Goal: Information Seeking & Learning: Find specific page/section

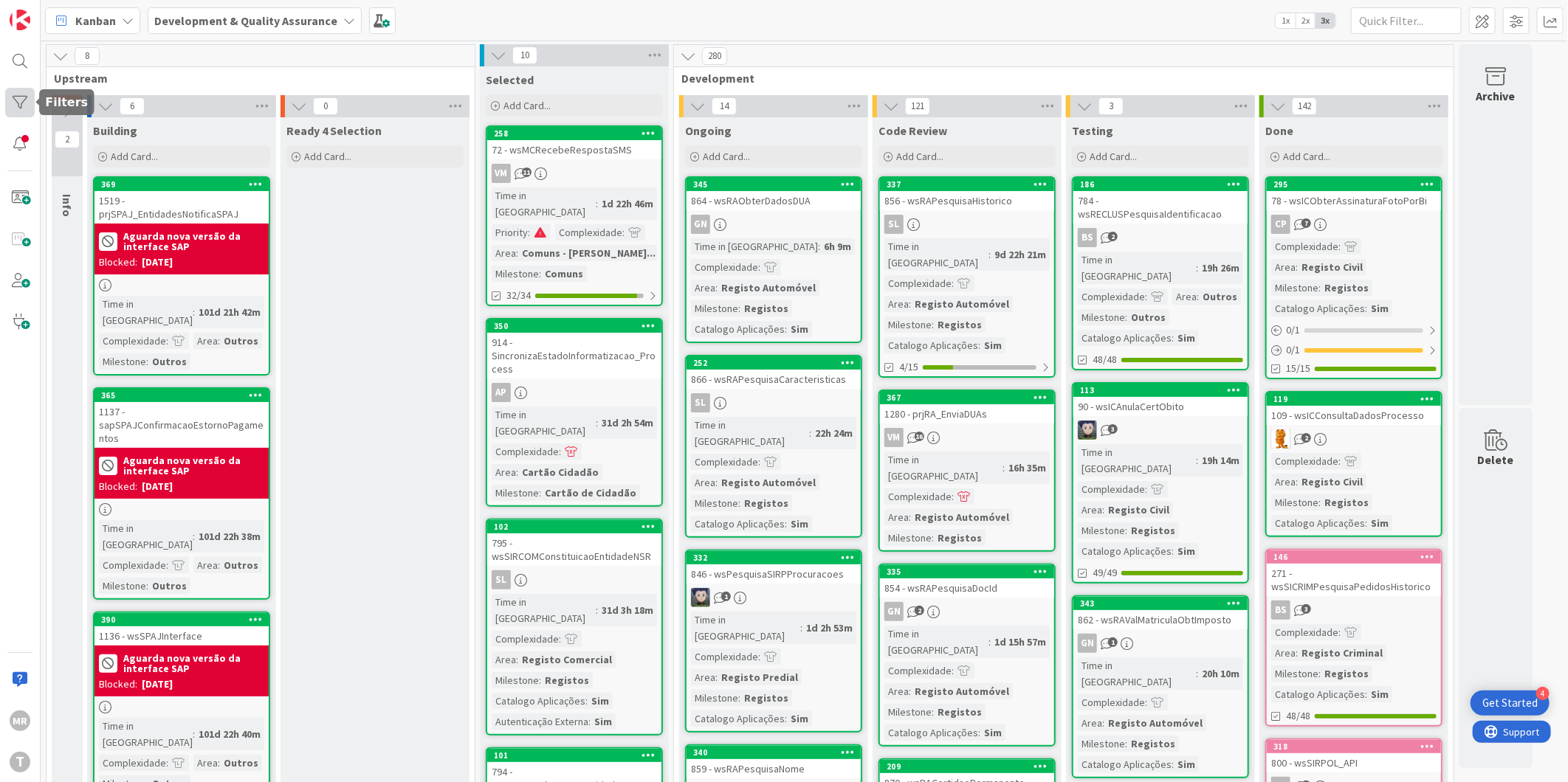
click at [14, 89] on div at bounding box center [20, 102] width 29 height 29
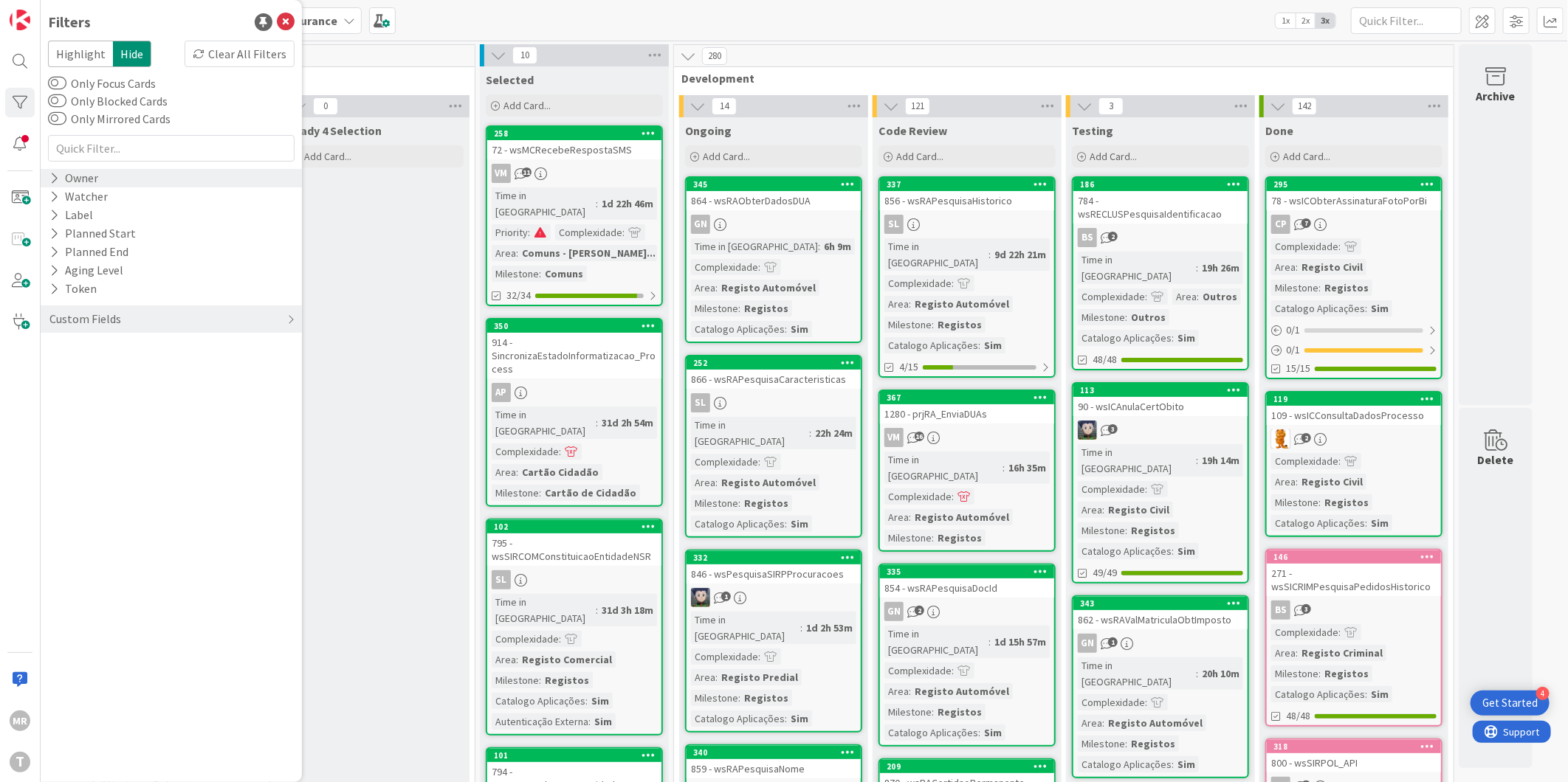
click at [53, 180] on icon at bounding box center [54, 178] width 10 height 13
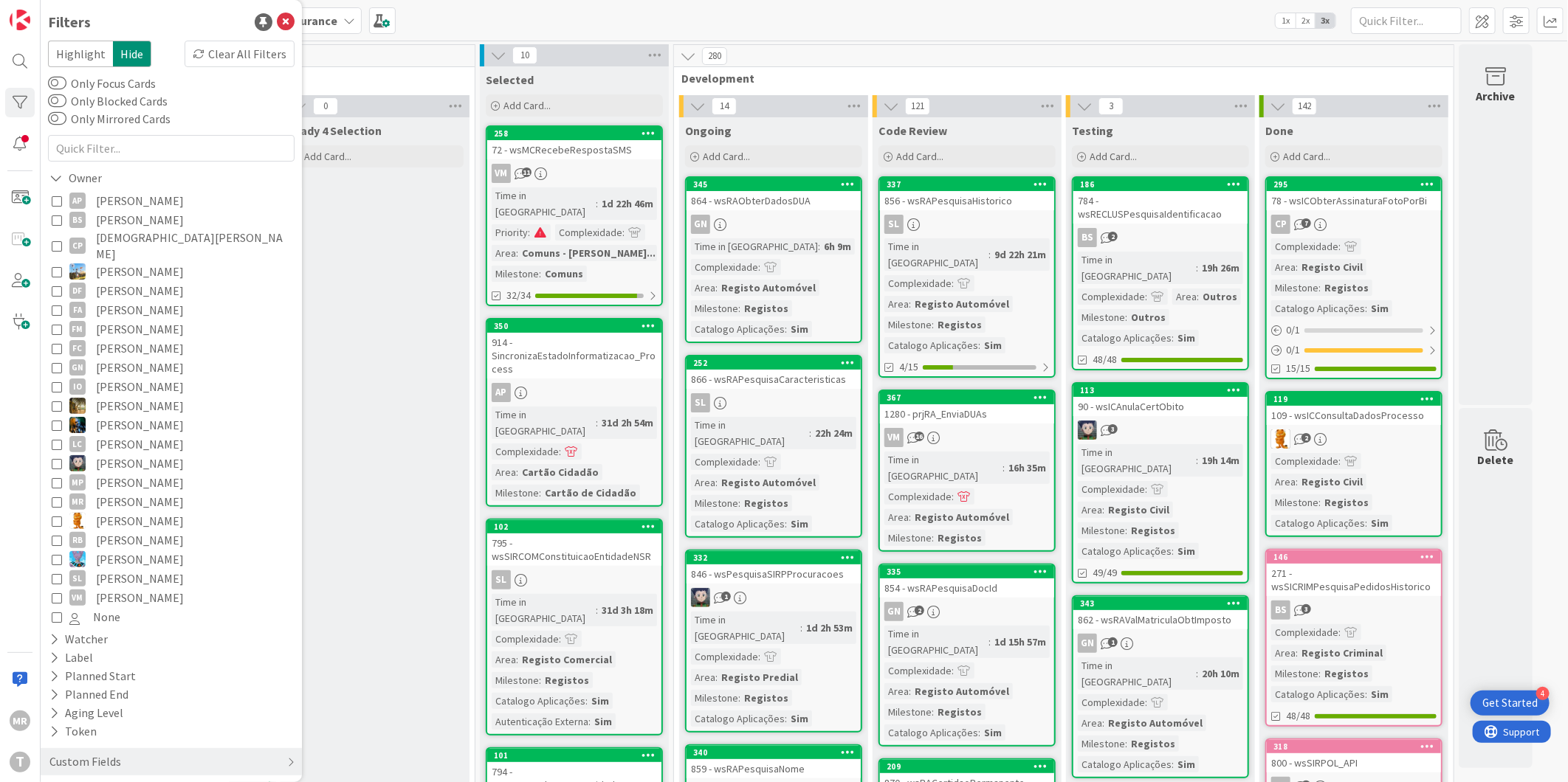
click at [131, 454] on span "[PERSON_NAME]" at bounding box center [140, 463] width 88 height 19
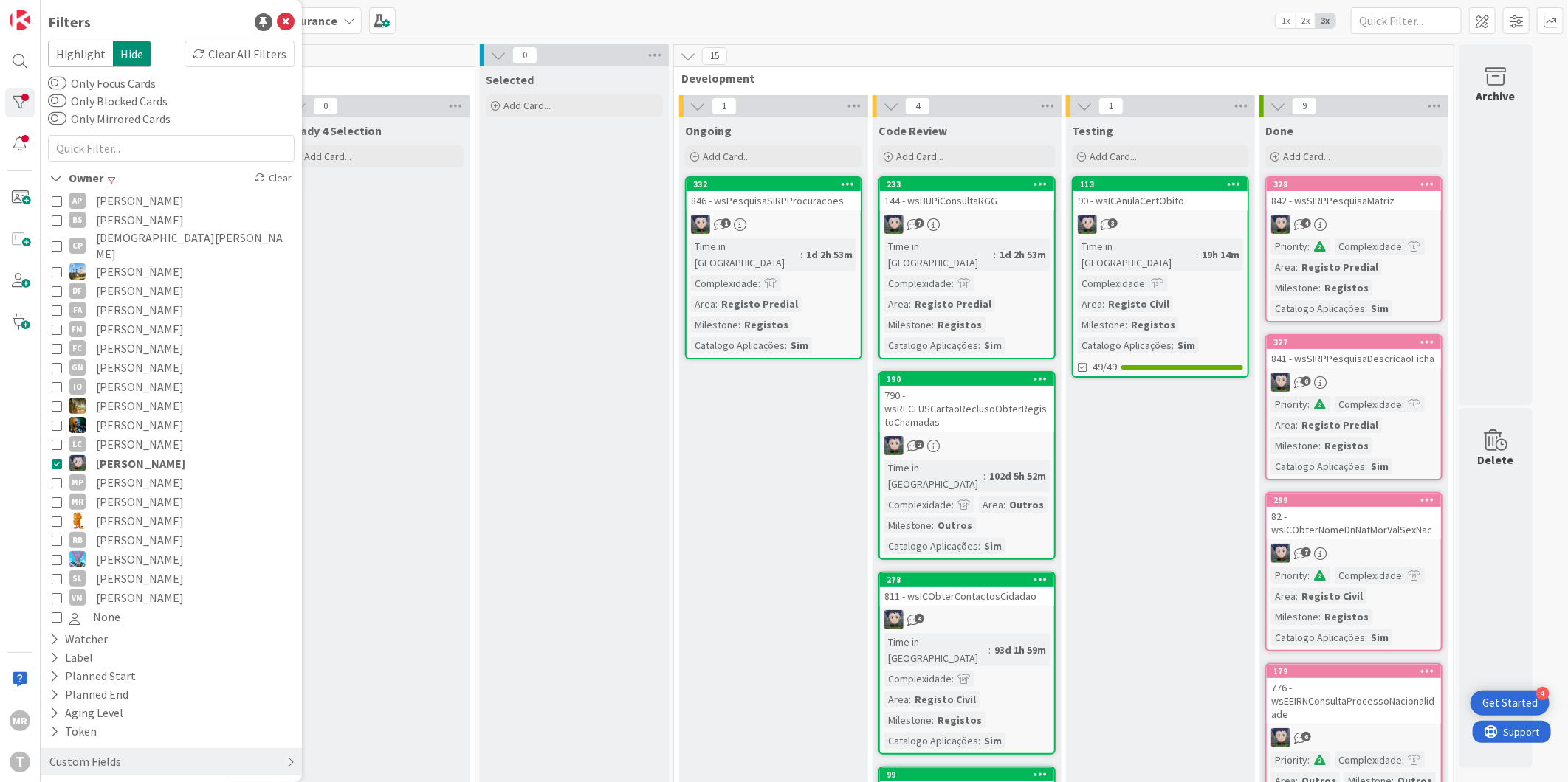
click at [946, 781] on html "4 Get Started [PERSON_NAME] Highlight Hide Clear All Filters Only Focus Cards O…" at bounding box center [784, 391] width 1568 height 782
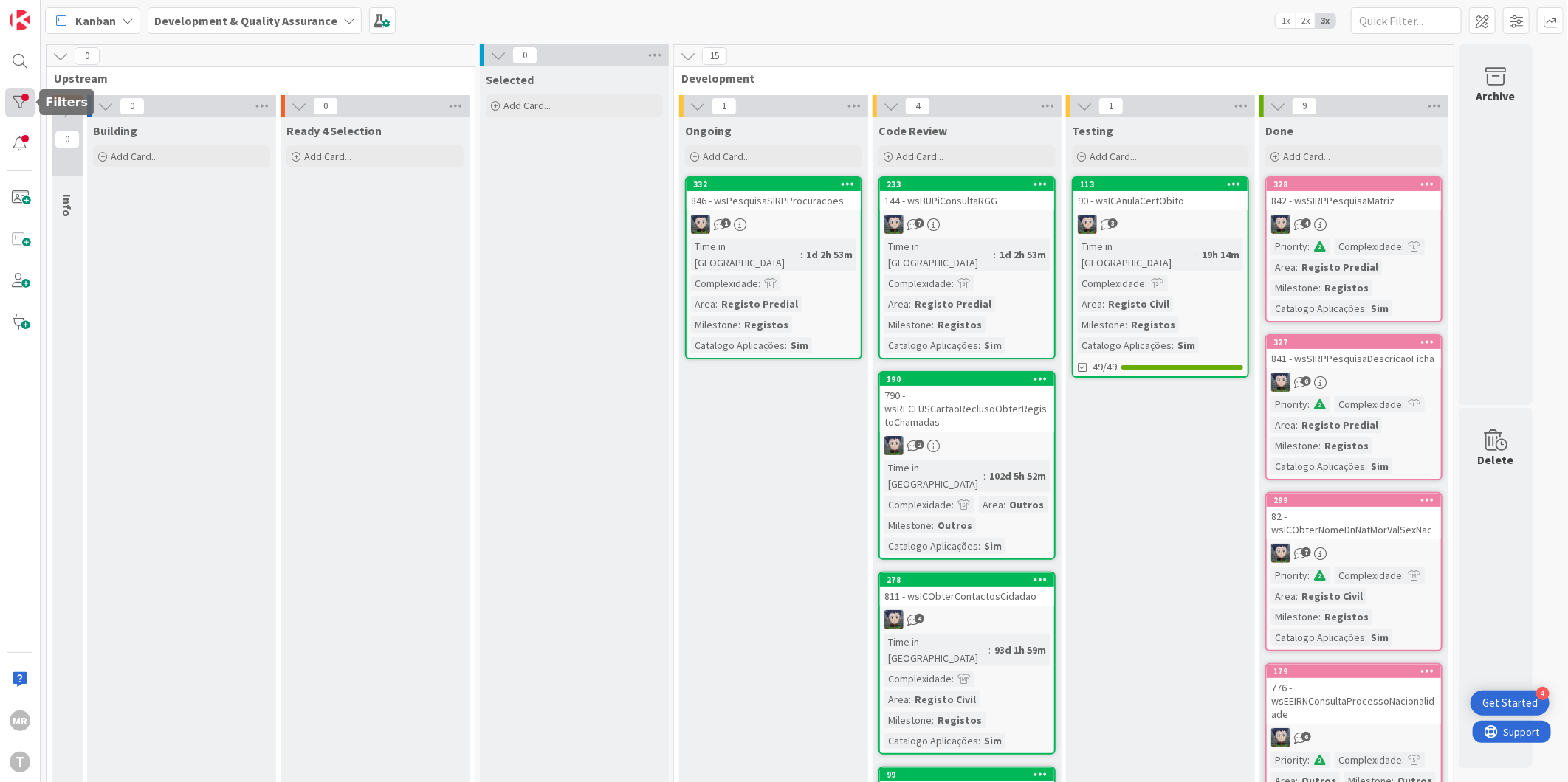
click at [19, 94] on div at bounding box center [20, 102] width 29 height 29
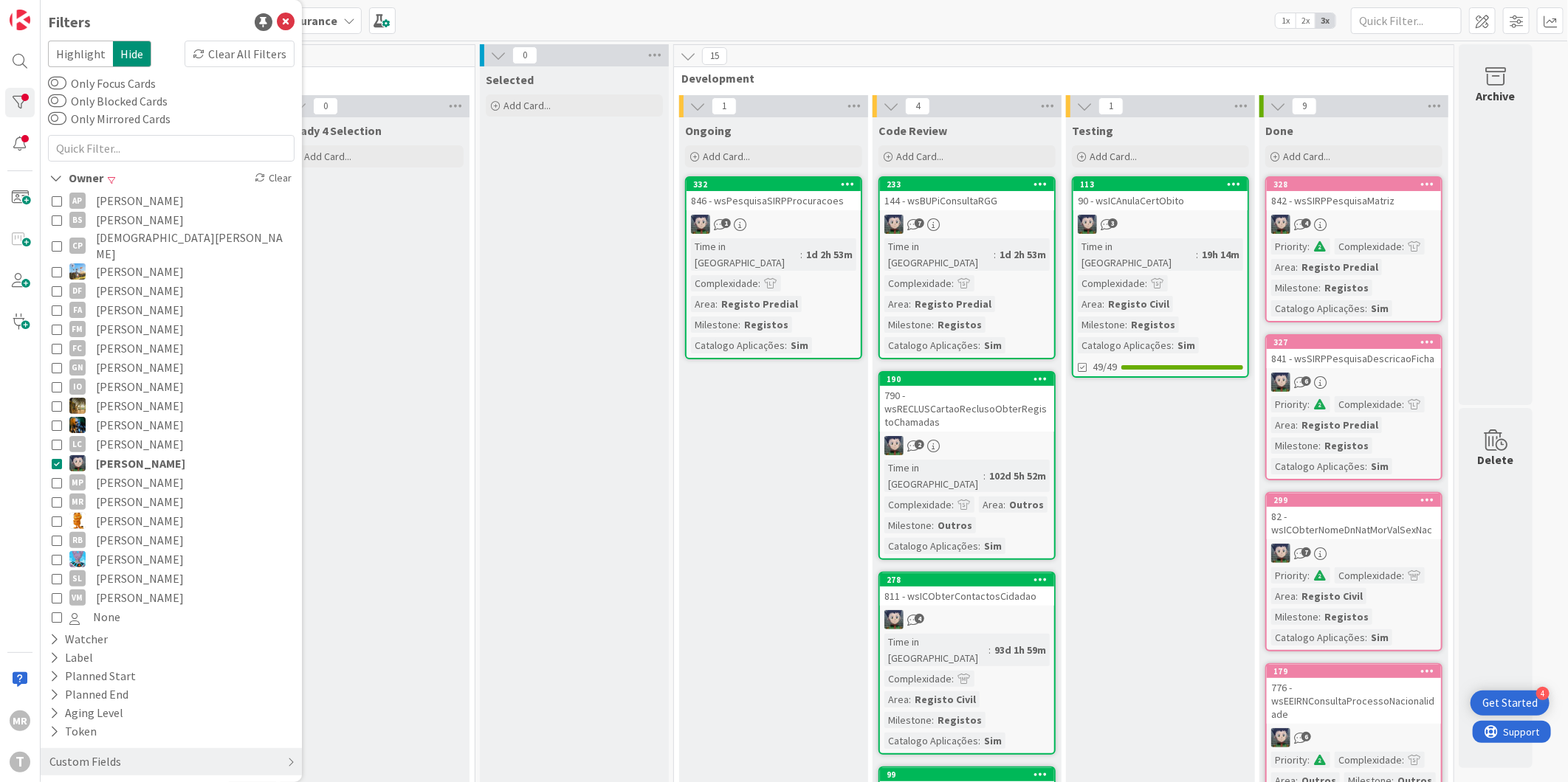
click at [131, 454] on span "[PERSON_NAME]" at bounding box center [140, 463] width 89 height 19
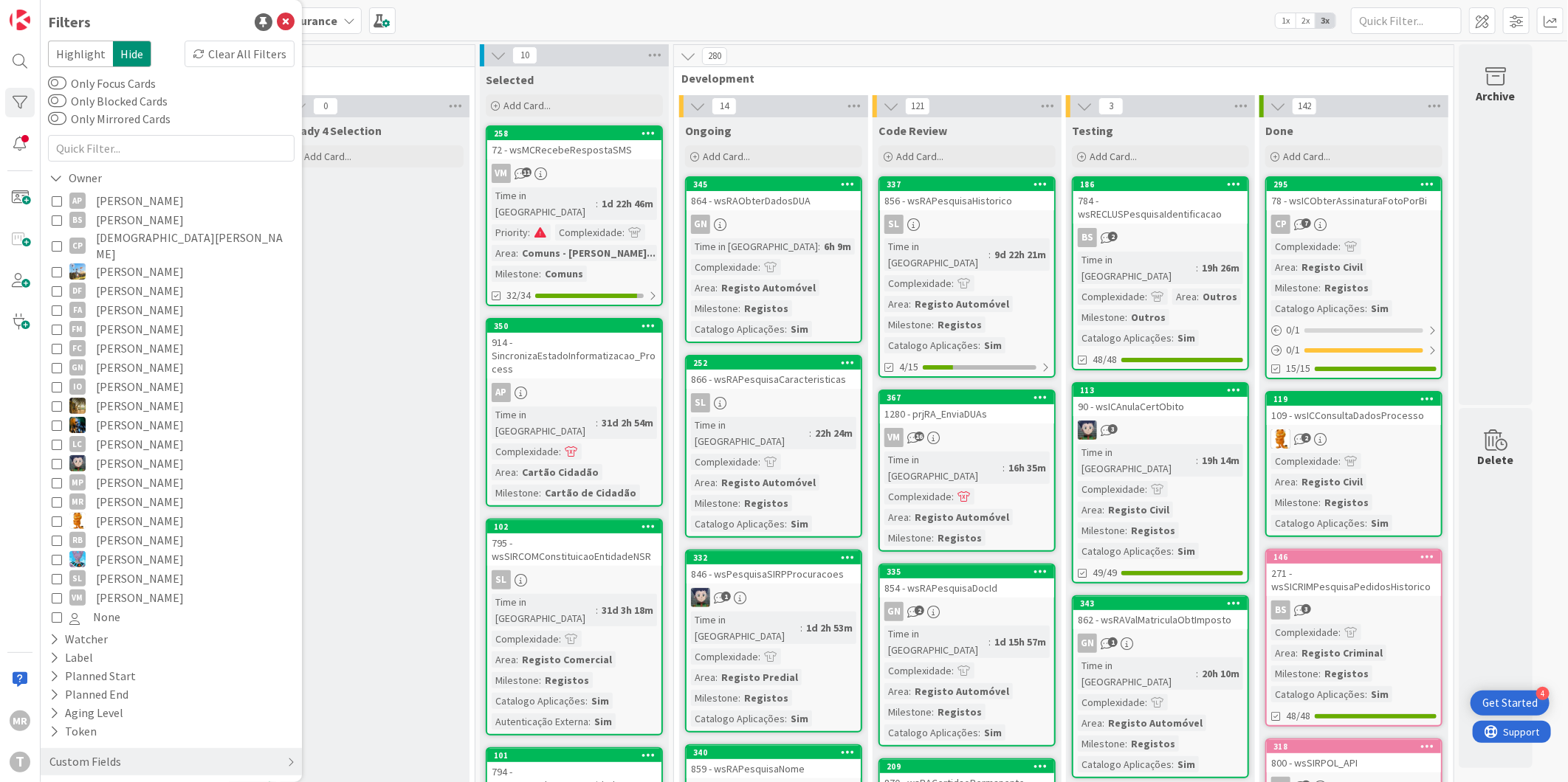
click at [134, 588] on span "[PERSON_NAME]" at bounding box center [140, 597] width 88 height 19
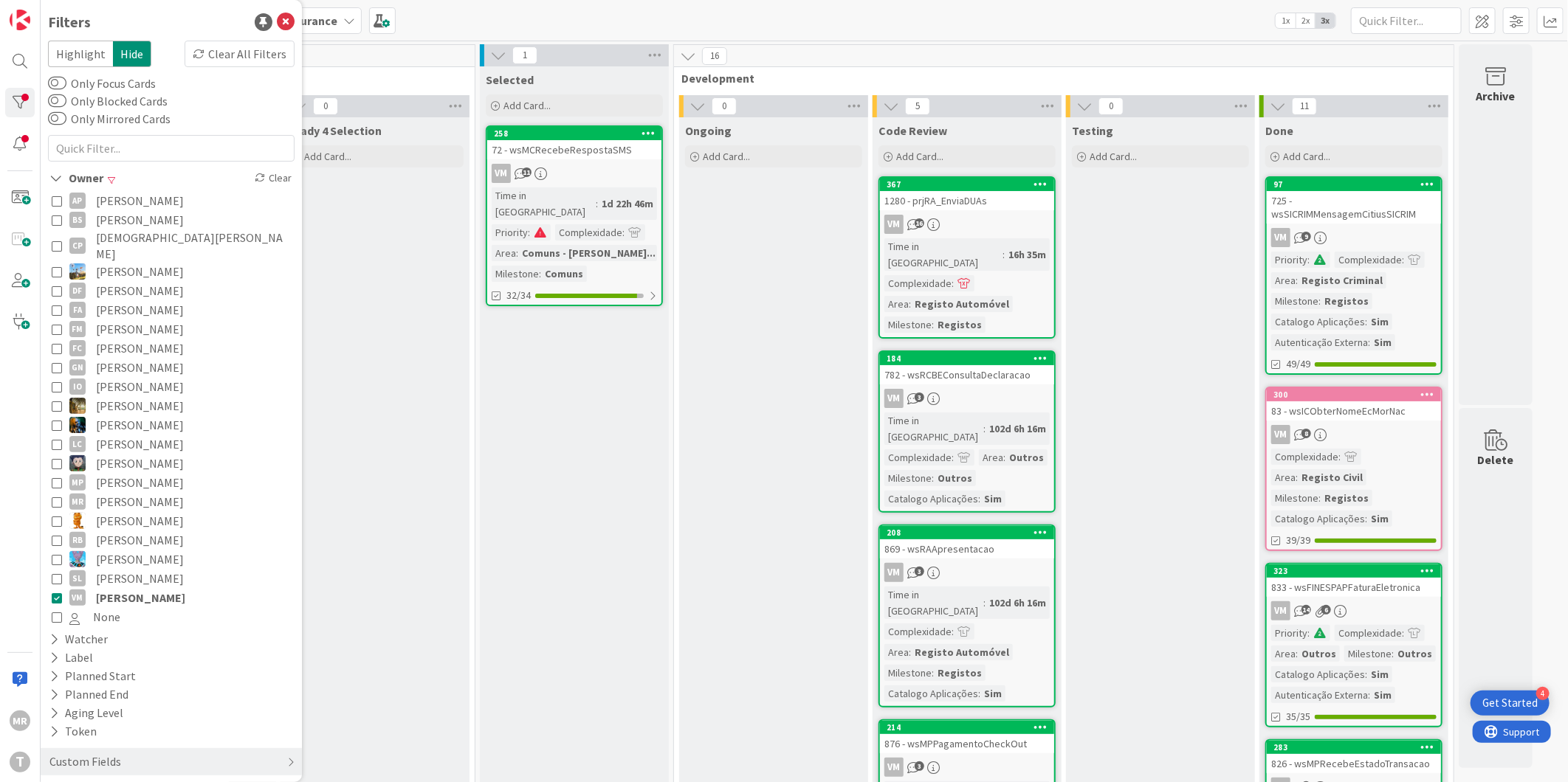
click at [146, 588] on span "[PERSON_NAME]" at bounding box center [140, 597] width 89 height 19
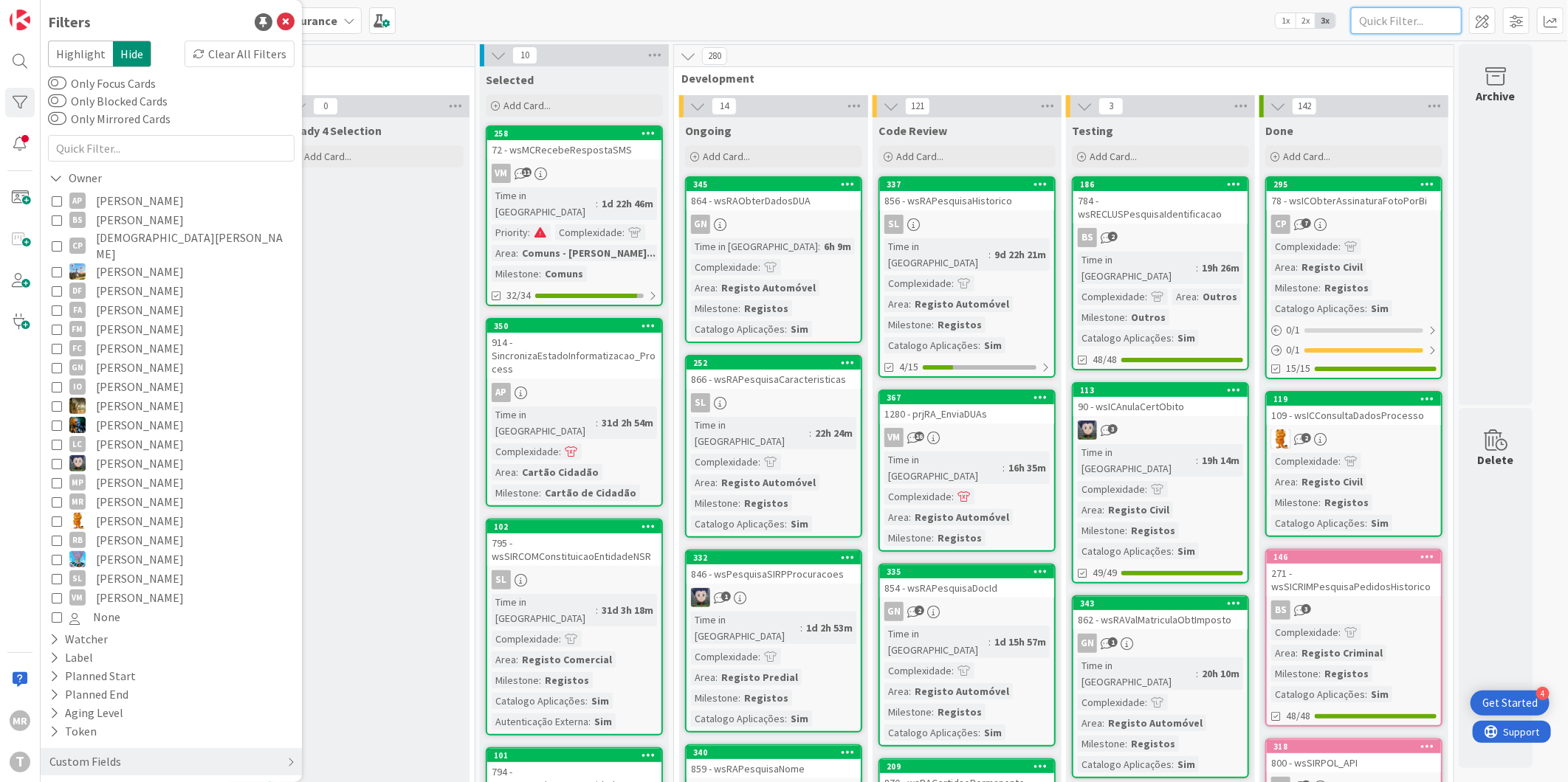
click at [1408, 17] on input "text" at bounding box center [1406, 20] width 111 height 26
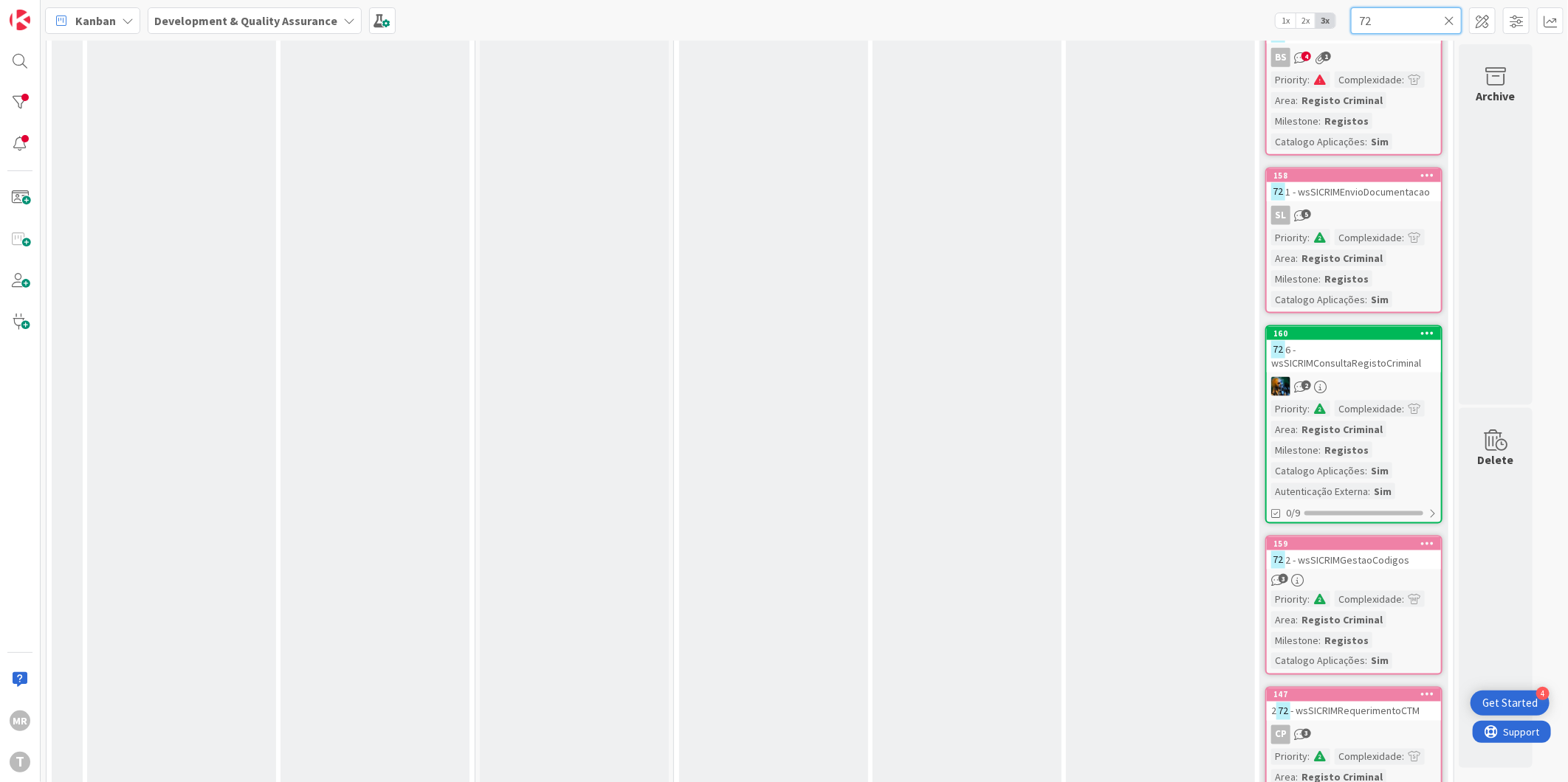
scroll to position [1252, 0]
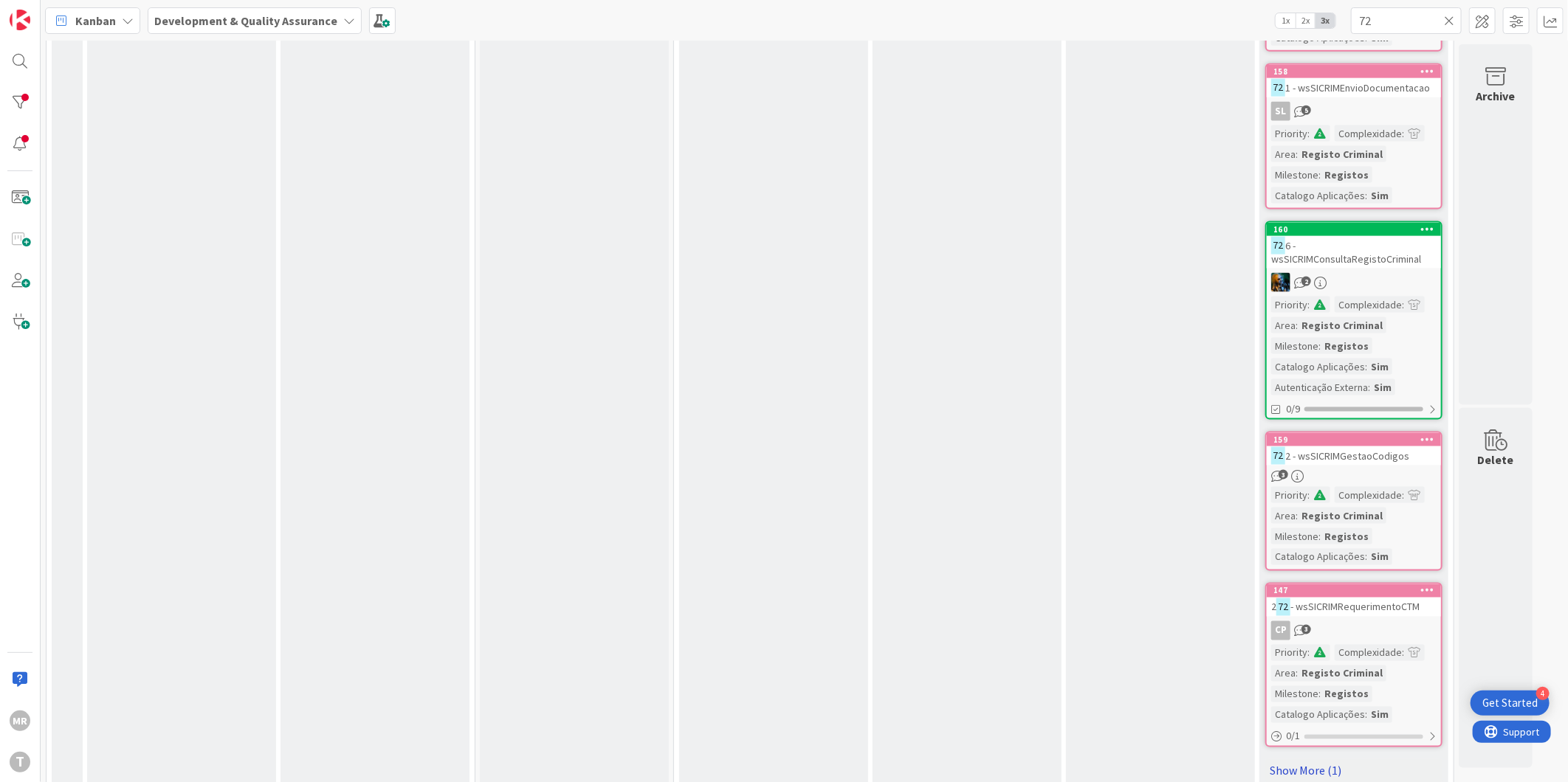
click at [1329, 759] on link "Show More (1)" at bounding box center [1354, 771] width 177 height 23
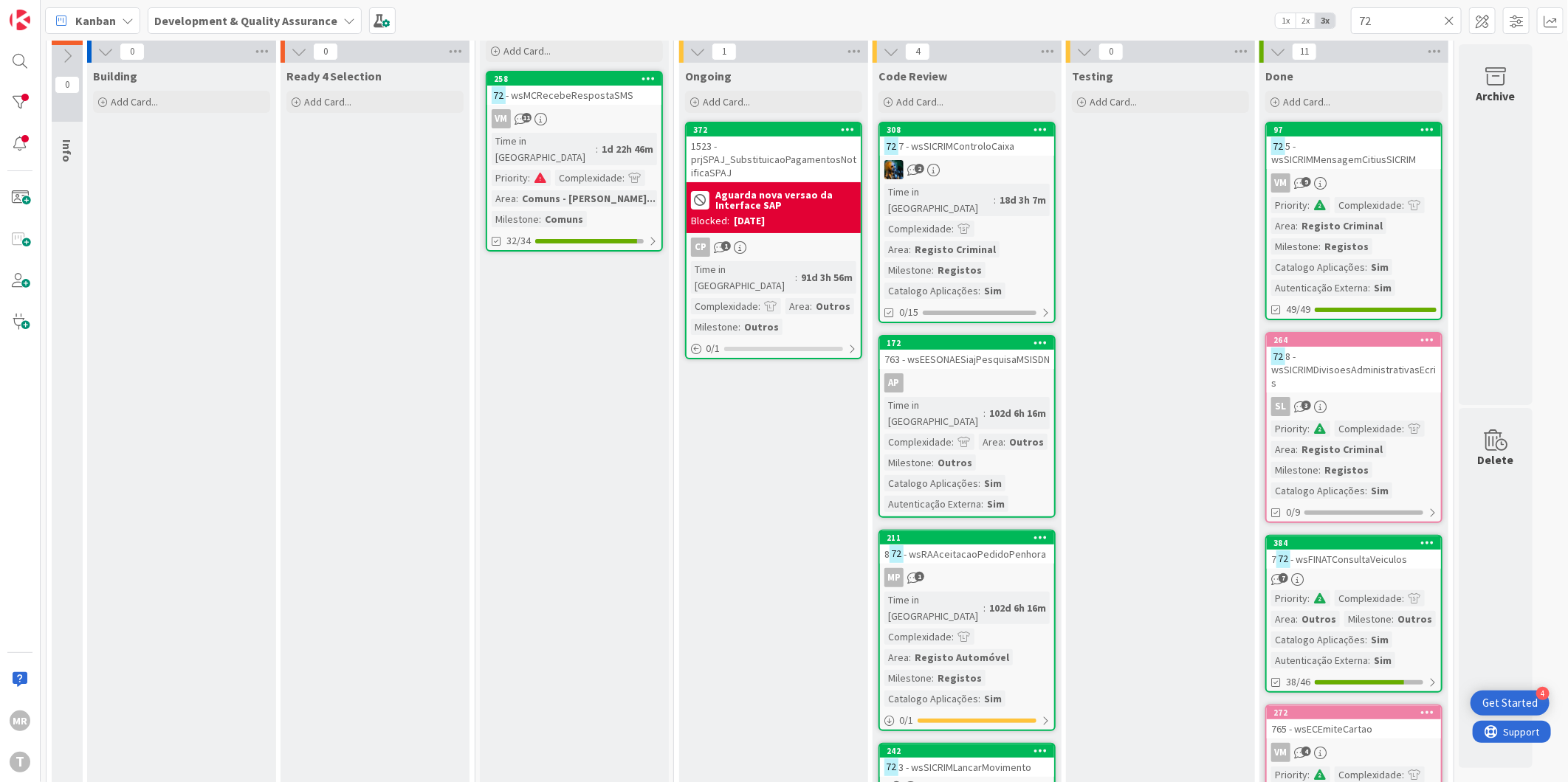
scroll to position [0, 0]
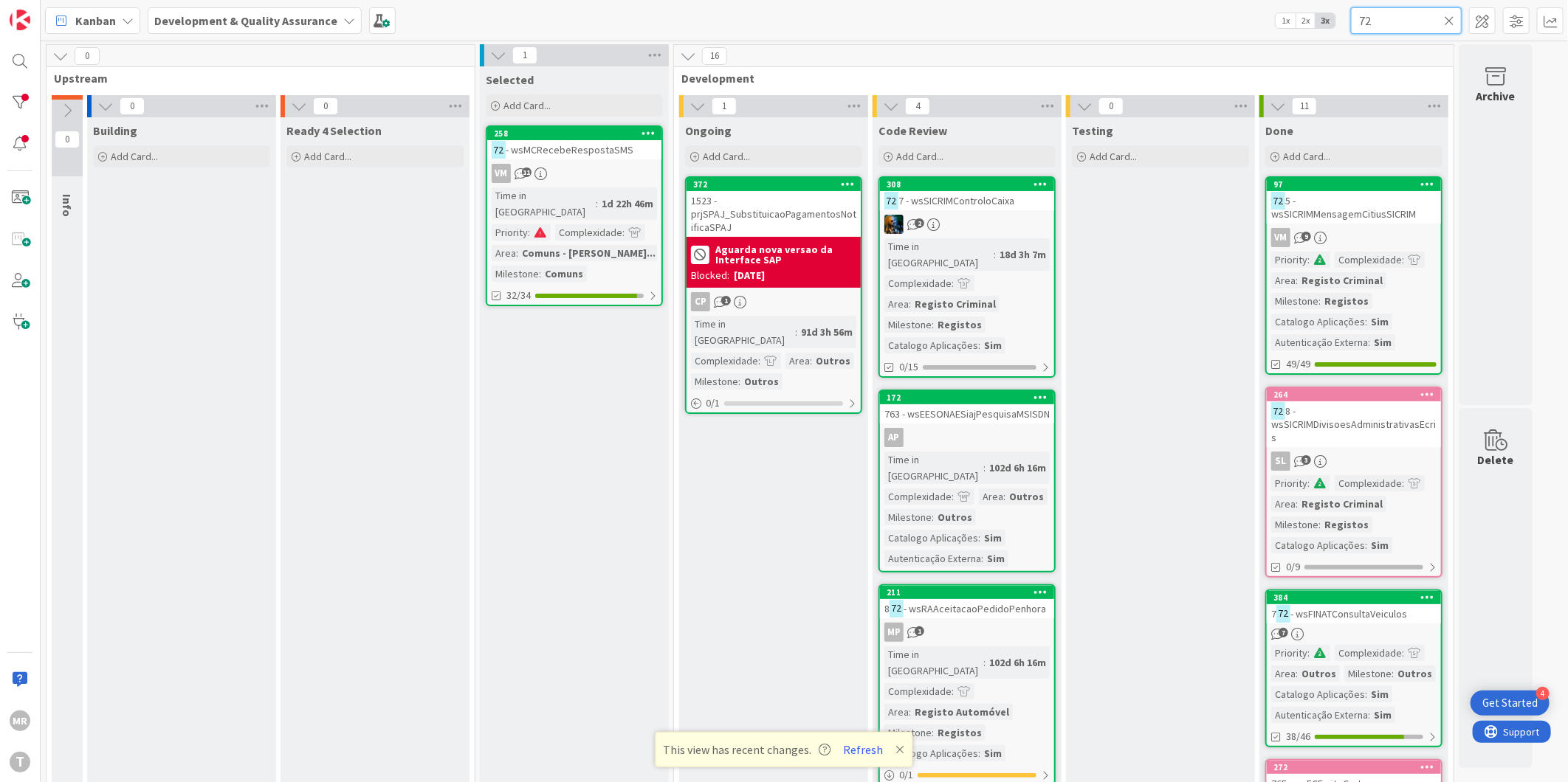
drag, startPoint x: 1408, startPoint y: 10, endPoint x: 1329, endPoint y: 11, distance: 79.0
click at [1341, 11] on div "Kanban Development & Quality Assurance 1x 2x 3x 72" at bounding box center [804, 20] width 1527 height 41
paste input "wsAlteracaoMorada"
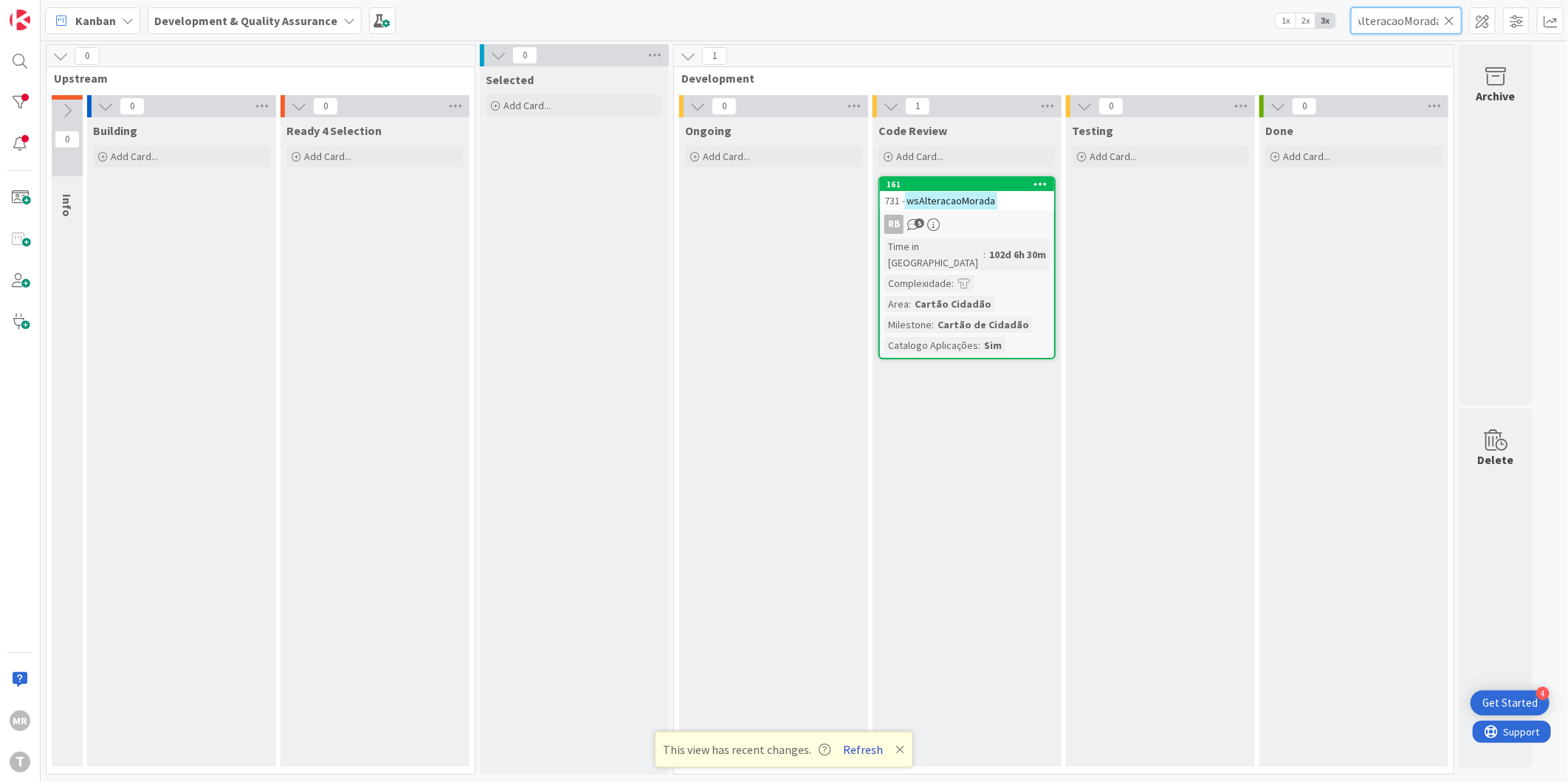
type input "wsAlteracaoMorada"
click at [852, 754] on button "Refresh" at bounding box center [864, 750] width 50 height 19
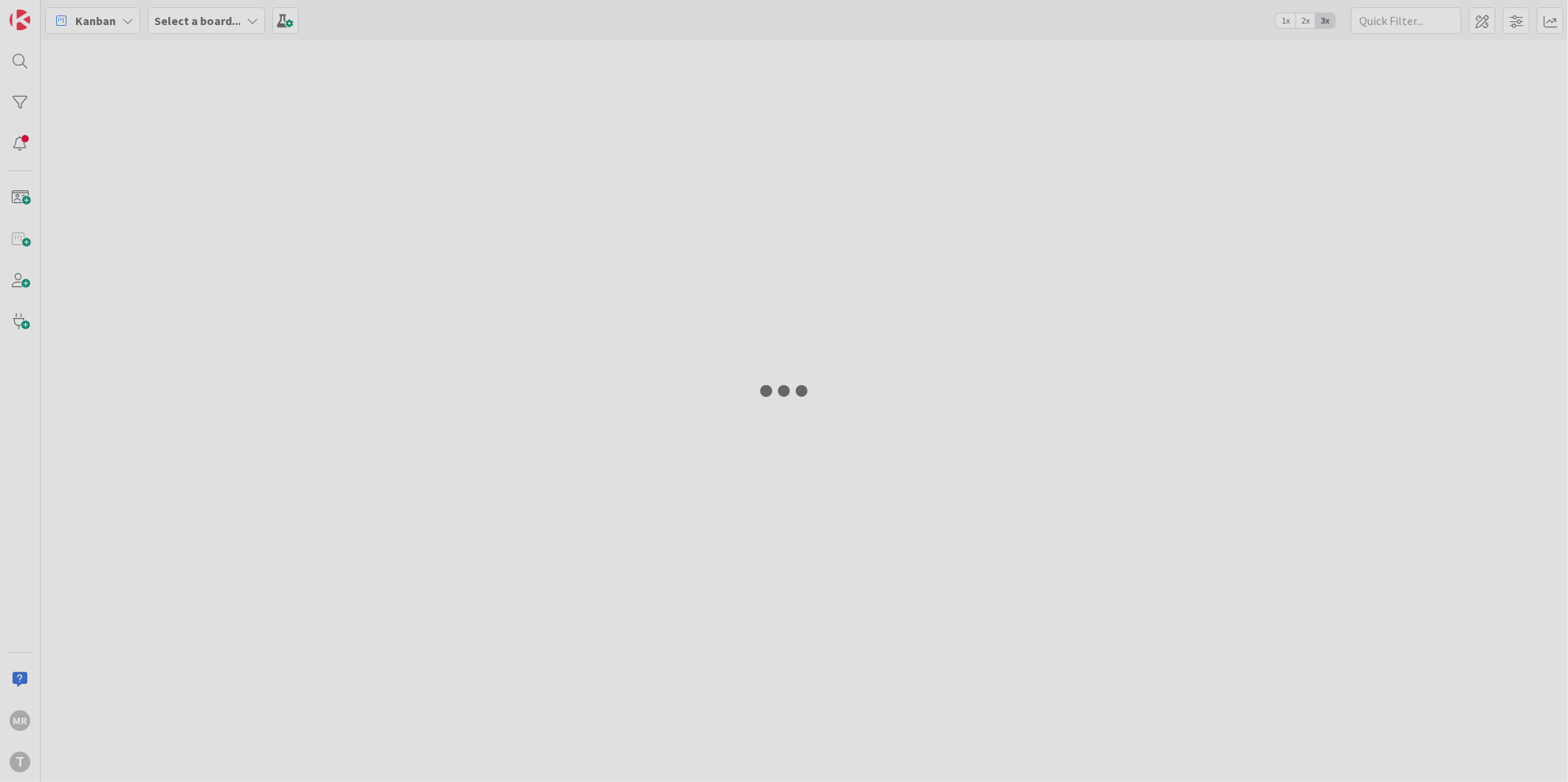
type input "wsAlteracaoMorada"
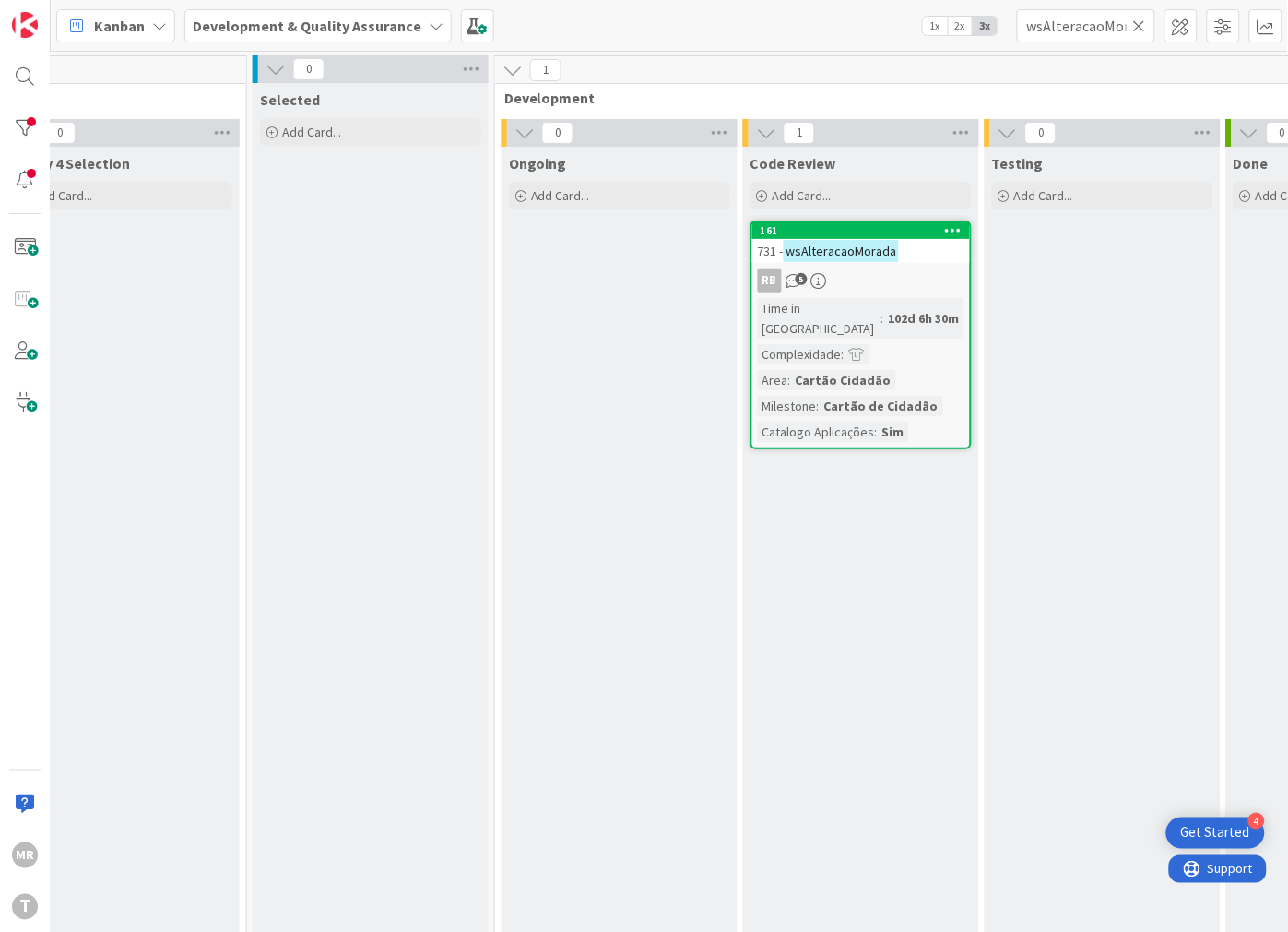
scroll to position [0, 351]
drag, startPoint x: 1138, startPoint y: 29, endPoint x: 1106, endPoint y: 31, distance: 32.1
click at [1138, 29] on icon at bounding box center [1140, 26] width 13 height 17
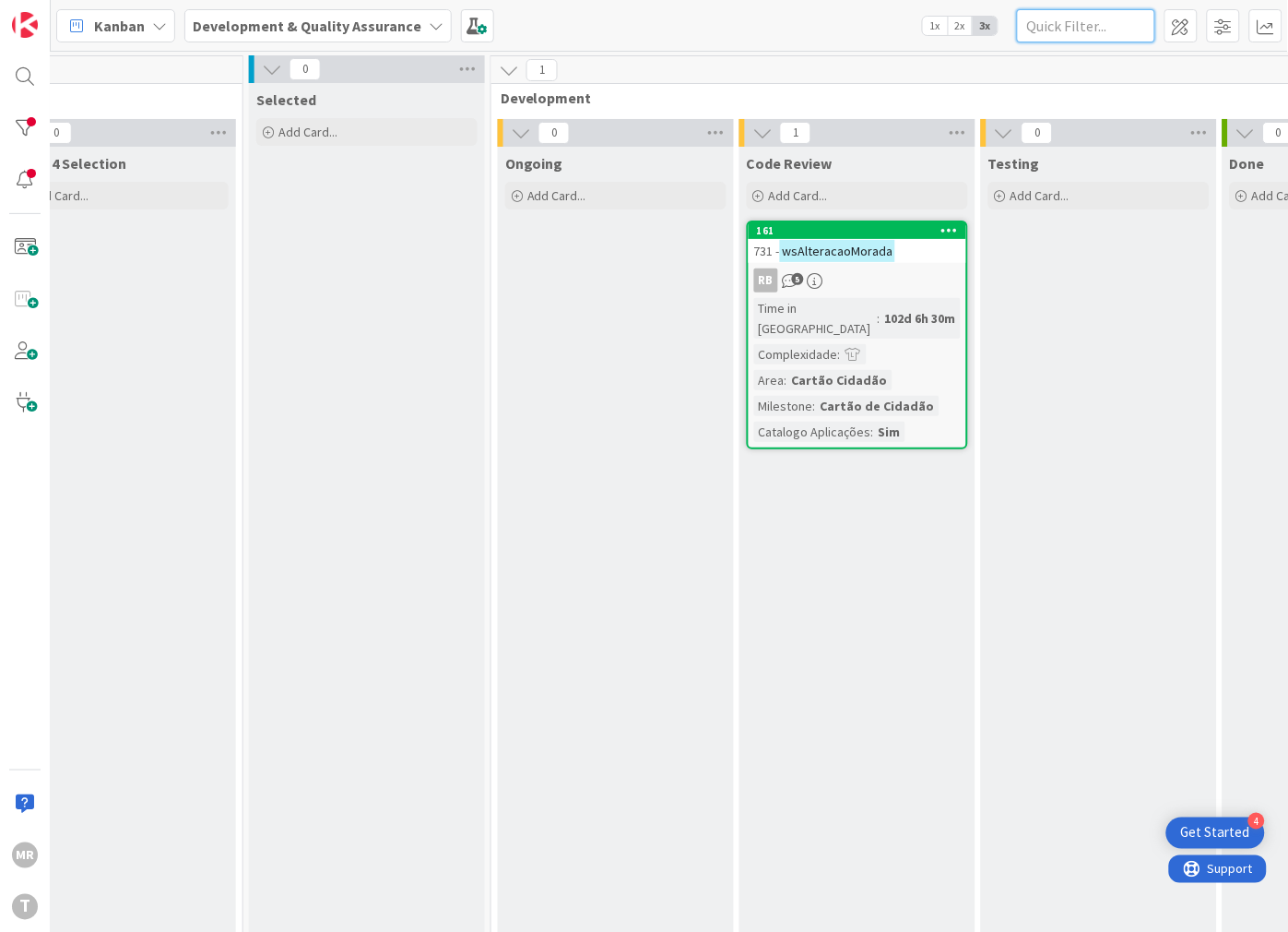
click at [1100, 32] on input "text" at bounding box center [1086, 25] width 139 height 33
paste input "wsConsultaEstadoProcesso"
type input "wsConsultaEstadoProcesso"
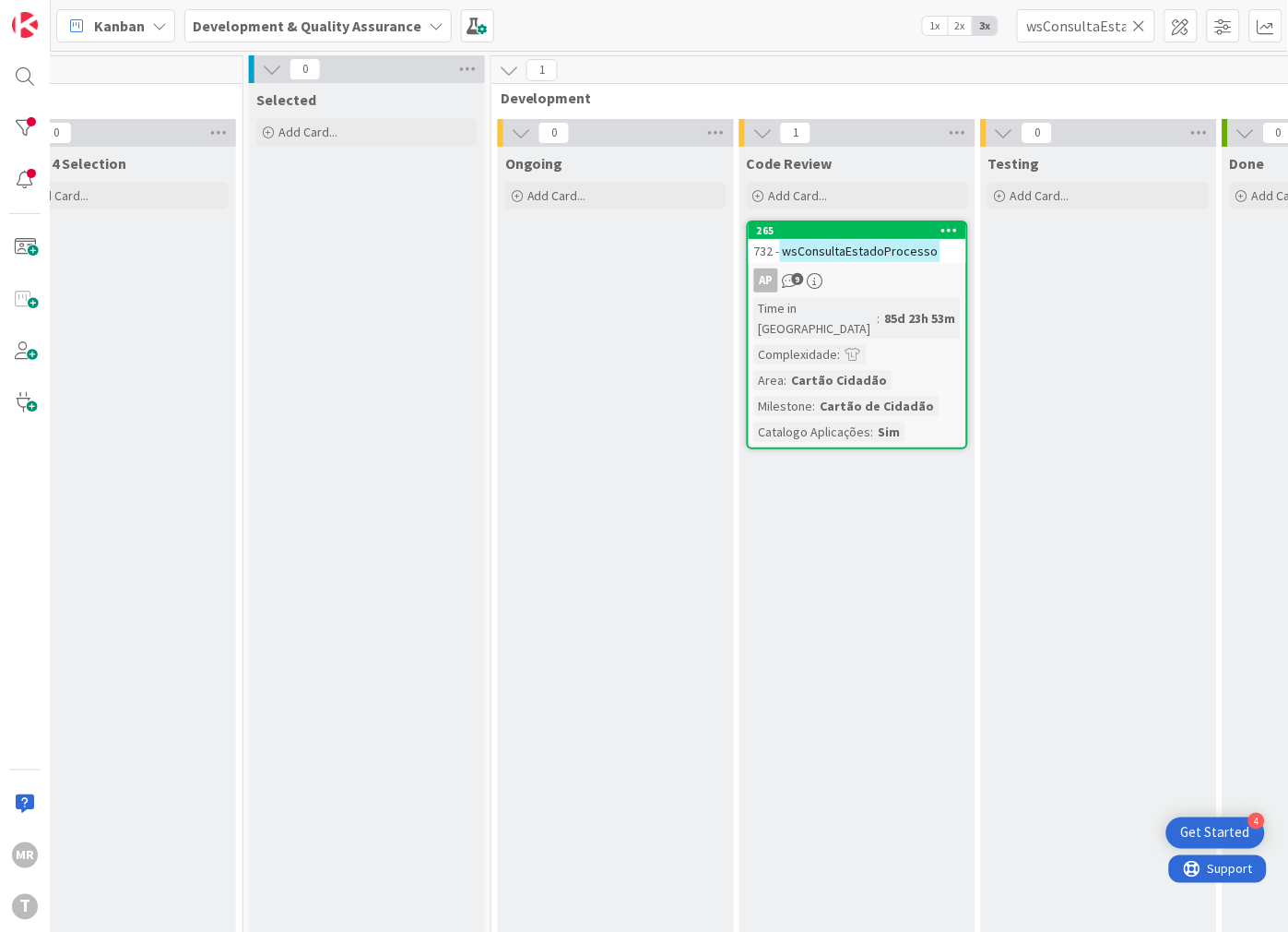
click at [1146, 25] on icon at bounding box center [1140, 26] width 13 height 17
click at [1131, 28] on input "text" at bounding box center [1086, 25] width 139 height 33
paste input "wsCriacao"
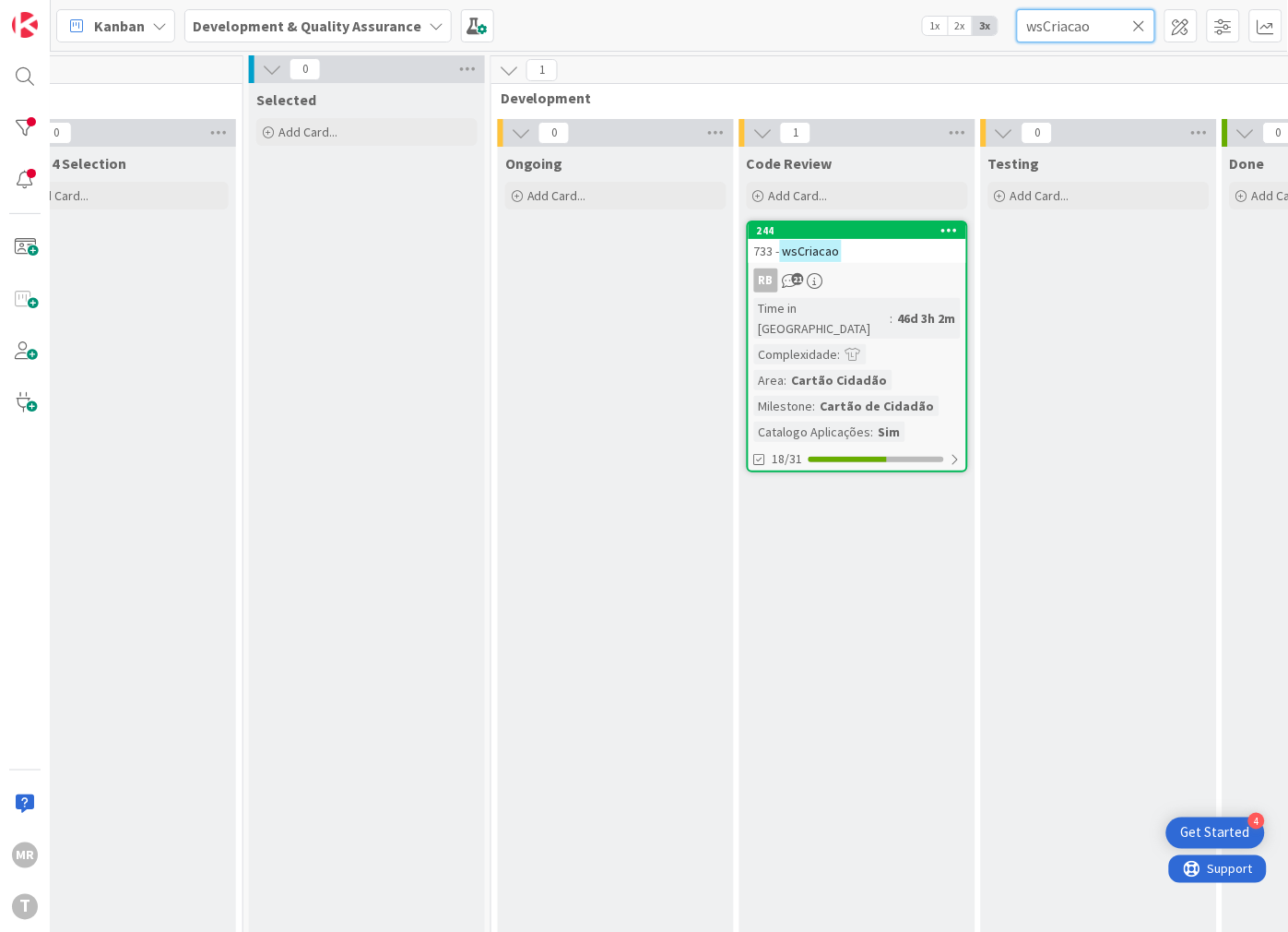
drag, startPoint x: 1098, startPoint y: 25, endPoint x: 1002, endPoint y: 30, distance: 96.1
click at [1003, 30] on div "Kanban Development & Quality Assurance 1x 2x 3x wsCriacao" at bounding box center [669, 25] width 1237 height 51
paste input "CEntidadeExtinta"
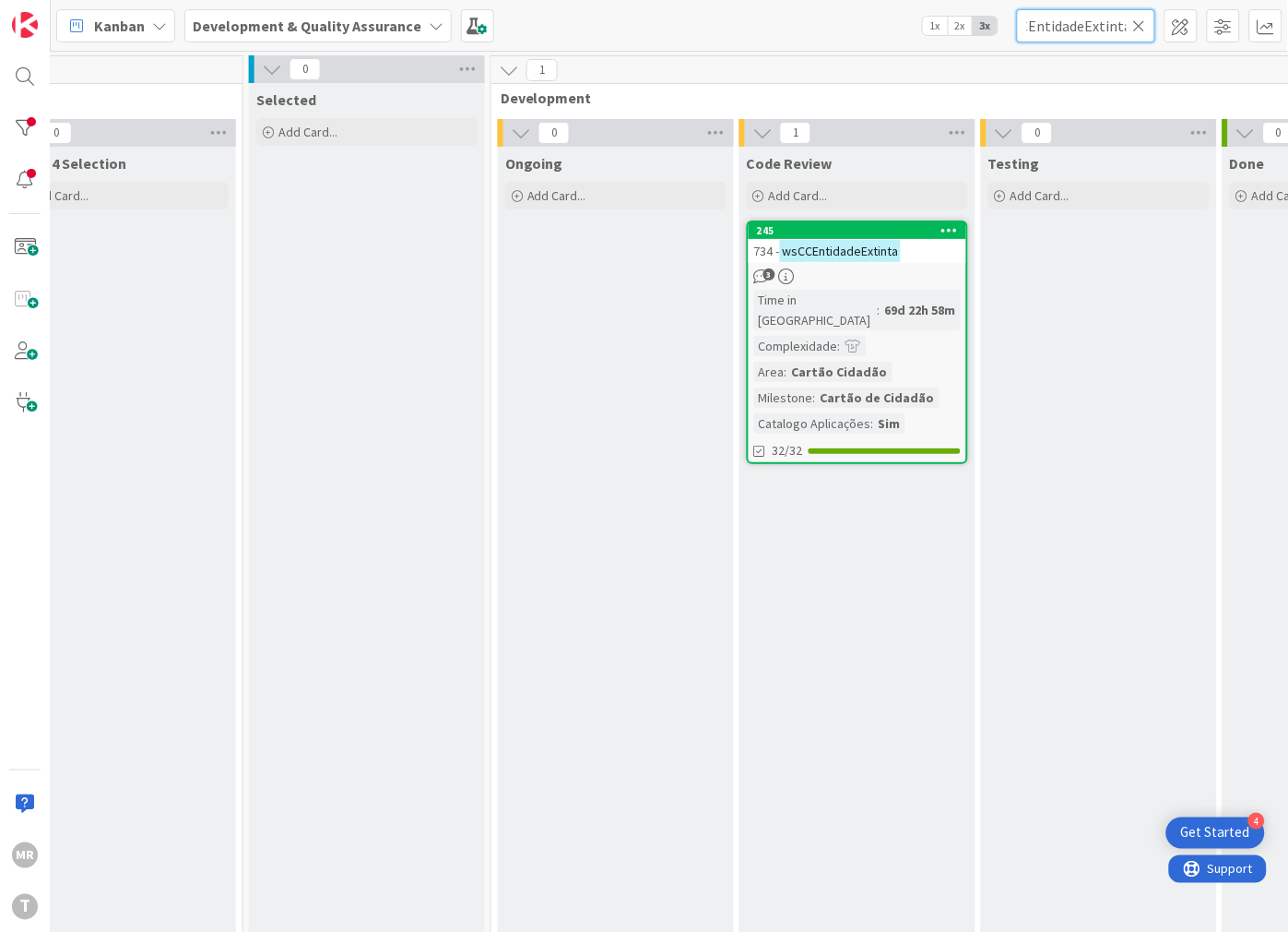
type input "wsCCEntidadeExtinta"
click at [1141, 24] on icon at bounding box center [1140, 26] width 13 height 17
click at [1098, 19] on input "text" at bounding box center [1086, 25] width 139 height 33
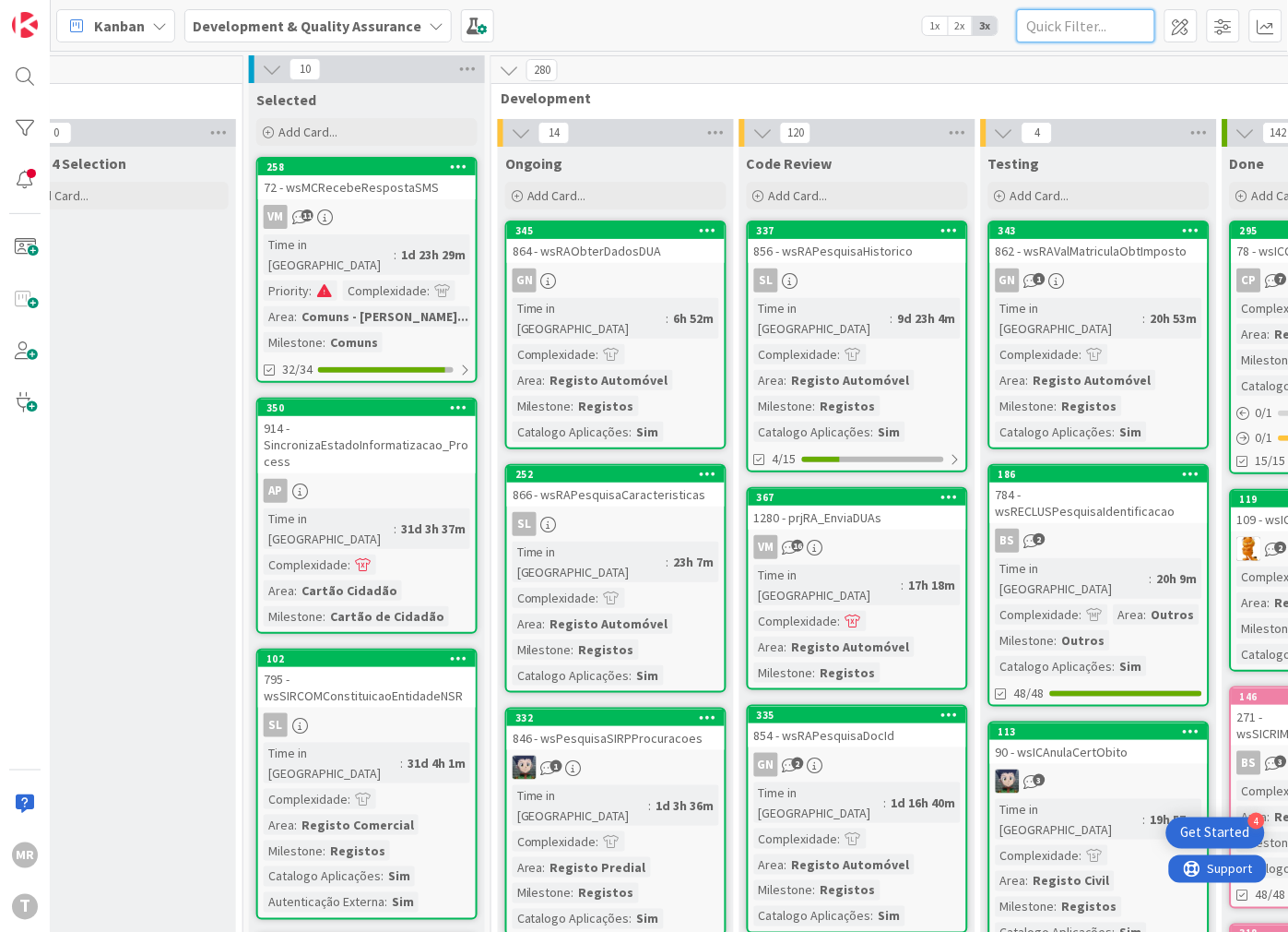
paste input "wsCCEntregaDomicilio"
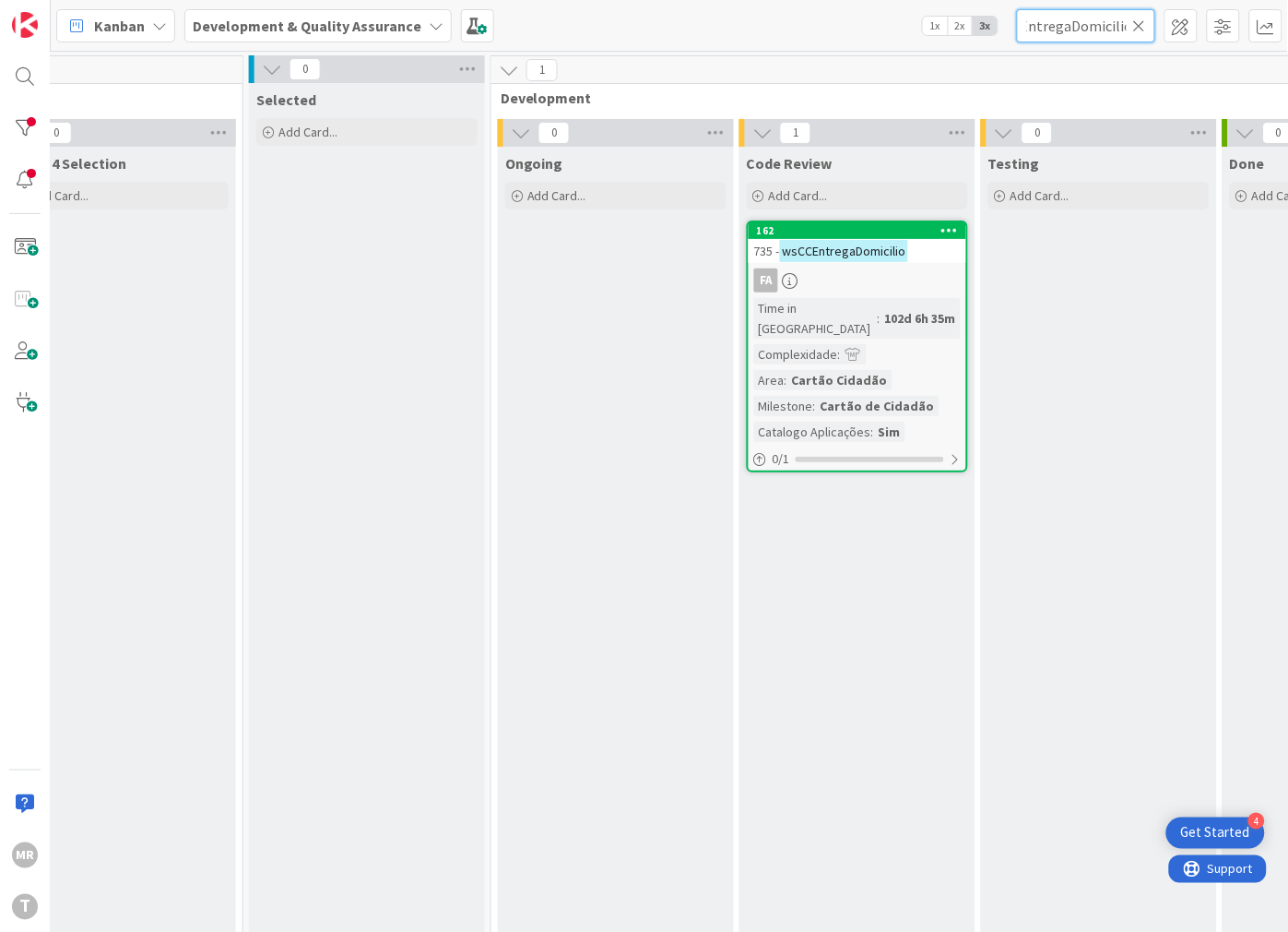
type input "wsCCEntregaDomicilio"
click at [1138, 31] on icon at bounding box center [1140, 26] width 13 height 17
click at [1134, 31] on input "text" at bounding box center [1086, 25] width 139 height 33
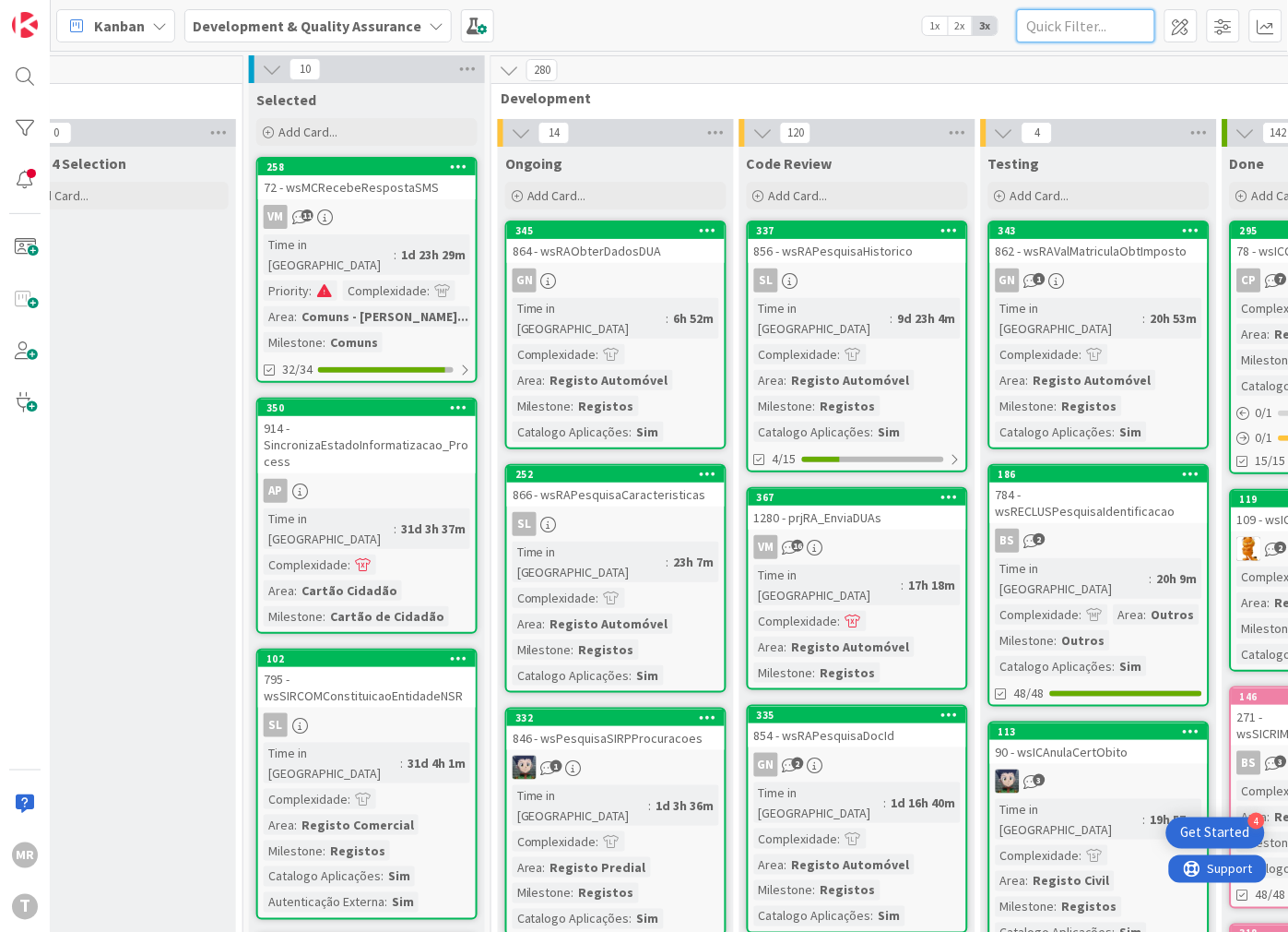
paste input "wsFederacaoIdentidade"
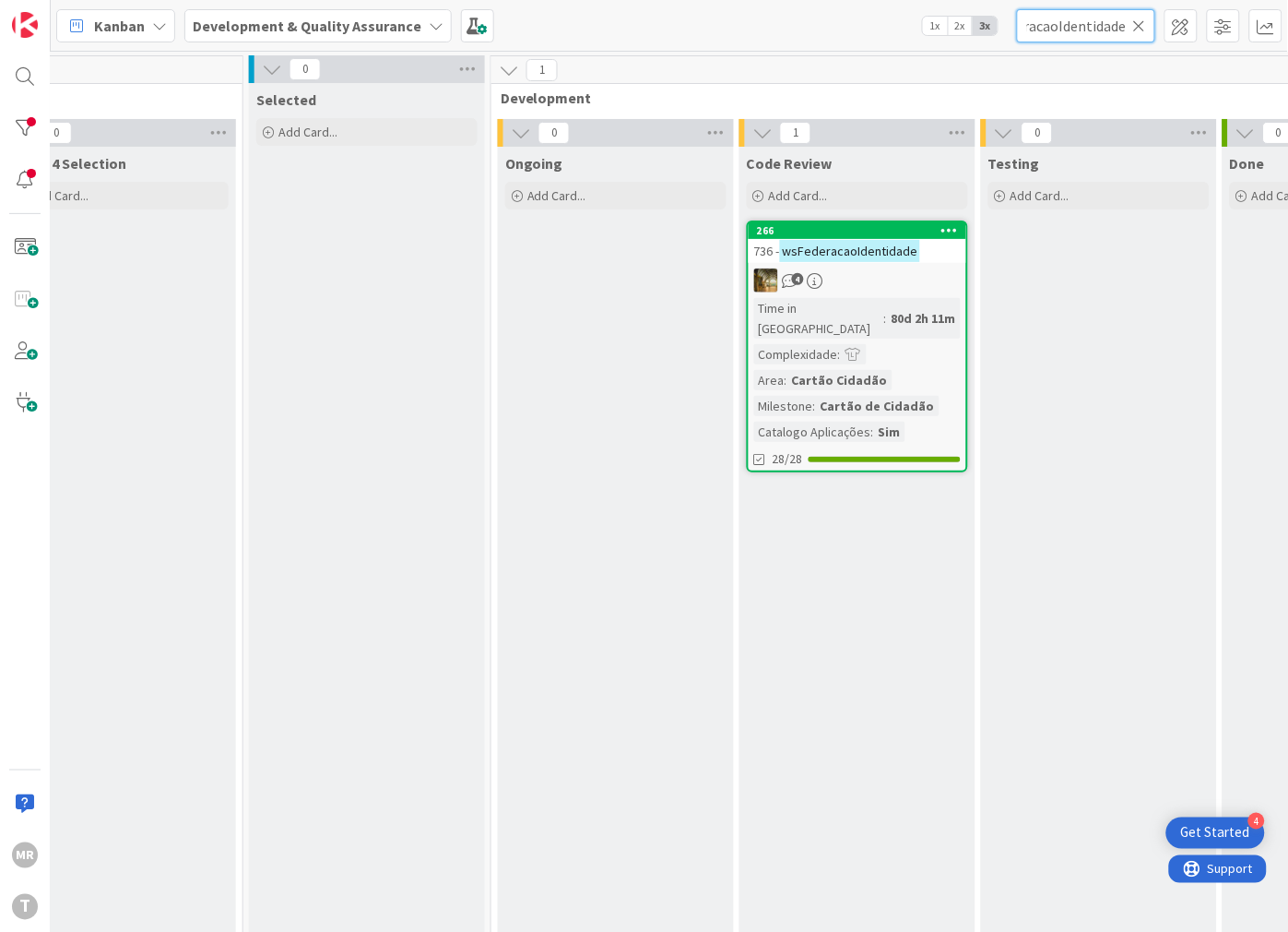
type input "wsFederacaoIdentidade"
click at [1139, 18] on icon at bounding box center [1140, 26] width 13 height 17
click at [1131, 17] on input "text" at bounding box center [1086, 25] width 139 height 33
paste input "wsNecessidadeTerceiro"
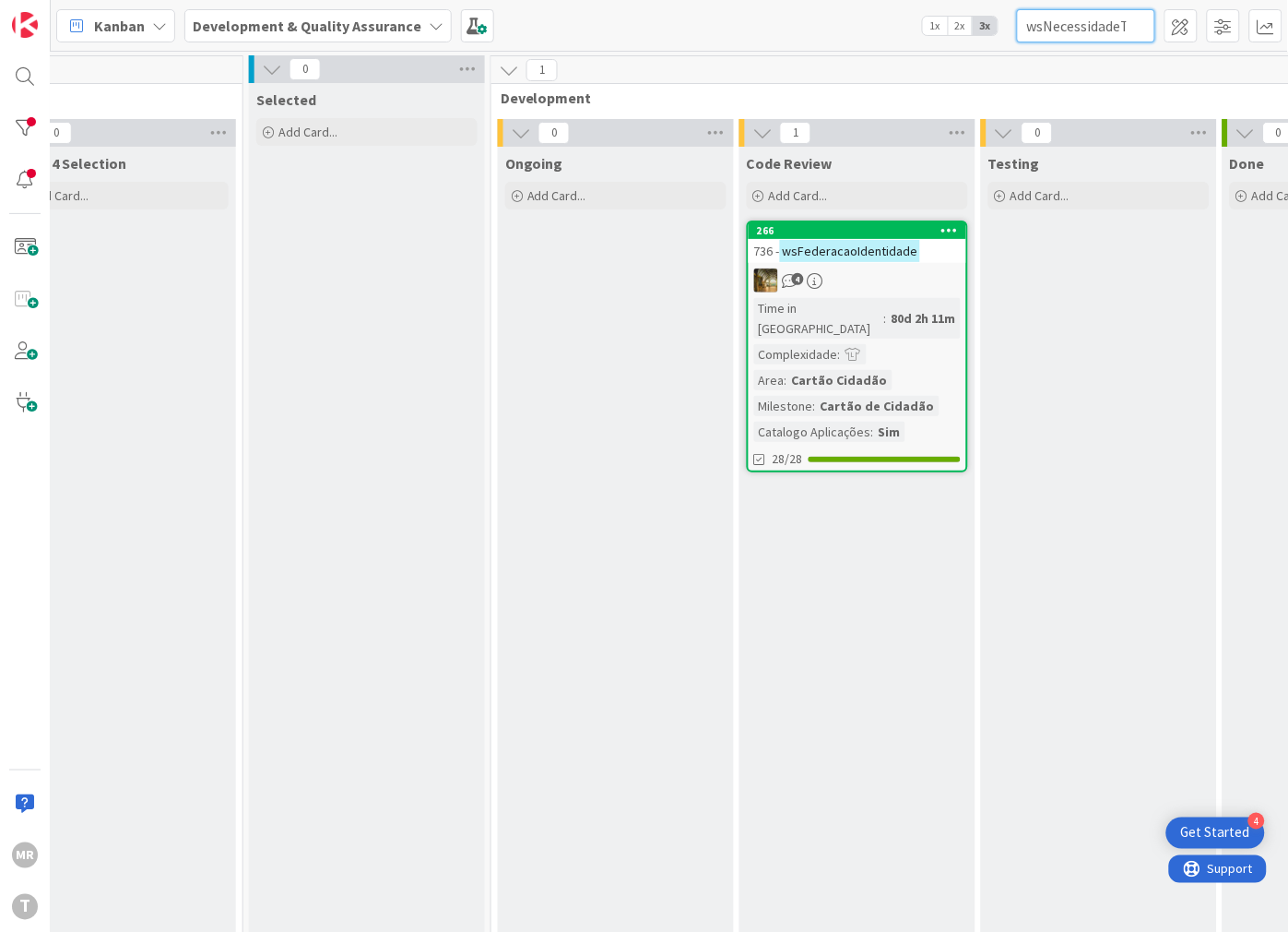
scroll to position [0, 43]
type input "wsNecessidadeTerceiro"
click at [1137, 31] on icon at bounding box center [1140, 26] width 13 height 17
click at [1098, 29] on input "text" at bounding box center [1086, 25] width 139 height 33
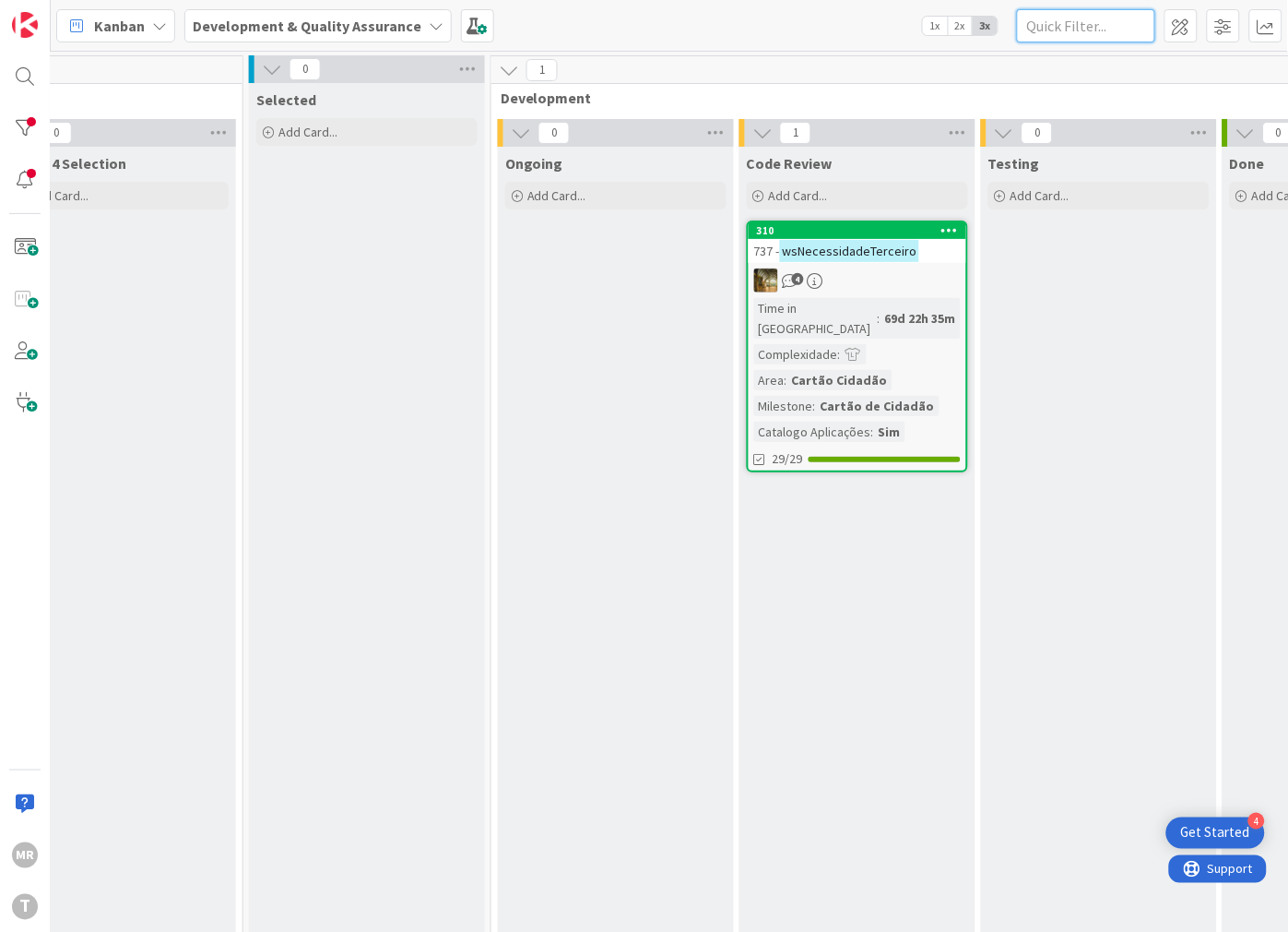
type input "v"
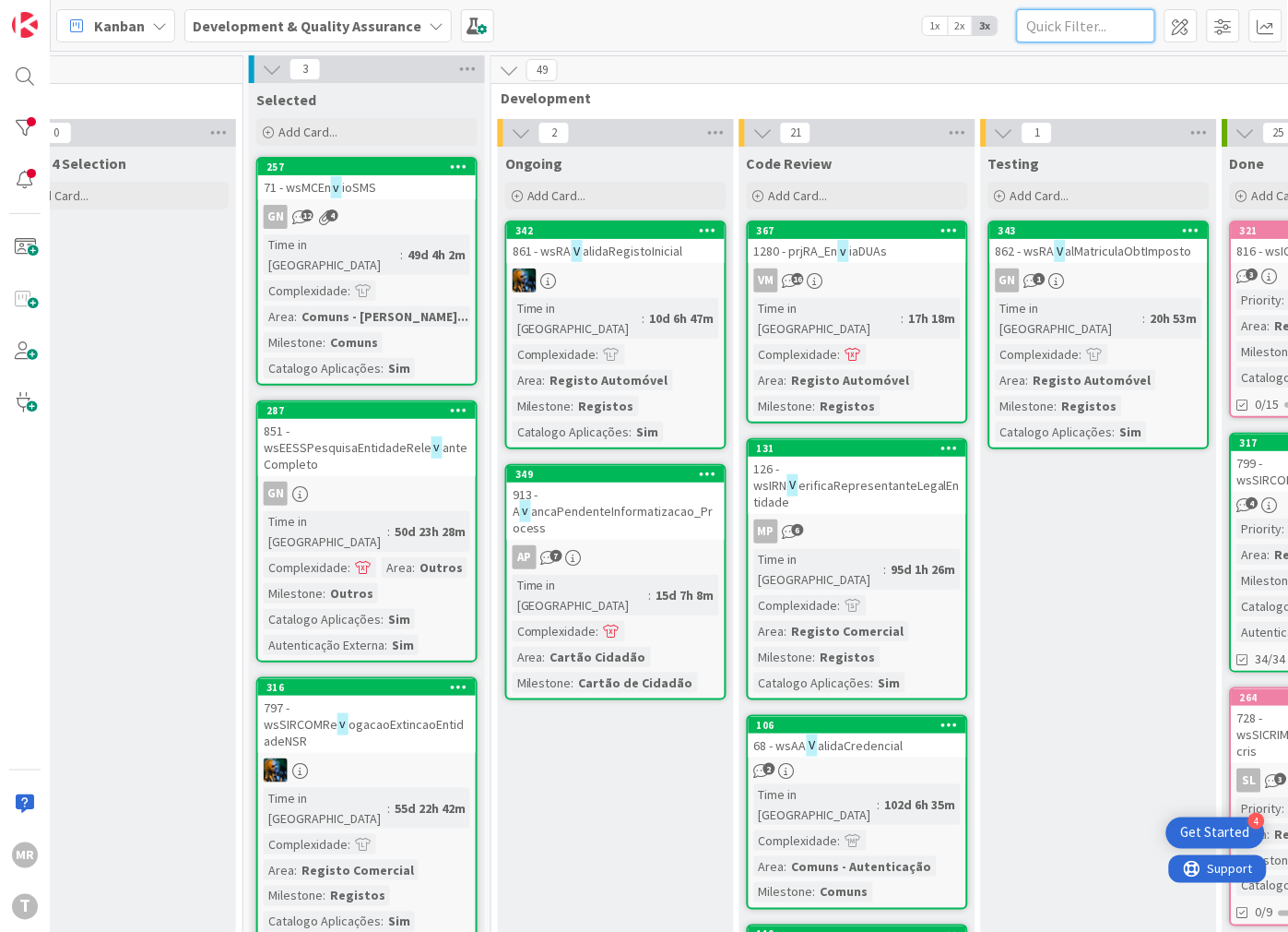
paste input "wsNotificarAcompanhanteEntrega"
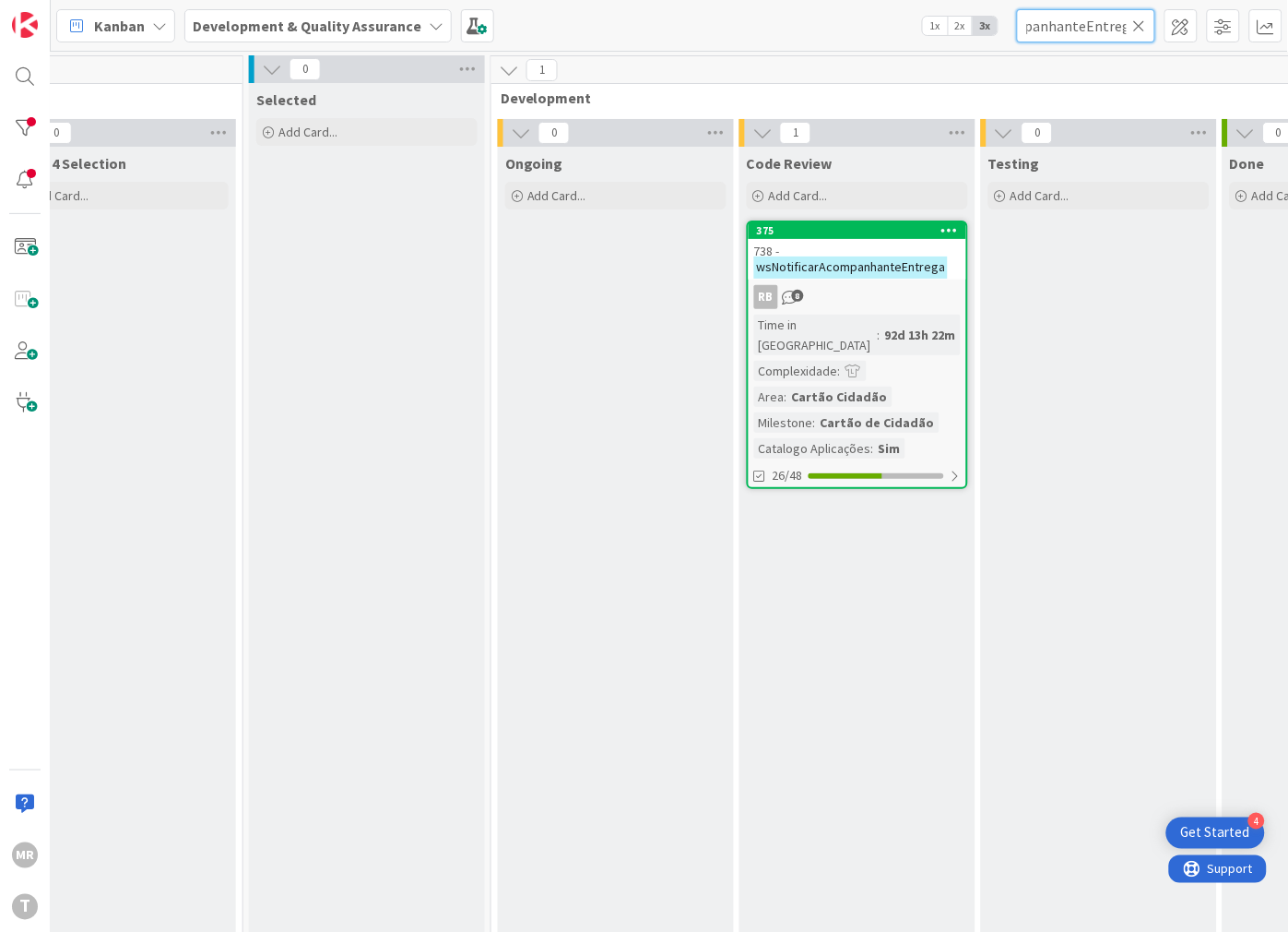
type input "wsNotificarAcompanhanteEntrega"
drag, startPoint x: 1137, startPoint y: 28, endPoint x: 1111, endPoint y: 23, distance: 26.5
click at [1137, 28] on icon at bounding box center [1140, 26] width 13 height 17
click at [1090, 21] on input "text" at bounding box center [1086, 25] width 139 height 33
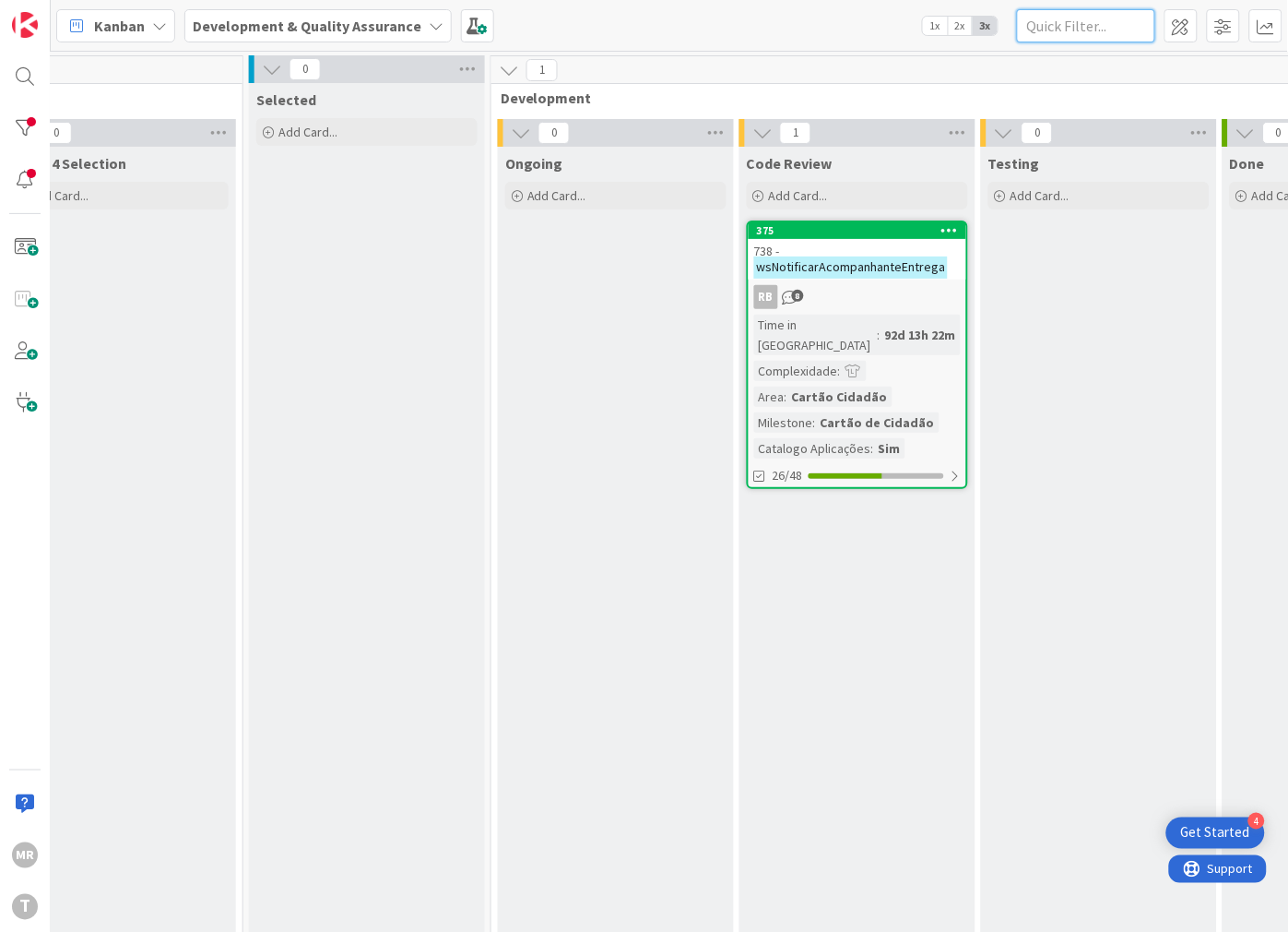
paste input "wsNotificarEstadoCartao"
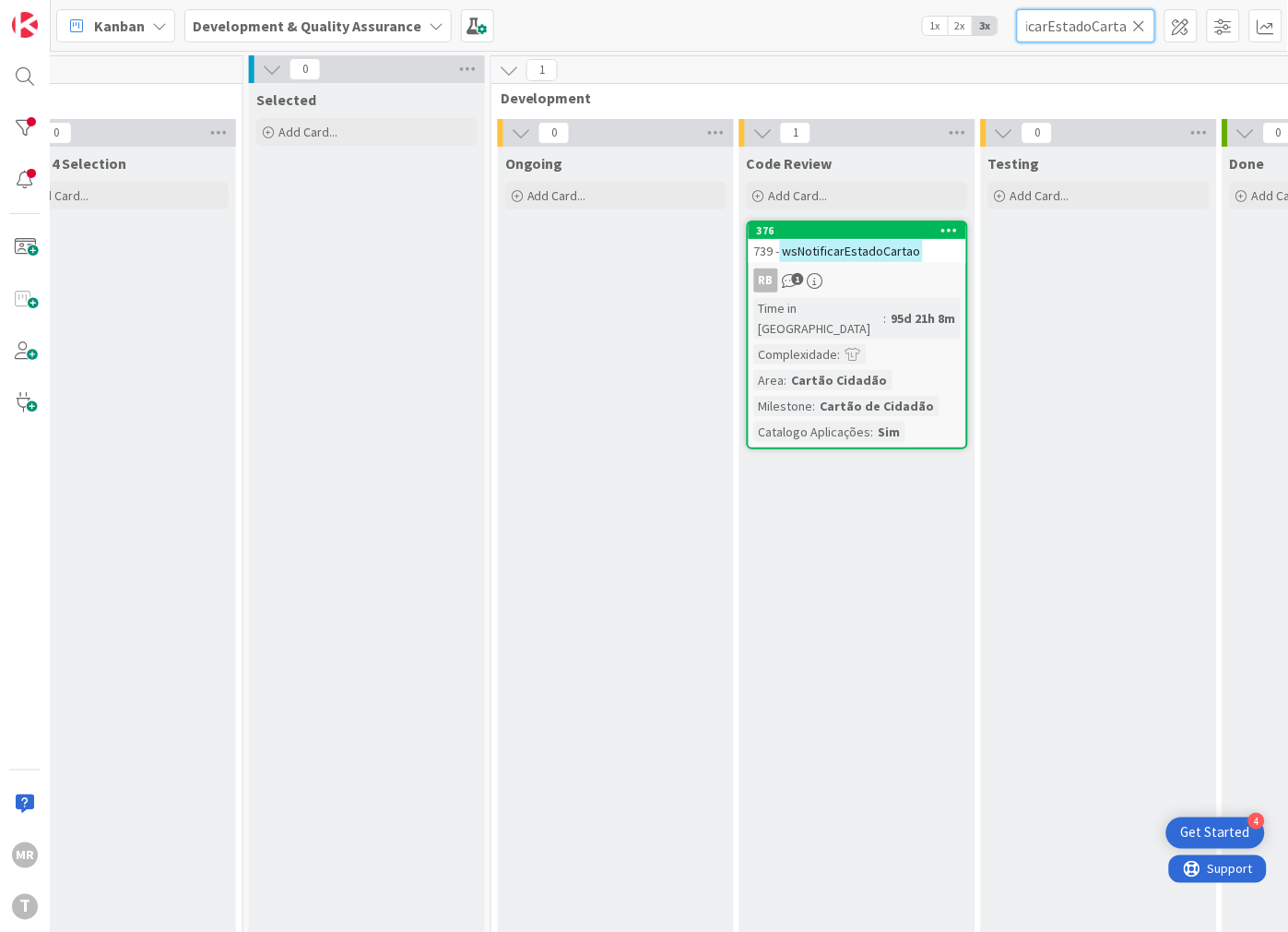
type input "wsNotificarEstadoCartao"
click at [1131, 21] on input "wsNotificarEstadoCartao" at bounding box center [1086, 25] width 139 height 33
click at [1111, 23] on input "wsNotificarEstadoCartao" at bounding box center [1086, 25] width 139 height 33
click at [1143, 22] on icon at bounding box center [1140, 26] width 13 height 17
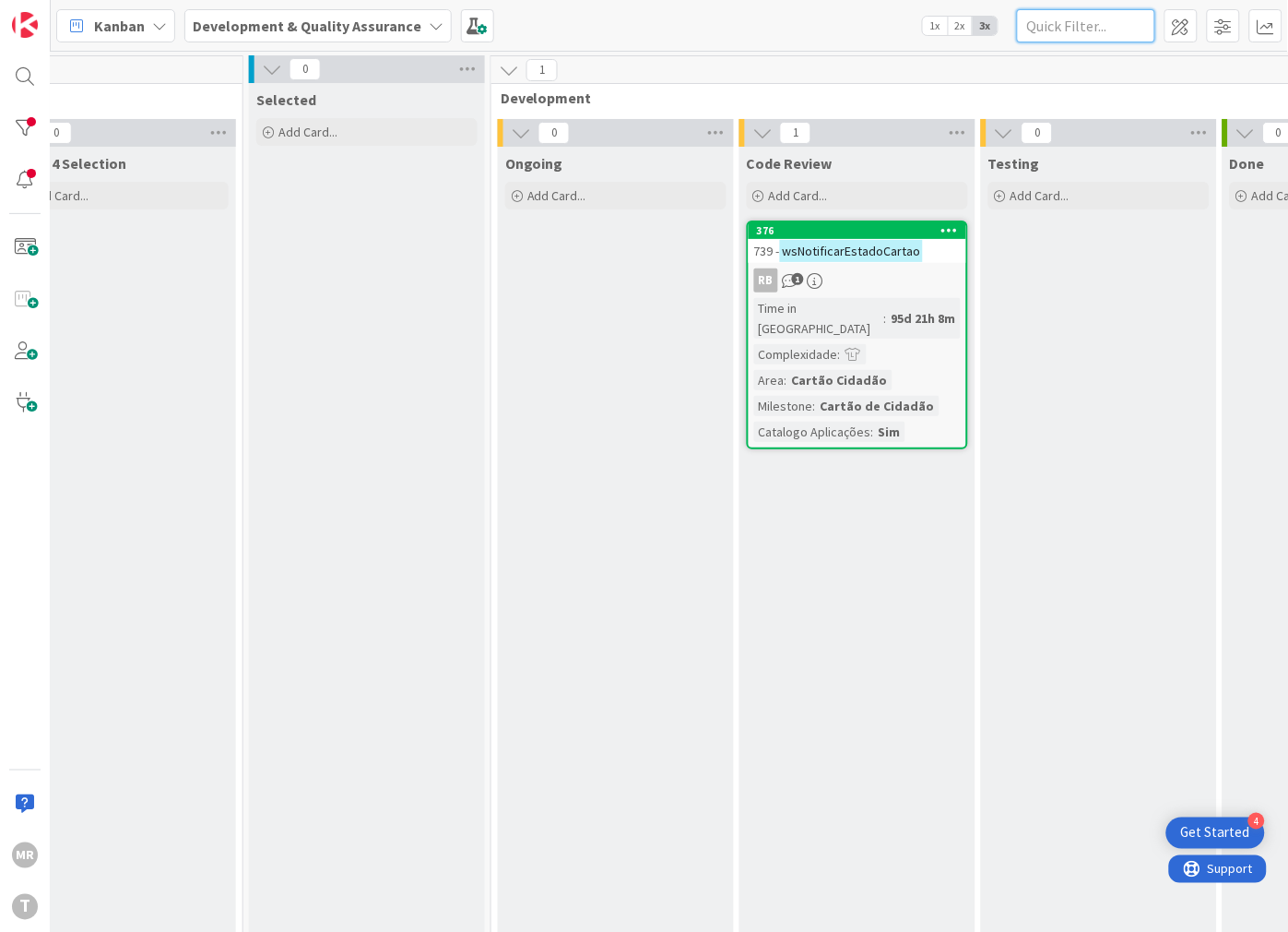
click at [1090, 21] on input "text" at bounding box center [1086, 25] width 139 height 33
paste input "wsPesquisaCriacao"
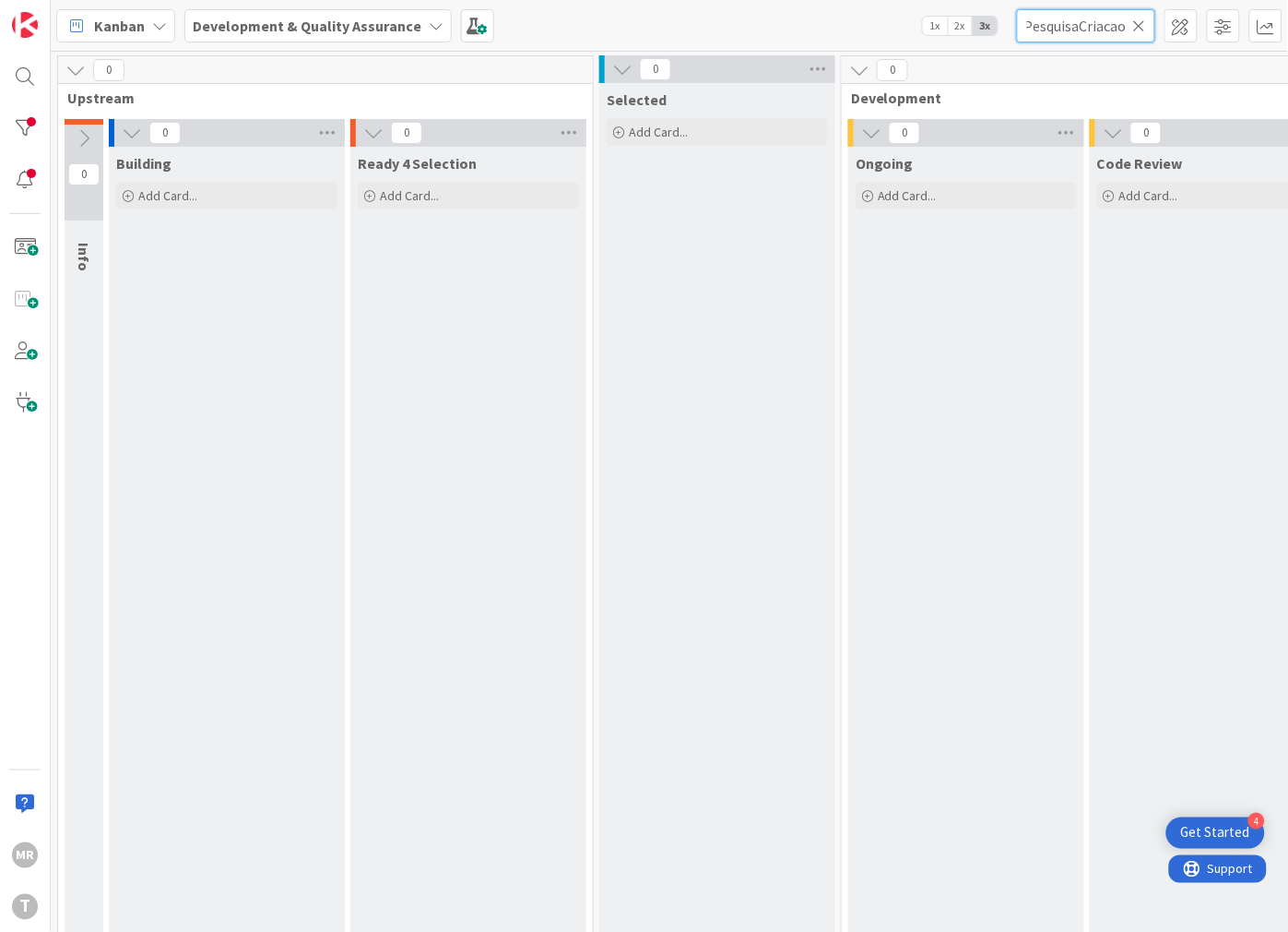
type input "wsPesquisaCriacao"
click at [1140, 31] on icon at bounding box center [1140, 26] width 13 height 17
click at [1085, 25] on input "text" at bounding box center [1086, 25] width 139 height 33
paste input "wsPesquisaRenovacao"
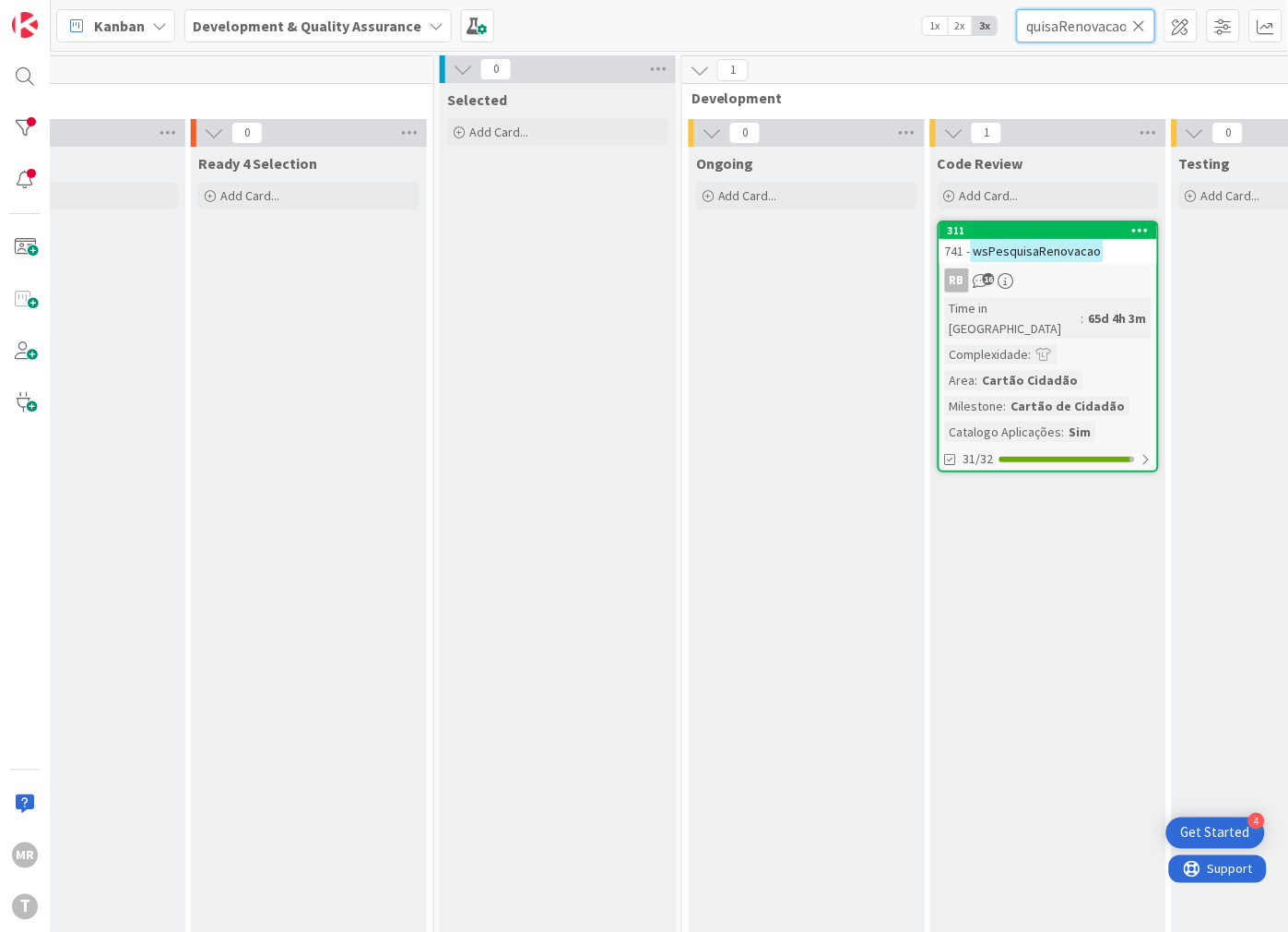
scroll to position [0, 201]
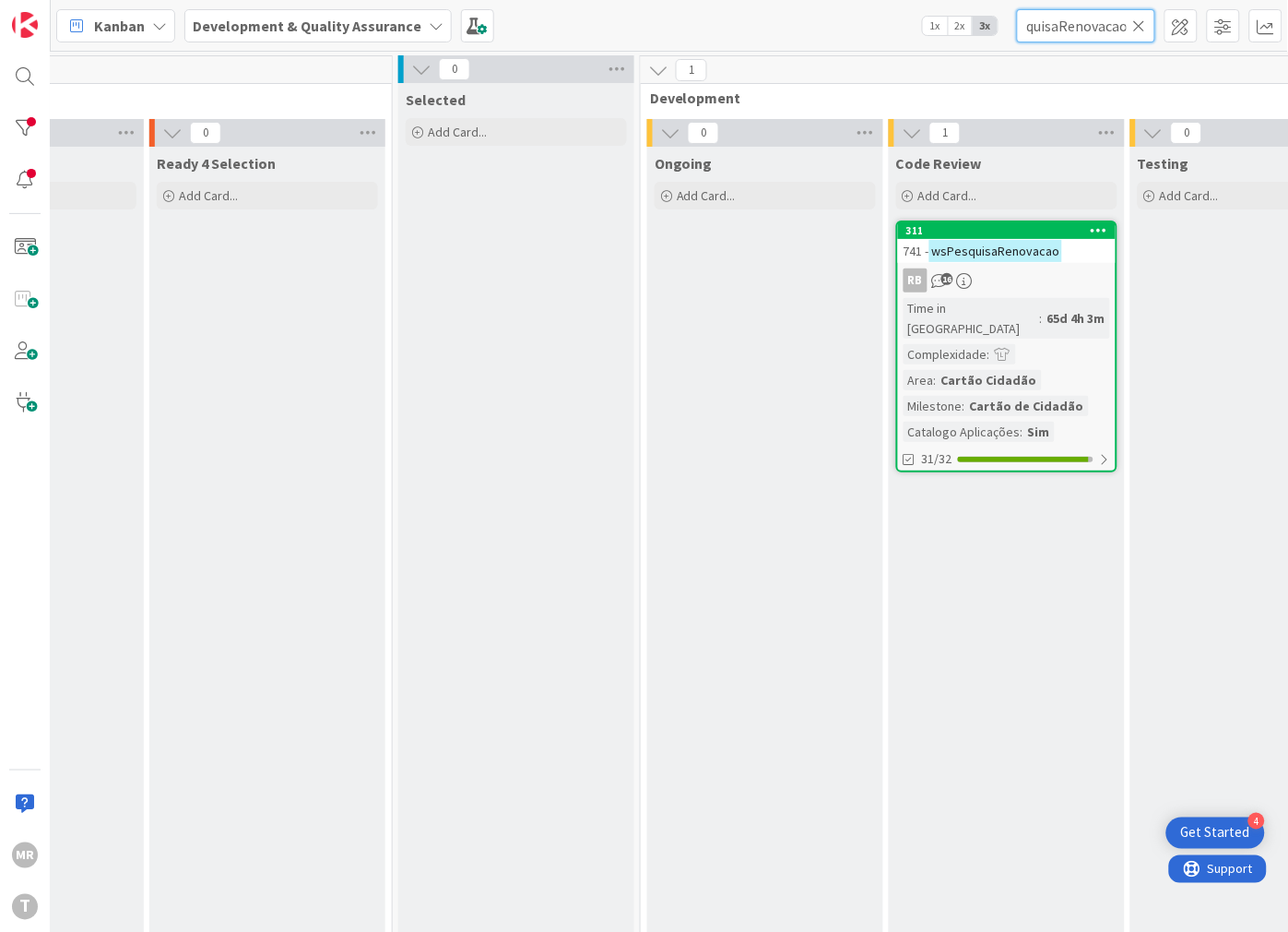
type input "wsPesquisaRenovacao"
click at [1138, 25] on icon at bounding box center [1140, 26] width 13 height 17
click at [1070, 22] on input "text" at bounding box center [1086, 25] width 139 height 33
paste input "wsProcessDataAggregato"
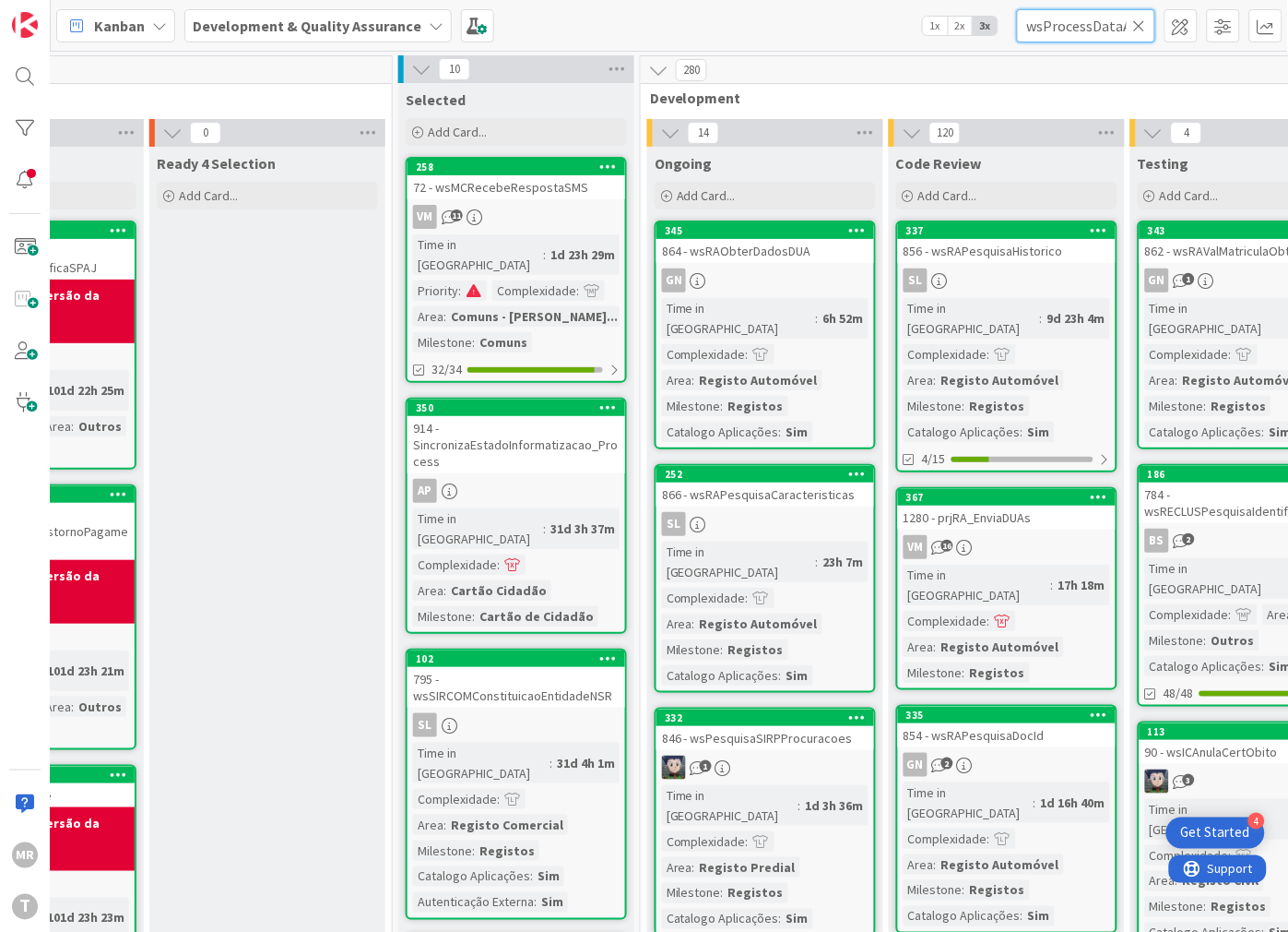
scroll to position [0, 56]
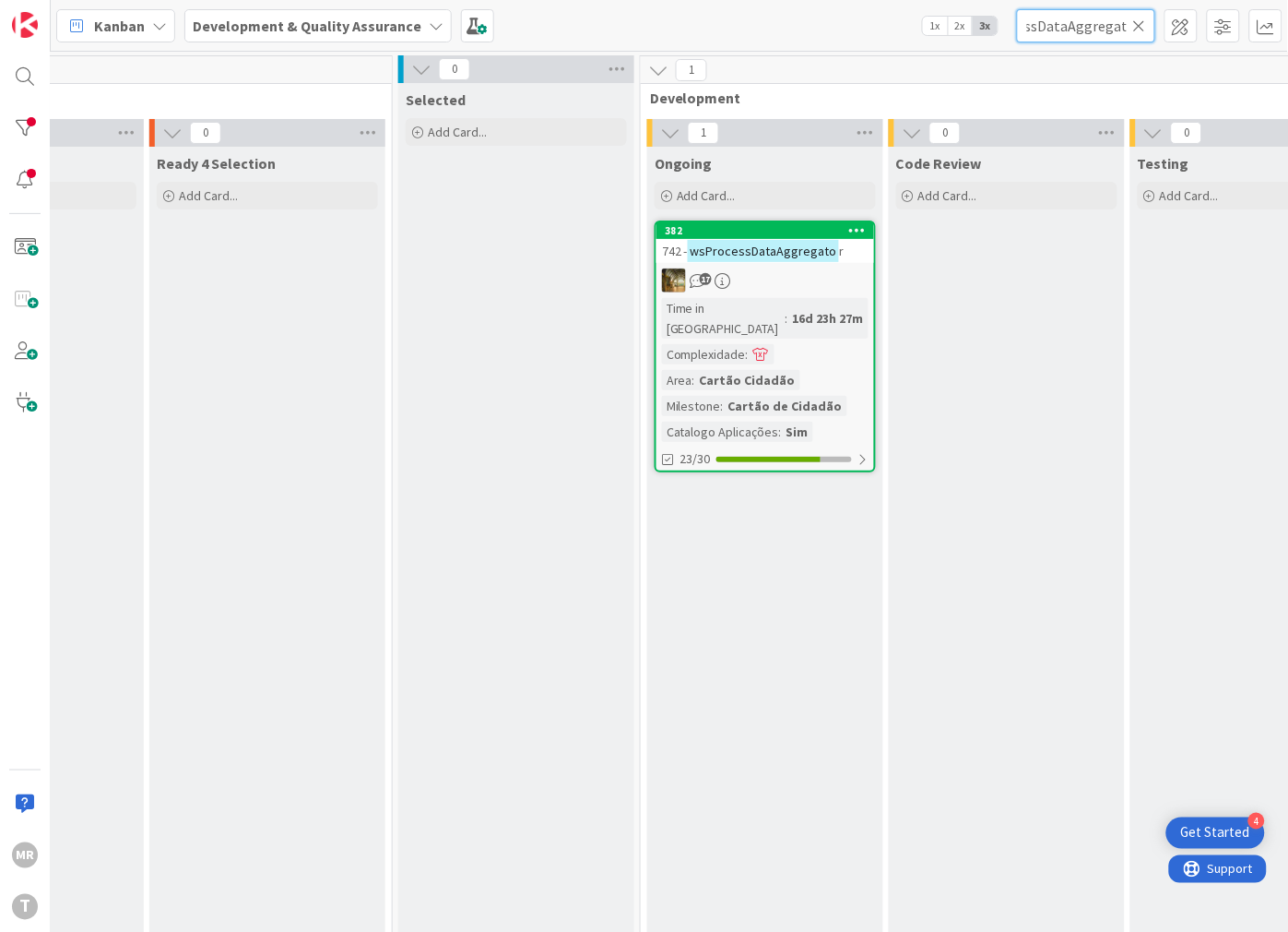
type input "wsProcessDataAggregato"
click at [1148, 28] on input "wsProcessDataAggregato" at bounding box center [1086, 25] width 139 height 33
click at [1145, 30] on icon at bounding box center [1140, 26] width 13 height 17
click at [1117, 32] on input "text" at bounding box center [1086, 25] width 139 height 33
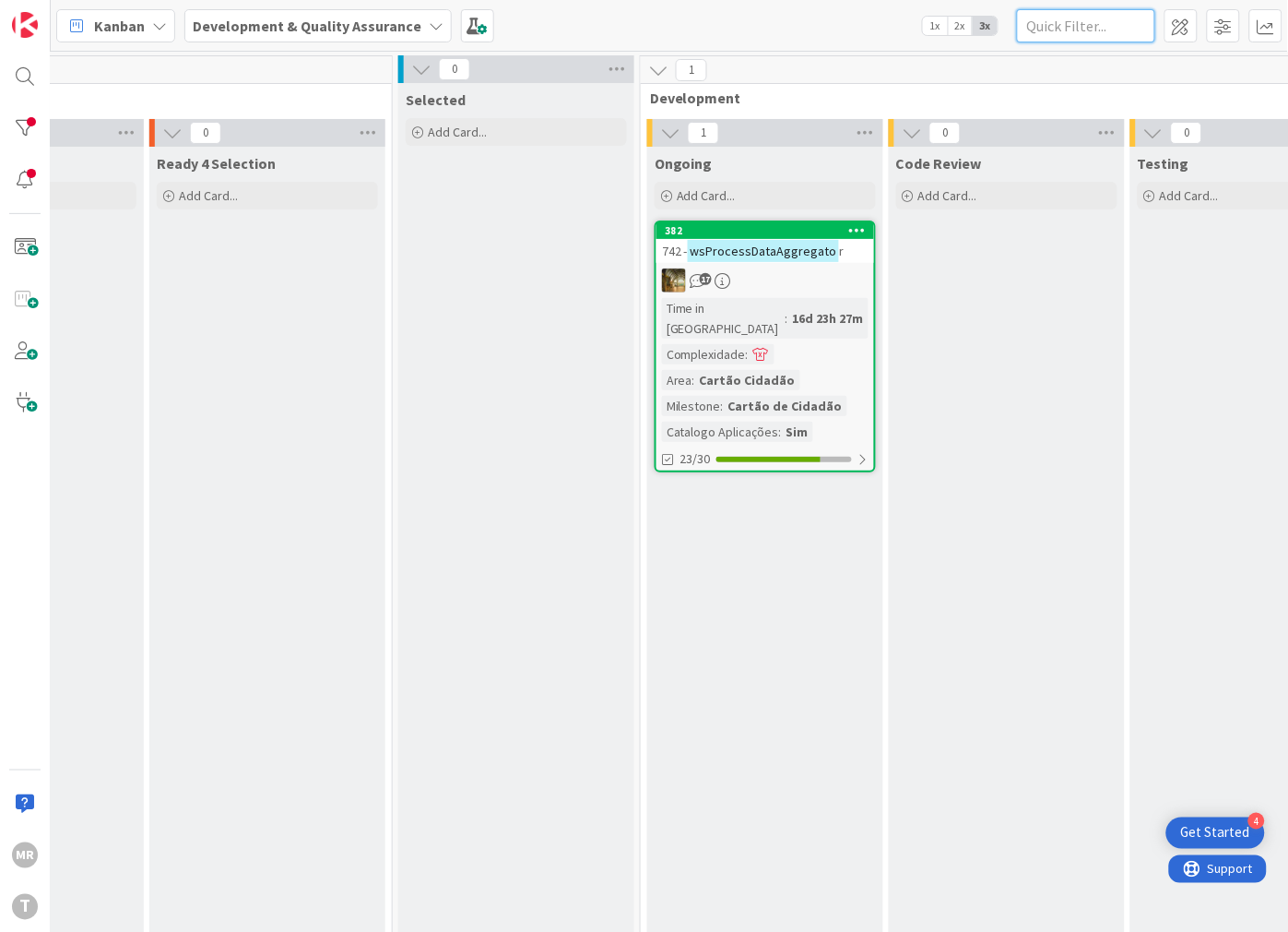
paste input "wsProcessoPendente"
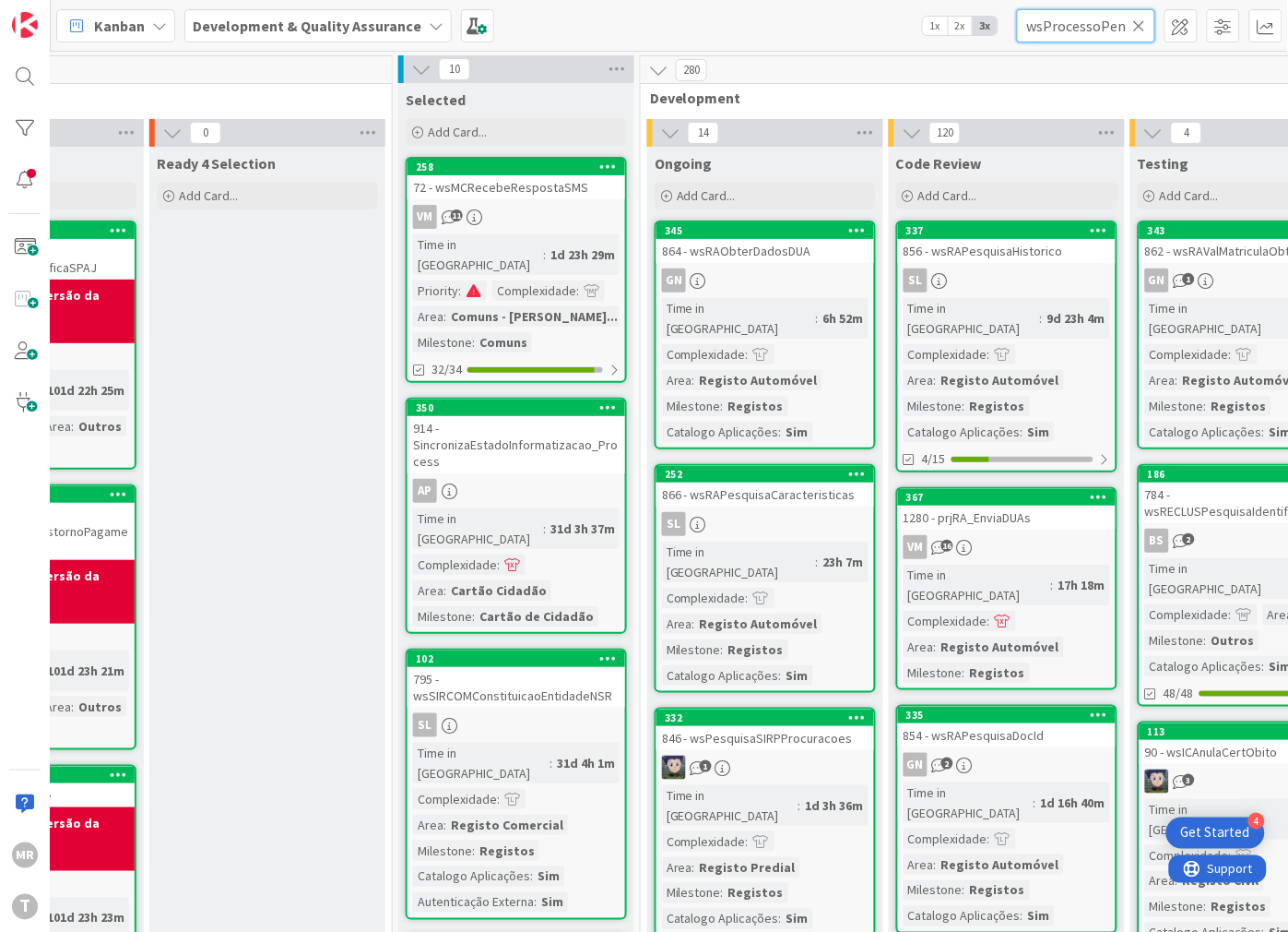
scroll to position [0, 31]
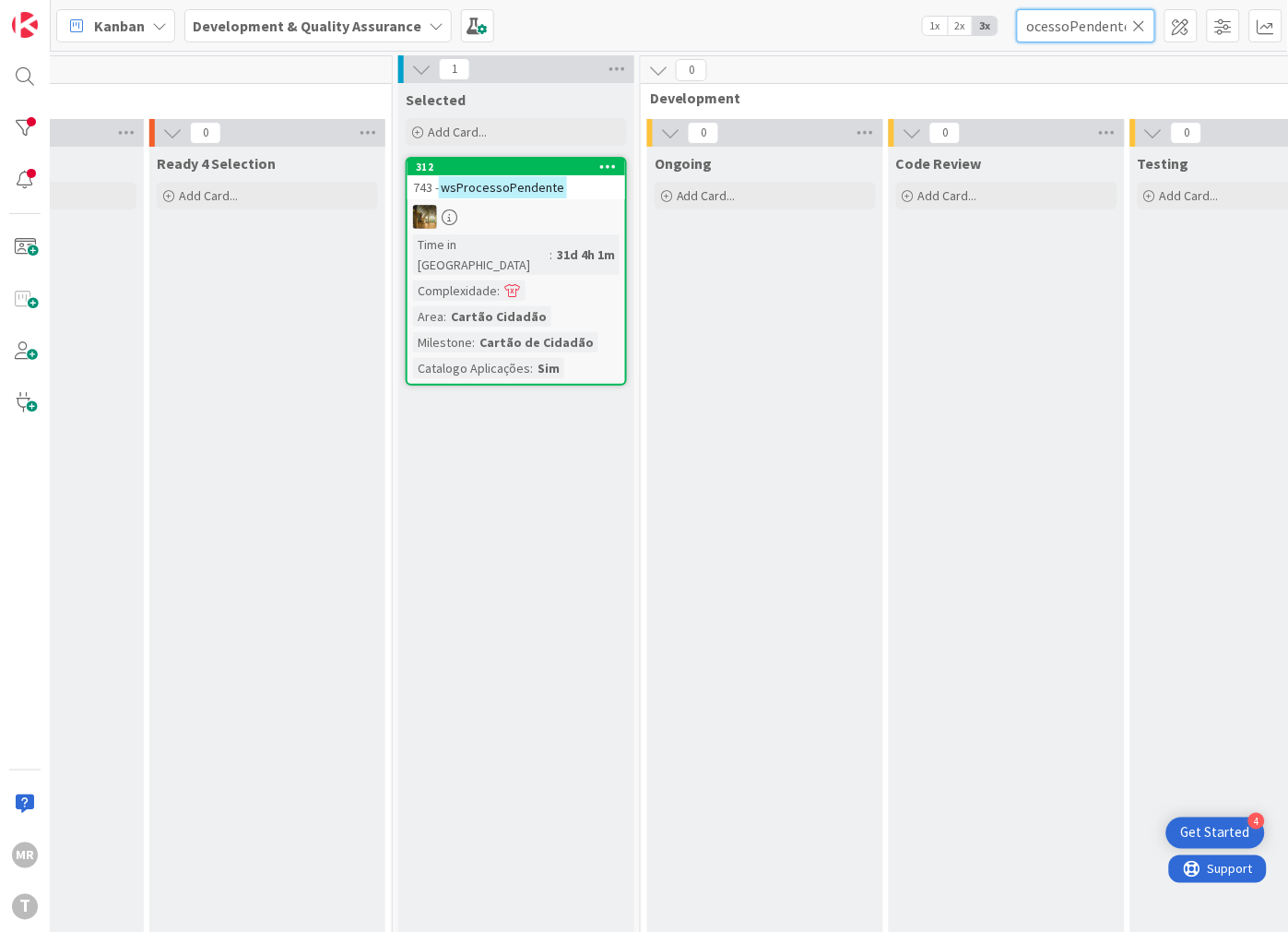
type input "wsProcessoPendente"
click at [1139, 29] on icon at bounding box center [1140, 26] width 13 height 17
click at [1123, 29] on input "text" at bounding box center [1086, 25] width 139 height 33
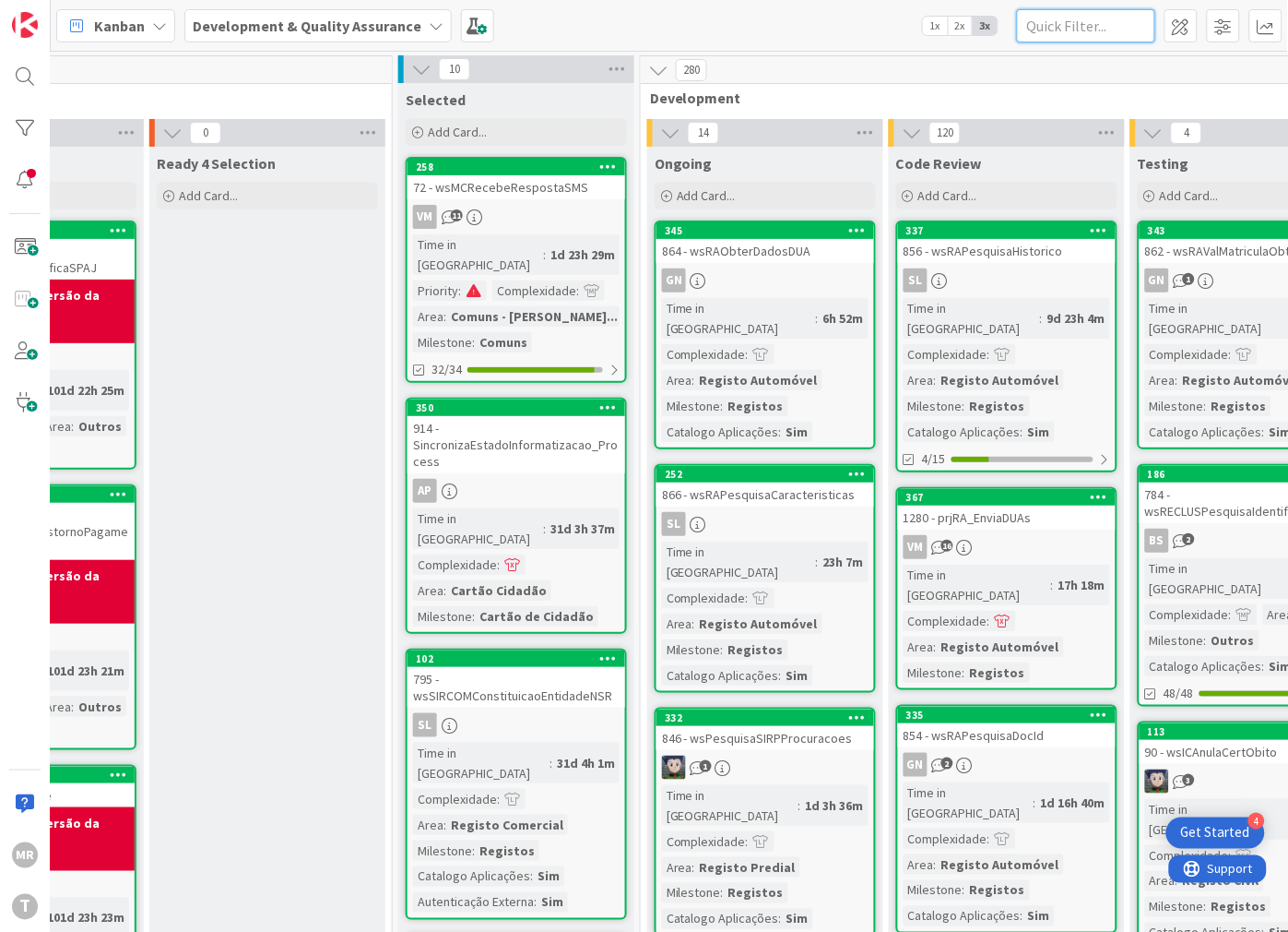
paste input "wsRenovacao"
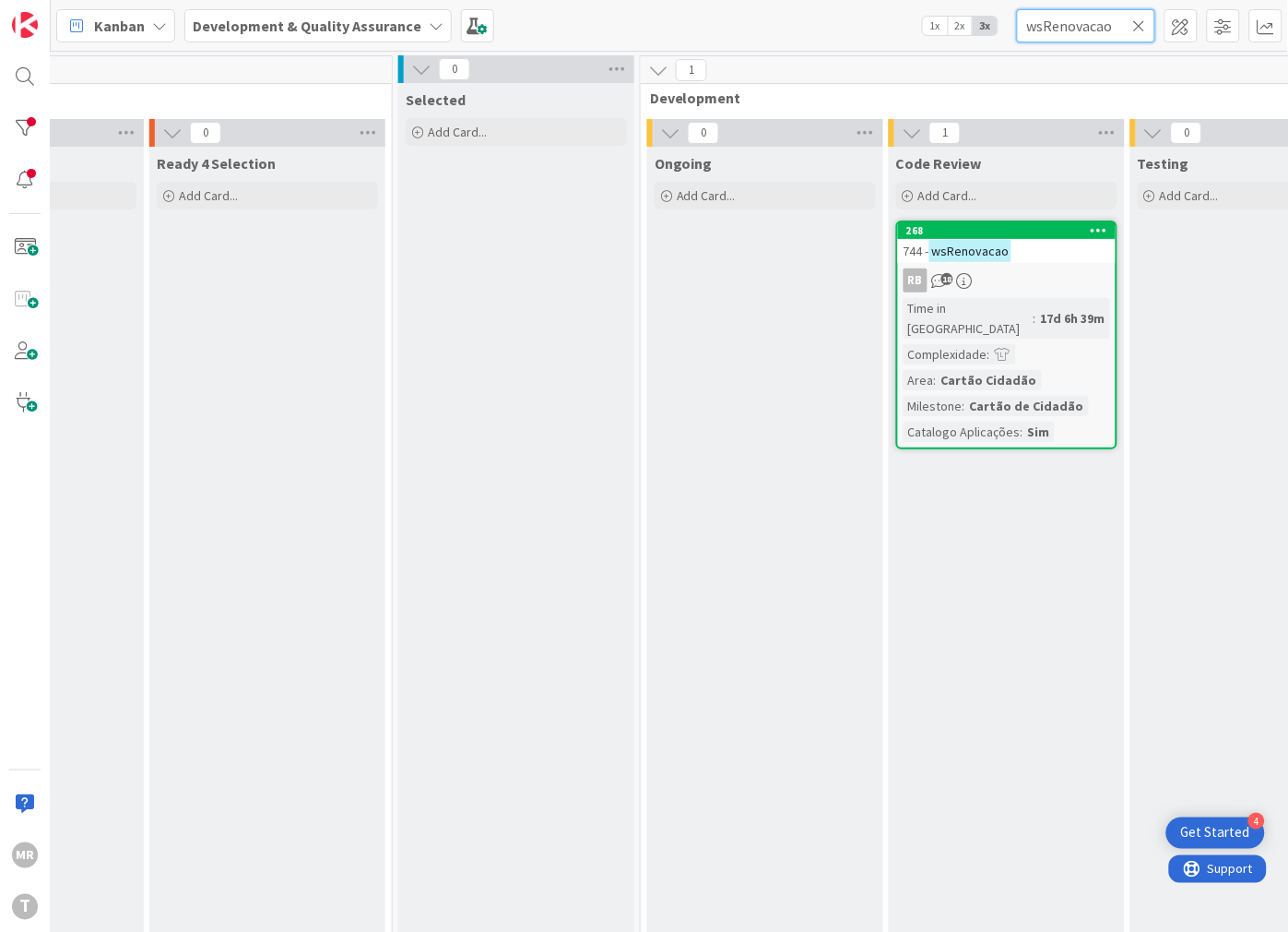
type input "wsRenovacao"
drag, startPoint x: 1135, startPoint y: 27, endPoint x: 1120, endPoint y: 30, distance: 15.3
click at [1135, 27] on icon at bounding box center [1140, 26] width 13 height 17
click at [1092, 32] on input "text" at bounding box center [1086, 25] width 139 height 33
paste input "wsResolucaoPendenciaCriacao"
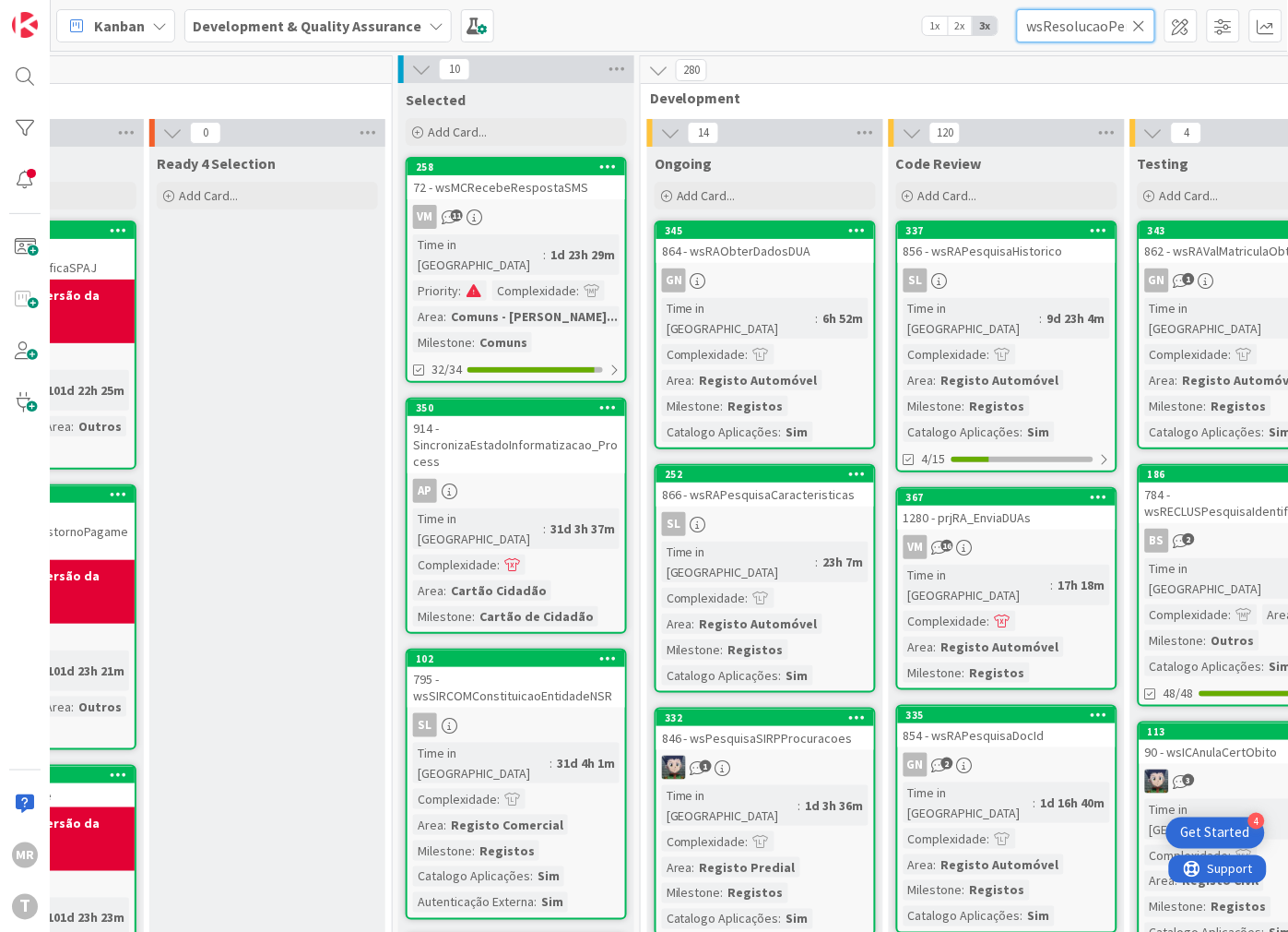
scroll to position [0, 92]
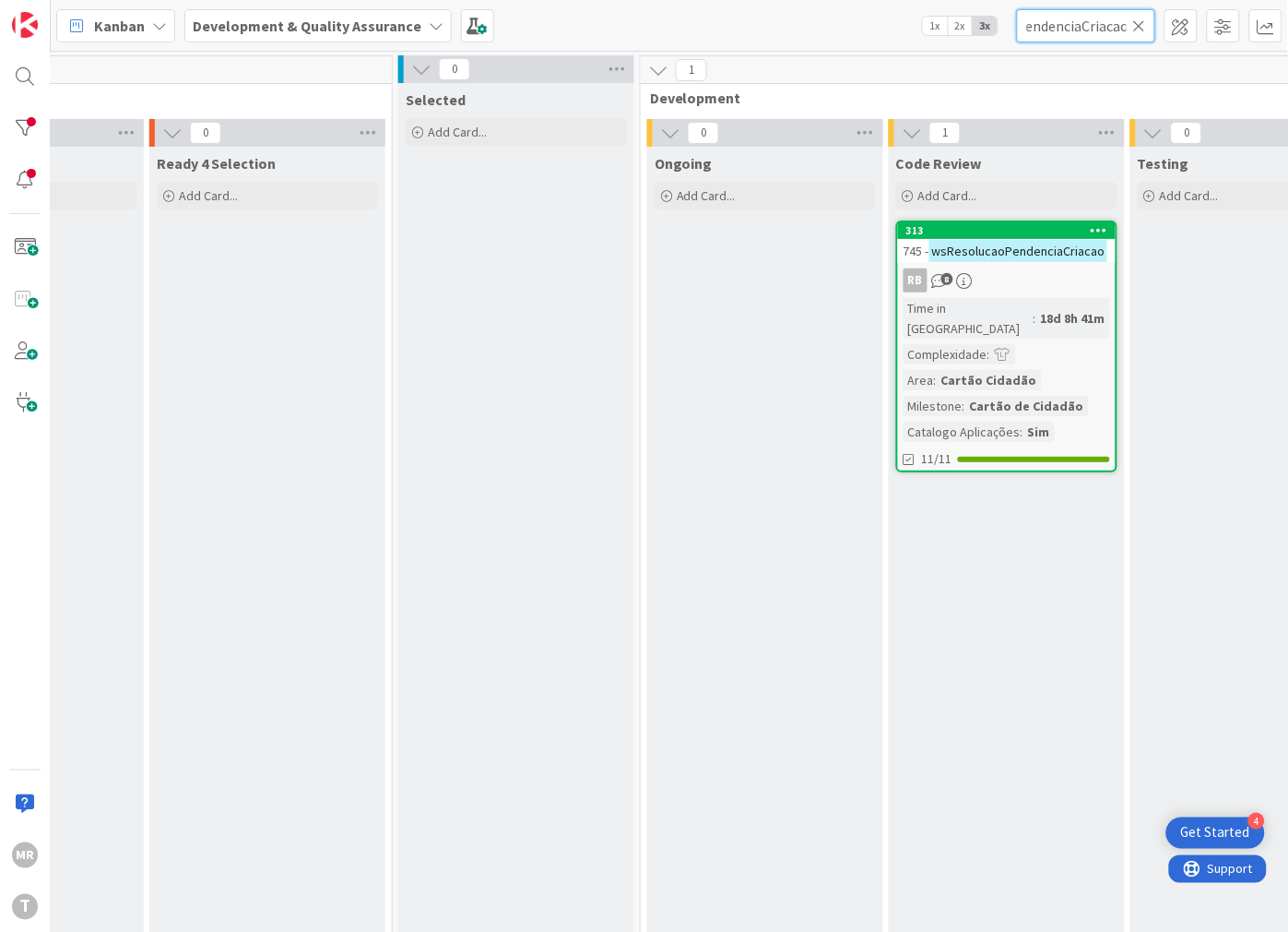
type input "wsResolucaoPendenciaCriacao"
click at [1143, 31] on icon at bounding box center [1140, 26] width 13 height 17
click at [1099, 29] on input "text" at bounding box center [1086, 25] width 139 height 33
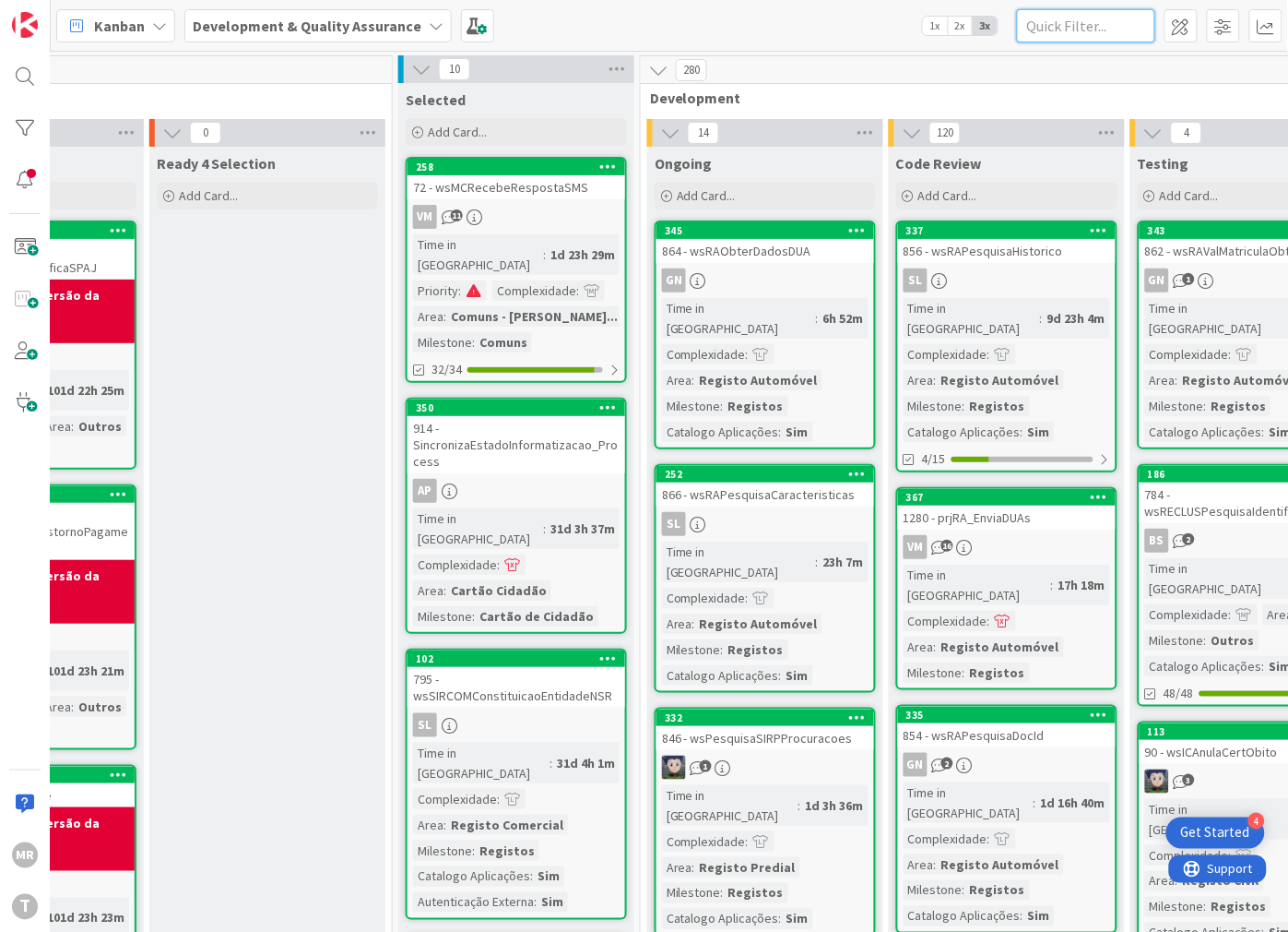
paste input "wsResolucaoPendenciaRenovaca"
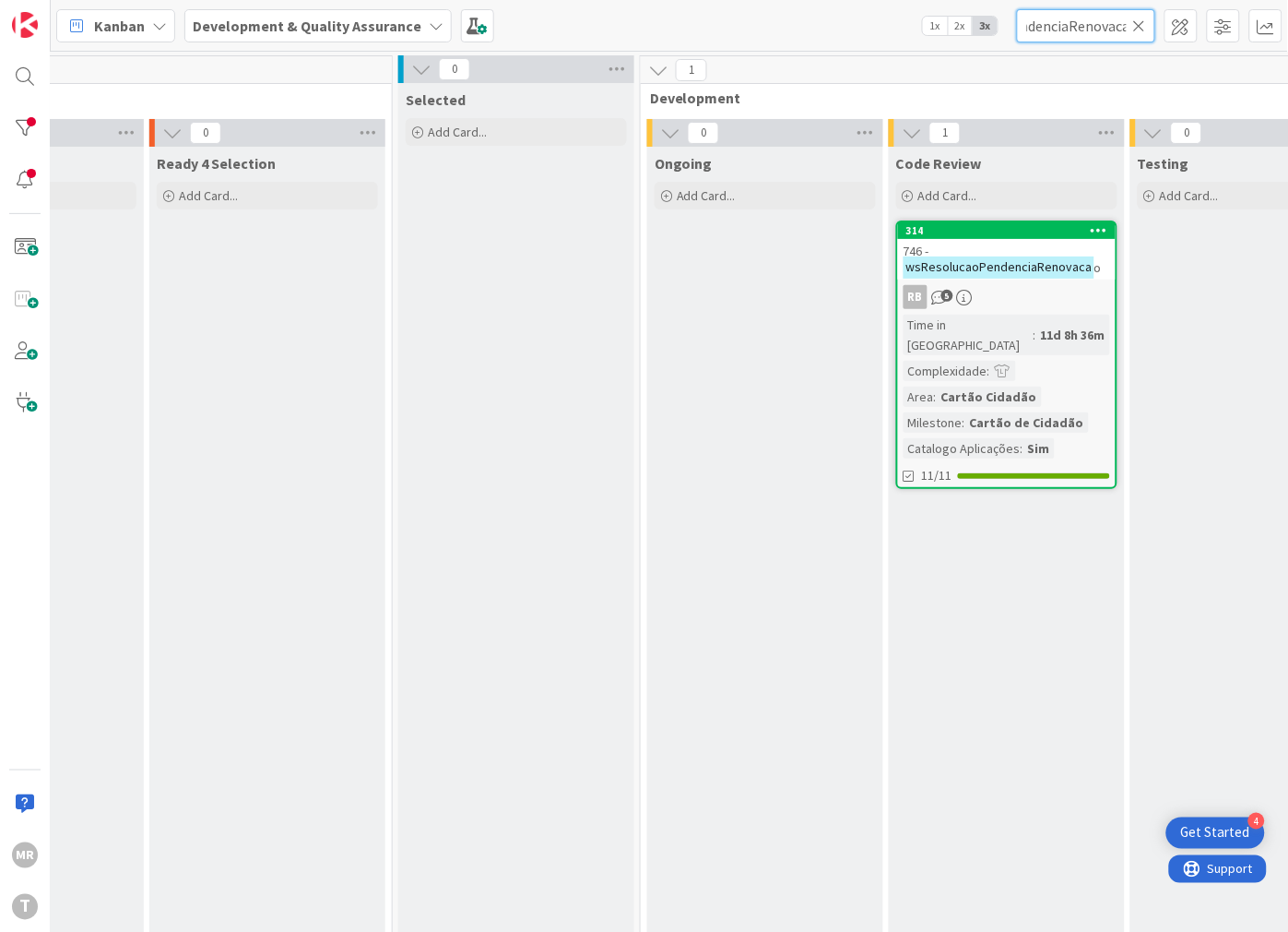
type input "wsResolucaoPendenciaRenovaca"
click at [1139, 23] on icon at bounding box center [1140, 26] width 13 height 17
click at [1106, 31] on input "text" at bounding box center [1086, 25] width 139 height 33
paste input "wsSCAlteracaoTrabPendentes"
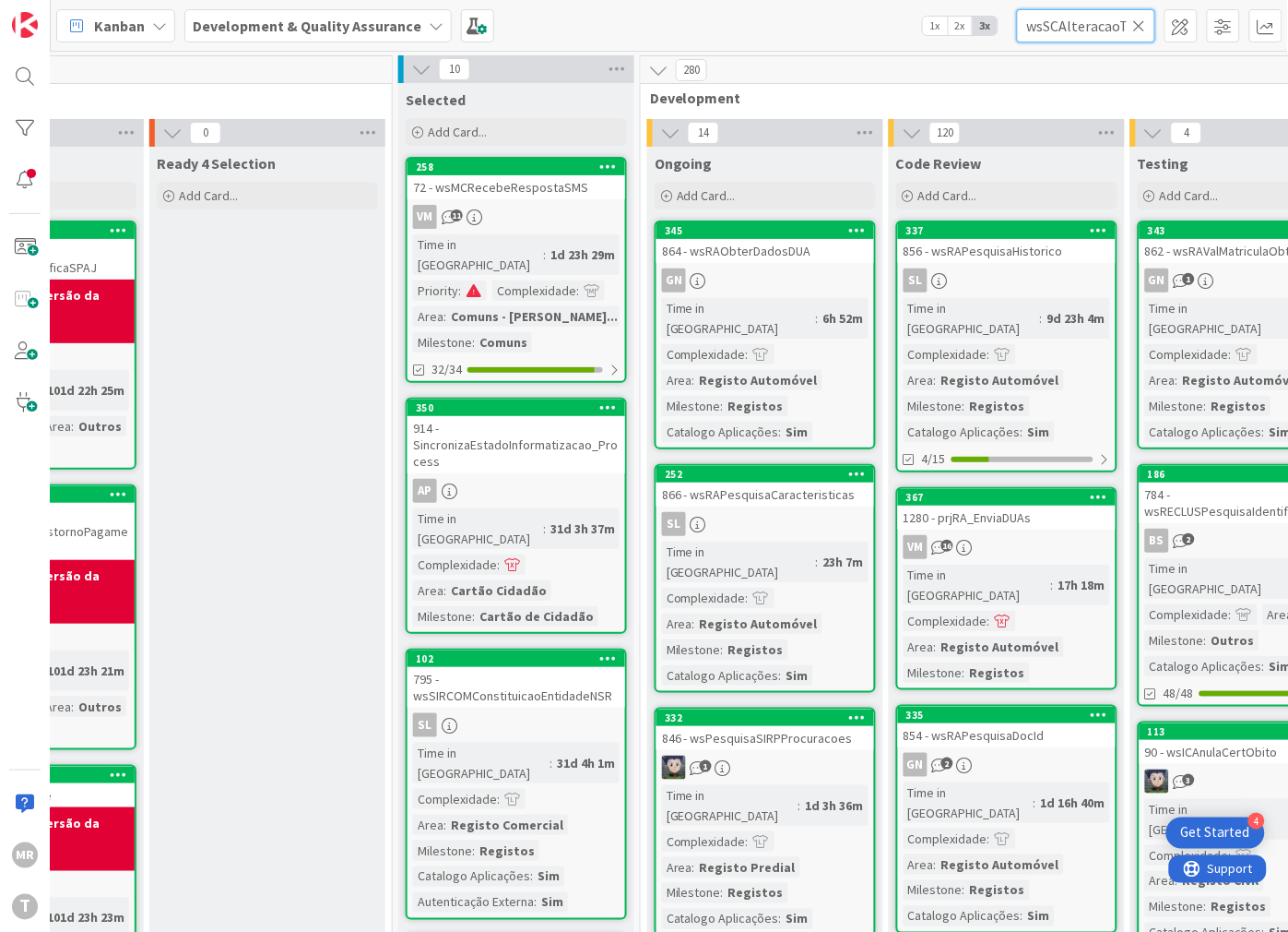
scroll to position [0, 84]
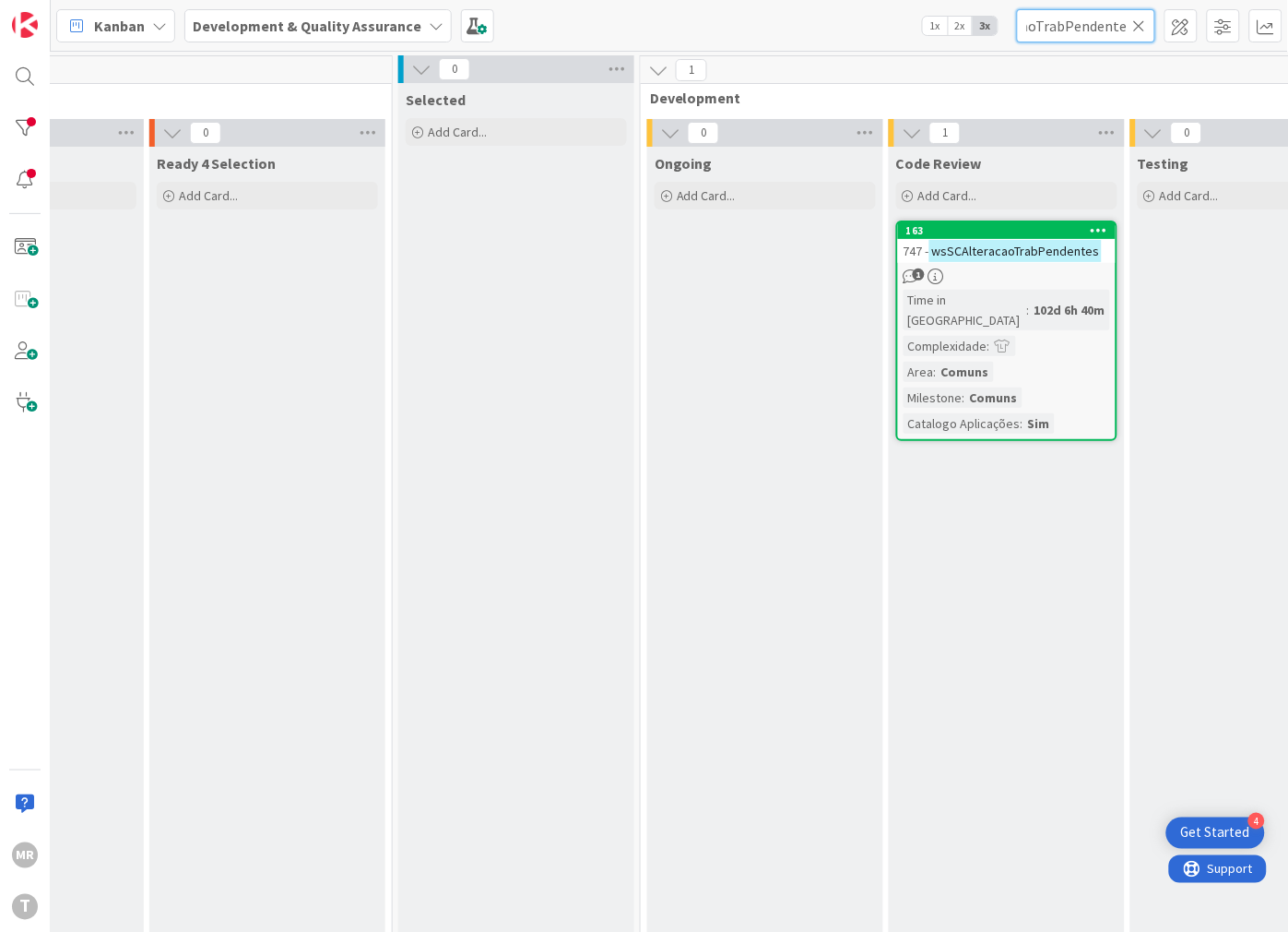
type input "wsSCAlteracaoTrabPendentes"
drag, startPoint x: 1147, startPoint y: 31, endPoint x: 1112, endPoint y: 30, distance: 35.0
click at [1147, 31] on input "wsSCAlteracaoTrabPendentes" at bounding box center [1086, 25] width 139 height 33
click at [1131, 24] on input "wsSCAlteracaoTrabPendentes" at bounding box center [1086, 25] width 139 height 33
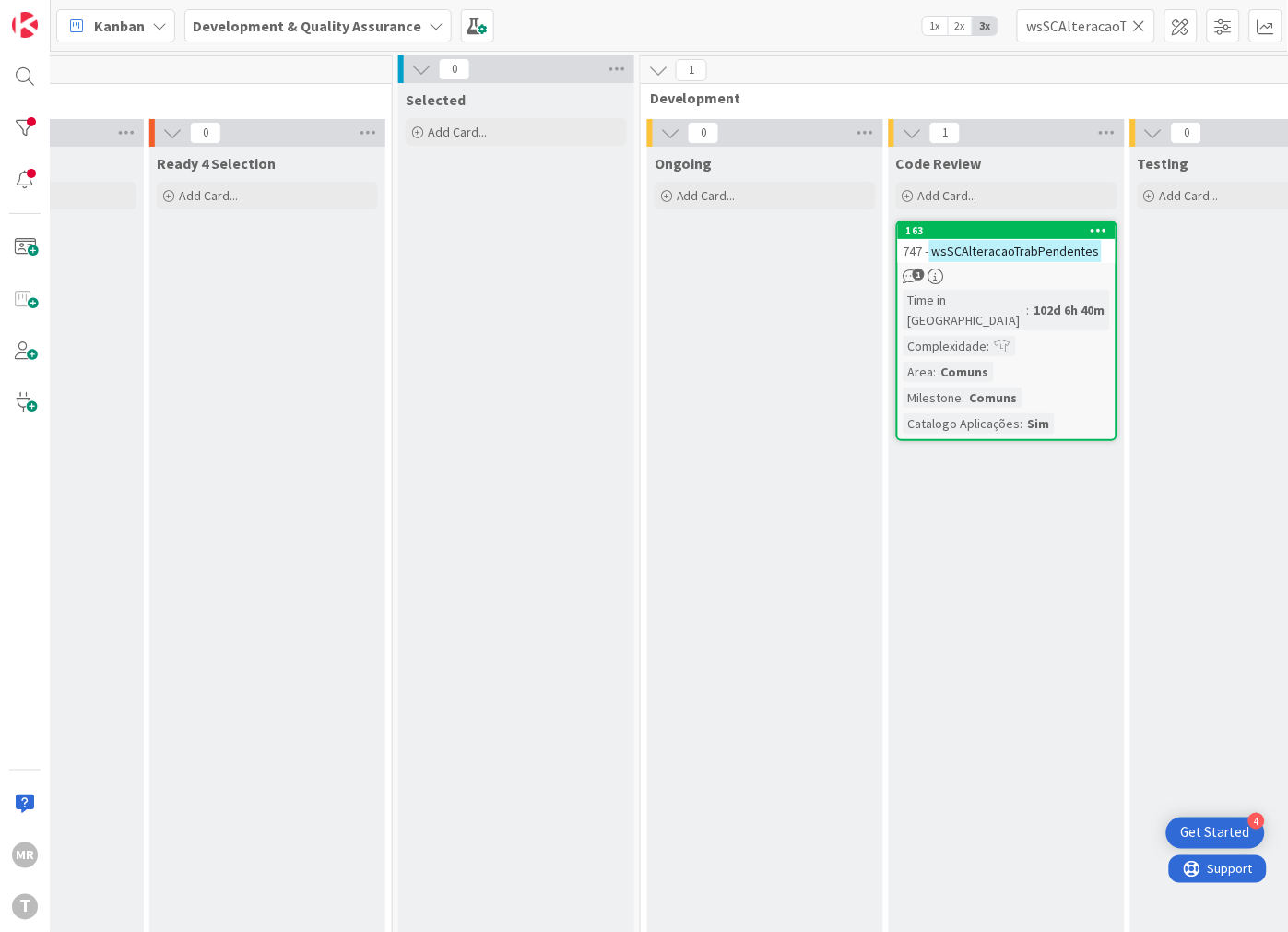
click at [1141, 24] on icon at bounding box center [1140, 26] width 13 height 17
click at [1092, 25] on input "text" at bounding box center [1086, 25] width 139 height 33
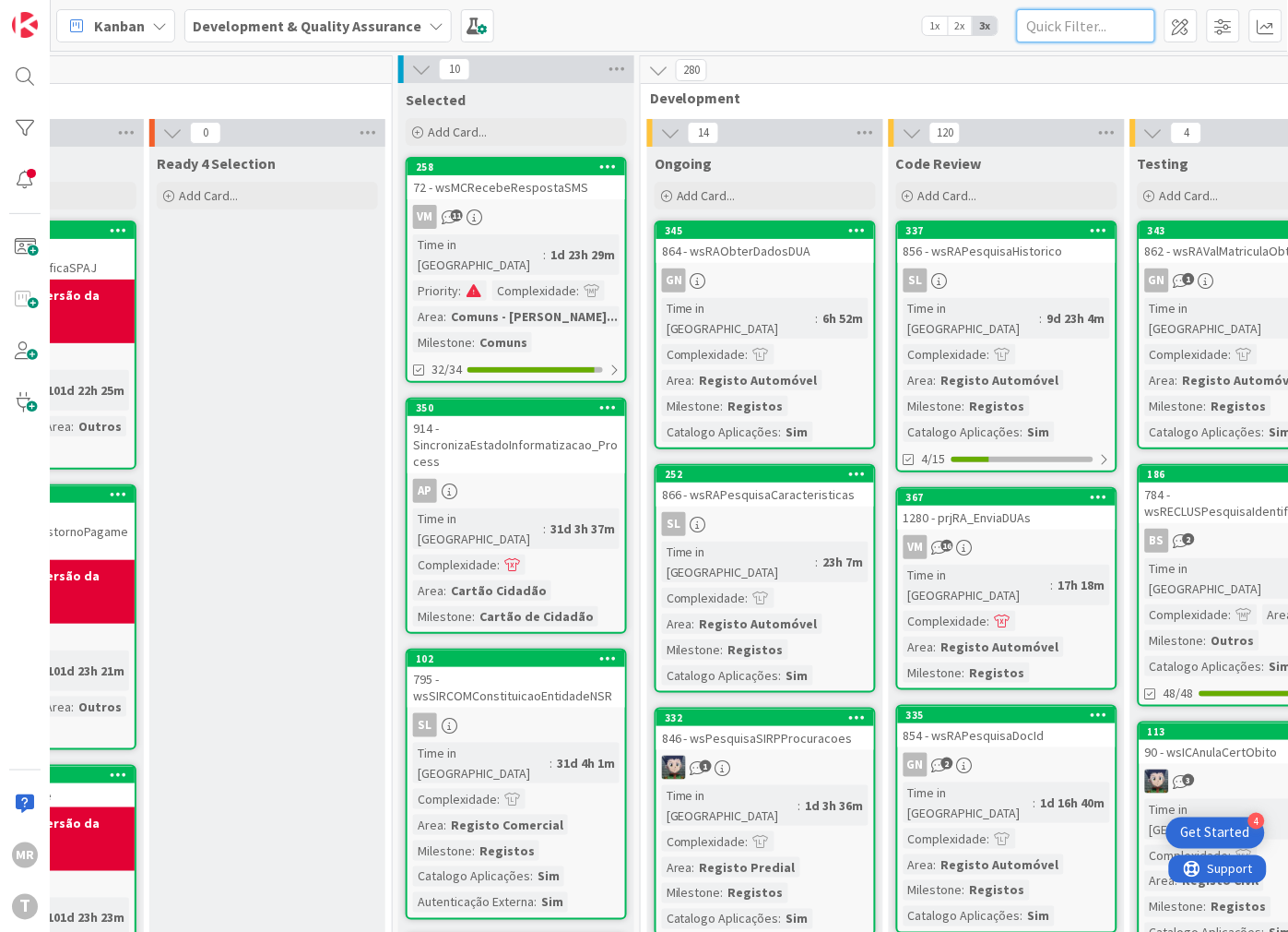
paste input "wsSCAsyncSchedulerCallback"
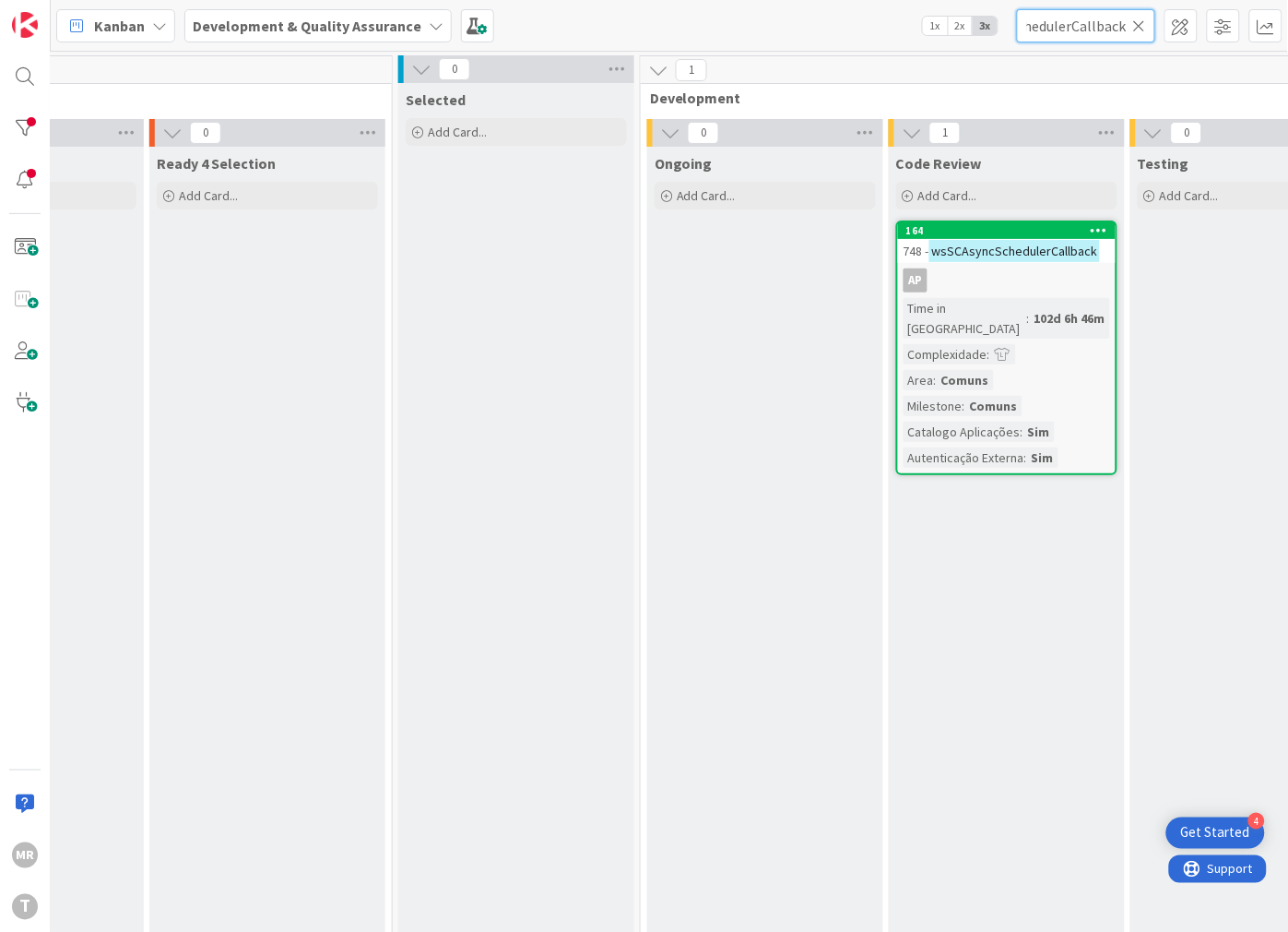
type input "wsSCAsyncSchedulerCallback"
click at [1131, 22] on input "wsSCAsyncSchedulerCallback" at bounding box center [1086, 25] width 139 height 33
click at [1134, 22] on icon at bounding box center [1140, 26] width 13 height 17
click at [1101, 33] on input "text" at bounding box center [1086, 25] width 139 height 33
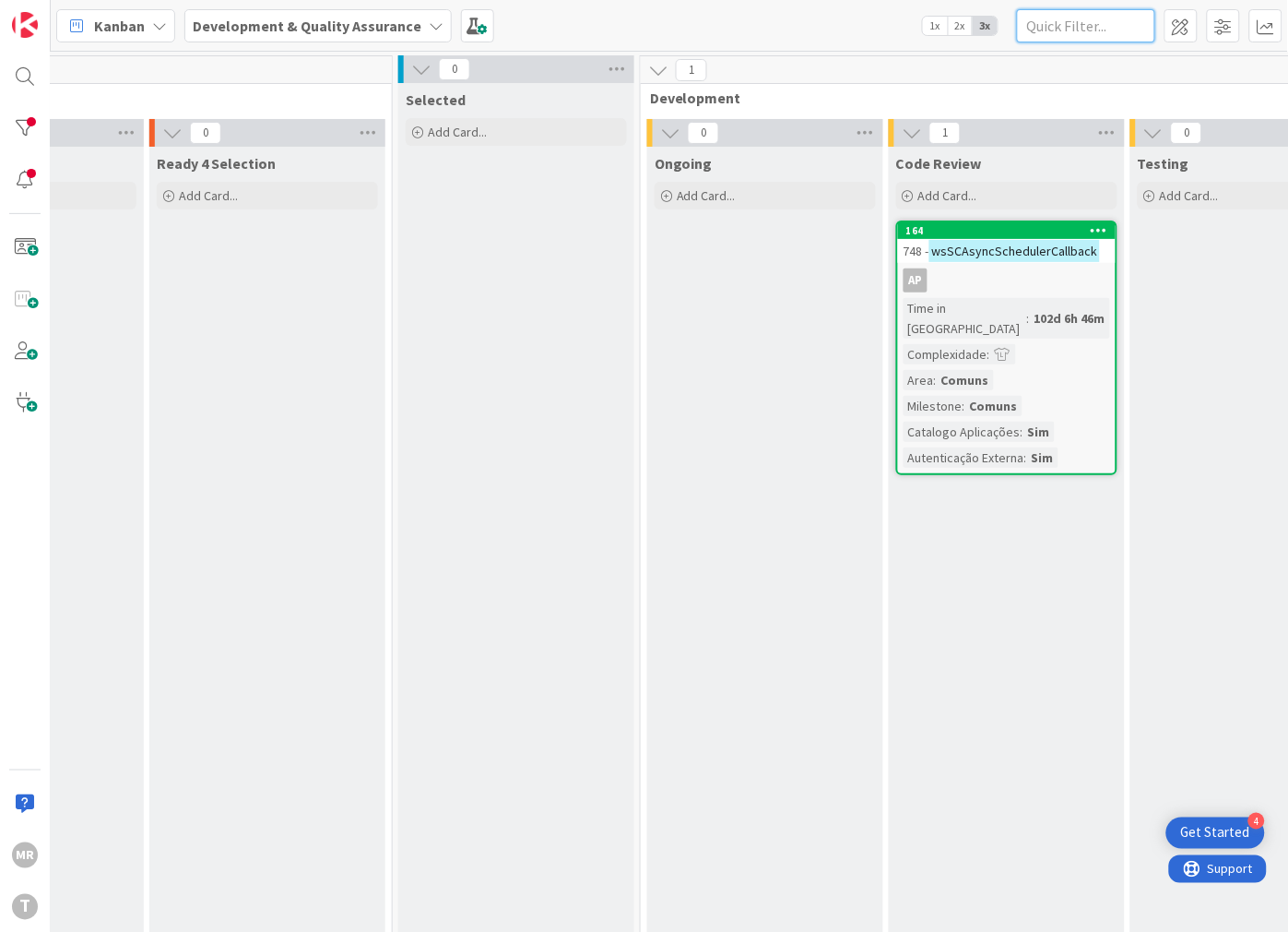
paste input "wsSCLogData"
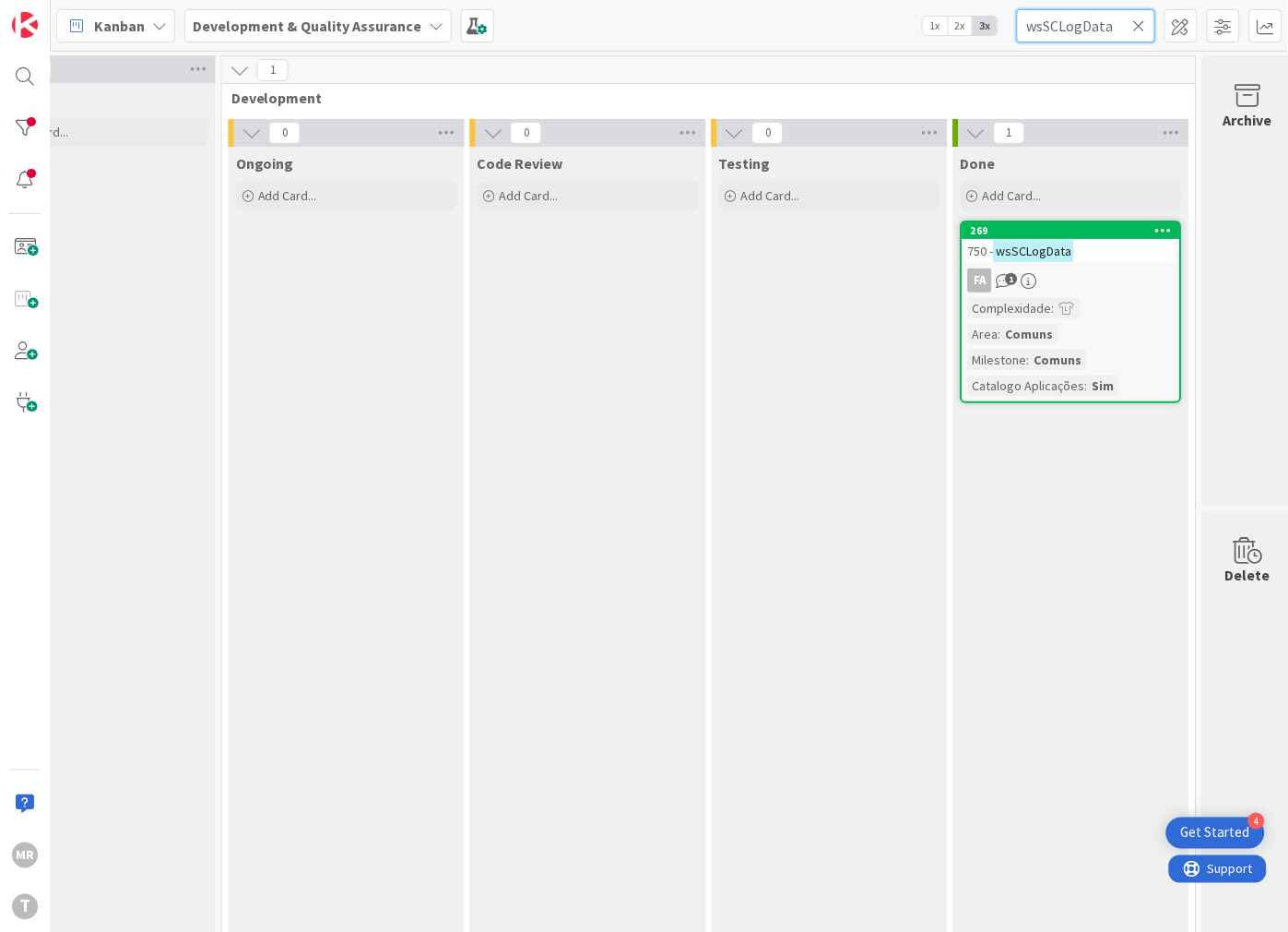
scroll to position [0, 631]
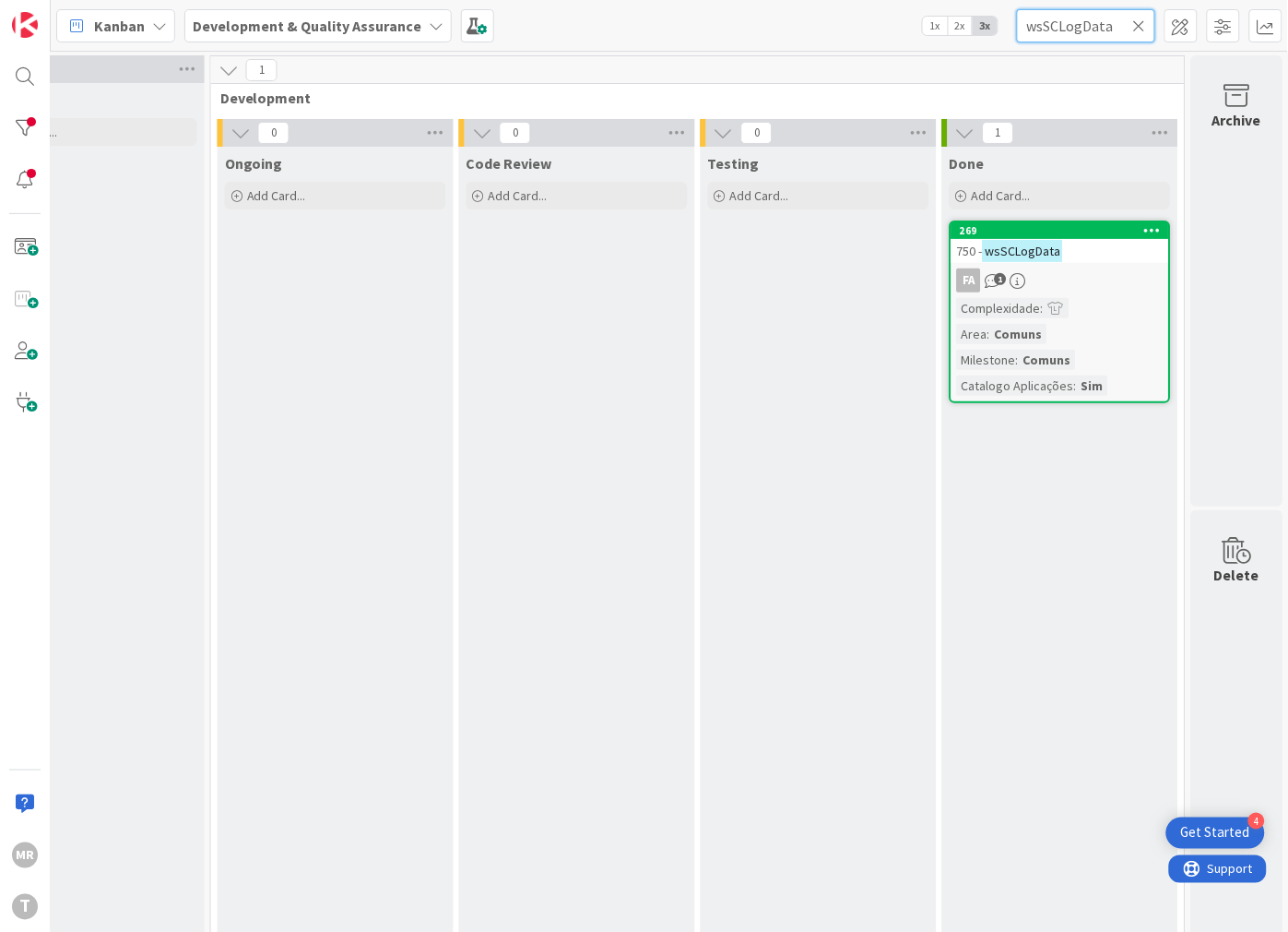
type input "wsSCLogData"
click at [1136, 5] on div "Kanban Development & Quality Assurance 1x 2x 3x wsSCLogData" at bounding box center [669, 25] width 1237 height 51
click at [1136, 12] on input "wsSCLogData" at bounding box center [1086, 25] width 139 height 33
click at [1142, 22] on icon at bounding box center [1140, 26] width 13 height 17
click at [1119, 27] on input "text" at bounding box center [1086, 25] width 139 height 33
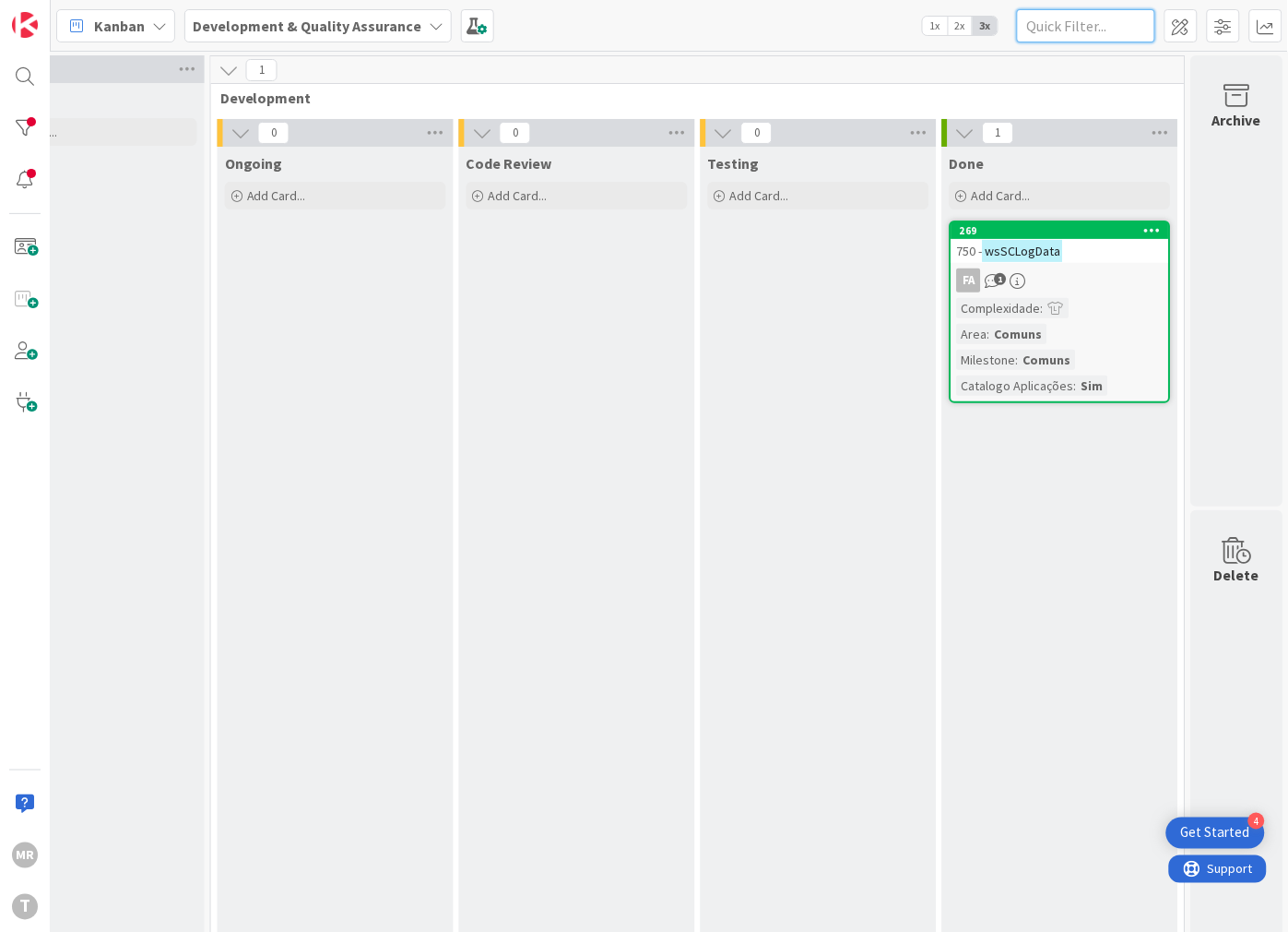
paste input "wsSCNotificacaoAlertas"
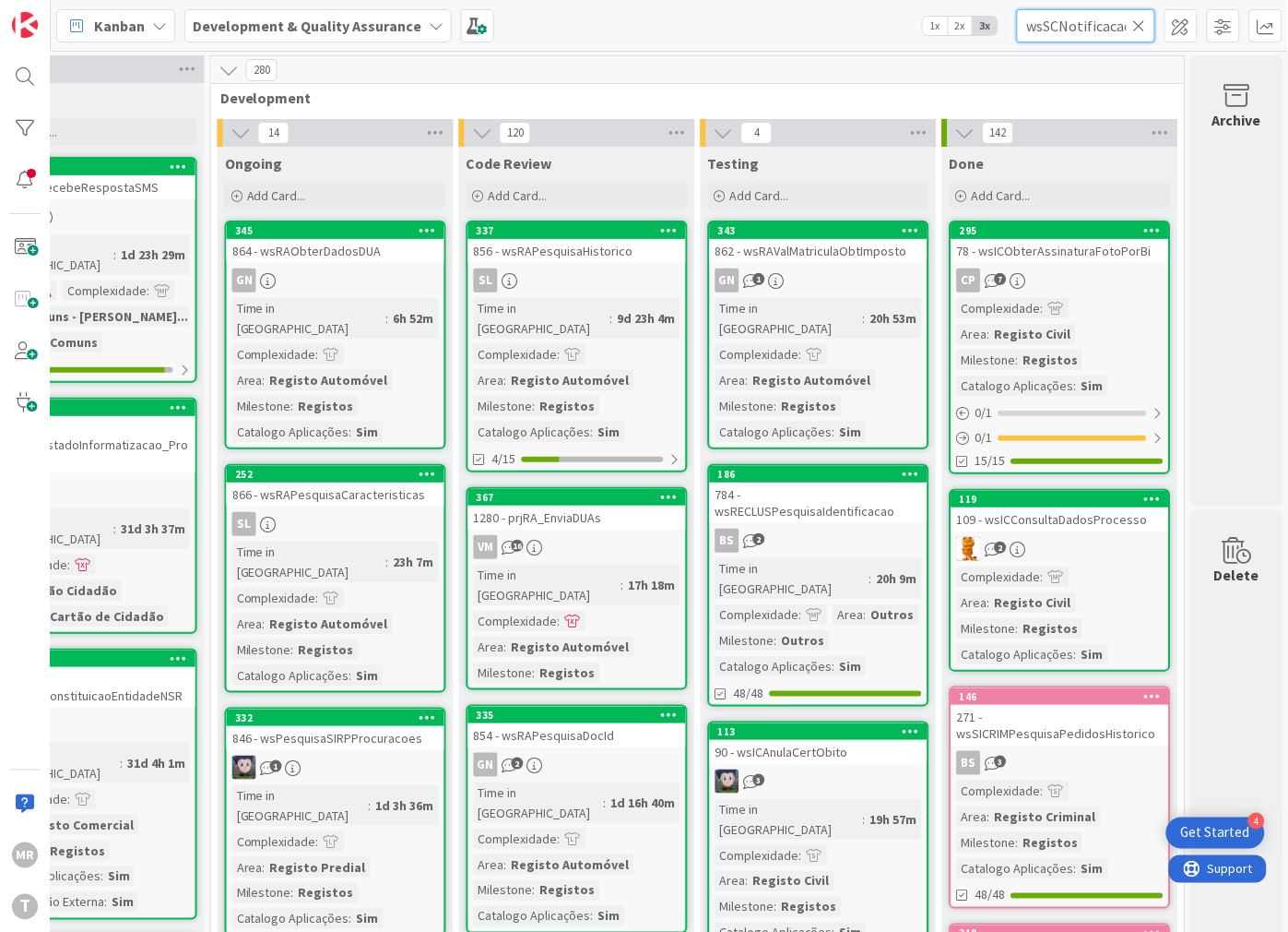
scroll to position [0, 46]
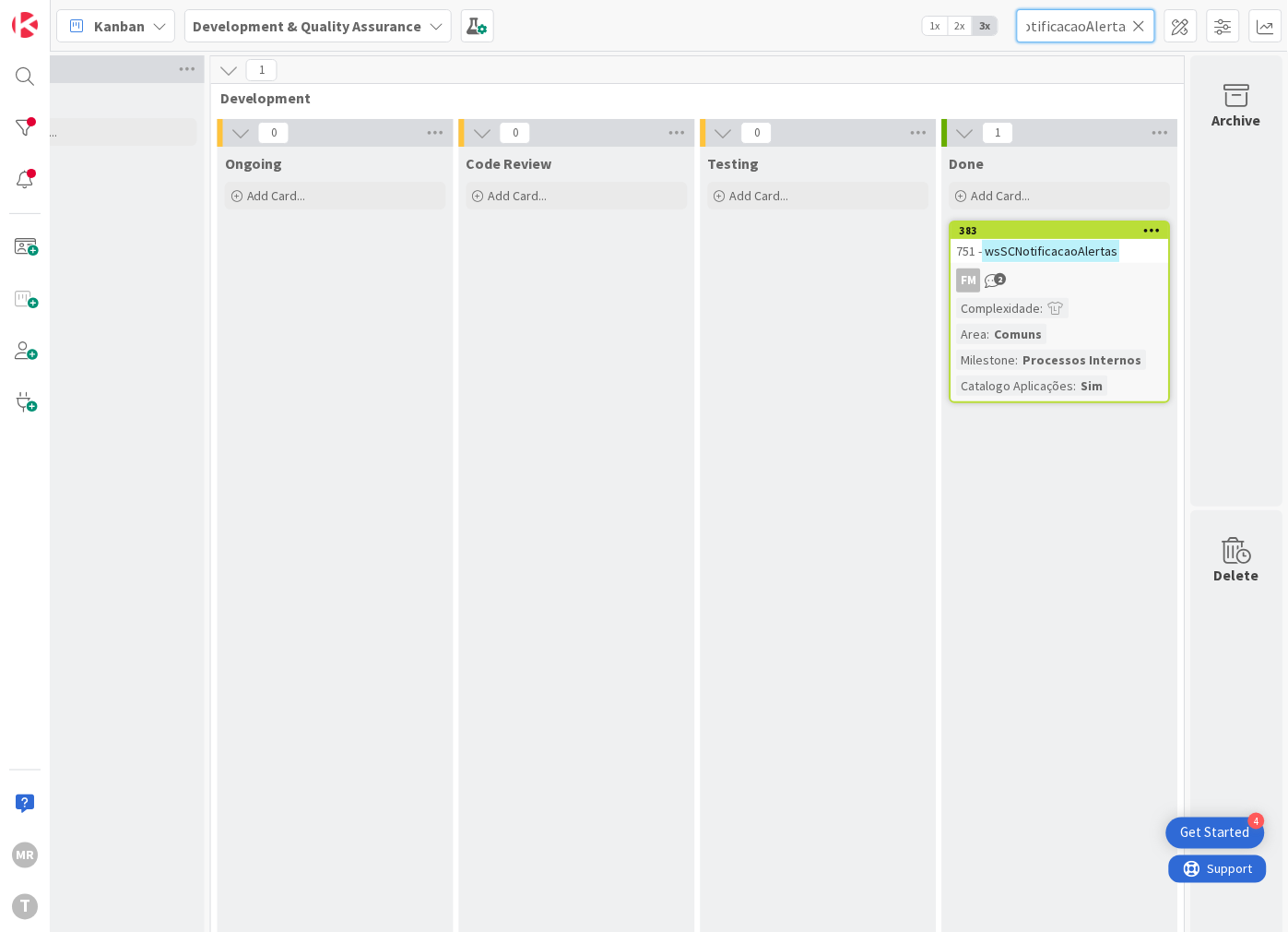
type input "wsSCNotificacaoAlertas"
click at [1136, 27] on icon at bounding box center [1140, 26] width 13 height 17
click at [1117, 27] on input "text" at bounding box center [1086, 25] width 139 height 33
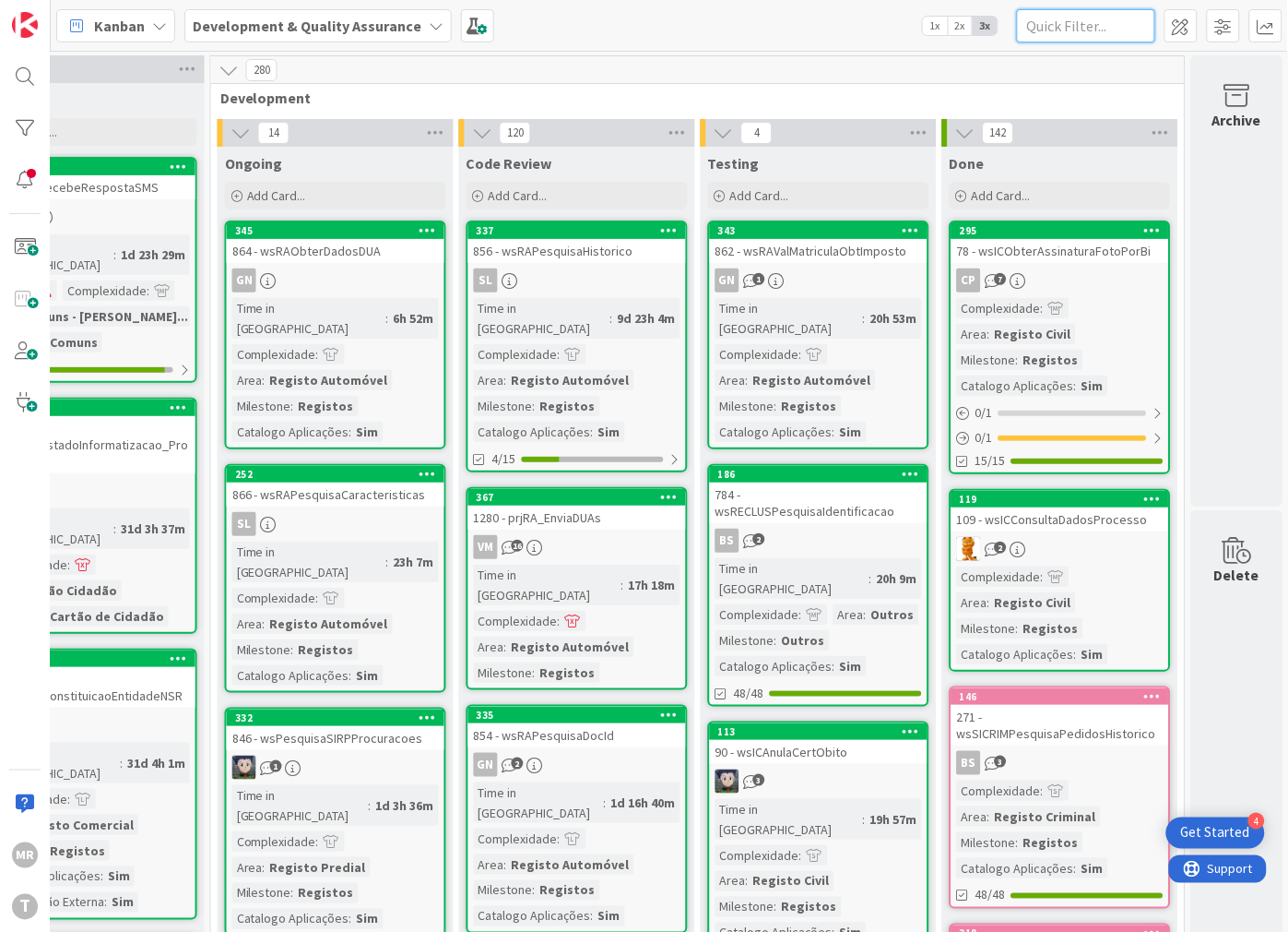
paste input "wsAAAutenticacaoCredenciais"
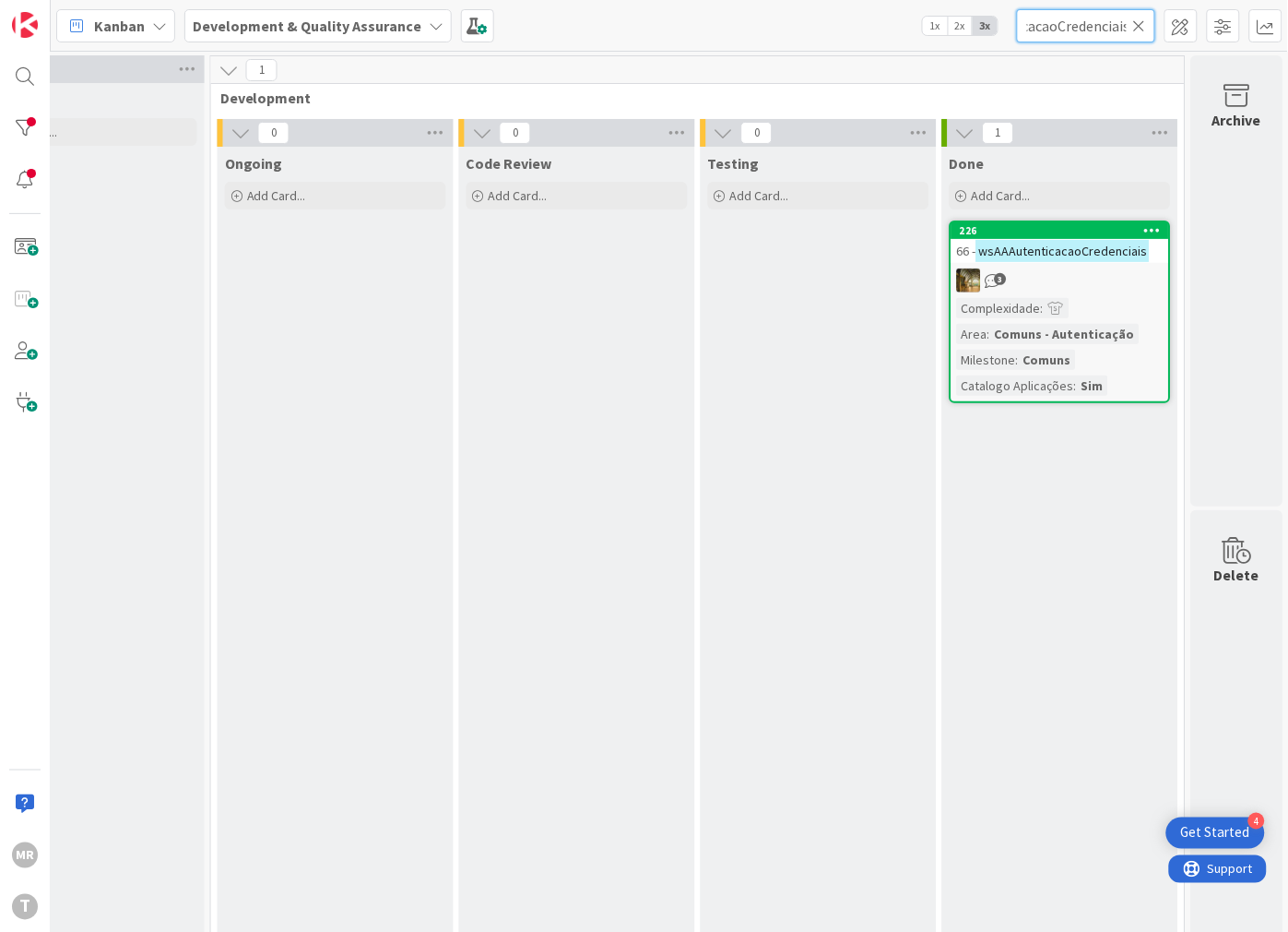
type input "wsAAAutenticacaoCredenciais"
click at [1139, 24] on icon at bounding box center [1140, 26] width 13 height 17
click at [1071, 17] on input "text" at bounding box center [1086, 25] width 139 height 33
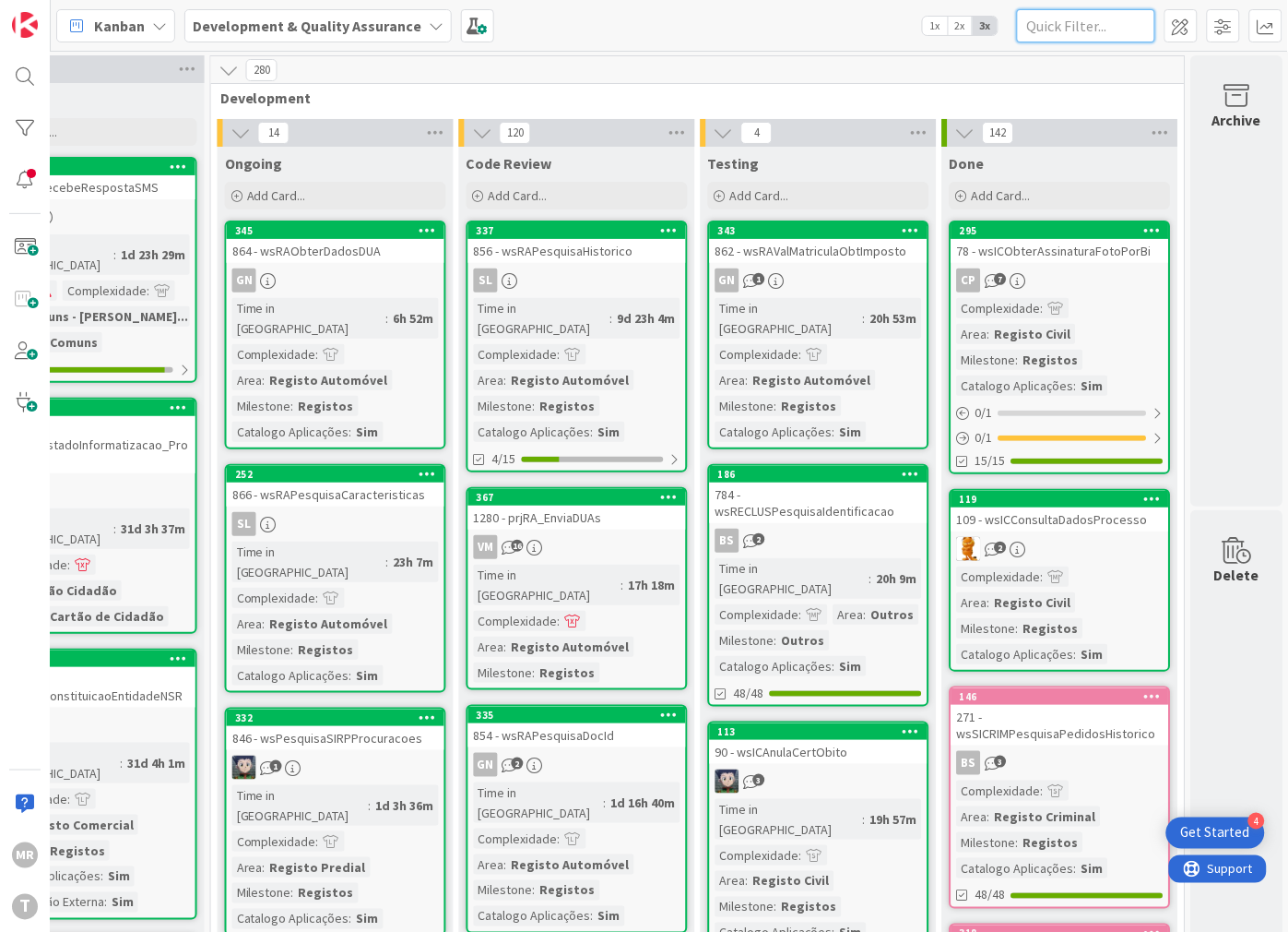
paste input "wsAAObterCredenciais"
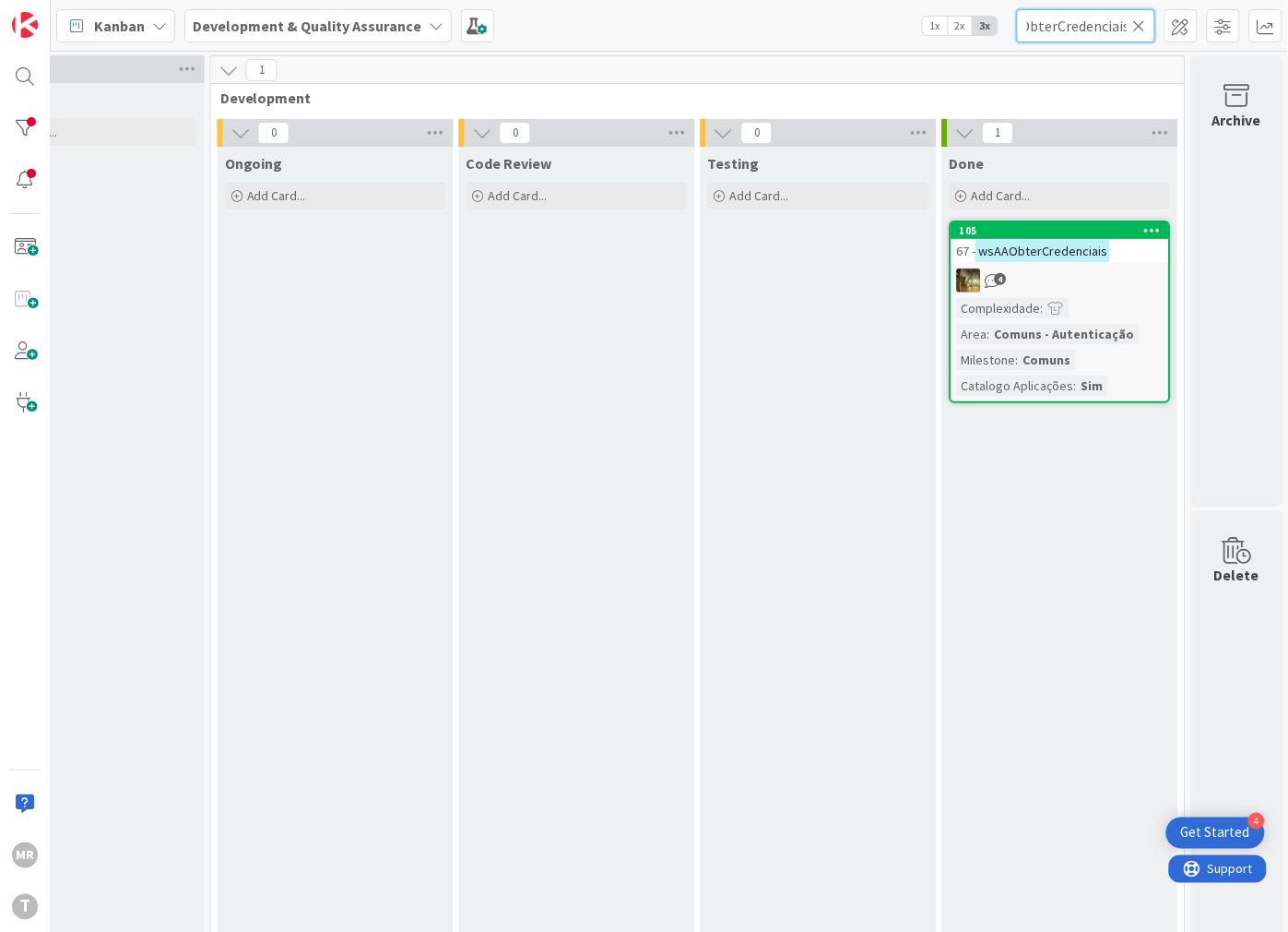
type input "wsAAObterCredenciais"
click at [1139, 18] on icon at bounding box center [1140, 26] width 13 height 17
click at [1108, 25] on input "text" at bounding box center [1086, 25] width 139 height 33
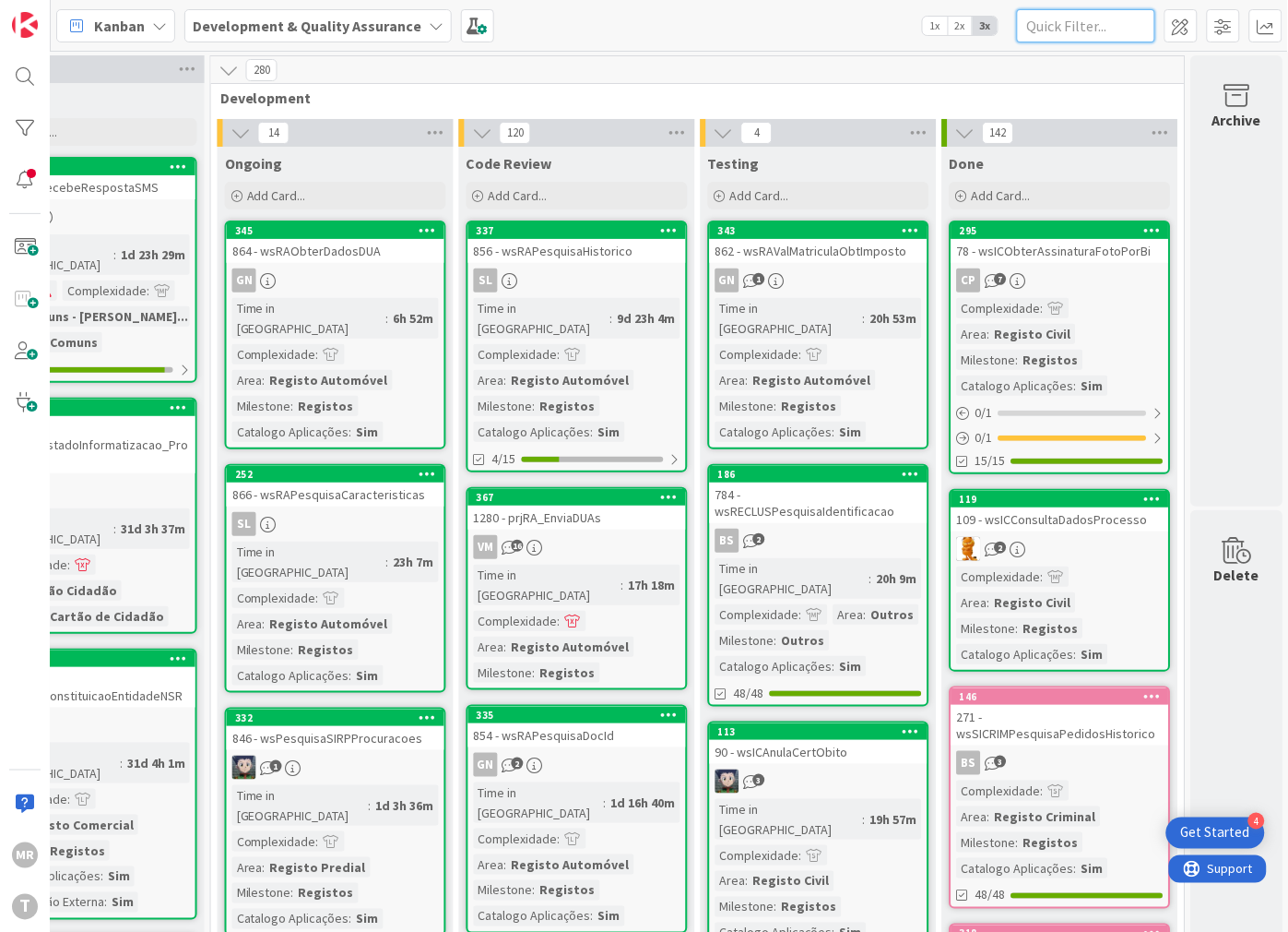
paste input "wsMPGeracaoDUC"
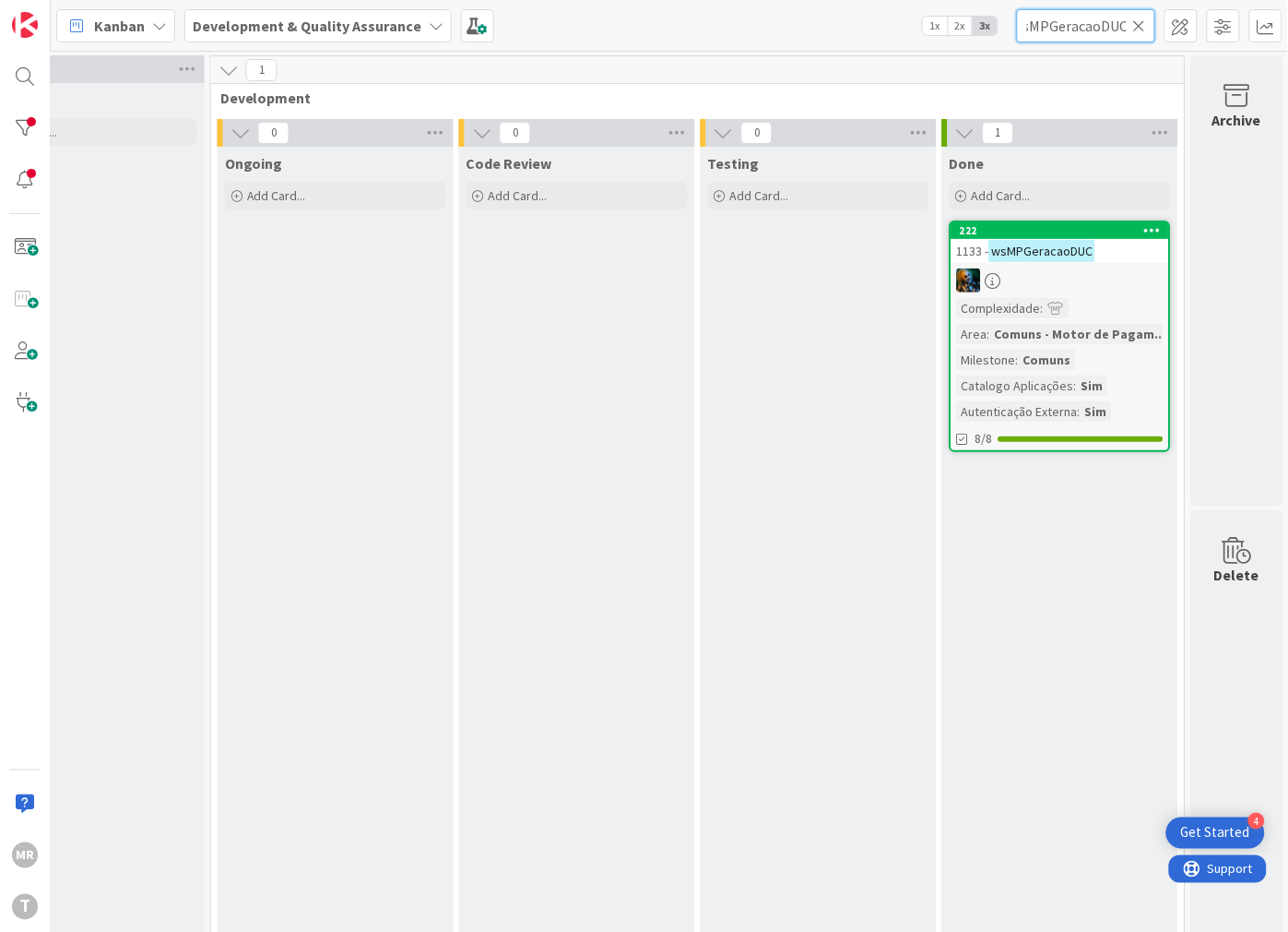
type input "wsMPGeracaoDUC"
click at [1131, 28] on input "wsMPGeracaoDUC" at bounding box center [1086, 25] width 139 height 33
click at [1139, 25] on icon at bounding box center [1140, 26] width 13 height 17
click at [1132, 25] on input "text" at bounding box center [1086, 25] width 139 height 33
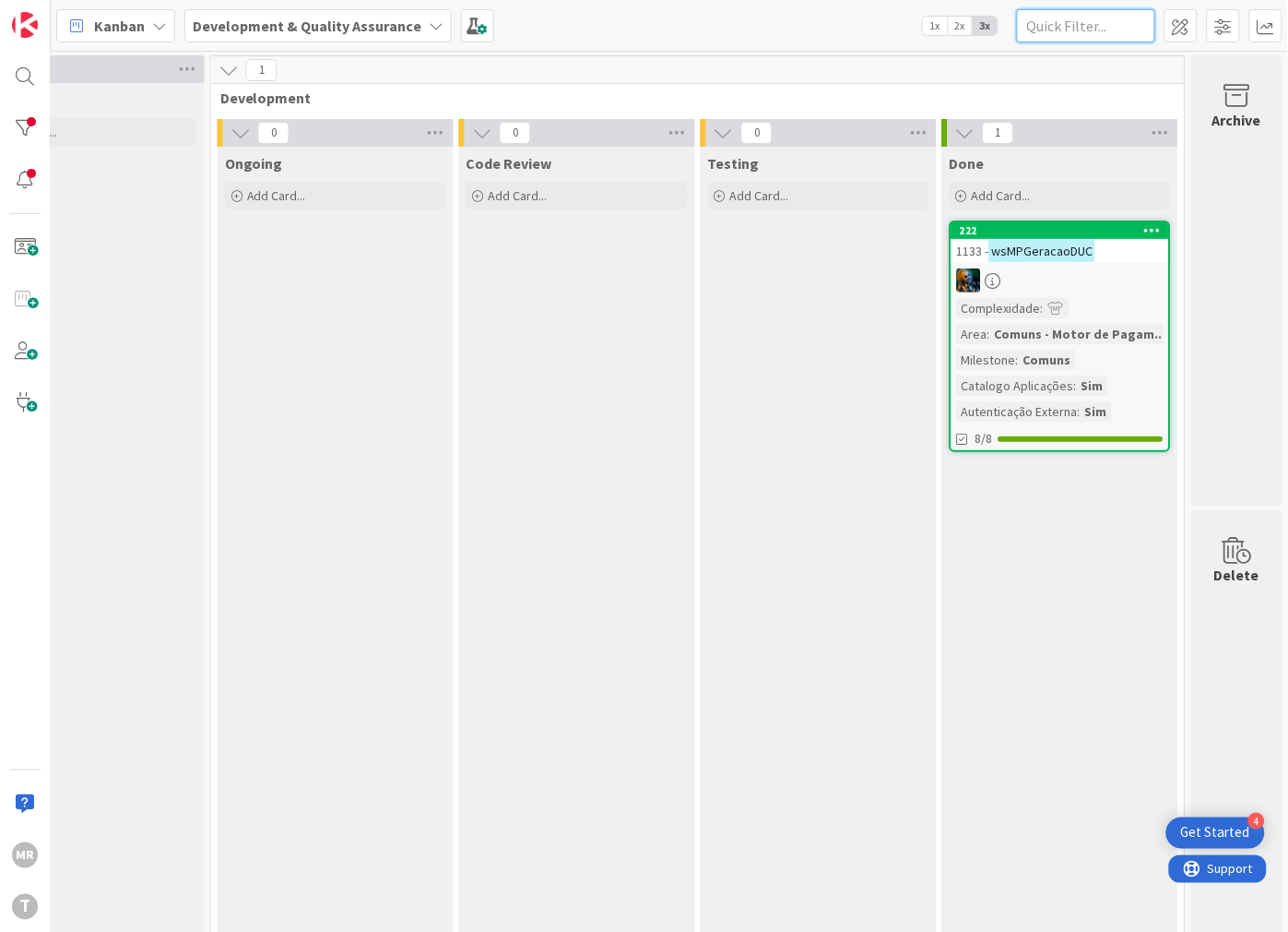
paste input "wsMPPedidoEstadoDUCs"
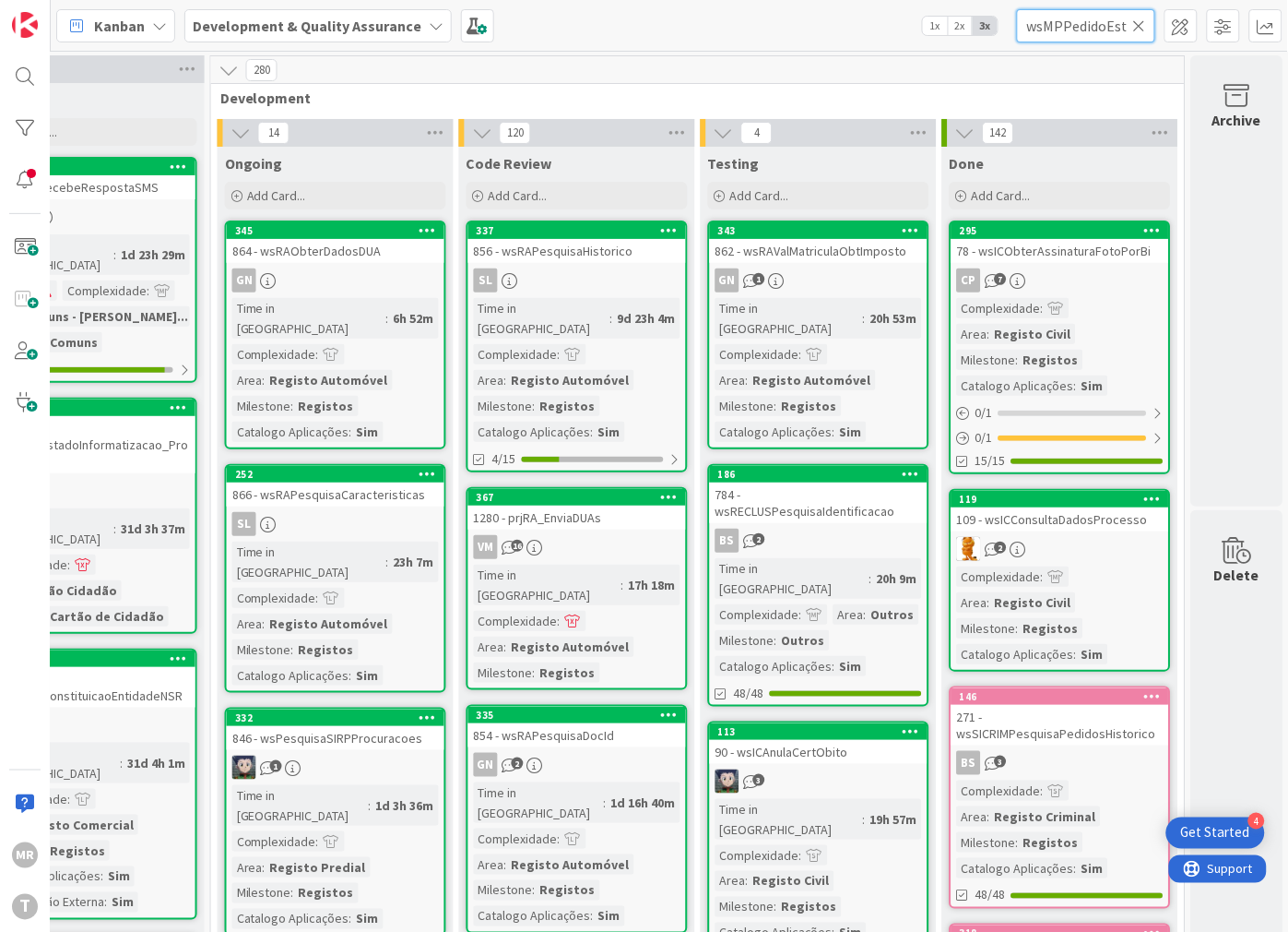
scroll to position [0, 56]
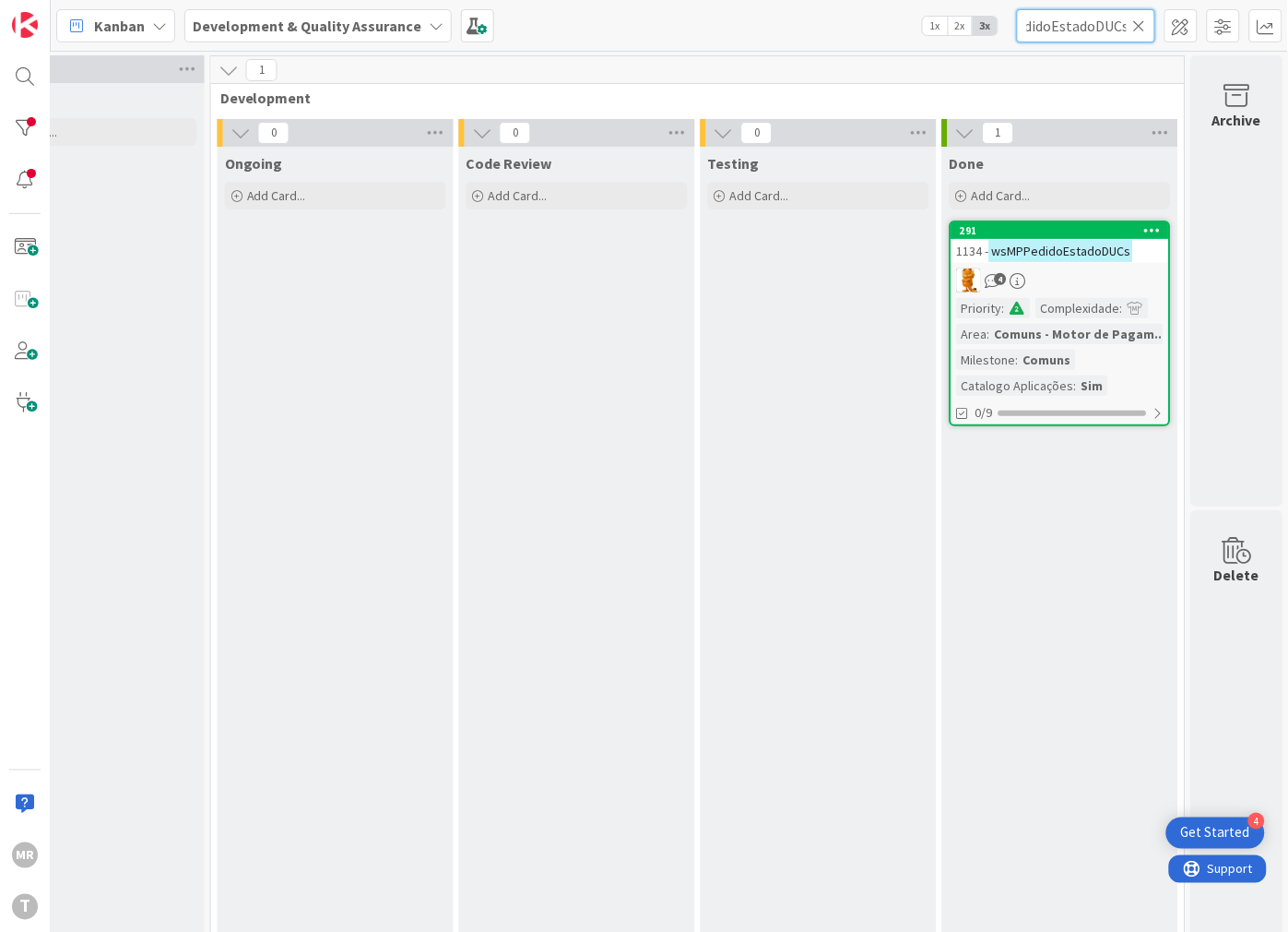
type input "wsMPPedidoEstadoDUCs"
drag, startPoint x: 1140, startPoint y: 16, endPoint x: 1117, endPoint y: 31, distance: 27.5
click at [1140, 18] on icon at bounding box center [1140, 26] width 13 height 17
click at [1112, 35] on input "text" at bounding box center [1086, 25] width 139 height 33
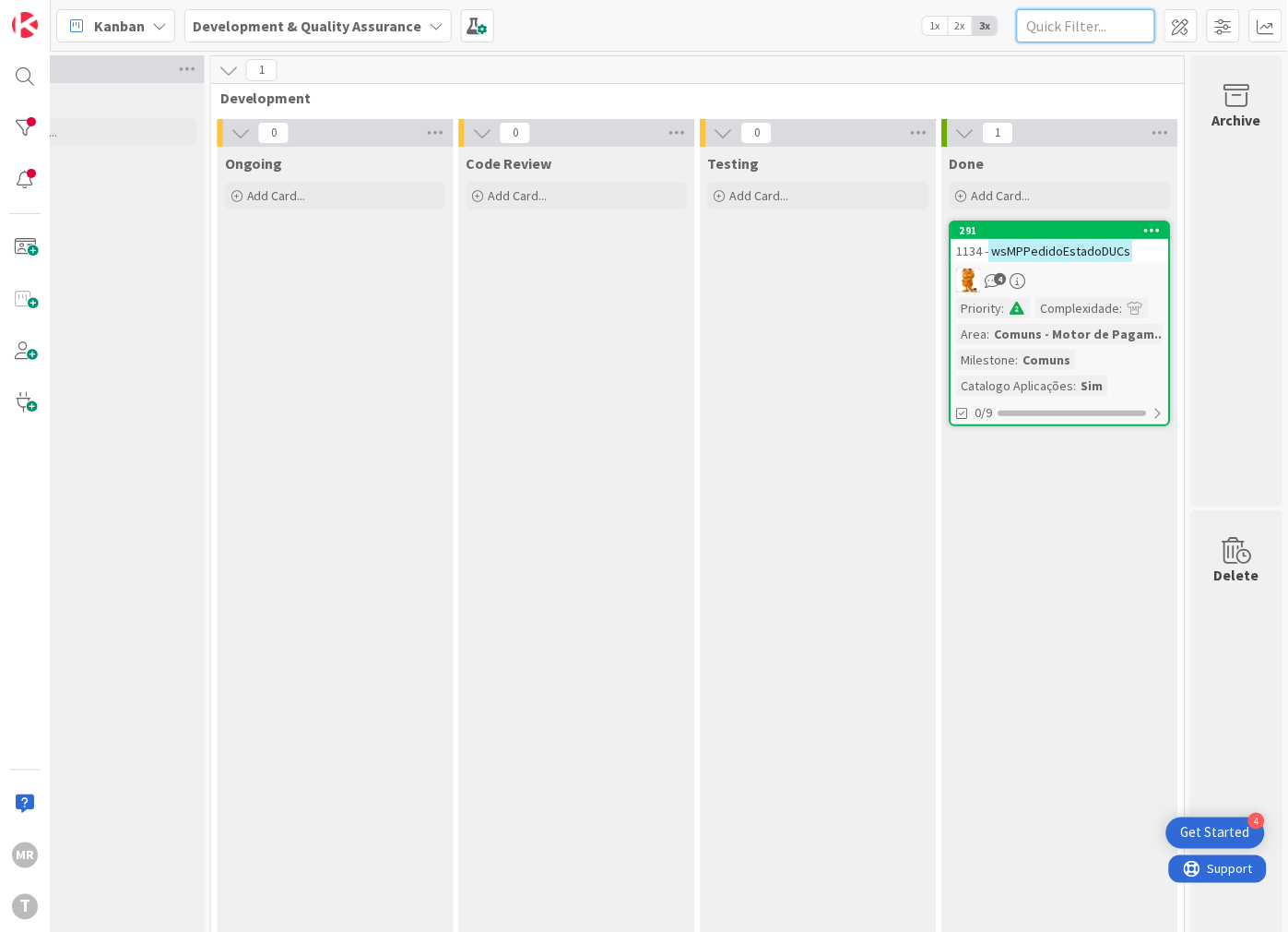
paste input "wsEDOCPublicAPI"
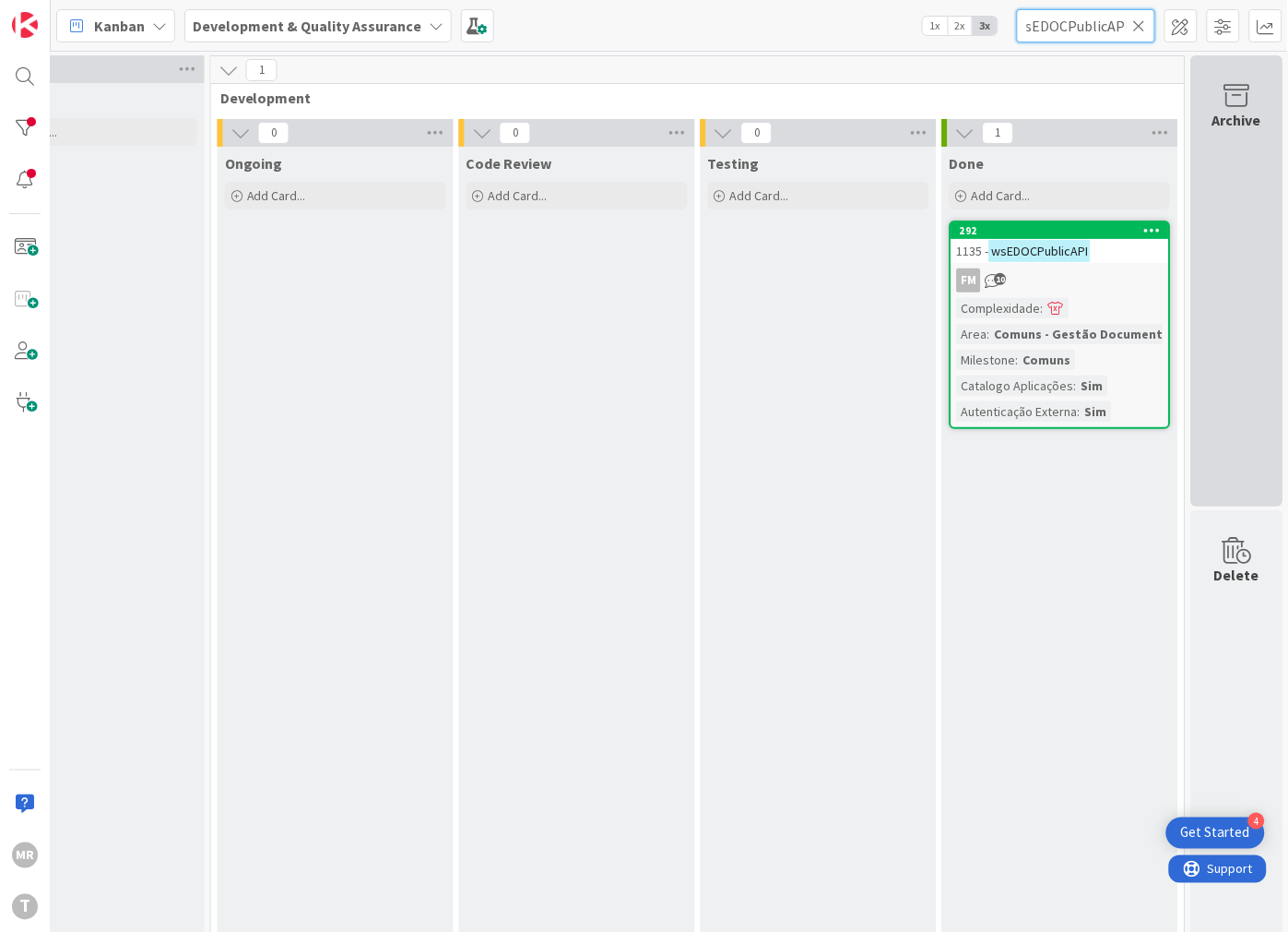
type input "wsEDOCPublicAPI"
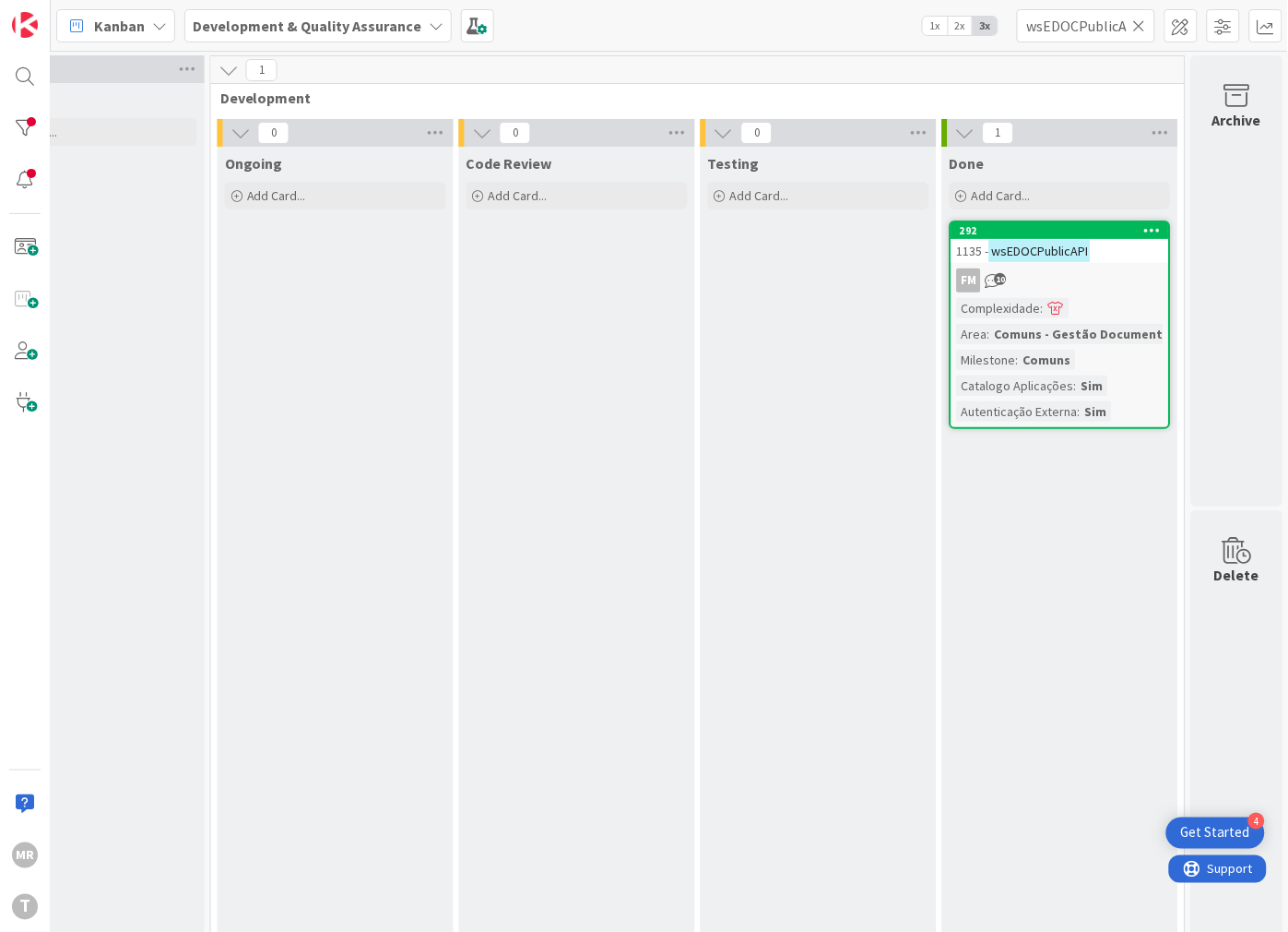
click at [1136, 27] on icon at bounding box center [1140, 26] width 13 height 17
click at [1117, 30] on input "text" at bounding box center [1086, 25] width 139 height 33
paste input "wsGDBAServices"
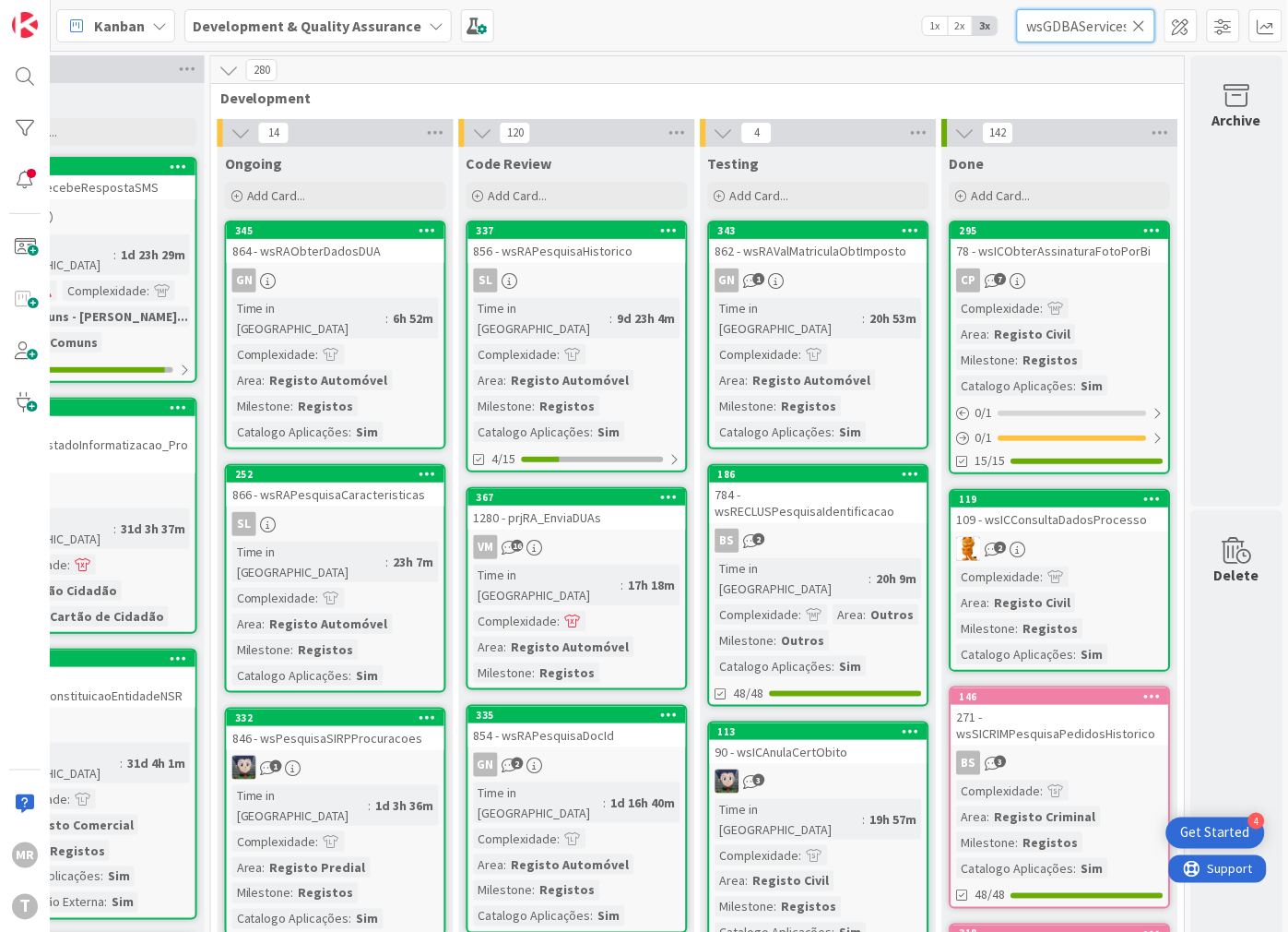
scroll to position [0, 3]
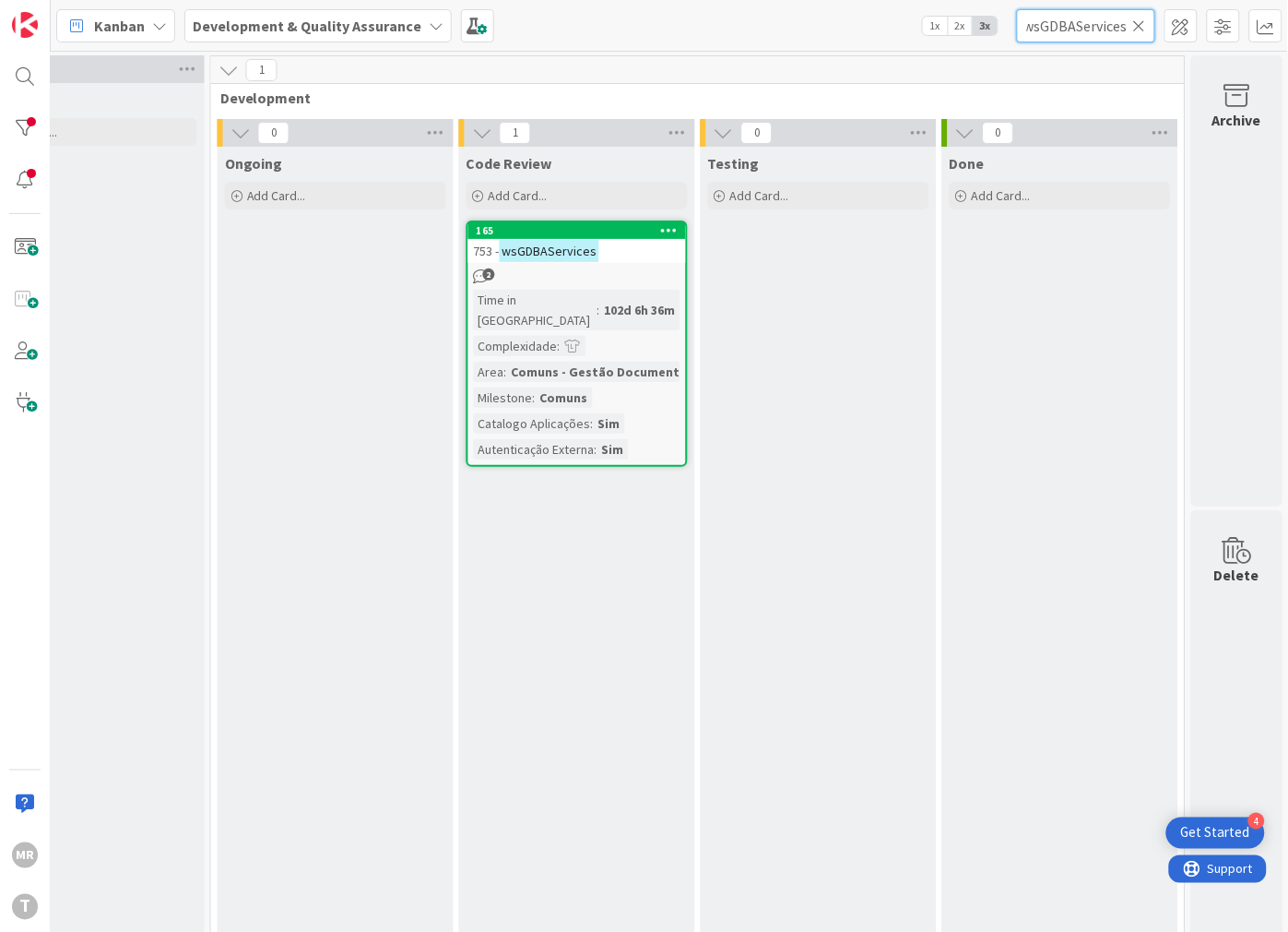
type input "wsGDBAServices"
click at [1135, 25] on icon at bounding box center [1140, 26] width 13 height 17
click at [1112, 27] on input "text" at bounding box center [1086, 25] width 139 height 33
paste input "wsGDGestaoDocumental"
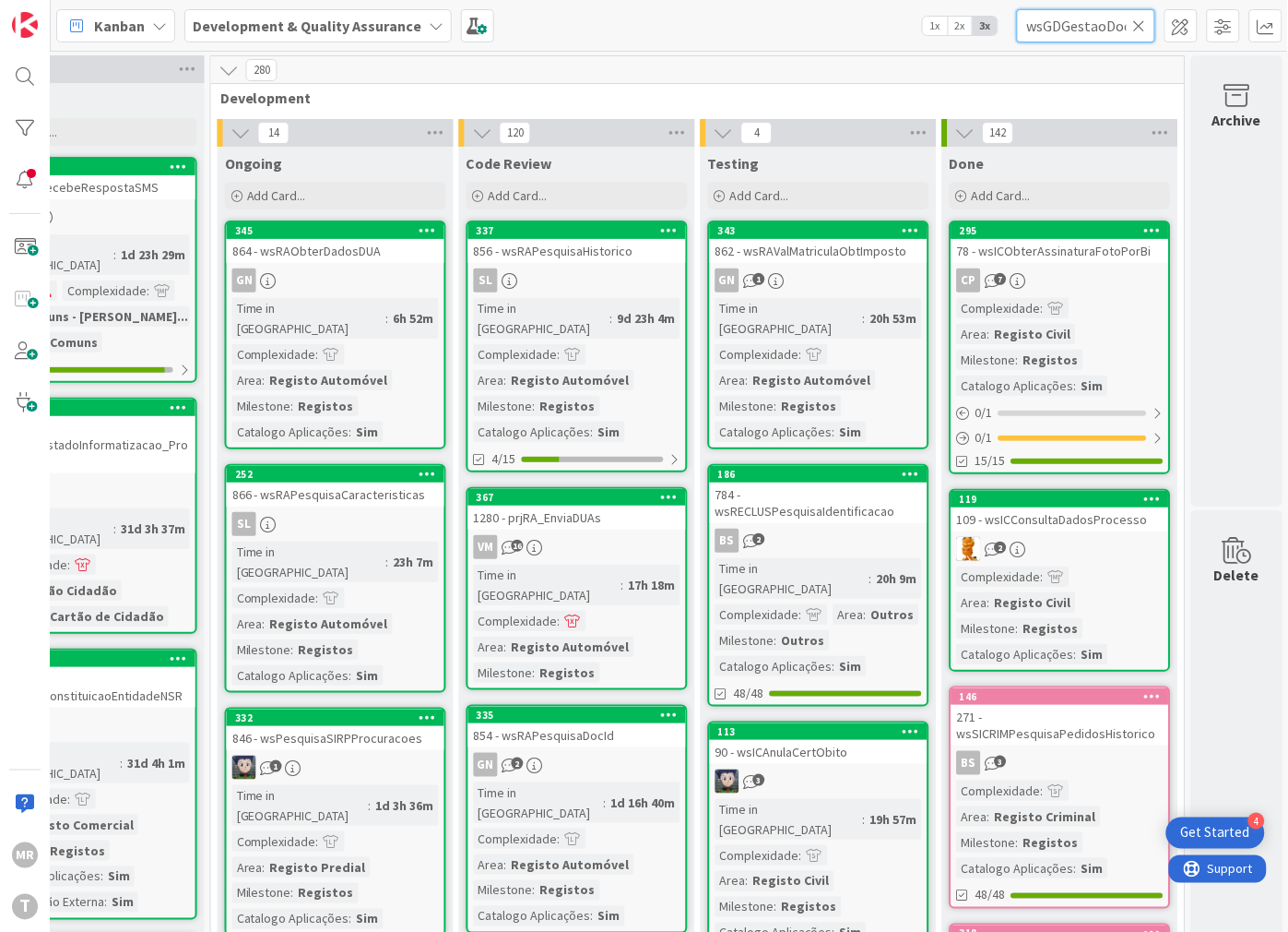
scroll to position [0, 53]
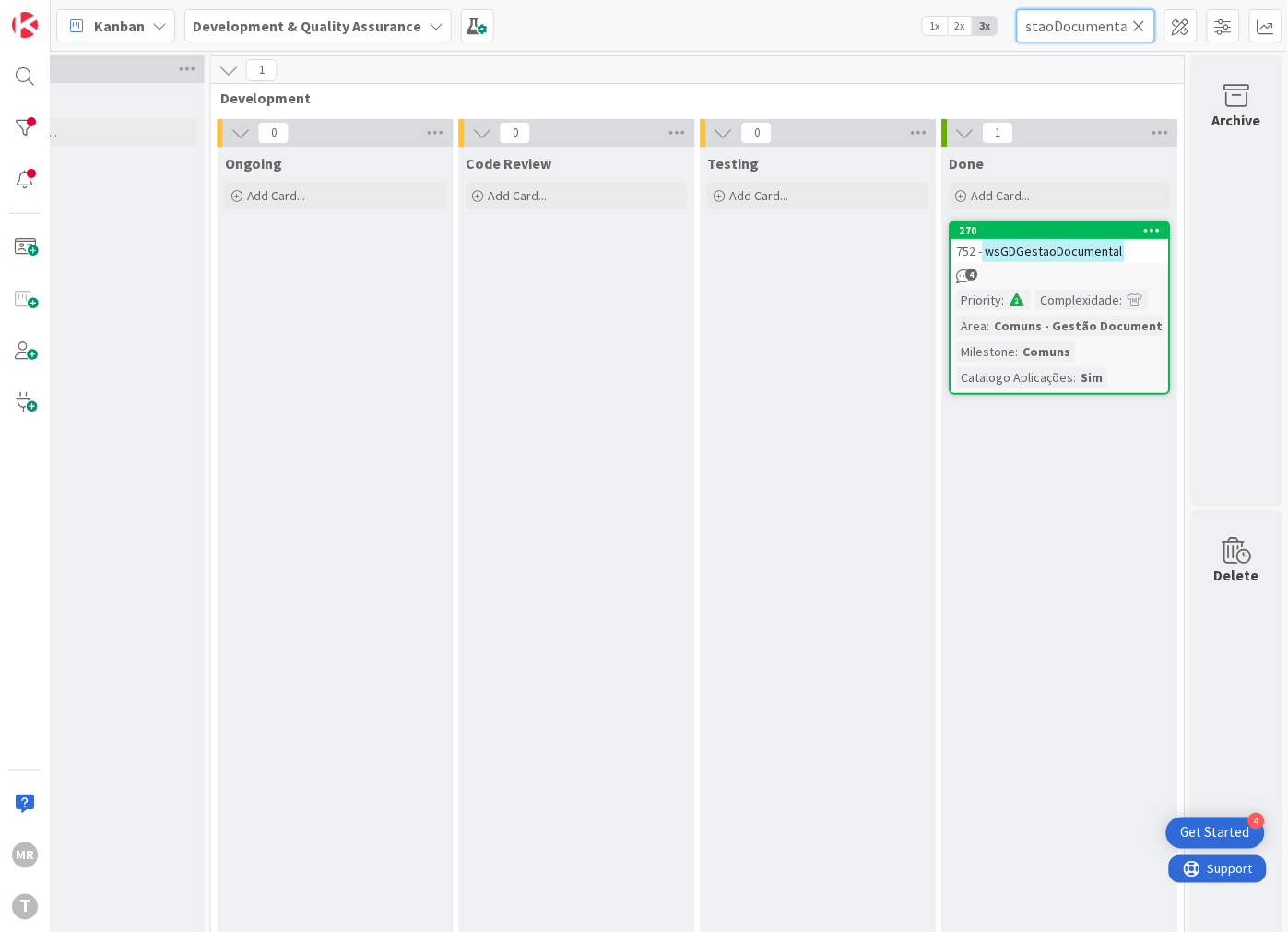
type input "wsGDGestaoDocumental"
click at [1140, 25] on icon at bounding box center [1140, 26] width 13 height 17
click at [1101, 25] on input "text" at bounding box center [1086, 25] width 139 height 33
paste input "wsGDObterDocumentoDocStorage"
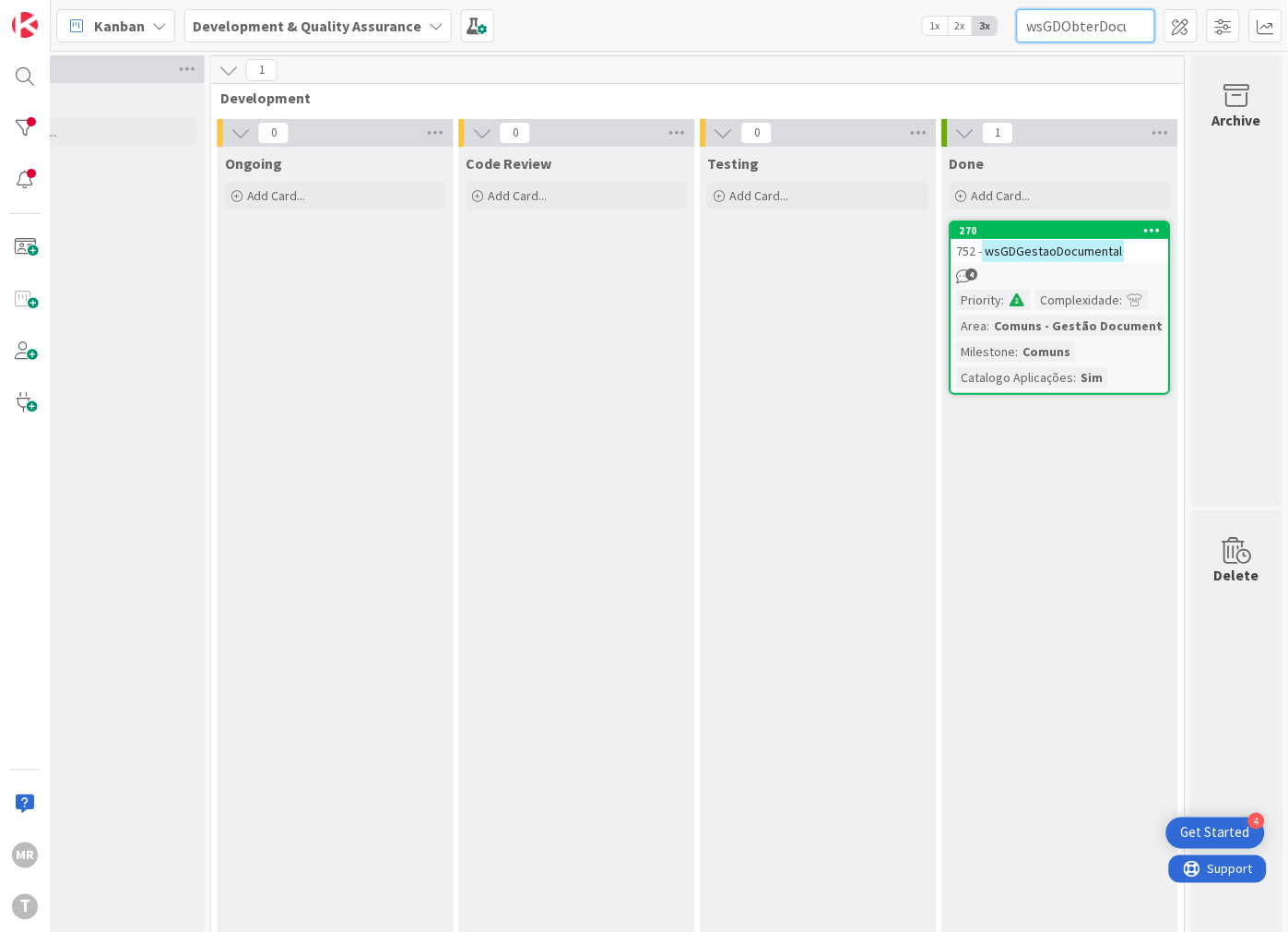
scroll to position [0, 113]
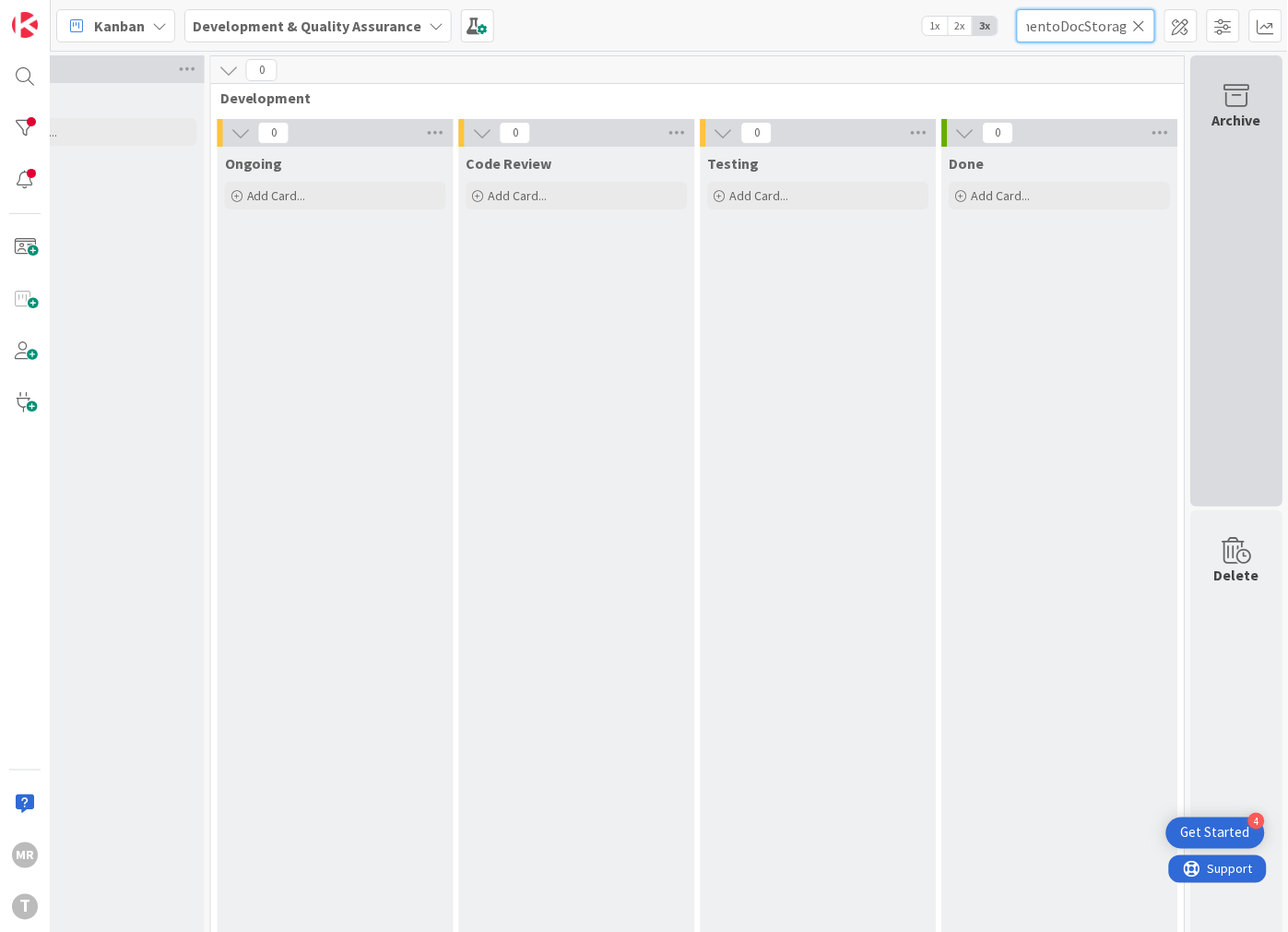
type input "wsGDObterDocumentoDocStorage"
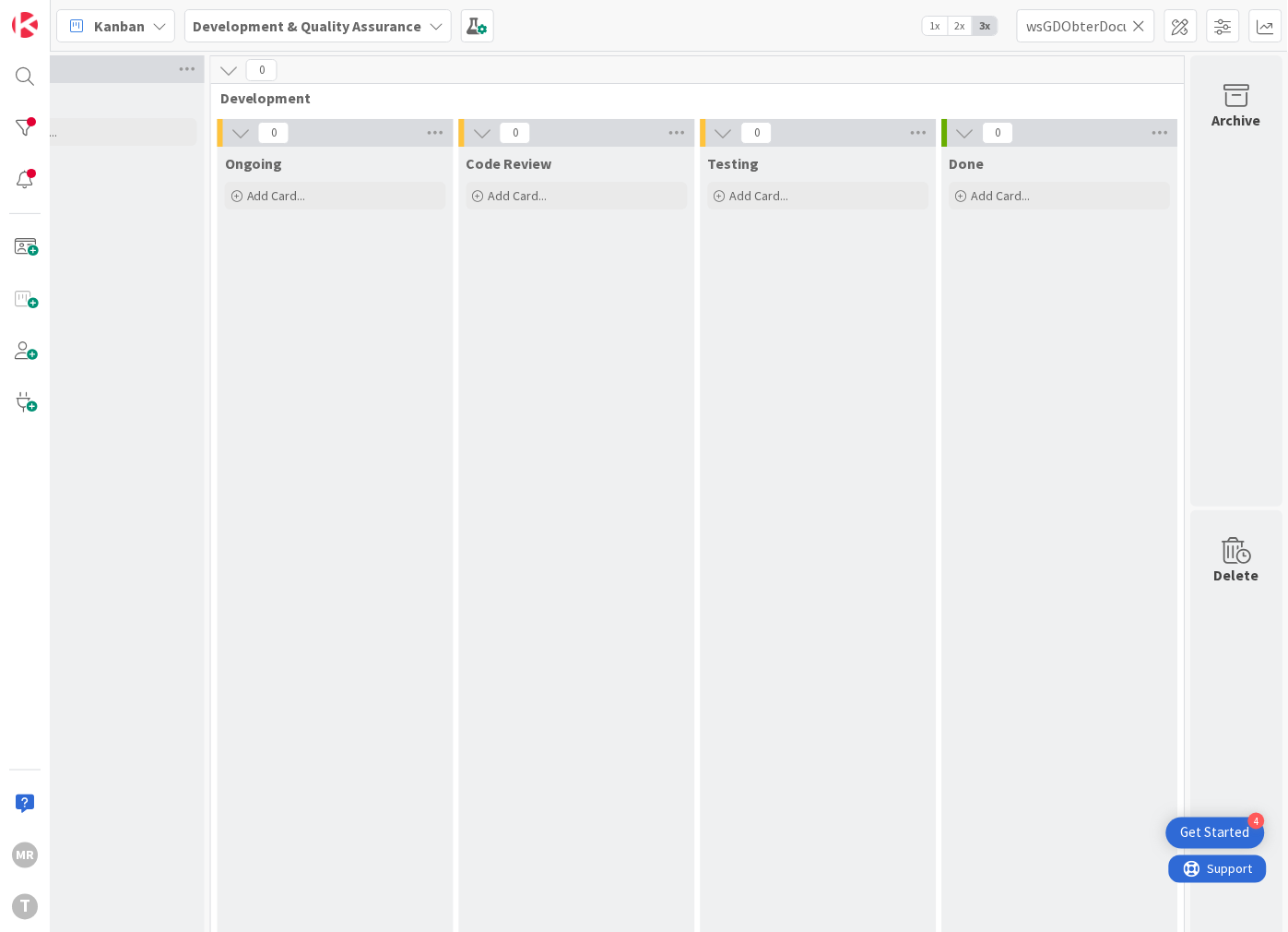
click at [1134, 21] on icon at bounding box center [1140, 26] width 13 height 17
click at [1098, 22] on input "text" at bounding box center [1086, 25] width 139 height 33
paste input "wsMCEnvioEmail"
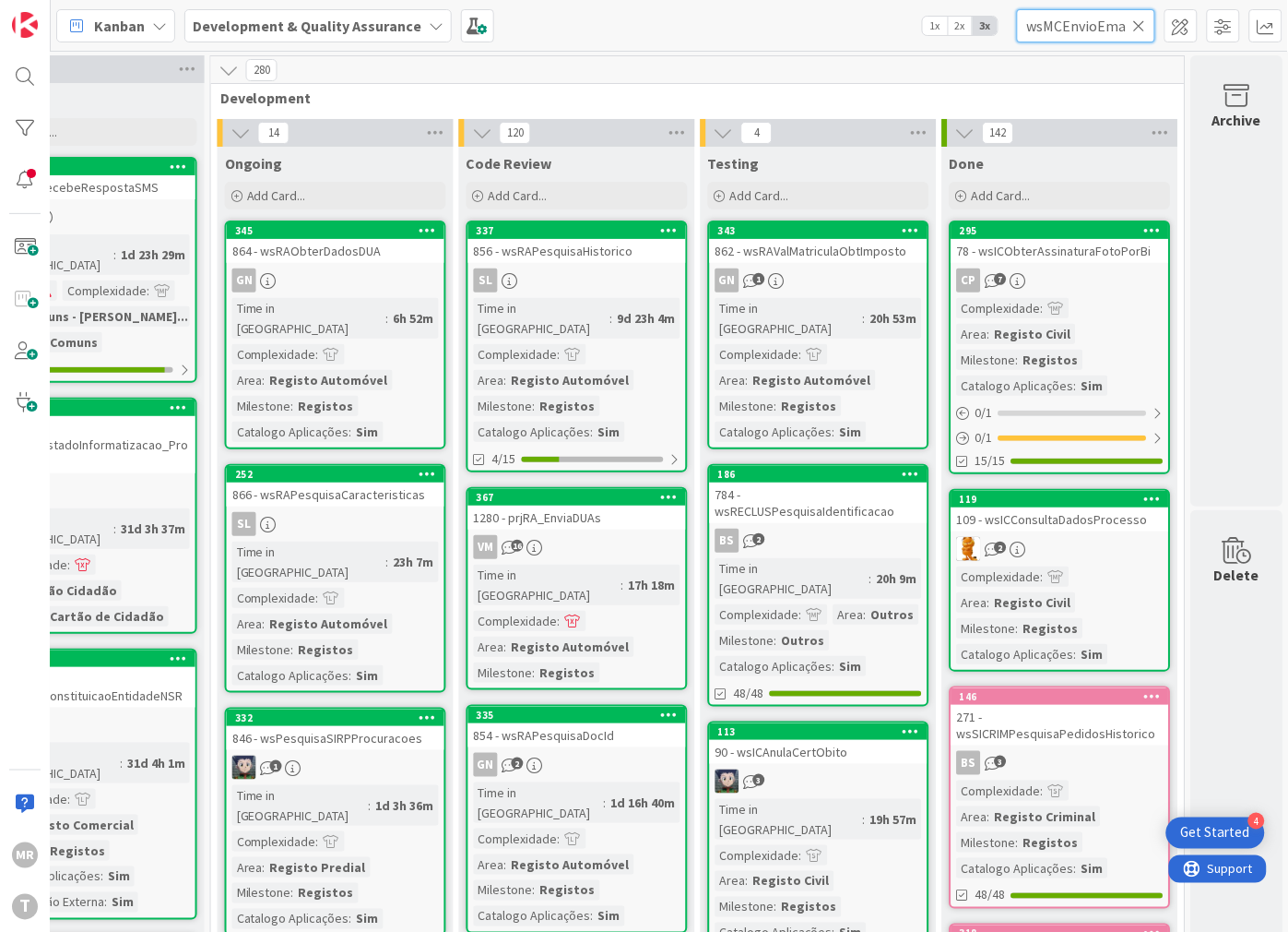
scroll to position [0, 6]
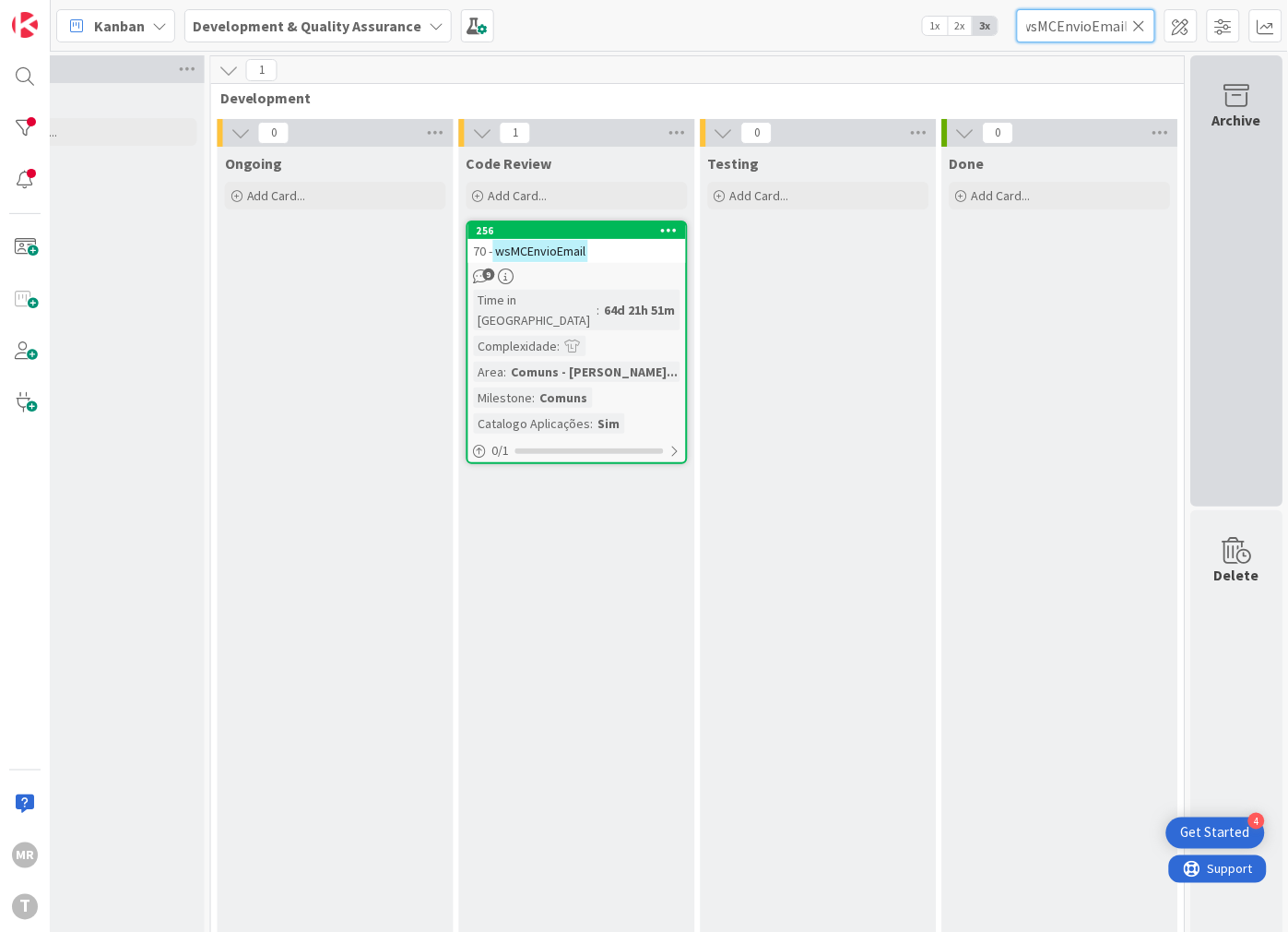
type input "wsMCEnvioEmail"
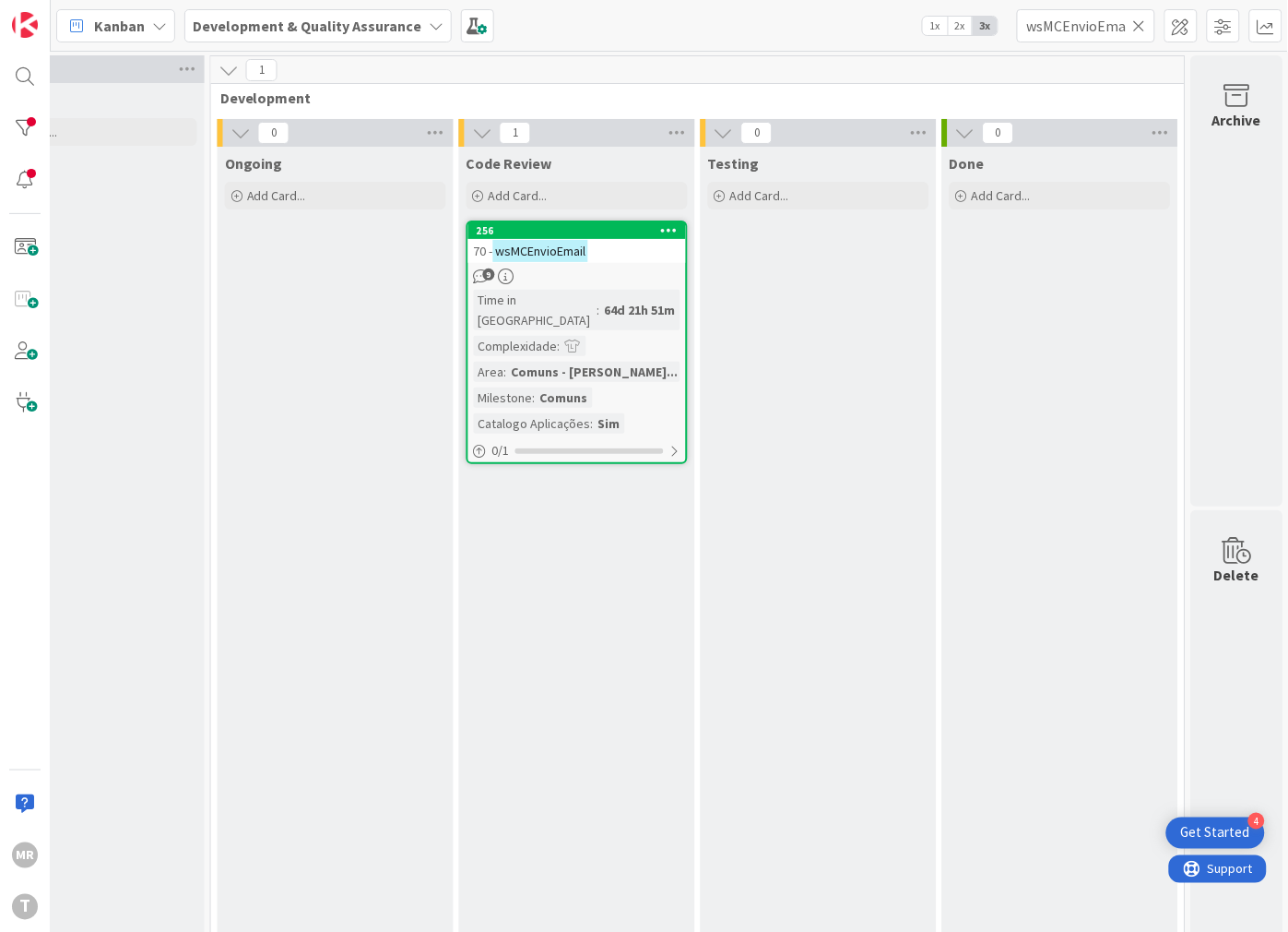
drag, startPoint x: 1143, startPoint y: 28, endPoint x: 1102, endPoint y: 25, distance: 41.1
click at [1143, 28] on icon at bounding box center [1140, 26] width 13 height 17
click at [1102, 25] on input "text" at bounding box center [1086, 25] width 139 height 33
paste input "wsMCEnvioSMS"
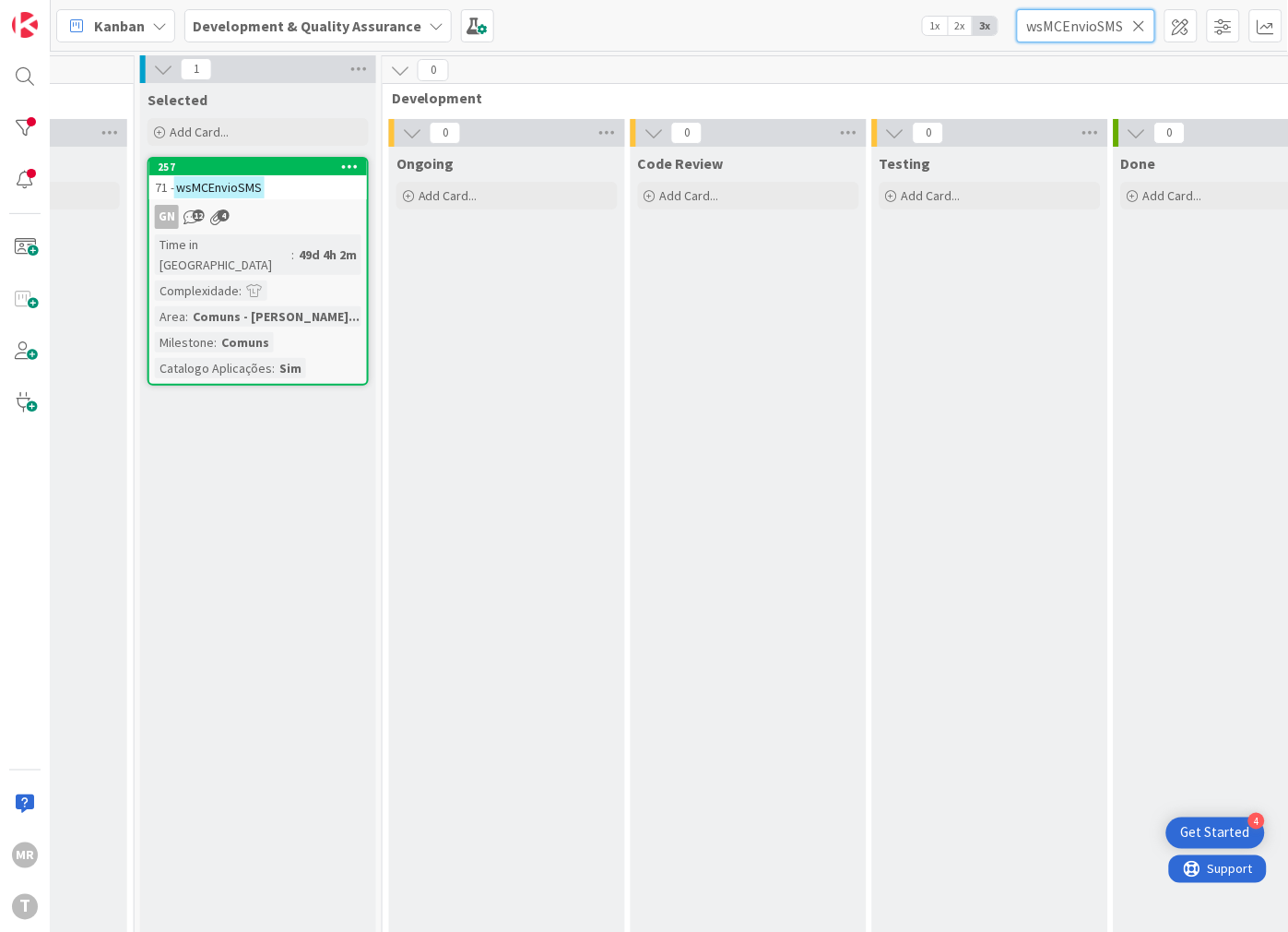
scroll to position [0, 456]
type input "wsMCEnvioSMS"
click at [1141, 28] on icon at bounding box center [1140, 26] width 13 height 17
click at [1118, 31] on input "text" at bounding box center [1086, 25] width 139 height 33
paste input "wsMPagAPI"
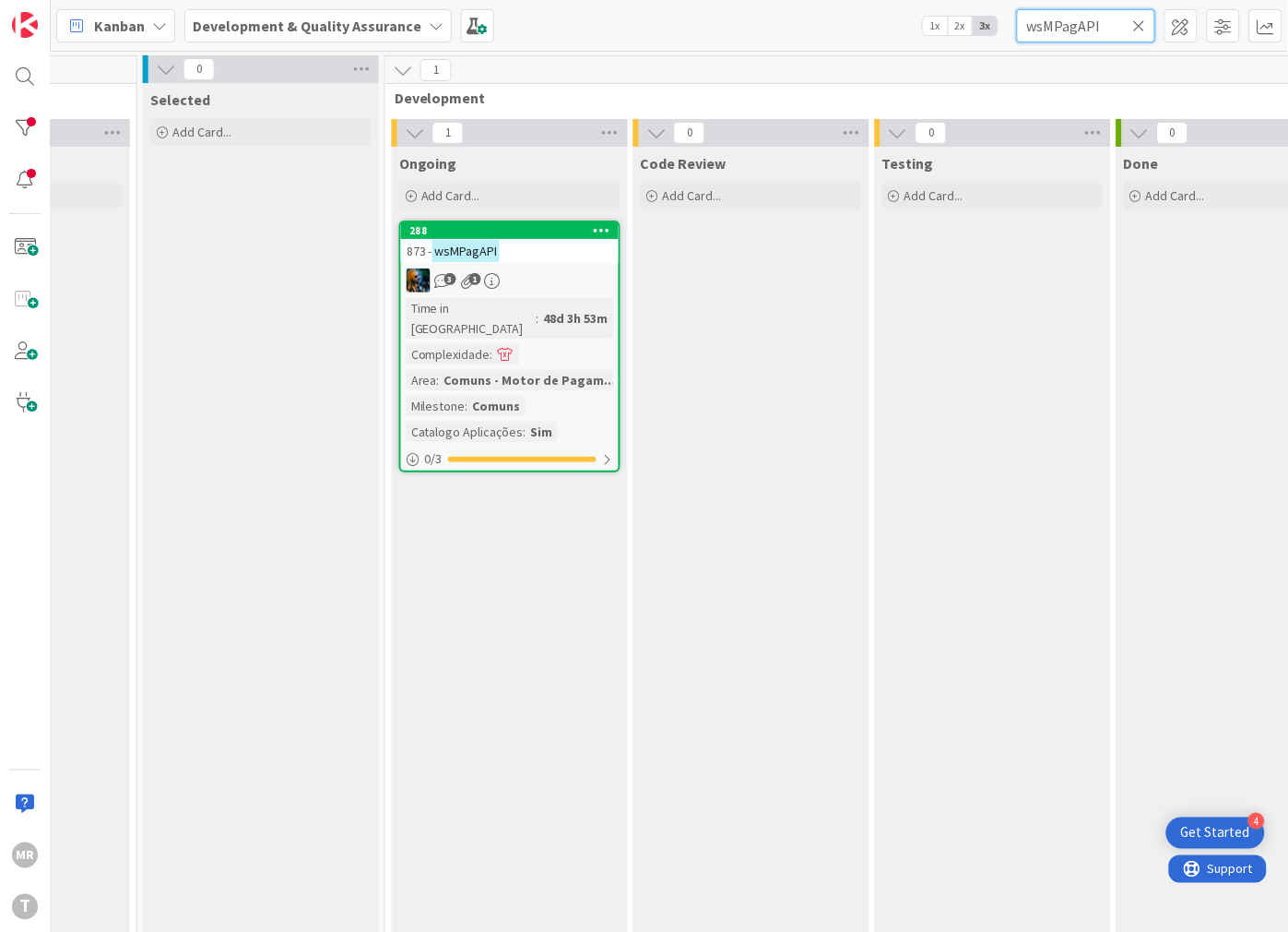
type input "wsMPagAPI"
drag, startPoint x: 1141, startPoint y: 29, endPoint x: 1126, endPoint y: 29, distance: 15.0
click at [1141, 29] on icon at bounding box center [1140, 26] width 13 height 17
click at [1110, 30] on input "text" at bounding box center [1086, 25] width 139 height 33
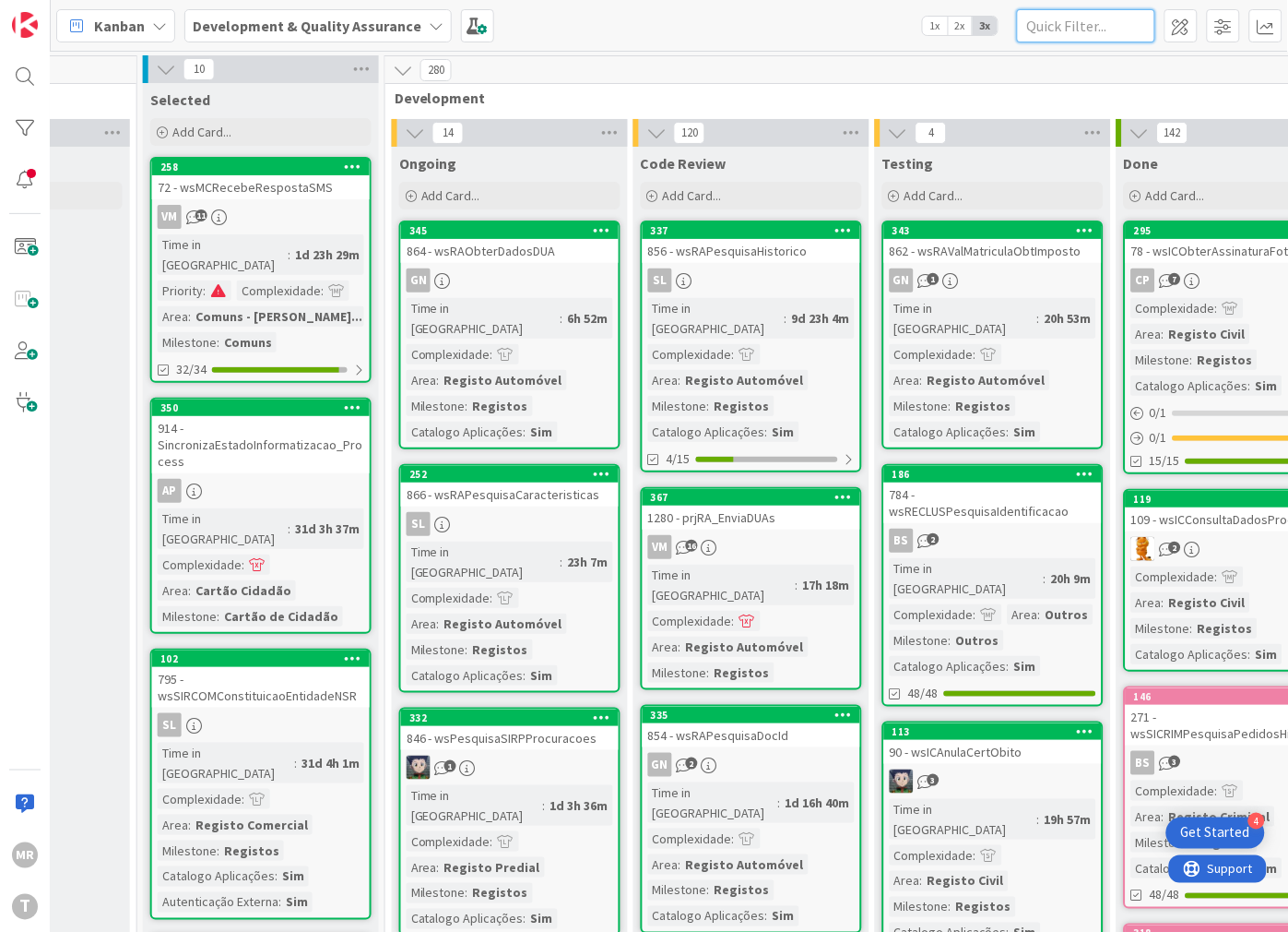
paste input "wsMPContaPPAPUtils"
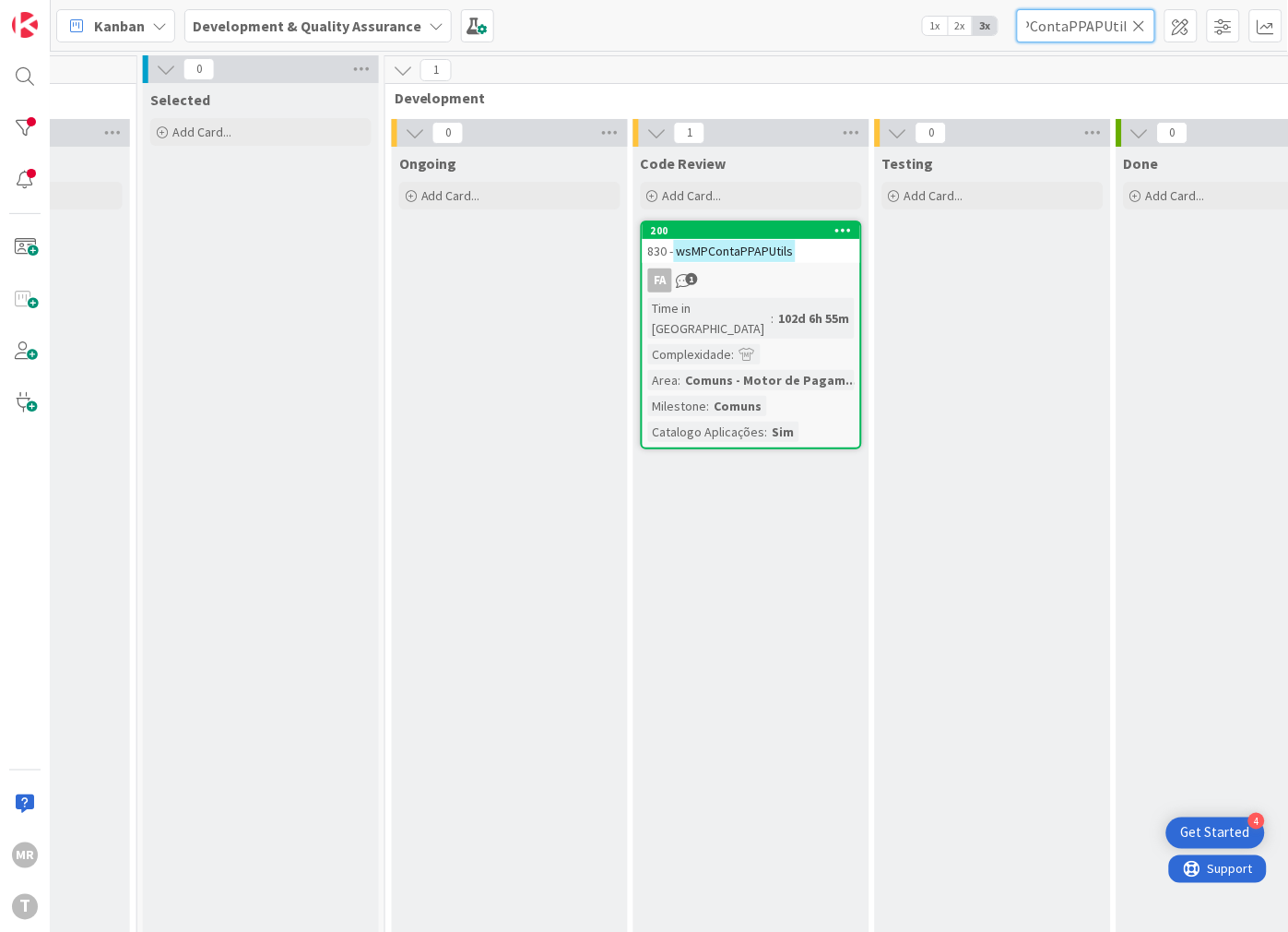
type input "wsMPContaPPAPUtils"
drag, startPoint x: 1140, startPoint y: 28, endPoint x: 1125, endPoint y: 27, distance: 15.0
click at [1140, 28] on icon at bounding box center [1140, 26] width 13 height 17
click at [1117, 27] on input "text" at bounding box center [1086, 25] width 139 height 33
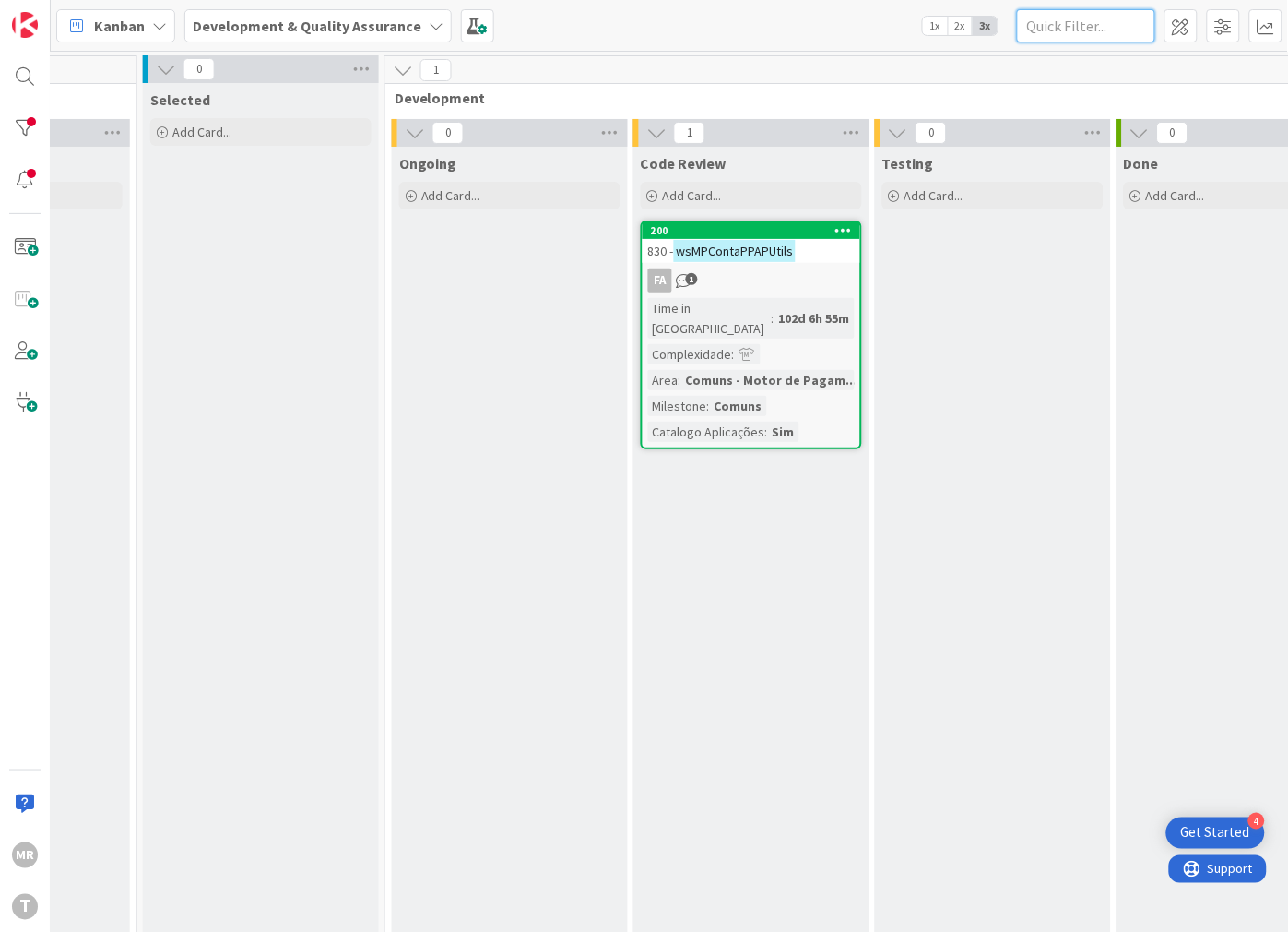
paste input "wsMPEntidadeUtils"
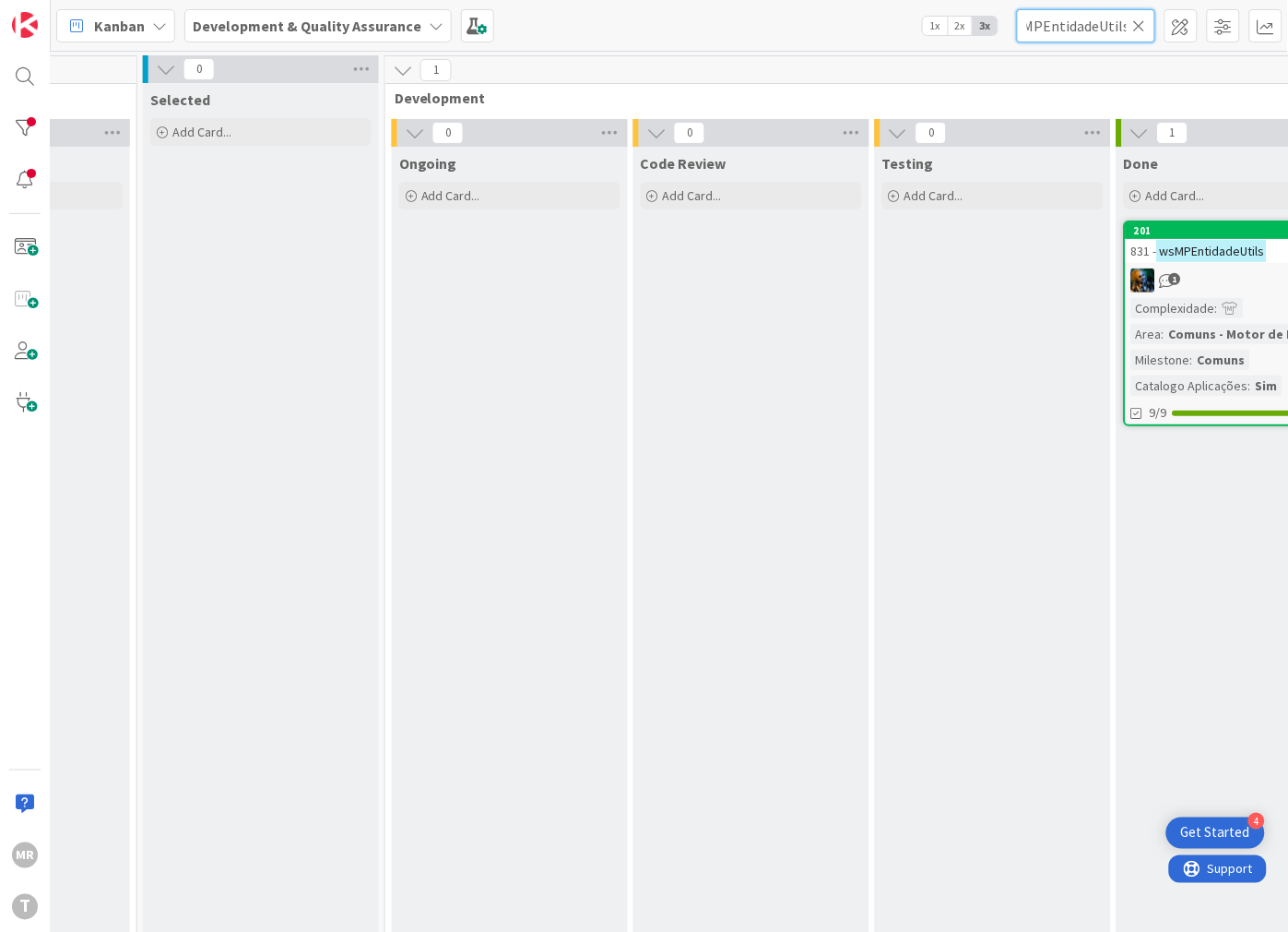
scroll to position [0, 572]
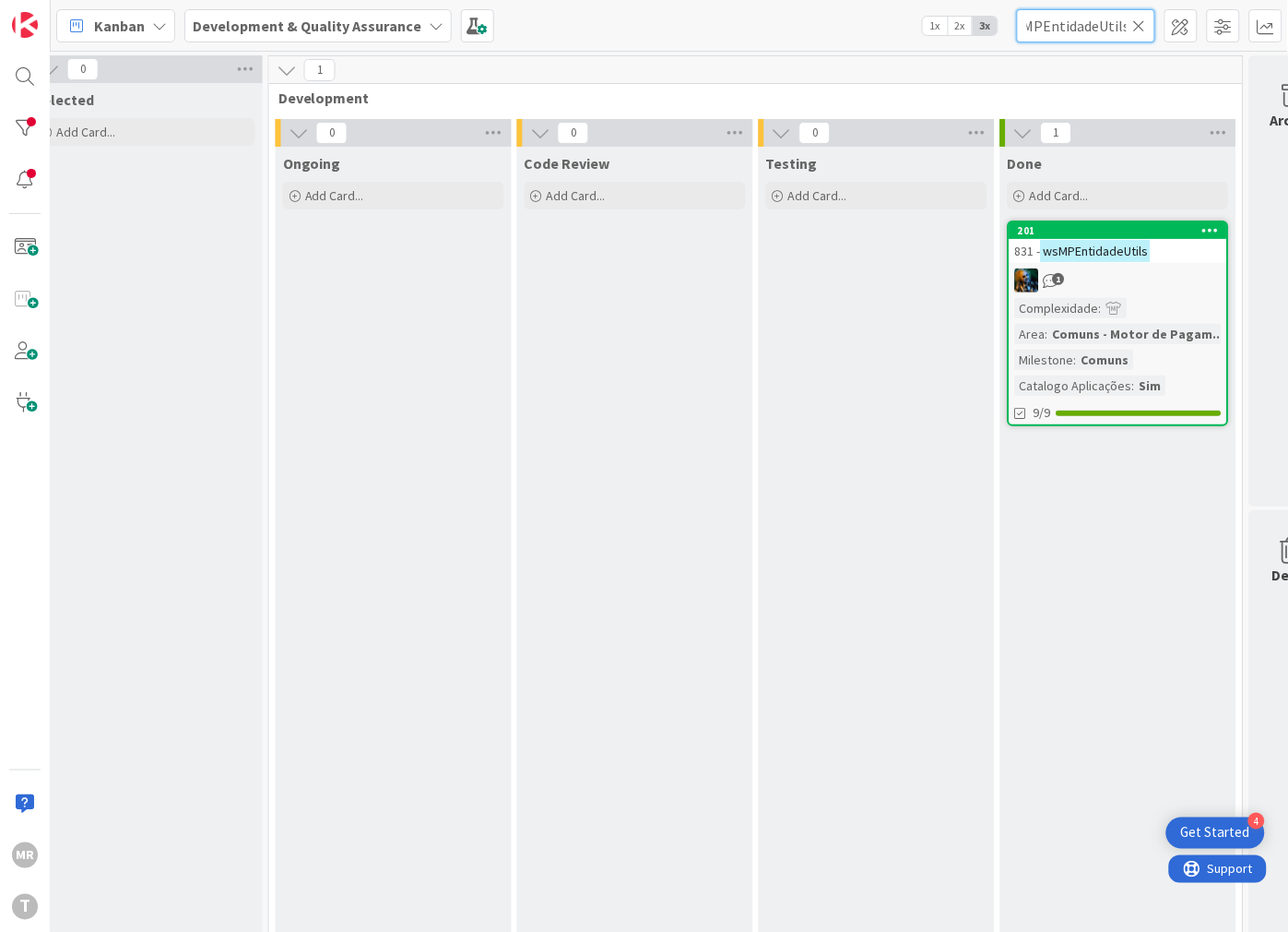
type input "wsMPEntidadeUtils"
click at [1143, 21] on icon at bounding box center [1140, 26] width 13 height 17
click at [1110, 21] on input "text" at bounding box center [1086, 25] width 139 height 33
paste input "wsMPGeracaoDUC"
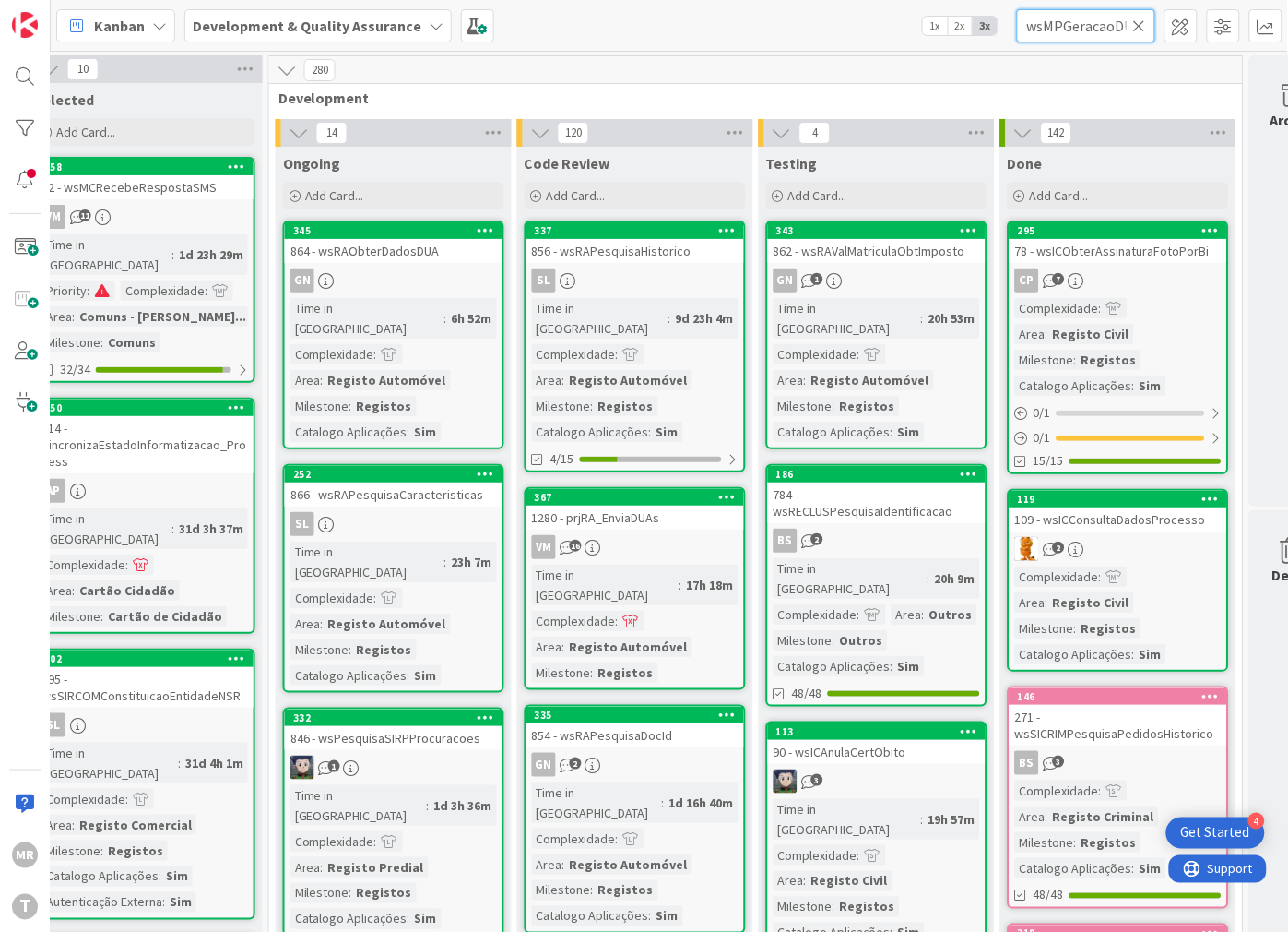
scroll to position [0, 14]
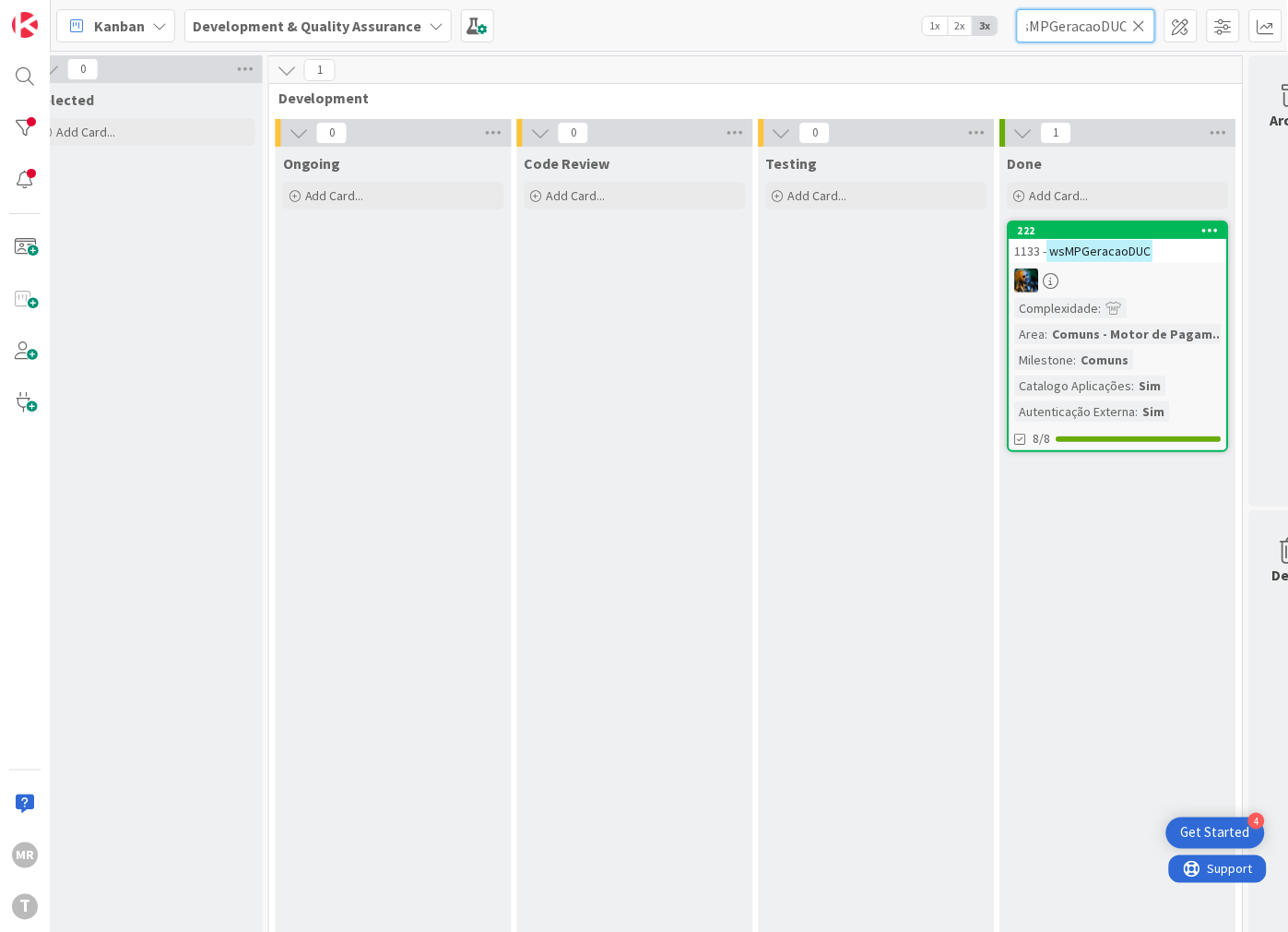
type input "wsMPGeracaoDUC"
drag, startPoint x: 1142, startPoint y: 30, endPoint x: 1095, endPoint y: 29, distance: 47.0
click at [1142, 30] on icon at bounding box center [1140, 26] width 13 height 17
click at [1090, 28] on input "text" at bounding box center [1086, 25] width 139 height 33
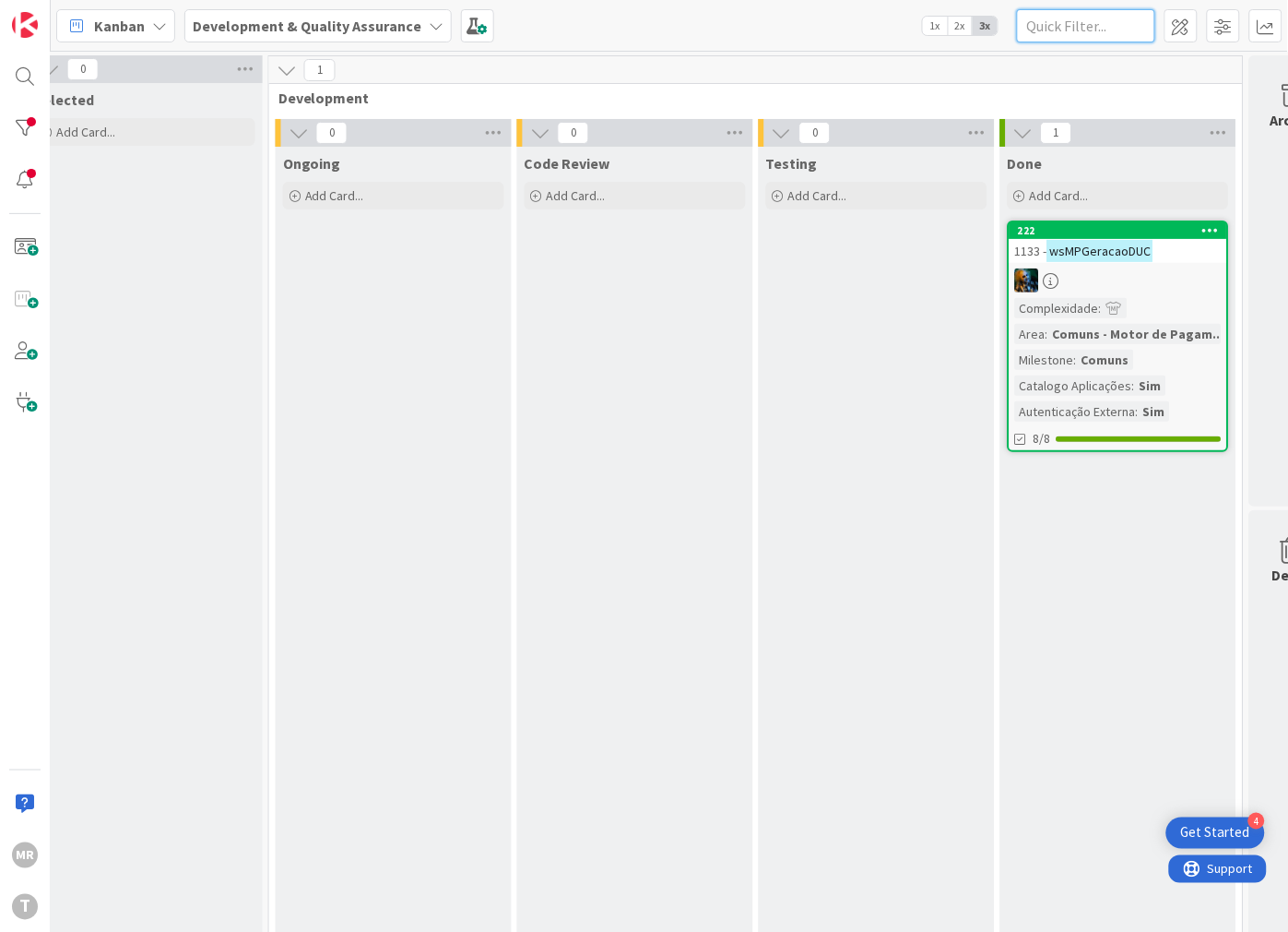
paste input "wsMPGeracaoRefMB"
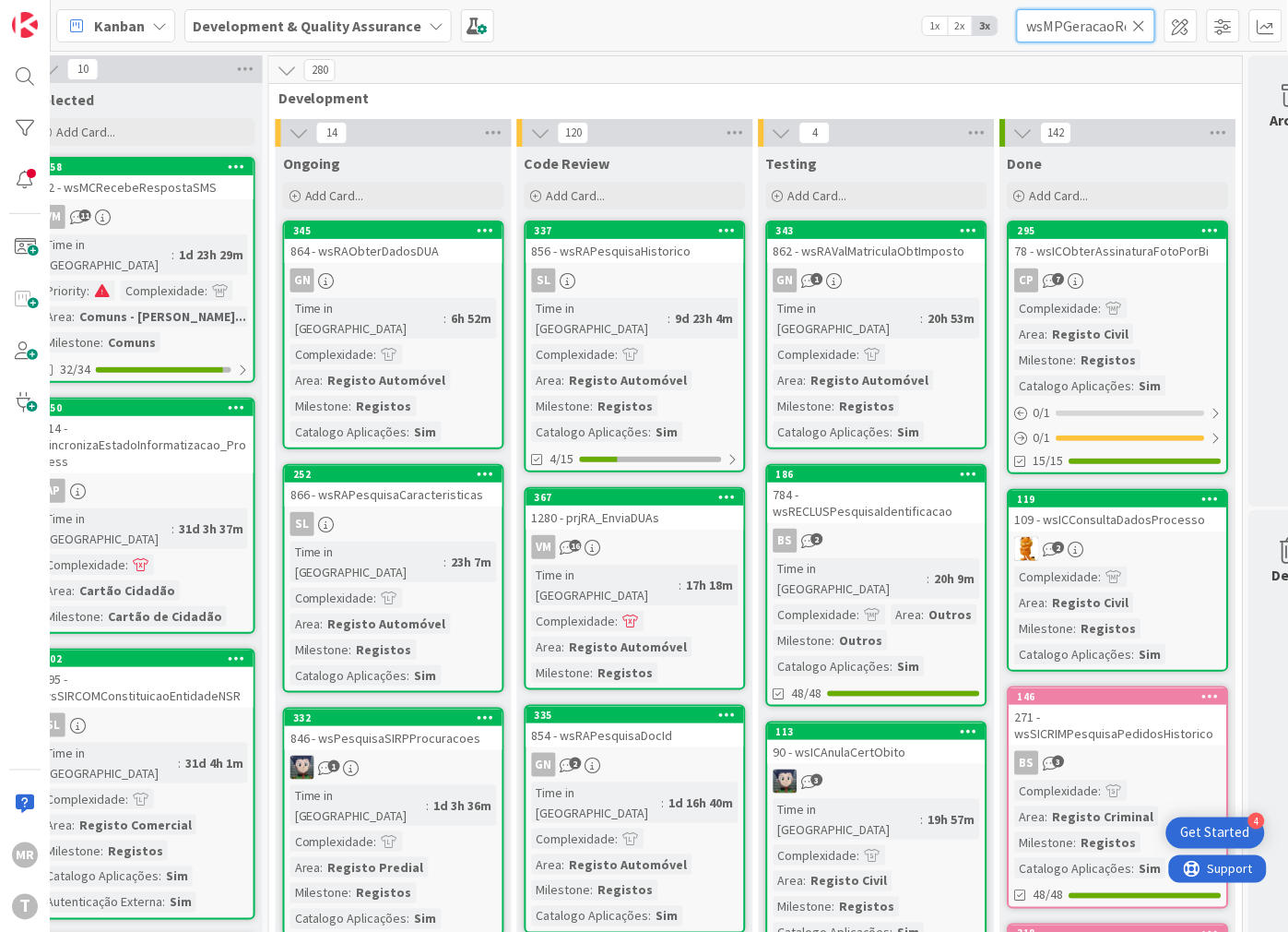
scroll to position [0, 25]
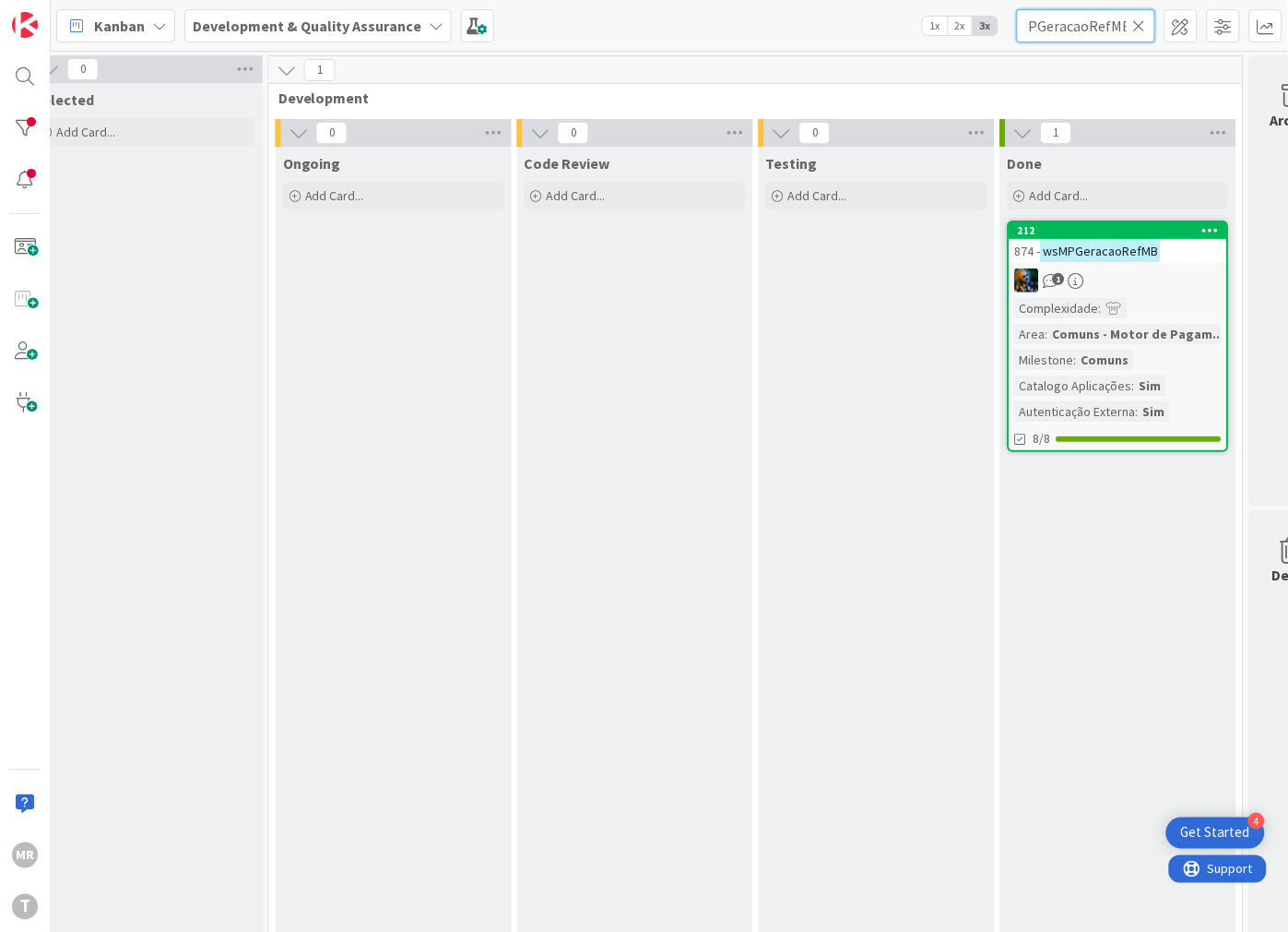
type input "wsMPGeracaoRefMB"
click at [1140, 27] on icon at bounding box center [1140, 26] width 13 height 17
click at [1073, 22] on input "text" at bounding box center [1086, 25] width 139 height 33
paste input "wsMPPagamentoCallback"
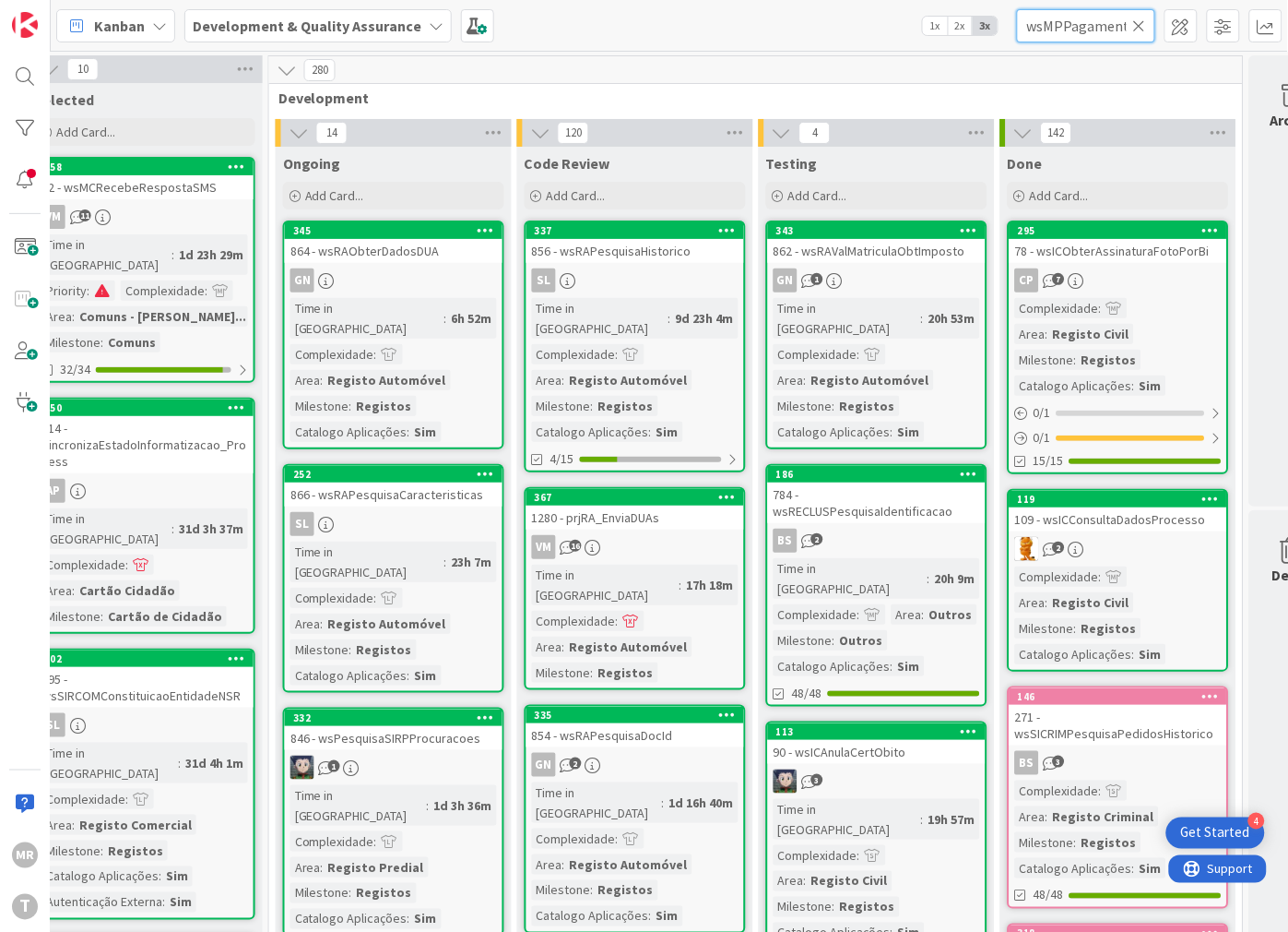
scroll to position [0, 59]
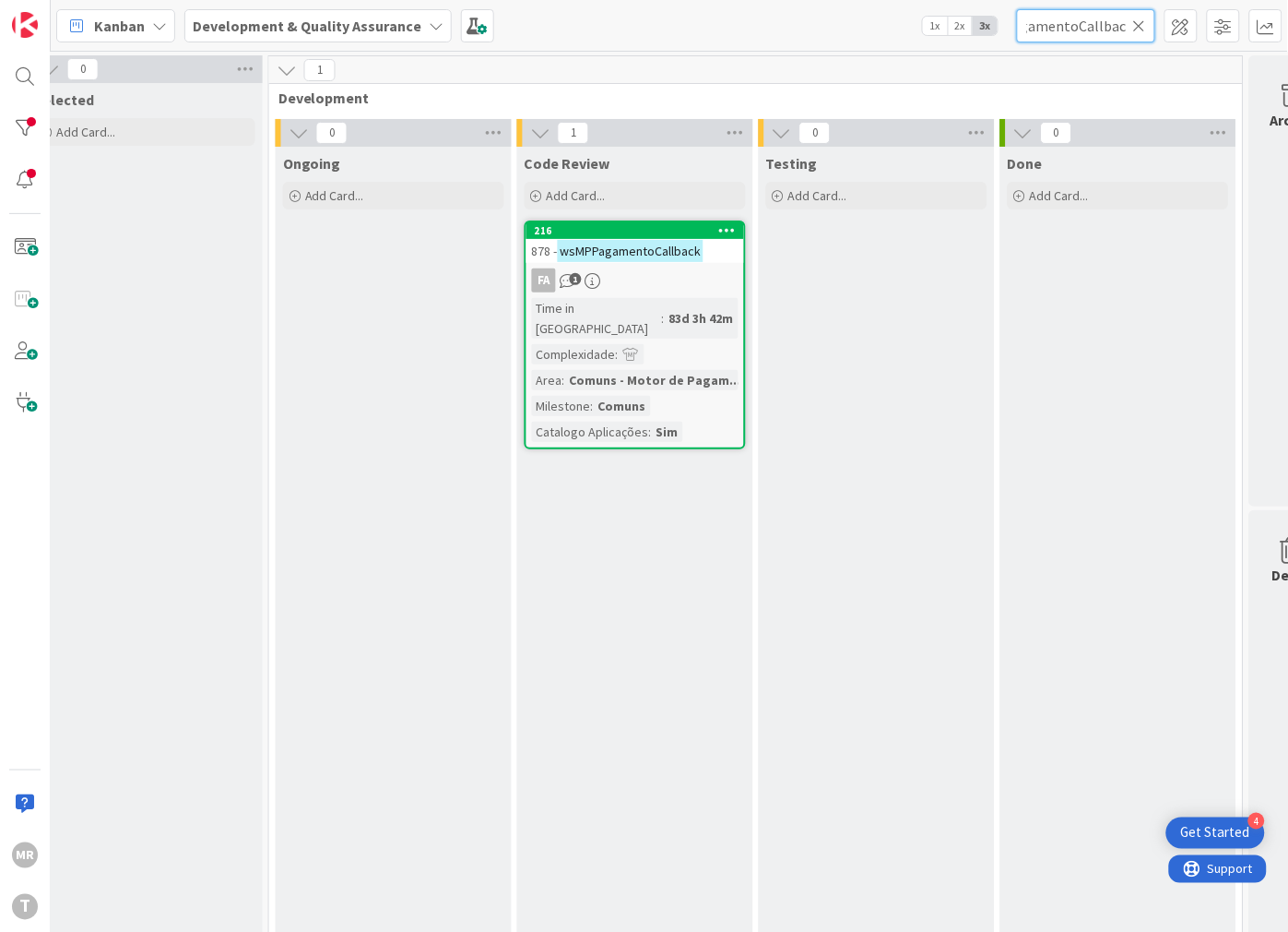
type input "wsMPPagamentoCallback"
drag, startPoint x: 1143, startPoint y: 31, endPoint x: 1116, endPoint y: 31, distance: 27.0
click at [1143, 31] on icon at bounding box center [1140, 26] width 13 height 17
click at [1114, 31] on input "text" at bounding box center [1086, 25] width 139 height 33
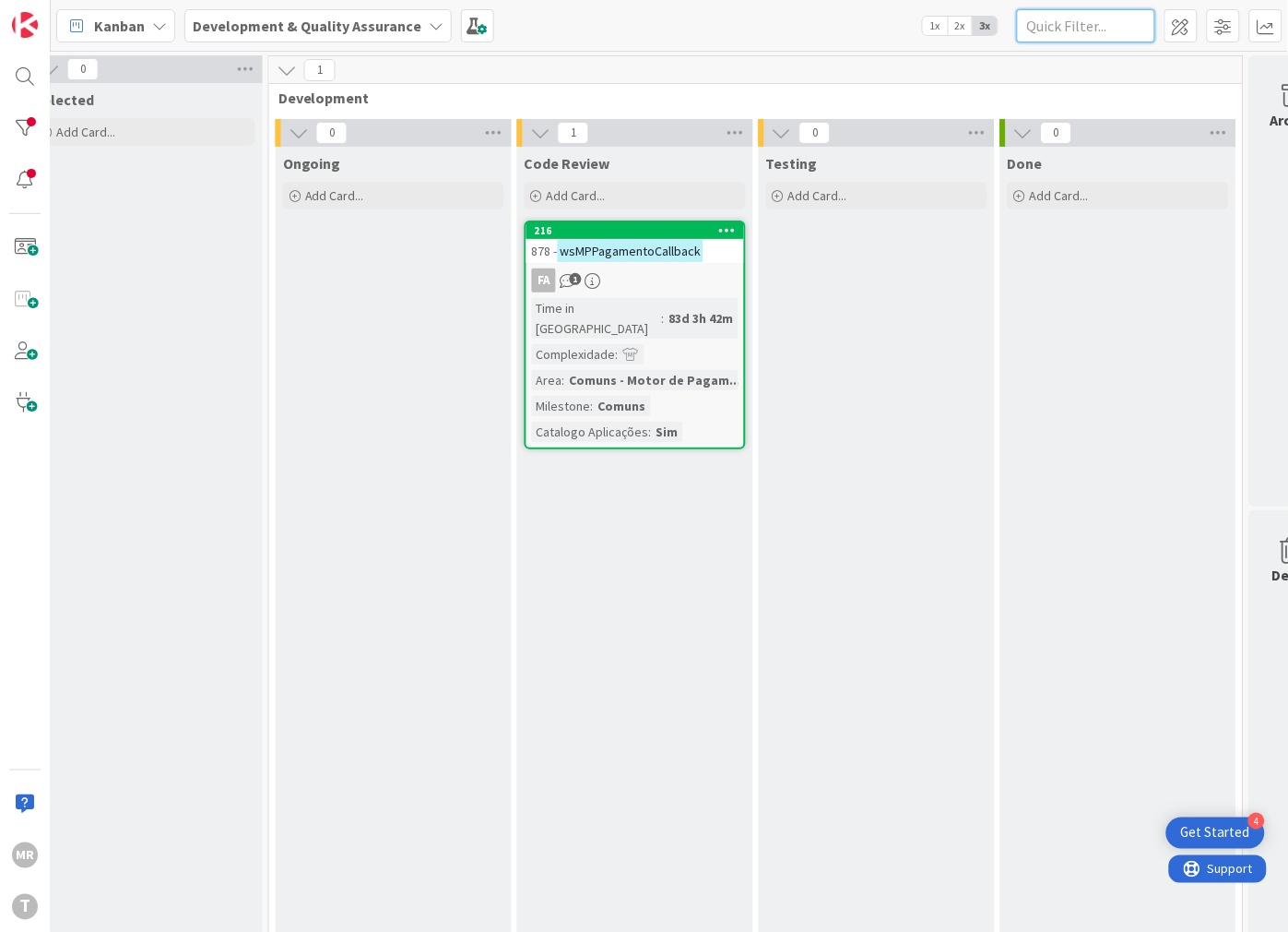
paste input "wsMPPagamentoCCred"
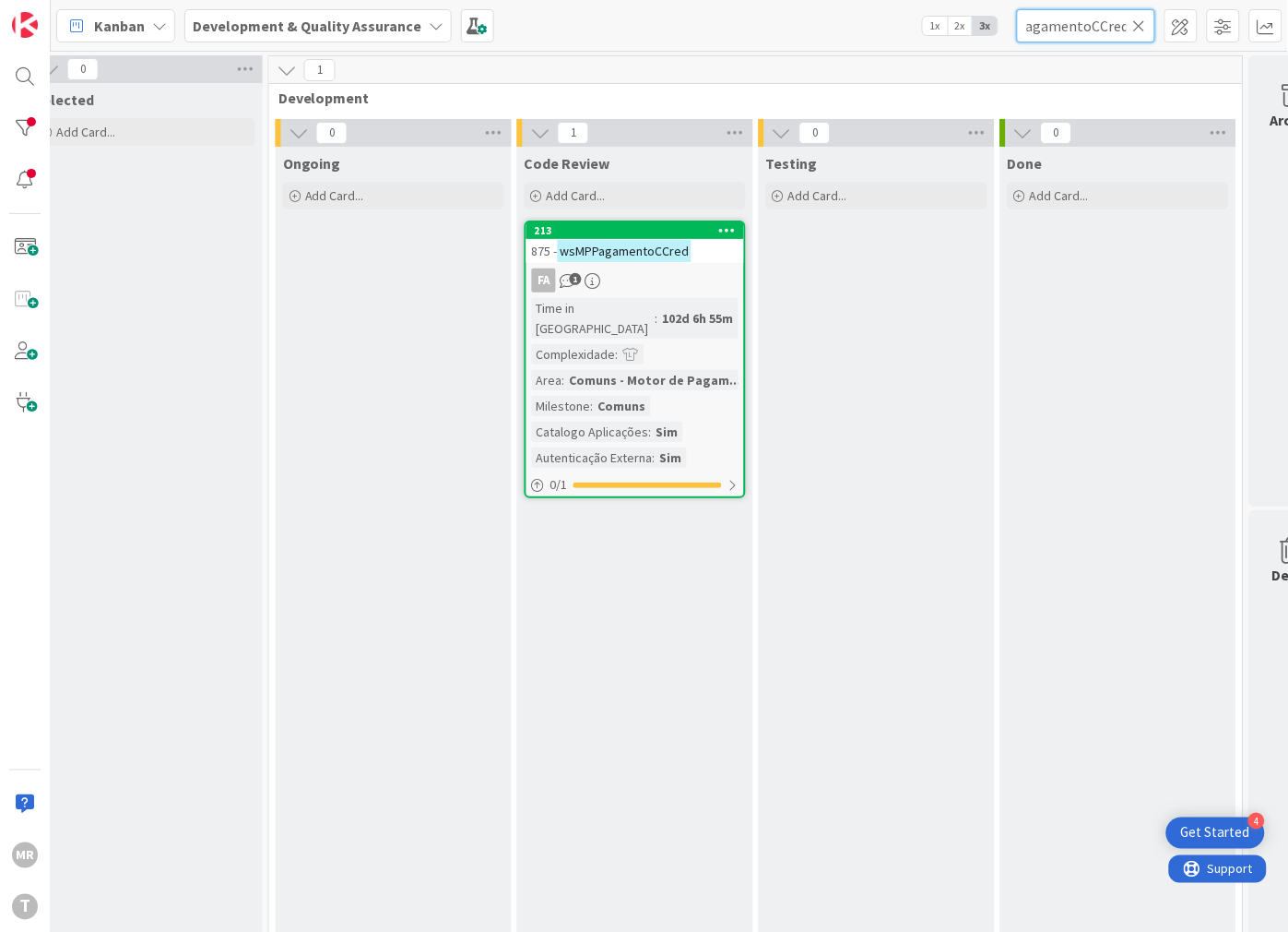
scroll to position [0, 43]
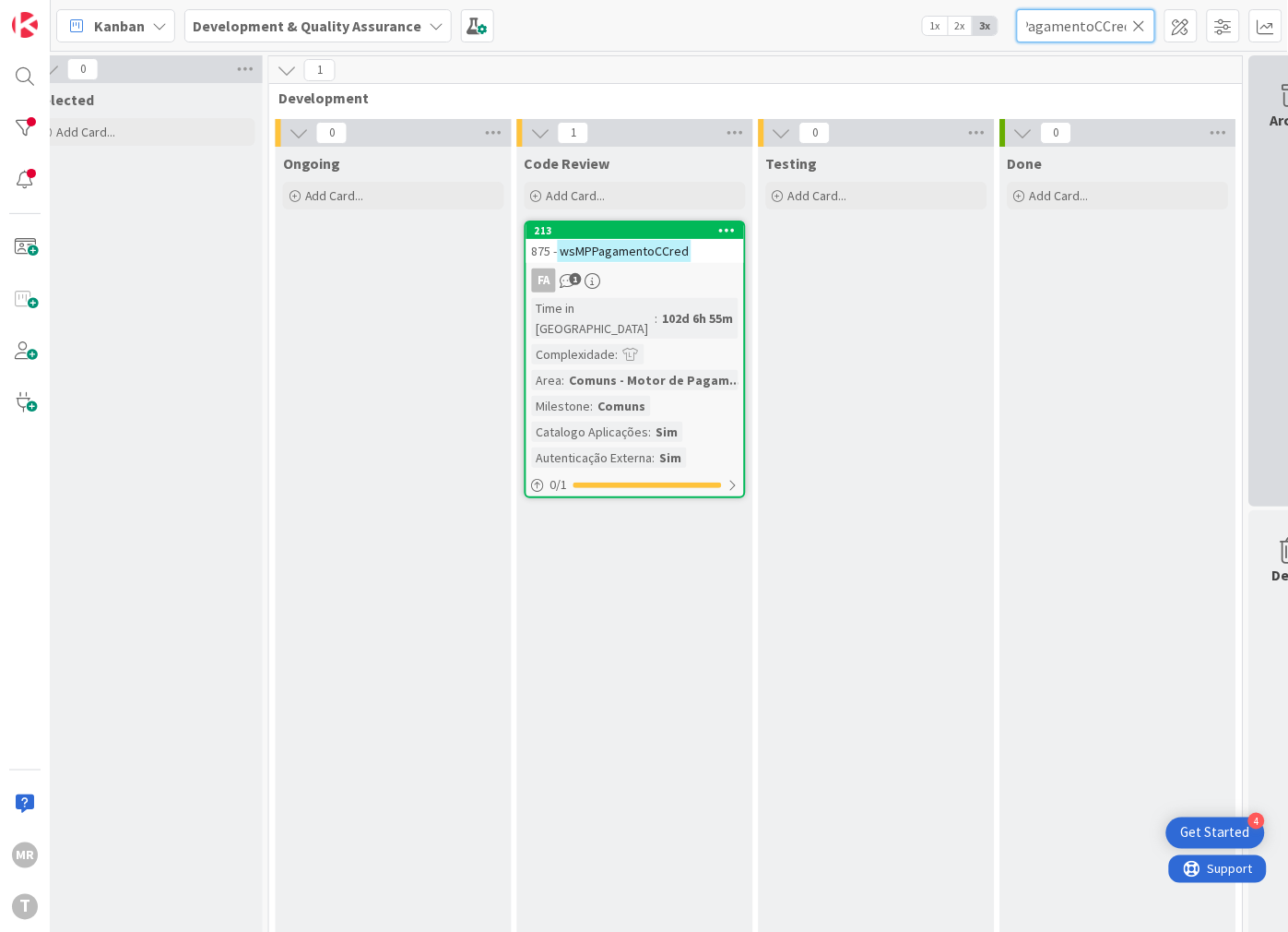
type input "wsMPPagamentoCCred"
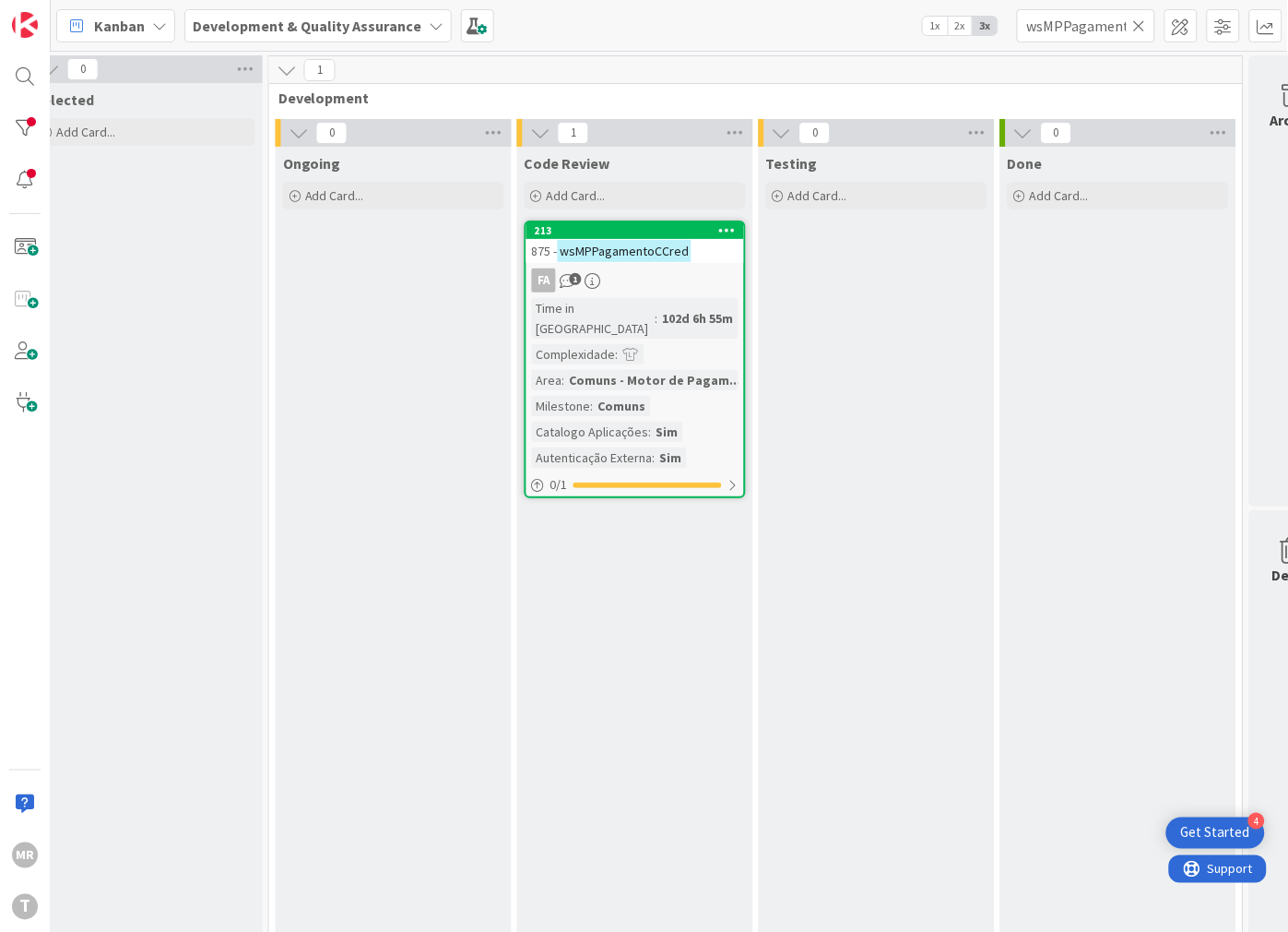
drag, startPoint x: 1136, startPoint y: 24, endPoint x: 1108, endPoint y: 24, distance: 28.0
click at [1136, 24] on icon at bounding box center [1140, 26] width 13 height 17
click at [1104, 23] on input "text" at bounding box center [1086, 25] width 139 height 33
paste input "wsMPPagamentoCheckOut"
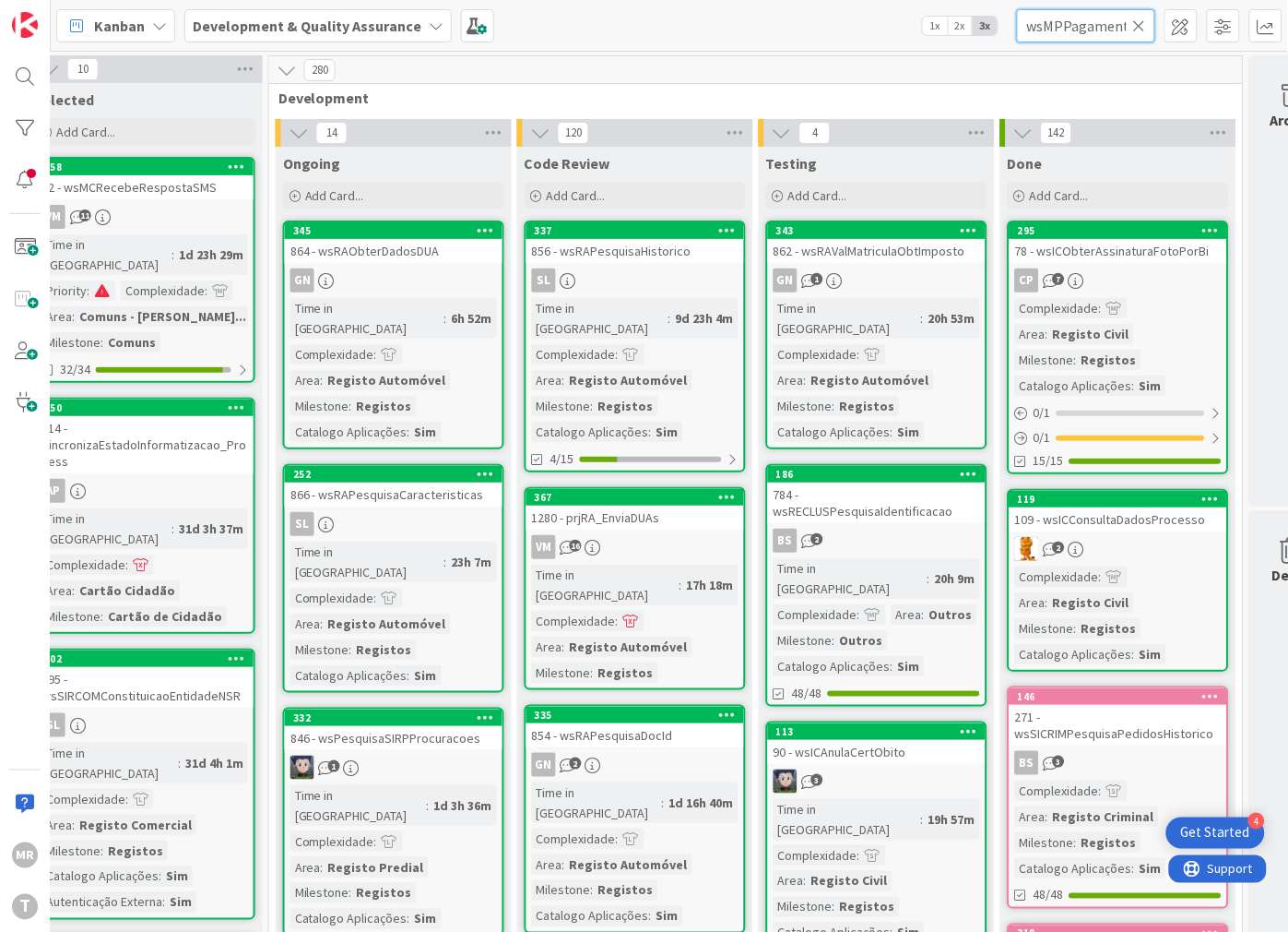
scroll to position [0, 67]
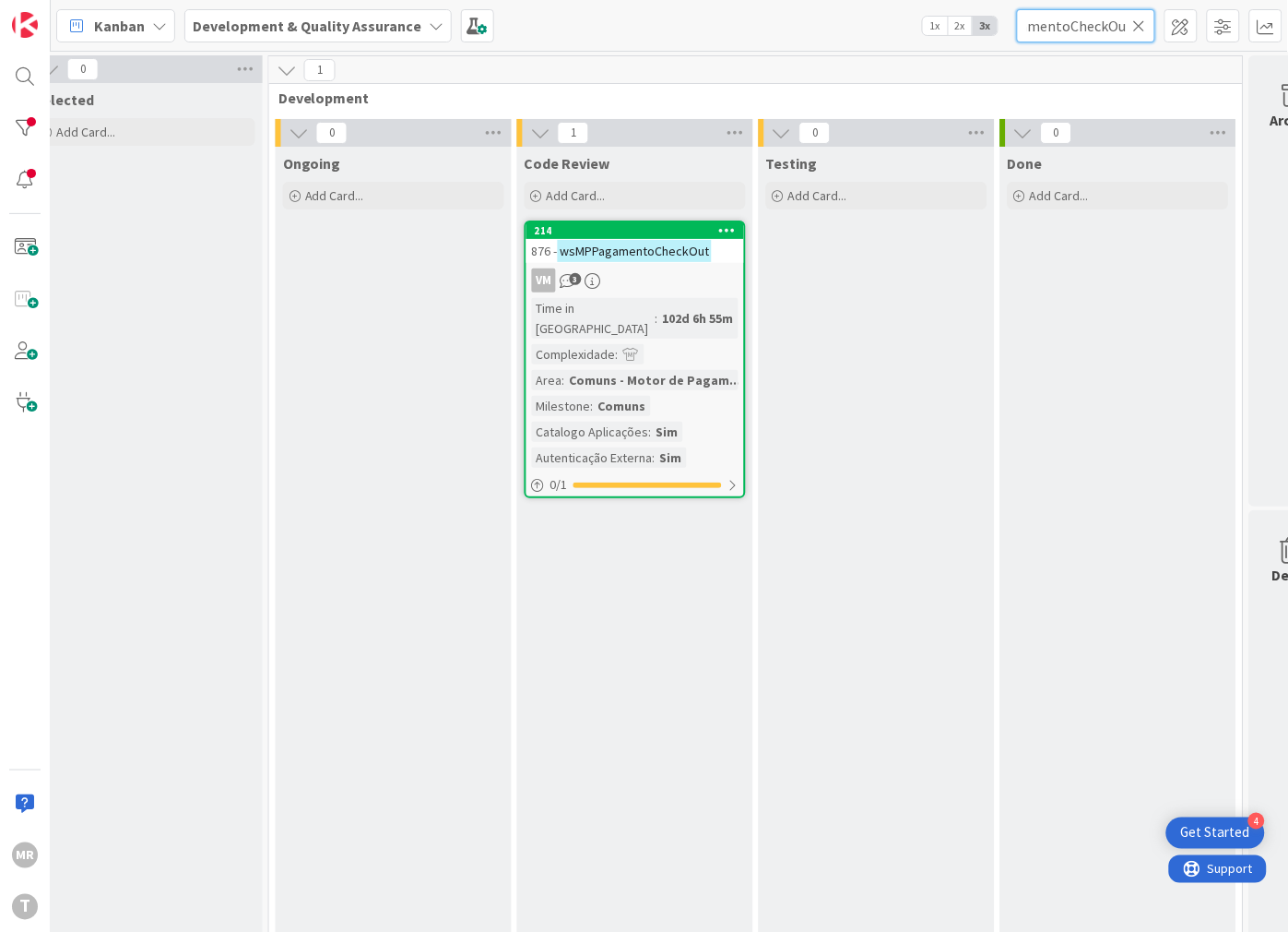
type input "wsMPPagamentoCheckOut"
drag, startPoint x: 1138, startPoint y: 29, endPoint x: 1096, endPoint y: 29, distance: 42.0
click at [1138, 29] on icon at bounding box center [1140, 26] width 13 height 17
click at [1086, 29] on input "text" at bounding box center [1086, 25] width 139 height 33
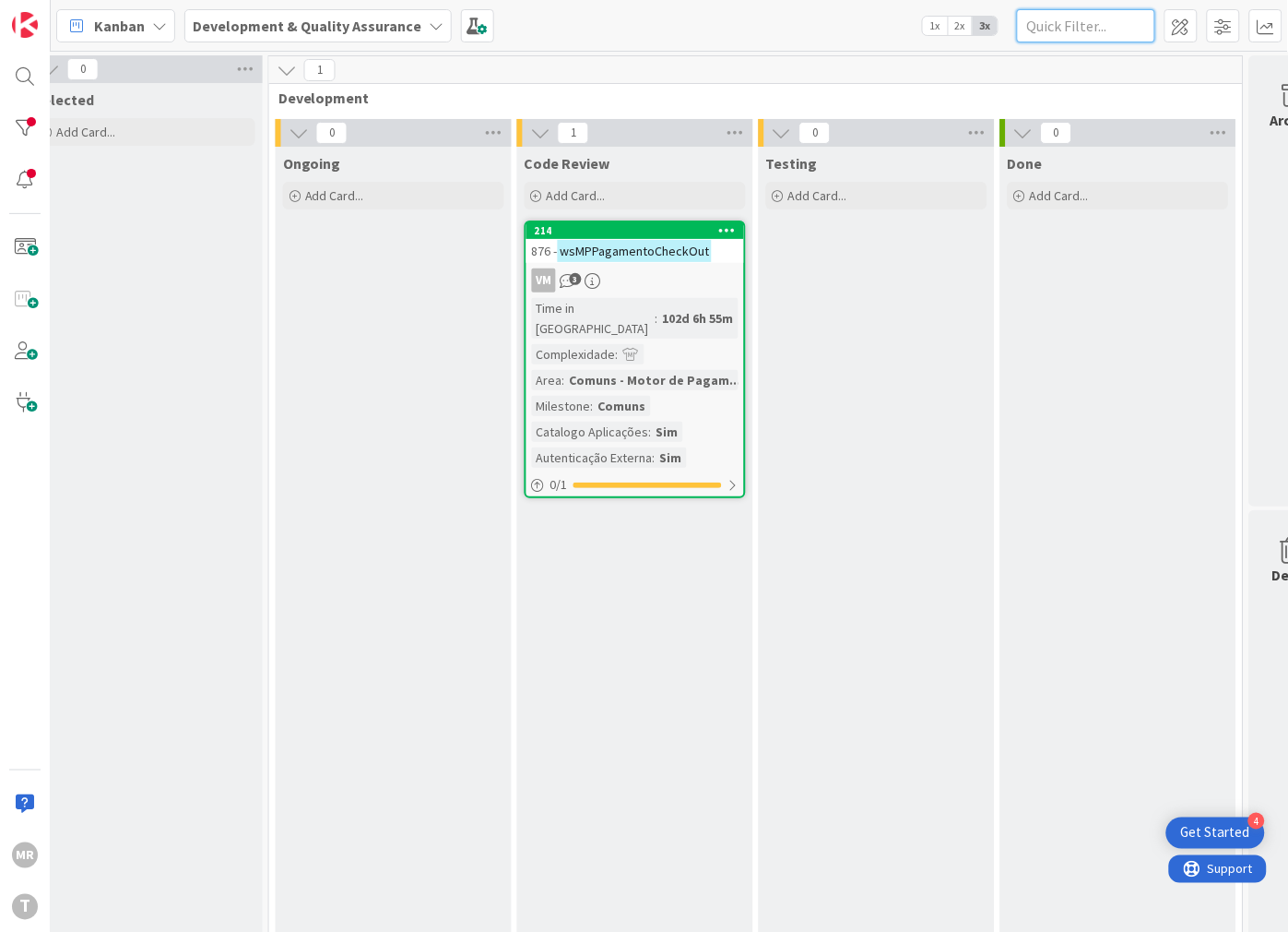
paste input "wsMPPagamentoMBWay"
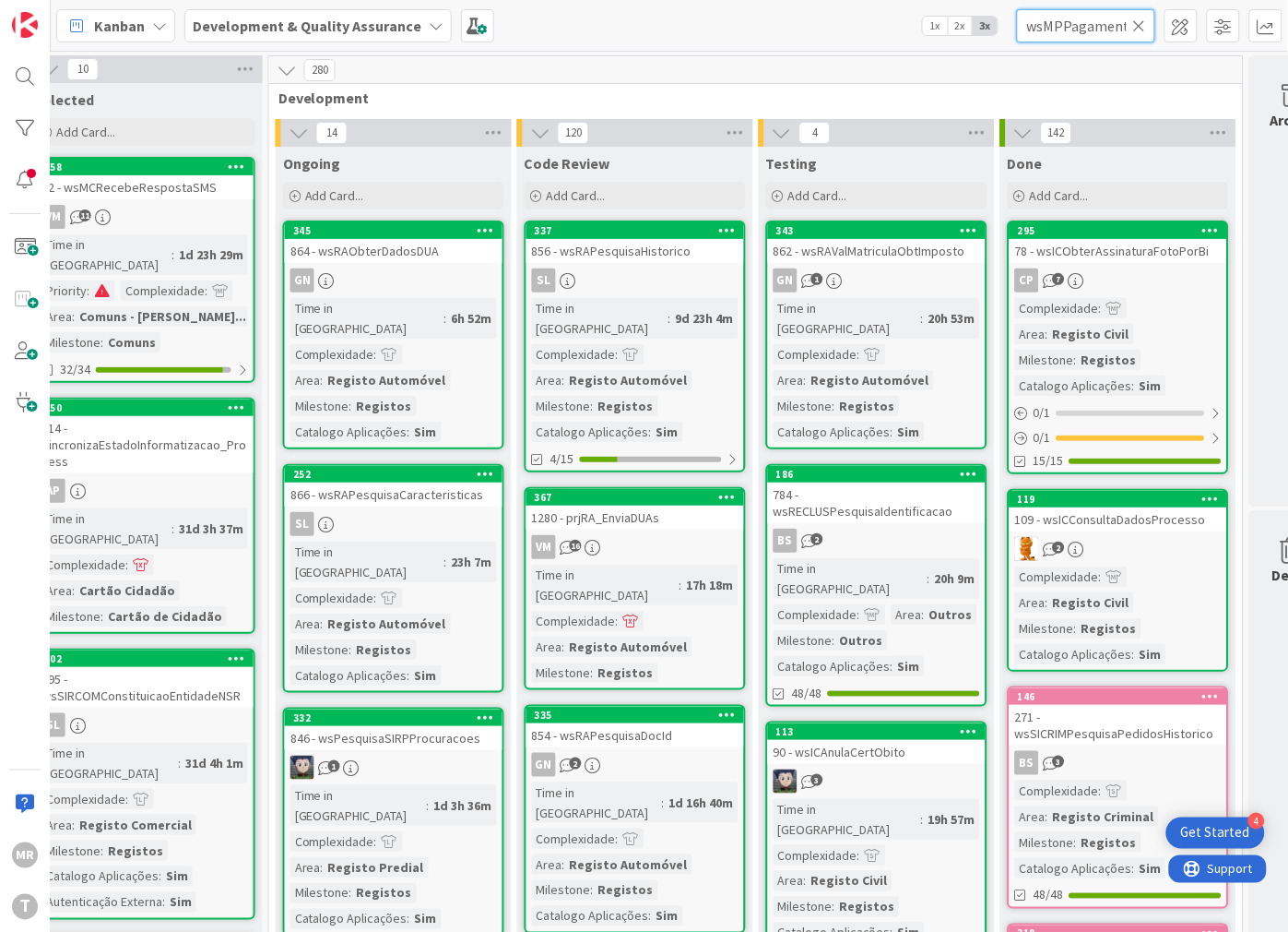
scroll to position [0, 51]
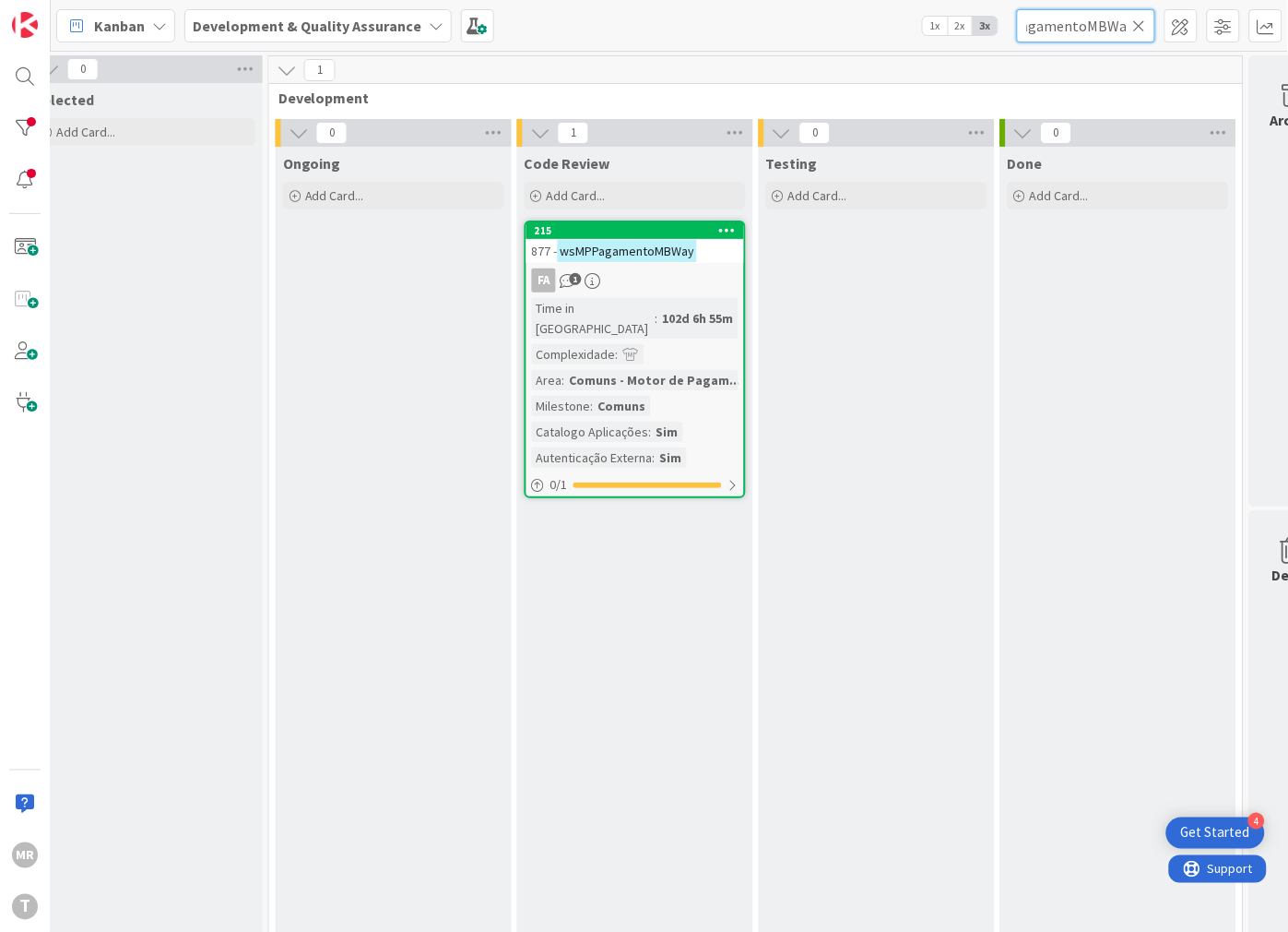
type input "wsMPPagamentoMBWay"
drag, startPoint x: 1142, startPoint y: 24, endPoint x: 1130, endPoint y: 25, distance: 12.0
click at [1142, 24] on icon at bounding box center [1140, 26] width 13 height 17
click at [1114, 28] on input "text" at bounding box center [1086, 25] width 139 height 33
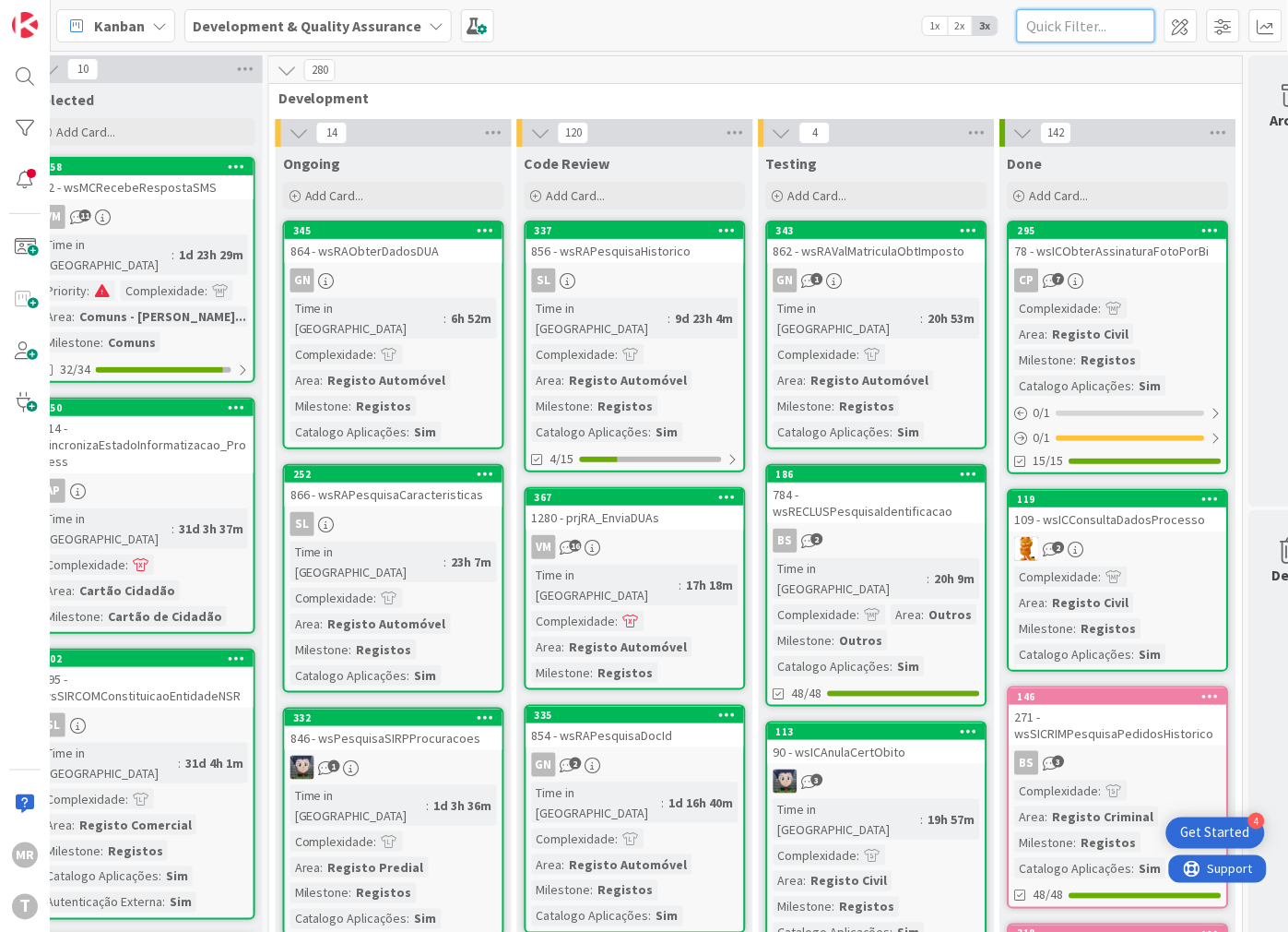
paste input "wsMPPedidoEstadoTransacao"
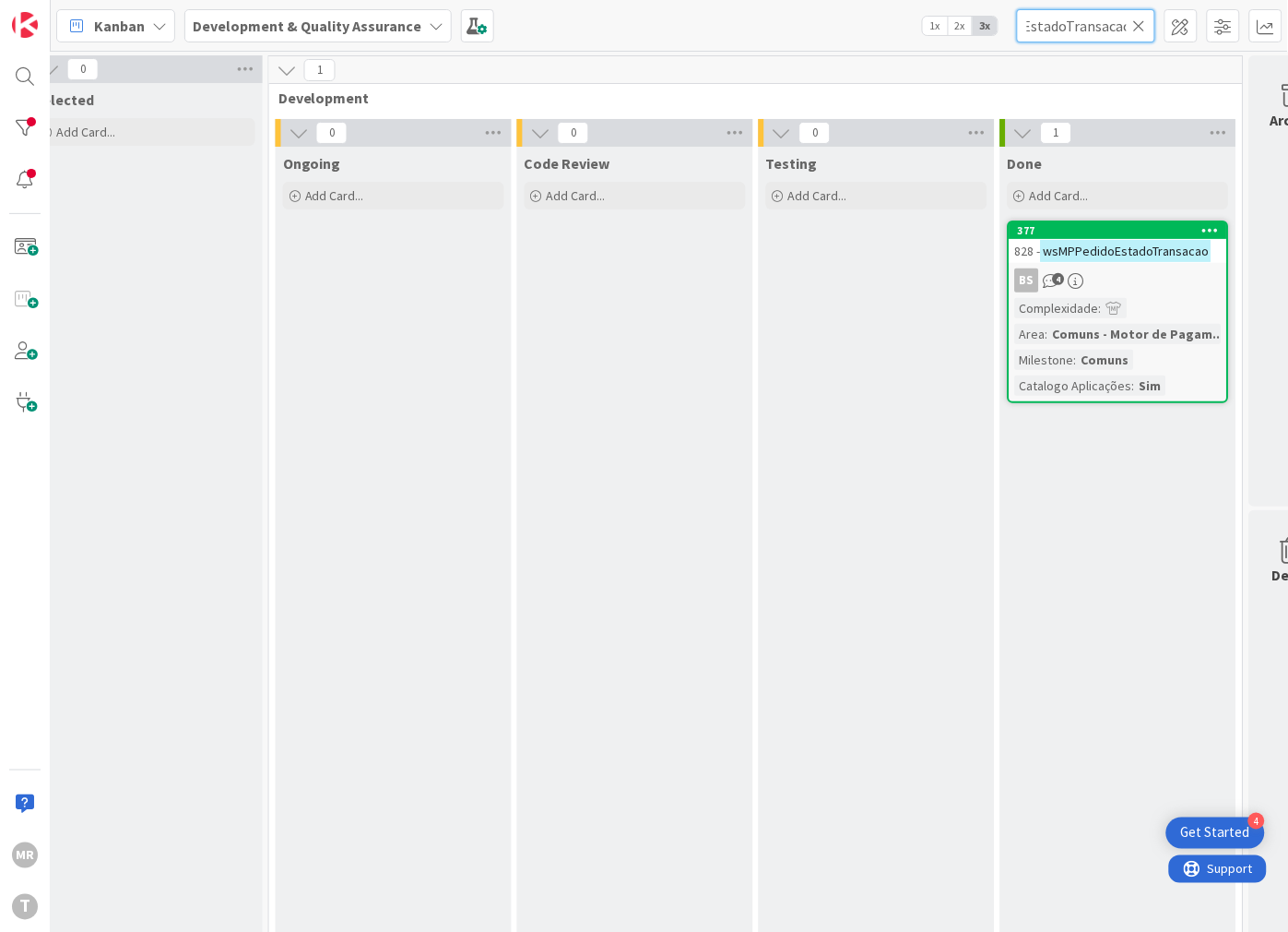
type input "wsMPPedidoEstadoTransacao"
click at [1138, 21] on icon at bounding box center [1140, 26] width 13 height 17
click at [1113, 24] on input "text" at bounding box center [1086, 25] width 139 height 33
paste input "wsMPPesquisaEstadoTransacoes"
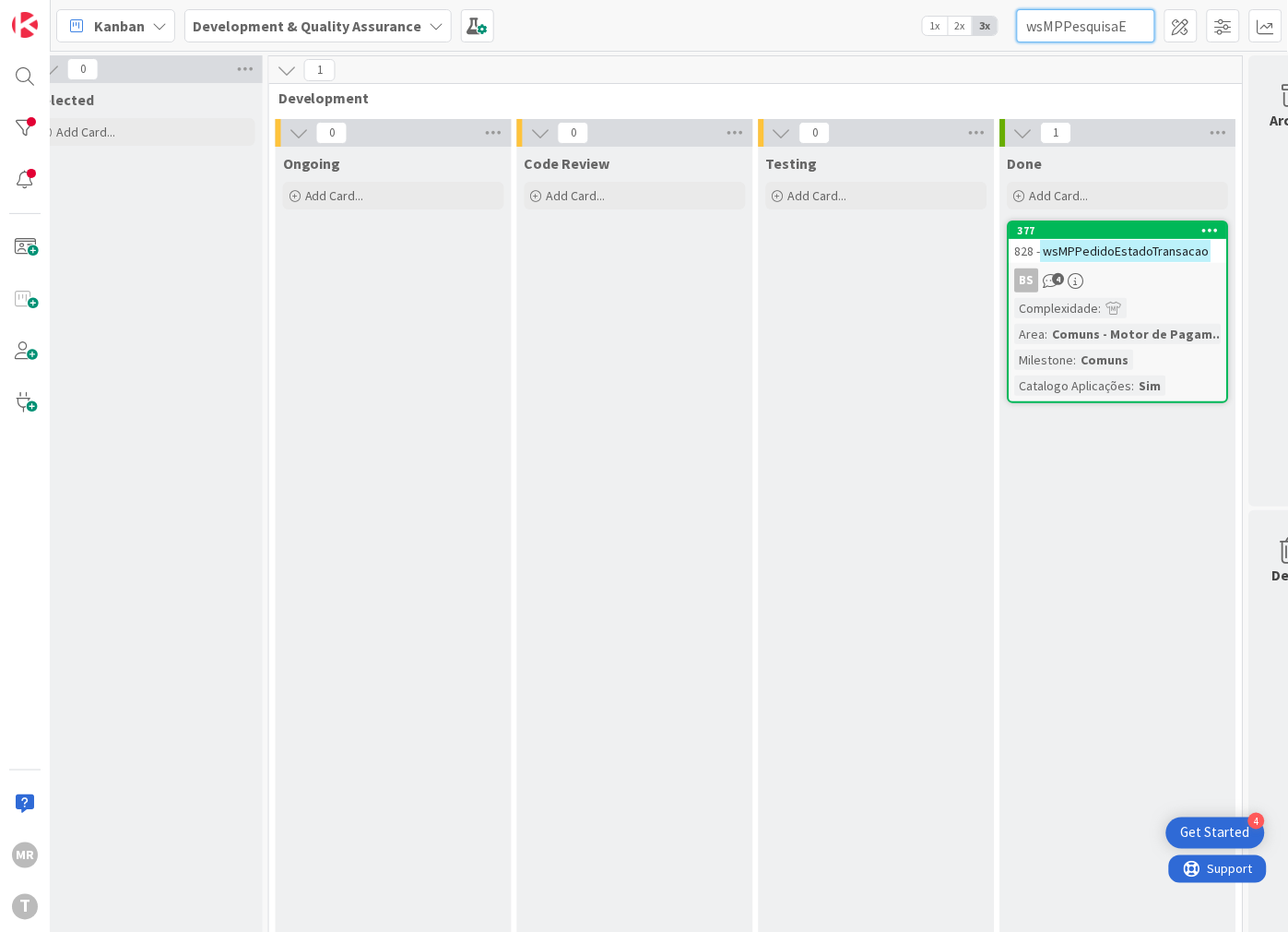
scroll to position [0, 102]
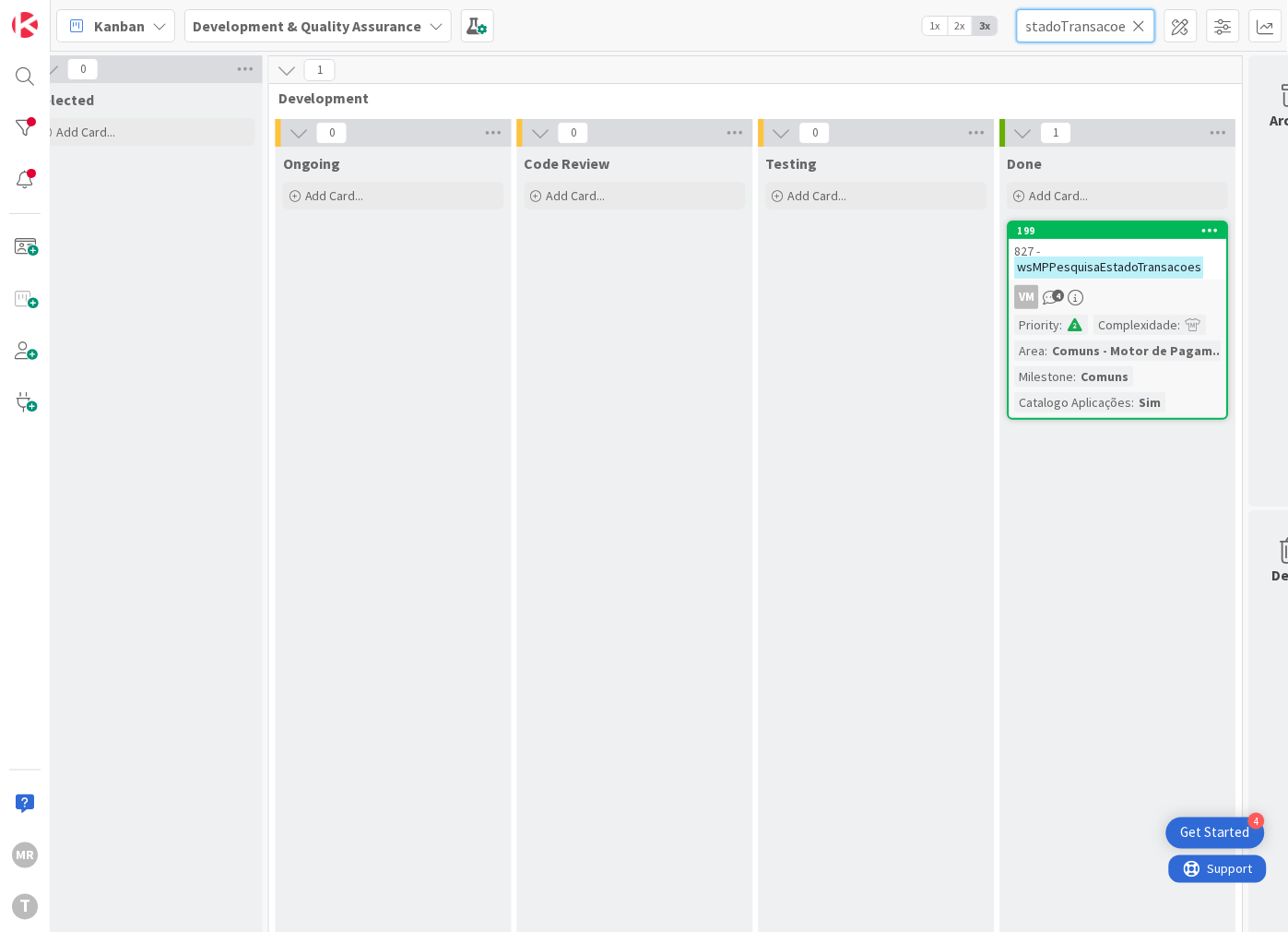
type input "wsMPPesquisaEstadoTransacoes"
click at [1140, 25] on icon at bounding box center [1140, 26] width 13 height 17
click at [1112, 30] on input "text" at bounding box center [1086, 25] width 139 height 33
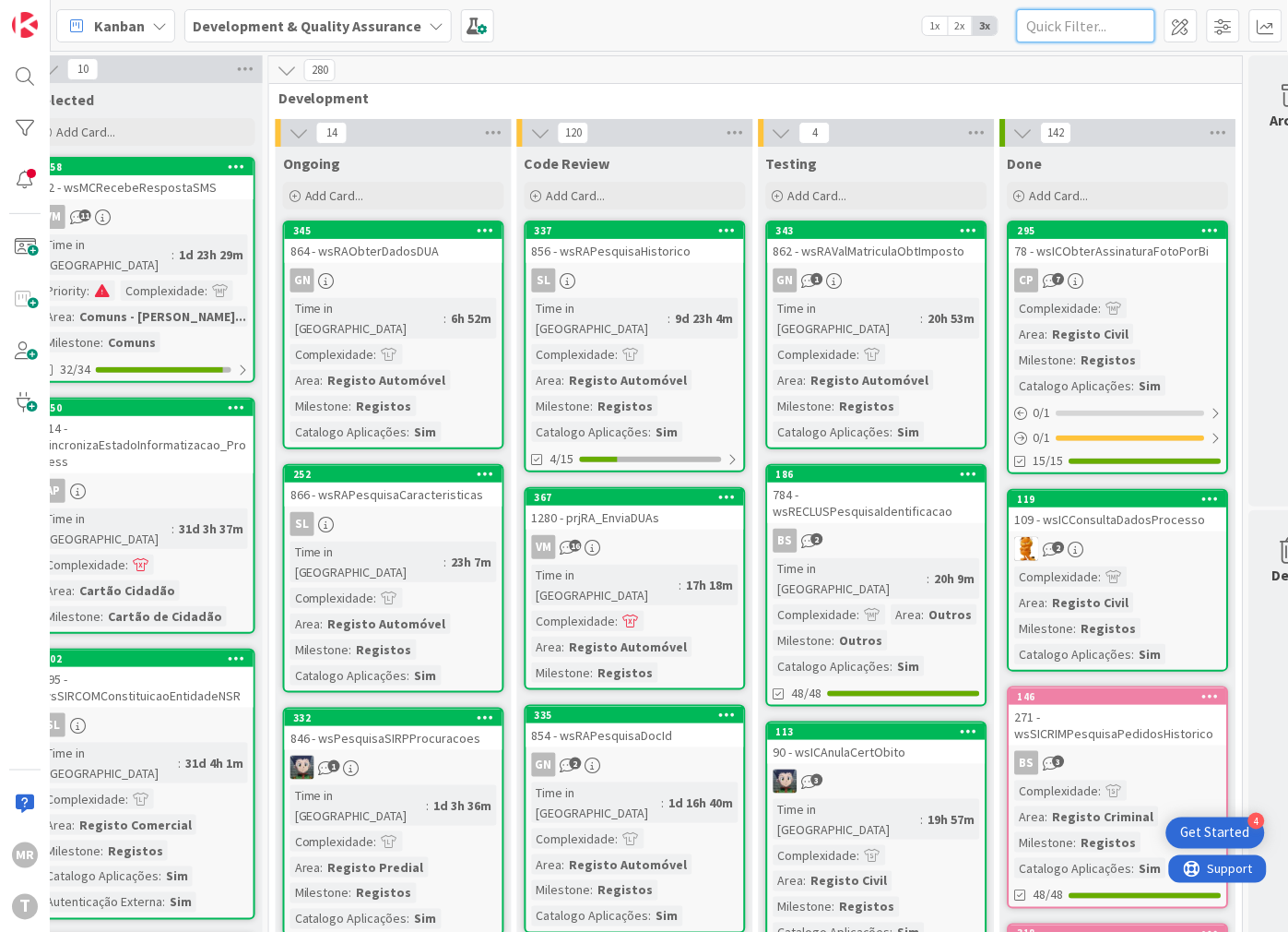
paste input "wsMPPedidoEstadoTransacao -"
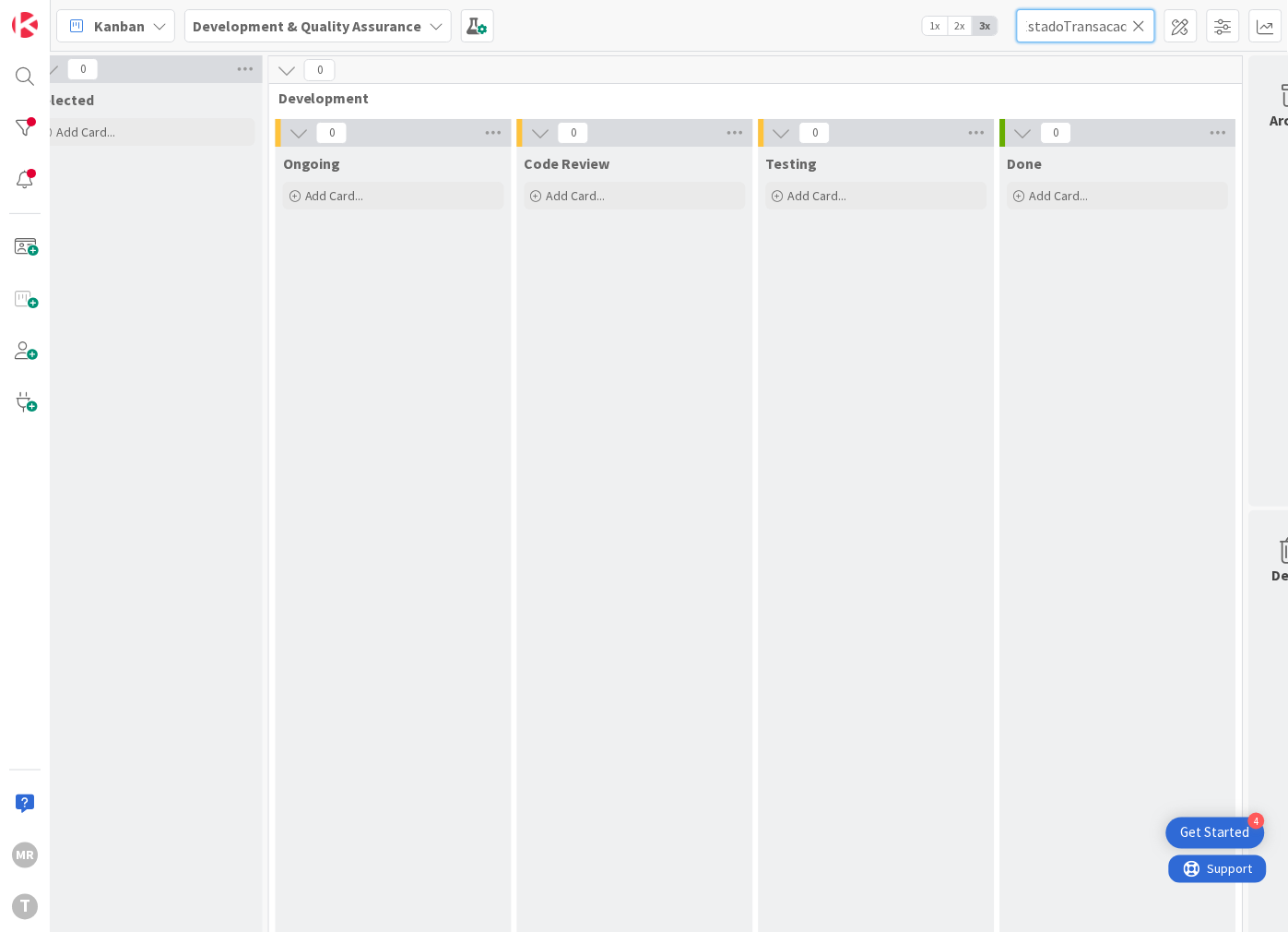
scroll to position [0, 84]
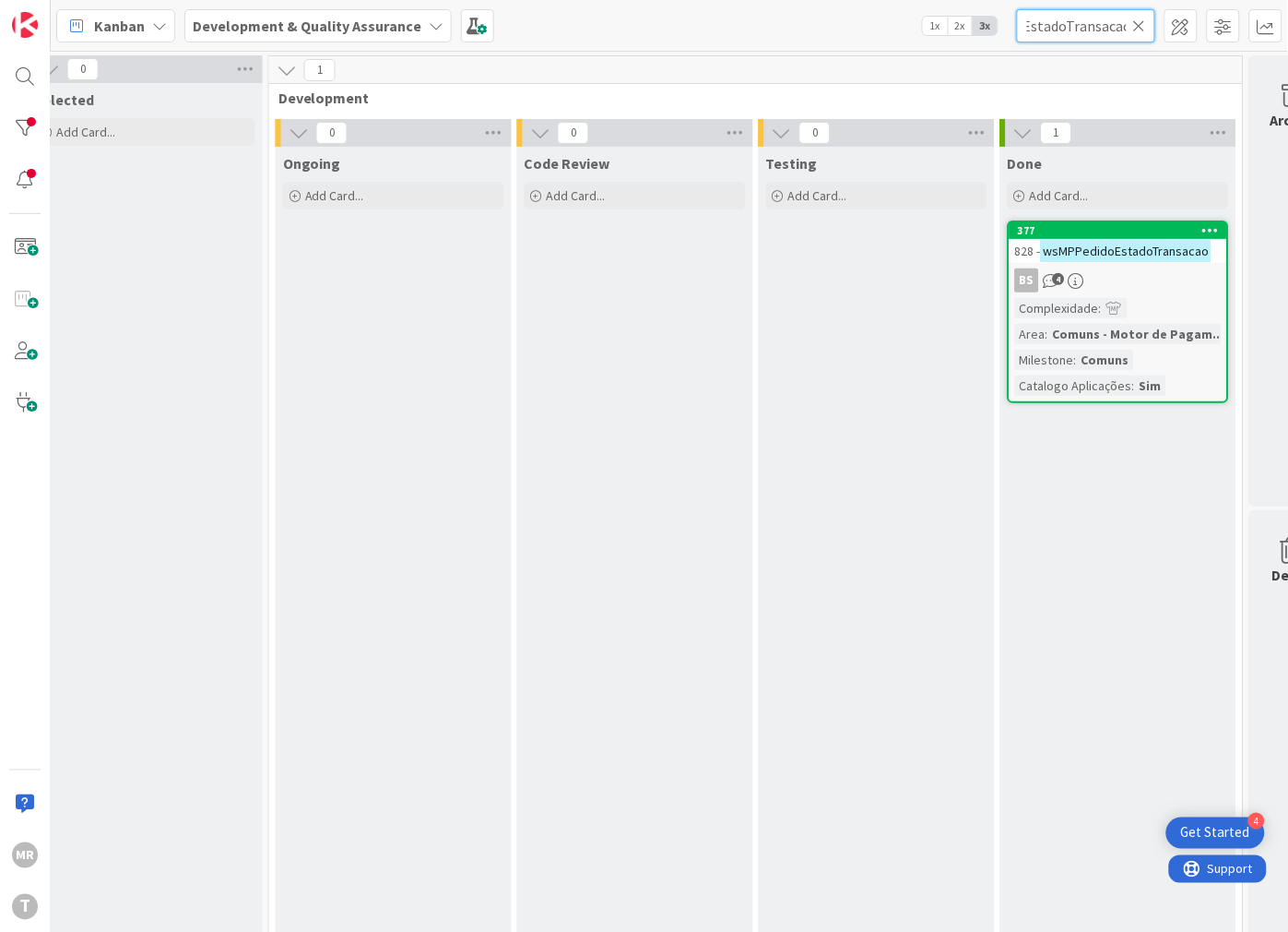
type input "wsMPPedidoEstadoTransacao"
click at [1140, 25] on icon at bounding box center [1140, 26] width 13 height 17
click at [1102, 25] on input "text" at bounding box center [1086, 25] width 139 height 33
paste input "wsMPRecebeEstadoTransaca"
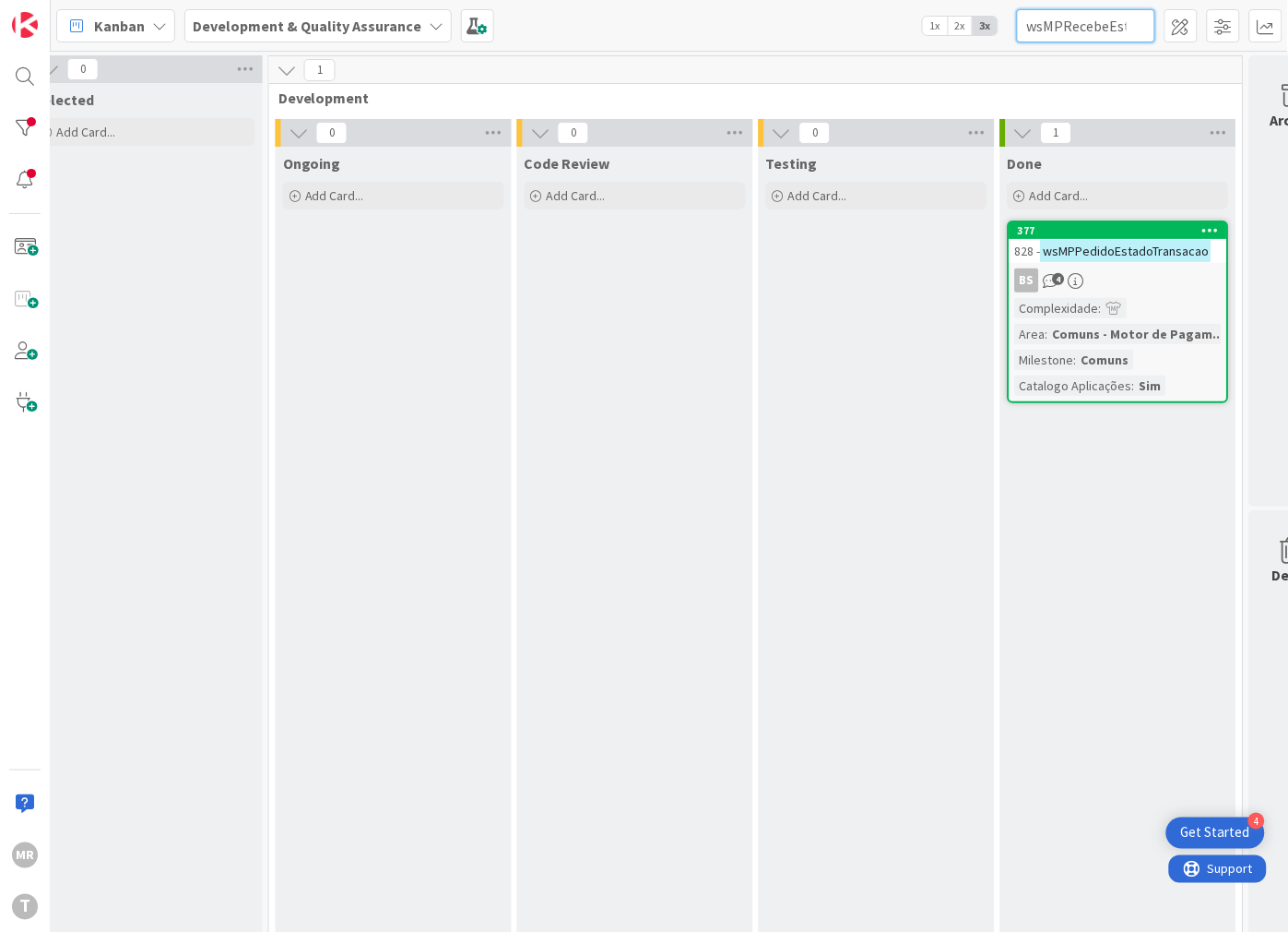
scroll to position [0, 77]
type input "wsMPRecebeEstadoTransaca"
click at [1144, 24] on icon at bounding box center [1140, 26] width 13 height 17
click at [1131, 30] on input "text" at bounding box center [1086, 25] width 139 height 33
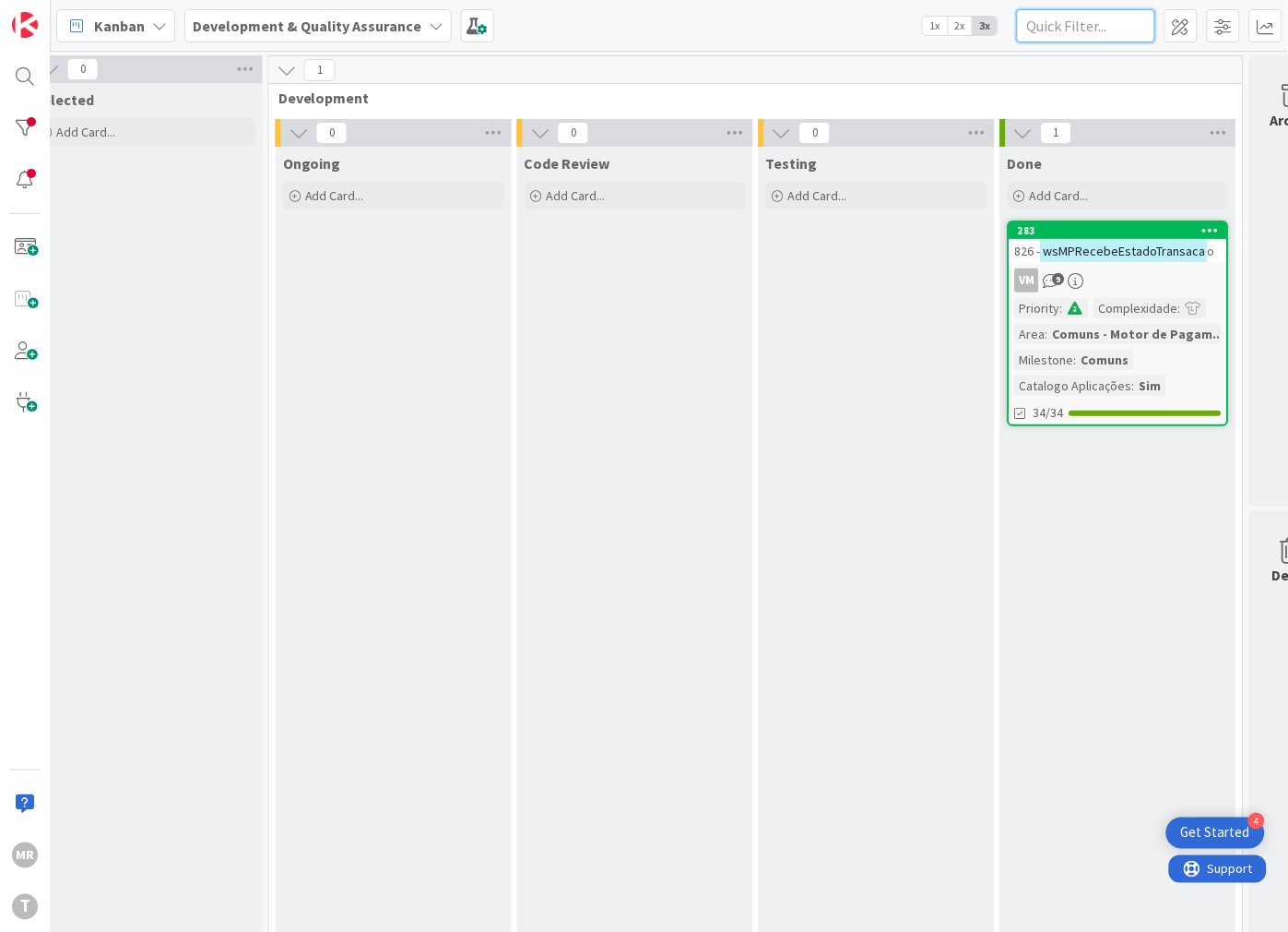
paste input "wsMPTransacaoUtils"
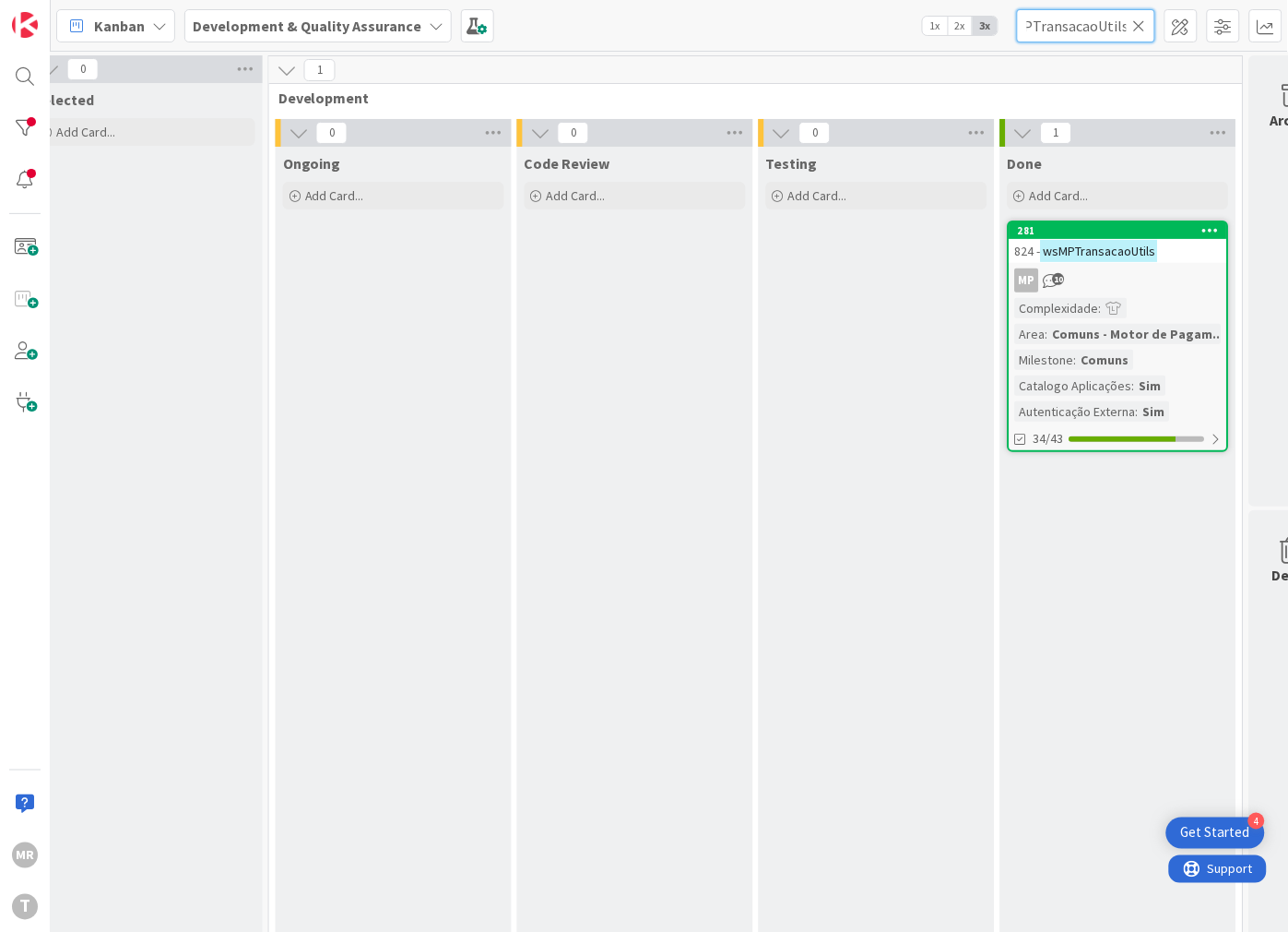
scroll to position [0, 27]
type input "wsMPTransacaoUtils"
click at [1144, 28] on icon at bounding box center [1140, 26] width 13 height 17
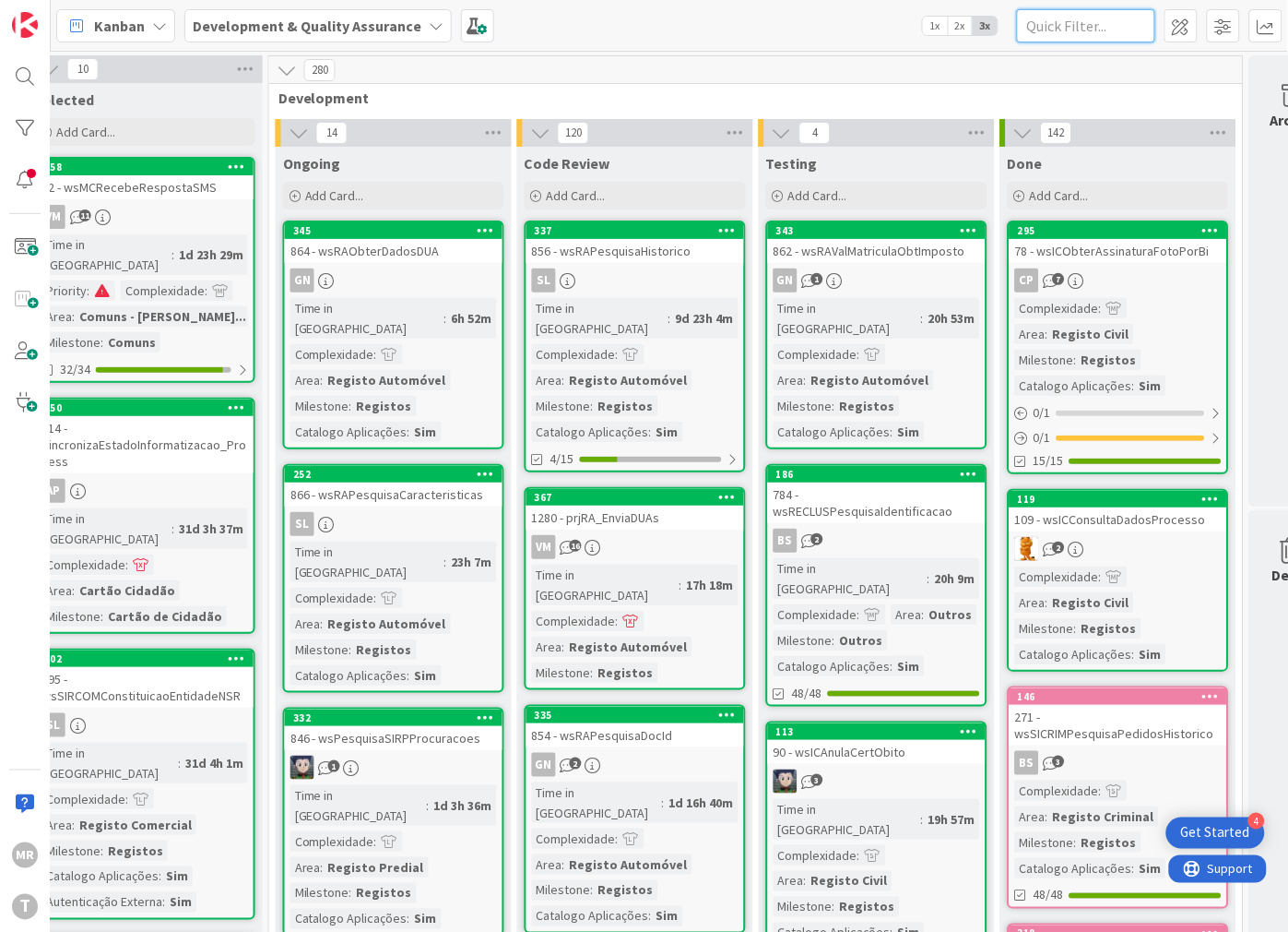
click at [1049, 23] on input "text" at bounding box center [1086, 25] width 139 height 33
paste input "wsSPNENotificacoesEletronicas"
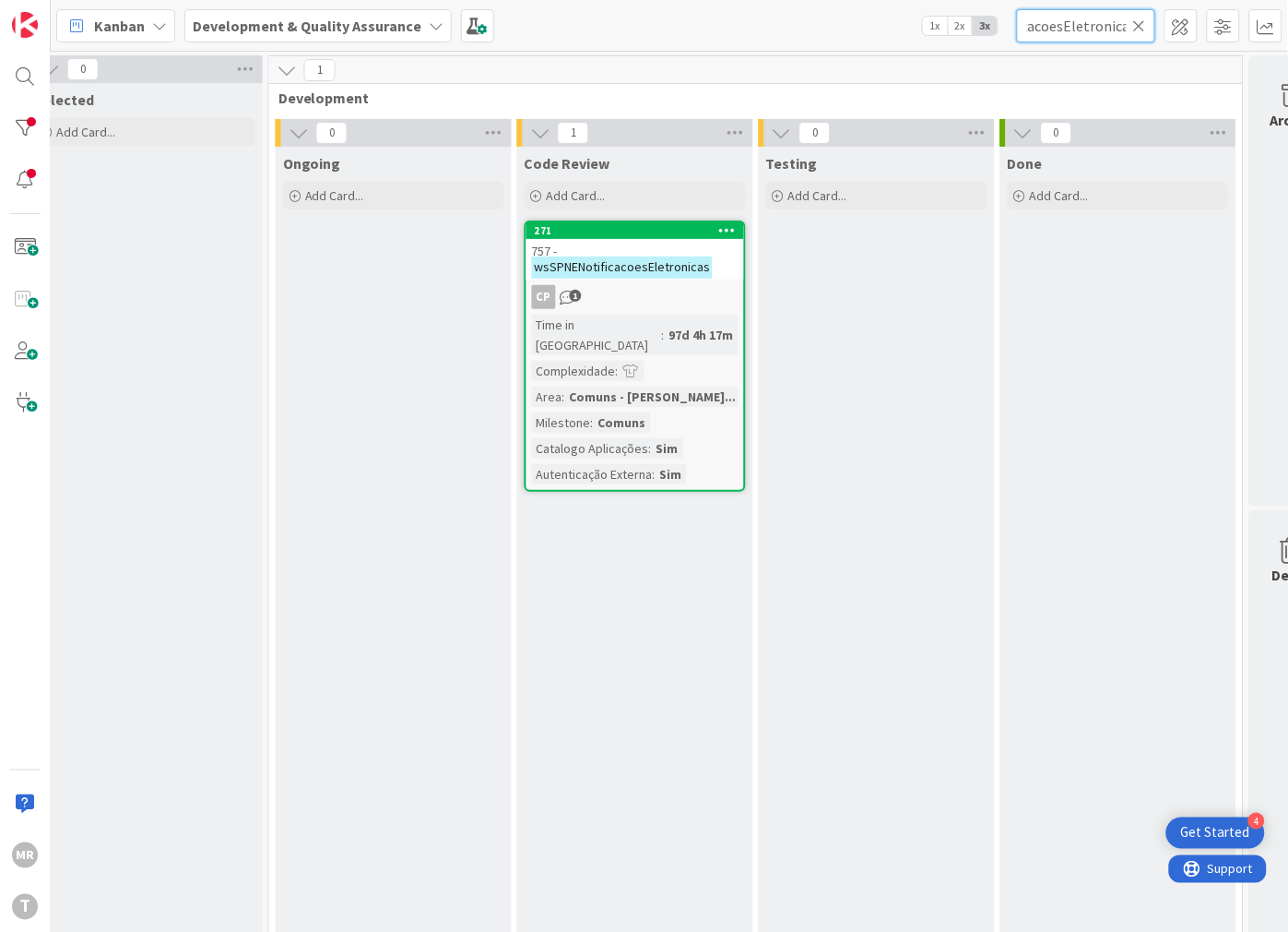
type input "wsSPNENotificacoesEletronicas"
drag, startPoint x: 1137, startPoint y: 24, endPoint x: 1113, endPoint y: 25, distance: 24.0
click at [1137, 24] on icon at bounding box center [1140, 26] width 13 height 17
click at [1096, 25] on input "text" at bounding box center [1086, 25] width 139 height 33
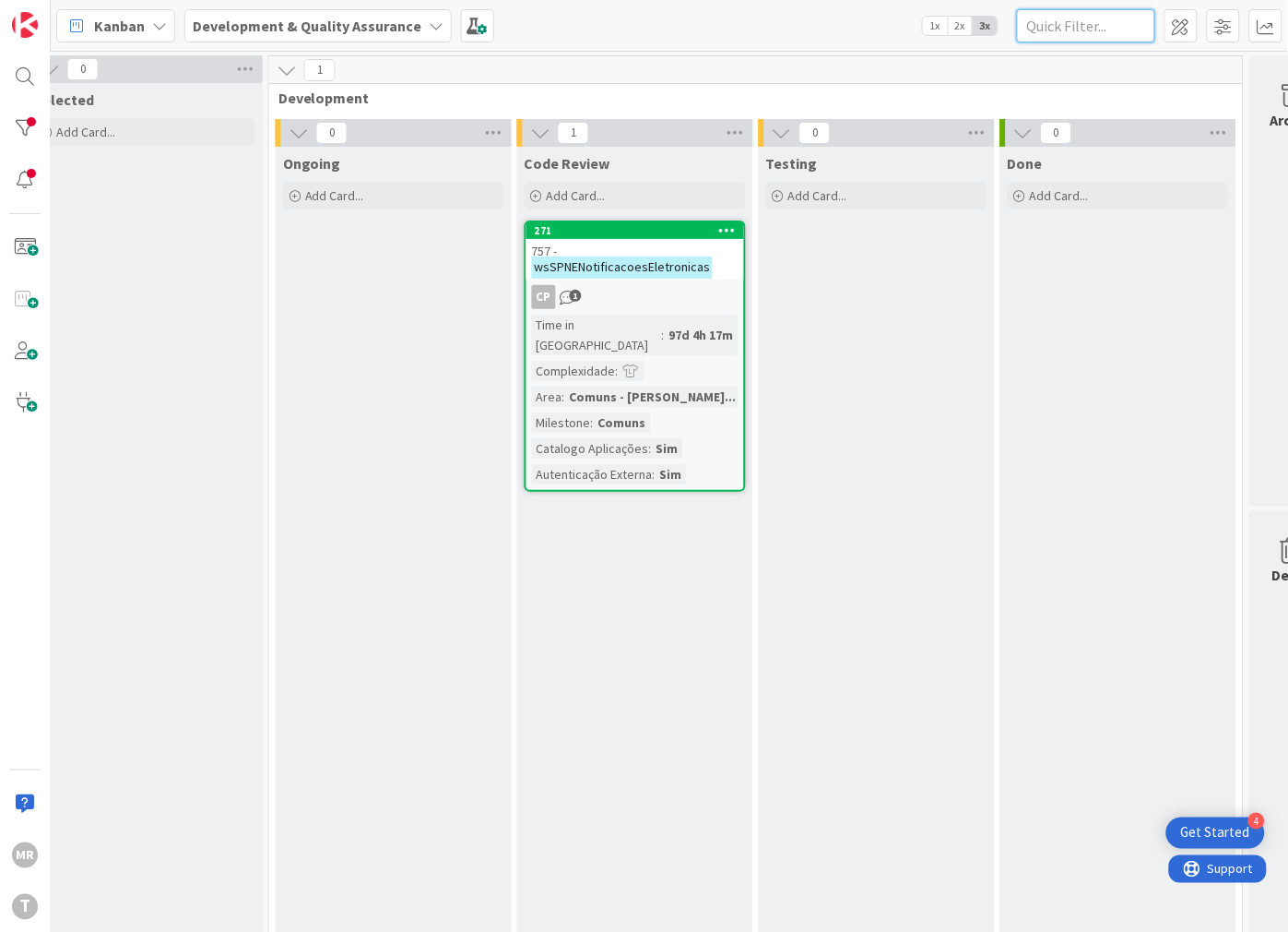
paste input "wsSTSMapearCodigo"
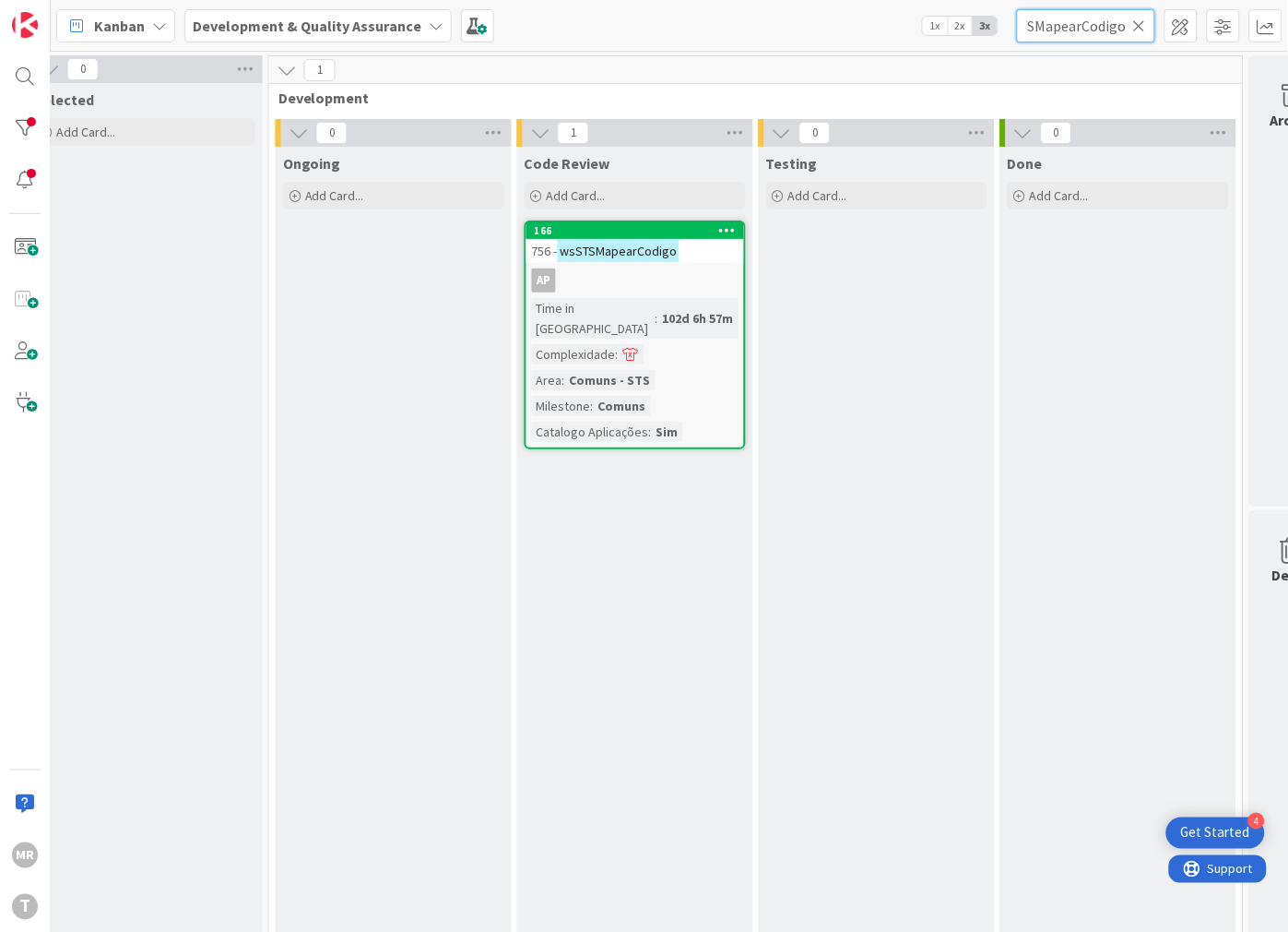
scroll to position [0, 29]
type input "wsSTSMapearCodigo"
click at [1138, 29] on icon at bounding box center [1140, 26] width 13 height 17
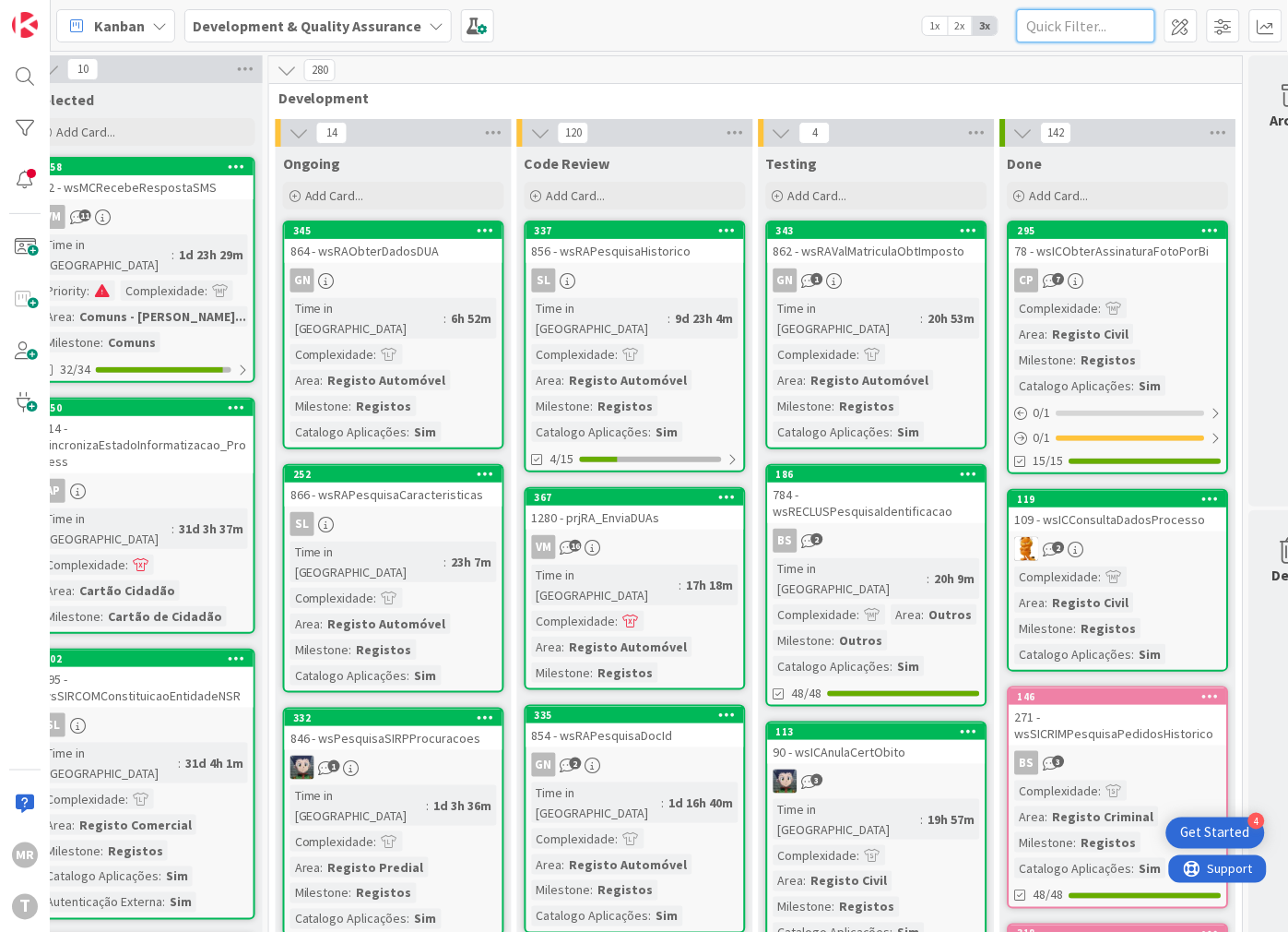
click at [1108, 29] on input "text" at bounding box center [1086, 25] width 139 height 33
paste input "wsSTSObterMoradaPorCodPostal"
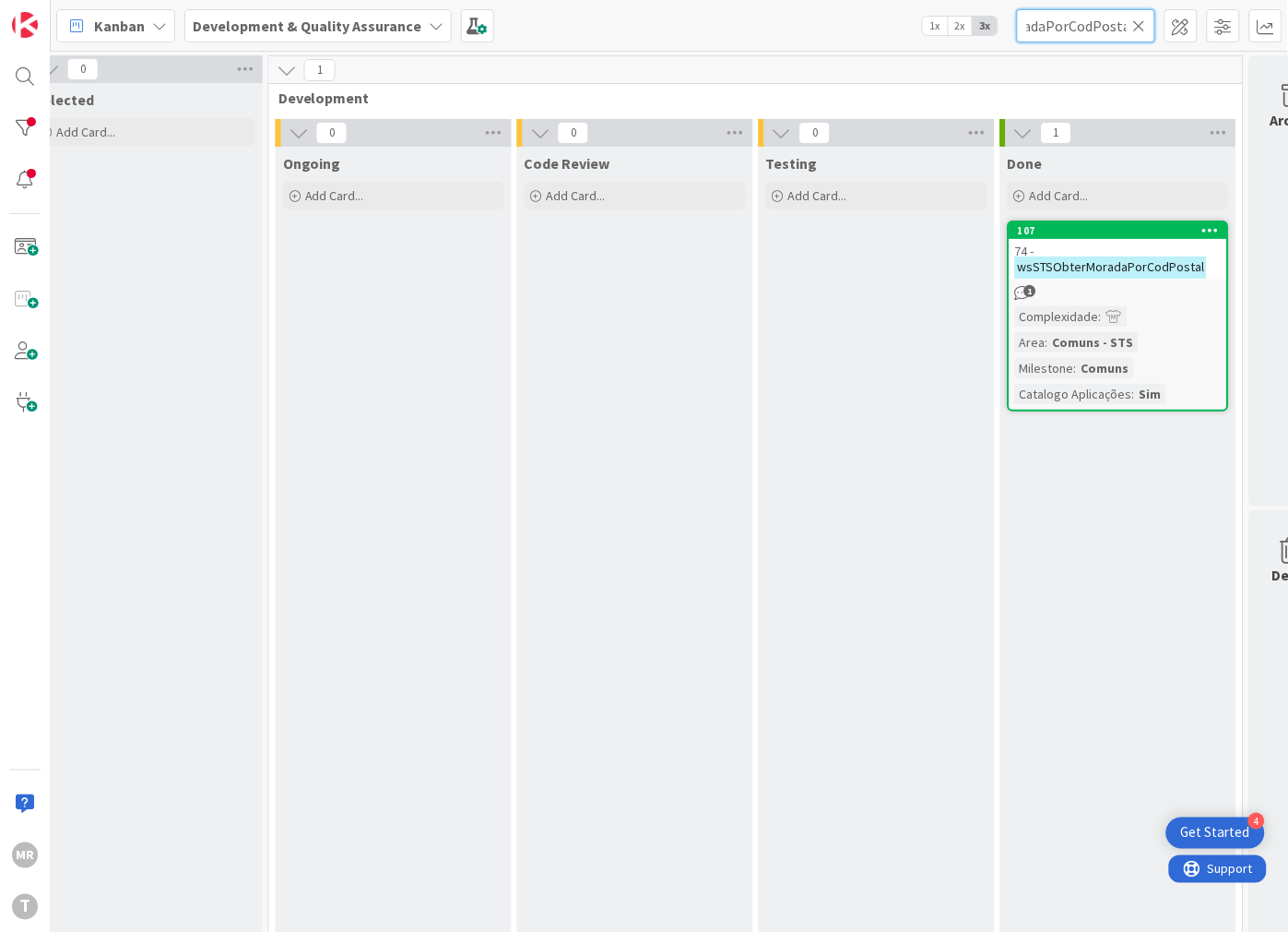
type input "wsSTSObterMoradaPorCodPostal"
drag, startPoint x: 1140, startPoint y: 22, endPoint x: 1120, endPoint y: 23, distance: 20.0
click at [1140, 22] on icon at bounding box center [1140, 26] width 13 height 17
click at [1083, 23] on input "text" at bounding box center [1086, 25] width 139 height 33
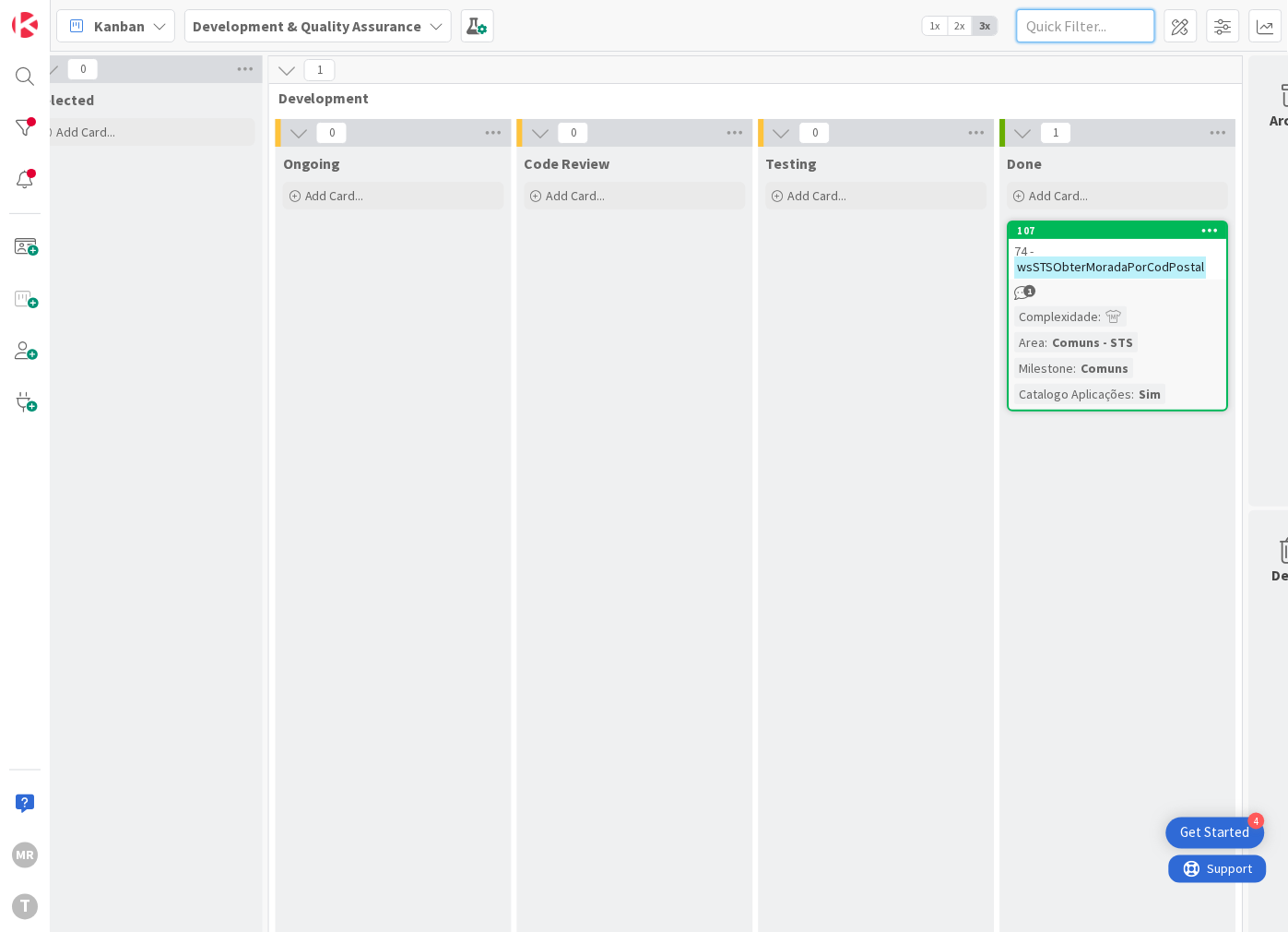
paste input "wsSTSPesquisaCodPostalRua"
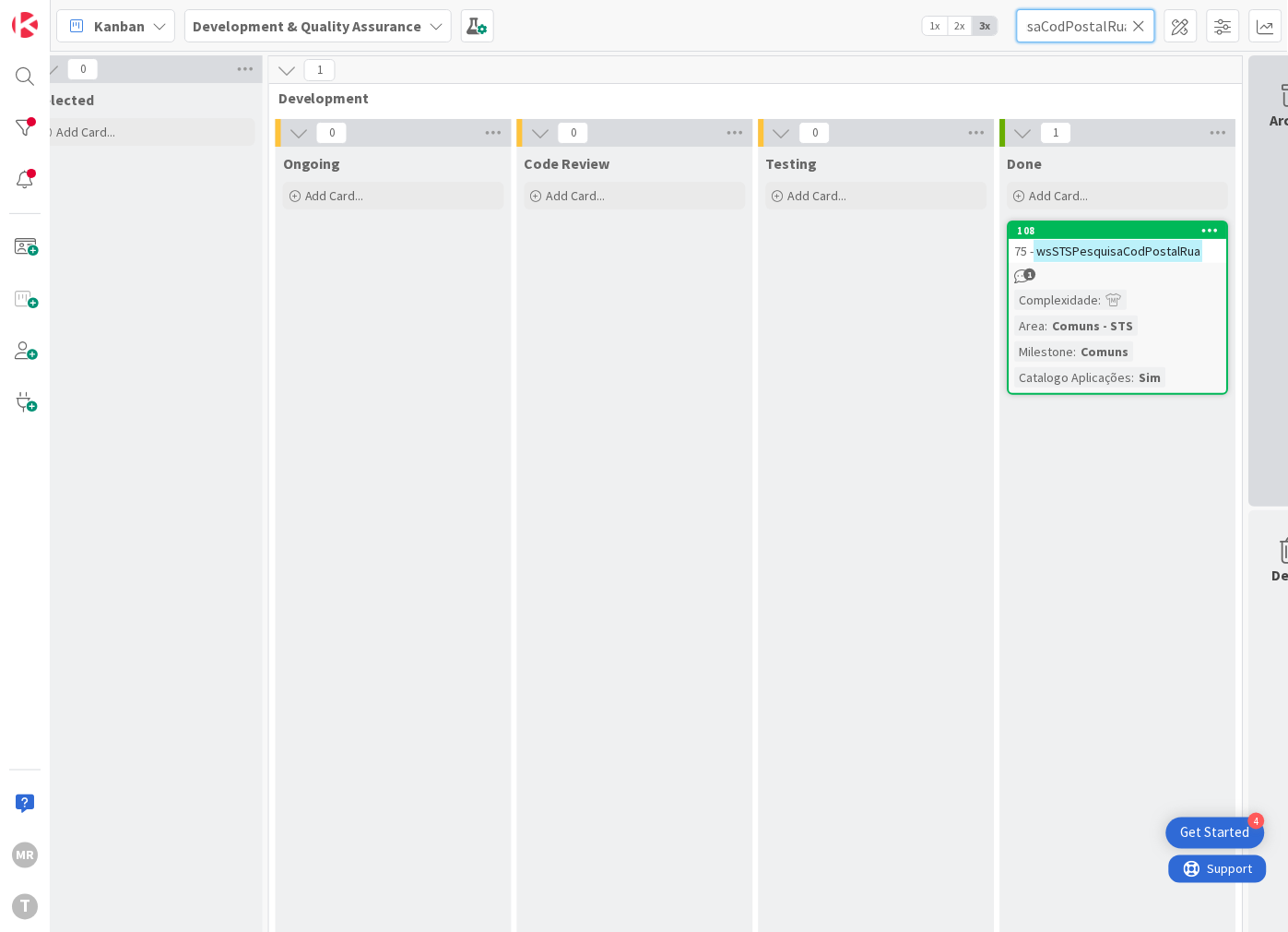
type input "wsSTSPesquisaCodPostalRua"
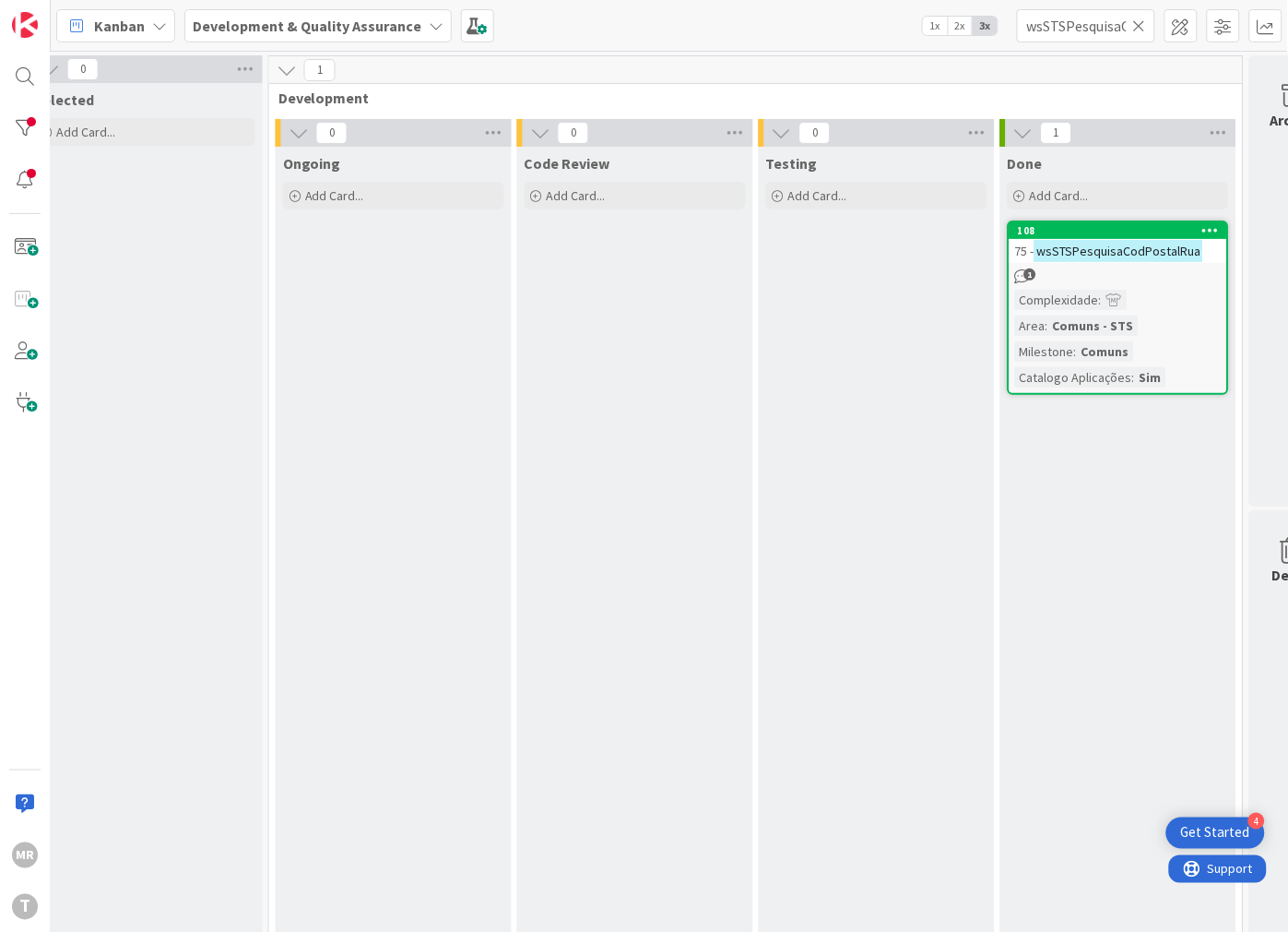
click at [1138, 19] on icon at bounding box center [1140, 26] width 13 height 17
click at [1112, 23] on input "text" at bounding box center [1086, 25] width 139 height 33
paste input "wsSTSTabelaValores"
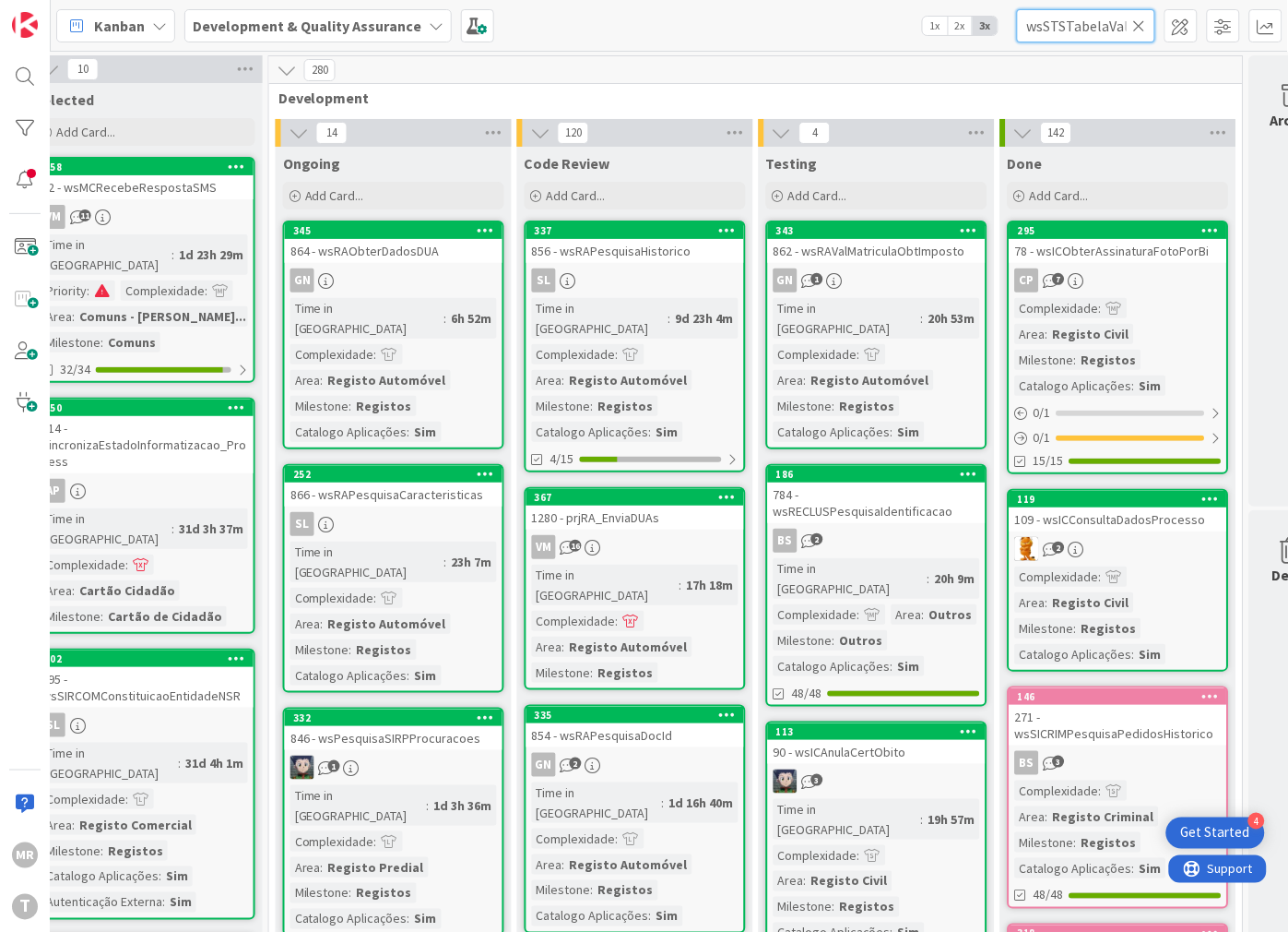
scroll to position [0, 25]
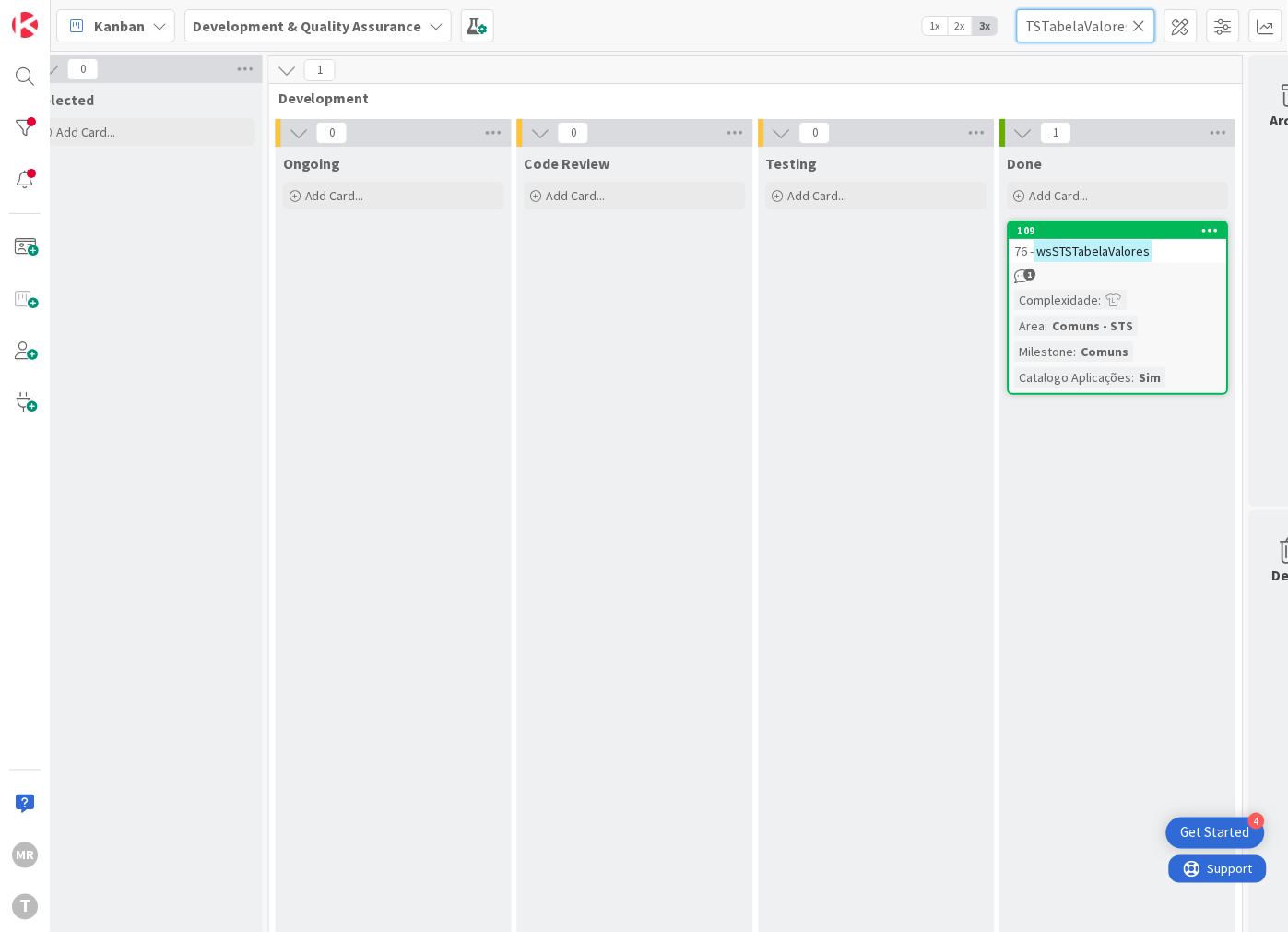
type input "wsSTSTabelaValores"
drag, startPoint x: 1140, startPoint y: 22, endPoint x: 1047, endPoint y: 24, distance: 93.0
click at [1140, 22] on icon at bounding box center [1140, 26] width 13 height 17
click at [1047, 24] on input "text" at bounding box center [1086, 25] width 139 height 33
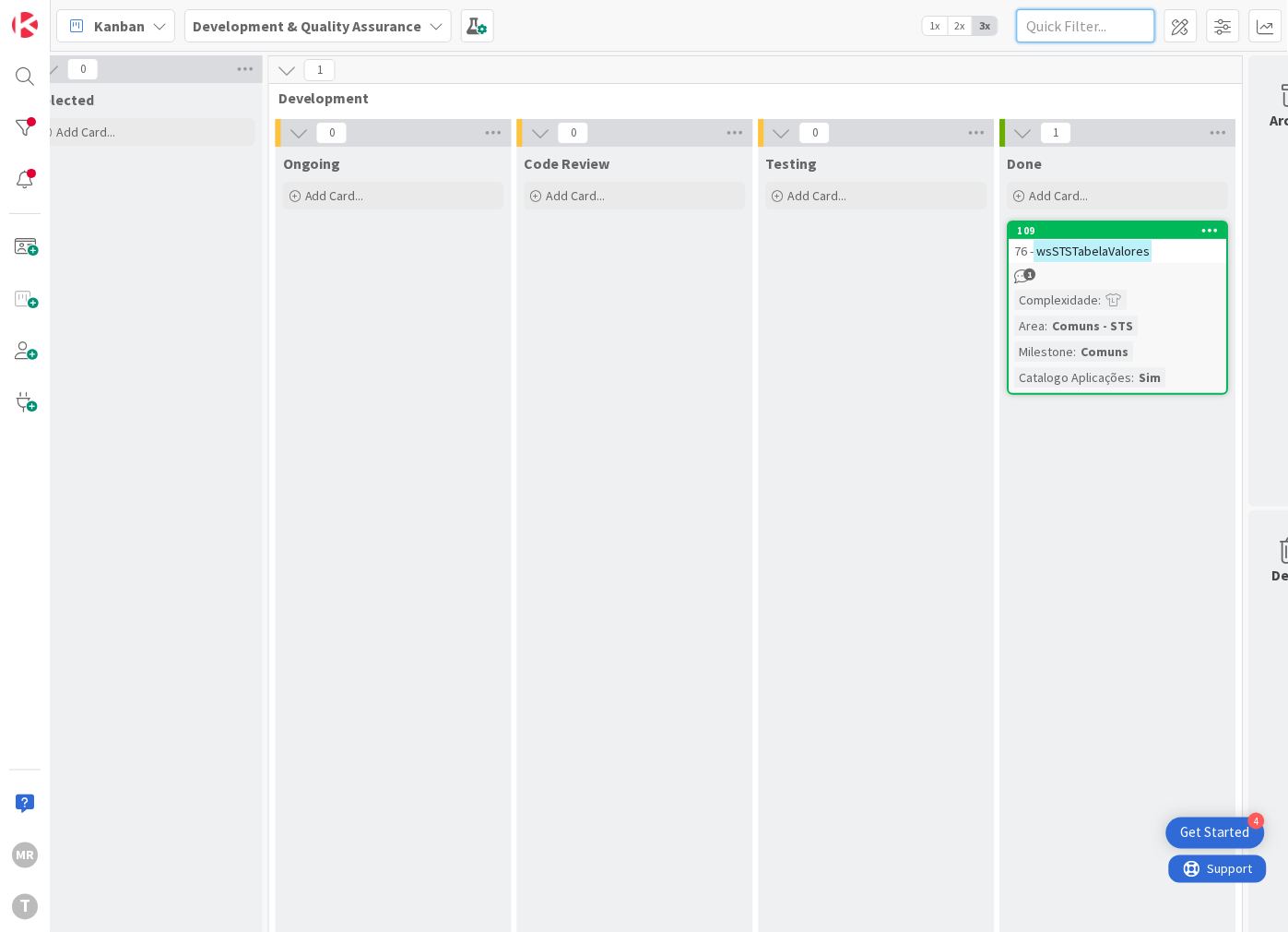
paste input "wsSTSValidaCodPostal"
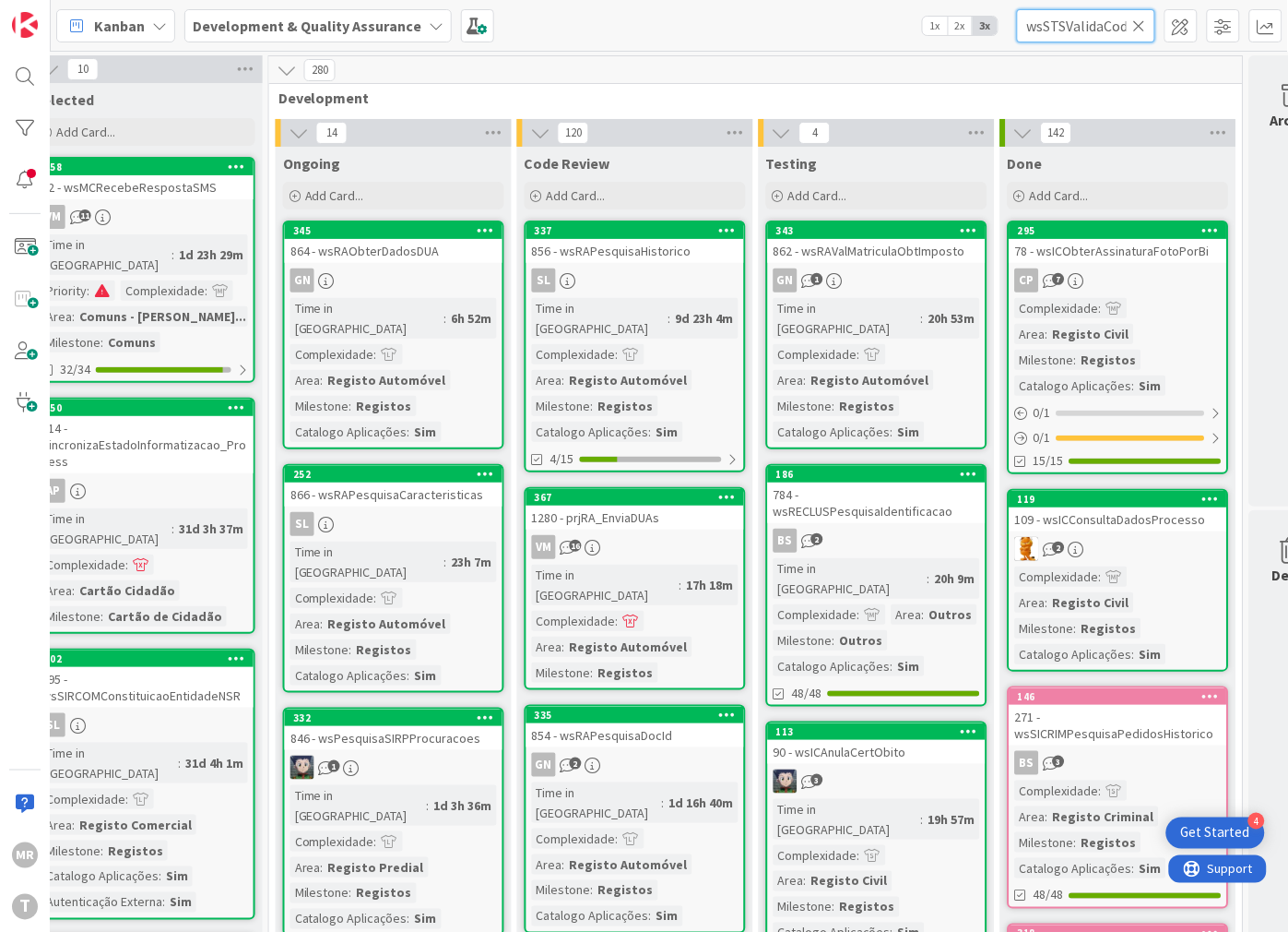
scroll to position [0, 40]
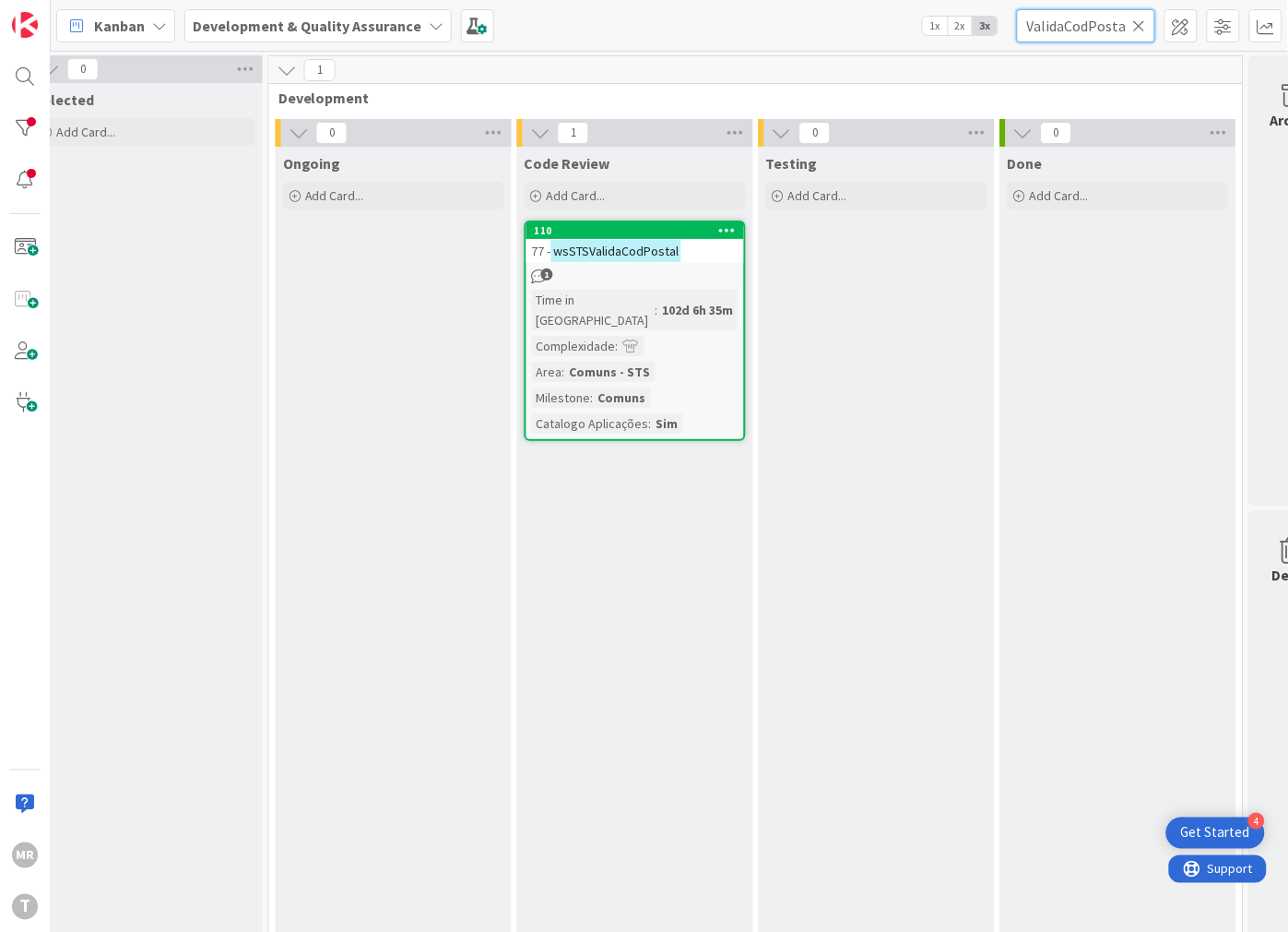
type input "wsSTSValidaCodPostal"
click at [1139, 27] on icon at bounding box center [1140, 26] width 13 height 17
click at [1075, 25] on input "text" at bounding box center [1086, 25] width 139 height 33
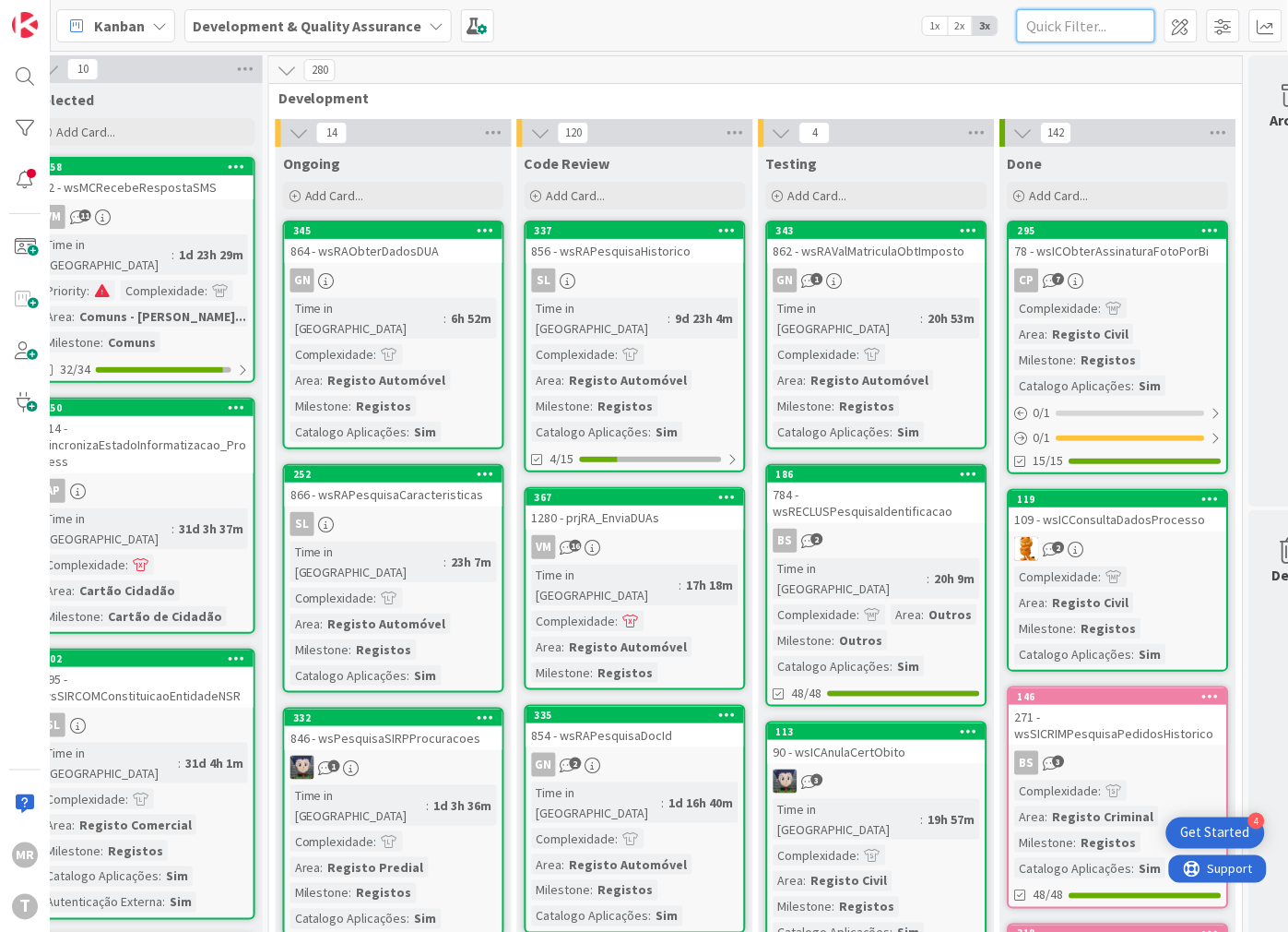
paste input "wsEESONAESiajPesqCarrSIBS"
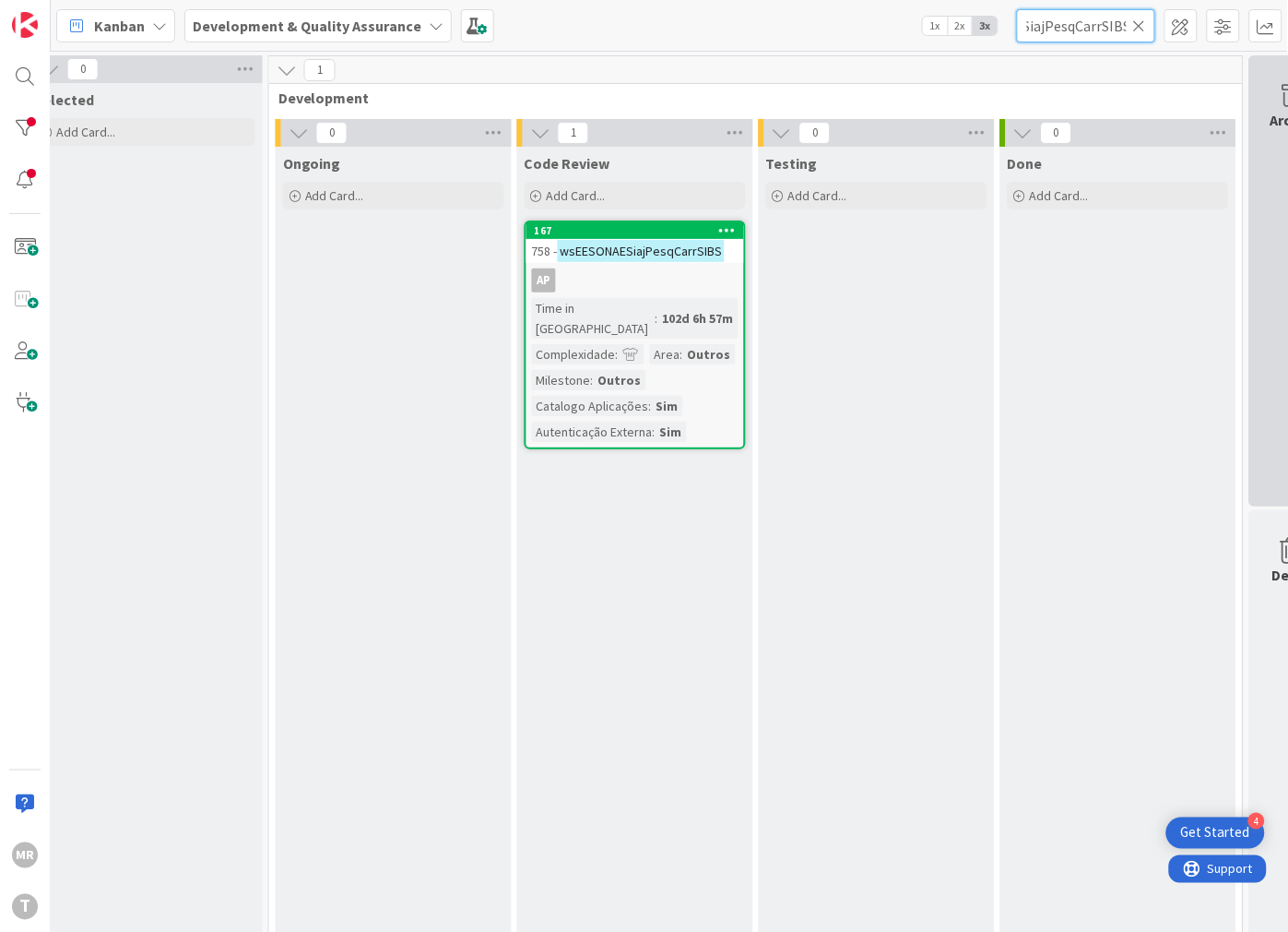
type input "wsEESONAESiajPesqCarrSIBS"
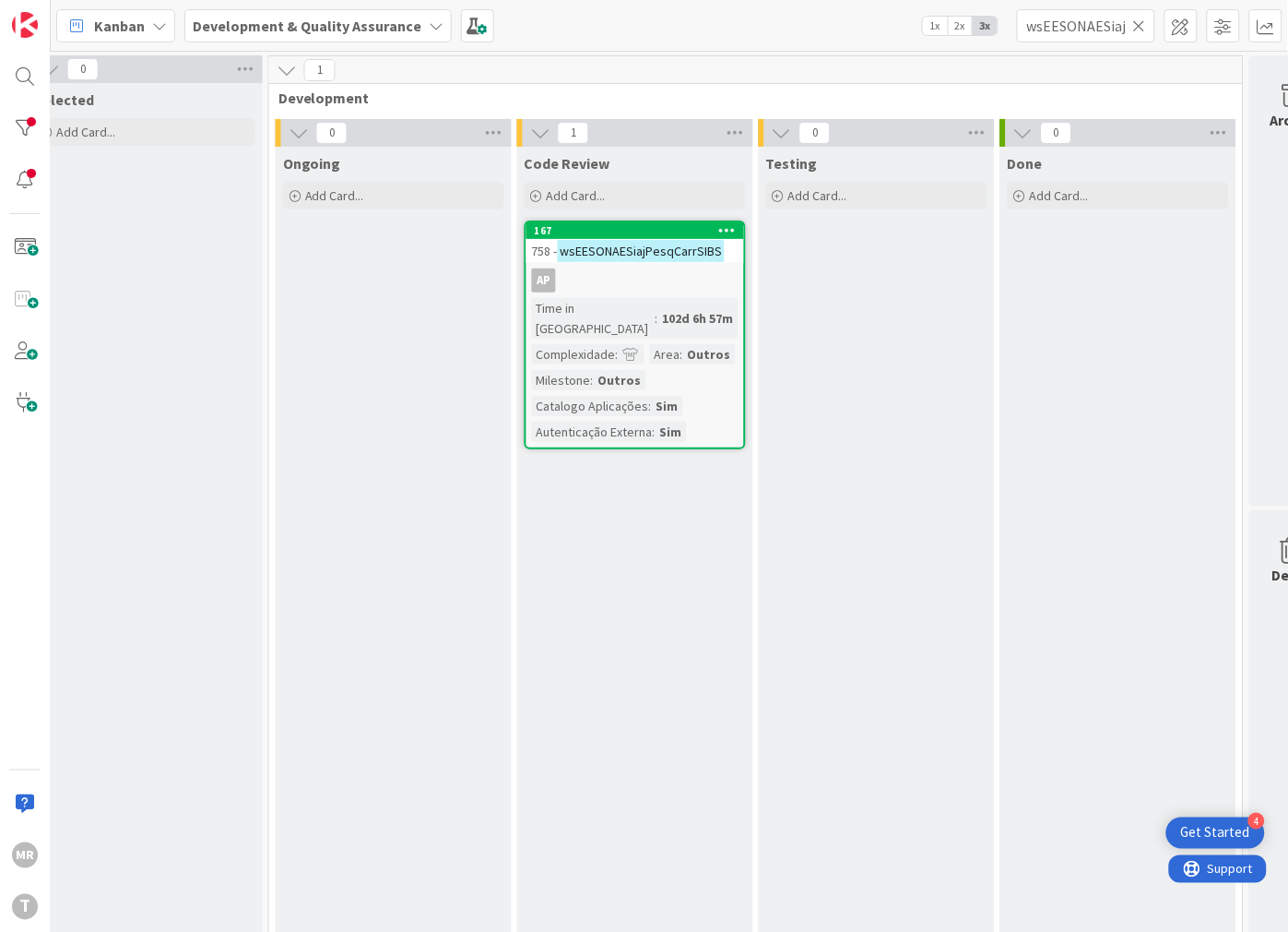
click at [1143, 25] on icon at bounding box center [1140, 26] width 13 height 17
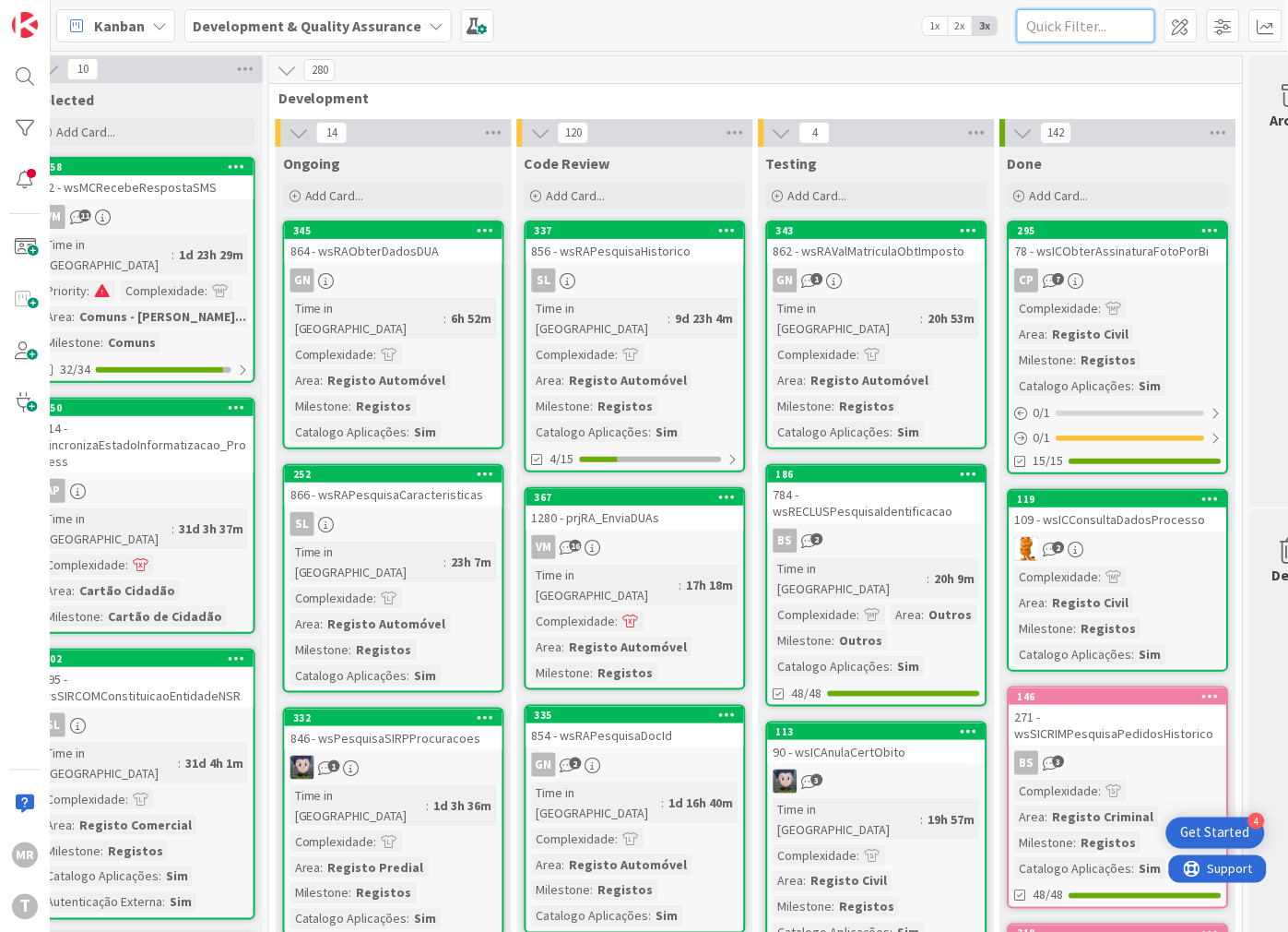
click at [1118, 21] on input "text" at bounding box center [1086, 25] width 139 height 33
paste input "wsEESONAESiajPesqDadosIdentificacao"
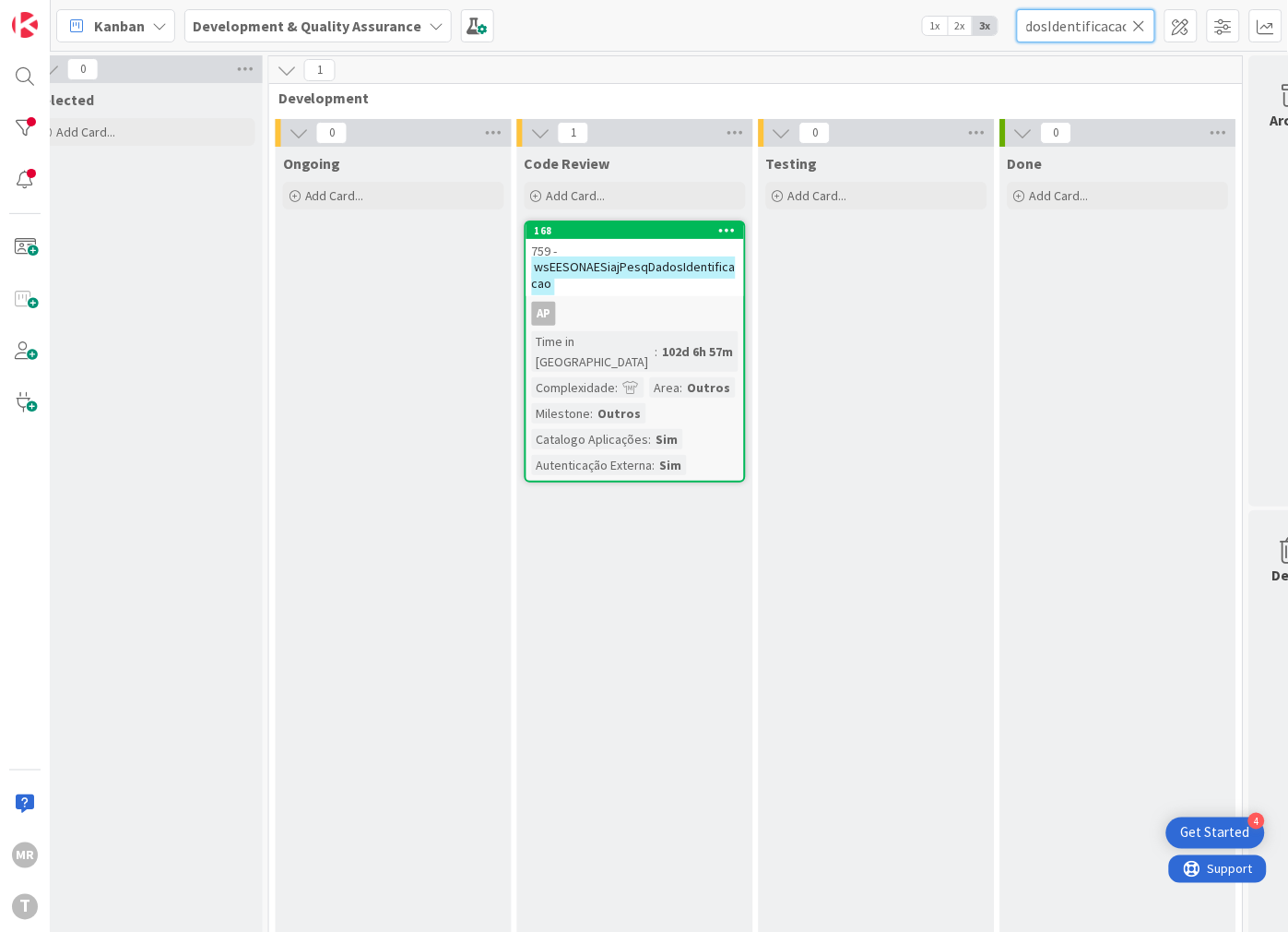
type input "wsEESONAESiajPesqDadosIdentificacao"
click at [1134, 27] on icon at bounding box center [1140, 26] width 13 height 17
click at [1095, 27] on input "text" at bounding box center [1086, 25] width 139 height 33
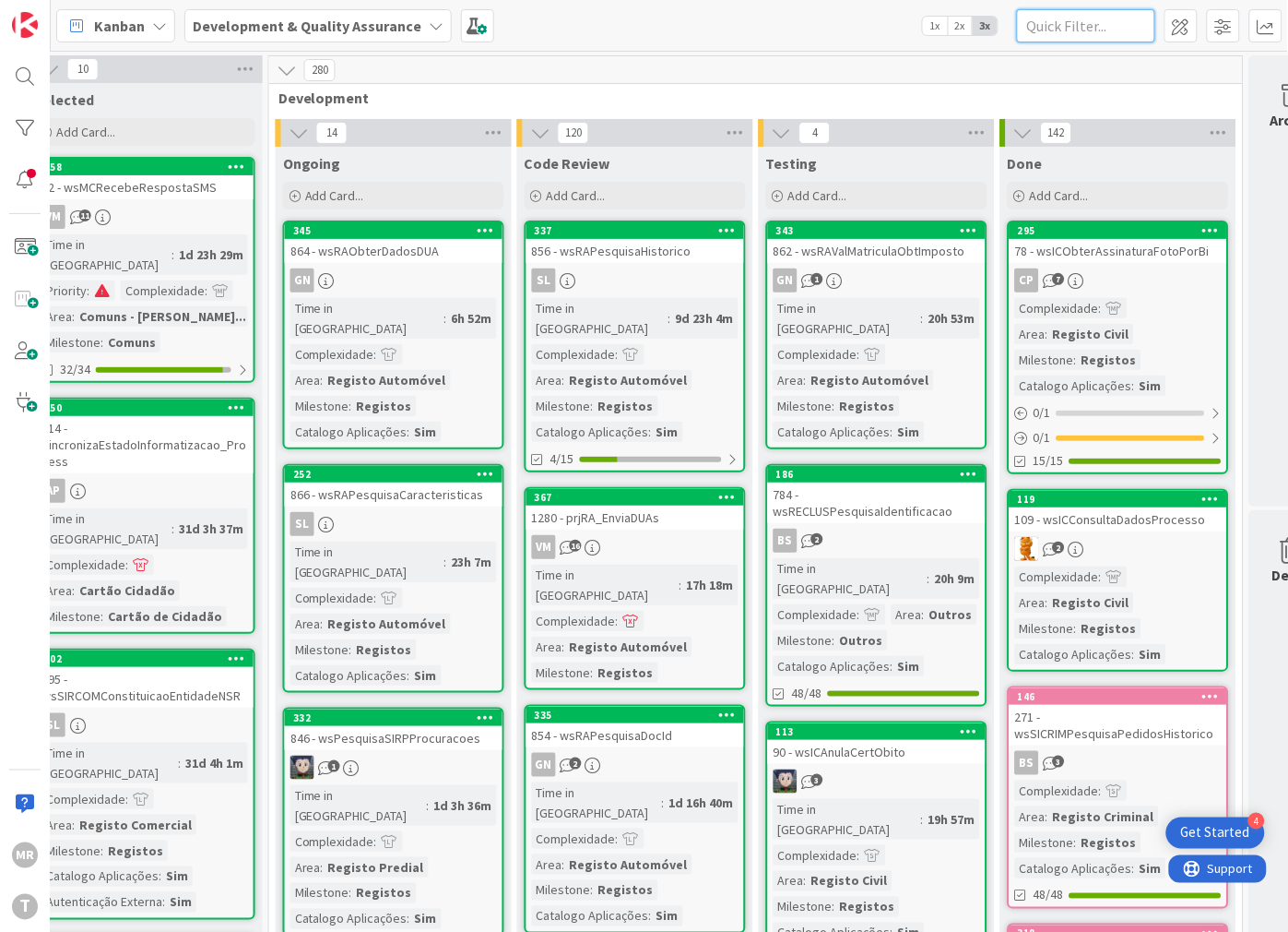
paste input "wsEESONAESiajPesqNetworkLog"
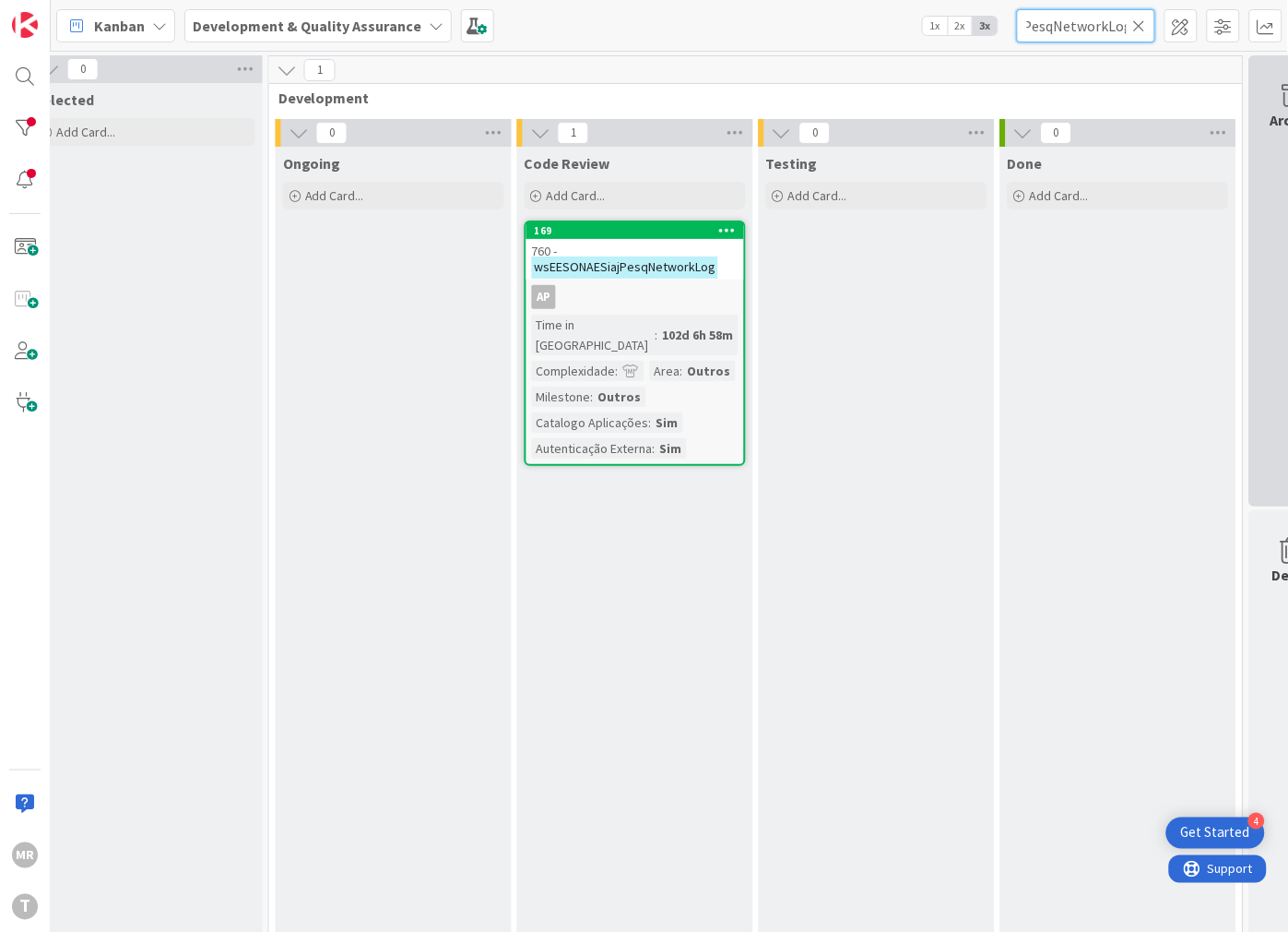
type input "wsEESONAESiajPesqNetworkLog"
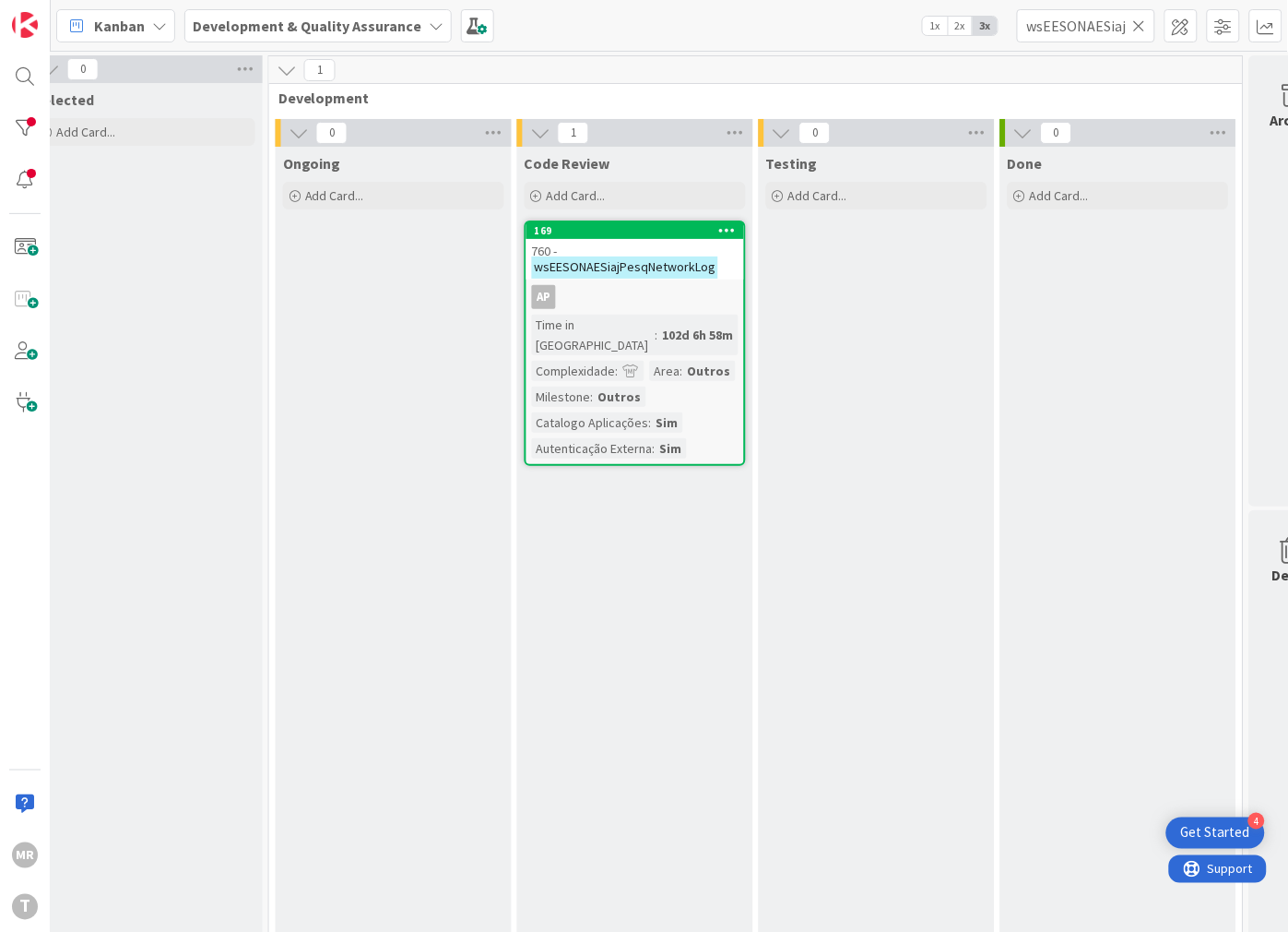
click at [1143, 19] on icon at bounding box center [1140, 26] width 13 height 17
click at [1111, 27] on input "text" at bounding box center [1086, 25] width 139 height 33
paste input "wsEESONAESiajPesqPessoa"
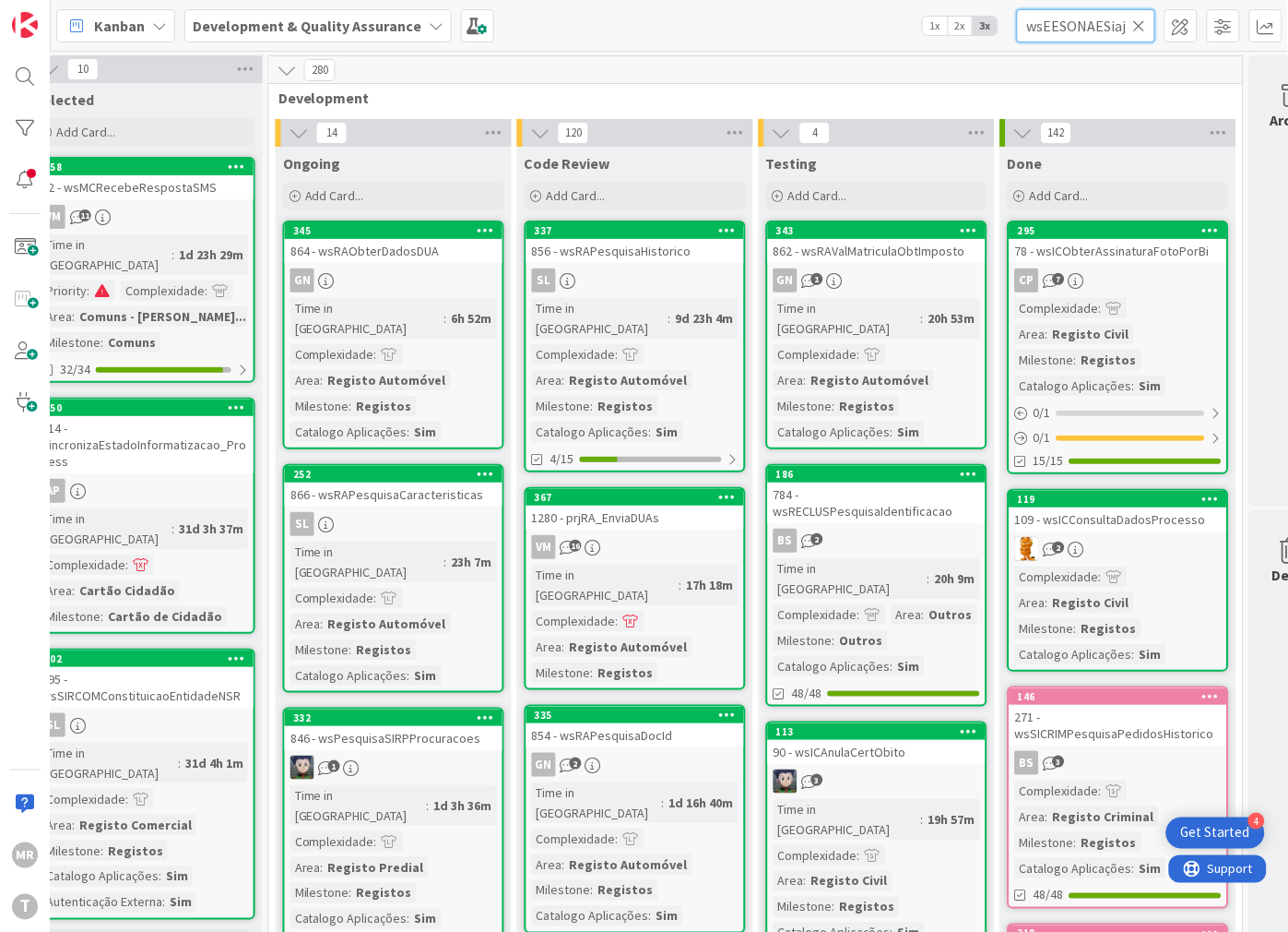
scroll to position [0, 70]
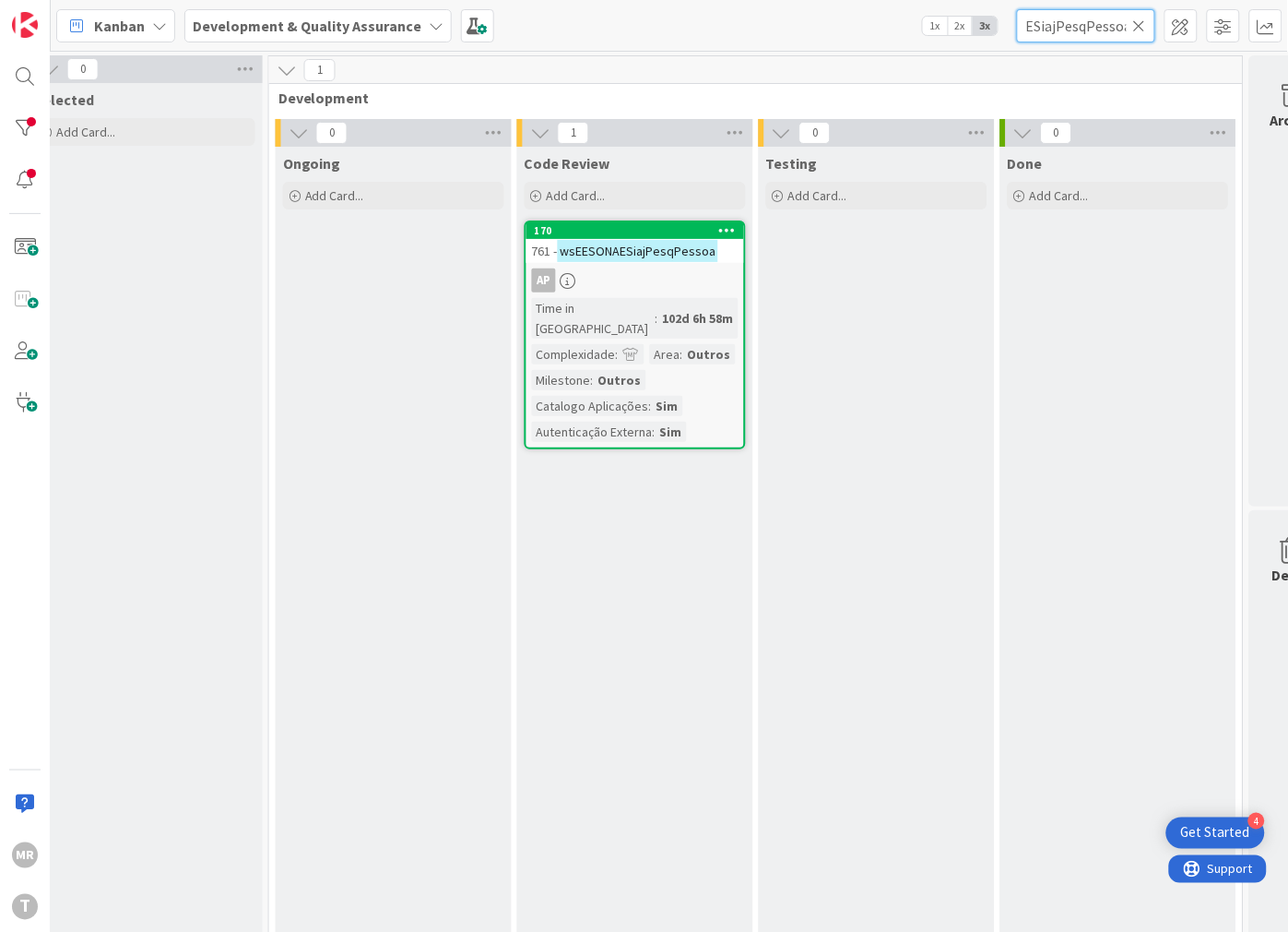
type input "wsEESONAESiajPesqPessoa"
drag, startPoint x: 1147, startPoint y: 25, endPoint x: 1136, endPoint y: 25, distance: 11.0
click at [1143, 25] on div "wsEESONAESiajPesqPessoa" at bounding box center [1086, 25] width 139 height 33
click at [1135, 25] on icon at bounding box center [1140, 26] width 13 height 17
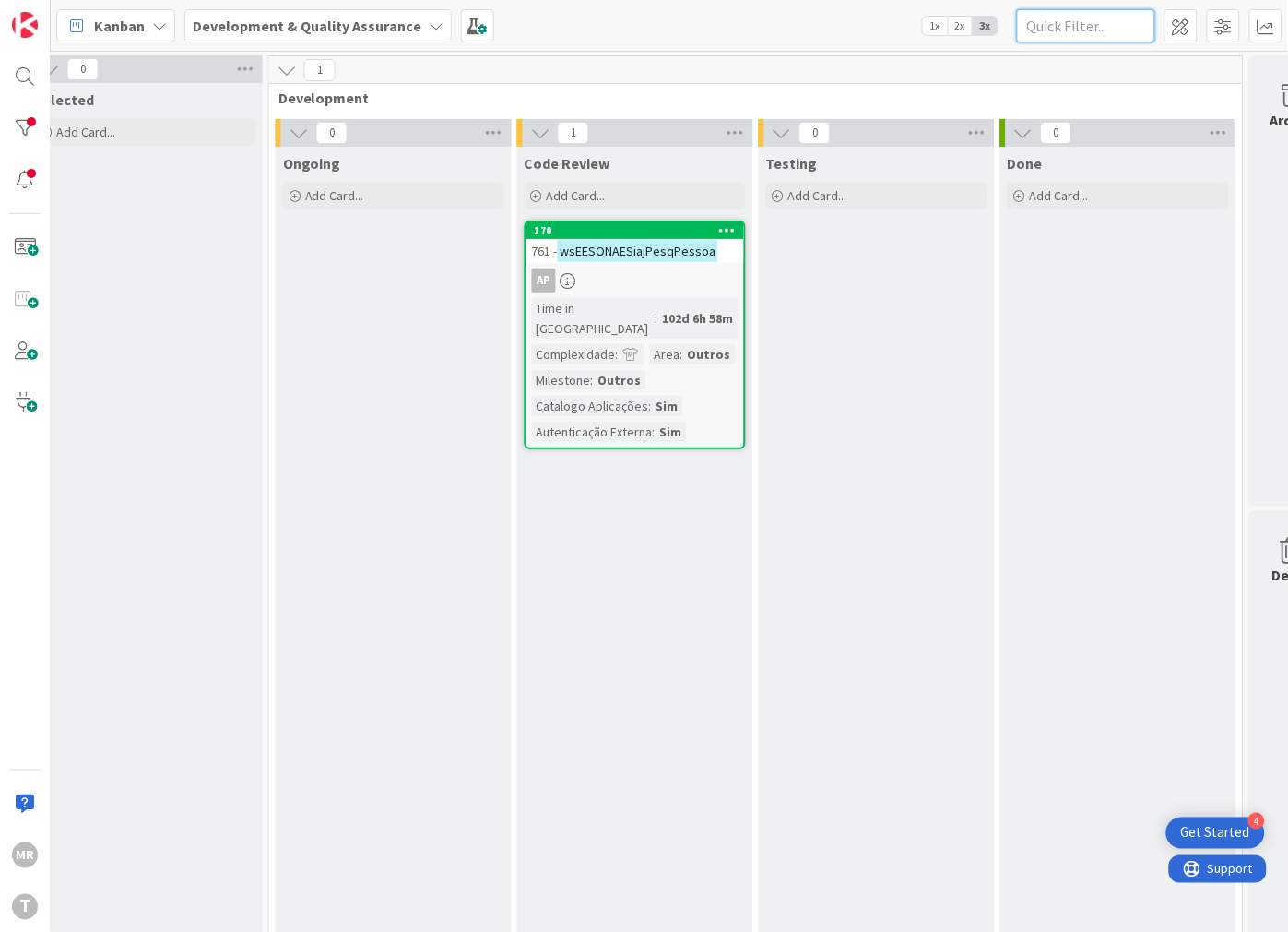
click at [1073, 17] on input "text" at bounding box center [1086, 25] width 139 height 33
paste input "wsEESONAESiajPesquisaCliente"
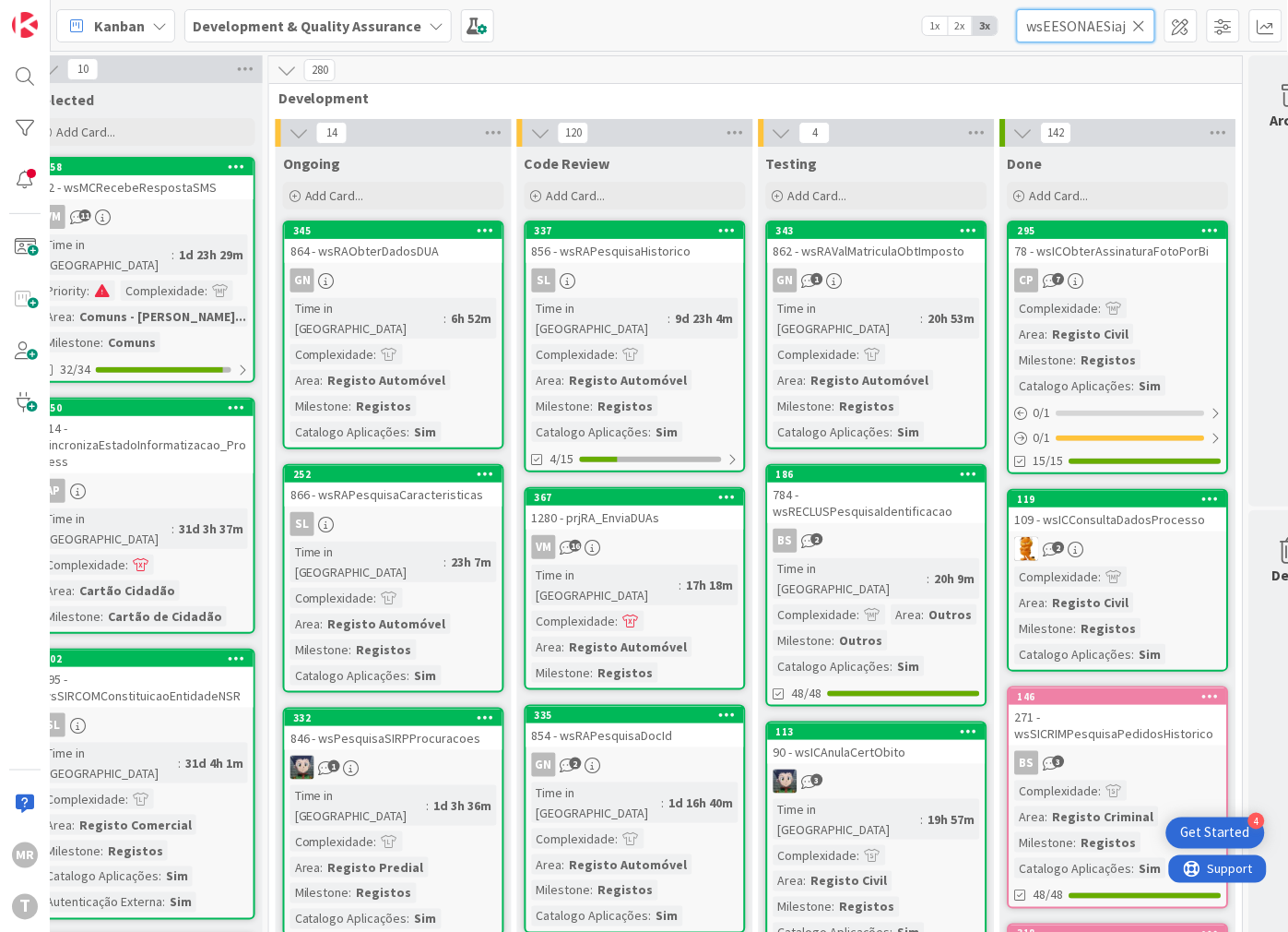
scroll to position [0, 97]
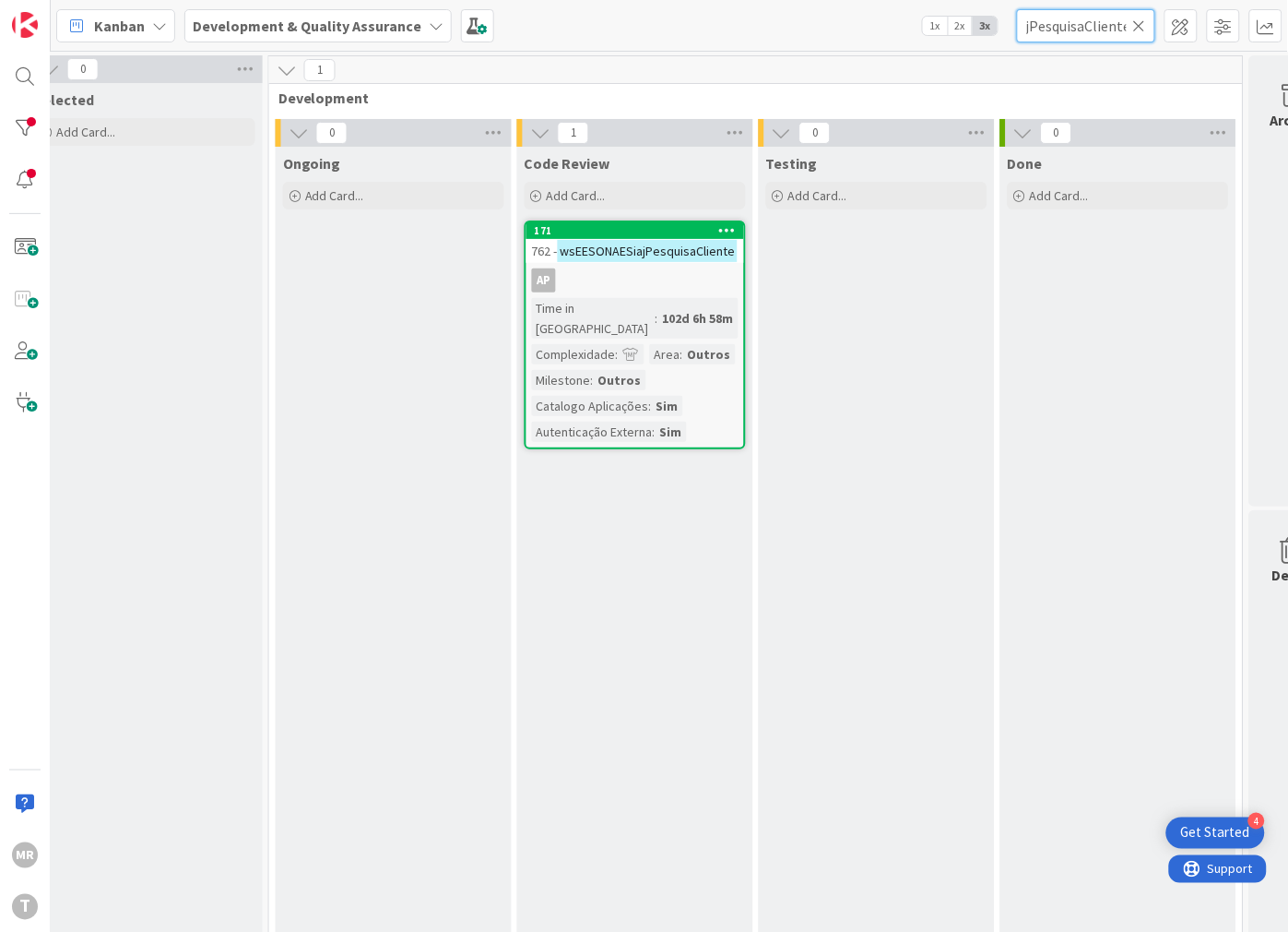
type input "wsEESONAESiajPesquisaCliente"
drag, startPoint x: 1145, startPoint y: 28, endPoint x: 1130, endPoint y: 28, distance: 15.0
click at [1145, 28] on icon at bounding box center [1140, 26] width 13 height 17
click at [1111, 28] on input "text" at bounding box center [1086, 25] width 139 height 33
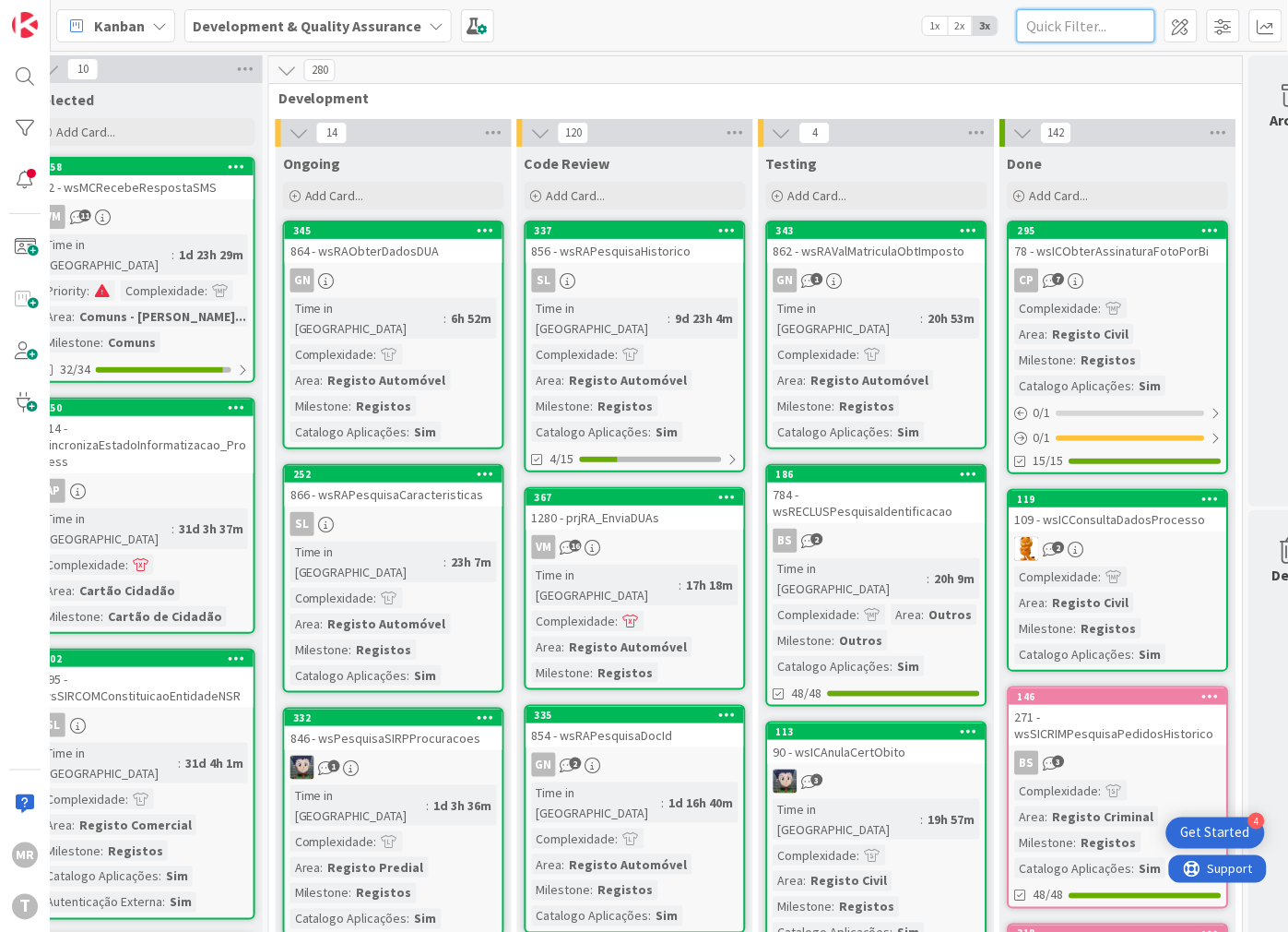
paste input "wsEESONAESiajPesquisaMSISDN"
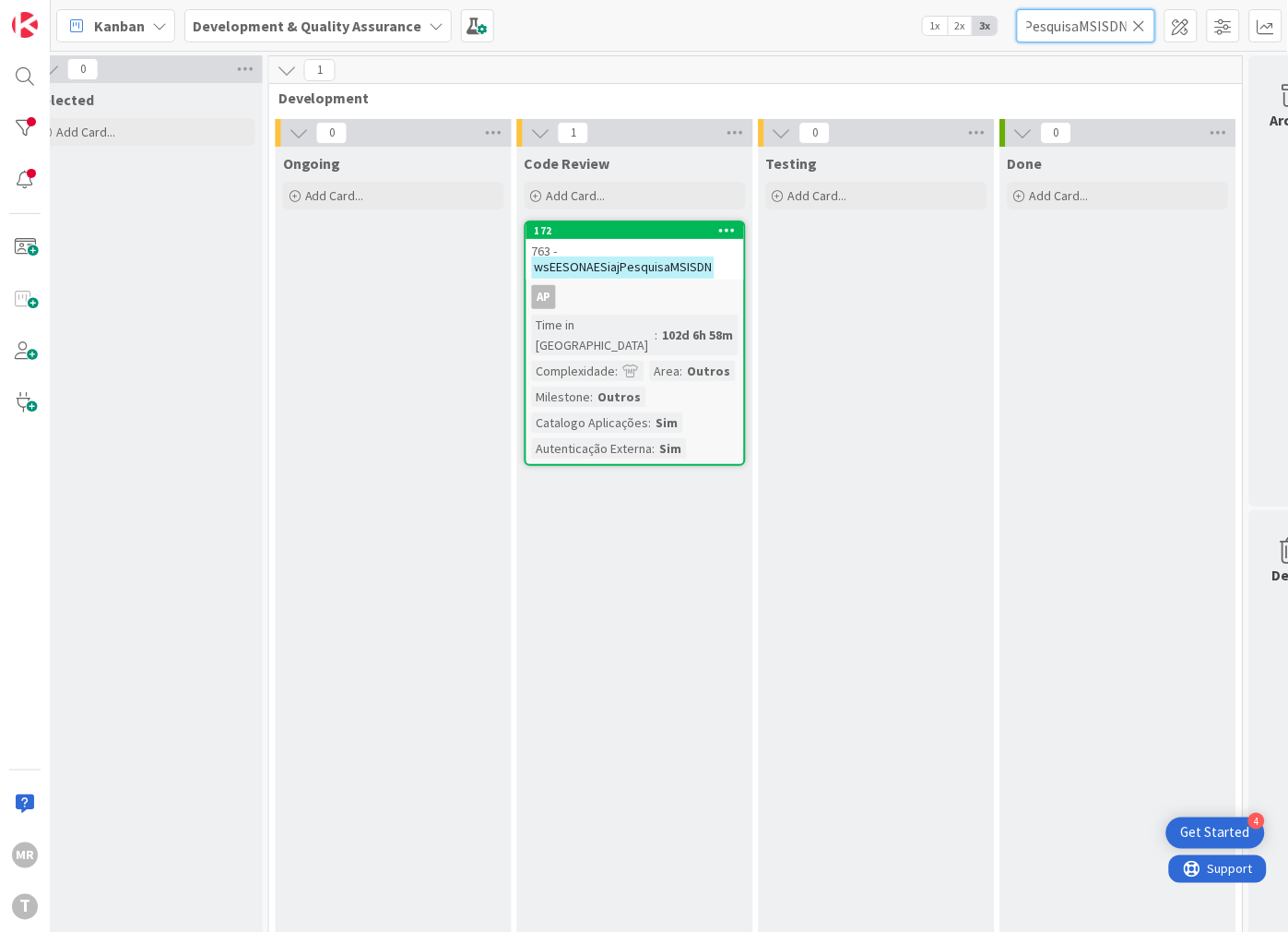
type input "wsEESONAESiajPesquisaMSISDN"
click at [1138, 22] on icon at bounding box center [1140, 26] width 13 height 17
click at [1114, 24] on input "text" at bounding box center [1086, 25] width 139 height 33
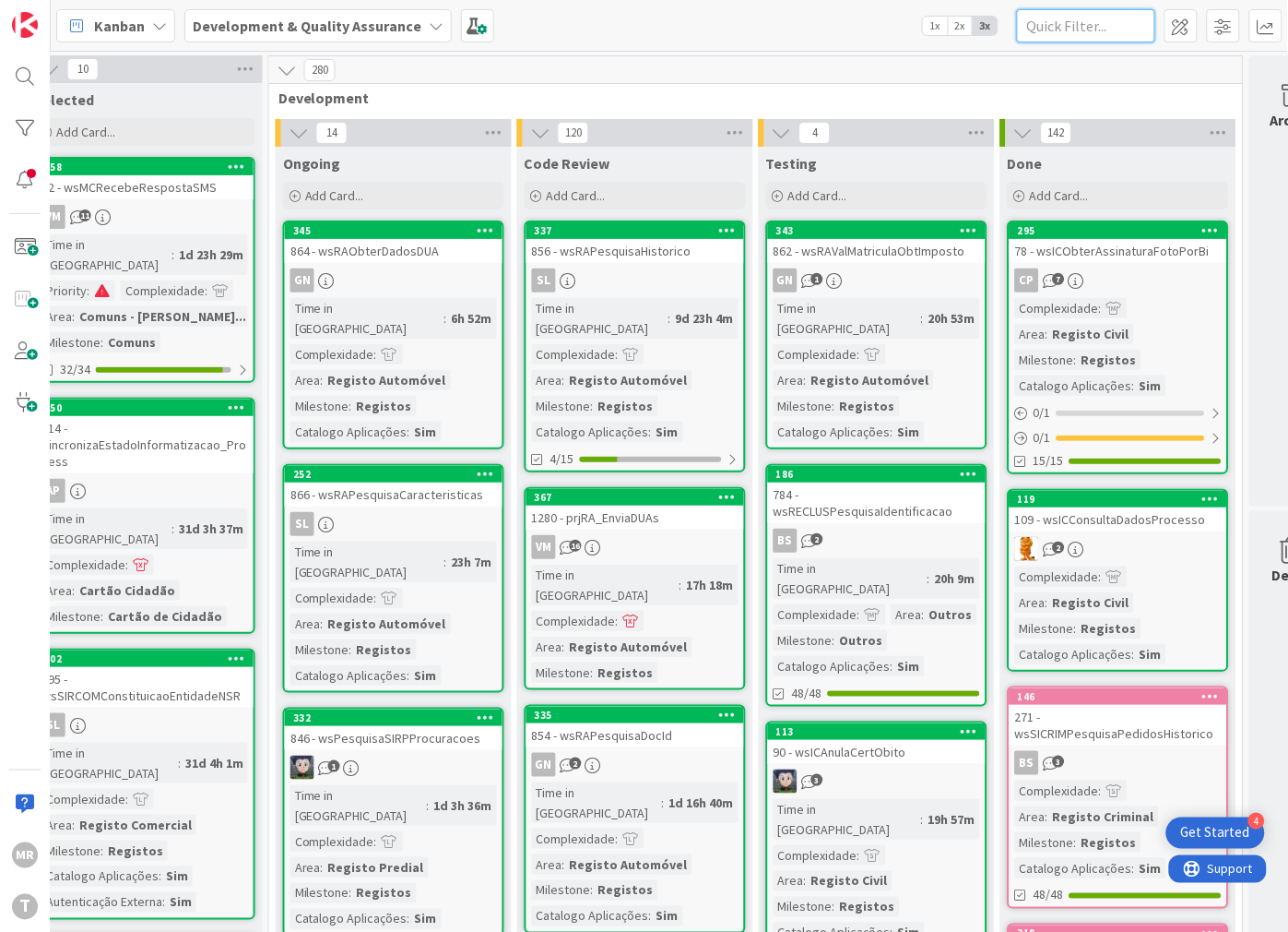
paste input "wsMEOConsultaDadosCliente"
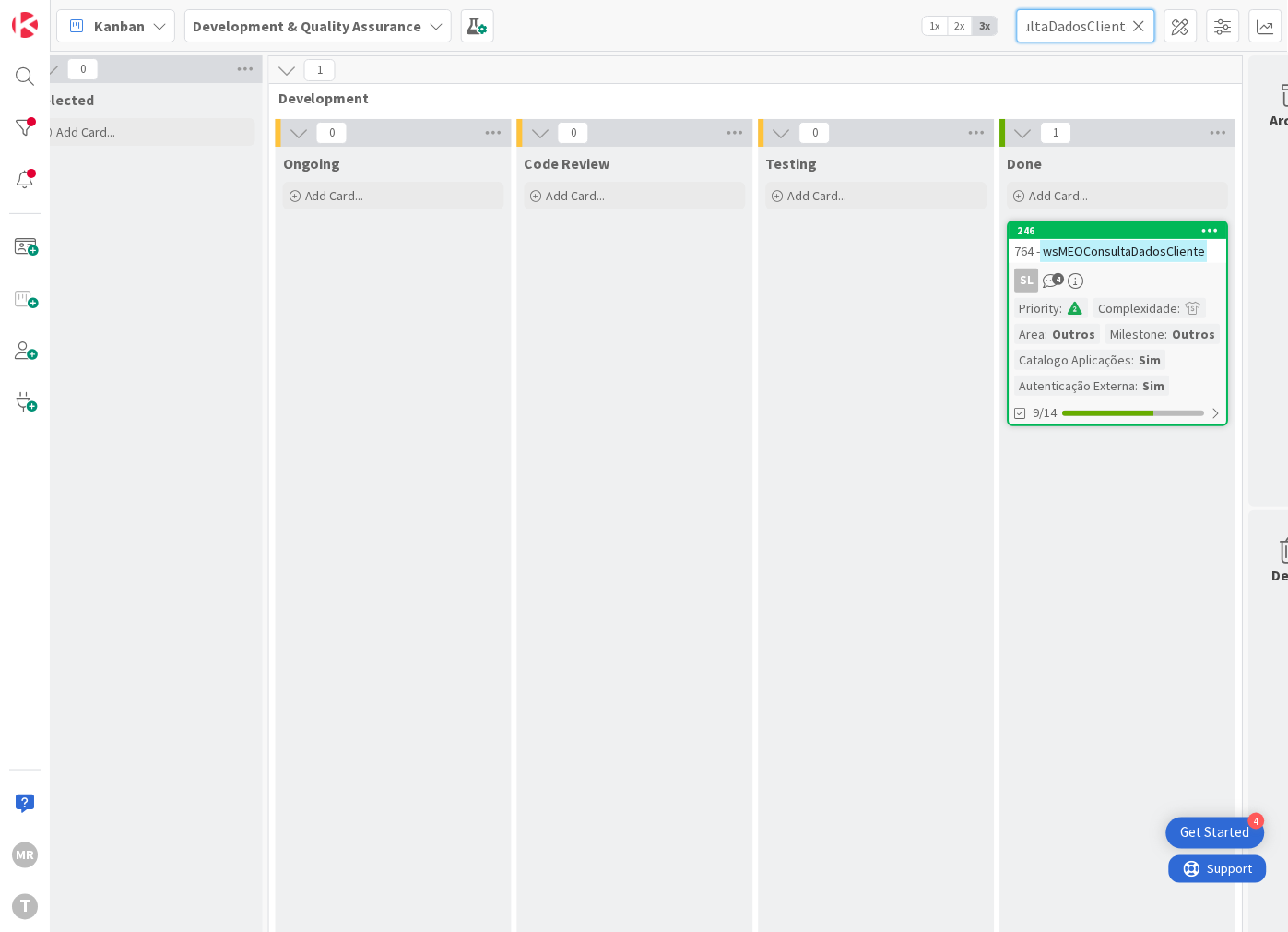
type input "wsMEOConsultaDadosCliente"
click at [1142, 25] on icon at bounding box center [1140, 26] width 13 height 17
click at [1071, 25] on input "text" at bounding box center [1086, 25] width 139 height 33
paste input "wsSICRIMAlteracaoEstadoCallback"
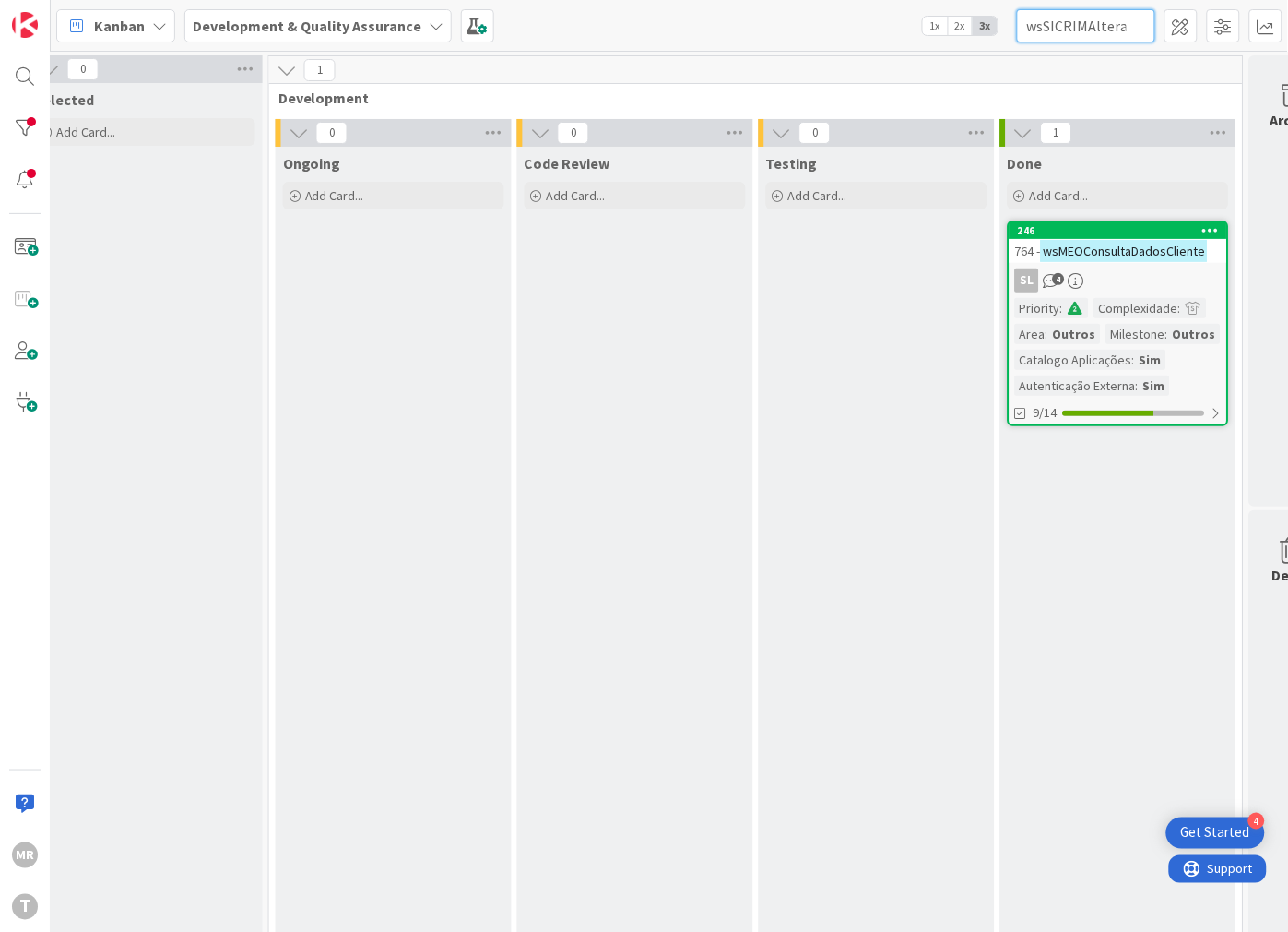
scroll to position [0, 113]
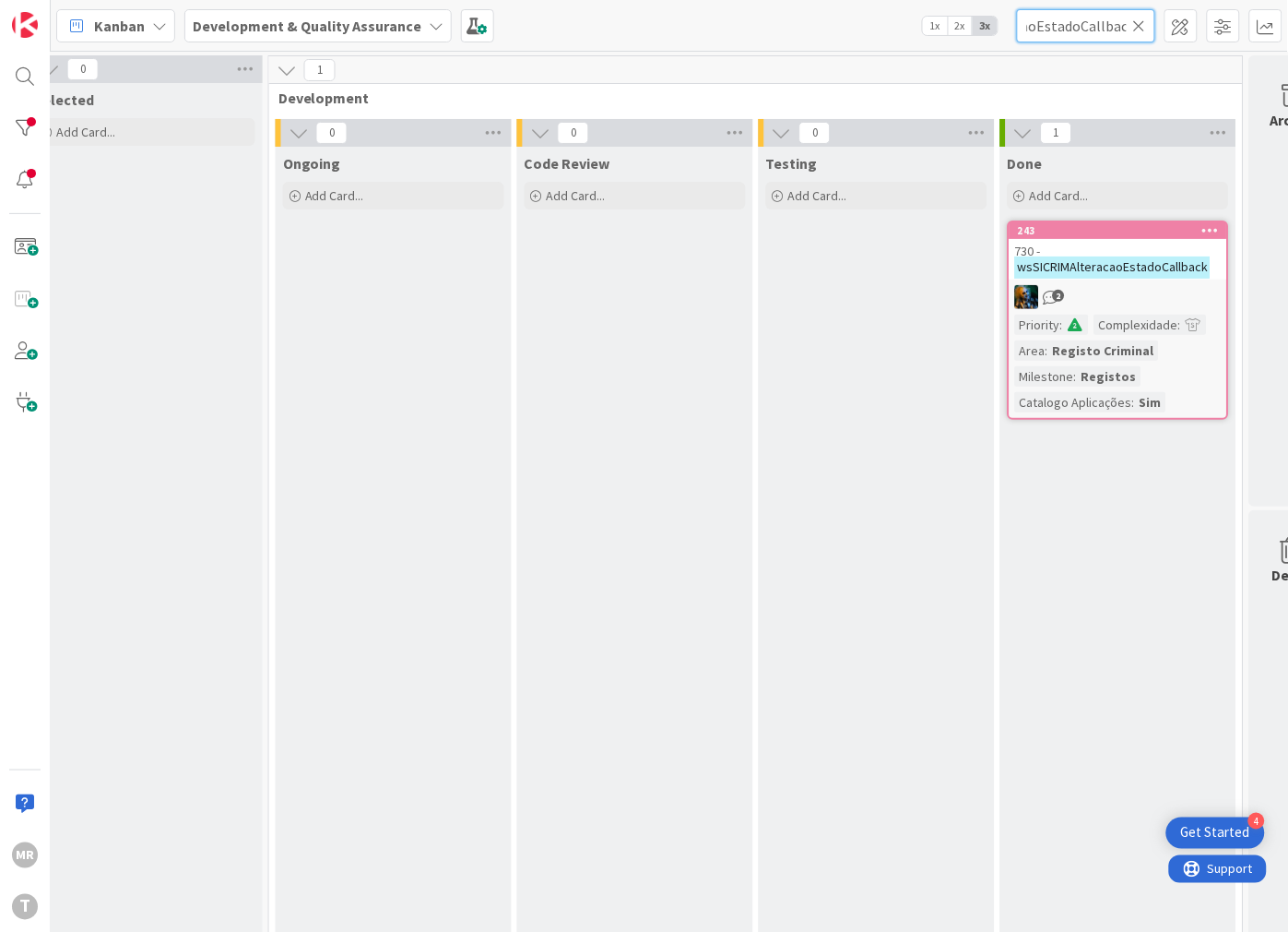
type input "wsSICRIMAlteracaoEstadoCallback"
click at [1141, 29] on icon at bounding box center [1140, 26] width 13 height 17
click at [1114, 30] on input "text" at bounding box center [1086, 25] width 139 height 33
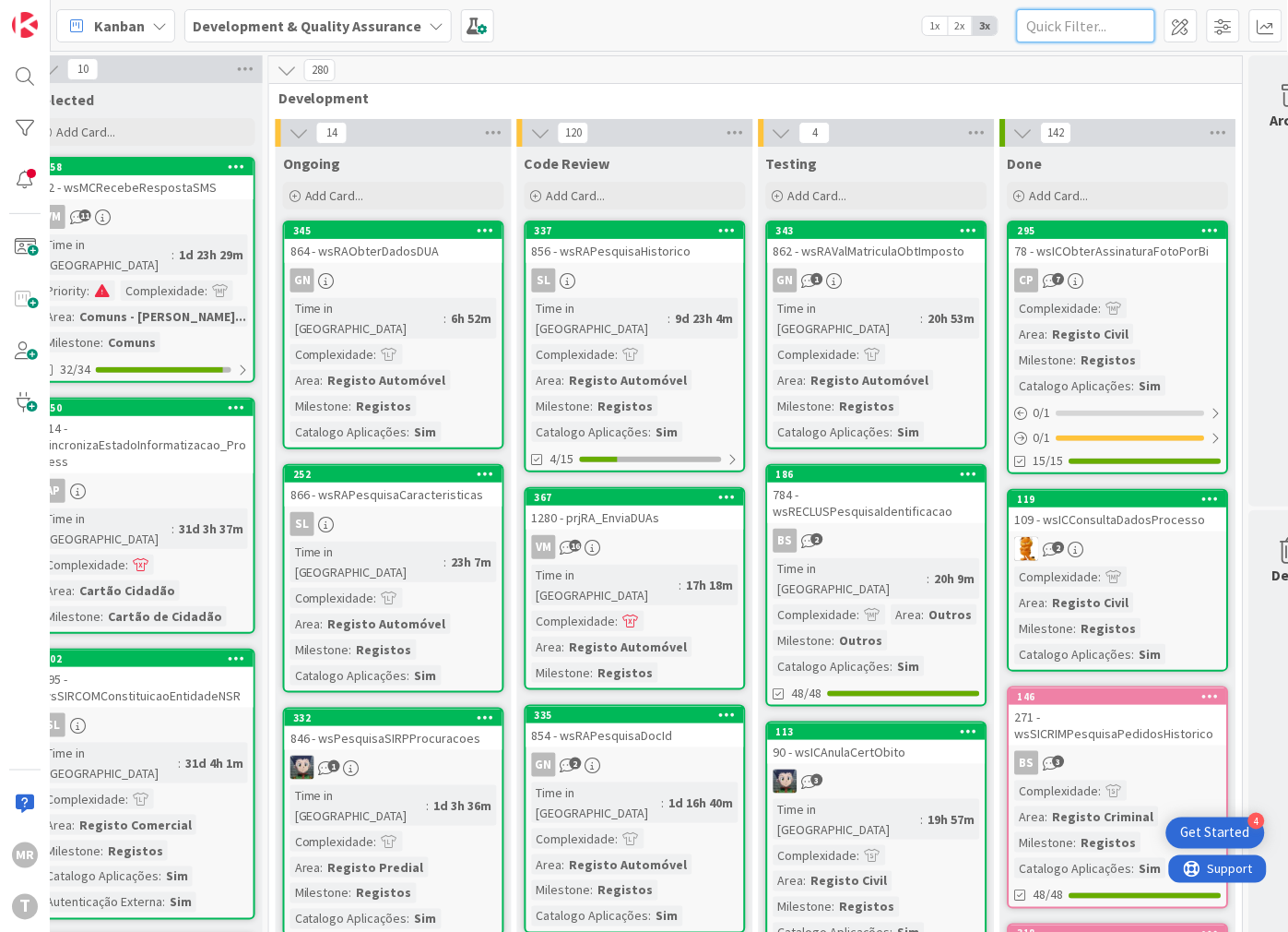
paste input "wsSICRIMCidadesEcris"
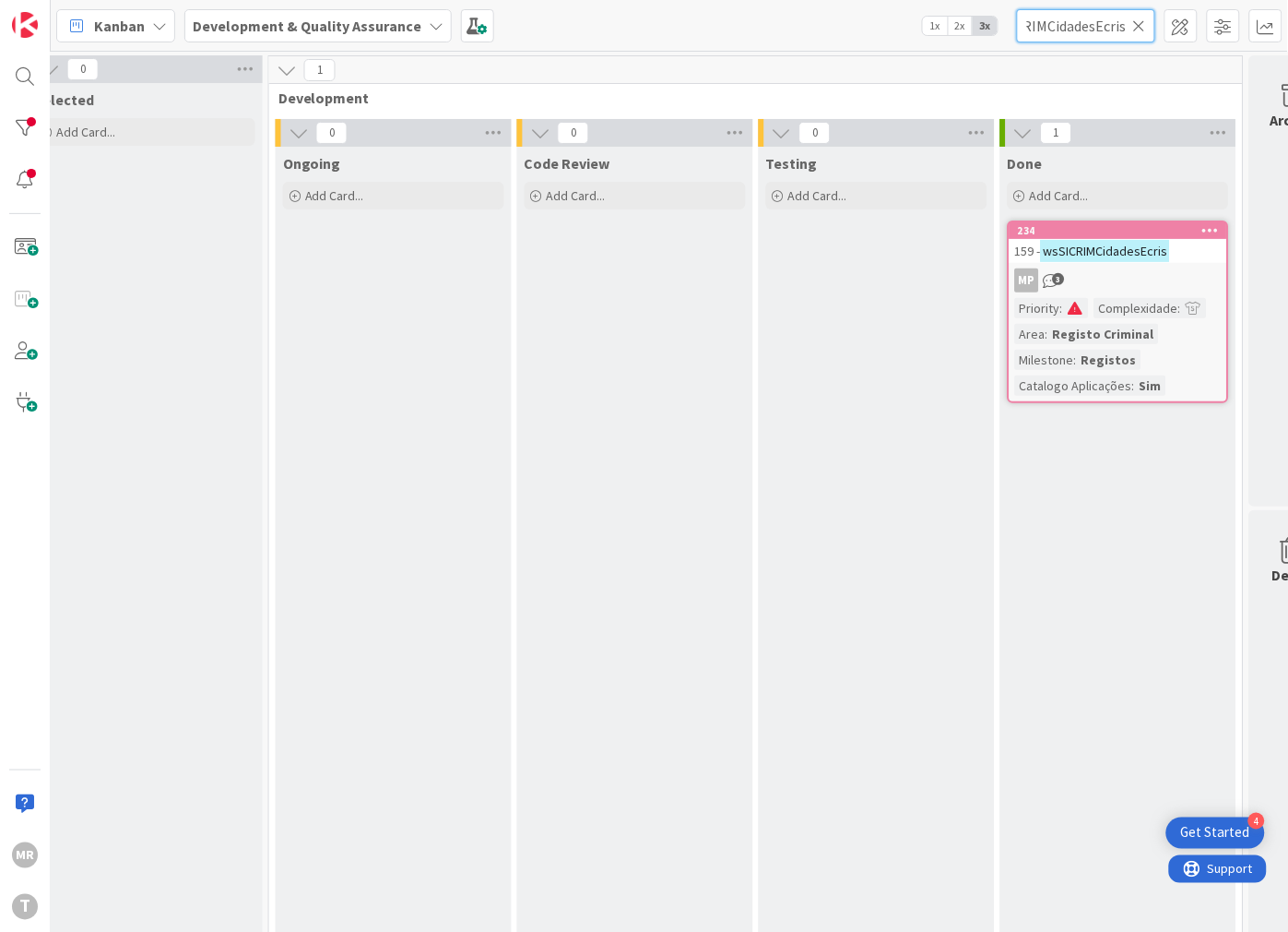
scroll to position [0, 39]
type input "wsSICRIMCidadesEcris"
click at [1141, 21] on icon at bounding box center [1140, 26] width 13 height 17
click at [1081, 22] on input "text" at bounding box center [1086, 25] width 139 height 33
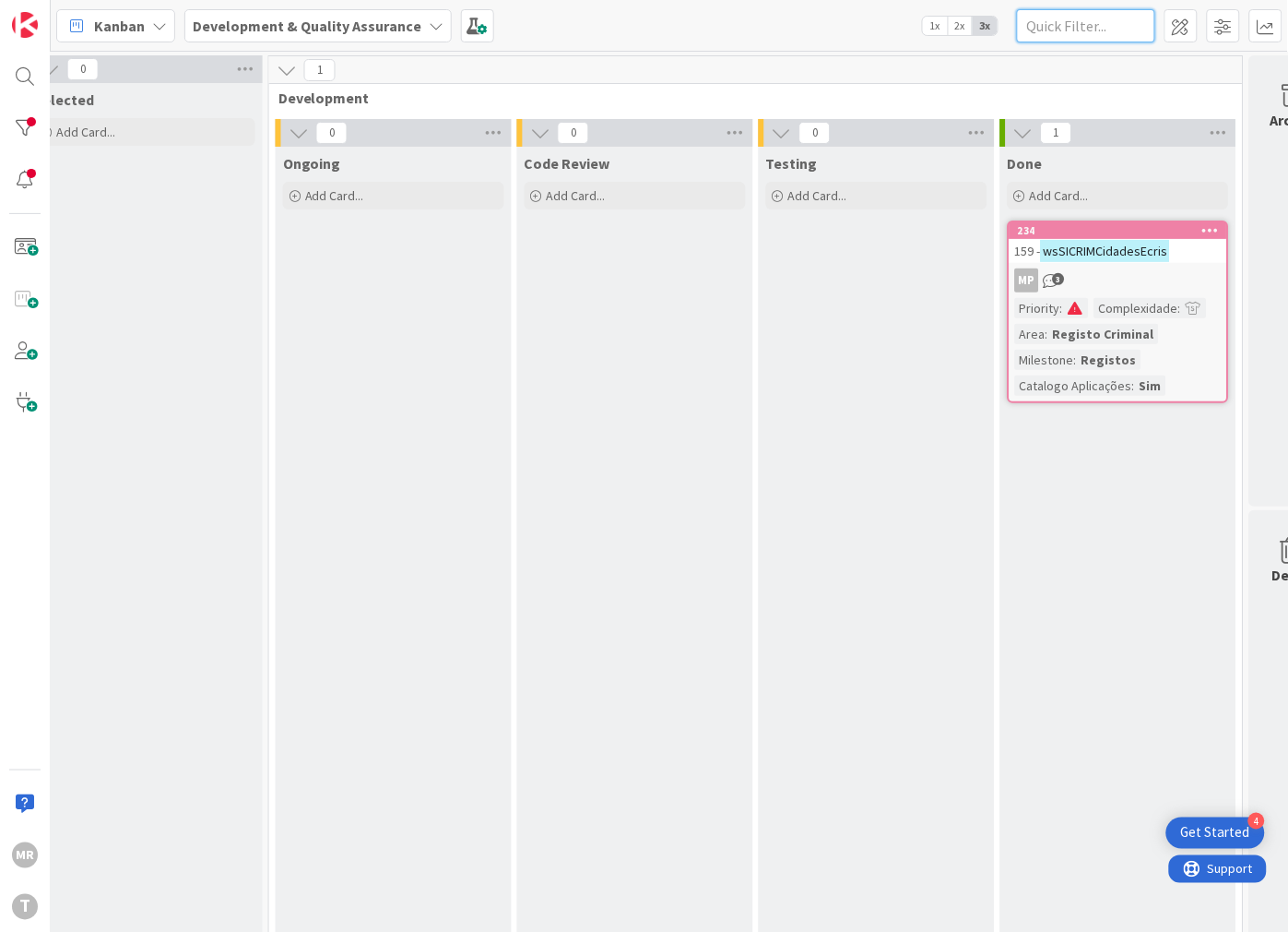
paste input "wsSICRIMMensagemCitiusSICRIM"
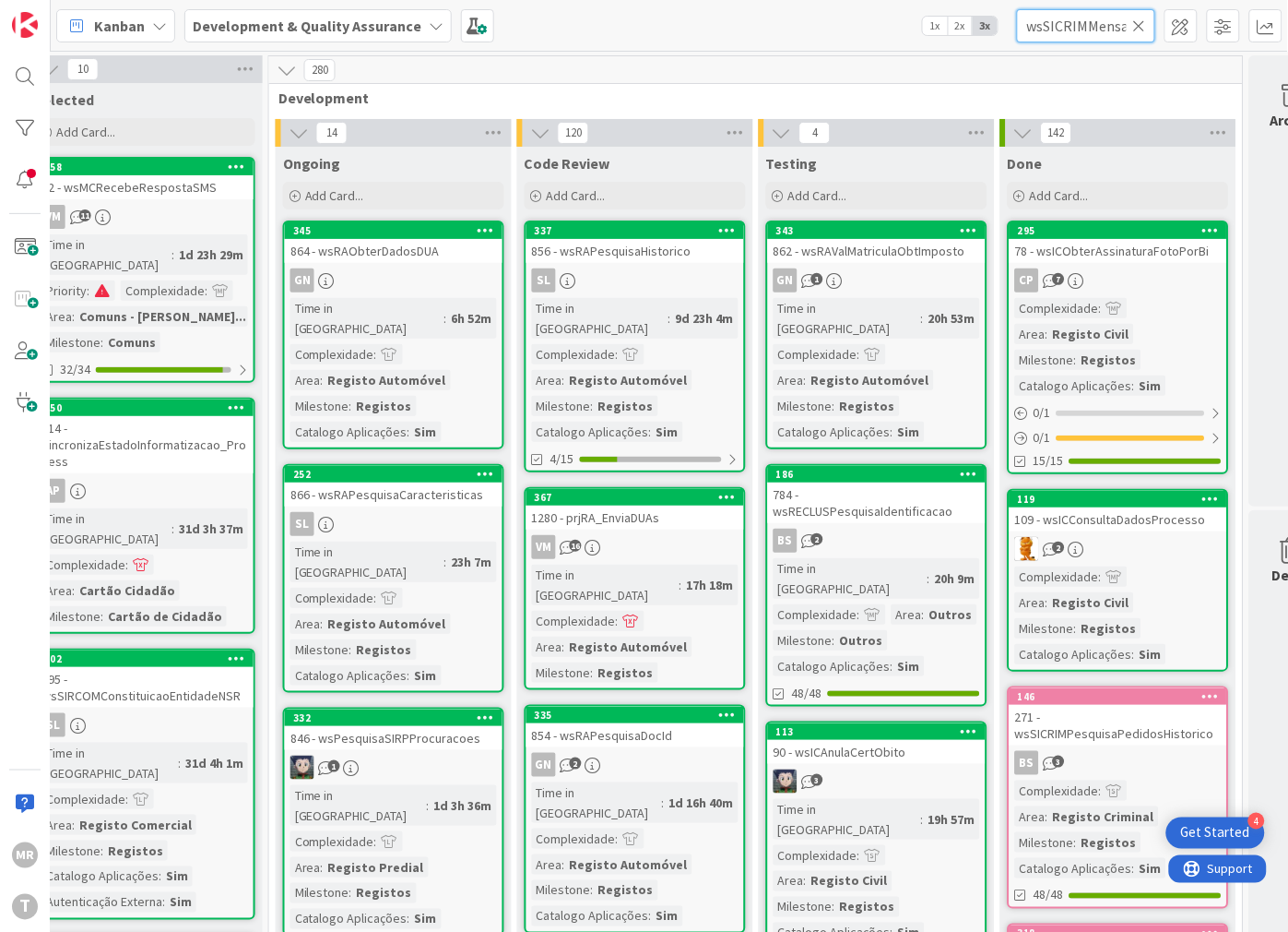
scroll to position [0, 105]
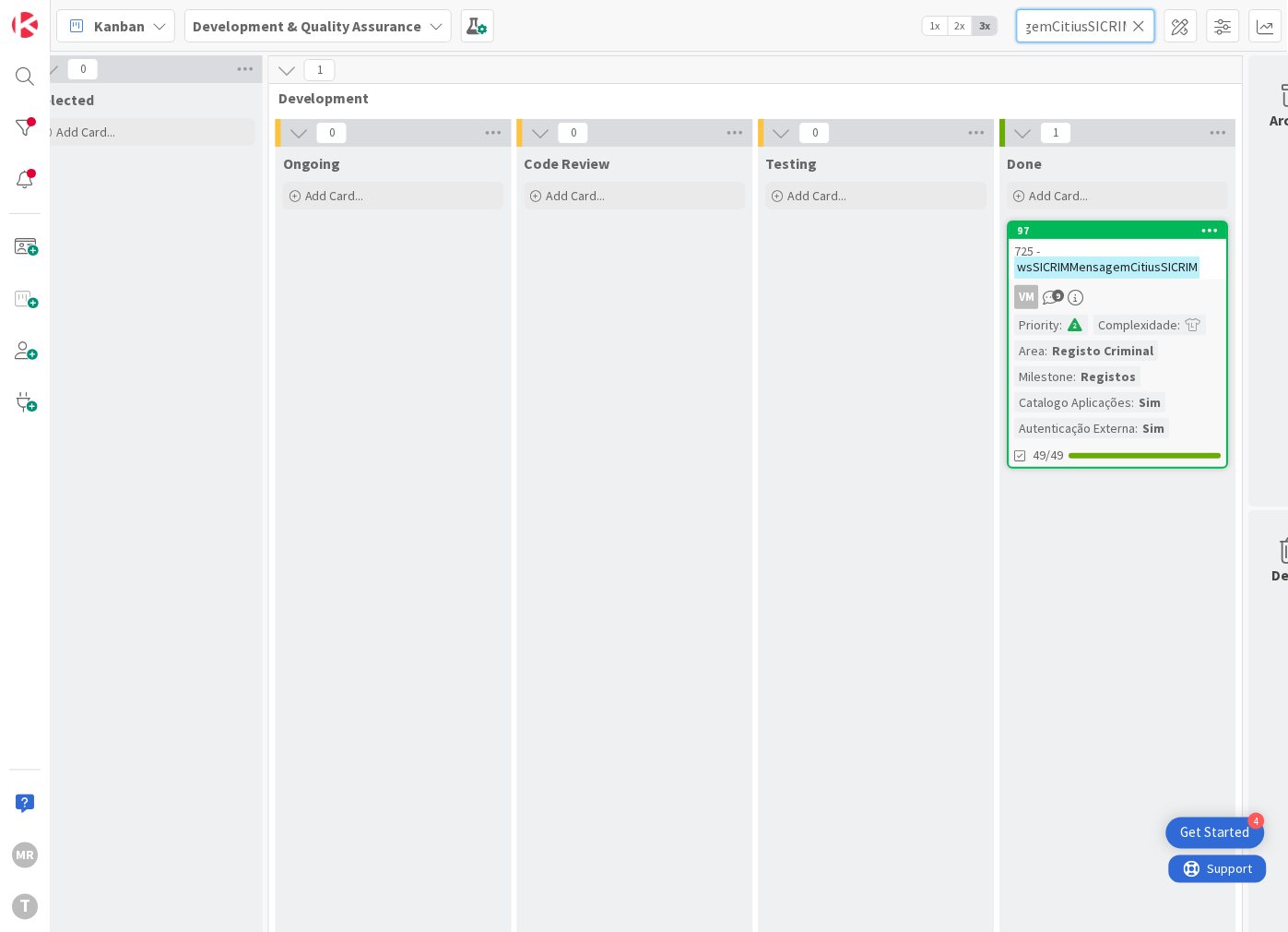
type input "wsSICRIMMensagemCitiusSICRIM"
click at [1134, 30] on icon at bounding box center [1140, 26] width 13 height 17
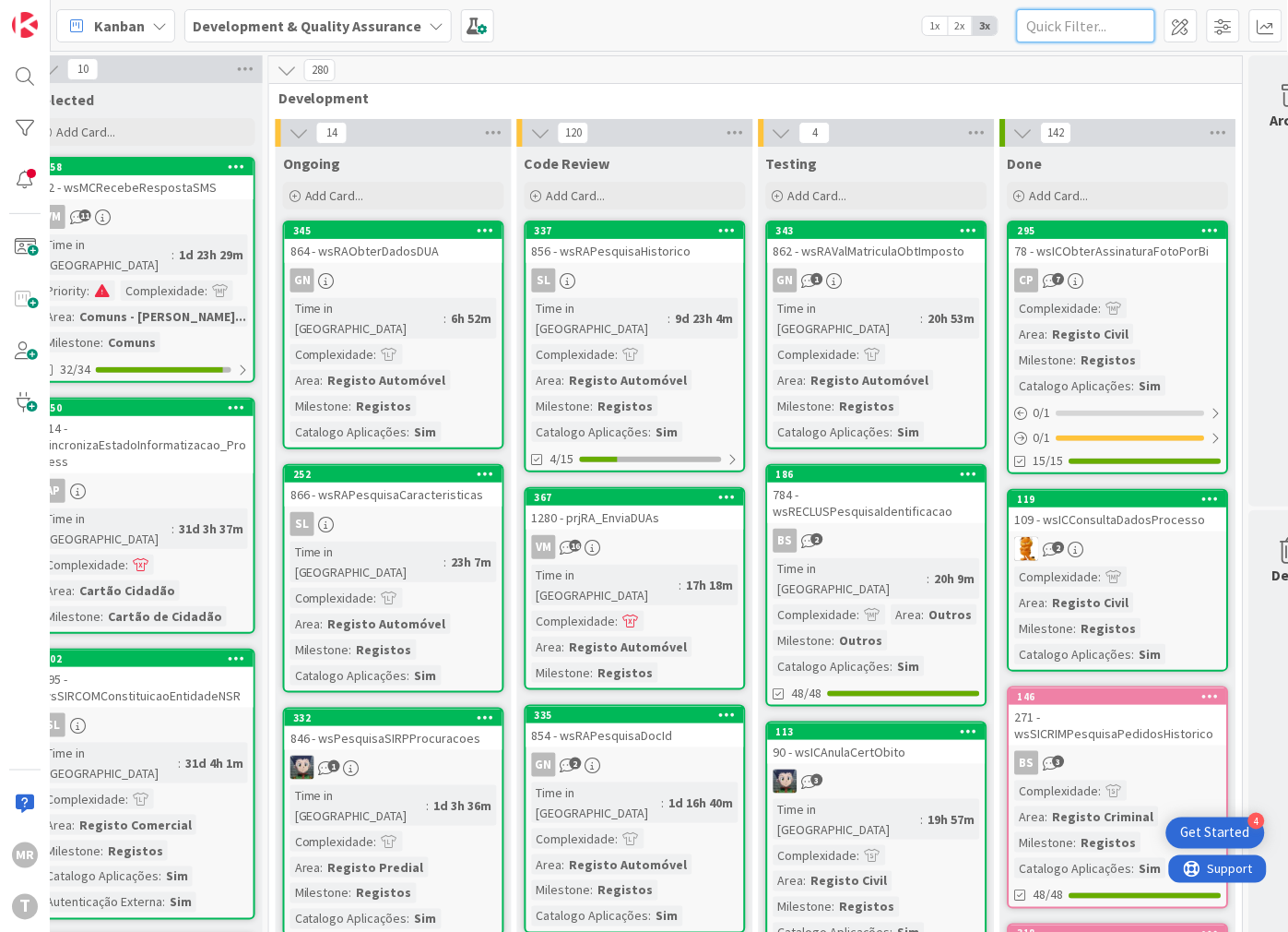
click at [1116, 25] on input "text" at bounding box center [1086, 25] width 139 height 33
paste input "wsSICRIMConsultaRegistoCriminal"
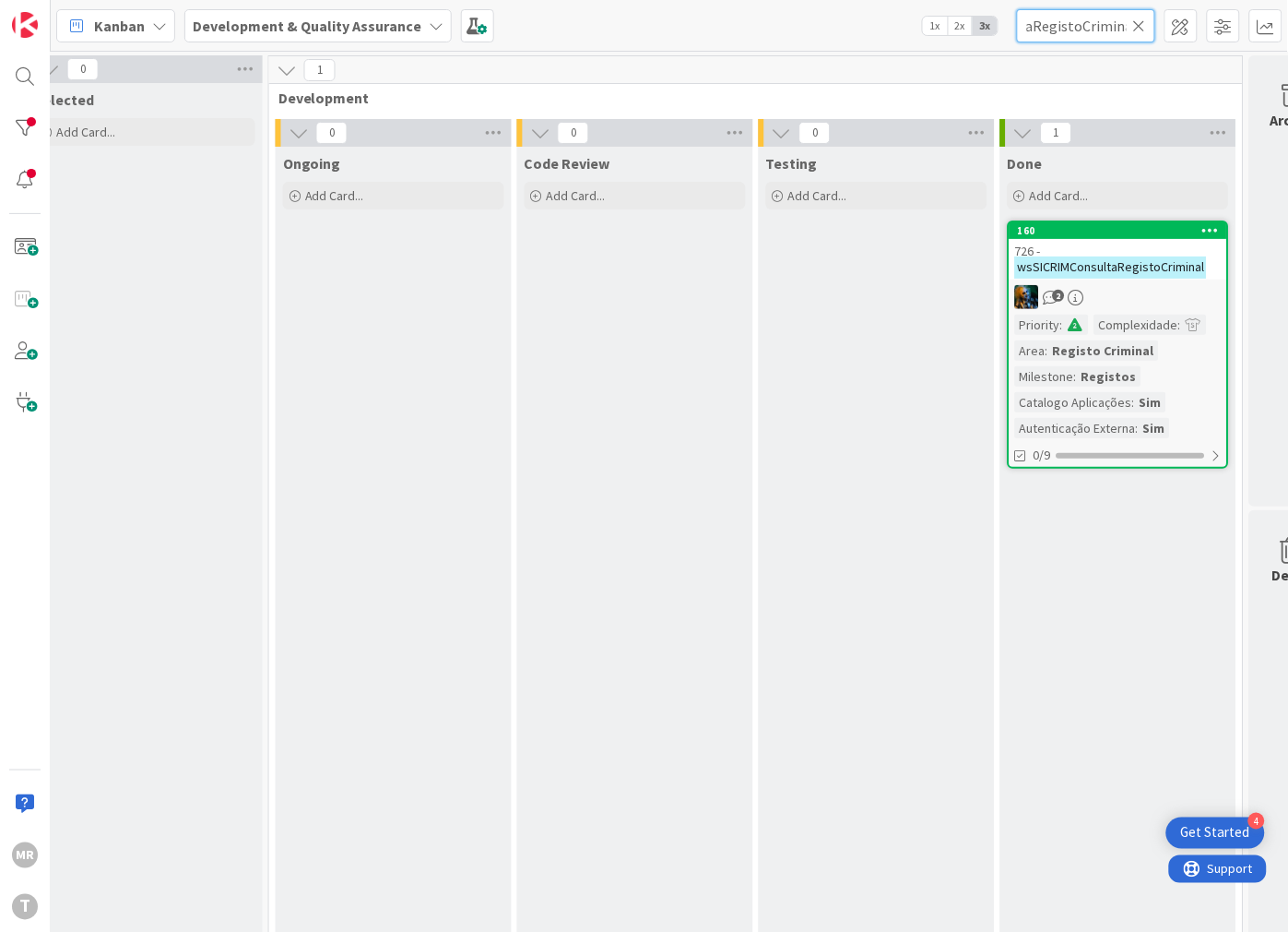
type input "wsSICRIMConsultaRegistoCriminal"
click at [1138, 29] on icon at bounding box center [1140, 26] width 13 height 17
click at [1117, 27] on input "text" at bounding box center [1086, 25] width 139 height 33
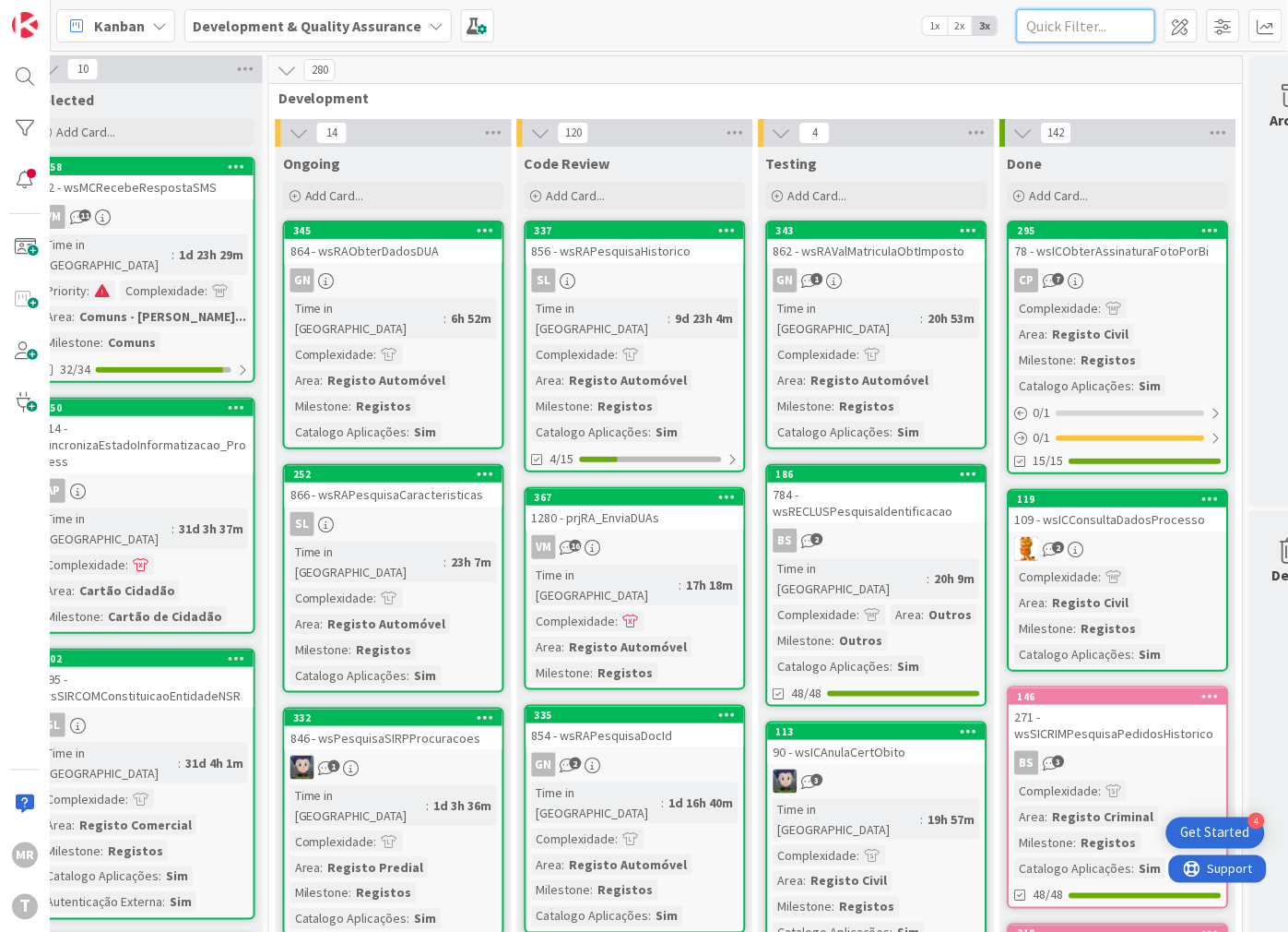
paste input "wsSICRIMControloCaixa"
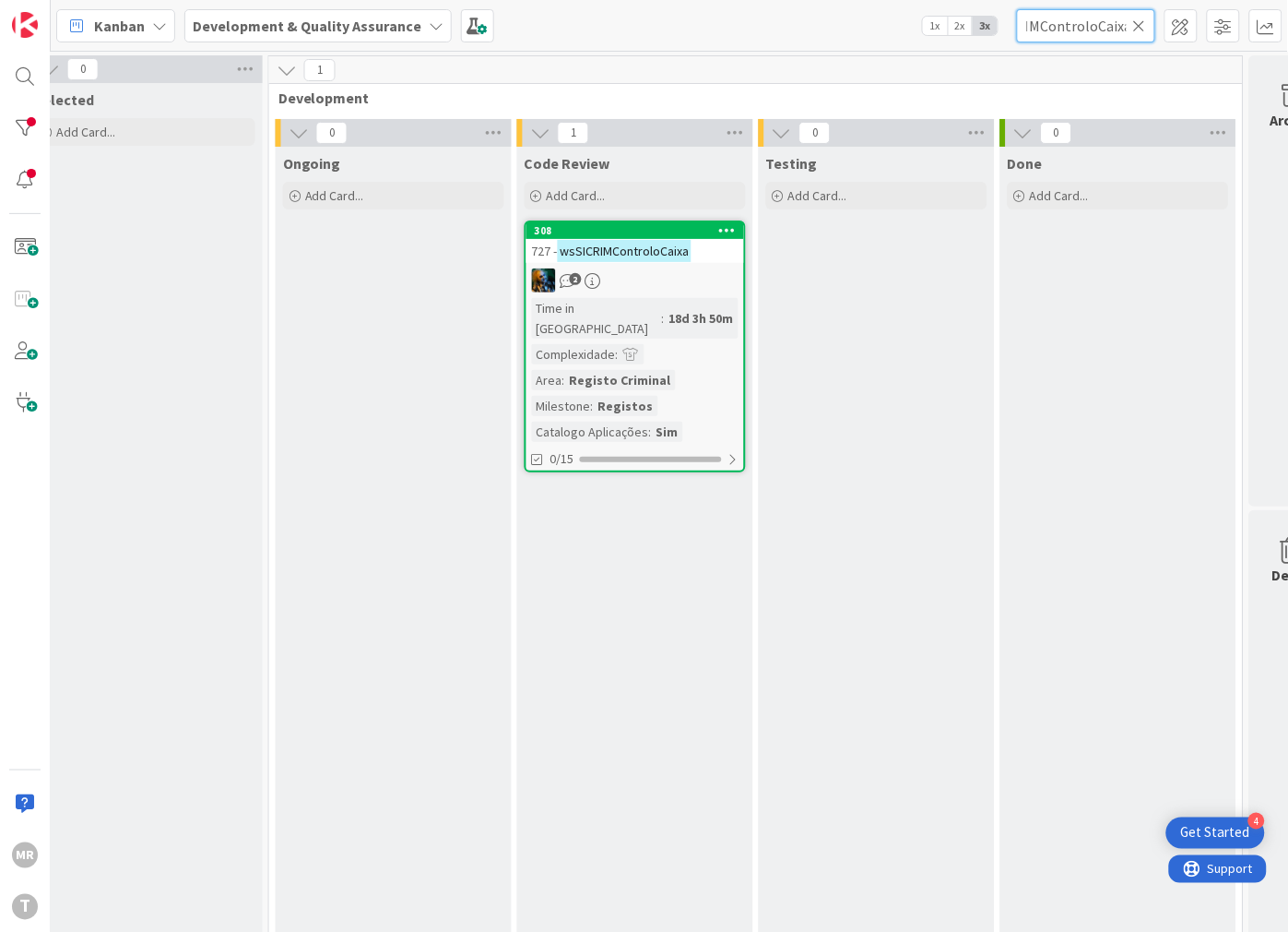
type input "wsSICRIMControloCaixa"
click at [1139, 29] on icon at bounding box center [1140, 26] width 13 height 17
click at [1118, 29] on input "text" at bounding box center [1086, 25] width 139 height 33
paste input "wsSICRIMControloReceitas"
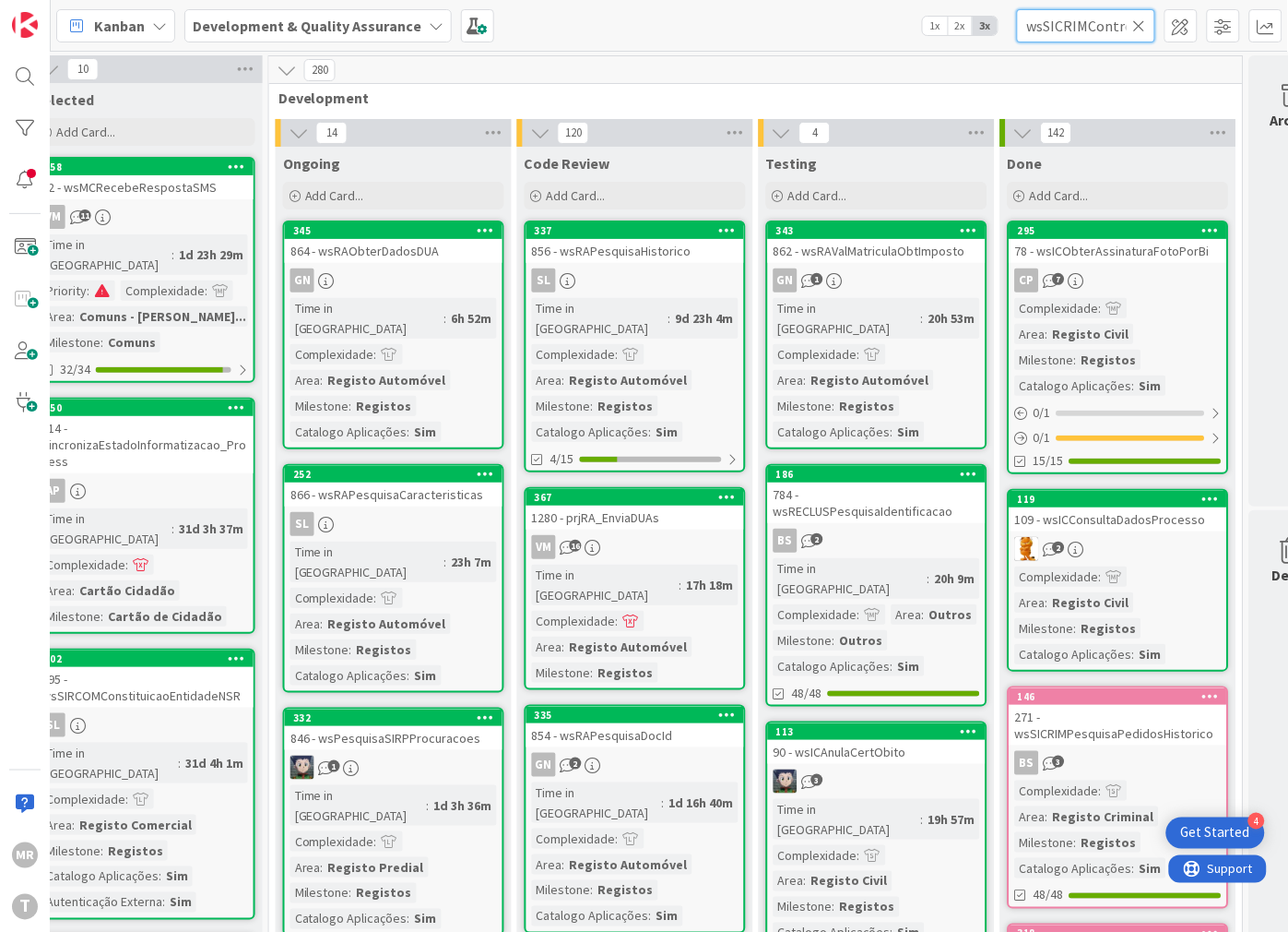
scroll to position [0, 65]
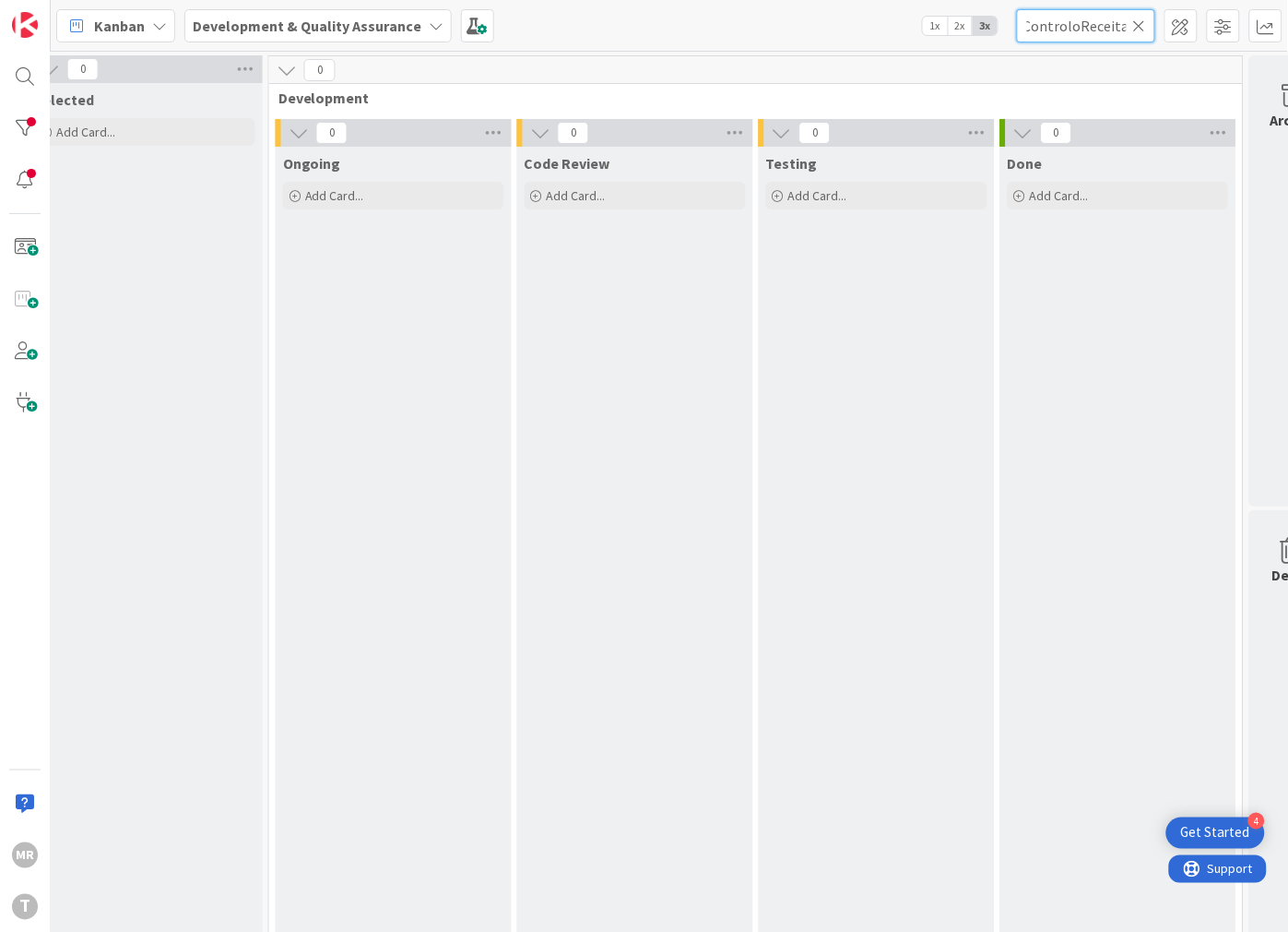
type input "wsSICRIMControloReceitas"
click at [1142, 21] on icon at bounding box center [1140, 26] width 13 height 17
click at [1100, 30] on input "text" at bounding box center [1086, 25] width 139 height 33
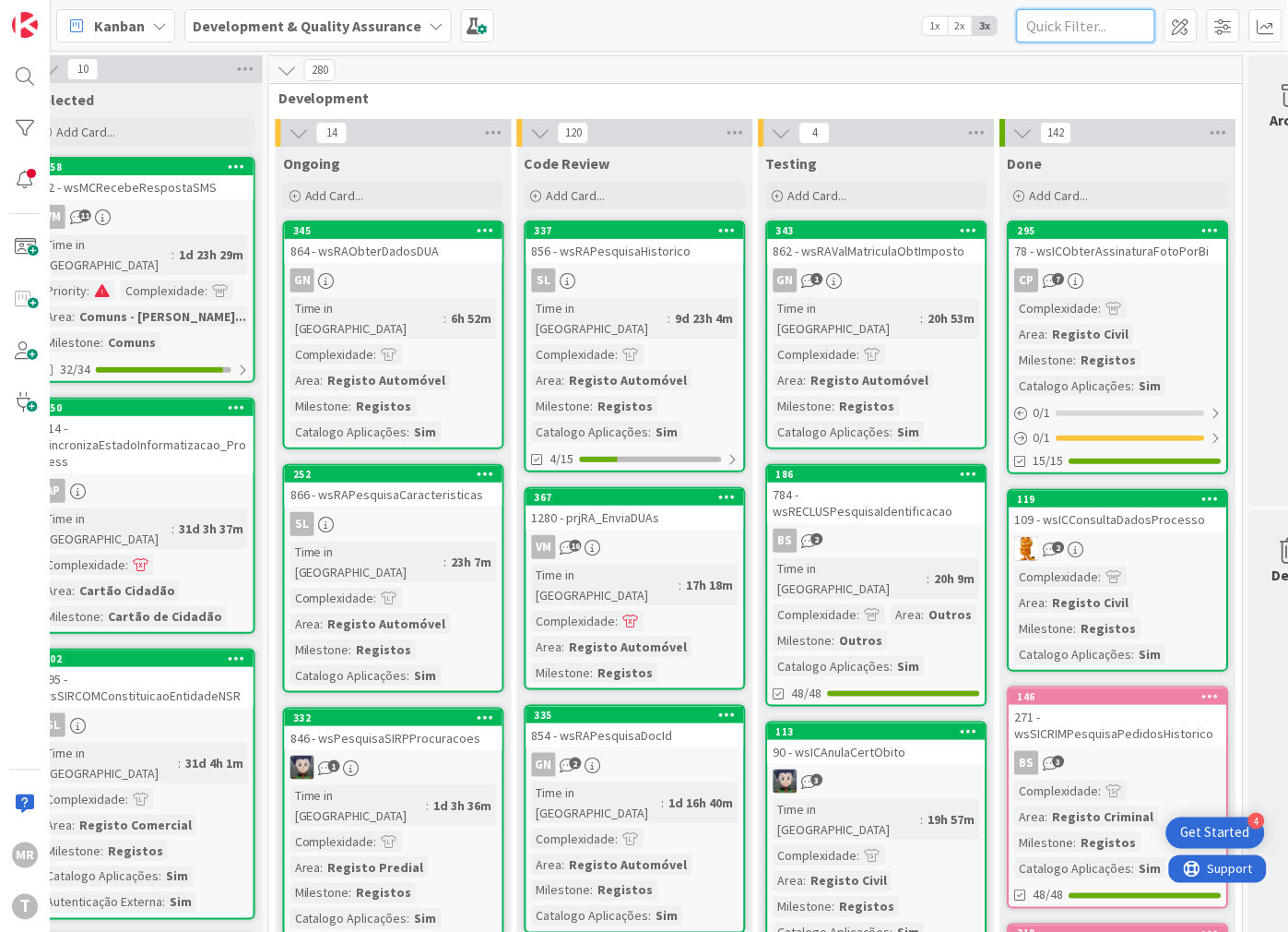
paste input "wsSICRIMDivisoesAdministrativasEcris"
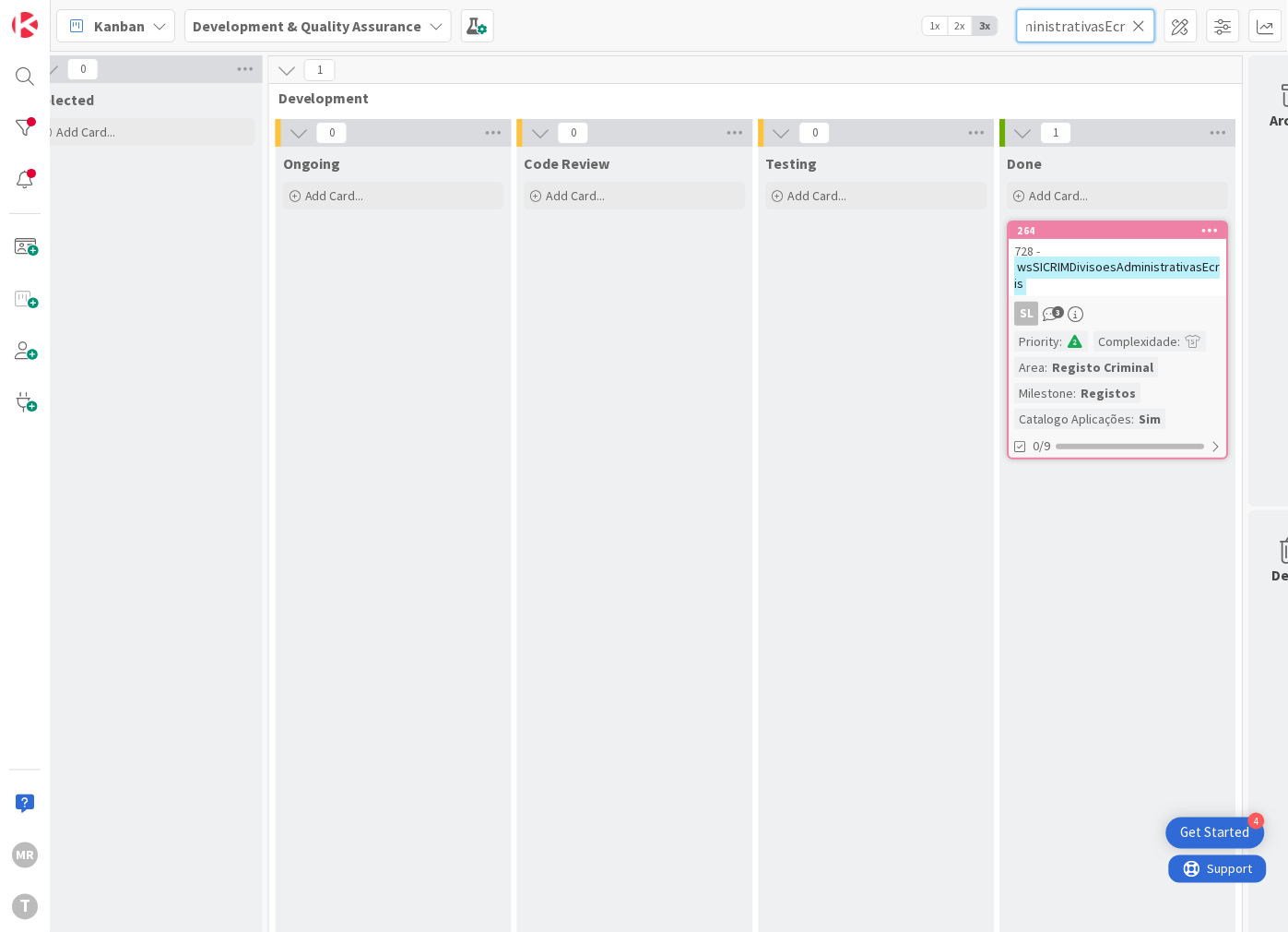
type input "wsSICRIMDivisoesAdministrativasEcris"
drag, startPoint x: 1137, startPoint y: 27, endPoint x: 1120, endPoint y: 28, distance: 17.0
click at [1137, 27] on icon at bounding box center [1140, 26] width 13 height 17
click at [1110, 29] on input "text" at bounding box center [1086, 25] width 139 height 33
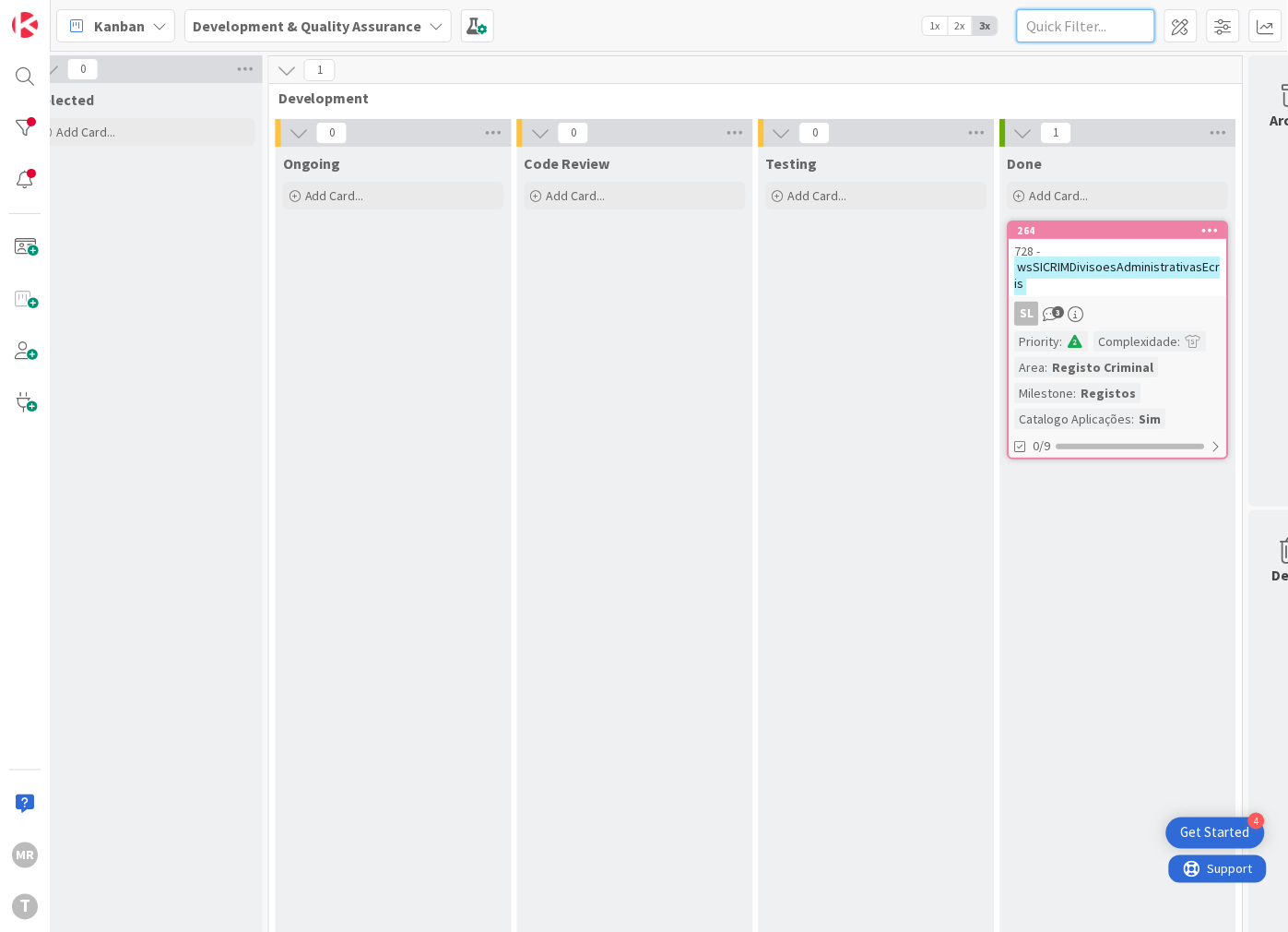
paste input "wsSICRIMEnviaInfoCriminalEstrangeira"
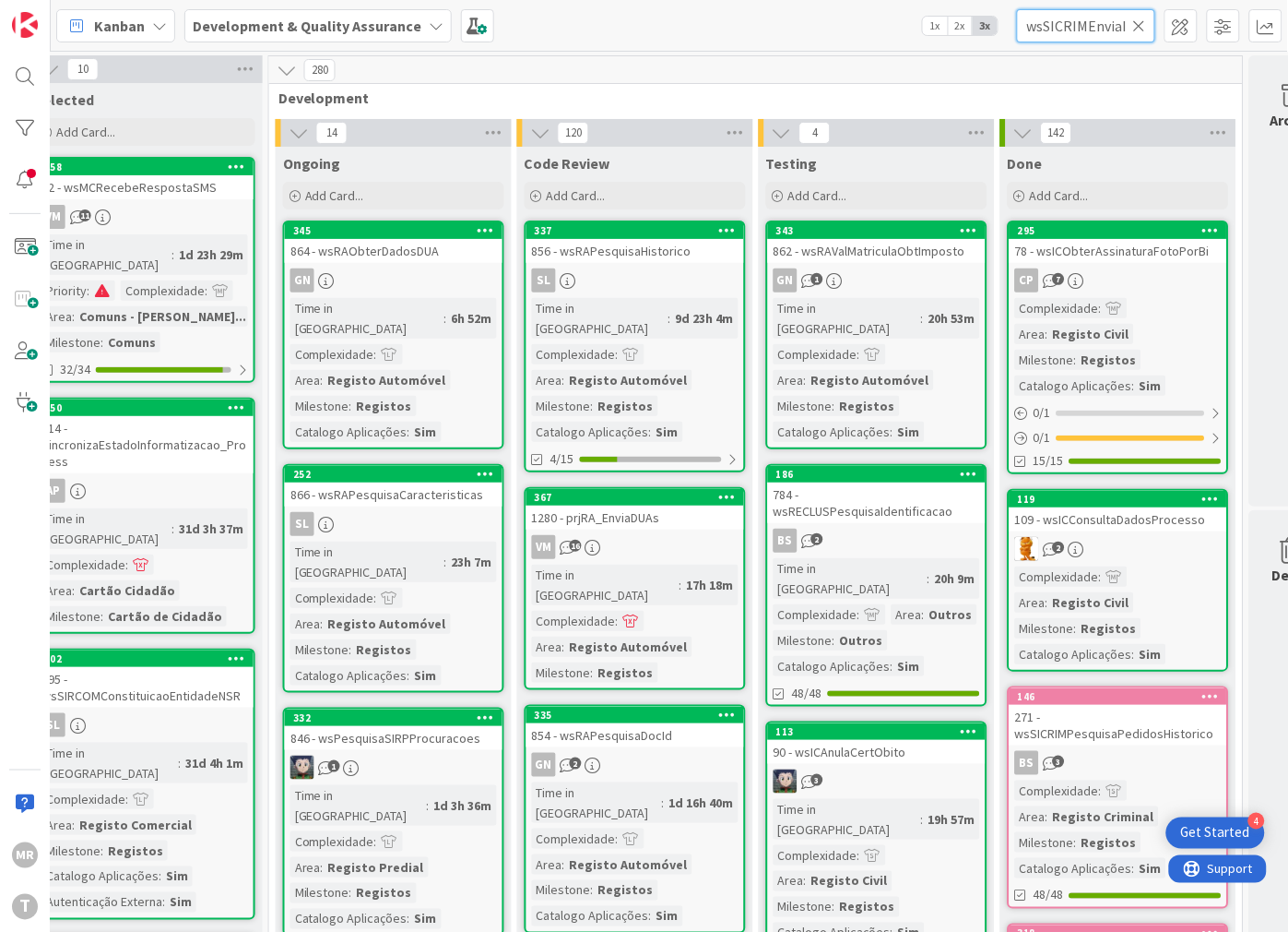
scroll to position [0, 140]
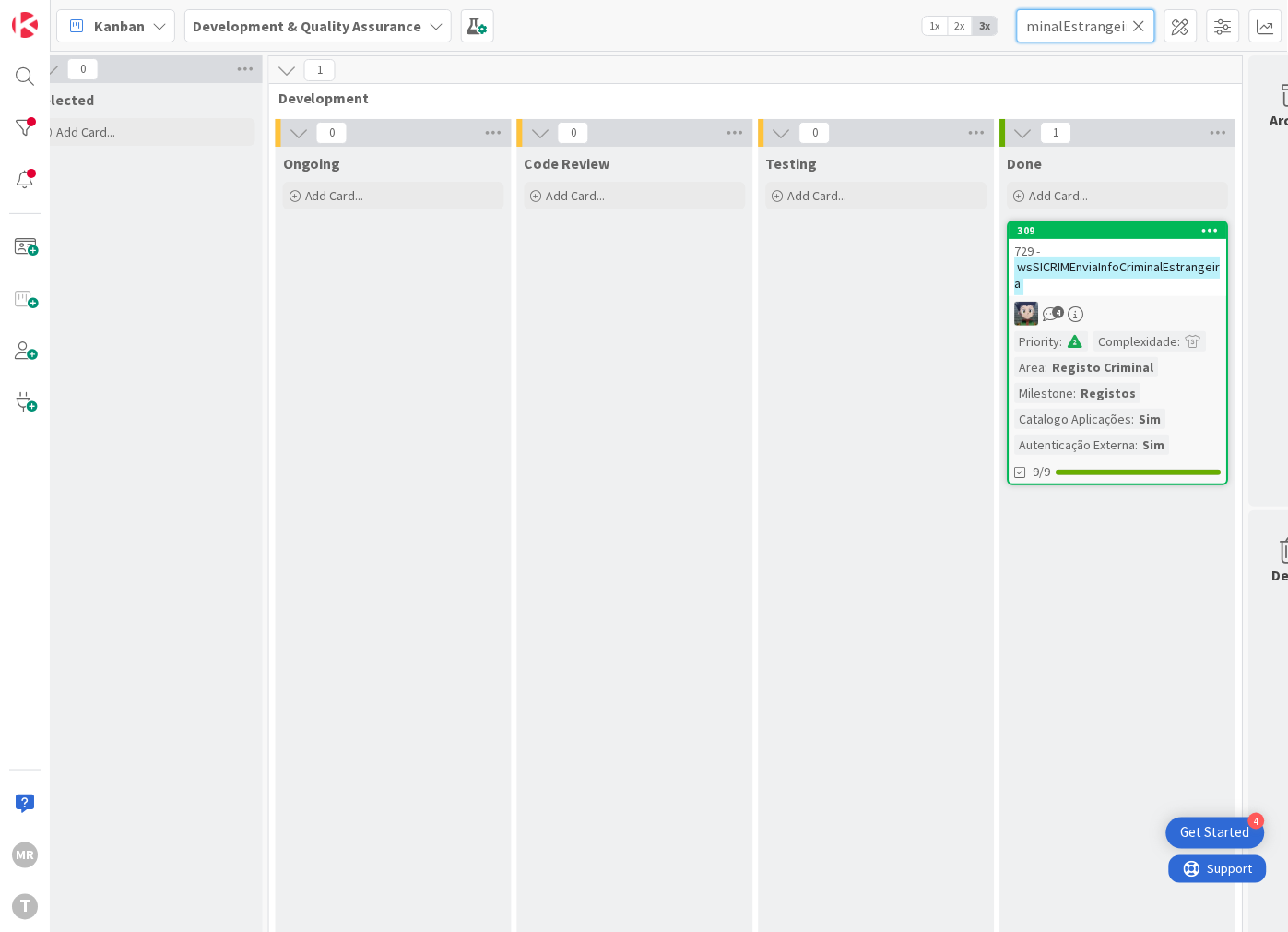
type input "wsSICRIMEnviaInfoCriminalEstrangeira"
click at [1140, 27] on icon at bounding box center [1140, 26] width 13 height 17
click at [1073, 25] on input "text" at bounding box center [1086, 25] width 139 height 33
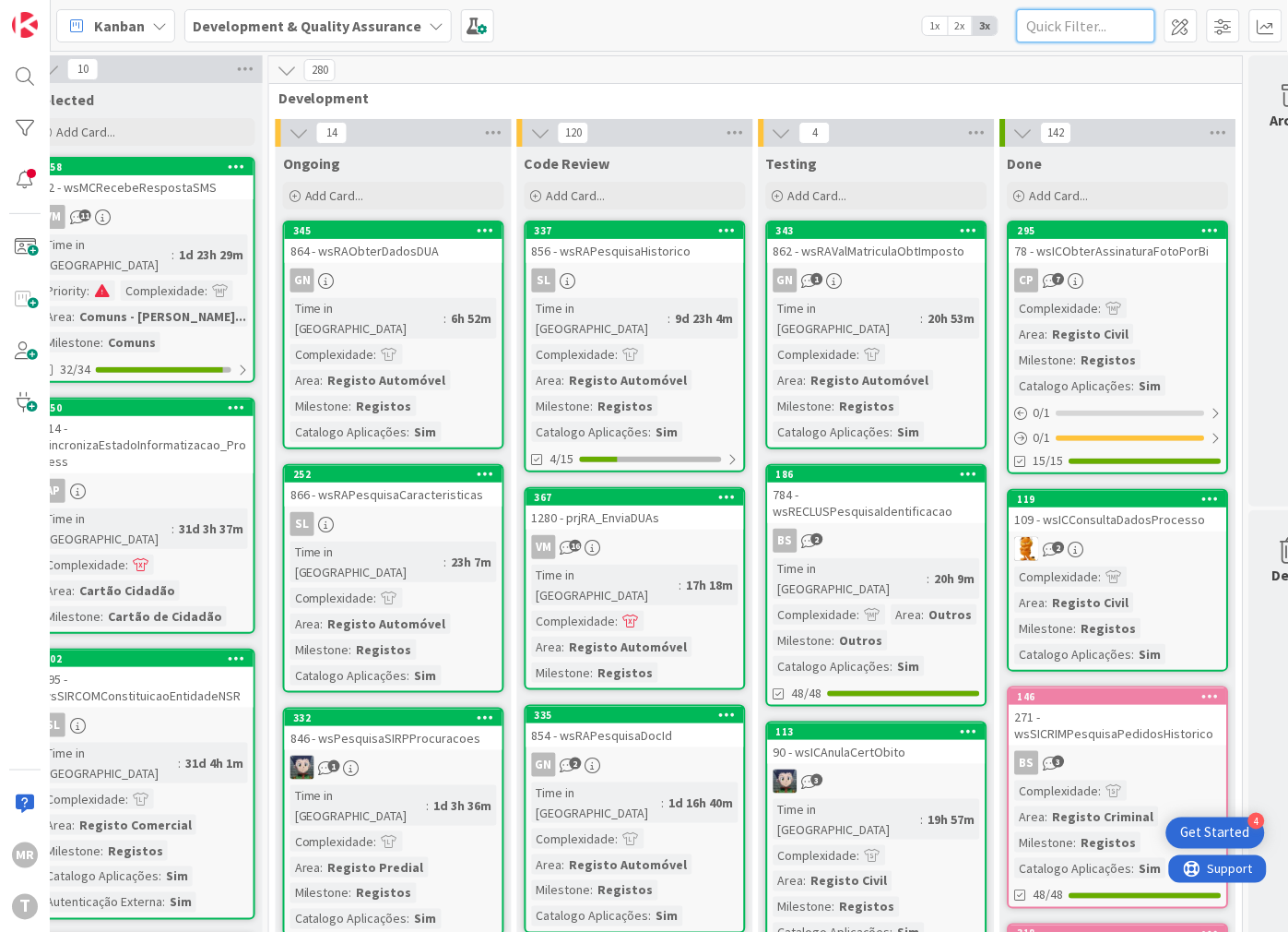
paste input "wsSICRIMEnvioDocumentacao"
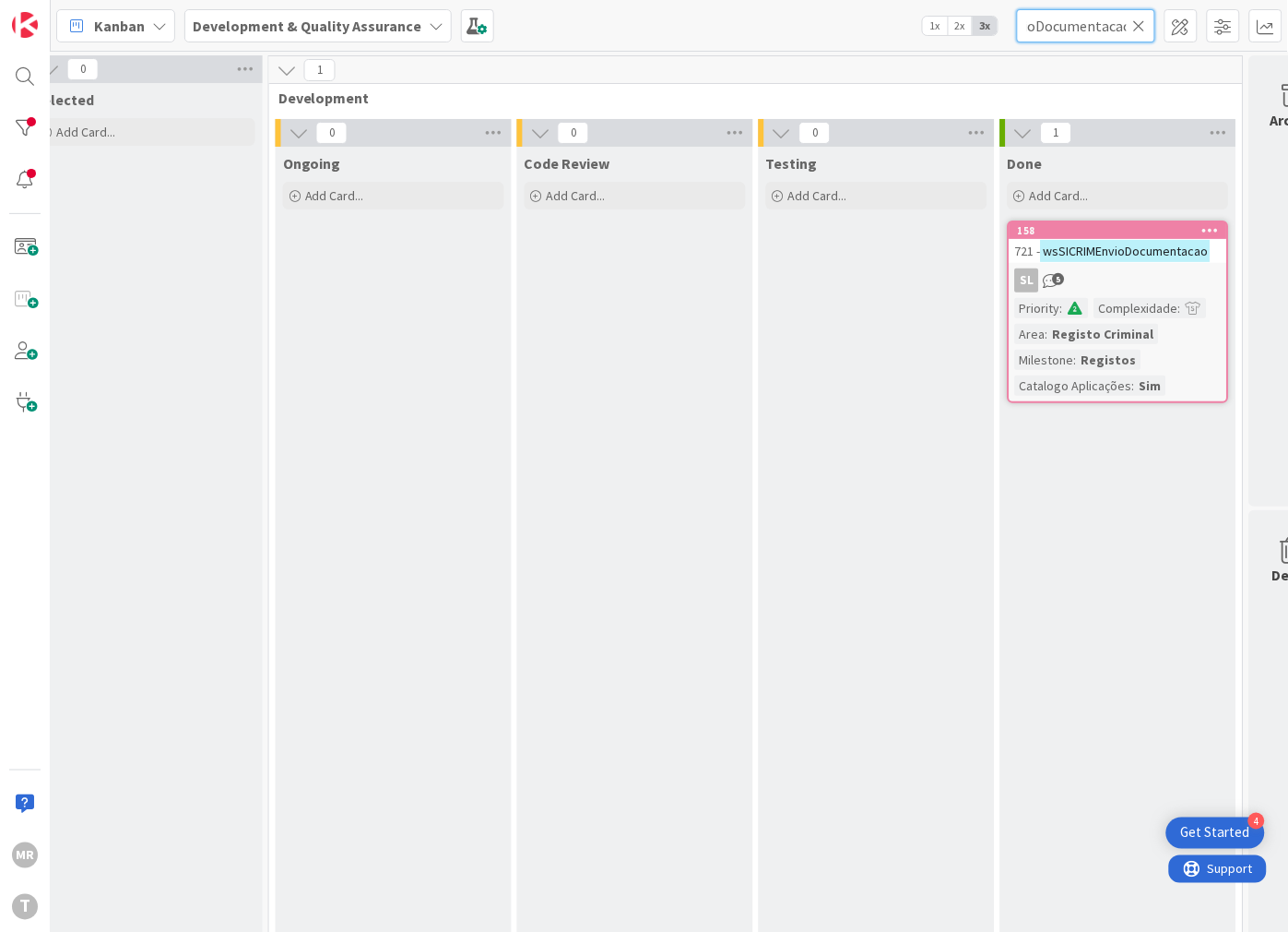
type input "wsSICRIMEnvioDocumentacao"
click at [1138, 22] on icon at bounding box center [1140, 26] width 13 height 17
click at [1082, 28] on input "text" at bounding box center [1086, 25] width 139 height 33
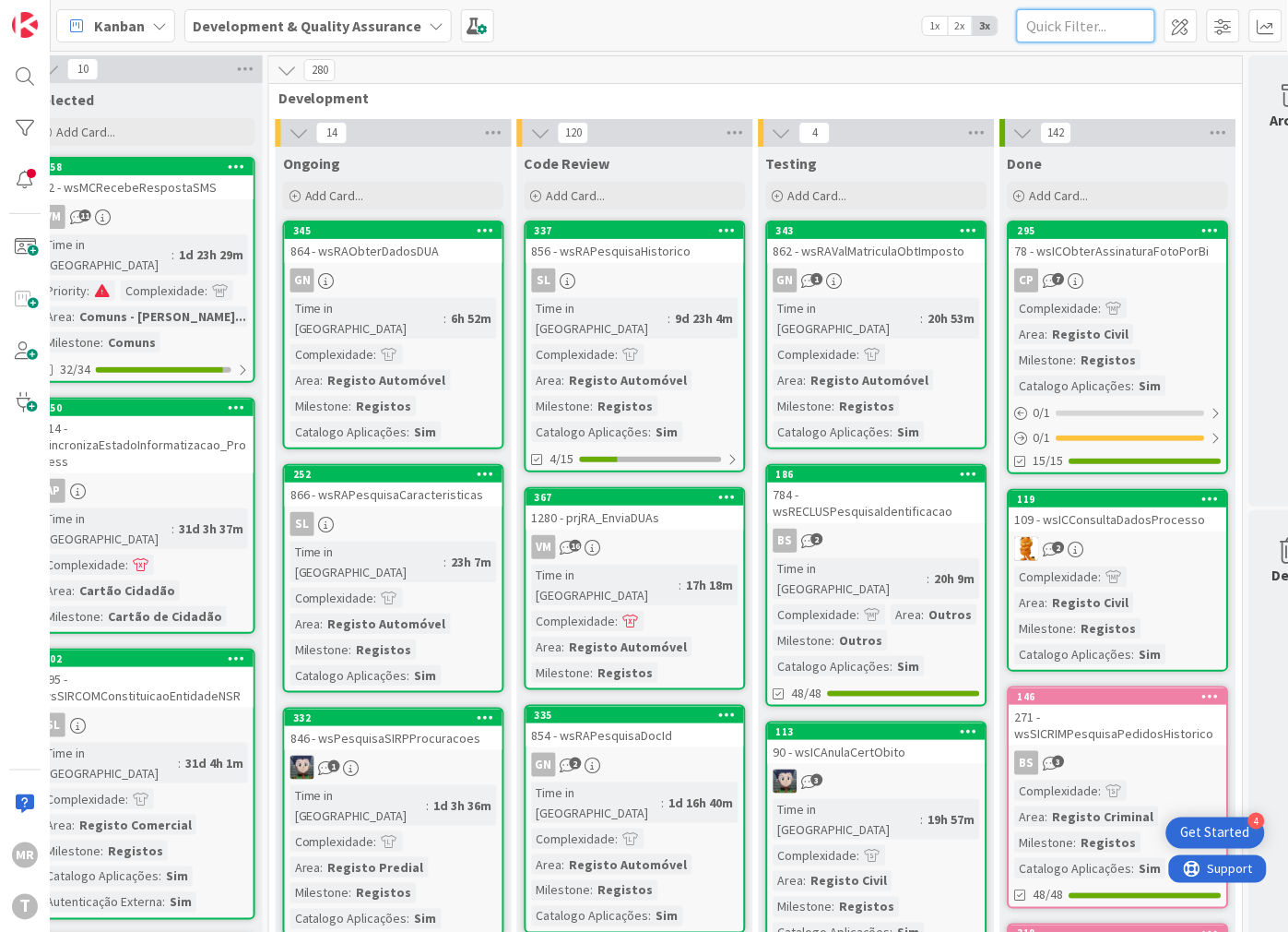
paste input "wsSICRIMGestaoCodigos"
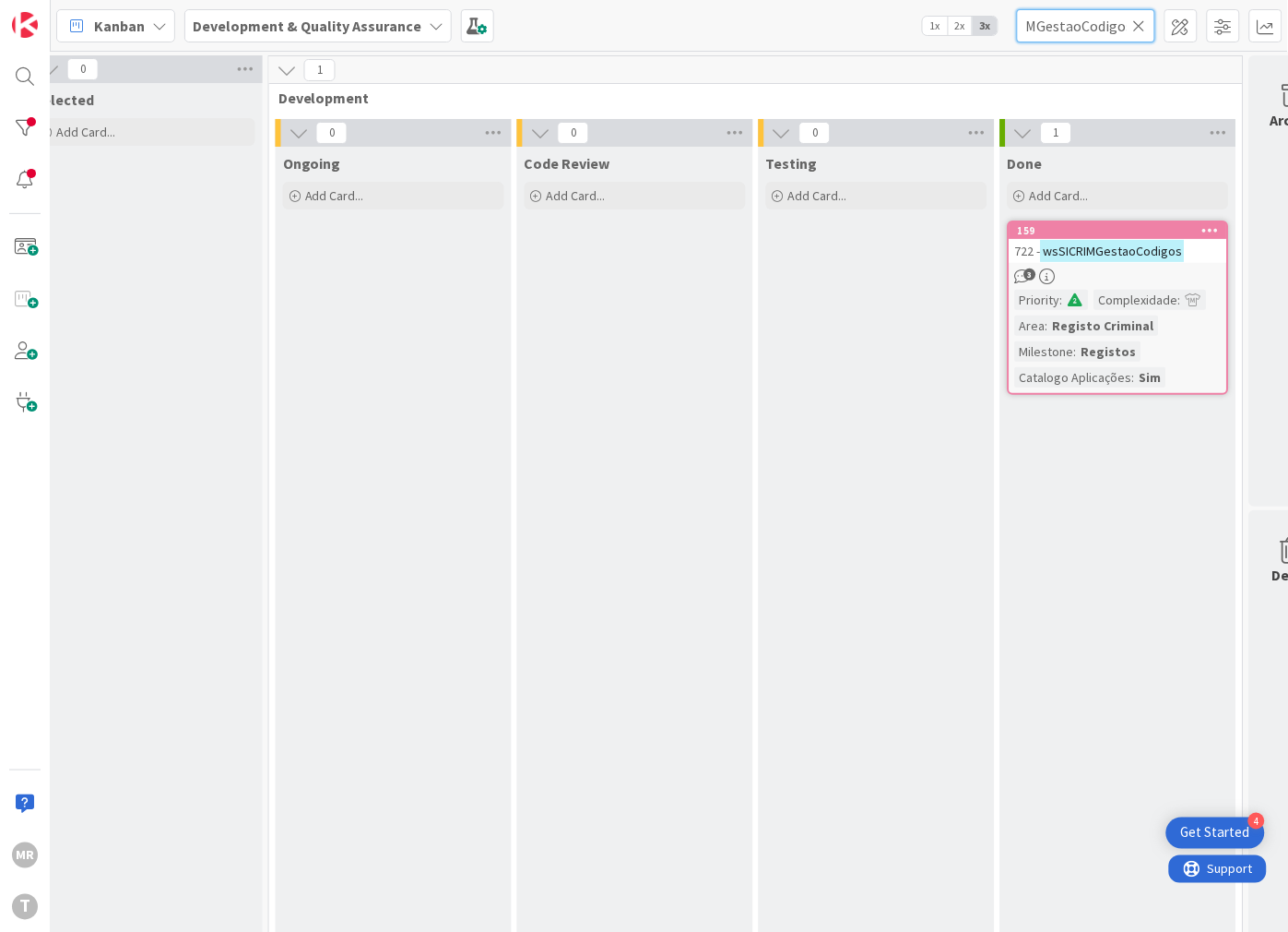
type input "wsSICRIMGestaoCodigos"
click at [1142, 25] on icon at bounding box center [1140, 26] width 13 height 17
click at [1101, 25] on input "text" at bounding box center [1086, 25] width 139 height 33
paste input "wsSICRIMLancarMovimento"
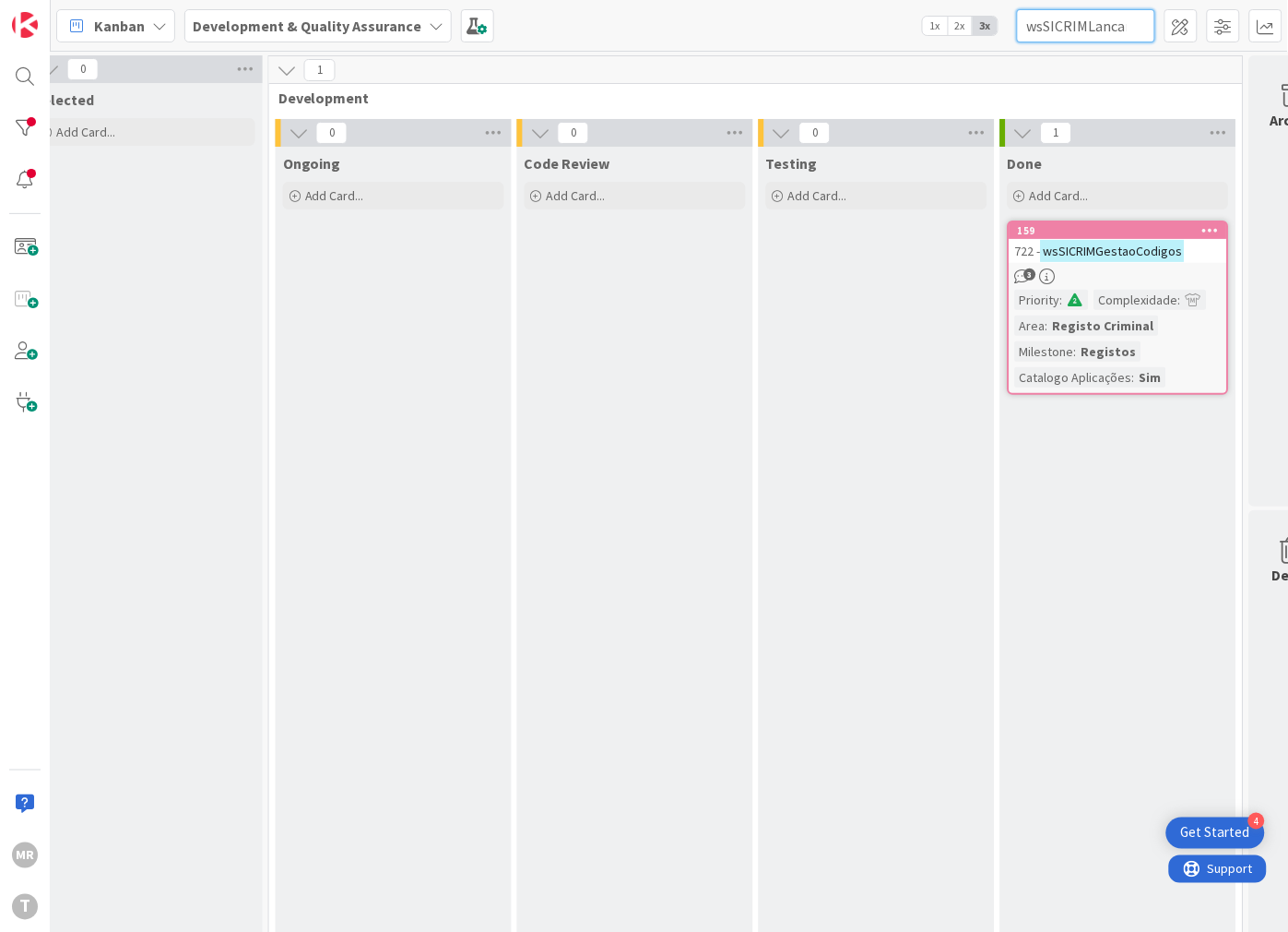
scroll to position [0, 71]
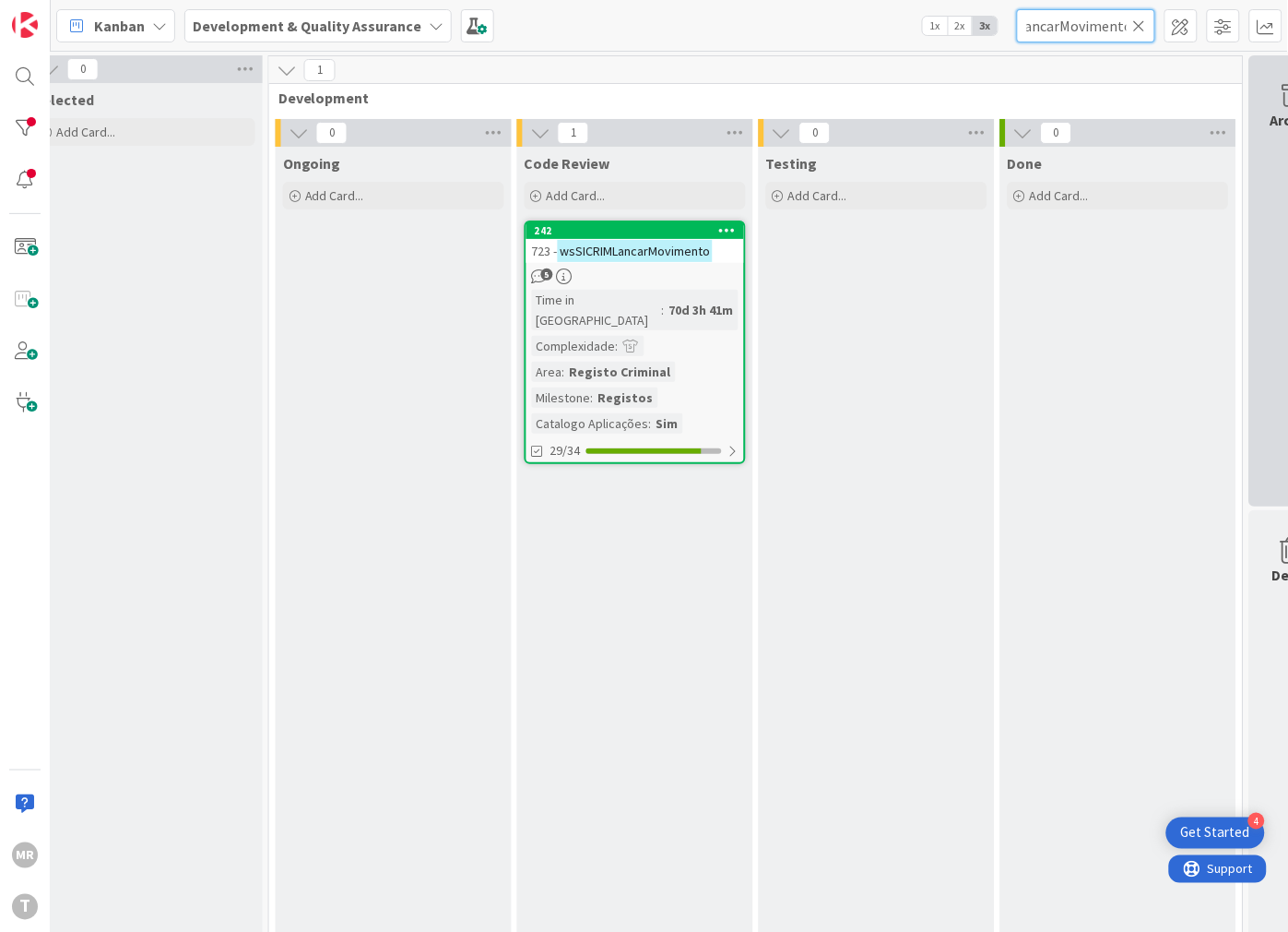
type input "wsSICRIMLancarMovimento"
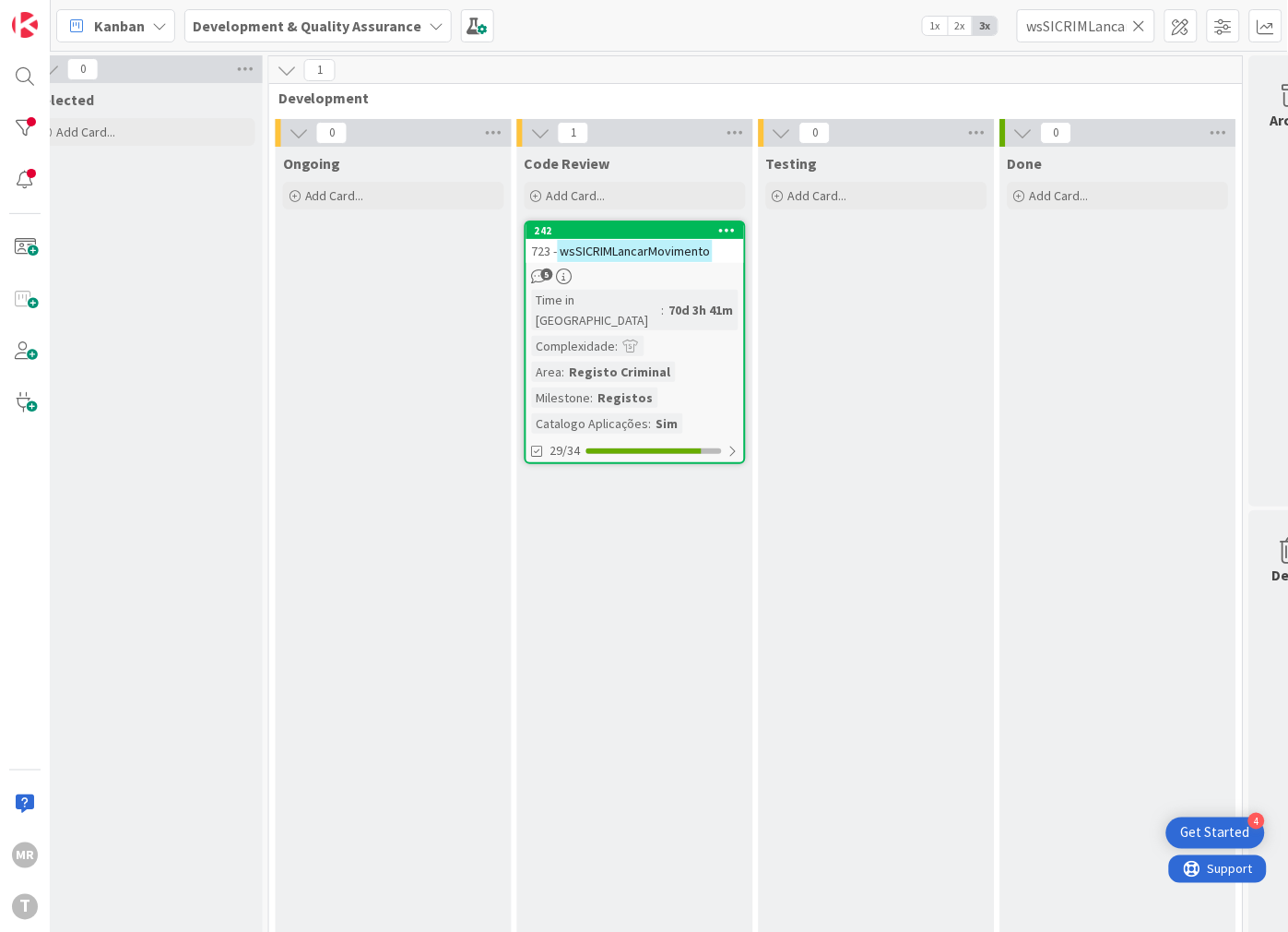
click at [1142, 25] on icon at bounding box center [1140, 26] width 13 height 17
click at [1118, 25] on input "text" at bounding box center [1086, 25] width 139 height 33
paste input "wsSICRIMNaoCobrado"
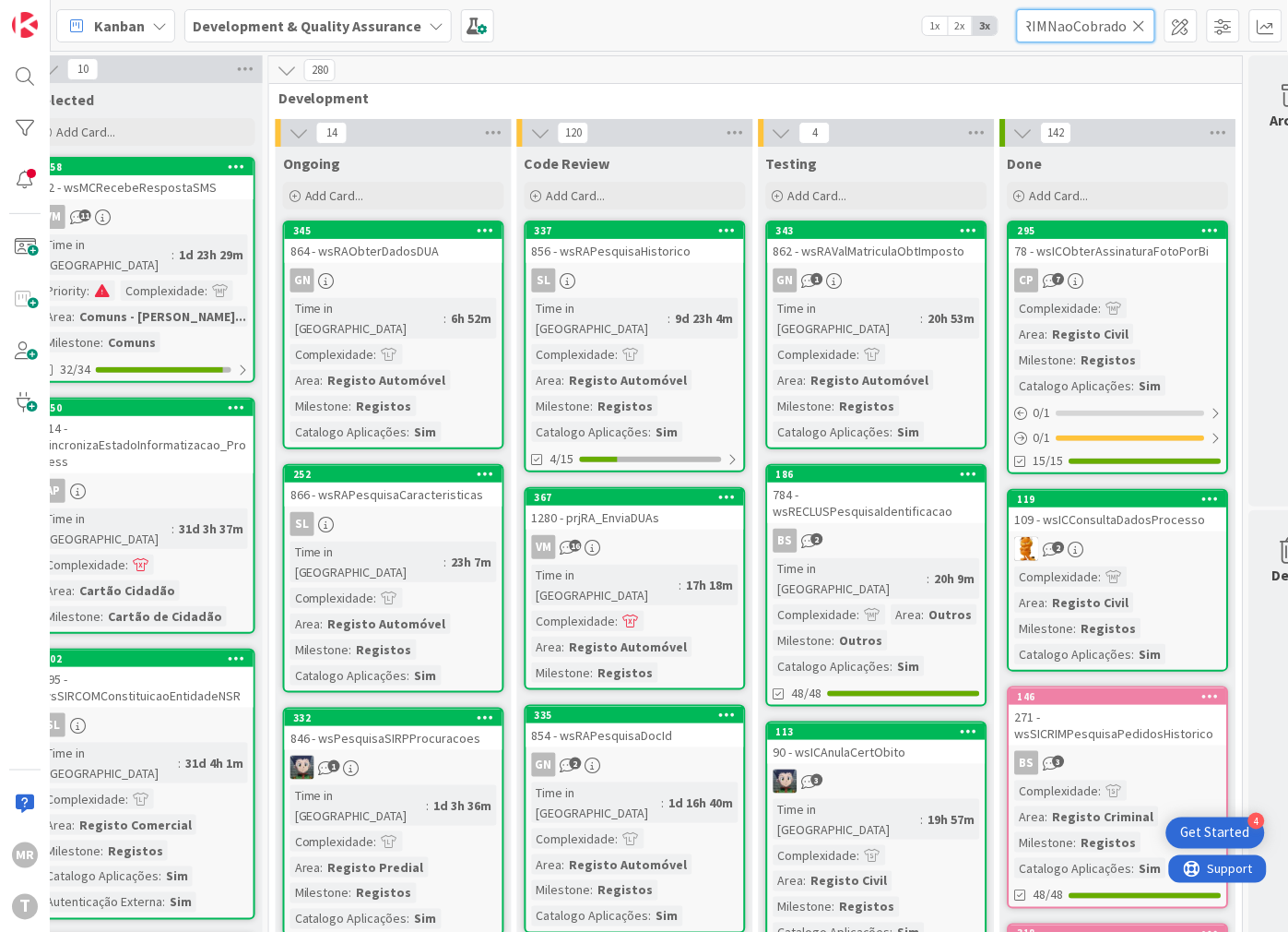
scroll to position [0, 39]
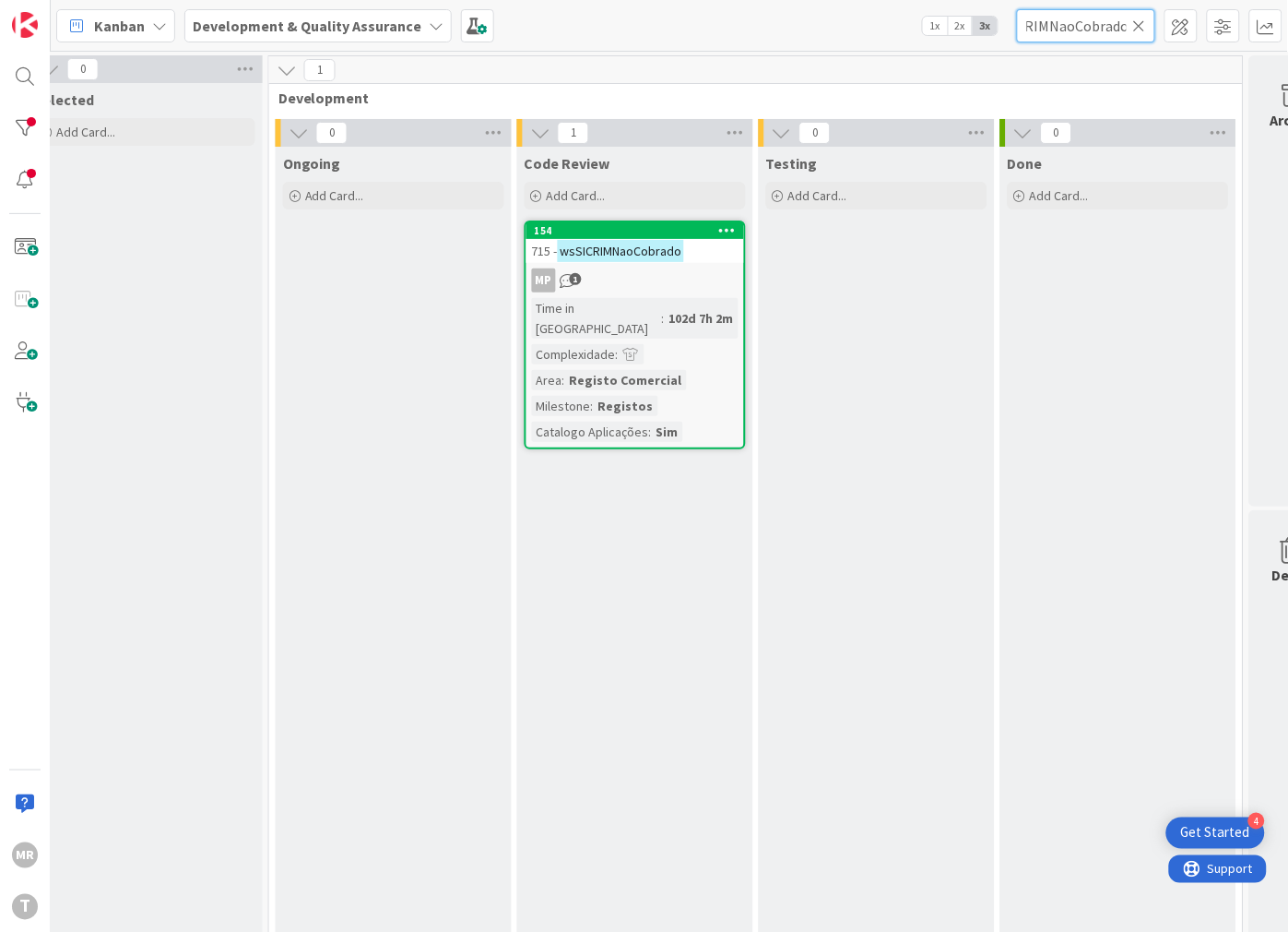
type input "wsSICRIMNaoCobrado"
drag, startPoint x: 1143, startPoint y: 25, endPoint x: 1113, endPoint y: 35, distance: 31.6
click at [1143, 25] on icon at bounding box center [1140, 26] width 13 height 17
click at [1110, 35] on input "text" at bounding box center [1086, 25] width 139 height 33
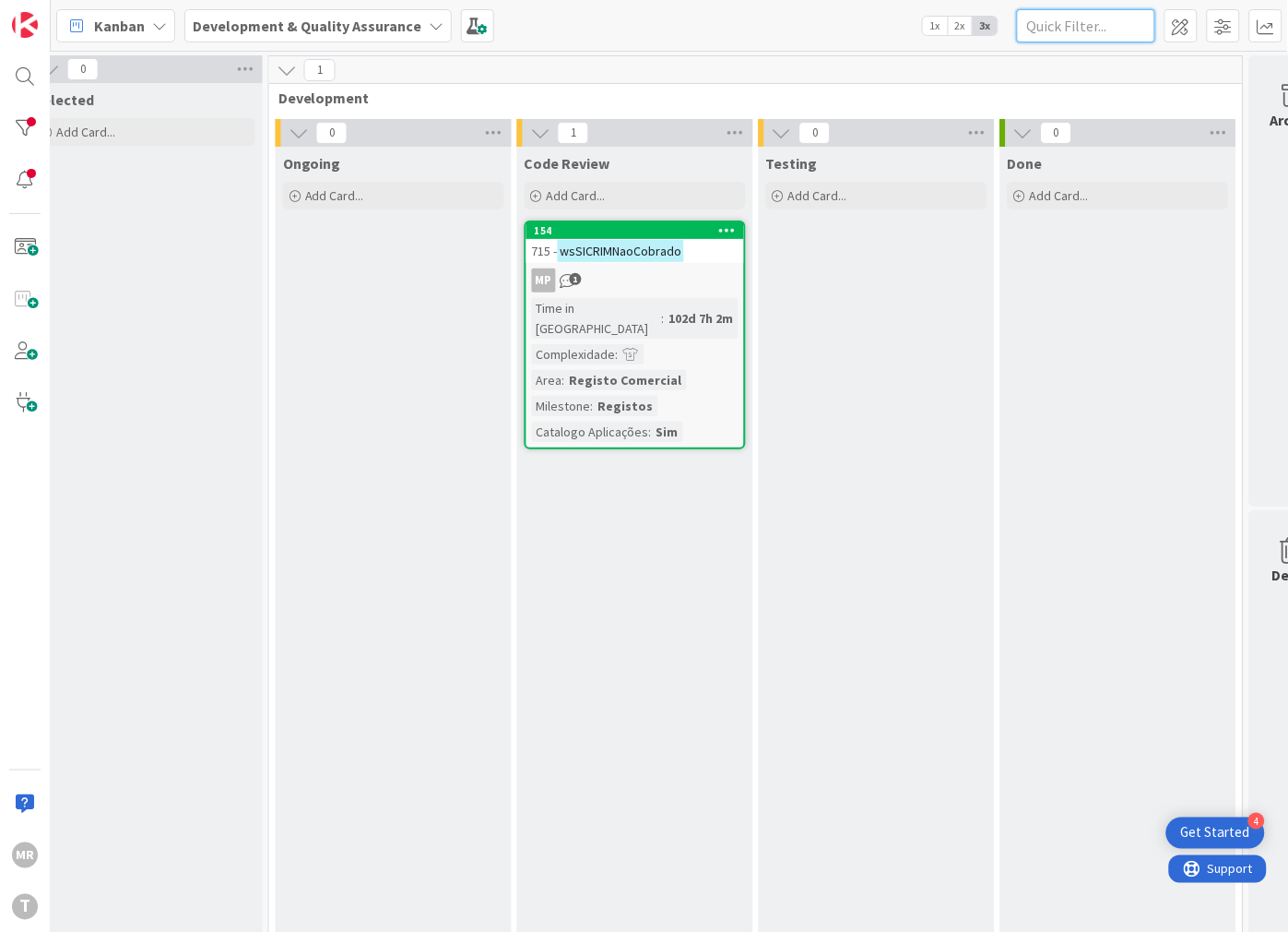
paste input "wsSICRIMNotificaContumacia"
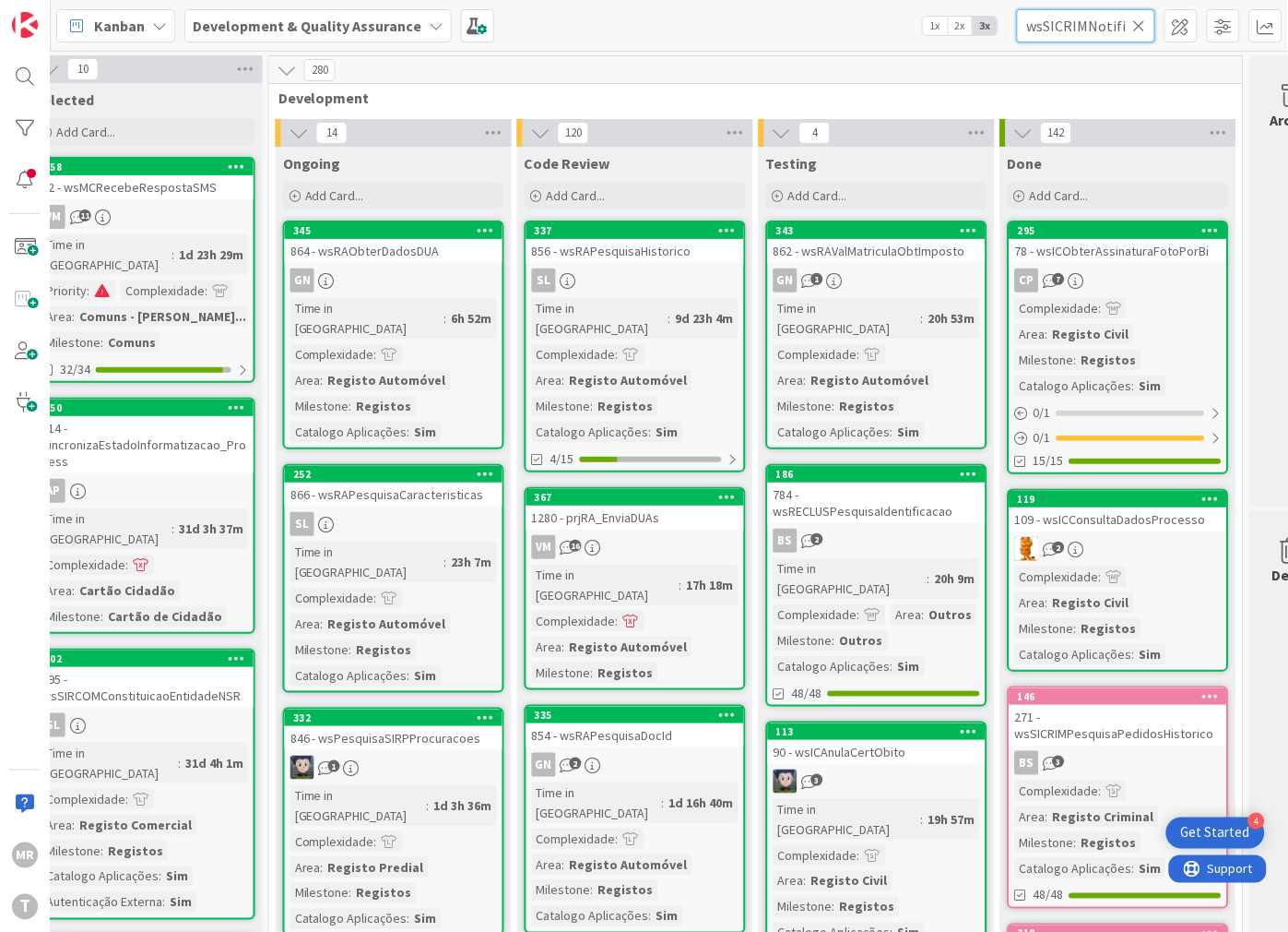
scroll to position [0, 83]
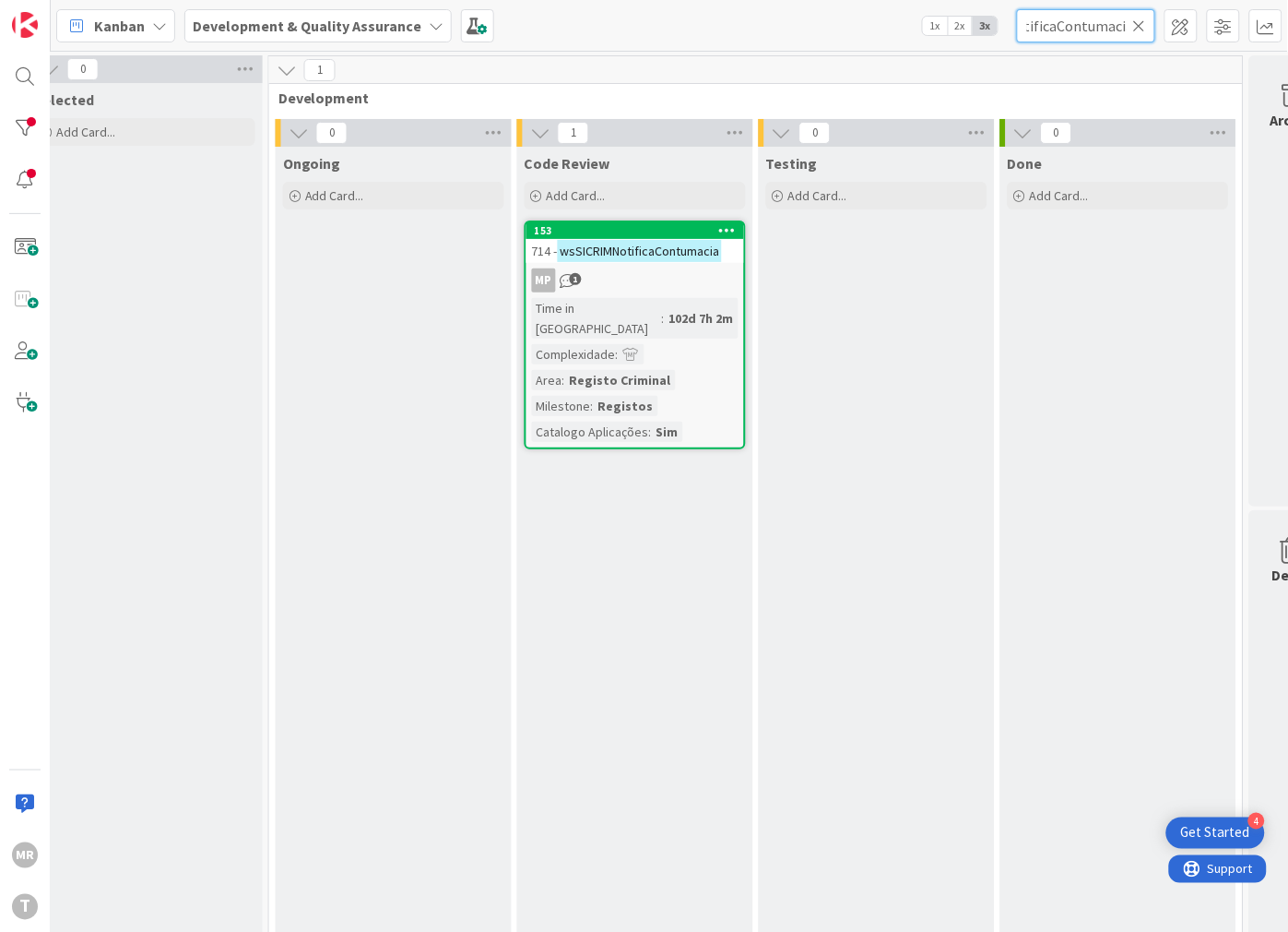
type input "wsSICRIMNotificaContumacia"
click at [1142, 25] on icon at bounding box center [1140, 26] width 13 height 17
click at [1092, 20] on input "text" at bounding box center [1086, 25] width 139 height 33
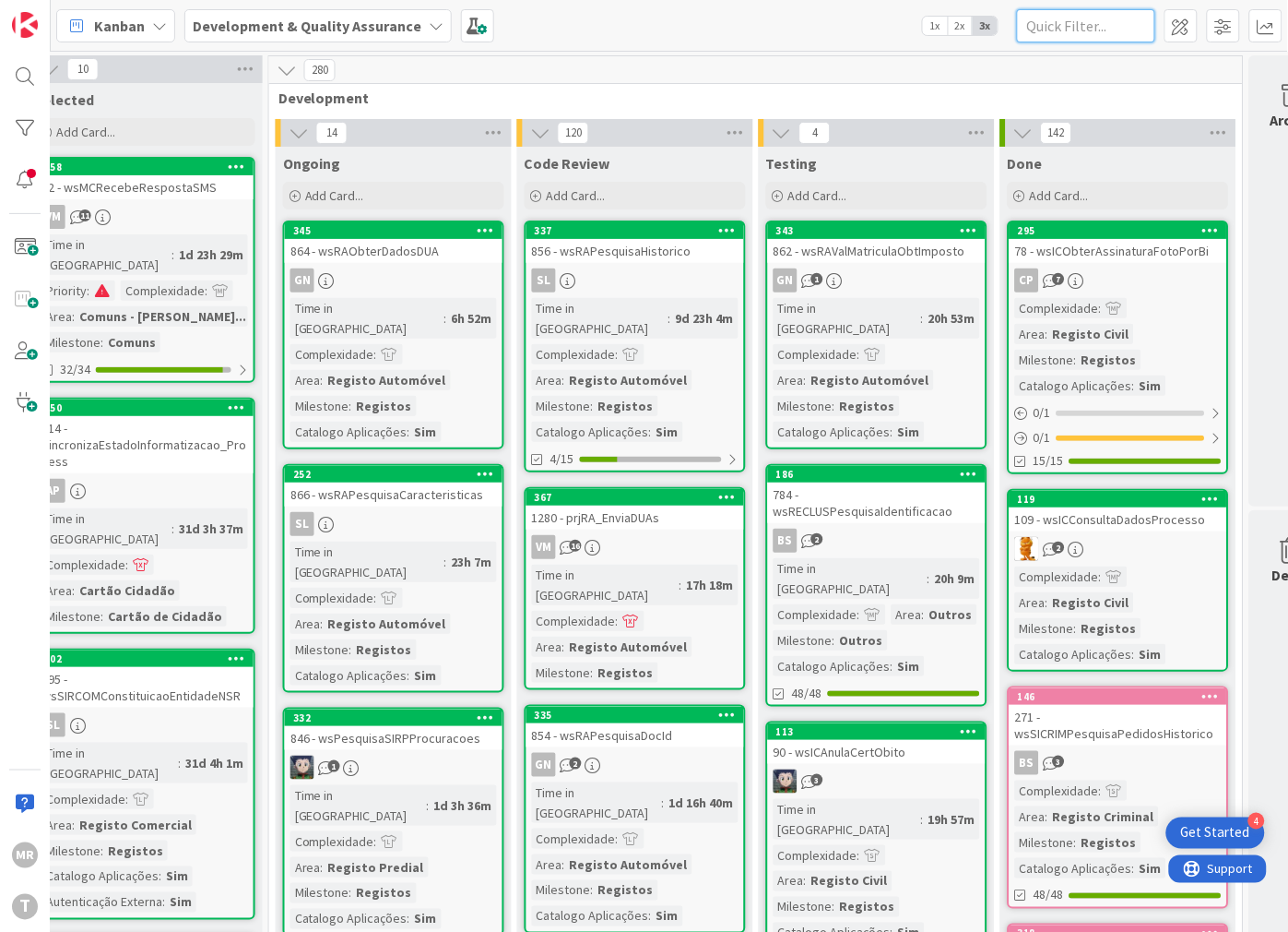
paste input "wsSICRIMObterCertificado"
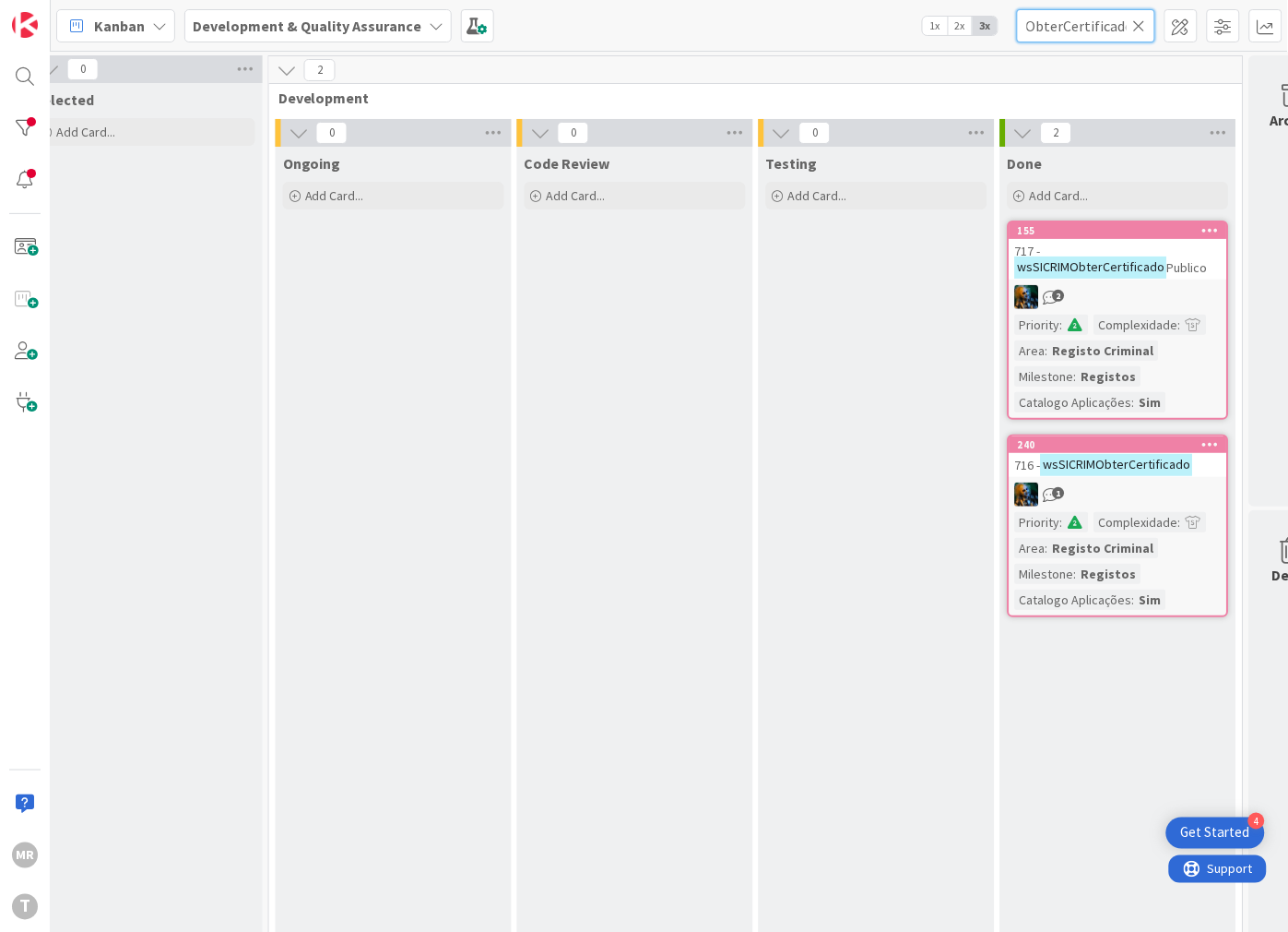
type input "wsSICRIMObterCertificado"
click at [1136, 27] on icon at bounding box center [1140, 26] width 13 height 17
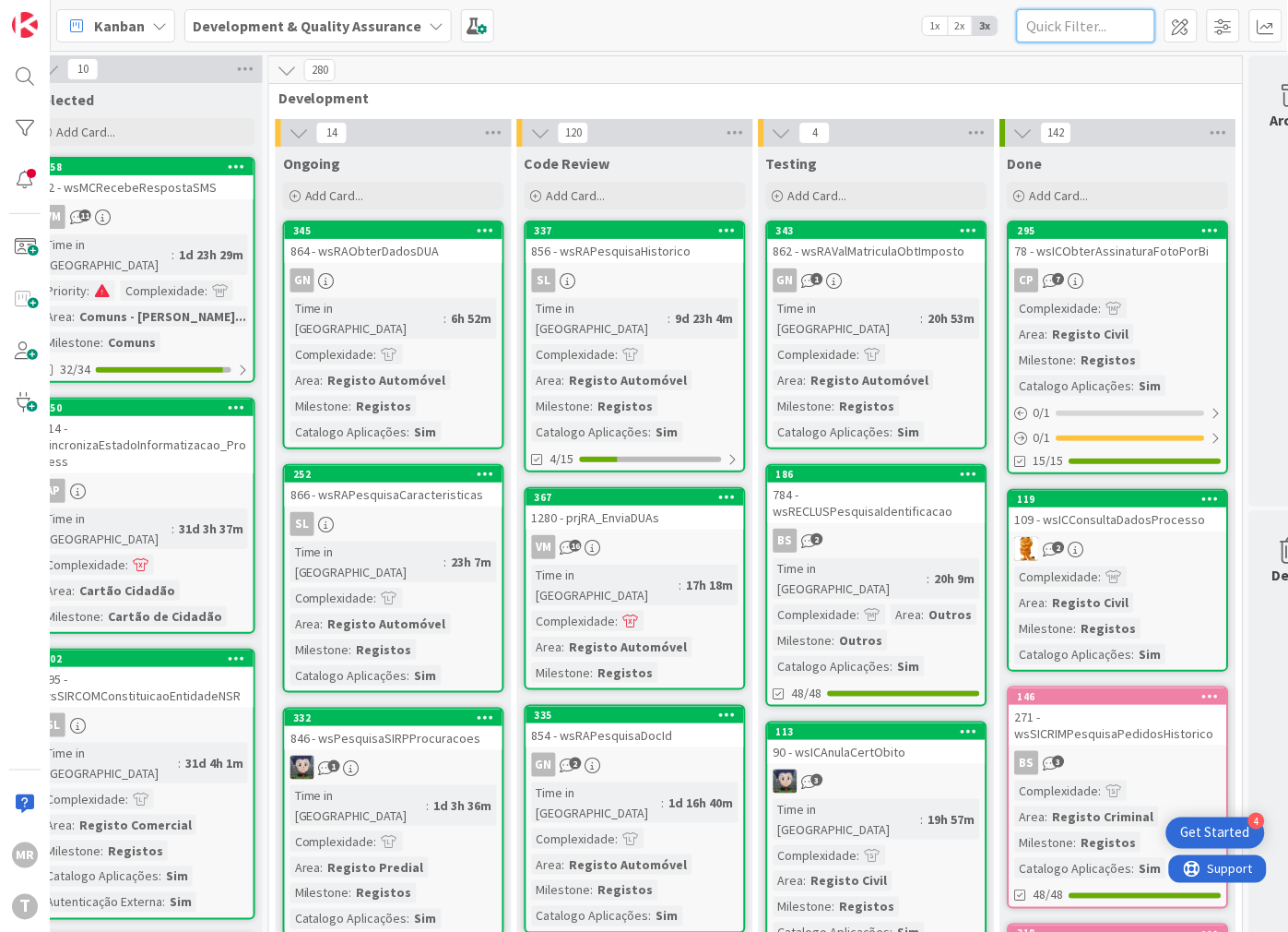
click at [1088, 25] on input "text" at bounding box center [1086, 25] width 139 height 33
paste input "wsSICRIMObterDetalhePedido"
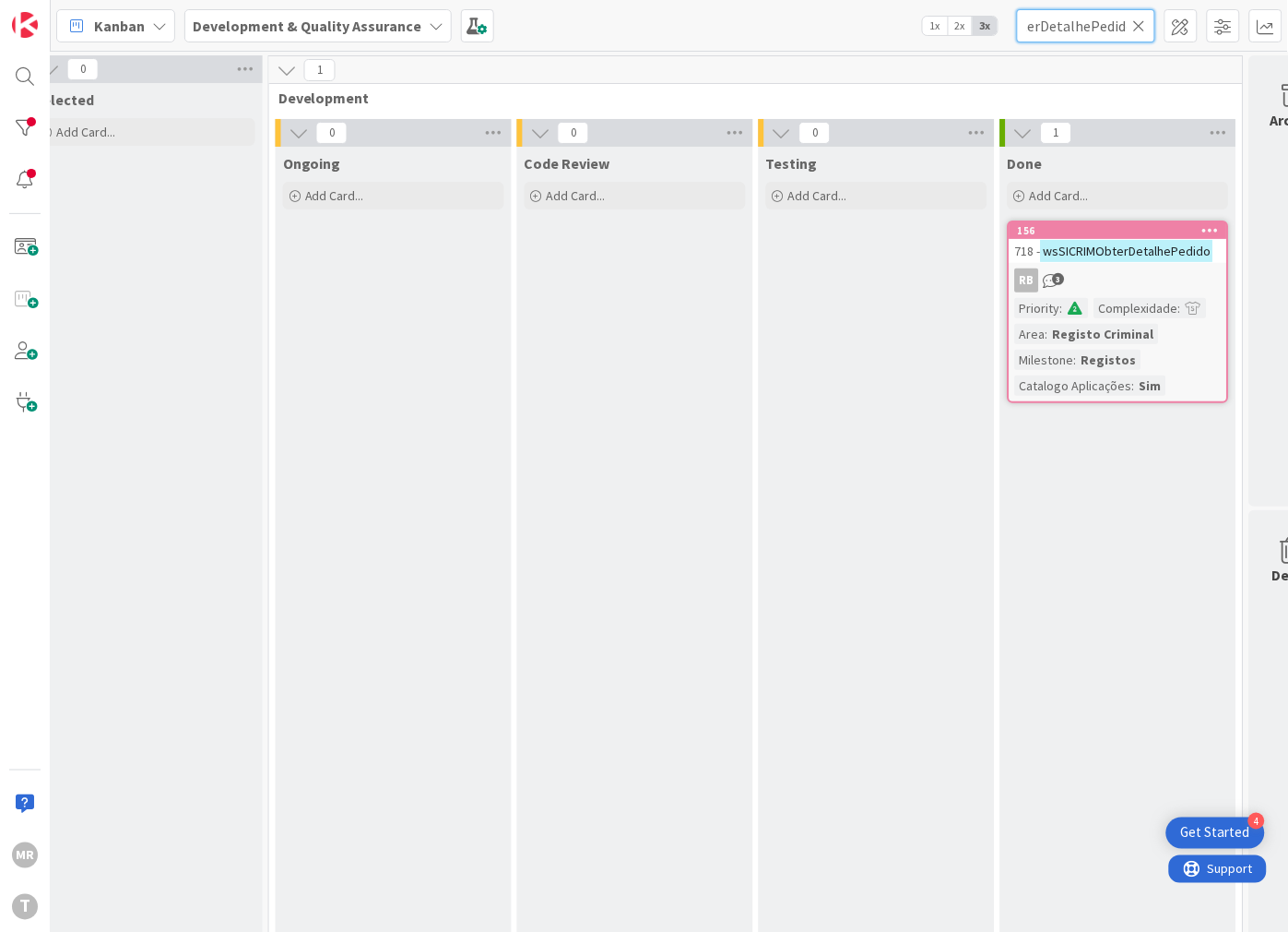
type input "wsSICRIMObterDetalhePedido"
click at [1139, 21] on icon at bounding box center [1140, 26] width 13 height 17
click at [1109, 29] on input "text" at bounding box center [1086, 25] width 139 height 33
paste input "wsSICRIMObterDocumentoPagamento"
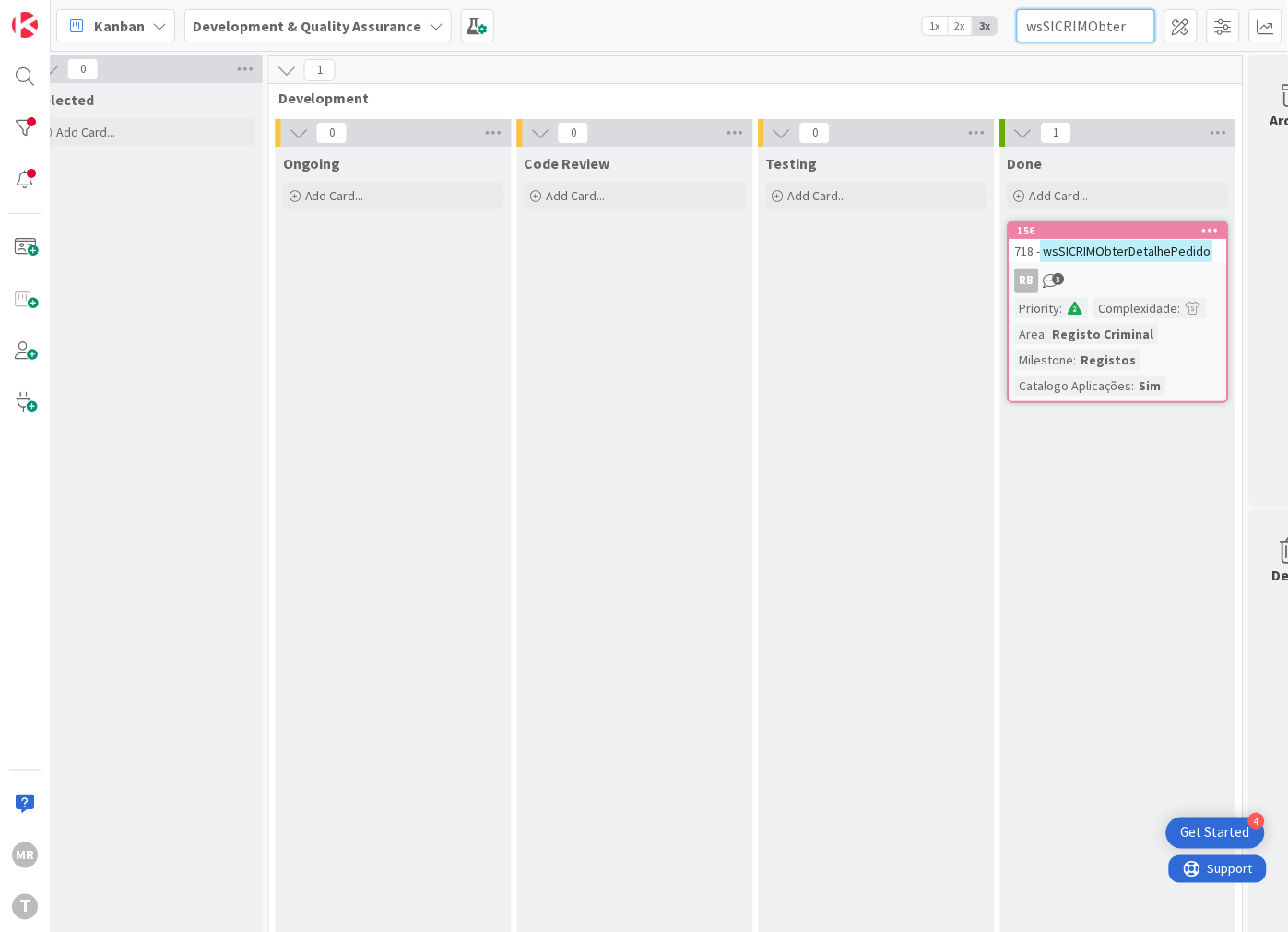
scroll to position [0, 139]
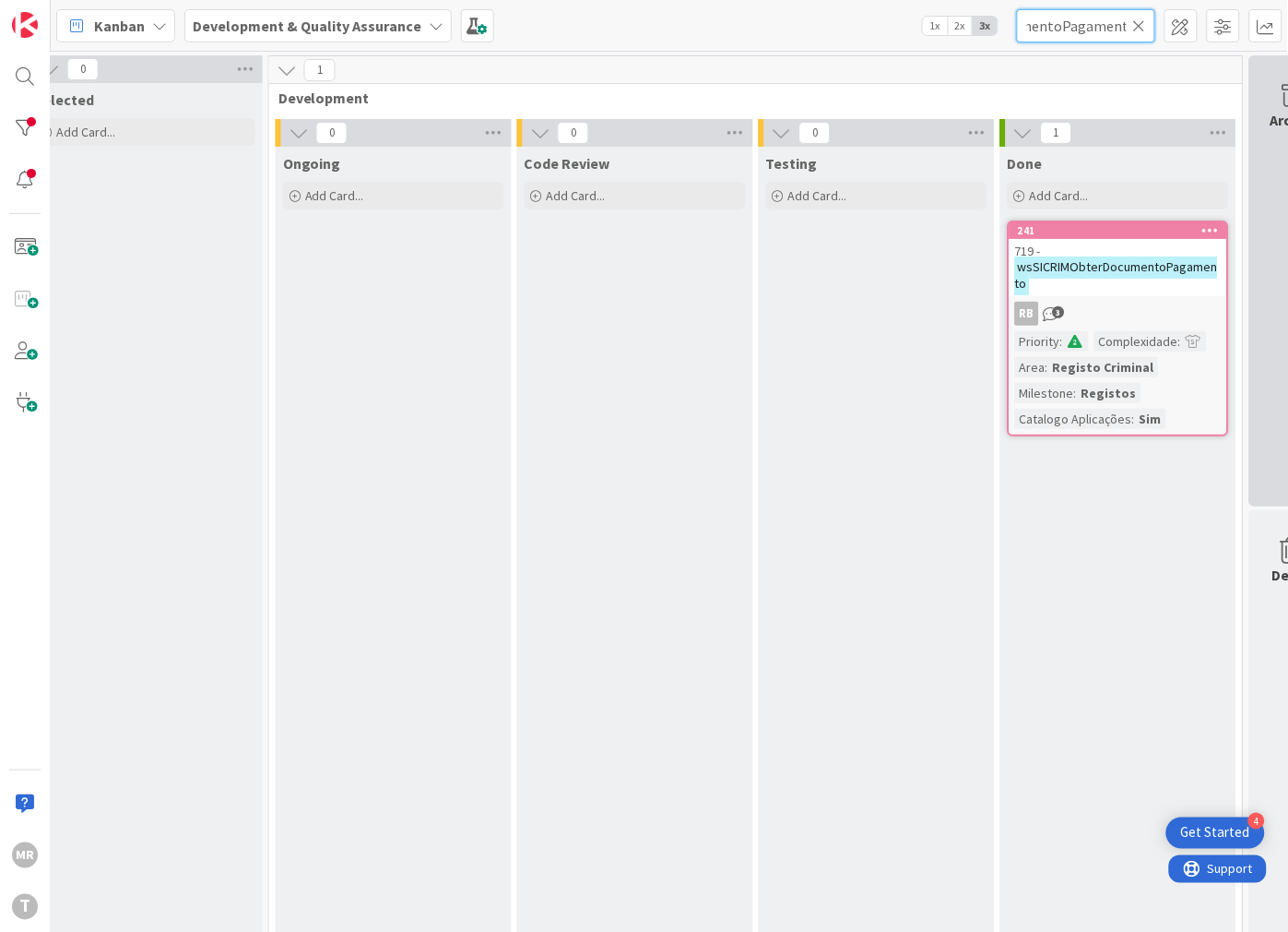
type input "wsSICRIMObterDocumentoPagamento"
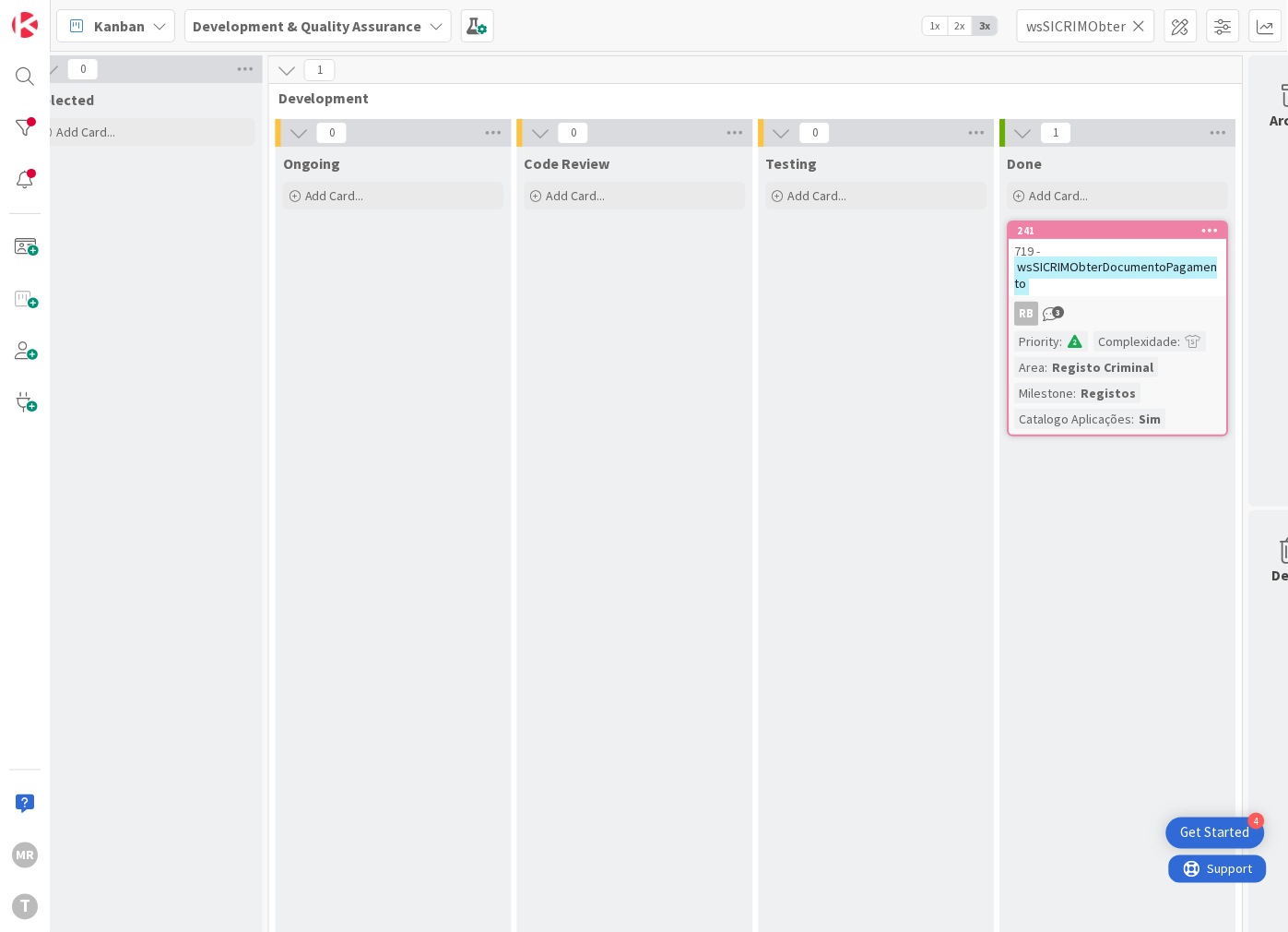
drag, startPoint x: 1142, startPoint y: 22, endPoint x: 1113, endPoint y: 23, distance: 29.0
click at [1142, 22] on icon at bounding box center [1140, 26] width 13 height 17
click at [1101, 25] on input "text" at bounding box center [1086, 25] width 139 height 33
paste input "wsSICRIMObterEntidades"
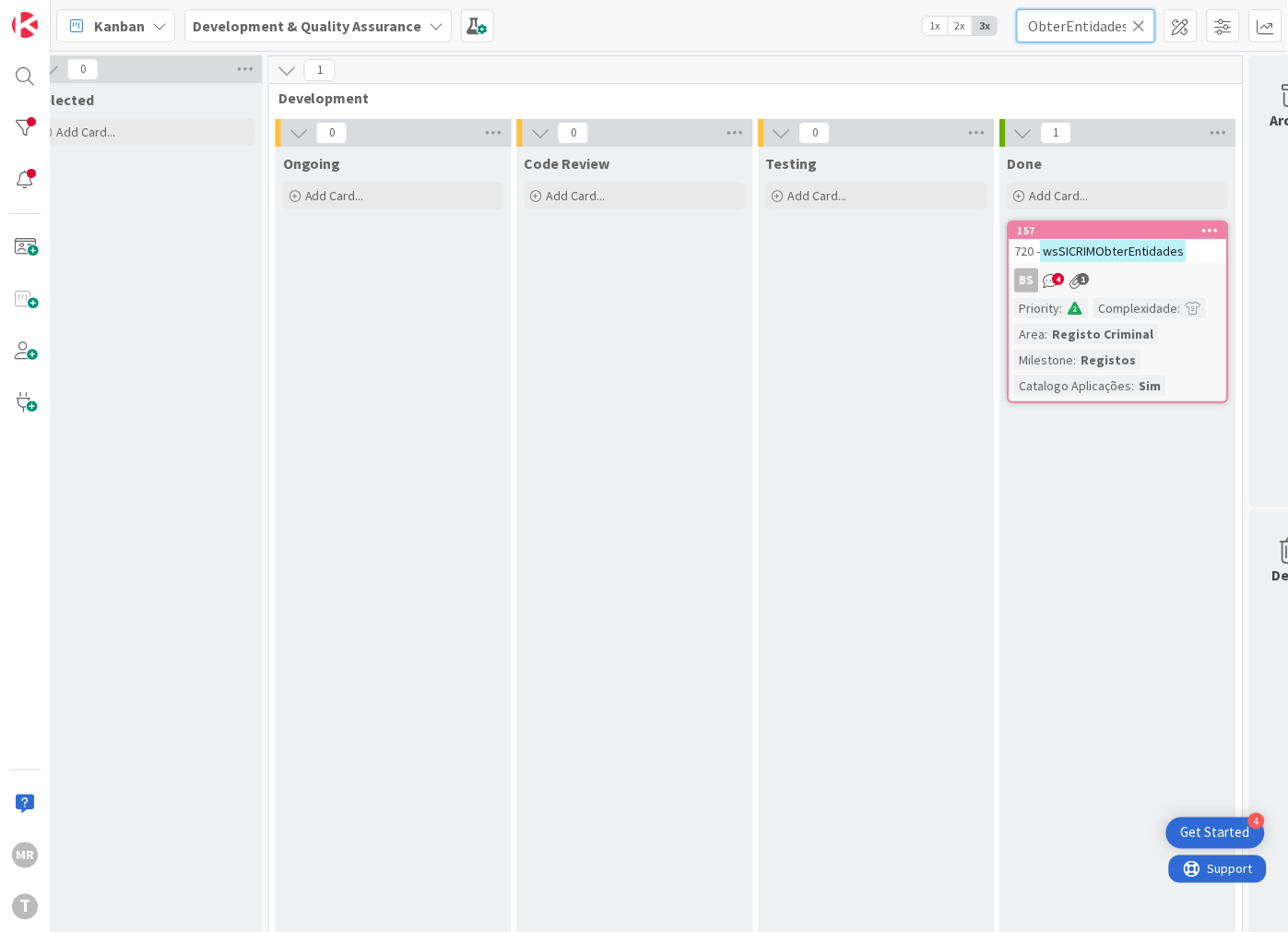
scroll to position [0, 58]
type input "wsSICRIMObterEntidades"
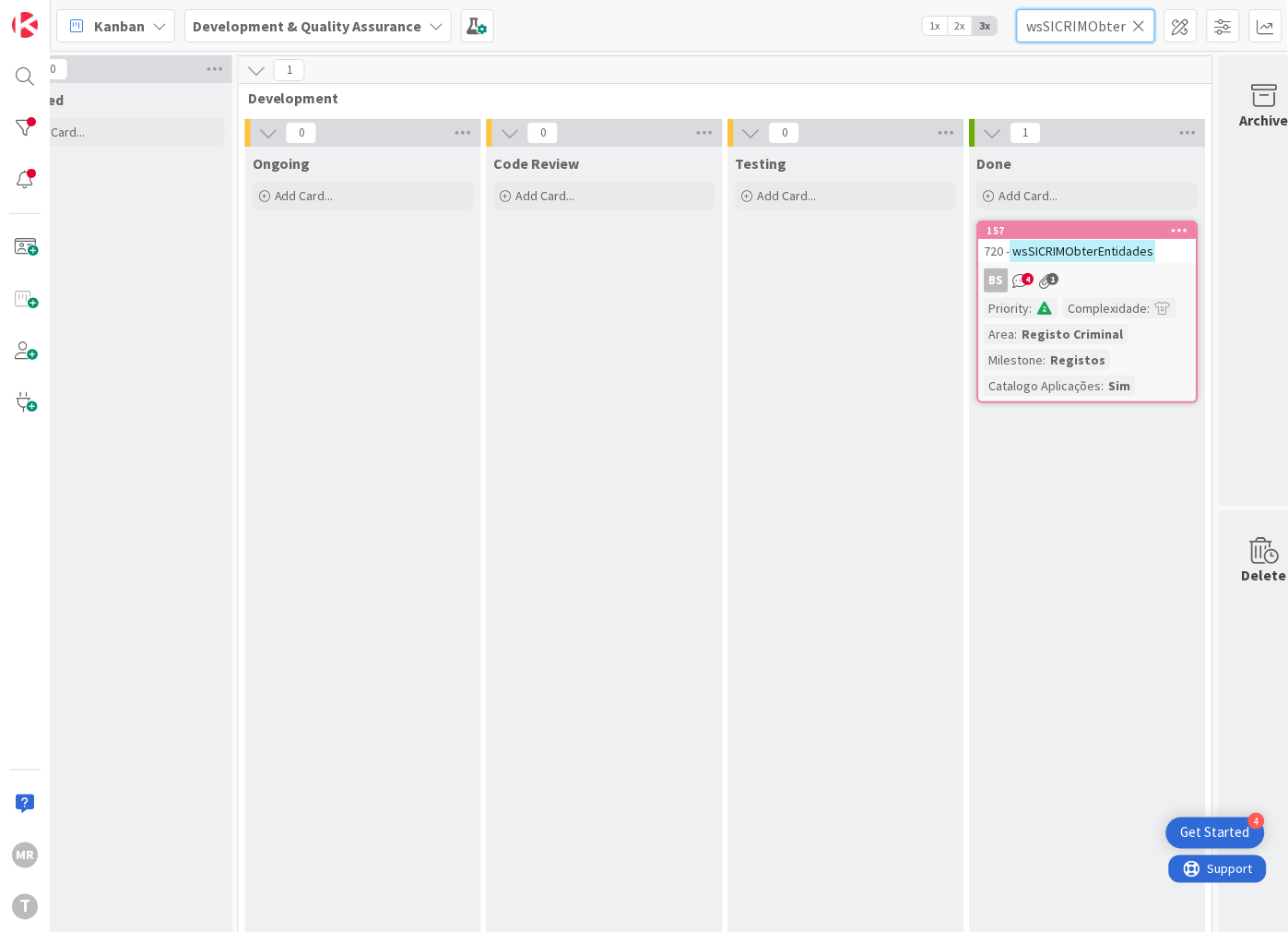
scroll to position [0, 646]
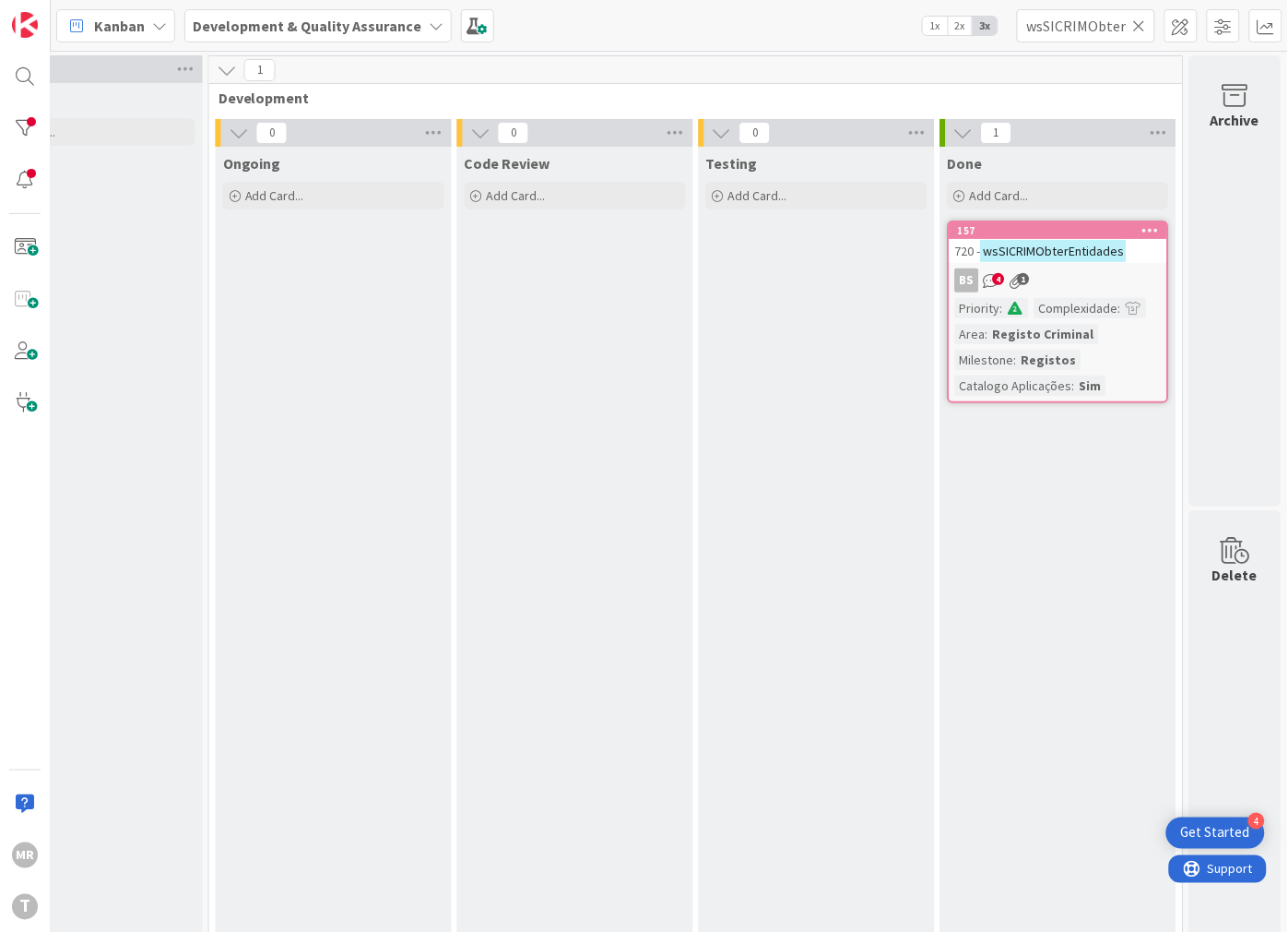
click at [1135, 19] on icon at bounding box center [1140, 26] width 13 height 17
click at [1063, 19] on input "text" at bounding box center [1086, 25] width 139 height 33
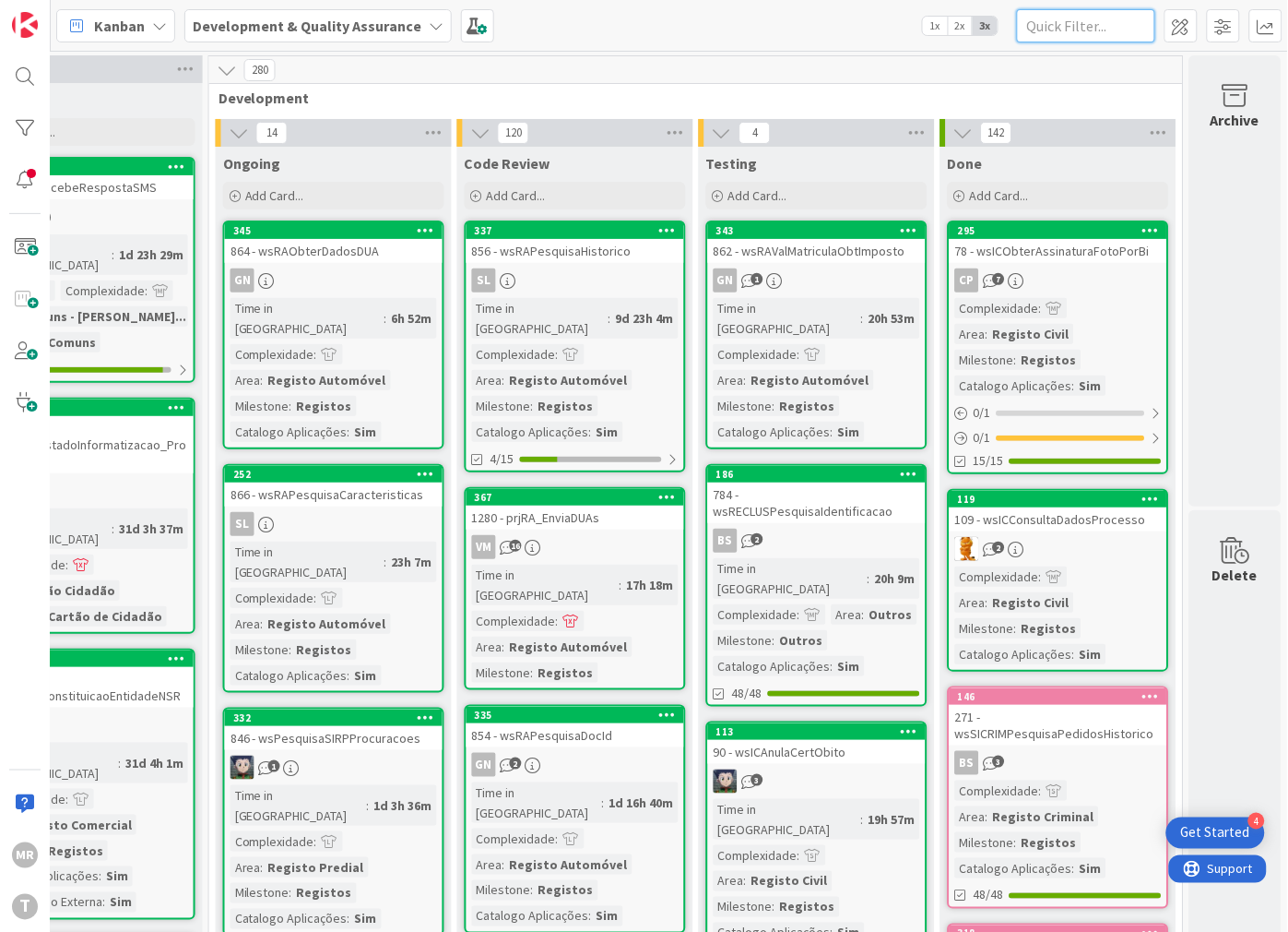
click at [1063, 23] on input "text" at bounding box center [1086, 25] width 139 height 33
click at [1108, 22] on input "text" at bounding box center [1086, 25] width 139 height 33
paste input "wsSICRIMObterEntidades"
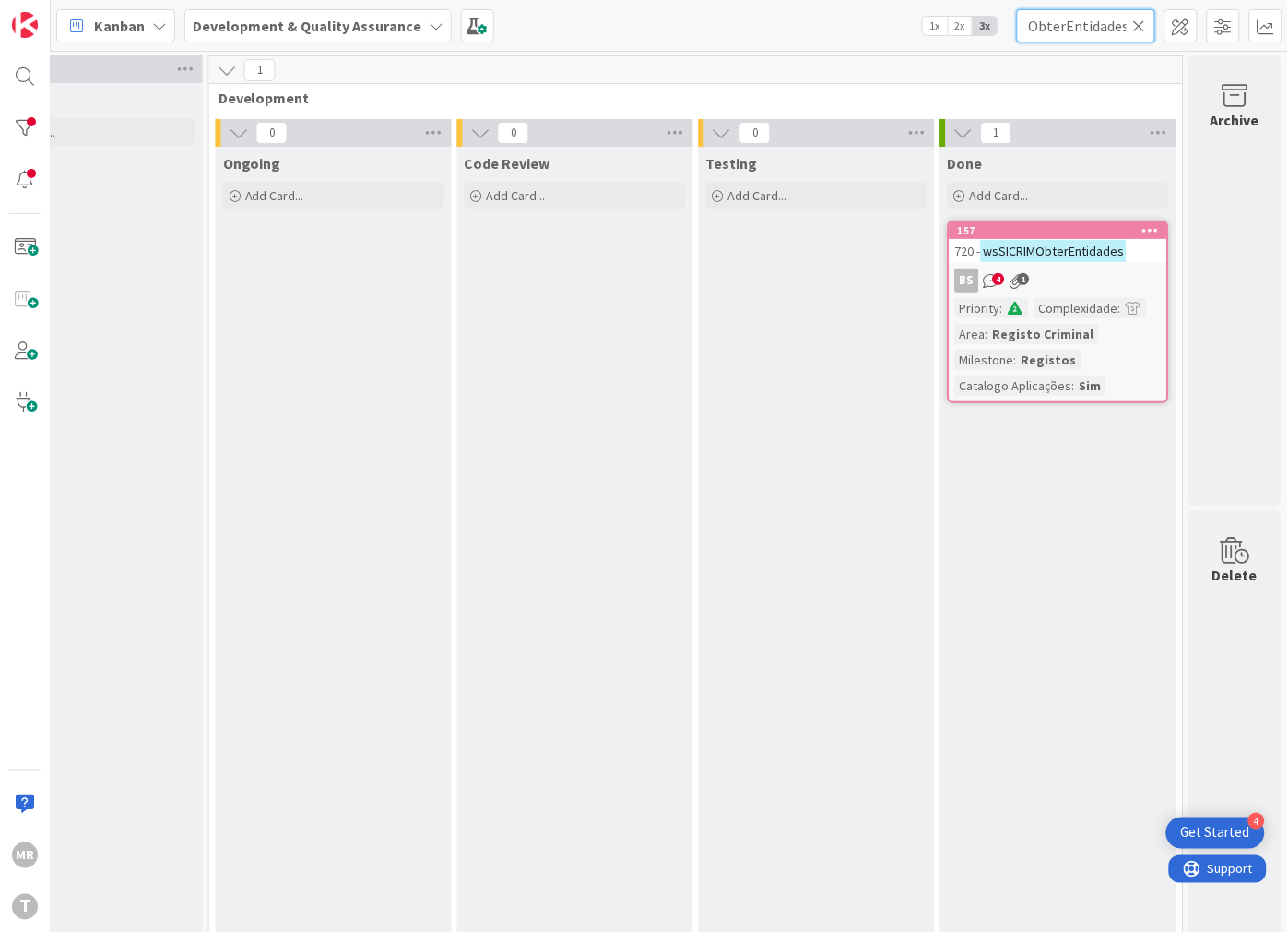
scroll to position [0, 58]
type input "wsSICRIMObterEntidades"
click at [1145, 18] on icon at bounding box center [1140, 26] width 13 height 17
click at [1125, 30] on input "text" at bounding box center [1086, 25] width 139 height 33
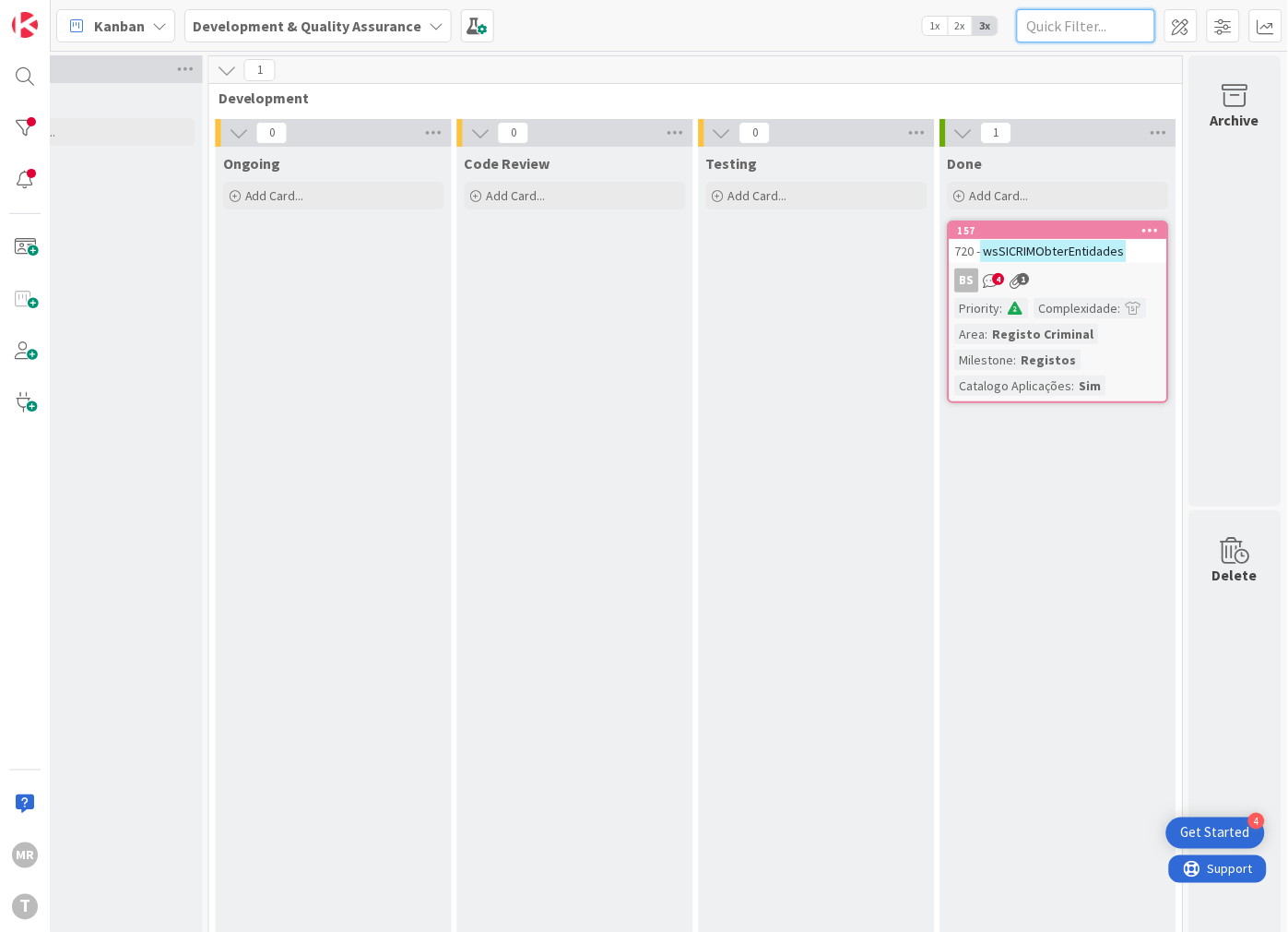
paste input "wsSICRIMObterQualidadeRequerentes"
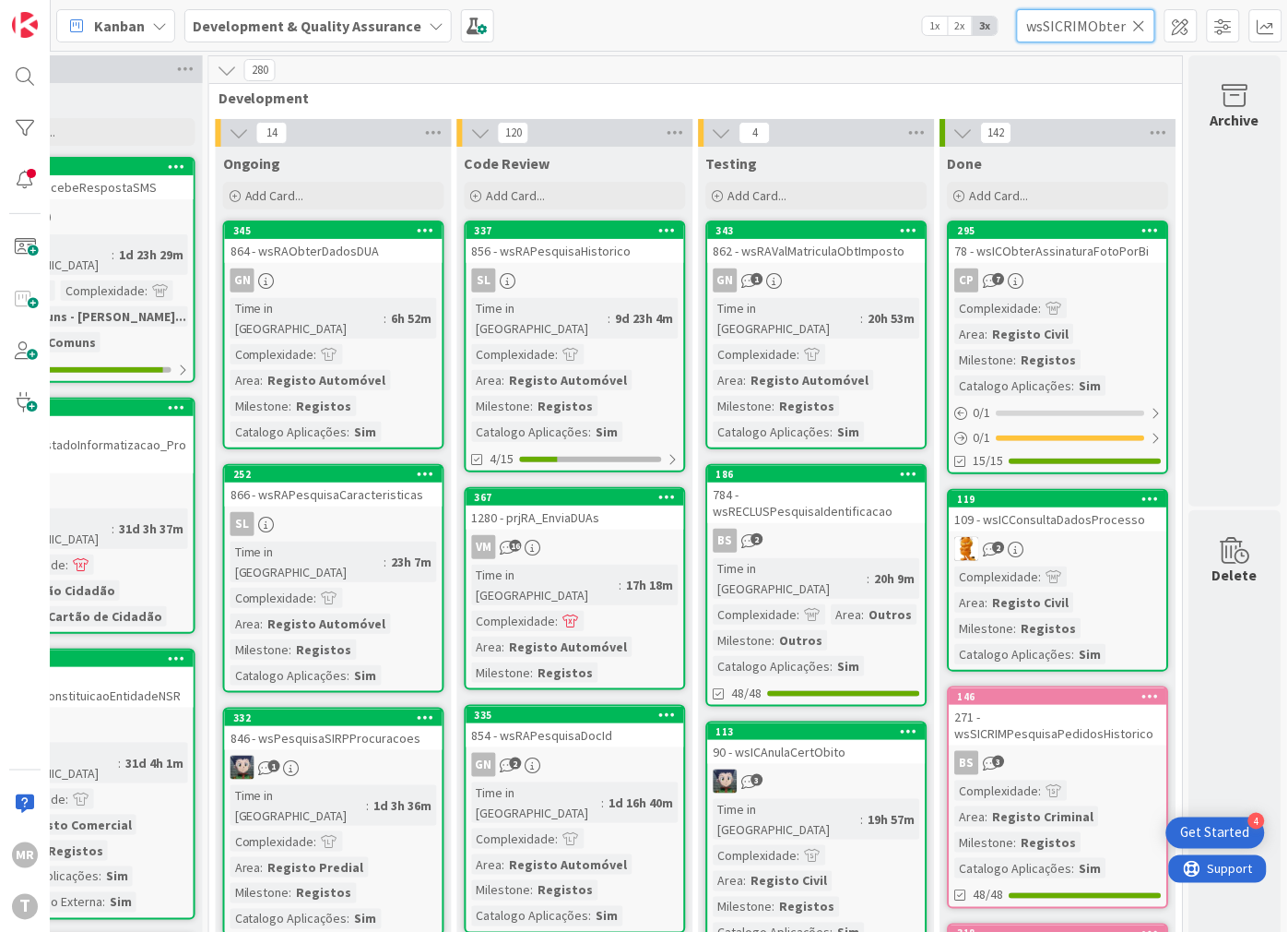
scroll to position [0, 137]
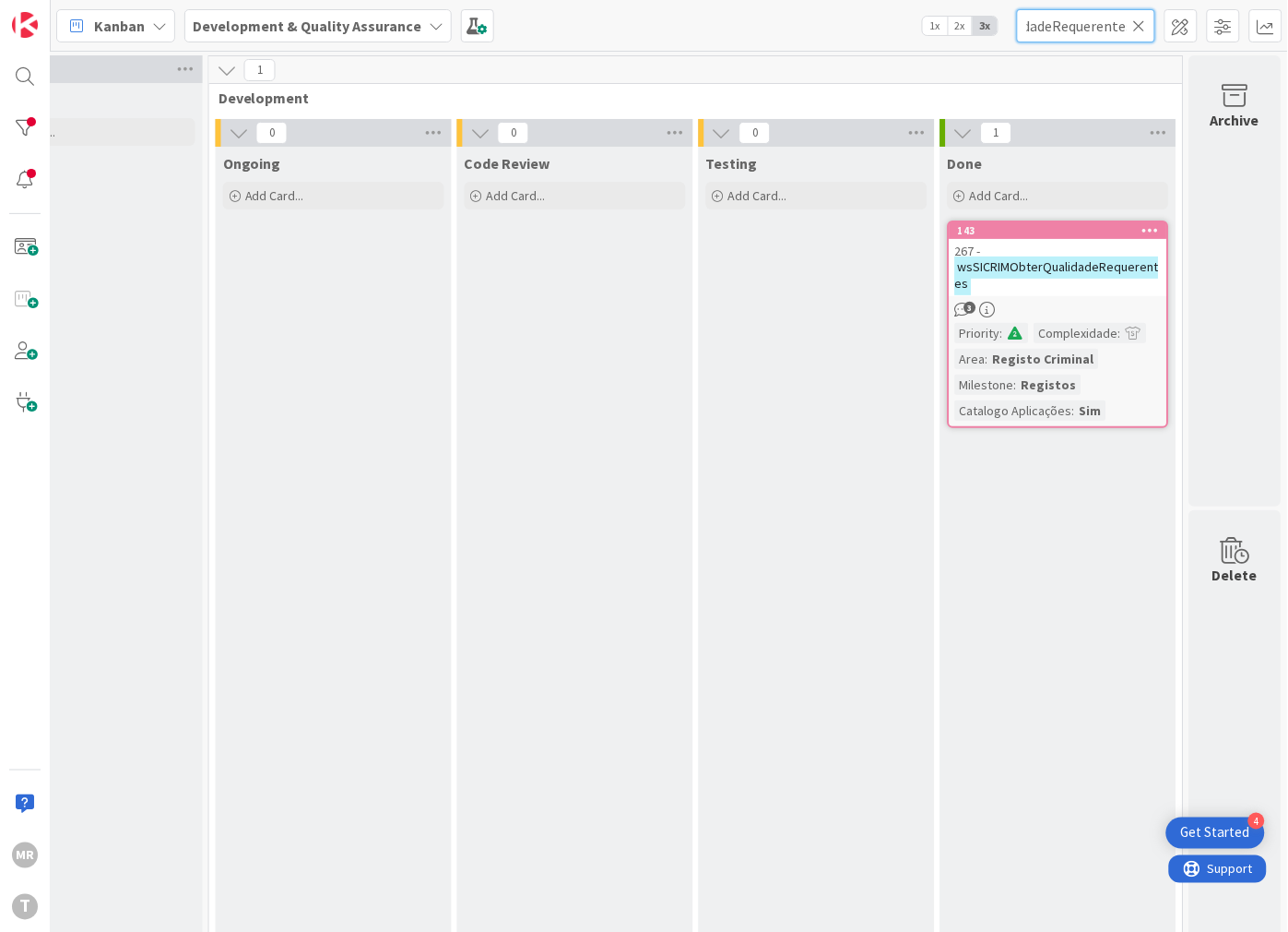
type input "wsSICRIMObterQualidadeRequerentes"
click at [1141, 24] on icon at bounding box center [1140, 26] width 13 height 17
click at [1107, 37] on input "text" at bounding box center [1086, 25] width 139 height 33
paste input "wsSICRIMObterTiposDocumento"
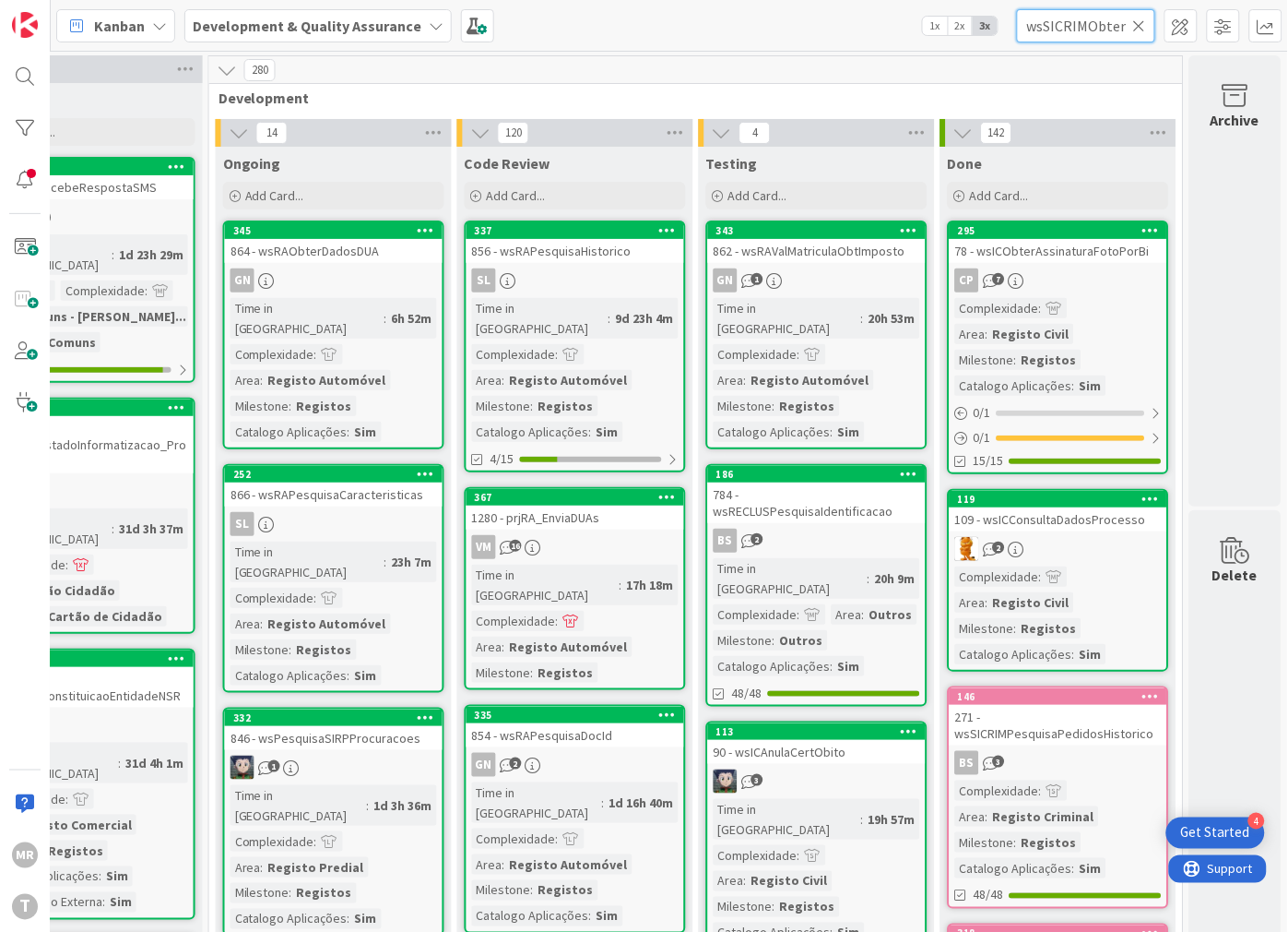
scroll to position [0, 102]
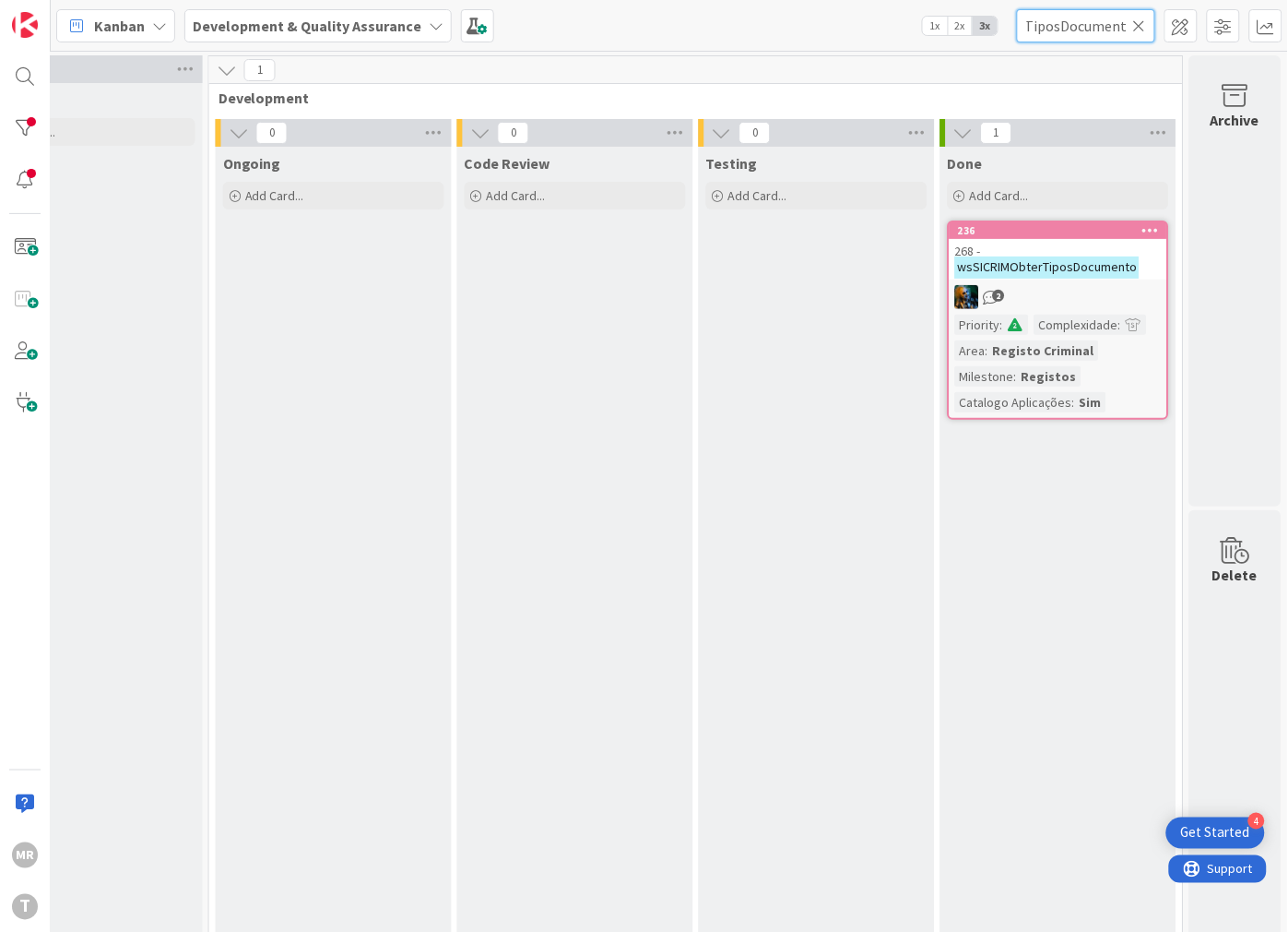
type input "wsSICRIMObterTiposDocumento"
click at [1142, 23] on icon at bounding box center [1140, 26] width 13 height 17
click at [1090, 21] on input "text" at bounding box center [1086, 25] width 139 height 33
paste input "wsSICRIMPagamentoTPA"
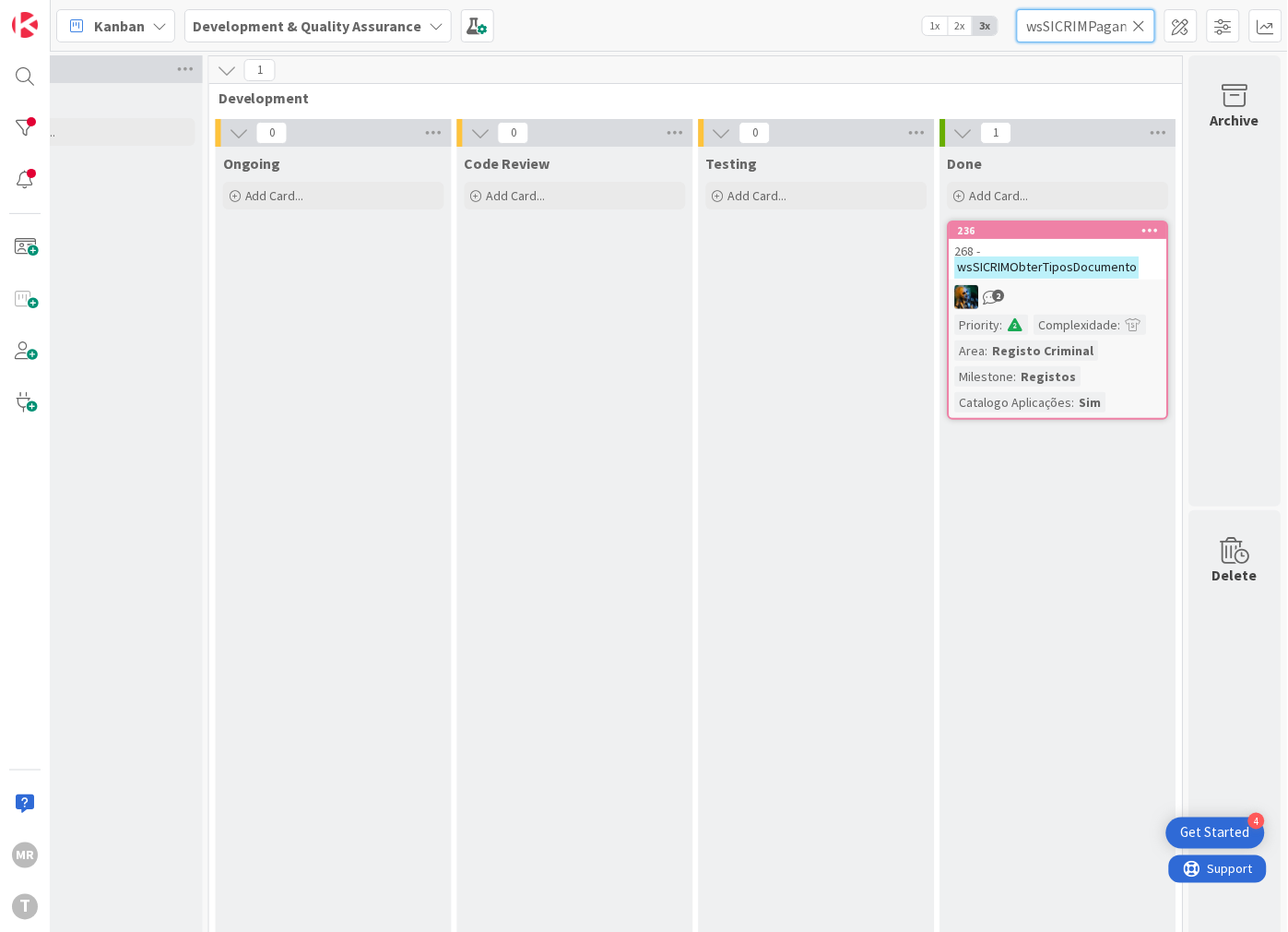
scroll to position [0, 53]
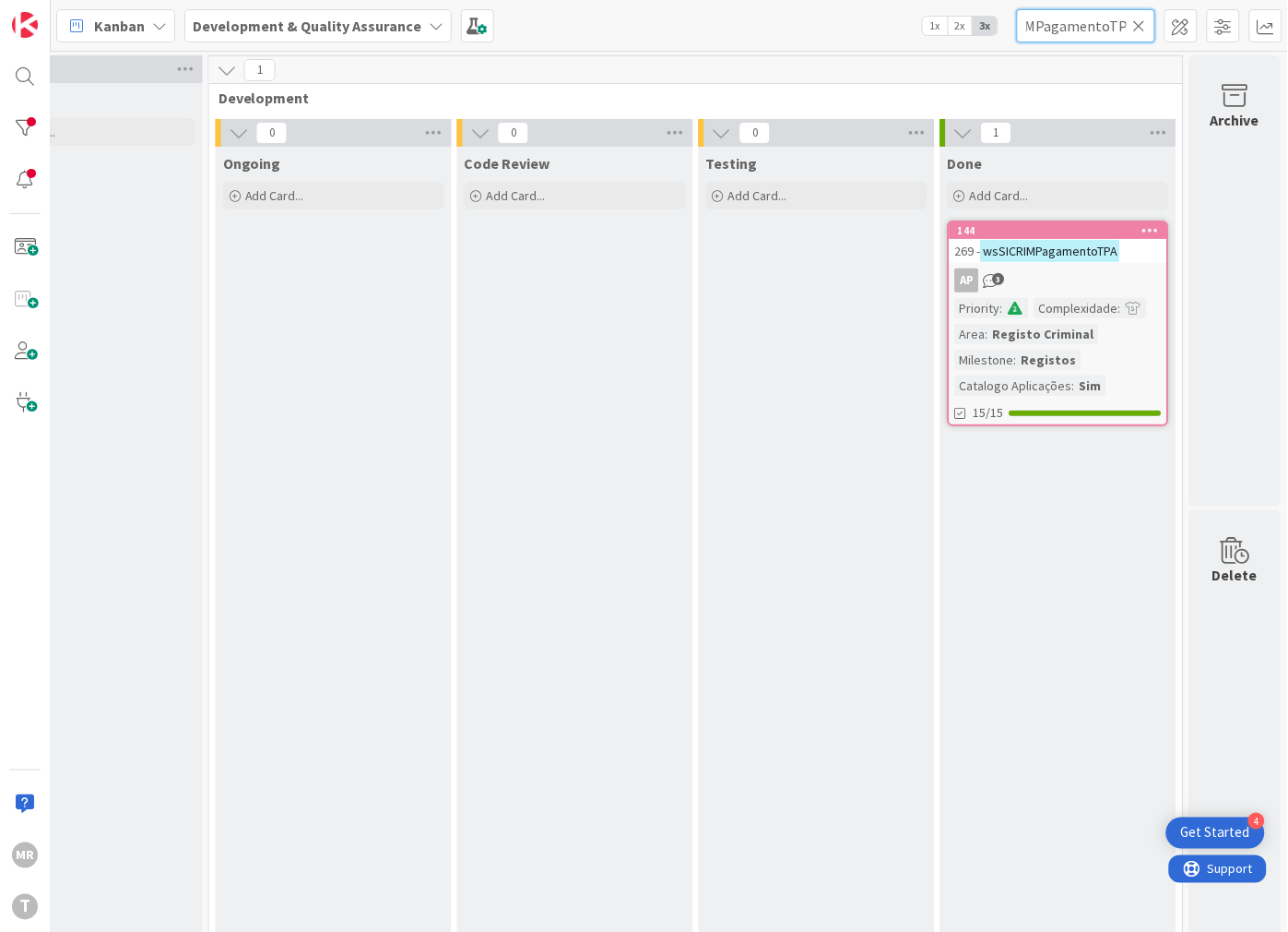
type input "wsSICRIMPagamentoTPA"
click at [1137, 22] on icon at bounding box center [1140, 26] width 13 height 17
click at [1093, 28] on input "text" at bounding box center [1086, 25] width 139 height 33
paste input "wsSICRIMPaisesEcris"
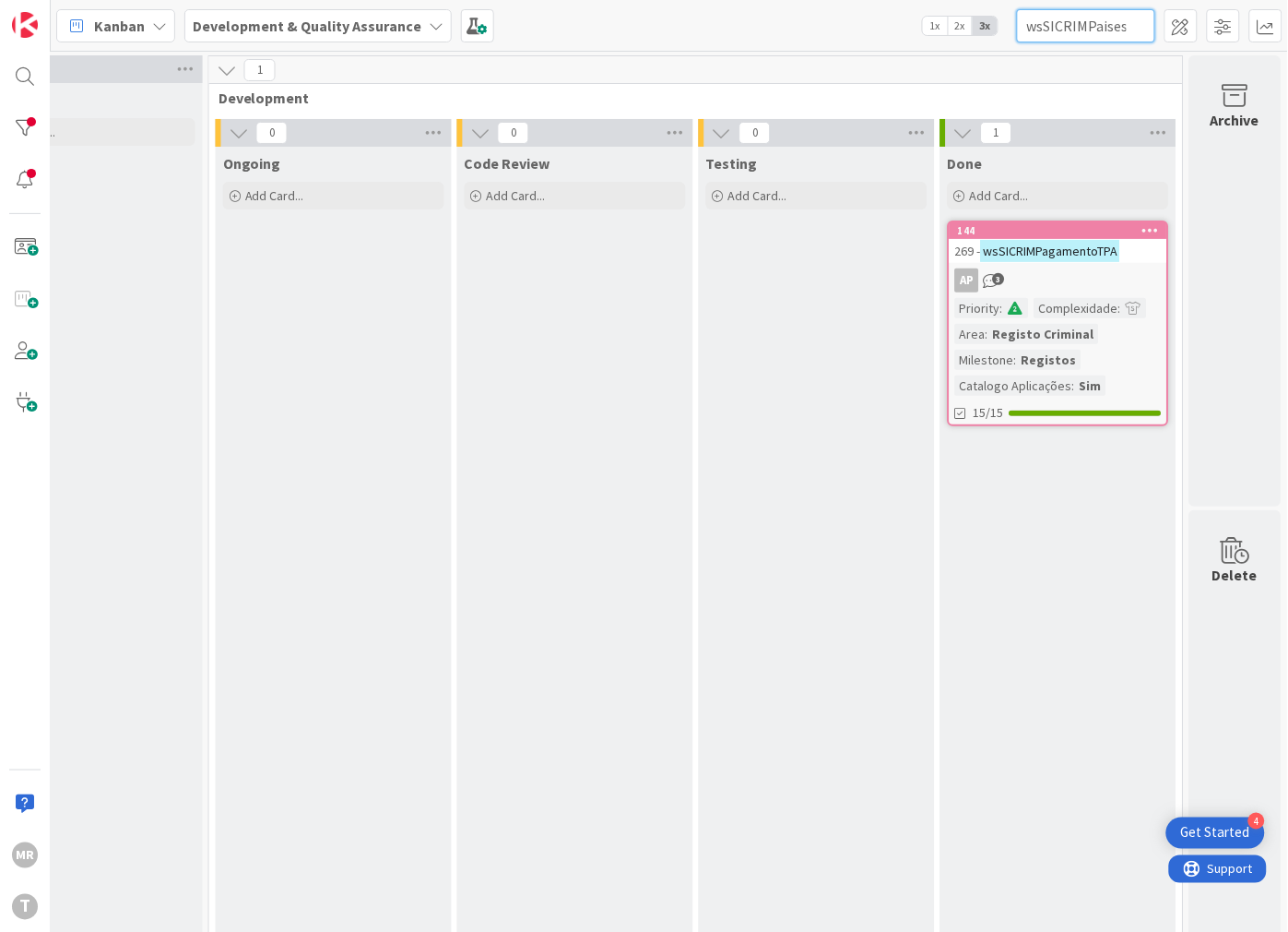
scroll to position [0, 28]
type input "wsSICRIMPaisesEcris"
click at [1141, 21] on icon at bounding box center [1140, 26] width 13 height 17
click at [1116, 29] on input "text" at bounding box center [1086, 25] width 139 height 33
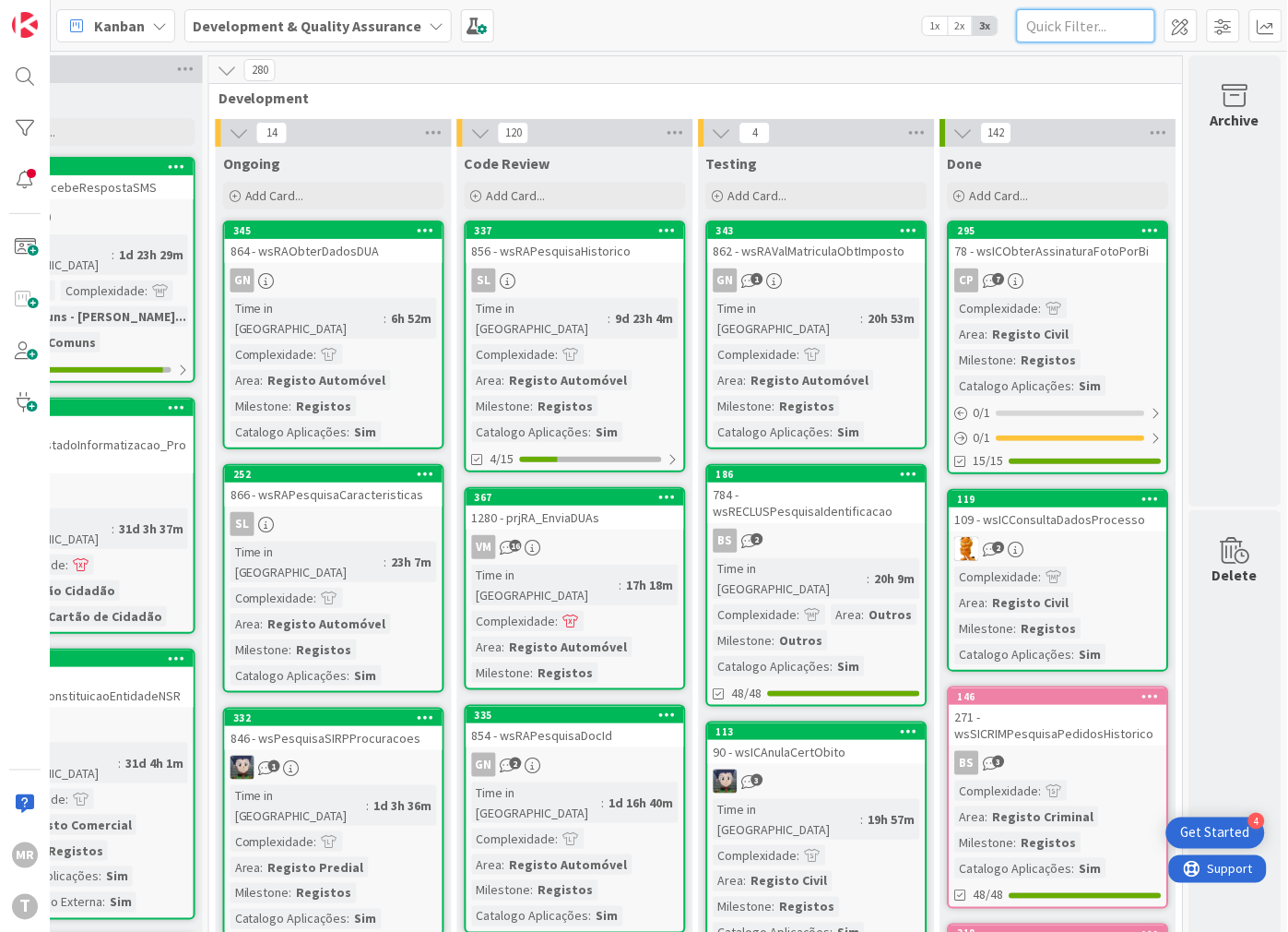
paste input "wsSICRIMPesquisaPedidos"
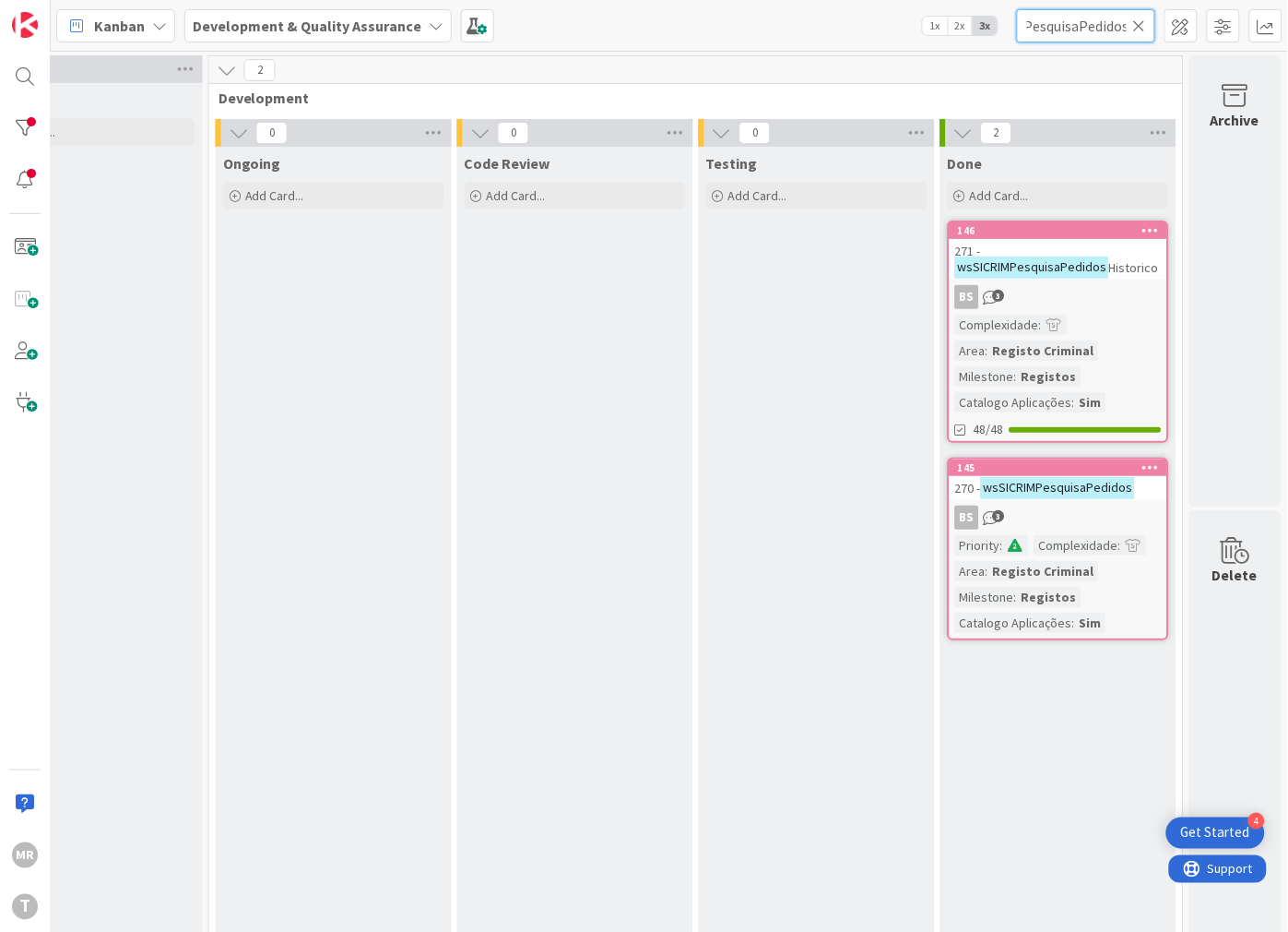
type input "wsSICRIMPesquisaPedidos"
click at [1128, 19] on input "wsSICRIMPesquisaPedidos" at bounding box center [1086, 25] width 139 height 33
click at [1145, 32] on icon at bounding box center [1140, 26] width 13 height 17
click at [1113, 32] on input "text" at bounding box center [1086, 25] width 139 height 33
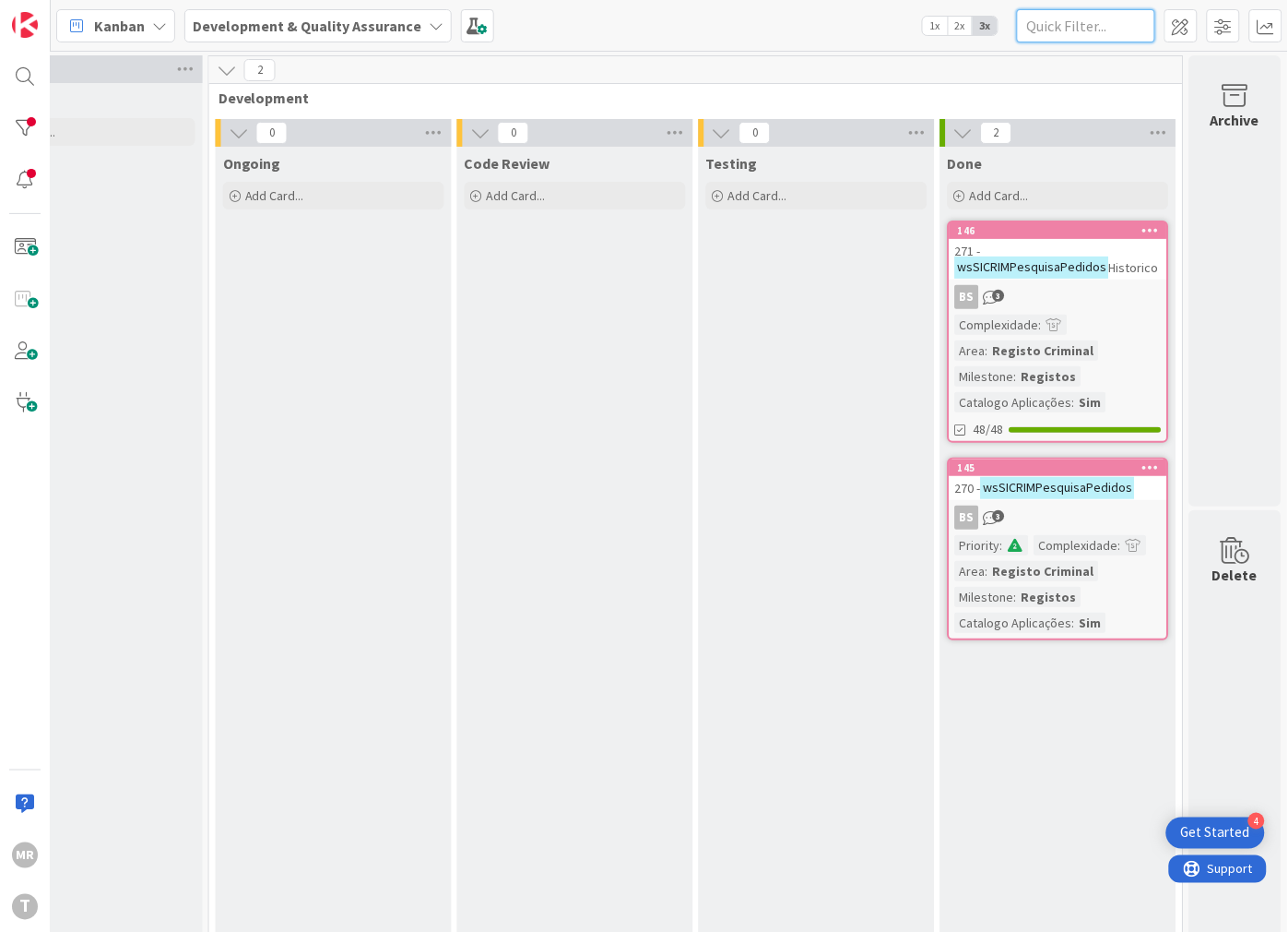
paste input "wsSICRIMPesquisaPedidosHistorico"
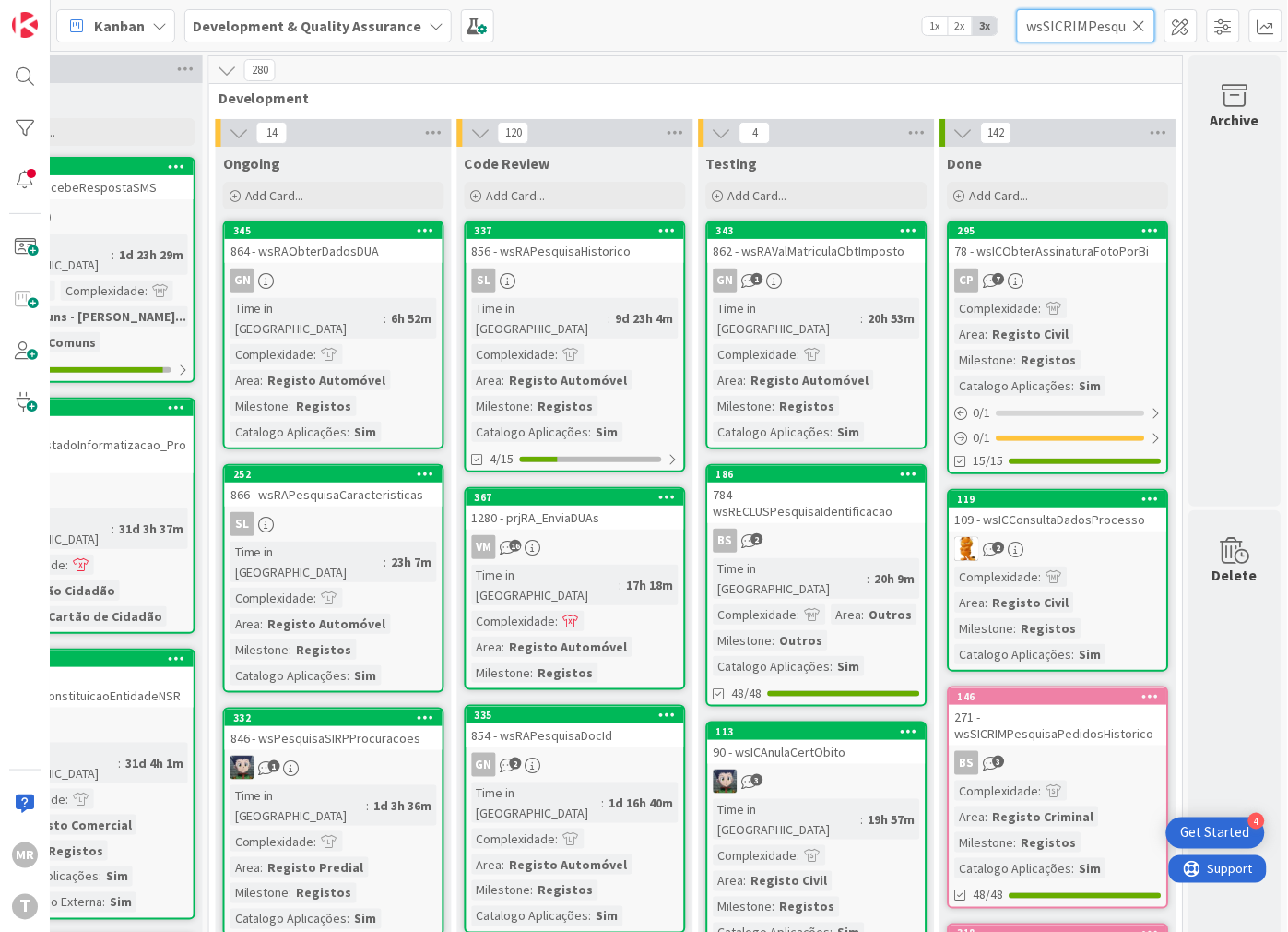
scroll to position [0, 120]
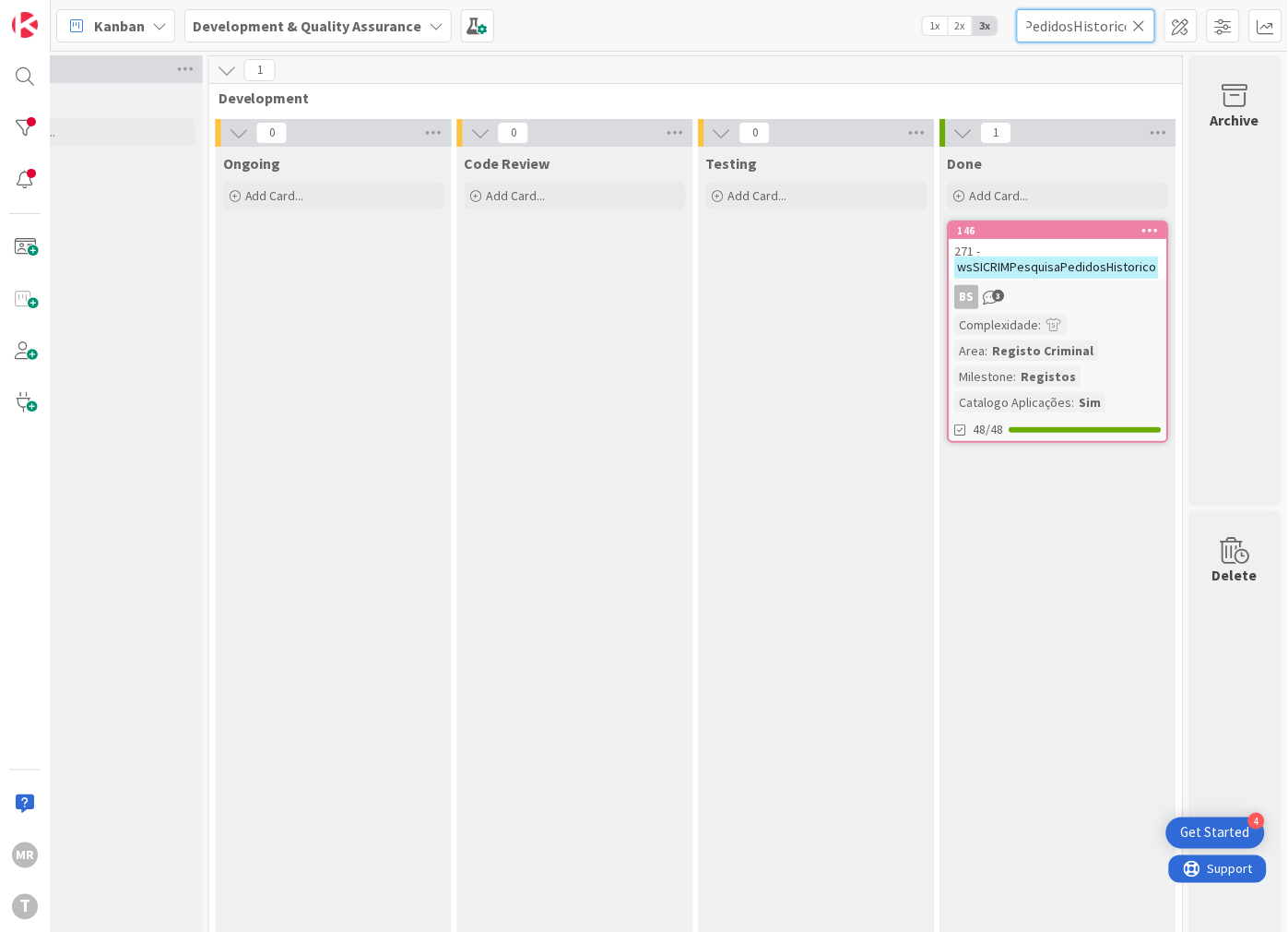
type input "wsSICRIMPesquisaPedidosHistorico"
click at [1134, 22] on icon at bounding box center [1140, 26] width 13 height 17
click at [1096, 25] on input "text" at bounding box center [1086, 25] width 139 height 33
paste input "wsSICRIMRequerimentoCTM"
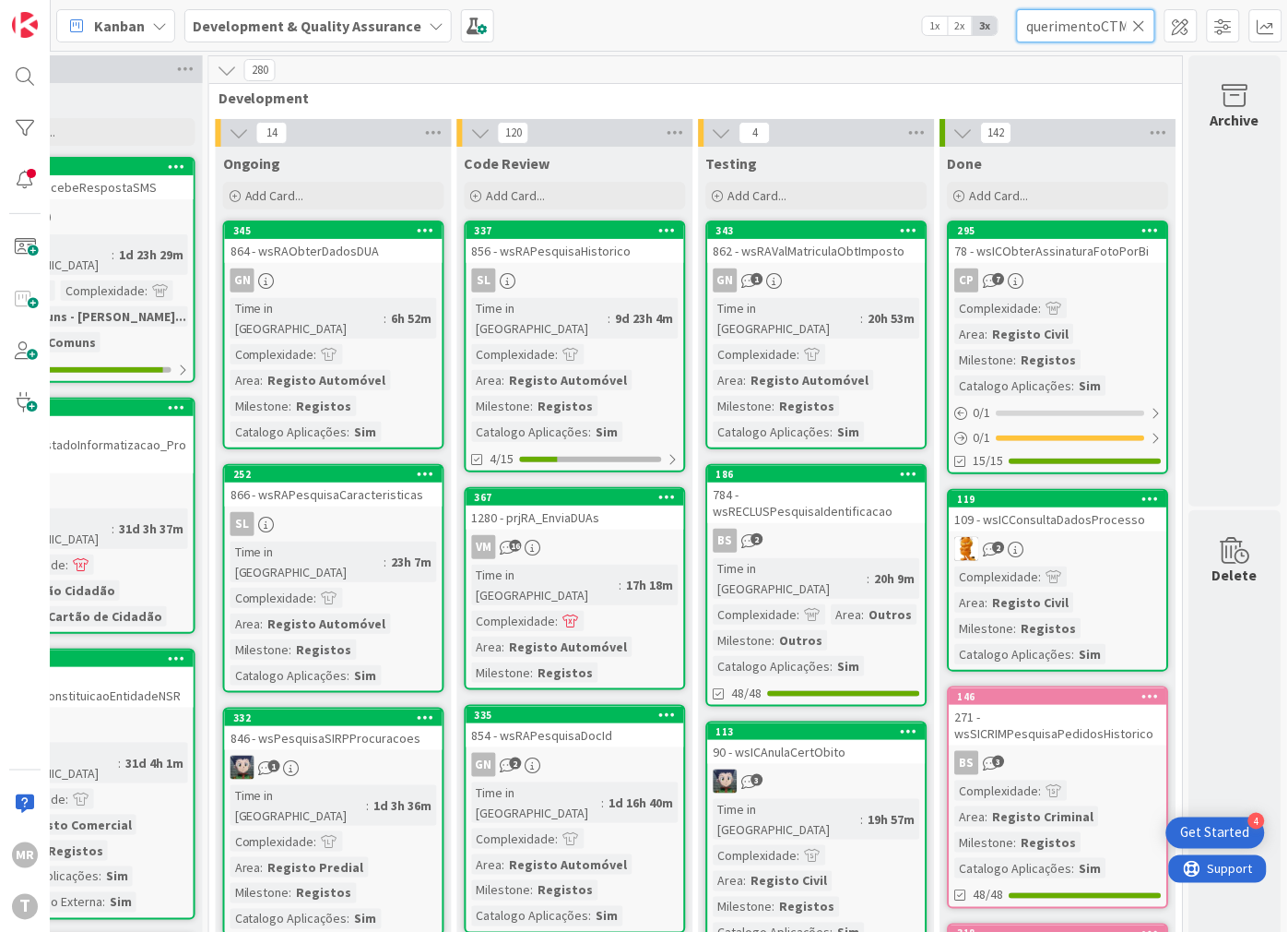
scroll to position [0, 75]
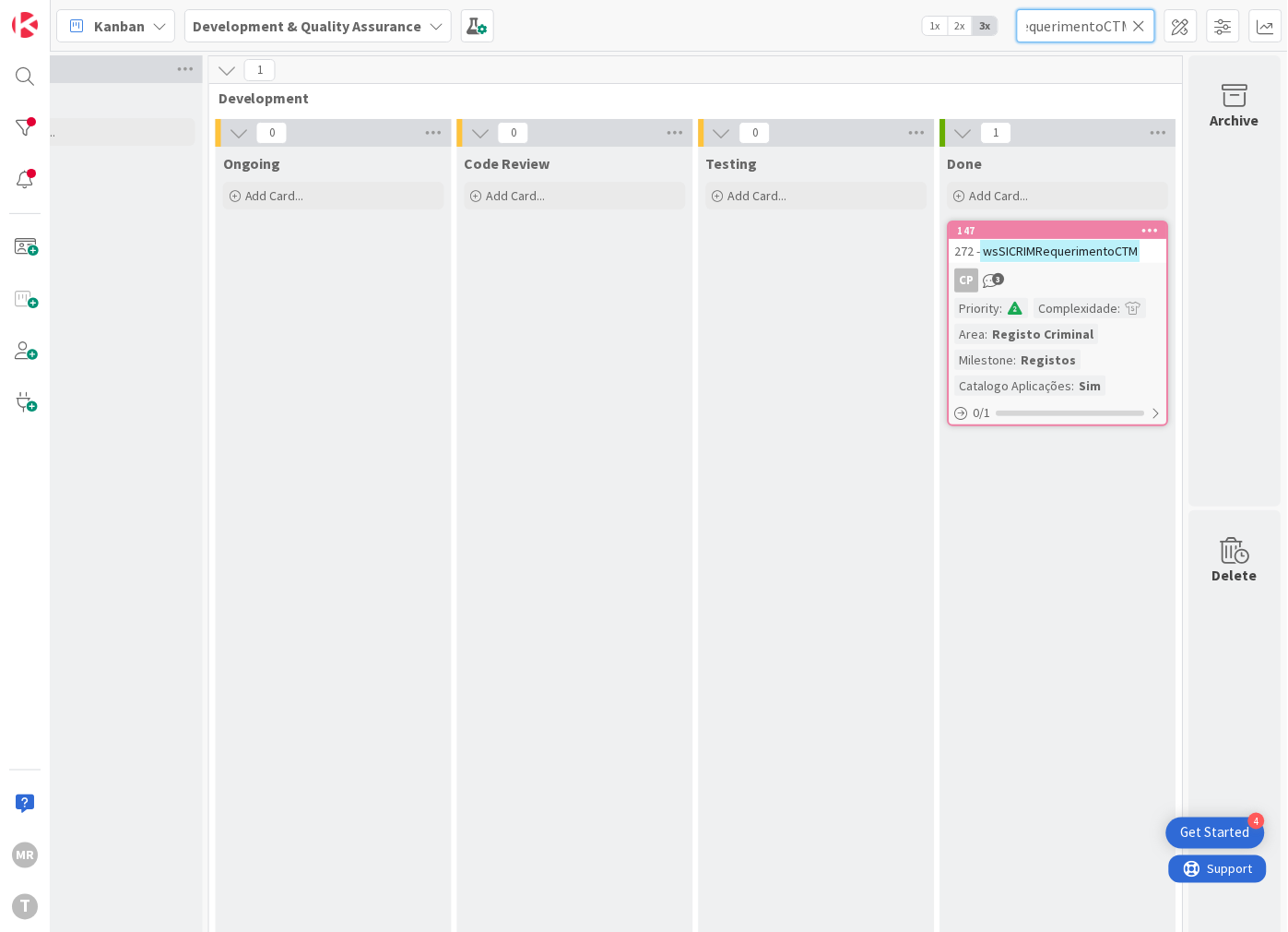
type input "wsSICRIMRequerimentoCTM"
click at [1137, 28] on icon at bounding box center [1140, 26] width 13 height 17
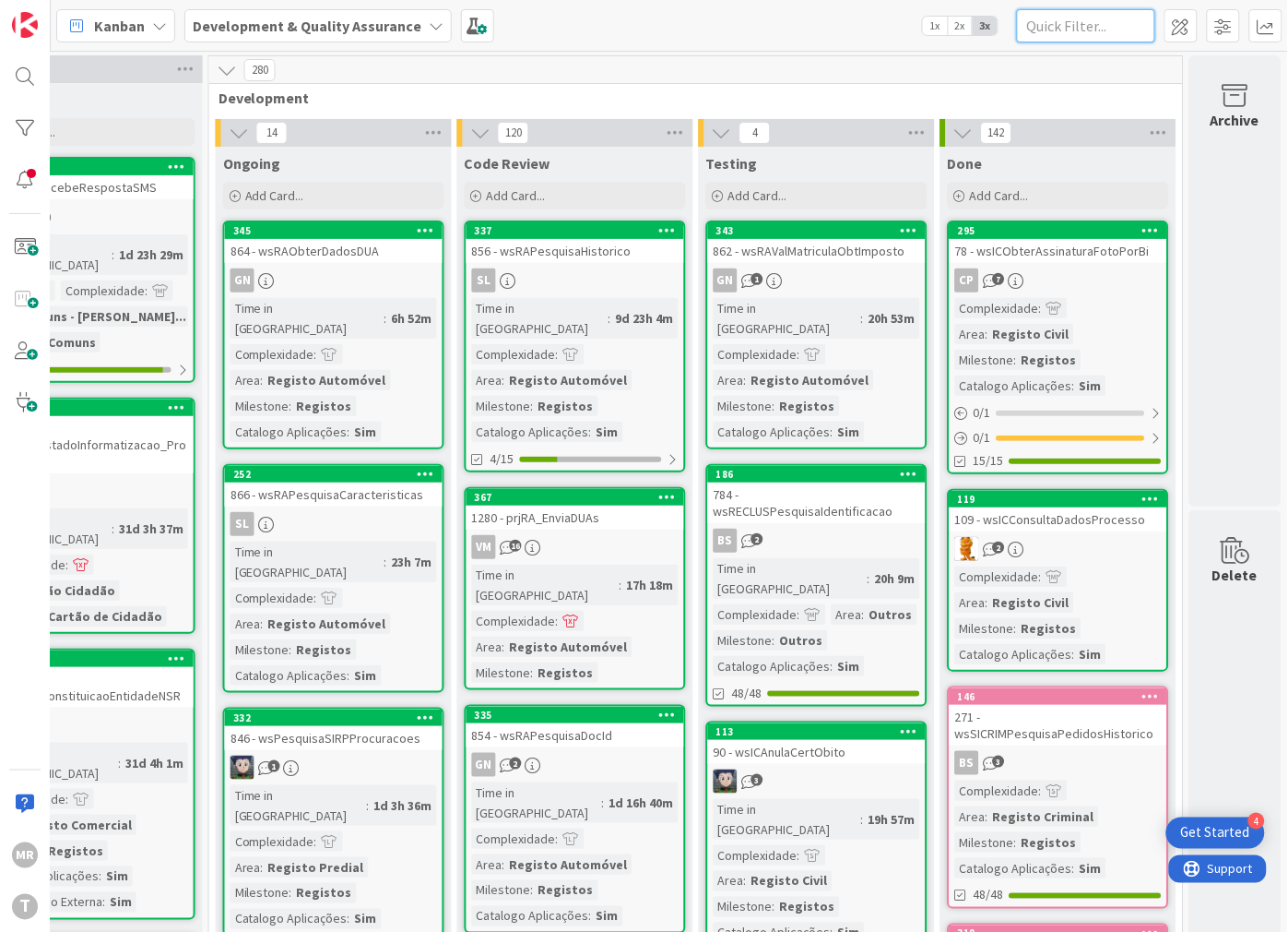
click at [1090, 25] on input "text" at bounding box center [1086, 25] width 139 height 33
paste input "wsSICRIMRequerimentoMTE"
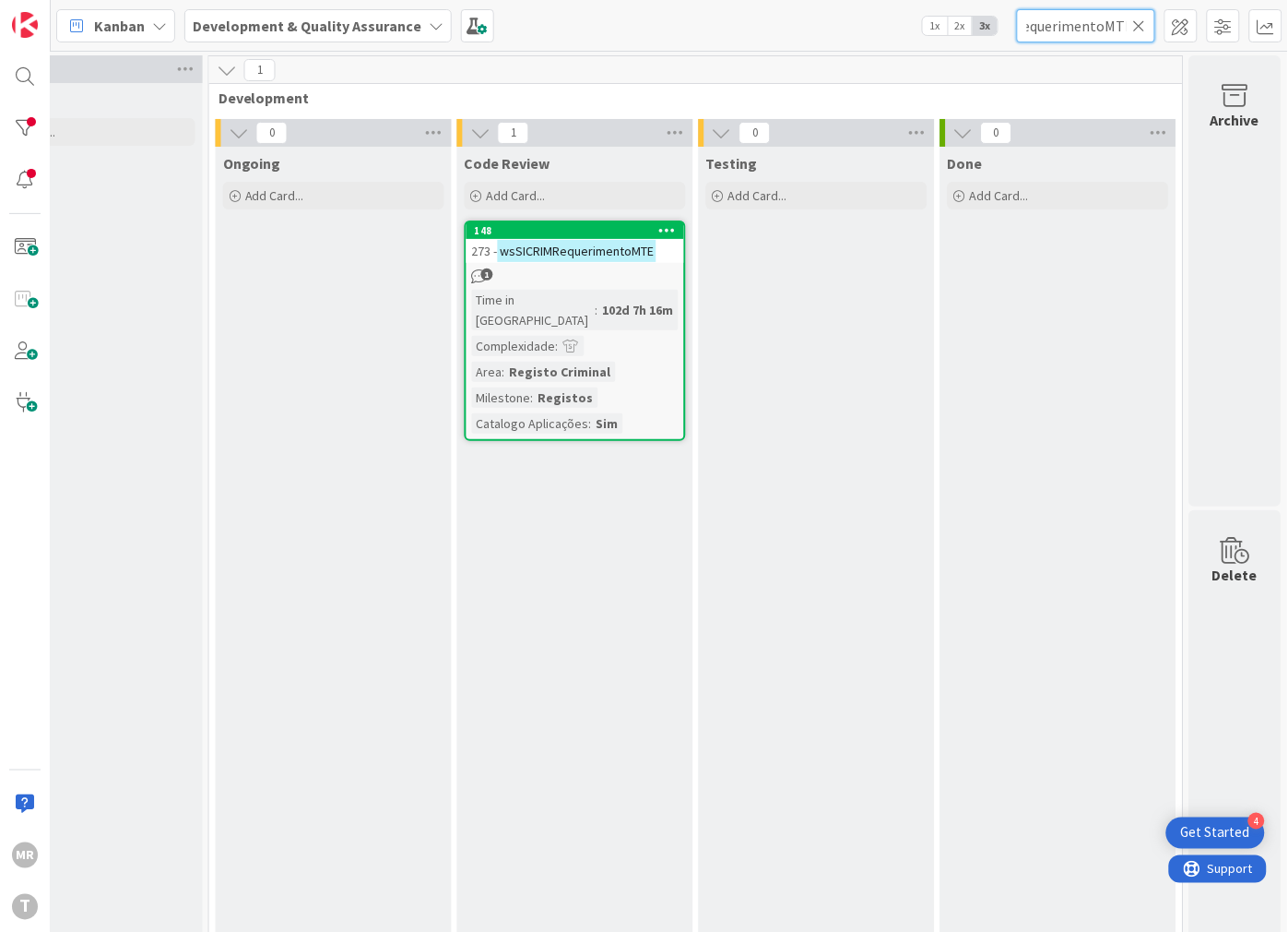
type input "wsSICRIMRequerimentoMTE"
click at [1137, 31] on icon at bounding box center [1140, 26] width 13 height 17
click at [1107, 33] on input "text" at bounding box center [1086, 25] width 139 height 33
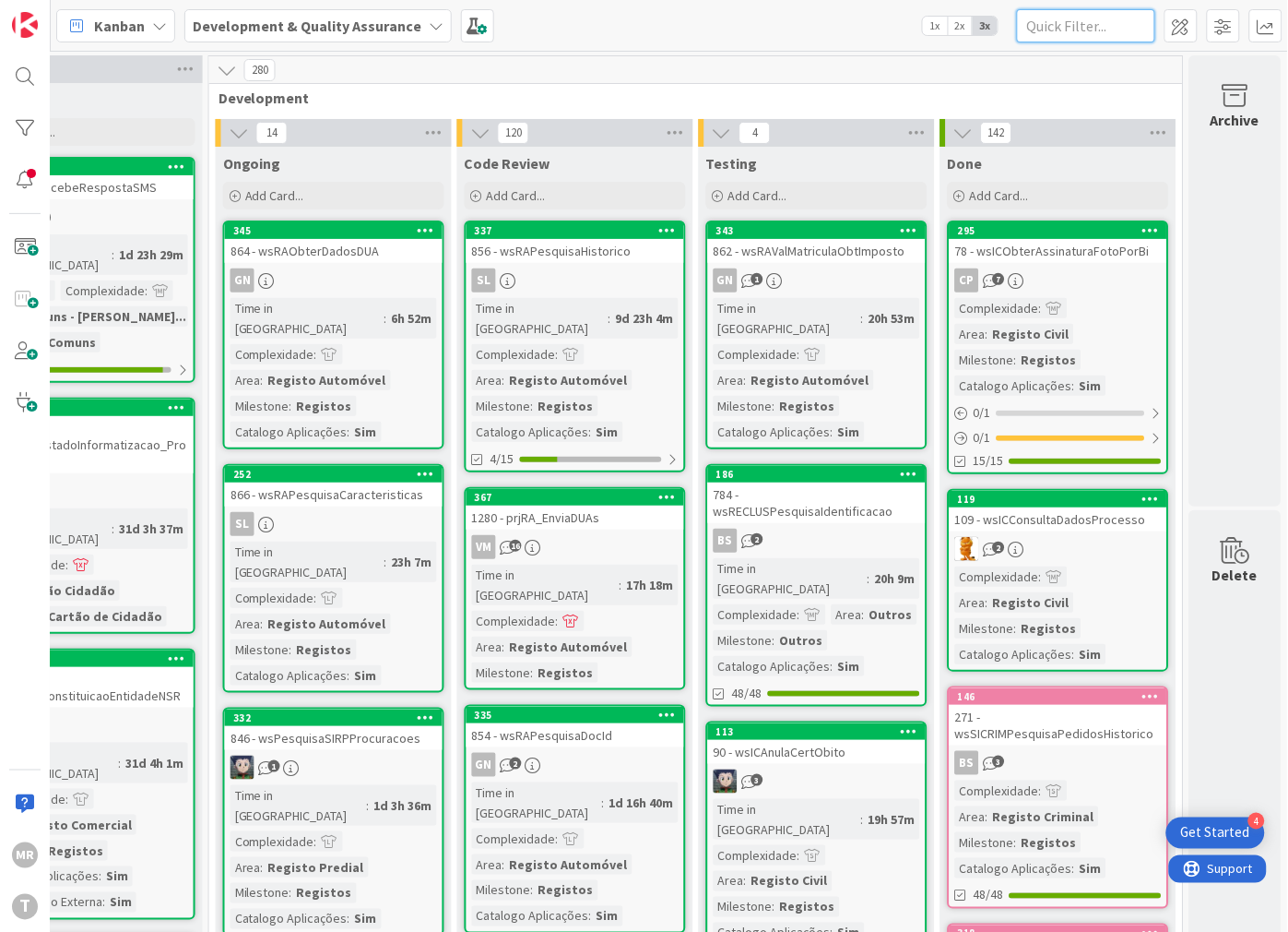
paste input "wsSICRIMRequerimentoRC"
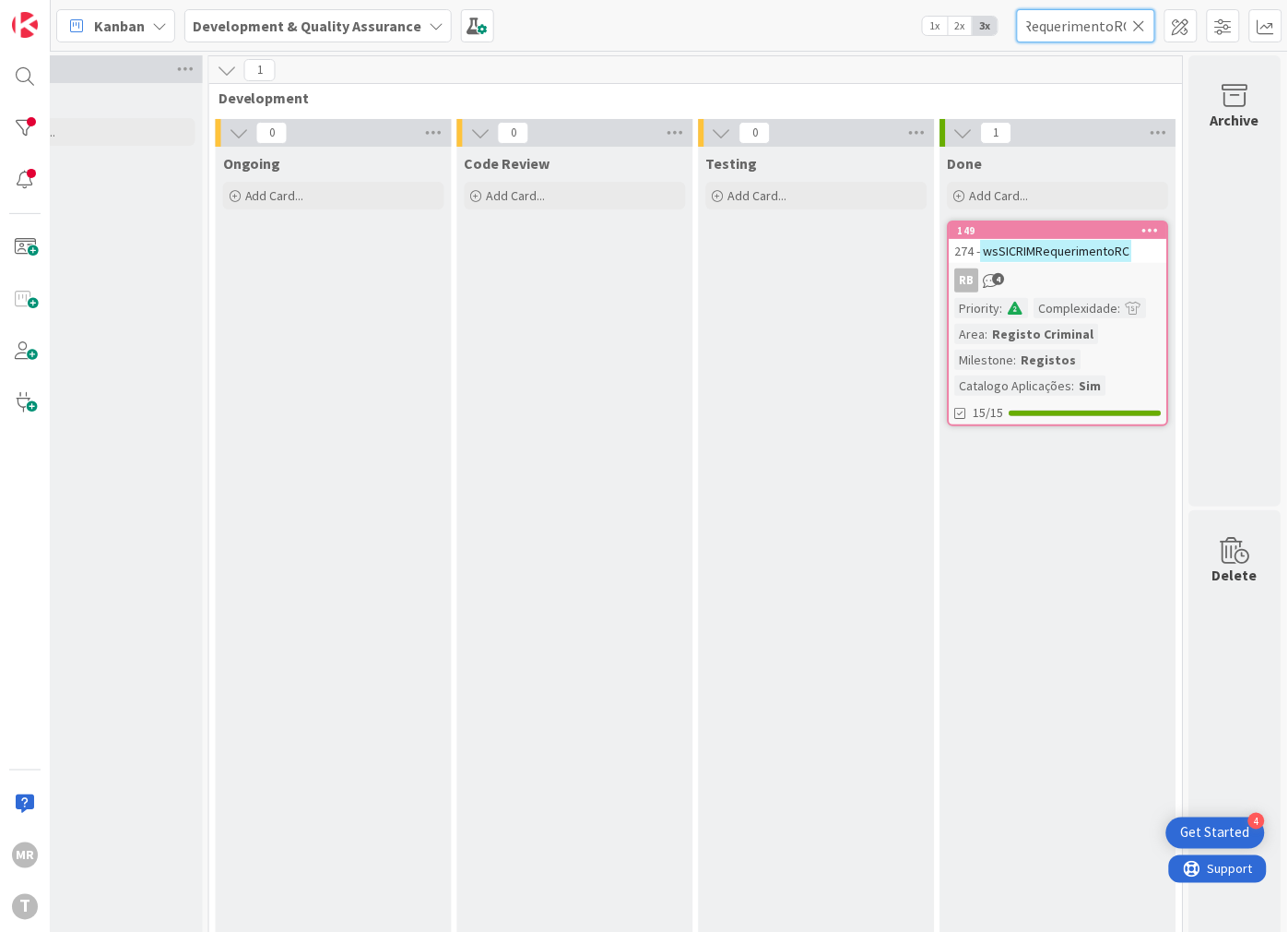
type input "wsSICRIMRequerimentoRC"
click at [1142, 27] on icon at bounding box center [1140, 26] width 13 height 17
click at [1040, 20] on input "text" at bounding box center [1086, 25] width 139 height 33
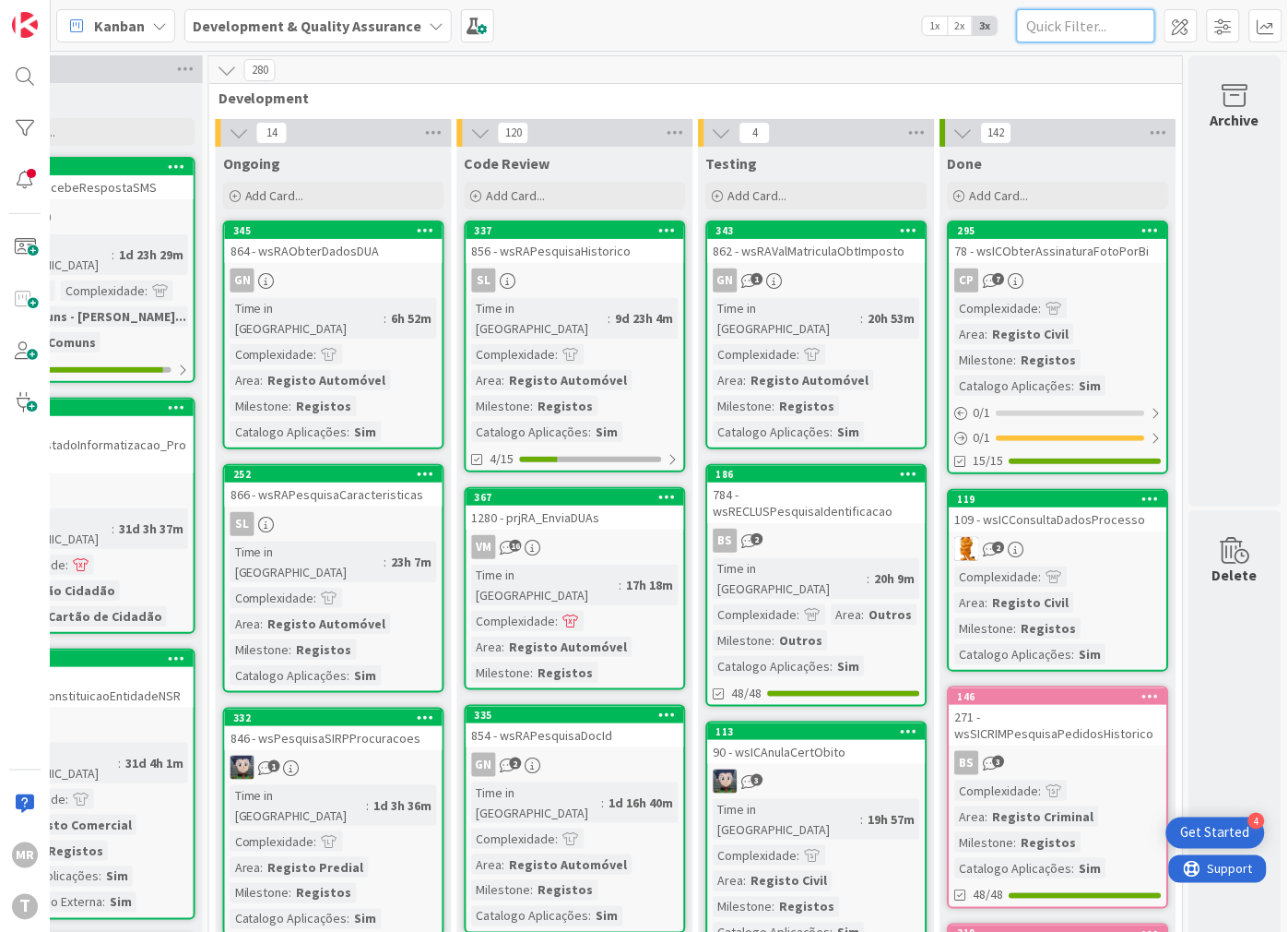
paste input "wsSICRIMRequisicaoCTM"
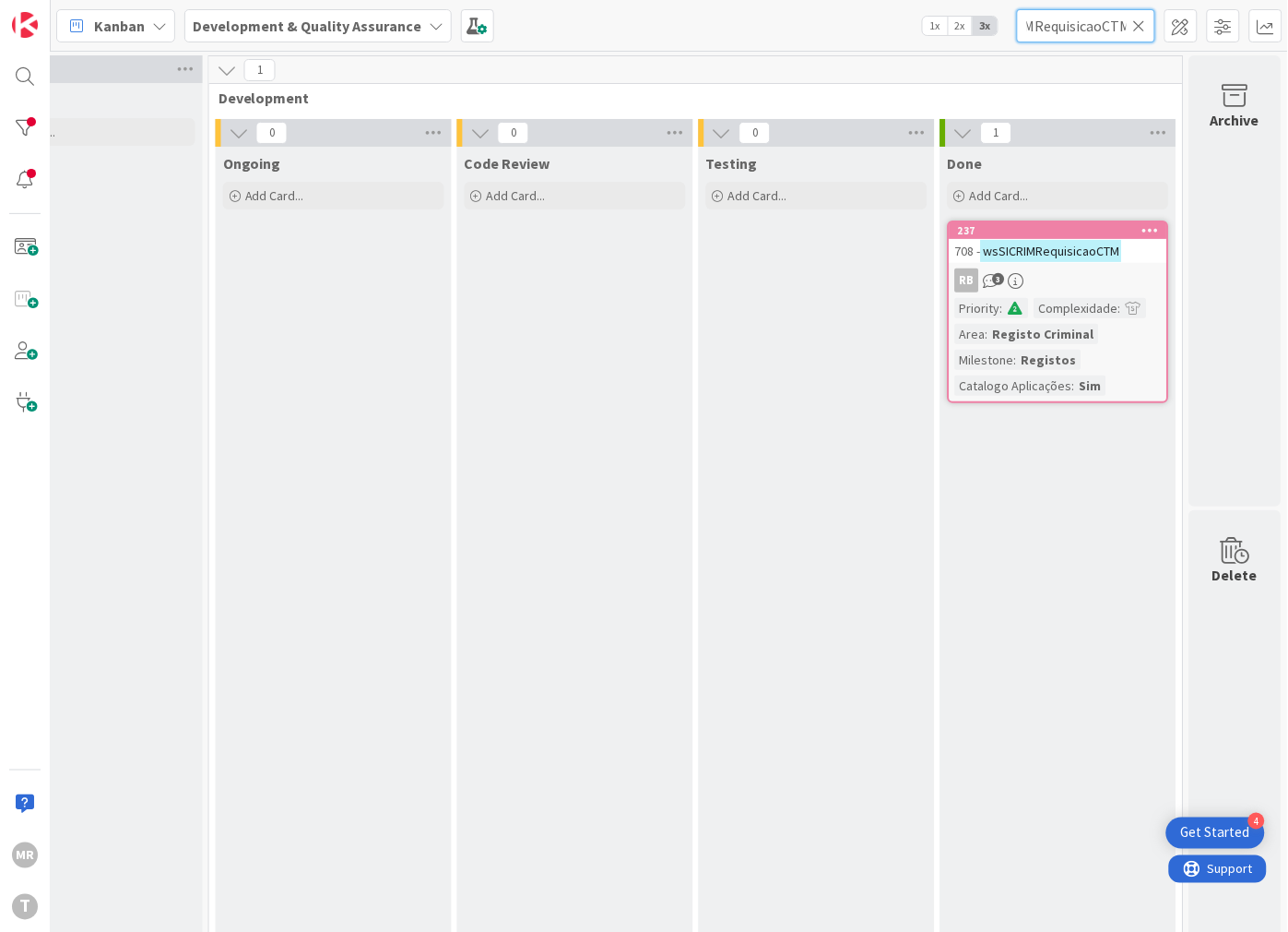
type input "wsSICRIMRequisicaoCTM"
click at [1132, 25] on input "wsSICRIMRequisicaoCTM" at bounding box center [1086, 25] width 139 height 33
click at [1139, 25] on icon at bounding box center [1140, 26] width 13 height 17
click at [1119, 29] on input "text" at bounding box center [1086, 25] width 139 height 33
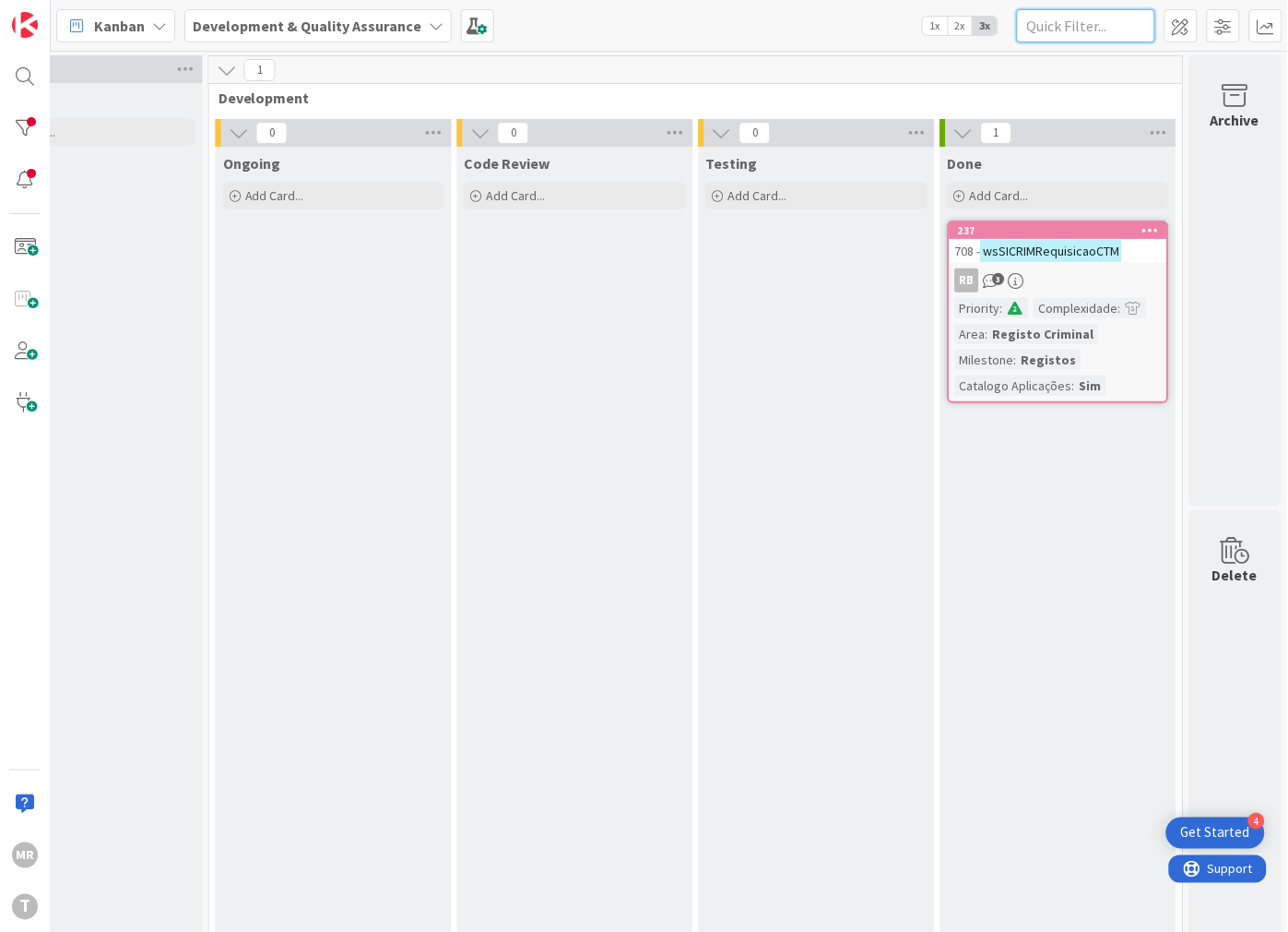
paste input "wsSICRIMRequisicaoMTE"
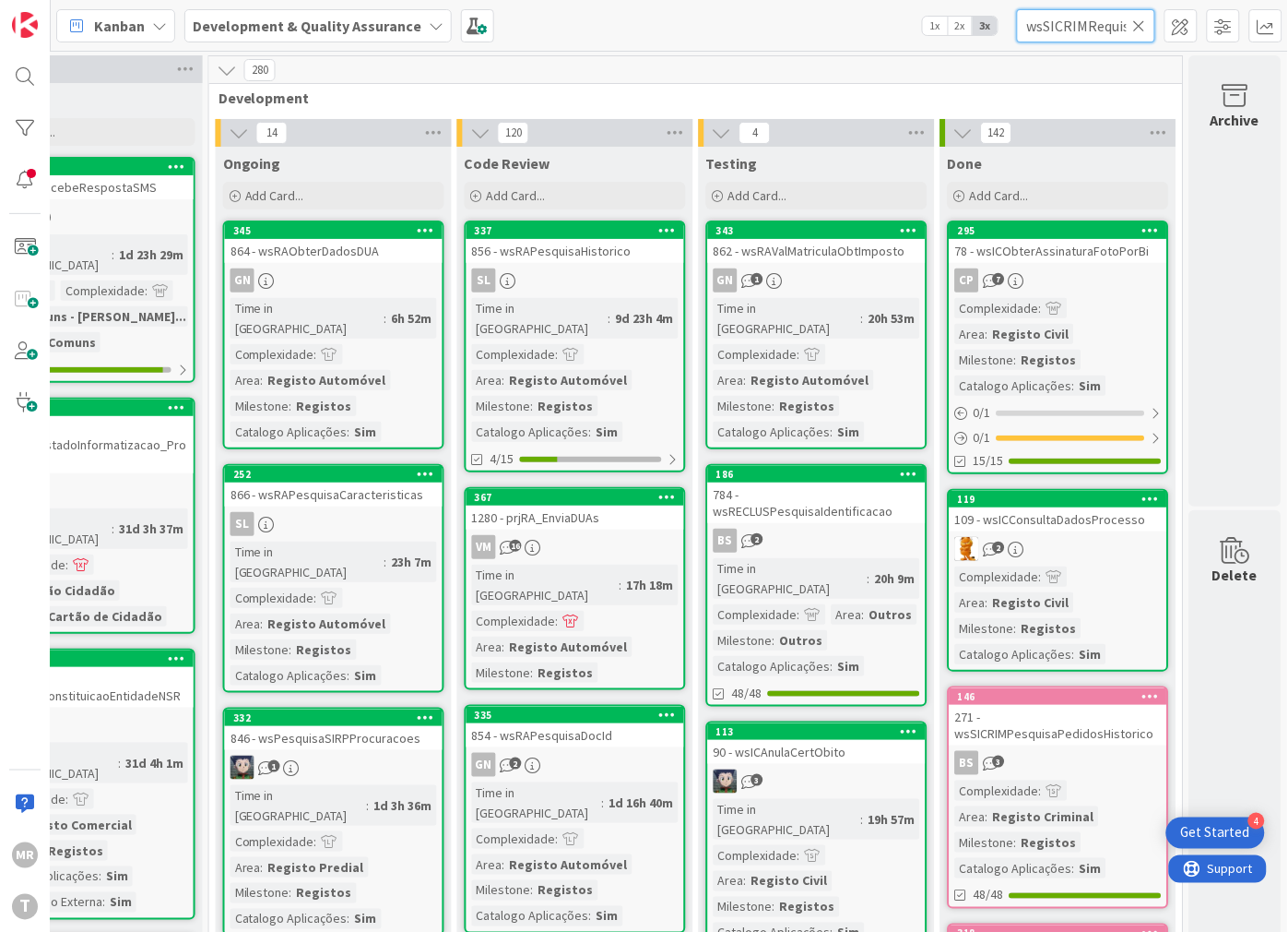
scroll to position [0, 54]
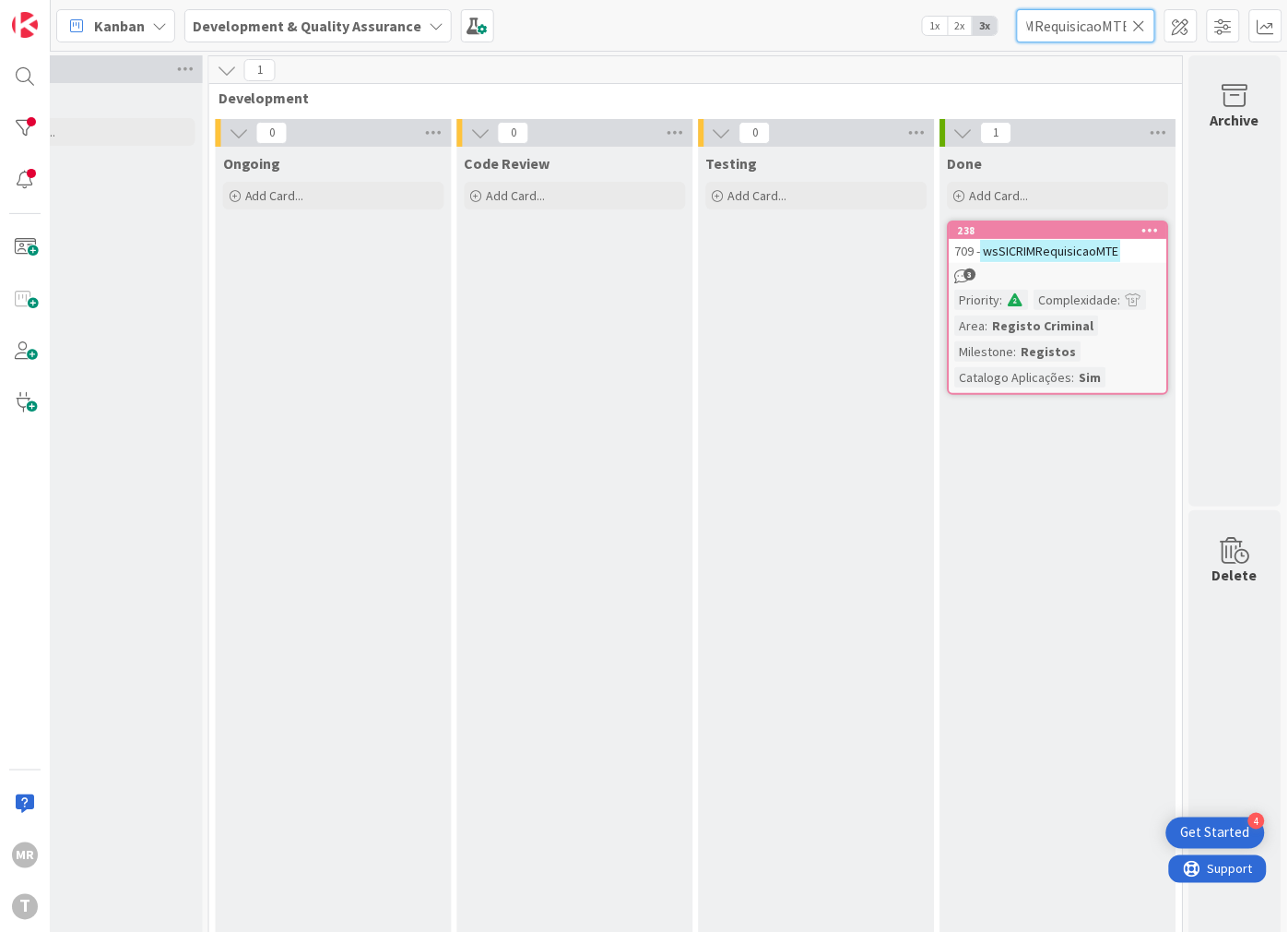
type input "wsSICRIMRequisicaoMTE"
click at [1138, 17] on div "wsSICRIMRequisicaoMTE" at bounding box center [1086, 25] width 139 height 33
click at [1138, 20] on icon at bounding box center [1140, 26] width 13 height 17
click at [1128, 21] on input "text" at bounding box center [1086, 25] width 139 height 33
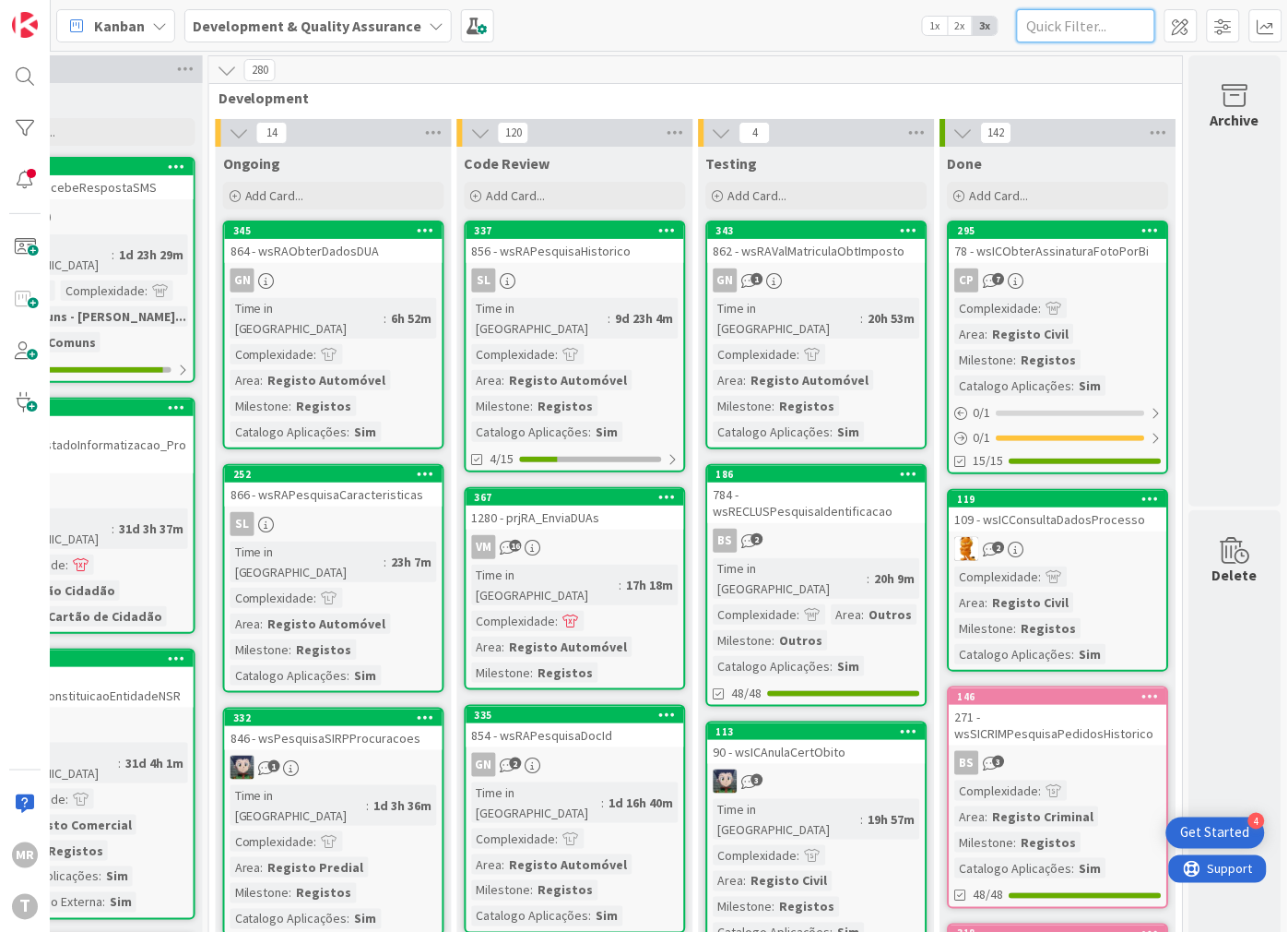
paste input "wsSICRIMRequisicaoRC"
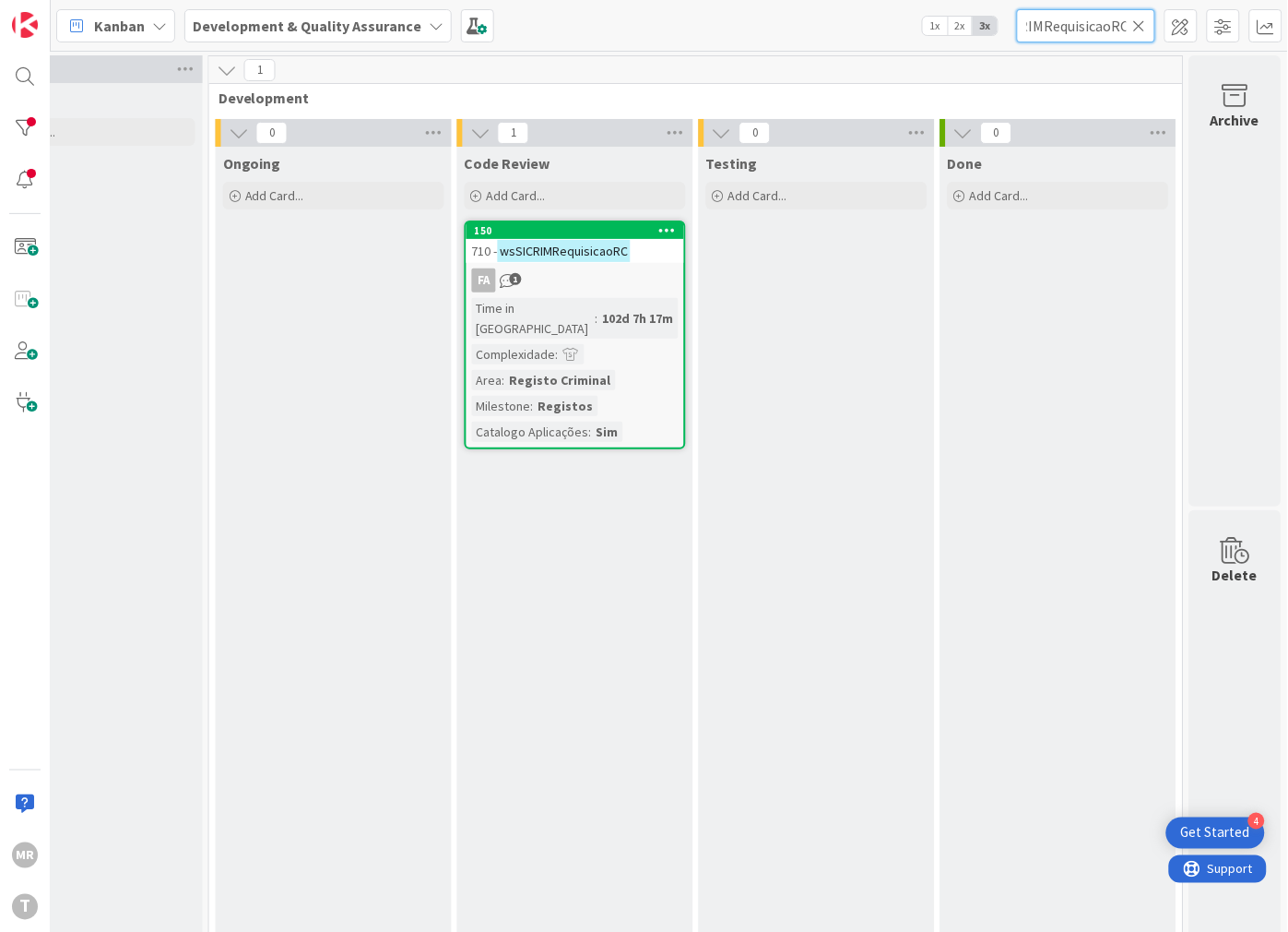
type input "wsSICRIMRequisicaoRC"
drag, startPoint x: 1138, startPoint y: 15, endPoint x: 1140, endPoint y: 28, distance: 13.2
click at [1138, 15] on input "wsSICRIMRequisicaoRC" at bounding box center [1086, 25] width 139 height 33
click at [1141, 28] on icon at bounding box center [1140, 26] width 13 height 17
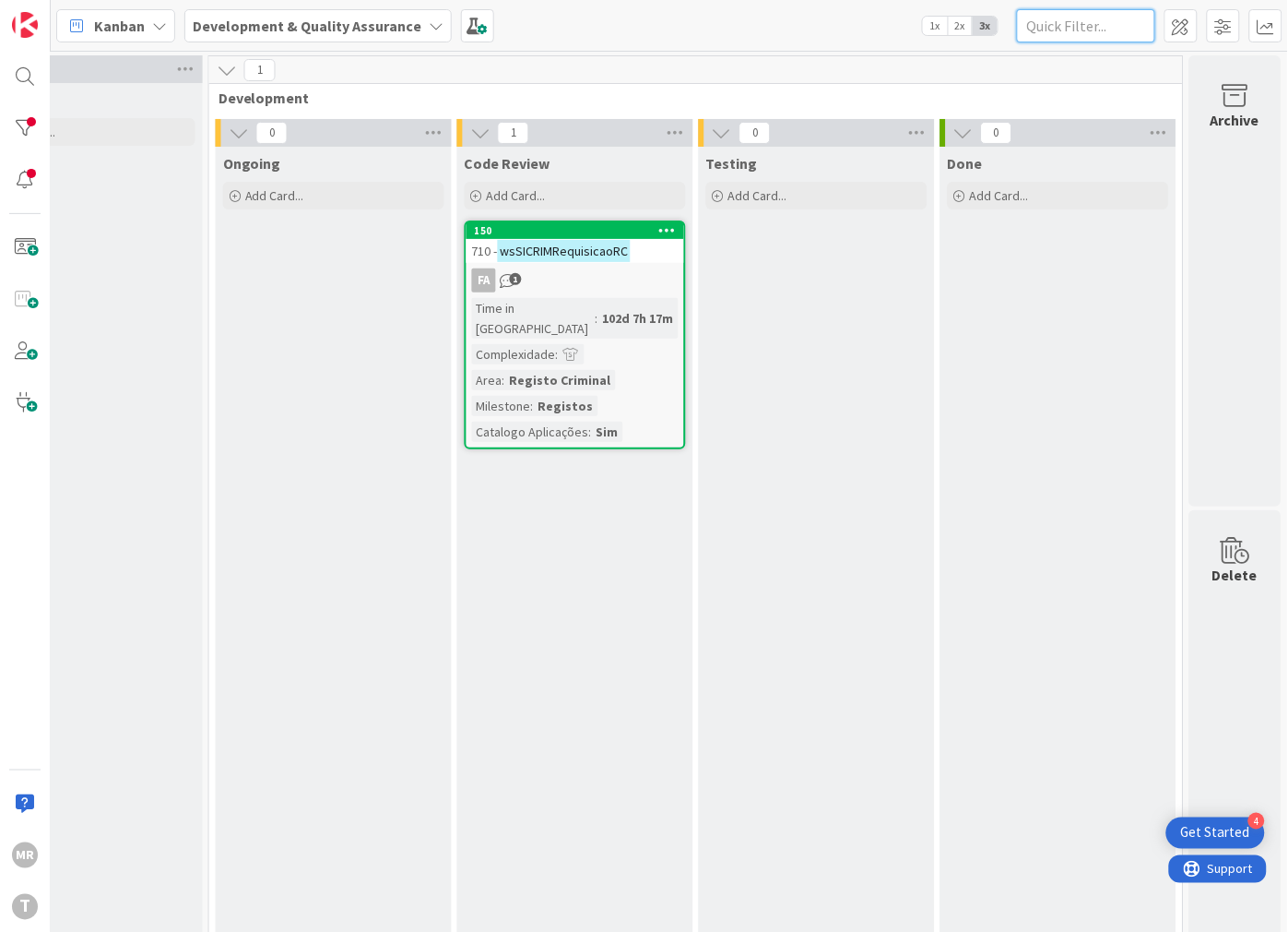
click at [1117, 29] on input "text" at bounding box center [1086, 25] width 139 height 33
paste input "wsSICRIMRequisicaoSimplesCTM"
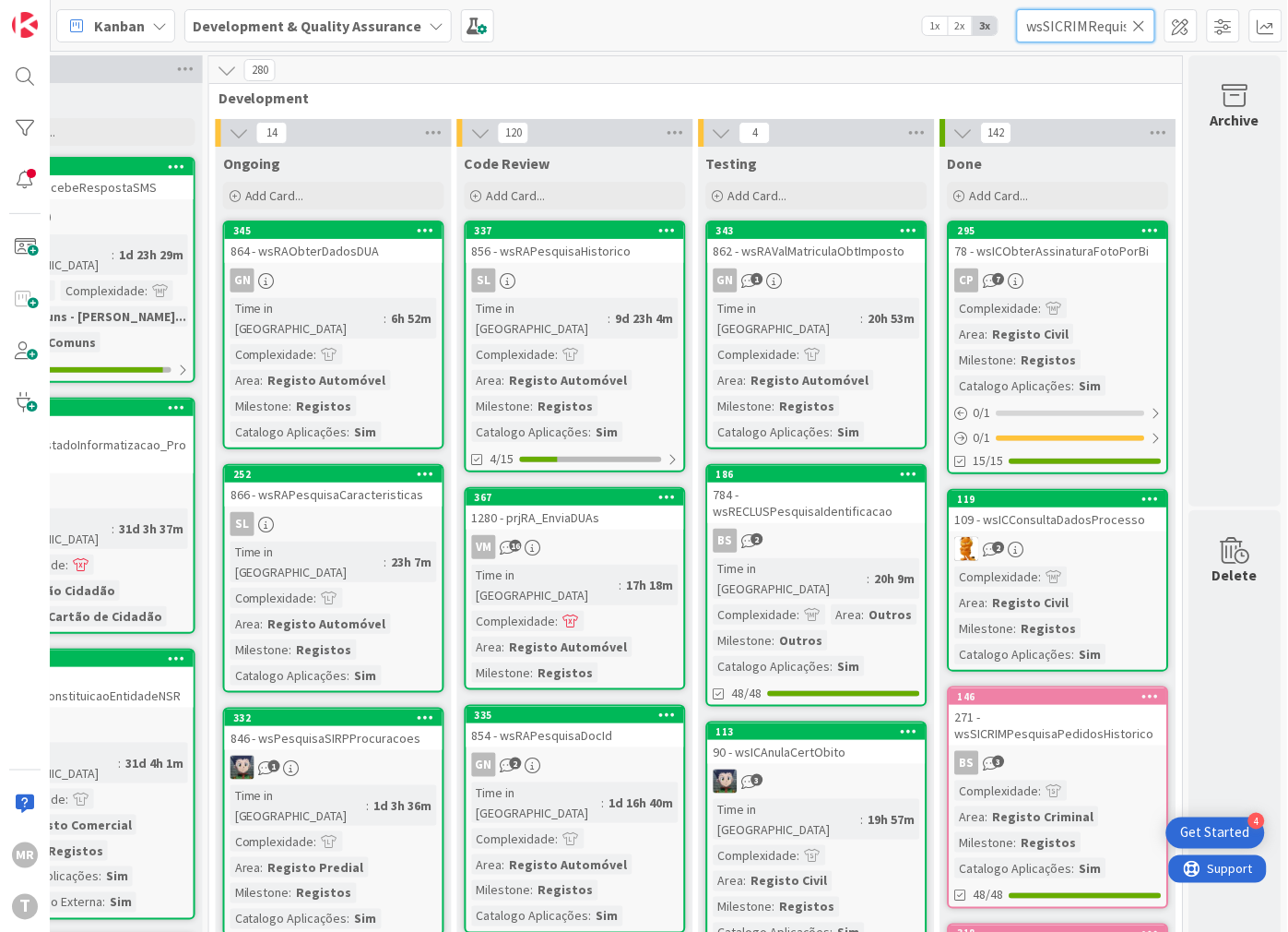
scroll to position [0, 104]
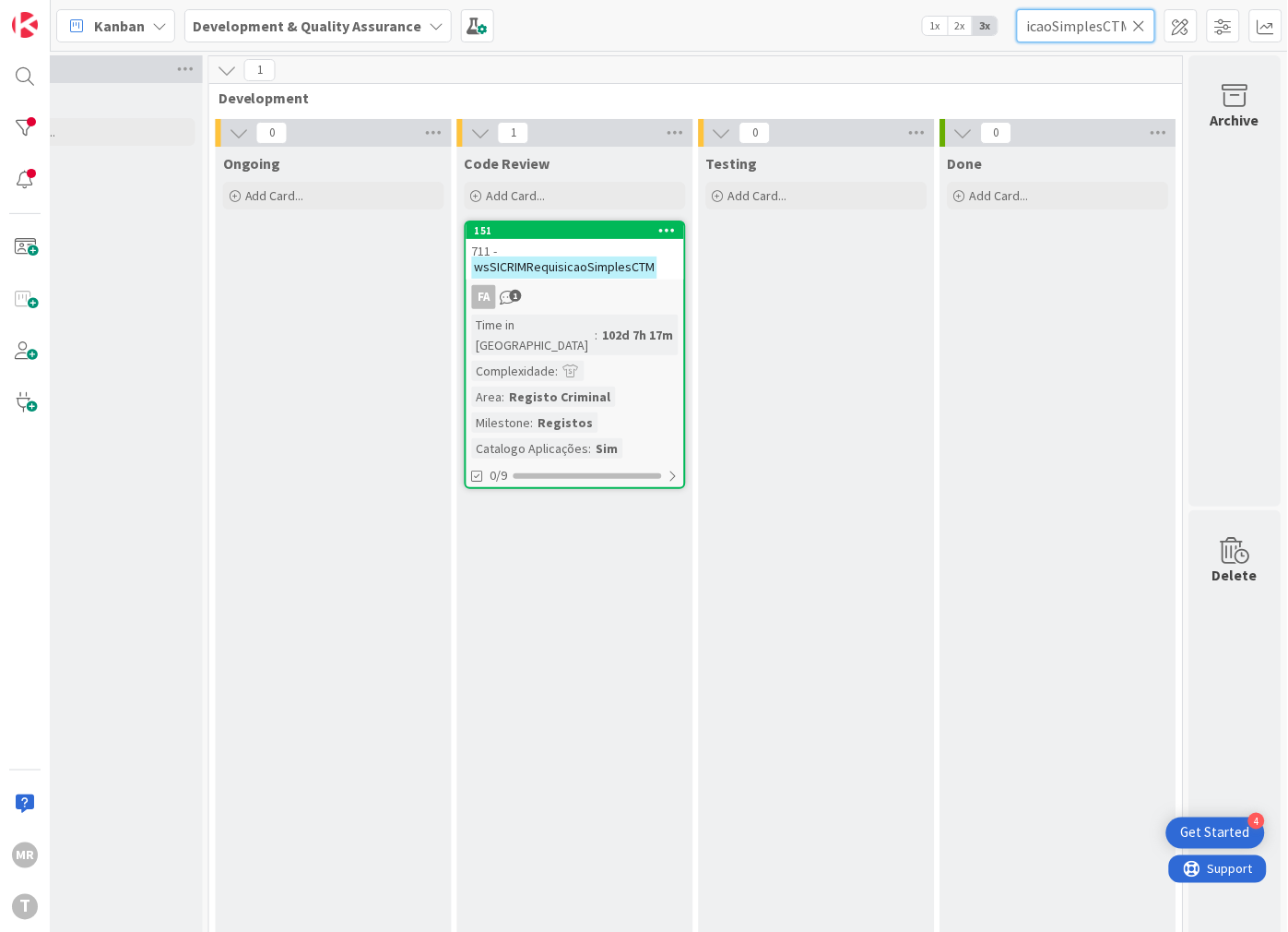
type input "wsSICRIMRequisicaoSimplesCTM"
click at [1137, 22] on icon at bounding box center [1140, 26] width 13 height 17
click at [1117, 27] on input "text" at bounding box center [1086, 25] width 139 height 33
paste input "wsSICRIMRequisicaoSimplesRC"
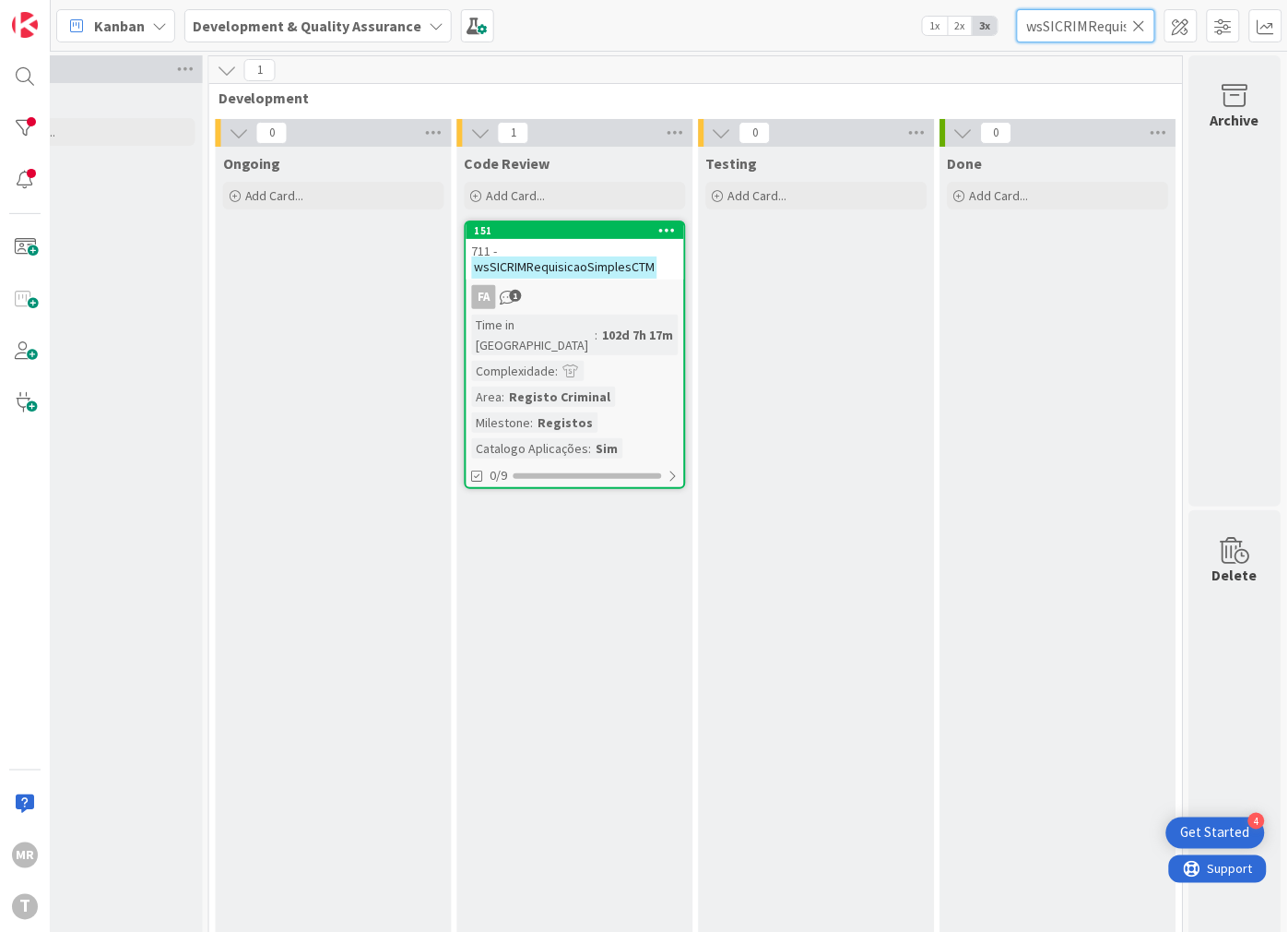
scroll to position [0, 94]
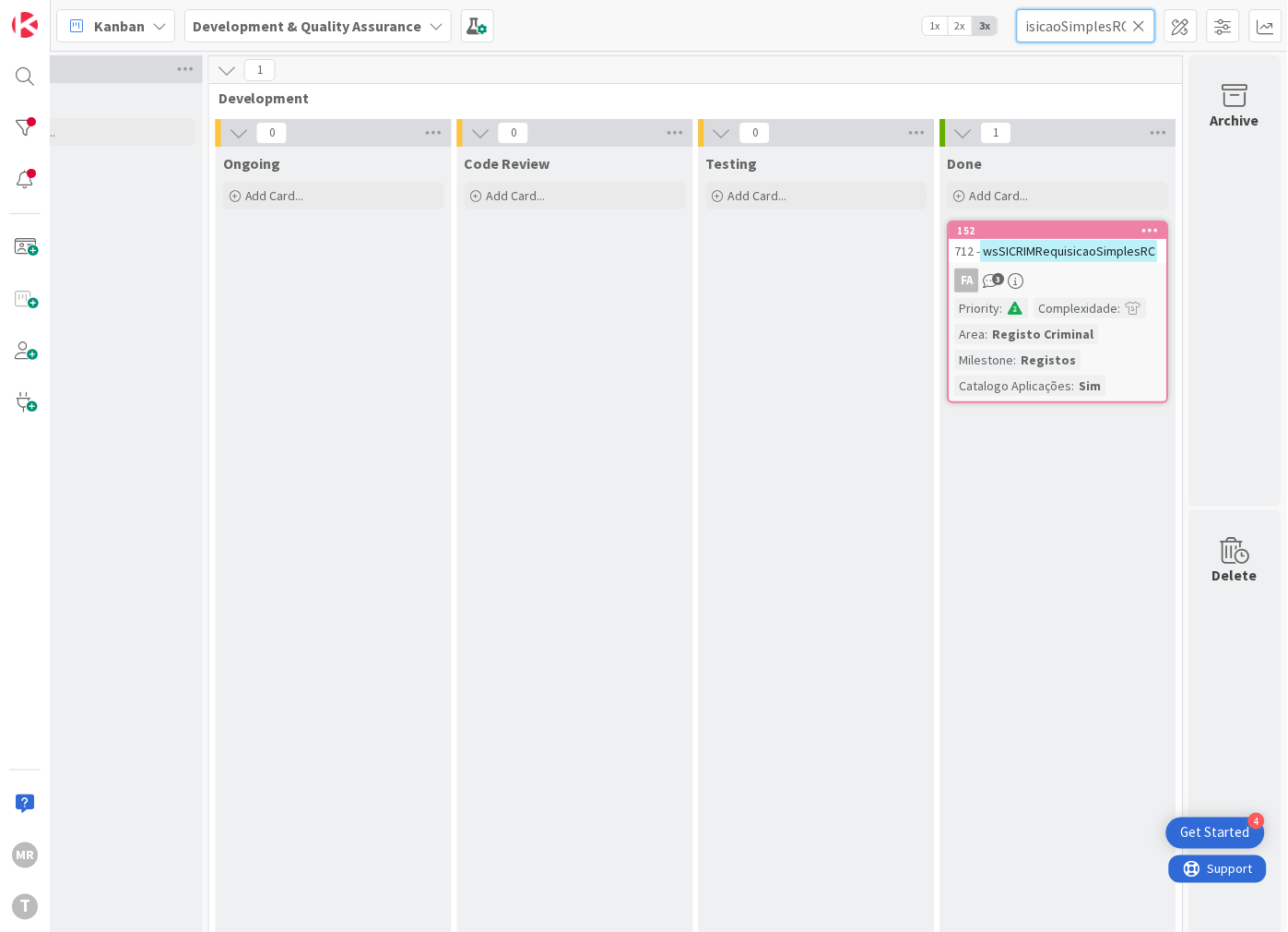
type input "wsSICRIMRequisicaoSimplesRC"
click at [1137, 31] on icon at bounding box center [1140, 26] width 13 height 17
click at [1110, 28] on input "text" at bounding box center [1086, 25] width 139 height 33
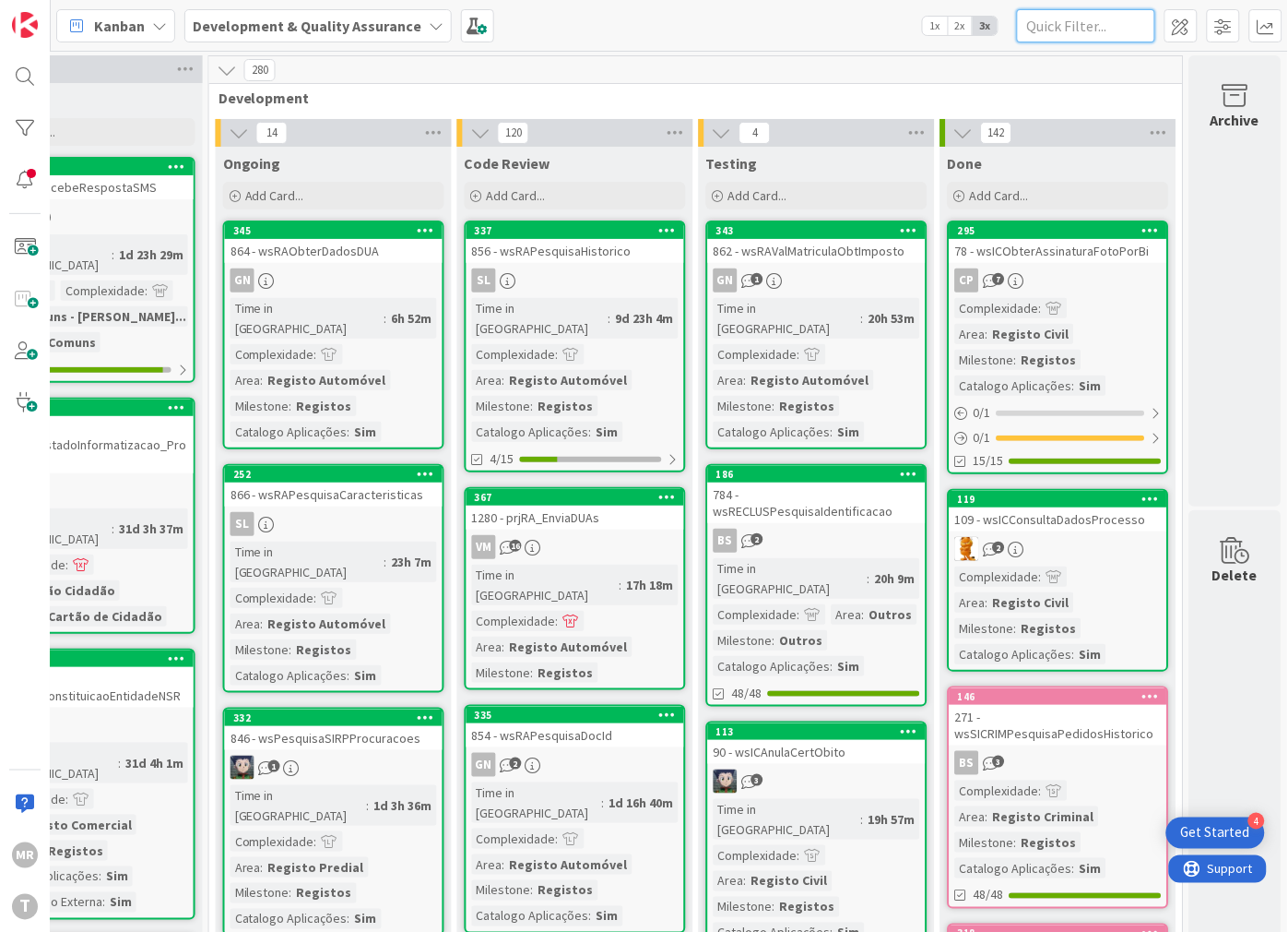
paste input "wsSICRIMResponderPedidoEsclarecimento"
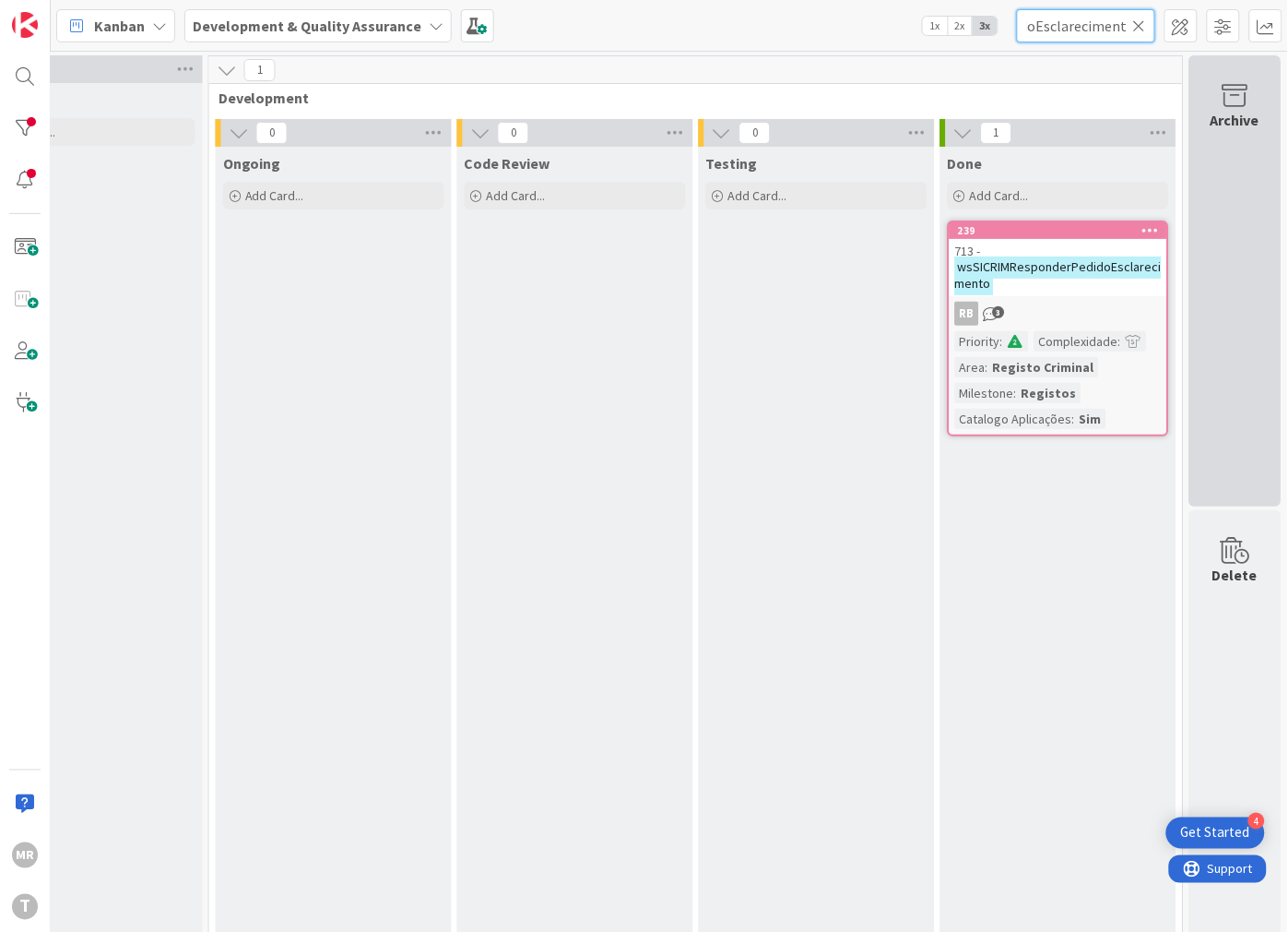
type input "wsSICRIMResponderPedidoEsclarecimento"
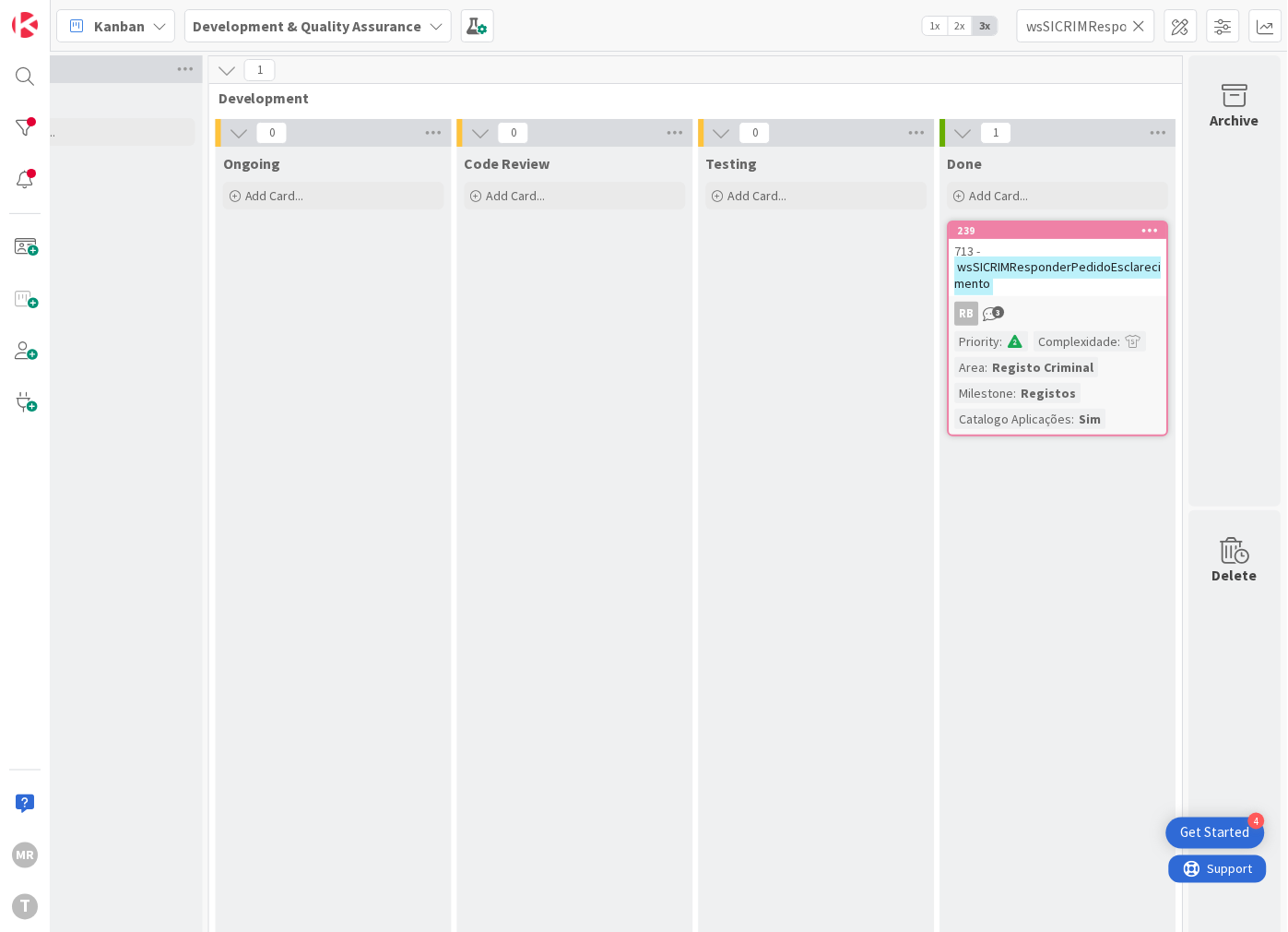
click at [1141, 25] on icon at bounding box center [1140, 26] width 13 height 17
click at [1120, 29] on input "text" at bounding box center [1086, 25] width 139 height 33
paste input "wsDGPJComunicacaoATSIEJ"
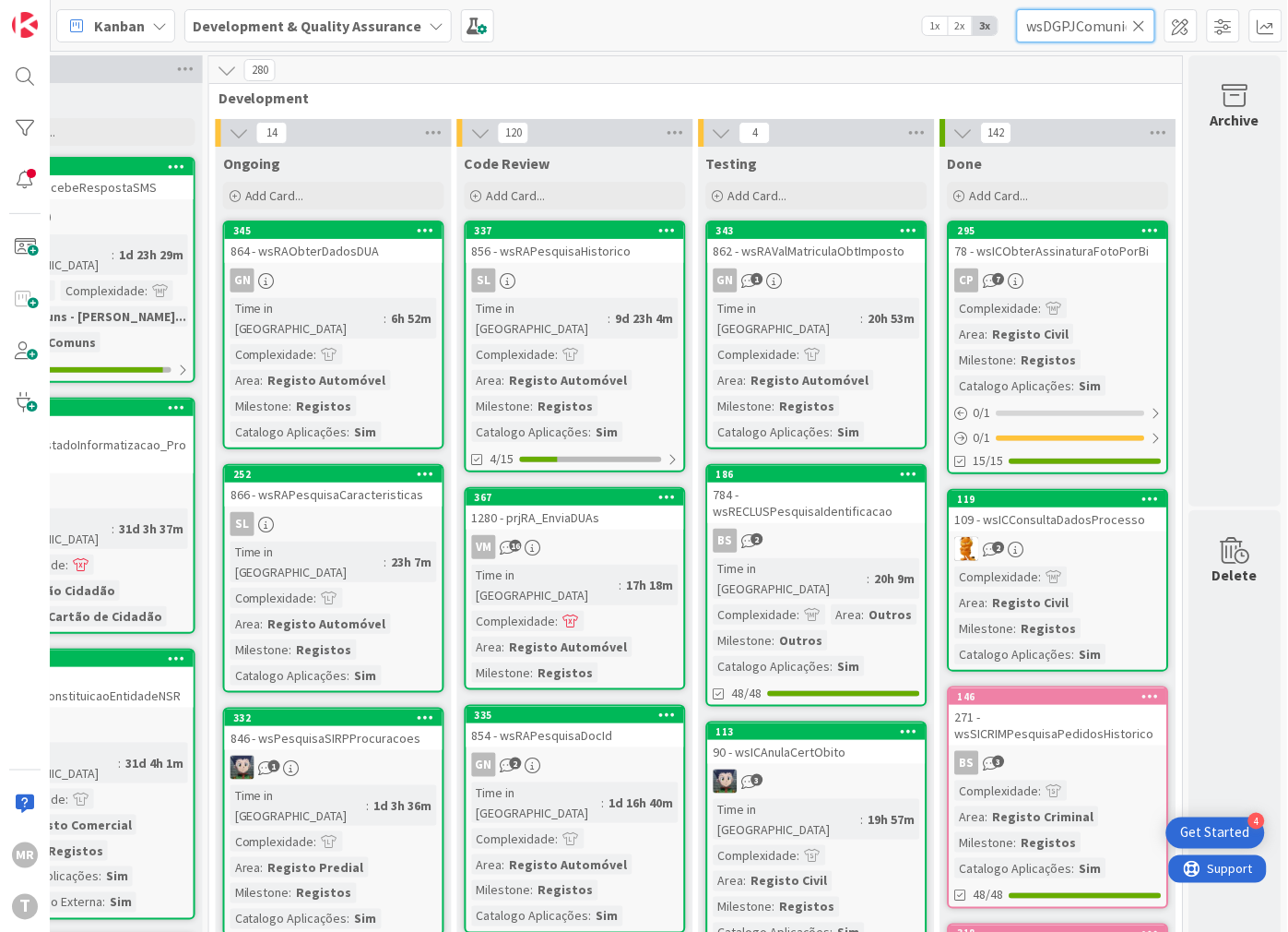
scroll to position [0, 74]
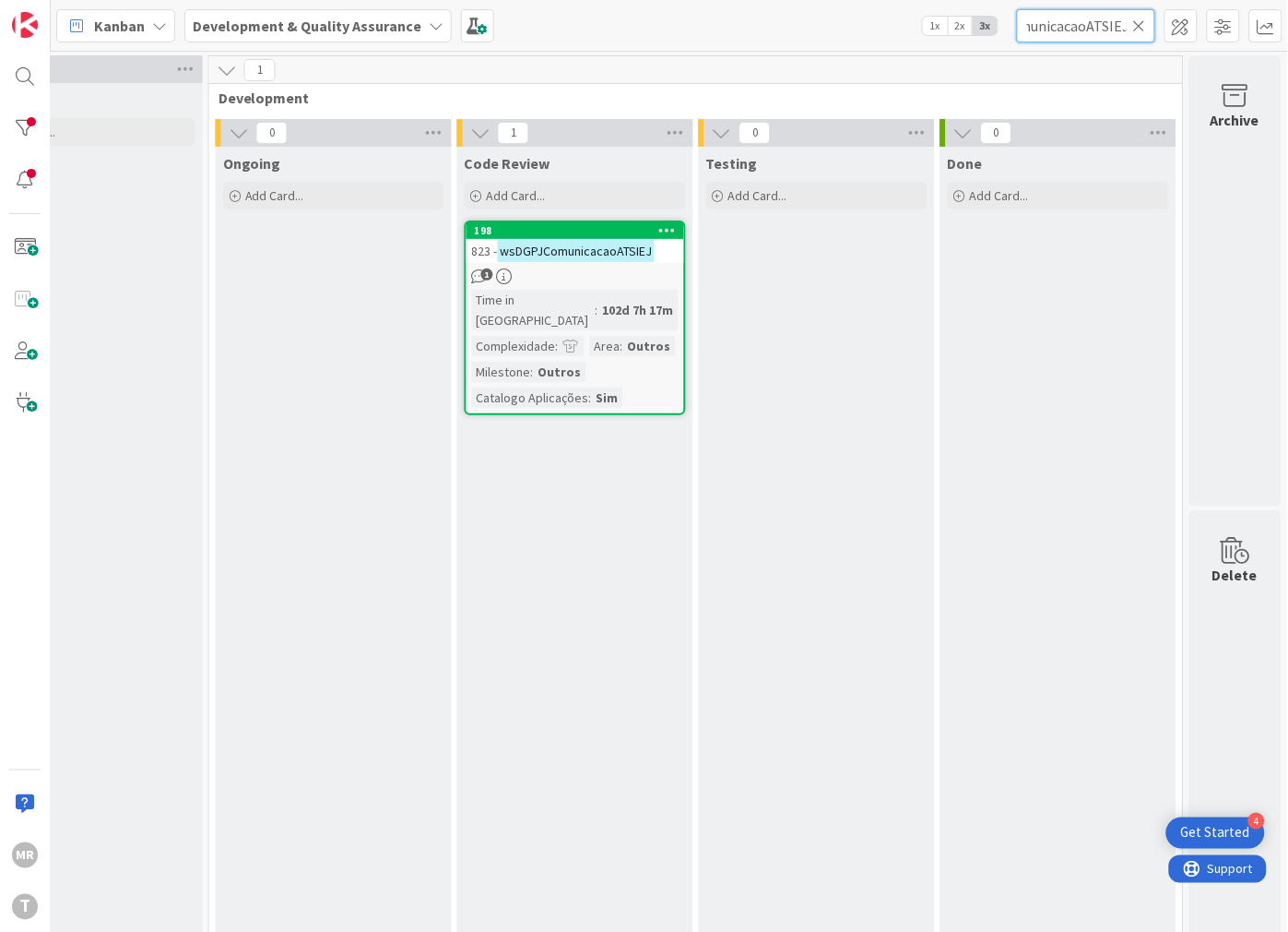
type input "wsDGPJComunicacaoATSIEJ"
click at [1145, 21] on icon at bounding box center [1140, 26] width 13 height 17
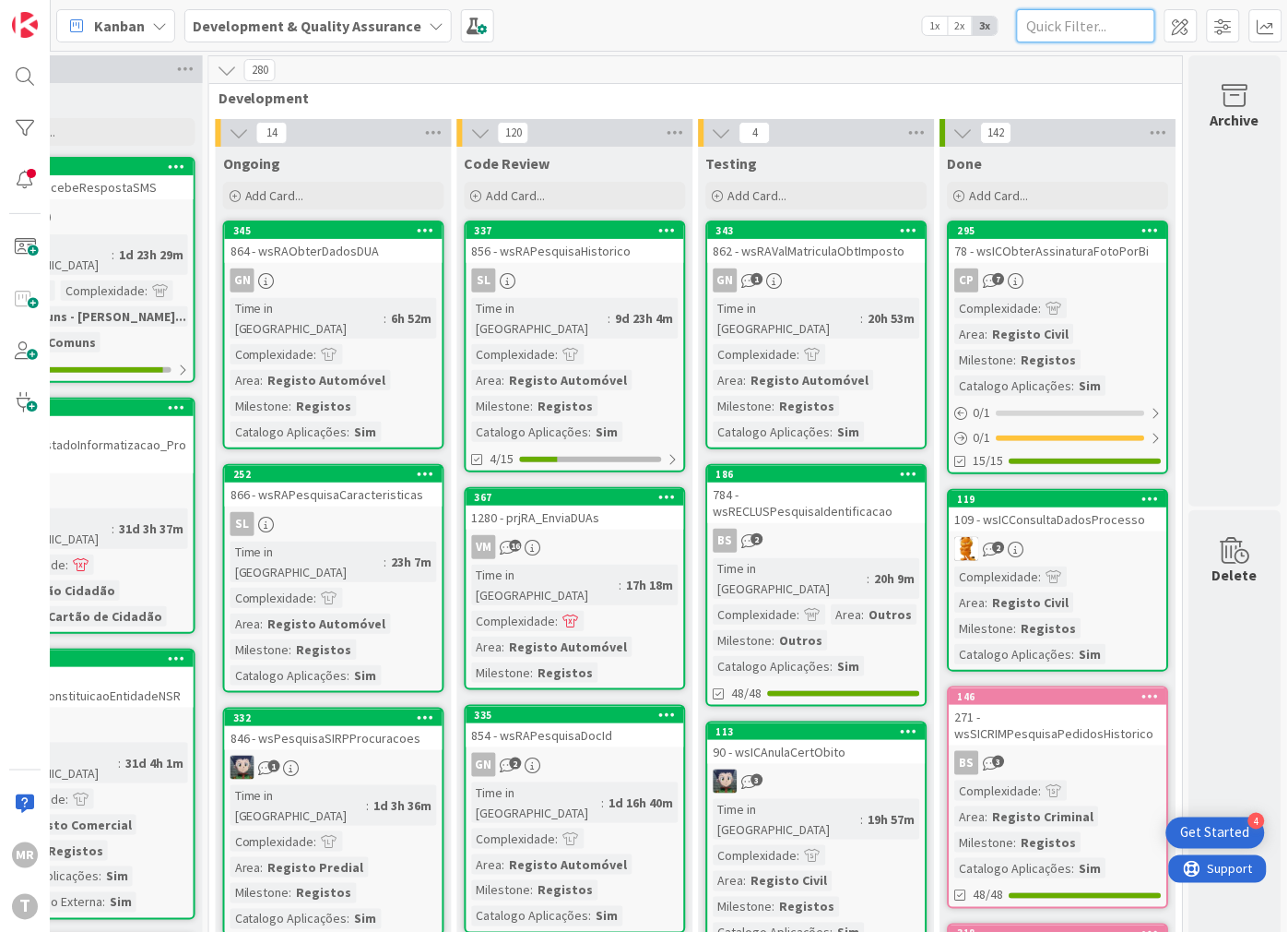
click at [1085, 30] on input "text" at bounding box center [1086, 25] width 139 height 33
paste input "wsECEmiteCartao"
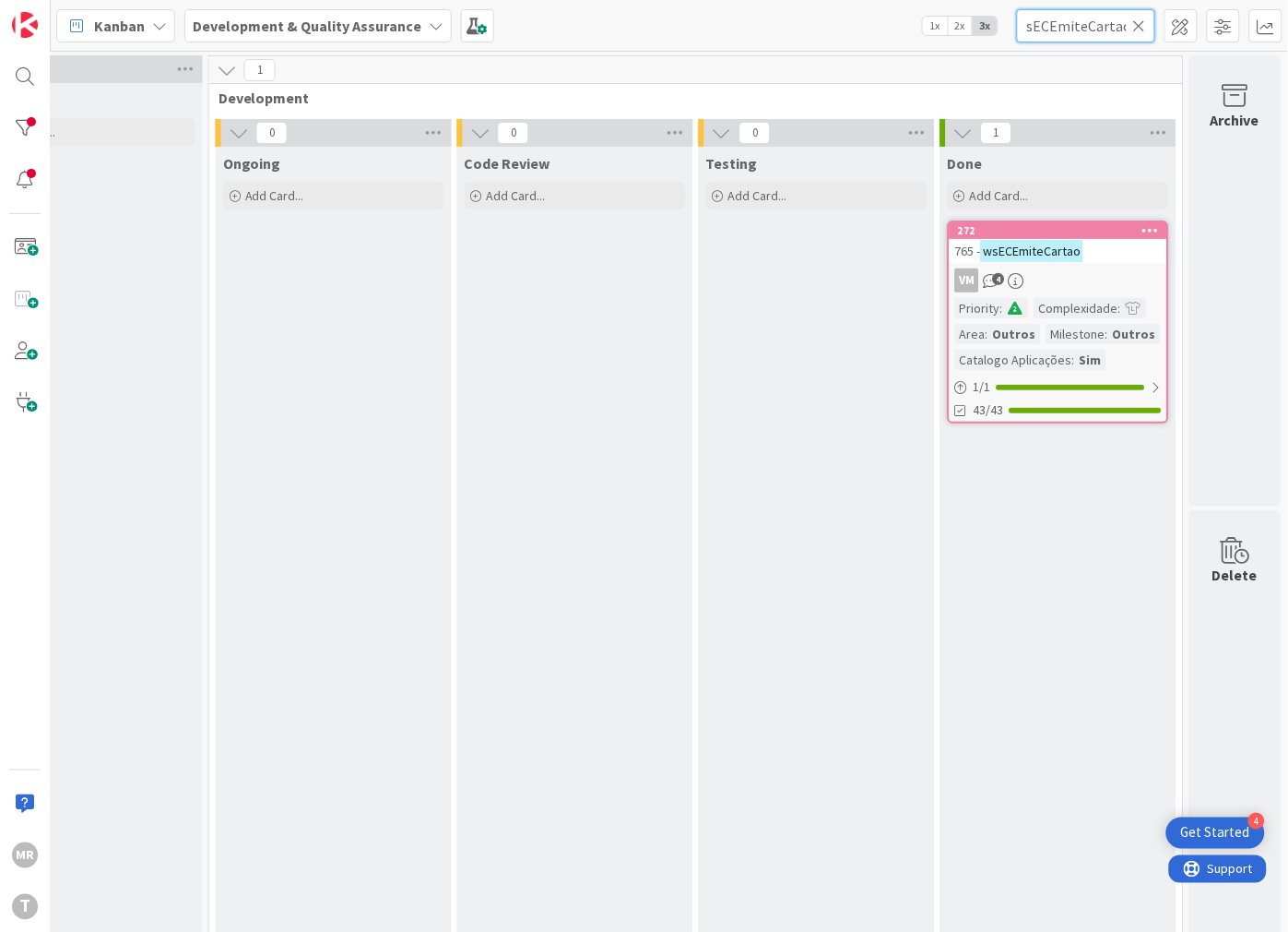
type input "wsECEmiteCartao"
click at [1138, 20] on icon at bounding box center [1140, 26] width 13 height 17
click at [1092, 23] on input "text" at bounding box center [1086, 25] width 139 height 33
paste input "wsECNotificaEstadoCartao"
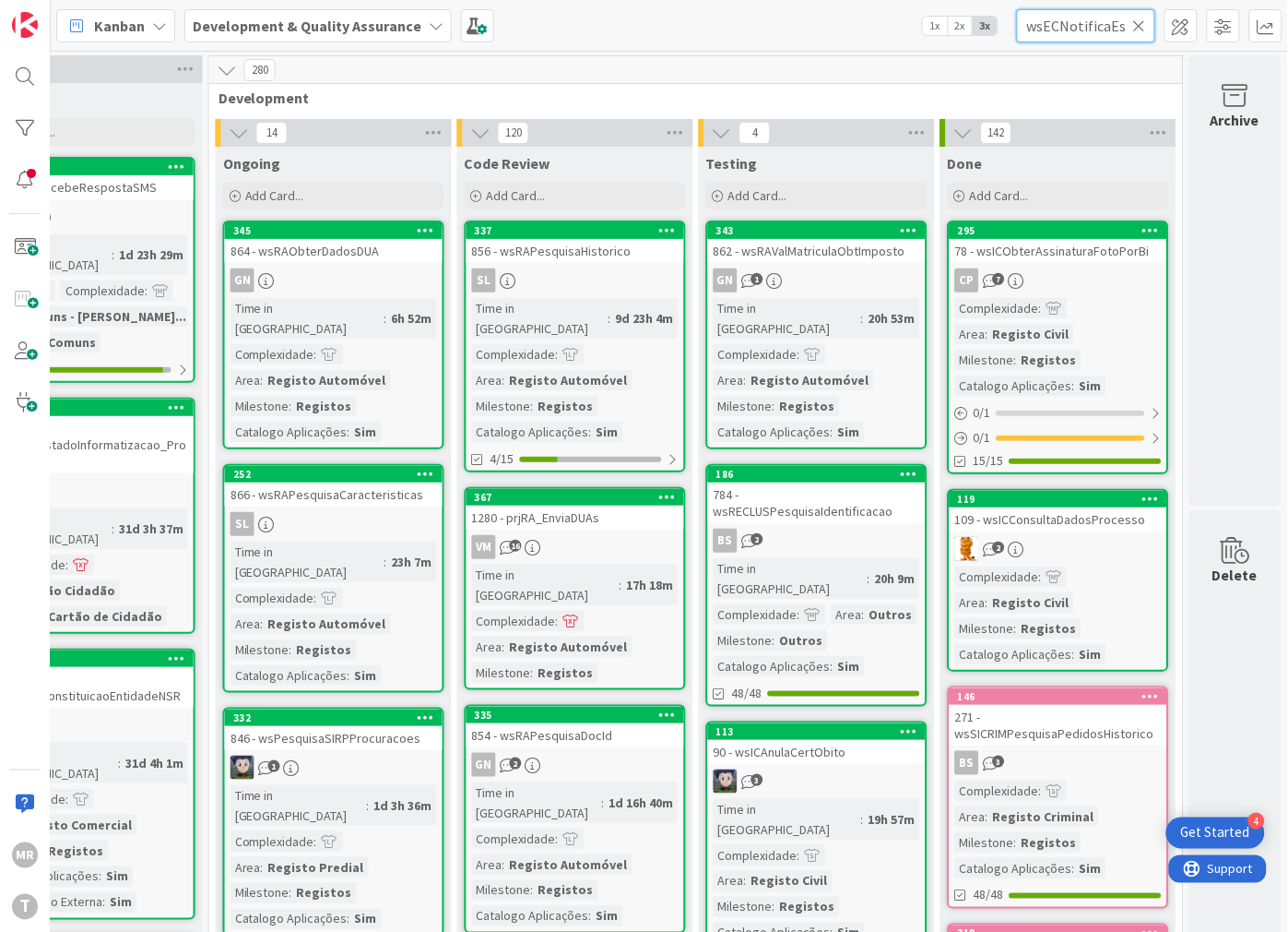
scroll to position [0, 64]
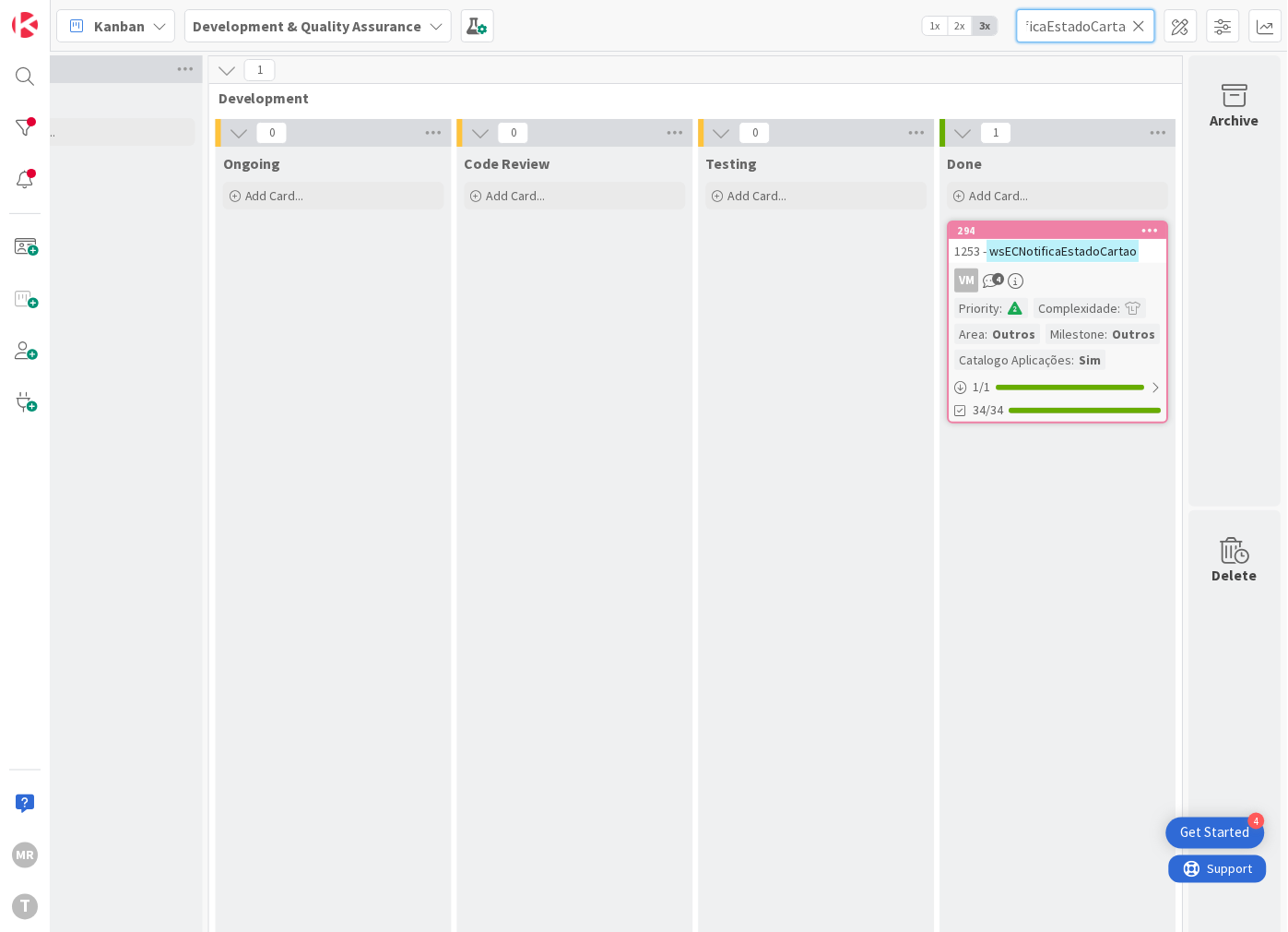
type input "wsECNotificaEstadoCartao"
click at [1142, 25] on icon at bounding box center [1140, 26] width 13 height 17
click at [1076, 25] on input "text" at bounding box center [1086, 25] width 139 height 33
paste input "wsEEEUCARISGenericService"
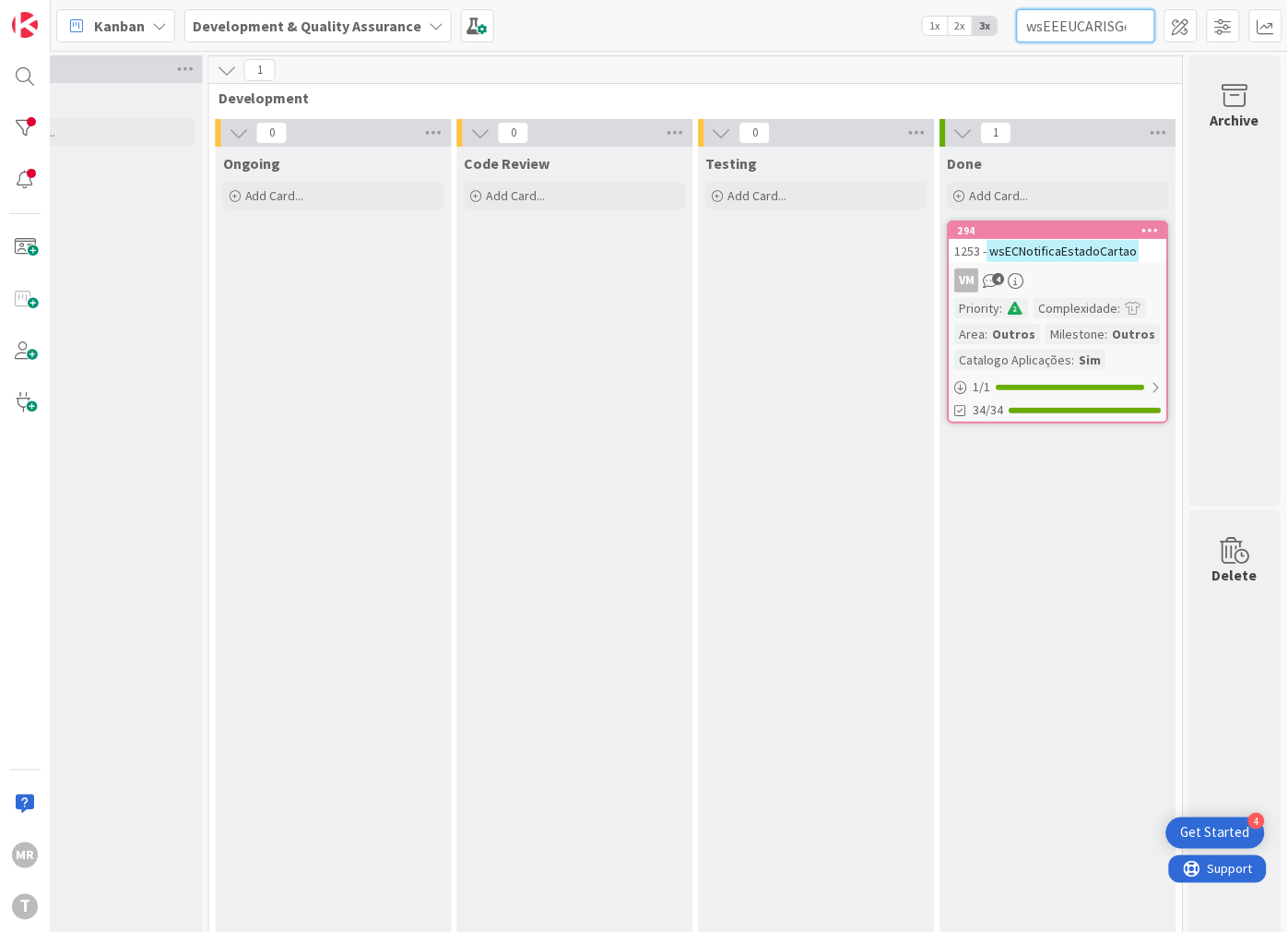
scroll to position [0, 78]
type input "wsEEEUCARISGenericService"
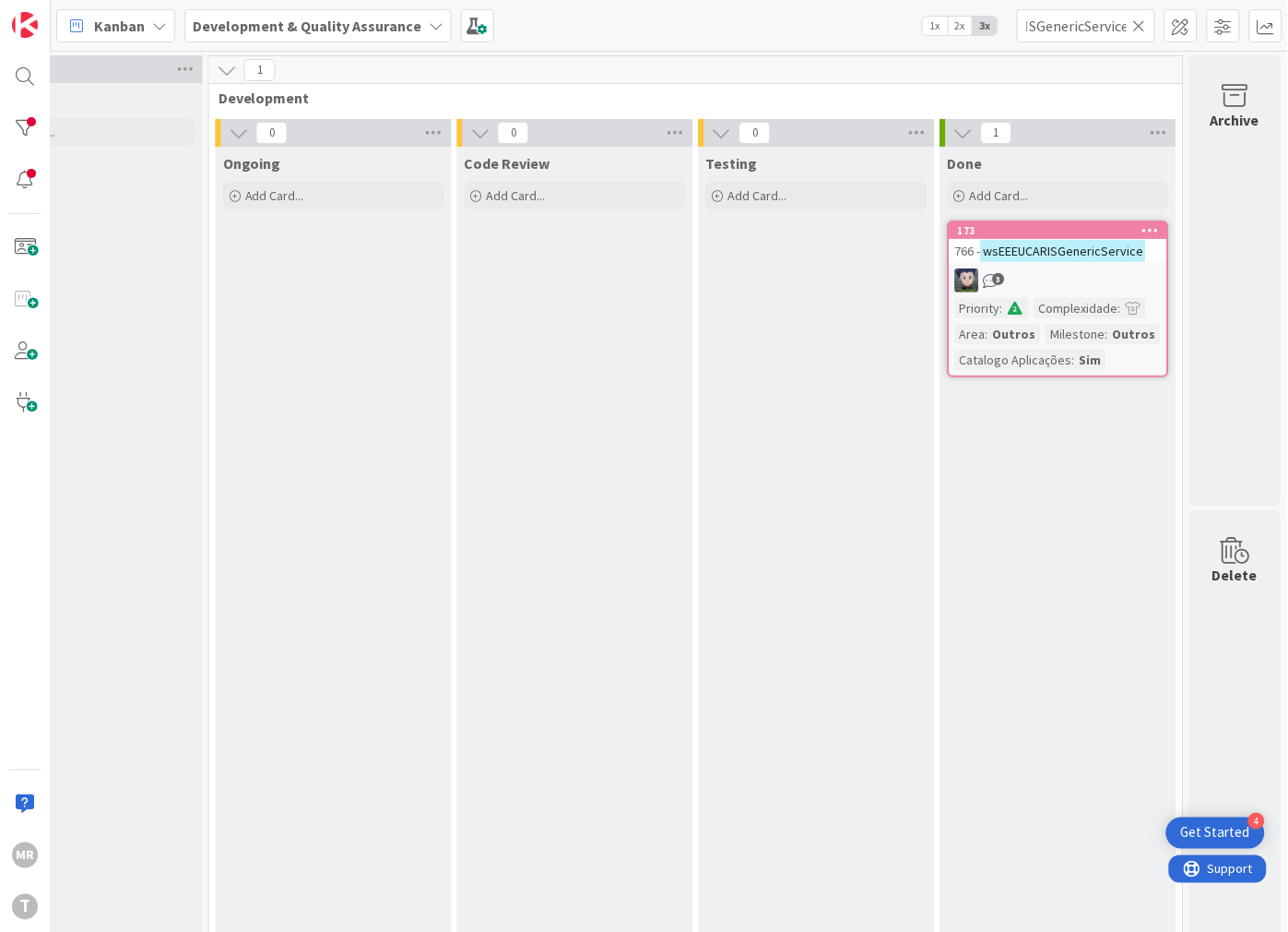
scroll to position [0, 0]
drag, startPoint x: 504, startPoint y: 284, endPoint x: 445, endPoint y: 272, distance: 60.2
click at [504, 284] on div "Code Review Add Card..." at bounding box center [575, 548] width 236 height 804
click at [44, 122] on div "MR T" at bounding box center [25, 466] width 51 height 932
click at [32, 123] on div at bounding box center [25, 127] width 37 height 37
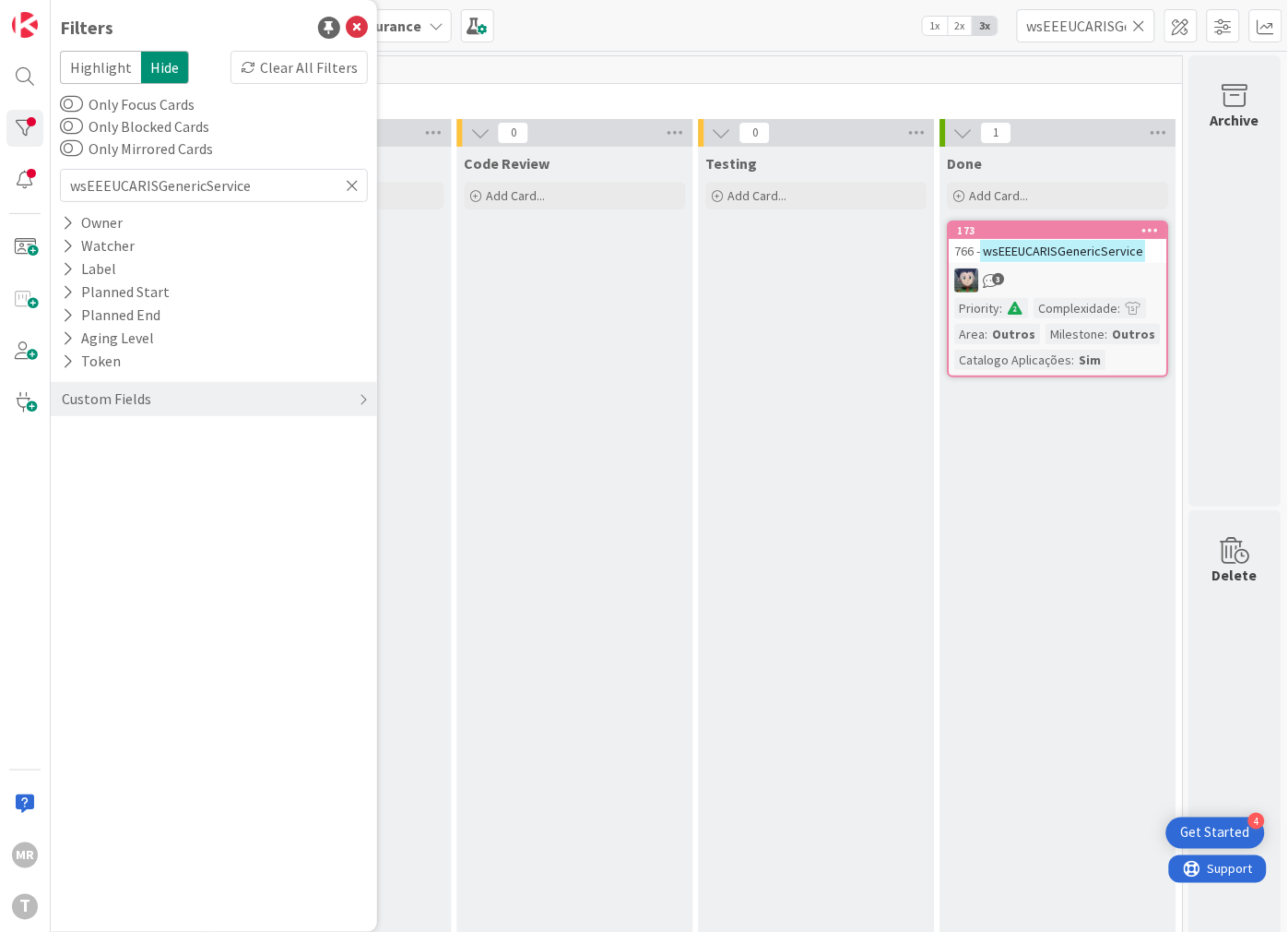
click at [1144, 22] on icon at bounding box center [1140, 26] width 13 height 17
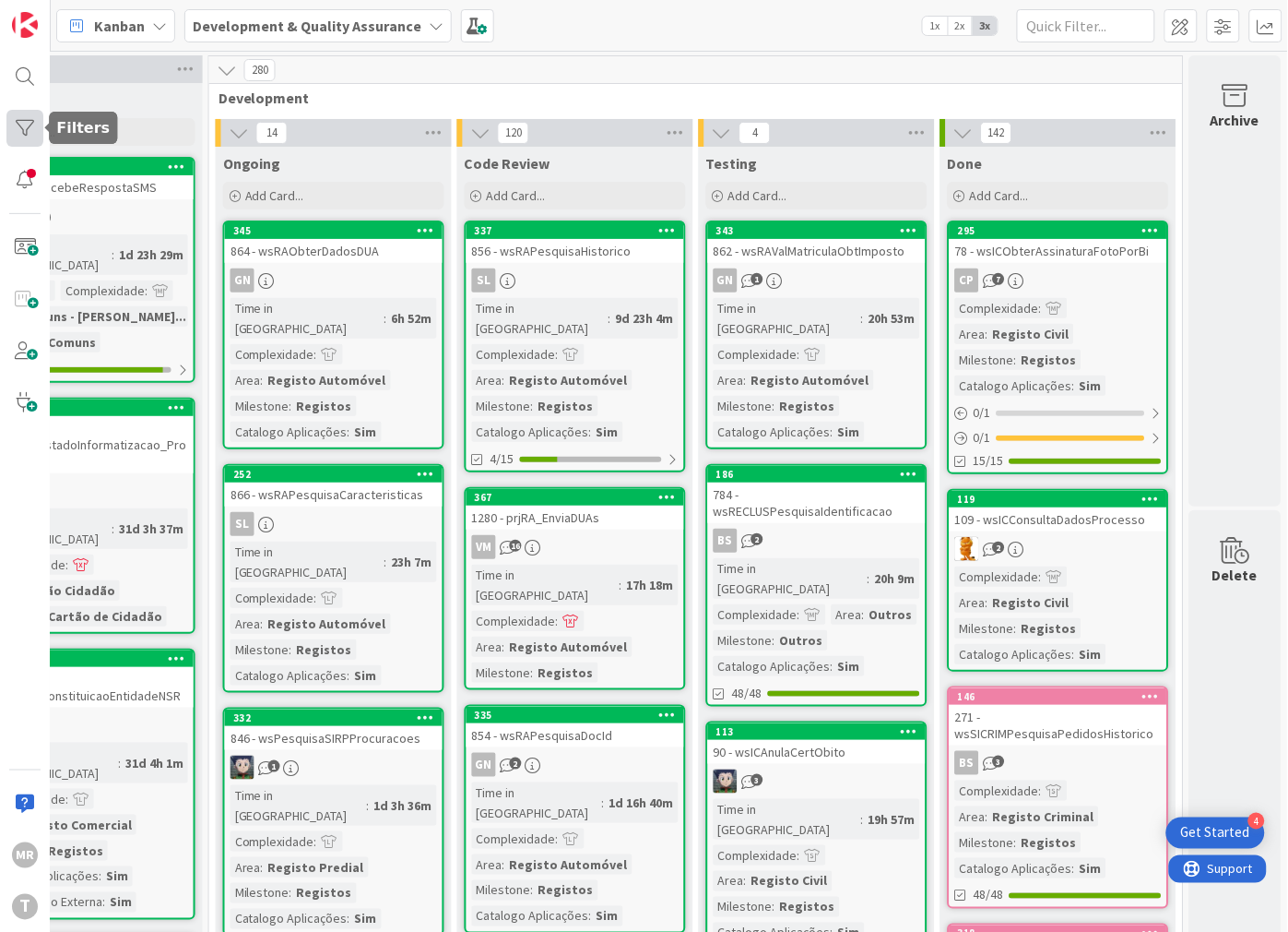
click at [21, 116] on div at bounding box center [25, 127] width 37 height 37
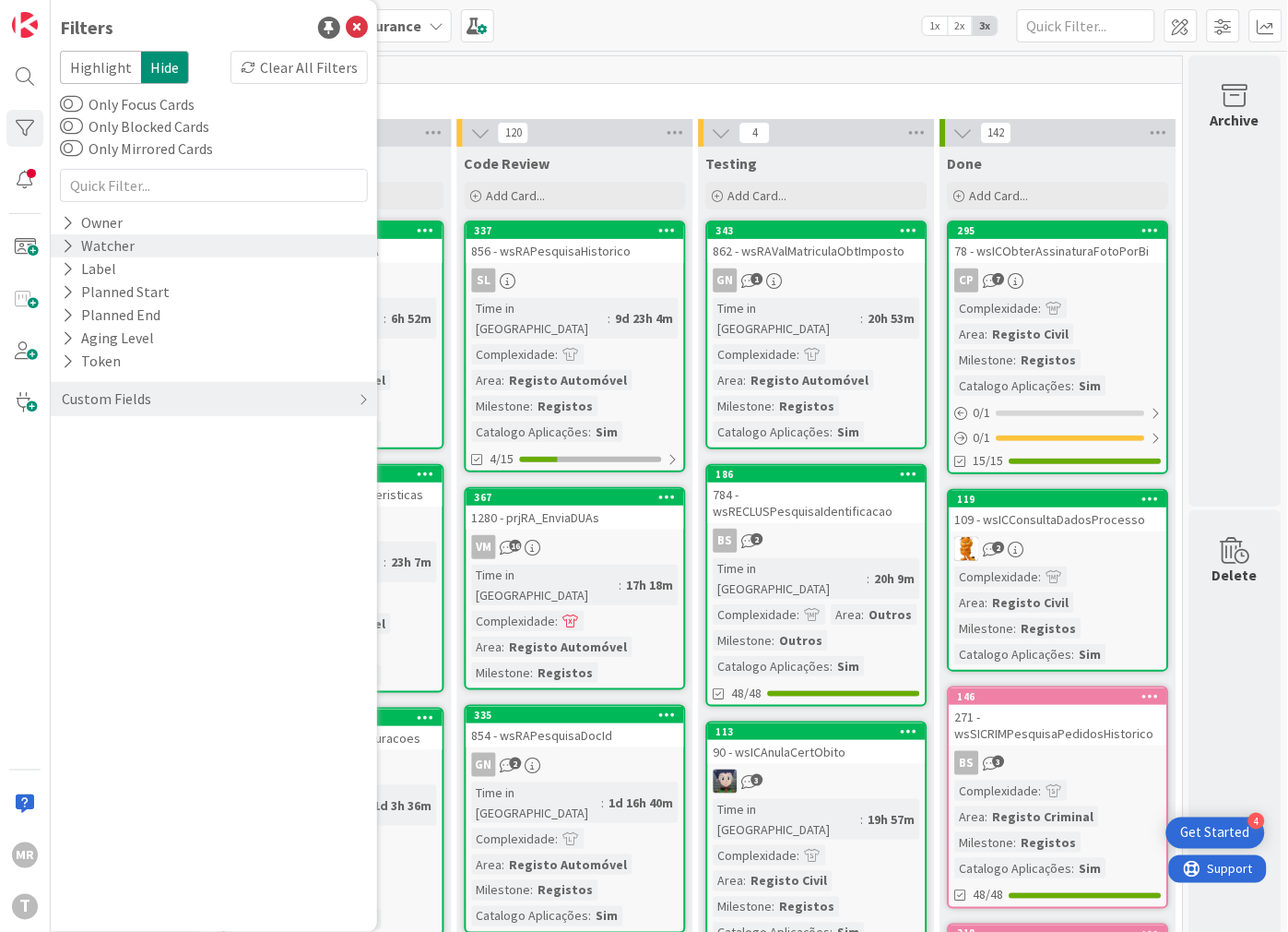
click at [151, 242] on div "Watcher" at bounding box center [214, 245] width 326 height 23
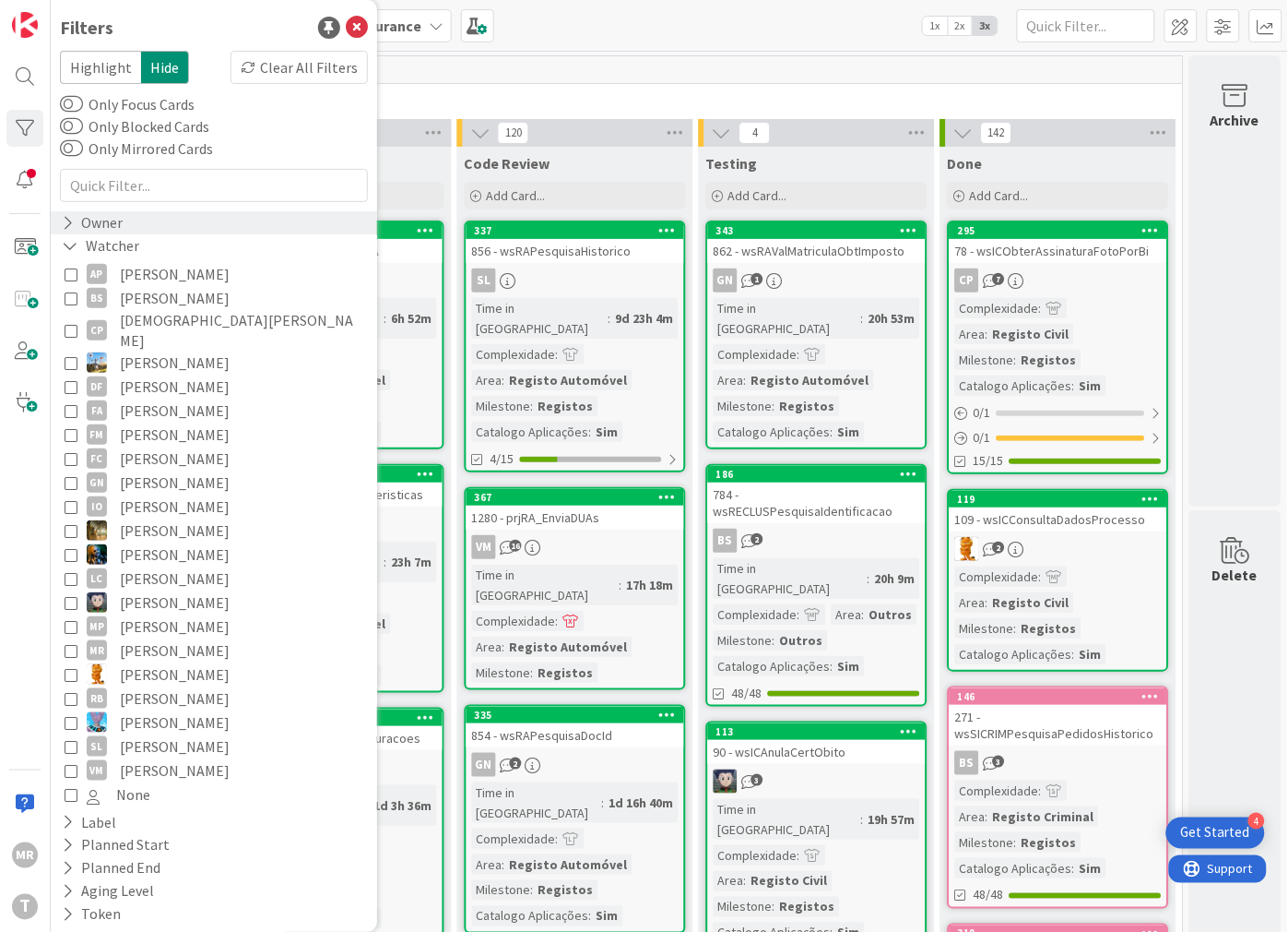
click at [147, 228] on div "Owner" at bounding box center [214, 223] width 326 height 23
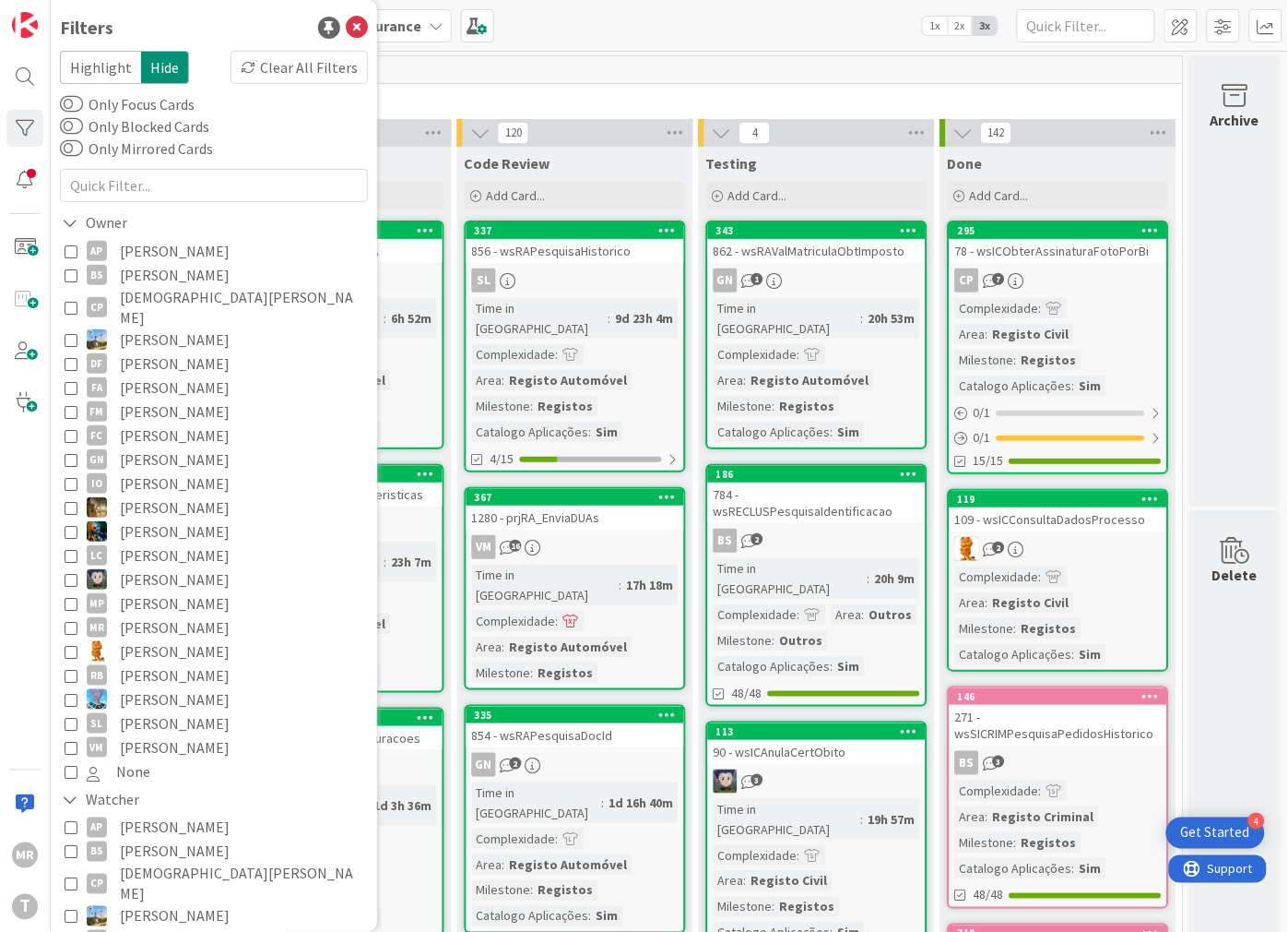
click at [205, 447] on span "[PERSON_NAME]" at bounding box center [174, 458] width 109 height 24
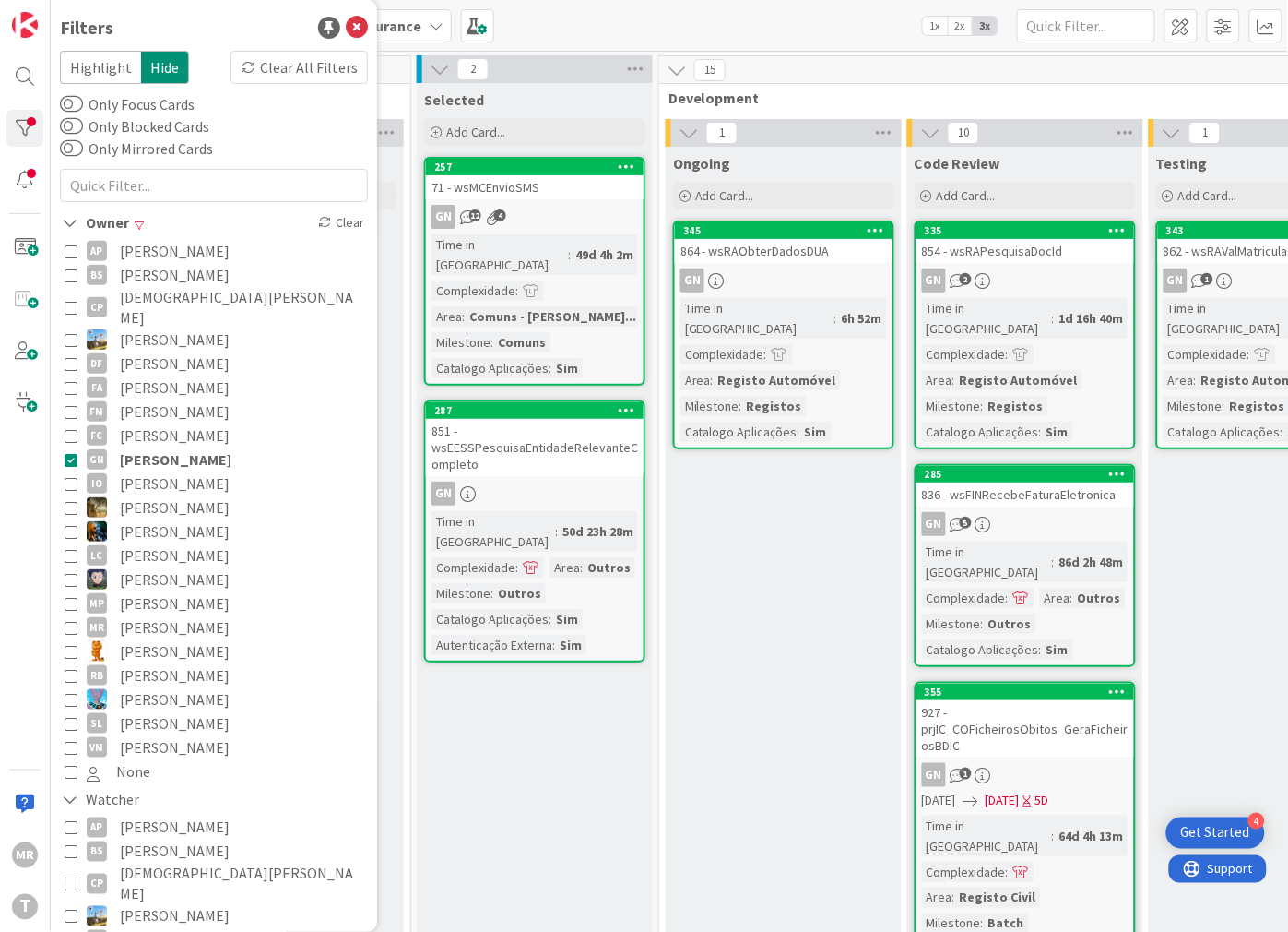
scroll to position [0, 173]
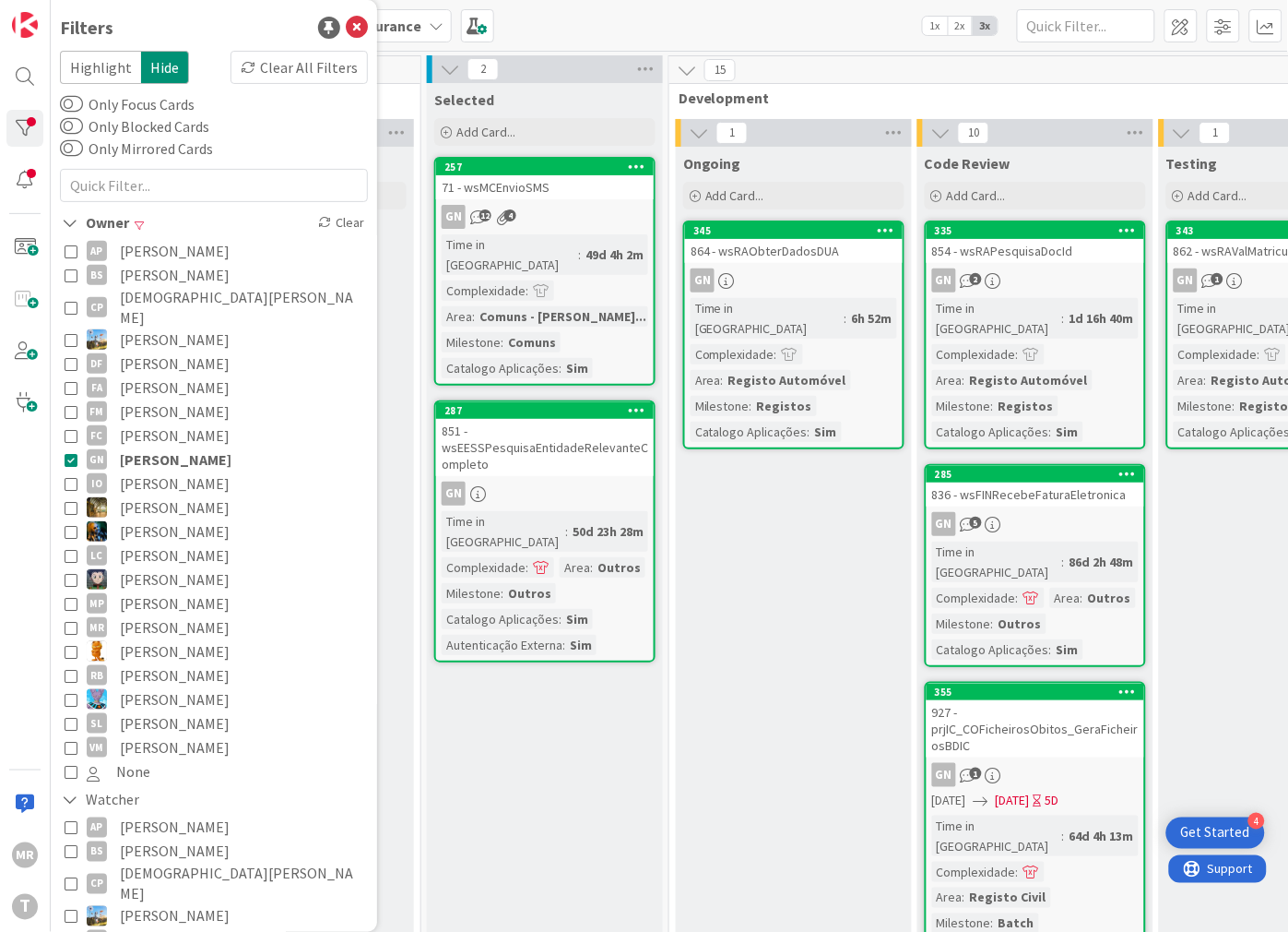
click at [769, 282] on div "GN" at bounding box center [794, 280] width 218 height 24
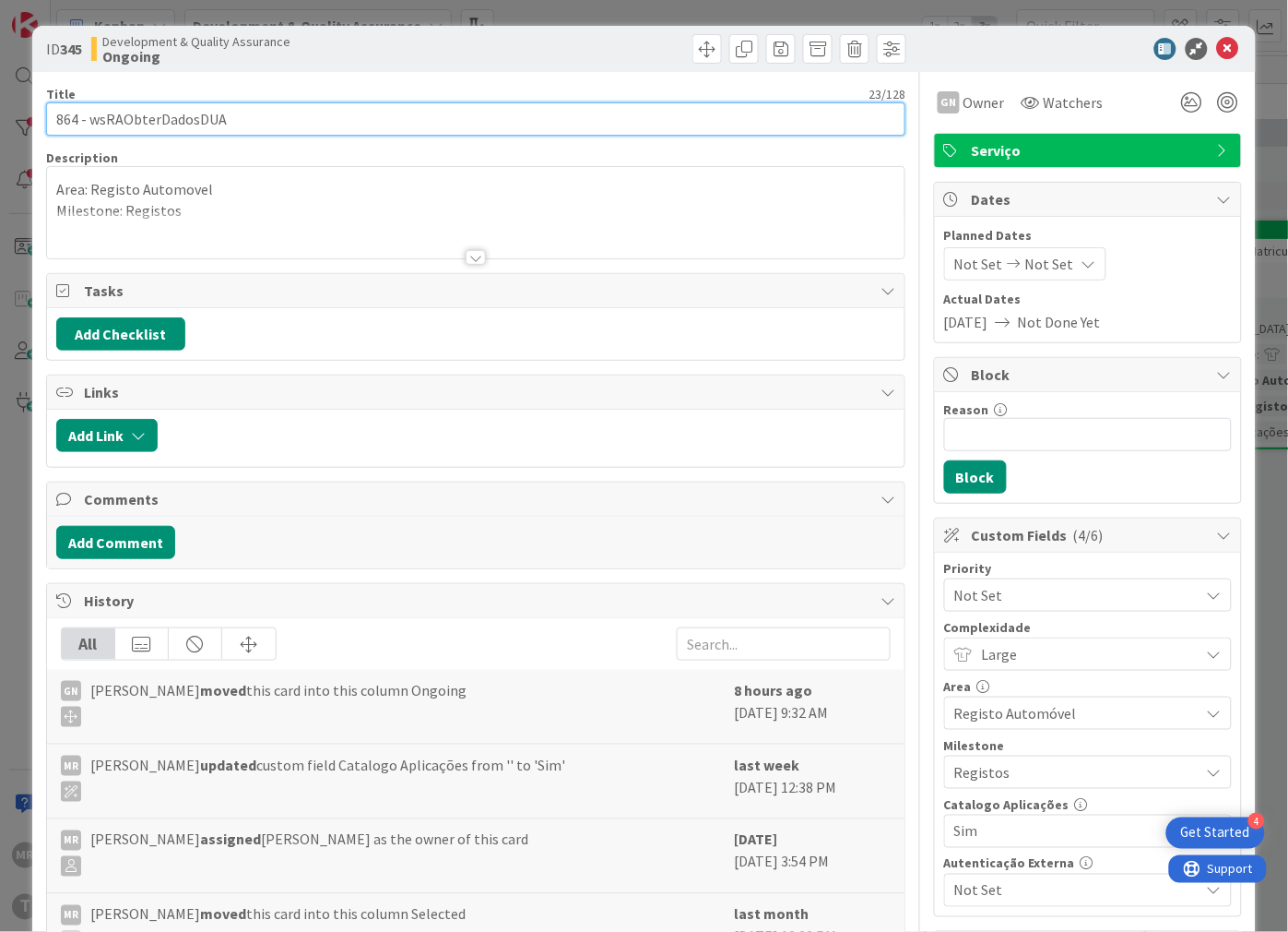
drag, startPoint x: 250, startPoint y: 123, endPoint x: 91, endPoint y: 117, distance: 159.1
click at [91, 117] on input "864 - wsRAObterDadosDUA" at bounding box center [475, 119] width 859 height 33
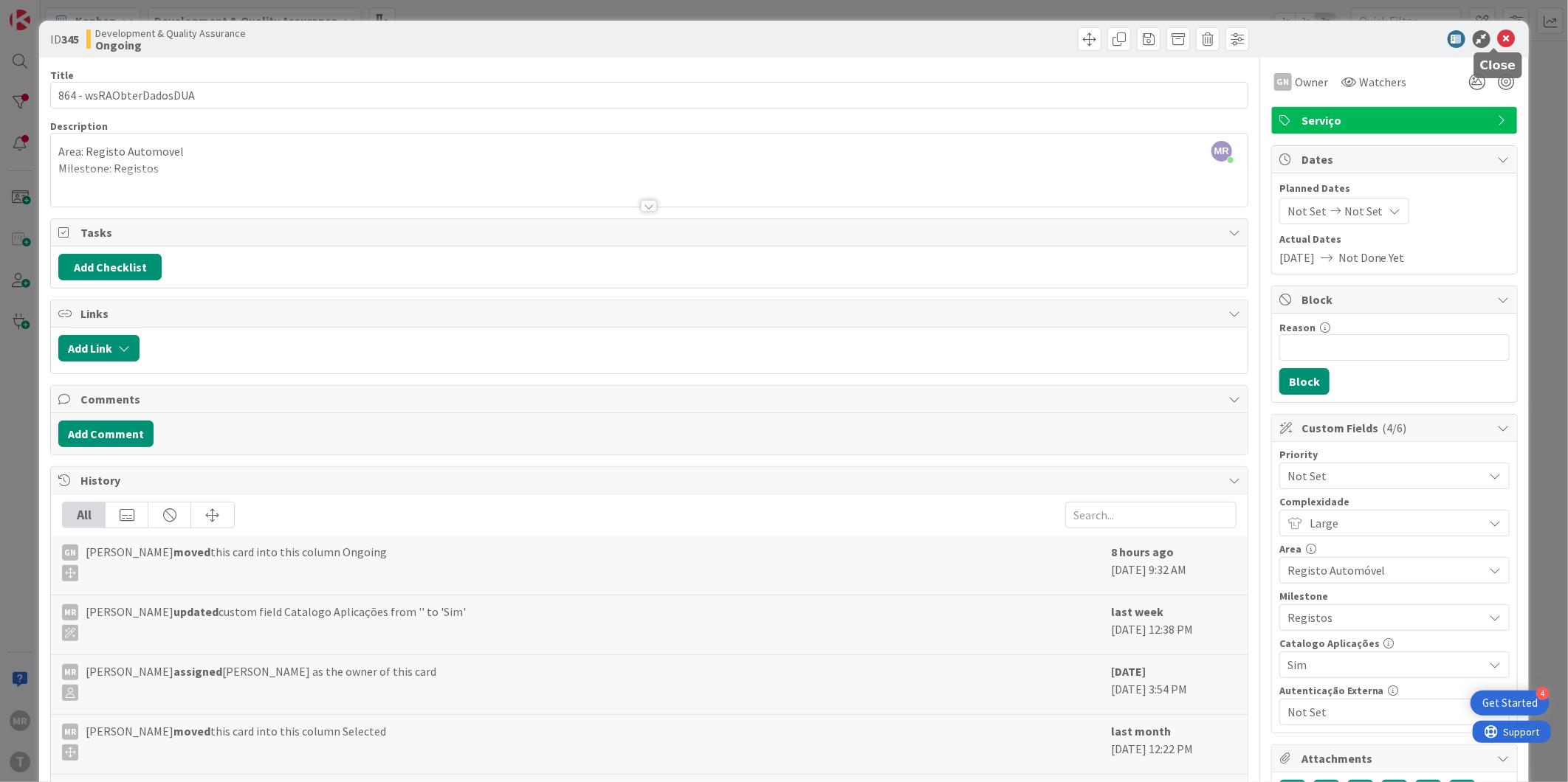
click at [1498, 35] on icon at bounding box center [1506, 38] width 17 height 17
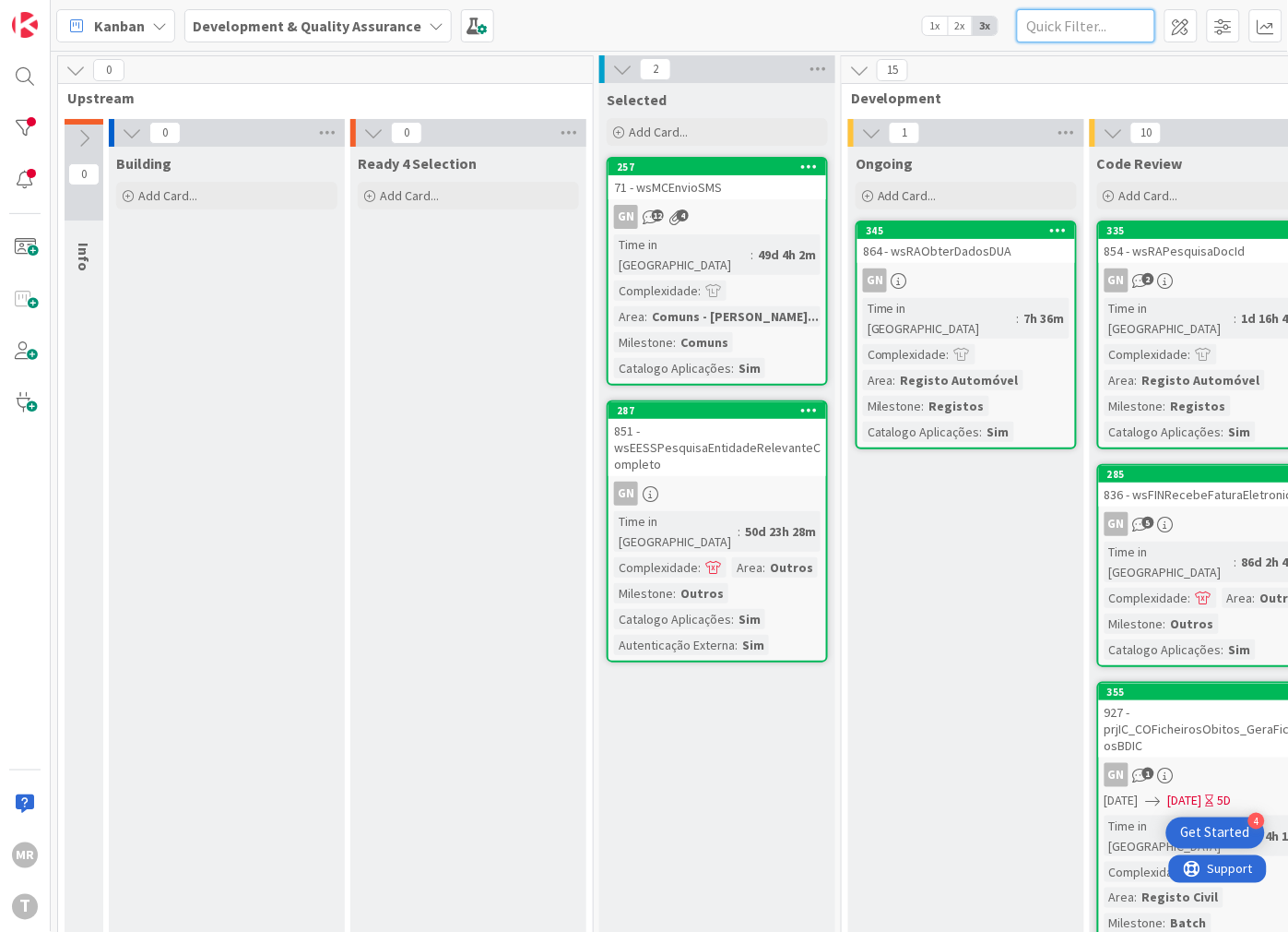
click at [1112, 34] on input "text" at bounding box center [1086, 25] width 139 height 33
click at [1116, 22] on input "text" at bounding box center [1086, 25] width 139 height 33
paste input "wsDGITAObterDadosNIF -"
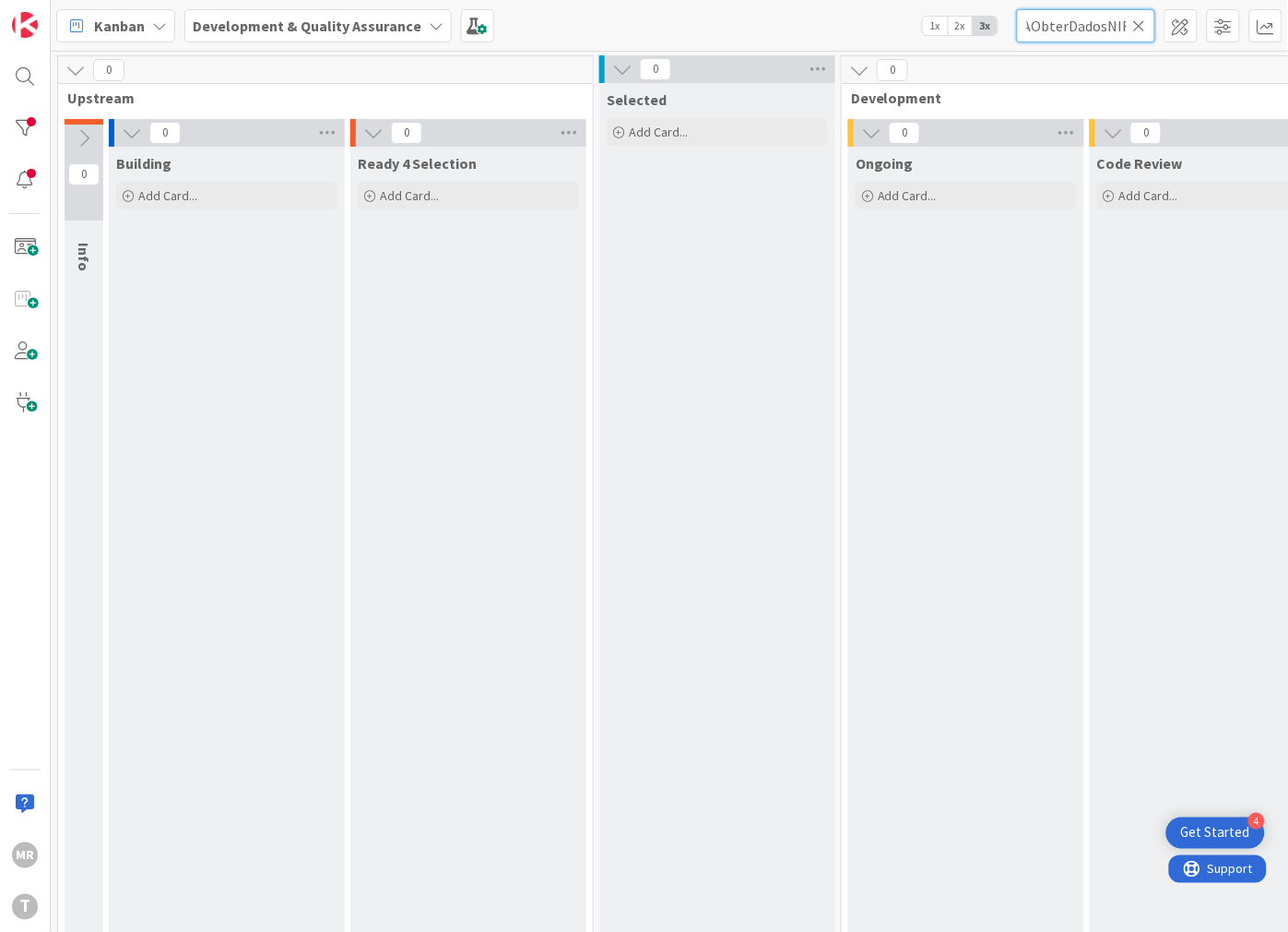
scroll to position [0, 49]
click at [33, 129] on div at bounding box center [25, 127] width 37 height 37
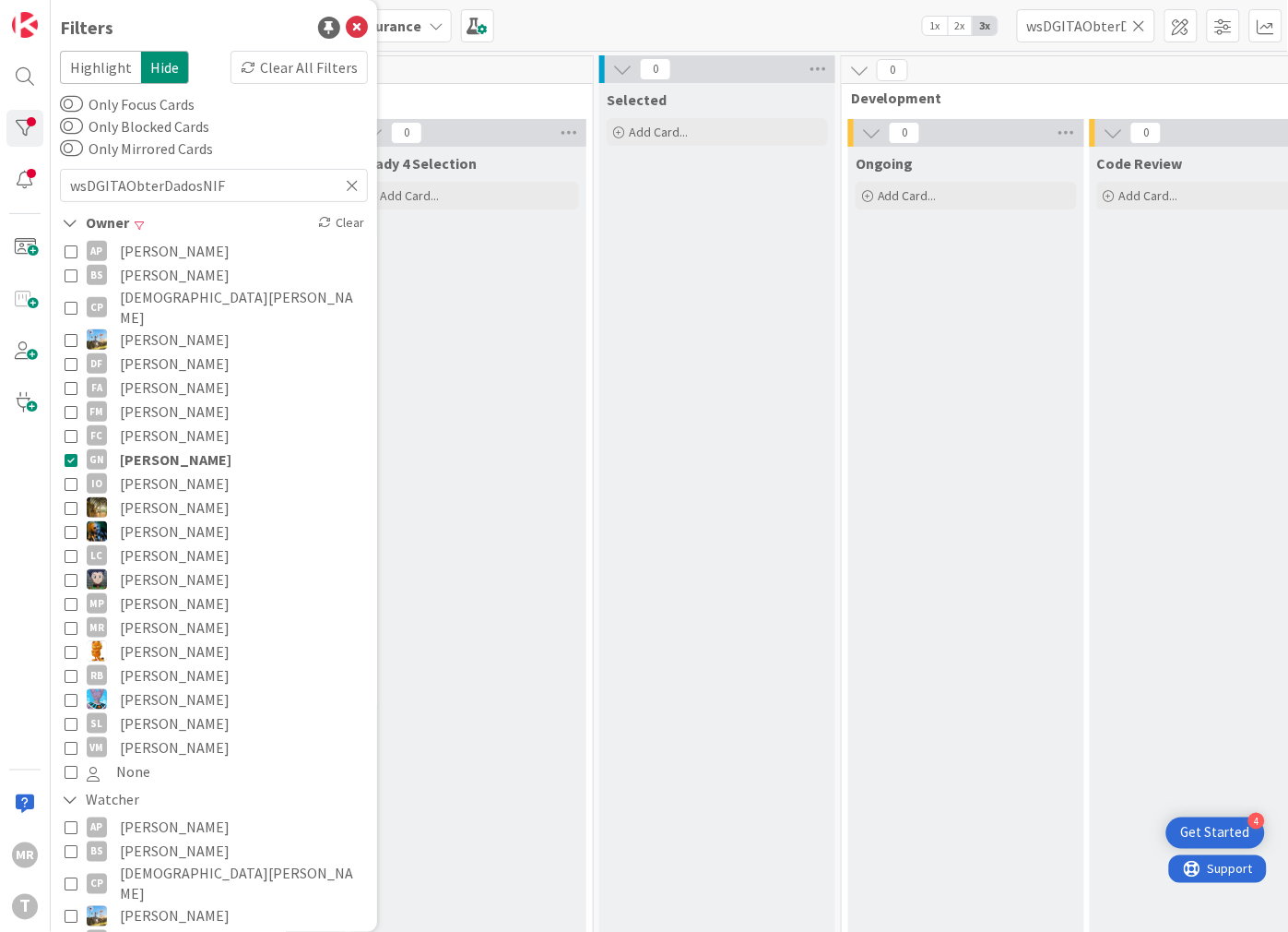
click at [144, 447] on span "[PERSON_NAME]" at bounding box center [175, 458] width 111 height 24
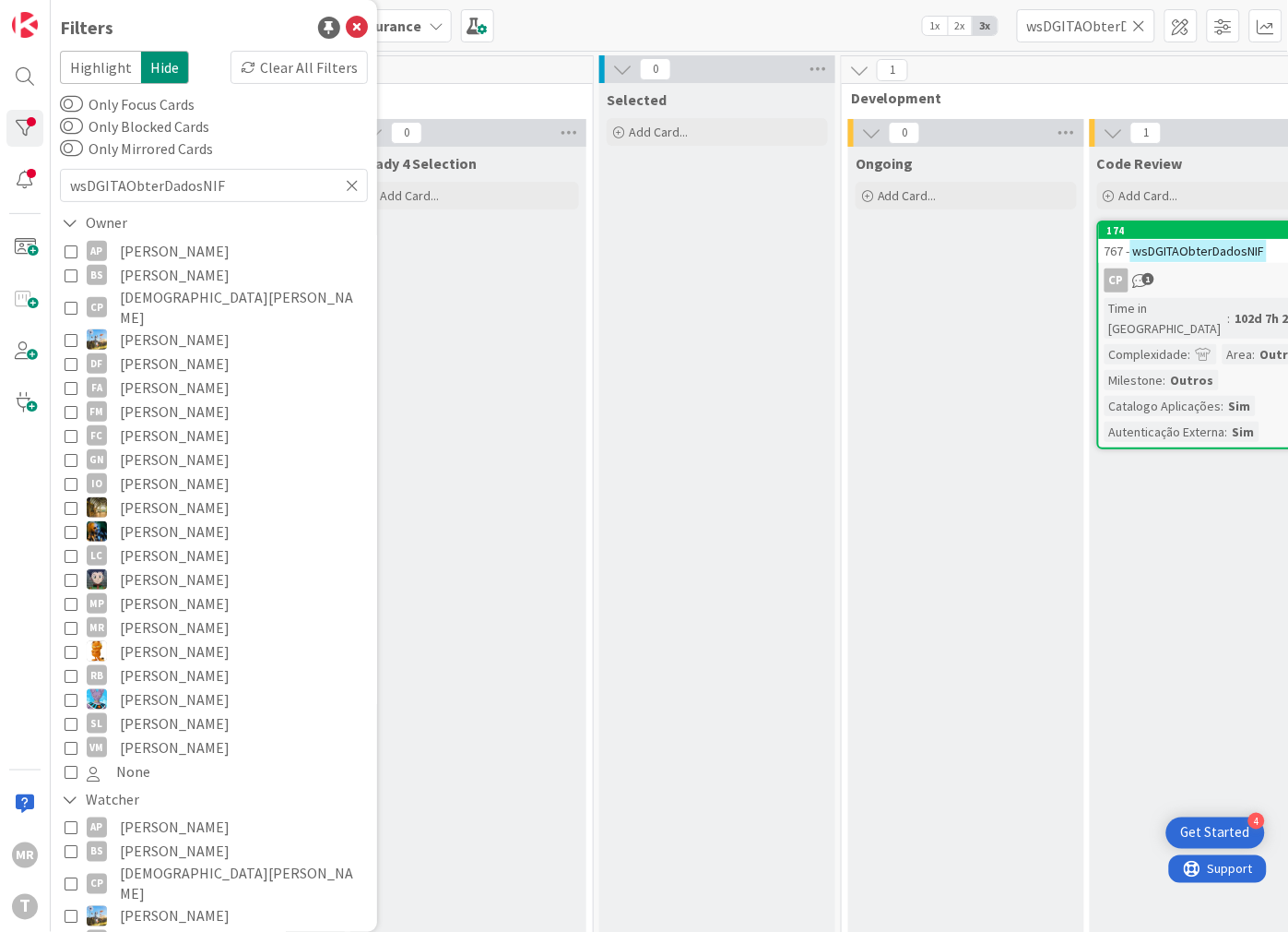
click at [1016, 703] on div "Ongoing Add Card..." at bounding box center [966, 548] width 236 height 804
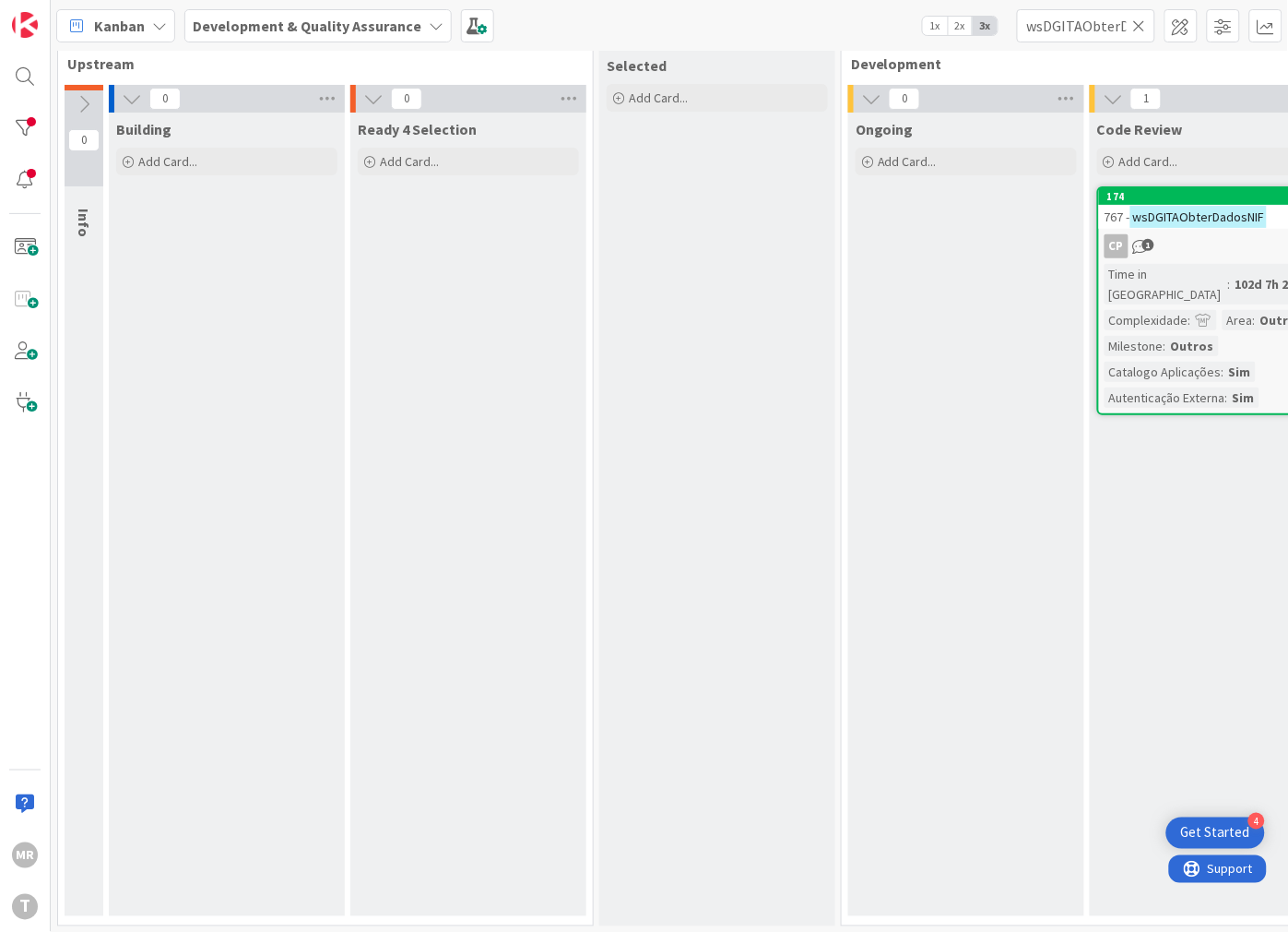
scroll to position [52, 0]
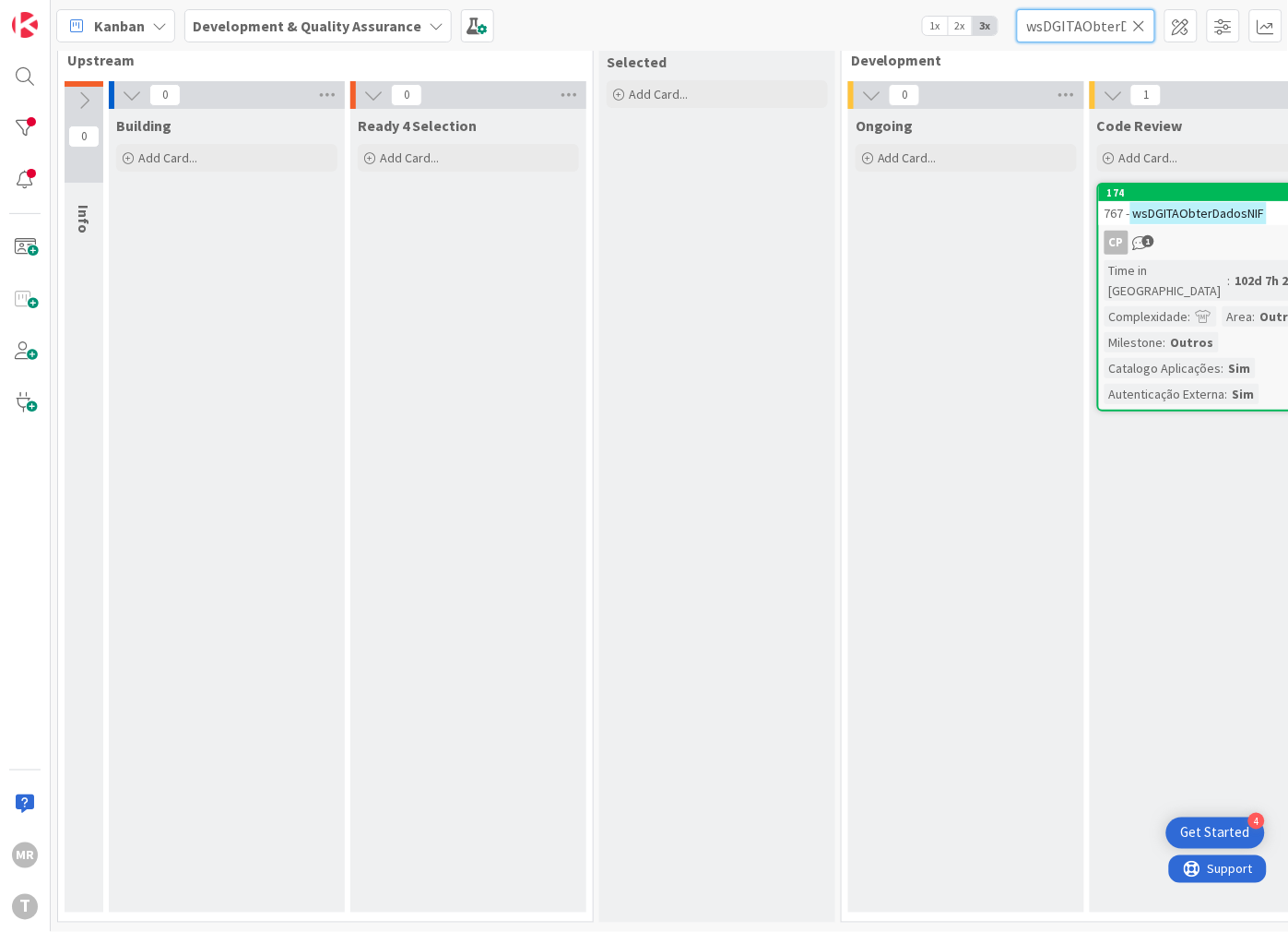
click at [1131, 20] on input "wsDGITAObterDadosNIF" at bounding box center [1086, 25] width 139 height 33
click at [1107, 27] on input "wsDGITAObterDadosNIF" at bounding box center [1086, 25] width 139 height 33
paste input "wsDGITAValidaCredencial"
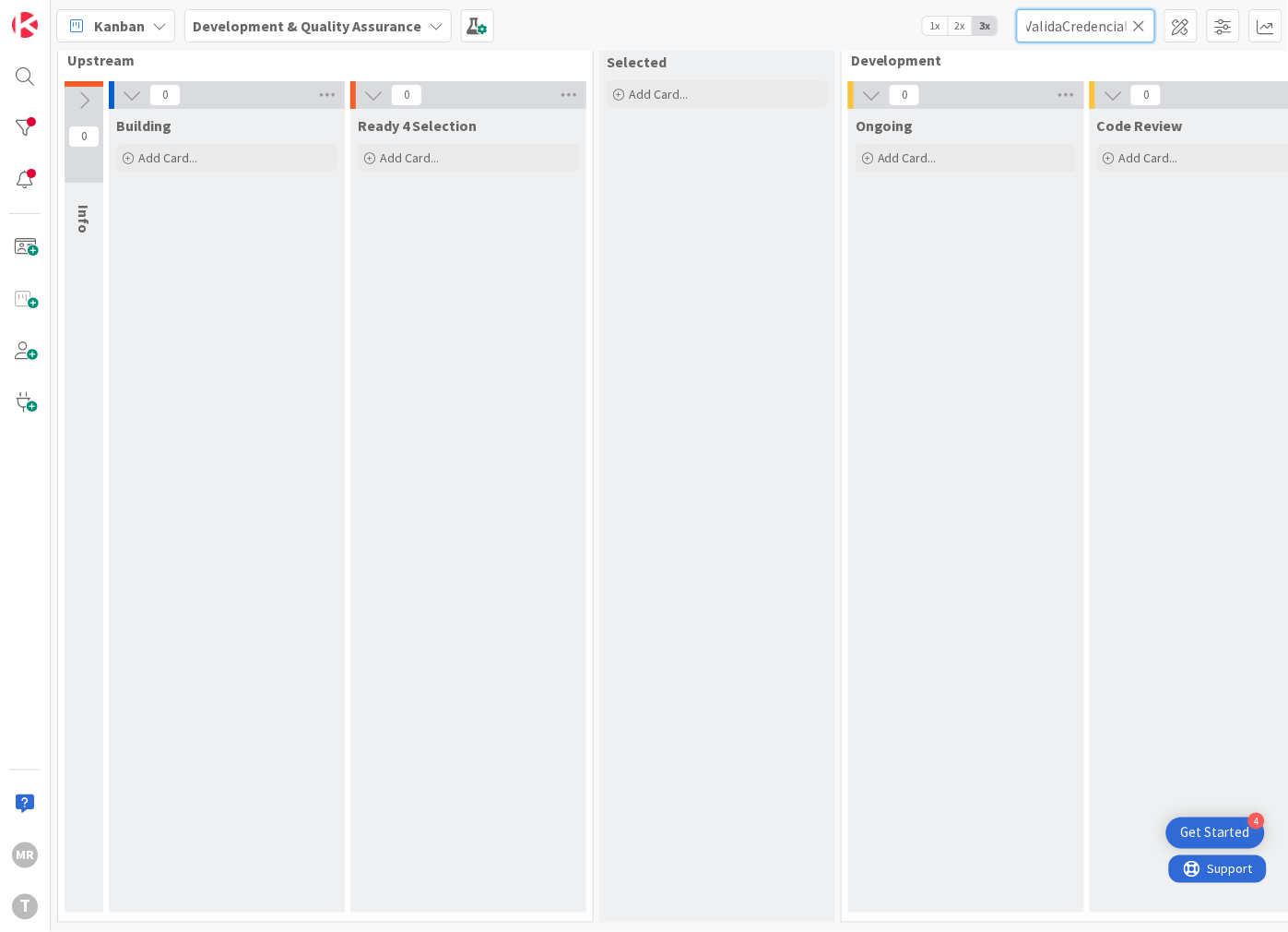
scroll to position [52, 646]
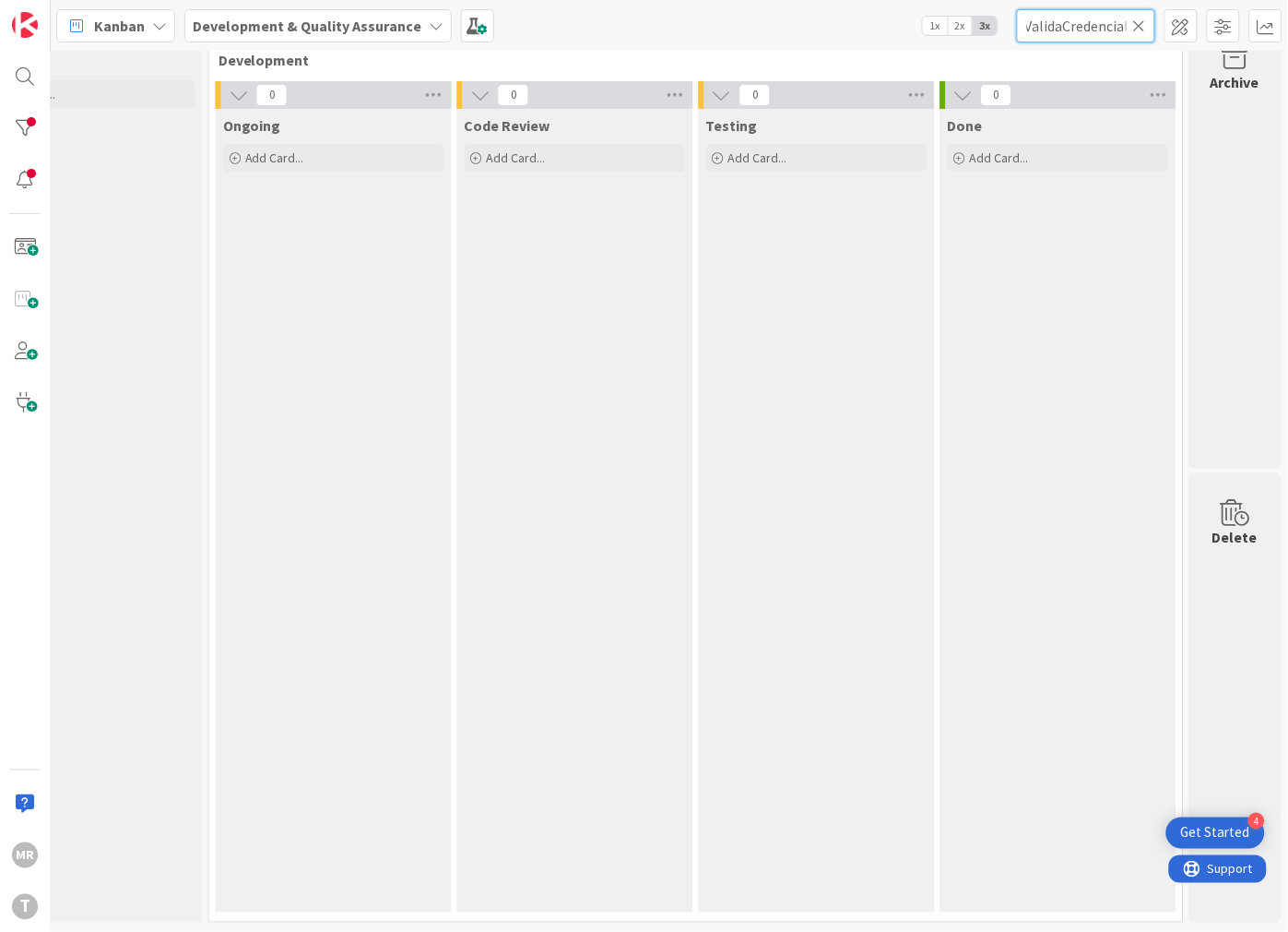
type input "wsDGITAObtwsDGITAValidaCredencialerDadosNIF"
click at [1144, 21] on icon at bounding box center [1140, 26] width 13 height 17
click at [1082, 21] on input "text" at bounding box center [1086, 25] width 139 height 33
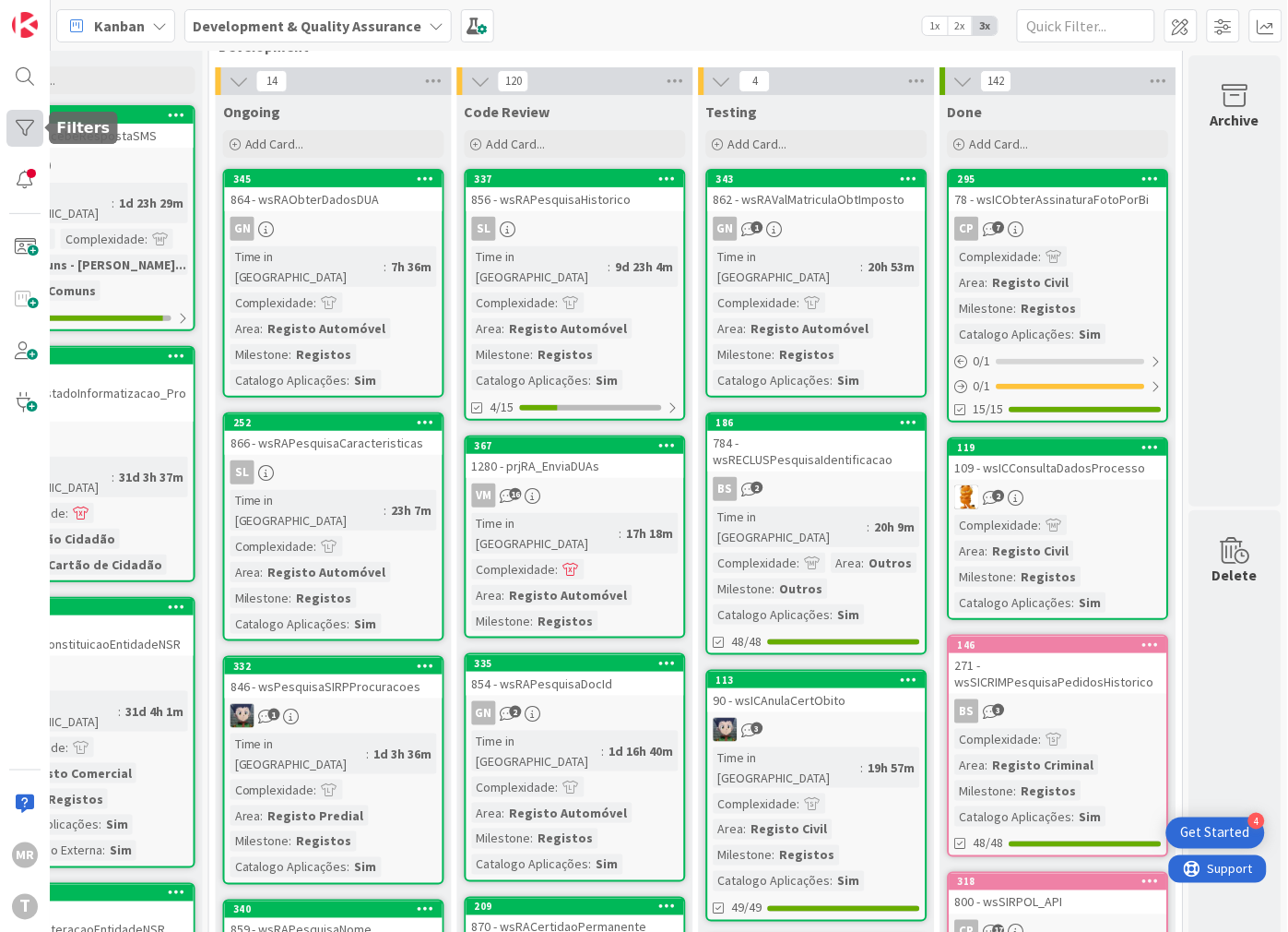
click at [25, 129] on div at bounding box center [25, 127] width 37 height 37
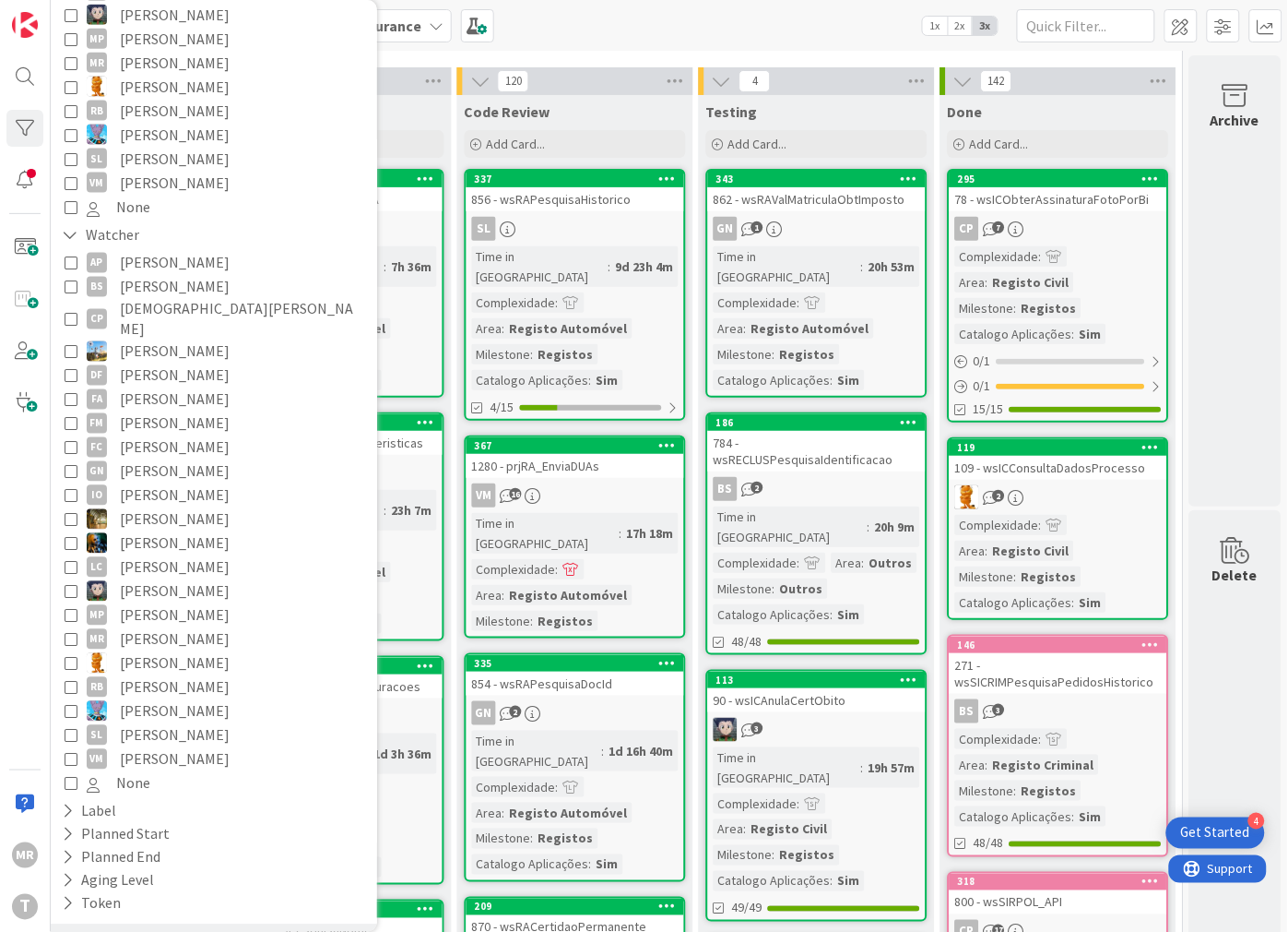
scroll to position [579, 0]
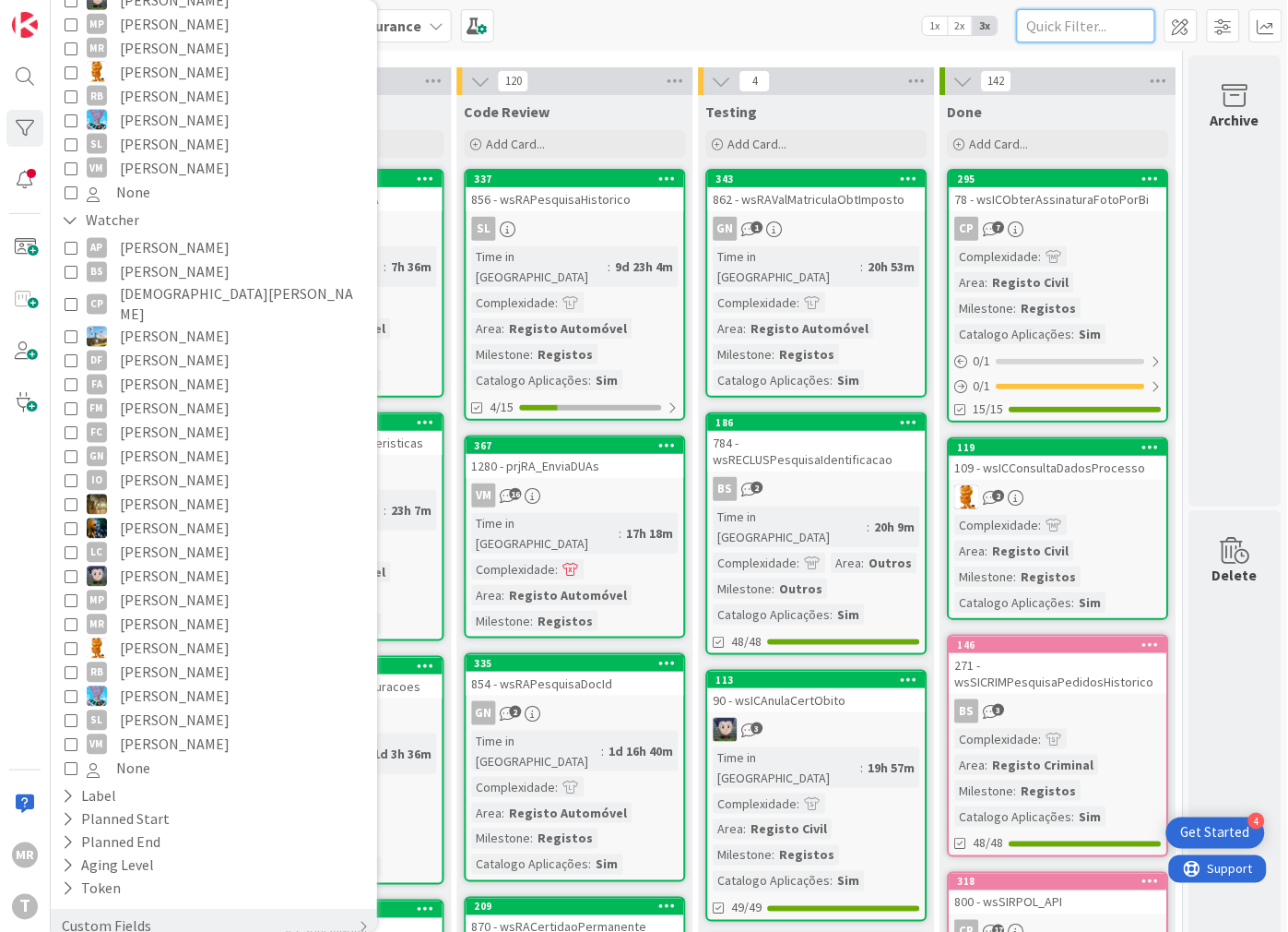
click at [1089, 27] on input "text" at bounding box center [1086, 25] width 139 height 33
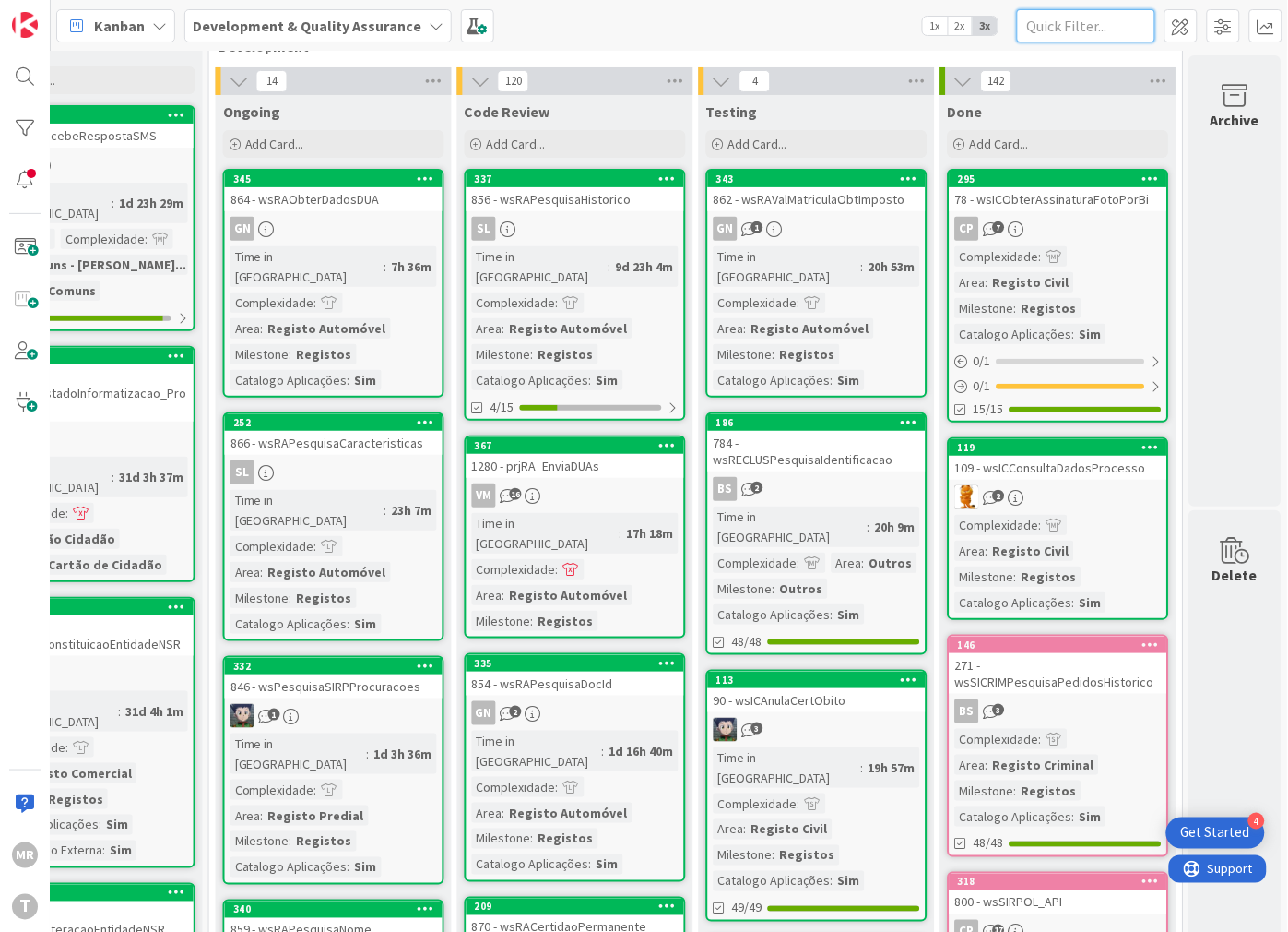
paste input "wsDGITAValidaCredencial"
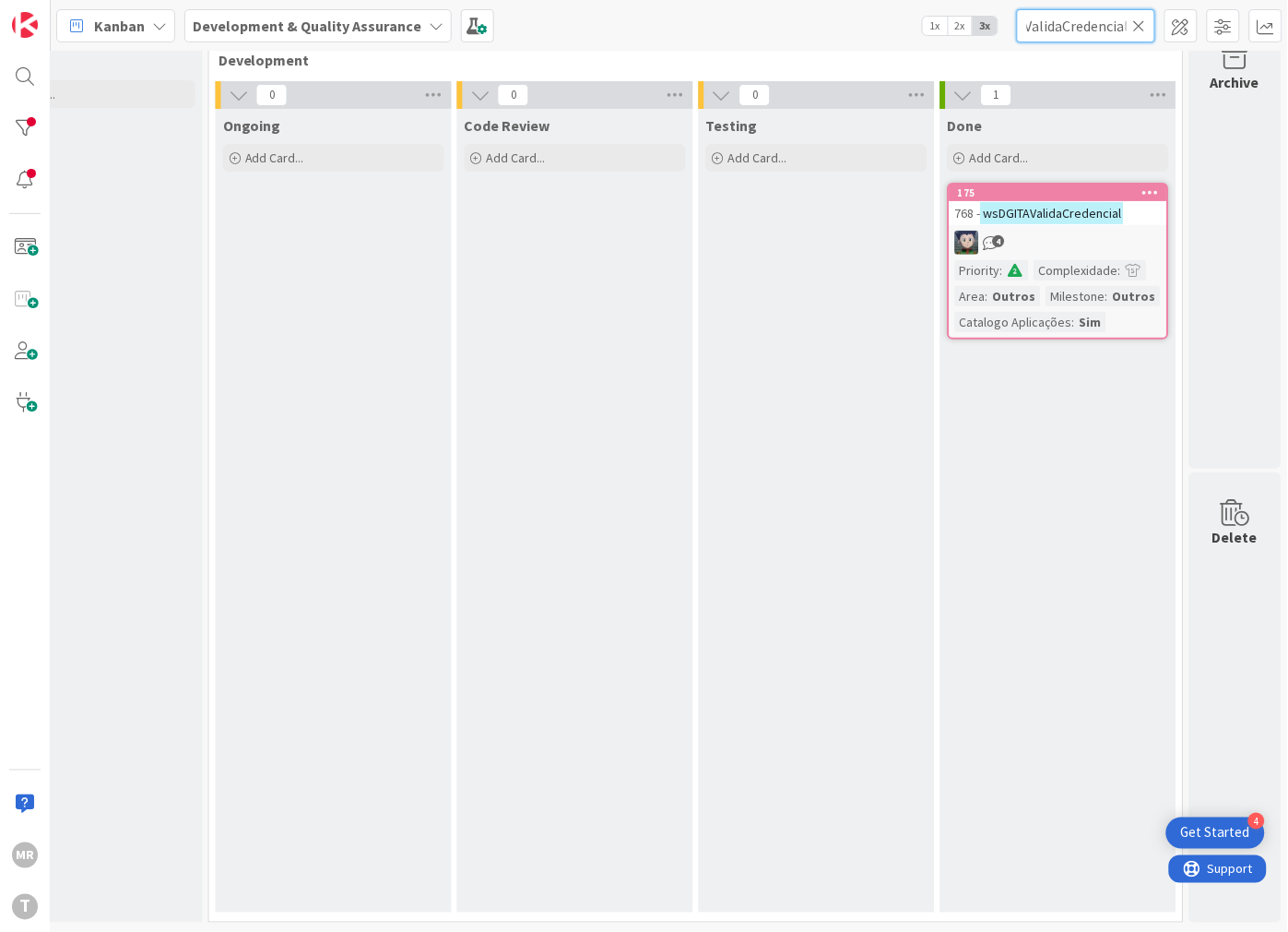
type input "wsDGITAValidaCredencial"
click at [1138, 21] on icon at bounding box center [1140, 26] width 13 height 17
click at [1095, 23] on input "text" at bounding box center [1086, 25] width 139 height 33
paste input "wsFINATConsultaDeclaracaoRendimentos"
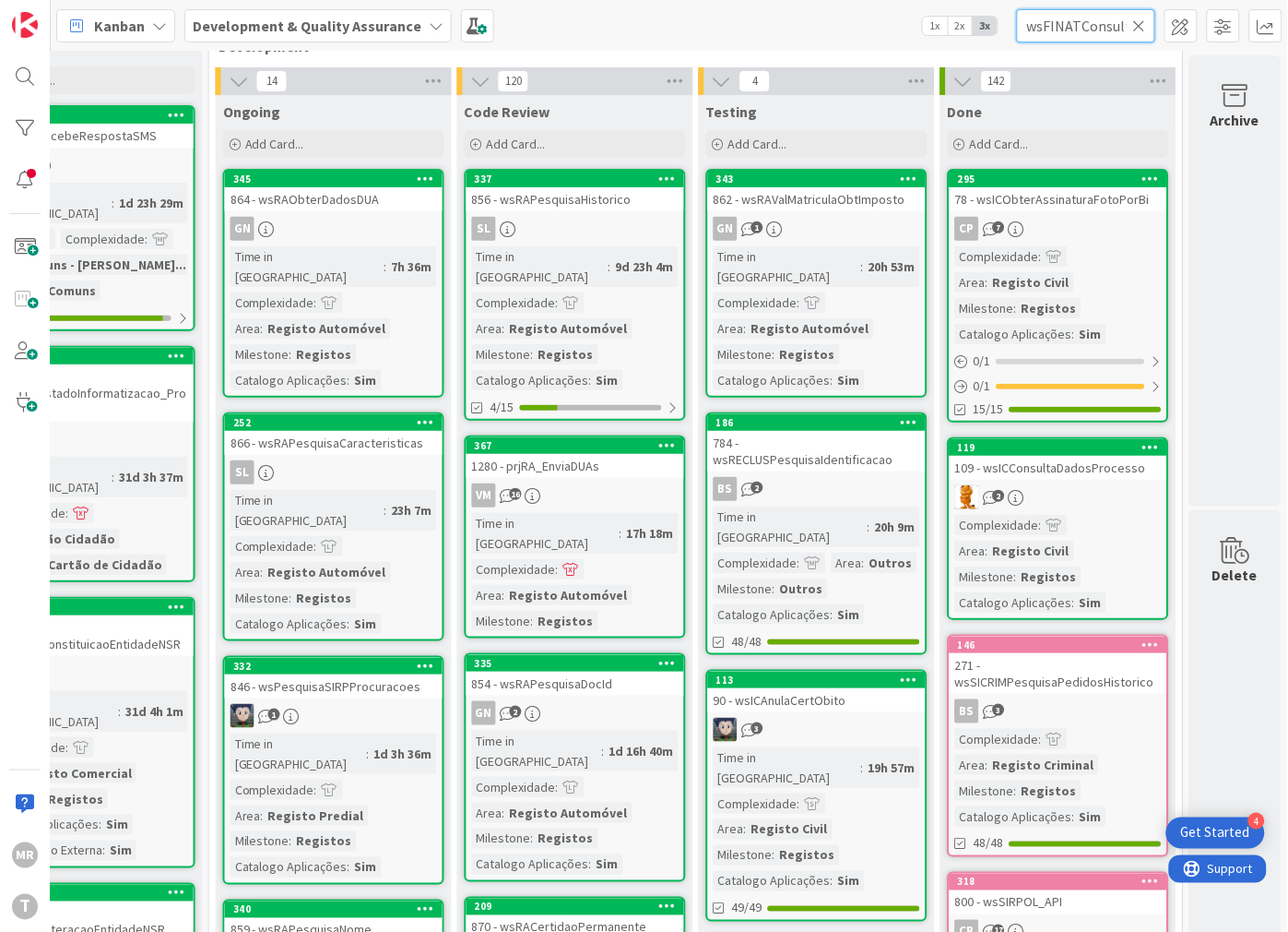
scroll to position [0, 157]
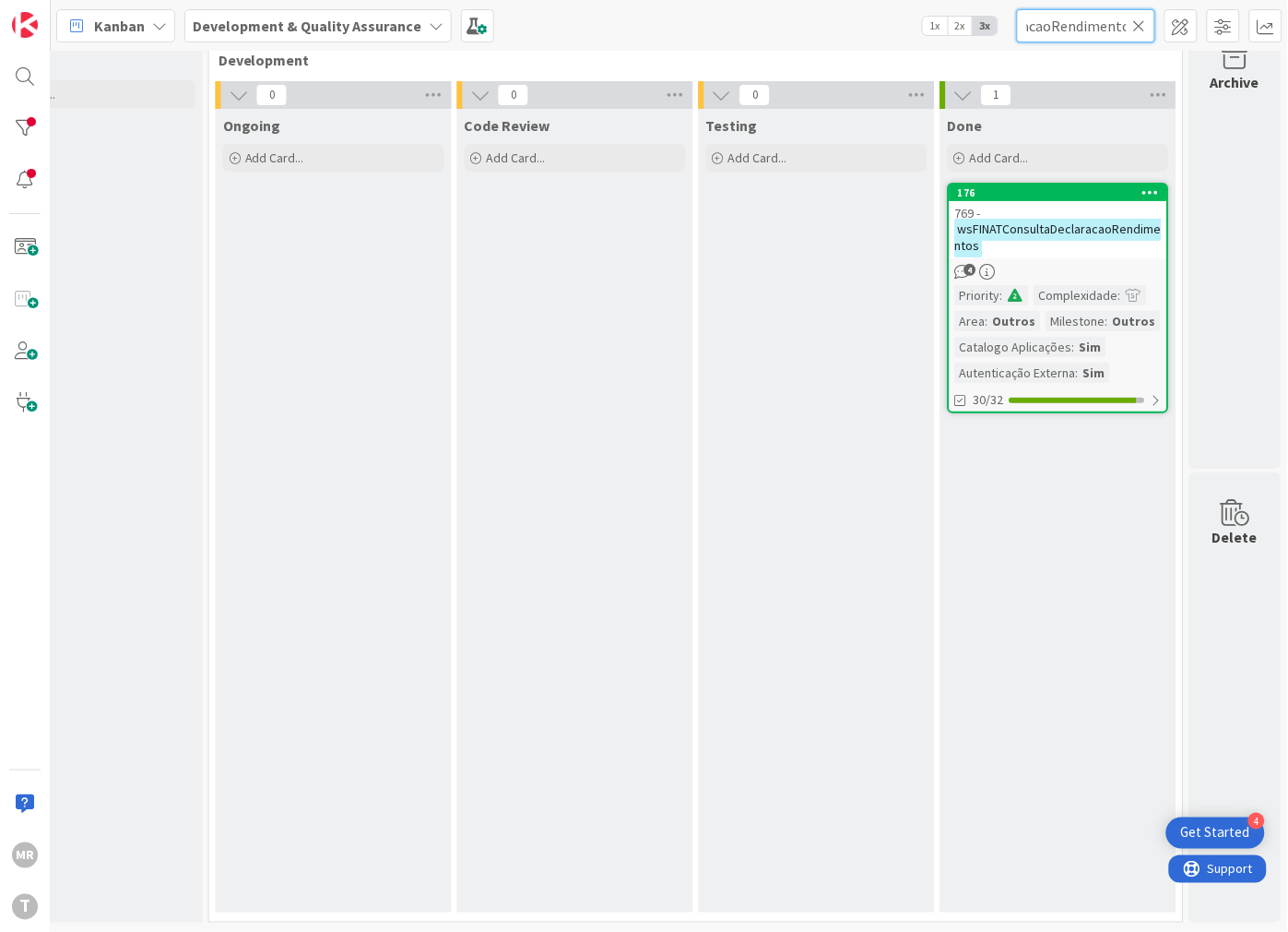
type input "wsFINATConsultaDeclaracaoRendimentos"
drag, startPoint x: 1135, startPoint y: 21, endPoint x: 1125, endPoint y: 24, distance: 10.4
click at [1135, 21] on icon at bounding box center [1140, 26] width 13 height 17
click at [1110, 28] on input "text" at bounding box center [1086, 25] width 139 height 33
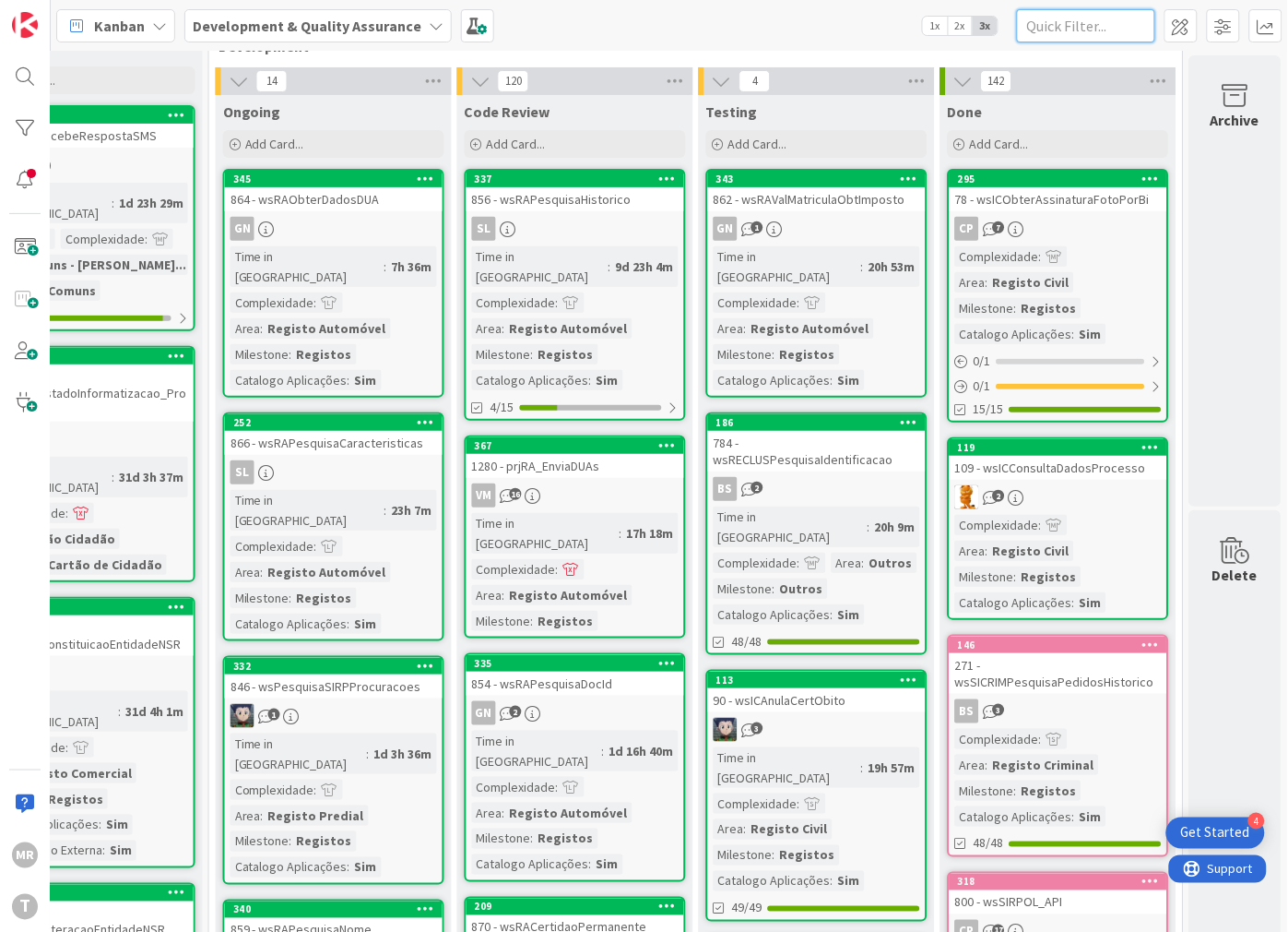
paste input "wsFINATConsultaImoveis"
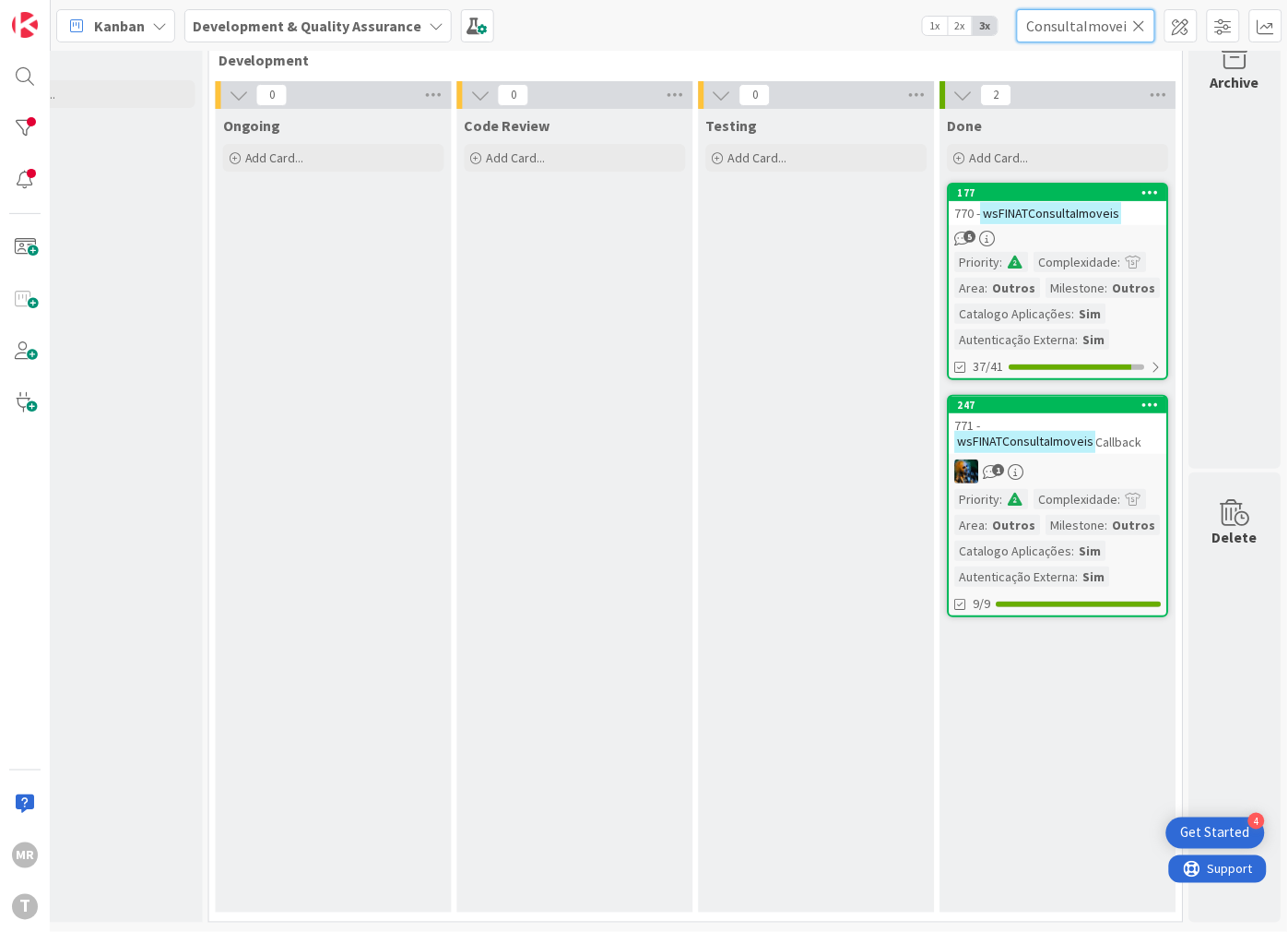
type input "wsFINATConsultaImoveis"
click at [1143, 25] on icon at bounding box center [1140, 26] width 13 height 17
click at [1104, 31] on input "text" at bounding box center [1086, 25] width 139 height 33
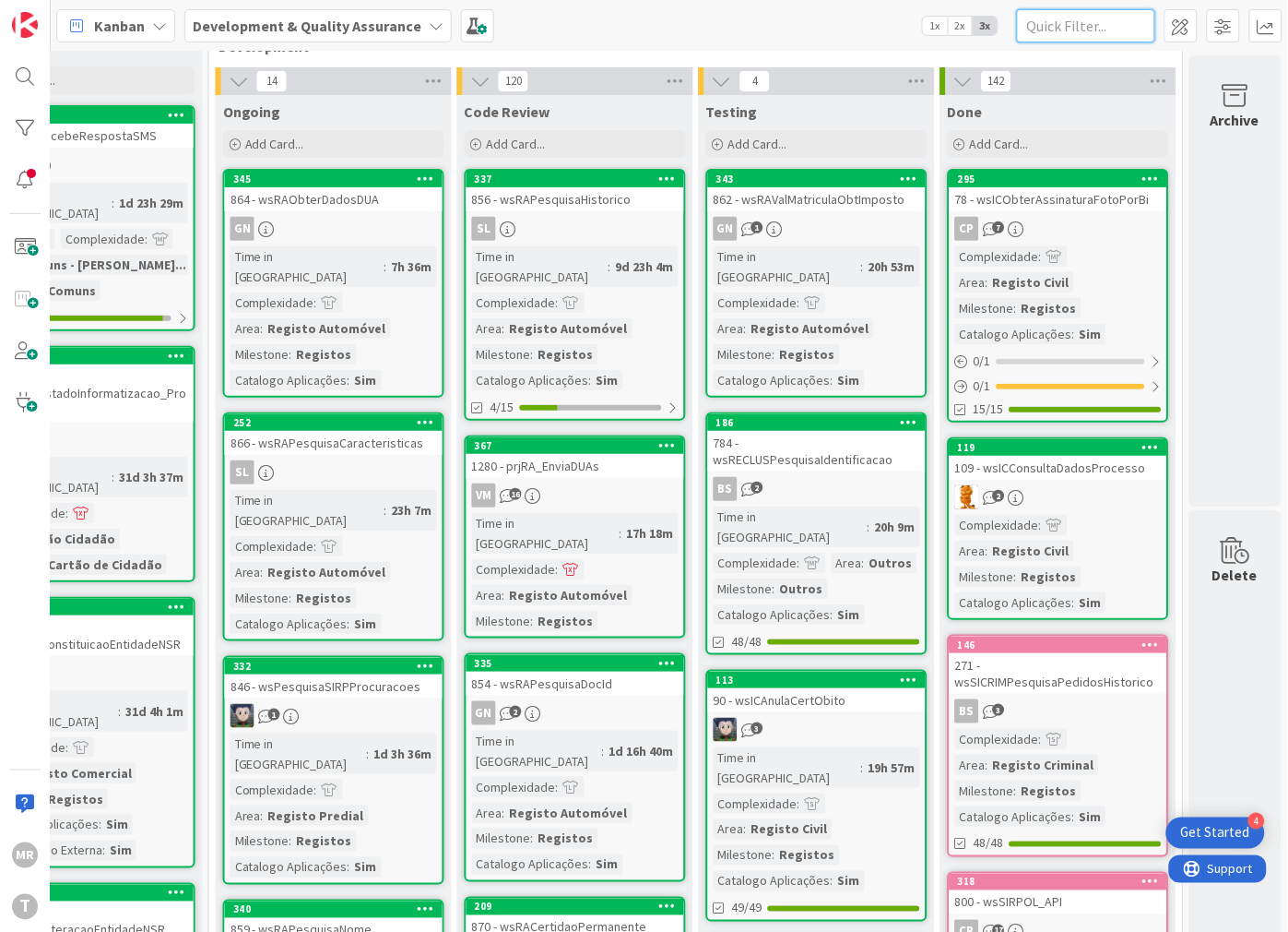
paste input "wsFINATConsultaImoveisCallback"
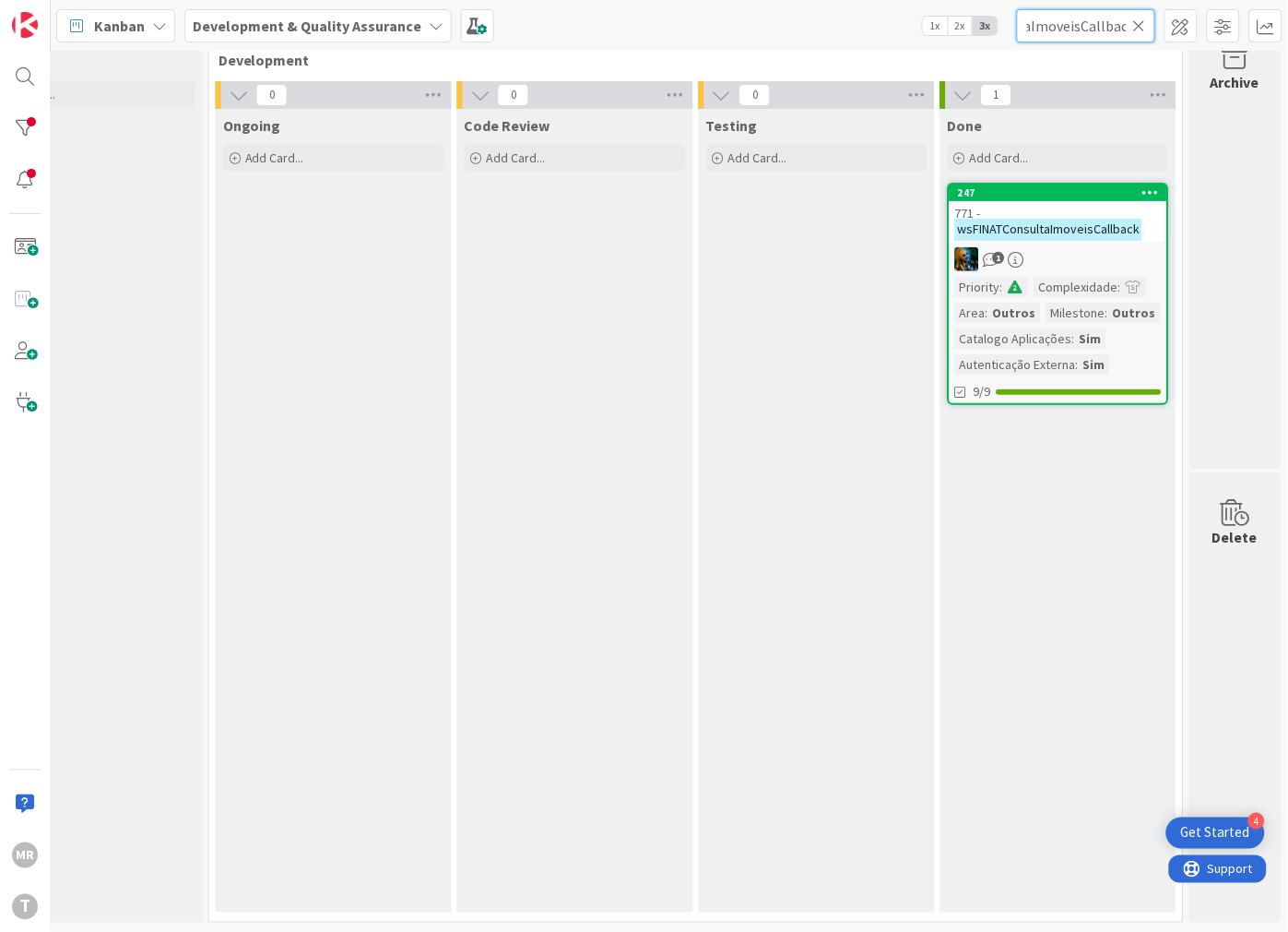
type input "wsFINATConsultaImoveisCallback"
drag, startPoint x: 1140, startPoint y: 25, endPoint x: 1128, endPoint y: 27, distance: 12.2
click at [1140, 25] on icon at bounding box center [1140, 26] width 13 height 17
click at [1114, 27] on input "text" at bounding box center [1086, 25] width 139 height 33
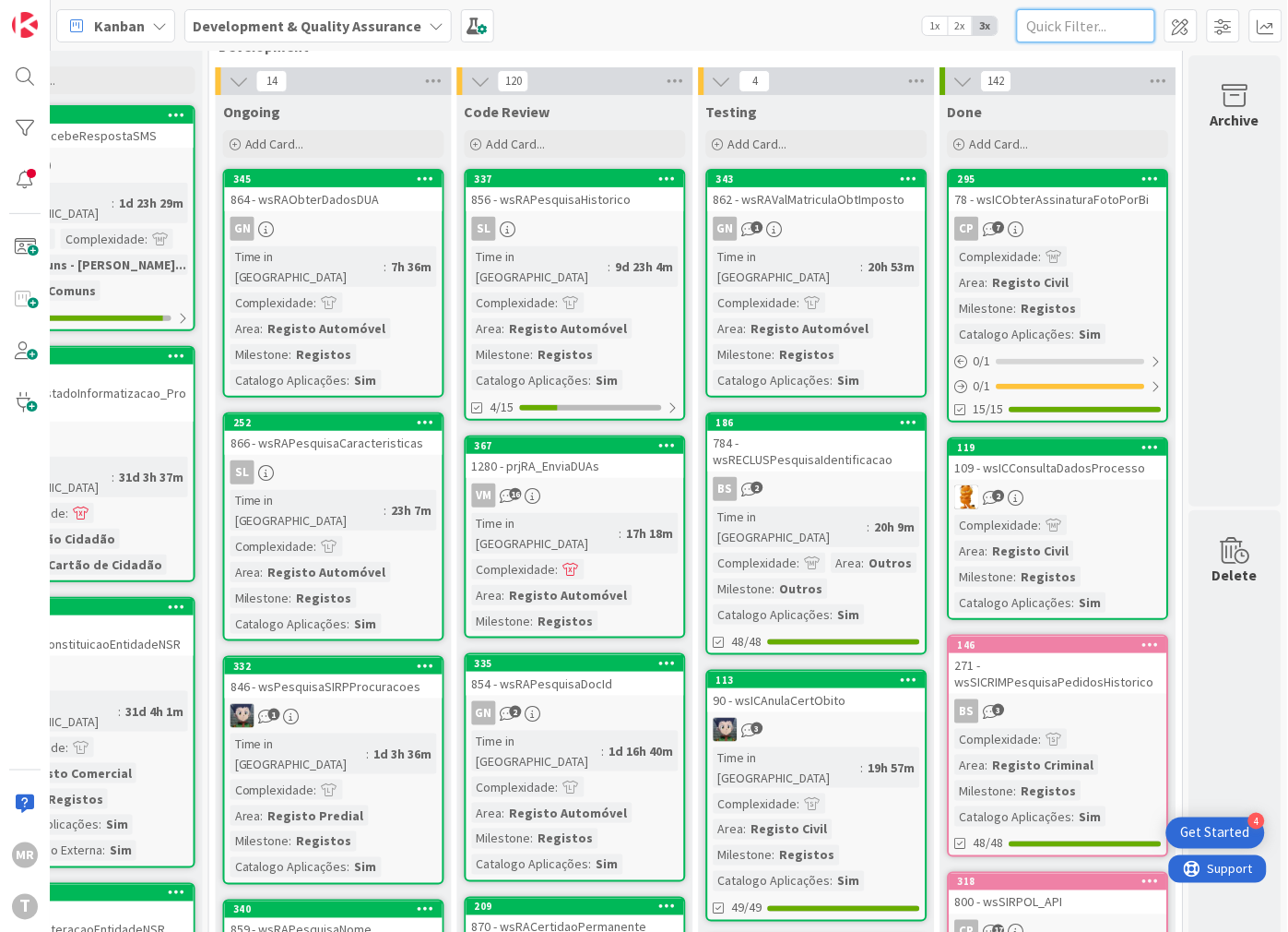
paste input "wsFINATConsultaVeiculos"
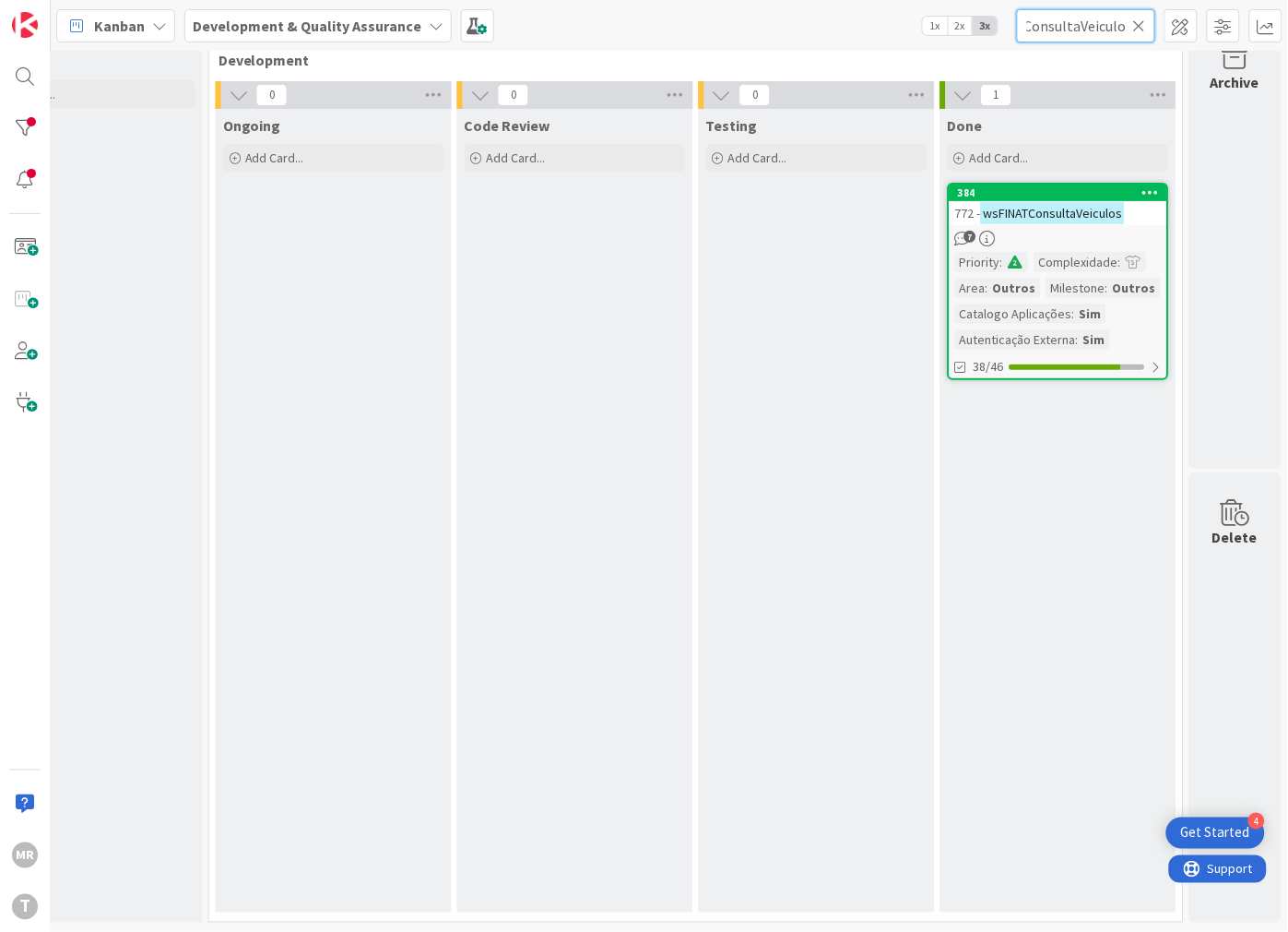
type input "wsFINATConsultaVeiculos"
click at [1143, 29] on icon at bounding box center [1140, 26] width 13 height 17
click at [1102, 35] on input "text" at bounding box center [1086, 25] width 139 height 33
paste
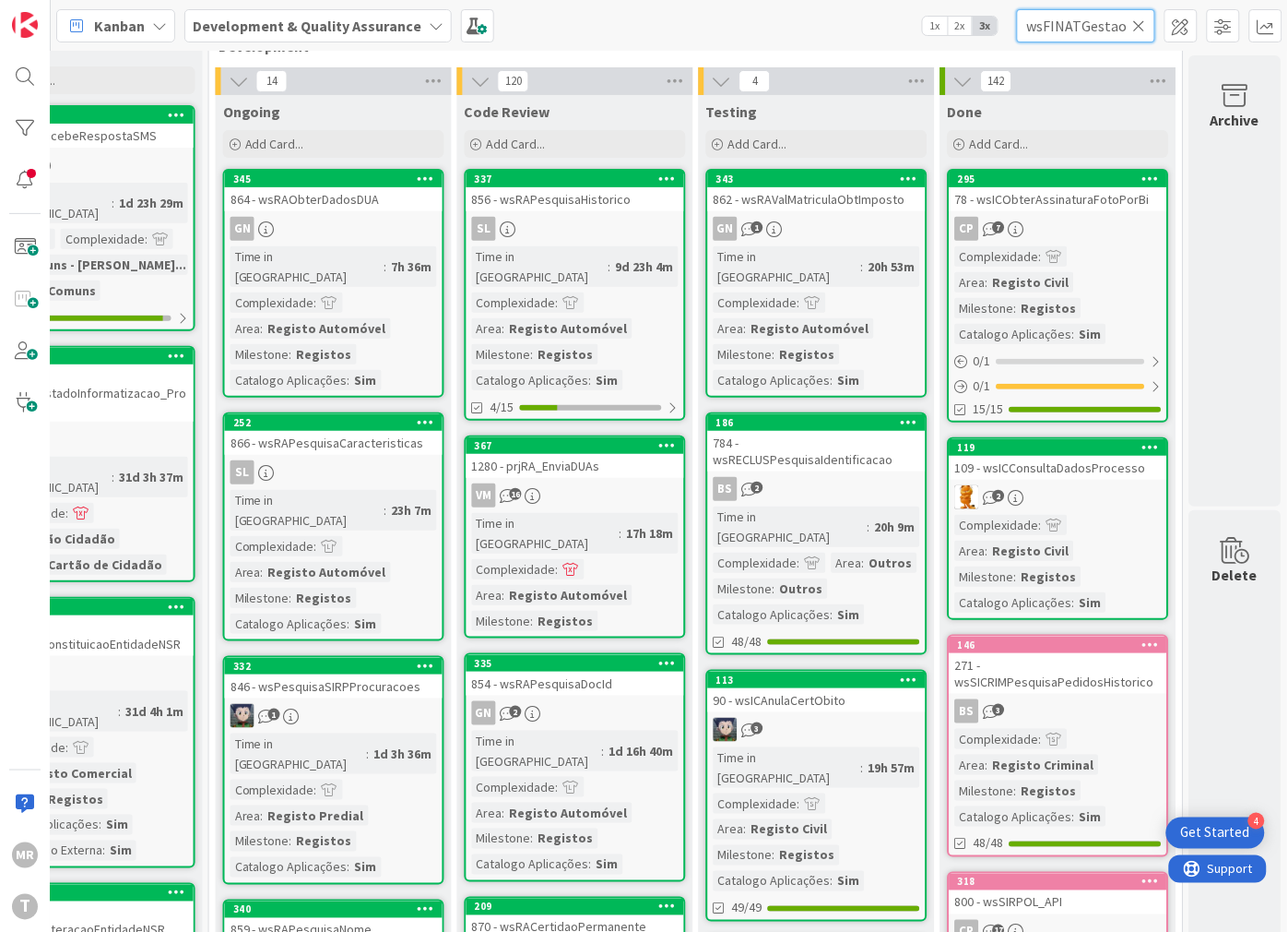
scroll to position [0, 105]
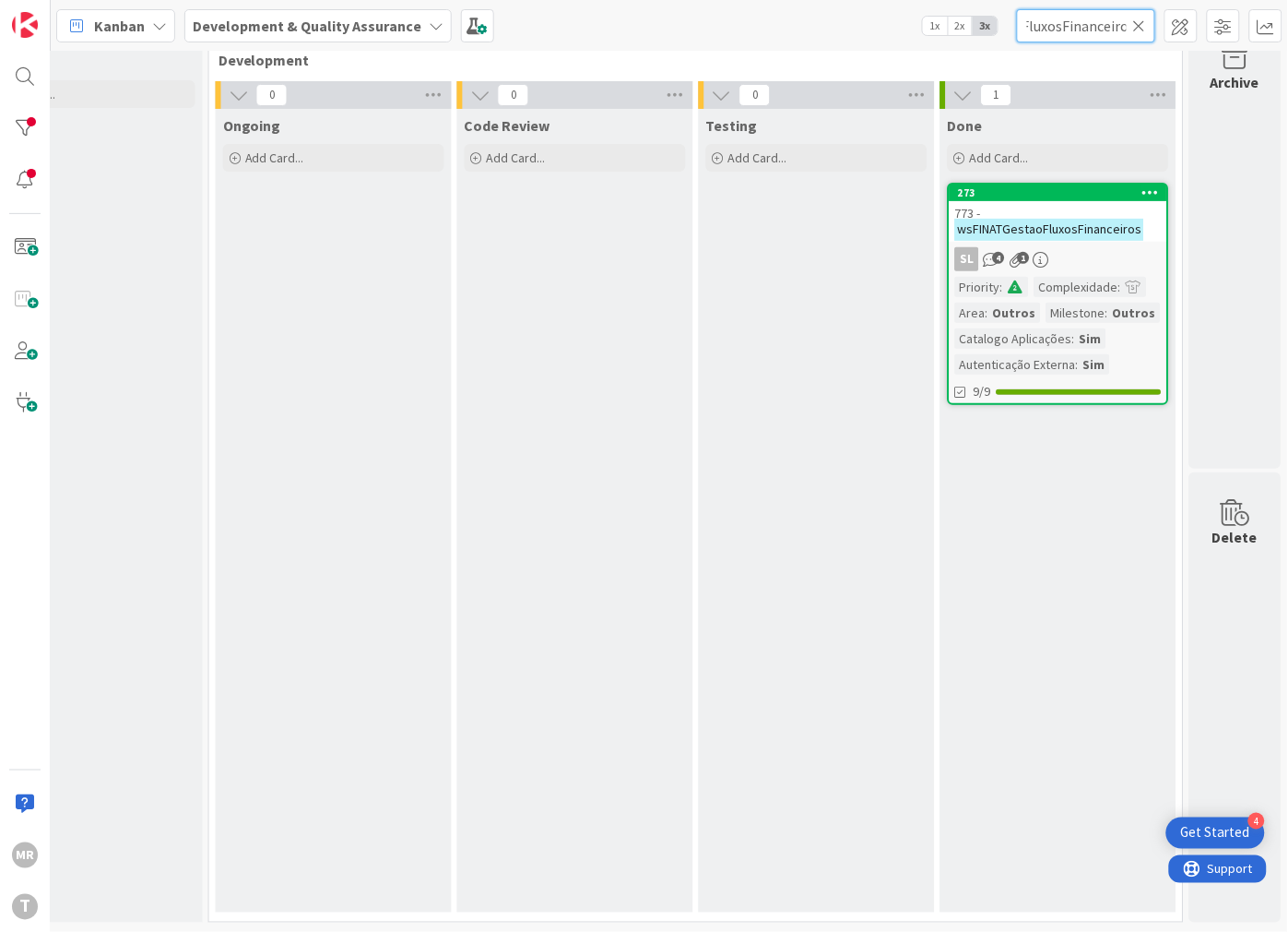
type input "wsFINATGestaoFluxosFinanceiros"
click at [1147, 21] on input "wsFINATGestaoFluxosFinanceiros" at bounding box center [1086, 25] width 139 height 33
click at [1143, 21] on icon at bounding box center [1140, 26] width 13 height 17
click at [1120, 25] on input "text" at bounding box center [1086, 25] width 139 height 33
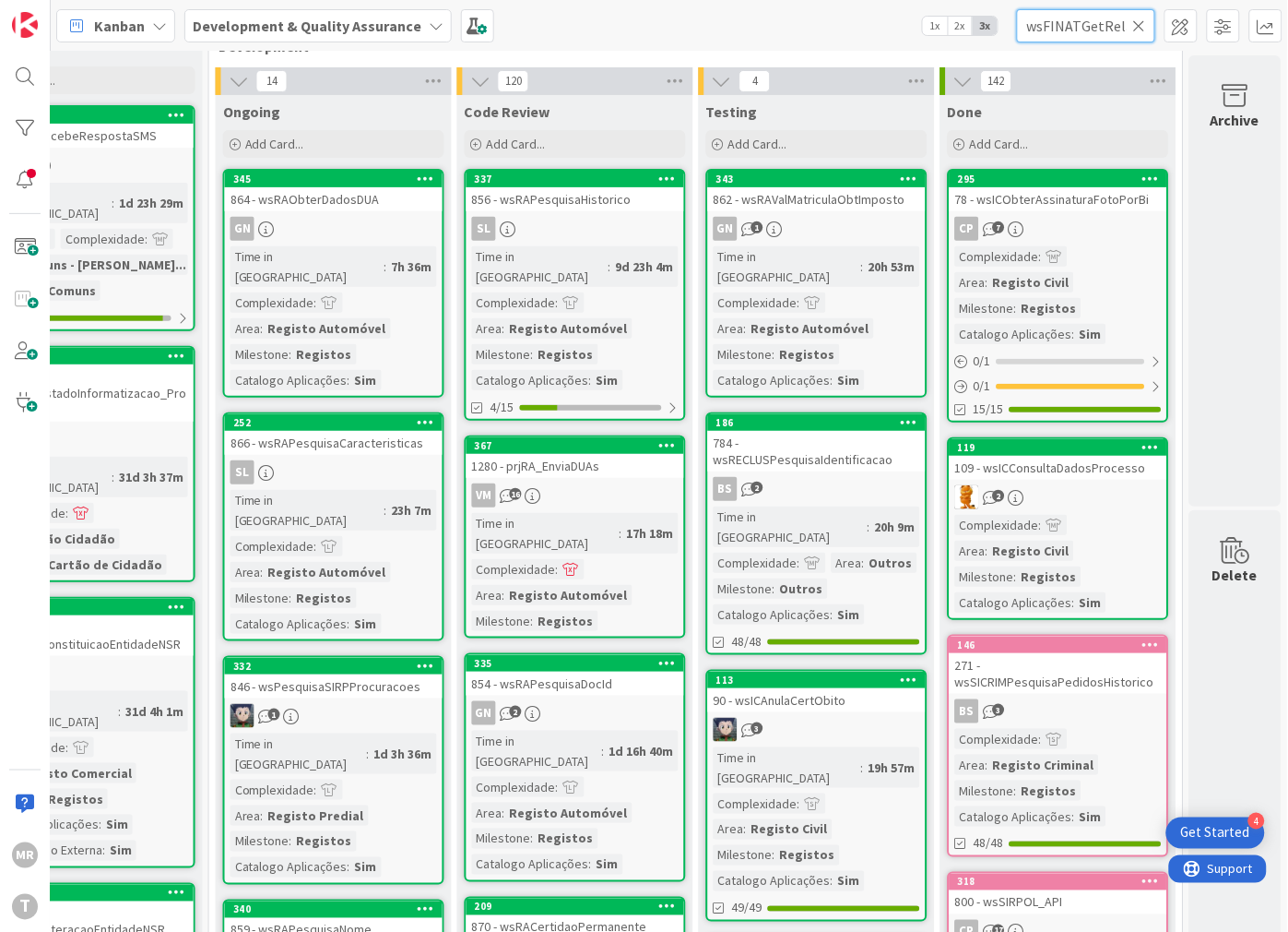
scroll to position [0, 113]
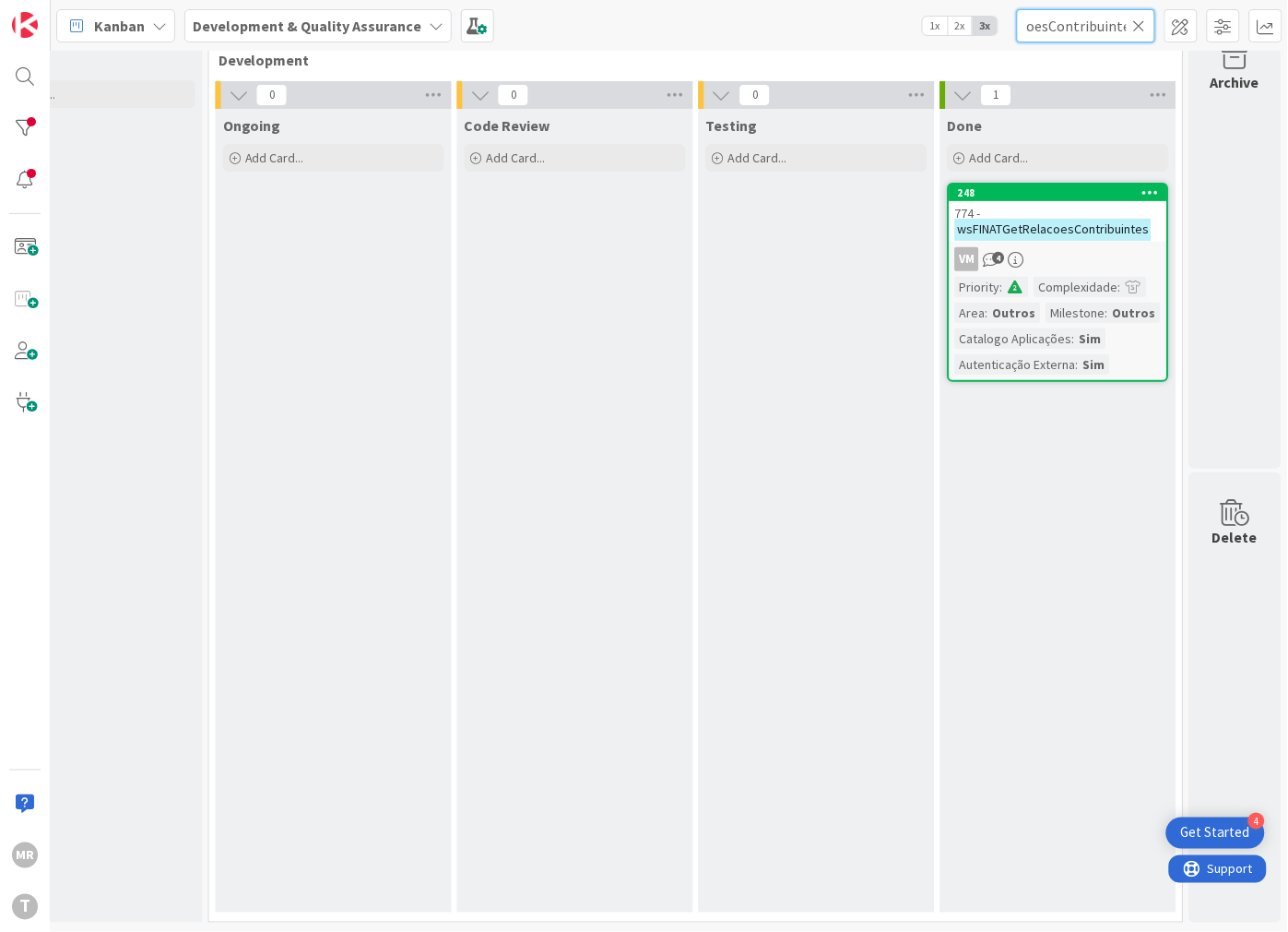
type input "wsFINATGetRelacoesContribuintes"
click at [1142, 21] on icon at bounding box center [1140, 26] width 13 height 17
click at [1103, 24] on input "text" at bounding box center [1086, 25] width 139 height 33
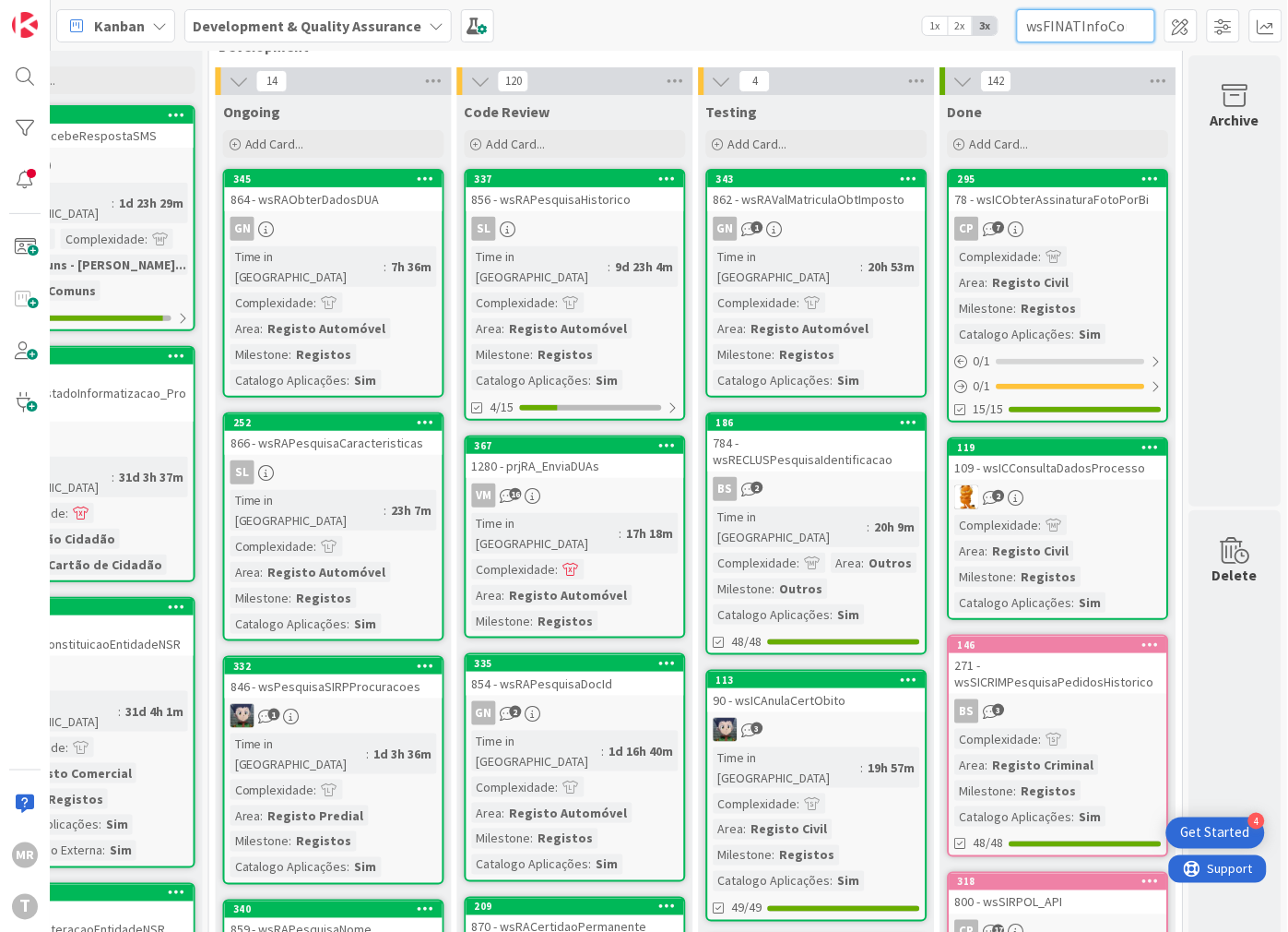
scroll to position [0, 56]
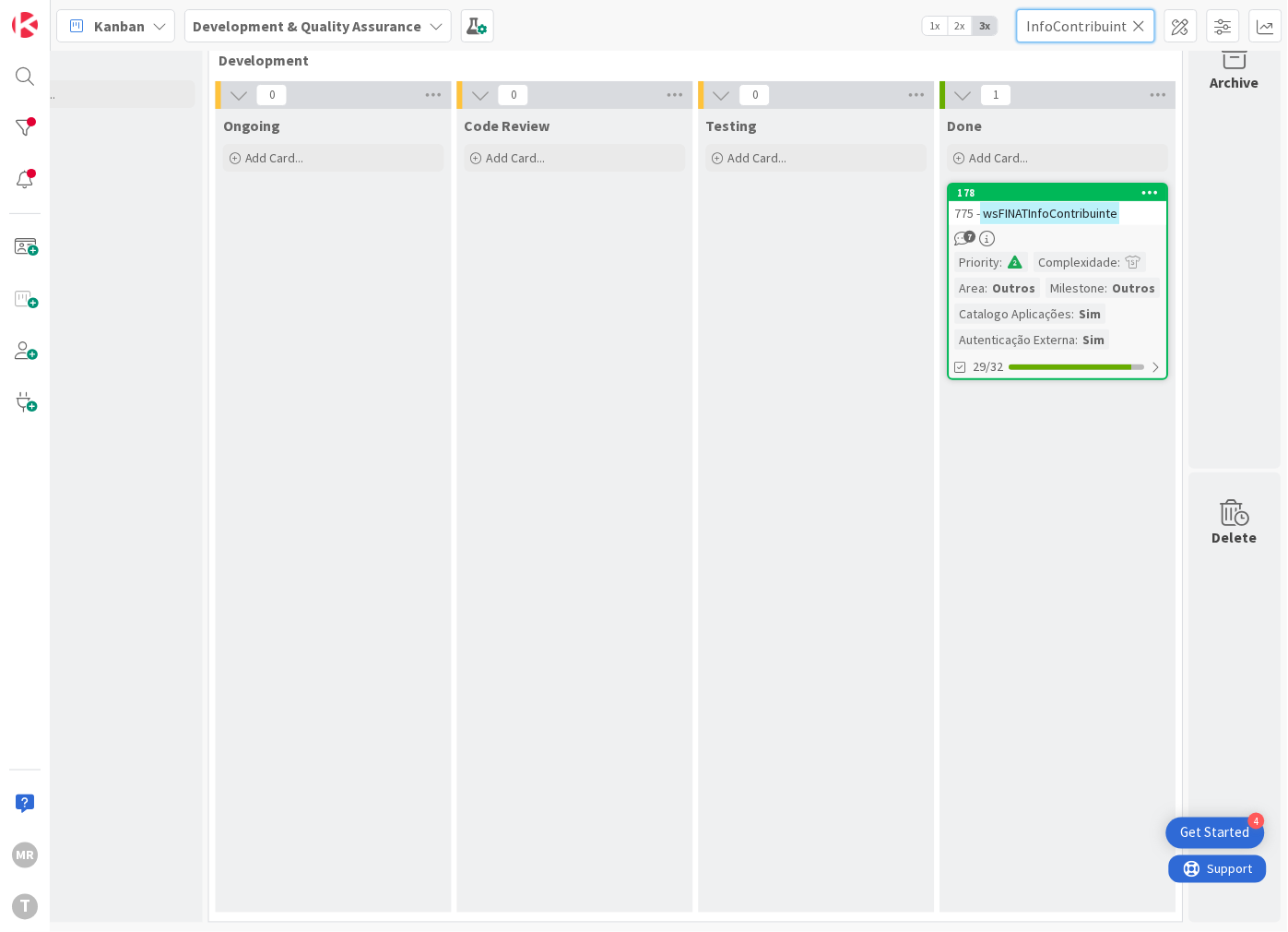
type input "wsFINATInfoContribuinte"
click at [1136, 25] on icon at bounding box center [1140, 26] width 13 height 17
click at [1095, 25] on input "text" at bounding box center [1086, 25] width 139 height 33
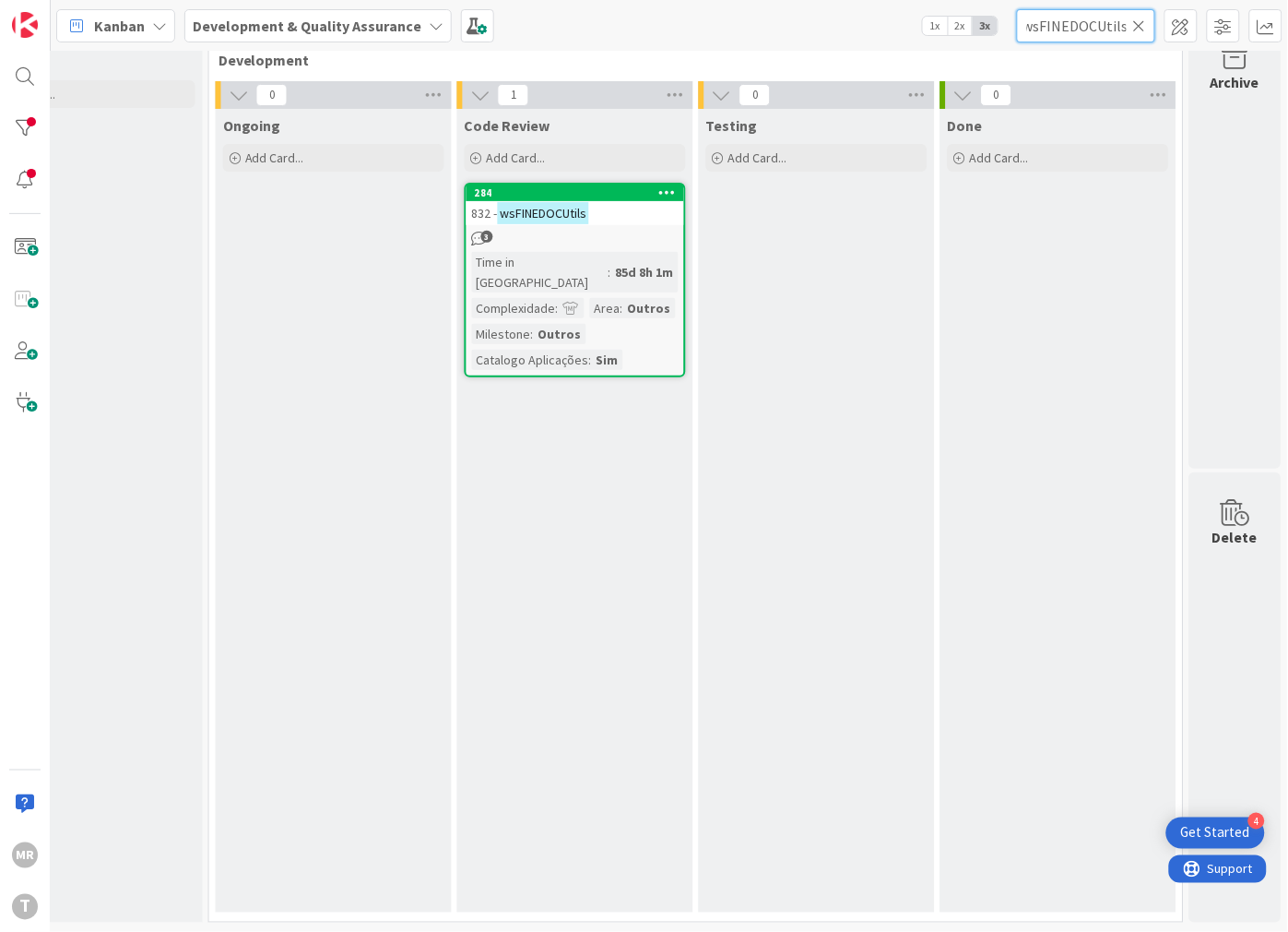
scroll to position [0, 1]
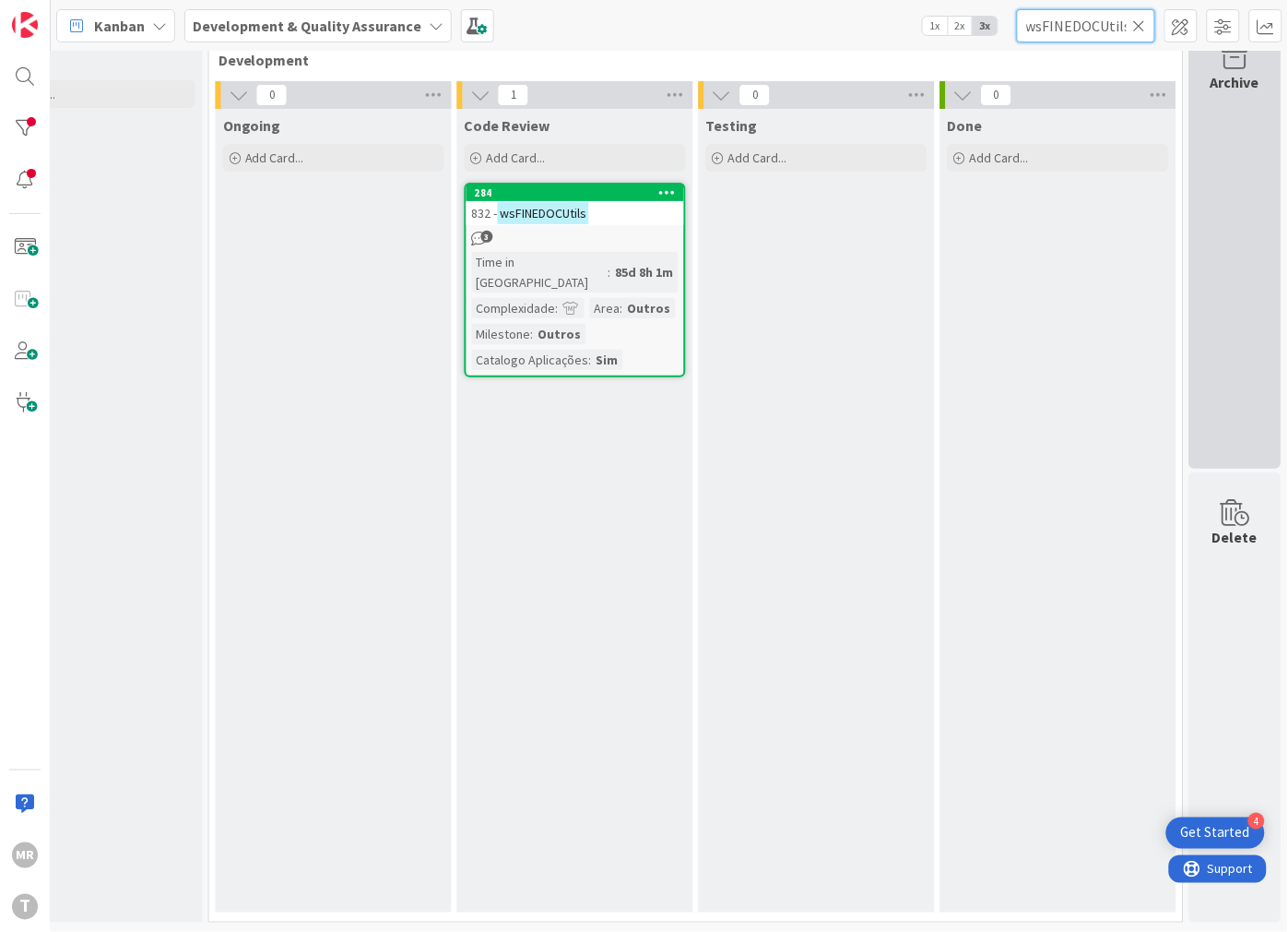
type input "wsFINEDOCUtils"
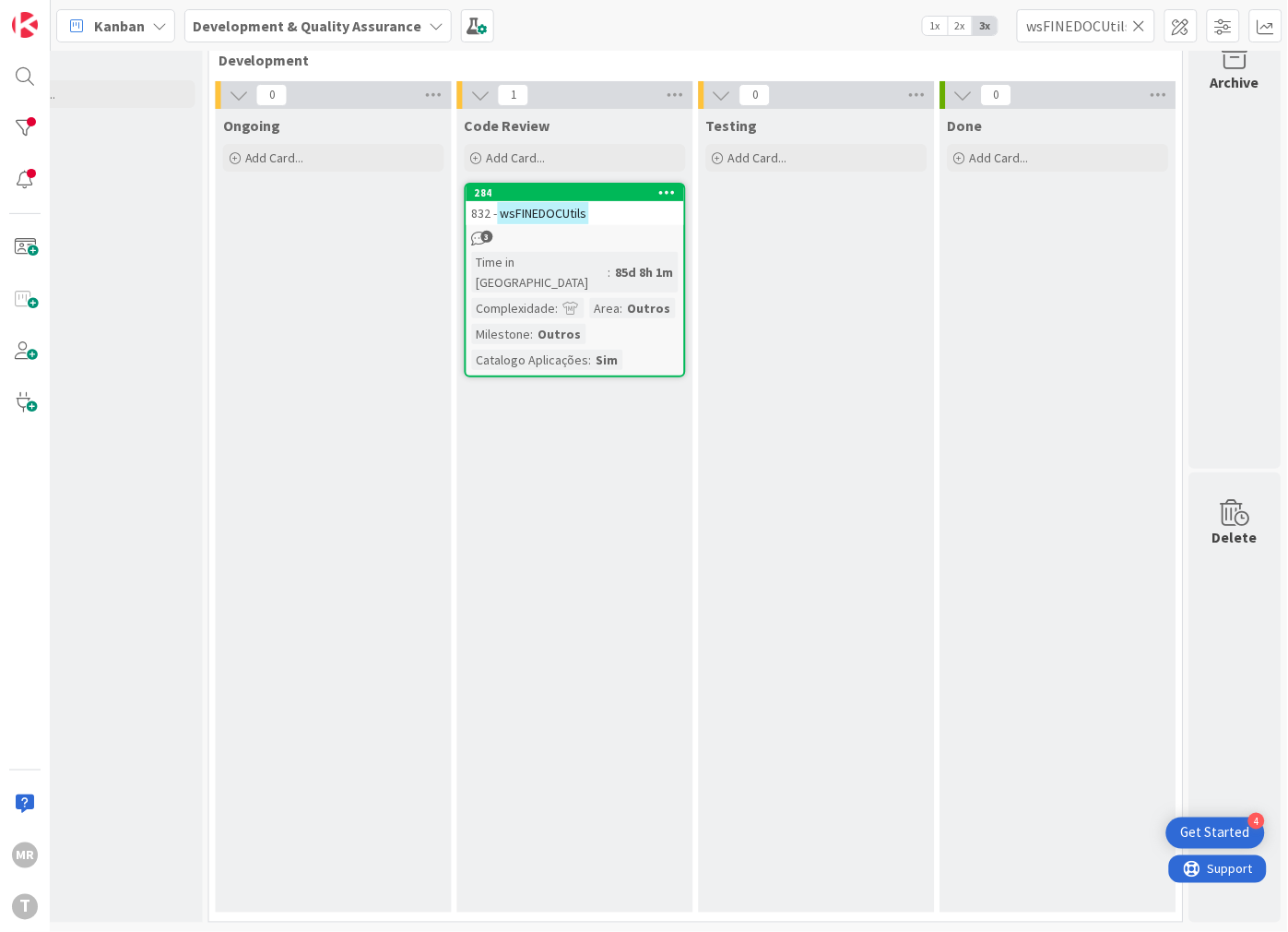
click at [1142, 27] on icon at bounding box center [1140, 26] width 13 height 17
click at [1092, 33] on input "text" at bounding box center [1086, 25] width 139 height 33
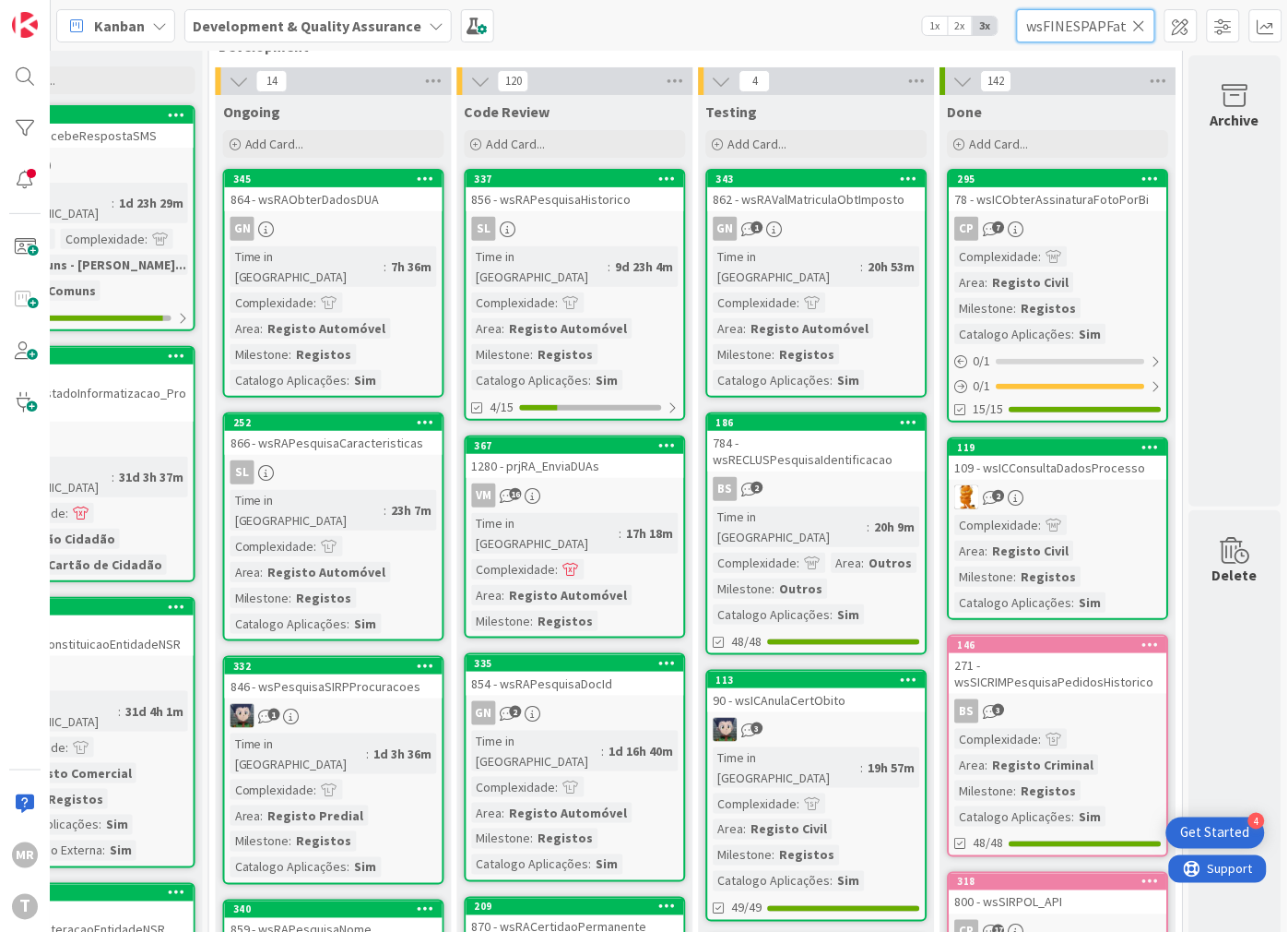
scroll to position [0, 78]
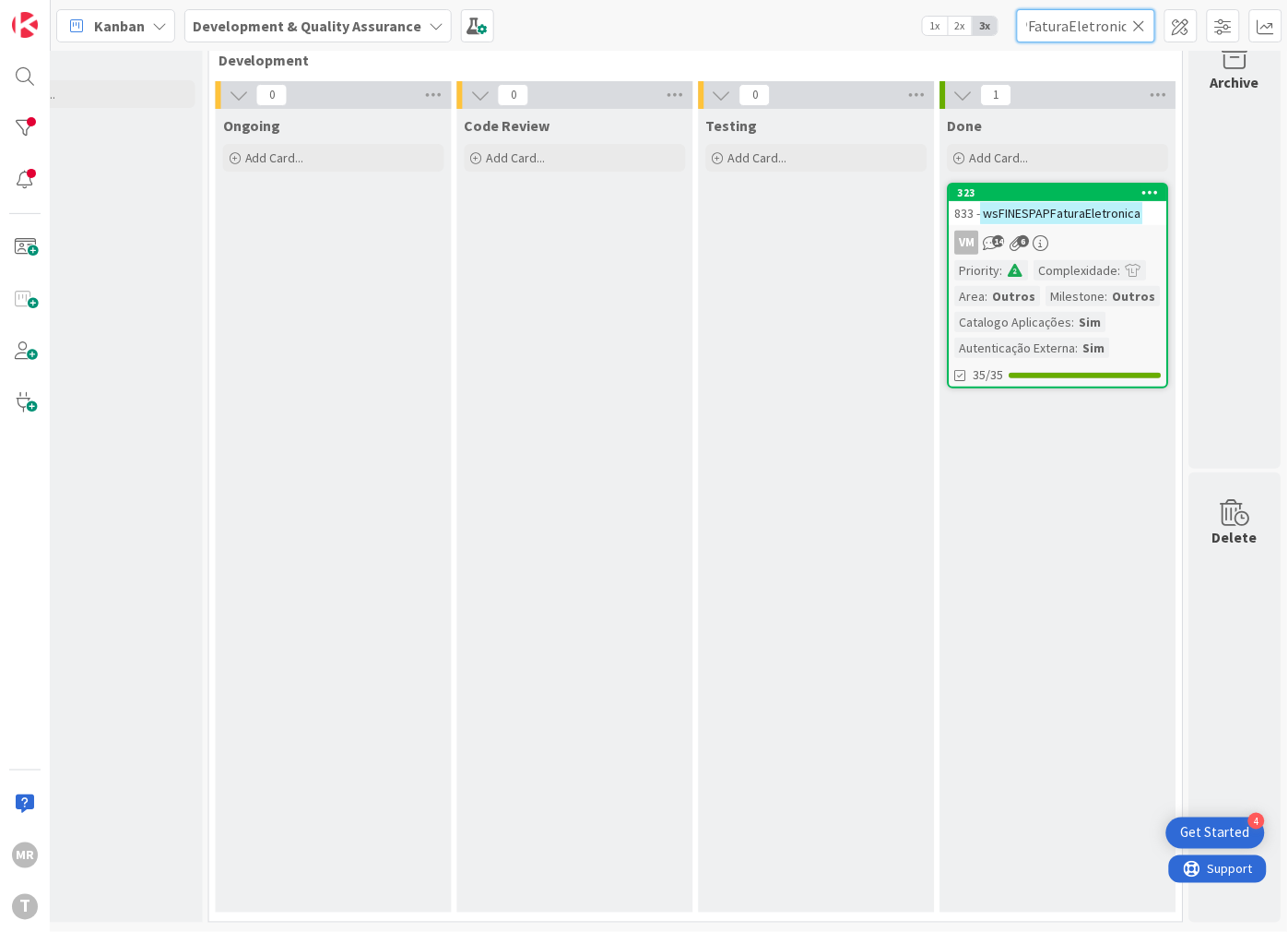
type input "wsFINESPAPFaturaEletronica"
click at [1137, 28] on icon at bounding box center [1140, 26] width 13 height 17
click at [1090, 29] on input "text" at bounding box center [1086, 25] width 139 height 33
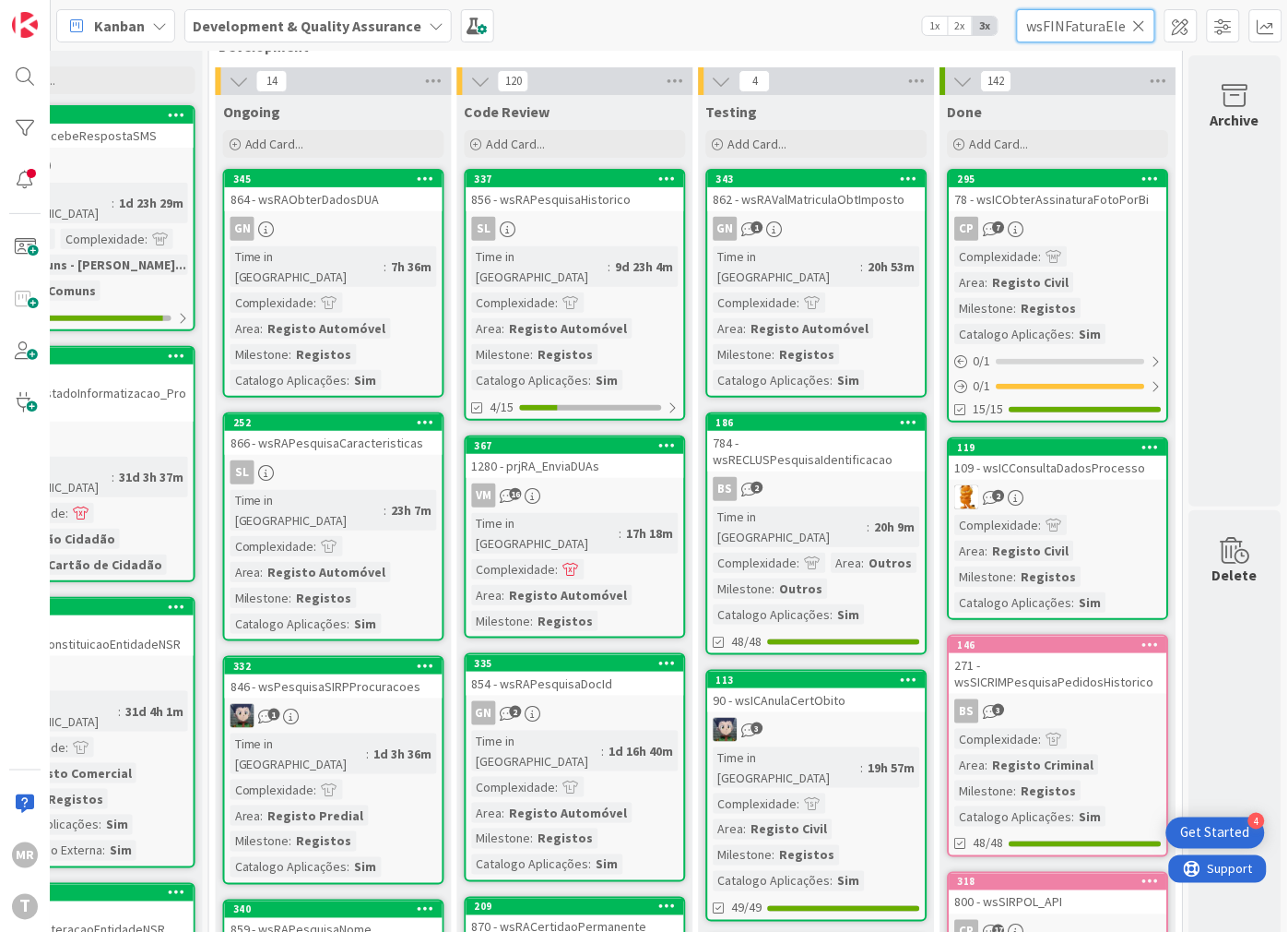
scroll to position [0, 68]
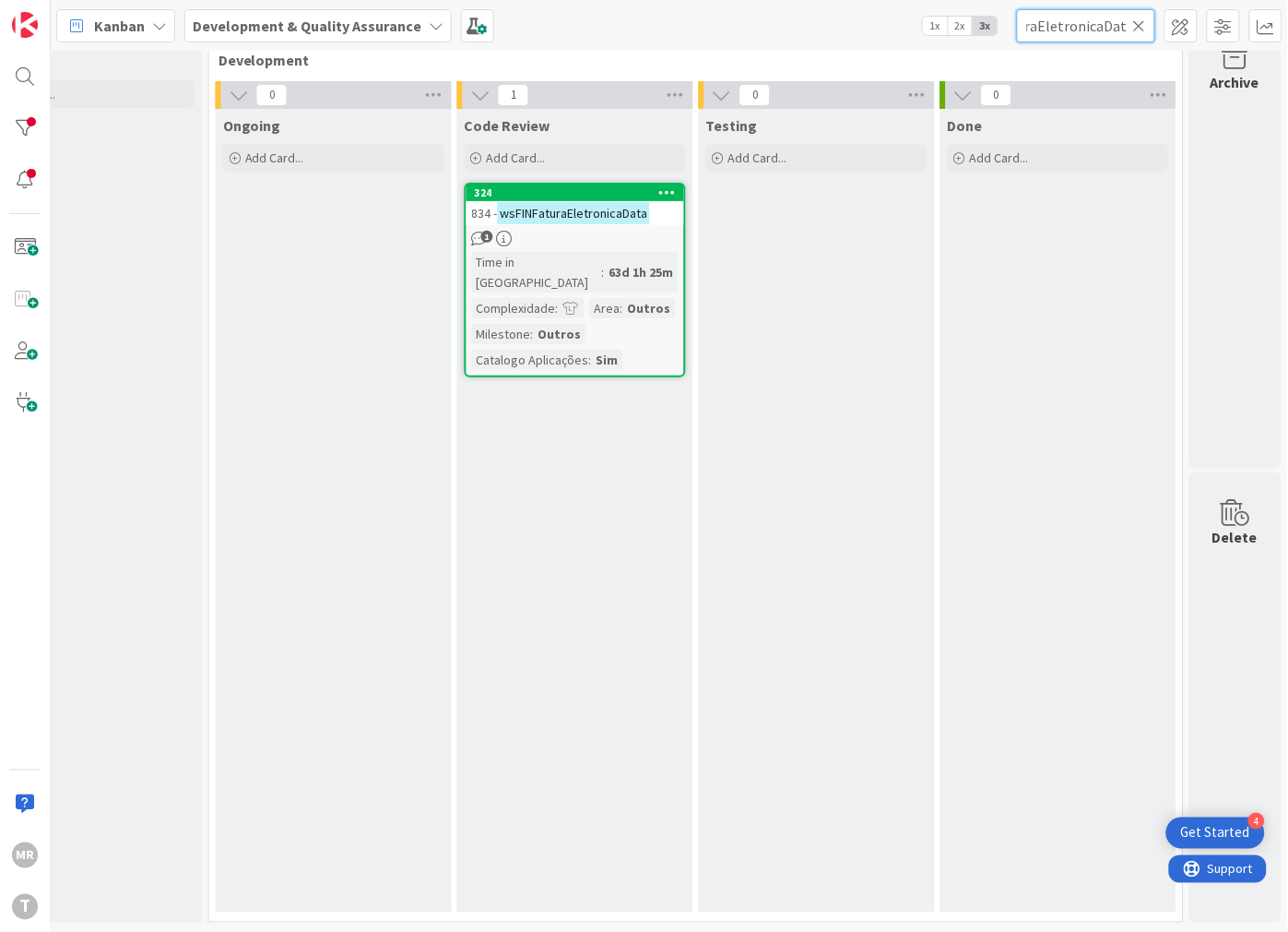
type input "wsFINFaturaEletronicaData"
drag, startPoint x: 1146, startPoint y: 21, endPoint x: 1114, endPoint y: 30, distance: 33.2
click at [1145, 22] on icon at bounding box center [1140, 26] width 13 height 17
click at [1112, 31] on input "text" at bounding box center [1086, 25] width 139 height 33
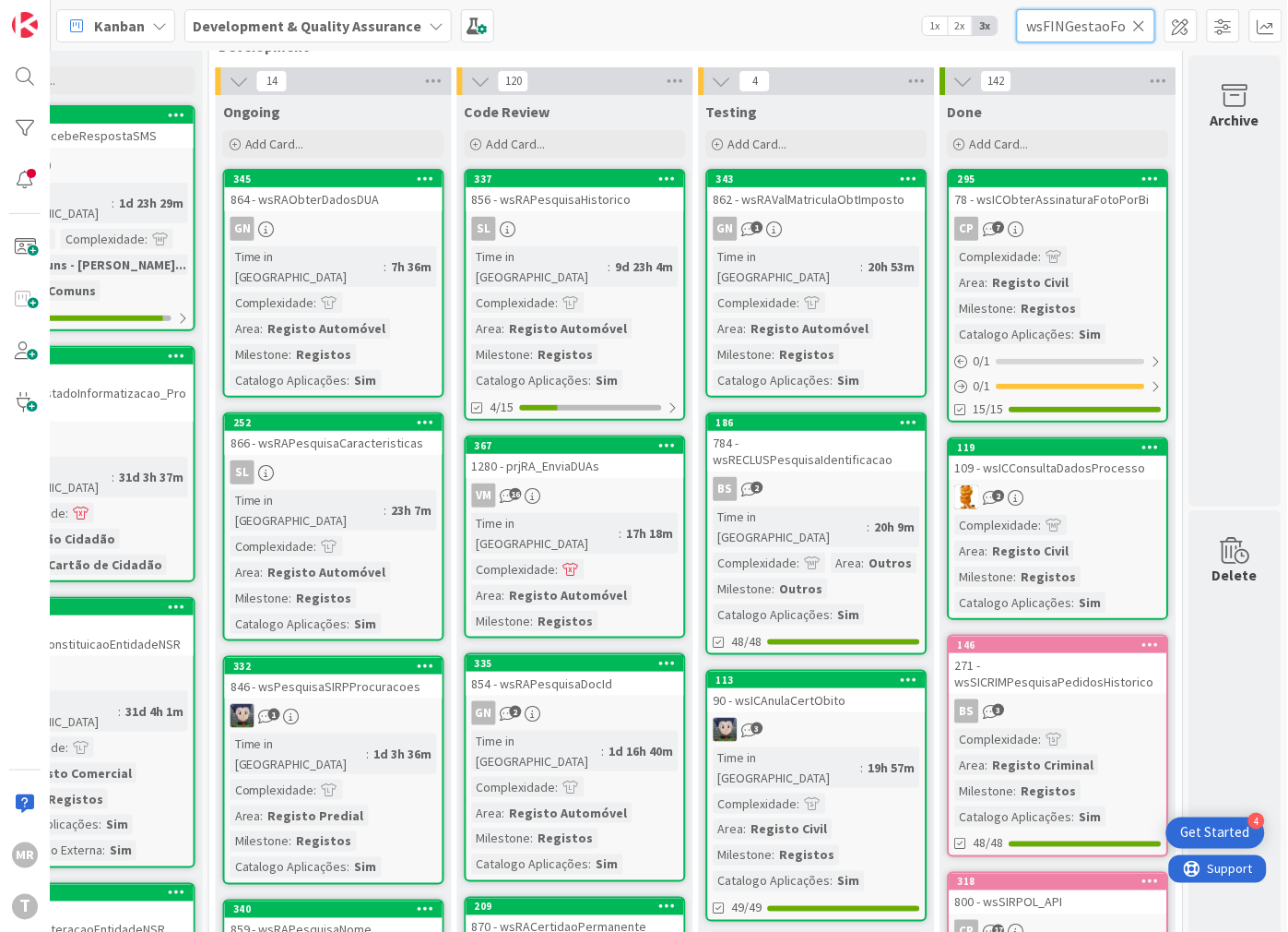
scroll to position [0, 166]
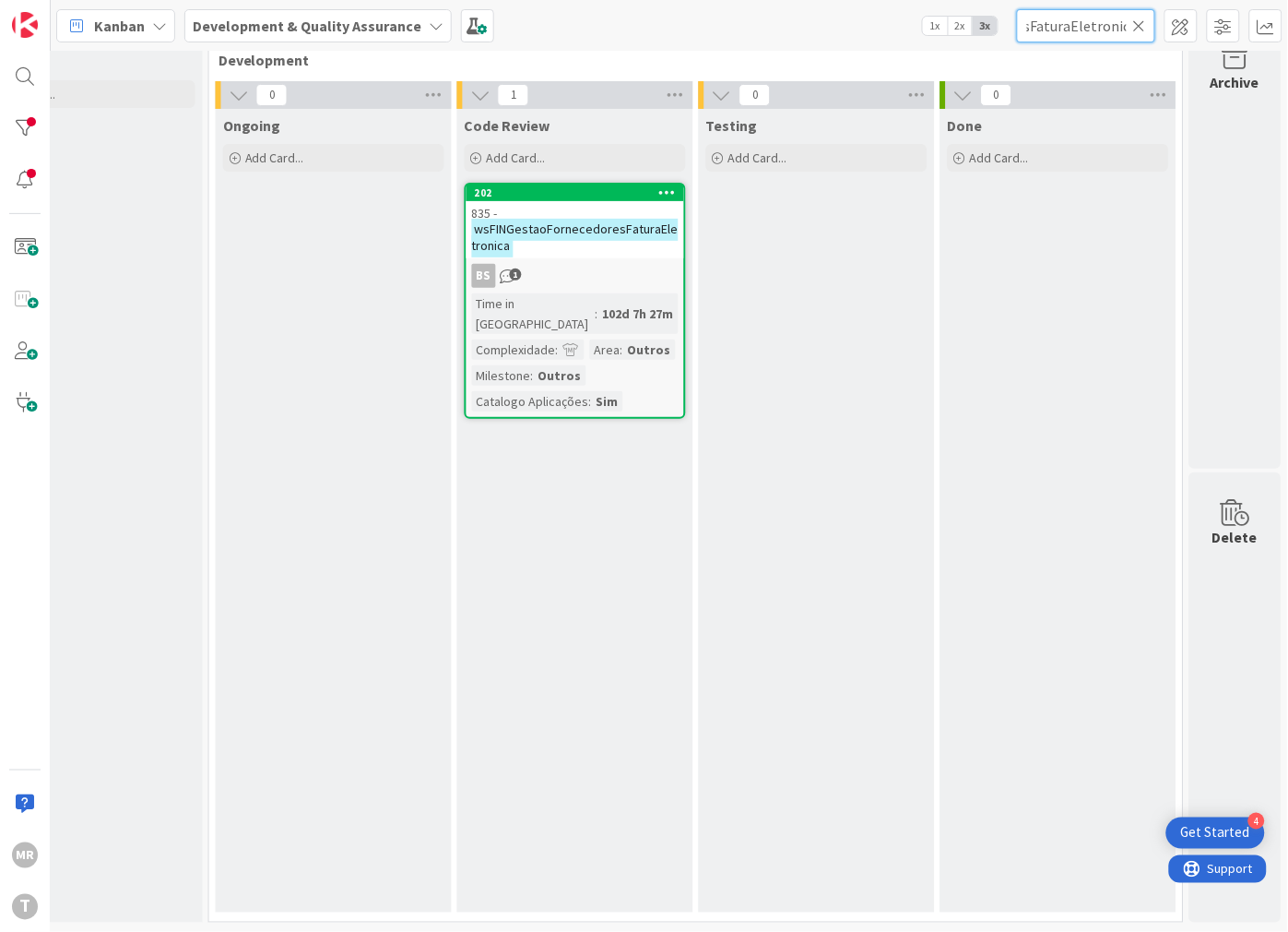
type input "wsFINGestaoFornecedoresFaturaEletronica"
click at [1140, 23] on icon at bounding box center [1140, 26] width 13 height 17
click at [1095, 24] on input "text" at bounding box center [1086, 25] width 139 height 33
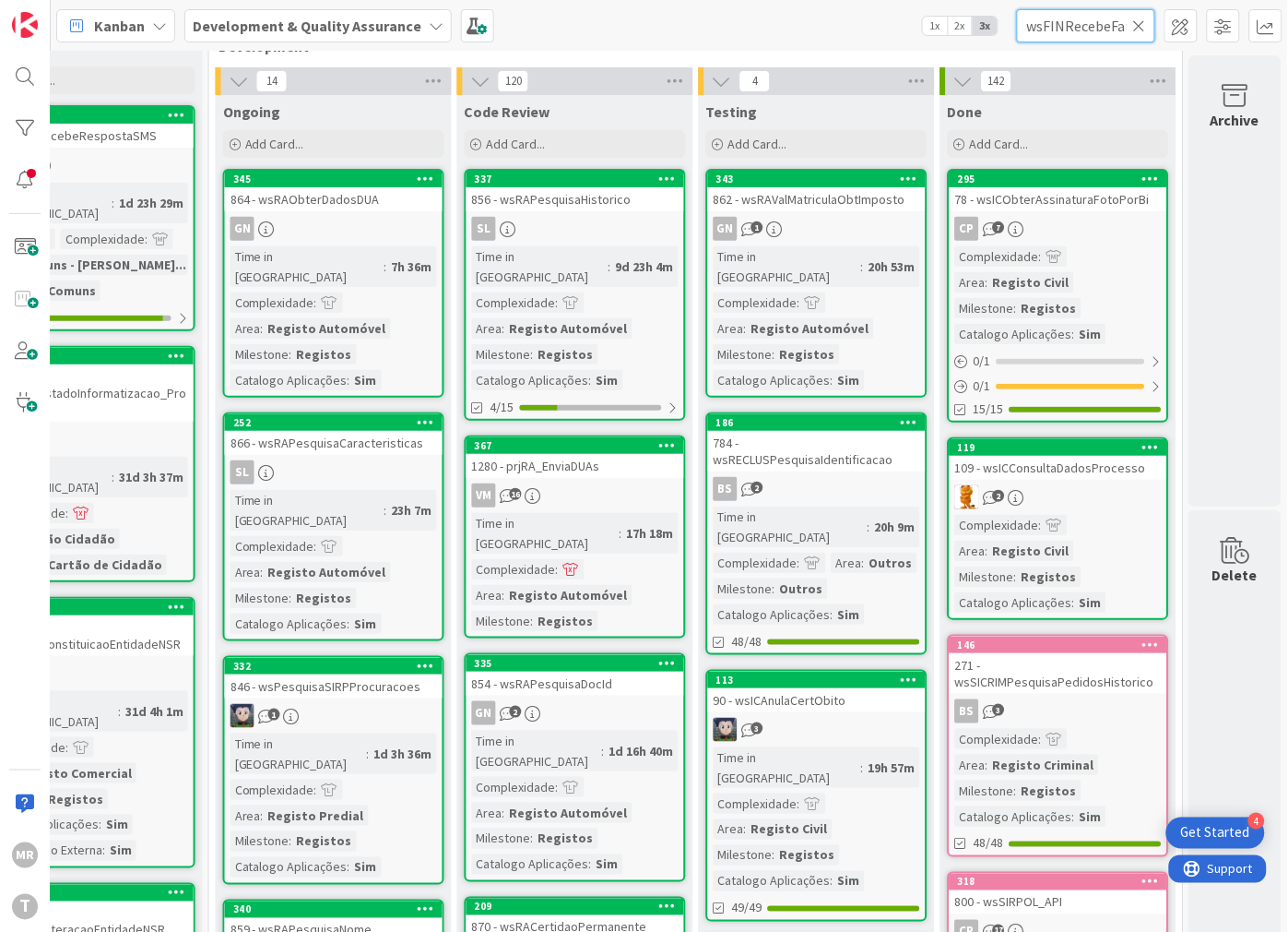
scroll to position [0, 84]
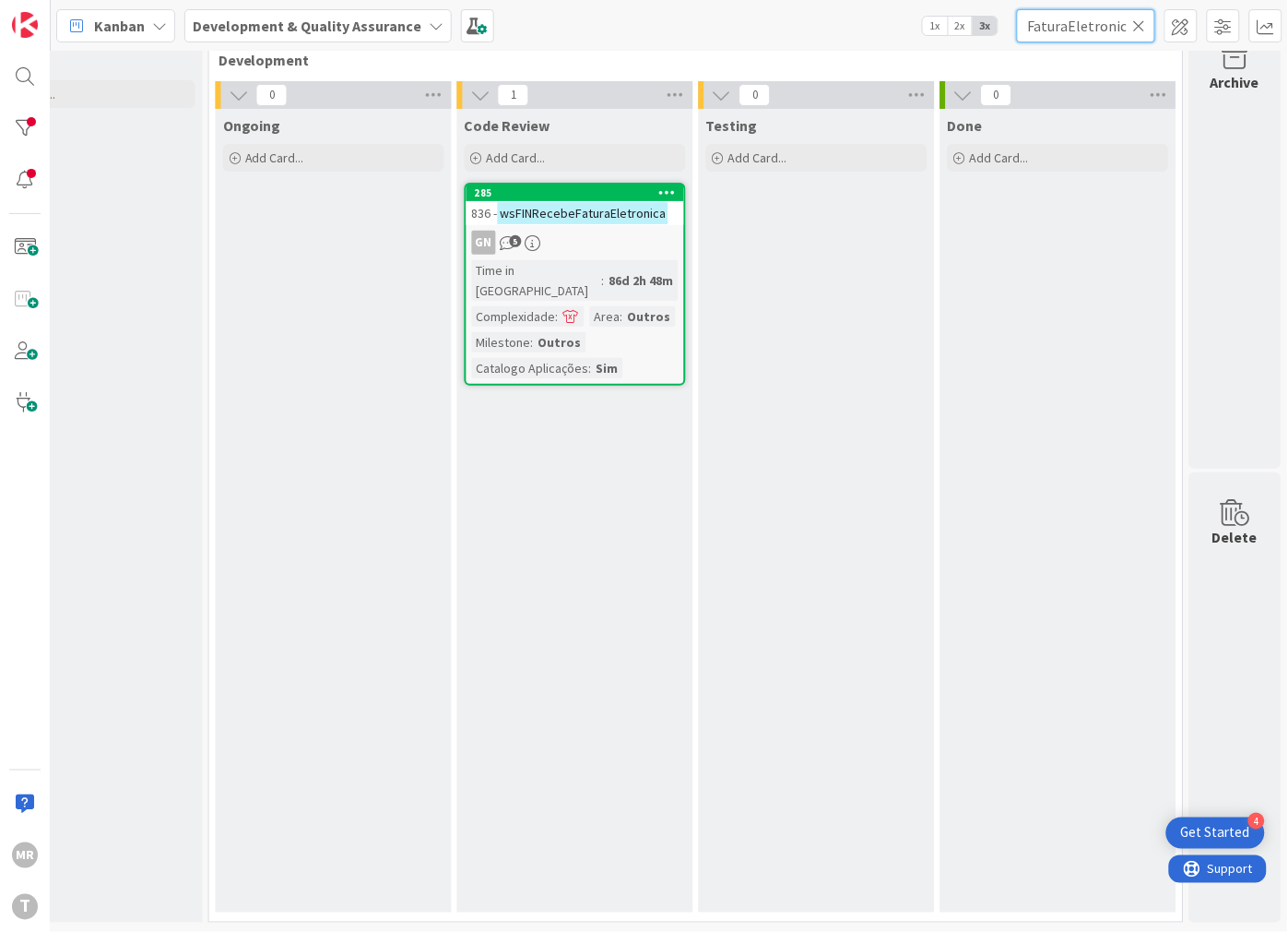
type input "wsFINRecebeFaturaEletronica"
click at [1136, 20] on icon at bounding box center [1140, 26] width 13 height 17
click at [1106, 35] on input "text" at bounding box center [1086, 25] width 139 height 33
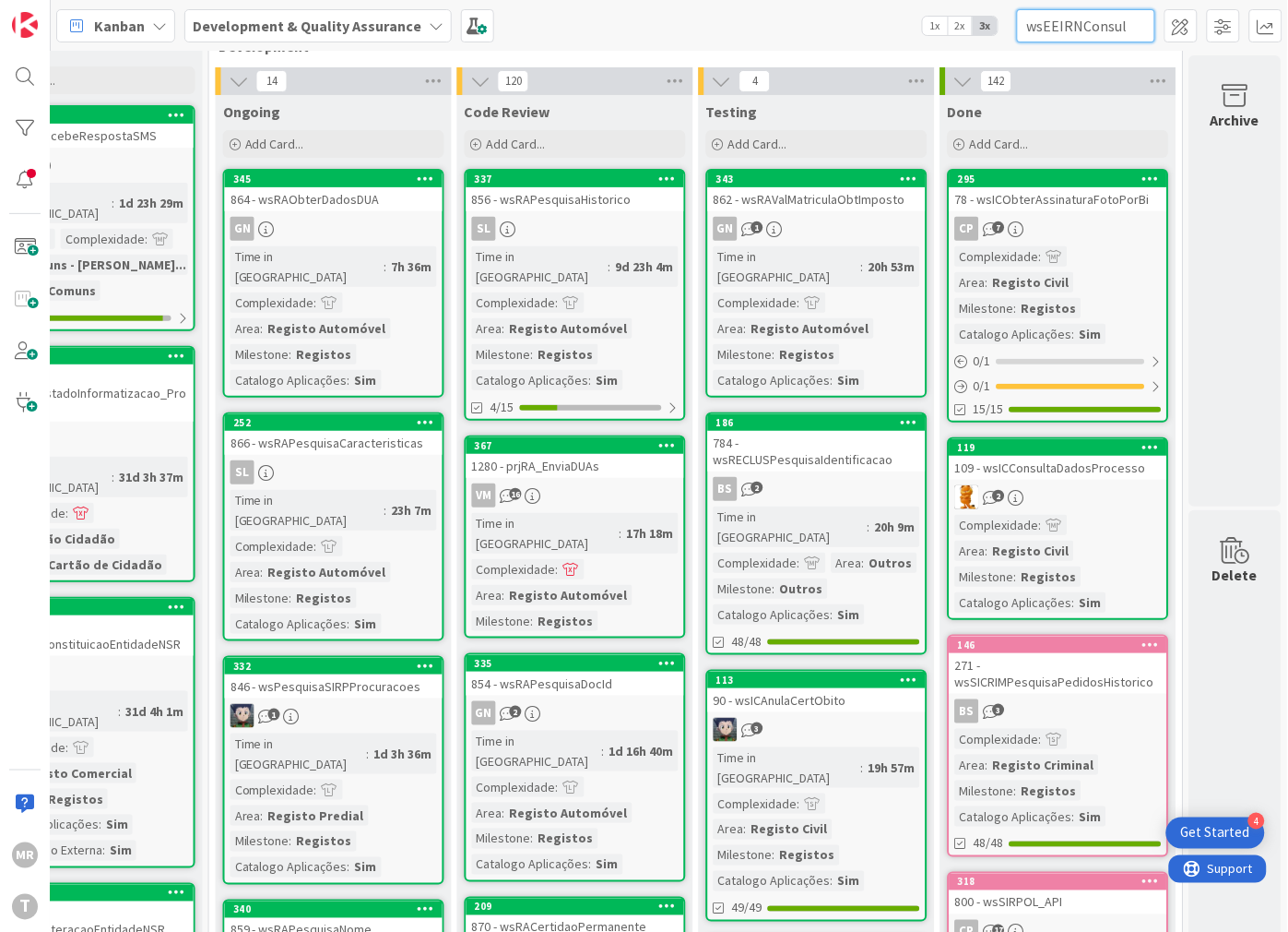
scroll to position [0, 153]
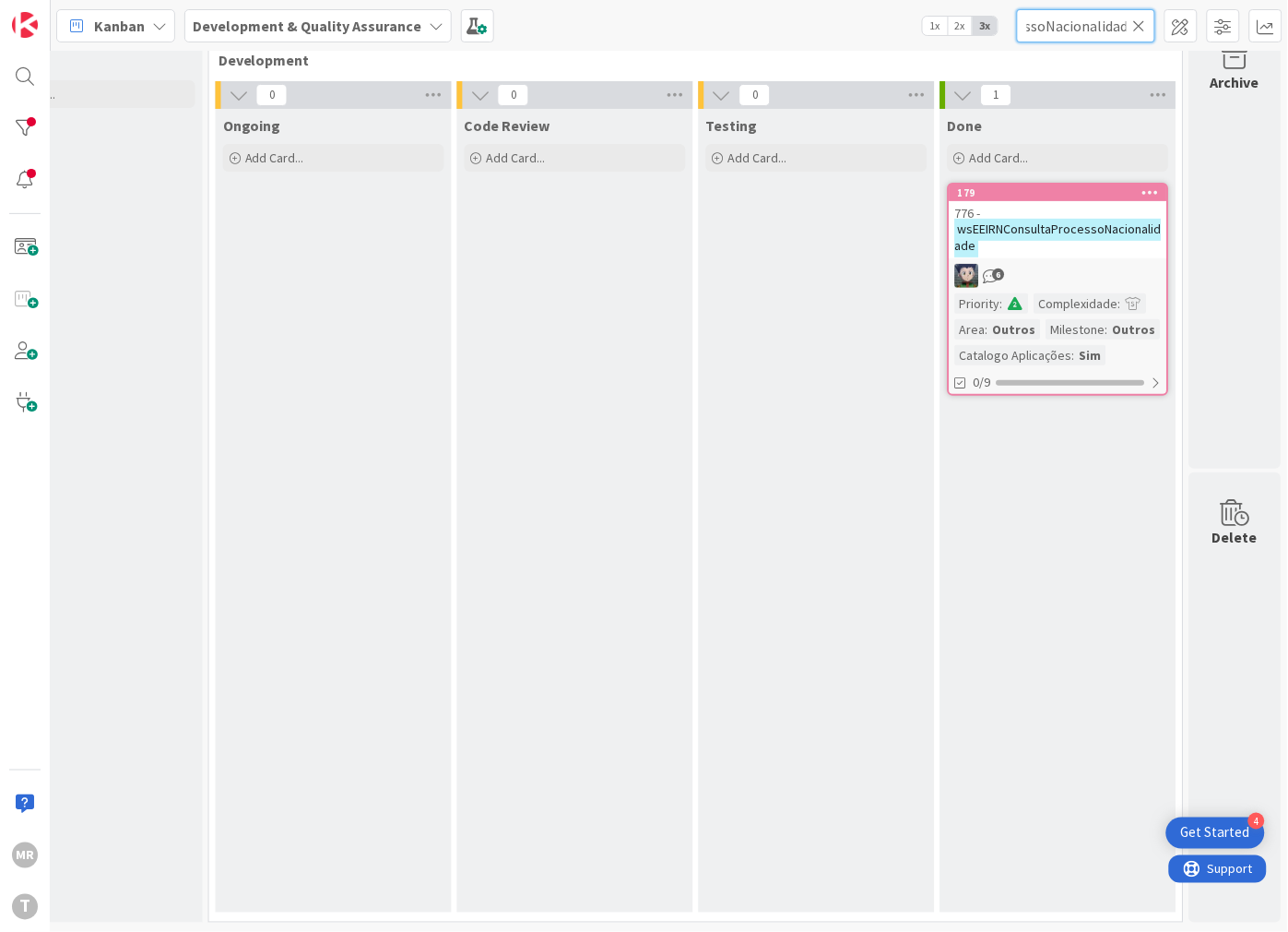
type input "wsEEIRNConsultaProcessoNacionalidade"
click at [1141, 30] on icon at bounding box center [1140, 26] width 13 height 17
click at [1102, 31] on input "text" at bounding box center [1086, 25] width 139 height 33
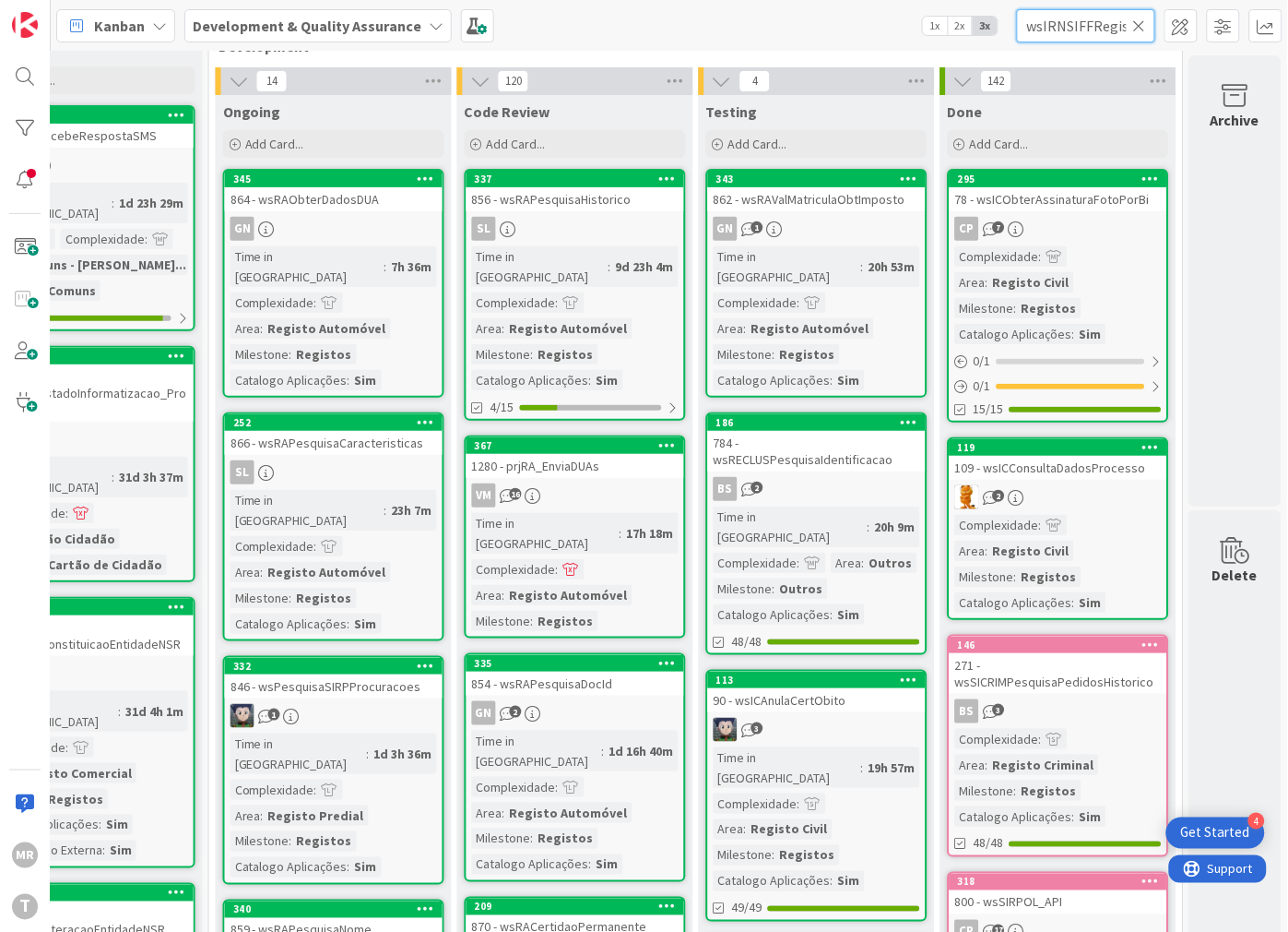
scroll to position [0, 93]
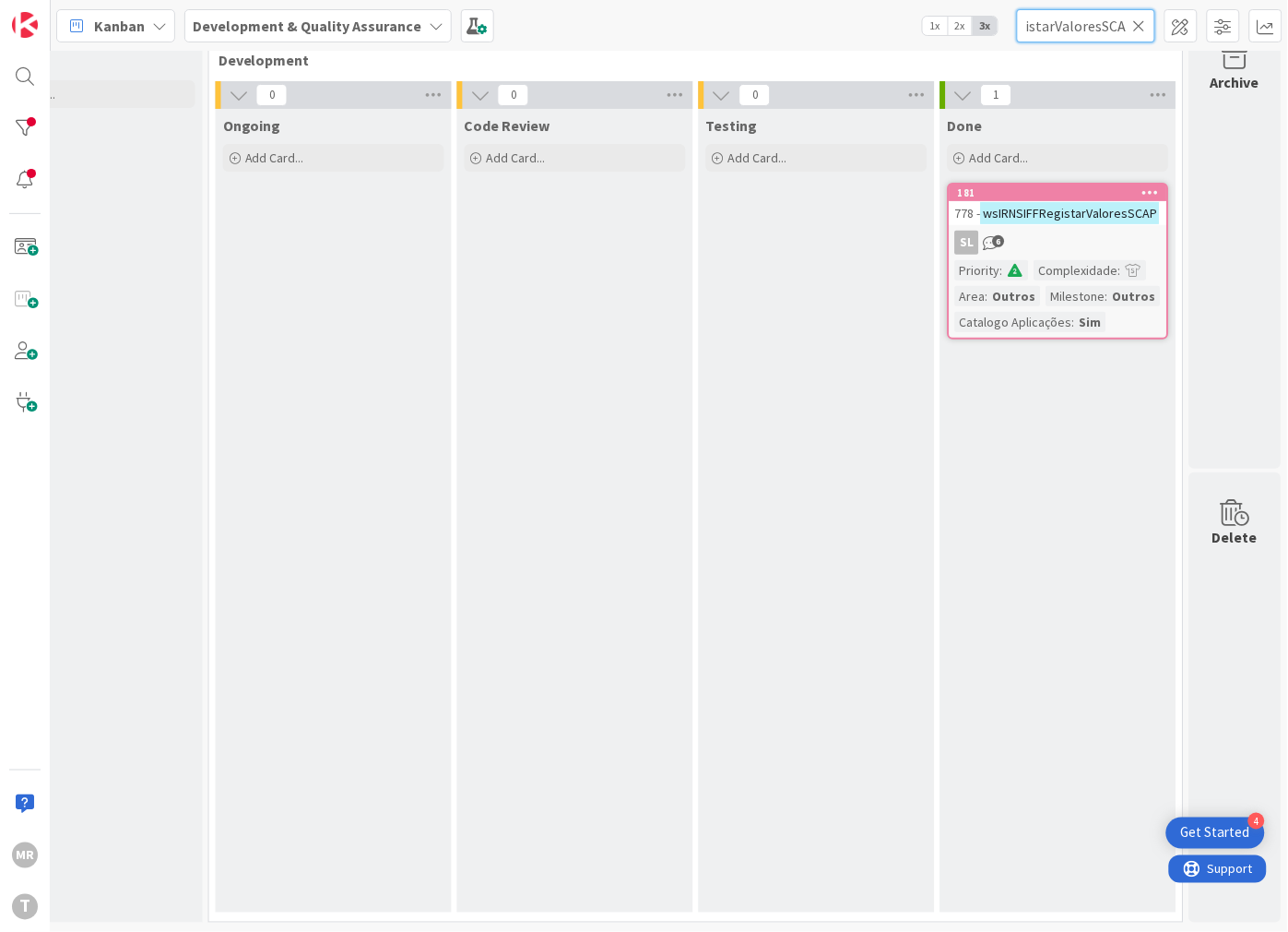
type input "wsIRNSIFFRegistarValoresSCAP"
drag, startPoint x: 1140, startPoint y: 25, endPoint x: 1115, endPoint y: 25, distance: 25.0
click at [1140, 25] on icon at bounding box center [1140, 26] width 13 height 17
click at [1114, 25] on input "text" at bounding box center [1086, 25] width 139 height 33
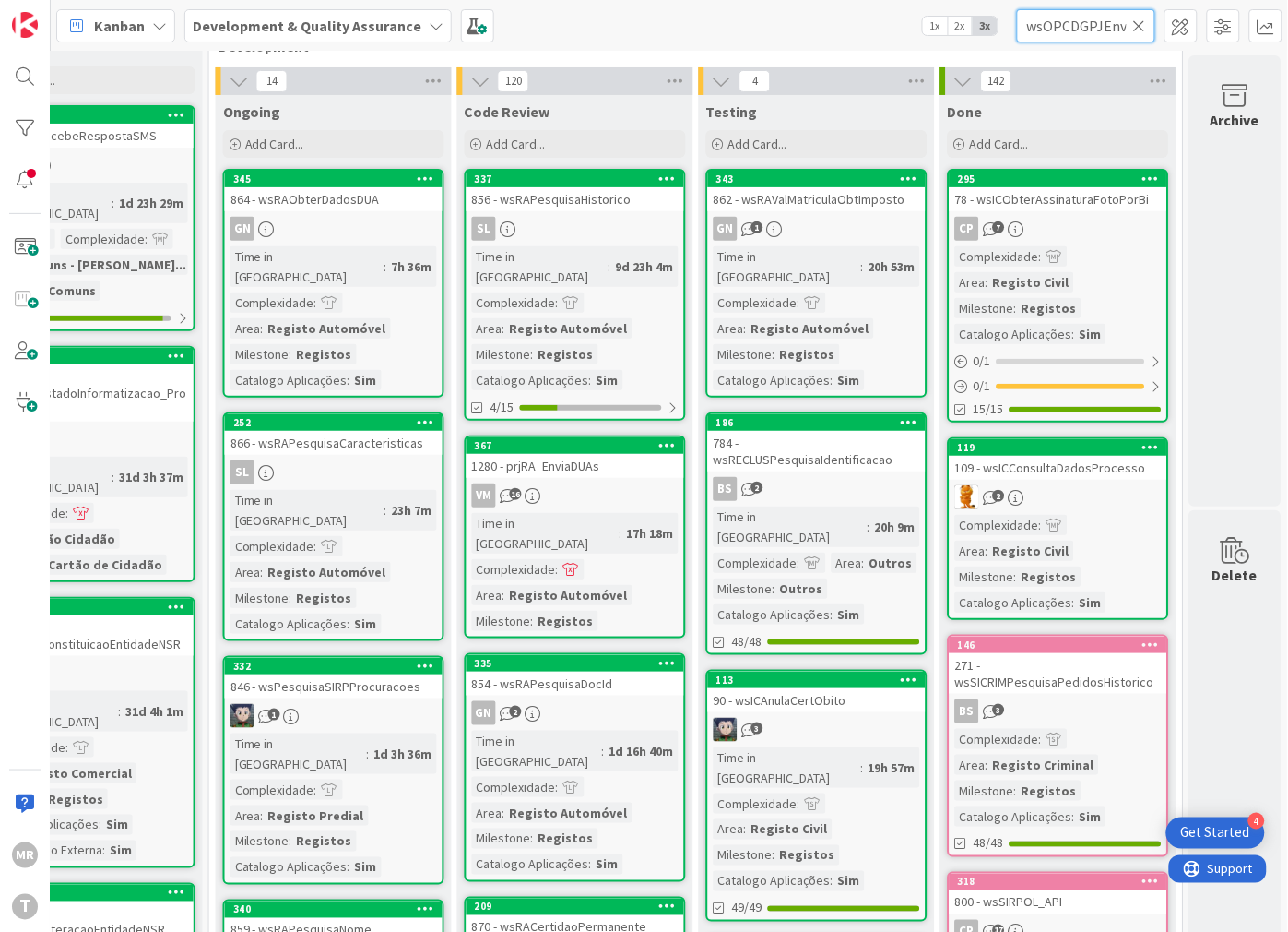
scroll to position [0, 151]
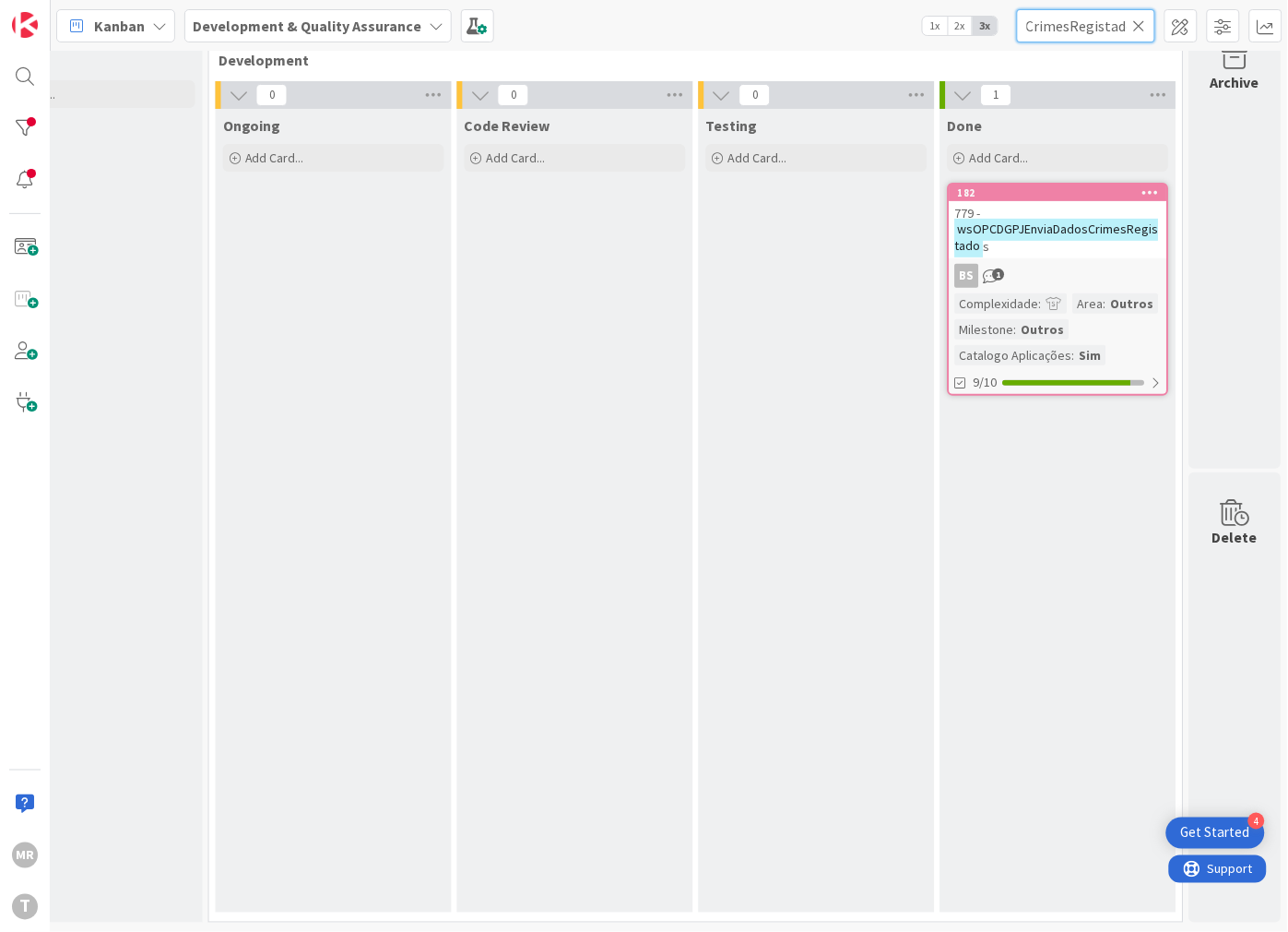
type input "wsOPCDGPJEnviaDadosCrimesRegistado"
click at [1138, 23] on icon at bounding box center [1140, 26] width 13 height 17
click at [1082, 35] on input "text" at bounding box center [1086, 25] width 139 height 33
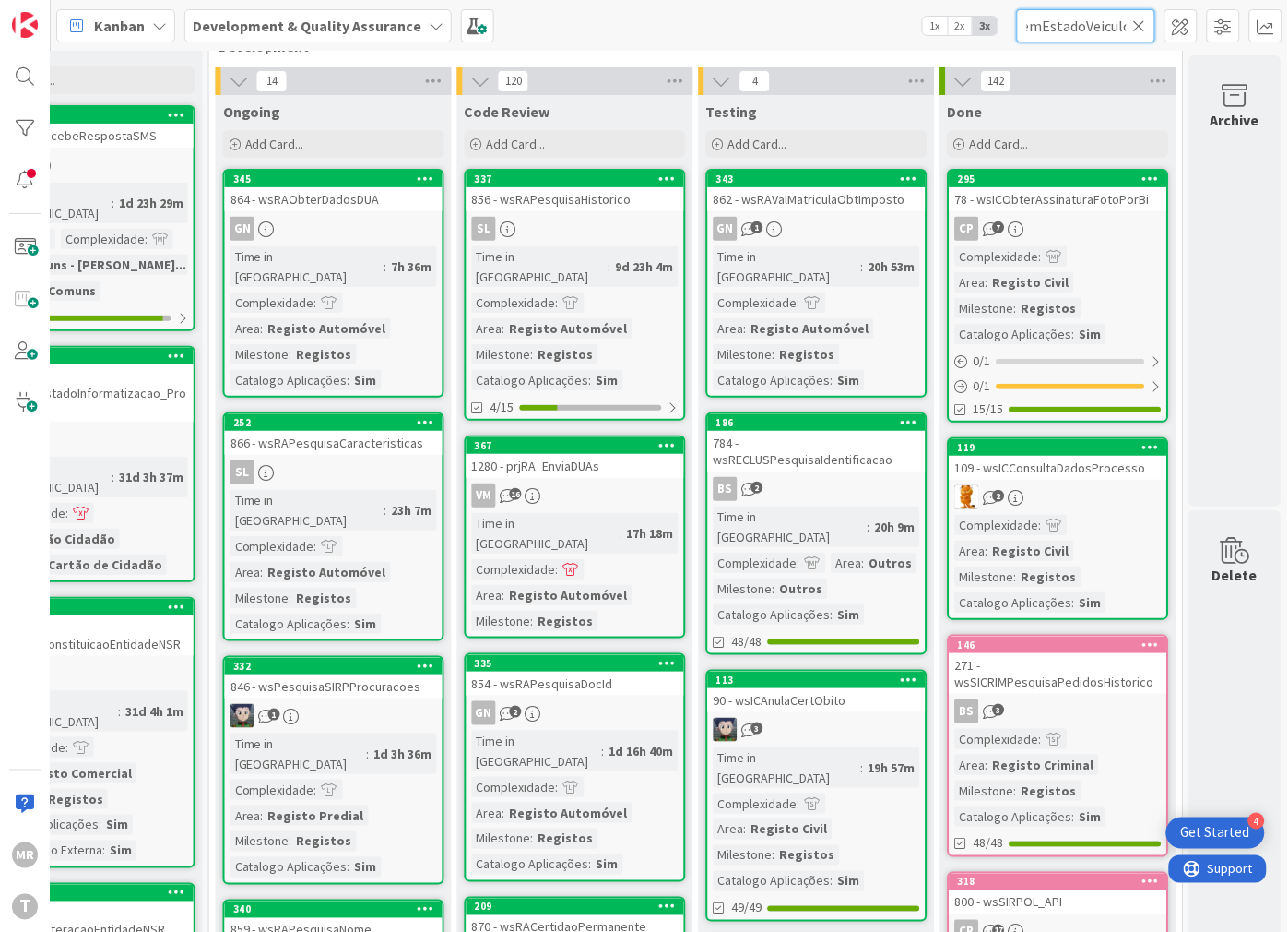
scroll to position [0, 97]
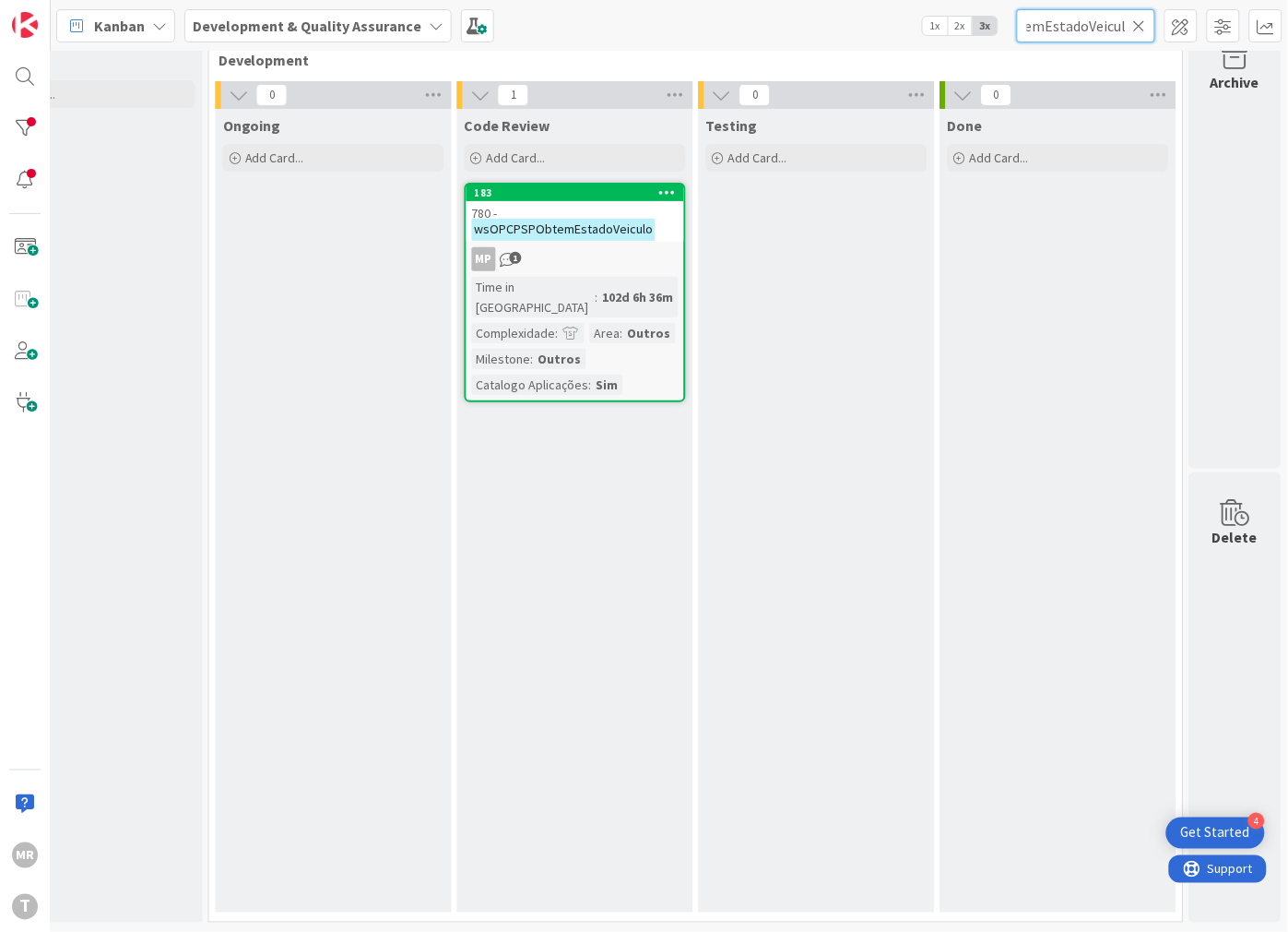
type input "wsOPCPSPObtemEstadoVeiculo"
click at [1137, 34] on input "wsOPCPSPObtemEstadoVeiculo" at bounding box center [1086, 25] width 139 height 33
click at [1138, 28] on icon at bounding box center [1140, 26] width 13 height 17
click at [1082, 34] on input "text" at bounding box center [1086, 25] width 139 height 33
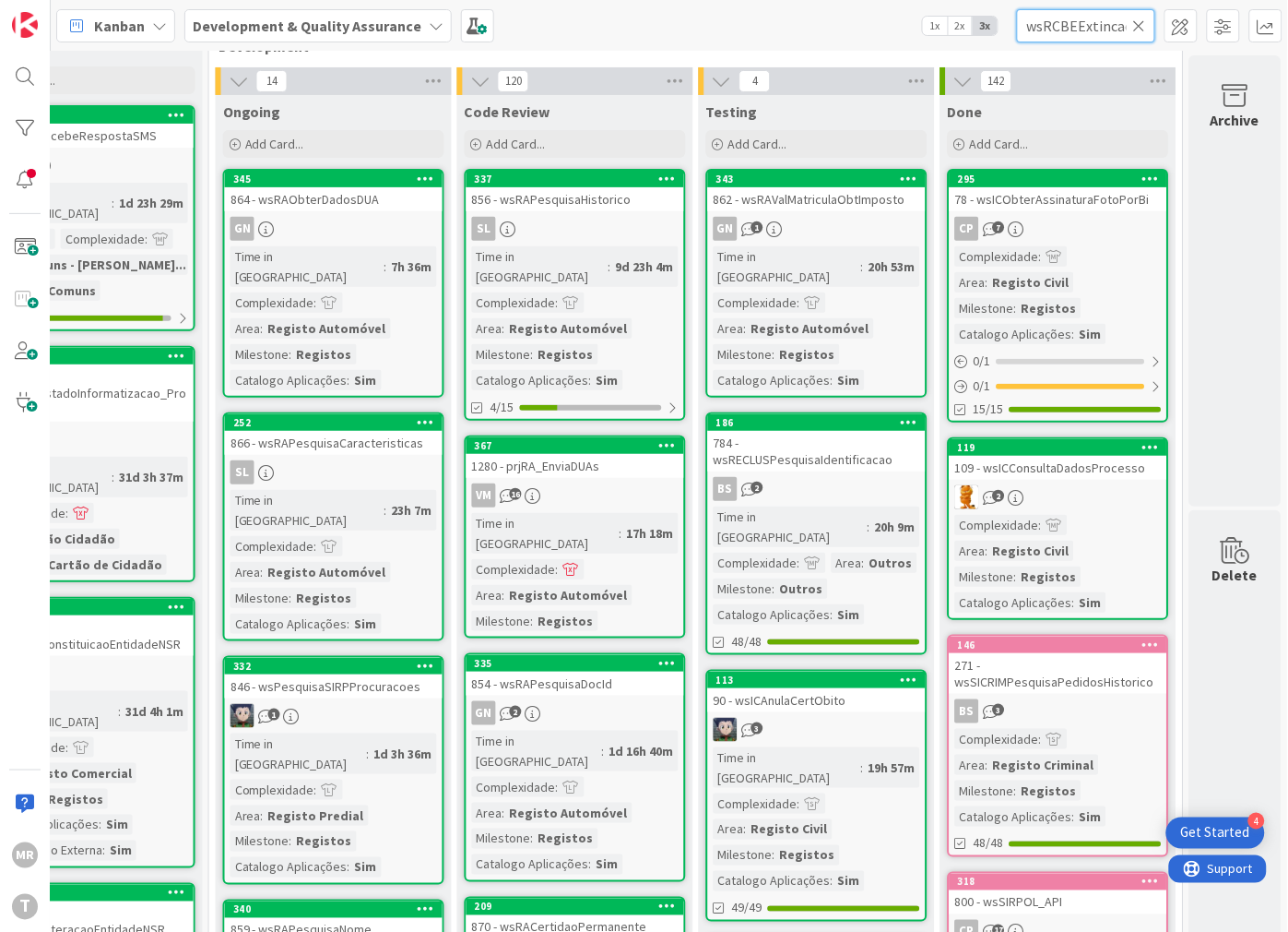
scroll to position [0, 58]
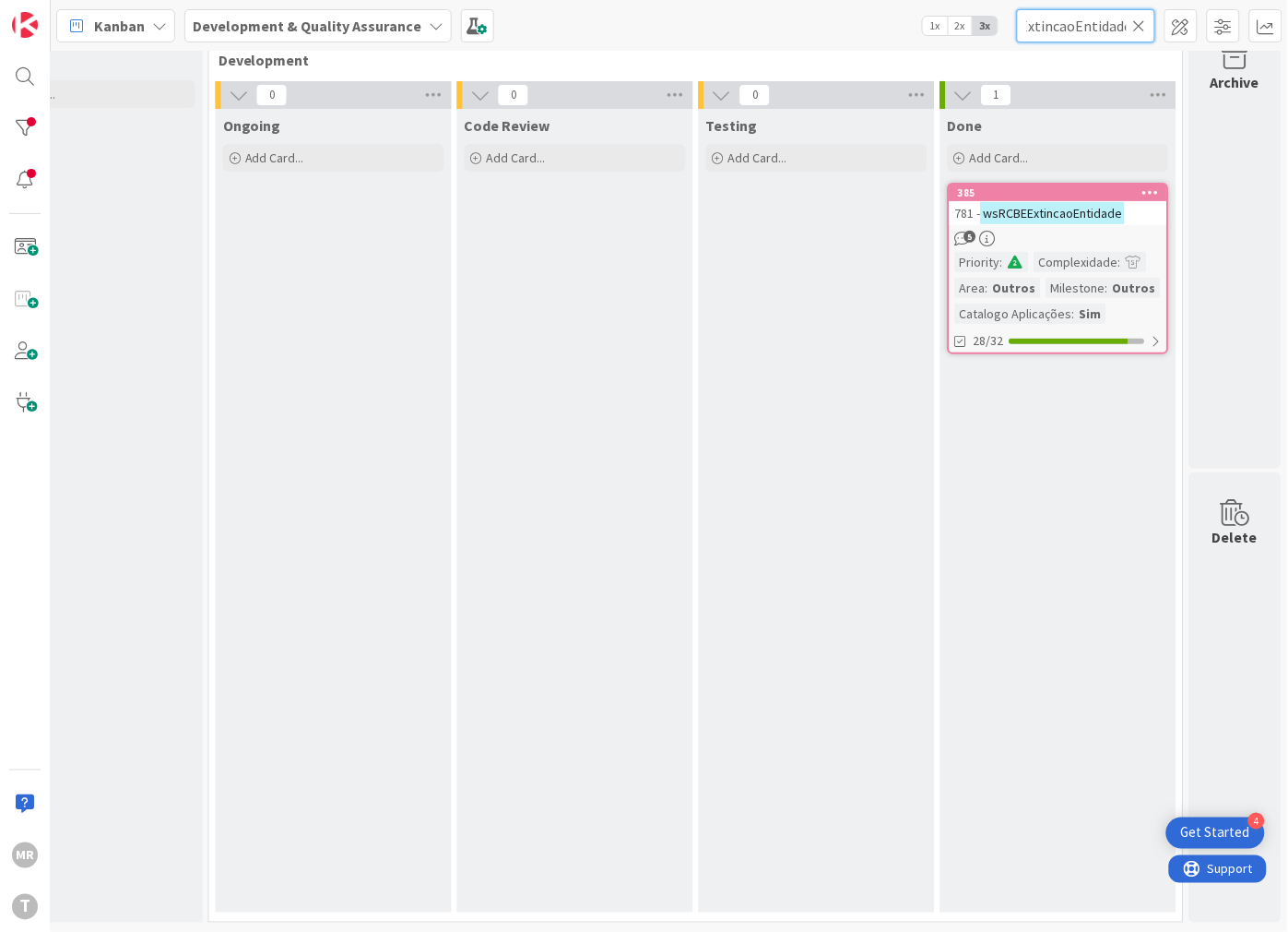
type input "wsRCBEExtincaoEntidade"
click at [1139, 21] on icon at bounding box center [1140, 26] width 13 height 17
click at [1118, 29] on input "text" at bounding box center [1086, 25] width 139 height 33
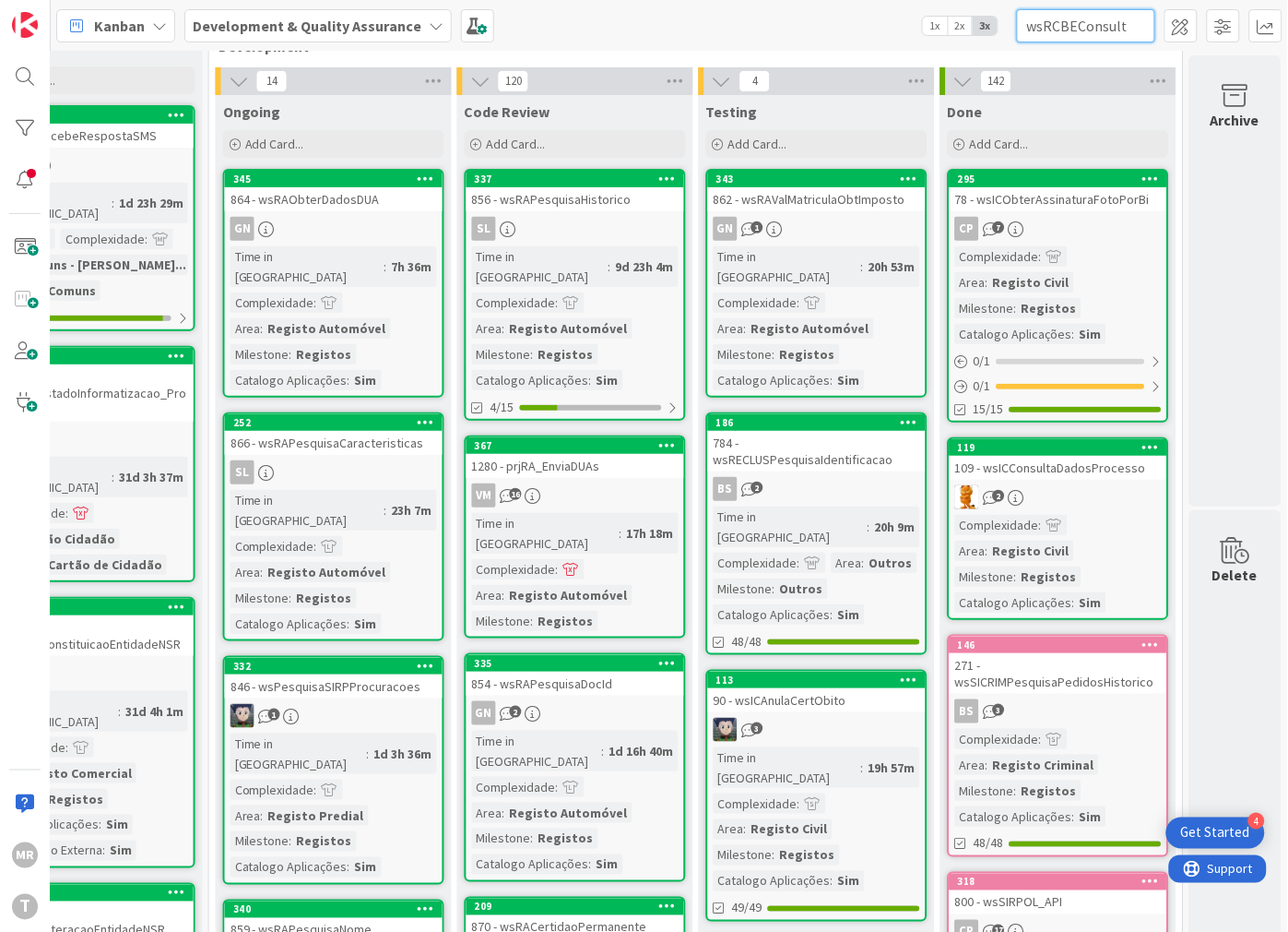
scroll to position [0, 74]
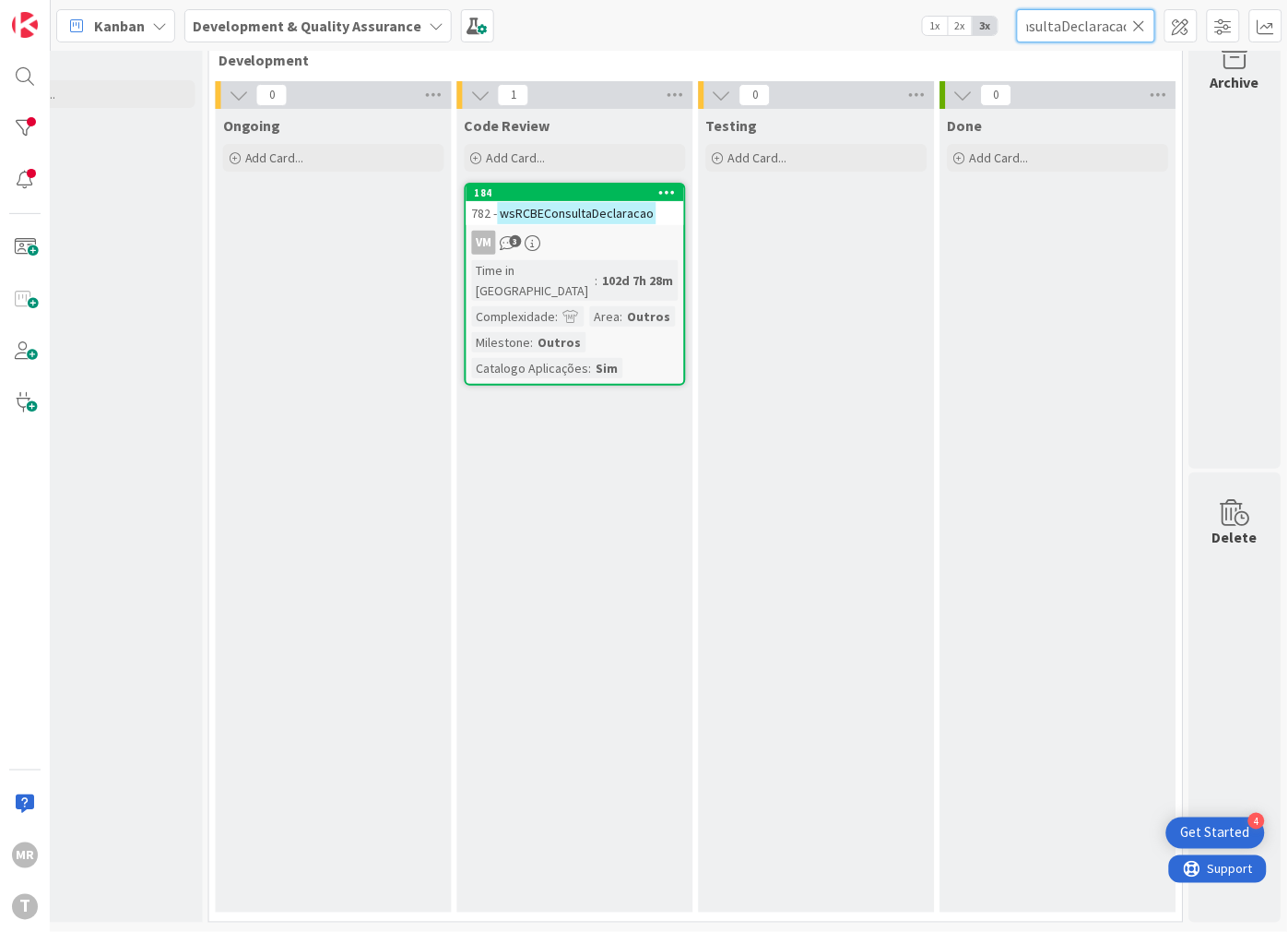
type input "wsRCBEConsultaDeclaracao"
click at [1139, 25] on icon at bounding box center [1140, 26] width 13 height 17
click at [1104, 25] on input "text" at bounding box center [1086, 25] width 139 height 33
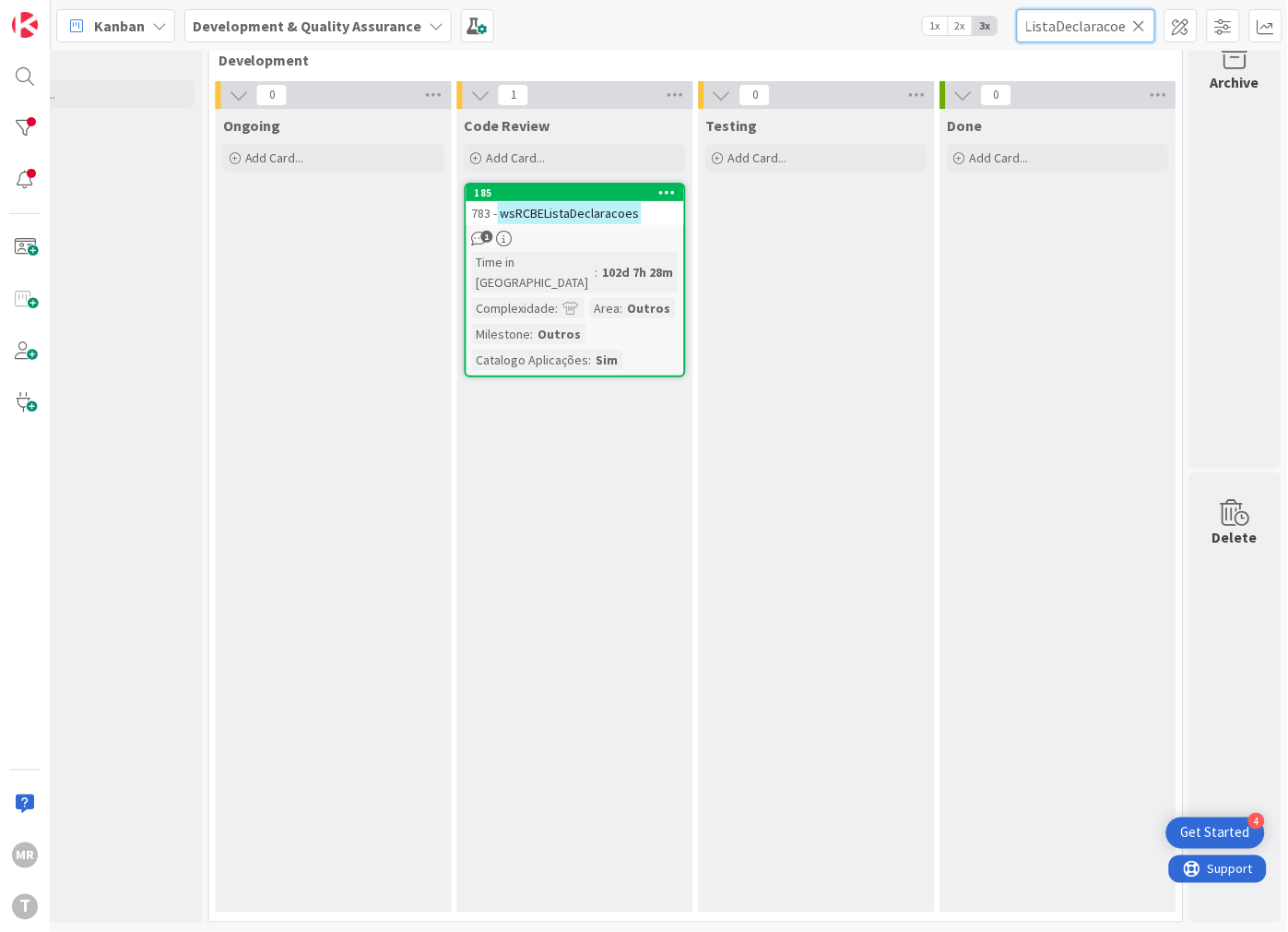
type input "wsRCBEListaDeclaracoes"
drag, startPoint x: 1137, startPoint y: 25, endPoint x: 1111, endPoint y: 25, distance: 26.0
click at [1137, 25] on icon at bounding box center [1140, 26] width 13 height 17
click at [1085, 25] on input "text" at bounding box center [1086, 25] width 139 height 33
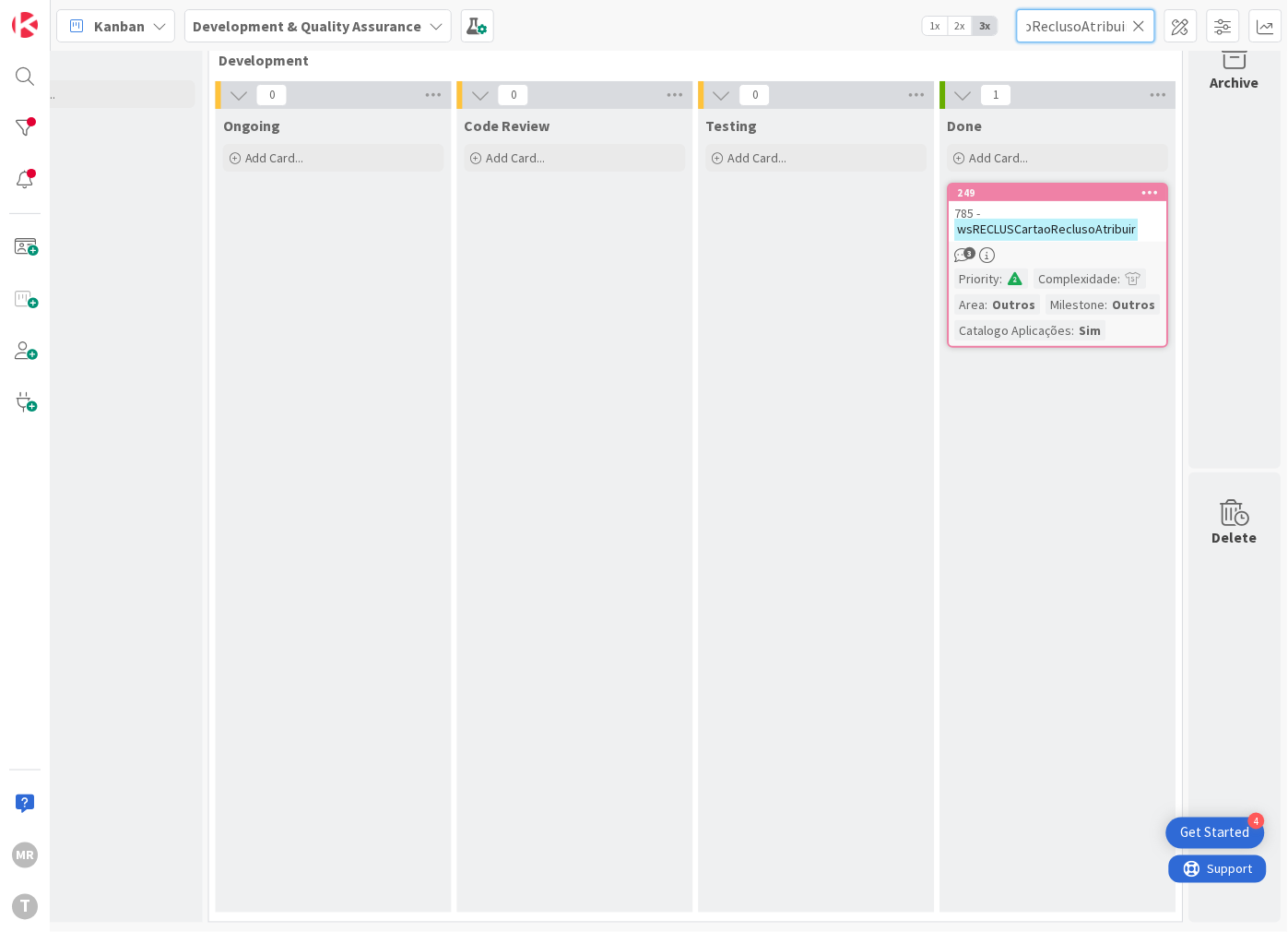
scroll to position [0, 102]
type input "wsRECLUSCartaoReclusoAtribuir"
click at [1140, 32] on icon at bounding box center [1140, 26] width 13 height 17
click at [1113, 32] on input "text" at bounding box center [1086, 25] width 139 height 33
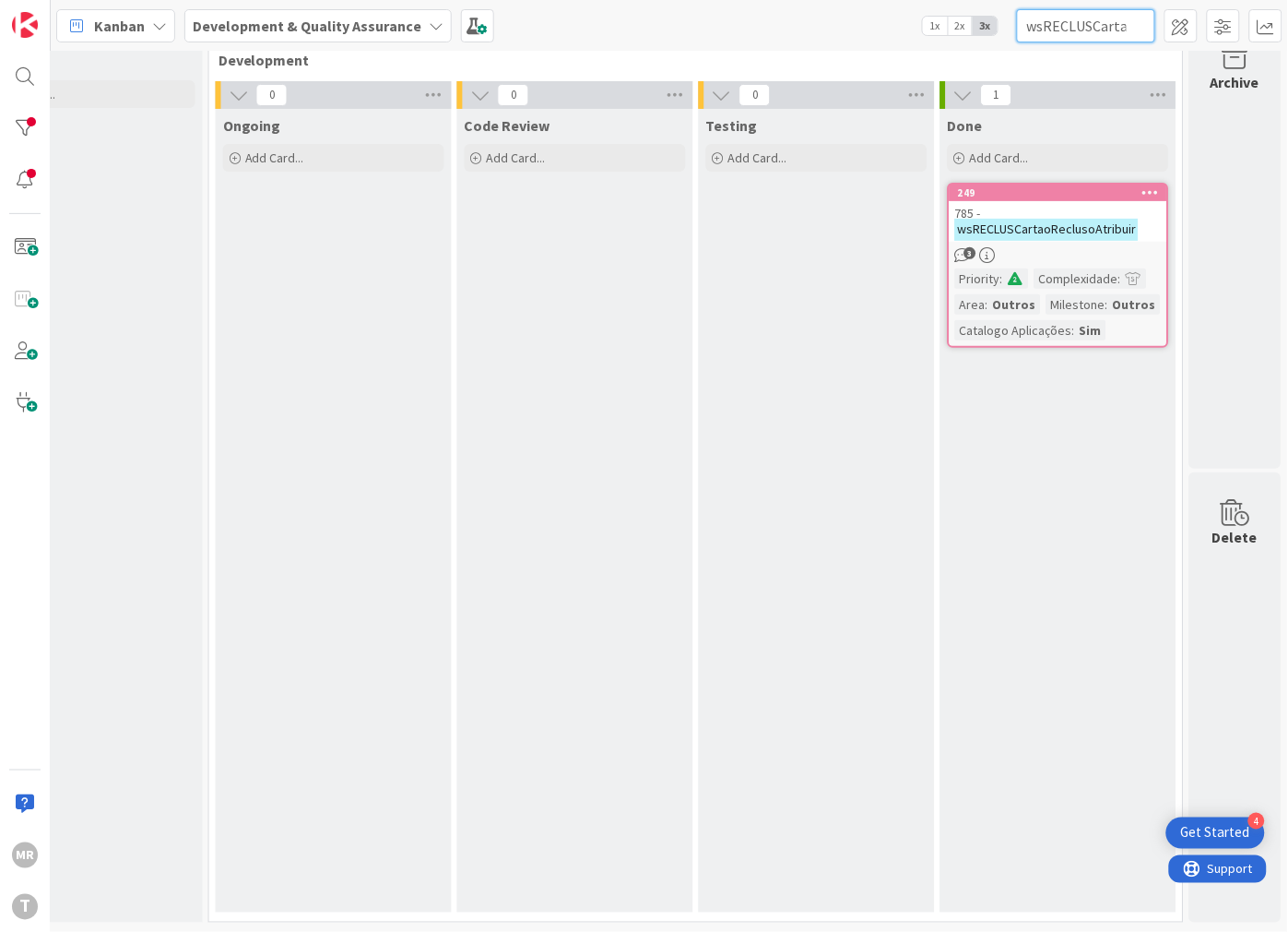
scroll to position [0, 108]
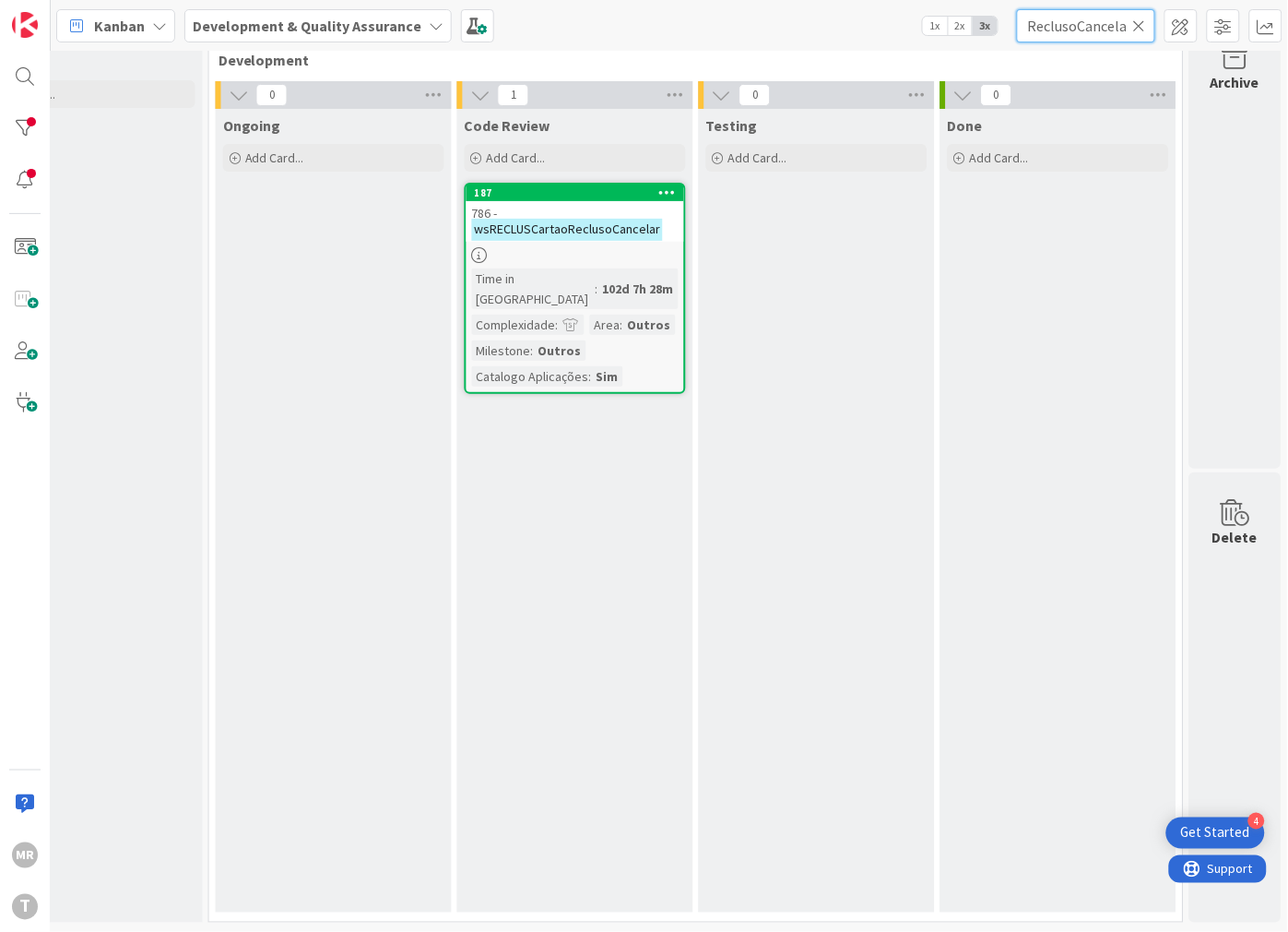
type input "wsRECLUSCartaoReclusoCancelar"
drag, startPoint x: 1142, startPoint y: 25, endPoint x: 1096, endPoint y: 25, distance: 46.0
click at [1142, 25] on icon at bounding box center [1140, 26] width 13 height 17
click at [1070, 25] on input "text" at bounding box center [1086, 25] width 139 height 33
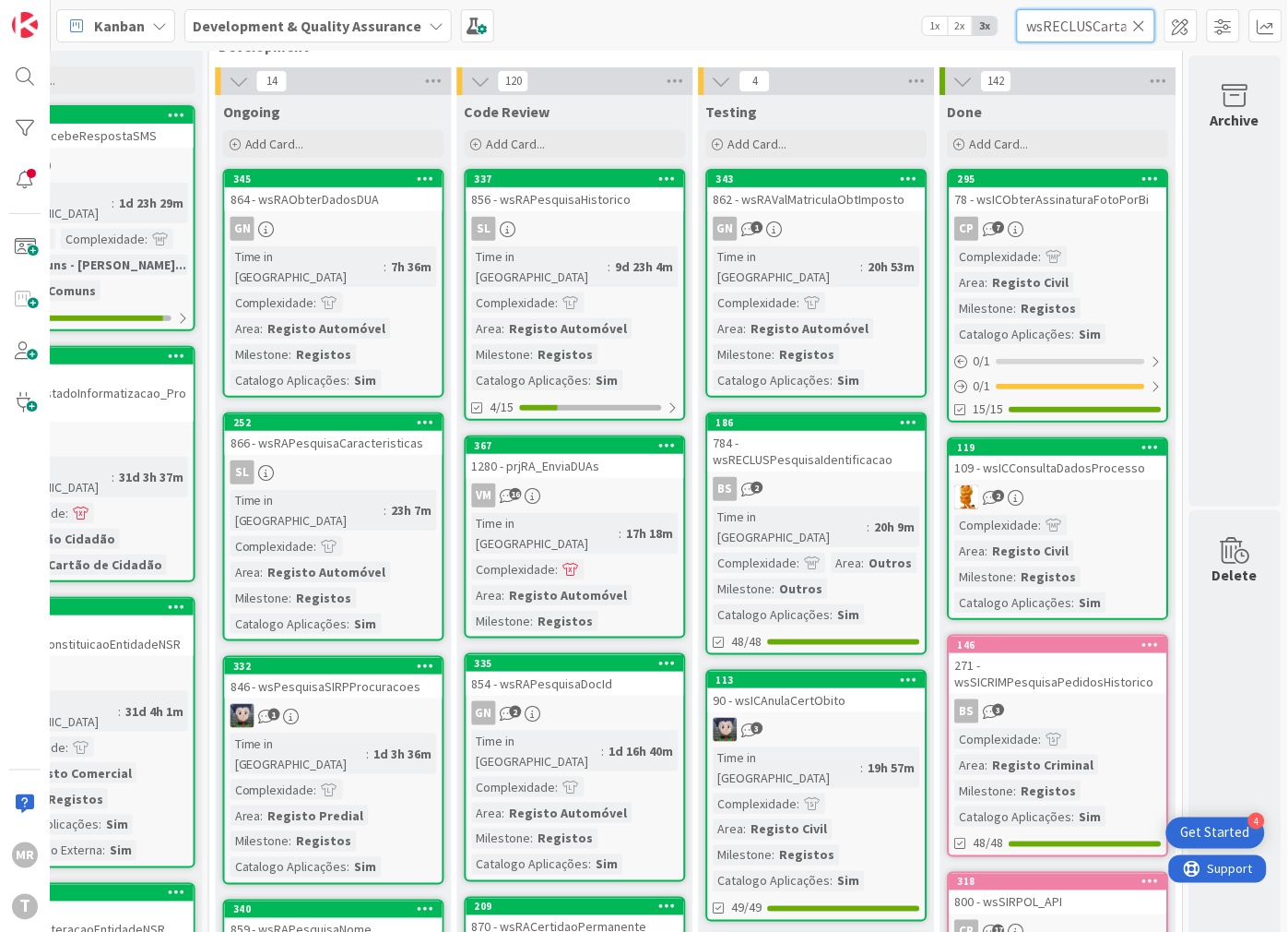
scroll to position [0, 107]
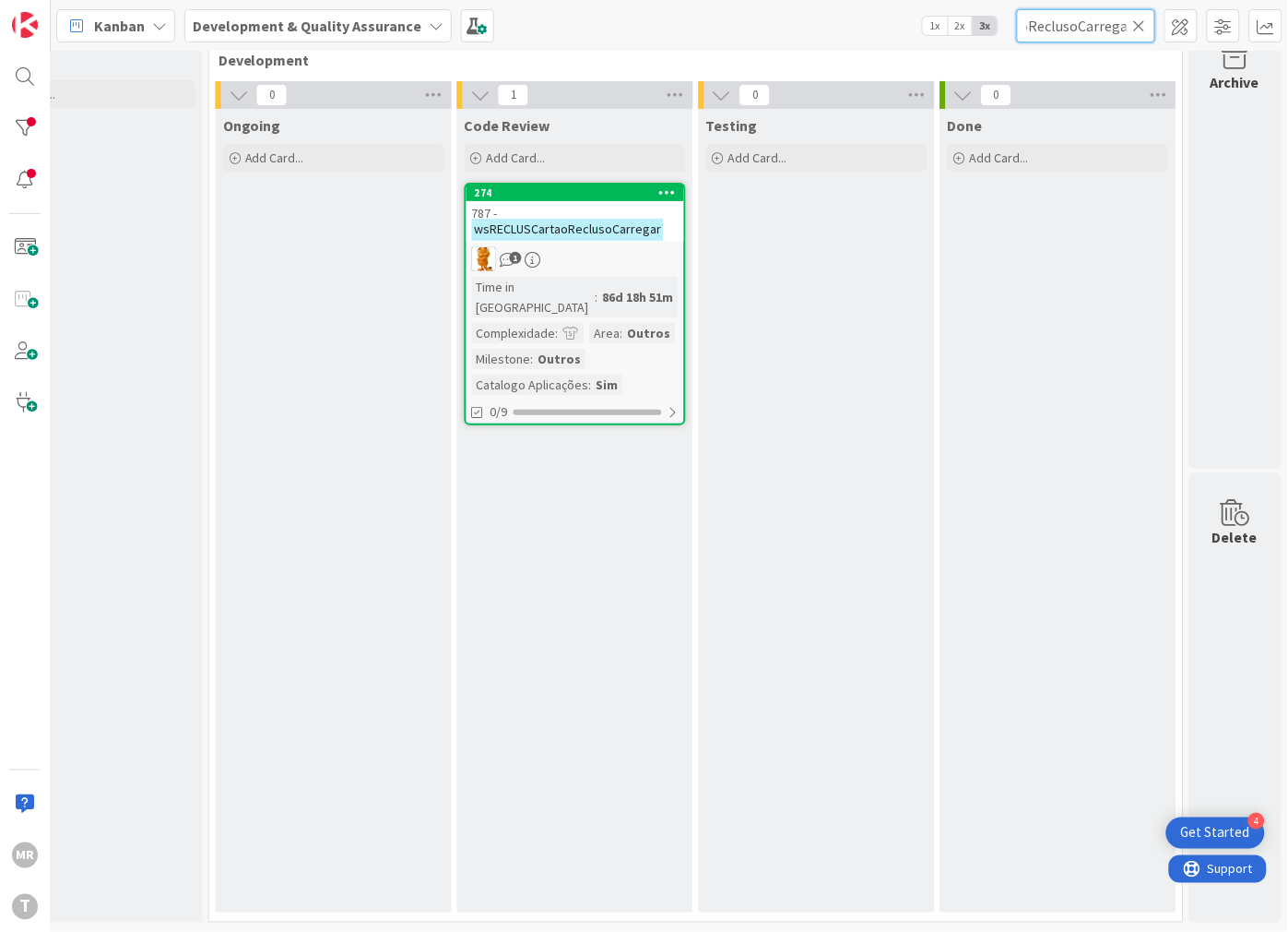
type input "wsRECLUSCartaoReclusoCarregar"
click at [1144, 28] on icon at bounding box center [1140, 26] width 13 height 17
click at [1076, 25] on input "text" at bounding box center [1086, 25] width 139 height 33
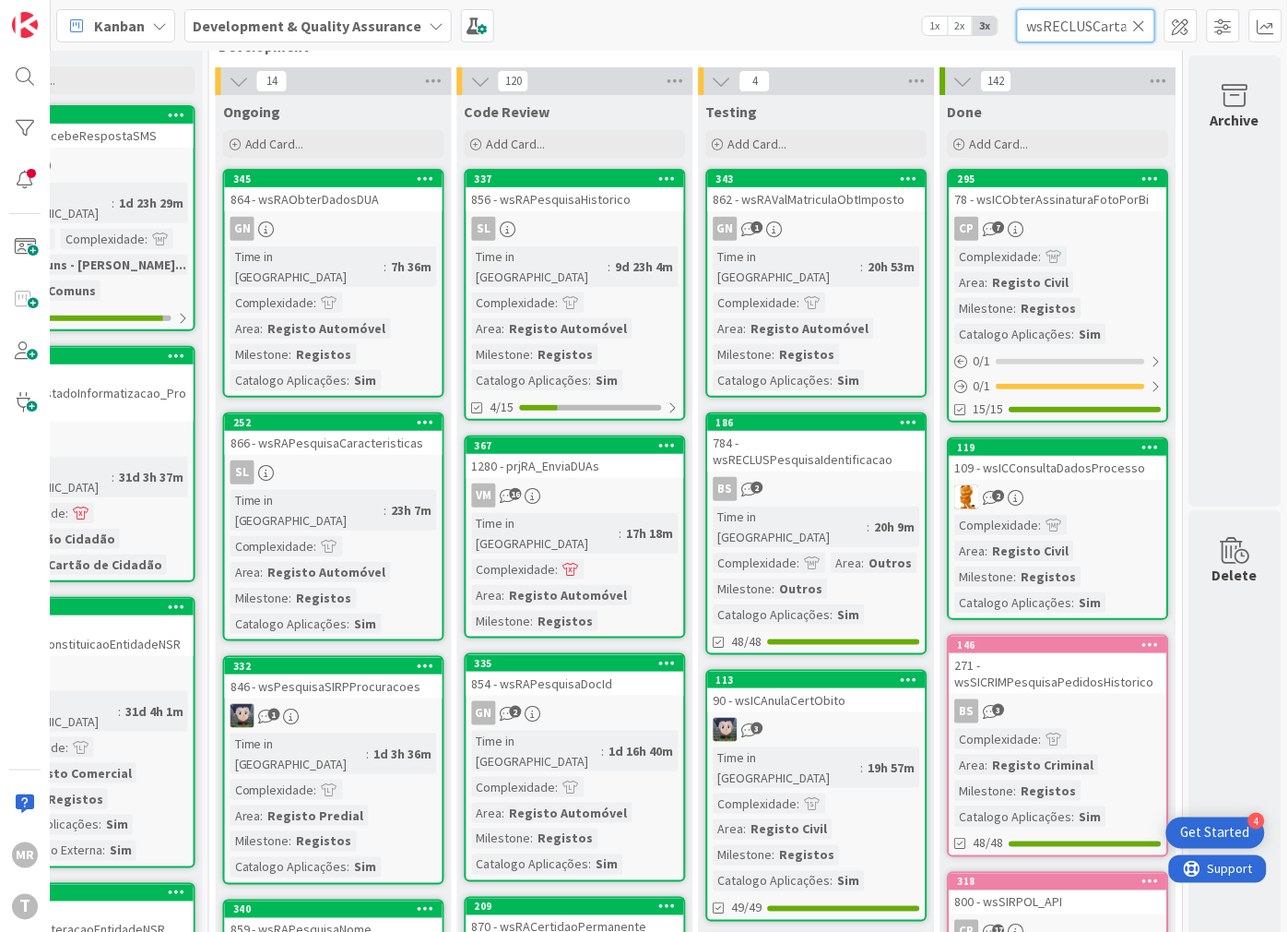
scroll to position [0, 161]
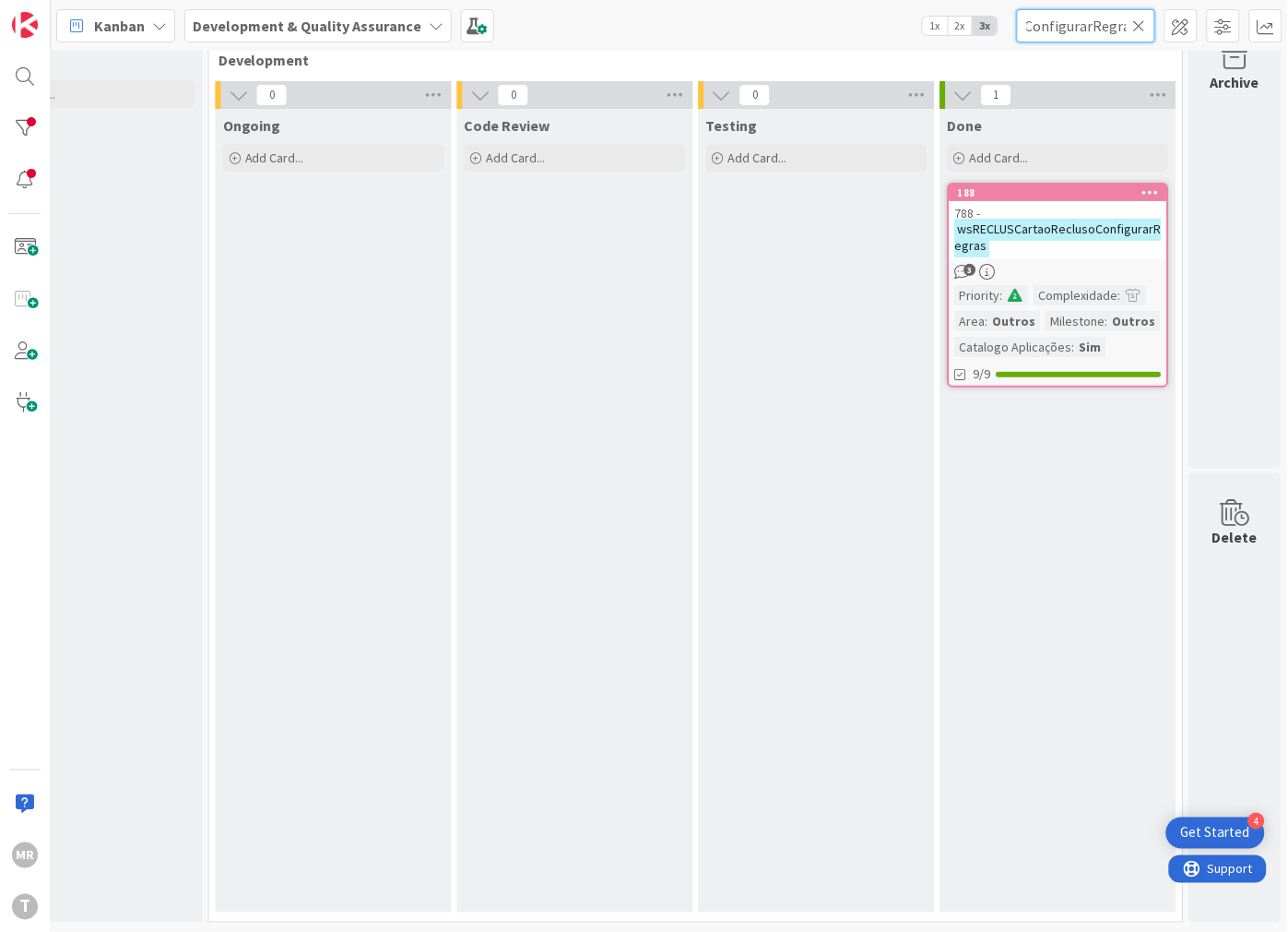
type input "wsRECLUSCartaoReclusoConfigurarRegras"
click at [1139, 24] on icon at bounding box center [1140, 26] width 13 height 17
click at [1072, 24] on input "text" at bounding box center [1086, 25] width 139 height 33
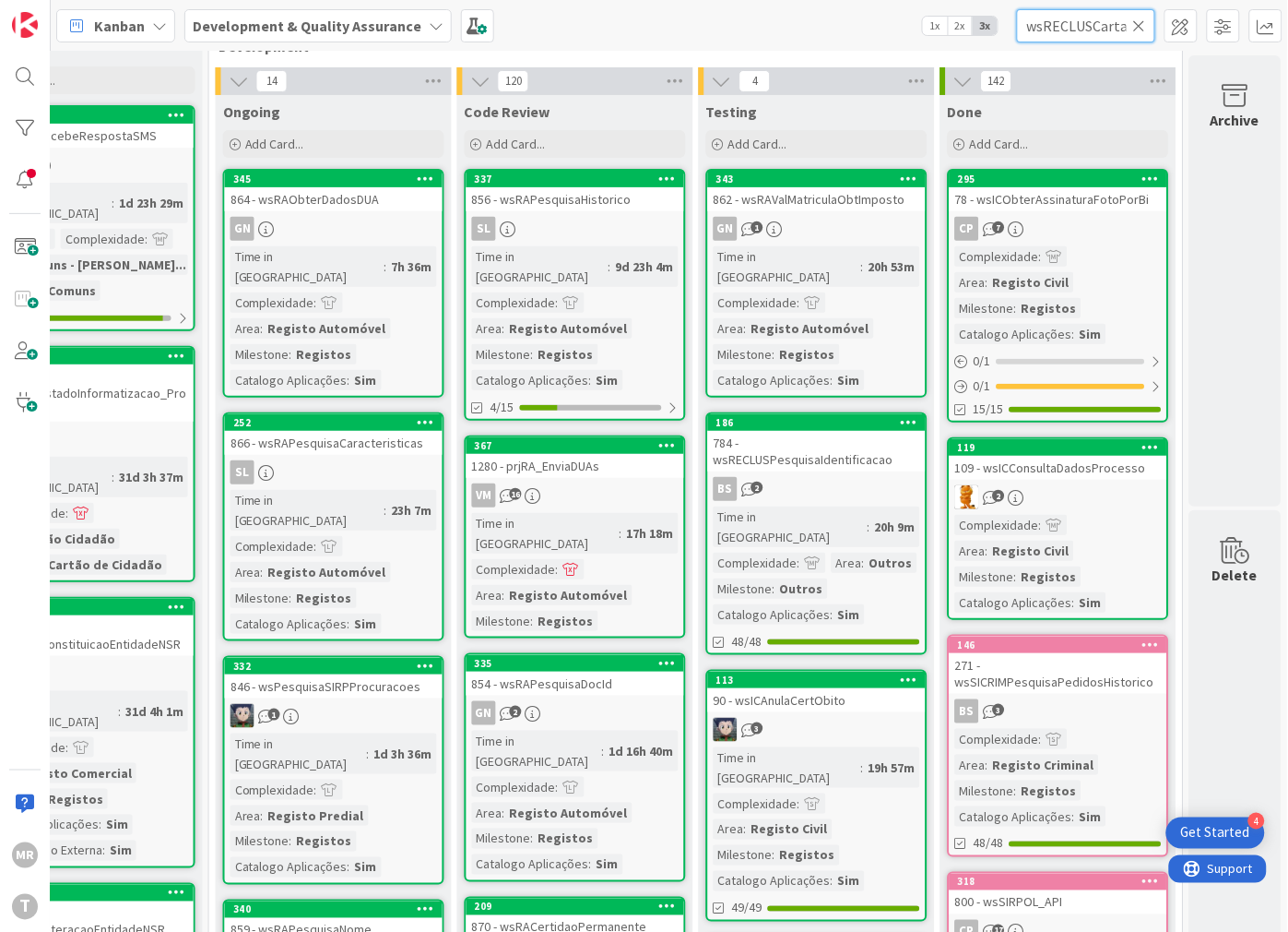
scroll to position [0, 132]
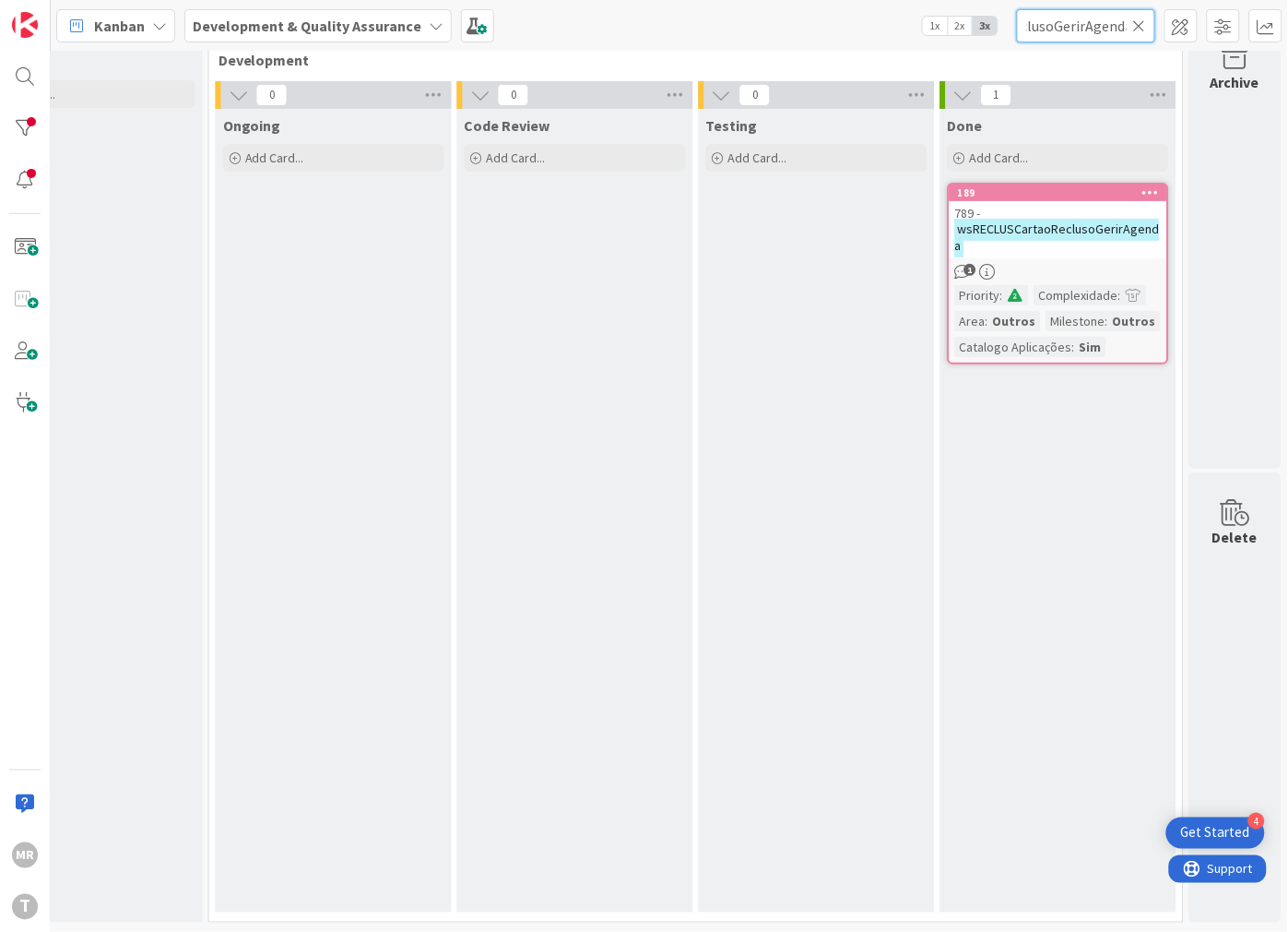
type input "wsRECLUSCartaoReclusoGerirAgenda"
click at [1138, 24] on icon at bounding box center [1140, 26] width 13 height 17
click at [1111, 27] on input "text" at bounding box center [1086, 25] width 139 height 33
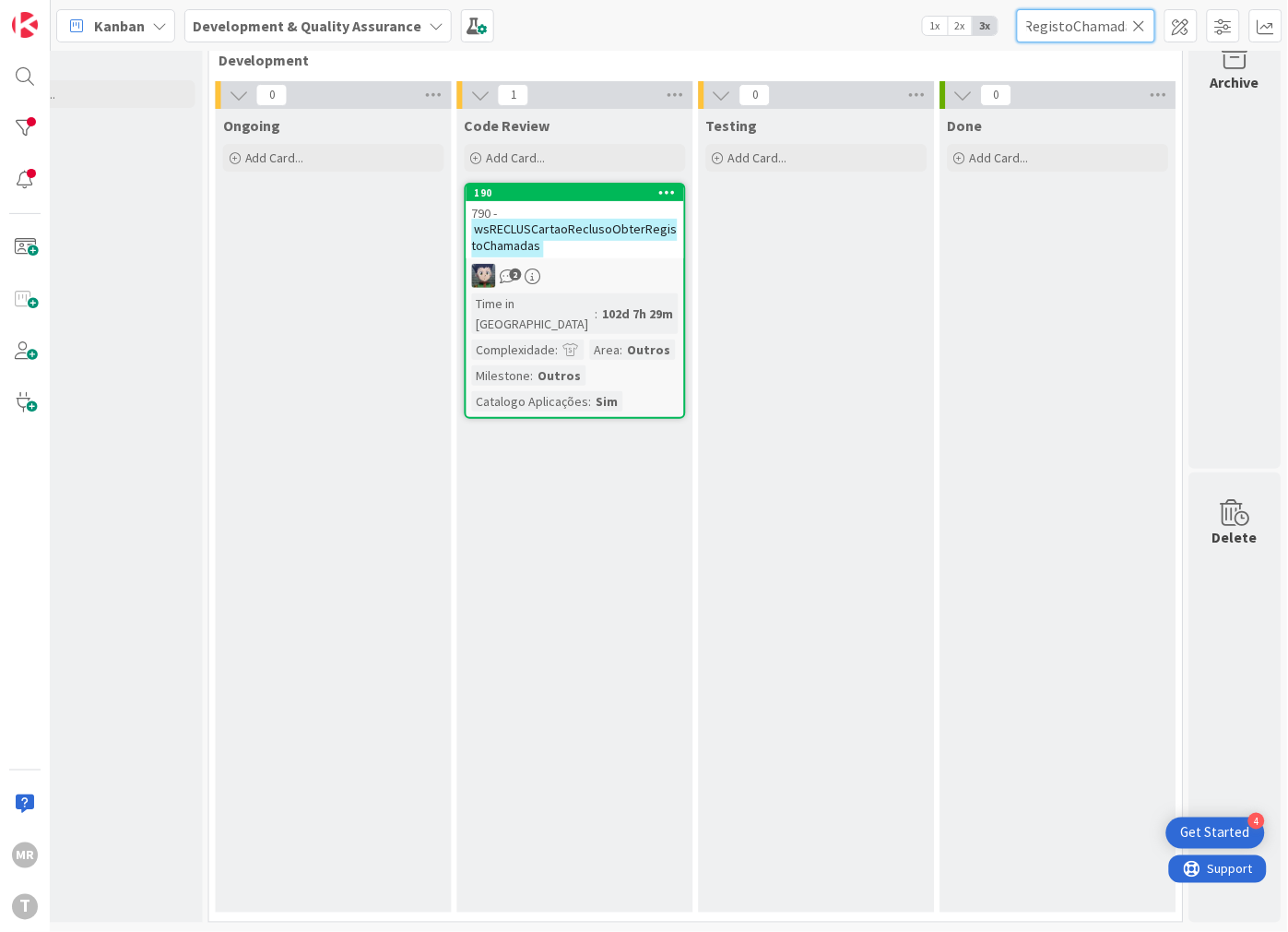
type input "wsRECLUSCartaoReclusoObterRegistoChamadas"
drag, startPoint x: 1137, startPoint y: 30, endPoint x: 1120, endPoint y: 31, distance: 17.0
click at [1137, 30] on icon at bounding box center [1140, 26] width 13 height 17
click at [1099, 31] on input "text" at bounding box center [1086, 25] width 139 height 33
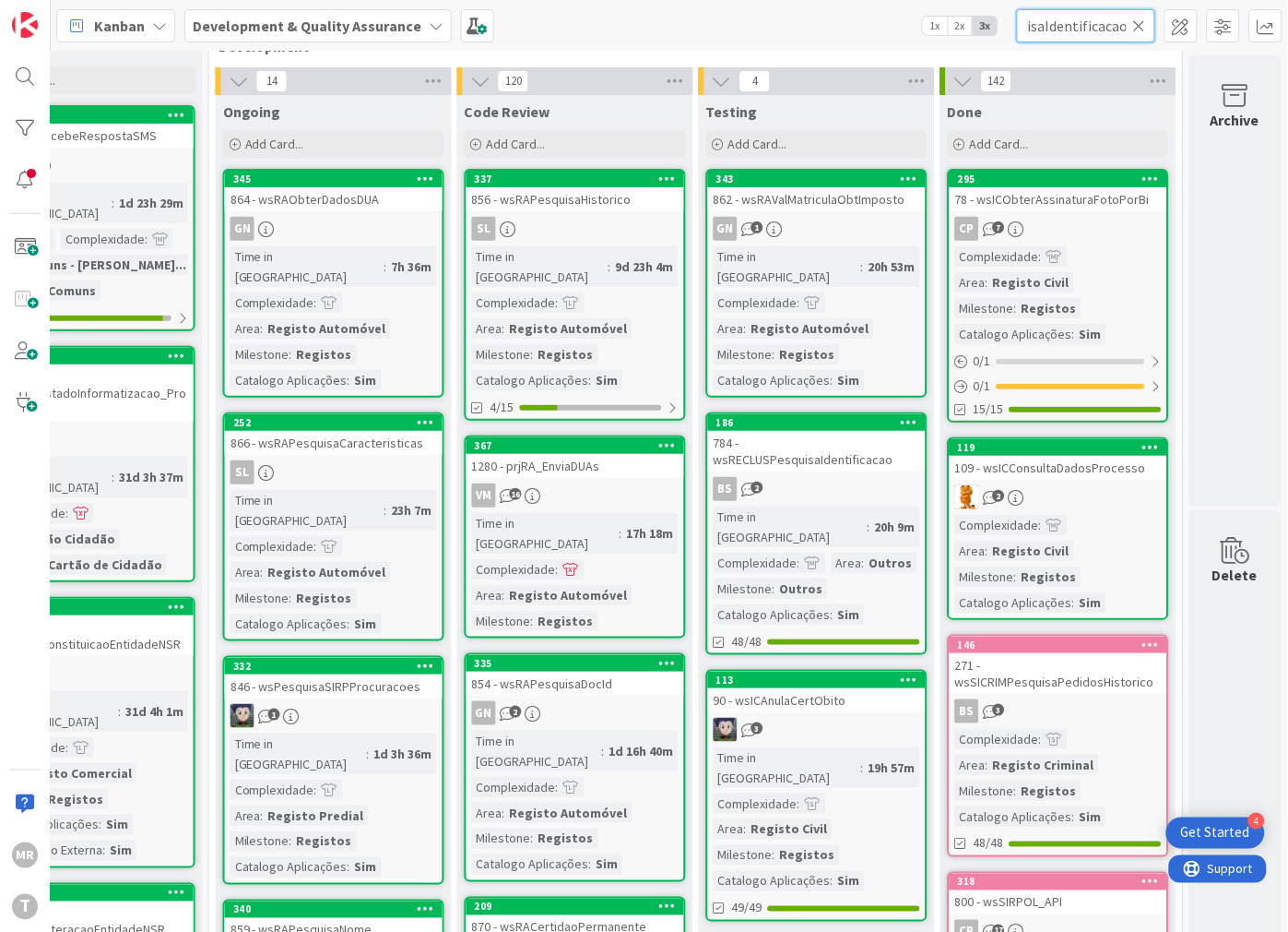
scroll to position [0, 102]
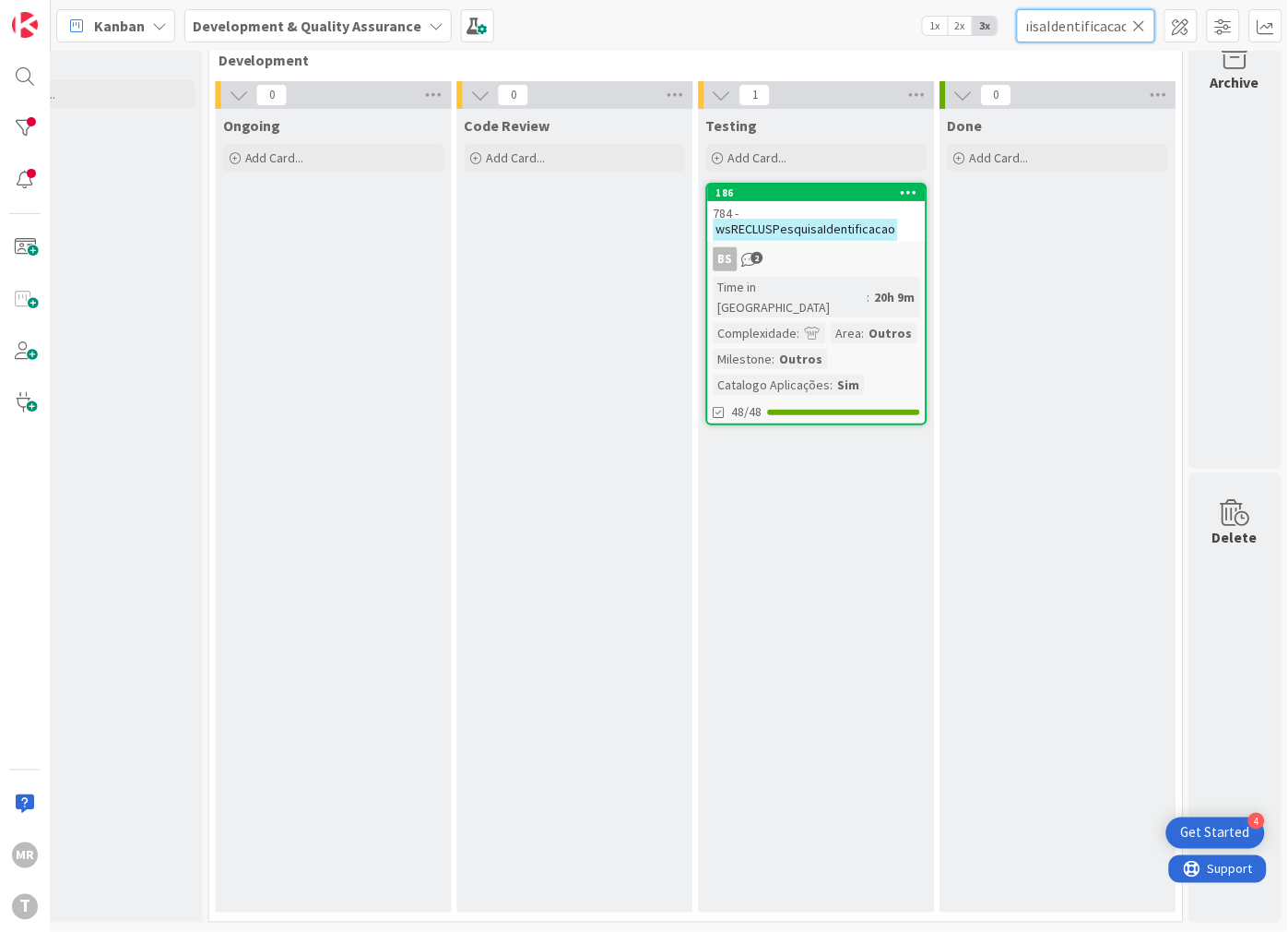
type input "wsRECLUSPesquisaIdentificacao"
click at [1143, 25] on icon at bounding box center [1140, 26] width 13 height 17
click at [1098, 30] on input "text" at bounding box center [1086, 25] width 139 height 33
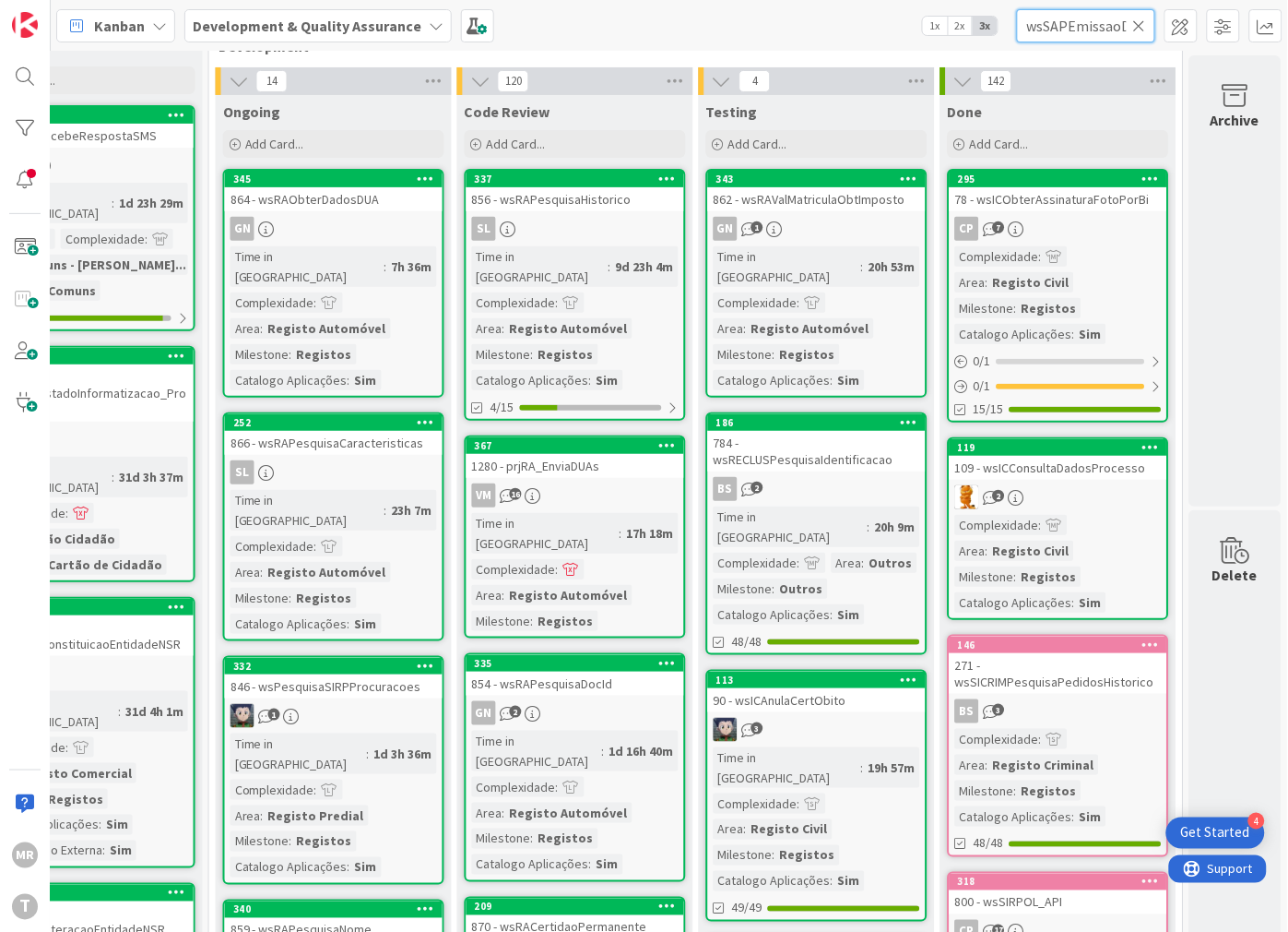
scroll to position [0, 21]
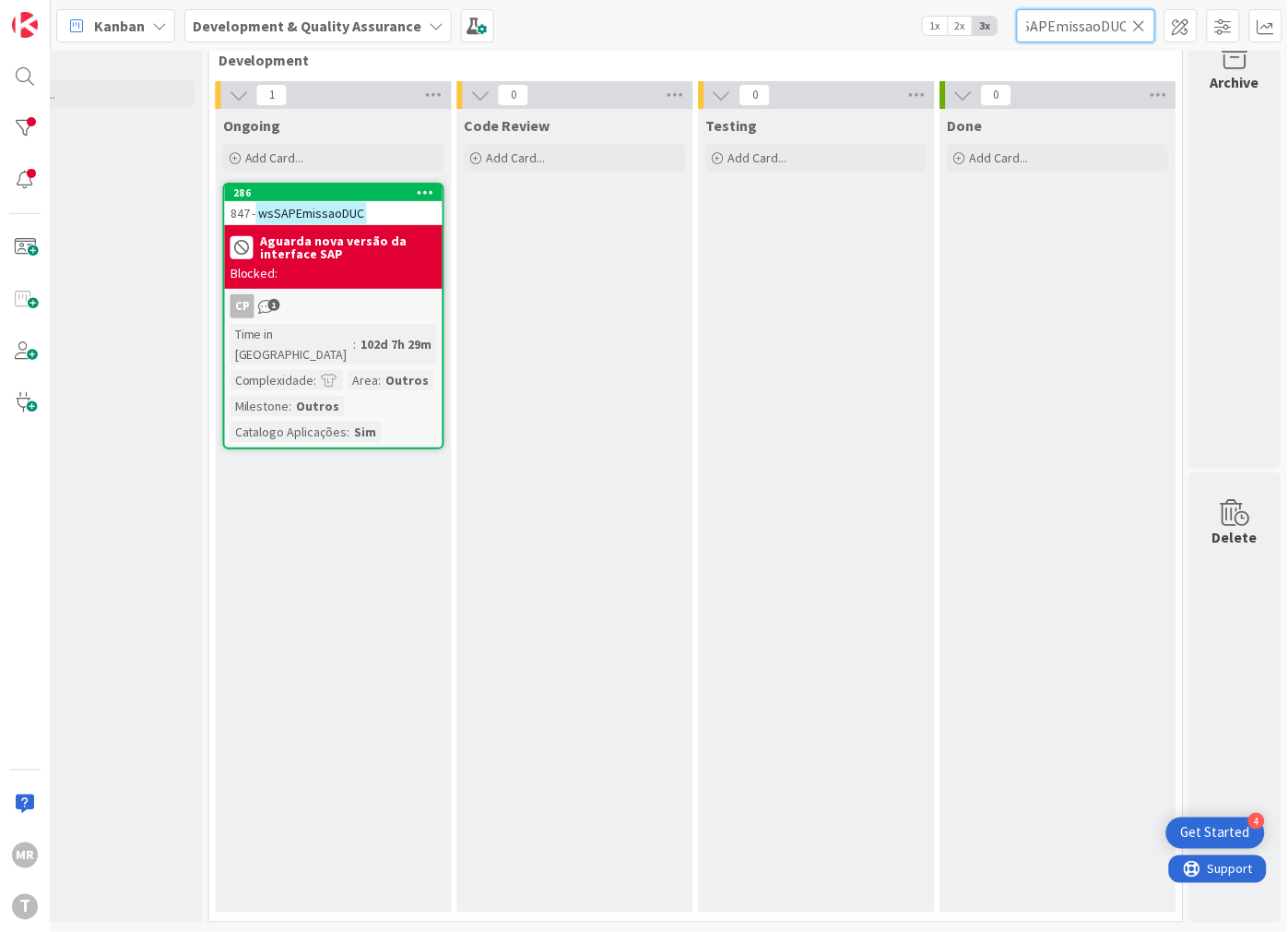
type input "wsSAPEmissaoDUC"
click at [1138, 24] on icon at bounding box center [1140, 26] width 13 height 17
click at [1103, 27] on input "text" at bounding box center [1086, 25] width 139 height 33
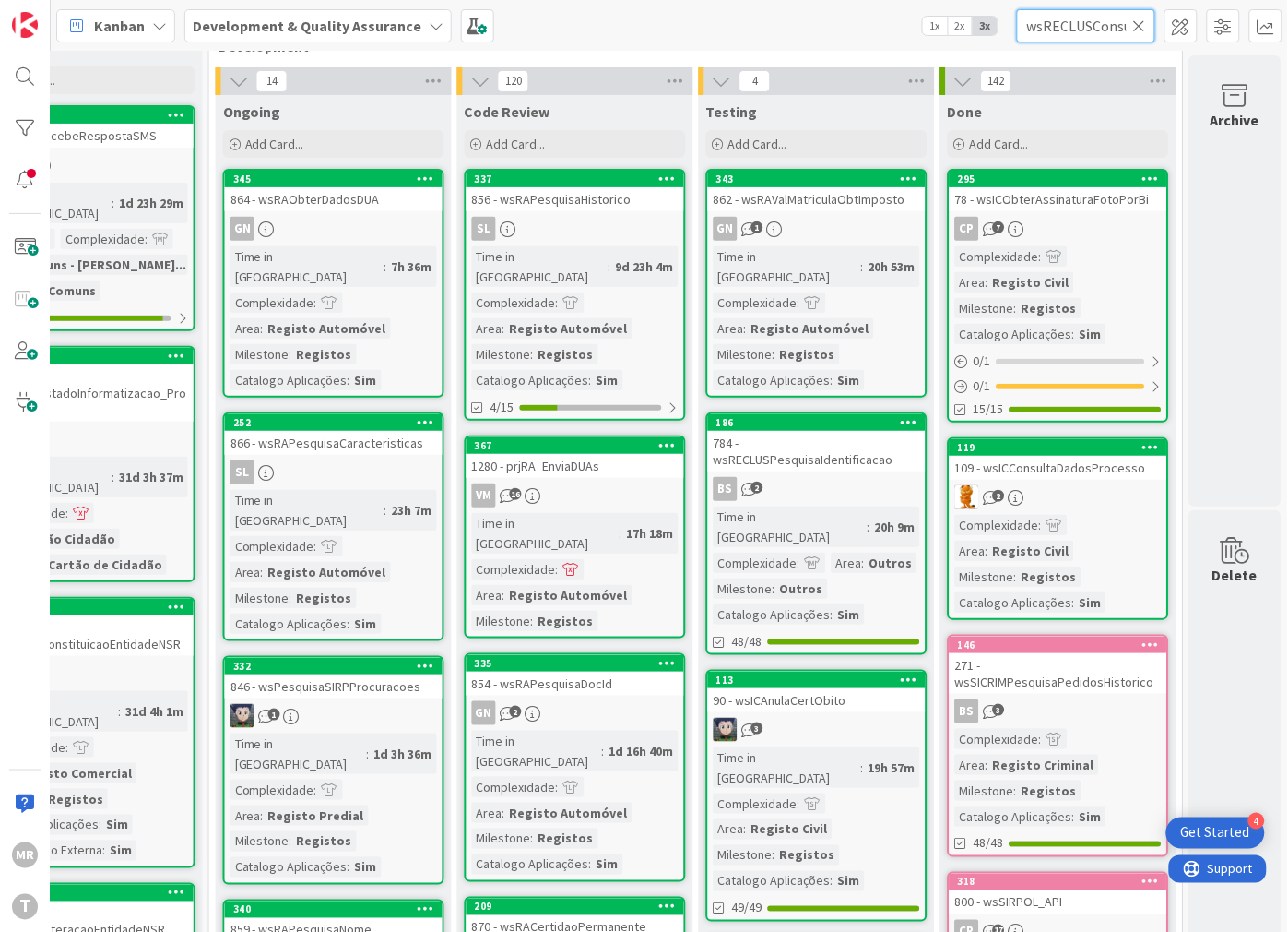
scroll to position [0, 86]
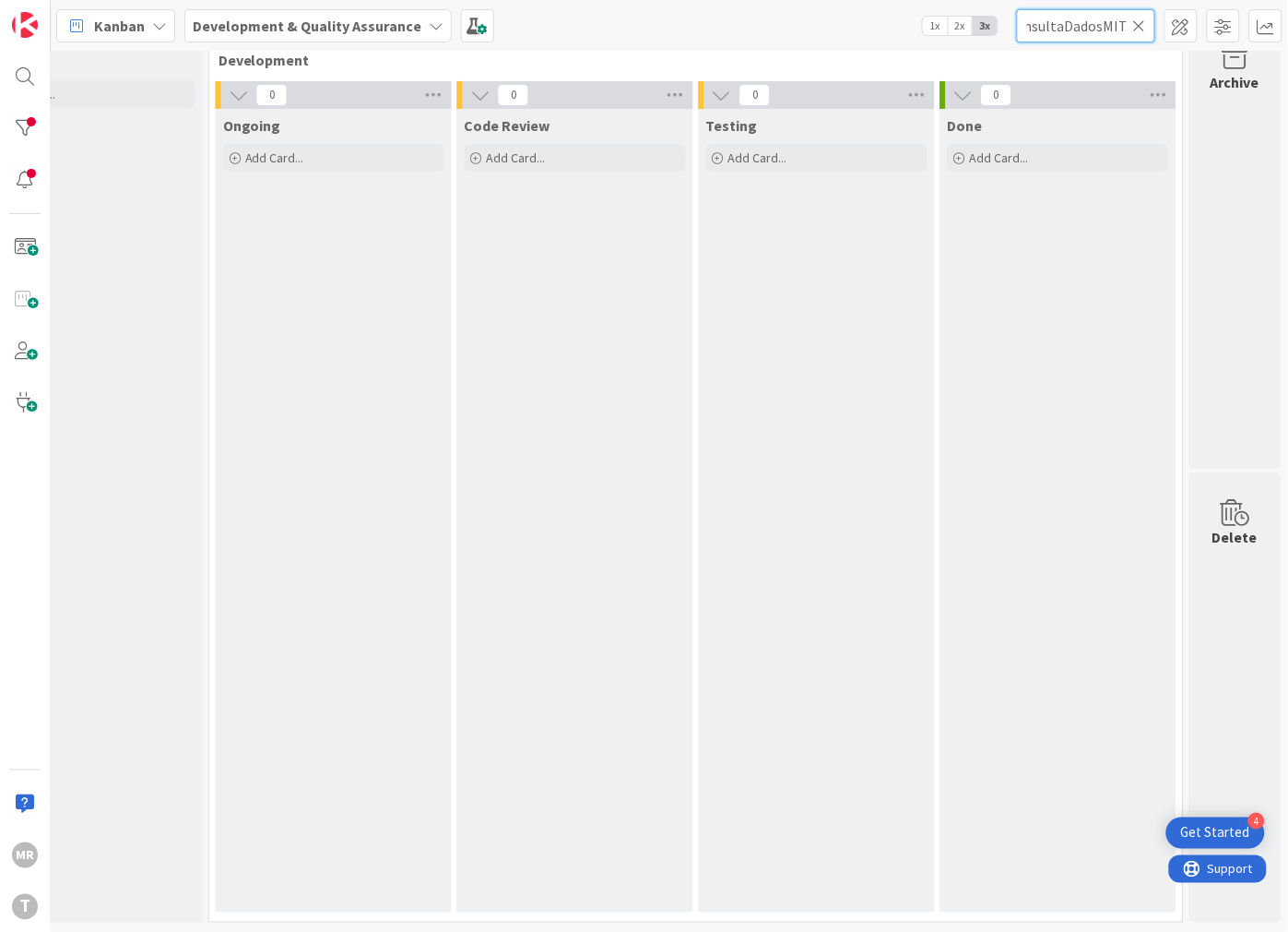
type input "wsRECLUSConsultaDadosMITI"
click at [1143, 25] on icon at bounding box center [1140, 26] width 13 height 17
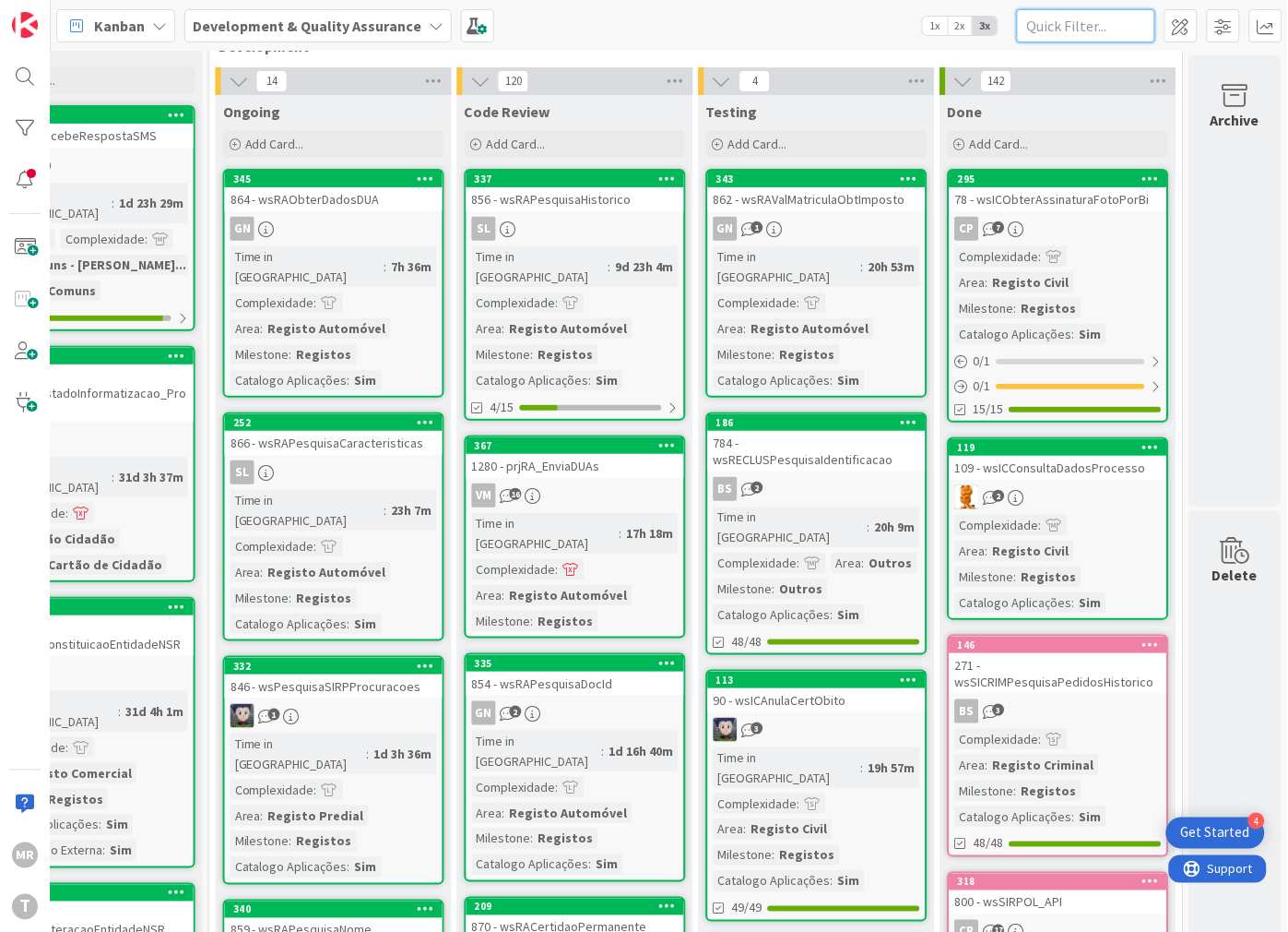
click at [1121, 32] on input "text" at bounding box center [1086, 25] width 139 height 33
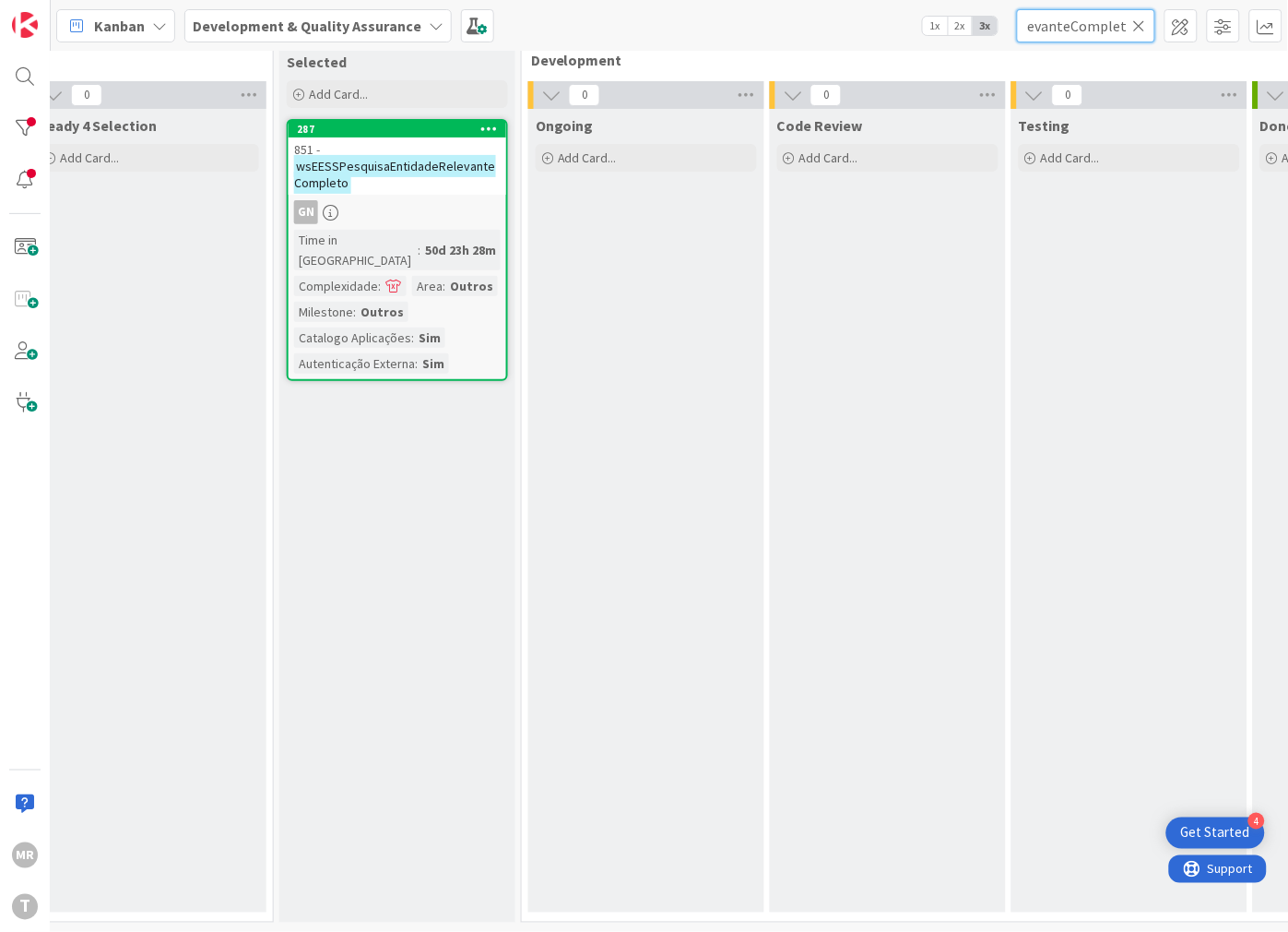
scroll to position [52, 310]
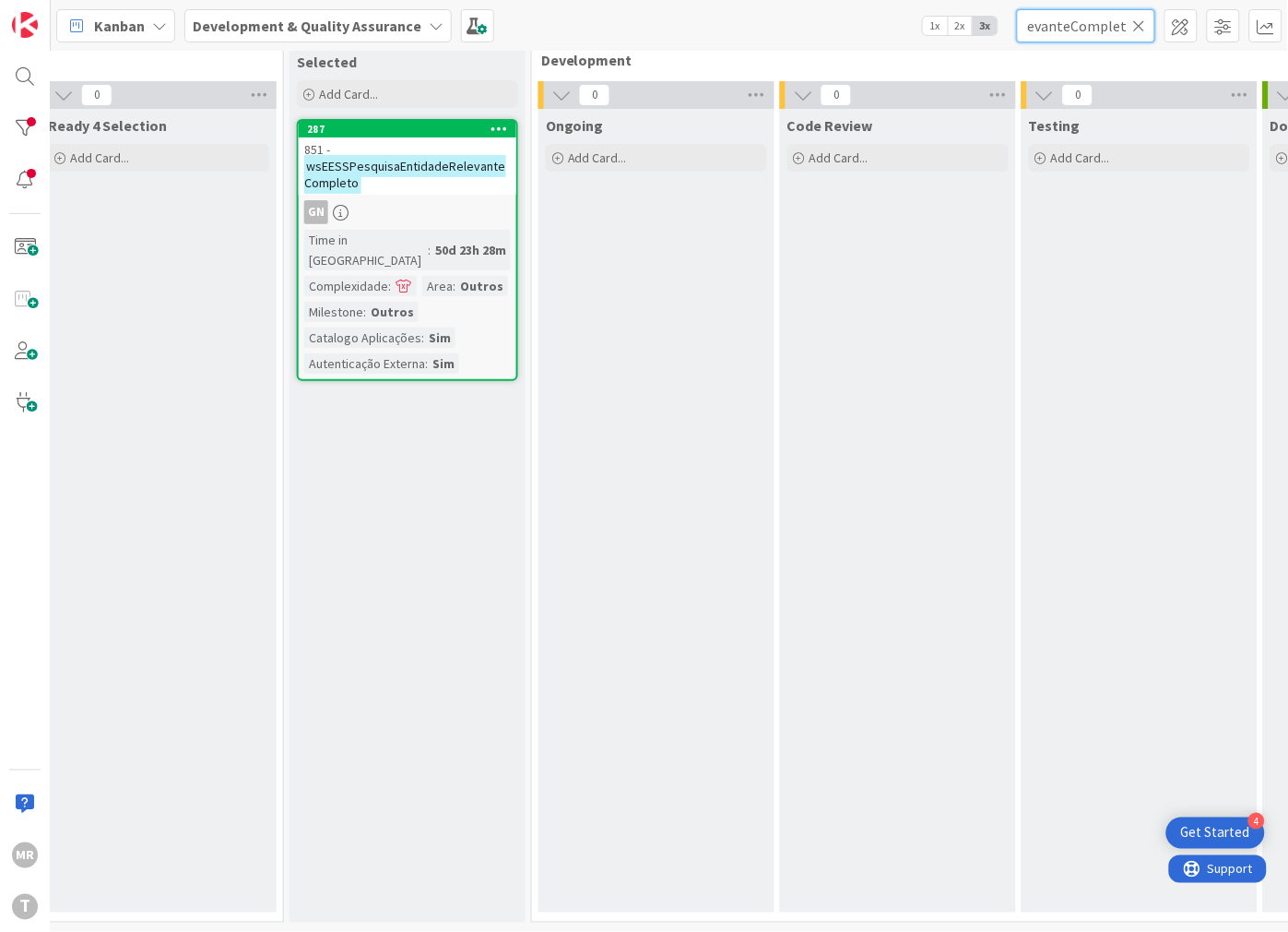
type input "wsEESSPesquisaEntidadeRelevanteCompleto"
click at [1139, 34] on input "wsEESSPesquisaEntidadeRelevanteCompleto" at bounding box center [1086, 25] width 139 height 33
click at [1140, 30] on icon at bounding box center [1140, 26] width 13 height 17
click at [1101, 29] on input "text" at bounding box center [1086, 25] width 139 height 33
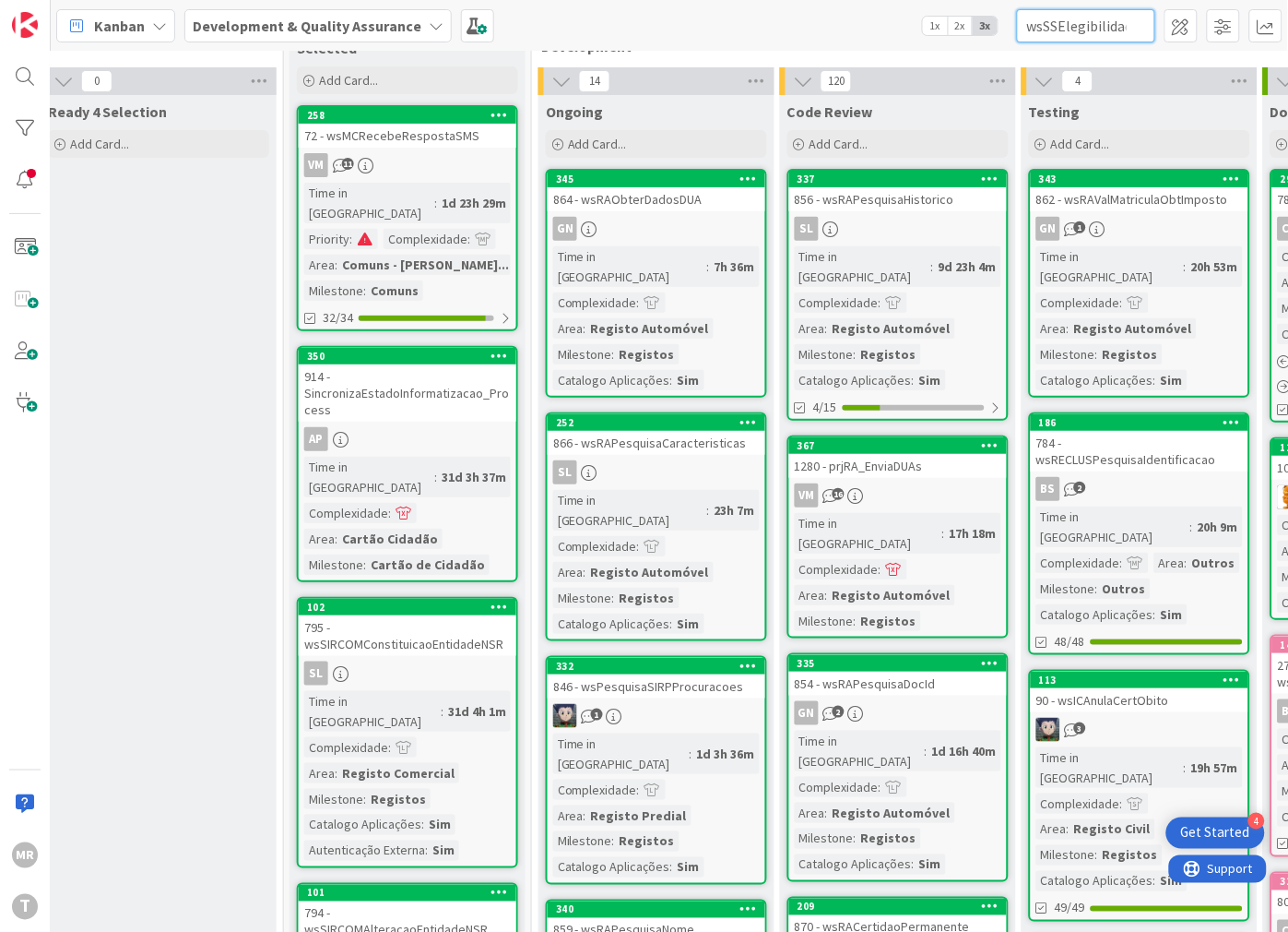
scroll to position [0, 85]
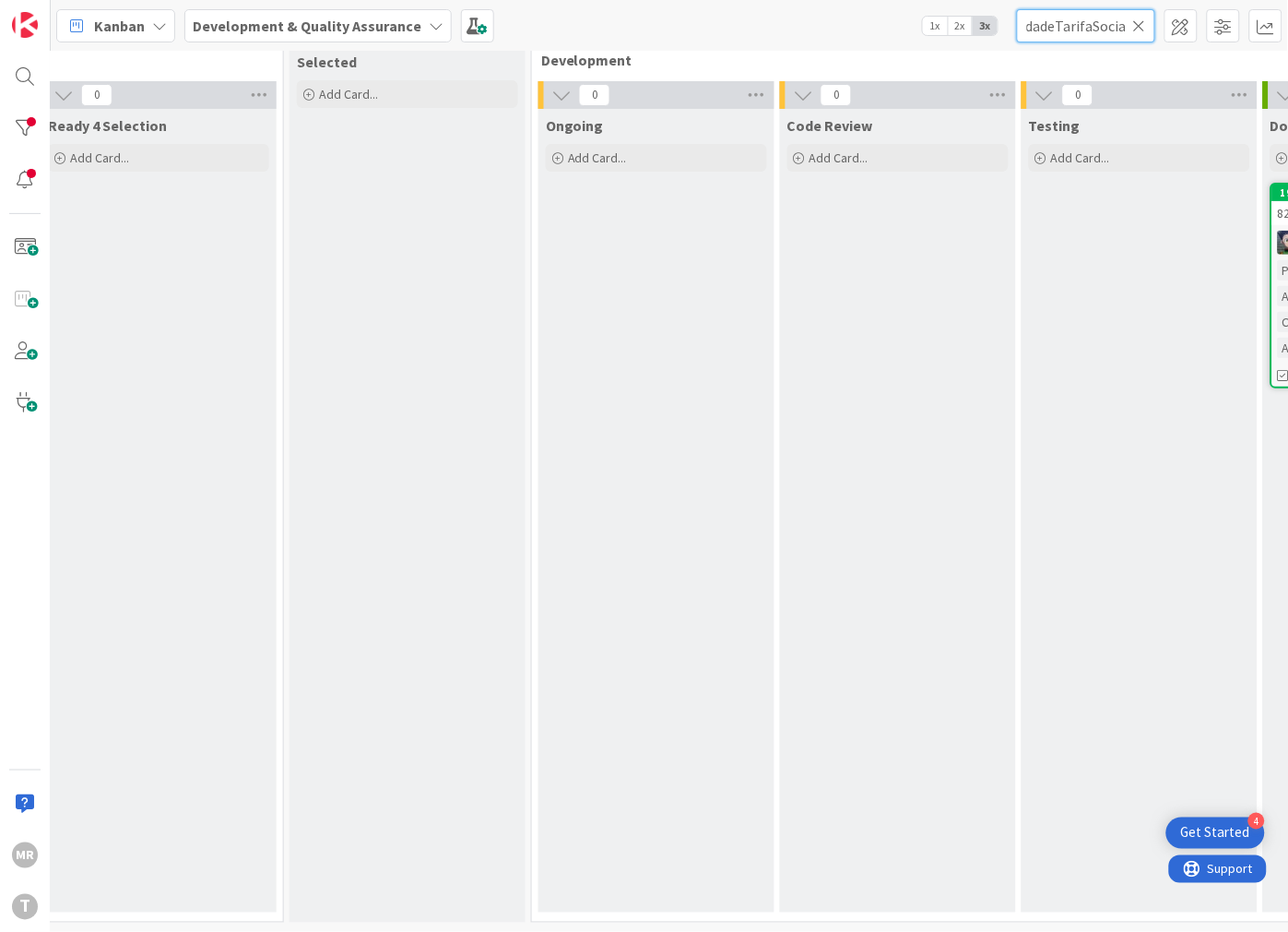
type input "wsSSElegibilidadeTarifaSocial"
drag, startPoint x: 908, startPoint y: 915, endPoint x: 1103, endPoint y: 907, distance: 195.2
click at [1103, 907] on div "1 Development 0 Ongoing Add Card... 0 Code Review Add Card... 0 Testing Add Car…" at bounding box center [1018, 474] width 981 height 914
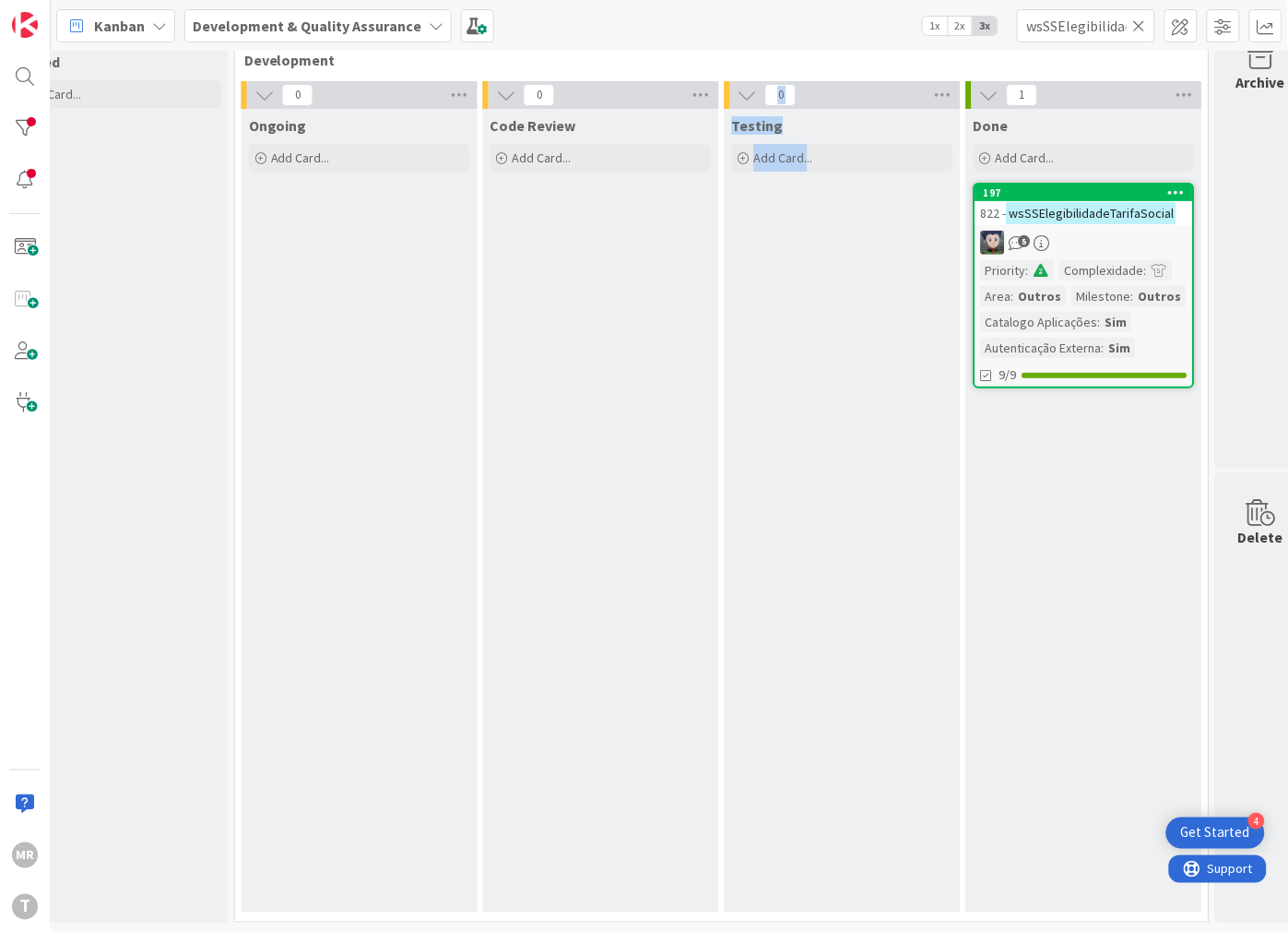
scroll to position [52, 608]
click at [1145, 25] on icon at bounding box center [1140, 26] width 13 height 17
click at [1091, 27] on input "text" at bounding box center [1086, 25] width 139 height 33
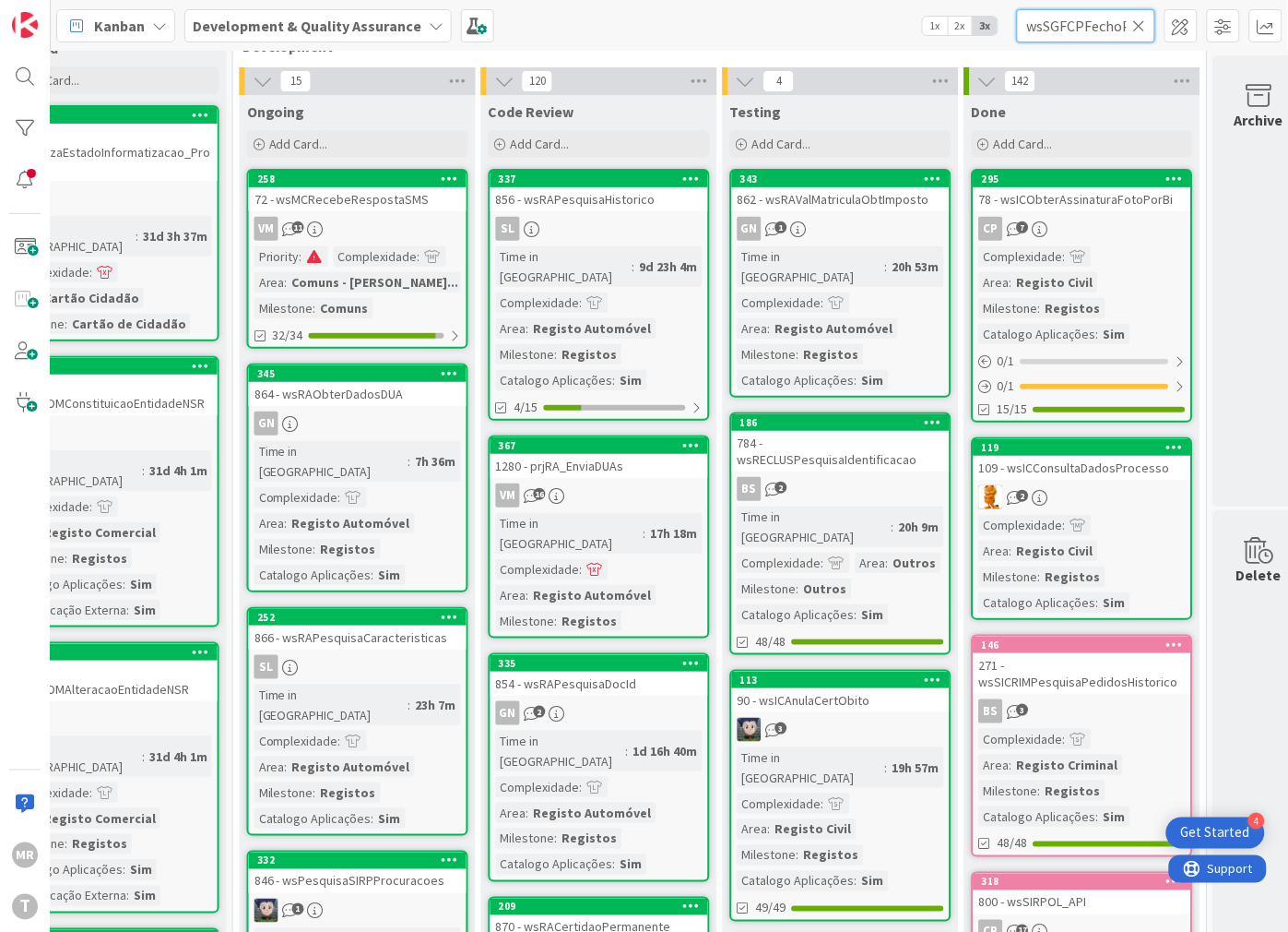
scroll to position [0, 172]
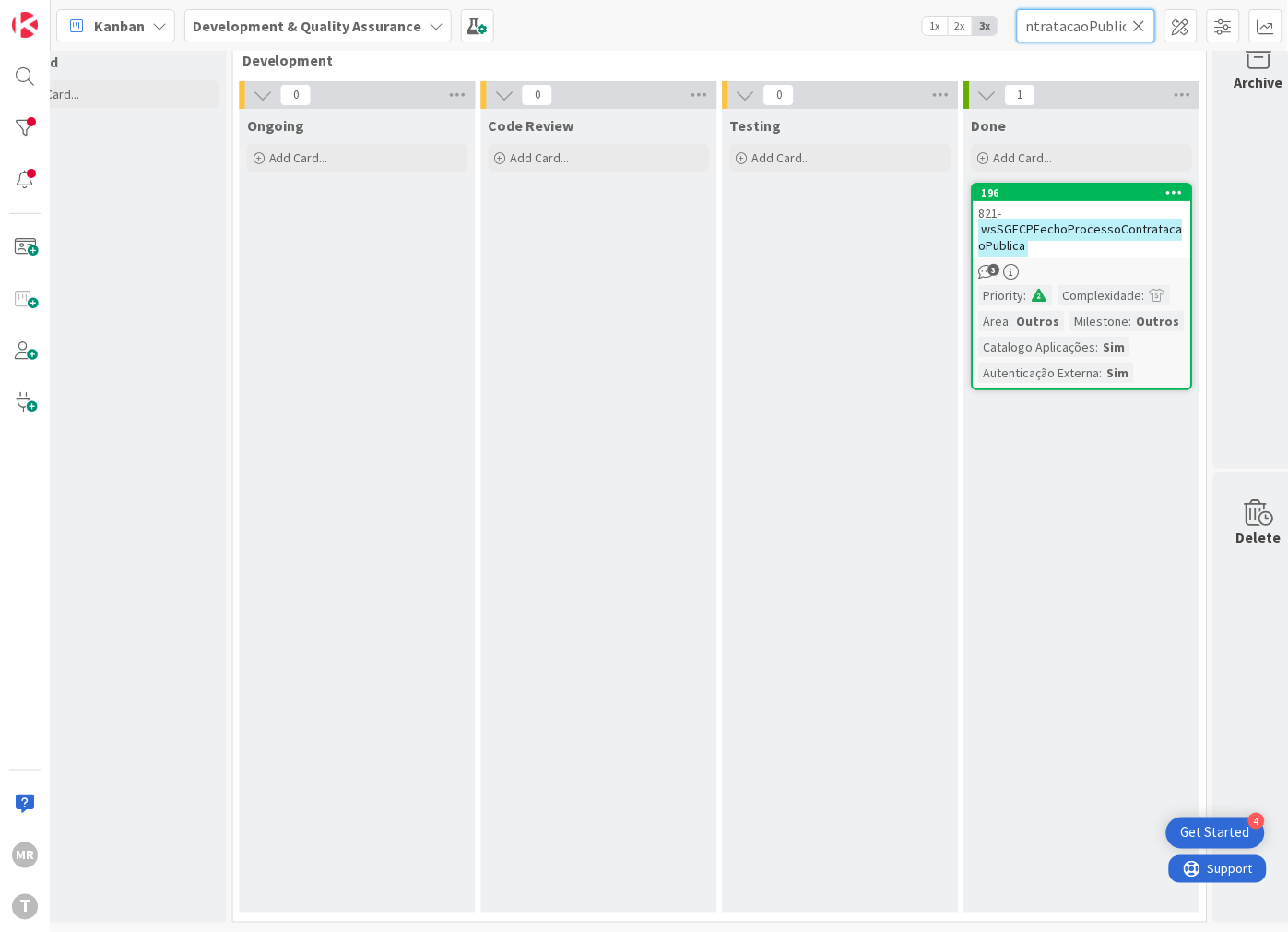
type input "wsSGFCPFechoProcessoContratacaoPublica"
click at [1146, 23] on icon at bounding box center [1140, 26] width 13 height 17
click at [1118, 25] on input "text" at bounding box center [1086, 25] width 139 height 33
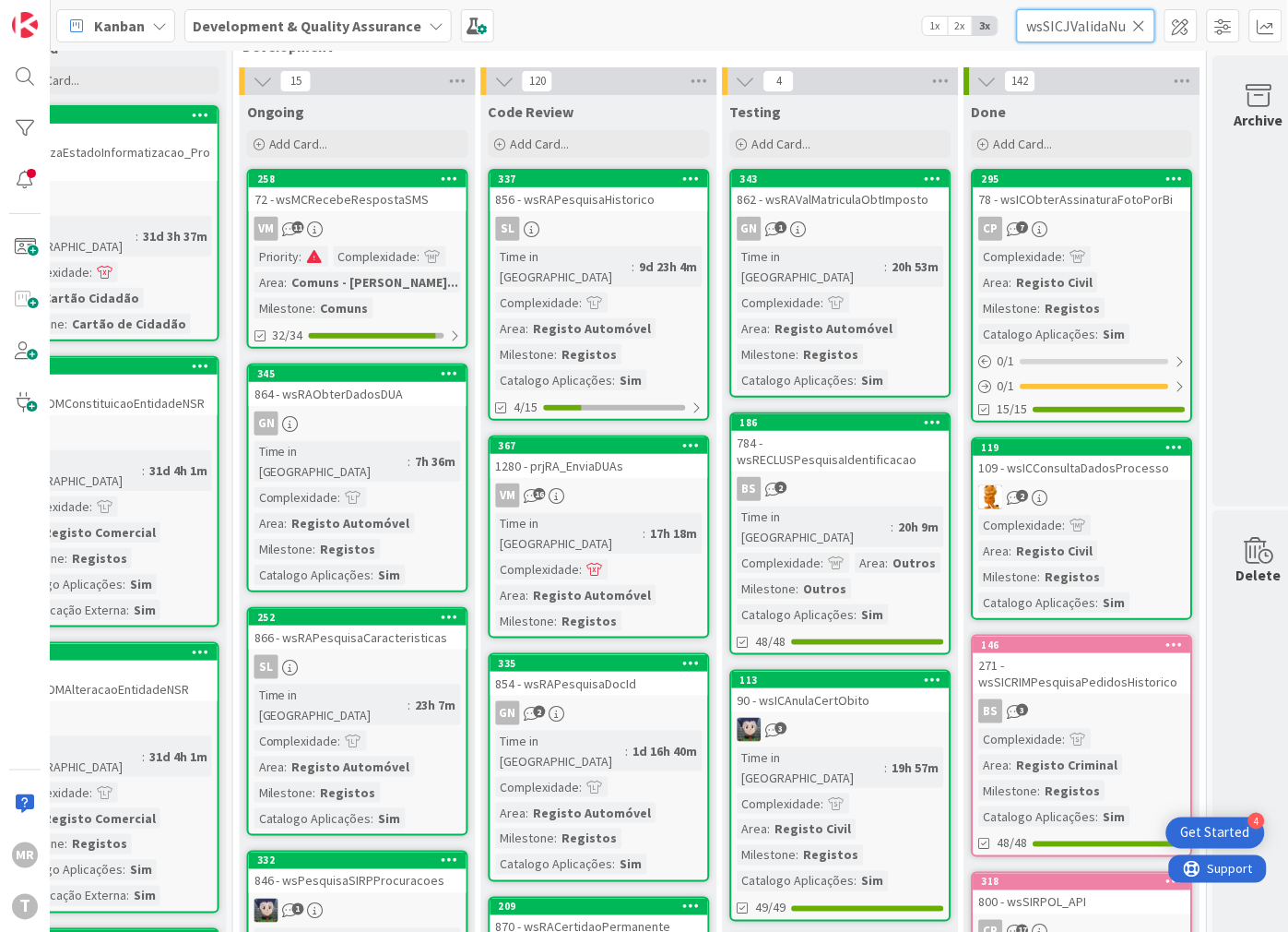
scroll to position [0, 136]
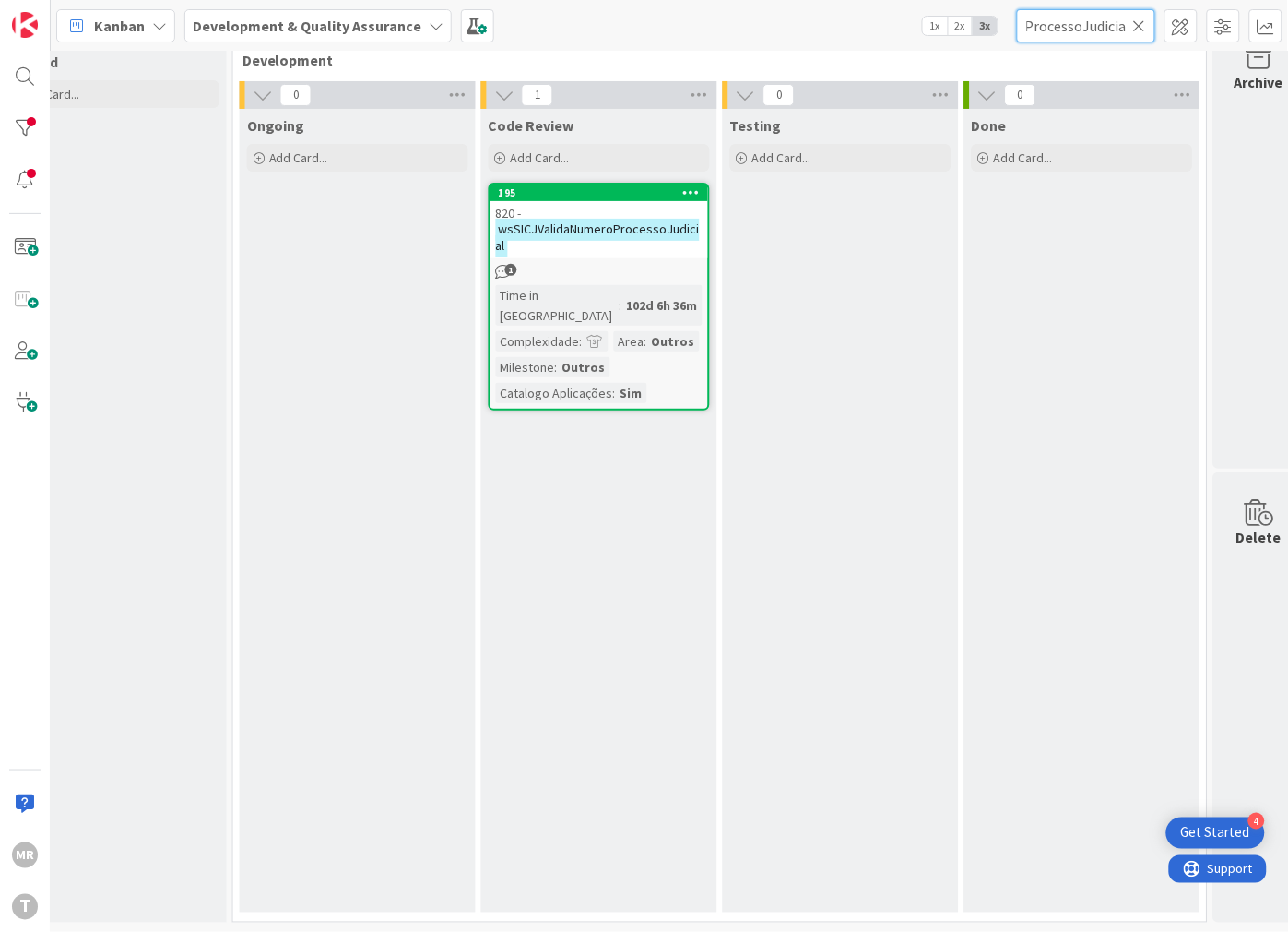
type input "wsSICJValidaNumeroProcessoJudicial"
click at [1145, 28] on icon at bounding box center [1140, 26] width 13 height 17
click at [1119, 25] on input "text" at bounding box center [1086, 25] width 139 height 33
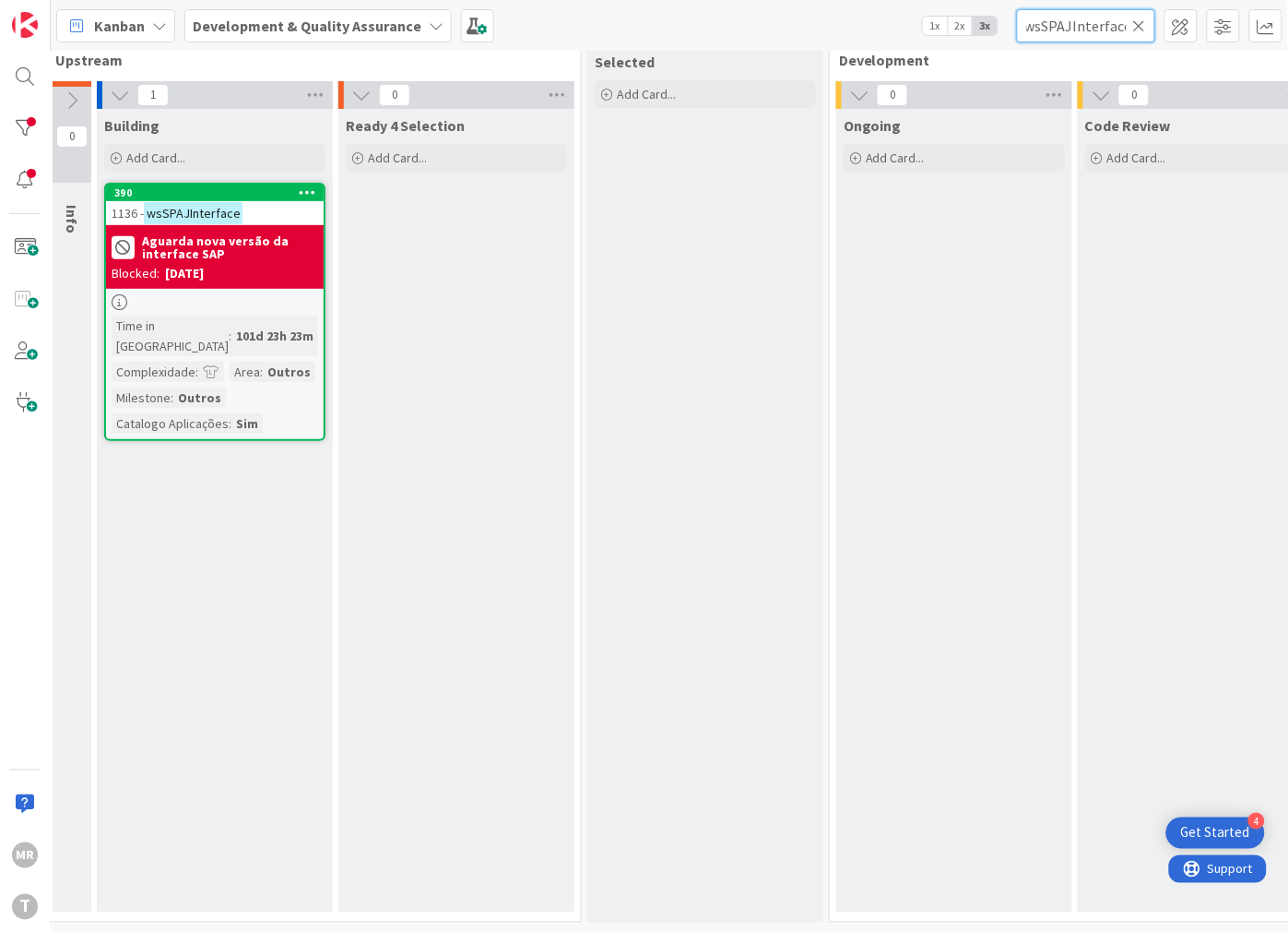
scroll to position [52, 0]
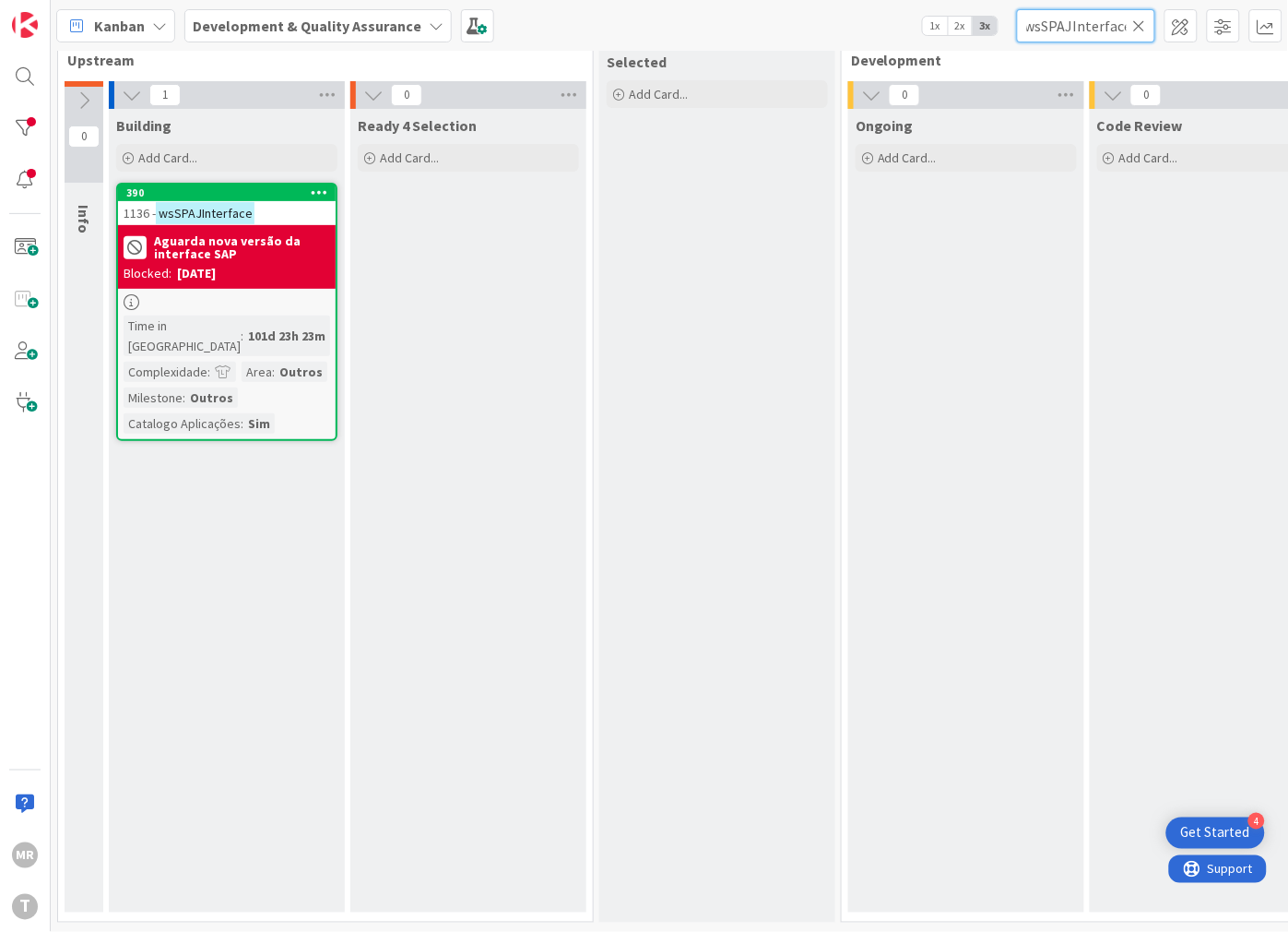
type input "wsSPAJInterface"
drag, startPoint x: 1141, startPoint y: 21, endPoint x: 1131, endPoint y: 21, distance: 10.0
click at [1141, 21] on icon at bounding box center [1140, 26] width 13 height 17
click at [1119, 25] on input "text" at bounding box center [1086, 25] width 139 height 33
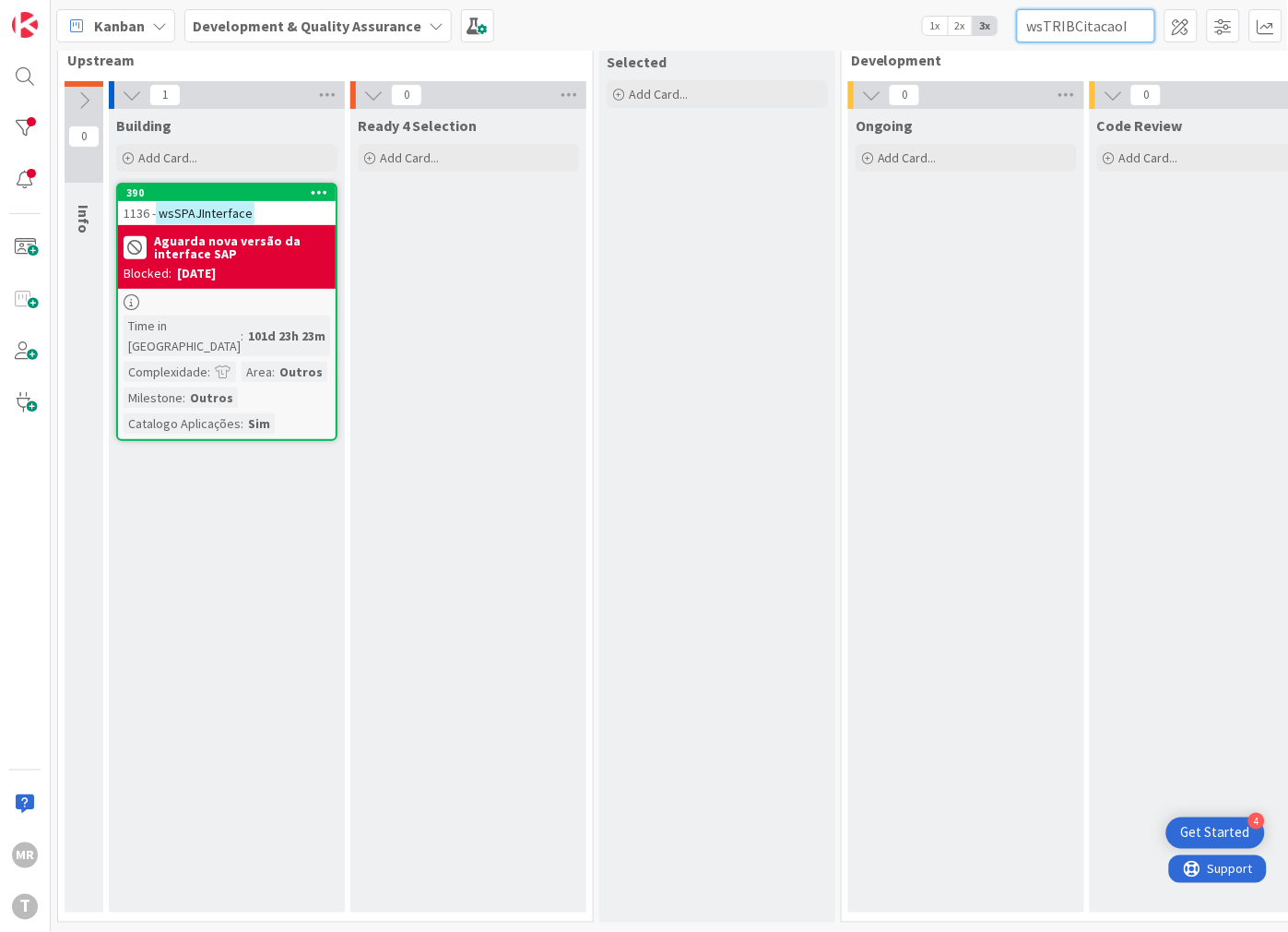
scroll to position [0, 61]
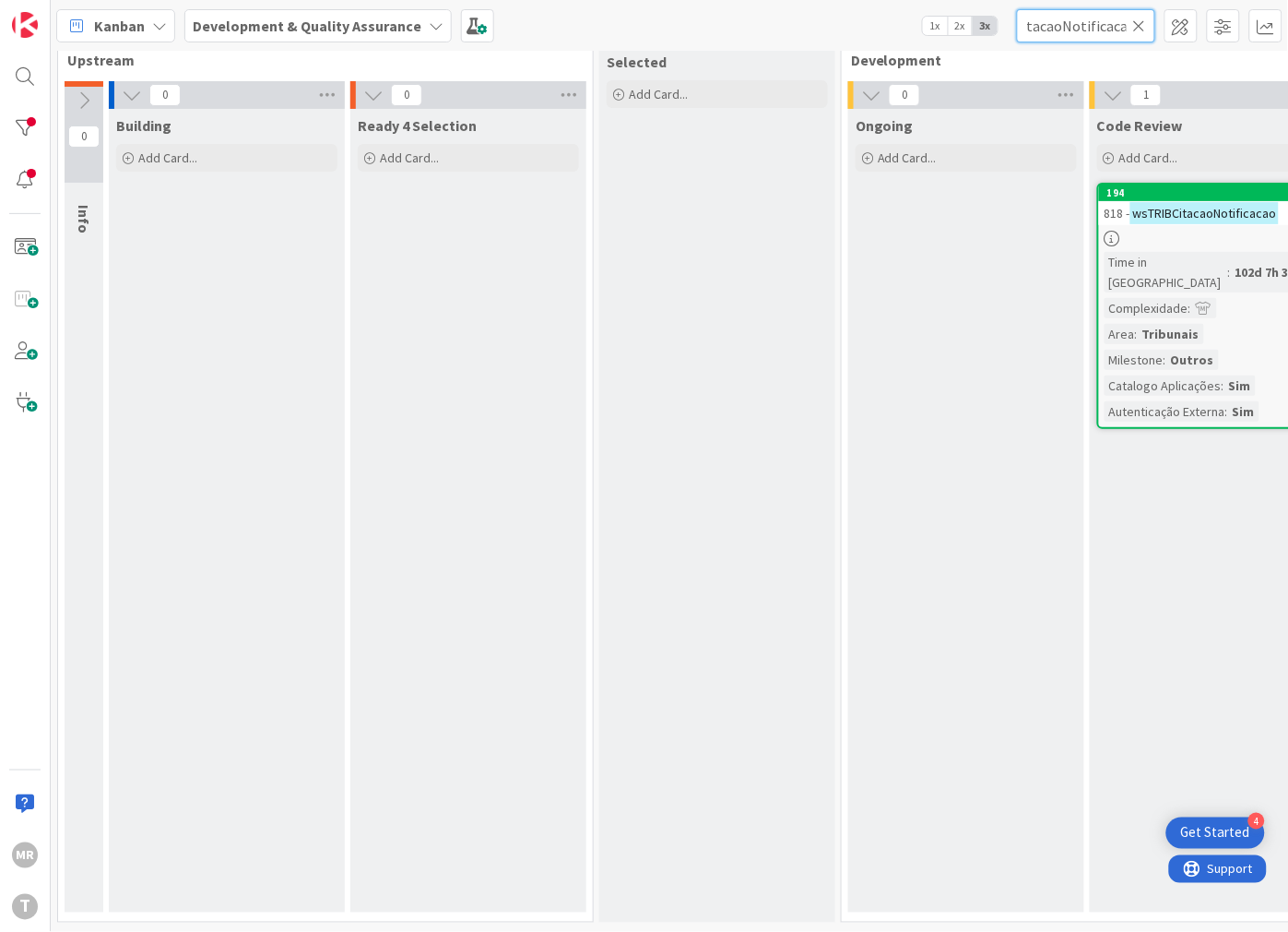
type input "wsTRIBCitacaoNotificacao"
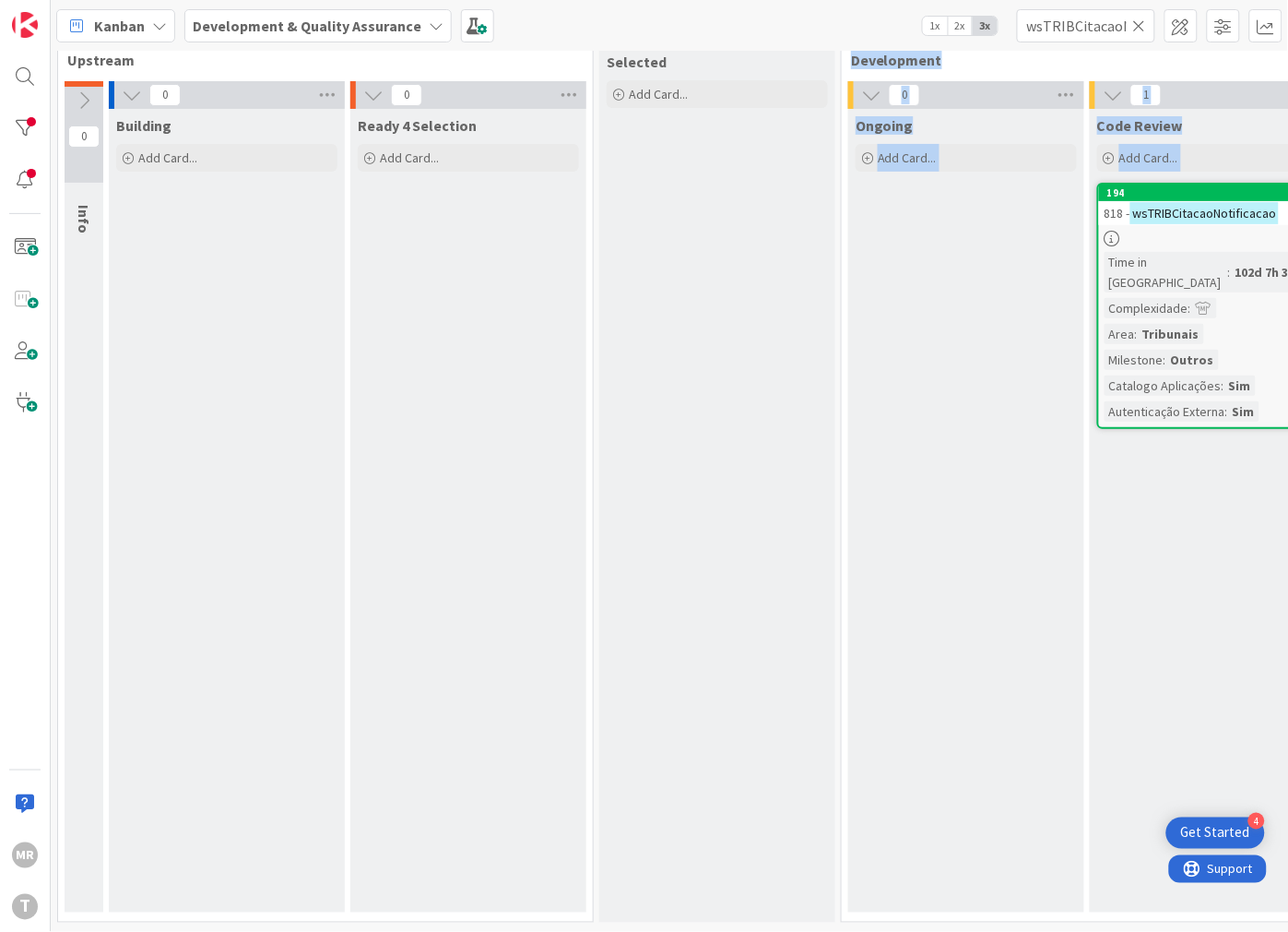
drag, startPoint x: 813, startPoint y: 915, endPoint x: 849, endPoint y: 926, distance: 37.6
click at [849, 926] on div "0 Upstream 0 Info 0 Building Add Card... 0 Ready 4 Selection Add Card... 0 Sele…" at bounding box center [669, 491] width 1237 height 881
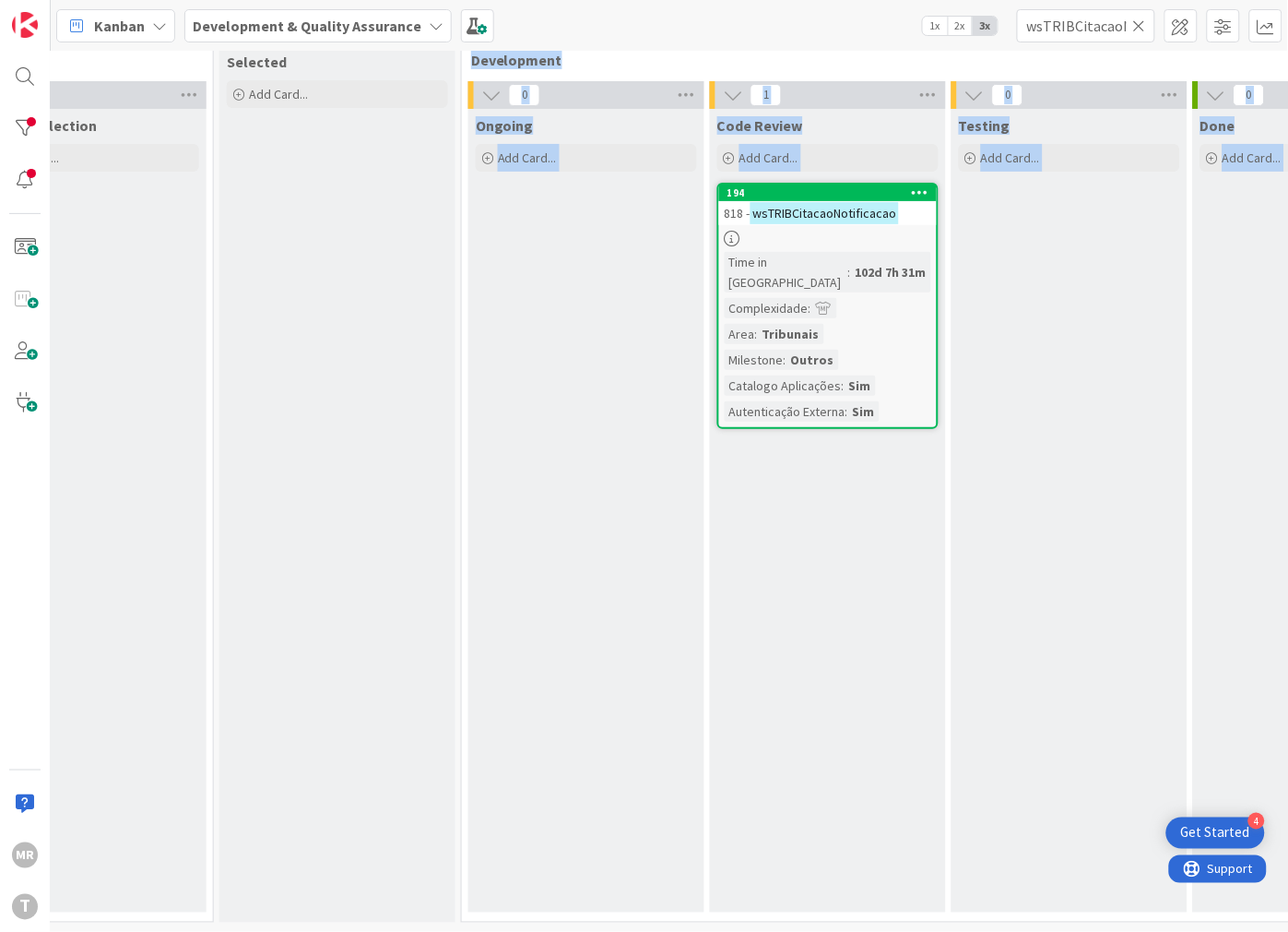
scroll to position [52, 421]
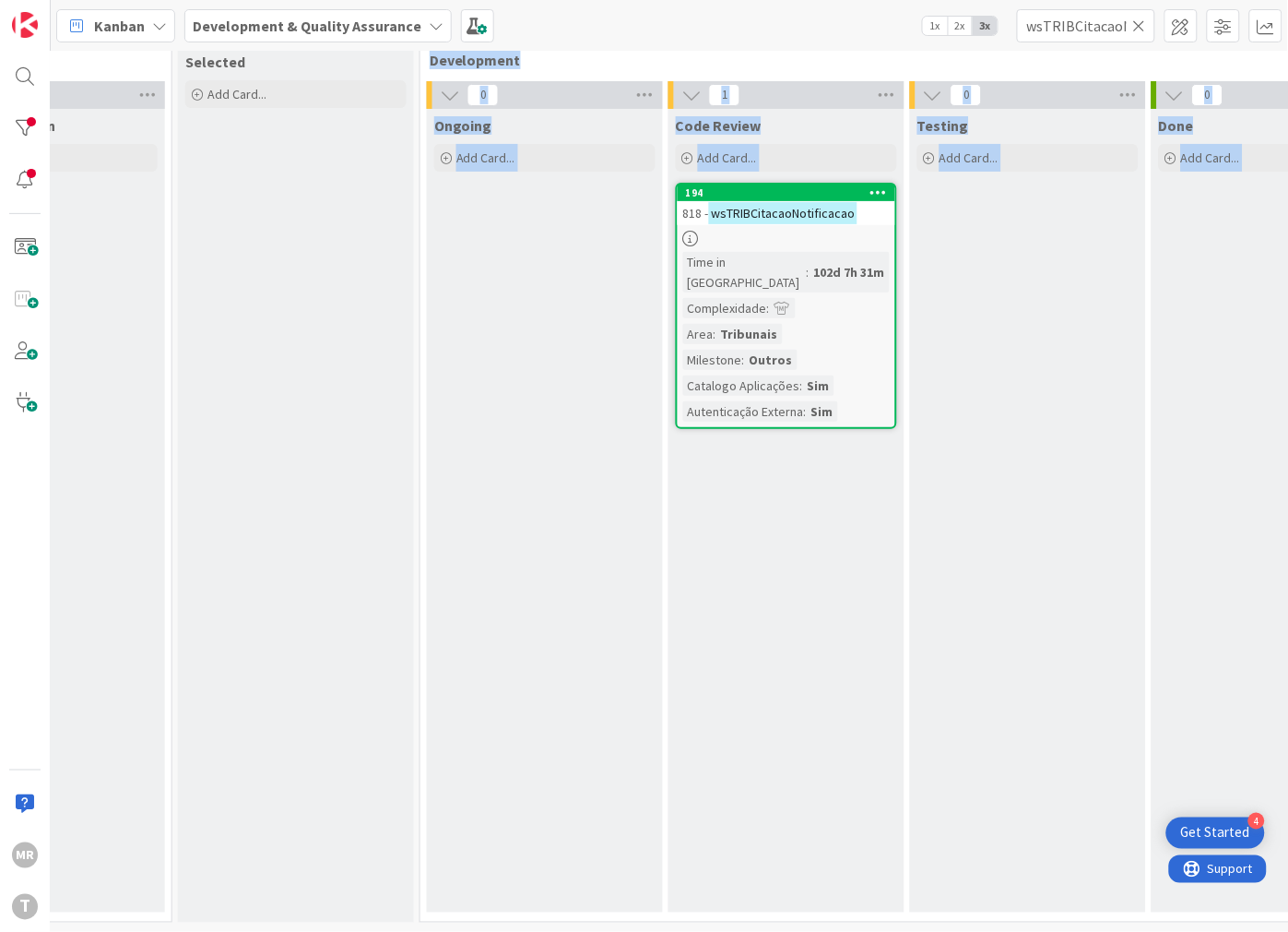
click at [859, 574] on div "Code Review Add Card... 194 818 - wsTRIBCitacaoNotificacao Time in Column : 102…" at bounding box center [786, 510] width 236 height 804
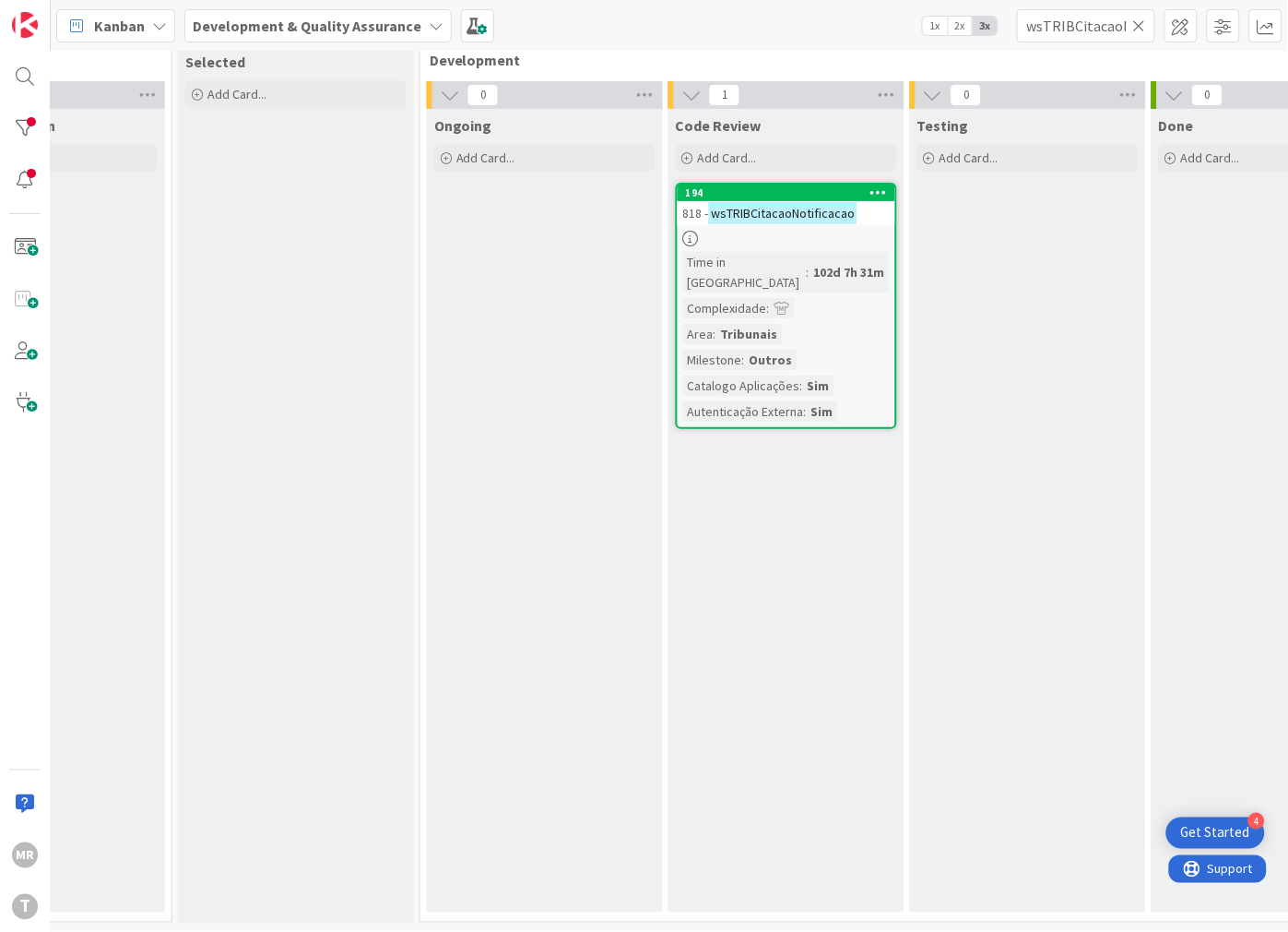
click at [1143, 24] on icon at bounding box center [1140, 26] width 13 height 17
click at [1117, 25] on input "text" at bounding box center [1086, 25] width 139 height 33
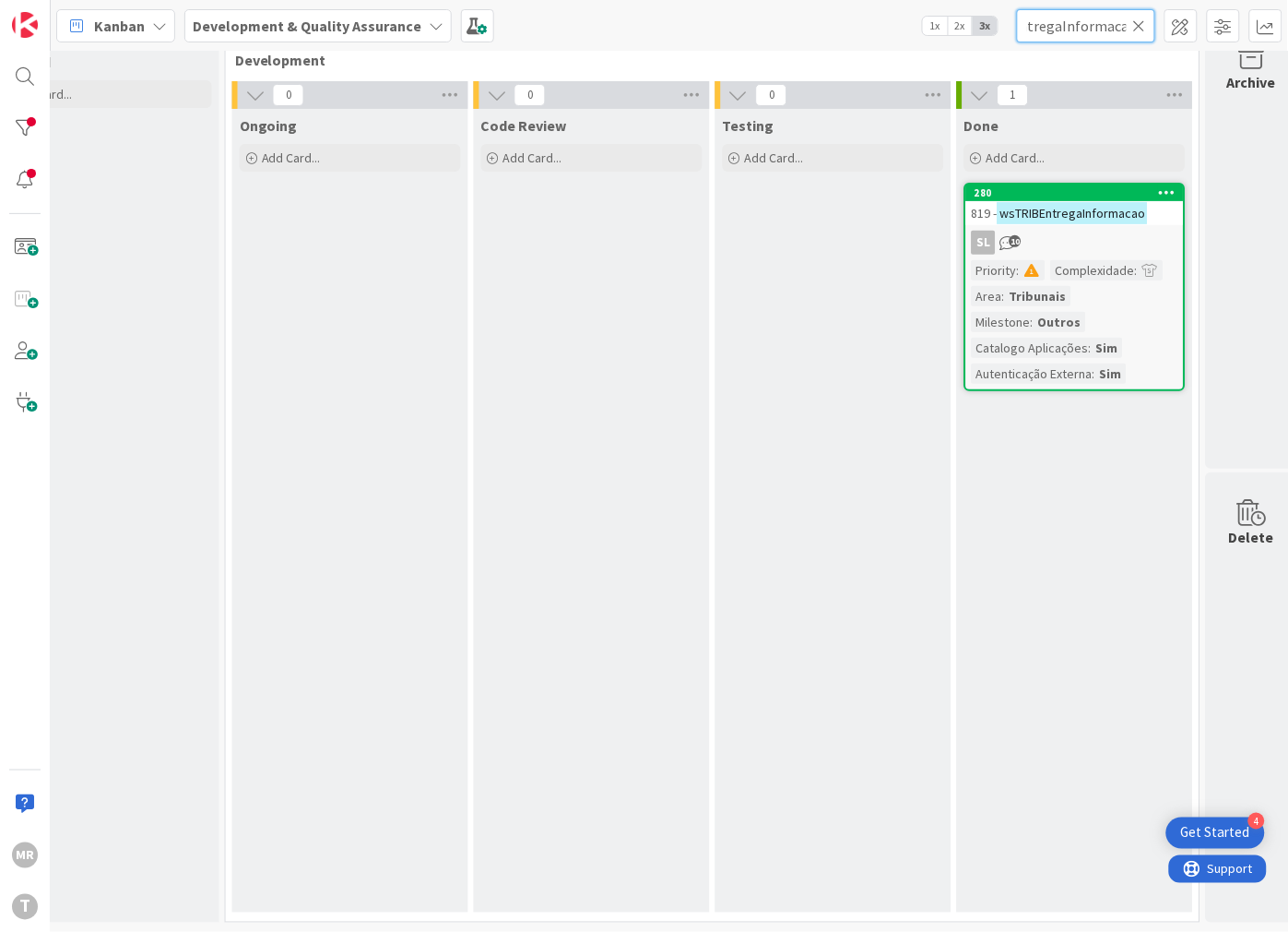
scroll to position [52, 622]
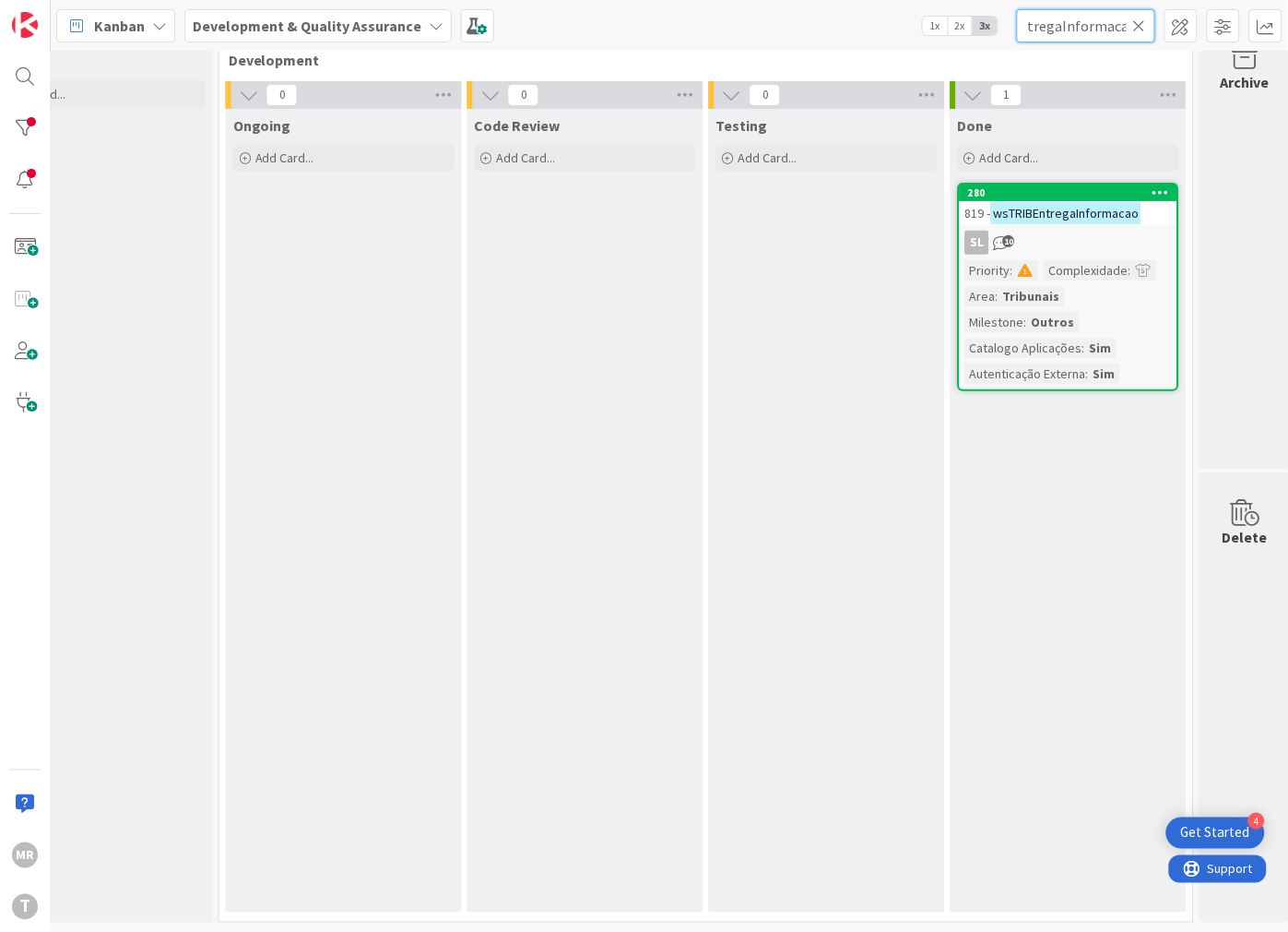
type input "wsTRIBEntregaInformacao"
click at [1141, 27] on icon at bounding box center [1140, 26] width 13 height 17
click at [1094, 27] on input "text" at bounding box center [1086, 25] width 139 height 33
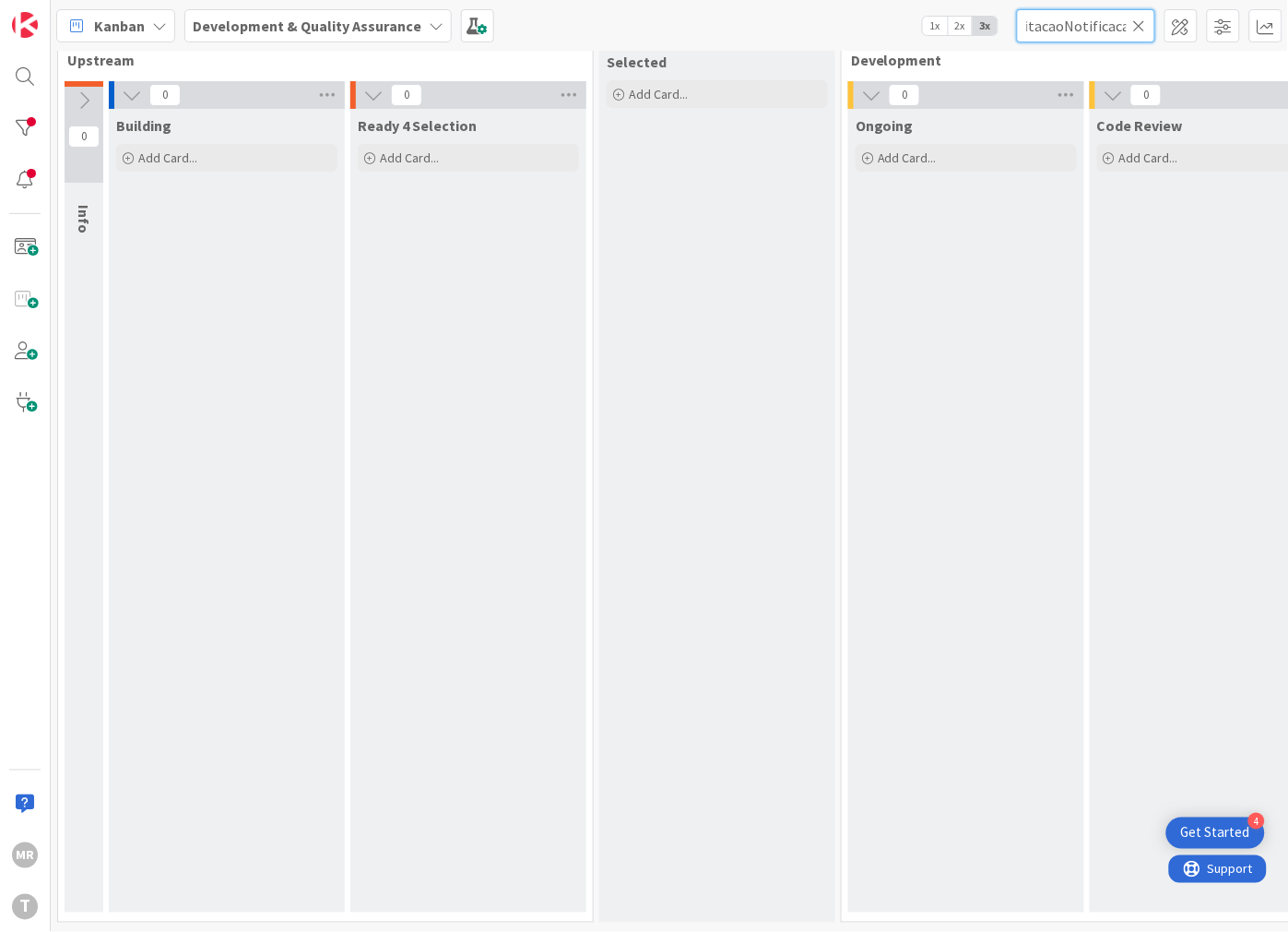
scroll to position [52, 646]
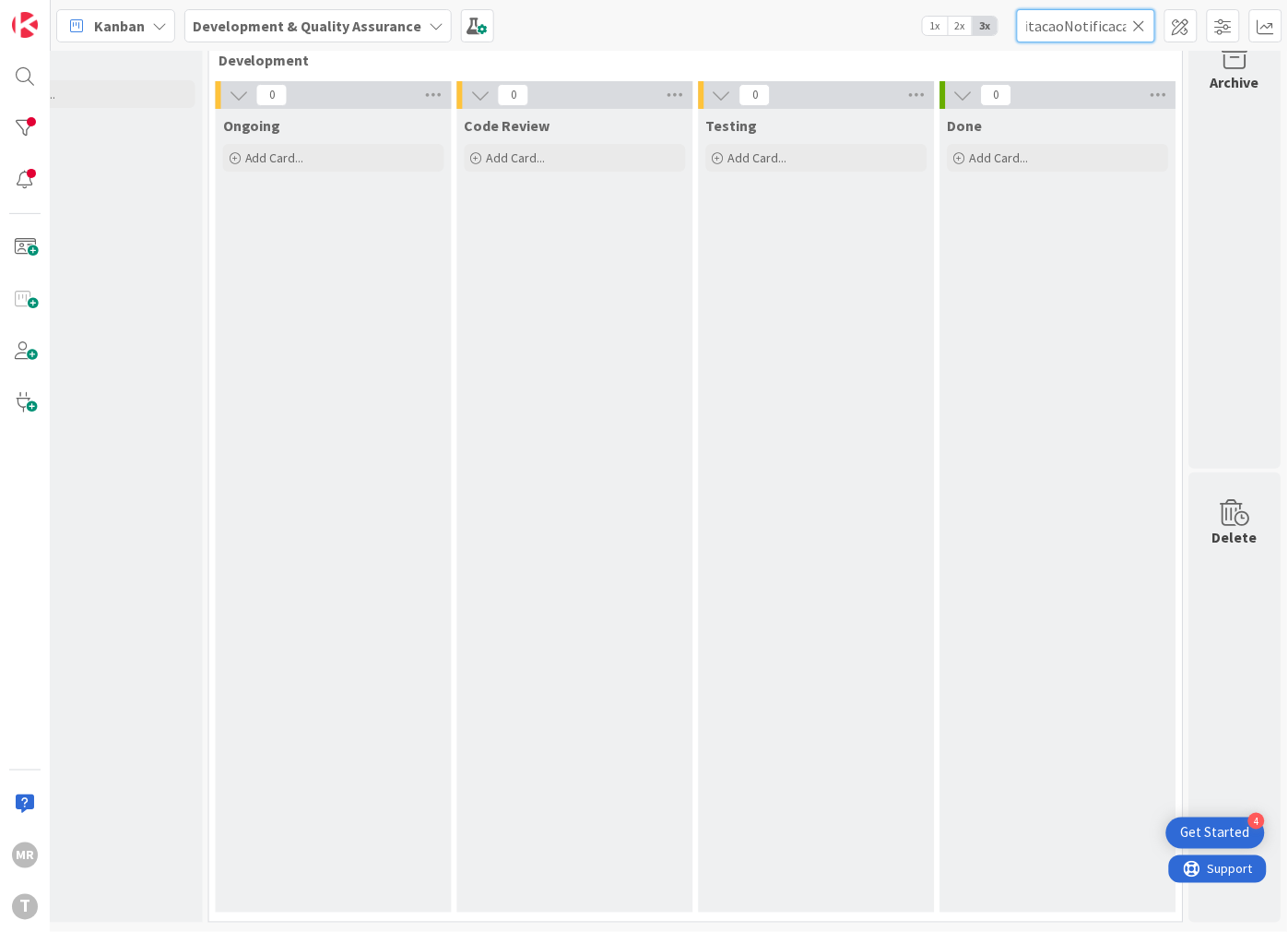
type input "wsTRIBSICJUTCitacaoNotificacao"
click at [1138, 22] on icon at bounding box center [1140, 26] width 13 height 17
click at [1051, 19] on input "text" at bounding box center [1086, 25] width 139 height 33
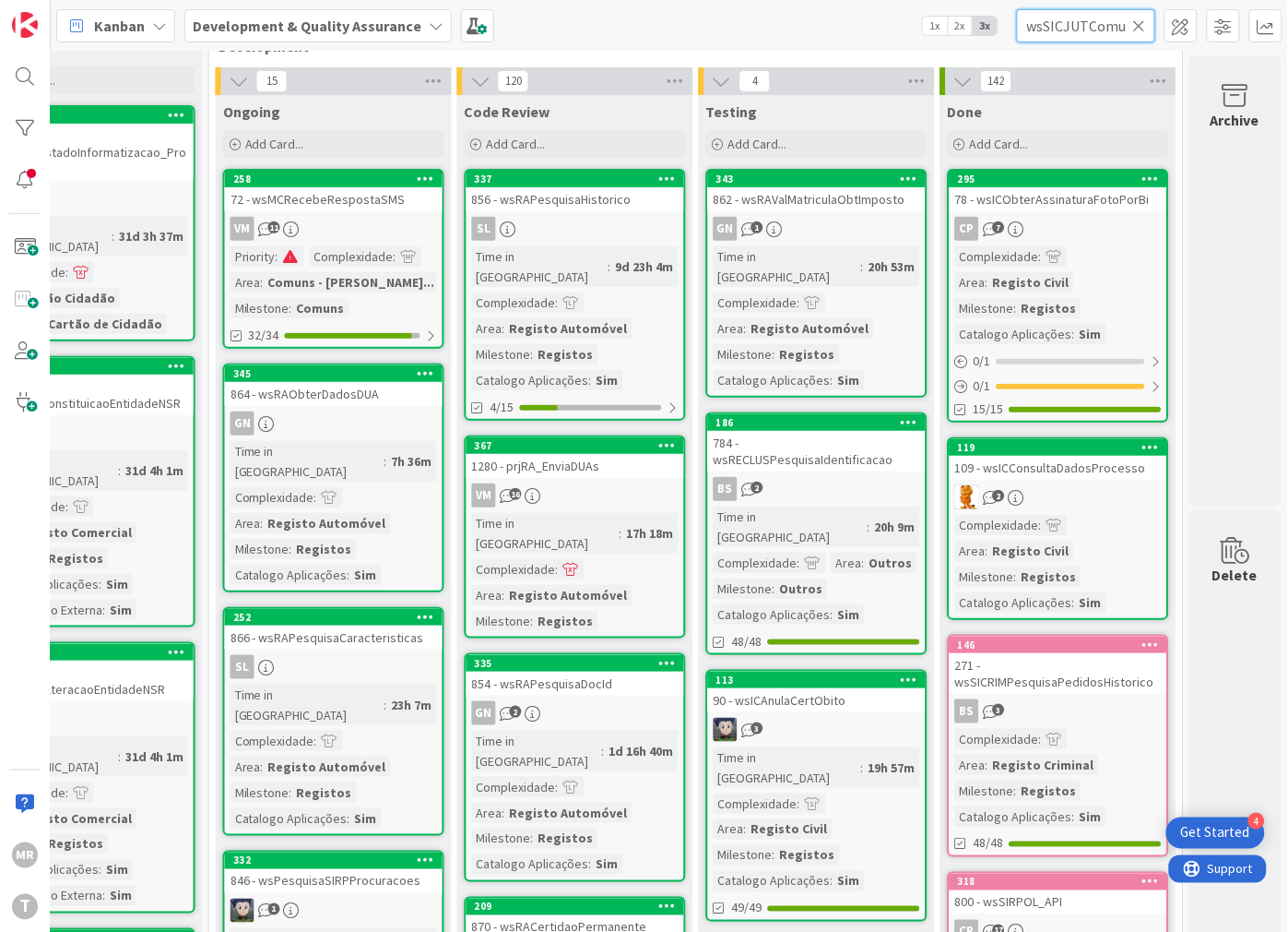
scroll to position [0, 79]
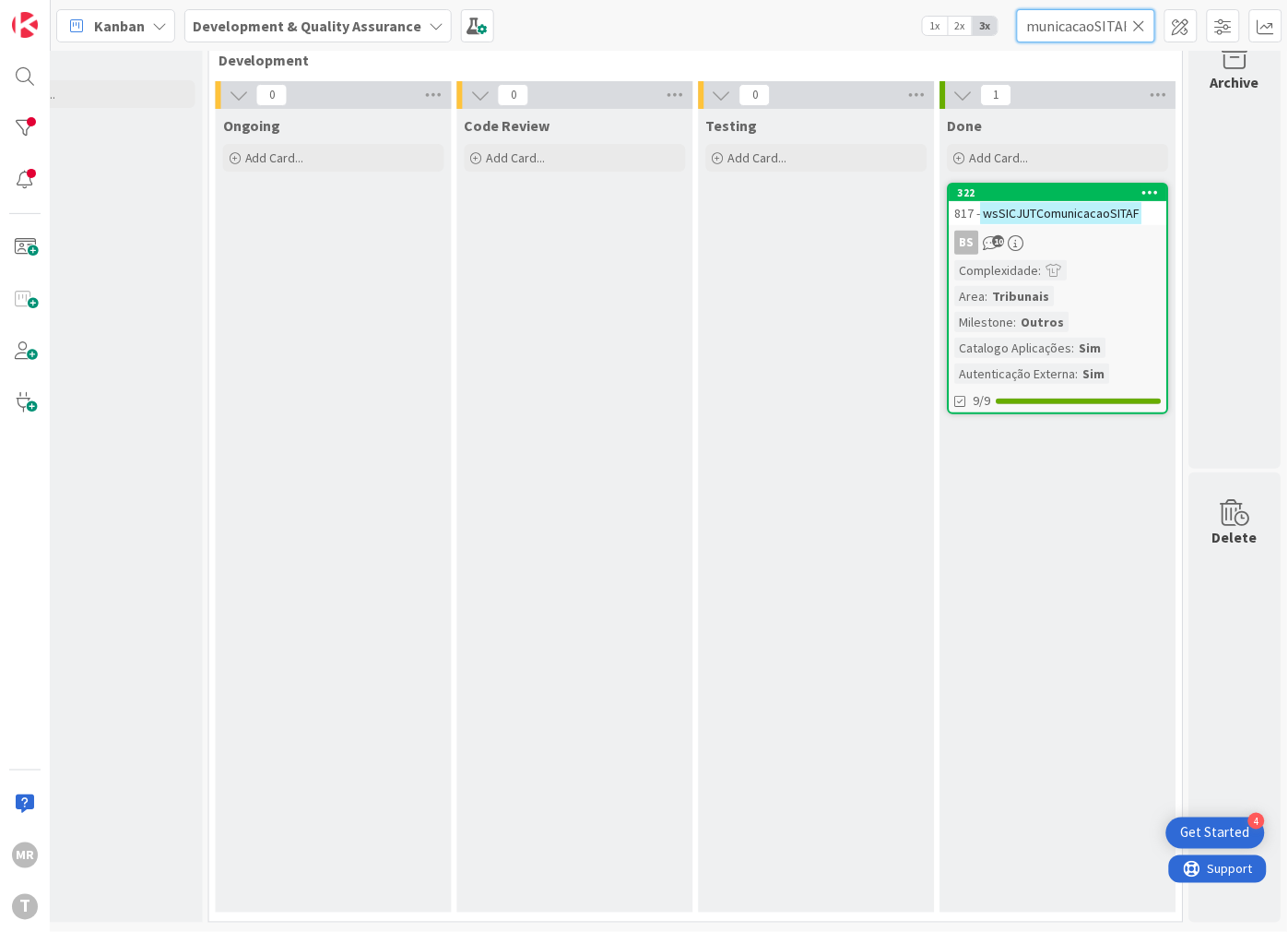
type input "wsSICJUTComunicacaoSITAF"
drag, startPoint x: 1142, startPoint y: 21, endPoint x: 1123, endPoint y: 23, distance: 19.1
click at [1142, 21] on icon at bounding box center [1140, 26] width 13 height 17
click at [1121, 24] on input "text" at bounding box center [1086, 25] width 139 height 33
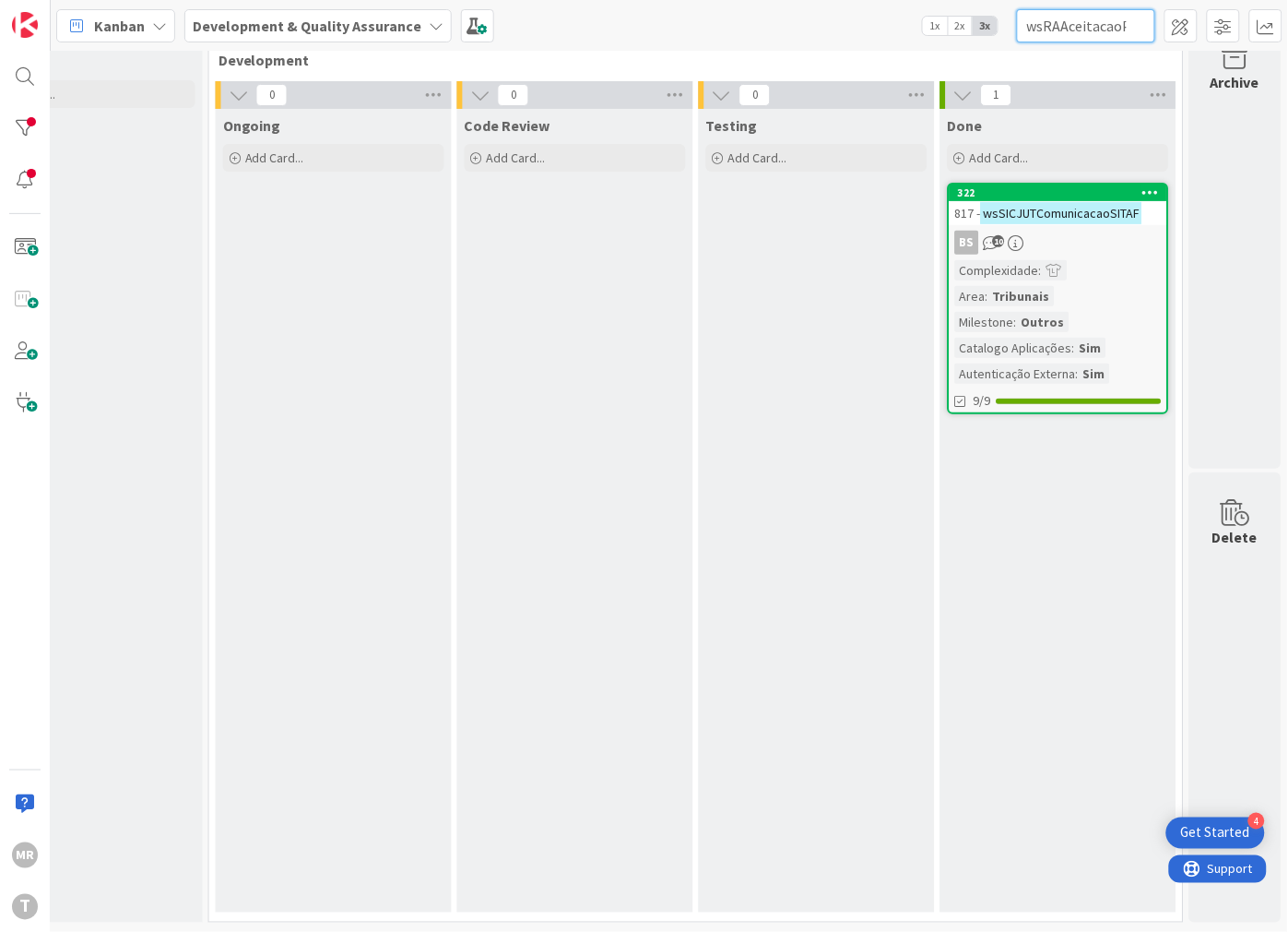
scroll to position [0, 88]
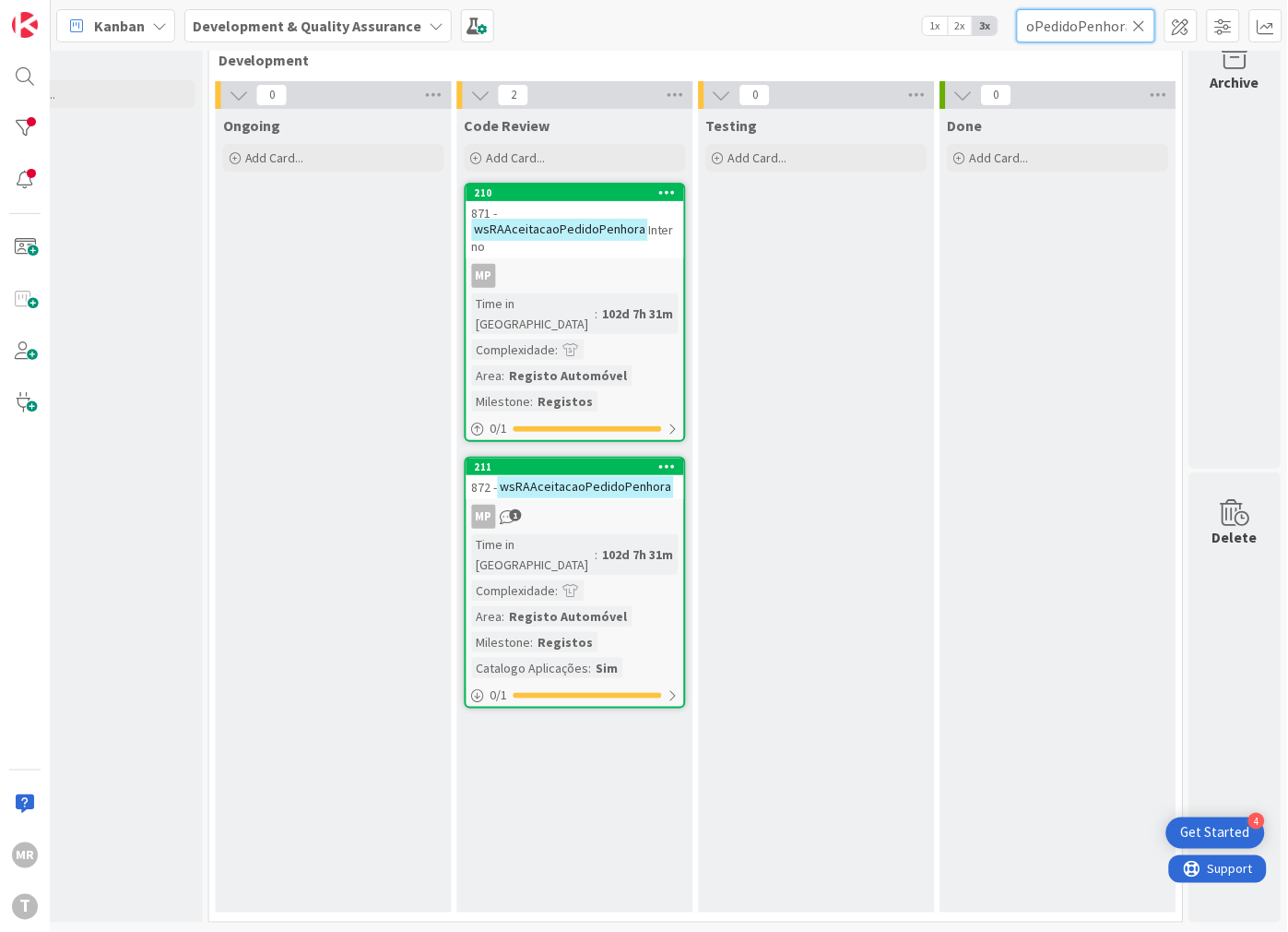
type input "wsRAAceitacaoPedidoPenhora"
click at [1139, 30] on icon at bounding box center [1140, 26] width 13 height 17
click at [1104, 30] on input "text" at bounding box center [1086, 25] width 139 height 33
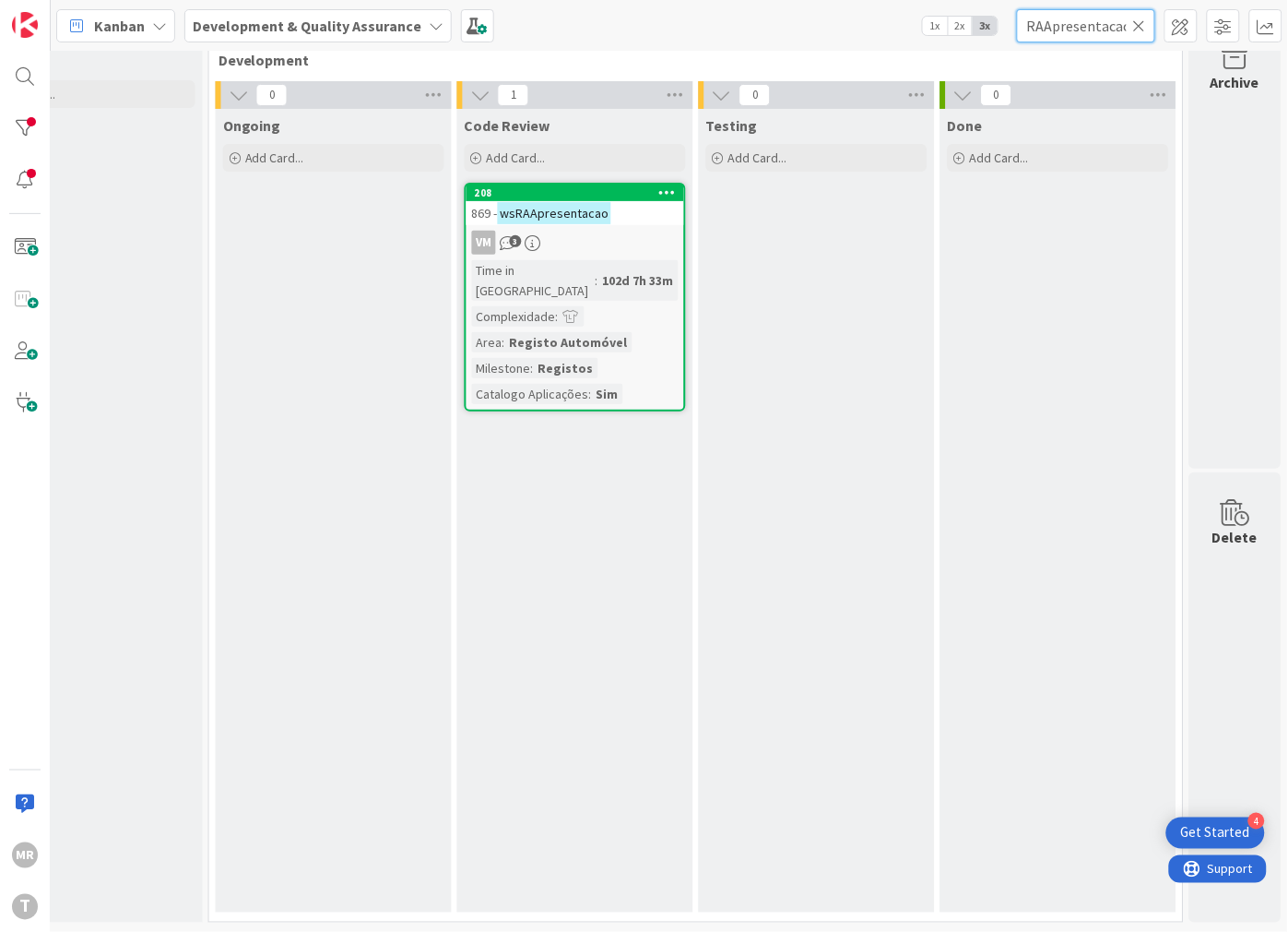
type input "wsRAApresentacao"
drag, startPoint x: 1148, startPoint y: 28, endPoint x: 1135, endPoint y: 28, distance: 13.0
click at [1147, 28] on input "wsRAApresentacao" at bounding box center [1086, 25] width 139 height 33
click at [1132, 28] on input "wsRAApresentacao" at bounding box center [1086, 25] width 139 height 33
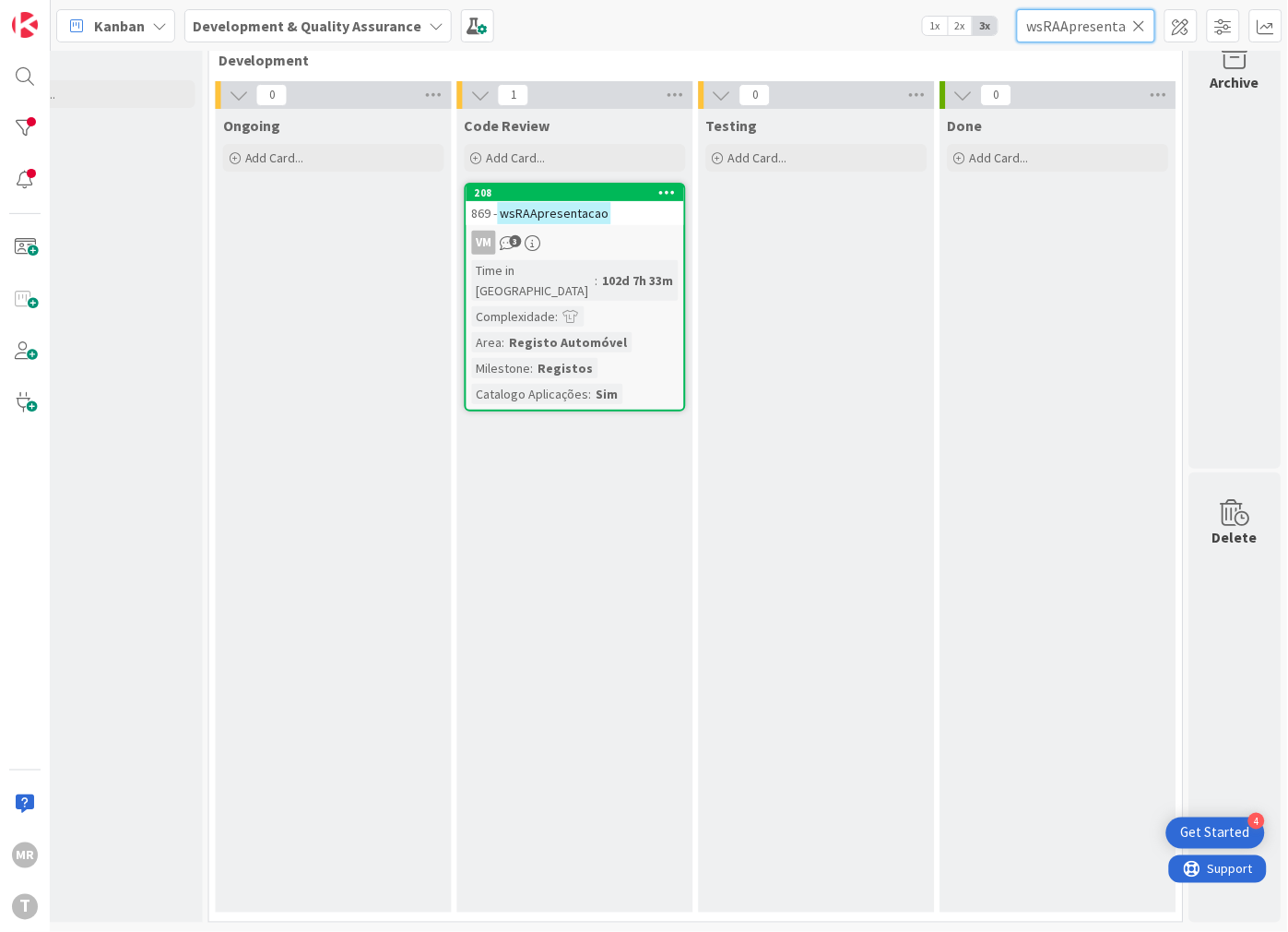
click at [1082, 23] on input "wsRAApresentacao" at bounding box center [1086, 25] width 139 height 33
click at [1143, 24] on icon at bounding box center [1140, 26] width 13 height 17
click at [1122, 25] on input "text" at bounding box center [1086, 25] width 139 height 33
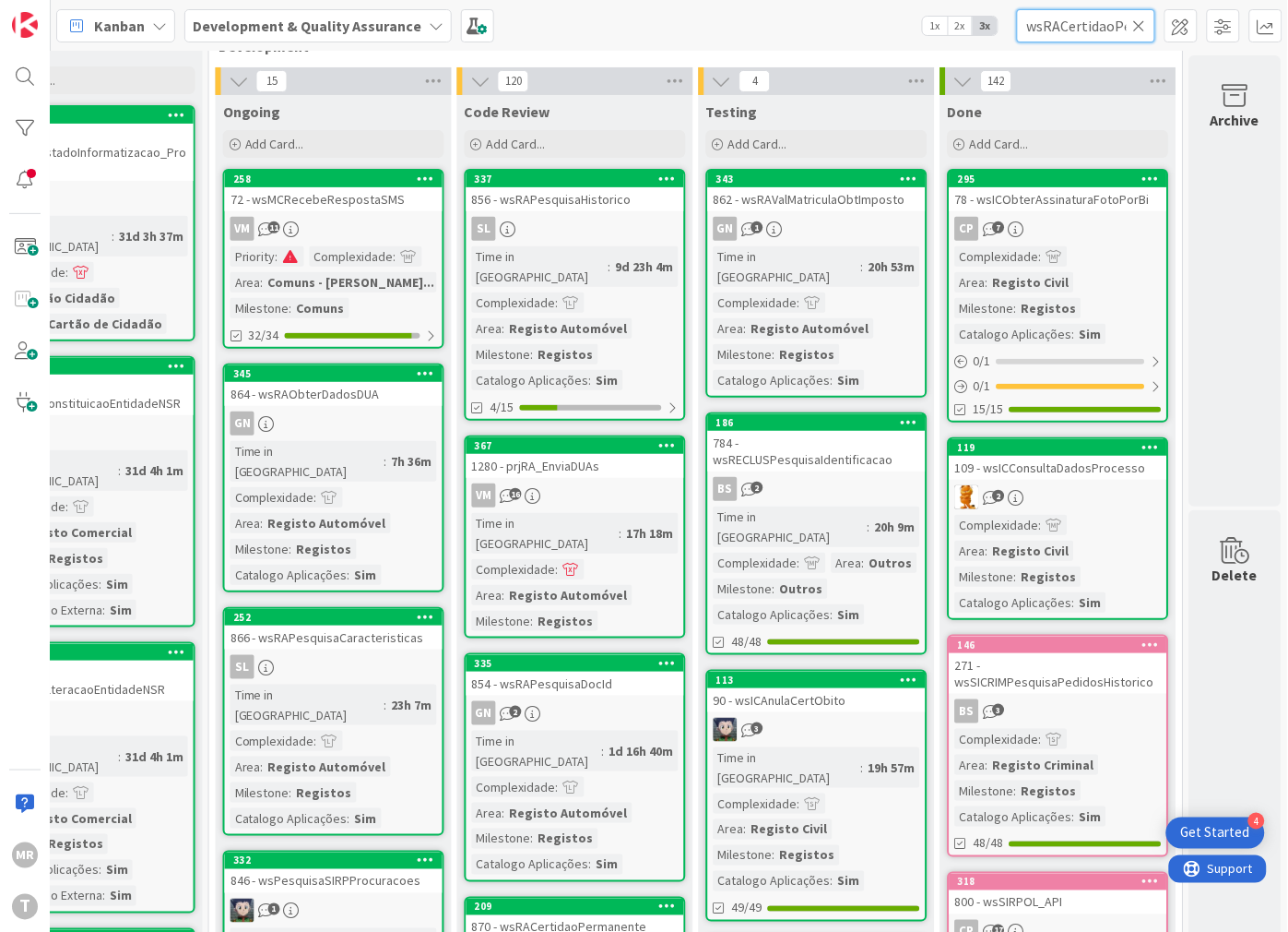
scroll to position [0, 62]
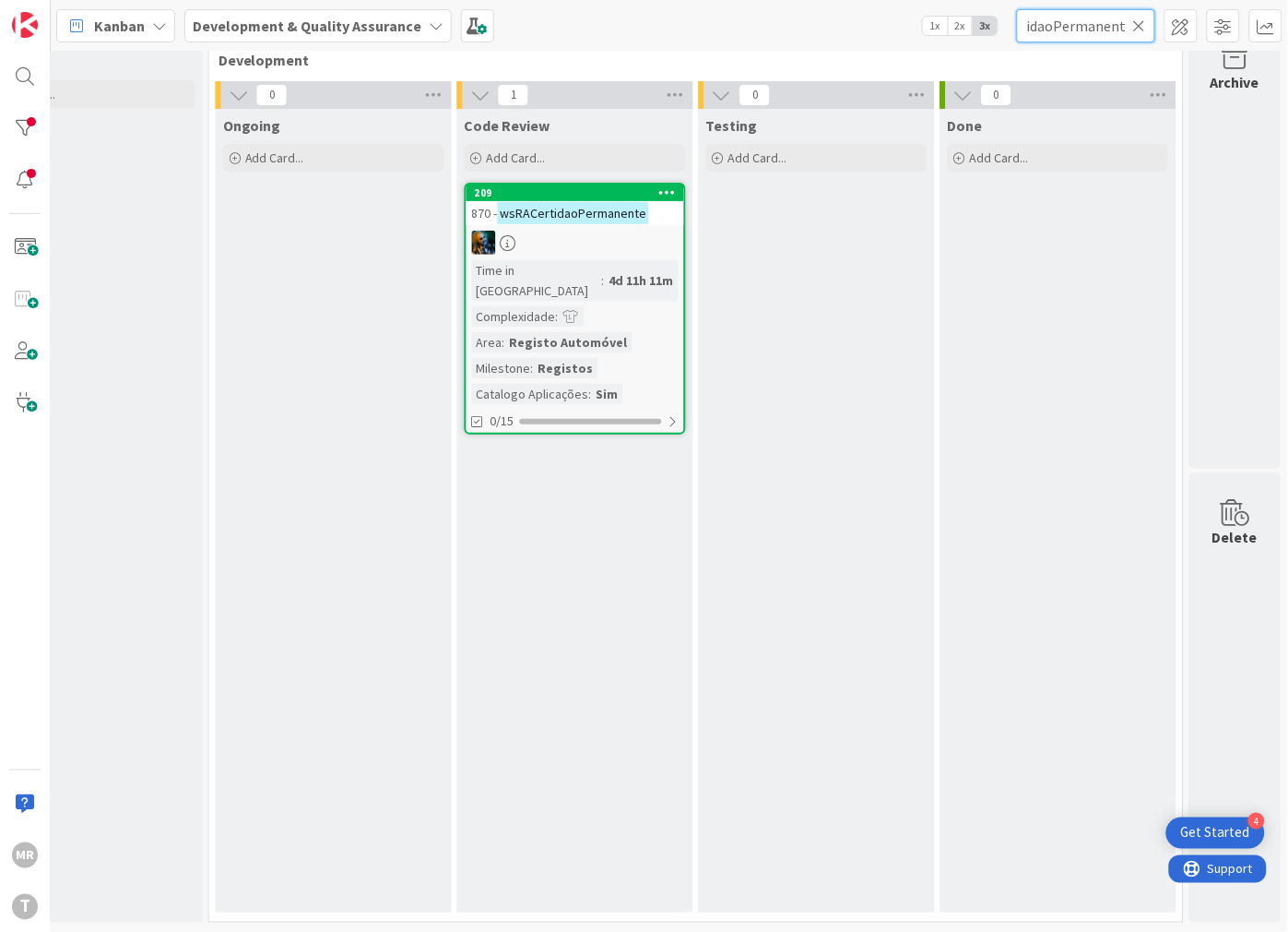
type input "wsRACertidaoPermanente"
click at [1137, 29] on icon at bounding box center [1140, 26] width 13 height 17
click at [1114, 32] on input "text" at bounding box center [1086, 25] width 139 height 33
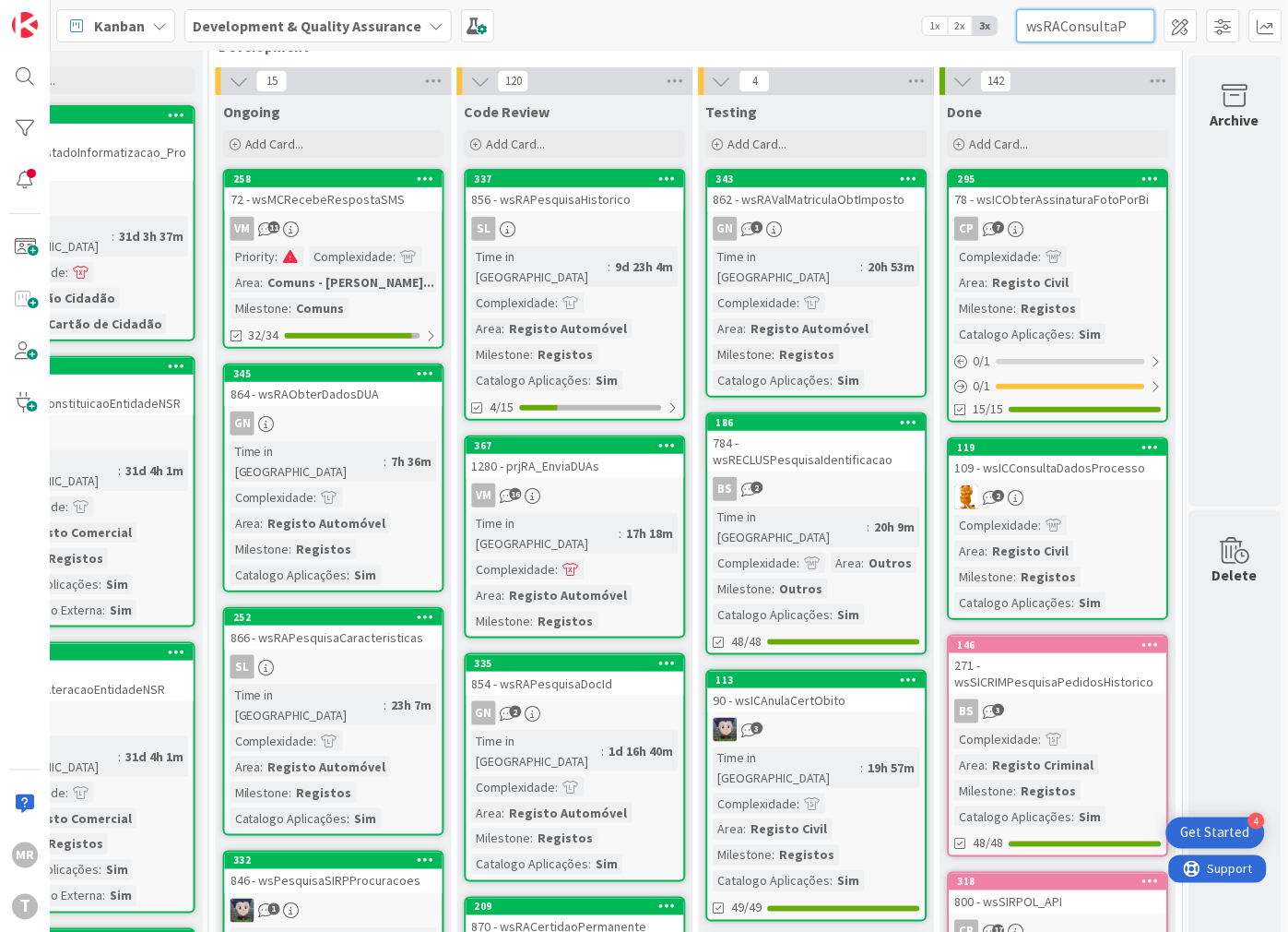
scroll to position [0, 83]
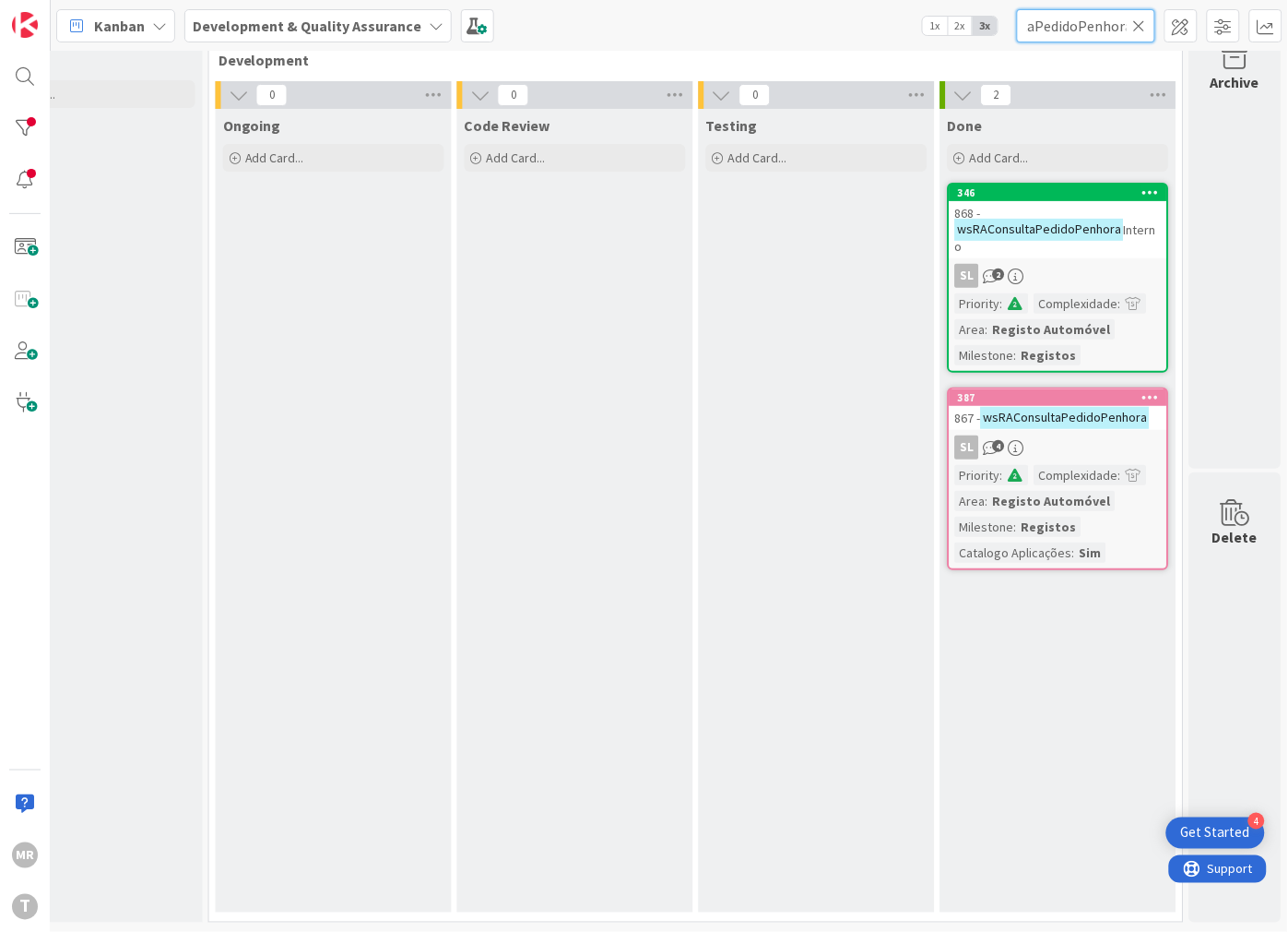
type input "wsRAConsultaPedidoPenhora"
drag, startPoint x: 1143, startPoint y: 27, endPoint x: 1108, endPoint y: 28, distance: 35.0
click at [1143, 27] on icon at bounding box center [1140, 26] width 13 height 17
click at [1098, 28] on input "text" at bounding box center [1086, 25] width 139 height 33
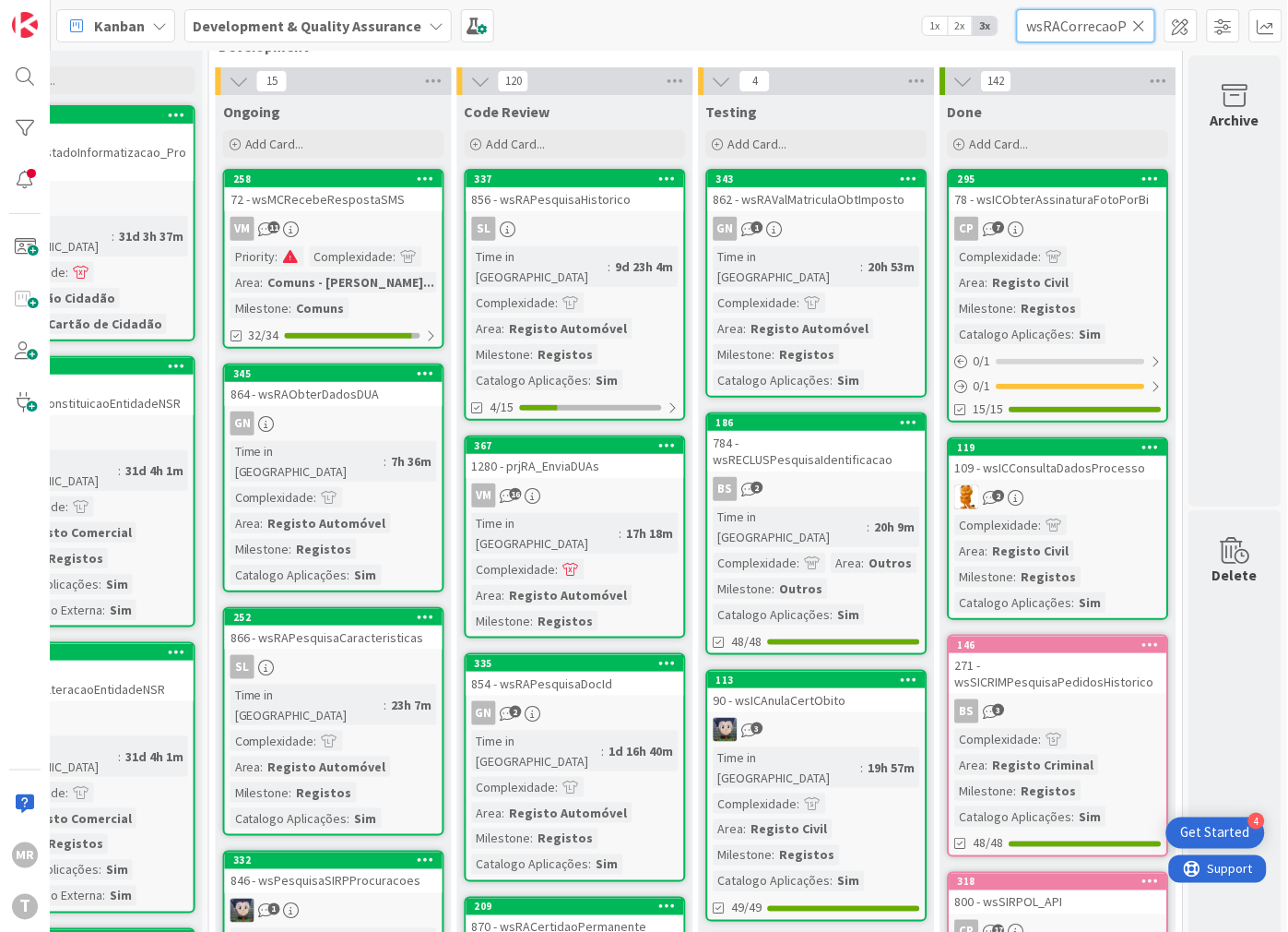
scroll to position [0, 65]
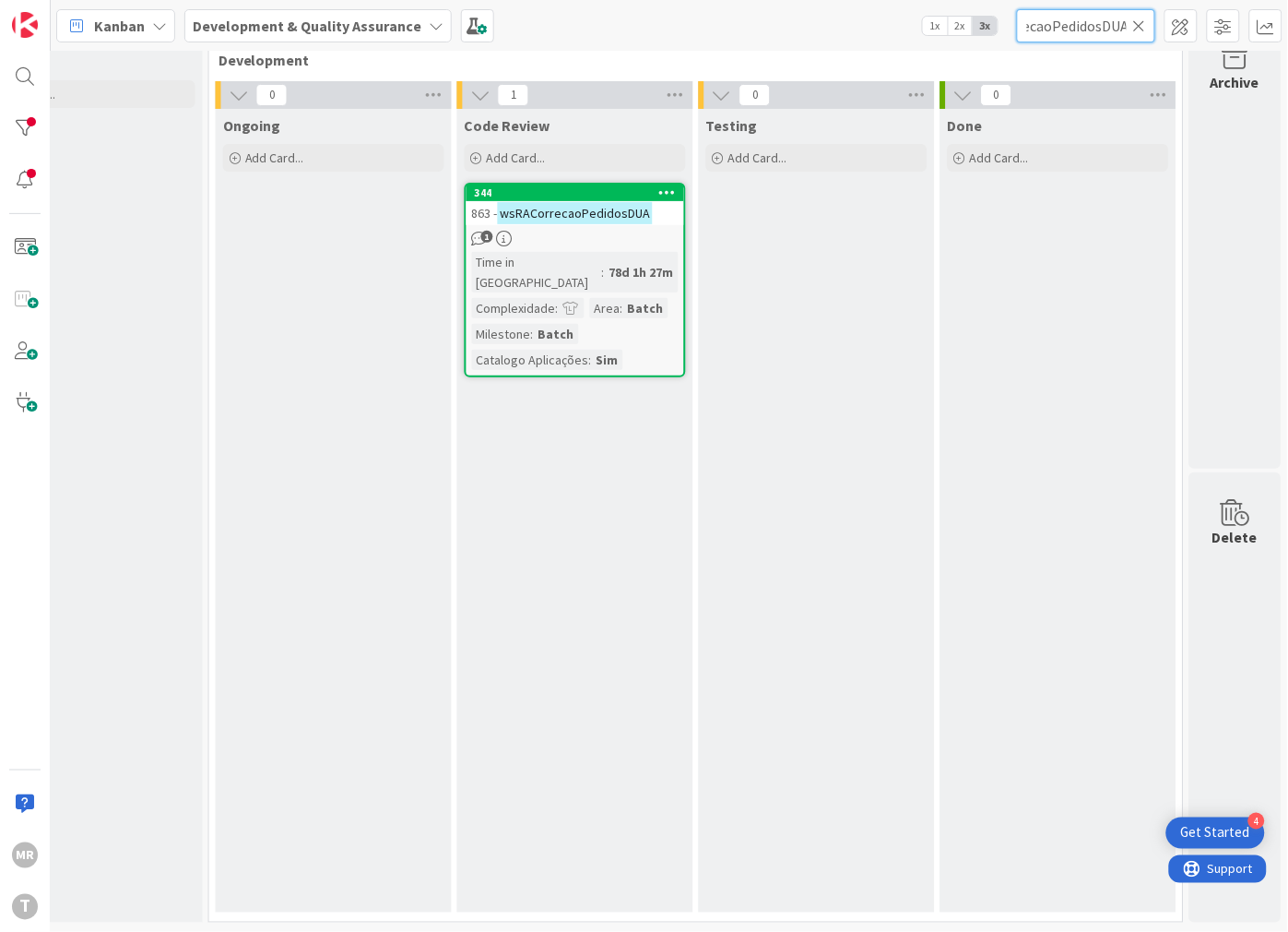
type input "wsRACorrecaoPedidosDUA"
click at [1140, 30] on icon at bounding box center [1140, 26] width 13 height 17
click at [1115, 31] on input "text" at bounding box center [1086, 25] width 139 height 33
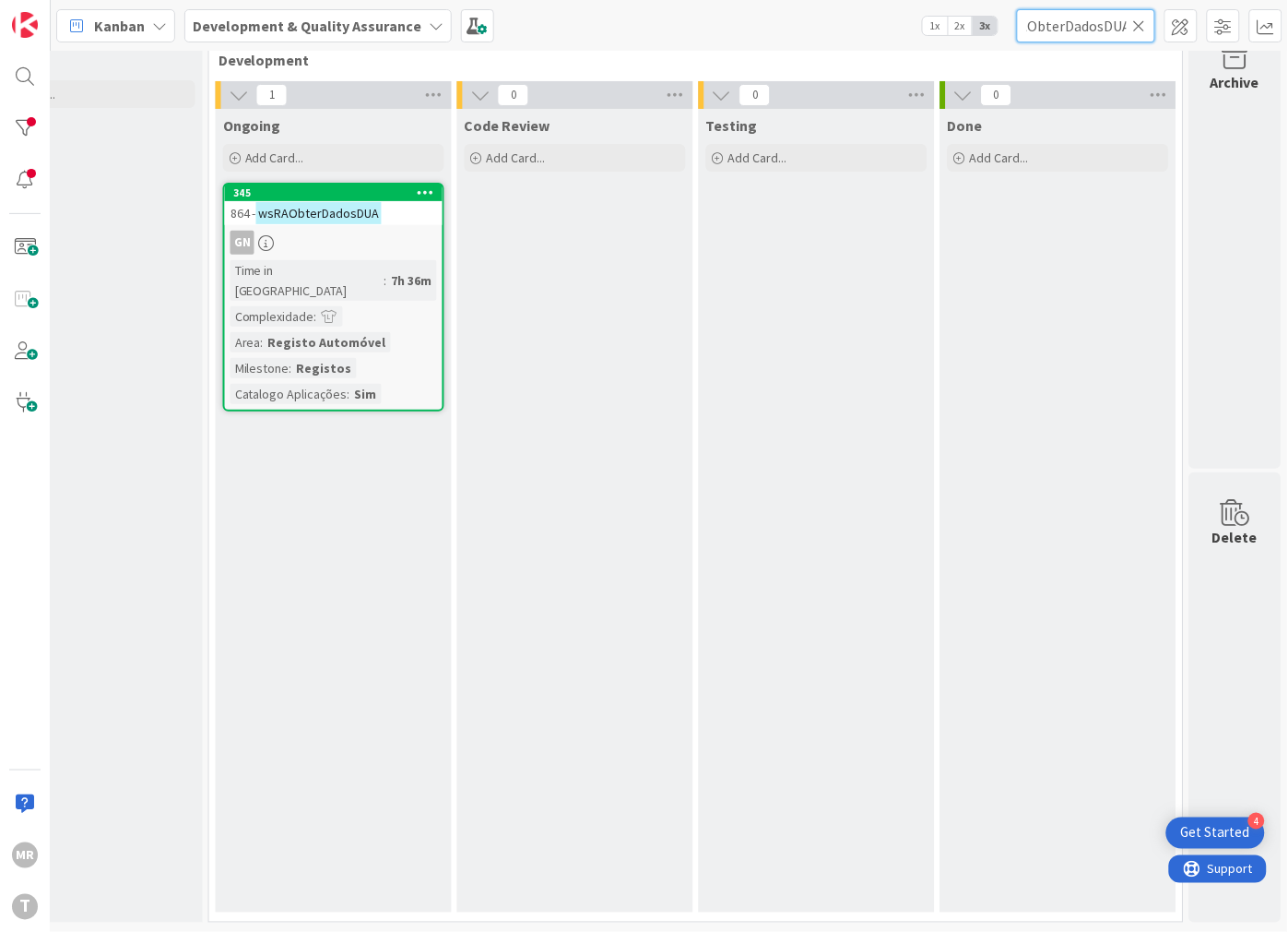
type input "wsRAObterDadosDUA"
click at [1148, 27] on input "wsRAObterDadosDUA" at bounding box center [1086, 25] width 139 height 33
click at [1137, 27] on icon at bounding box center [1140, 26] width 13 height 17
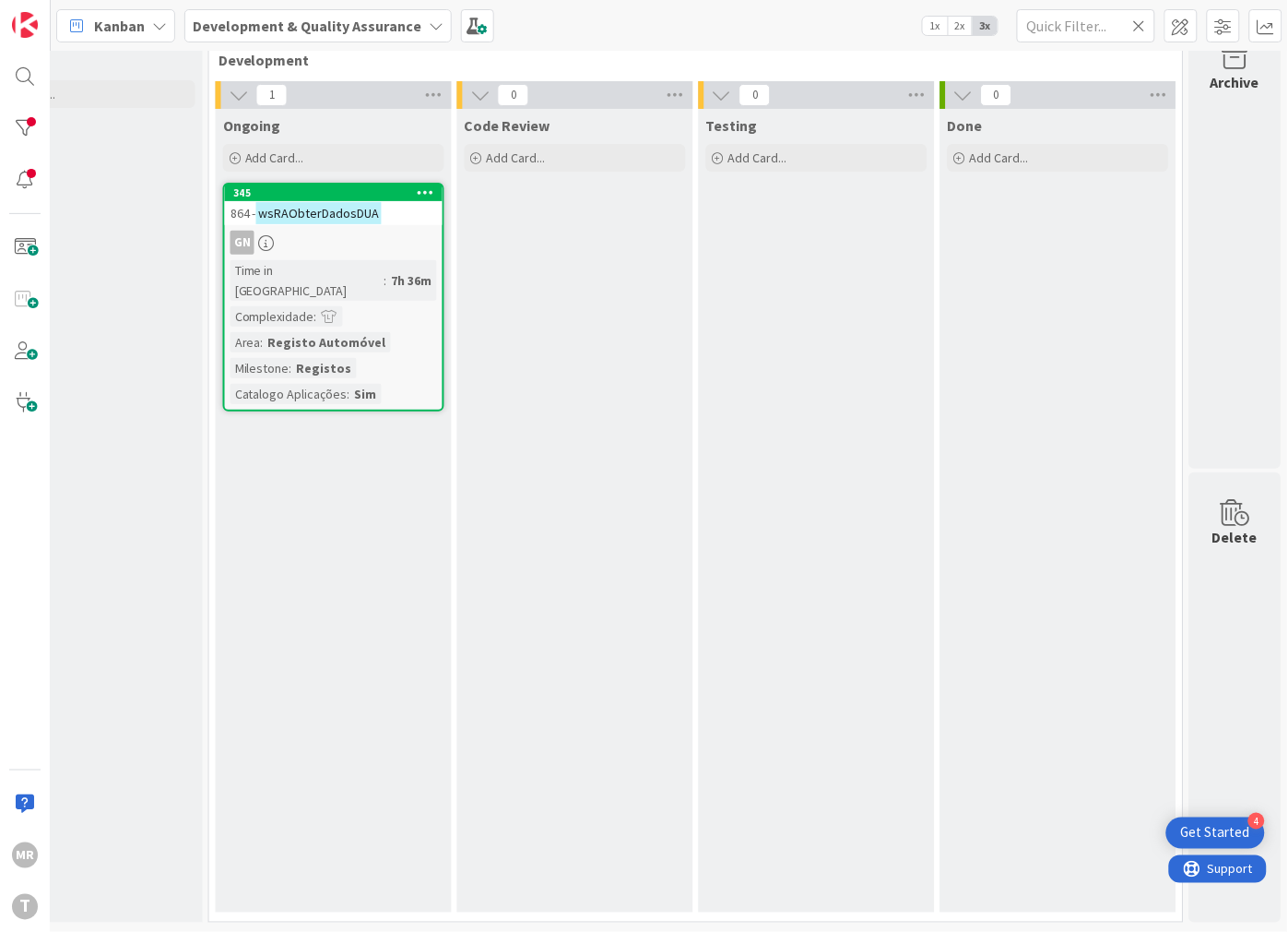
scroll to position [0, 0]
click at [1115, 27] on input "text" at bounding box center [1086, 25] width 139 height 33
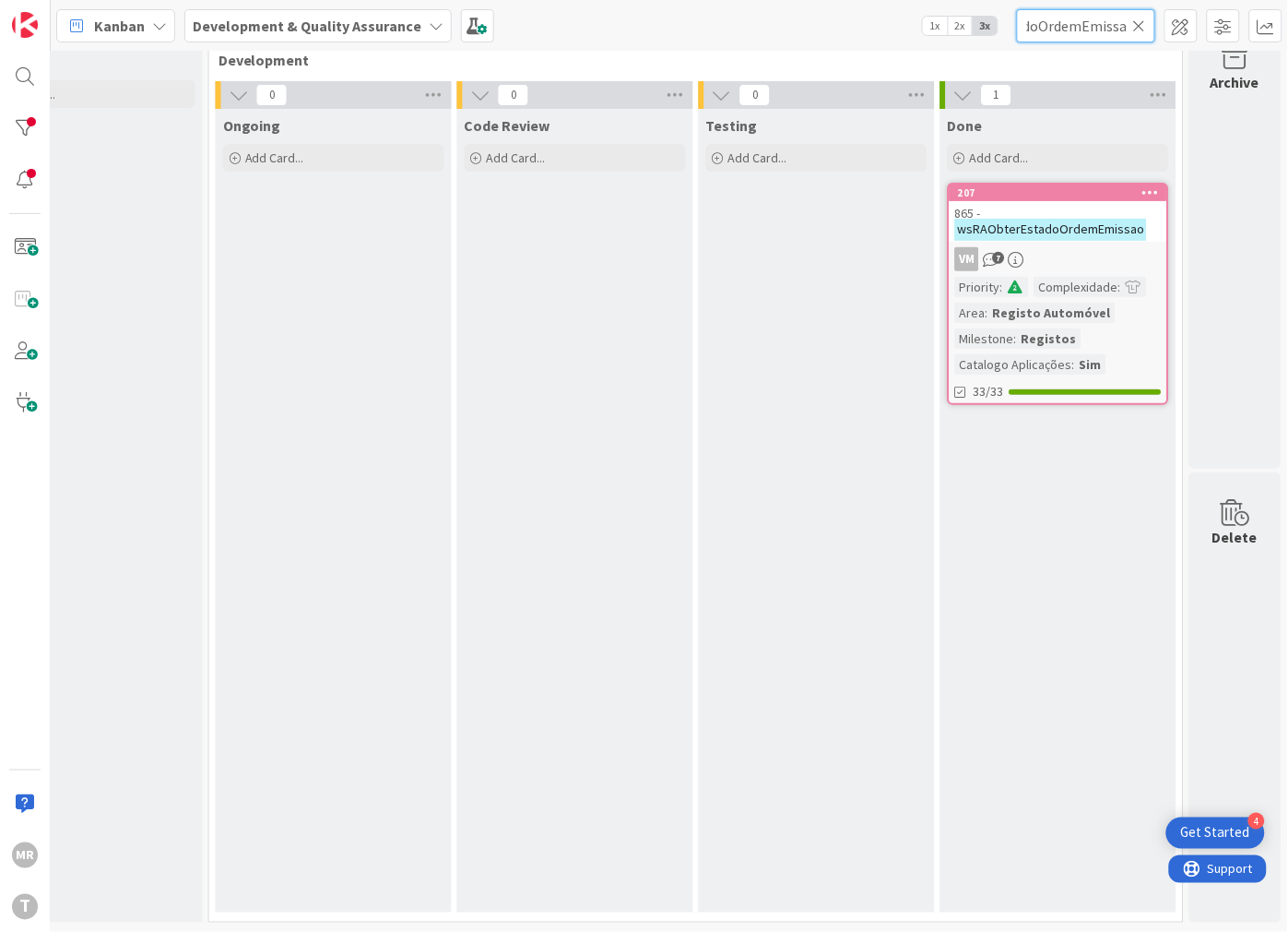
type input "wsRAObterEstadoOrdemEmissao"
click at [1140, 31] on icon at bounding box center [1140, 26] width 13 height 17
click at [1113, 27] on input "text" at bounding box center [1086, 25] width 139 height 33
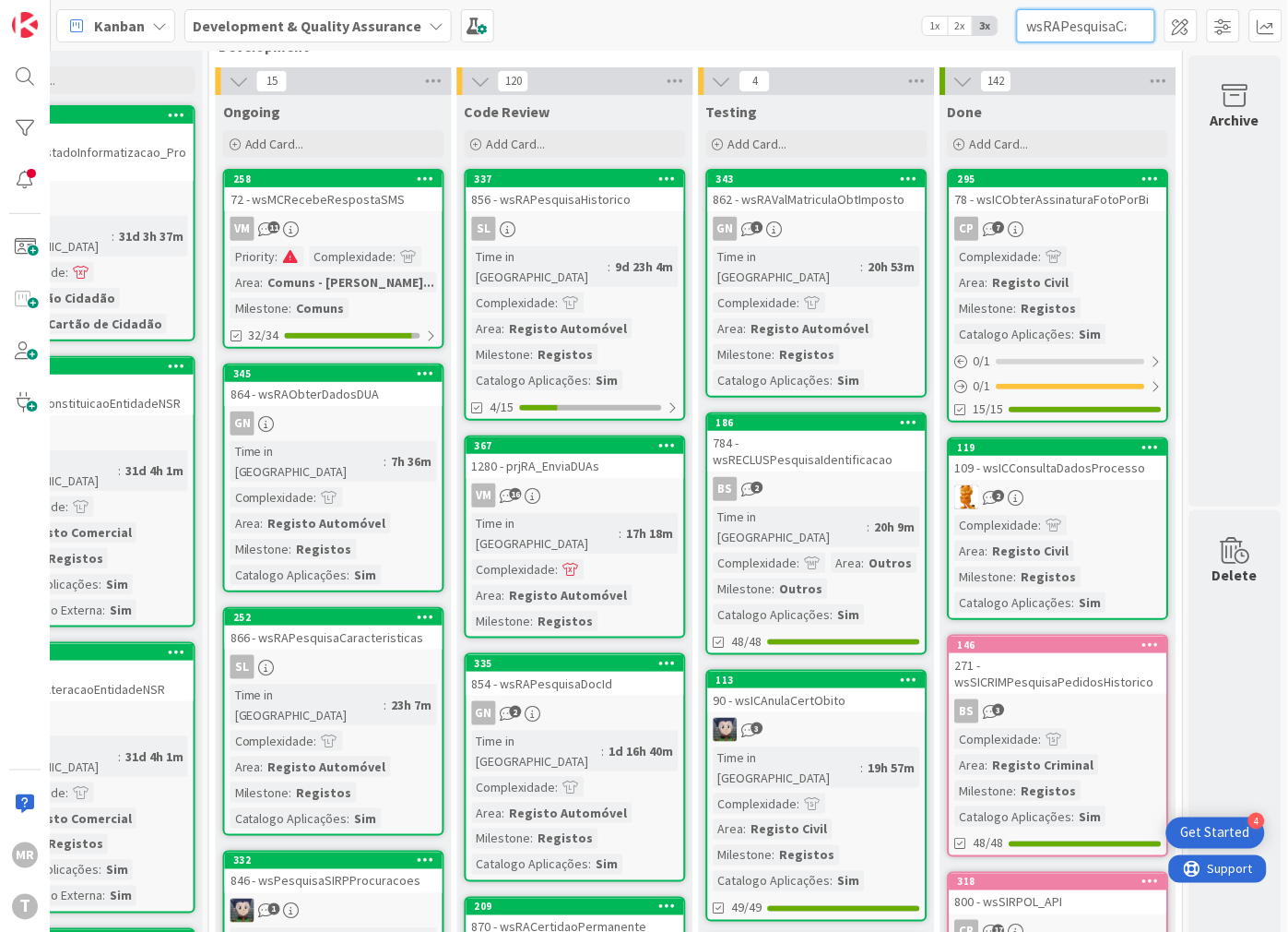
scroll to position [0, 78]
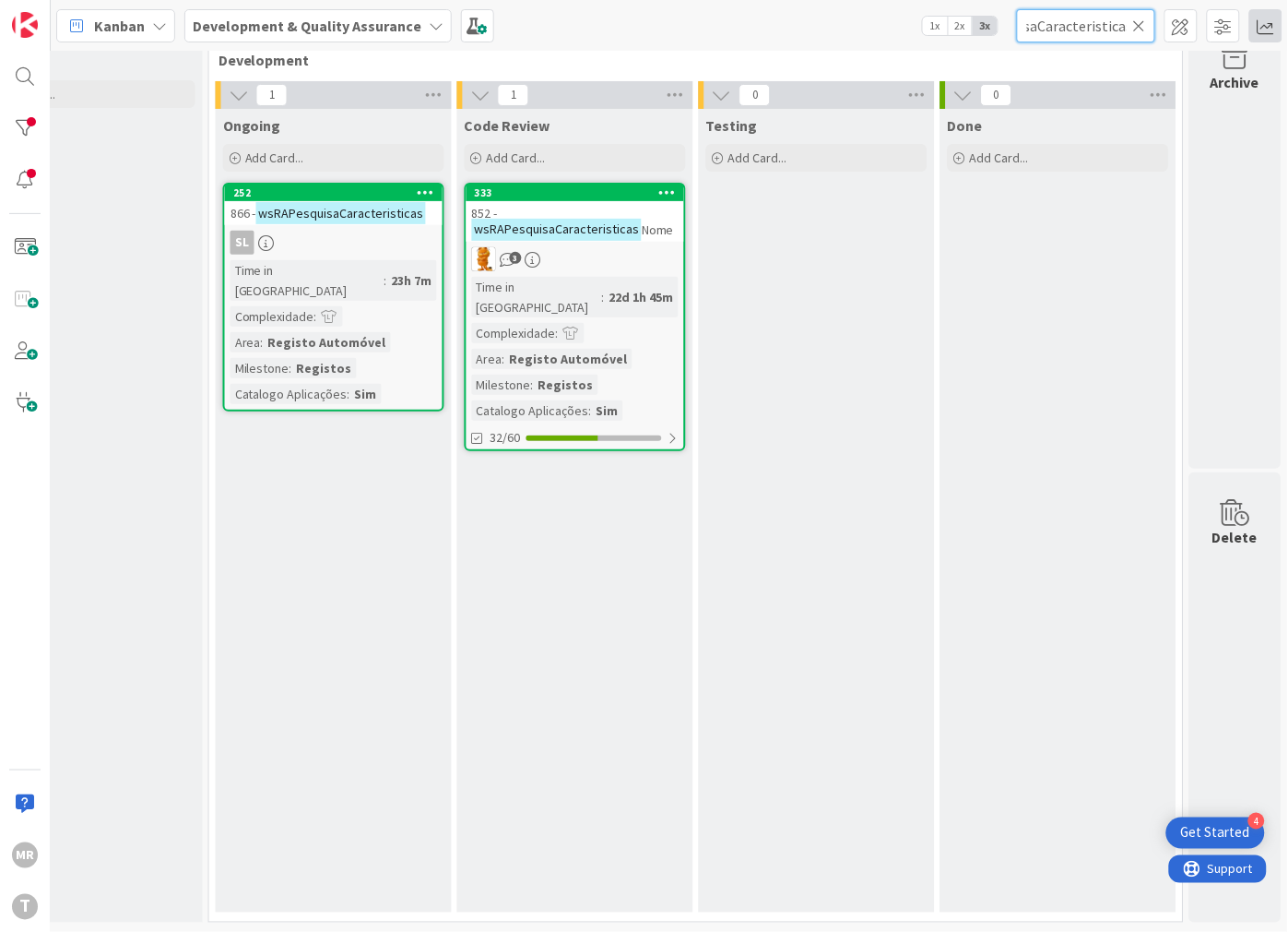
type input "wsRAPesquisaCaracteristicas"
drag, startPoint x: 1146, startPoint y: 23, endPoint x: 1123, endPoint y: 23, distance: 23.0
click at [1146, 23] on icon at bounding box center [1140, 26] width 13 height 17
click at [1091, 23] on input "text" at bounding box center [1086, 25] width 139 height 33
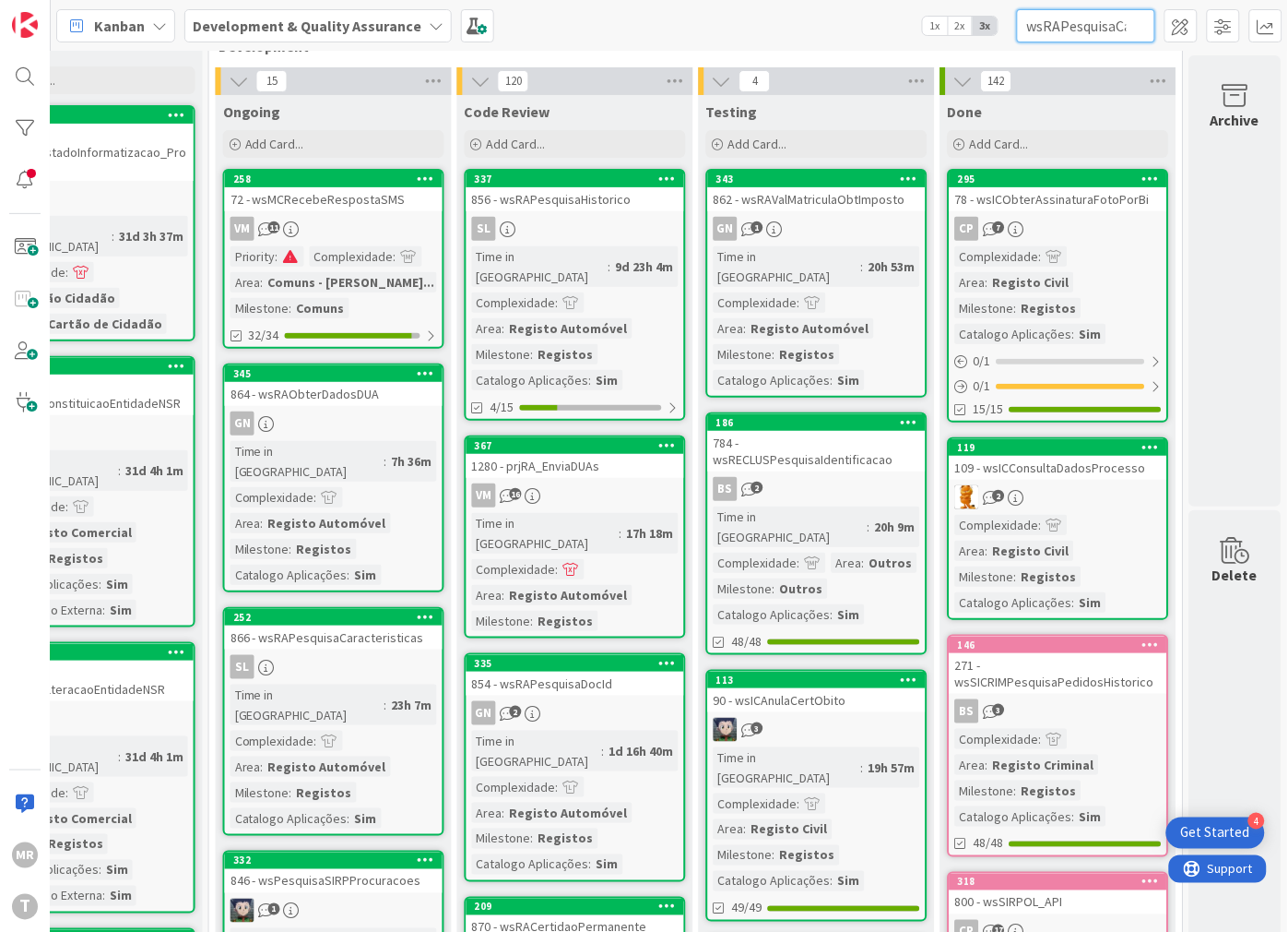
scroll to position [0, 115]
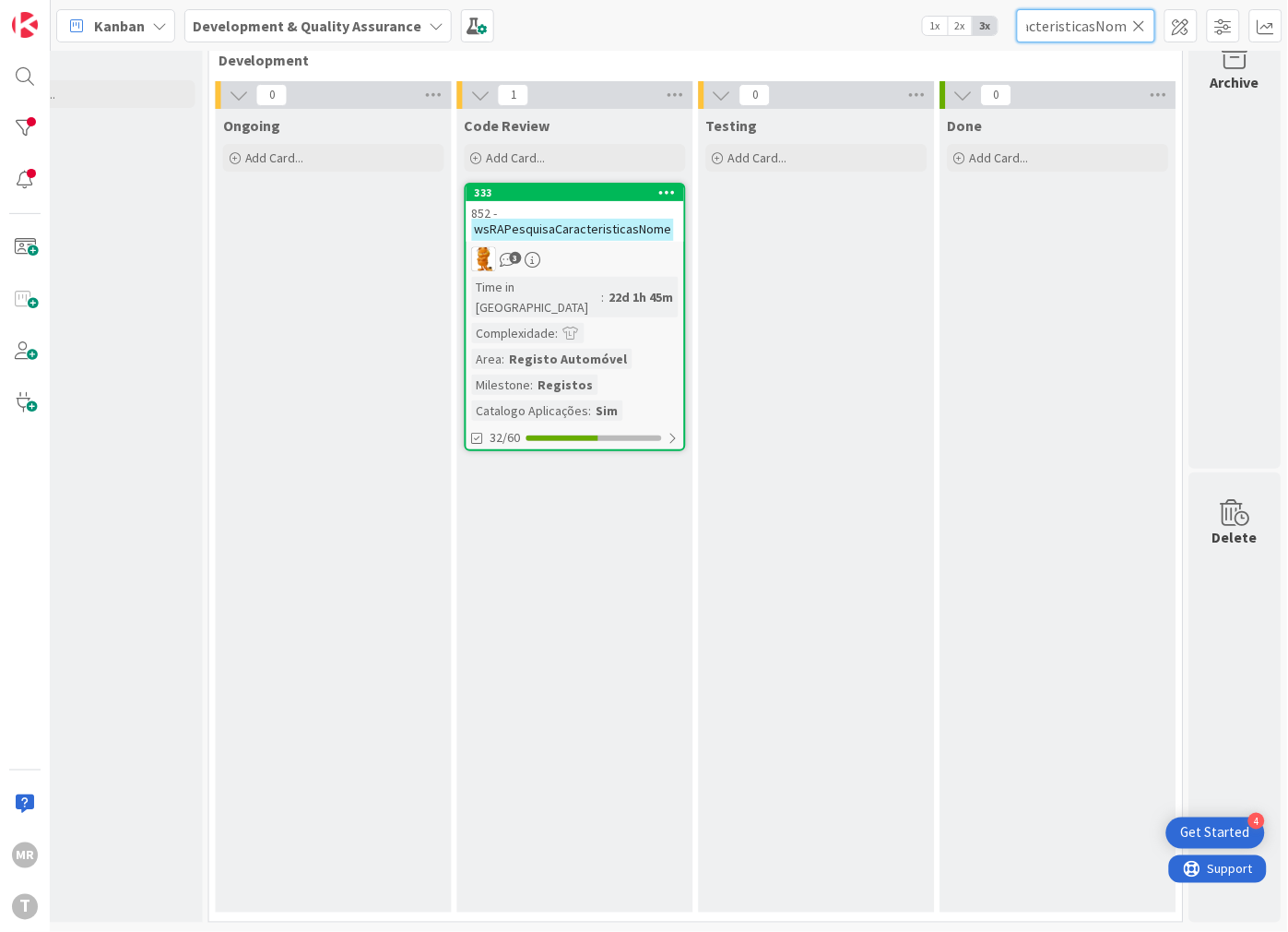
type input "wsRAPesquisaCaracteristicasNome"
click at [1146, 20] on div "wsRAPesquisaCaracteristicasNome" at bounding box center [1086, 25] width 139 height 33
click at [1143, 20] on icon at bounding box center [1140, 26] width 13 height 17
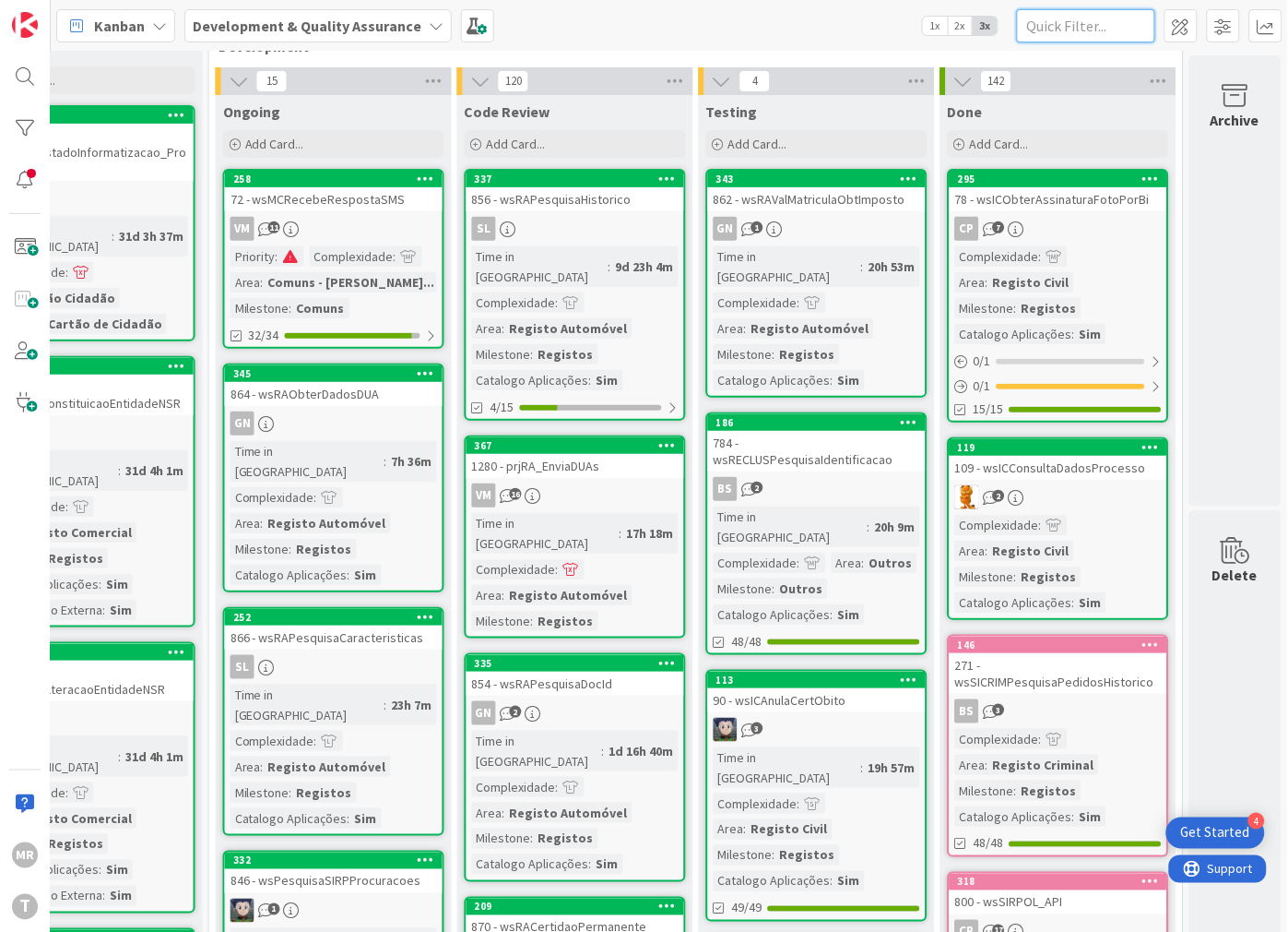
click at [1130, 21] on input "text" at bounding box center [1086, 25] width 139 height 33
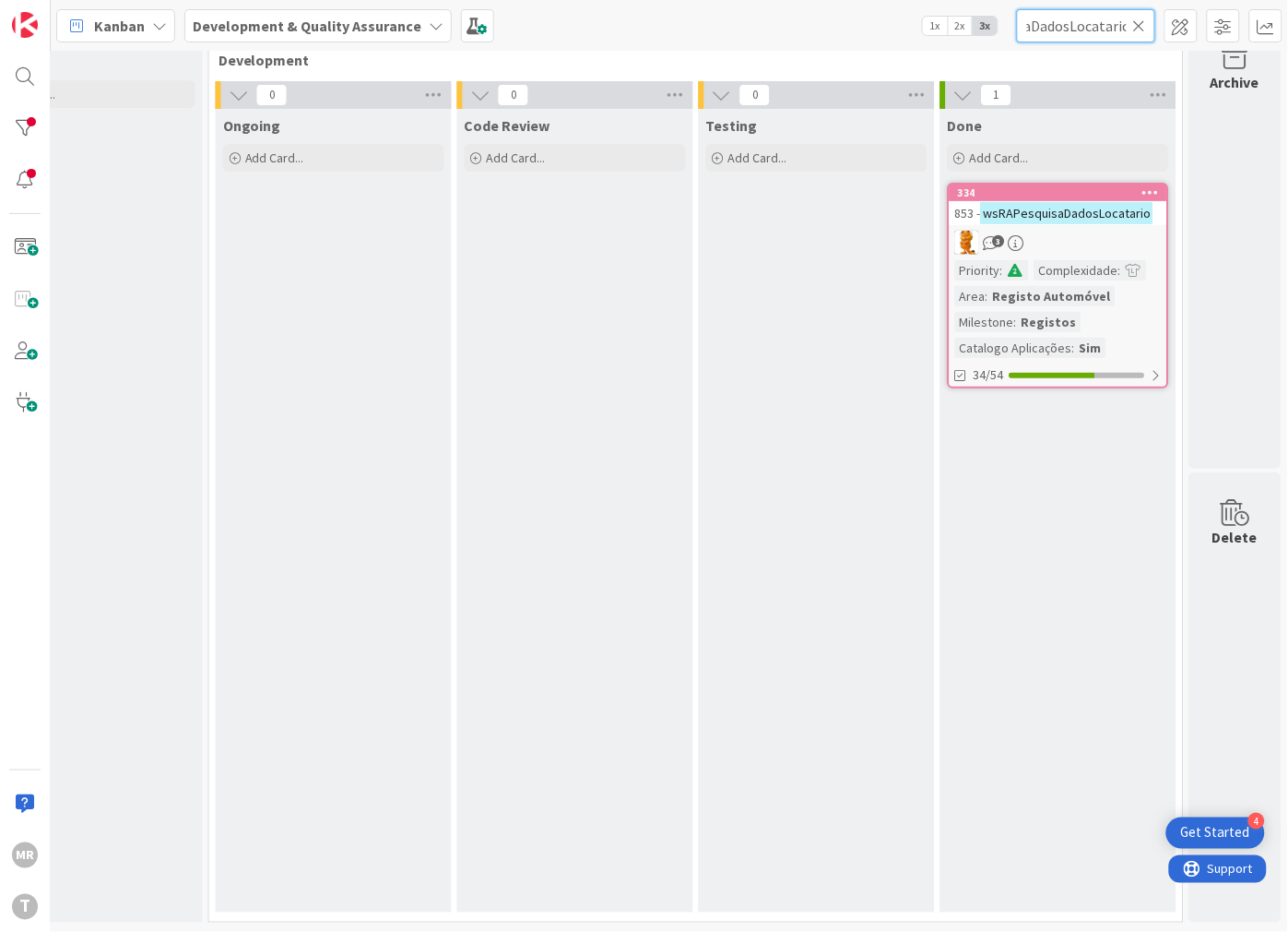
type input "wsRAPesquisaDadosLocatario"
click at [1136, 29] on icon at bounding box center [1140, 26] width 13 height 17
click at [1102, 30] on input "text" at bounding box center [1086, 25] width 139 height 33
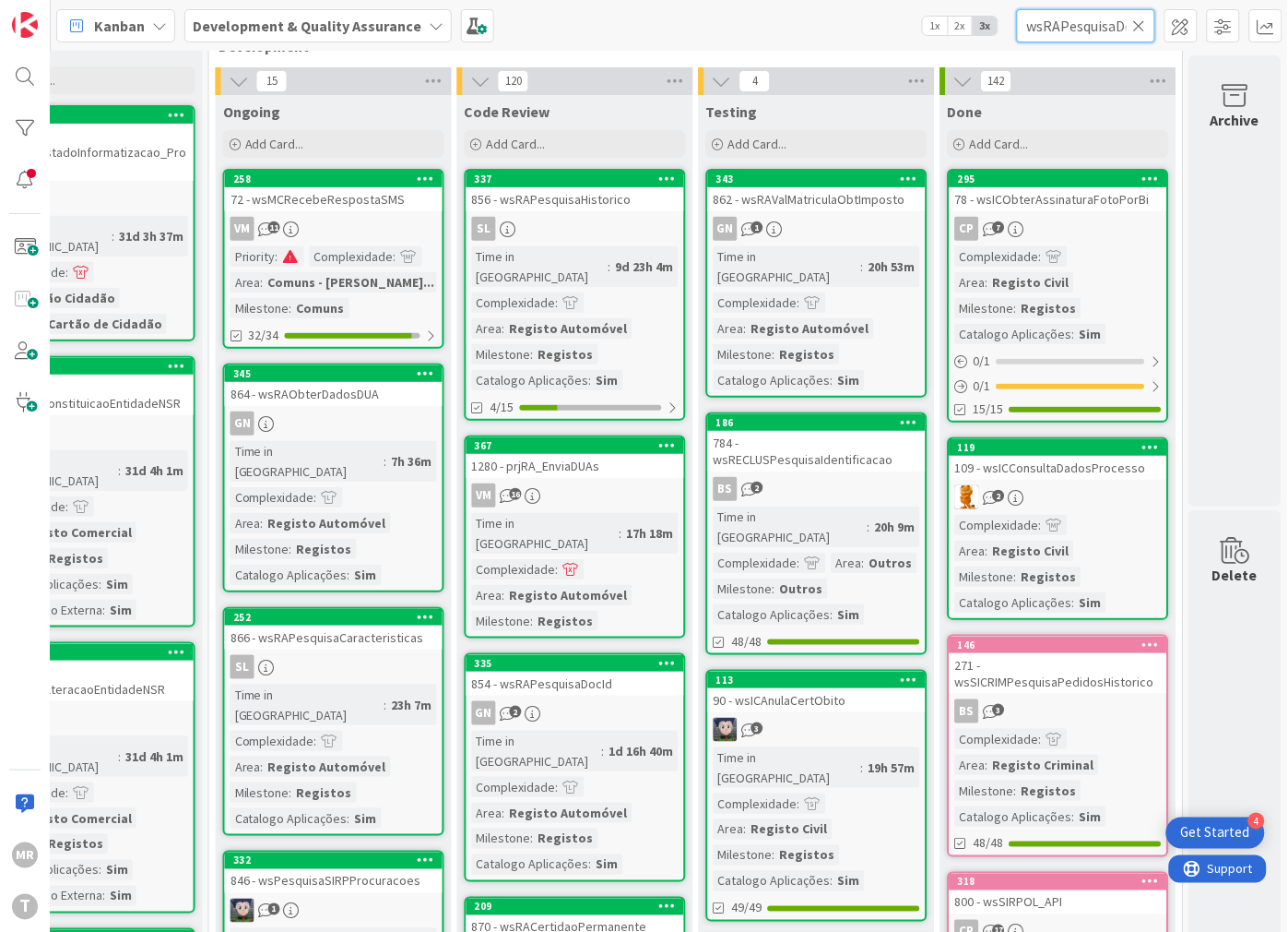
scroll to position [0, 24]
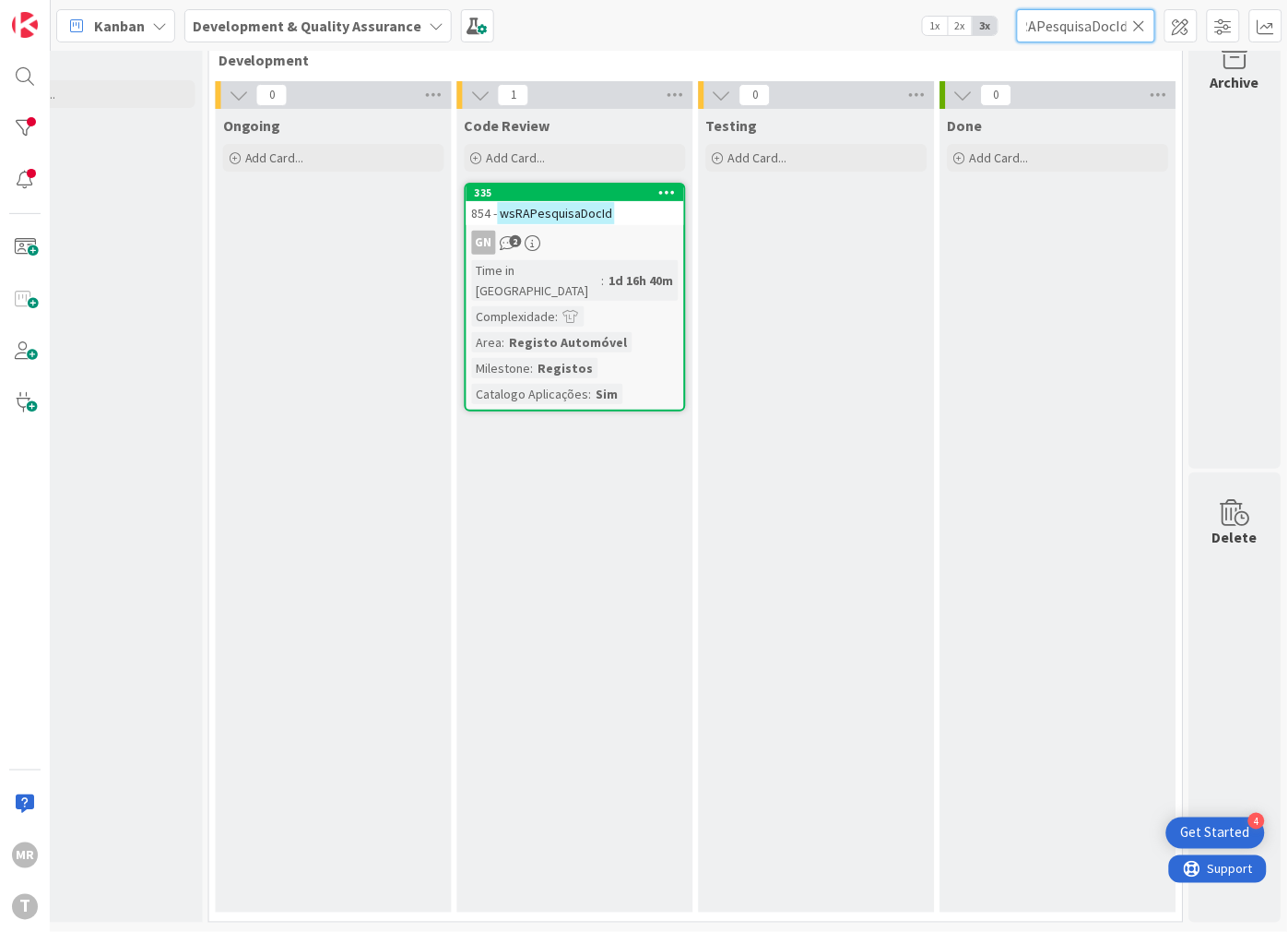
type input "wsRAPesquisaDocId"
drag, startPoint x: 1140, startPoint y: 25, endPoint x: 1091, endPoint y: 30, distance: 49.3
click at [1140, 25] on icon at bounding box center [1140, 26] width 13 height 17
click at [1091, 30] on input "text" at bounding box center [1086, 25] width 139 height 33
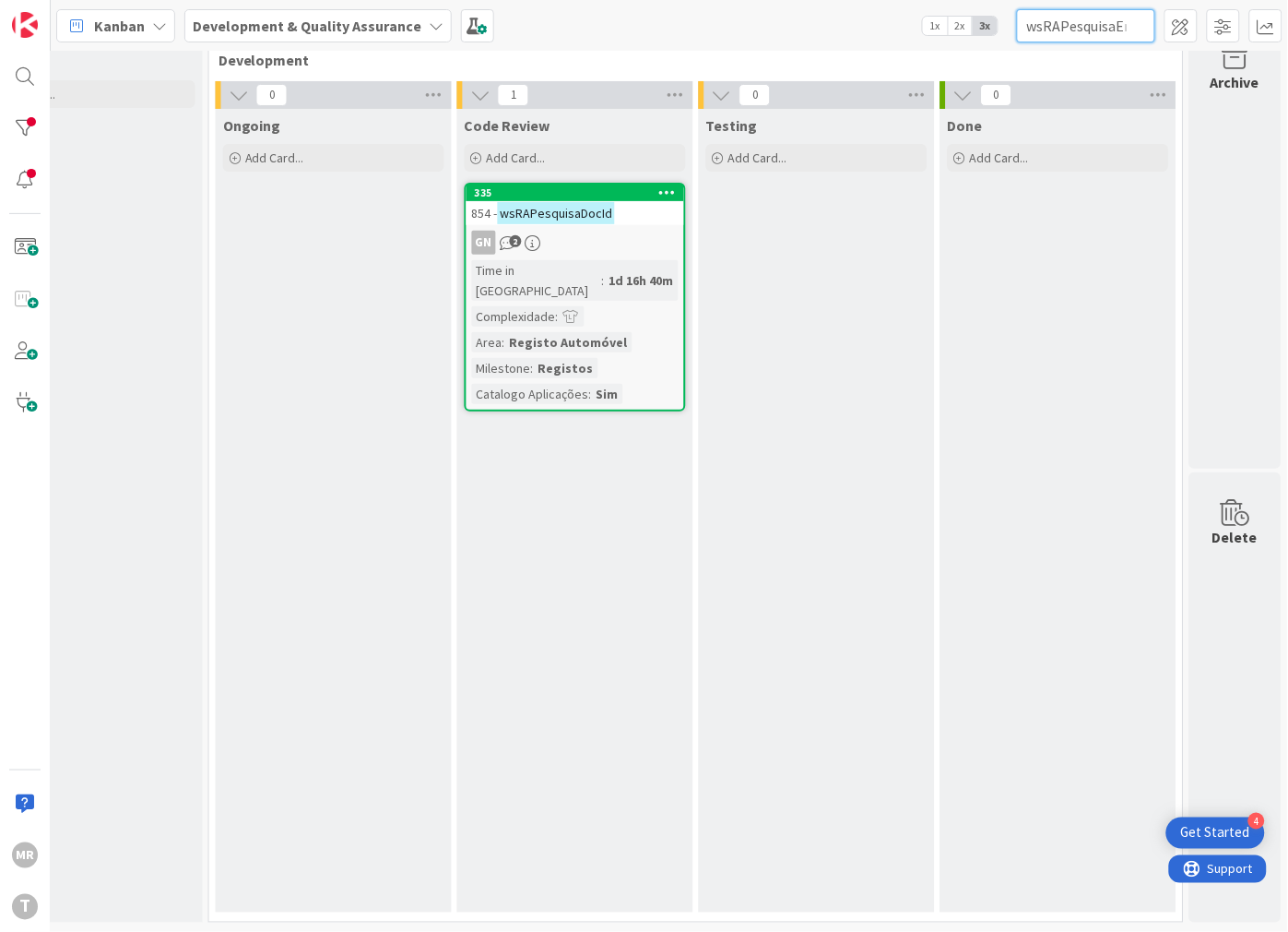
scroll to position [0, 44]
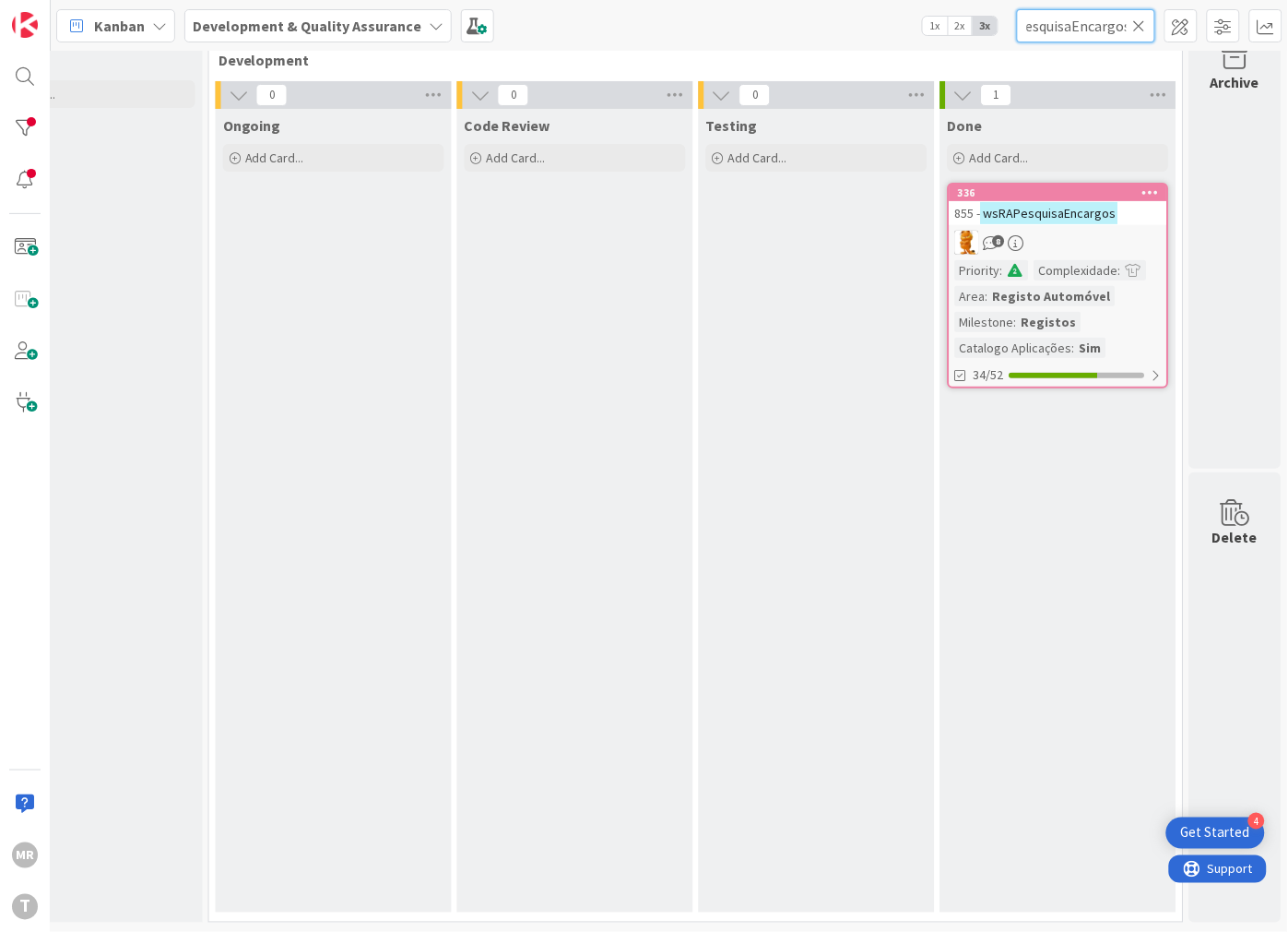
type input "wsRAPesquisaEncargos"
drag, startPoint x: 1143, startPoint y: 32, endPoint x: 1115, endPoint y: 32, distance: 28.0
click at [1143, 32] on icon at bounding box center [1140, 26] width 13 height 17
click at [1111, 32] on input "text" at bounding box center [1086, 25] width 139 height 33
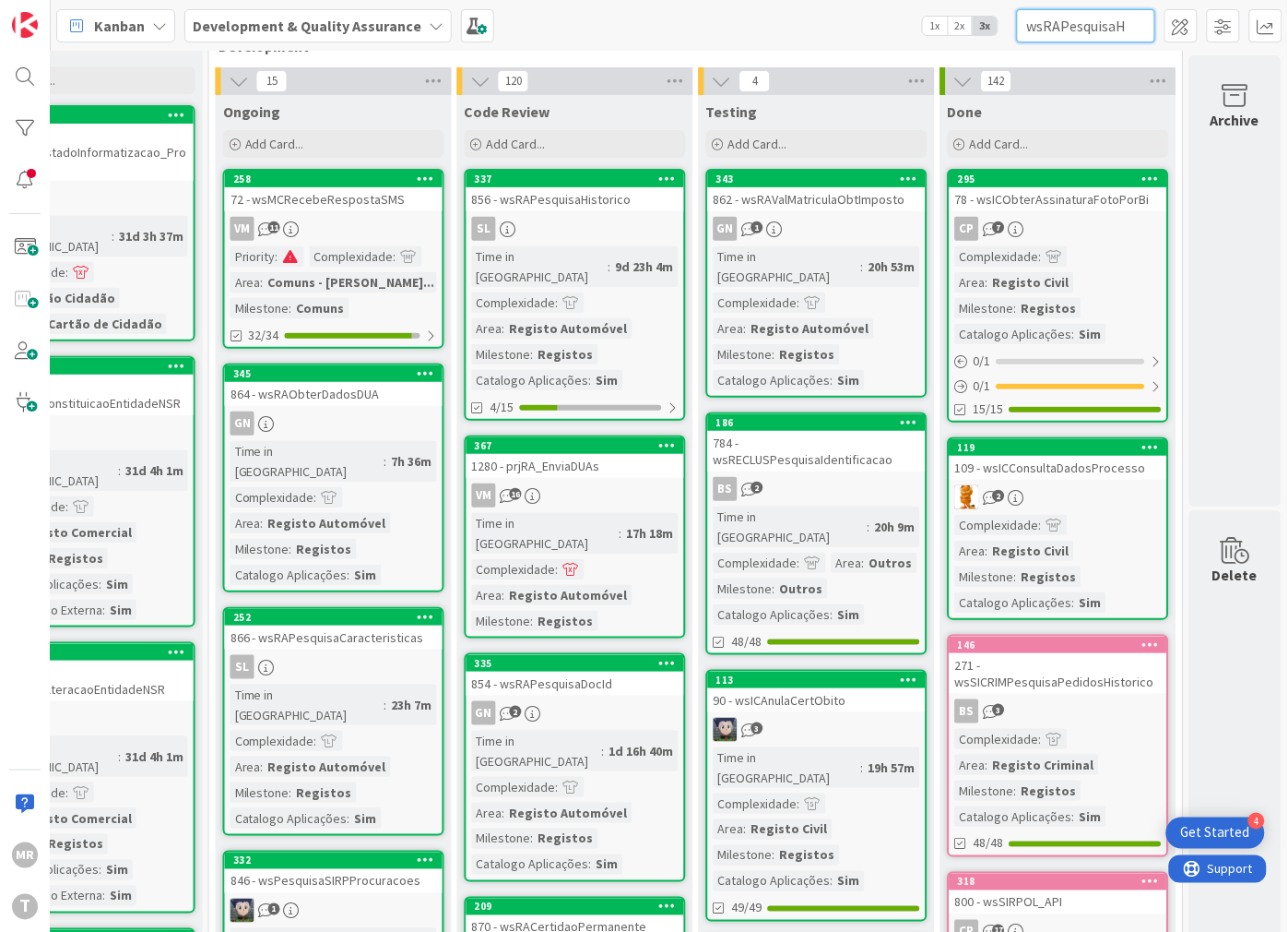
scroll to position [0, 43]
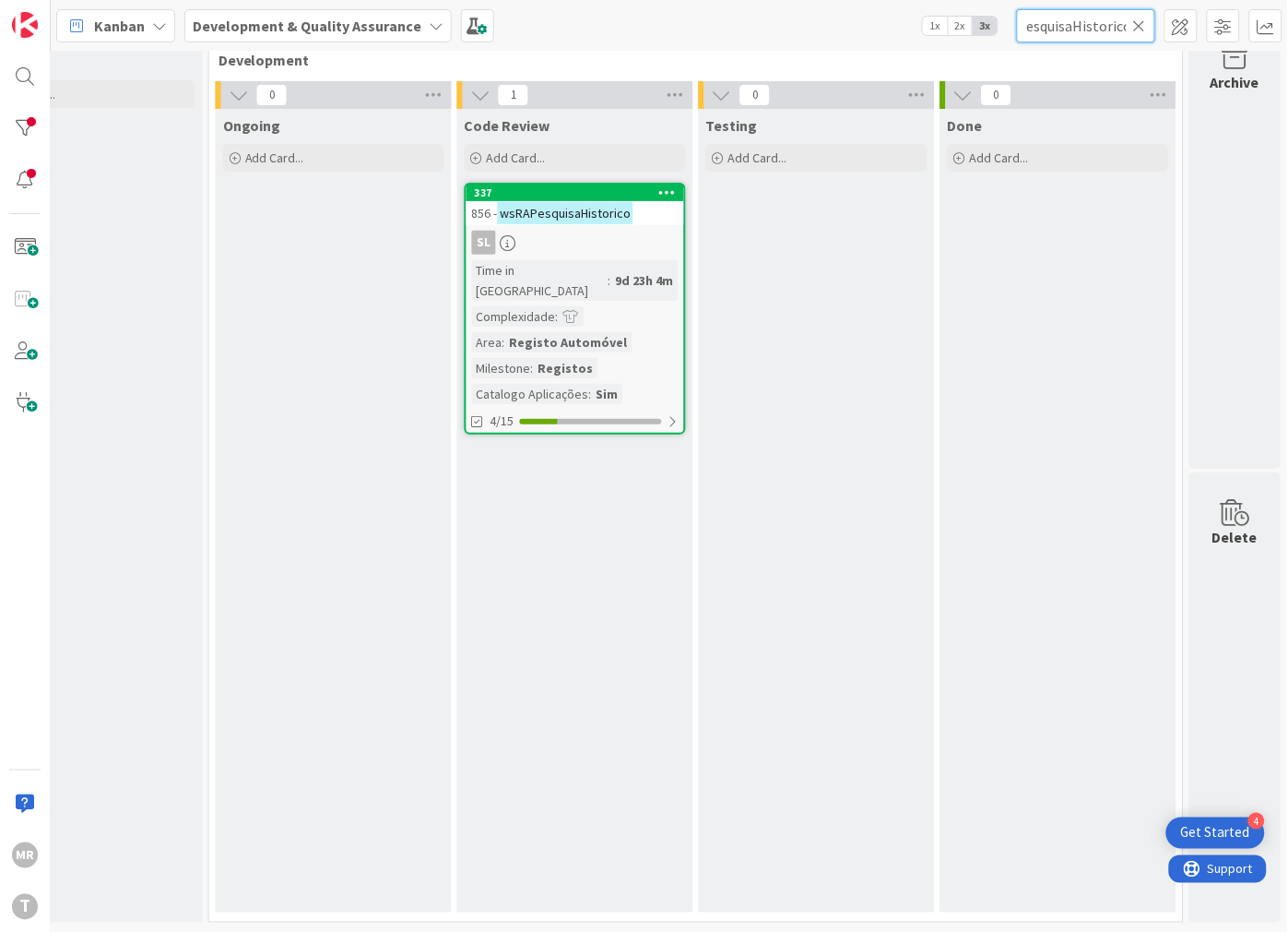
type input "wsRAPesquisaHistorico"
drag, startPoint x: 1139, startPoint y: 24, endPoint x: 1112, endPoint y: 25, distance: 27.0
click at [1139, 24] on icon at bounding box center [1140, 26] width 13 height 17
click at [1110, 25] on input "text" at bounding box center [1086, 25] width 139 height 33
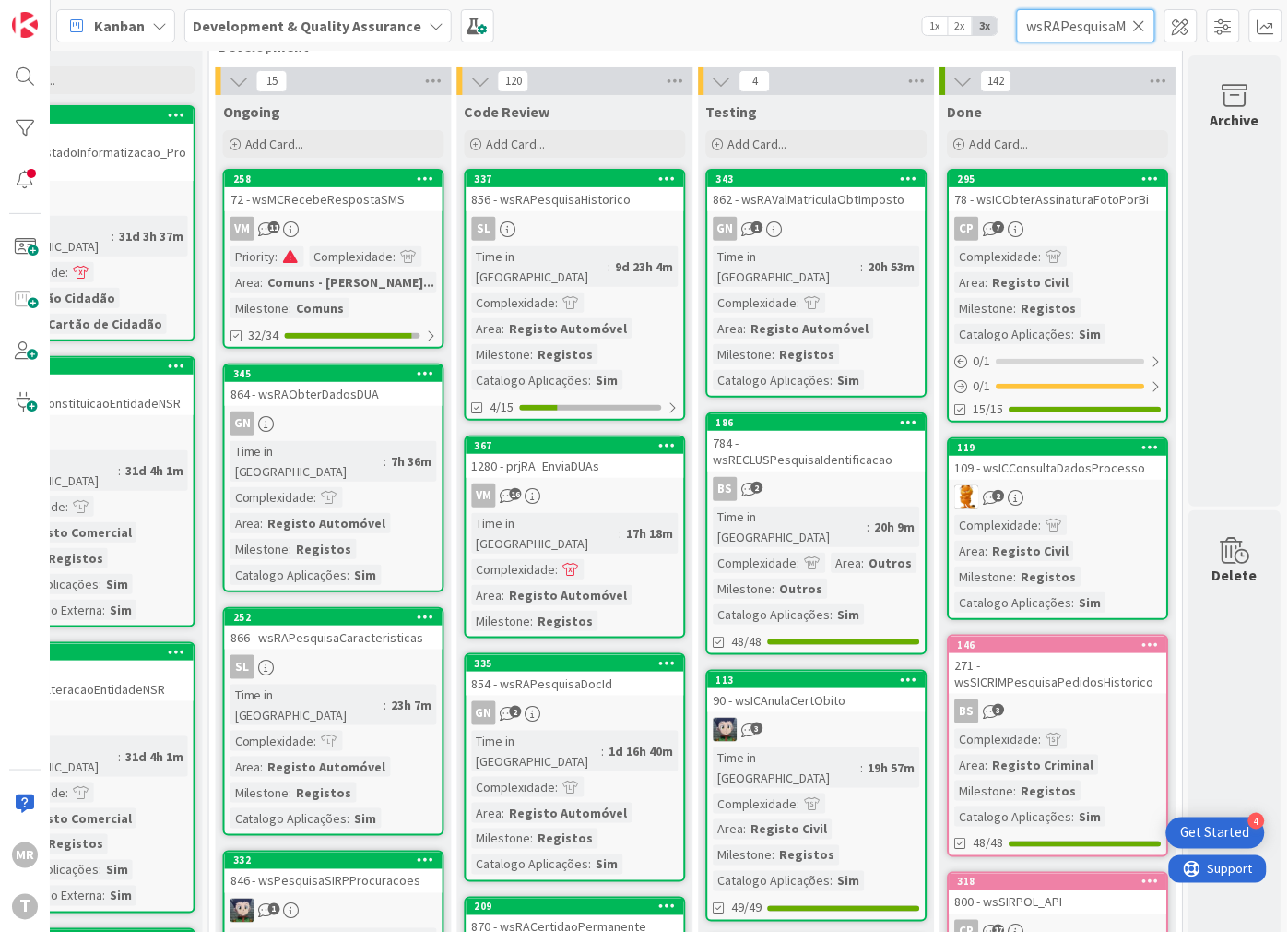
scroll to position [0, 67]
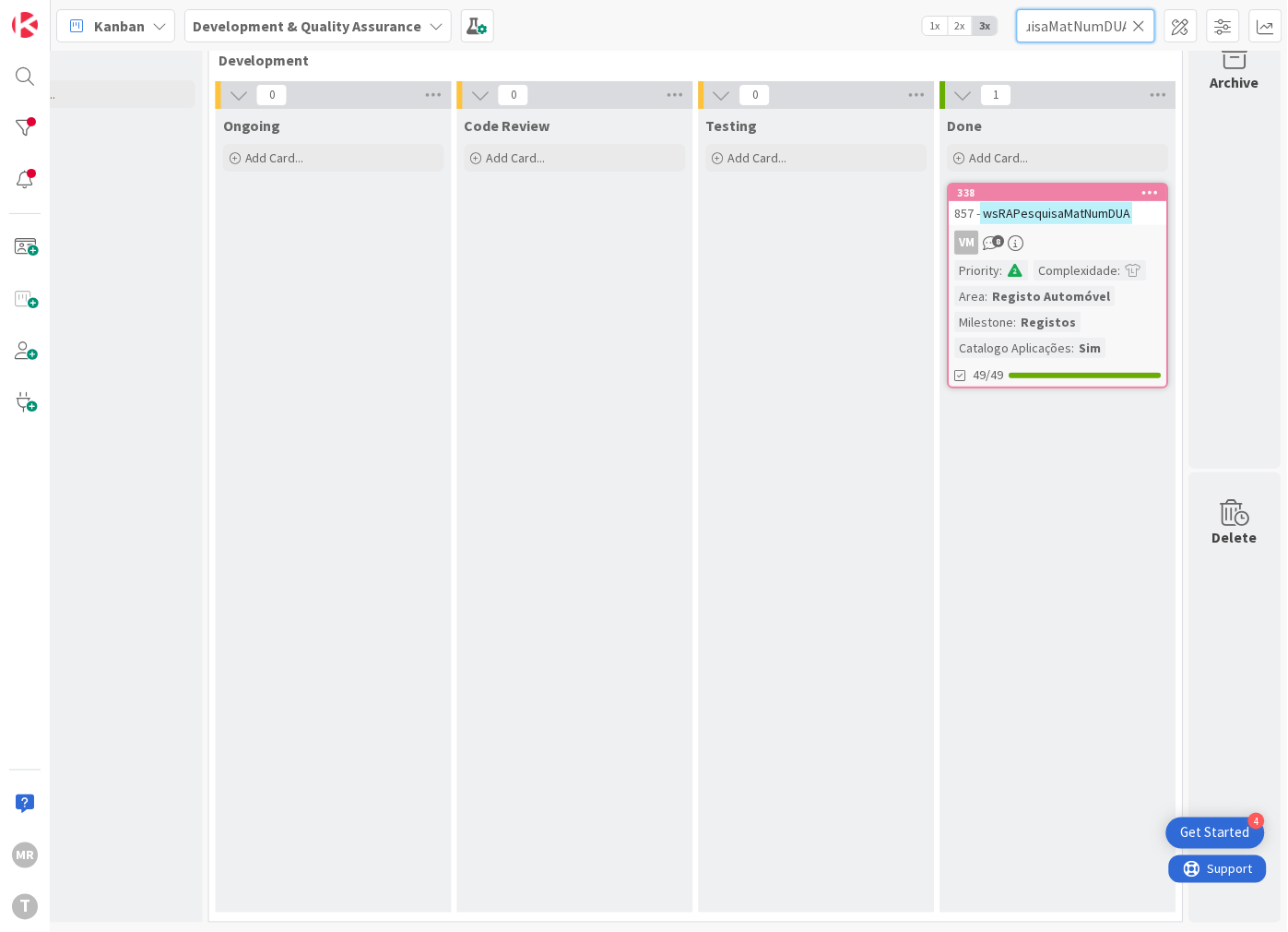
type input "wsRAPesquisaMatNumDUA"
click at [1137, 30] on icon at bounding box center [1140, 26] width 13 height 17
click at [1110, 37] on input "text" at bounding box center [1086, 25] width 139 height 33
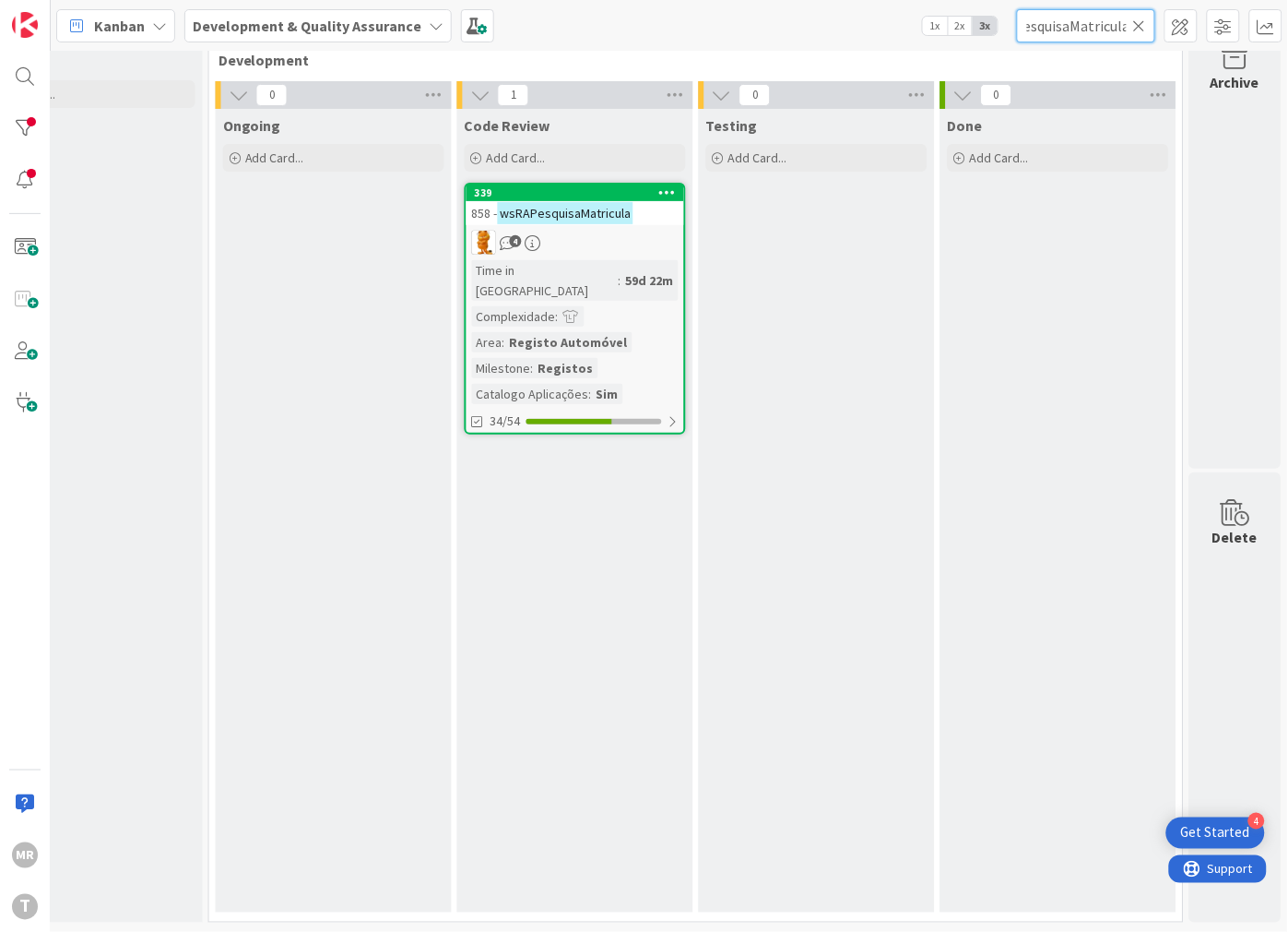
type input "wsRAPesquisaMatricula"
click at [1144, 34] on input "wsRAPesquisaMatricula" at bounding box center [1086, 25] width 139 height 33
click at [1141, 34] on input "wsRAPesquisaMatricula" at bounding box center [1086, 25] width 139 height 33
click at [1140, 24] on icon at bounding box center [1140, 26] width 13 height 17
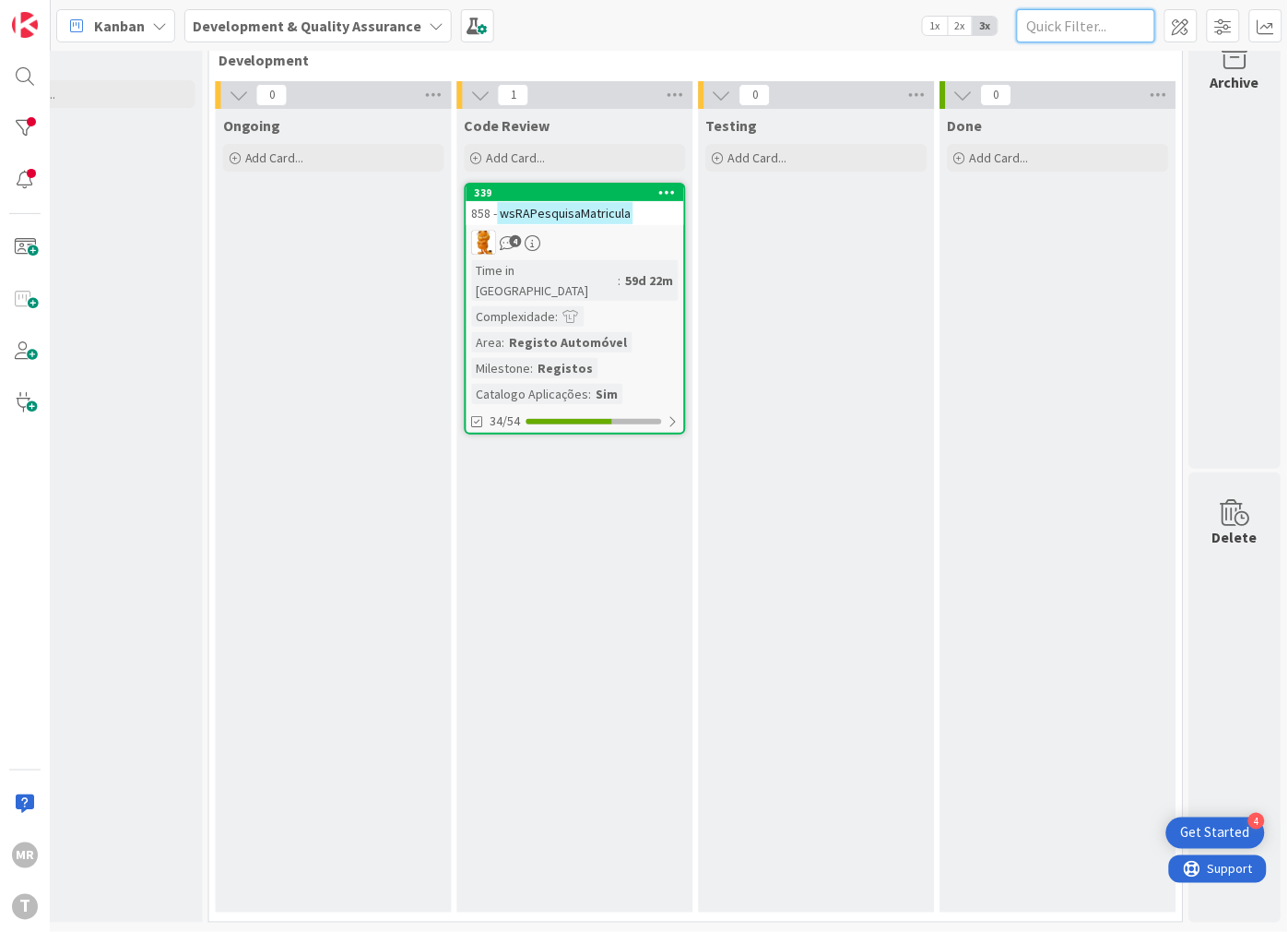
click at [1074, 23] on input "text" at bounding box center [1086, 25] width 139 height 33
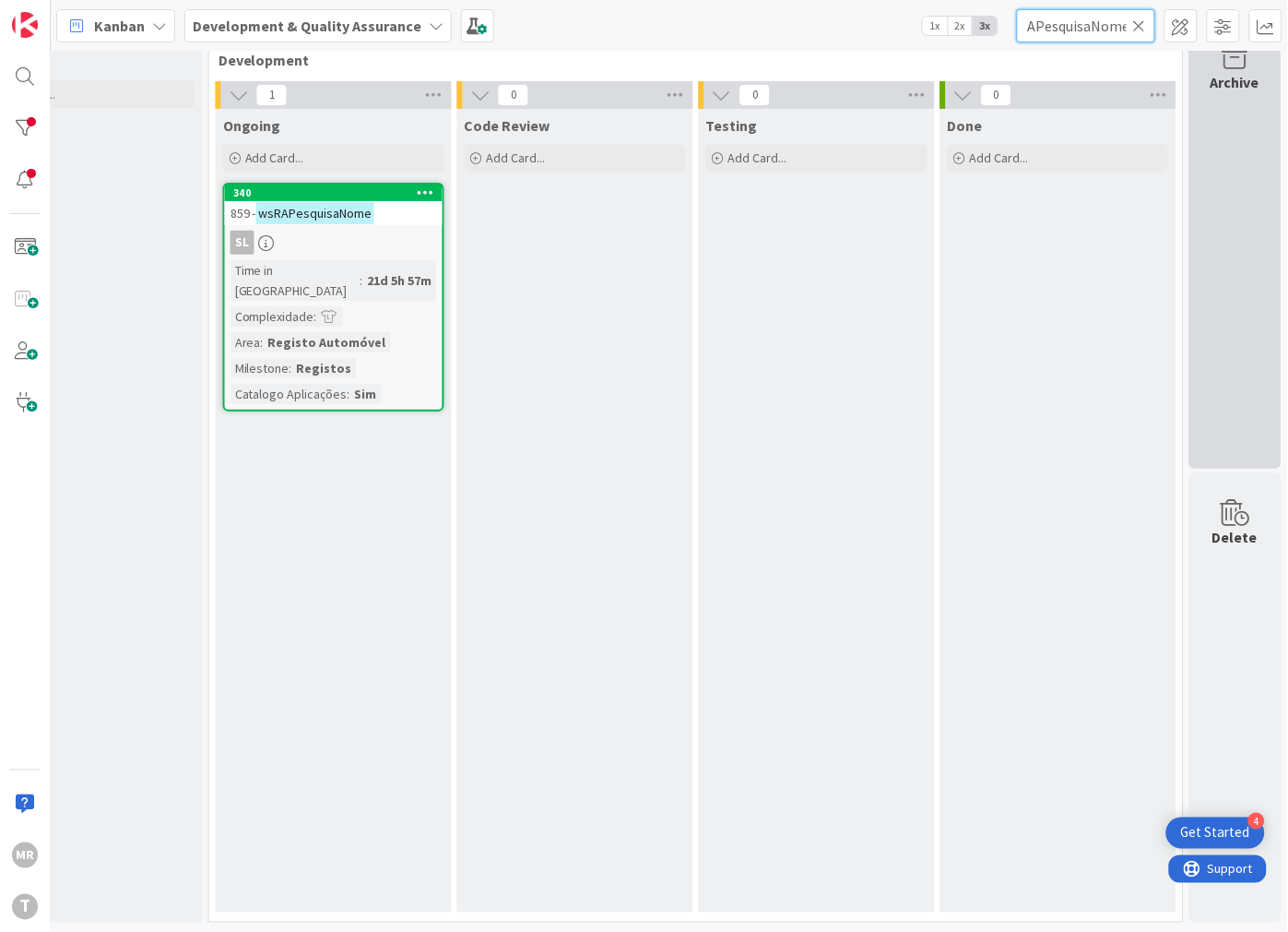
type input "wsRAPesquisaNome"
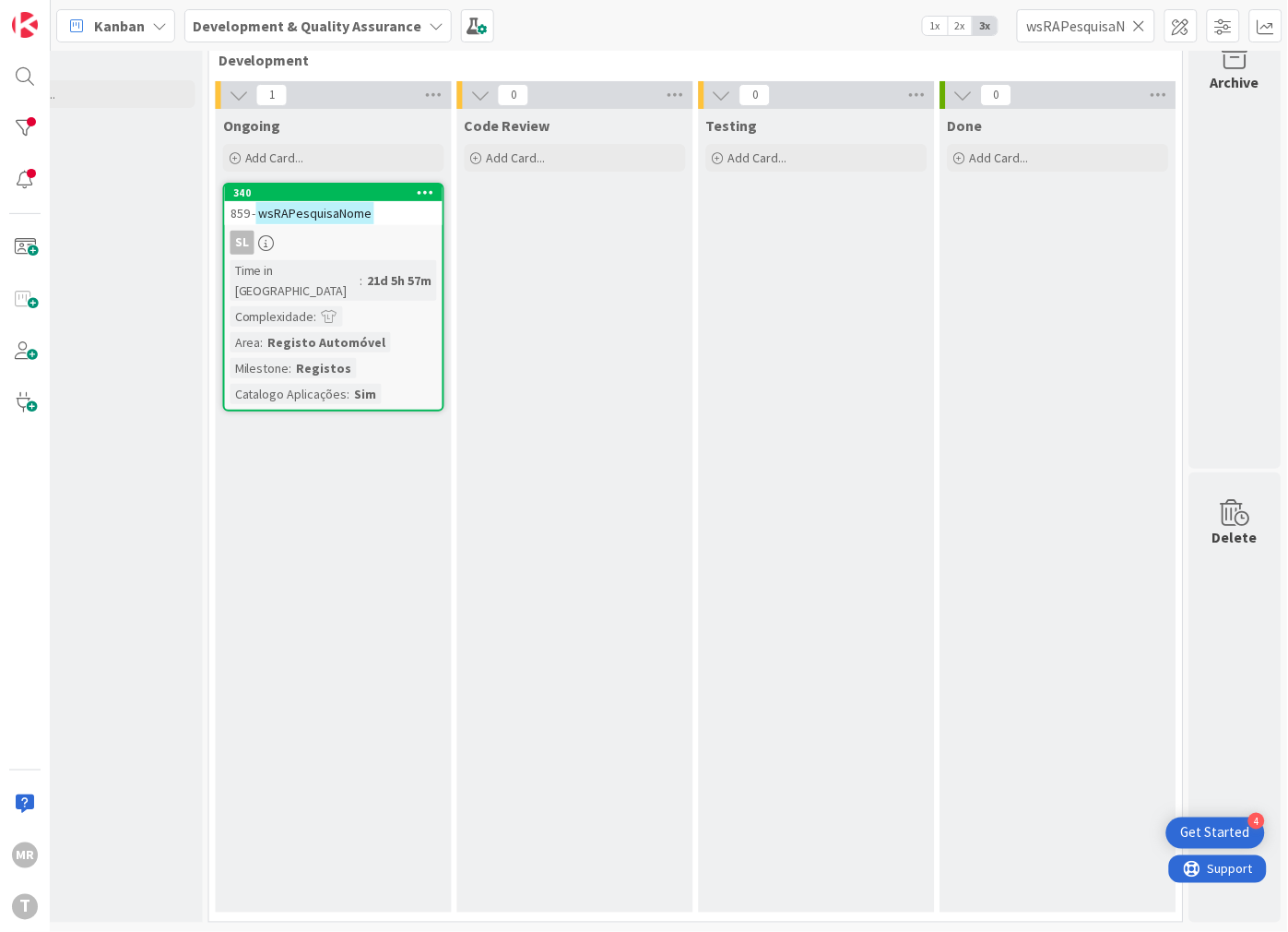
click at [1144, 19] on icon at bounding box center [1140, 26] width 13 height 17
click at [1113, 25] on input "text" at bounding box center [1086, 25] width 139 height 33
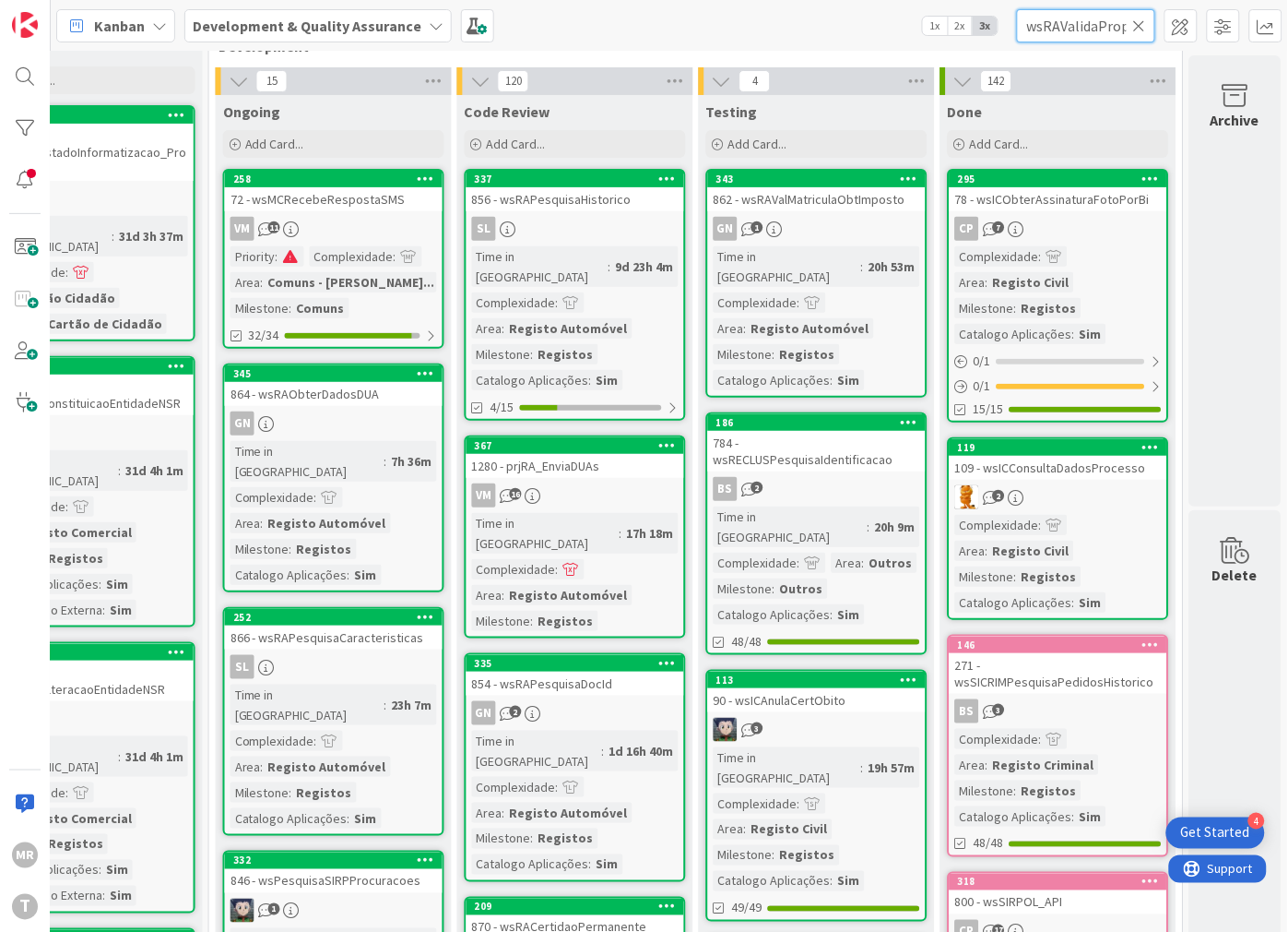
scroll to position [0, 44]
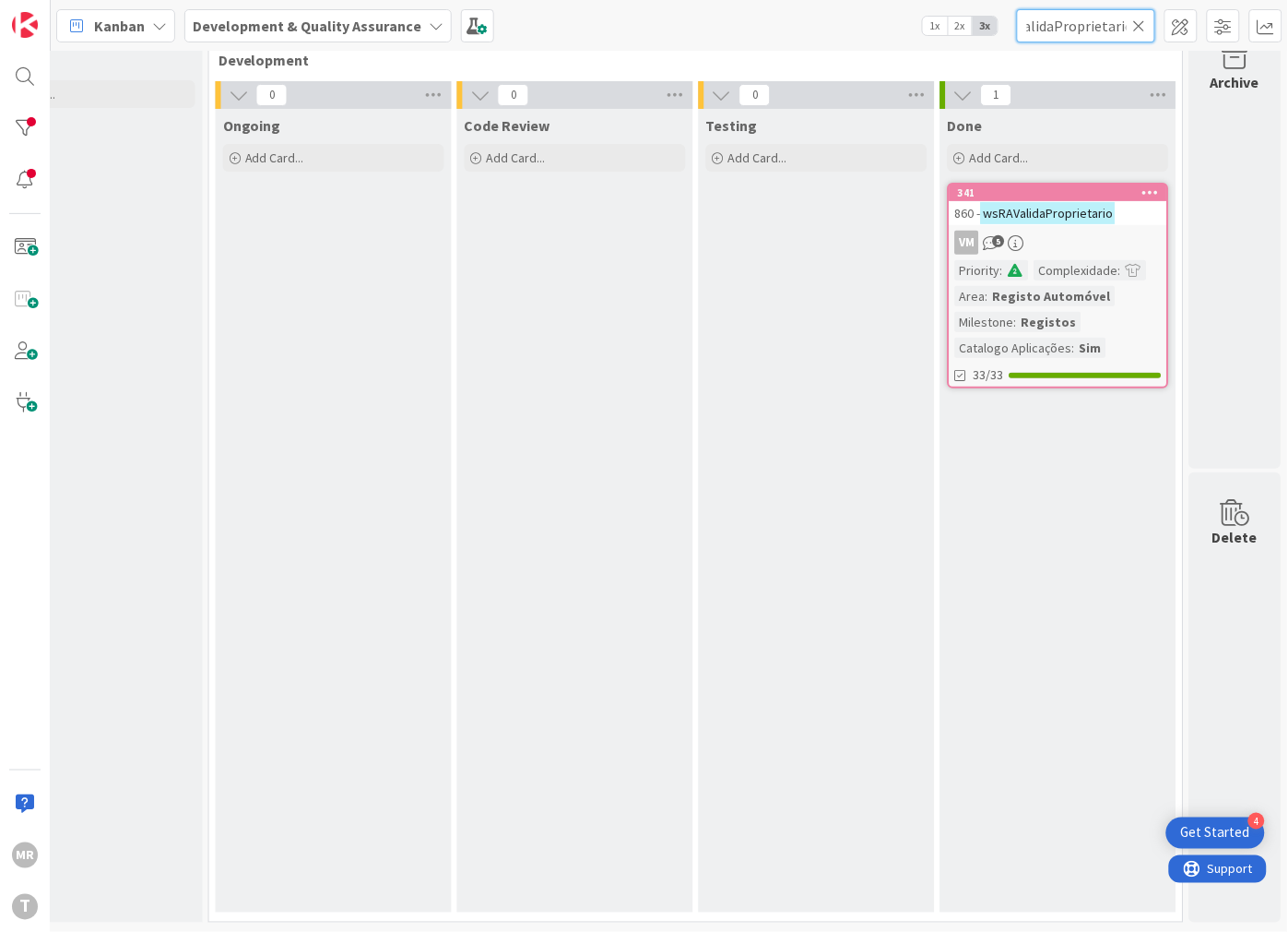
type input "wsRAValidaProprietario"
click at [1142, 18] on icon at bounding box center [1140, 26] width 13 height 17
click at [1129, 25] on input "text" at bounding box center [1086, 25] width 139 height 33
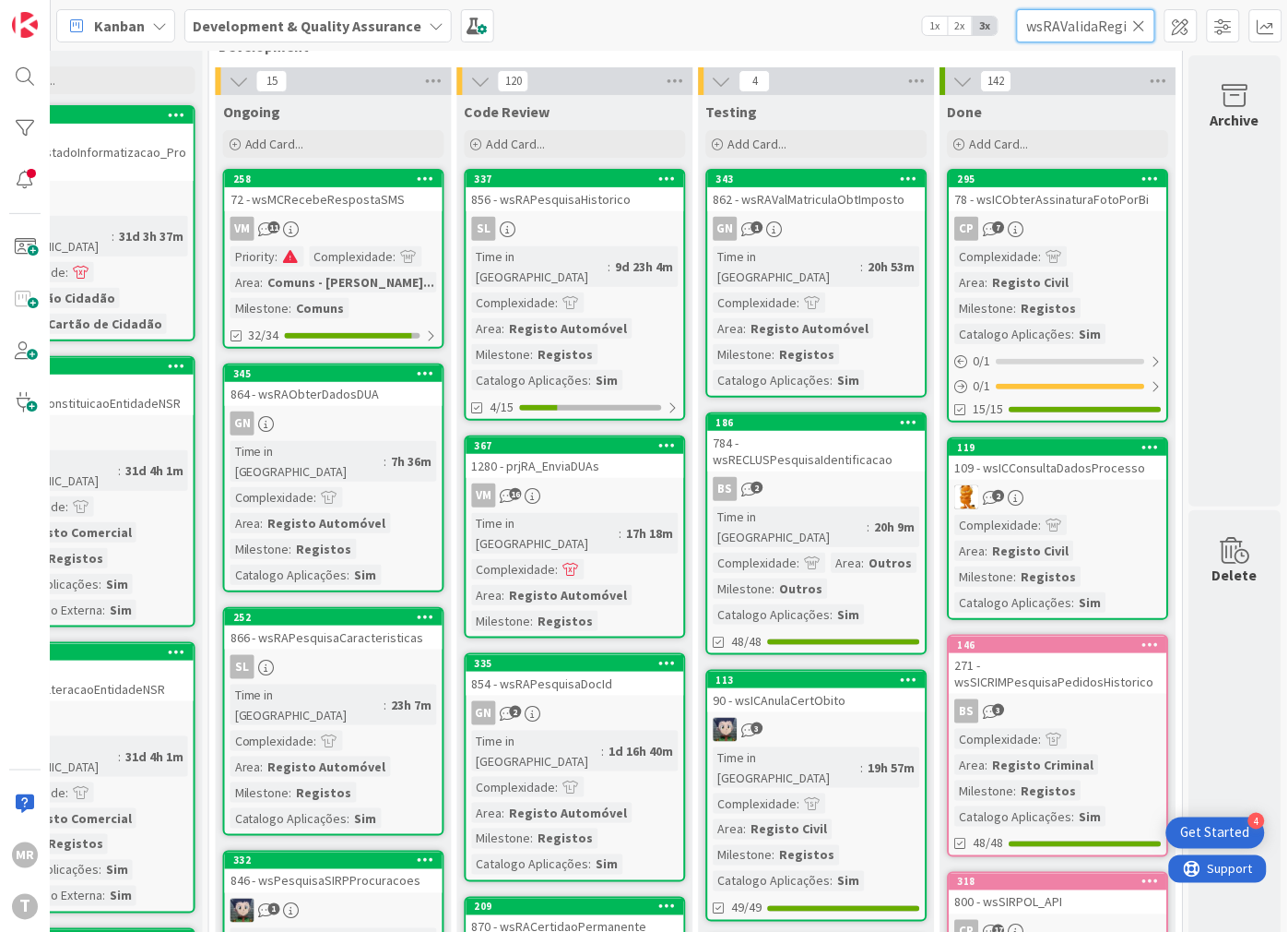
scroll to position [0, 53]
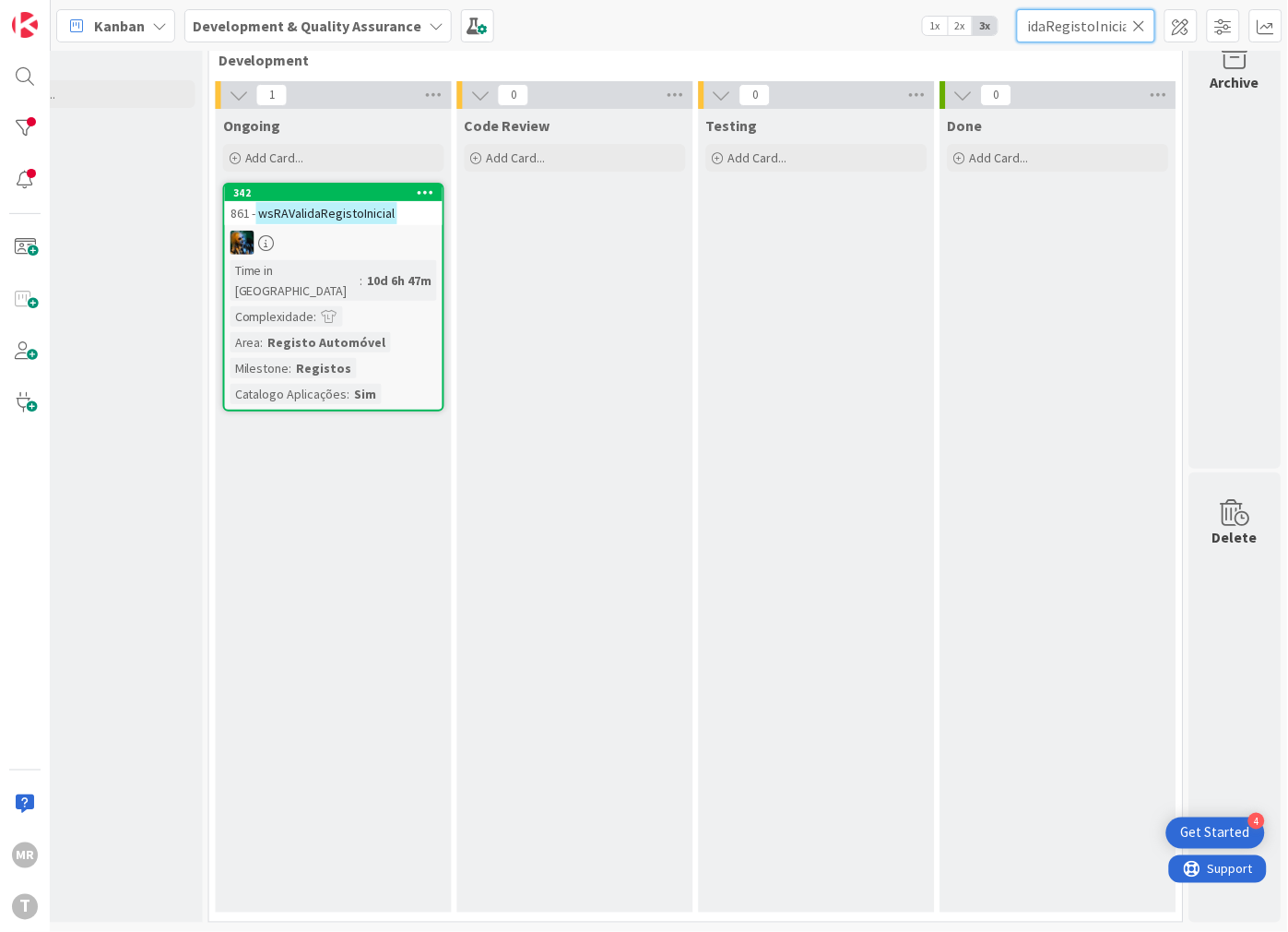
type input "wsRAValidaRegistoInicial"
click at [1137, 27] on icon at bounding box center [1140, 26] width 13 height 17
click at [1120, 28] on input "text" at bounding box center [1086, 25] width 139 height 33
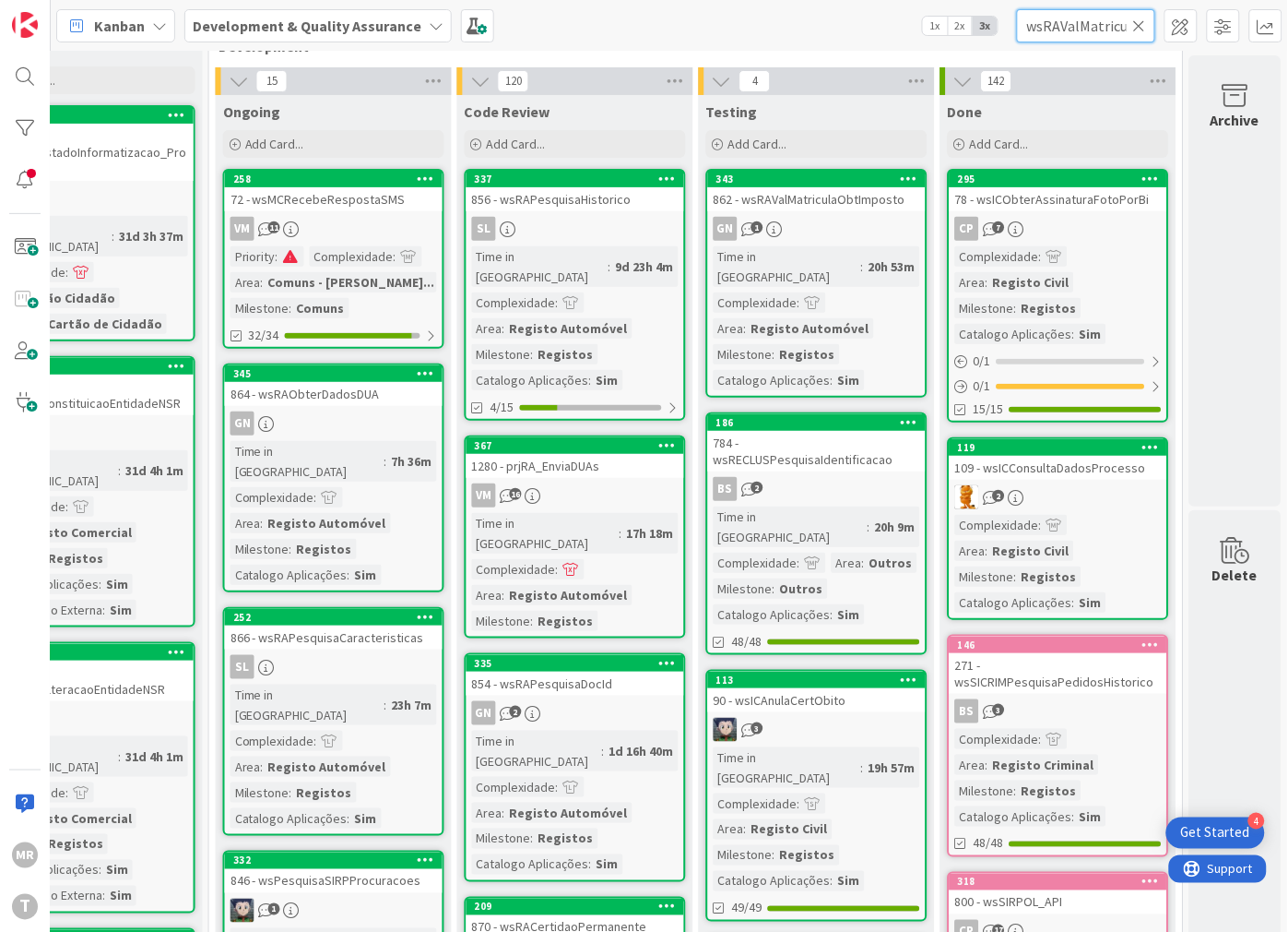
scroll to position [0, 83]
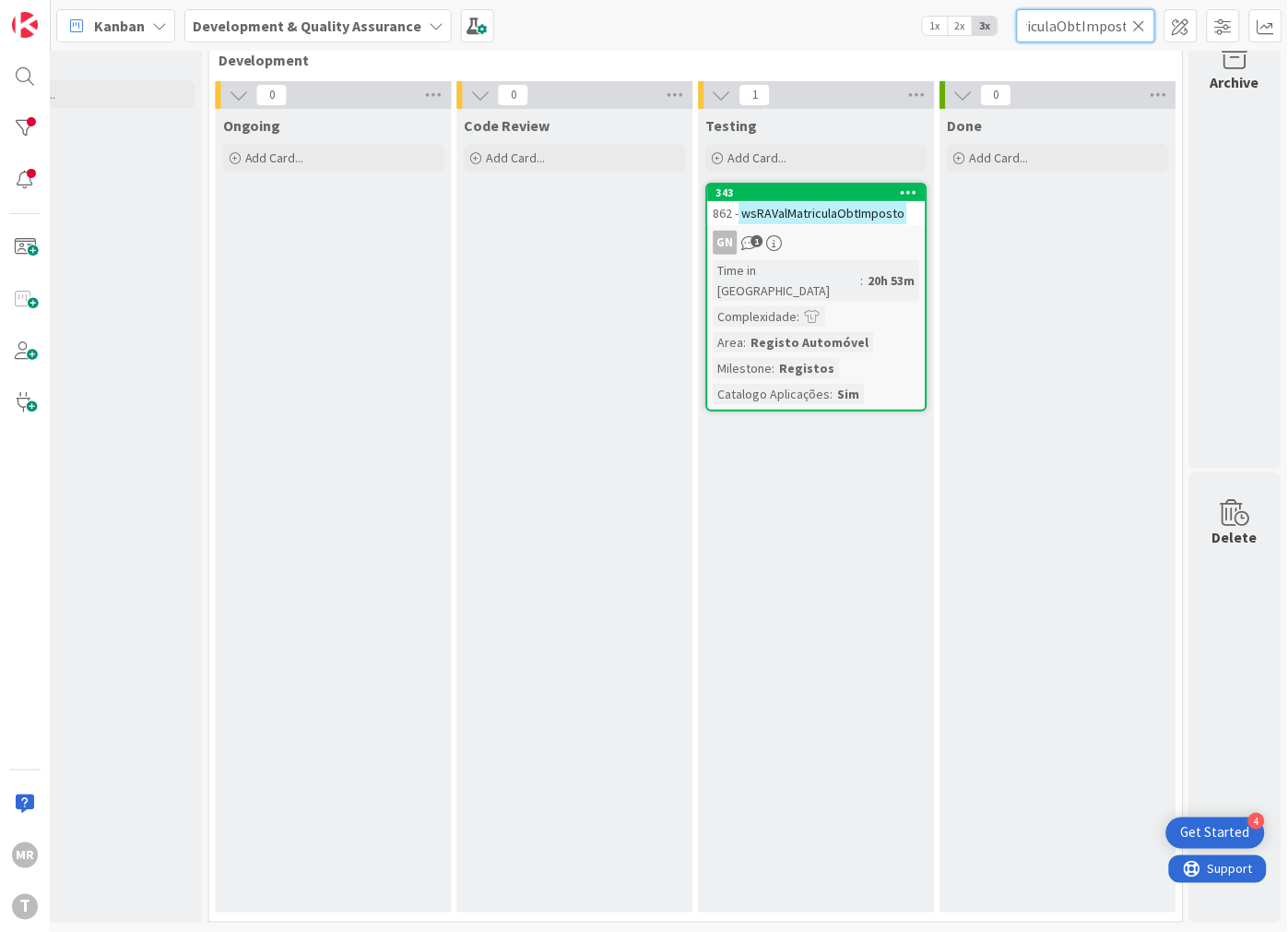
type input "wsRAValMatriculaObtImposto"
click at [1139, 21] on icon at bounding box center [1140, 26] width 13 height 17
click at [1107, 28] on input "text" at bounding box center [1086, 25] width 139 height 33
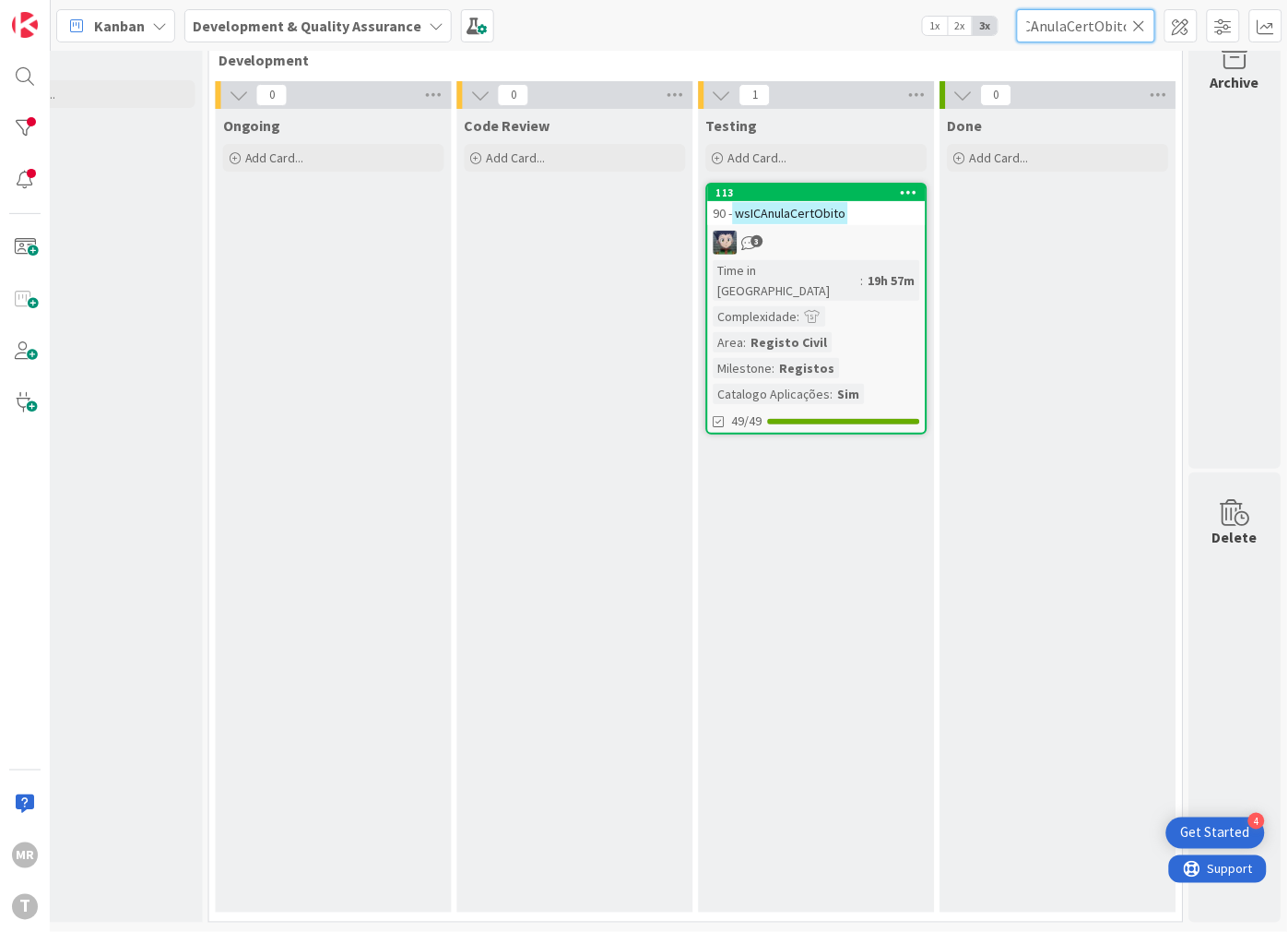
type input "wsICAnulaCertObito"
click at [1138, 28] on icon at bounding box center [1140, 26] width 13 height 17
click at [1084, 31] on input "text" at bounding box center [1086, 25] width 139 height 33
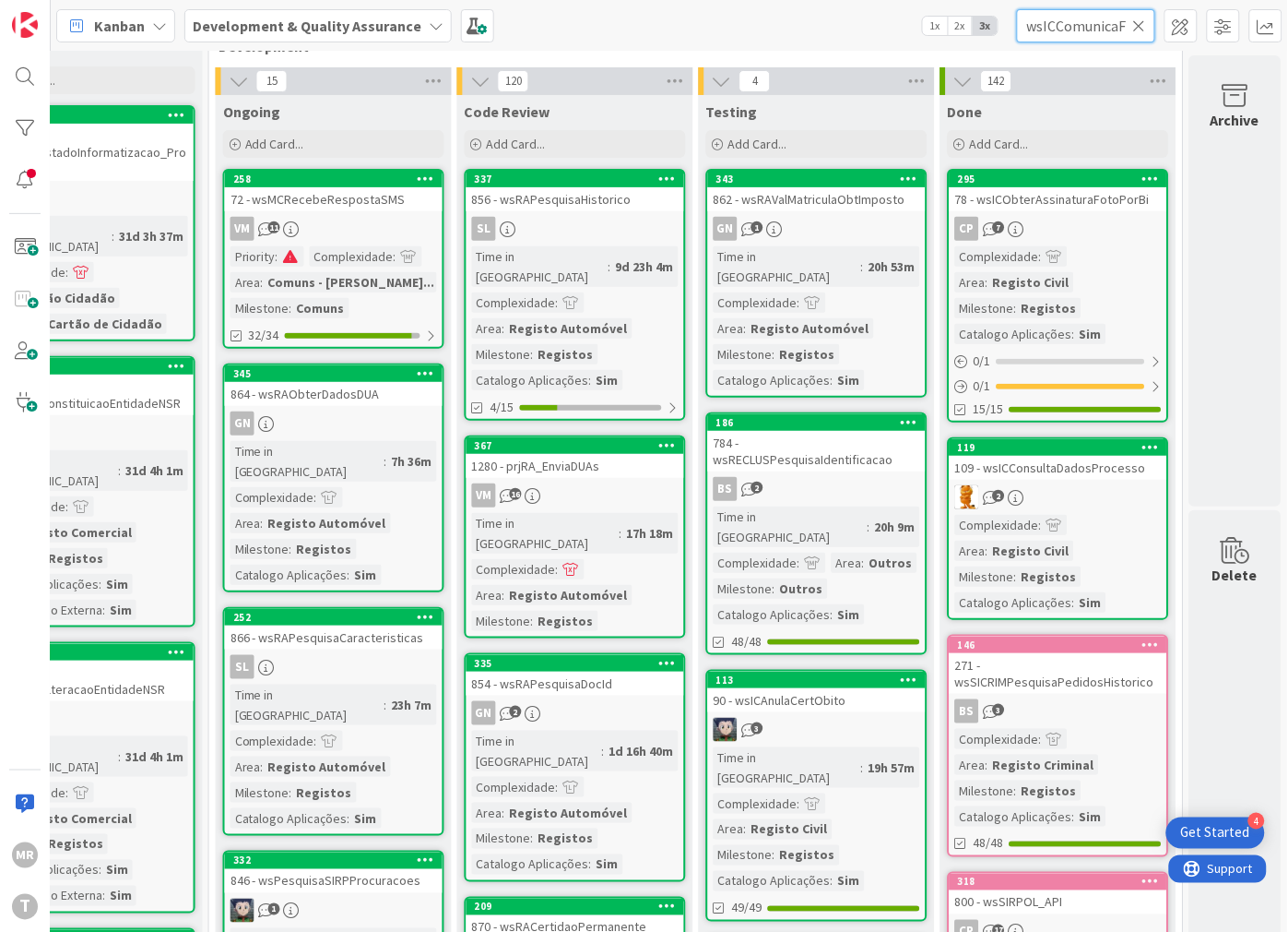
scroll to position [0, 39]
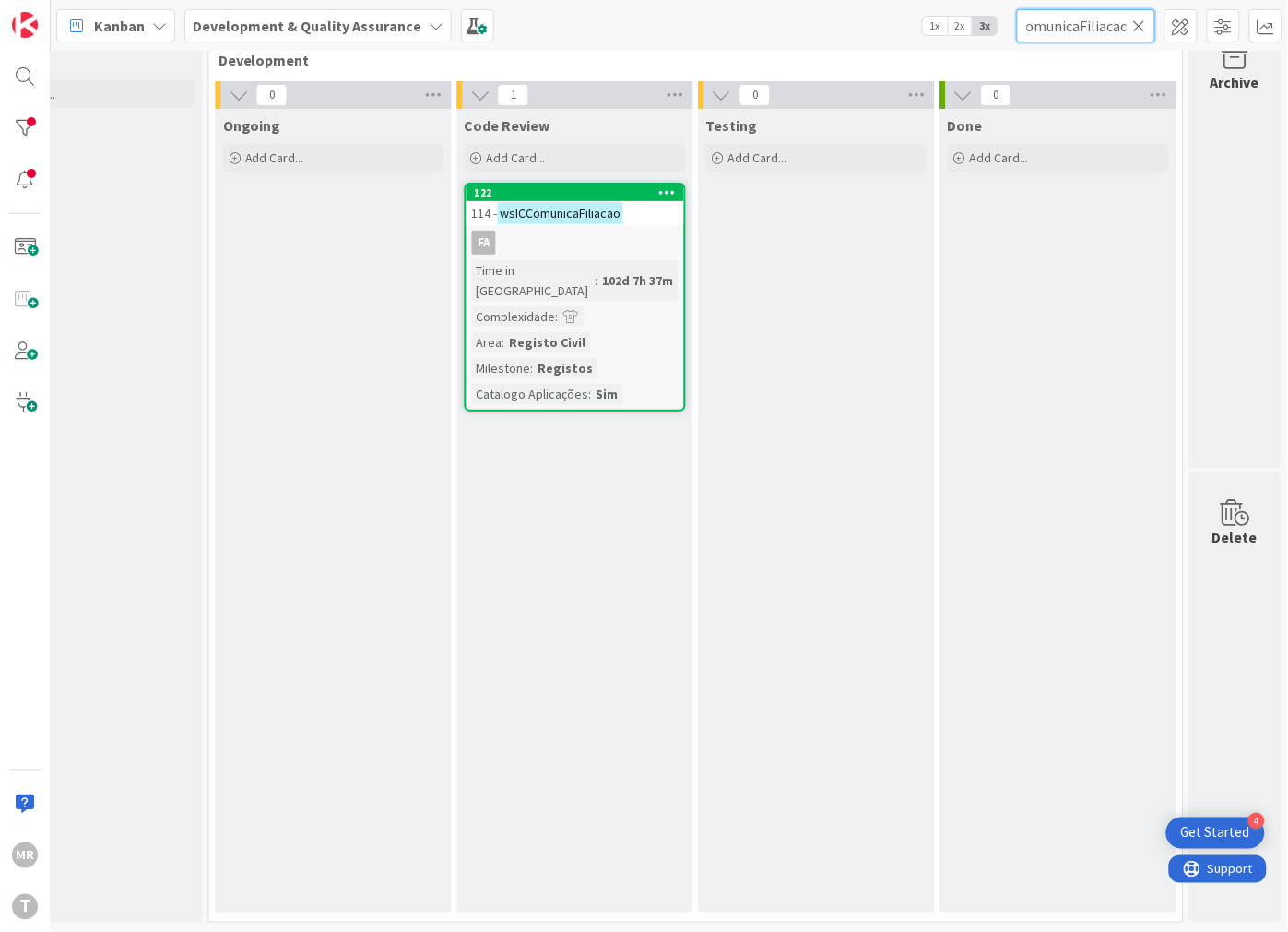
type input "wsICComunicaFiliacao"
click at [1139, 35] on input "wsICComunicaFiliacao" at bounding box center [1086, 25] width 139 height 33
drag, startPoint x: 1142, startPoint y: 25, endPoint x: 1100, endPoint y: 25, distance: 42.0
click at [1141, 25] on icon at bounding box center [1140, 26] width 13 height 17
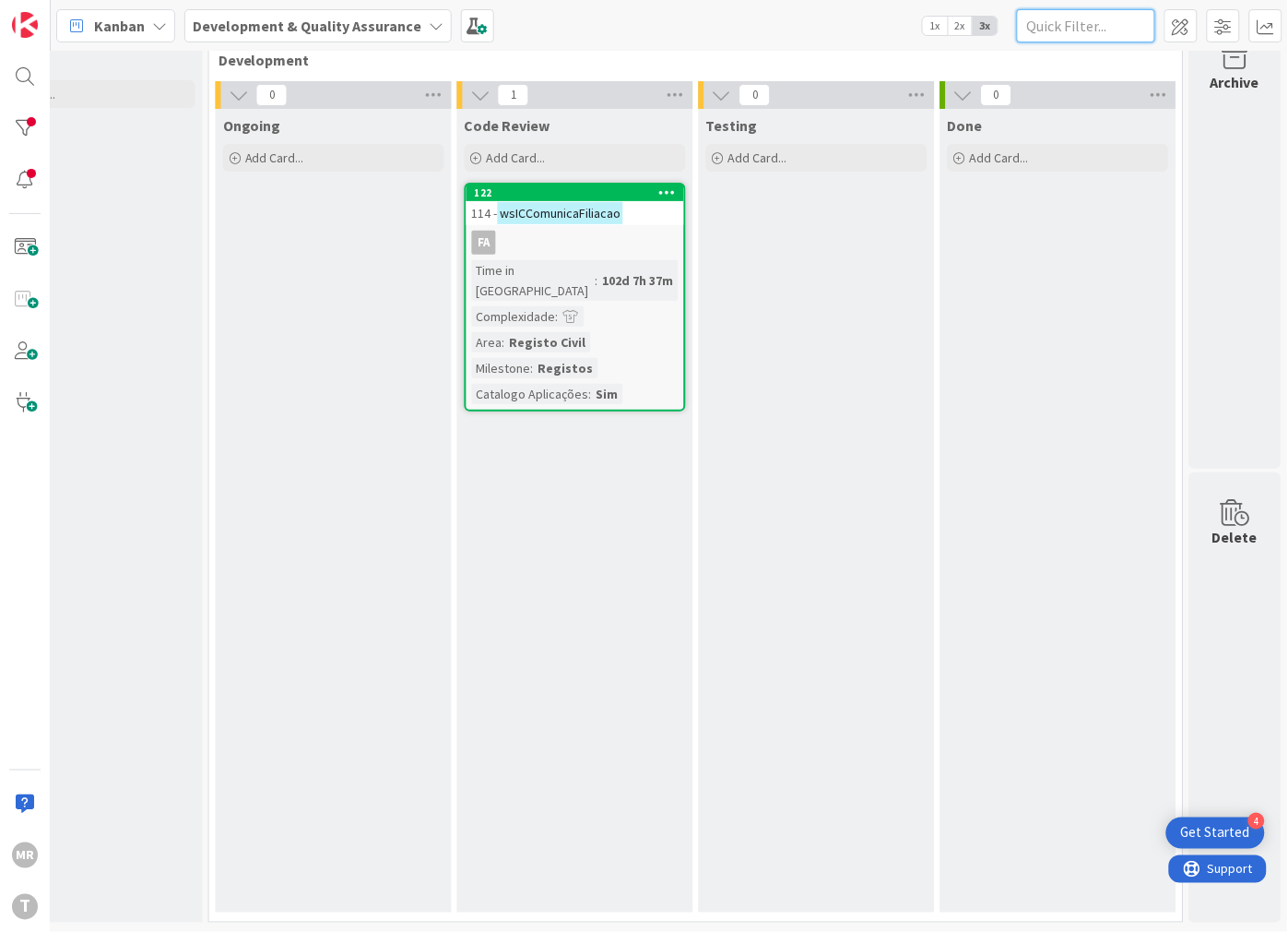
click at [1100, 25] on input "text" at bounding box center [1086, 25] width 139 height 33
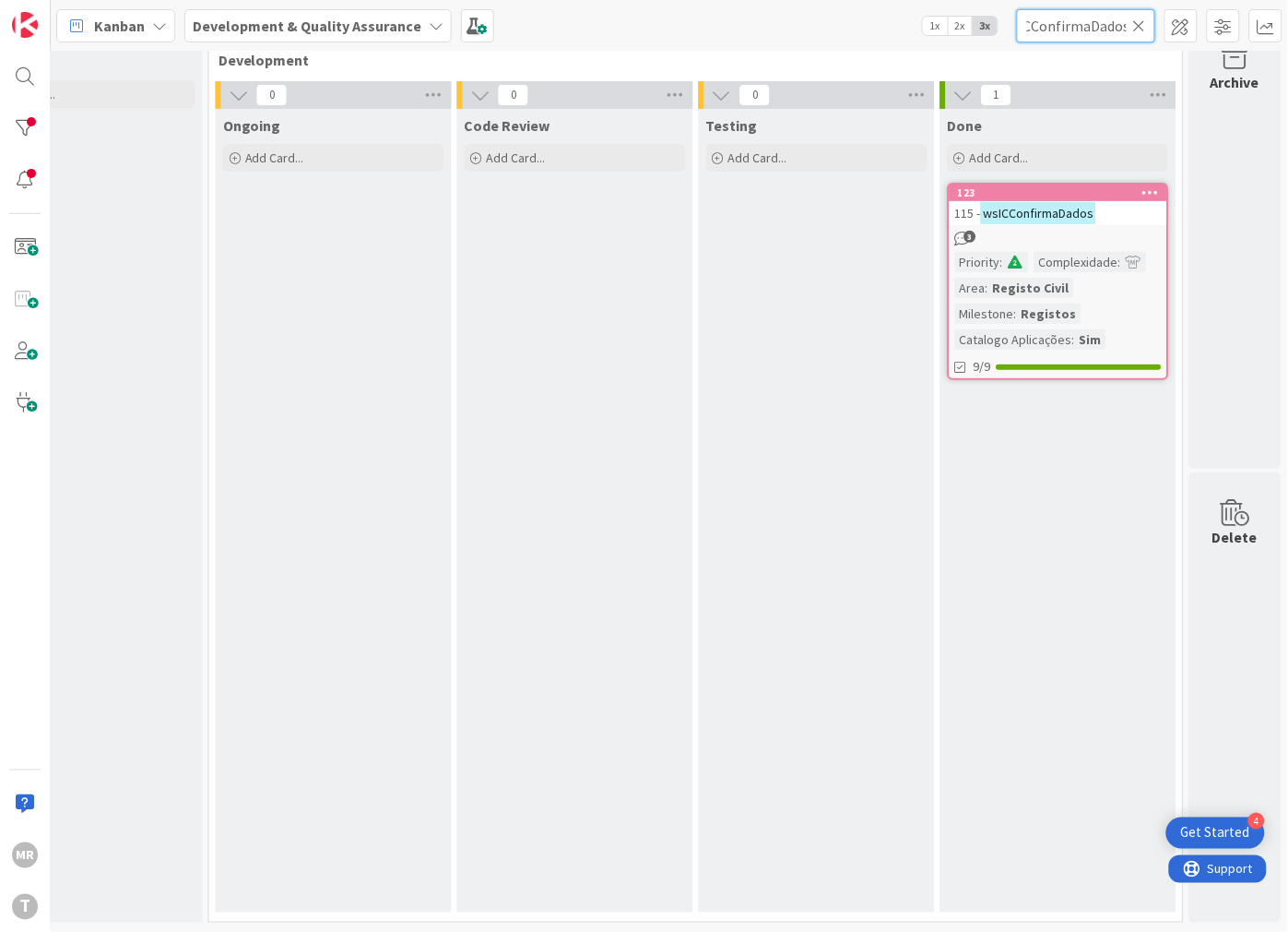
type input "wsICConfirmaDados"
click at [1146, 25] on icon at bounding box center [1140, 26] width 13 height 17
click at [1123, 30] on input "text" at bounding box center [1086, 25] width 139 height 33
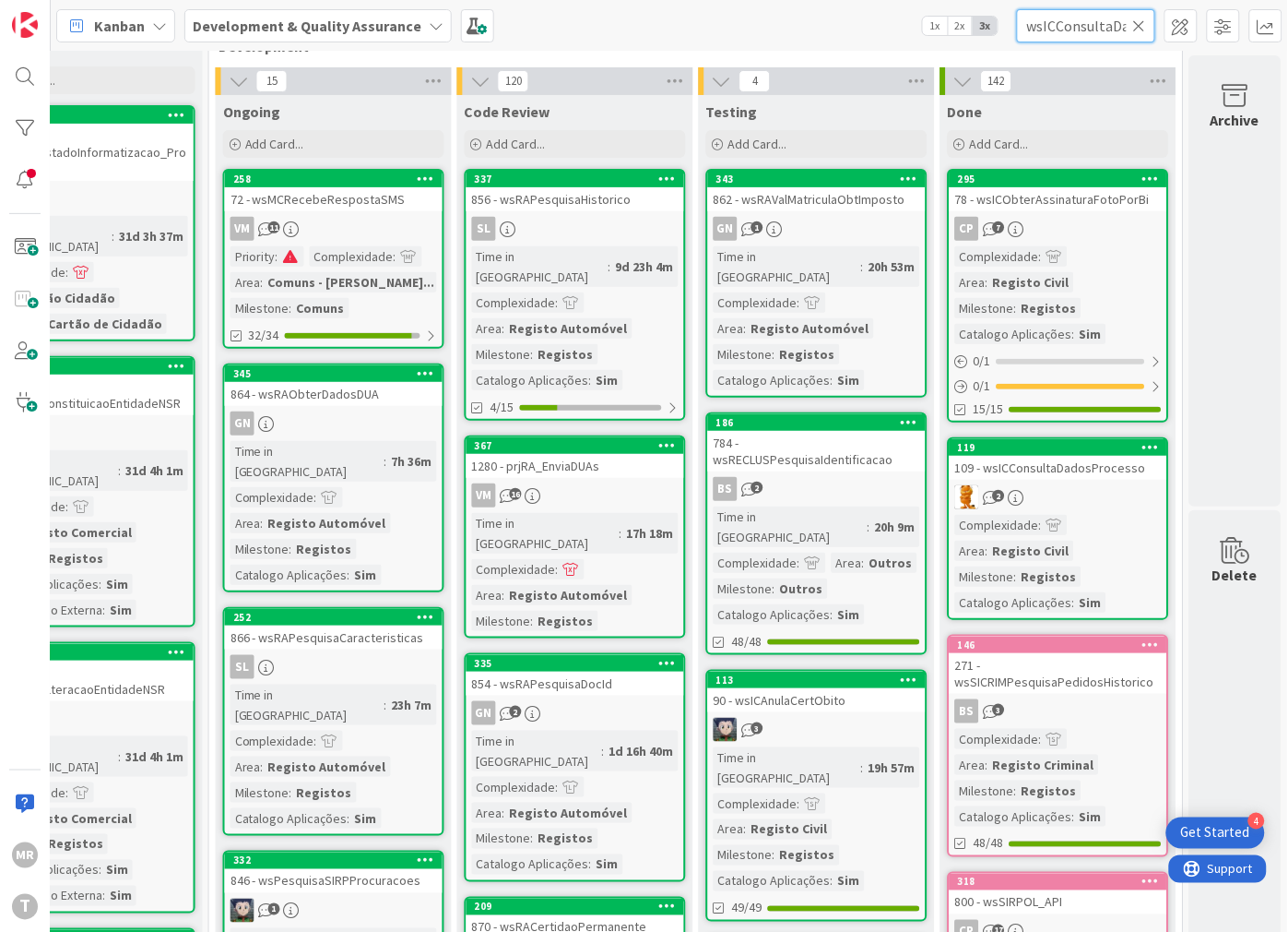
scroll to position [0, 77]
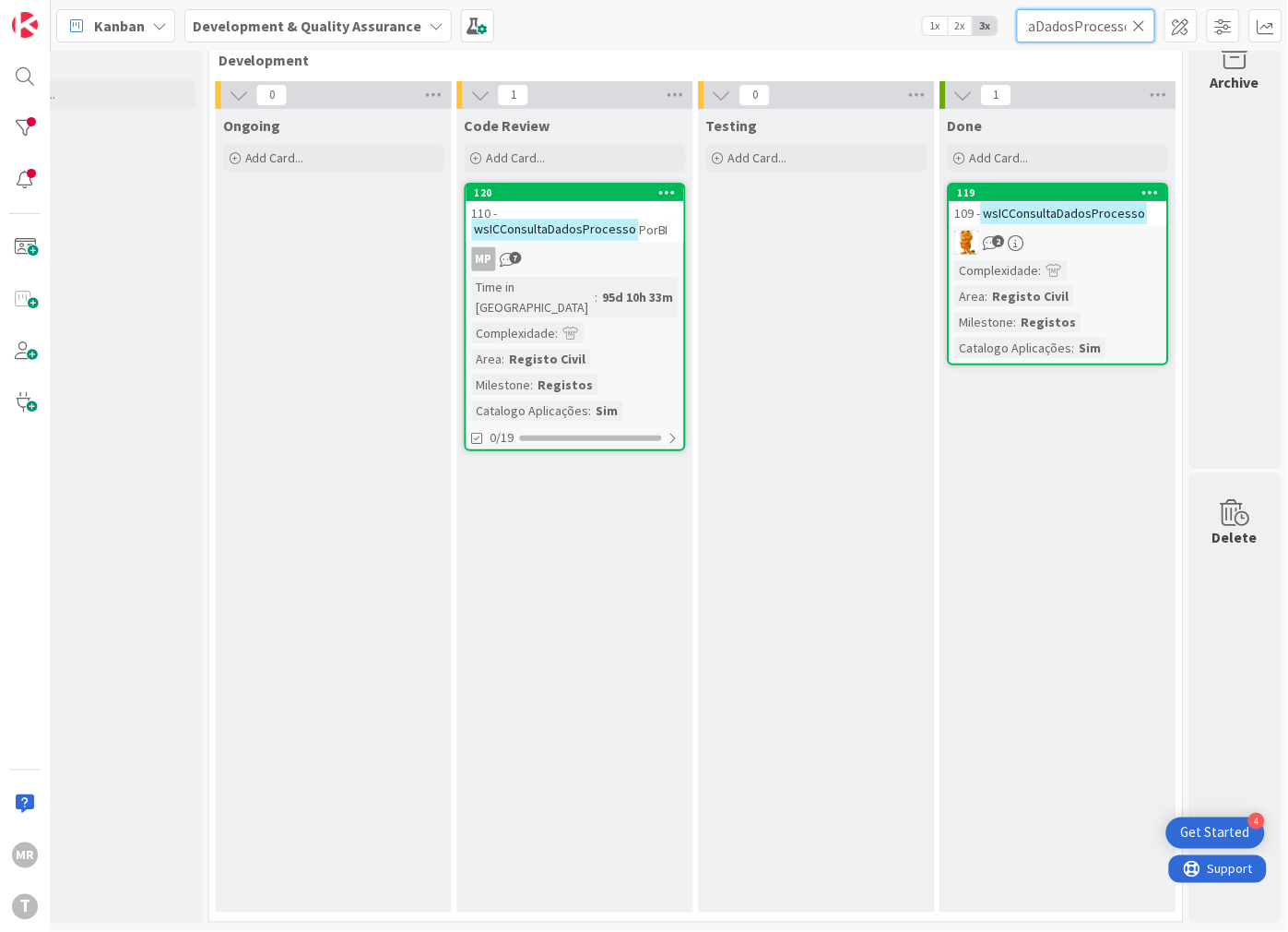
type input "wsICConsultaDadosProcesso"
click at [1143, 27] on icon at bounding box center [1140, 26] width 13 height 17
click at [1118, 28] on input "text" at bounding box center [1086, 25] width 139 height 33
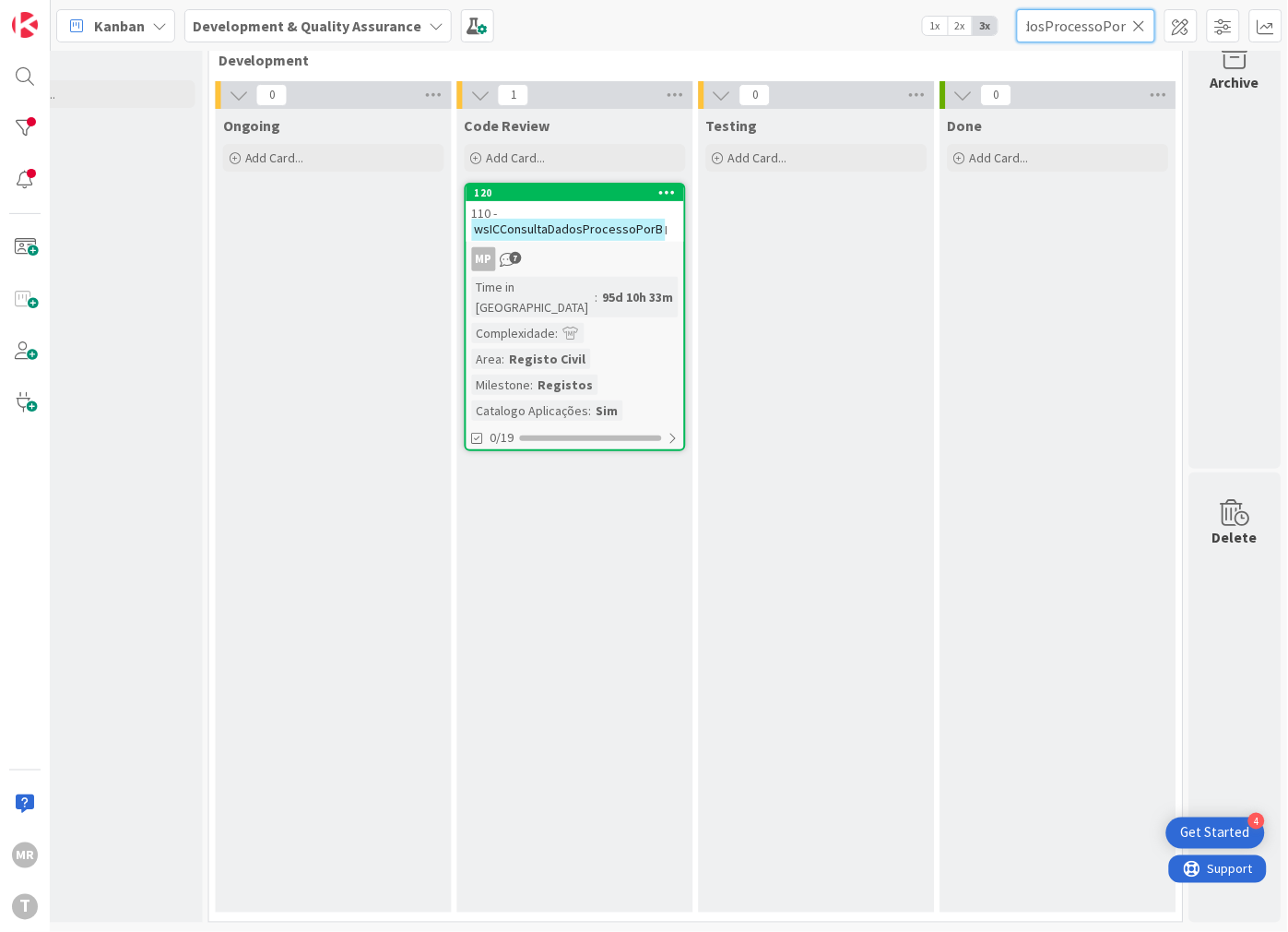
type input "wsICConsultaDadosProcessoPorB"
click at [1135, 12] on input "wsICConsultaDadosProcessoPorB" at bounding box center [1086, 25] width 139 height 33
click at [1139, 18] on icon at bounding box center [1140, 26] width 13 height 17
click at [1088, 35] on input "text" at bounding box center [1086, 25] width 139 height 33
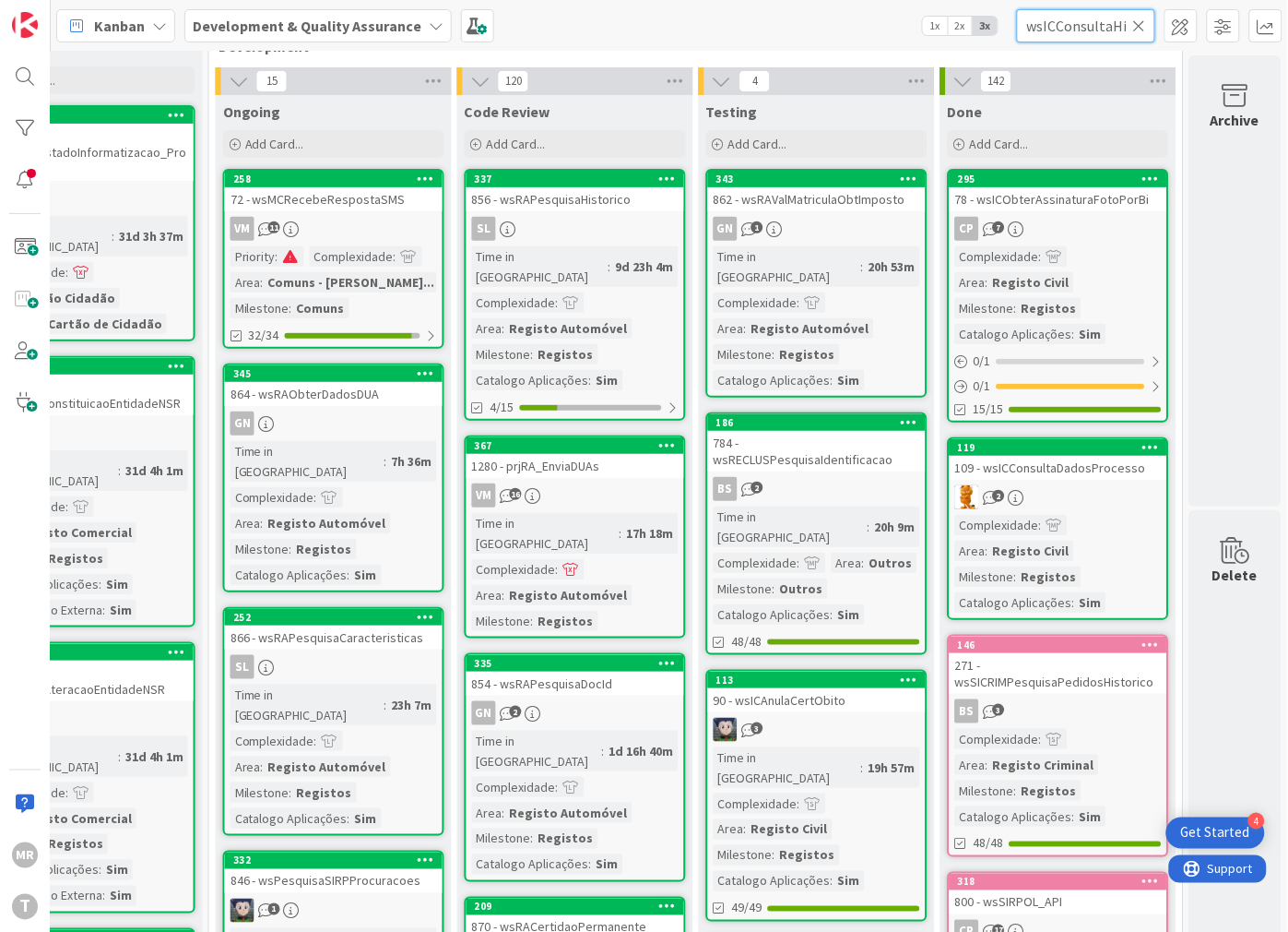
scroll to position [0, 85]
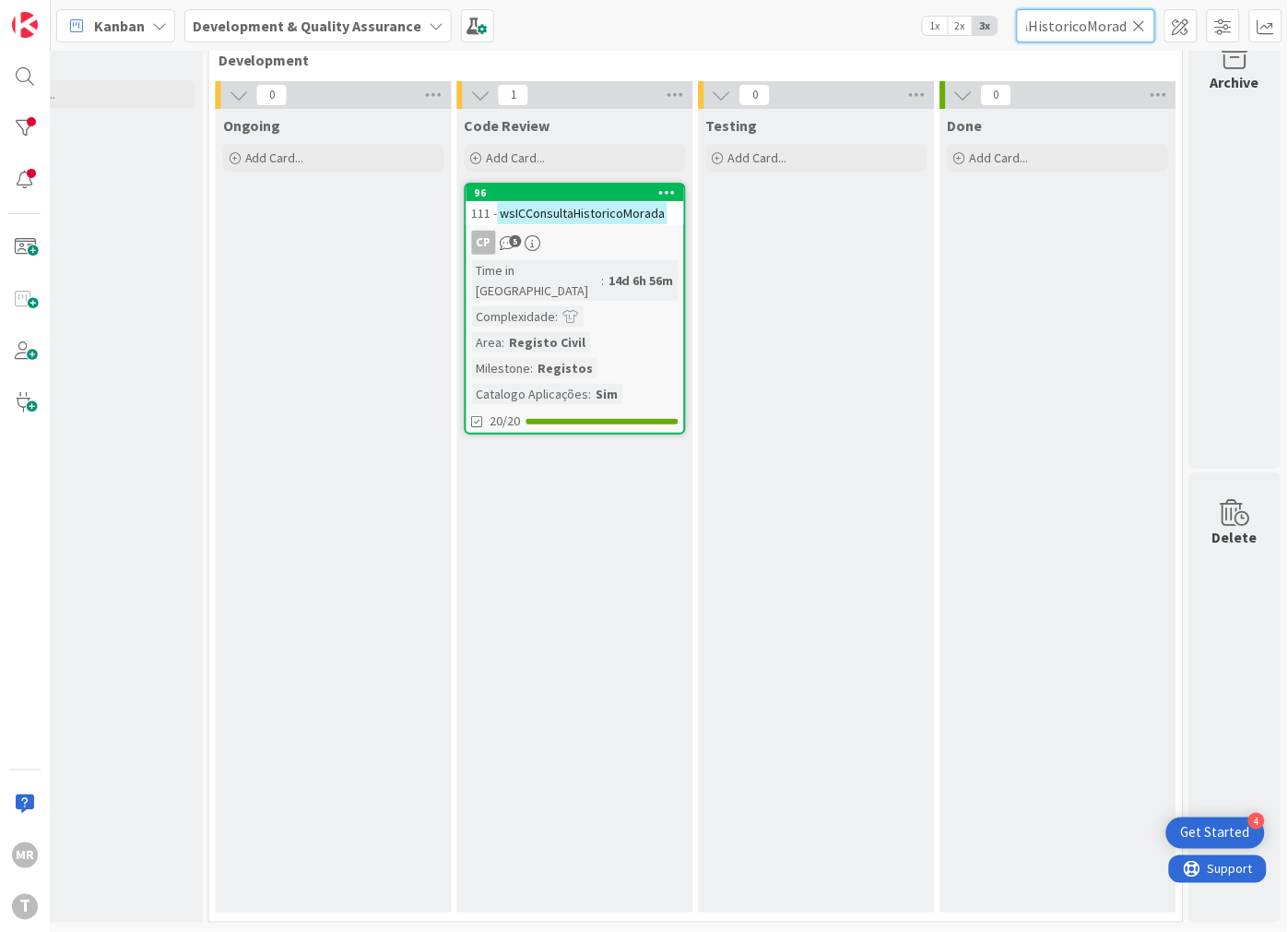
type input "wsICConsultaHistoricoMorada"
click at [1143, 31] on icon at bounding box center [1140, 26] width 13 height 17
click at [1103, 31] on input "text" at bounding box center [1086, 25] width 139 height 33
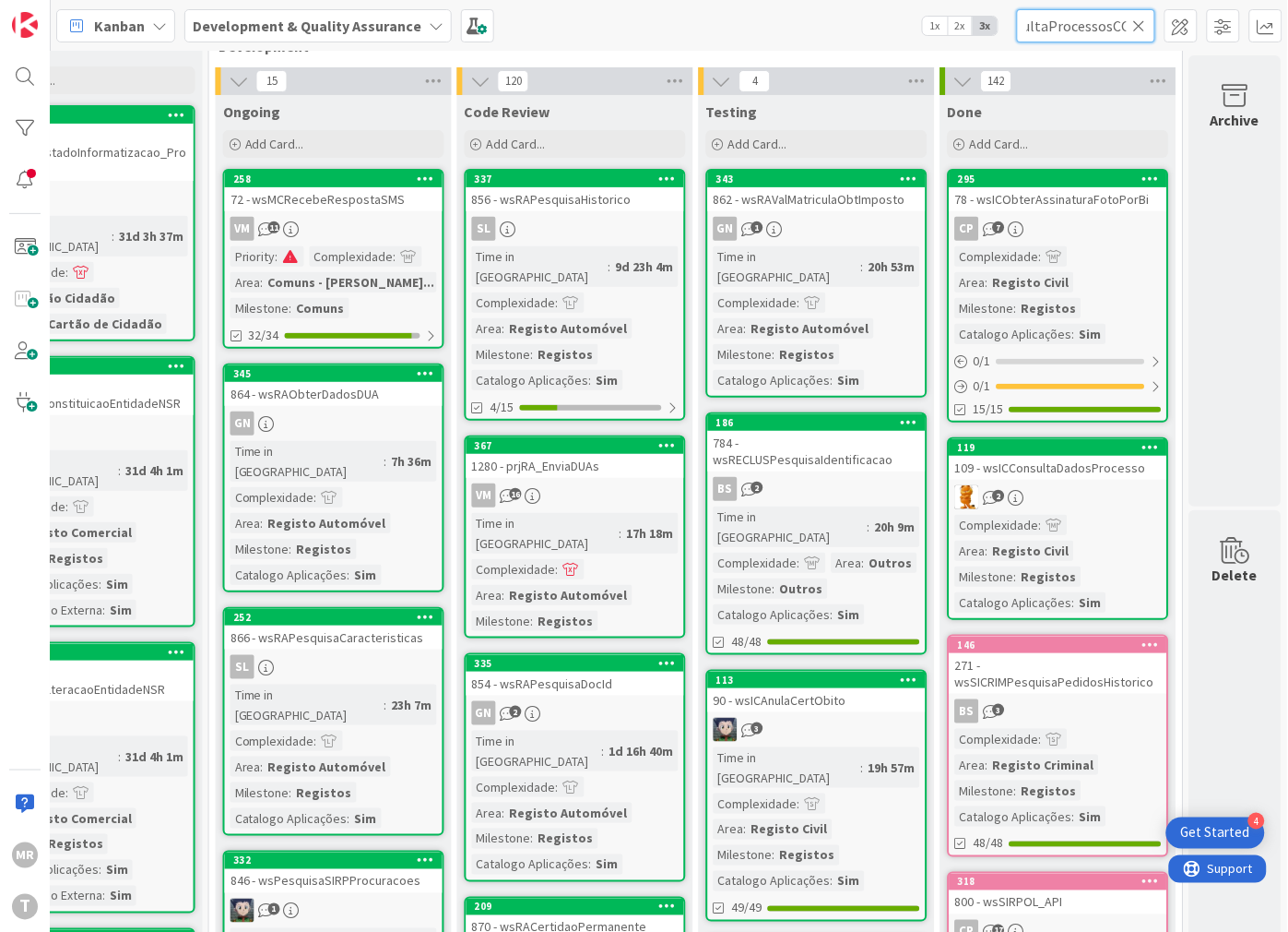
scroll to position [0, 61]
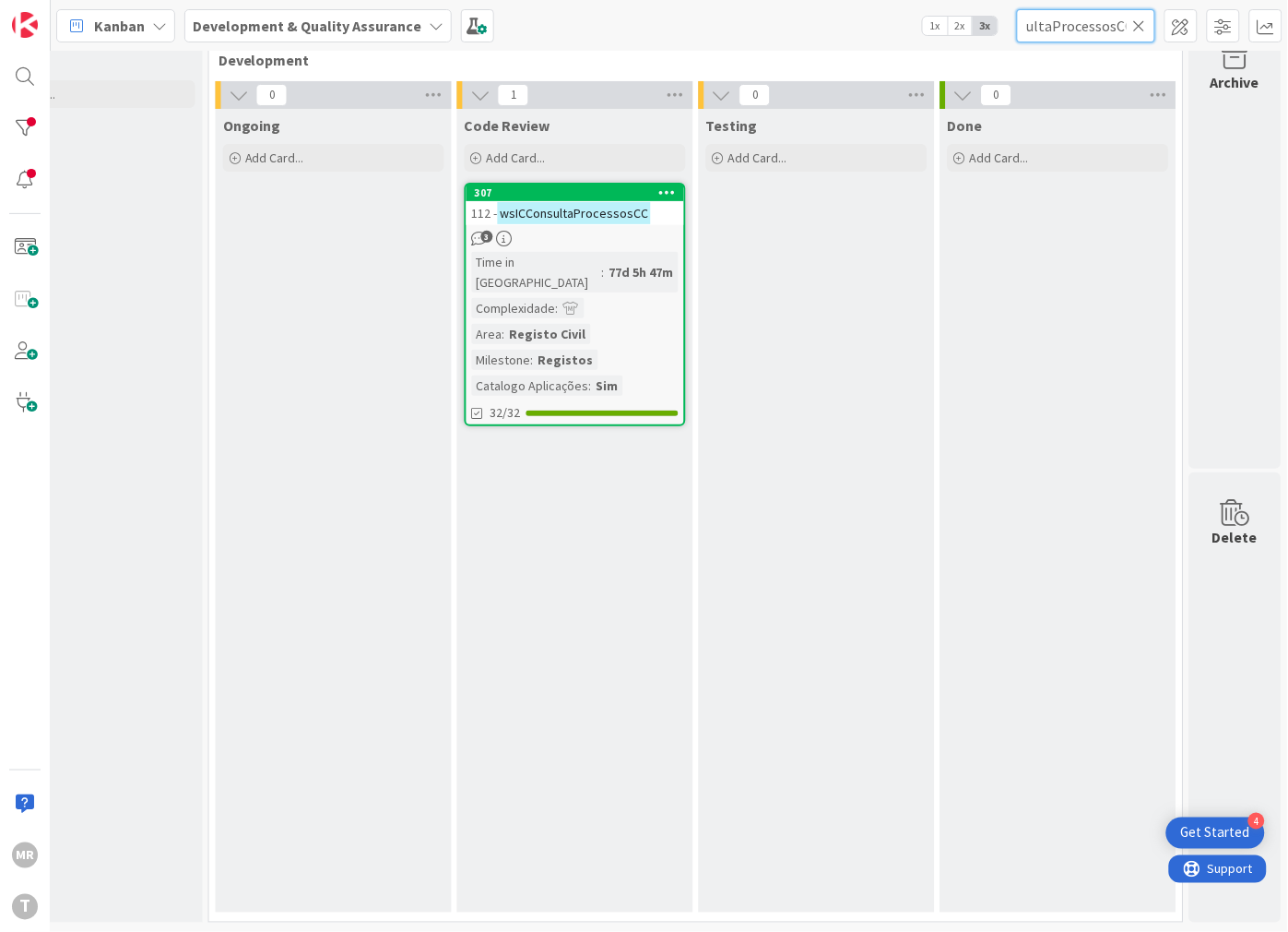
type input "wsICConsultaProcessosCC"
click at [1136, 24] on icon at bounding box center [1140, 26] width 13 height 17
click at [1064, 16] on input "text" at bounding box center [1086, 25] width 139 height 33
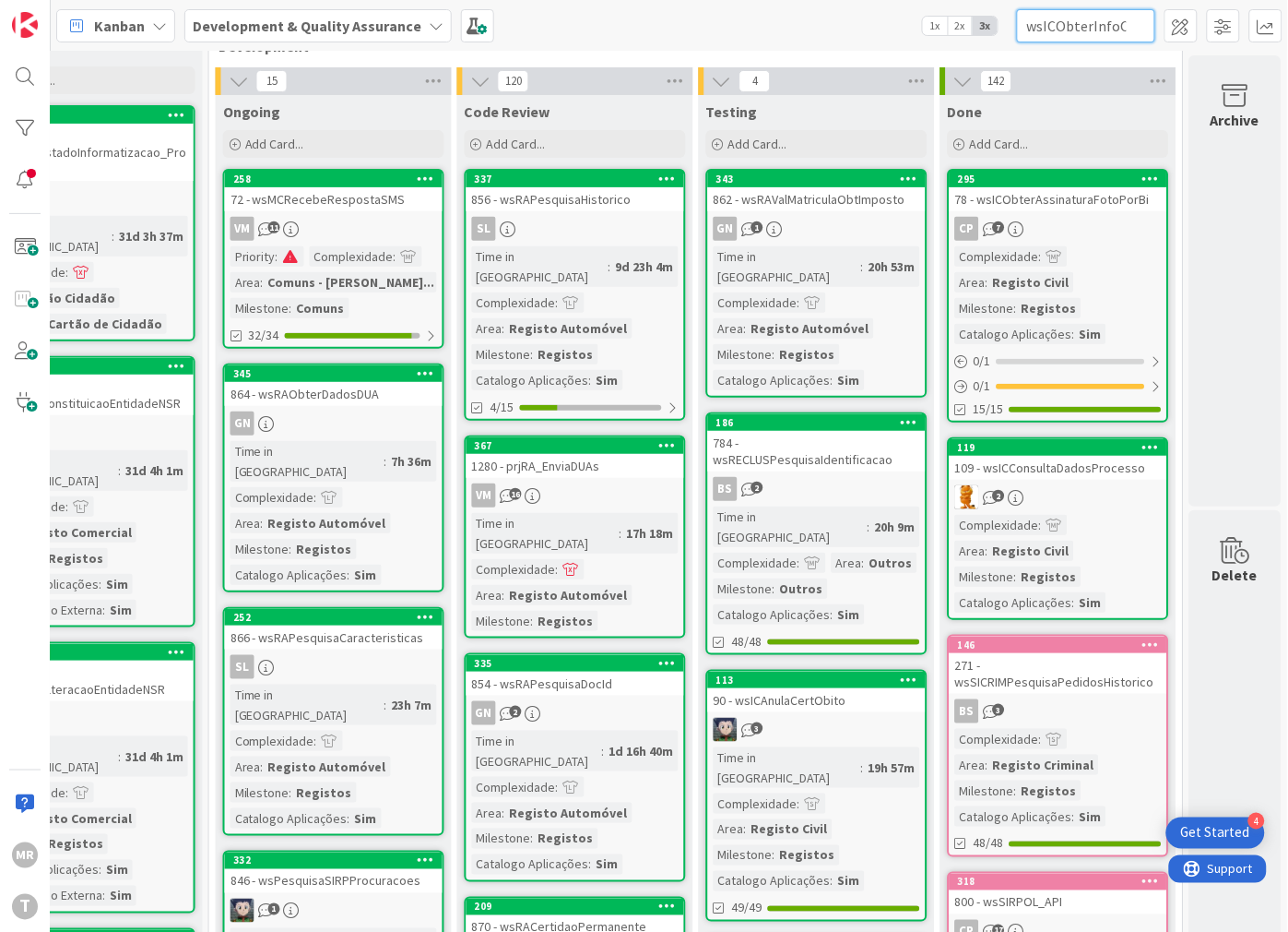
scroll to position [0, 6]
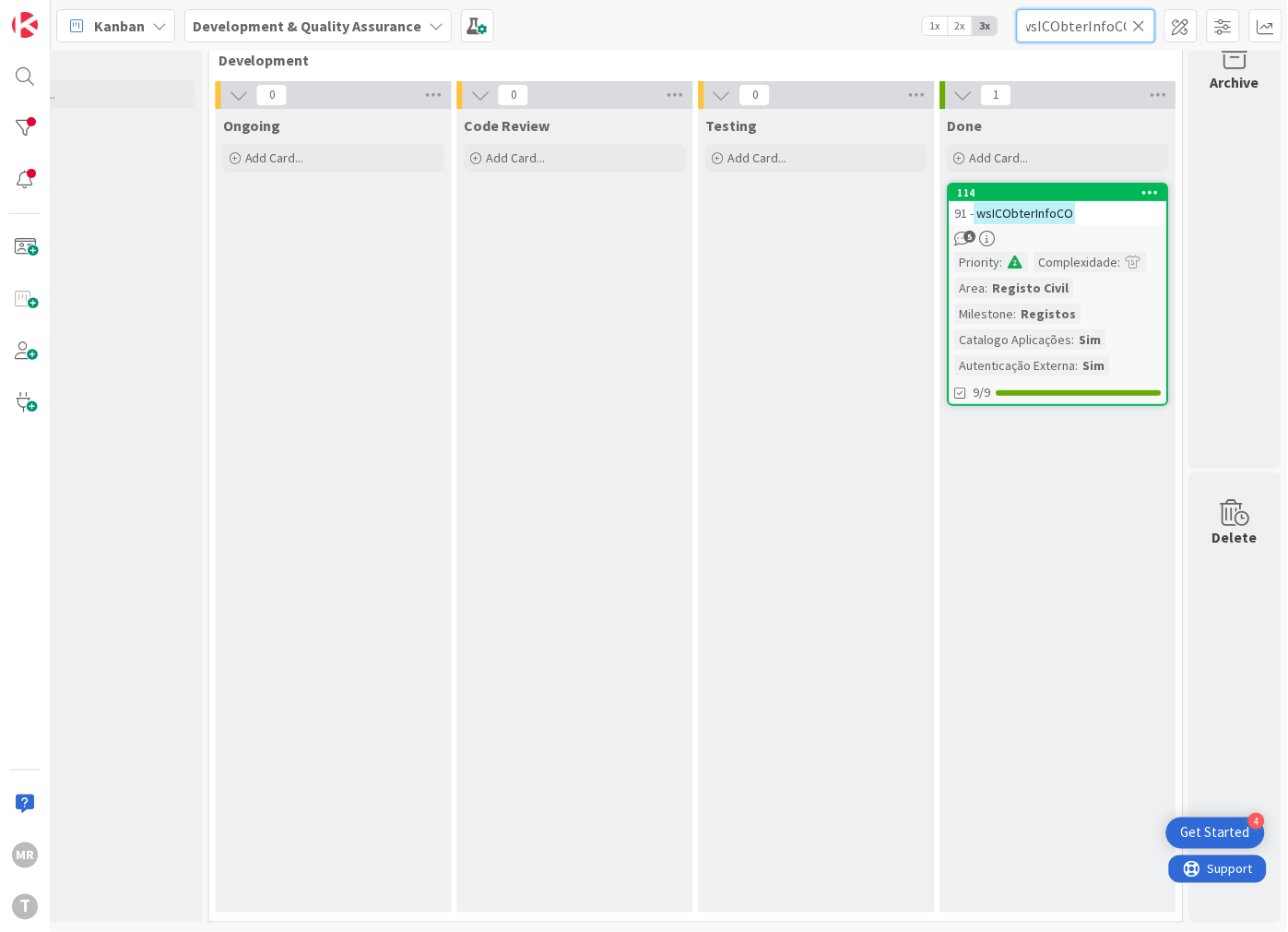
type input "wsICObterInfoCO"
click at [1141, 21] on icon at bounding box center [1140, 26] width 13 height 17
click at [1114, 27] on input "text" at bounding box center [1086, 25] width 139 height 33
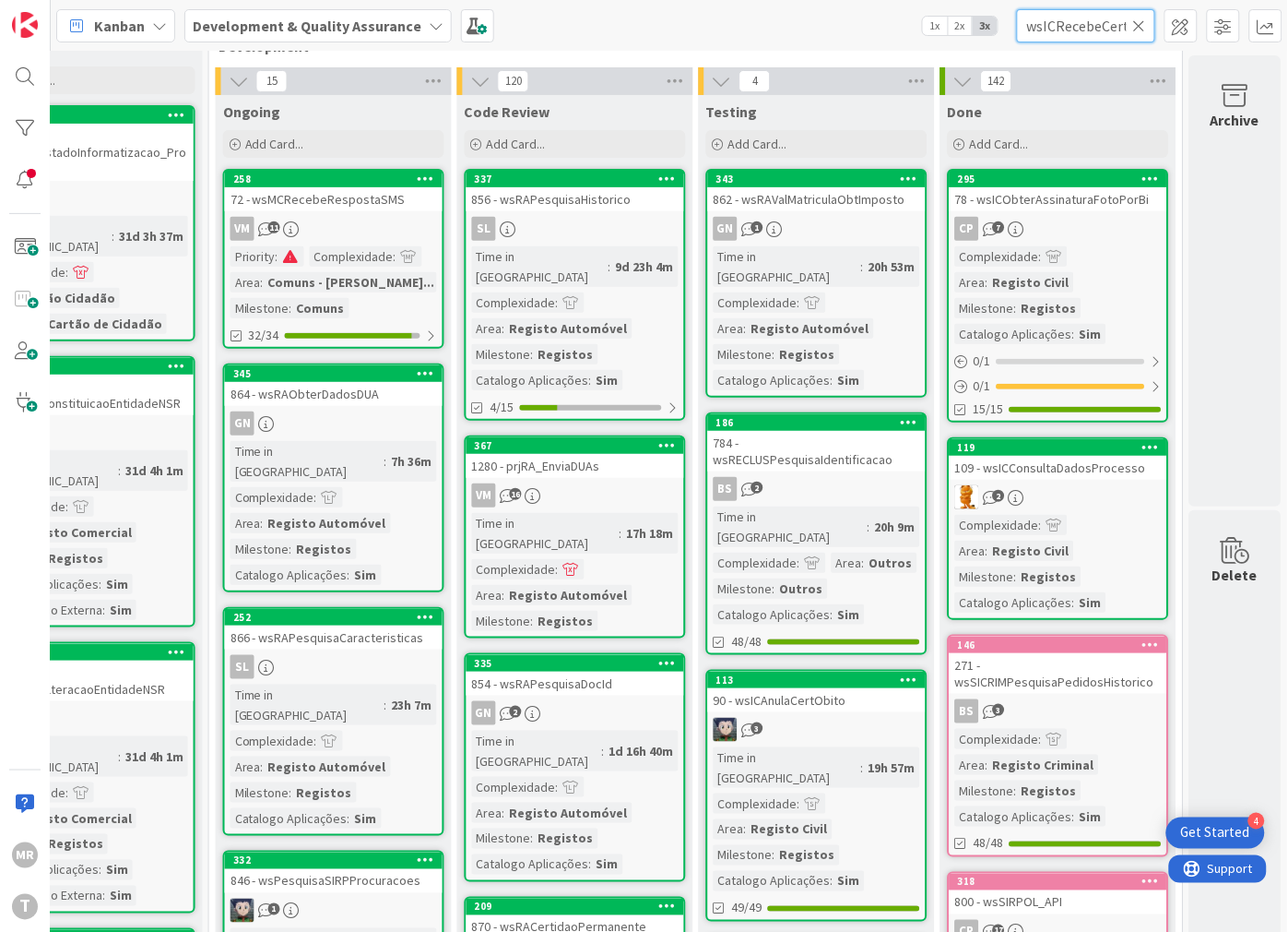
scroll to position [0, 34]
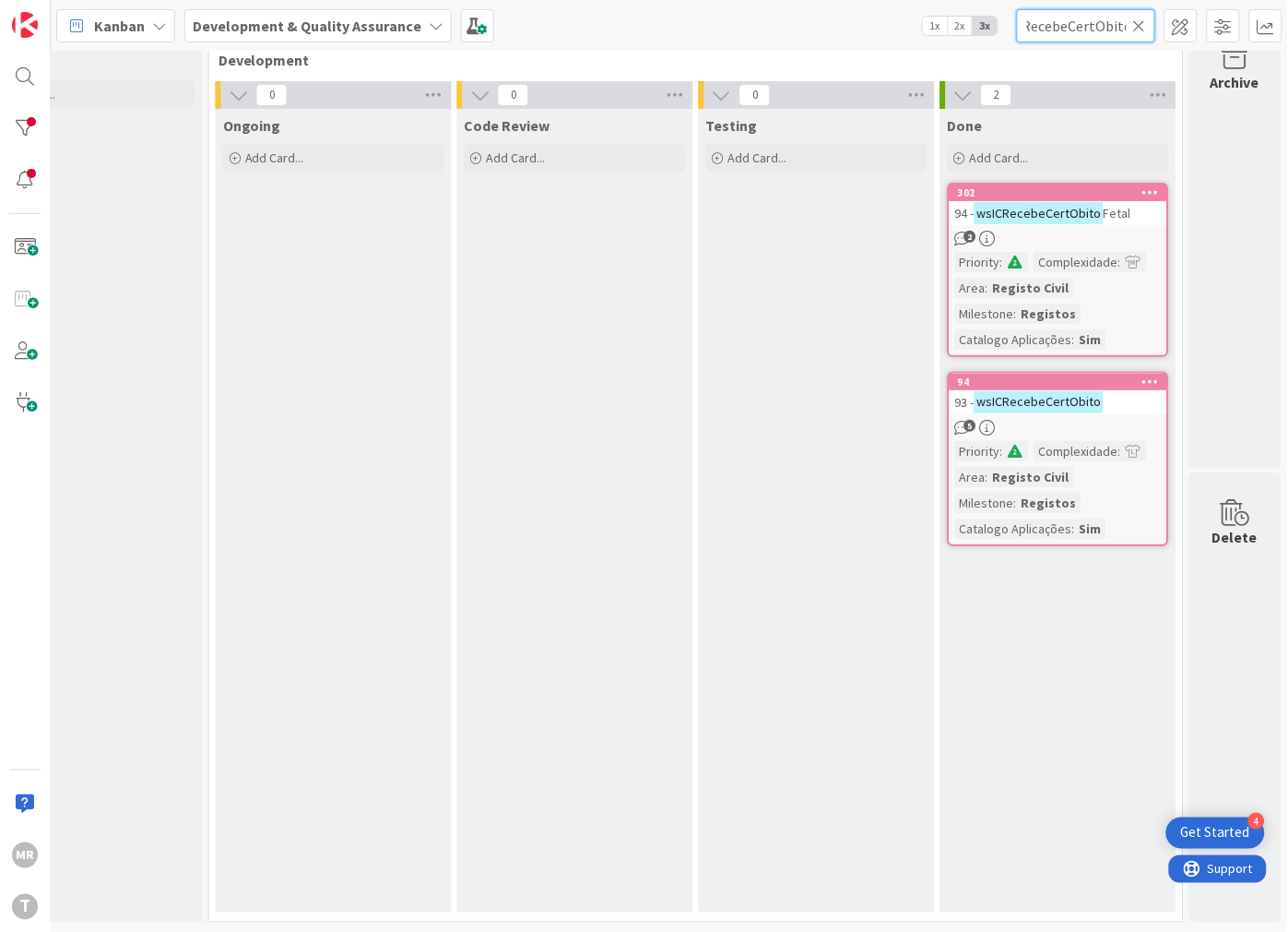
type input "wsICRecebeCertObito"
click at [1135, 28] on icon at bounding box center [1140, 26] width 13 height 17
click at [1118, 28] on input "text" at bounding box center [1086, 25] width 139 height 33
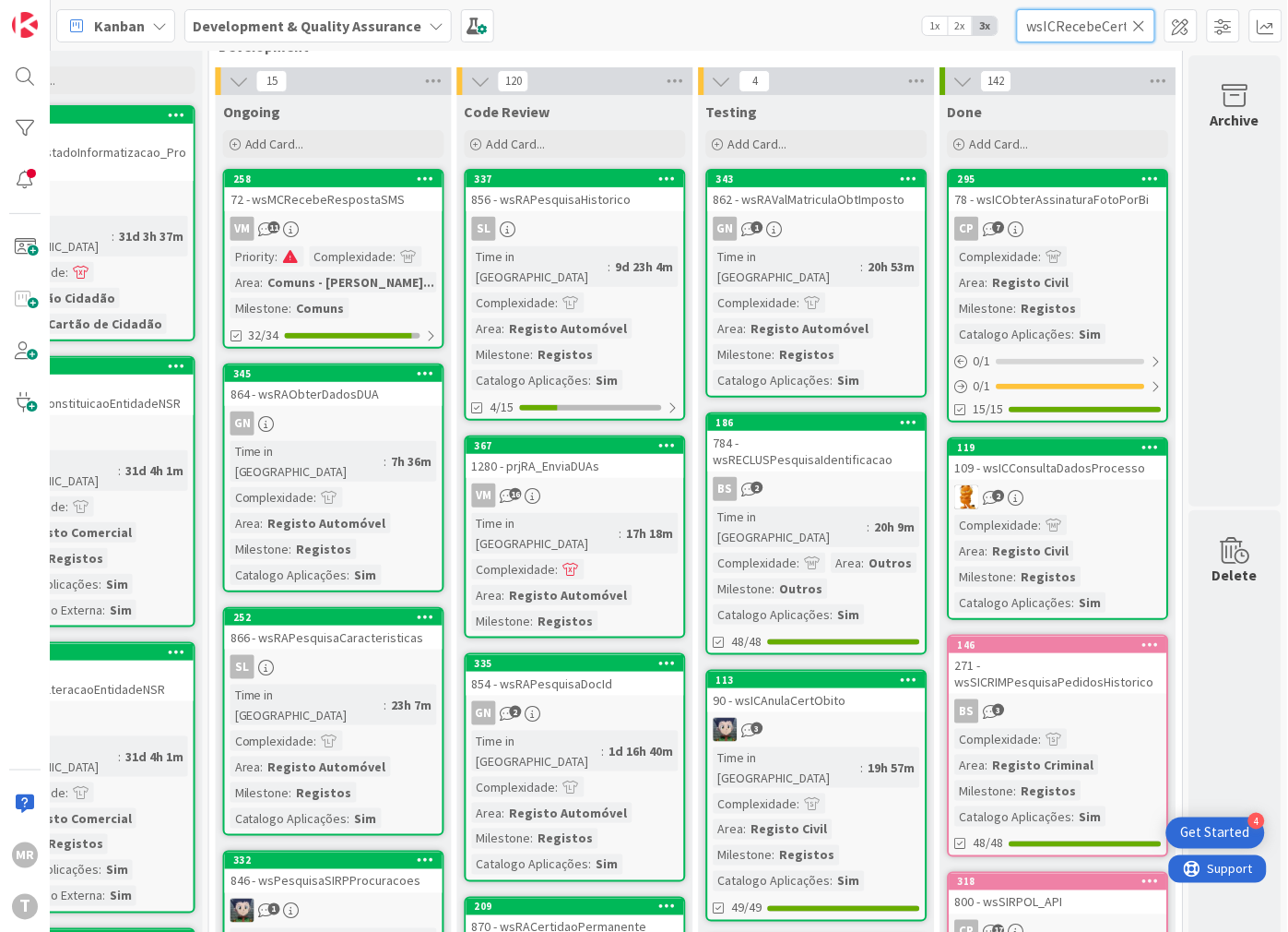
scroll to position [0, 64]
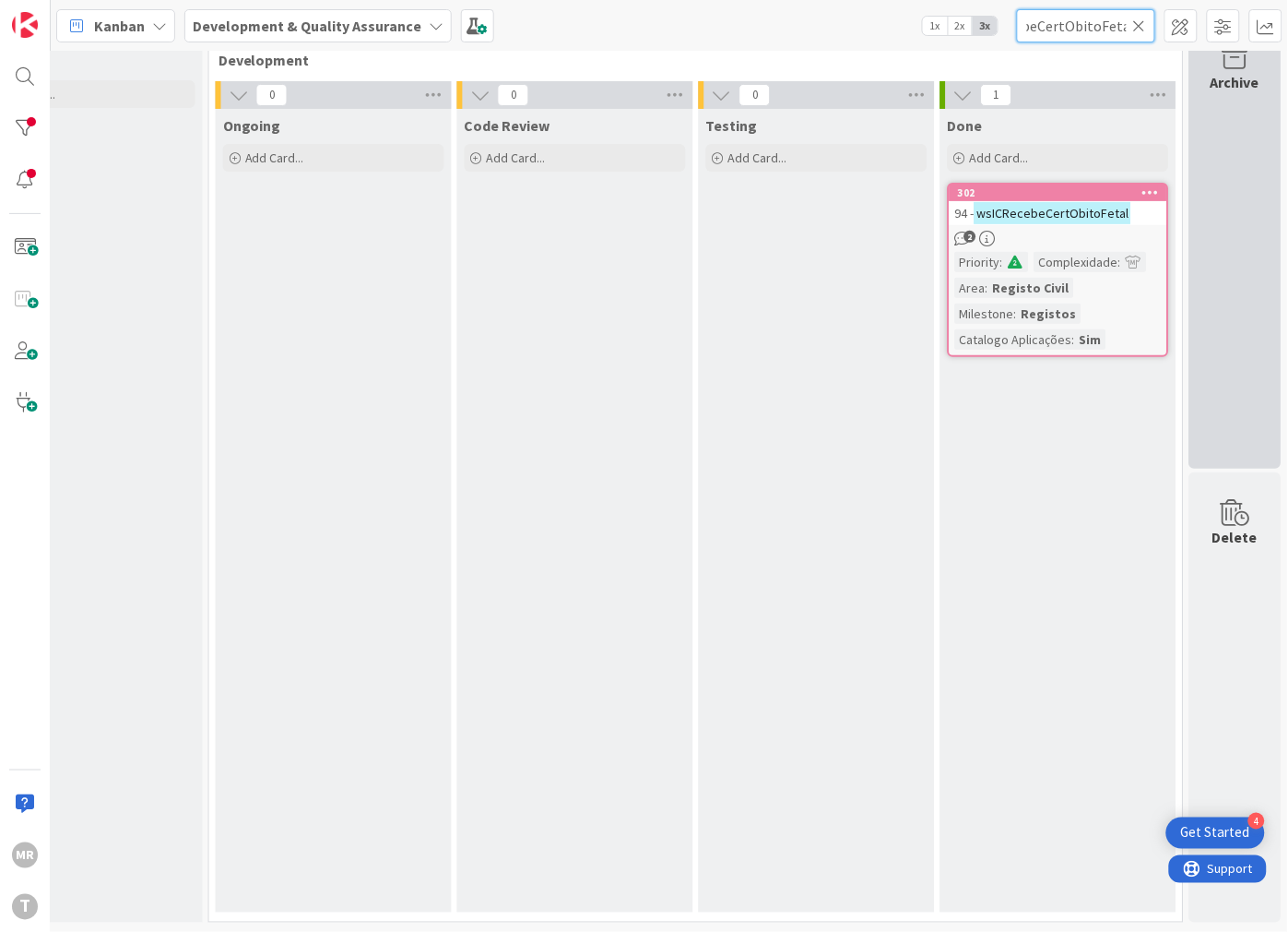
type input "wsICRecebeCertObitoFetal"
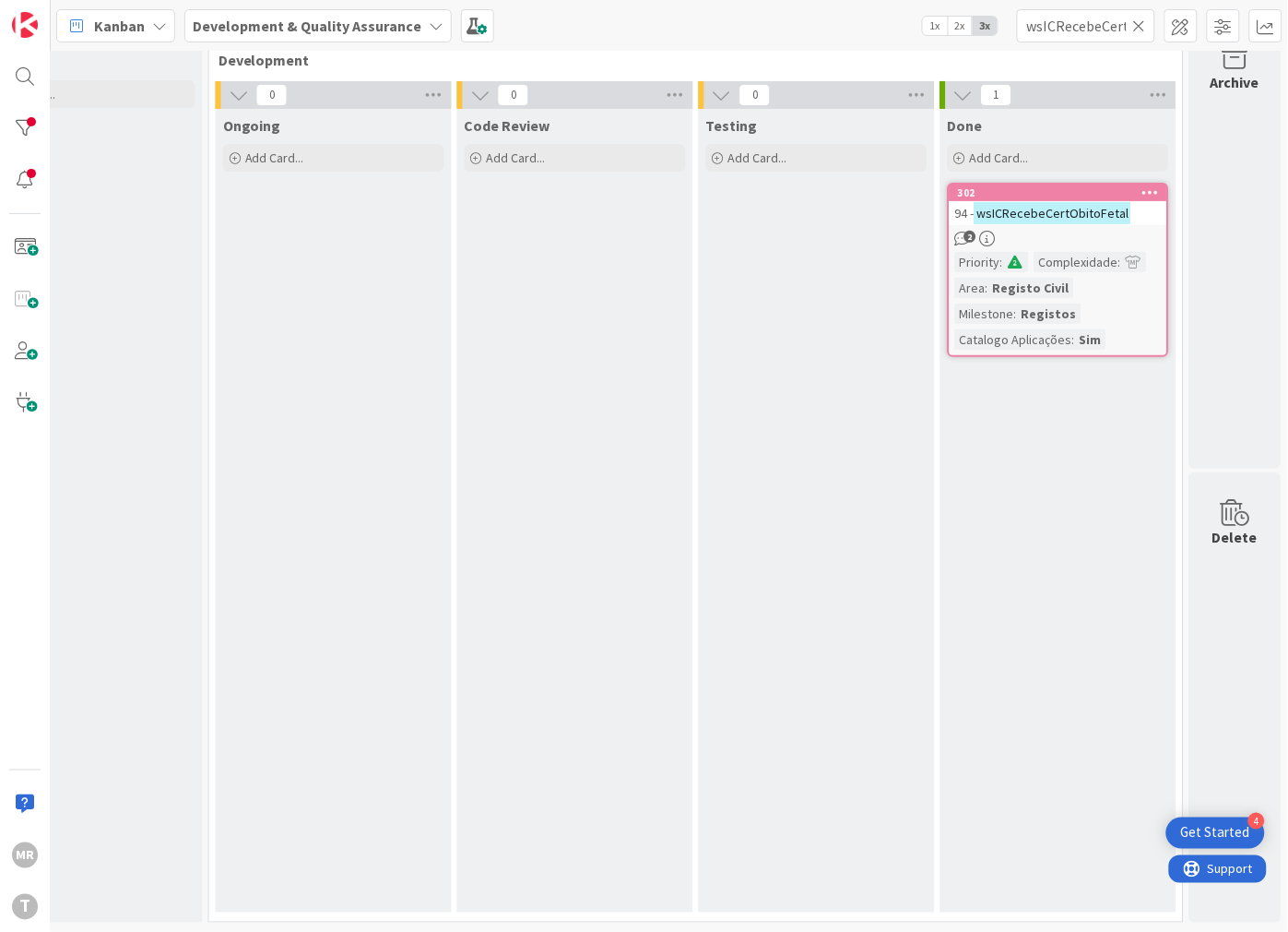
click at [1134, 27] on icon at bounding box center [1140, 26] width 13 height 17
click at [1122, 27] on input "text" at bounding box center [1086, 25] width 139 height 33
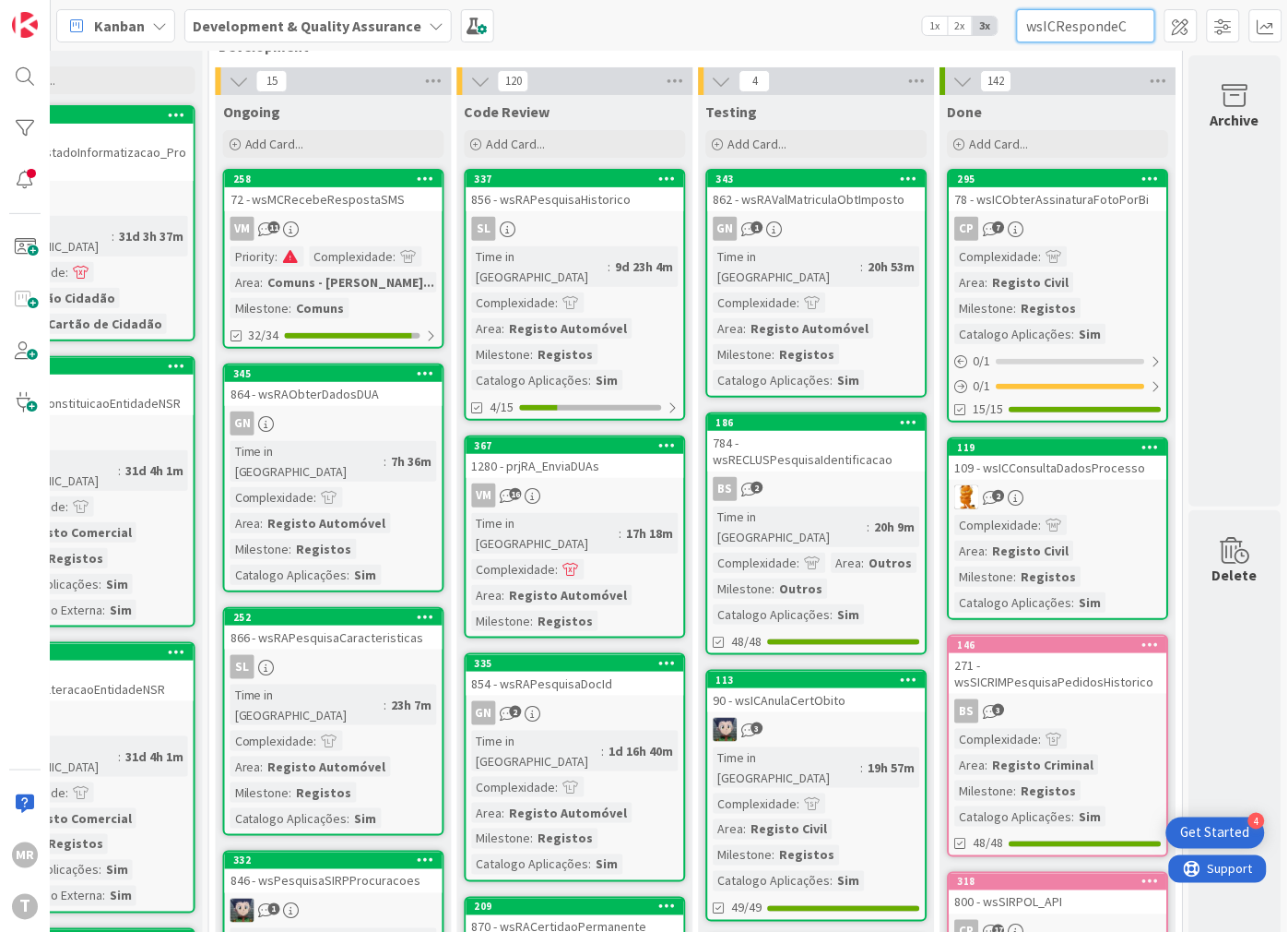
scroll to position [0, 51]
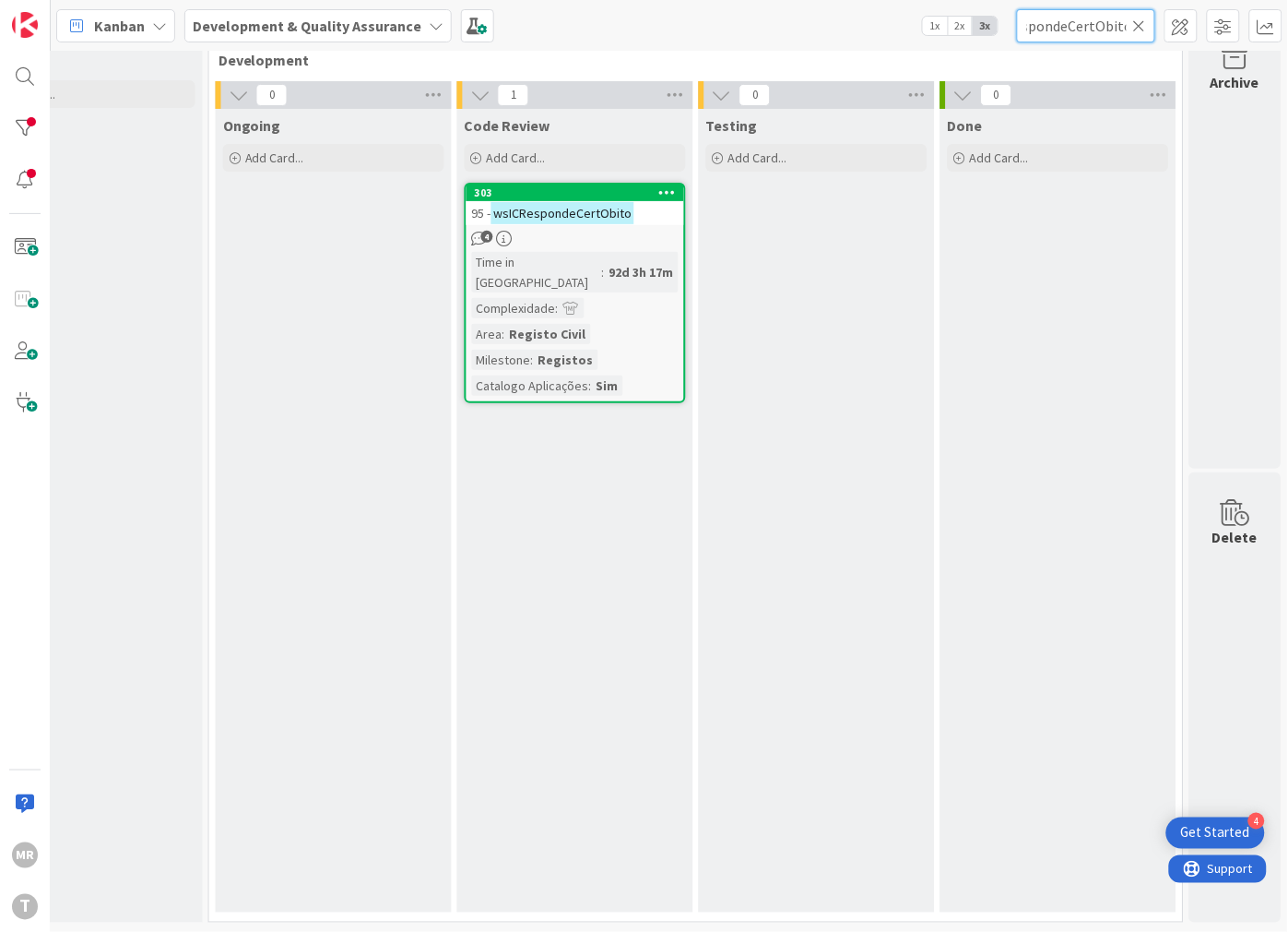
type input "wsICRespondeCertObito"
click at [1138, 28] on icon at bounding box center [1140, 26] width 13 height 17
click at [1122, 32] on input "text" at bounding box center [1086, 25] width 139 height 33
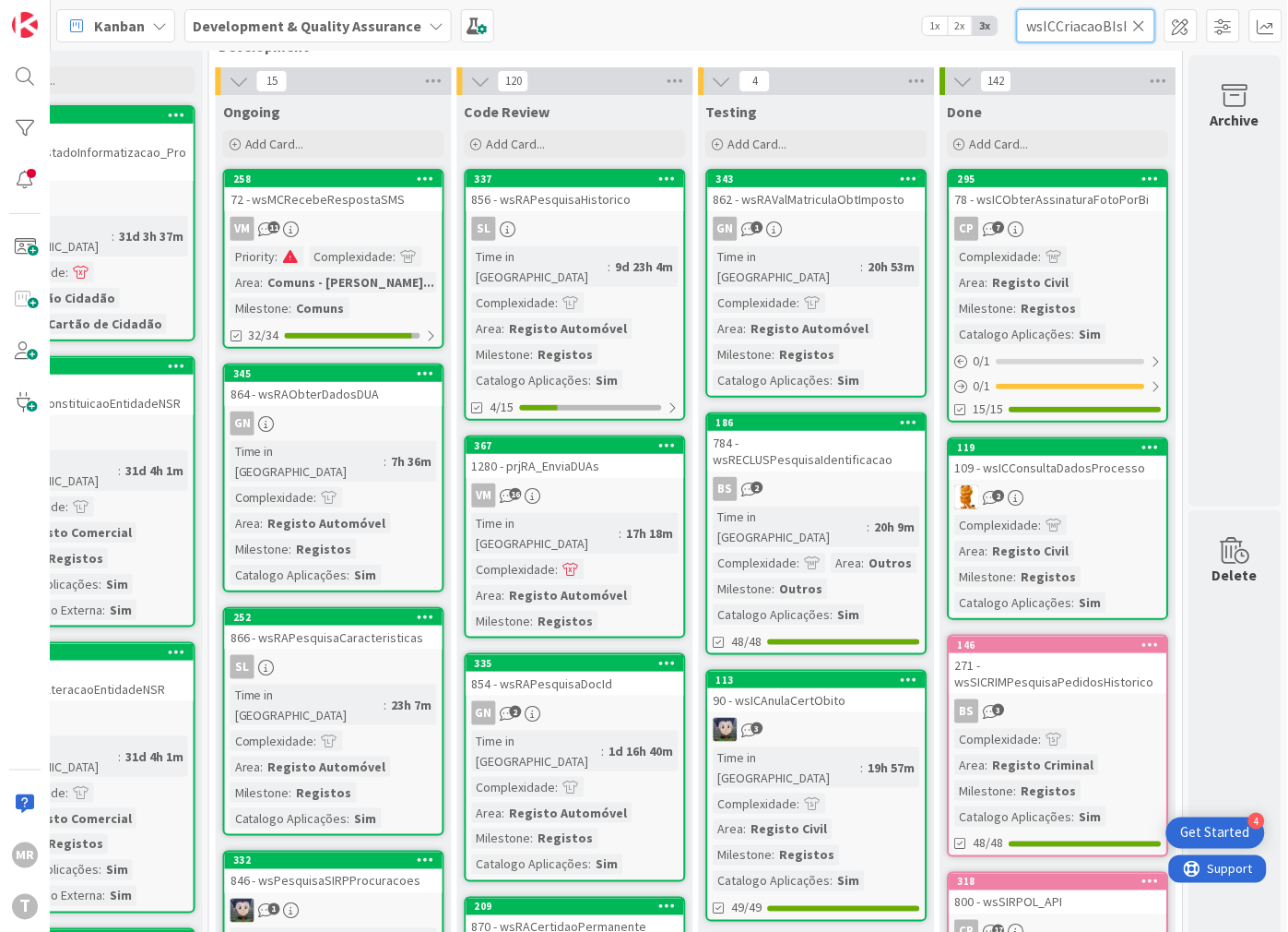
scroll to position [0, 44]
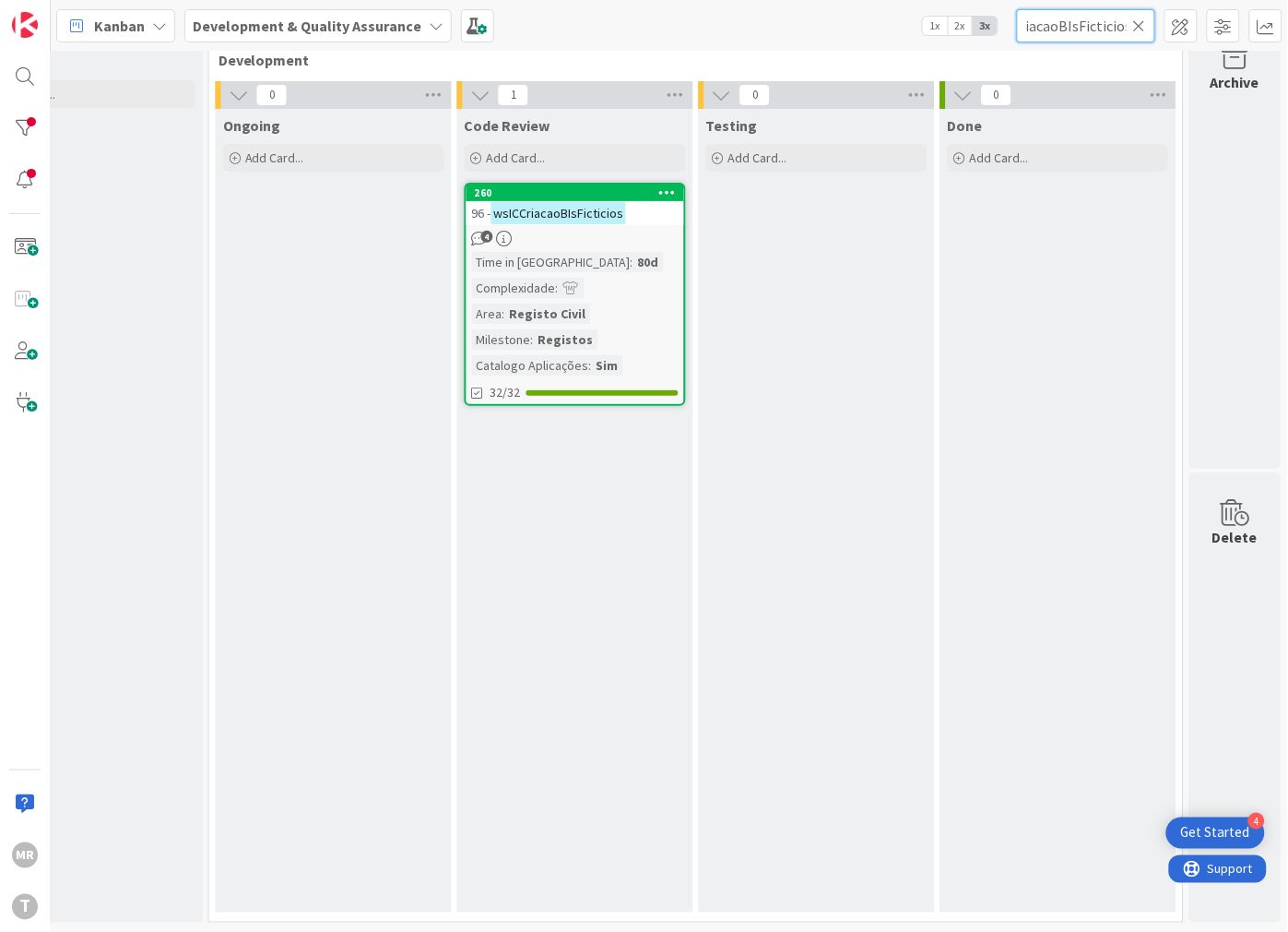
type input "wsICCriacaoBIsFicticios"
click at [1139, 20] on icon at bounding box center [1140, 26] width 13 height 17
click at [1110, 24] on input "text" at bounding box center [1086, 25] width 139 height 33
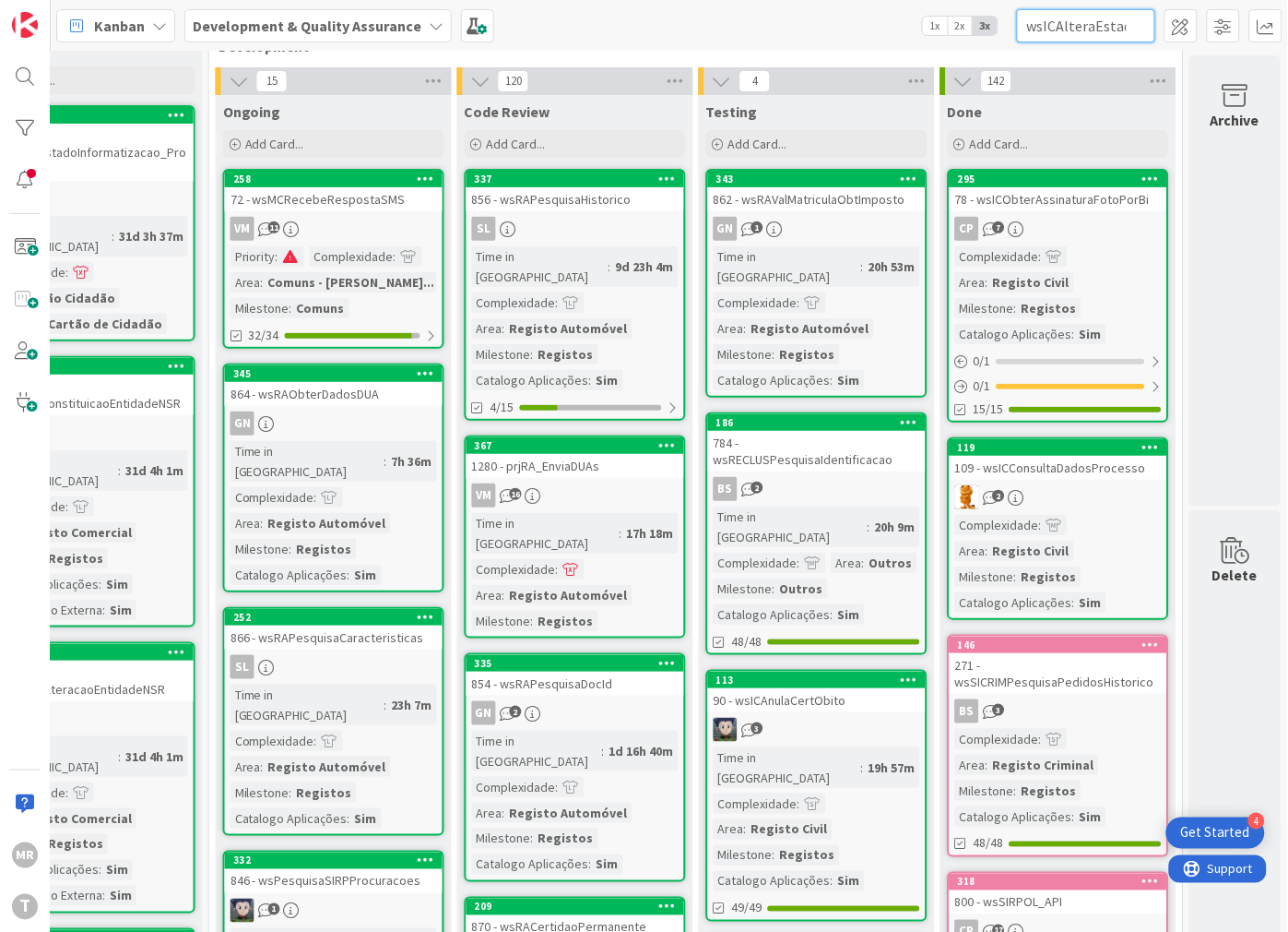
scroll to position [0, 29]
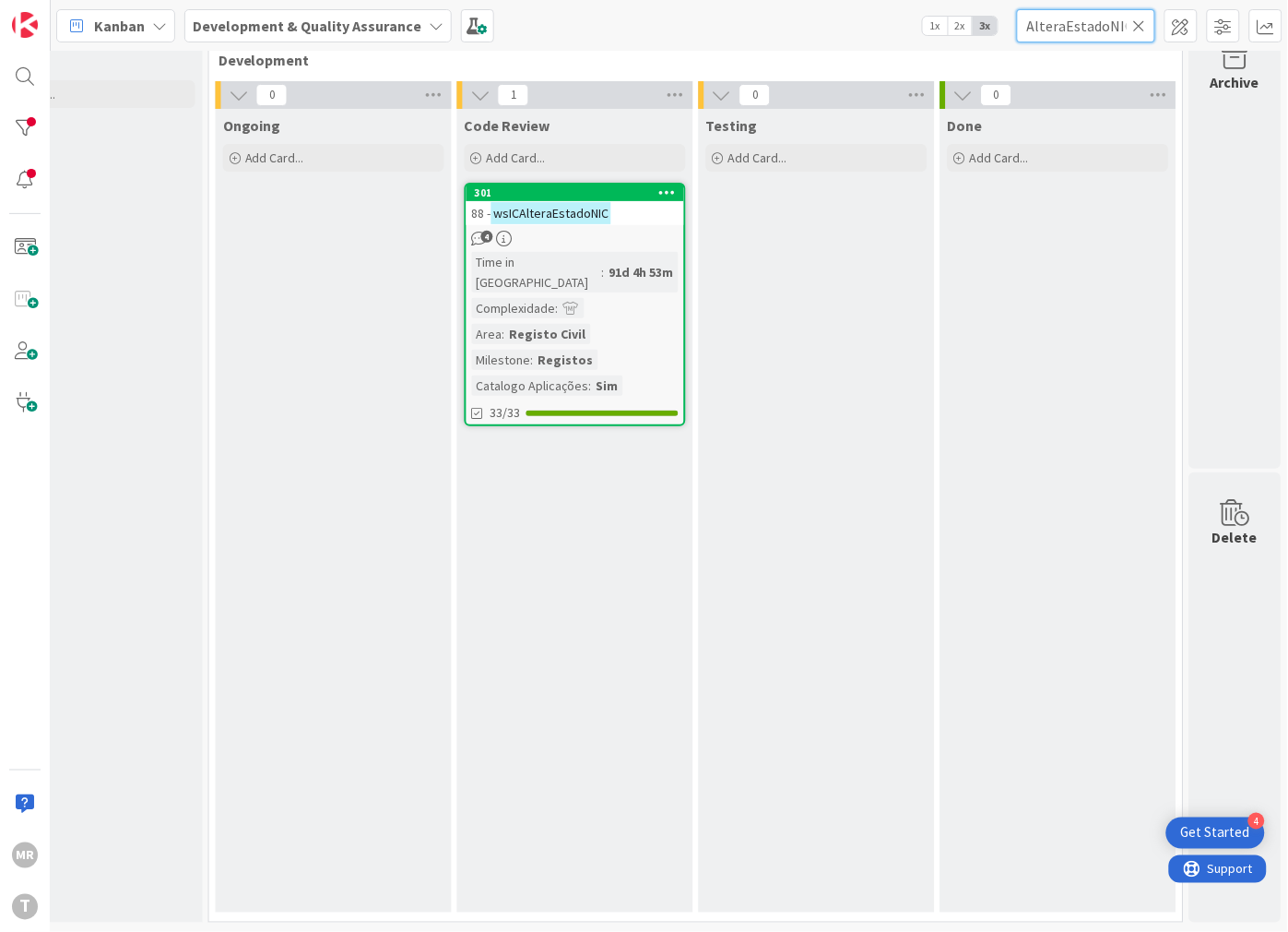
type input "wsICAlteraEstadoNIC"
drag, startPoint x: 1136, startPoint y: 22, endPoint x: 1117, endPoint y: 25, distance: 19.2
click at [1136, 22] on icon at bounding box center [1140, 26] width 13 height 17
click at [1115, 25] on input "text" at bounding box center [1086, 25] width 139 height 33
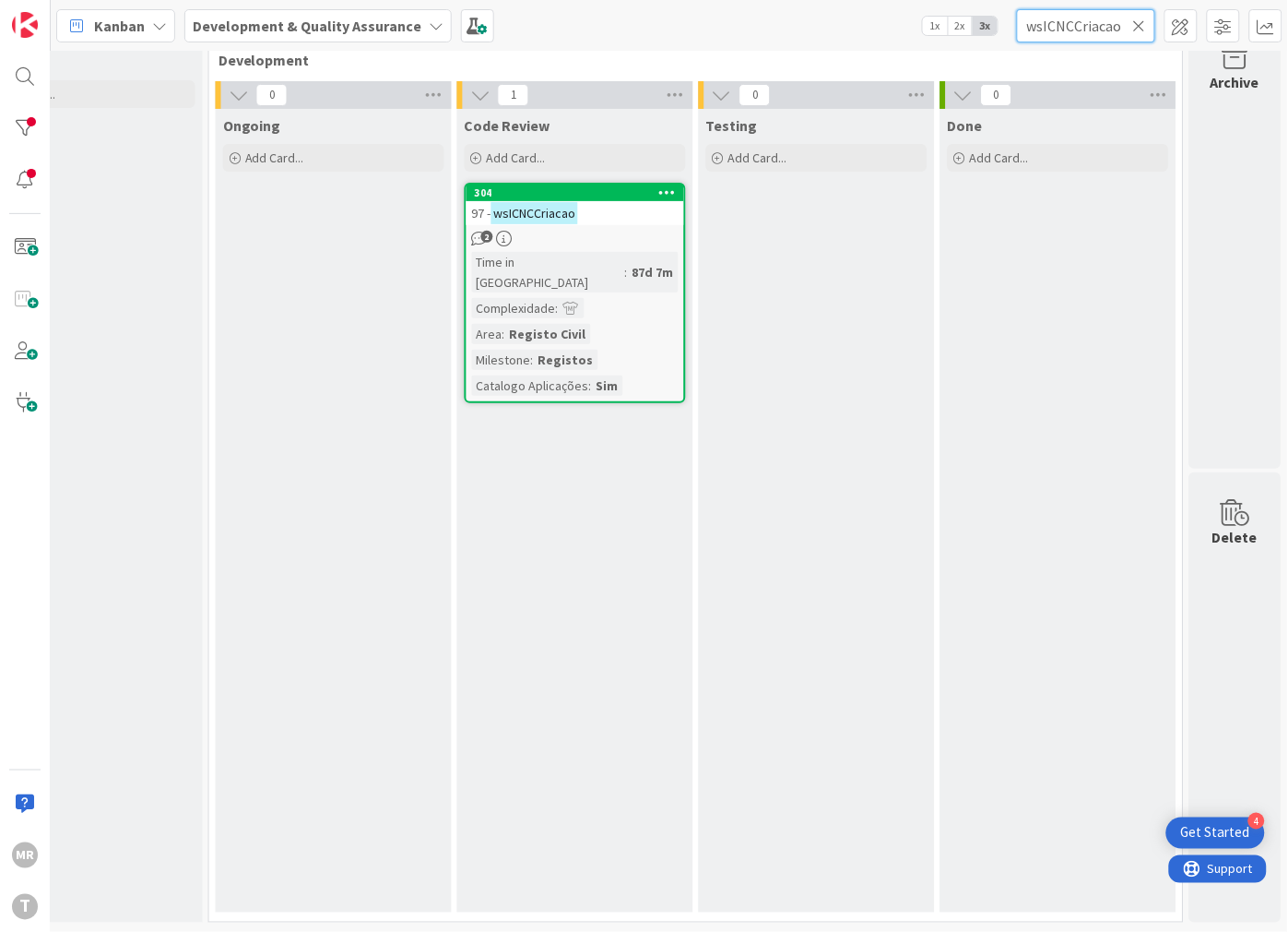
type input "wsICNCCriacao"
drag, startPoint x: 1139, startPoint y: 24, endPoint x: 1113, endPoint y: 24, distance: 26.0
click at [1139, 24] on icon at bounding box center [1140, 26] width 13 height 17
click at [1103, 25] on input "text" at bounding box center [1086, 25] width 139 height 33
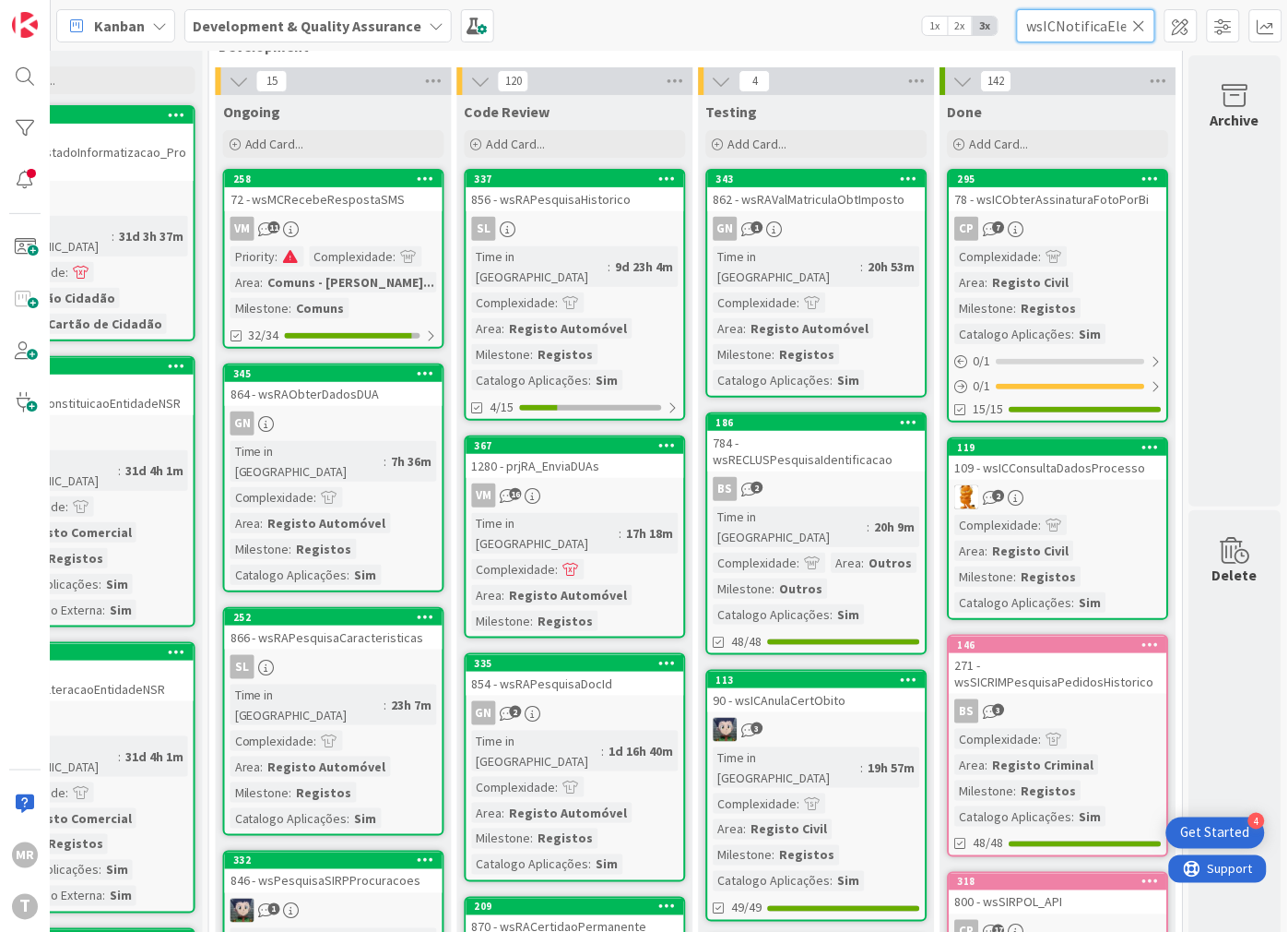
scroll to position [0, 58]
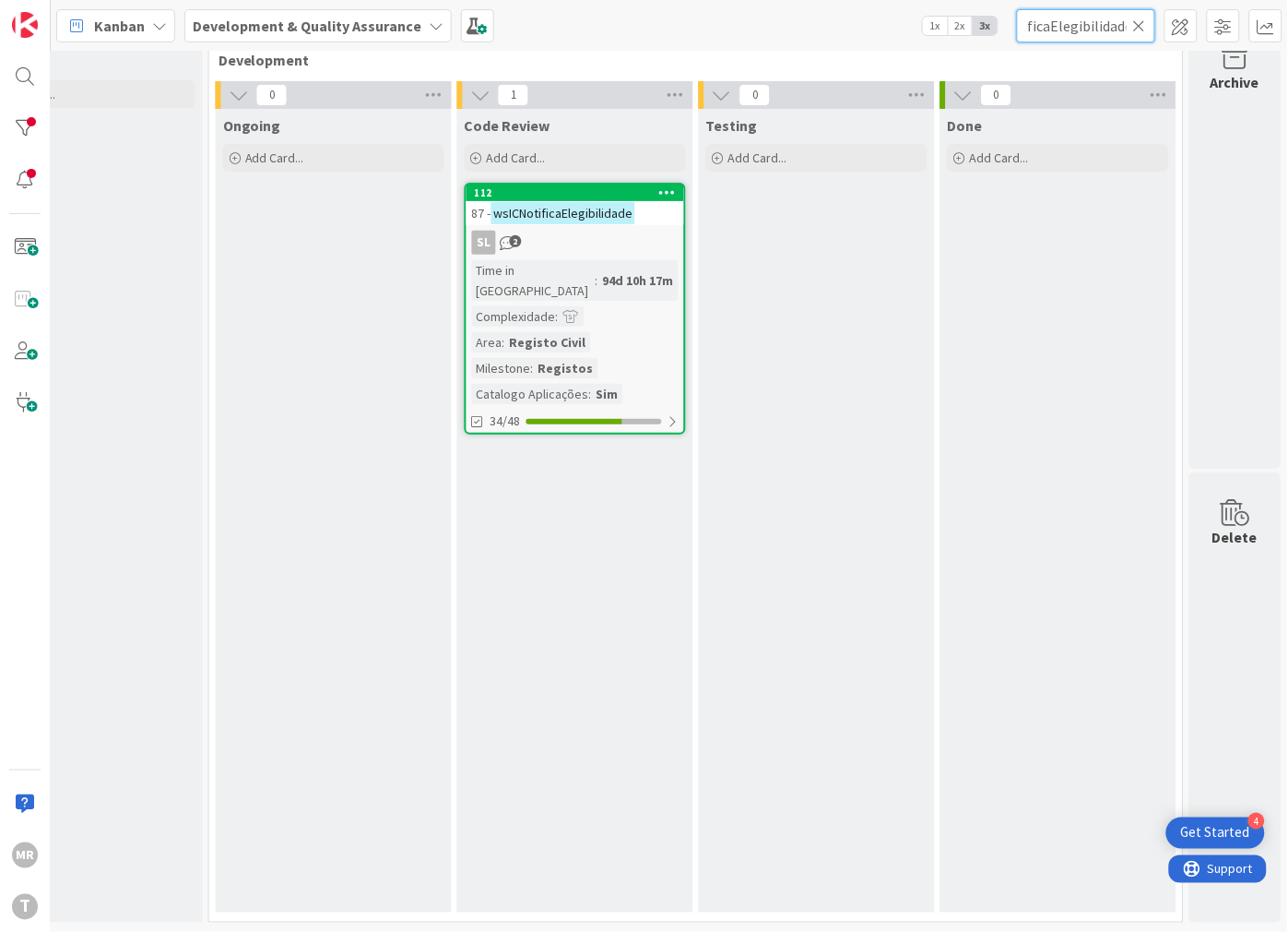
type input "wsICNotificaElegibilidade"
drag, startPoint x: 1140, startPoint y: 25, endPoint x: 1115, endPoint y: 25, distance: 25.0
click at [1140, 25] on icon at bounding box center [1140, 26] width 13 height 17
click at [1102, 25] on input "text" at bounding box center [1086, 25] width 139 height 33
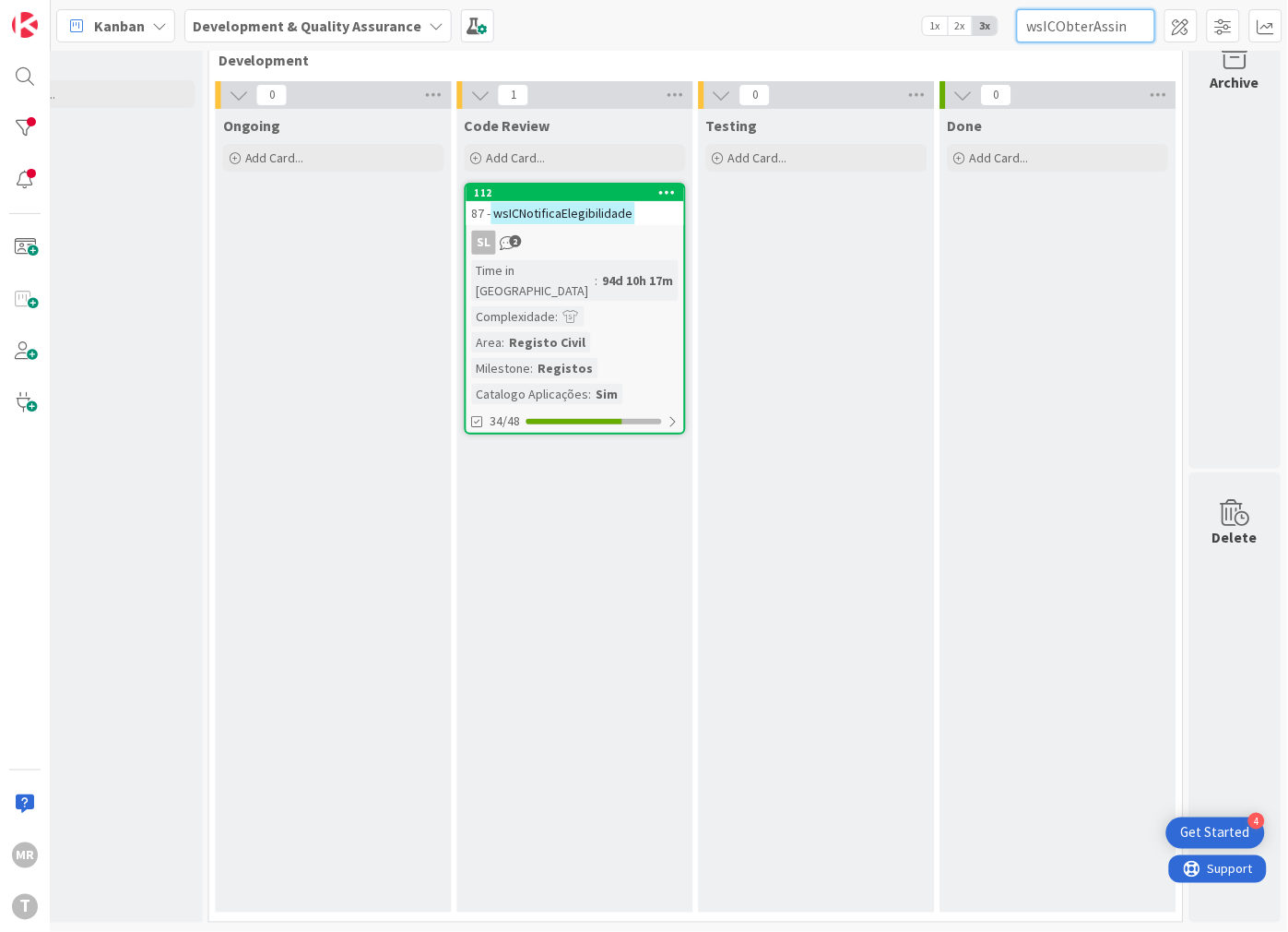
scroll to position [0, 90]
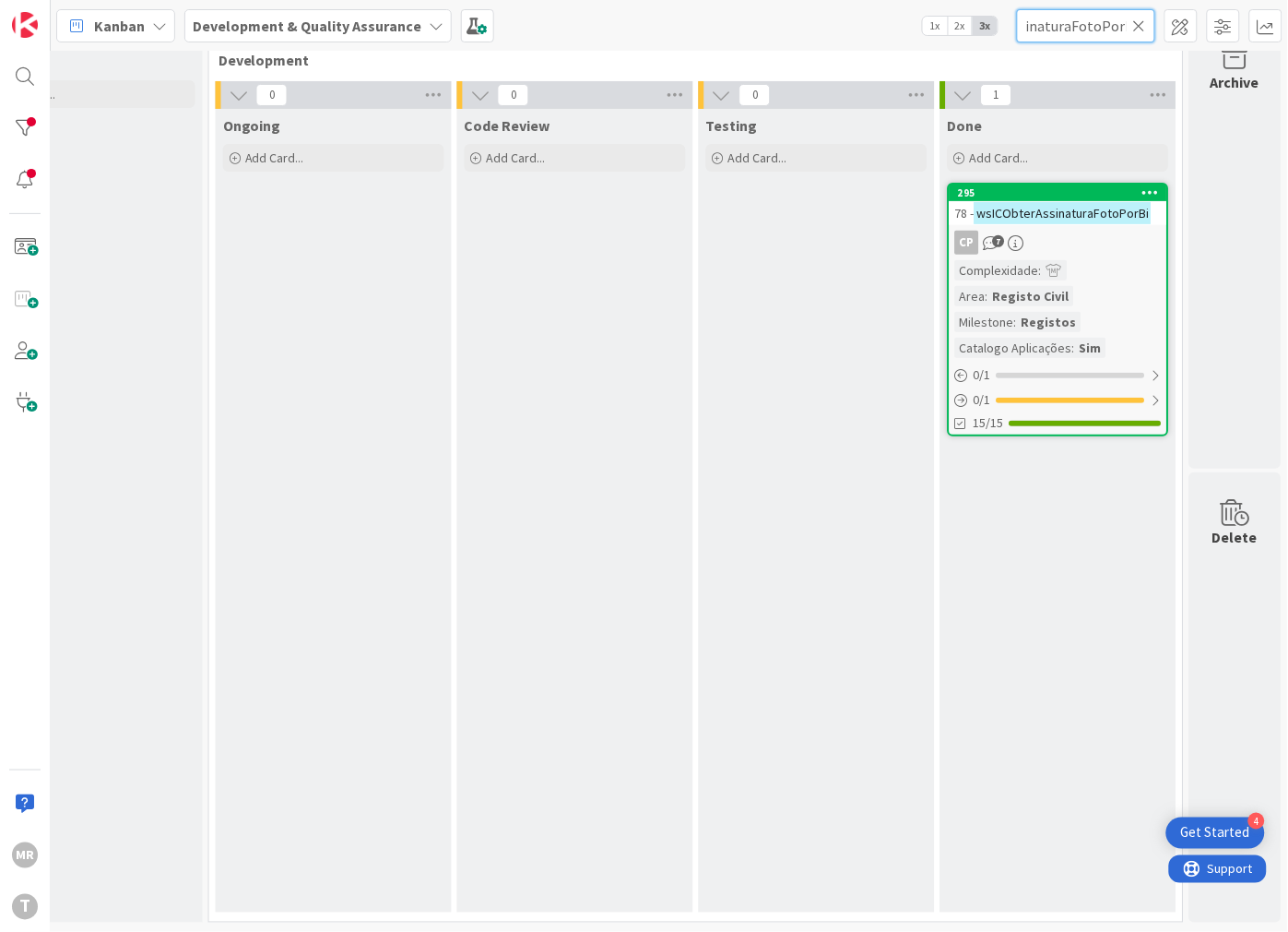
type input "wsICObterAssinaturaFotoPorBi"
click at [1138, 24] on icon at bounding box center [1140, 26] width 13 height 17
click at [1129, 24] on input "text" at bounding box center [1086, 25] width 139 height 33
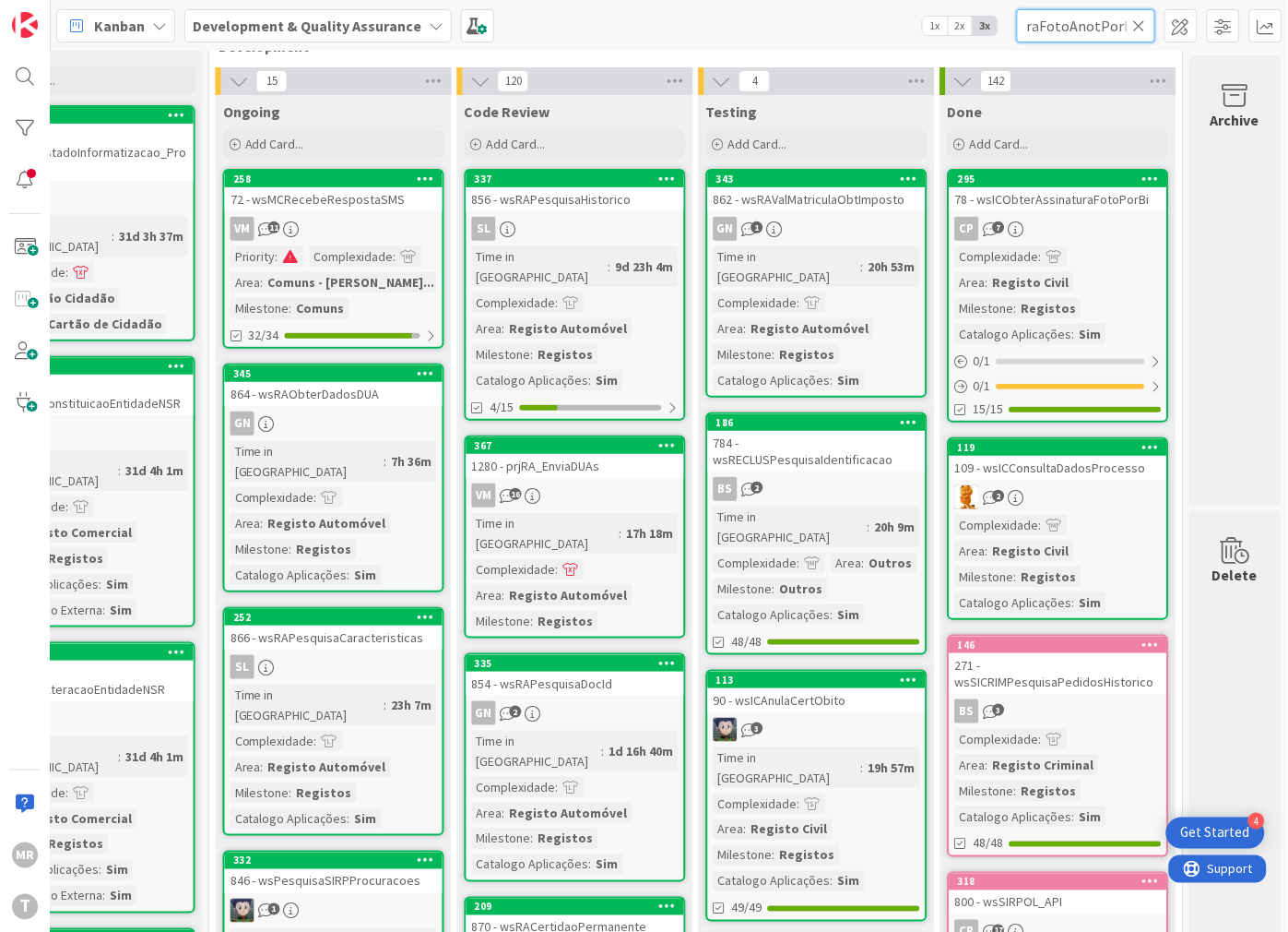
scroll to position [0, 118]
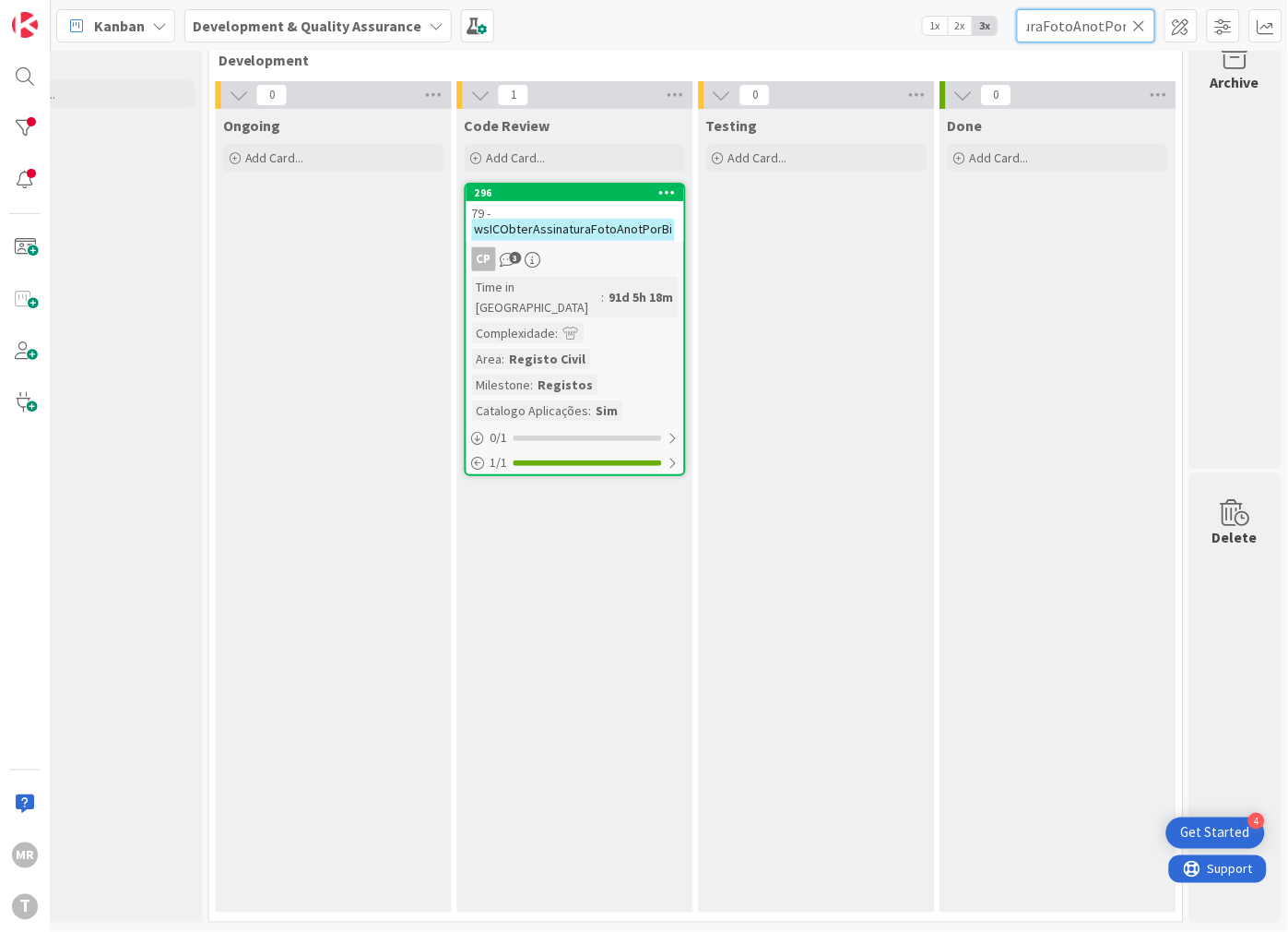
type input "wsICObterAssinaturaFotoAnotPorBi"
click at [1137, 30] on icon at bounding box center [1140, 26] width 13 height 17
click at [1116, 30] on input "text" at bounding box center [1086, 25] width 139 height 33
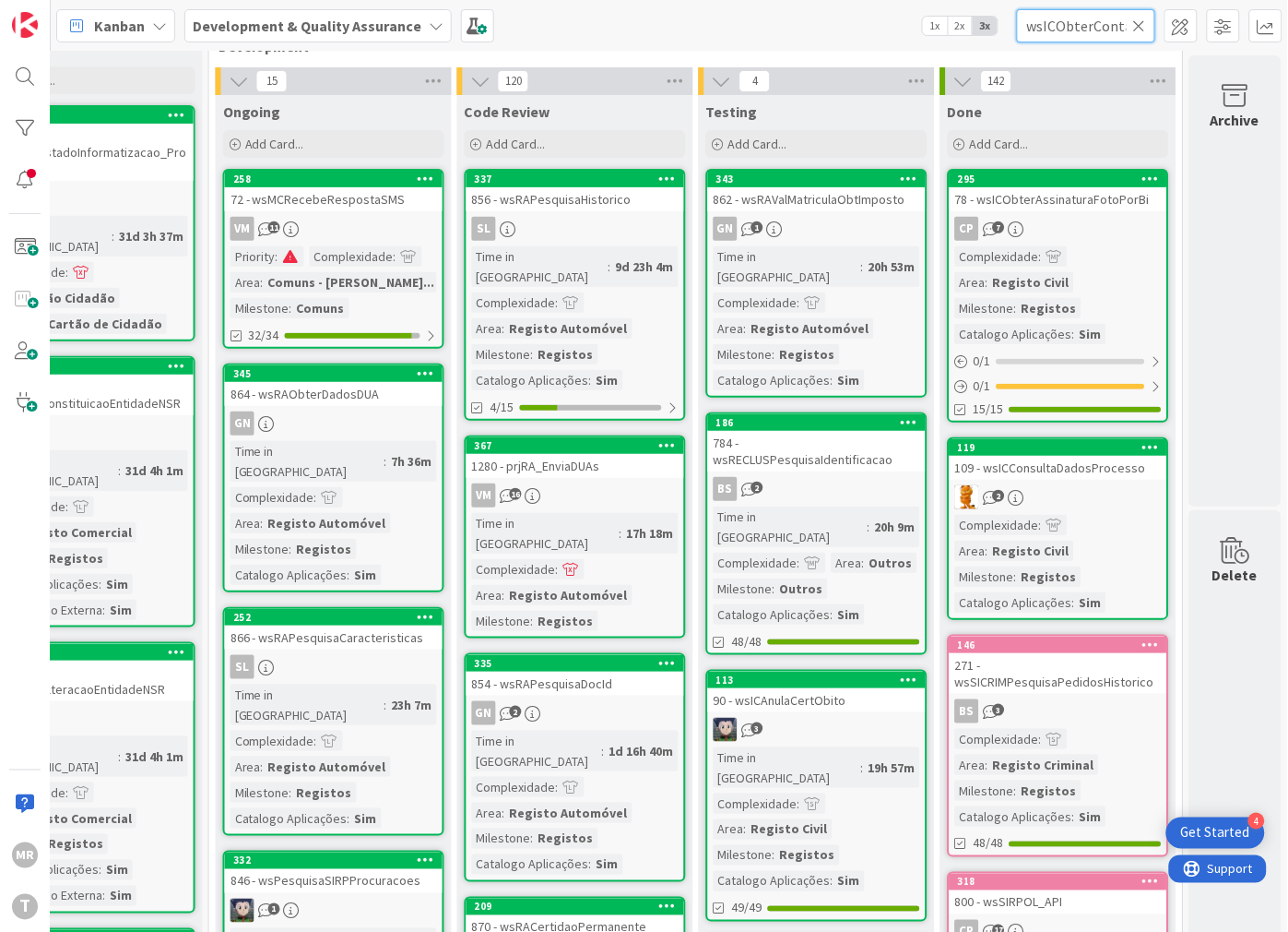
scroll to position [0, 77]
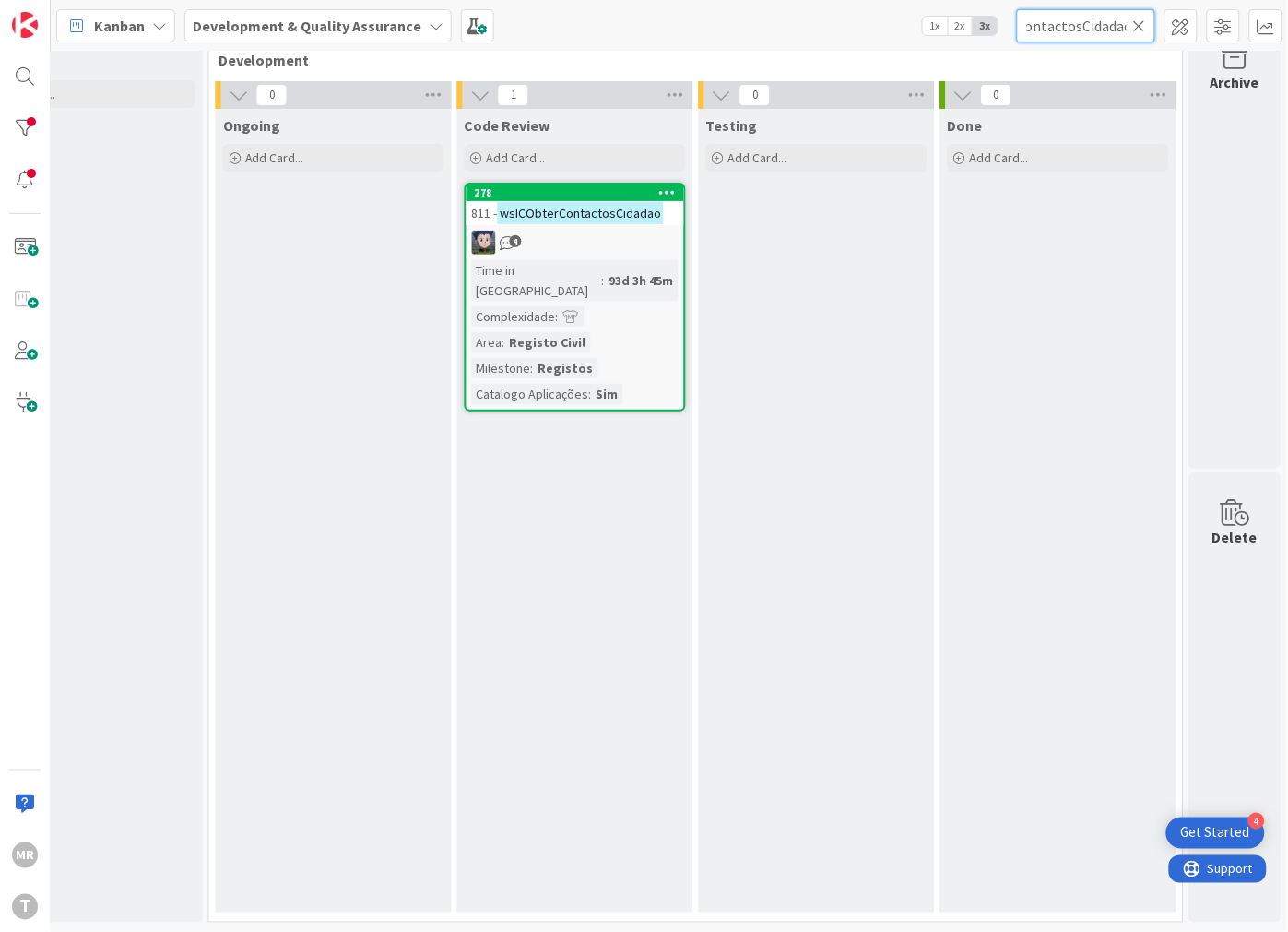
type input "wsICObterContactosCidadao"
click at [1138, 25] on icon at bounding box center [1140, 26] width 13 height 17
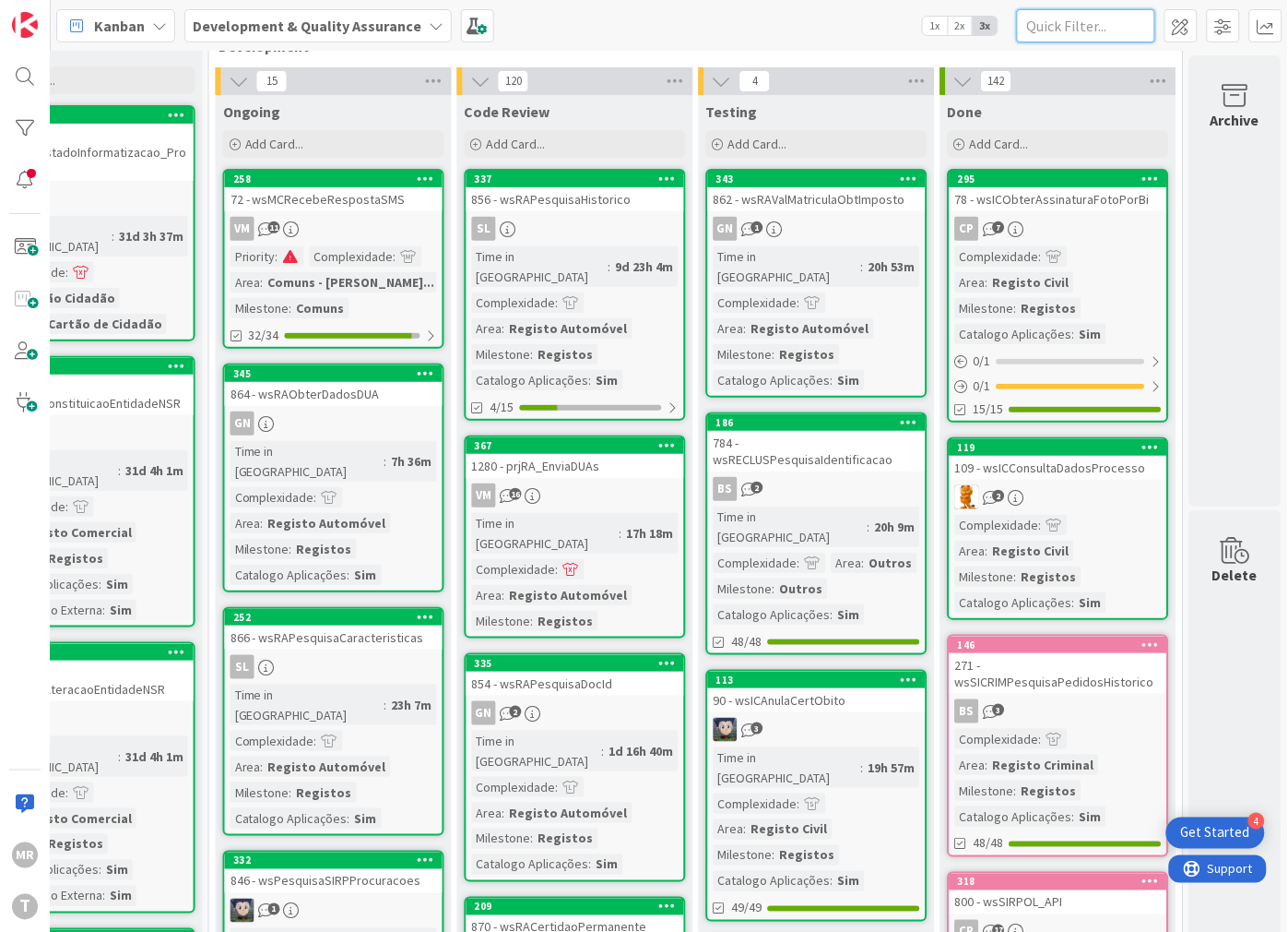
click at [1107, 30] on input "text" at bounding box center [1086, 25] width 139 height 33
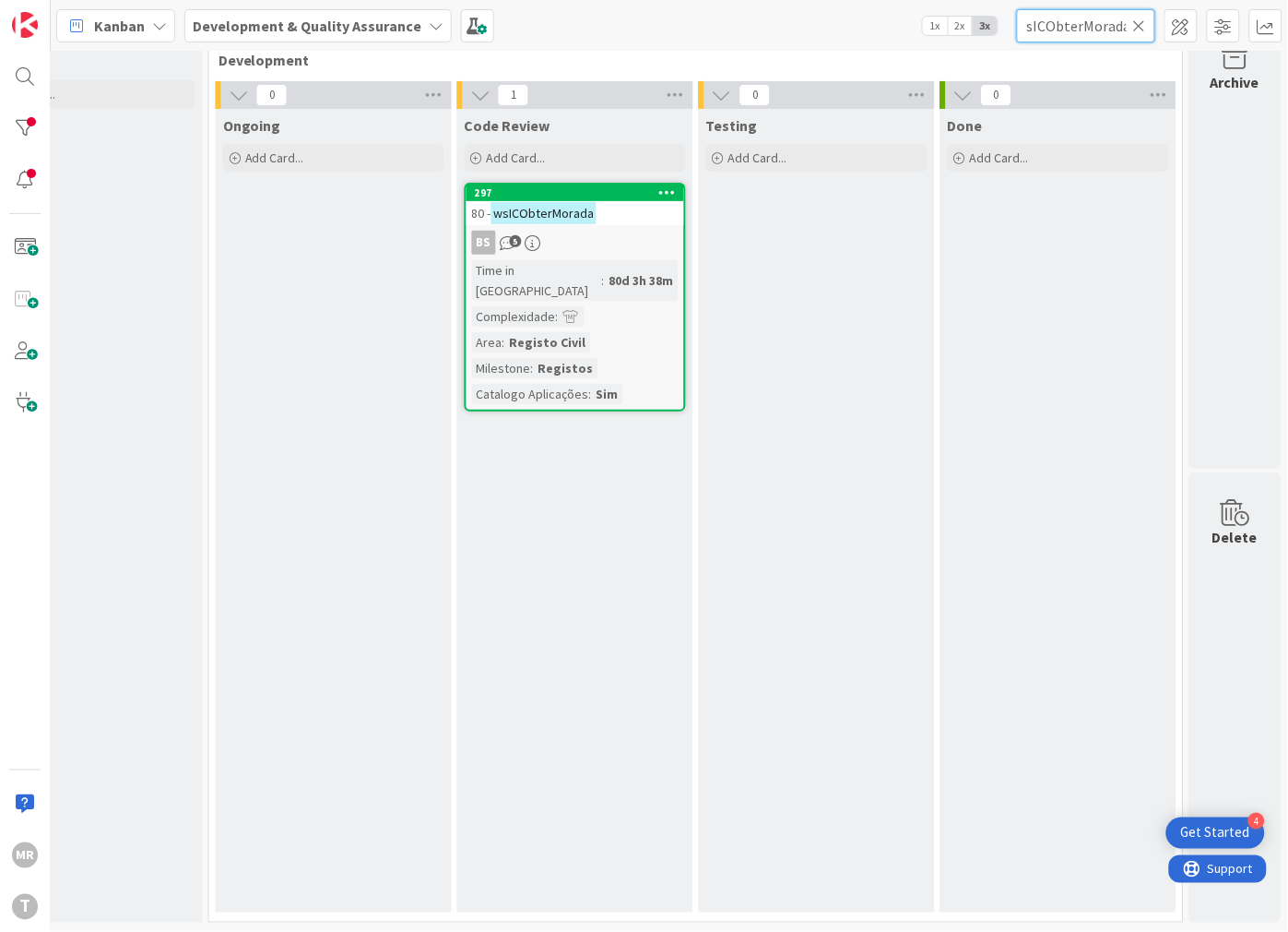
type input "wsICObterMorada"
drag, startPoint x: 1143, startPoint y: 21, endPoint x: 1117, endPoint y: 25, distance: 26.3
click at [1143, 21] on icon at bounding box center [1140, 26] width 13 height 17
click at [1098, 27] on input "text" at bounding box center [1086, 25] width 139 height 33
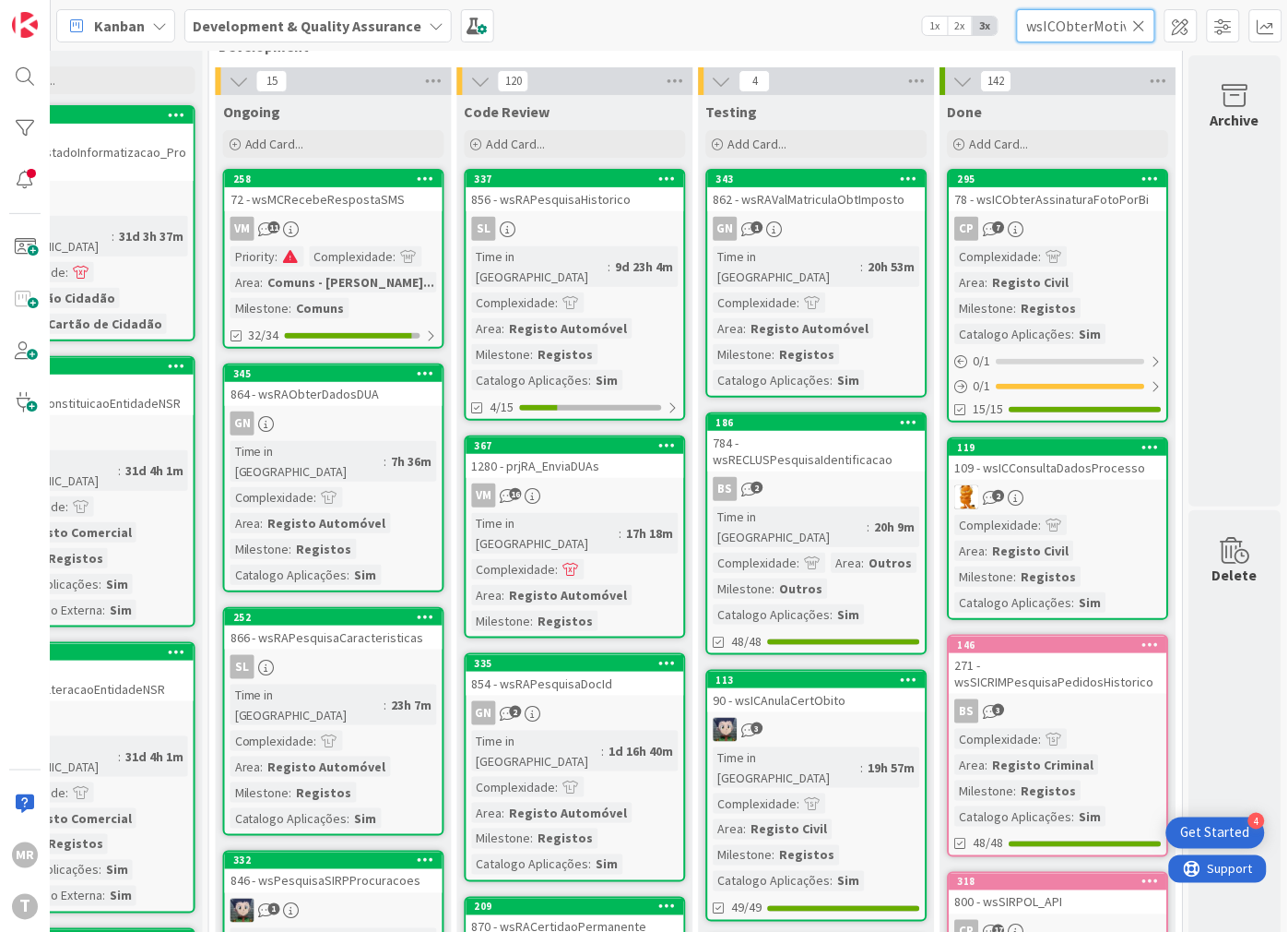
scroll to position [0, 74]
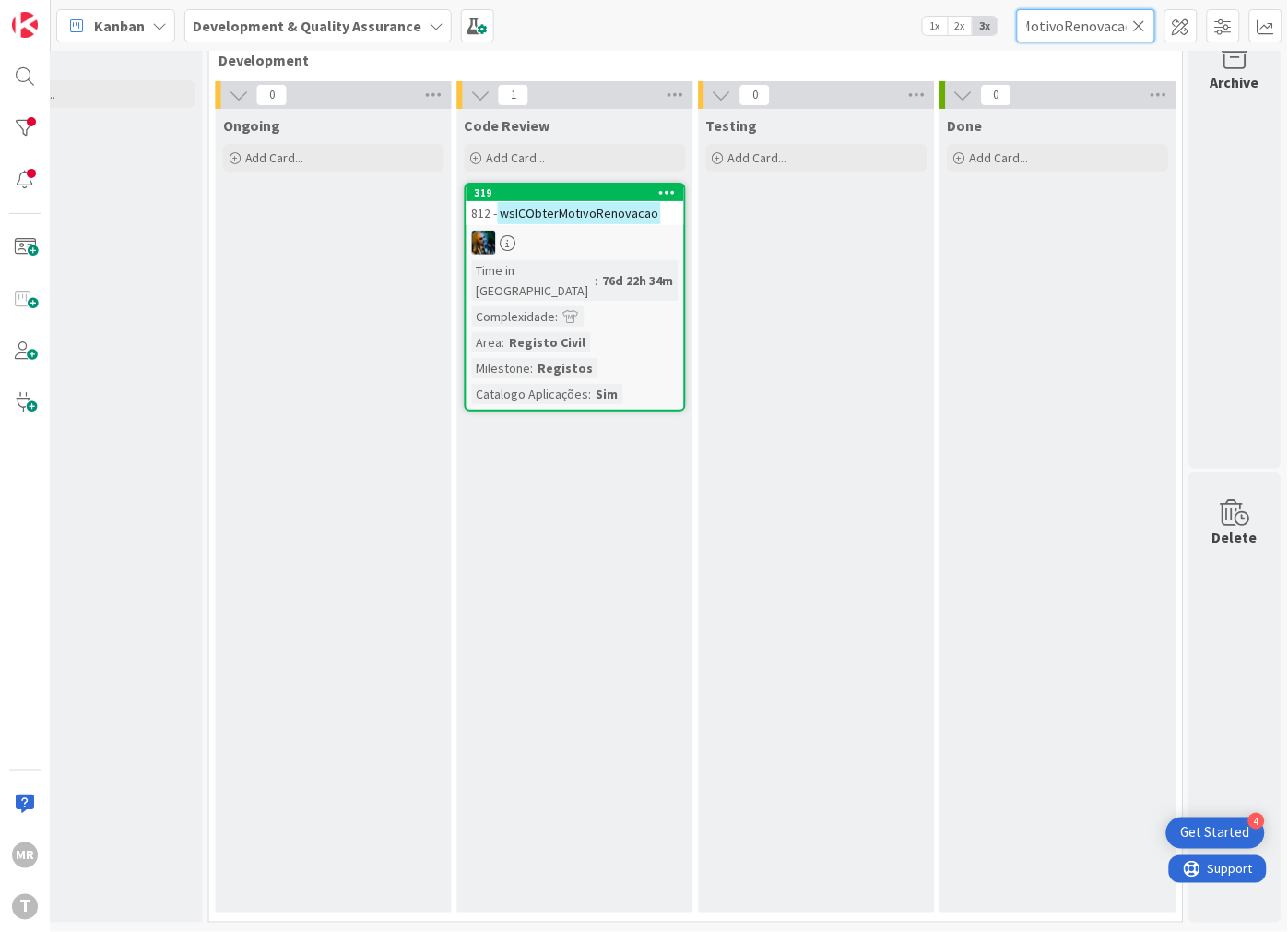
type input "wsICObterMotivoRenovacao"
click at [1138, 33] on input "wsICObterMotivoRenovacao" at bounding box center [1086, 25] width 139 height 33
click at [1138, 28] on icon at bounding box center [1140, 26] width 13 height 17
click at [1075, 30] on input "text" at bounding box center [1086, 25] width 139 height 33
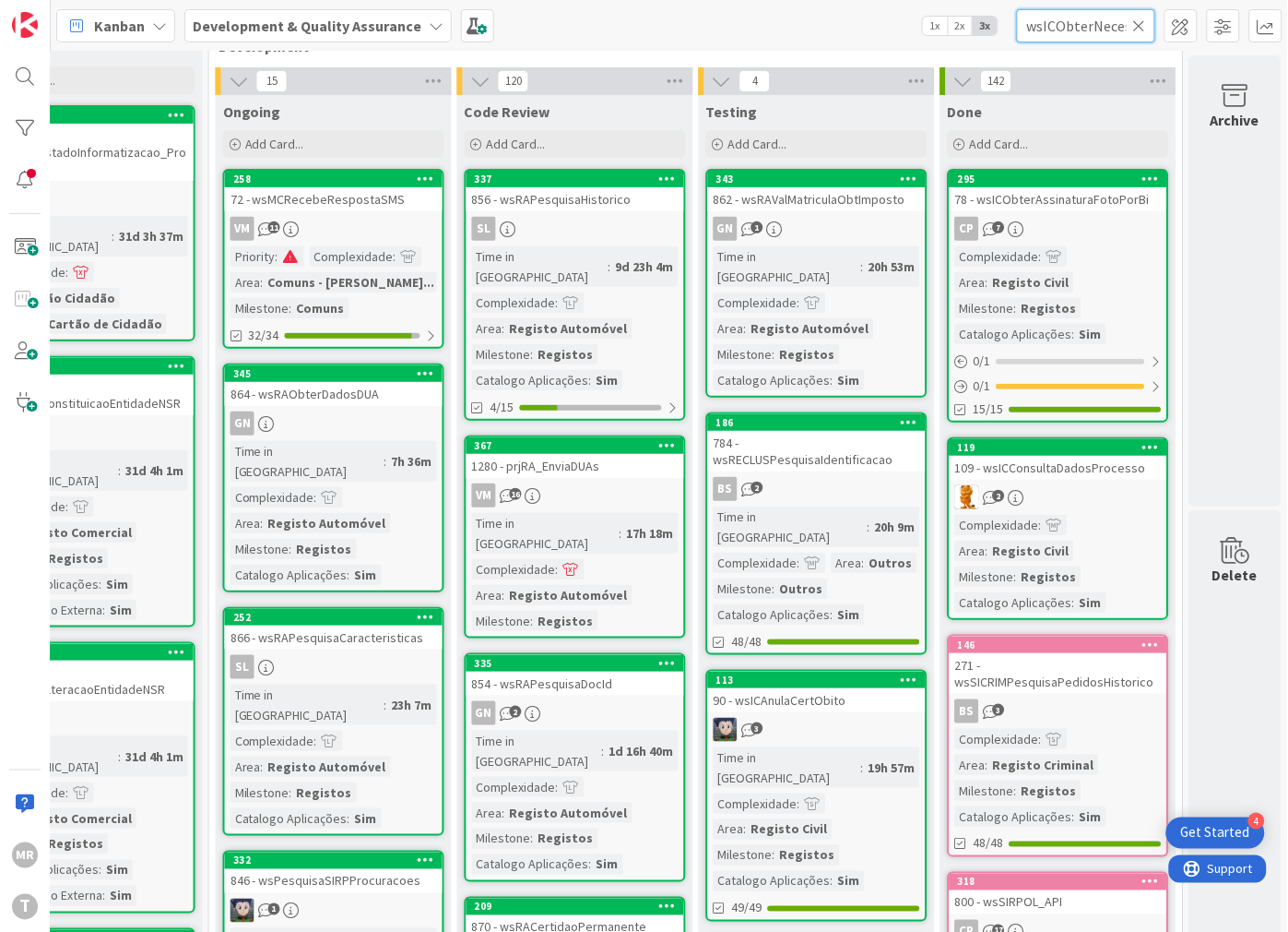
scroll to position [0, 118]
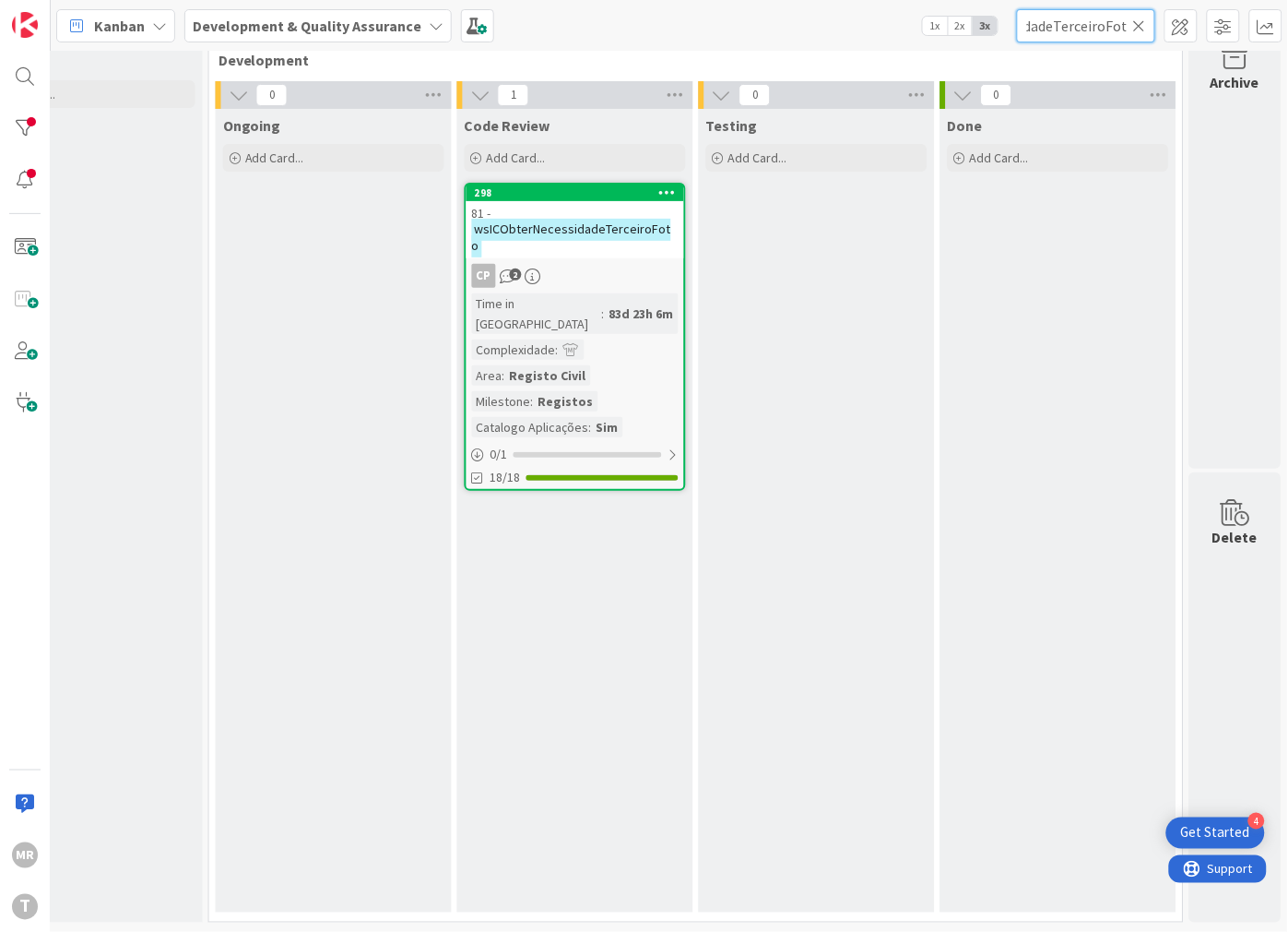
type input "wsICObterNecessidadeTerceiroFoto"
click at [1135, 28] on icon at bounding box center [1140, 26] width 13 height 17
click at [1084, 21] on input "text" at bounding box center [1086, 25] width 139 height 33
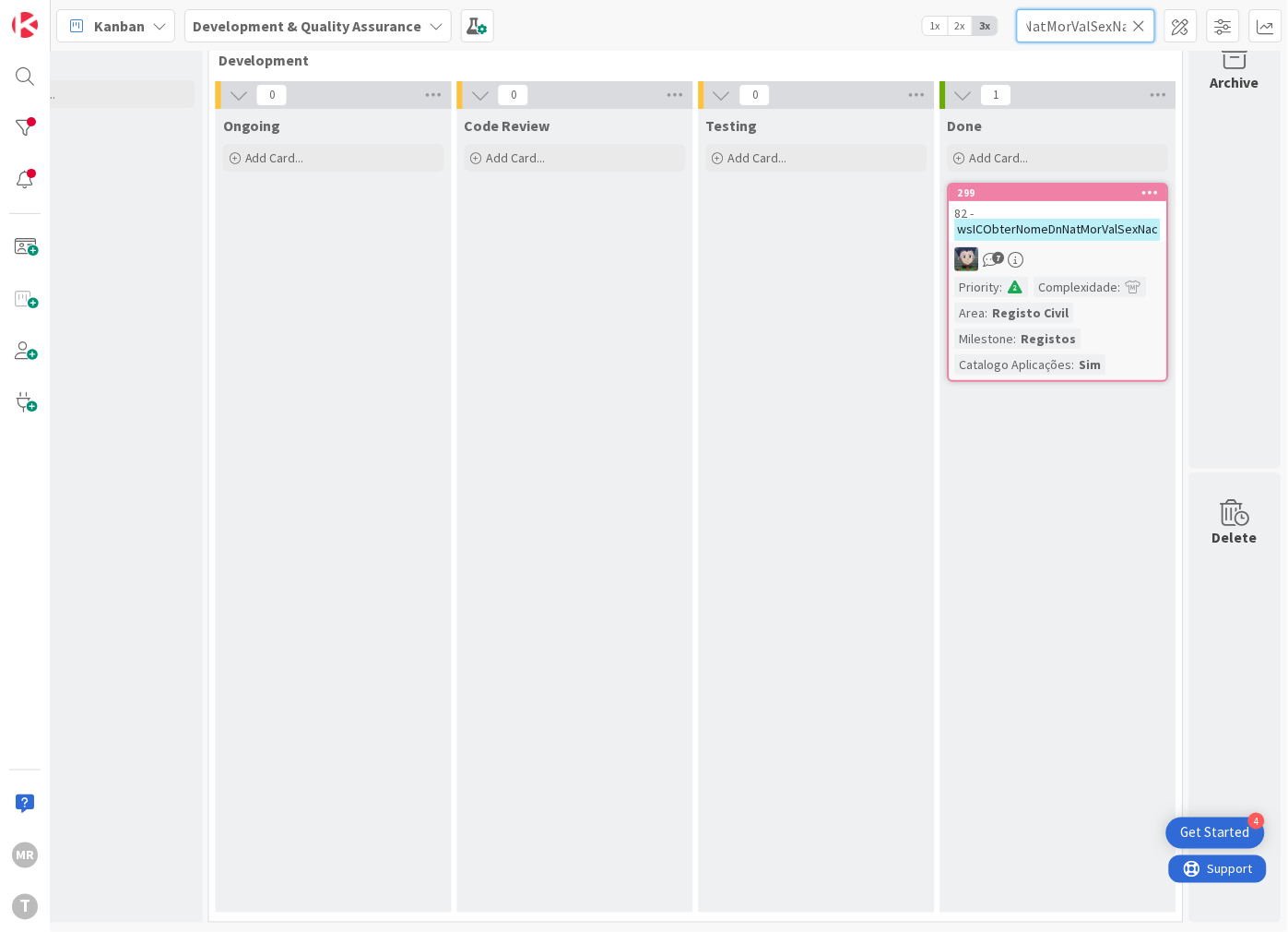
type input "wsICObterNomeDnNatMorValSexNac"
click at [1137, 21] on icon at bounding box center [1140, 26] width 13 height 17
click at [1104, 25] on input "text" at bounding box center [1086, 25] width 139 height 33
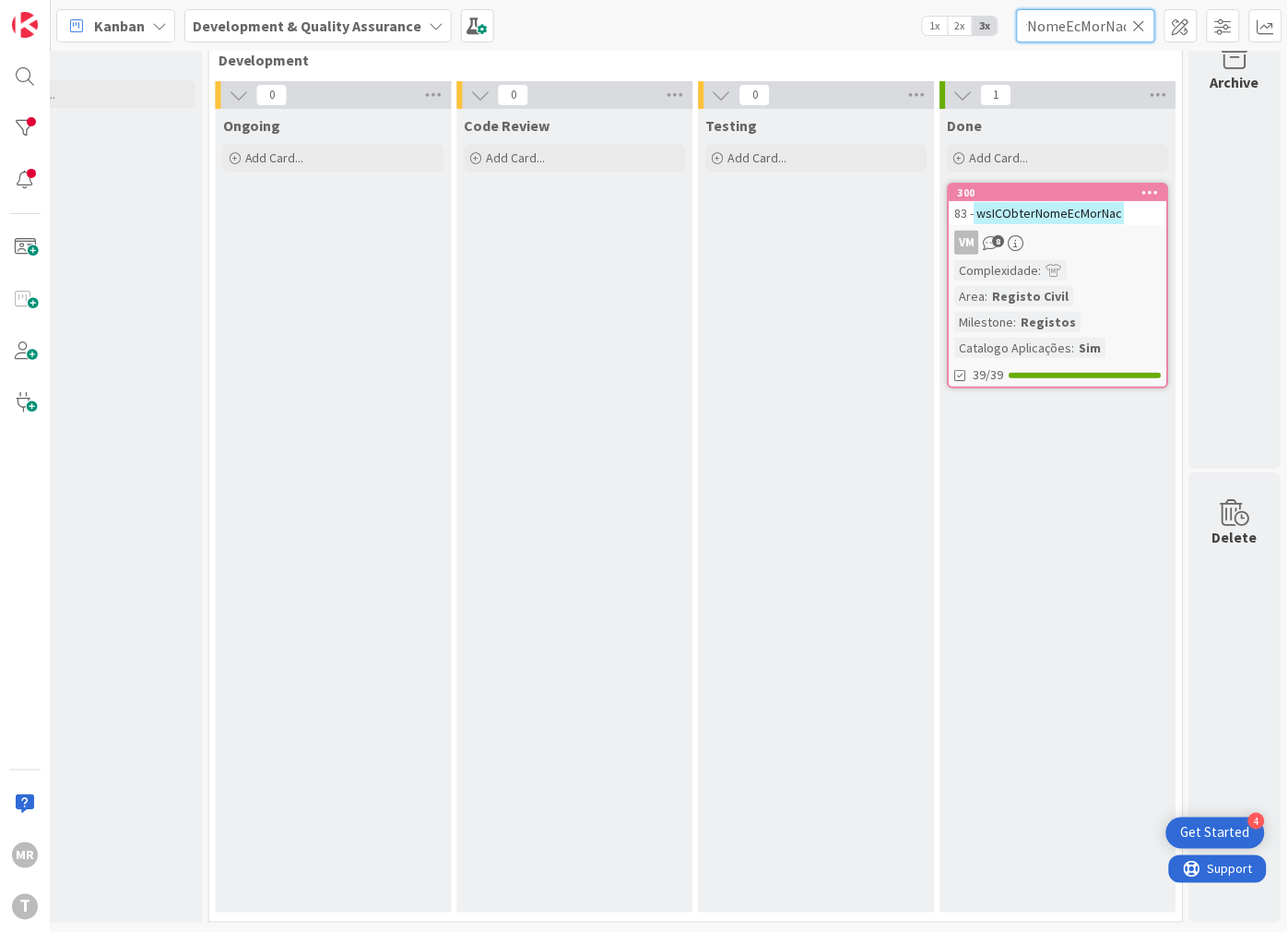
scroll to position [0, 62]
type input "wsICObterNomeEcMorNac"
drag, startPoint x: 1144, startPoint y: 23, endPoint x: 1125, endPoint y: 27, distance: 19.4
click at [1144, 23] on icon at bounding box center [1140, 26] width 13 height 17
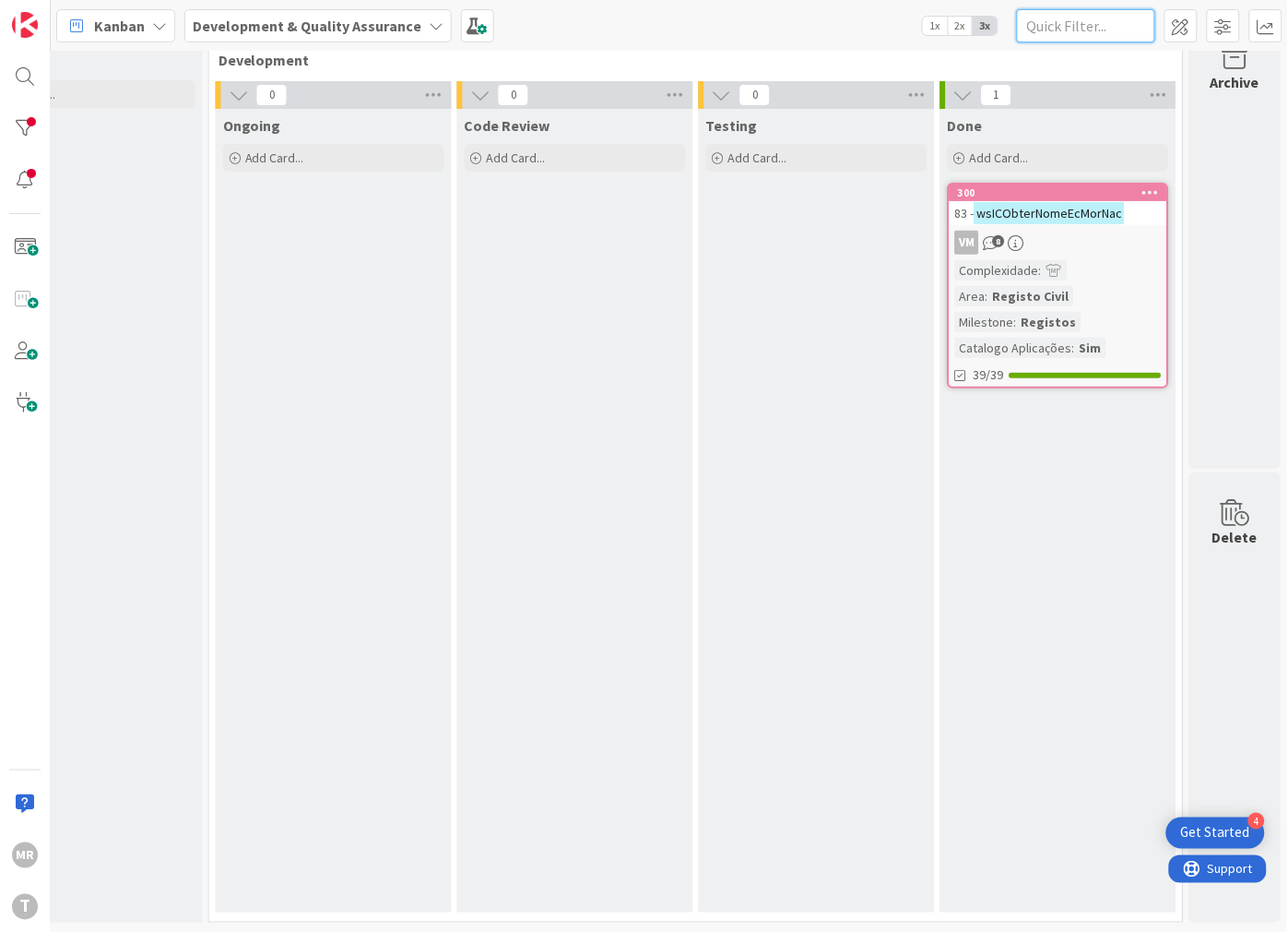
click at [1122, 27] on input "text" at bounding box center [1086, 25] width 139 height 33
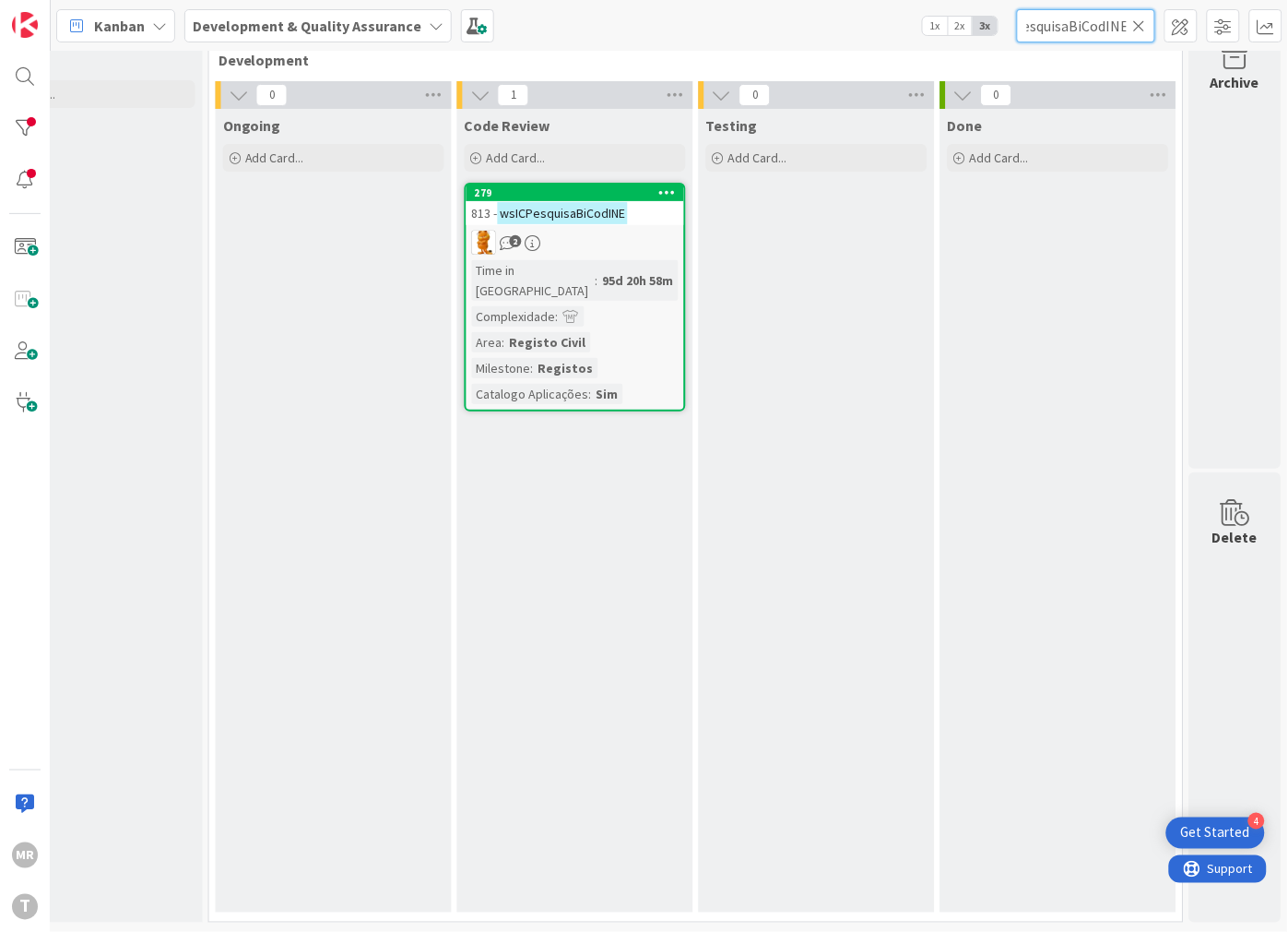
type input "wsICPesquisaBiCodINE"
drag, startPoint x: 1137, startPoint y: 33, endPoint x: 1127, endPoint y: 25, distance: 12.8
click at [1137, 33] on input "wsICPesquisaBiCodINE" at bounding box center [1086, 25] width 139 height 33
click at [1131, 17] on input "wsICPesquisaBiCodINE" at bounding box center [1086, 25] width 139 height 33
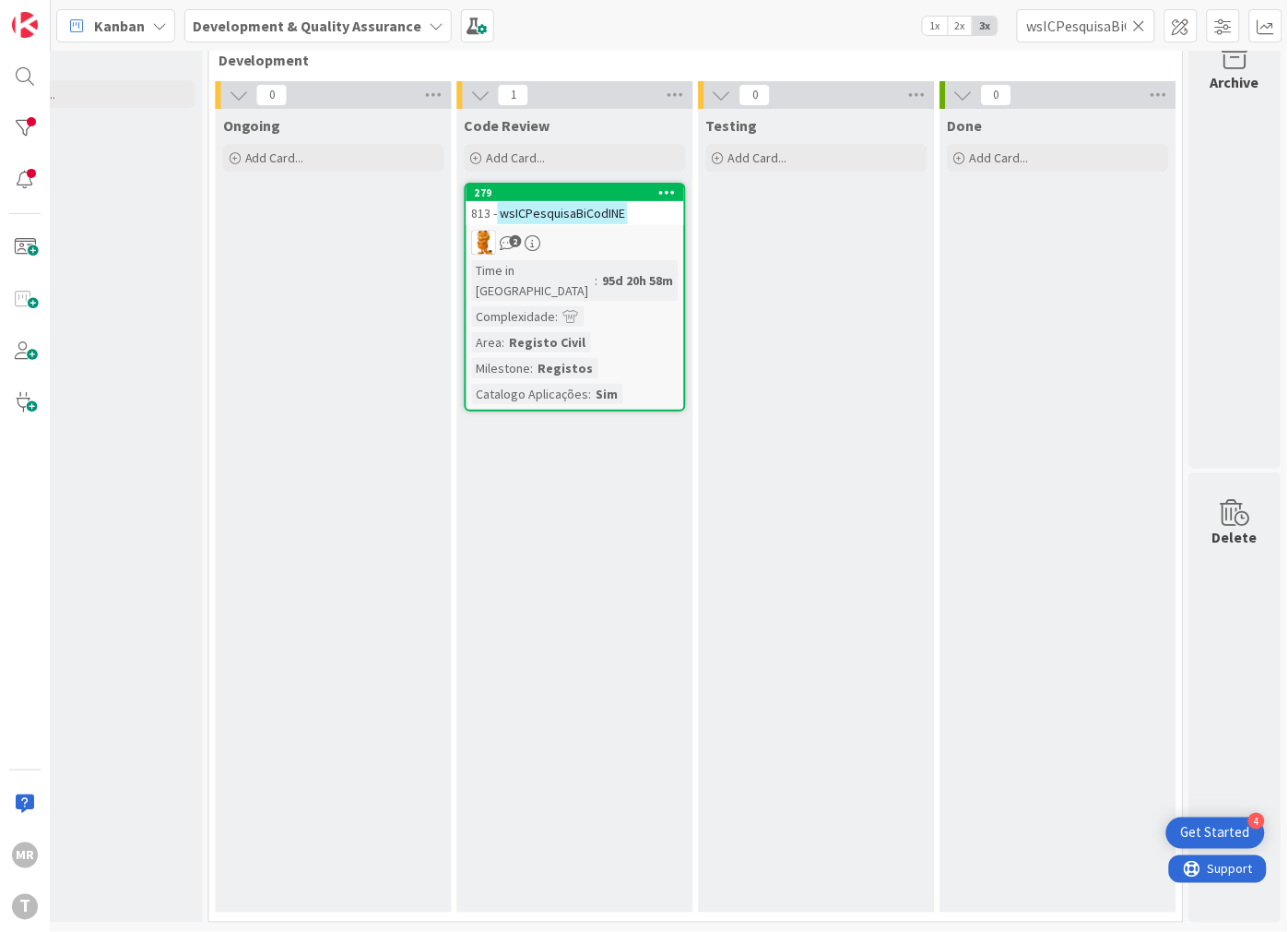
click at [1145, 18] on icon at bounding box center [1140, 26] width 13 height 17
click at [1107, 23] on input "text" at bounding box center [1086, 25] width 139 height 33
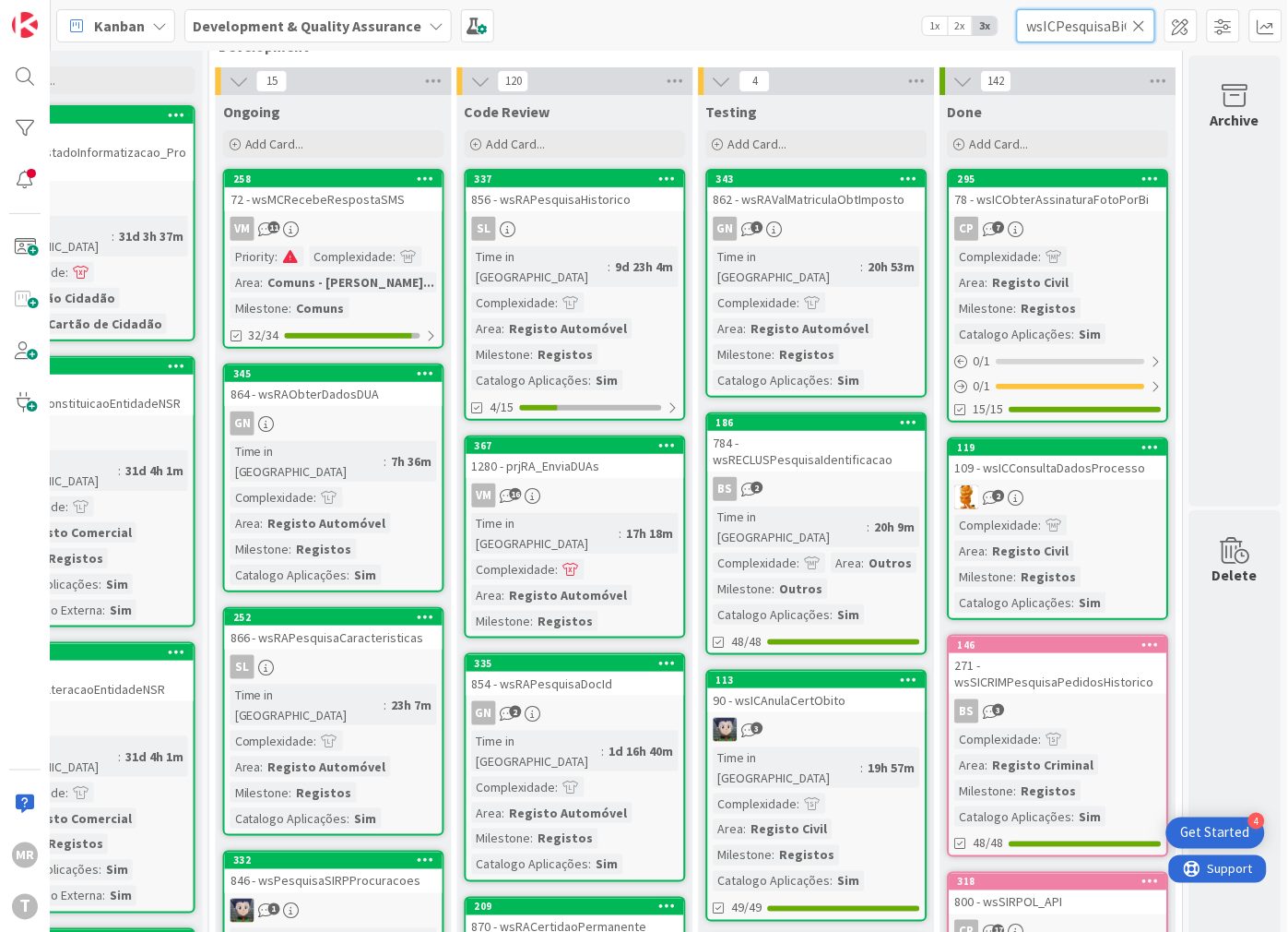
scroll to position [0, 70]
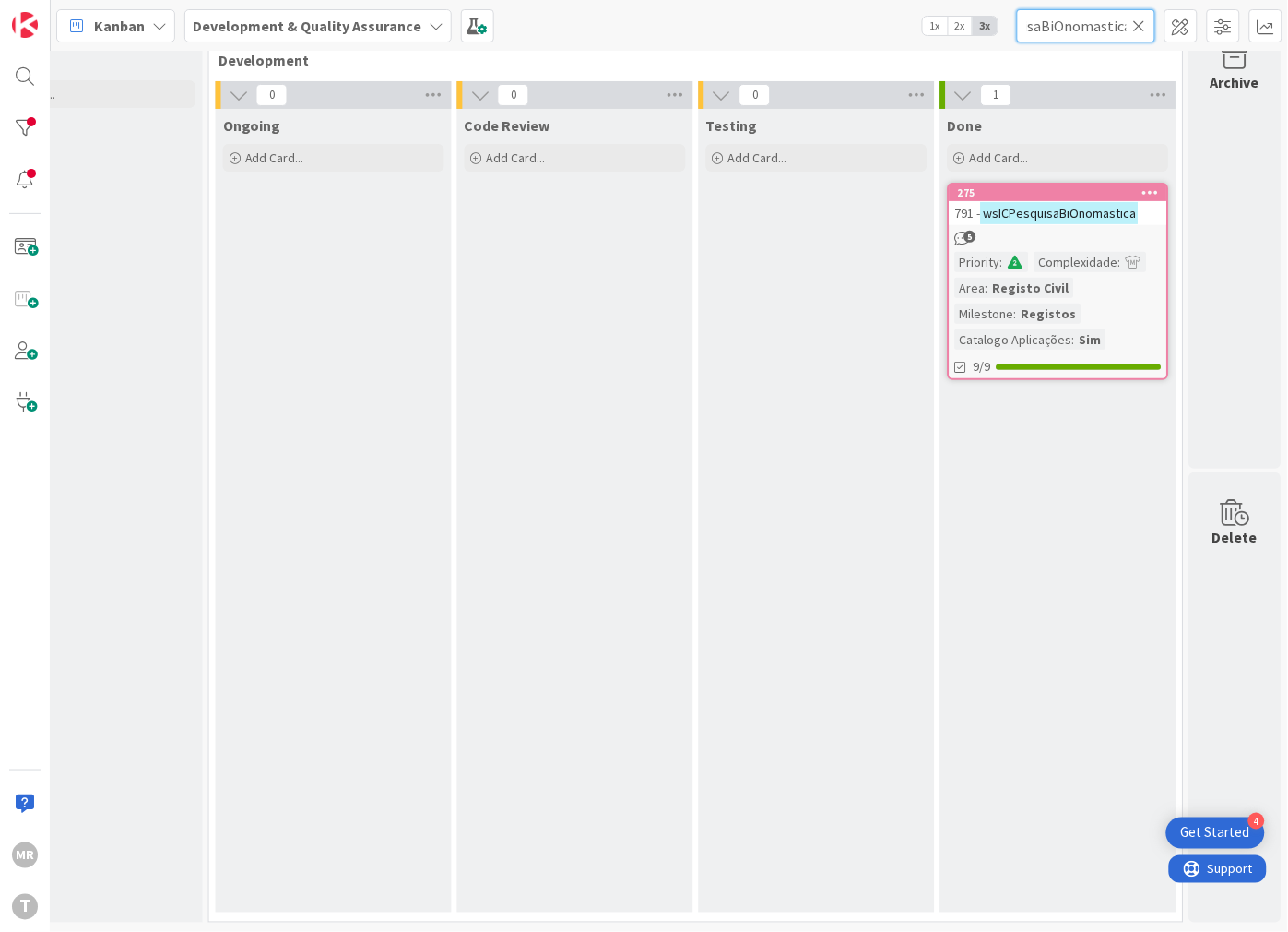
type input "wsICPesquisaBiOnomastica"
drag, startPoint x: 1138, startPoint y: 24, endPoint x: 1092, endPoint y: 27, distance: 46.1
click at [1138, 24] on icon at bounding box center [1140, 26] width 13 height 17
click at [1082, 28] on input "text" at bounding box center [1086, 25] width 139 height 33
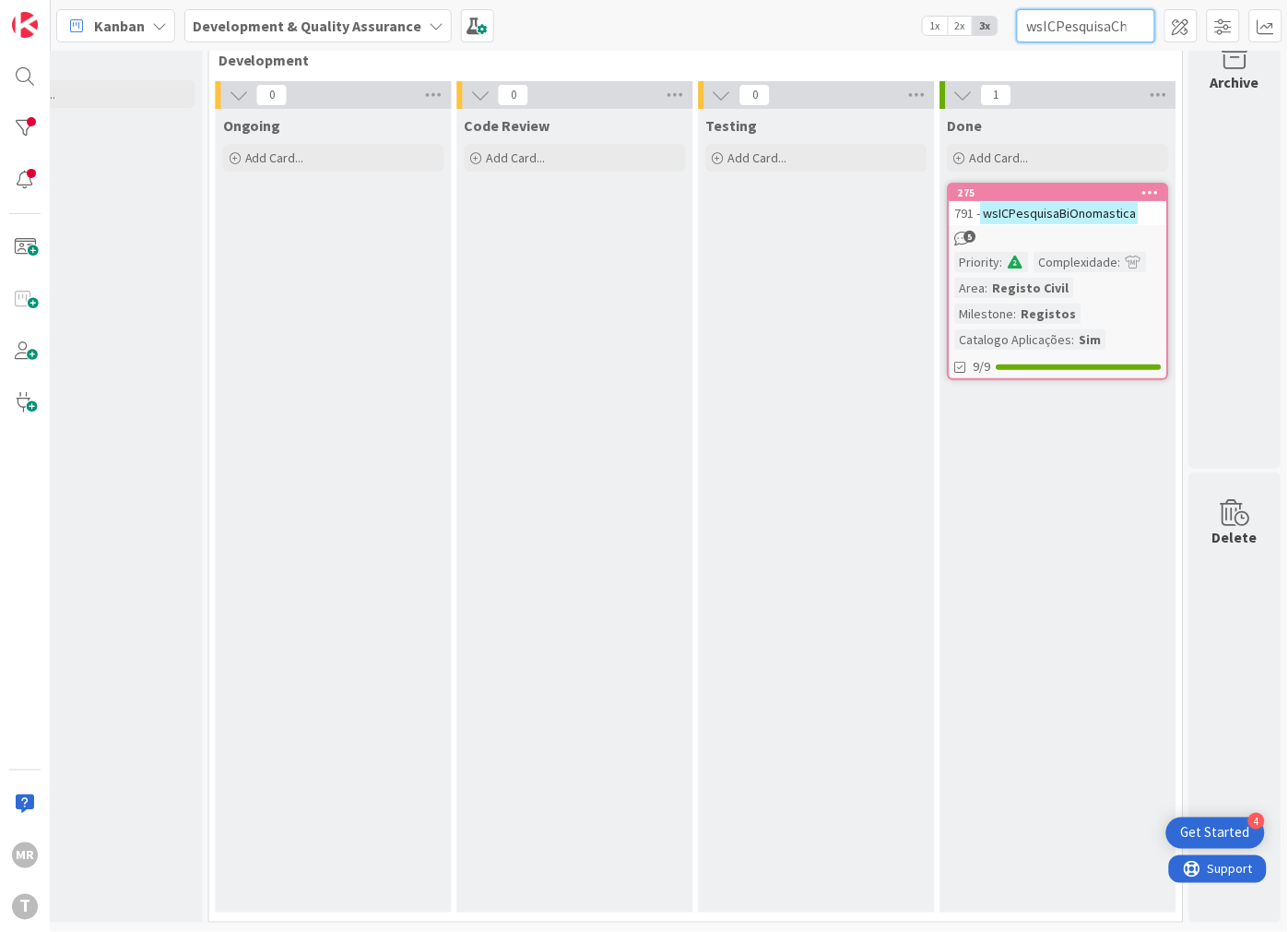
scroll to position [0, 70]
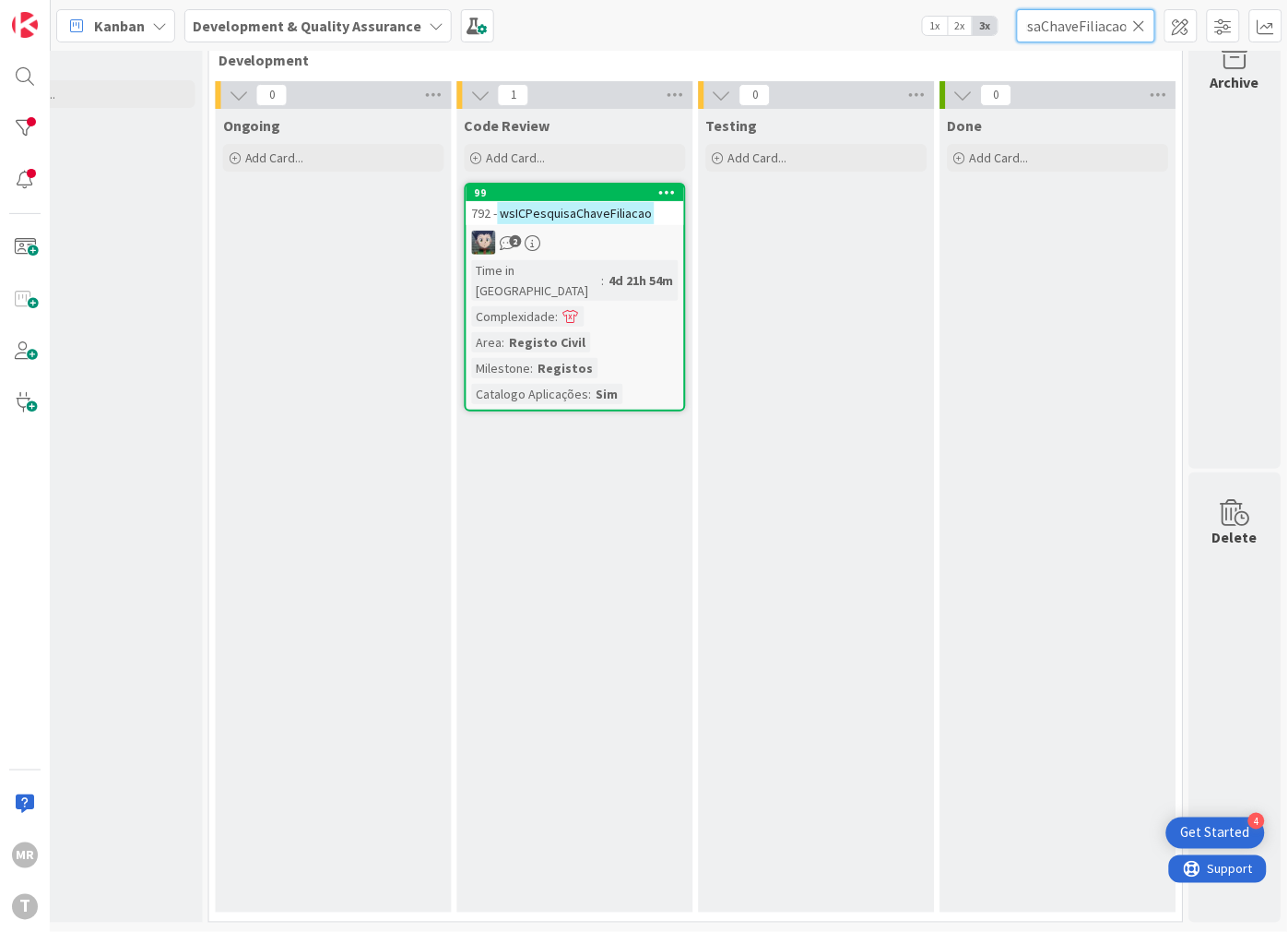
type input "wsICPesquisaChaveFiliacao"
drag, startPoint x: 1144, startPoint y: 23, endPoint x: 1131, endPoint y: 25, distance: 13.2
click at [1143, 23] on icon at bounding box center [1140, 26] width 13 height 17
click at [1126, 27] on input "text" at bounding box center [1086, 25] width 139 height 33
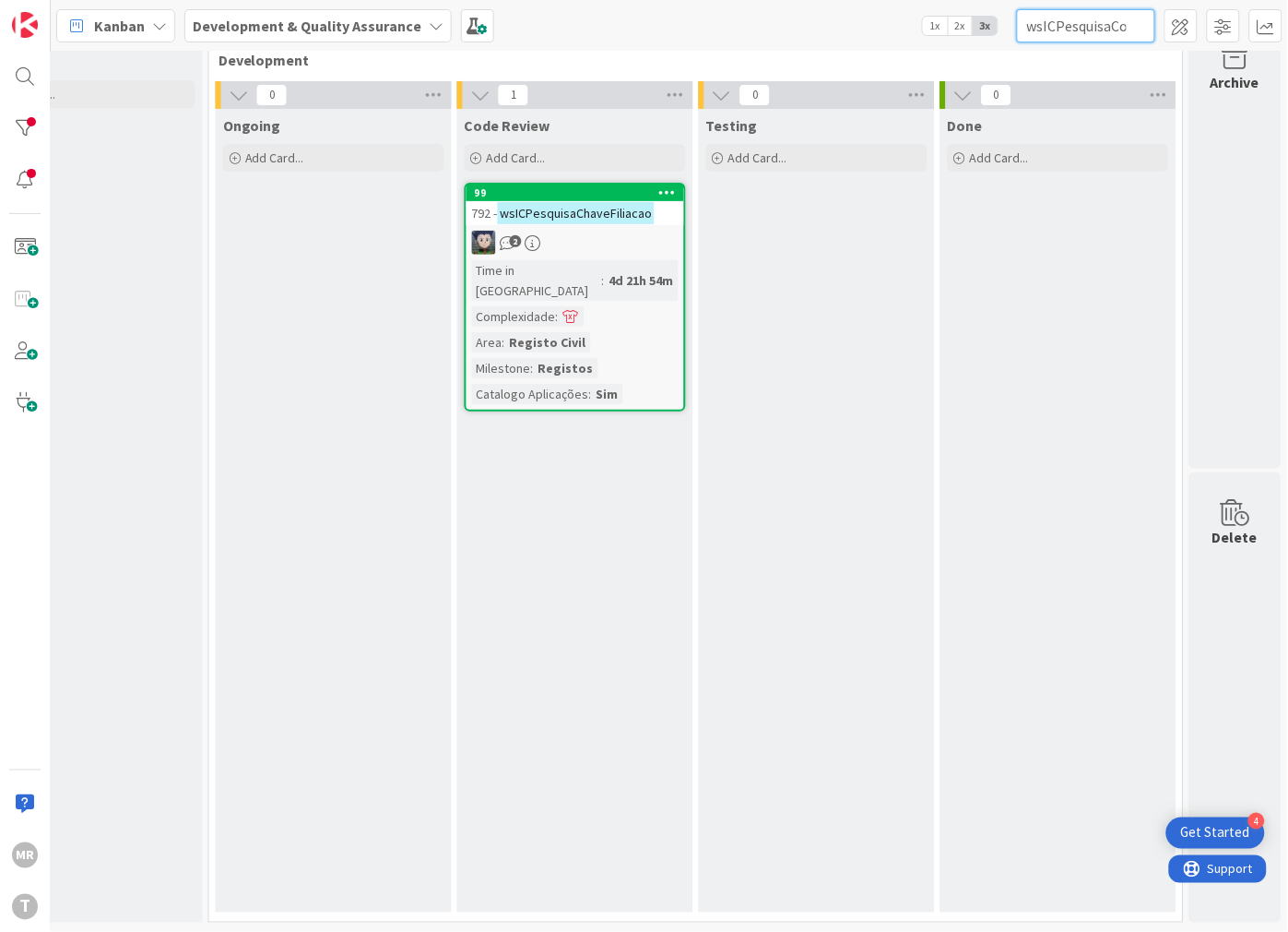
scroll to position [0, 35]
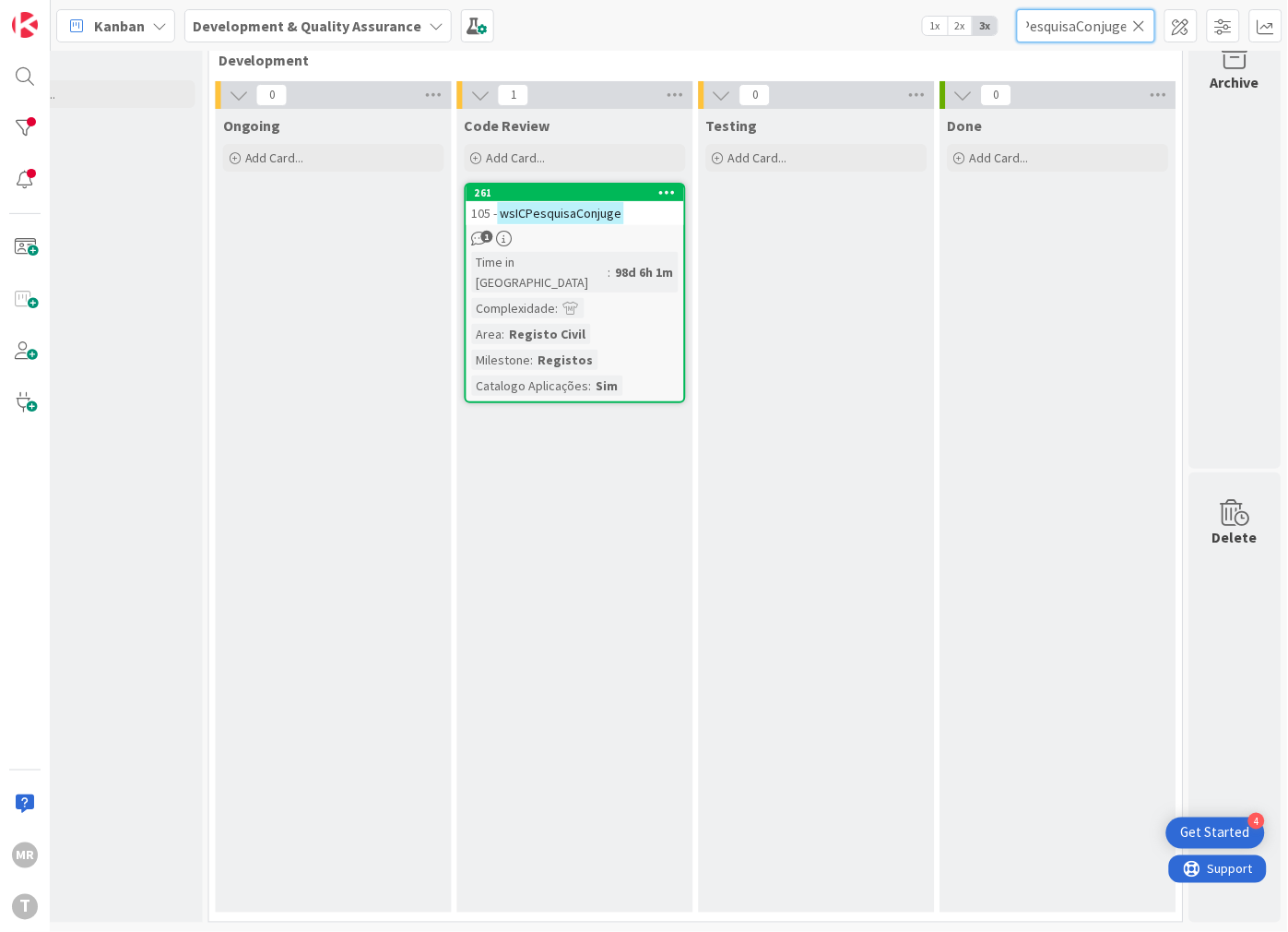
type input "wsICPesquisaConjuge"
click at [1142, 30] on icon at bounding box center [1140, 26] width 13 height 17
click at [1116, 29] on input "text" at bounding box center [1086, 25] width 139 height 33
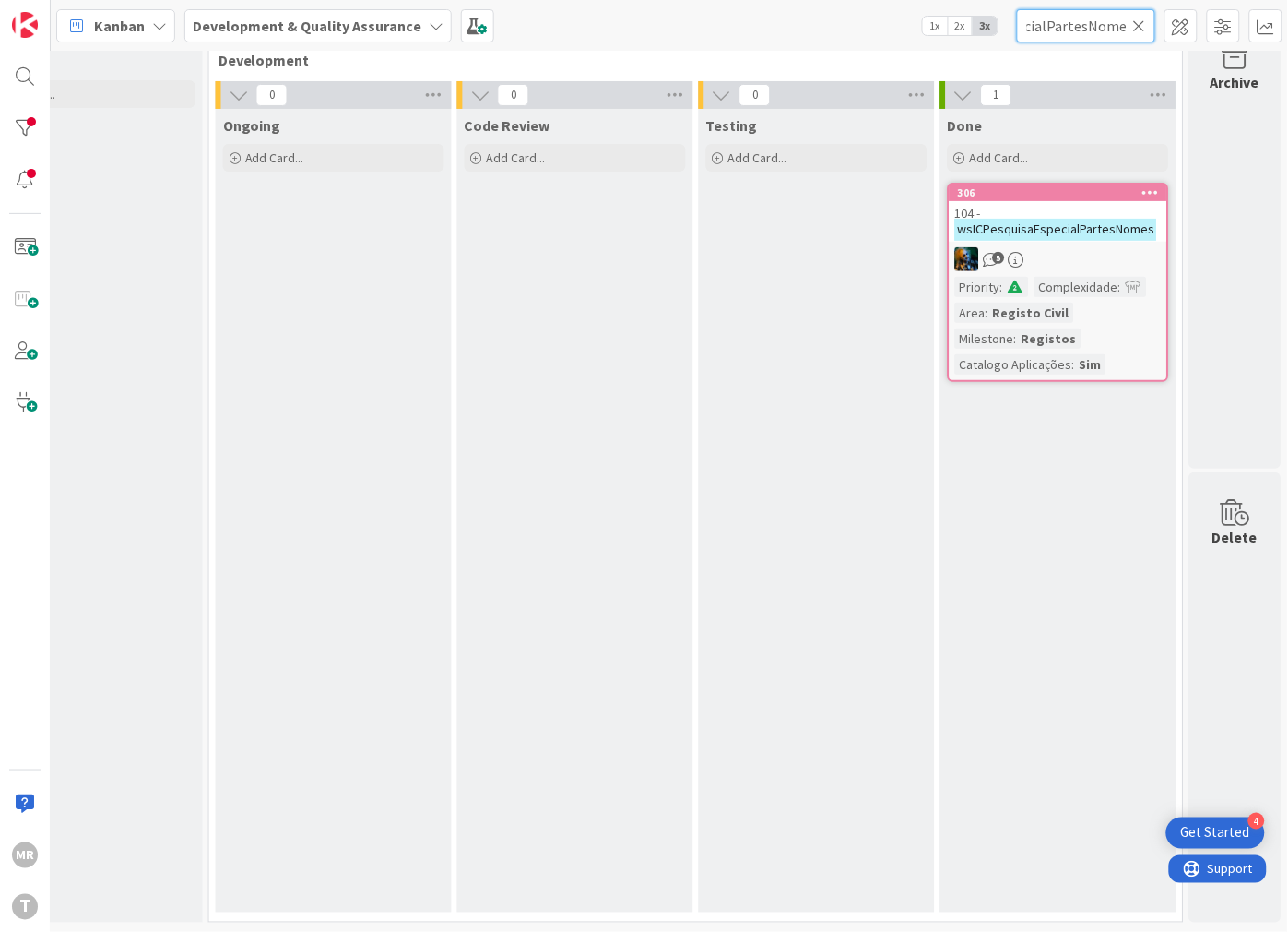
type input "wsICPesquisaEspecialPartesNomes"
drag, startPoint x: 1137, startPoint y: 28, endPoint x: 1114, endPoint y: 28, distance: 23.0
click at [1137, 28] on icon at bounding box center [1140, 26] width 13 height 17
click at [1044, 28] on input "text" at bounding box center [1086, 25] width 139 height 33
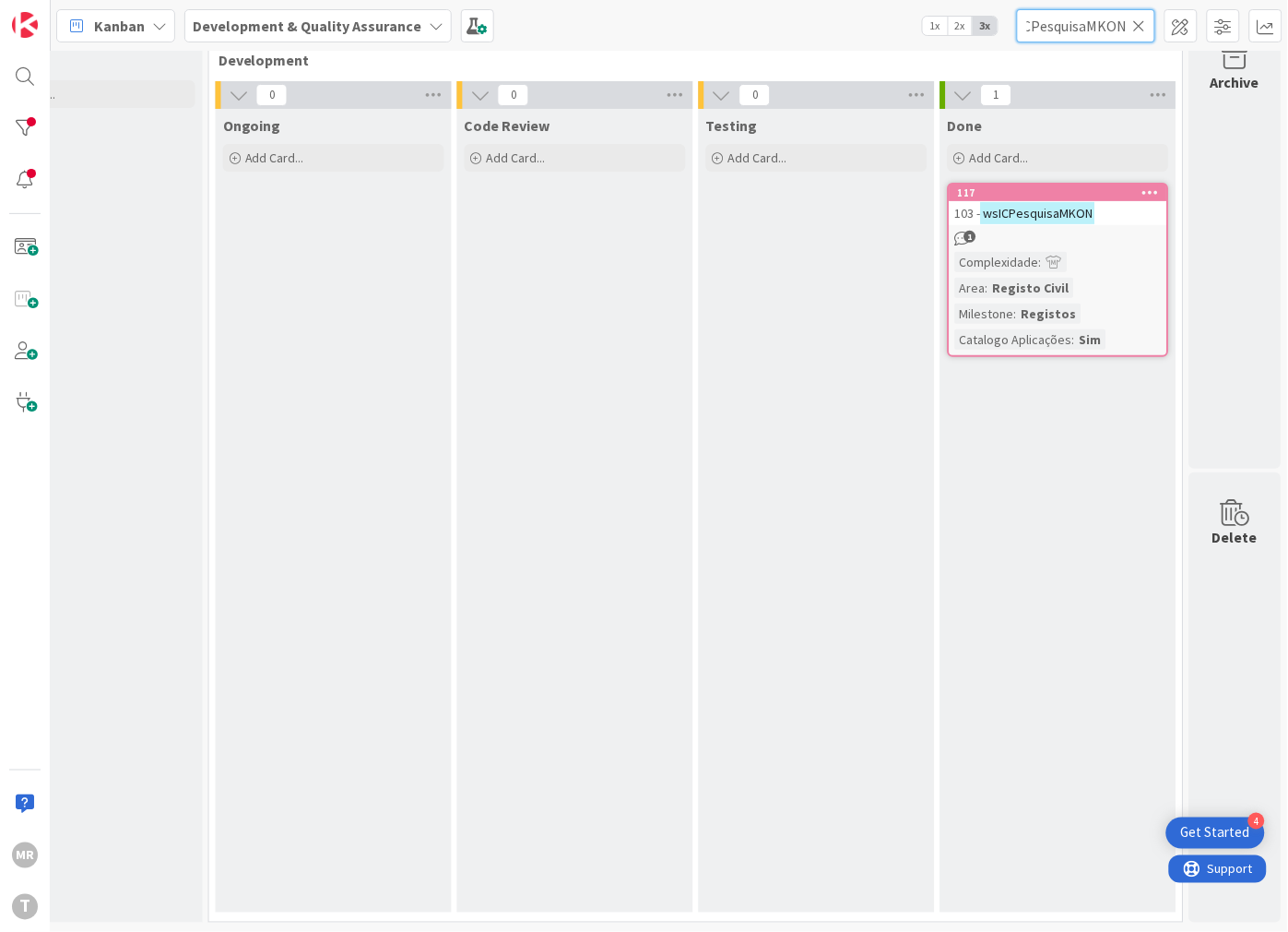
scroll to position [0, 22]
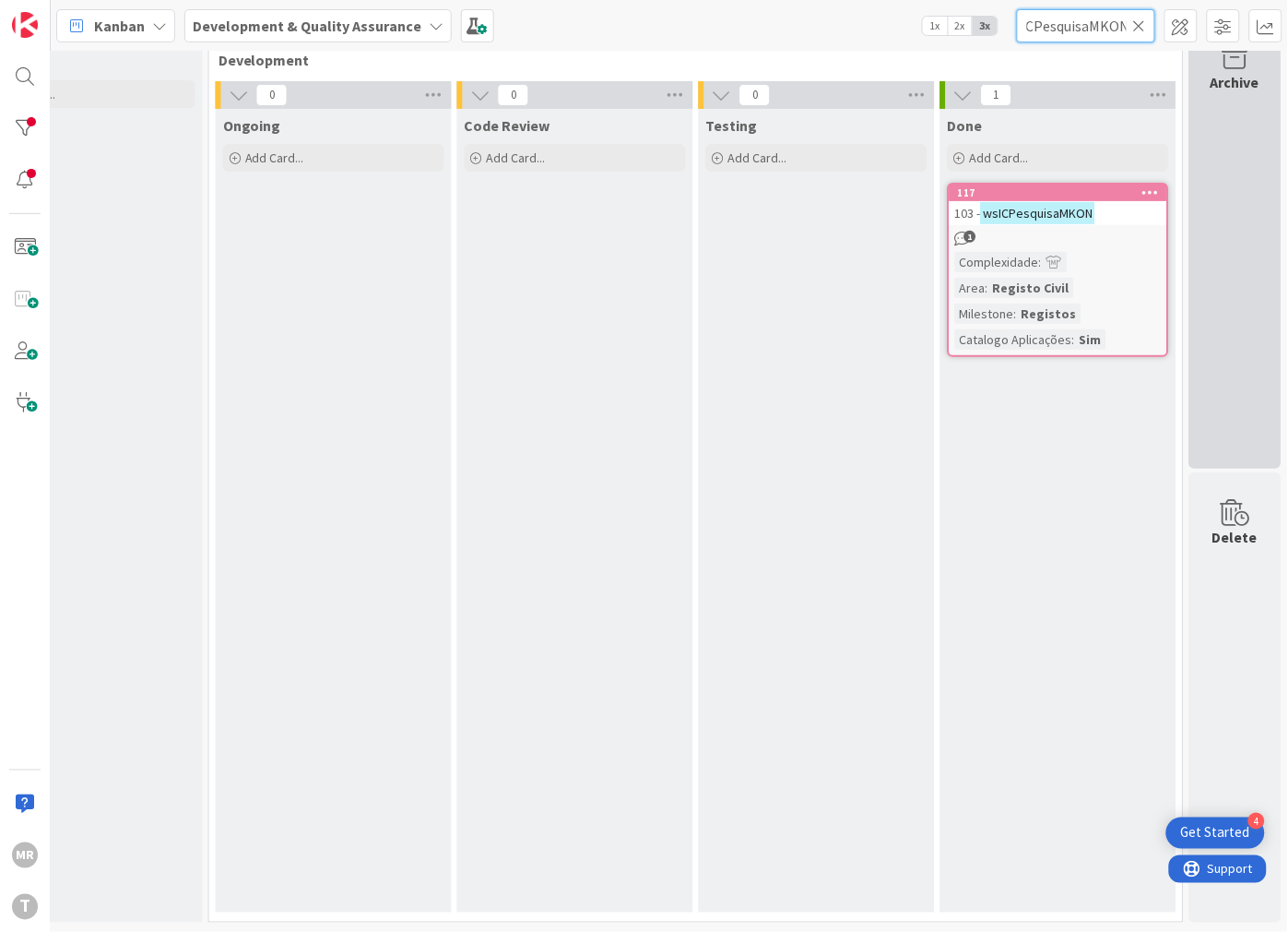
type input "wsICPesquisaMKON"
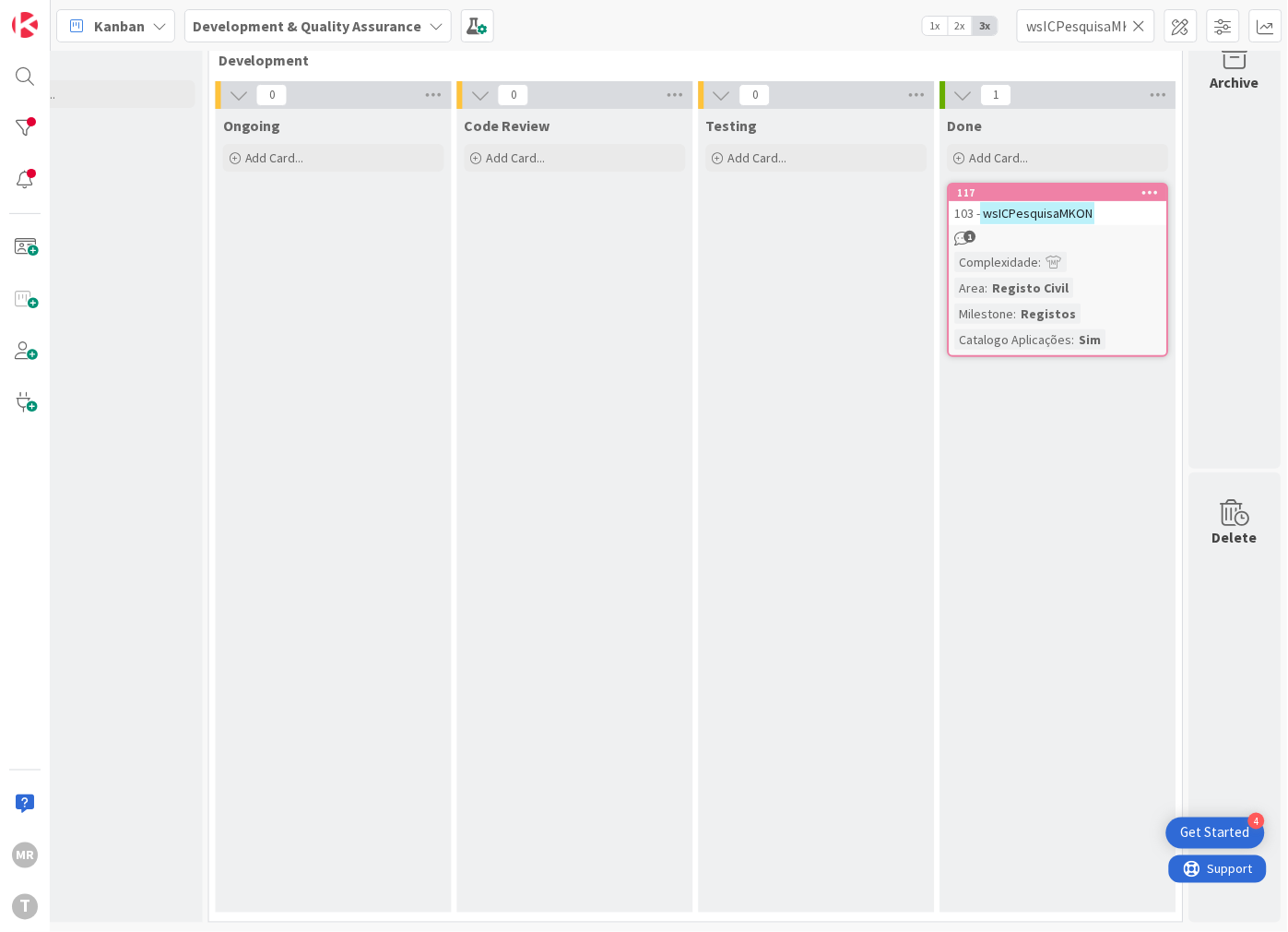
click at [1140, 25] on icon at bounding box center [1140, 26] width 13 height 17
click at [1101, 25] on input "text" at bounding box center [1086, 25] width 139 height 33
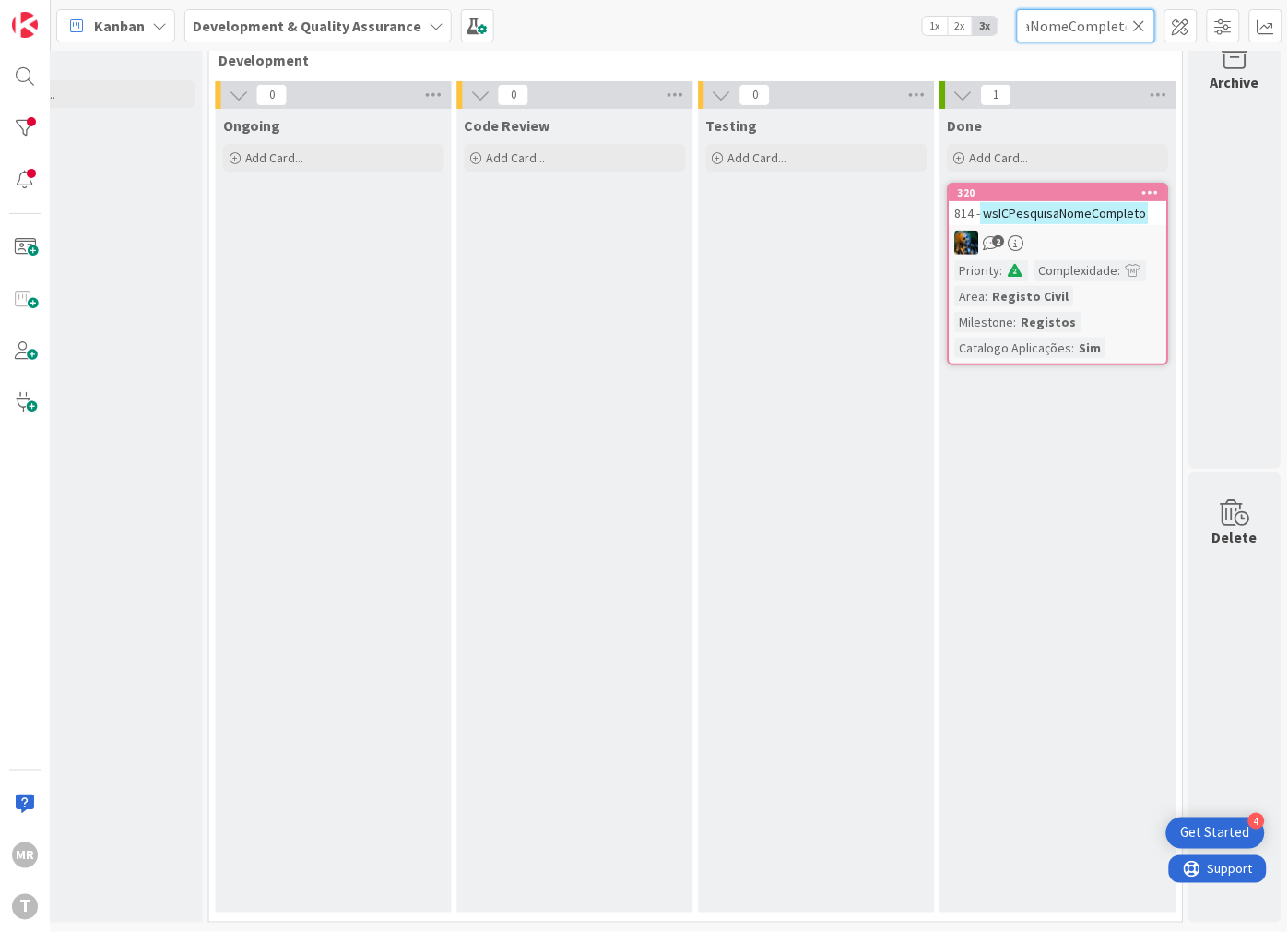
type input "wsICPesquisaNomeCompleto"
drag, startPoint x: 1141, startPoint y: 30, endPoint x: 1109, endPoint y: 25, distance: 32.4
click at [1141, 30] on icon at bounding box center [1140, 26] width 13 height 17
click at [1101, 25] on input "text" at bounding box center [1086, 25] width 139 height 33
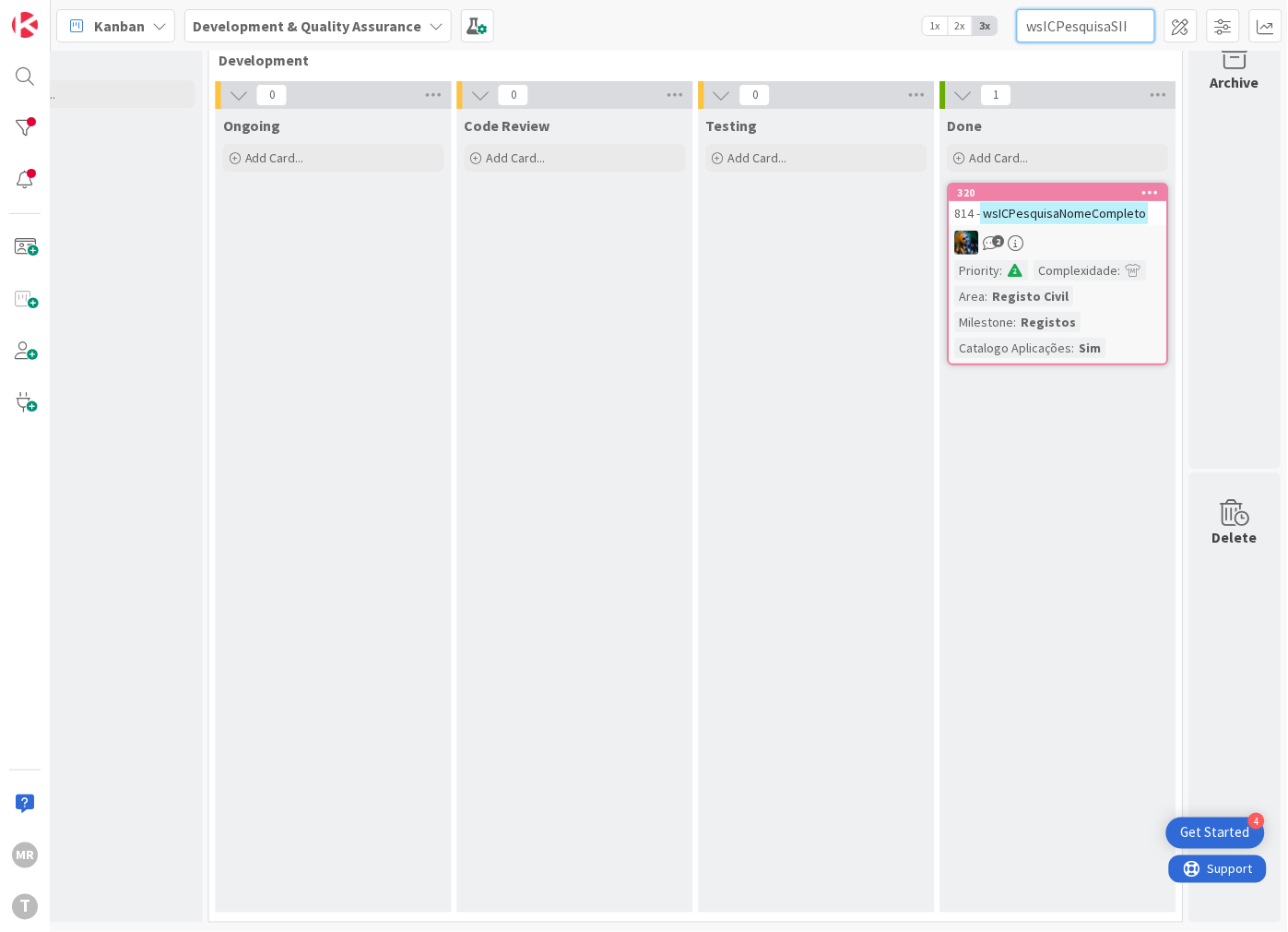
scroll to position [0, 95]
type input "wsICPesquisaSIRICDocumentos"
click at [1140, 27] on icon at bounding box center [1140, 26] width 13 height 17
click at [1120, 32] on input "text" at bounding box center [1086, 25] width 139 height 33
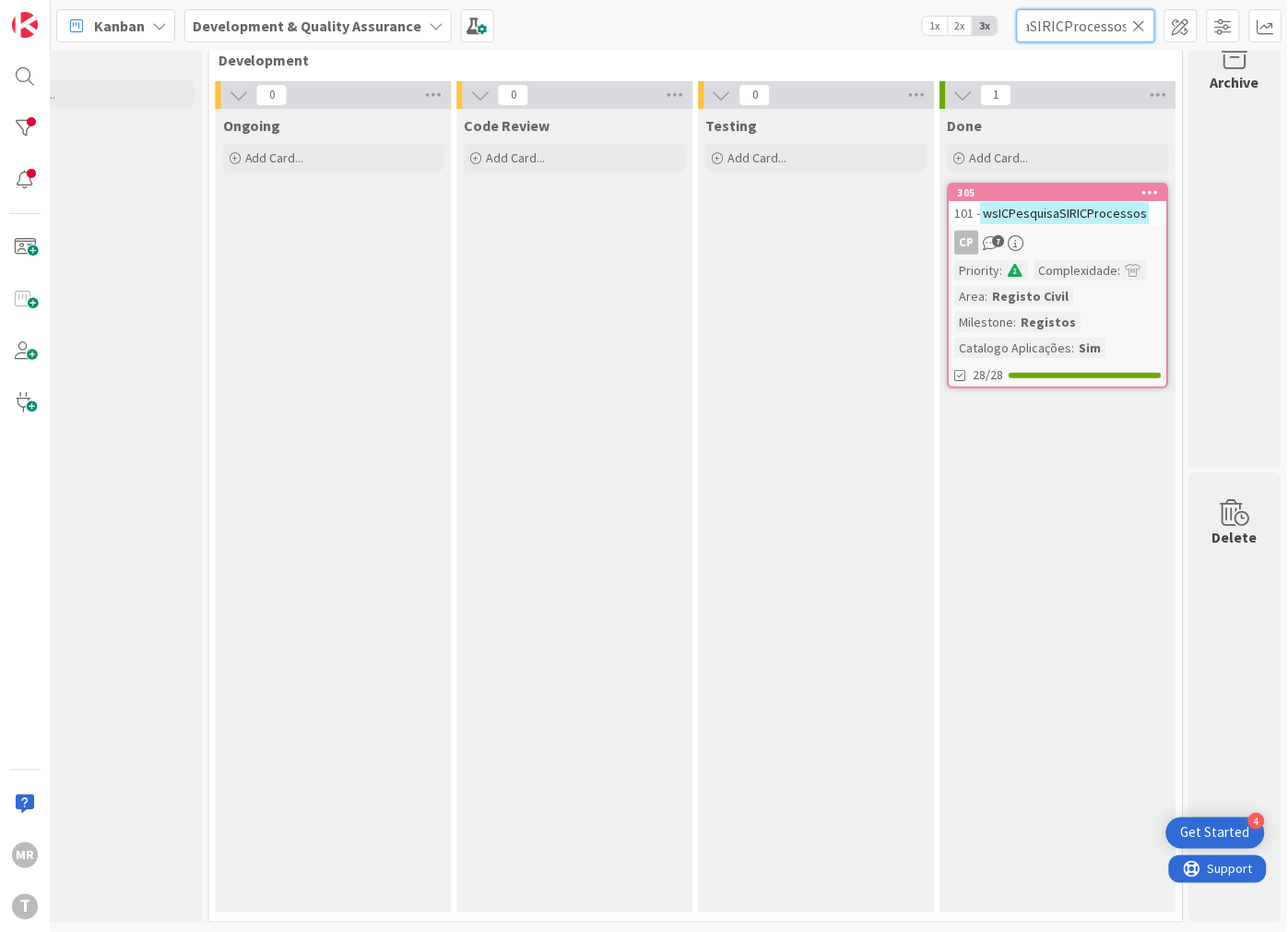
scroll to position [0, 78]
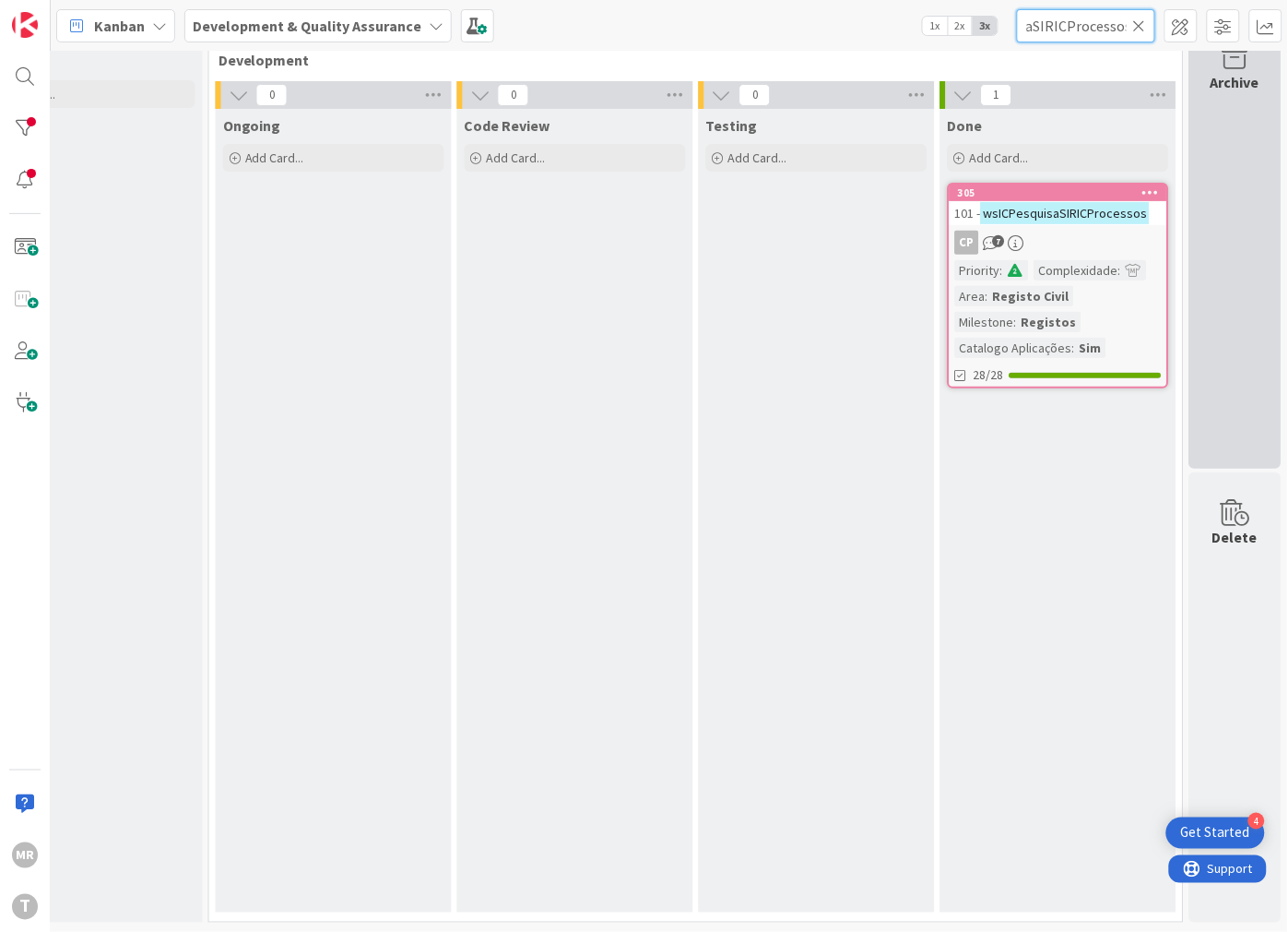
type input "wsICPesquisaSIRICProcessos"
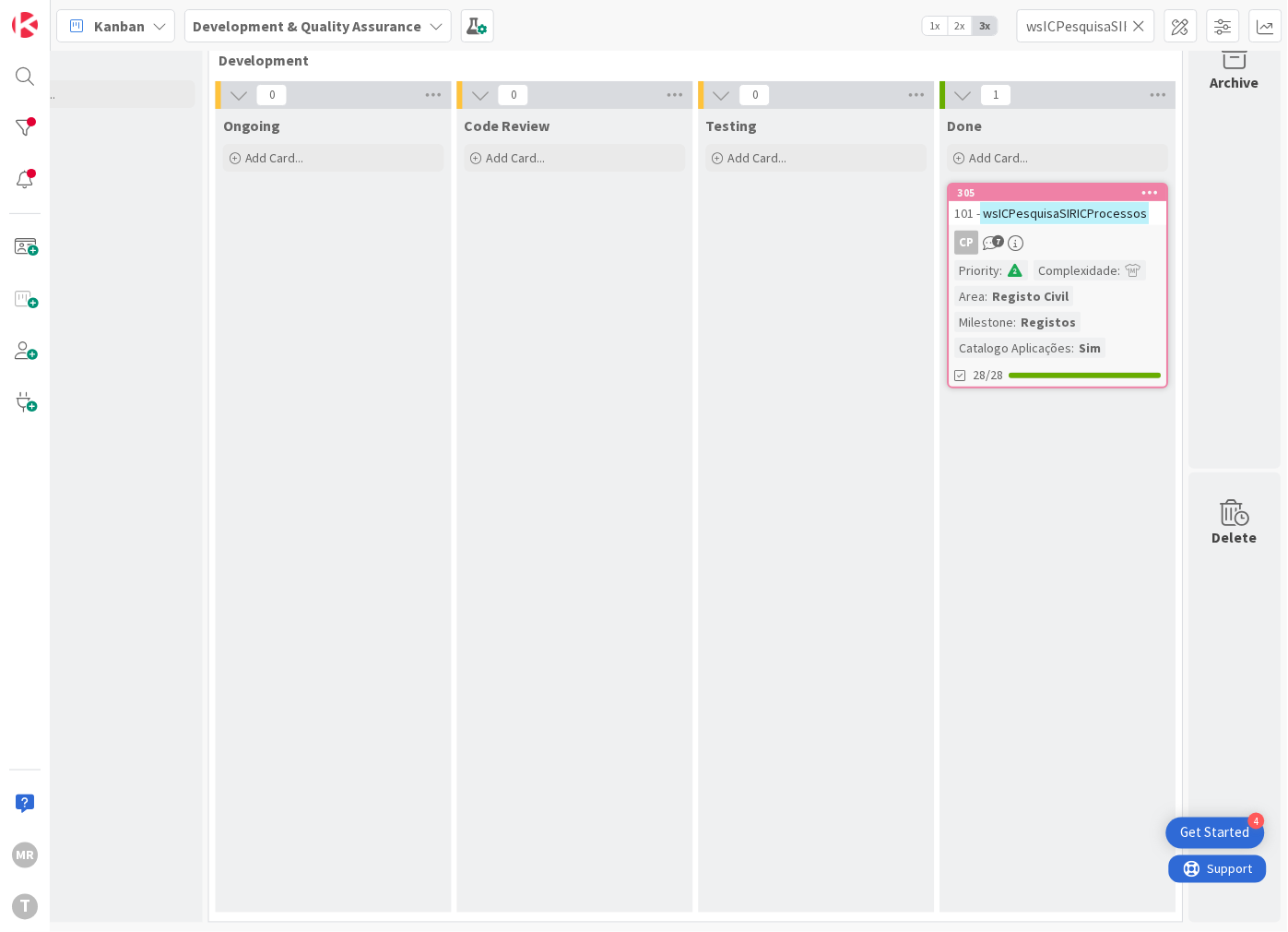
click at [1141, 18] on icon at bounding box center [1140, 26] width 13 height 17
click at [1085, 20] on input "text" at bounding box center [1086, 25] width 139 height 33
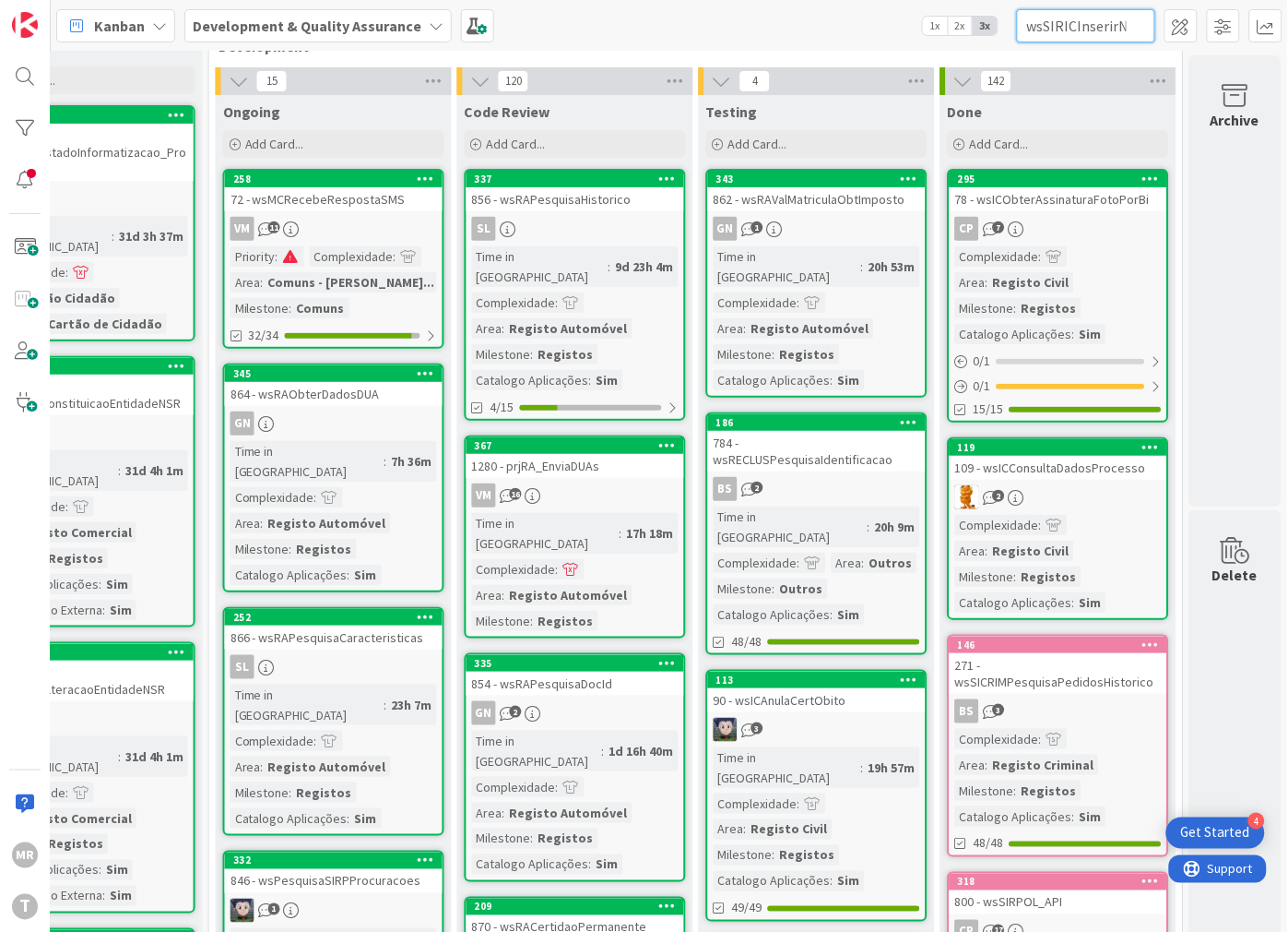
scroll to position [0, 131]
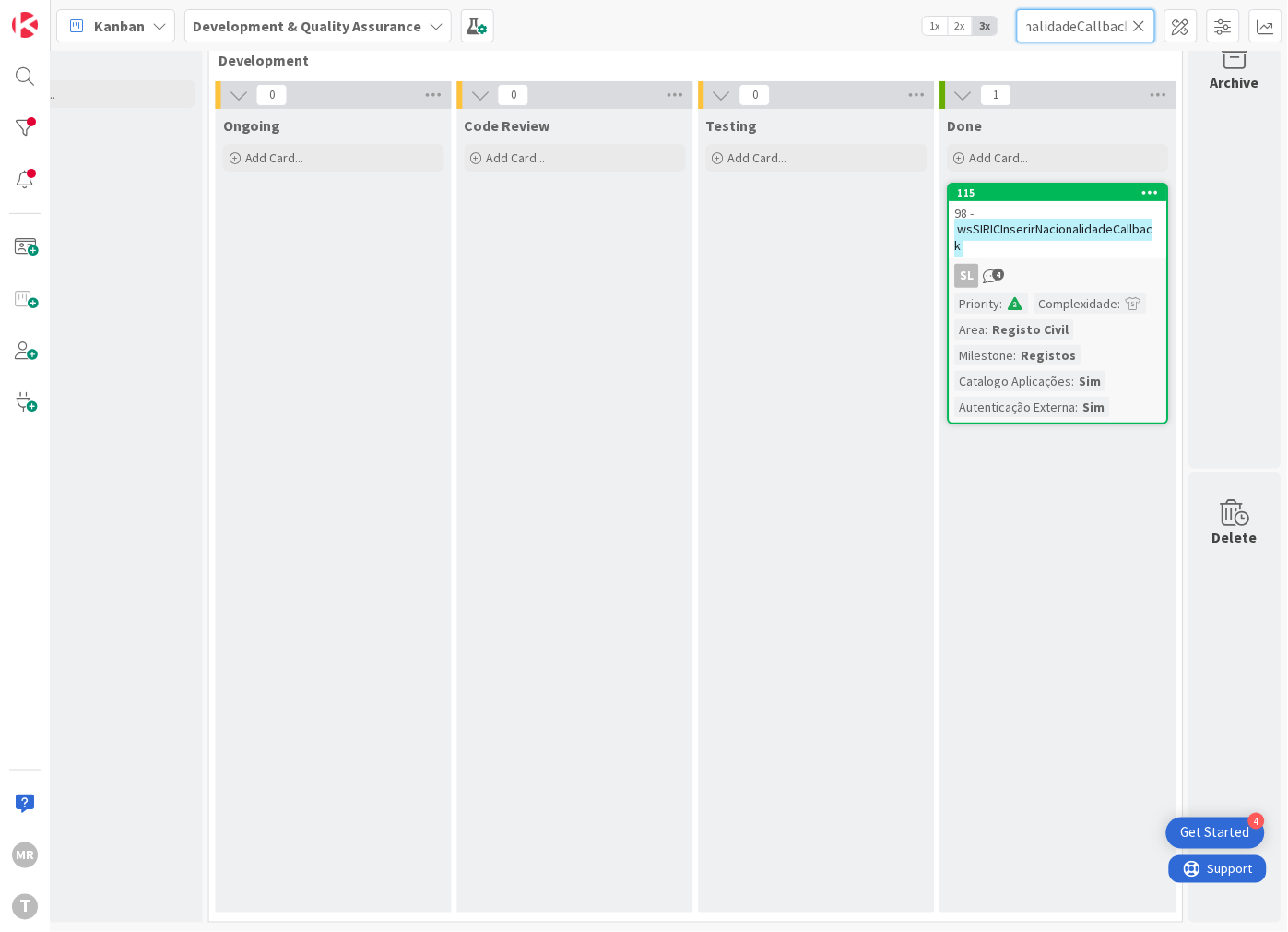
type input "wsSIRICInserirNacionalidadeCallback"
click at [1146, 14] on input "wsSIRICInserirNacionalidadeCallback" at bounding box center [1086, 25] width 139 height 33
click at [1134, 23] on icon at bounding box center [1140, 26] width 13 height 17
click at [1099, 30] on input "text" at bounding box center [1086, 25] width 139 height 33
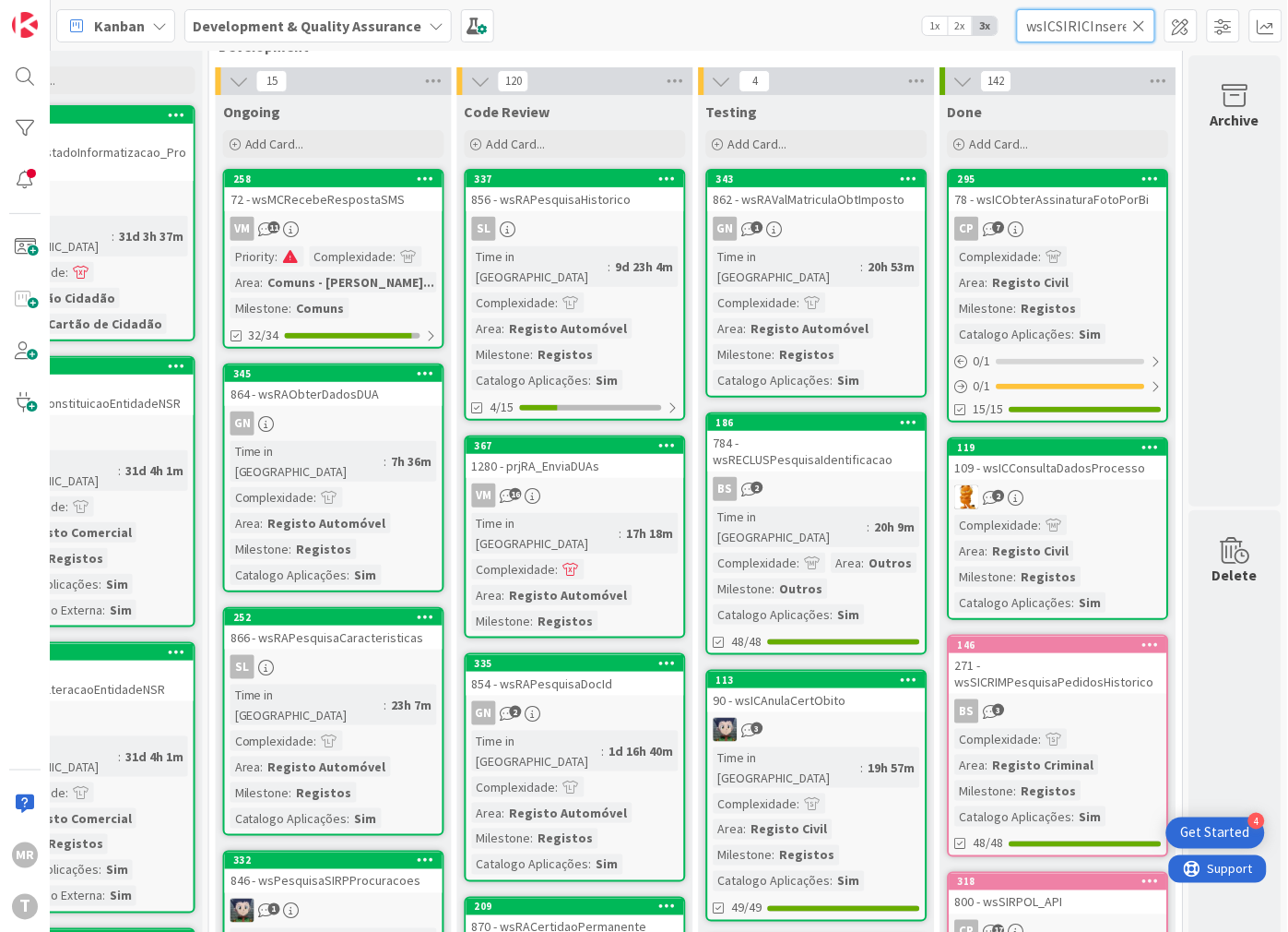
scroll to position [0, 191]
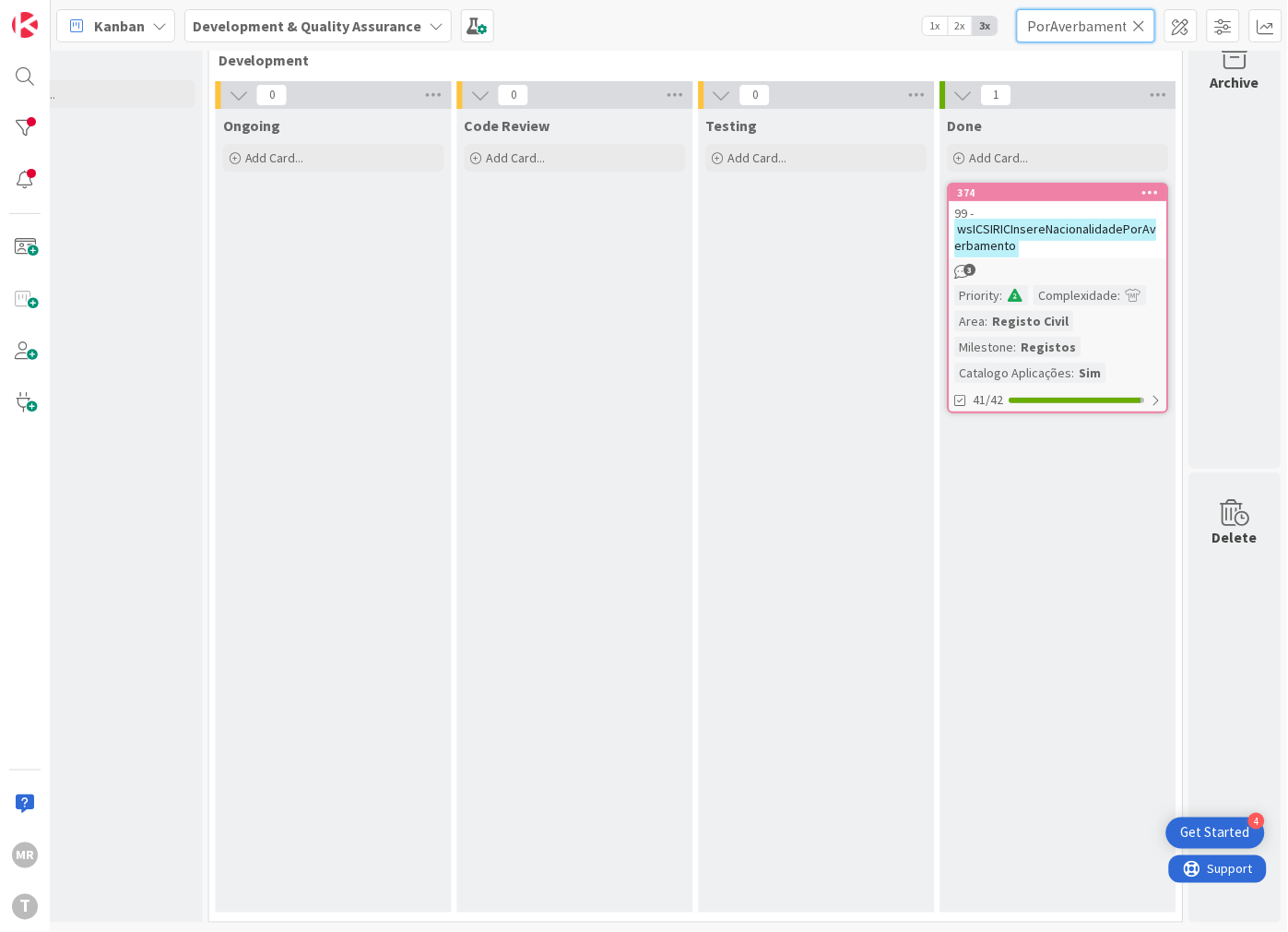
type input "wsICSIRICInsereNacionalidadePorAverbamento"
drag, startPoint x: 1138, startPoint y: 17, endPoint x: 1110, endPoint y: 21, distance: 28.3
click at [1138, 18] on icon at bounding box center [1140, 26] width 13 height 17
click at [1104, 21] on input "text" at bounding box center [1086, 25] width 139 height 33
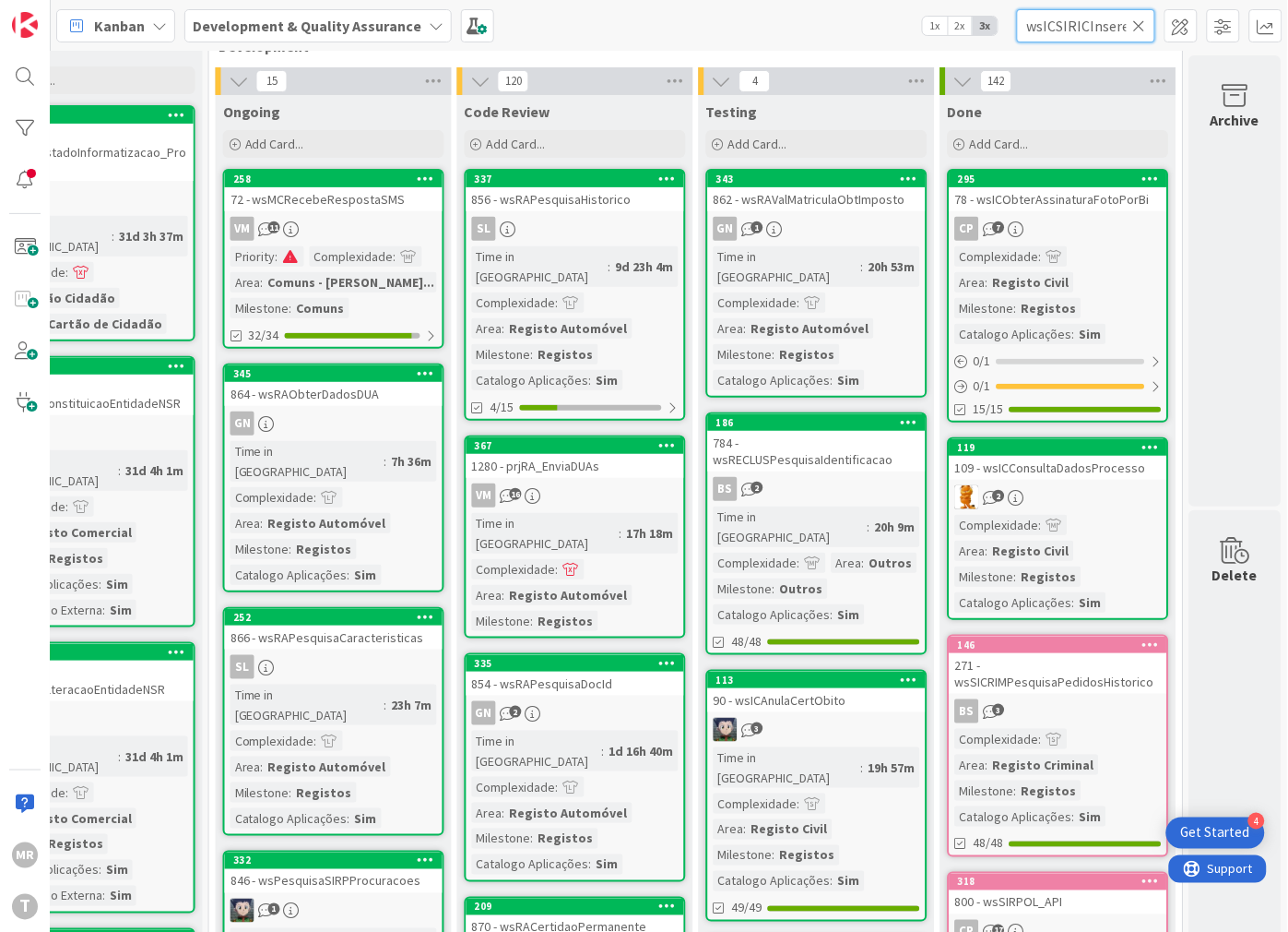
scroll to position [0, 164]
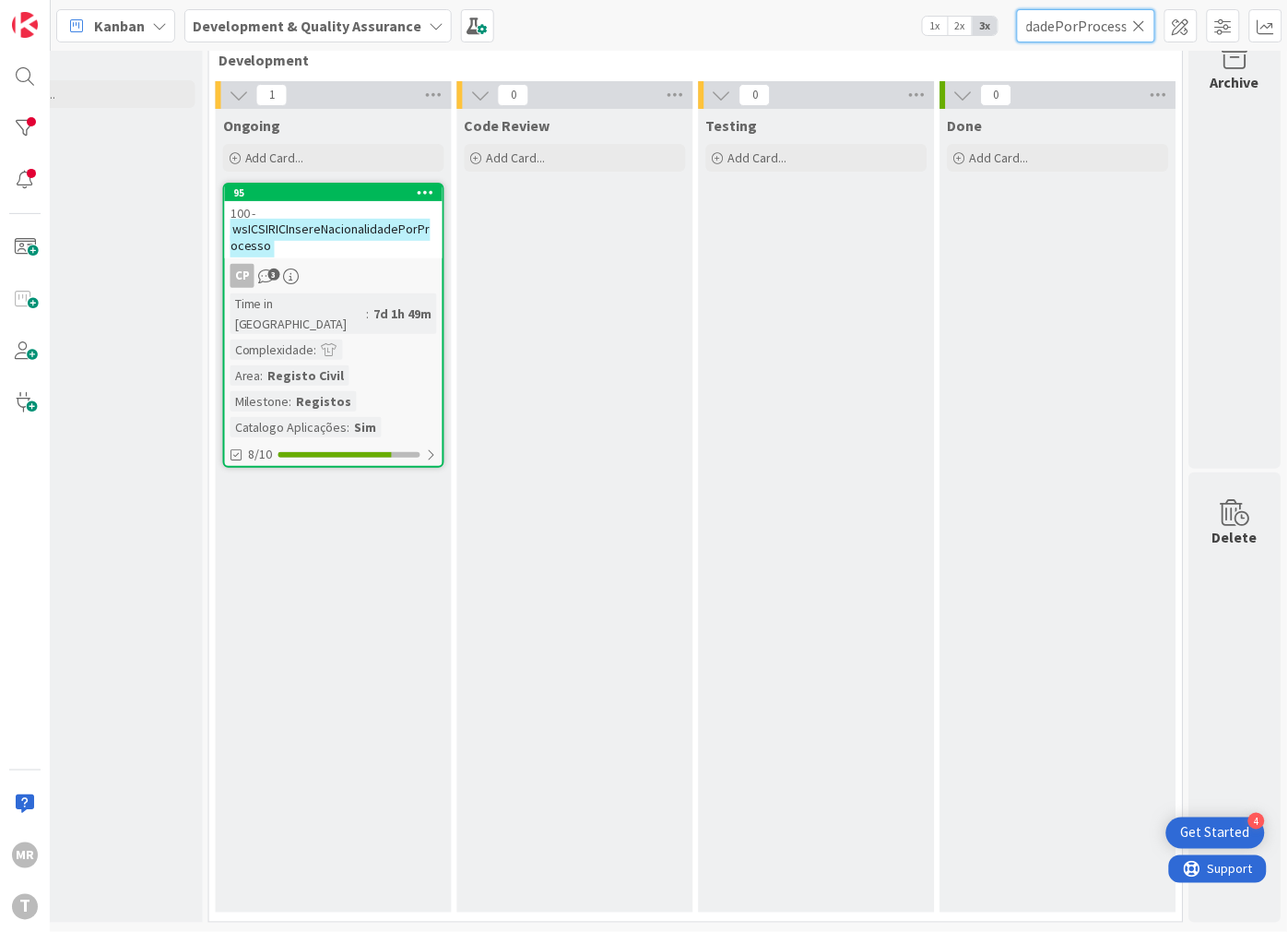
type input "wsICSIRICInsereNacionalidadePorProcesso"
drag, startPoint x: 1138, startPoint y: 25, endPoint x: 1104, endPoint y: 34, distance: 35.2
click at [1138, 25] on icon at bounding box center [1140, 26] width 13 height 17
click at [1099, 34] on input "text" at bounding box center [1086, 25] width 139 height 33
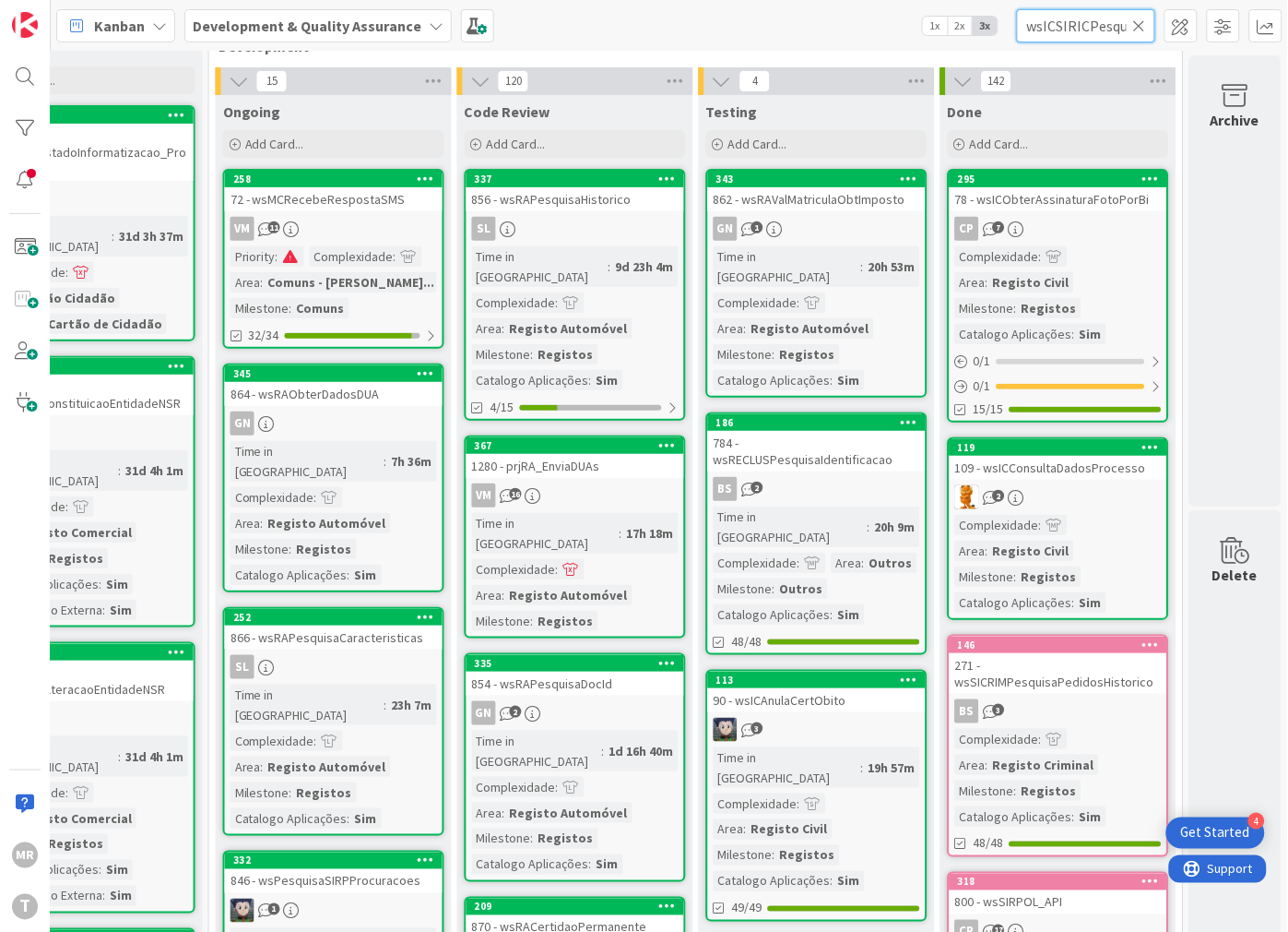
scroll to position [0, 70]
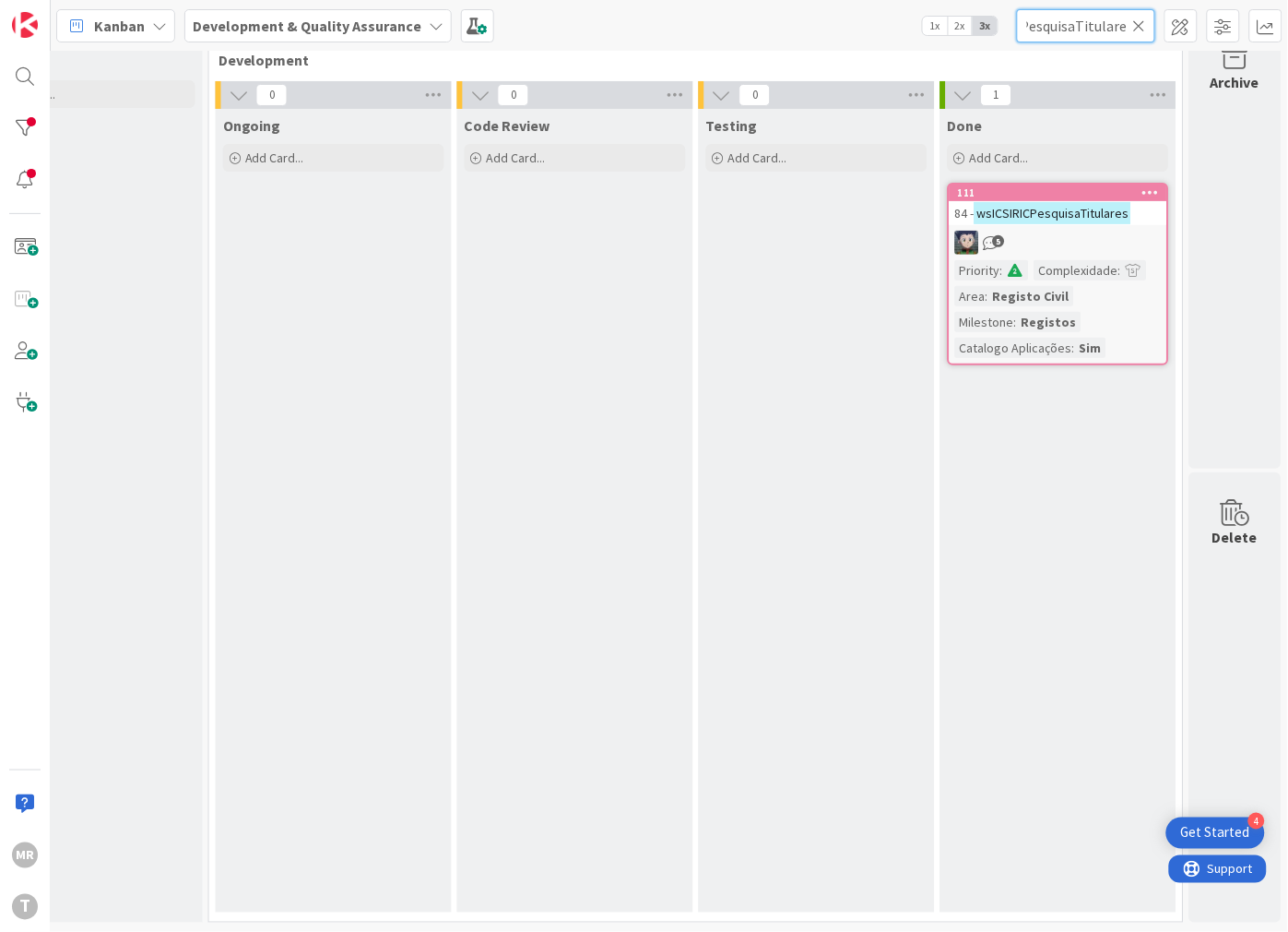
type input "wsICSIRICPesquisaTitulares"
drag, startPoint x: 1147, startPoint y: 30, endPoint x: 1126, endPoint y: 34, distance: 21.4
click at [1145, 30] on div "wsICSIRICPesquisaTitulares" at bounding box center [1086, 25] width 139 height 33
click at [1142, 27] on icon at bounding box center [1140, 26] width 13 height 17
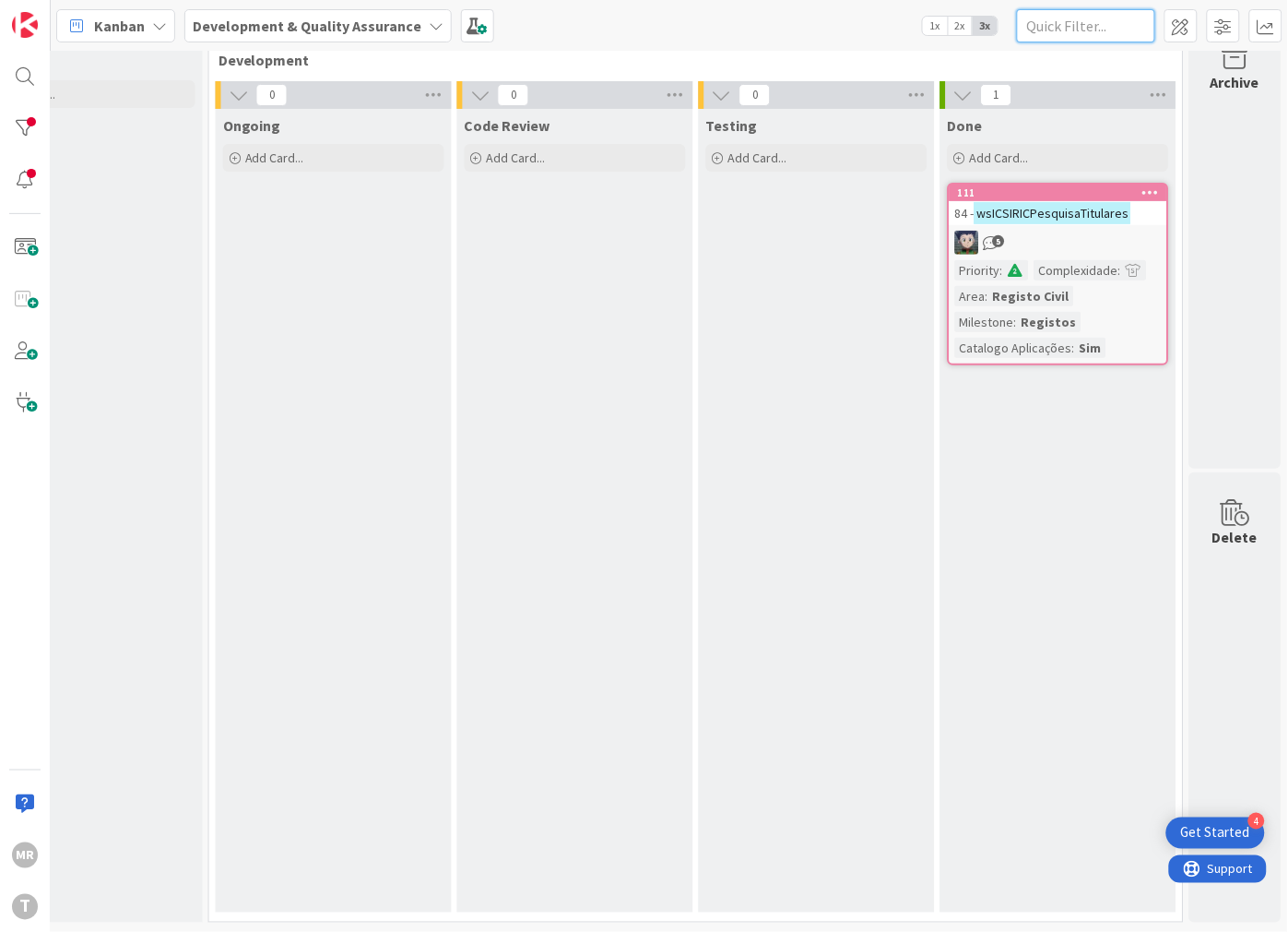
click at [1099, 25] on input "text" at bounding box center [1086, 25] width 139 height 33
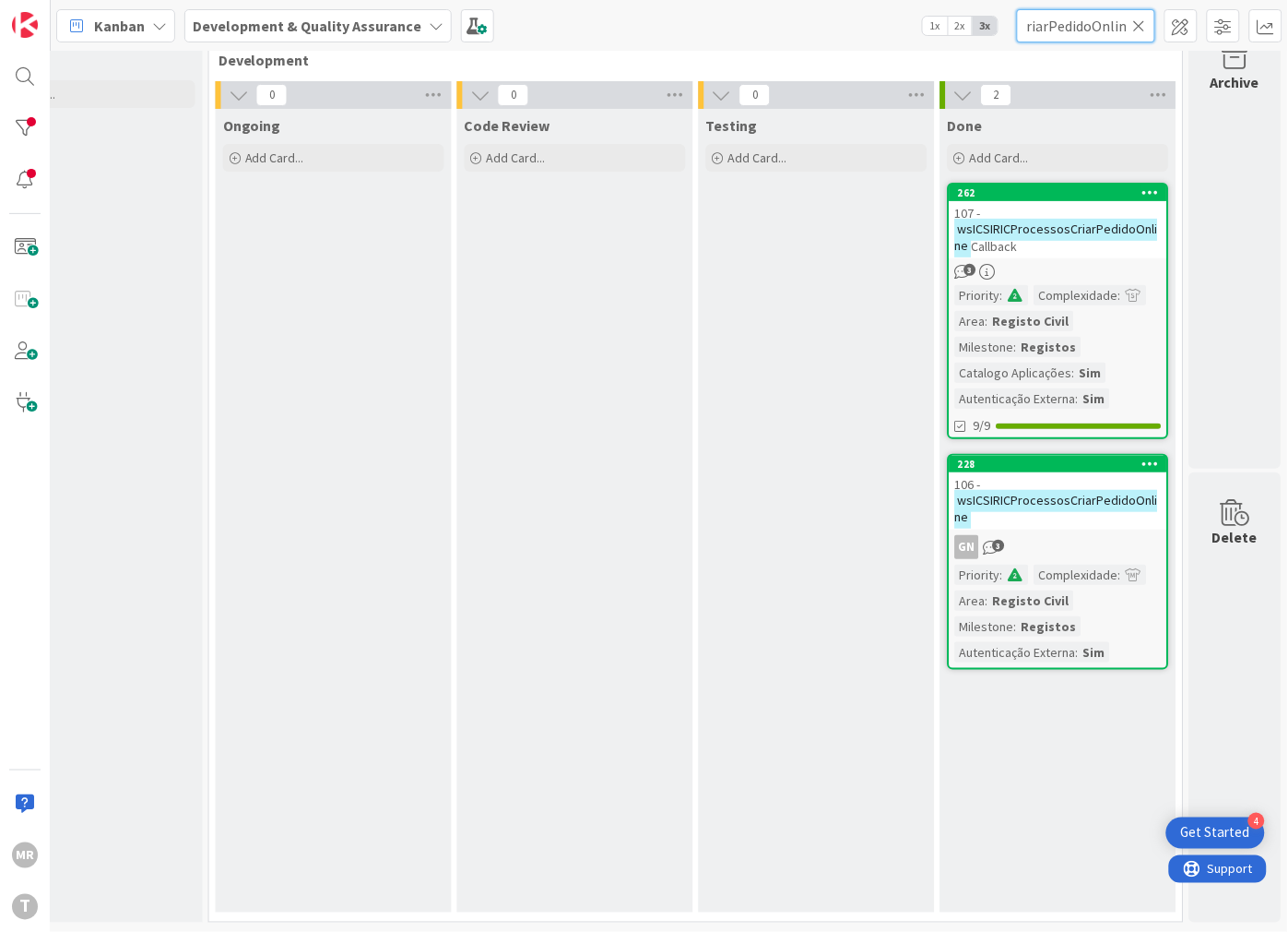
type input "wsICSIRICProcessosCriarPedidoOnline"
click at [1109, 458] on div "228" at bounding box center [1063, 464] width 209 height 13
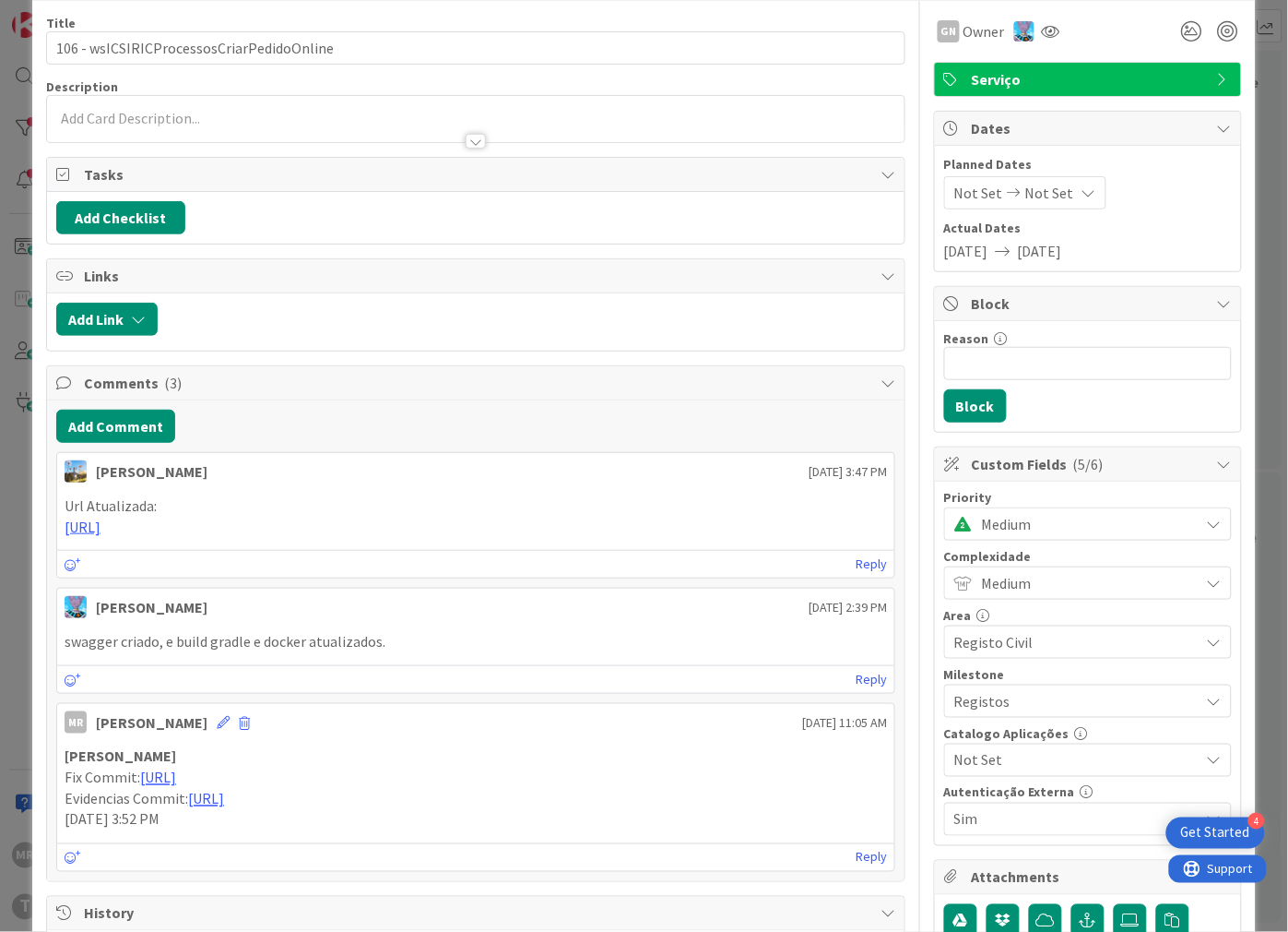
scroll to position [103, 0]
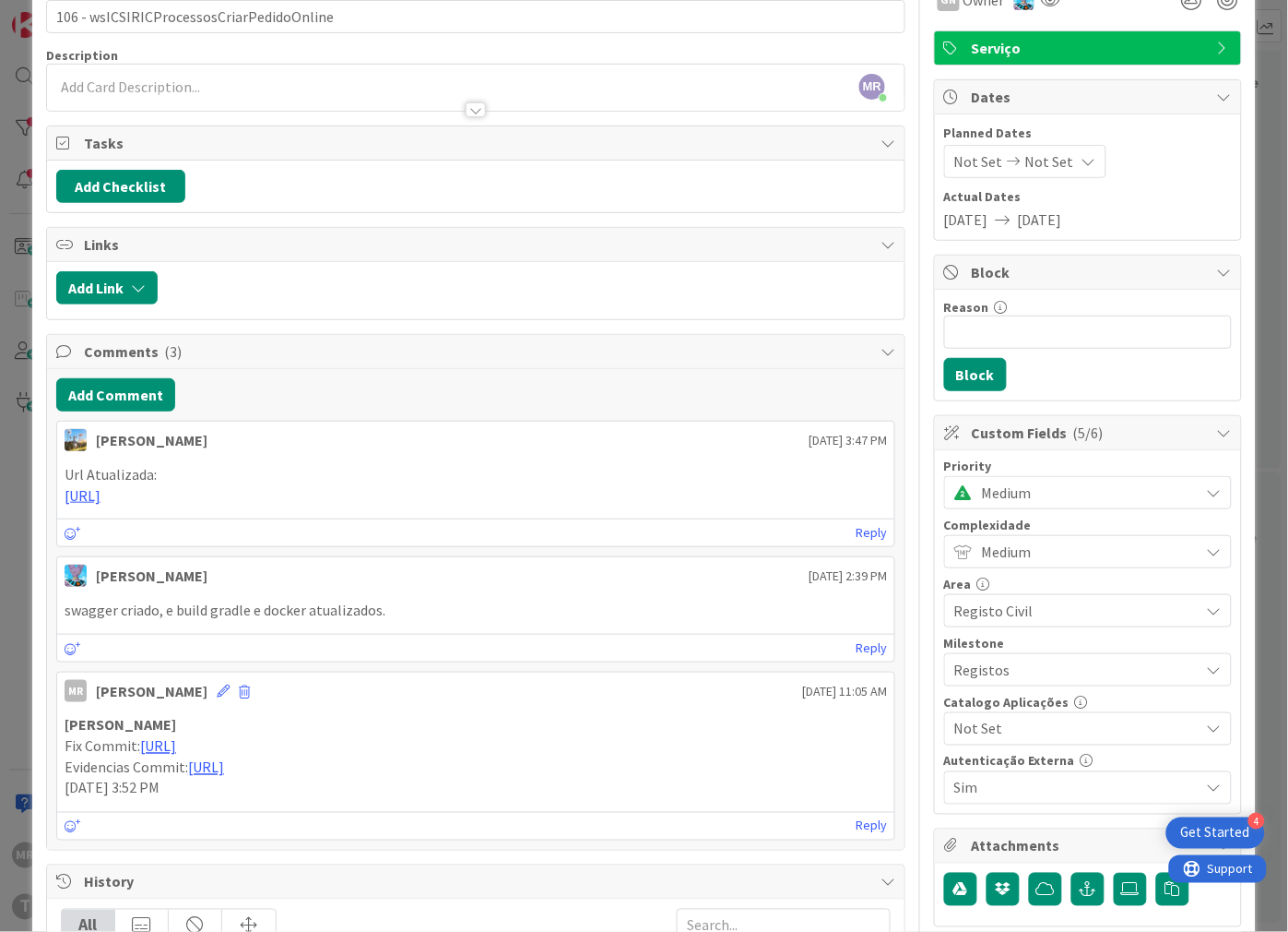
click at [1032, 730] on span "Not Set" at bounding box center [1072, 728] width 236 height 25
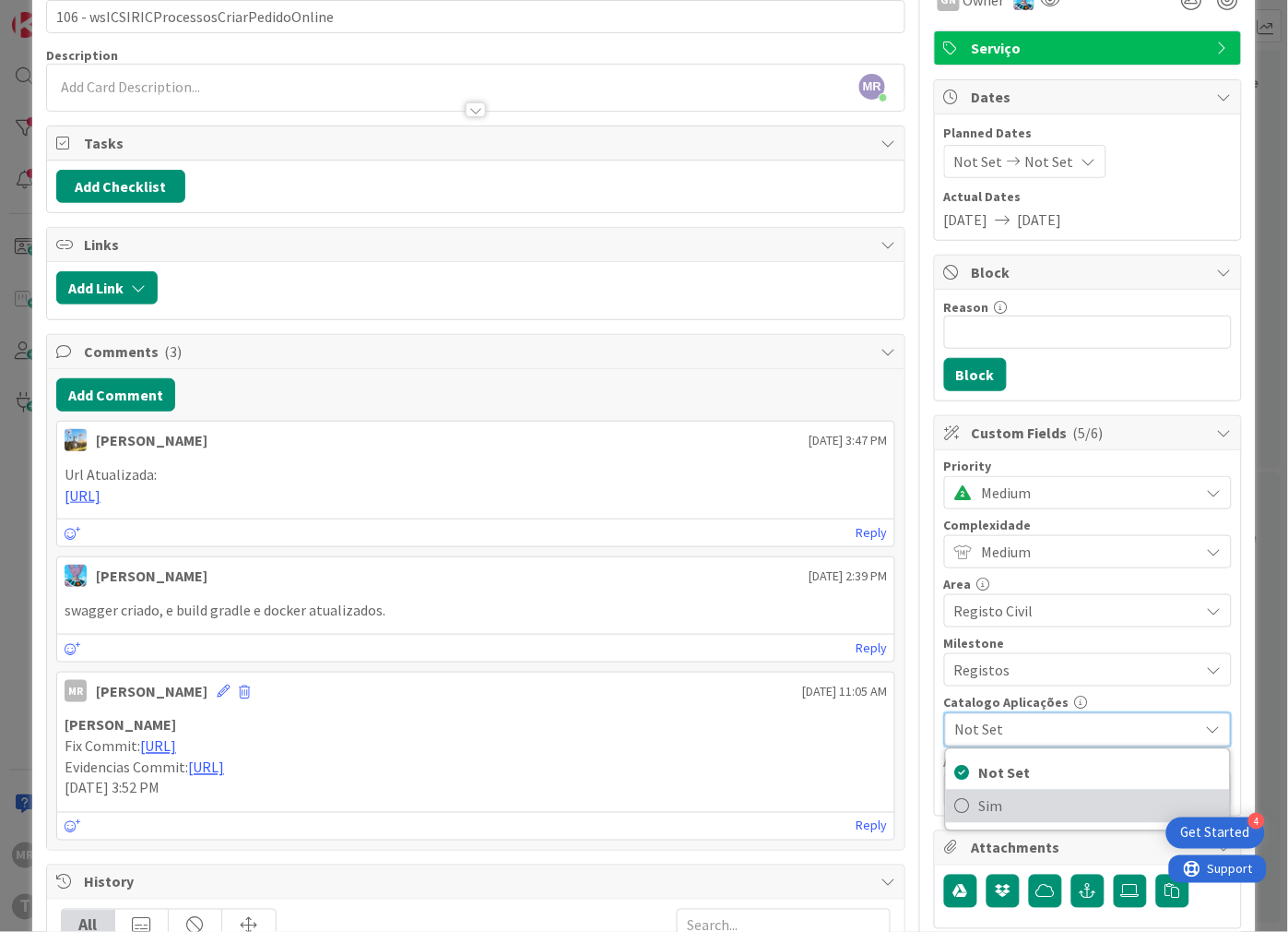
click at [997, 805] on span "Sim" at bounding box center [1099, 806] width 241 height 27
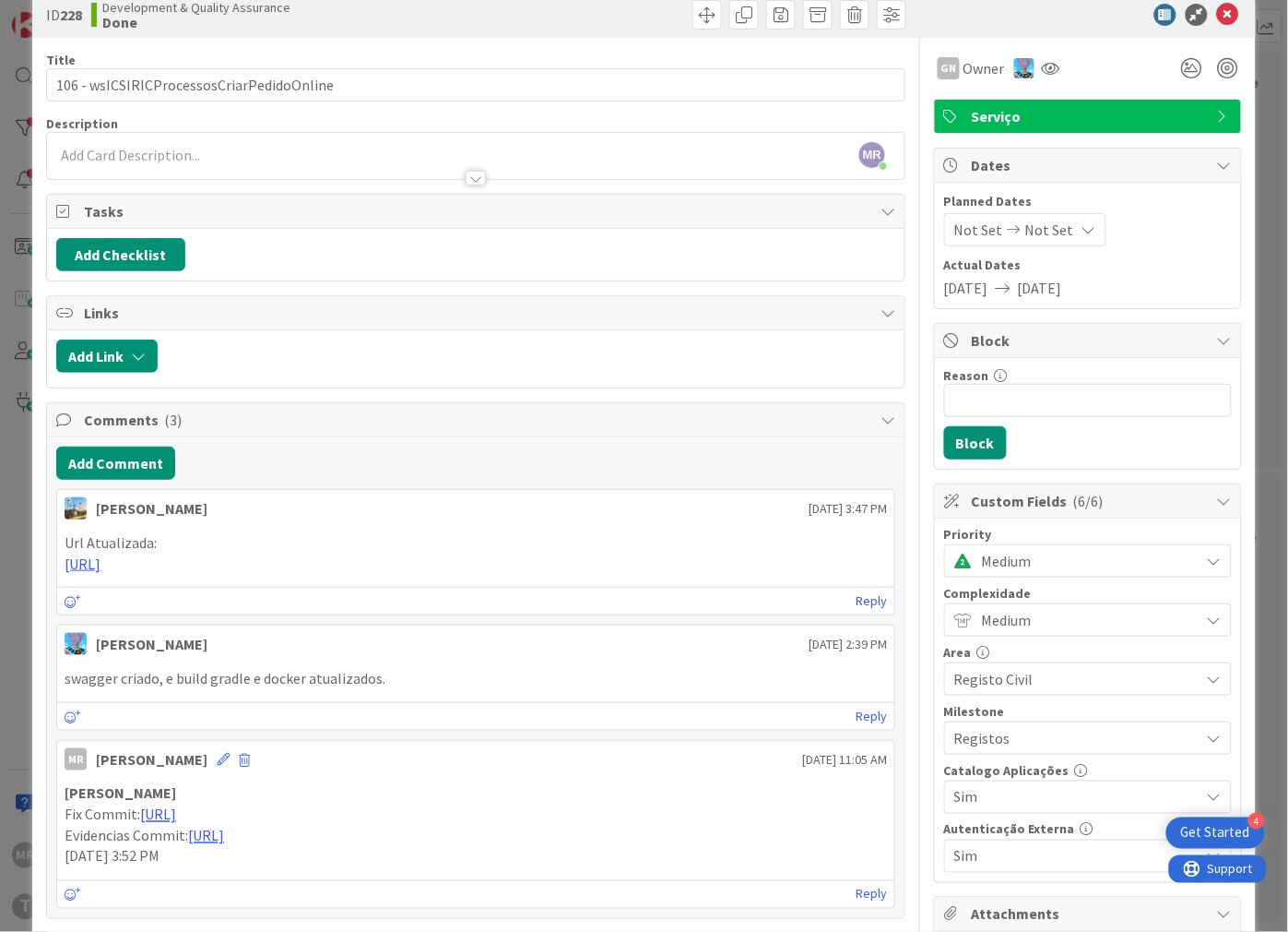
scroll to position [0, 0]
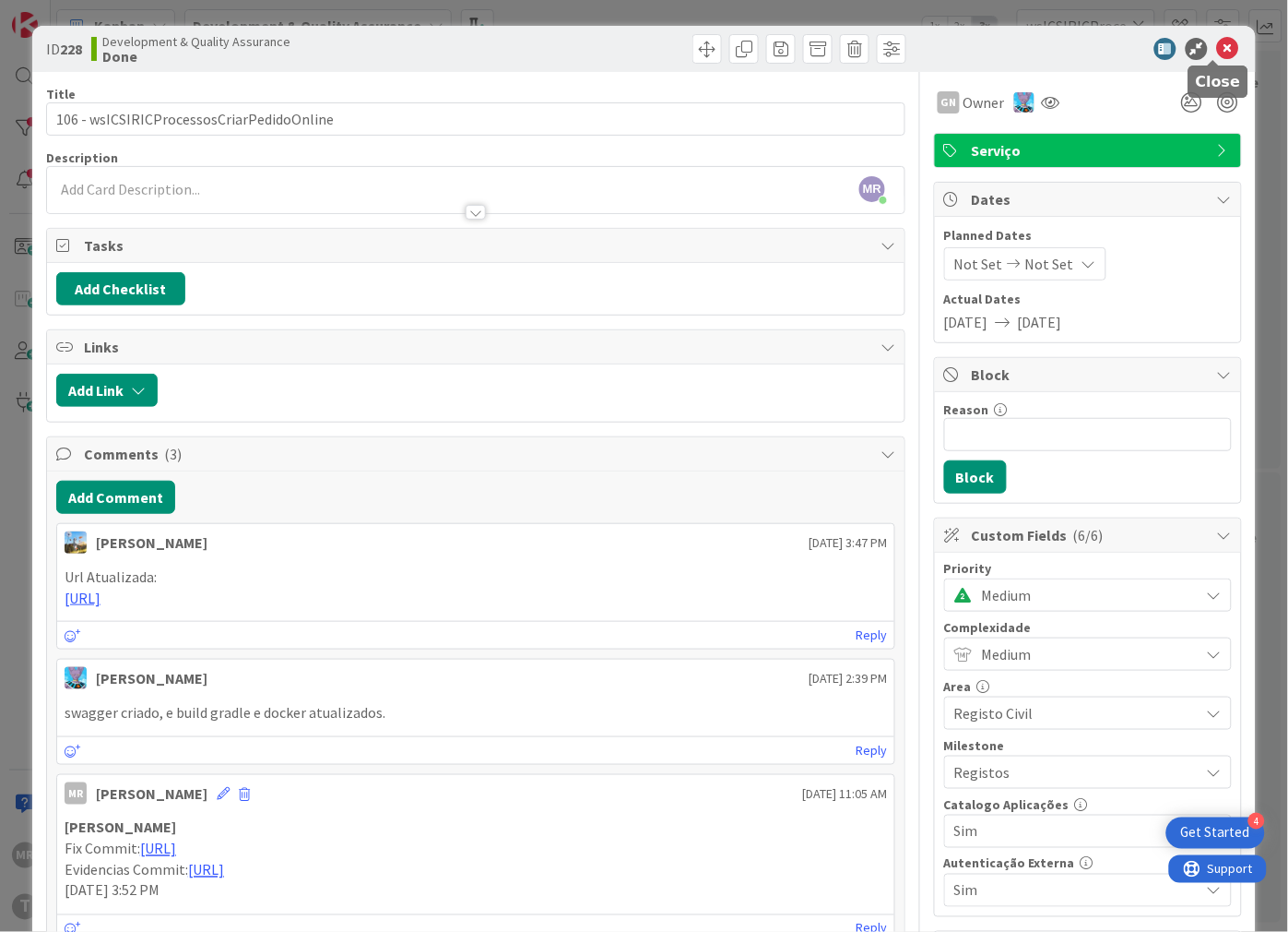
click at [1217, 47] on icon at bounding box center [1228, 48] width 22 height 22
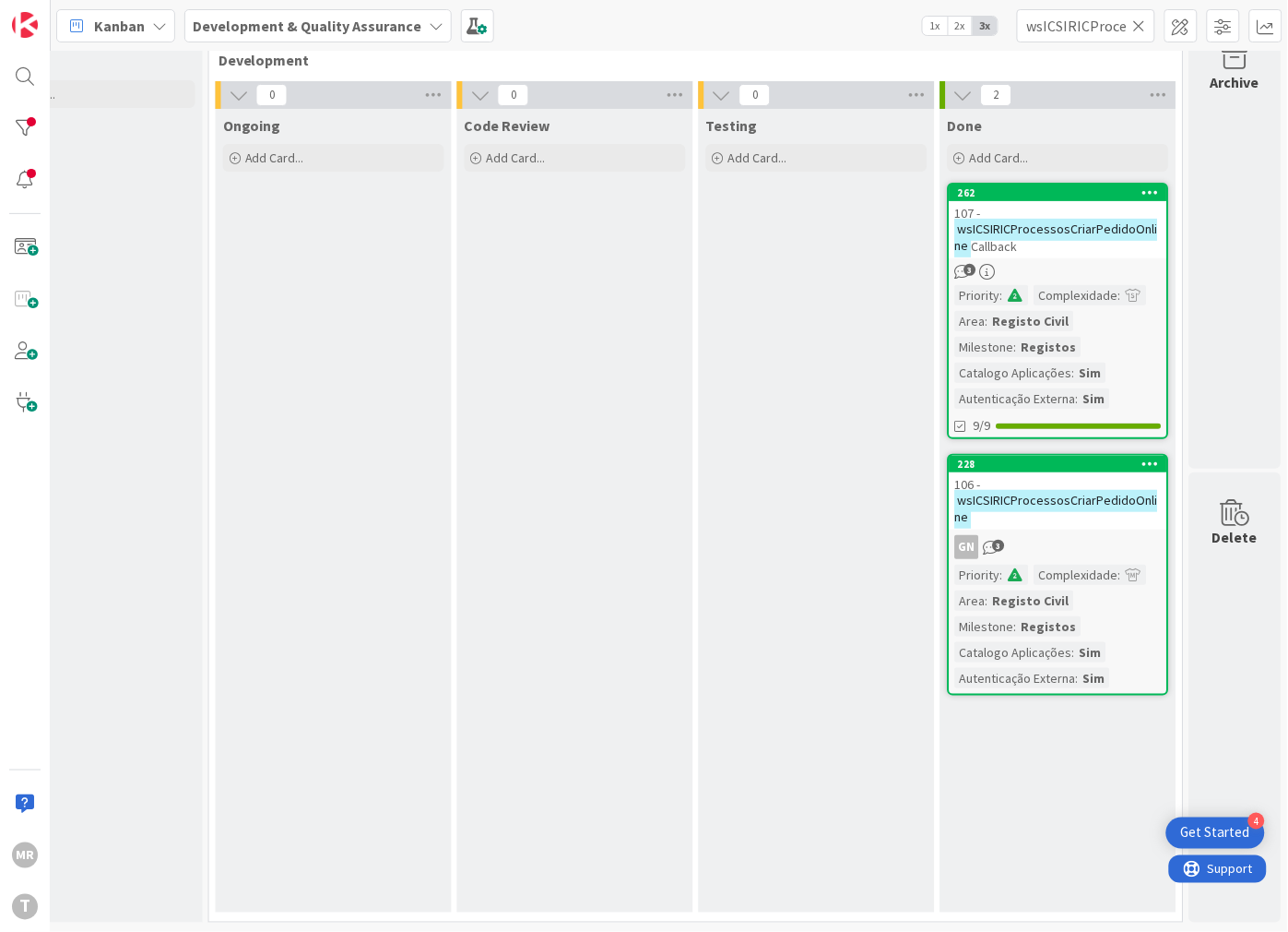
click at [1140, 19] on icon at bounding box center [1140, 26] width 13 height 17
click at [1115, 25] on input "text" at bounding box center [1086, 25] width 139 height 33
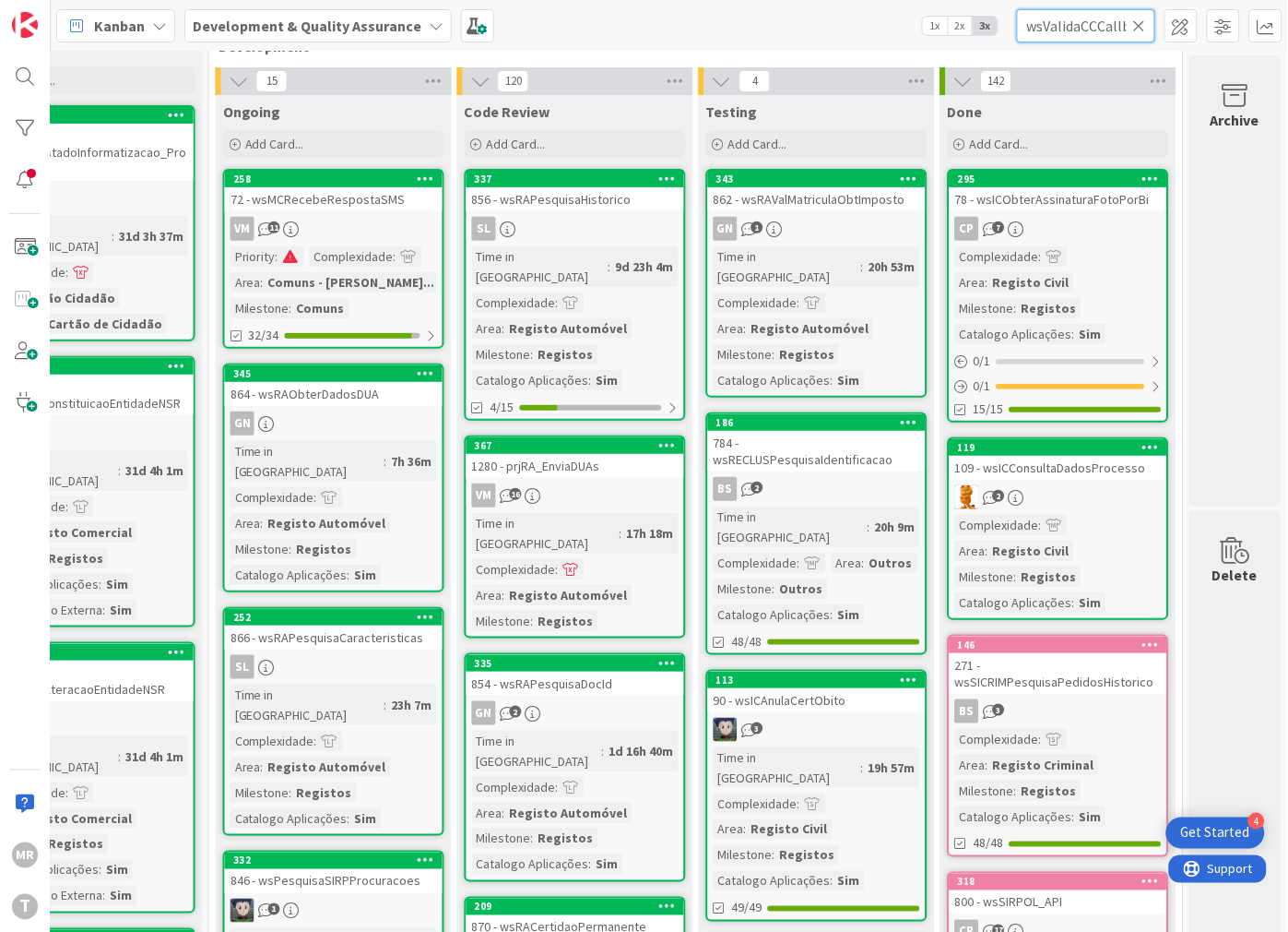
scroll to position [0, 23]
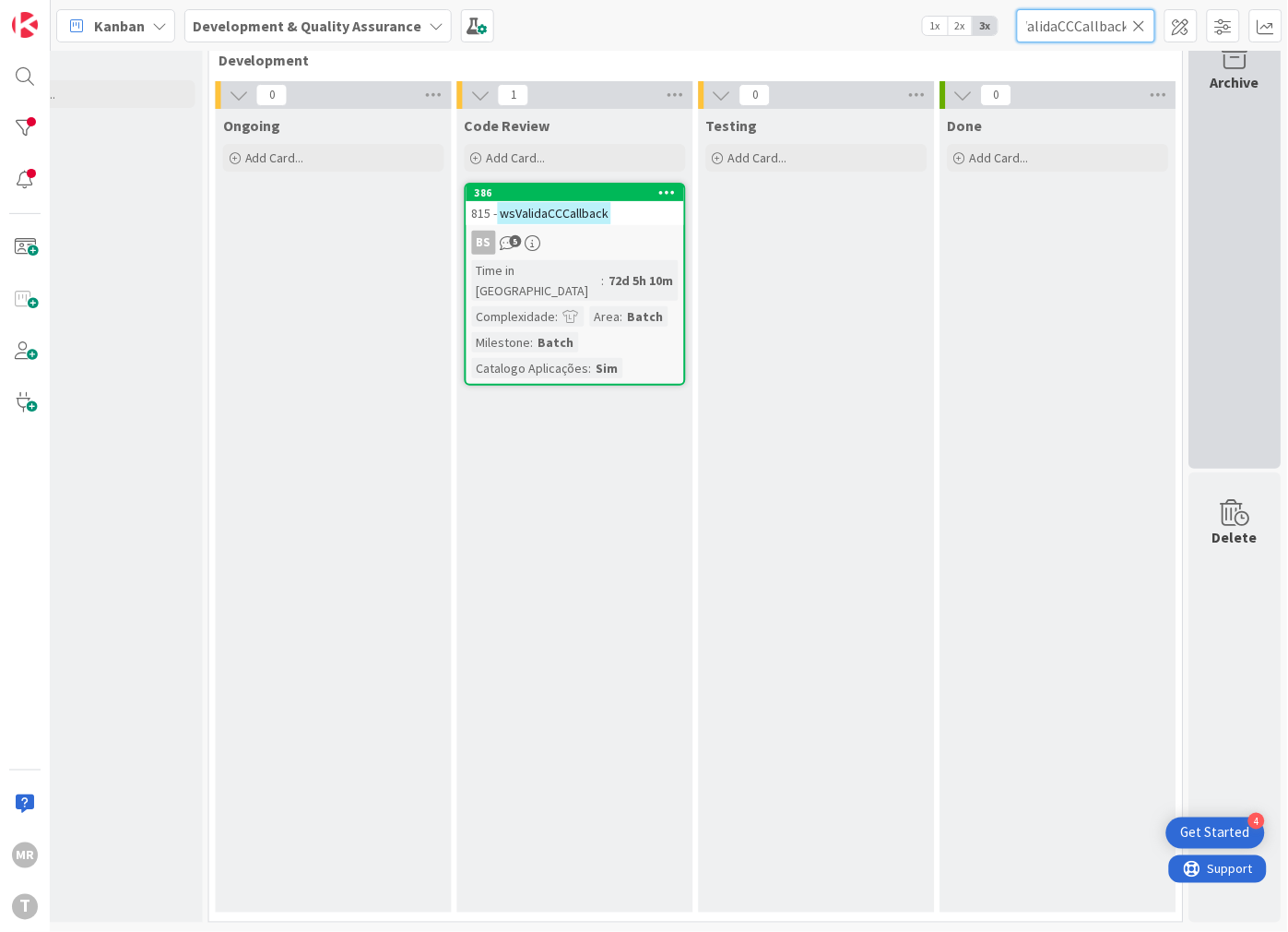
type input "wsValidaCCCallback"
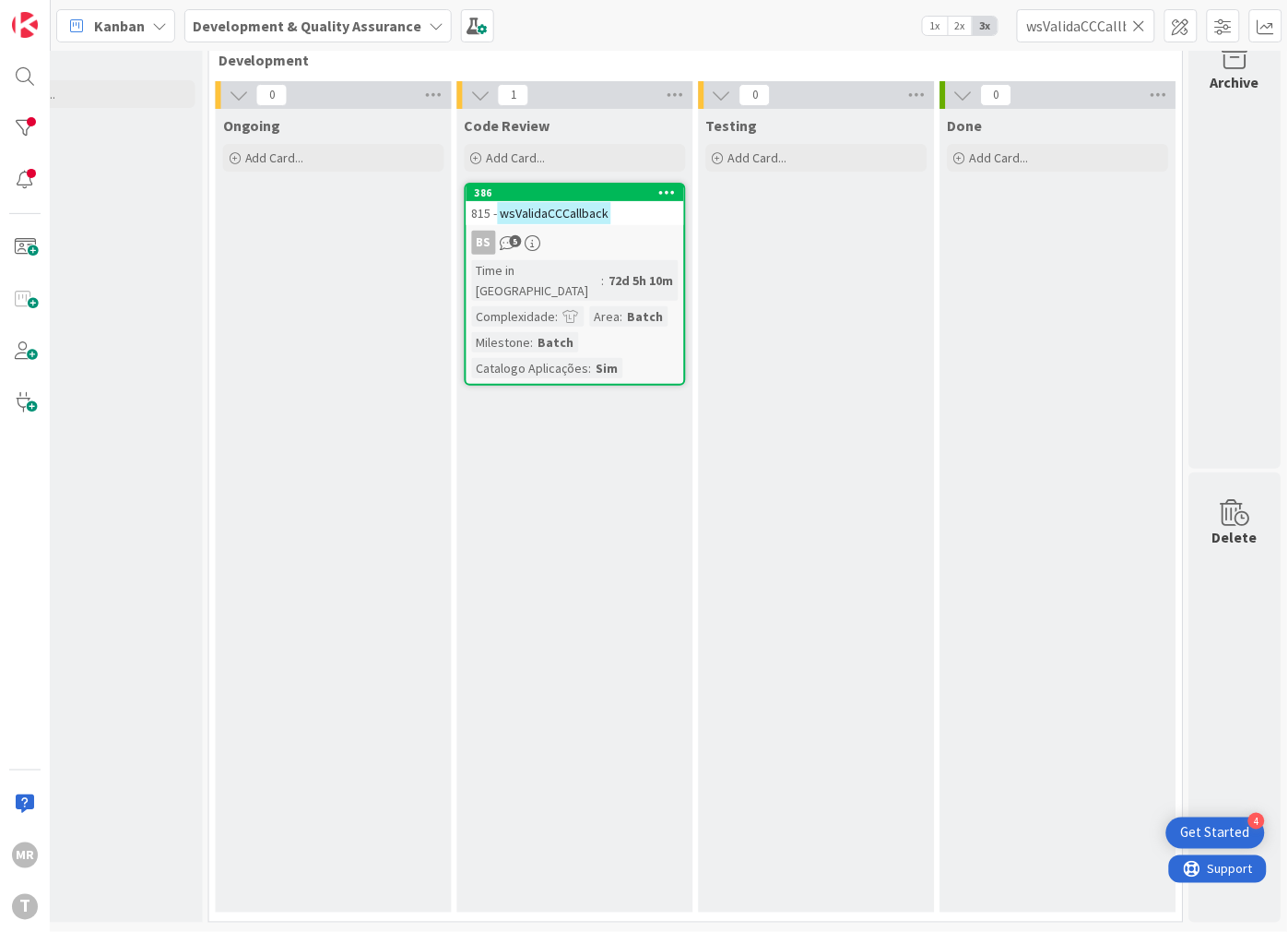
click at [1136, 21] on icon at bounding box center [1140, 26] width 13 height 17
click at [1123, 25] on input "text" at bounding box center [1086, 25] width 139 height 33
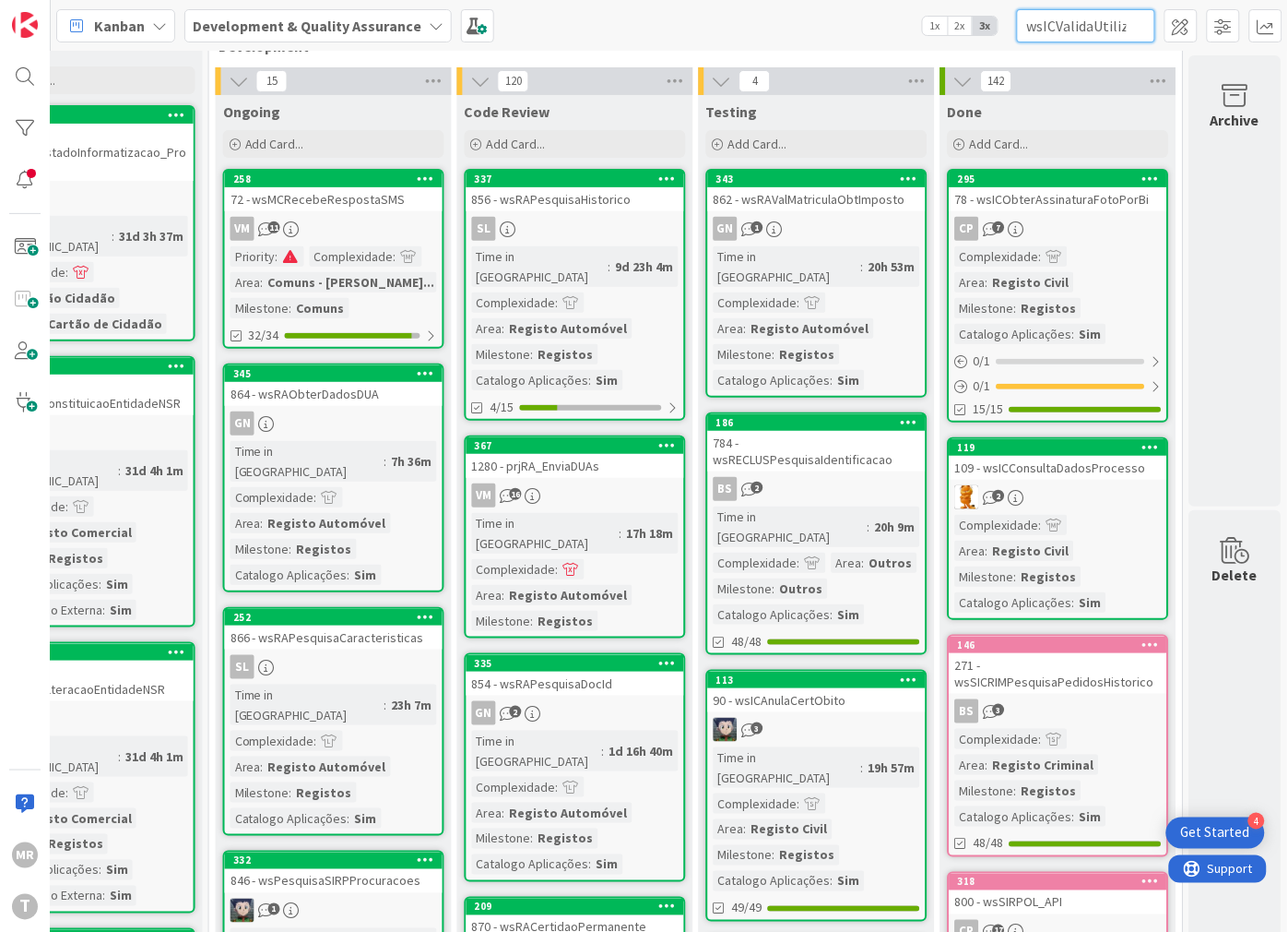
scroll to position [0, 104]
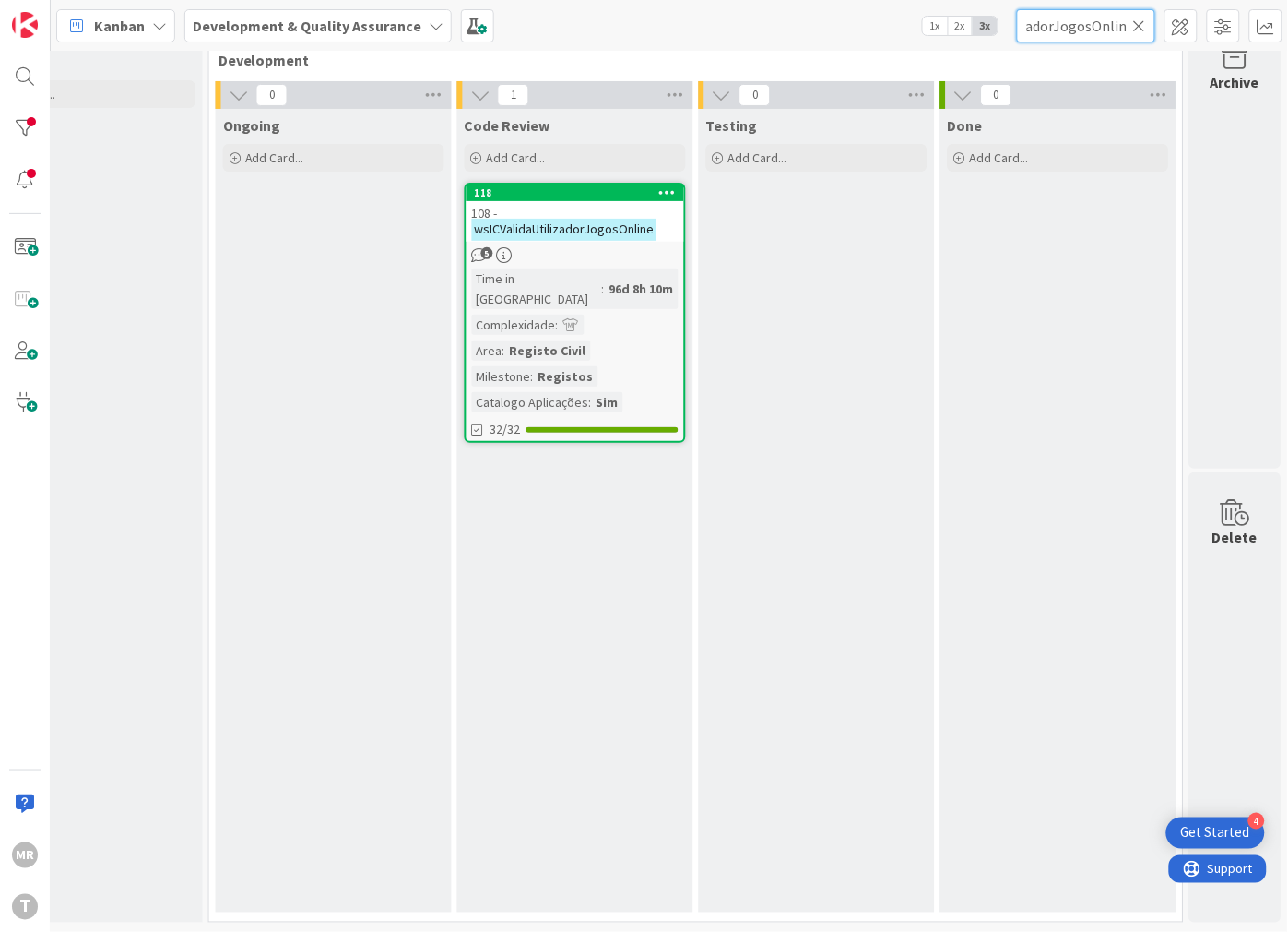
type input "wsICValidaUtilizadorJogosOnline"
drag, startPoint x: 1142, startPoint y: 19, endPoint x: 1093, endPoint y: 27, distance: 49.6
click at [1142, 19] on icon at bounding box center [1140, 26] width 13 height 17
click at [1086, 27] on input "text" at bounding box center [1086, 25] width 139 height 33
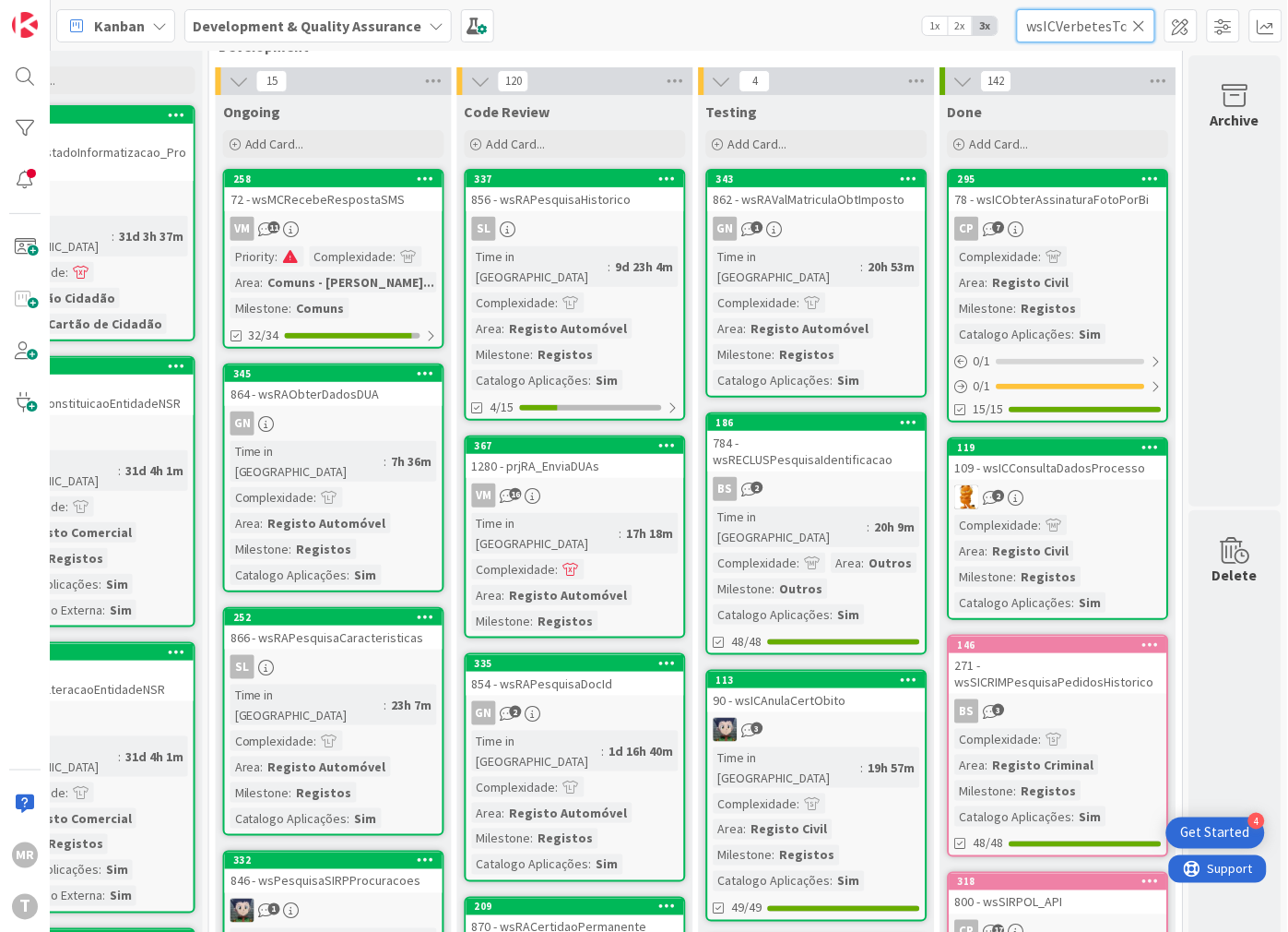
scroll to position [0, 64]
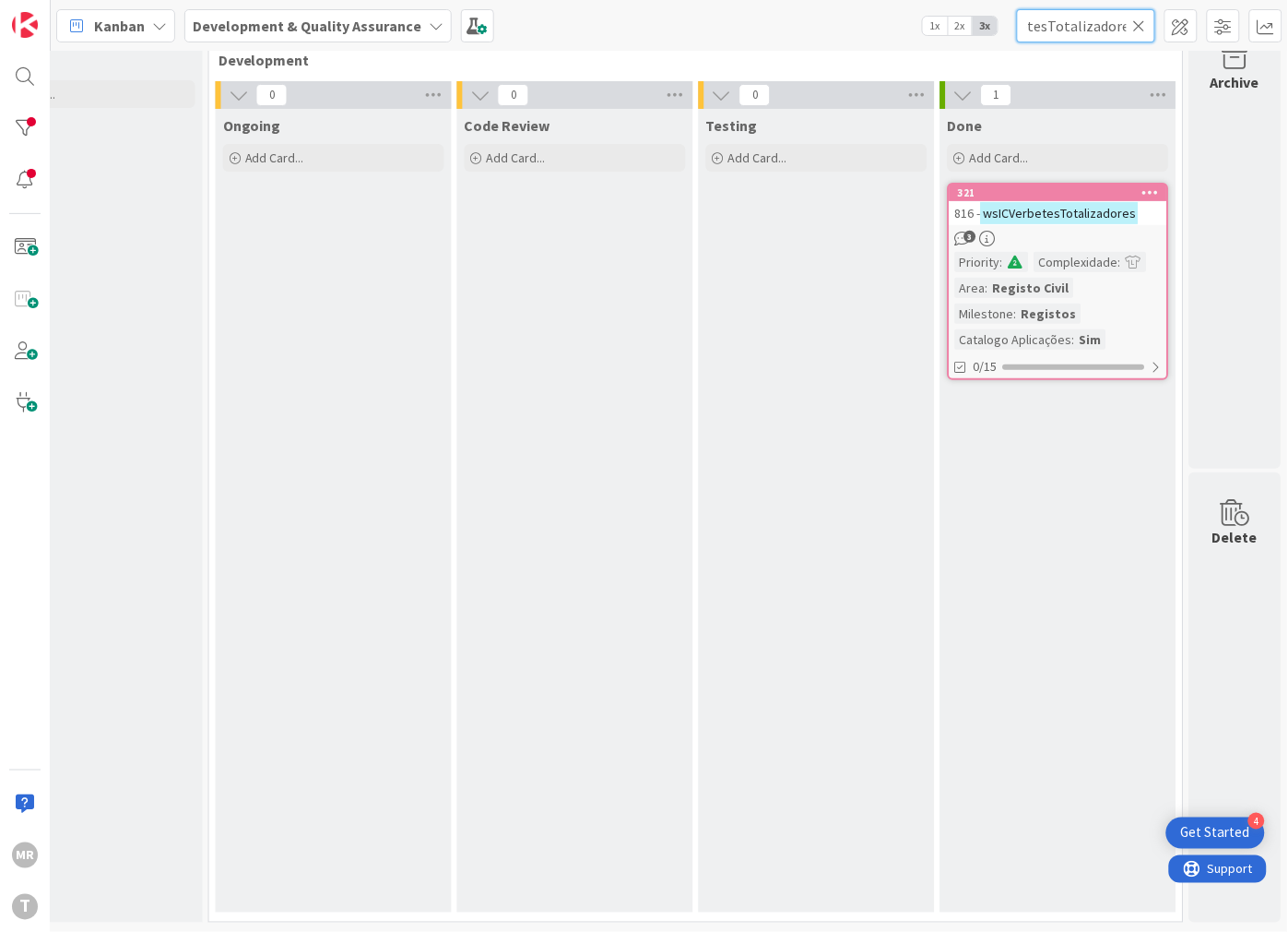
type input "wsICVerbetesTotalizadores"
drag, startPoint x: 1145, startPoint y: 27, endPoint x: 1112, endPoint y: 25, distance: 33.1
click at [1145, 27] on icon at bounding box center [1140, 26] width 13 height 17
click at [1100, 25] on input "text" at bounding box center [1086, 25] width 139 height 33
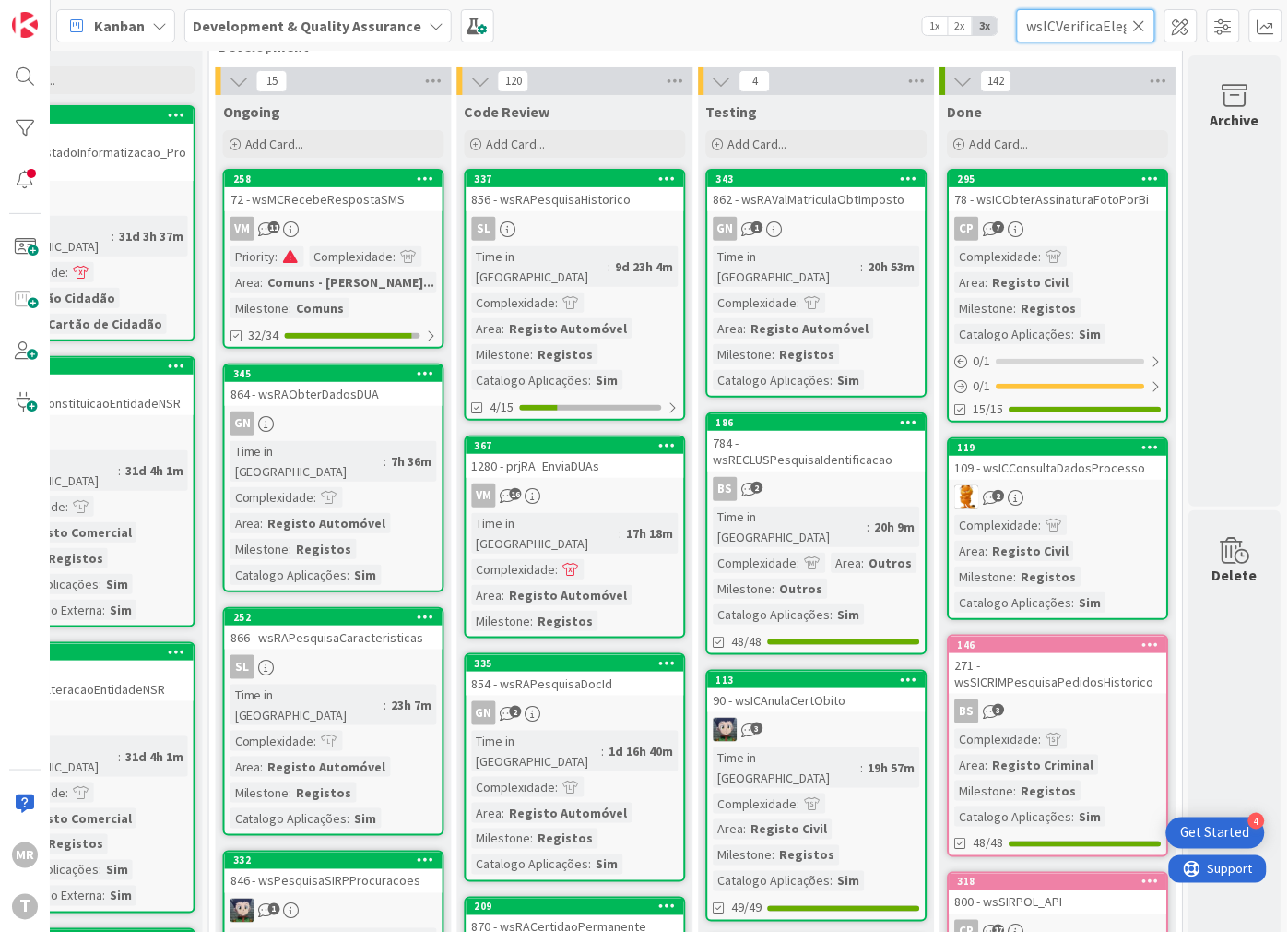
scroll to position [0, 56]
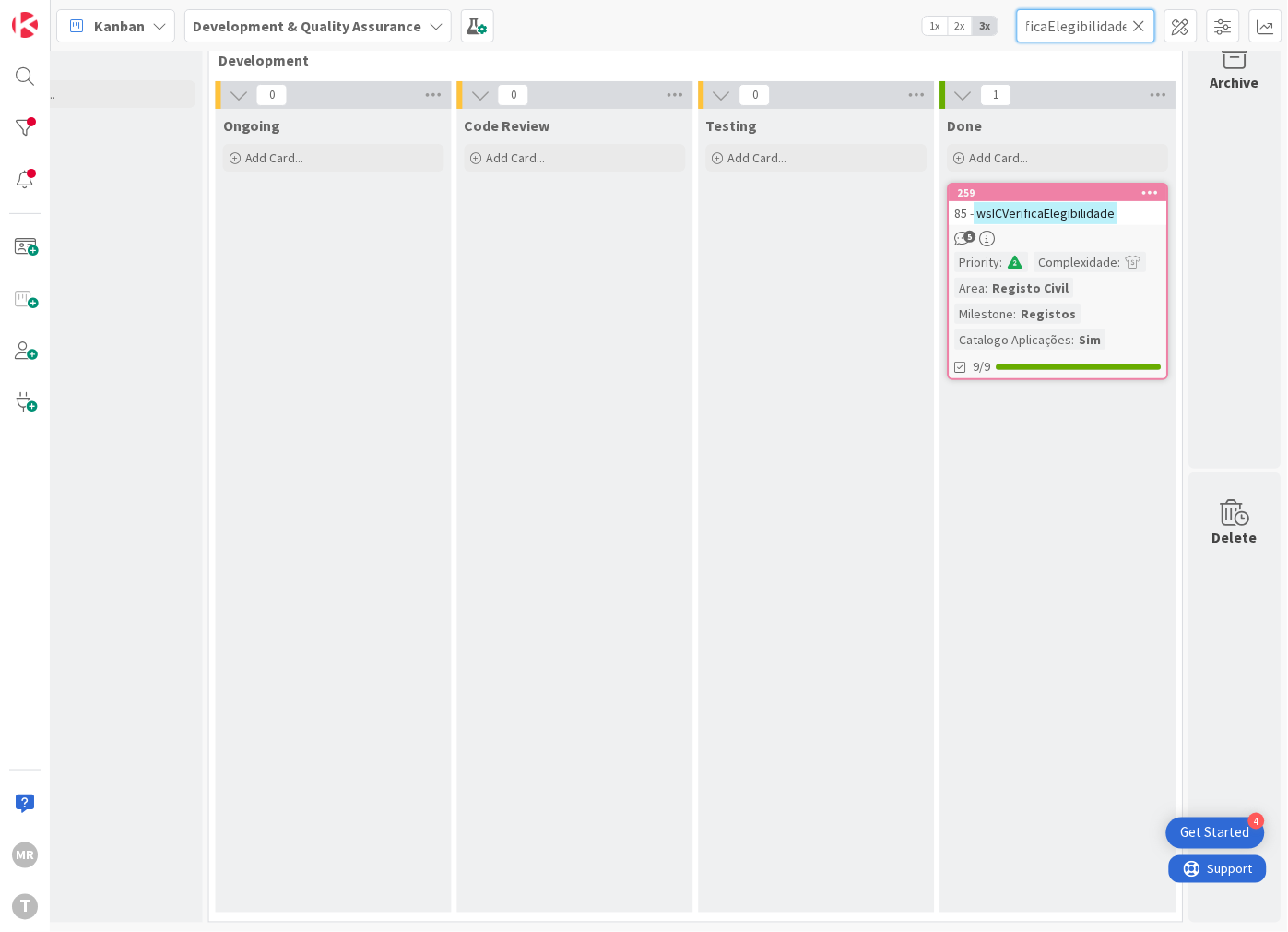
type input "wsICVerificaElegibilidade"
click at [1137, 25] on icon at bounding box center [1140, 26] width 13 height 17
click at [1079, 20] on input "text" at bounding box center [1086, 25] width 139 height 33
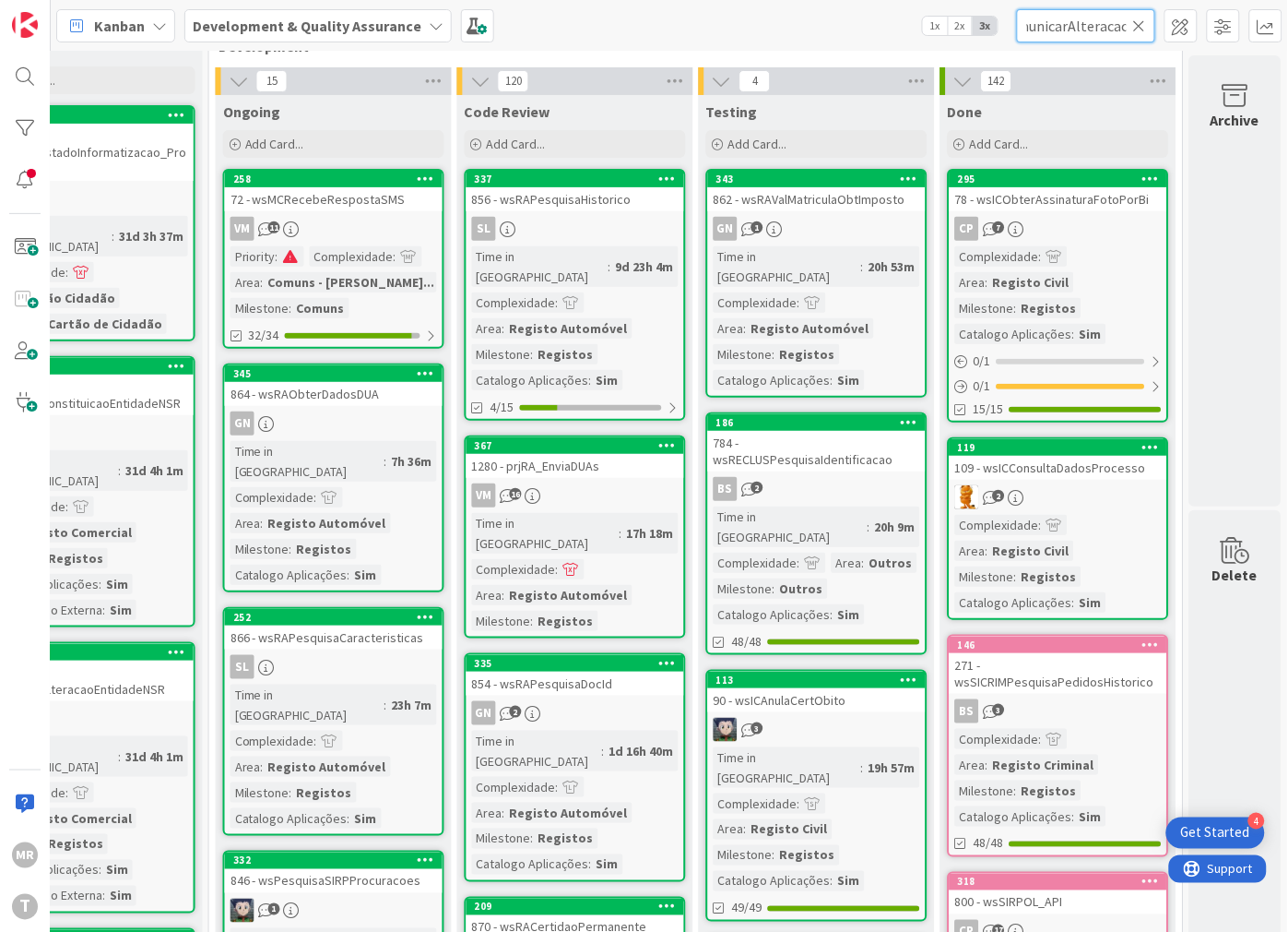
scroll to position [0, 124]
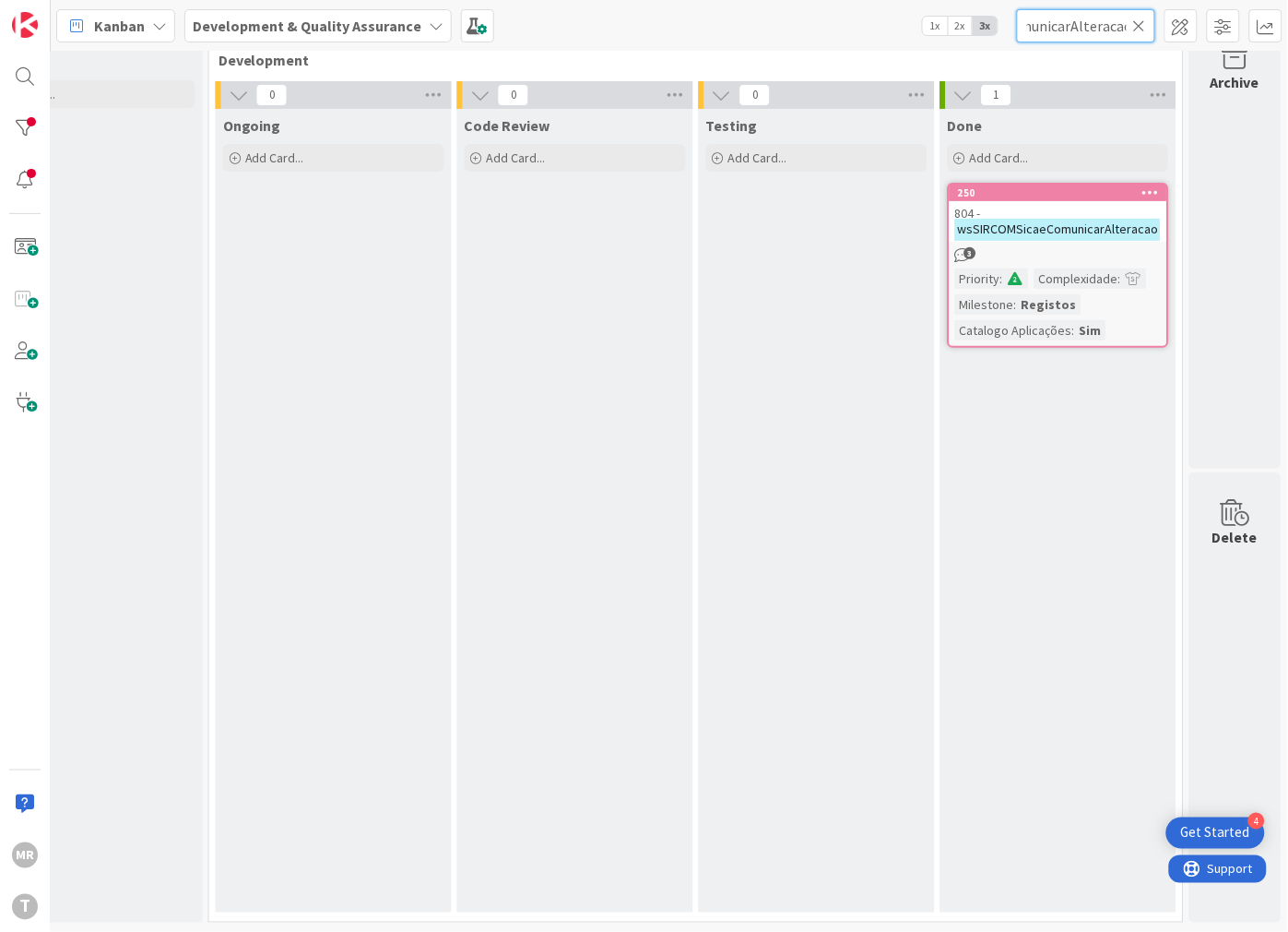
type input "wsSIRCOMSicaeComunicarAlteracao"
click at [1137, 21] on icon at bounding box center [1140, 26] width 13 height 17
click at [1098, 27] on input "text" at bounding box center [1086, 25] width 139 height 33
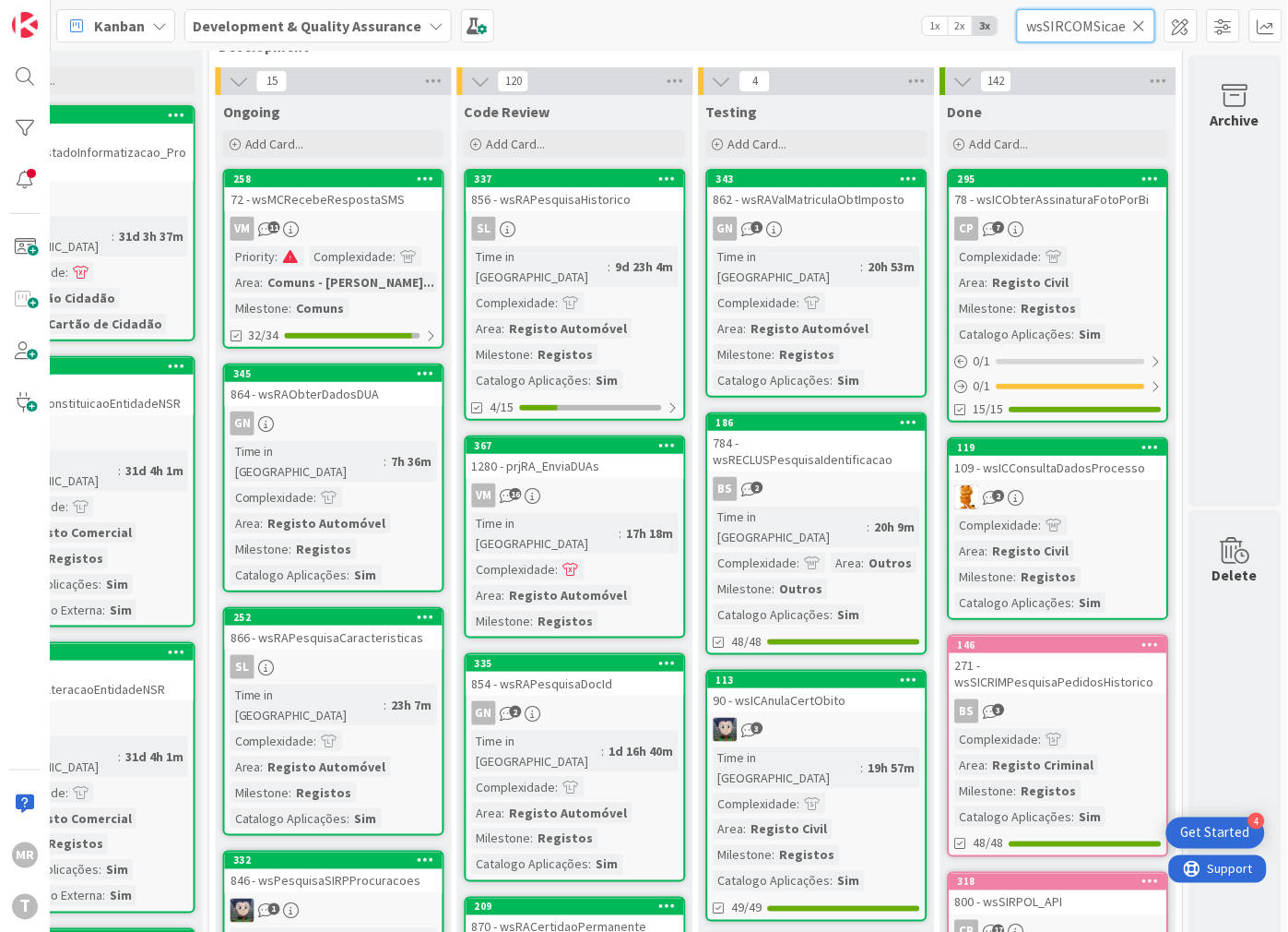
scroll to position [0, 110]
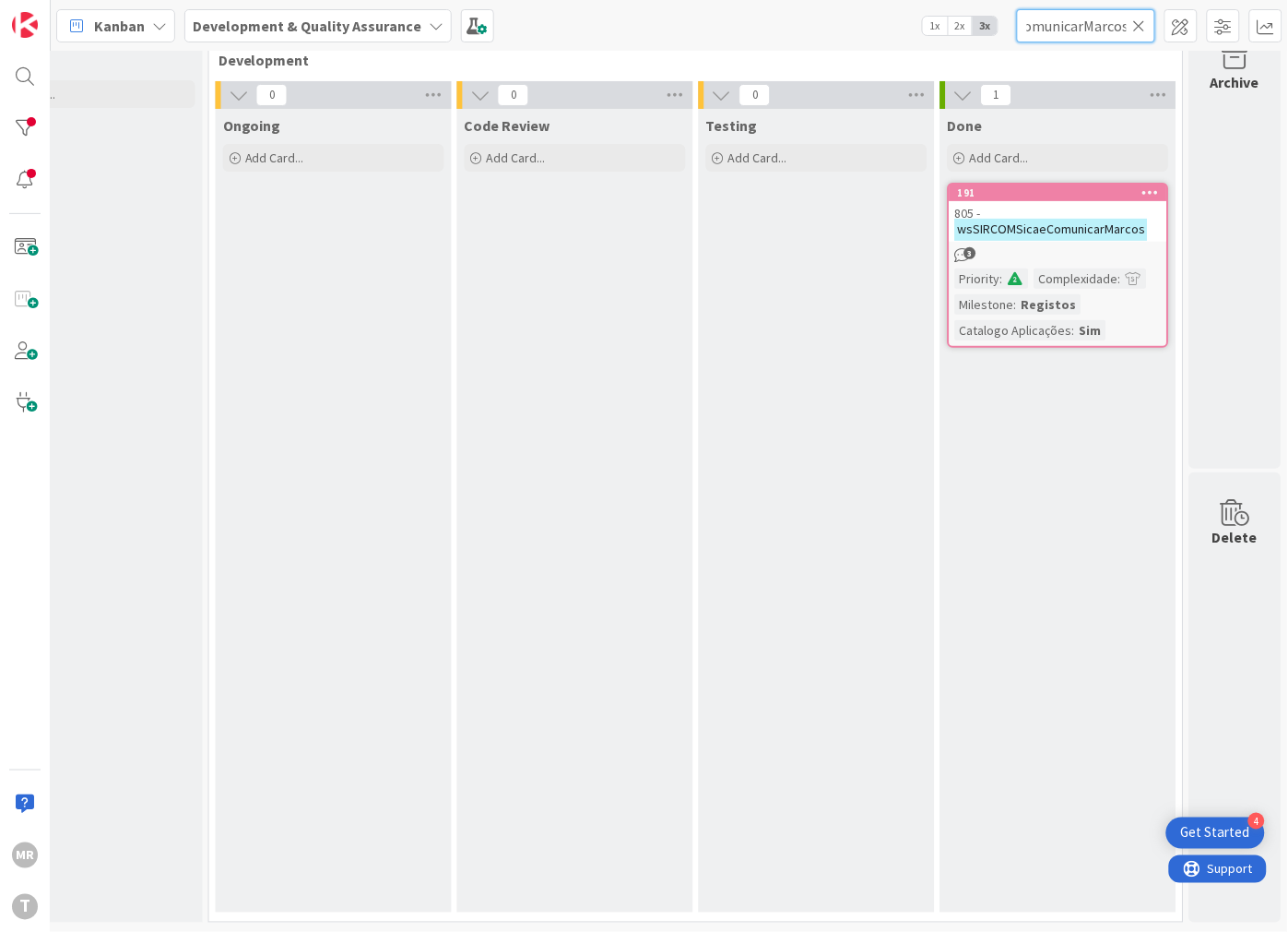
type input "wsSIRCOMSicaeComunicarMarcos"
click at [1136, 14] on input "wsSIRCOMSicaeComunicarMarcos" at bounding box center [1086, 25] width 139 height 33
click at [1135, 21] on icon at bounding box center [1140, 26] width 13 height 17
click at [1110, 22] on input "text" at bounding box center [1086, 25] width 139 height 33
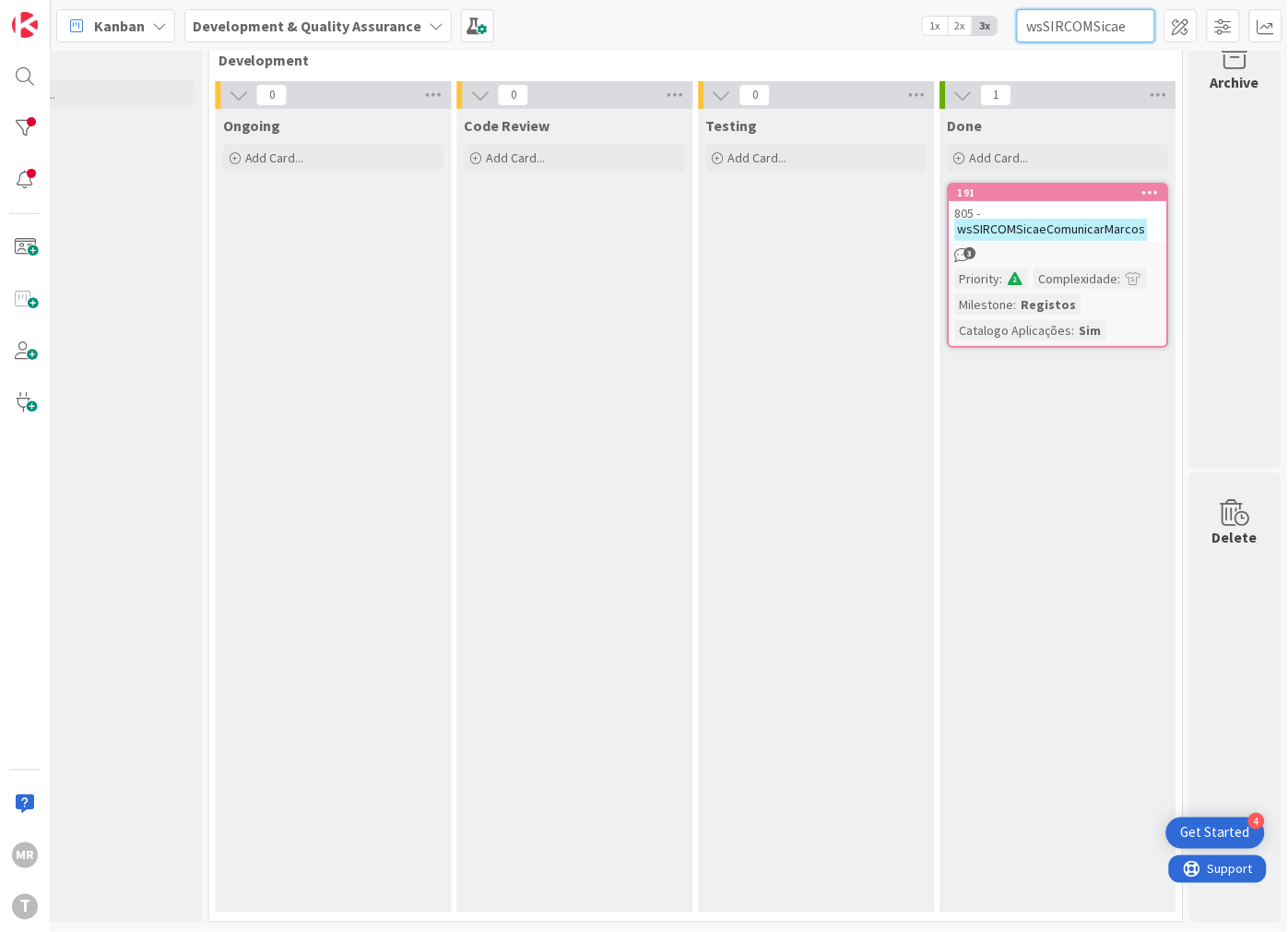
scroll to position [0, 84]
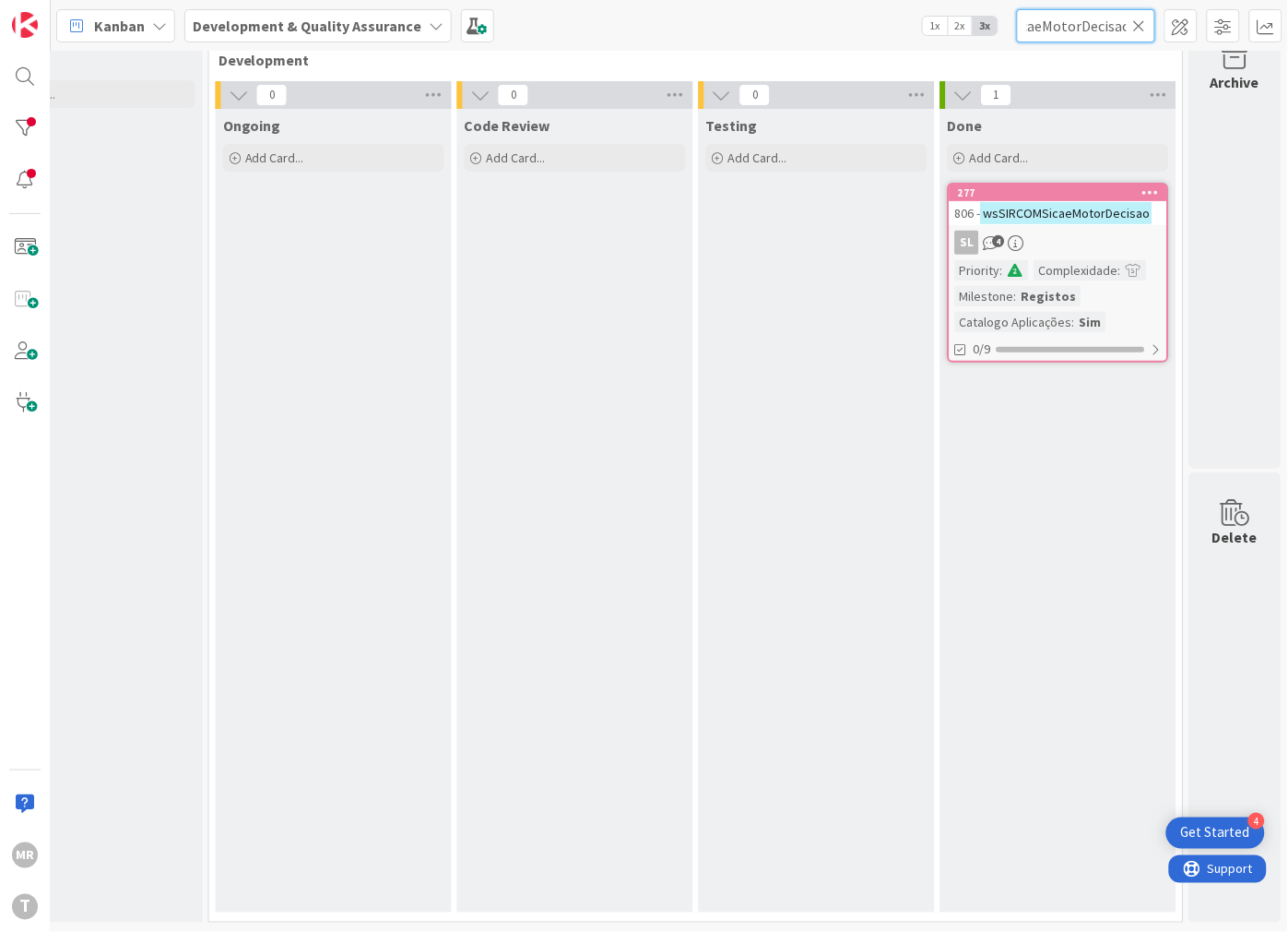
type input "wsSIRCOMSicaeMotorDecisao"
click at [1138, 21] on icon at bounding box center [1140, 26] width 13 height 17
click at [1101, 25] on input "text" at bounding box center [1086, 25] width 139 height 33
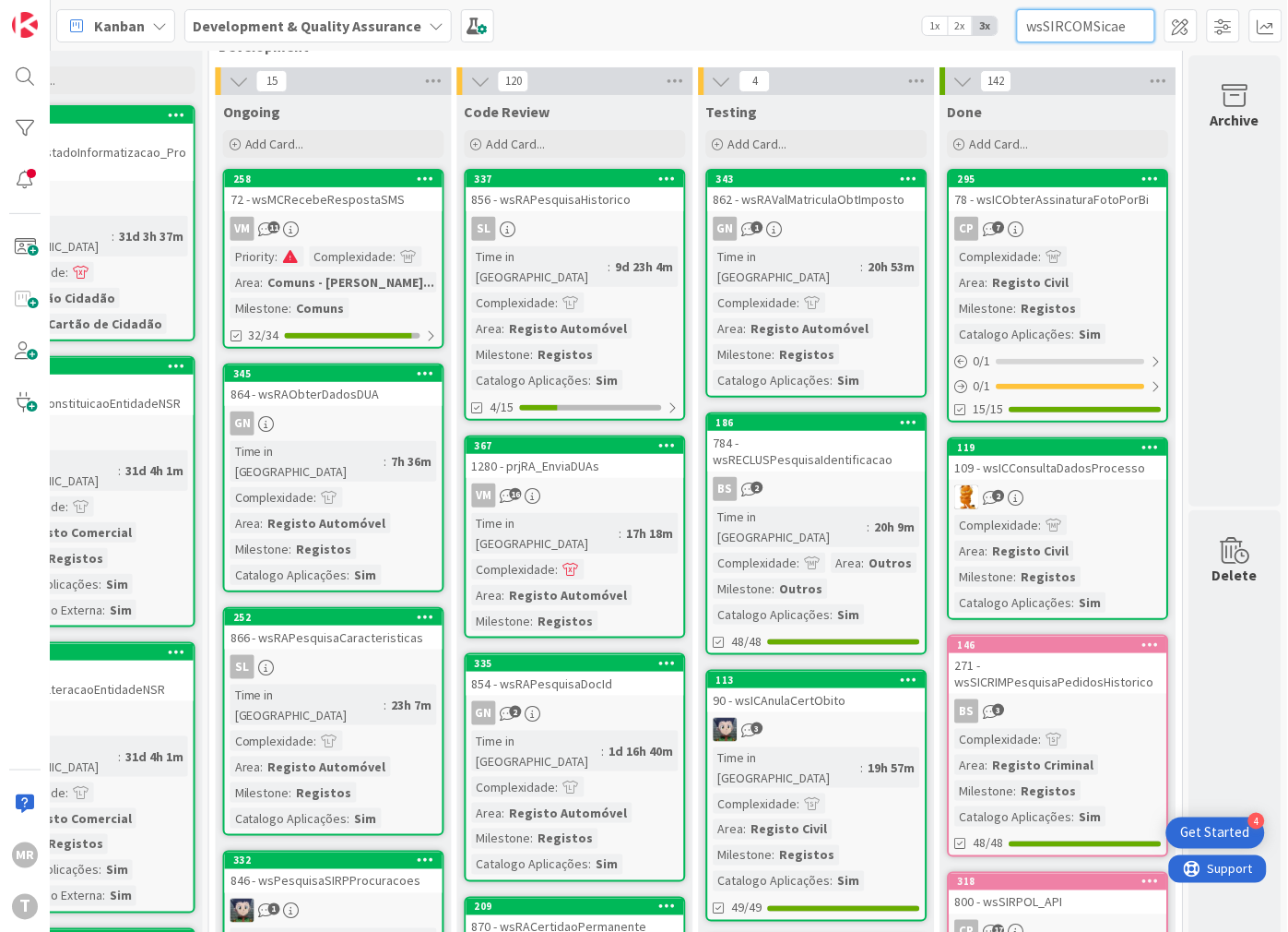
scroll to position [0, 134]
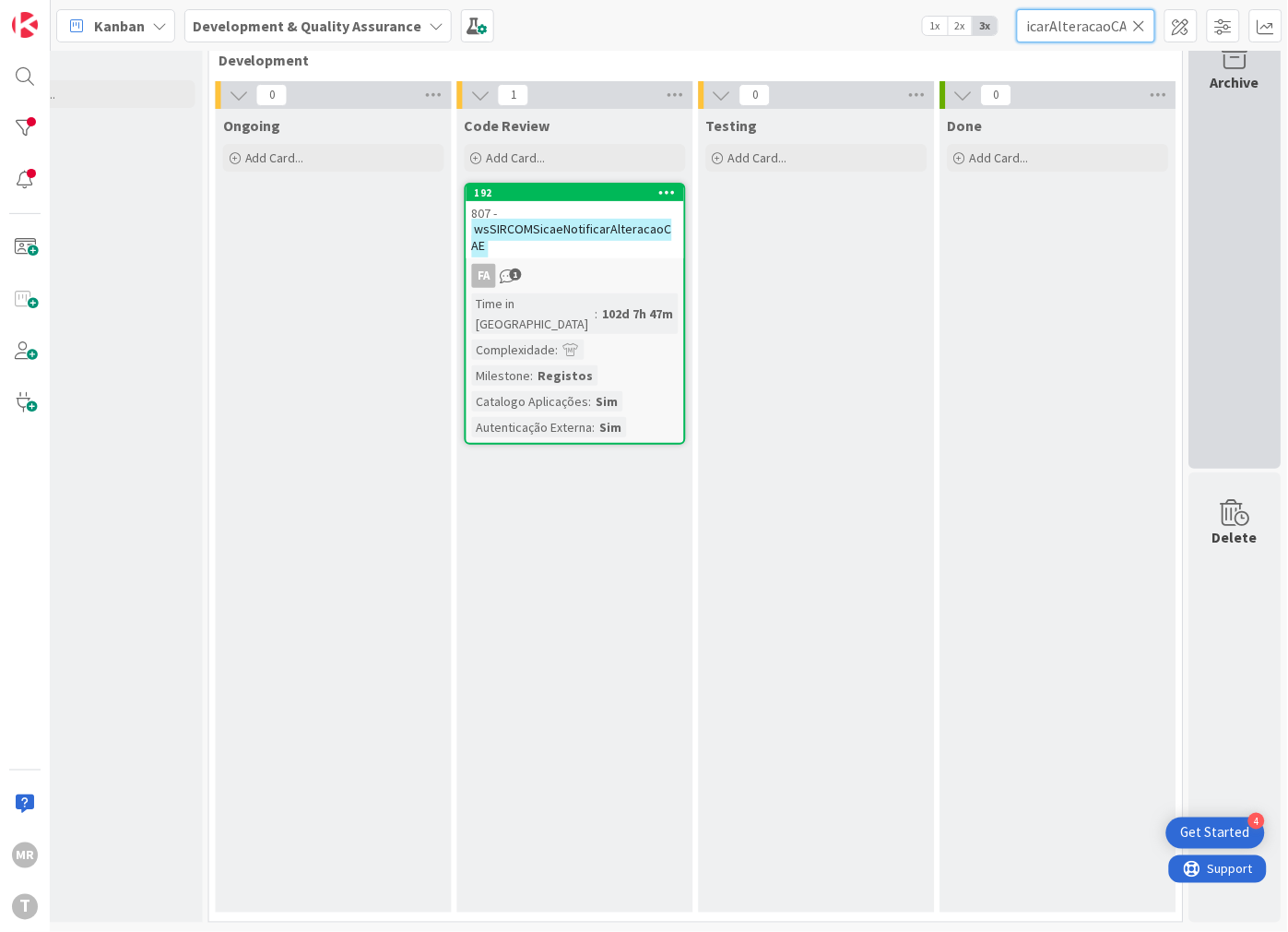
type input "wsSIRCOMSicaeNotificarAlteracaoCAE"
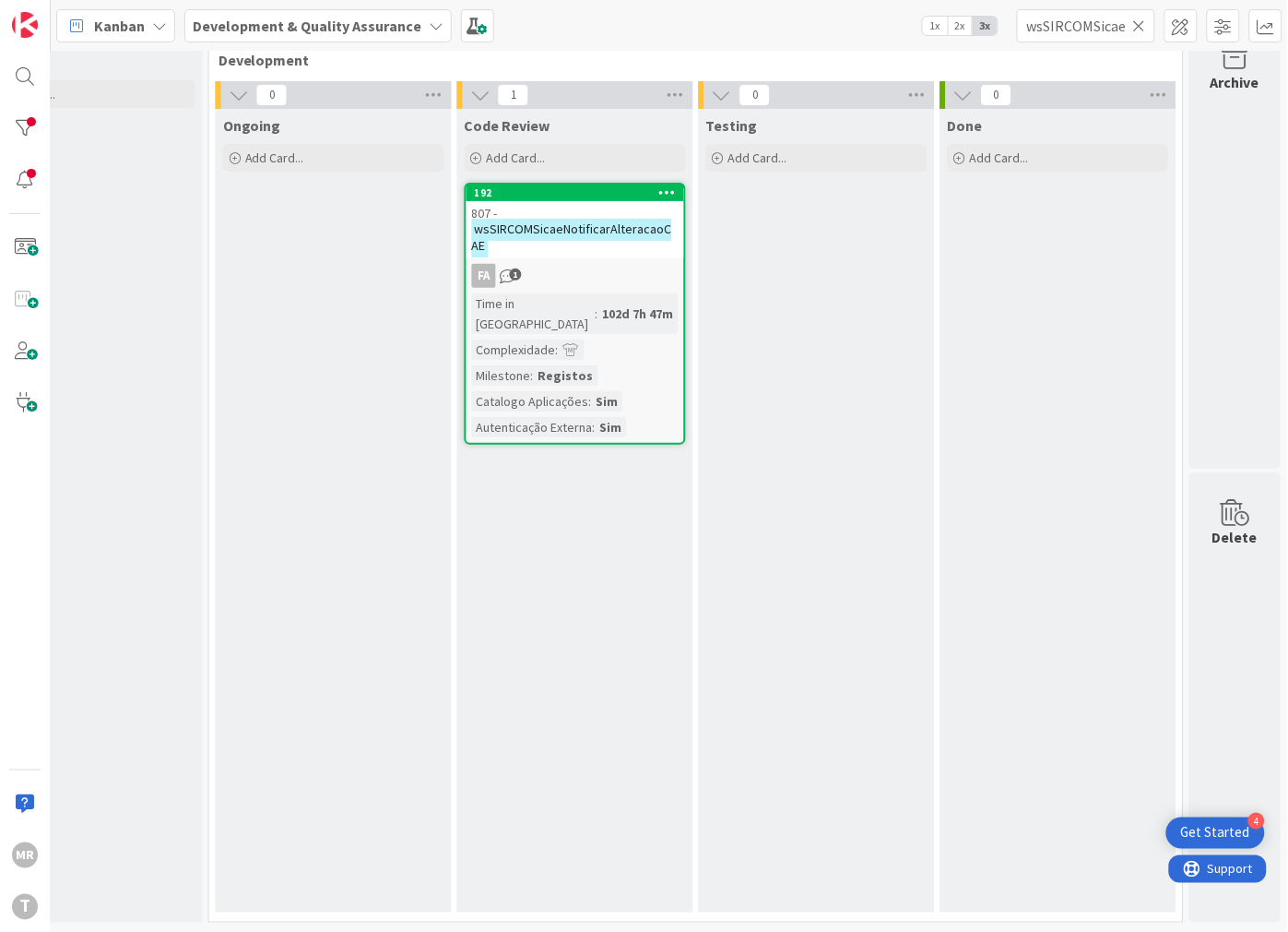
click at [1134, 20] on icon at bounding box center [1140, 26] width 13 height 17
click at [1114, 25] on input "text" at bounding box center [1086, 25] width 139 height 33
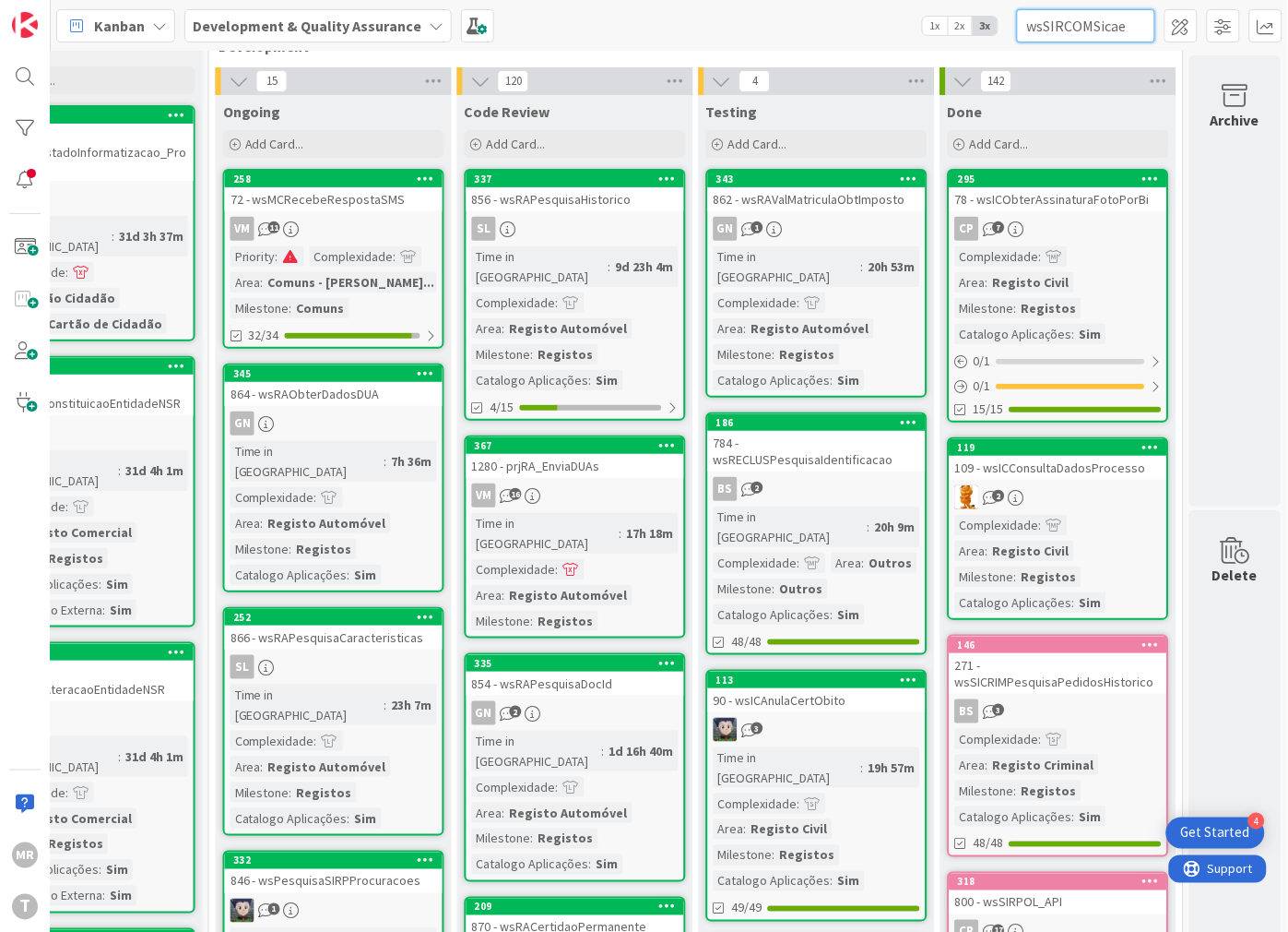
scroll to position [0, 95]
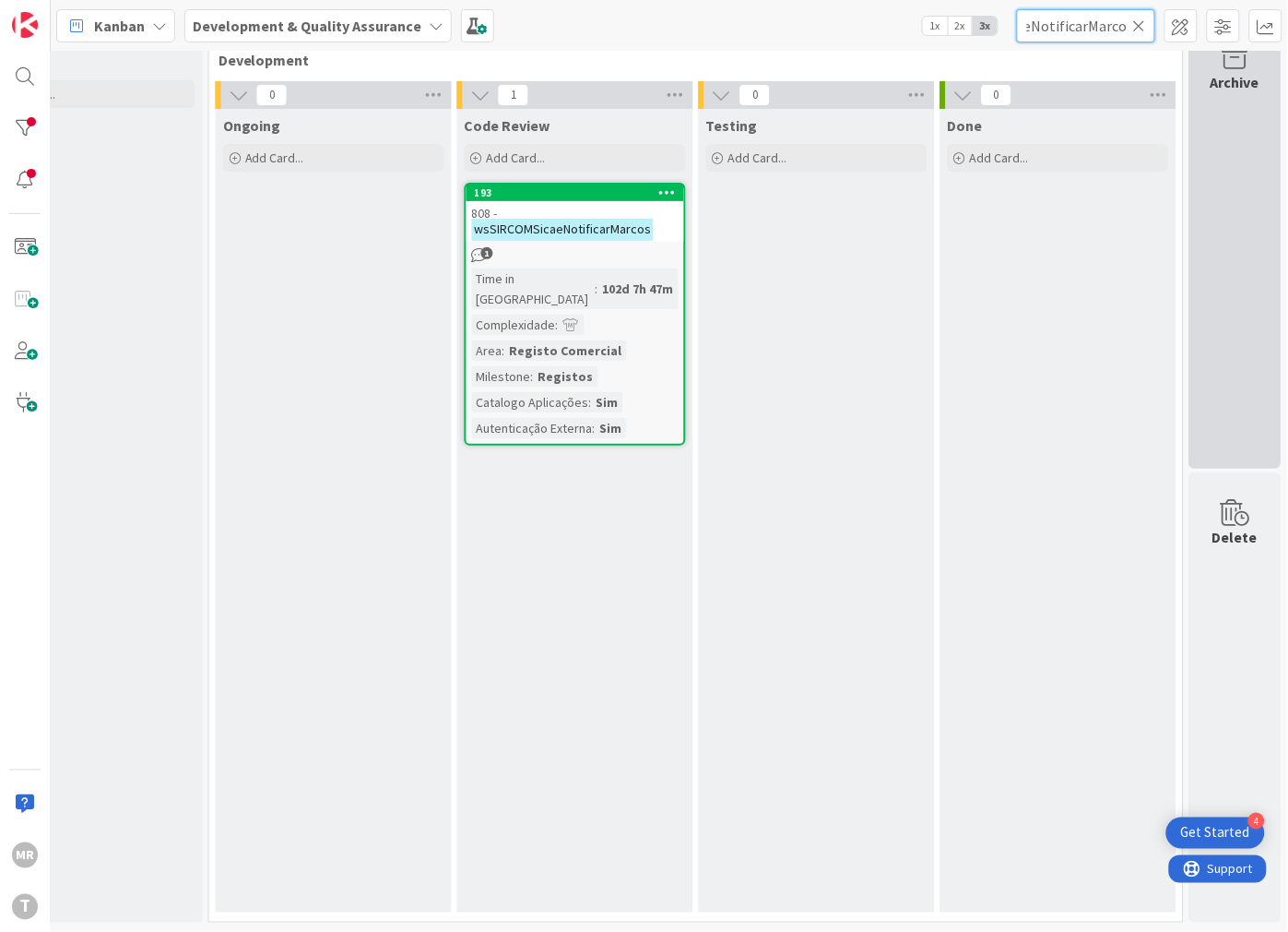
type input "wsSIRCOMSicaeNotificarMarcos"
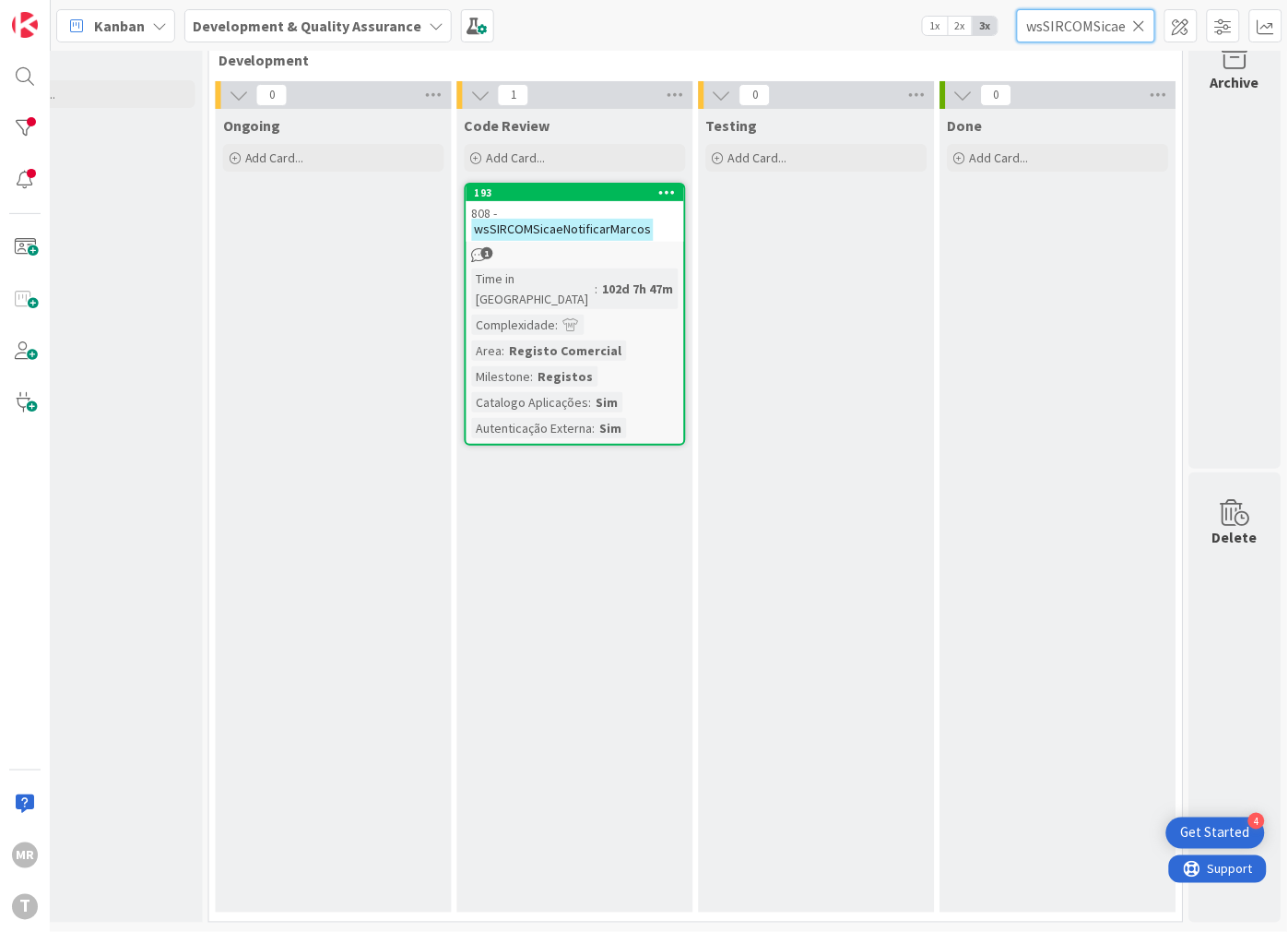
click at [1130, 27] on input "wsSIRCOMSicaeNotificarMarcos" at bounding box center [1086, 25] width 139 height 33
click at [1142, 23] on icon at bounding box center [1140, 26] width 13 height 17
click at [1112, 27] on input "text" at bounding box center [1086, 25] width 139 height 33
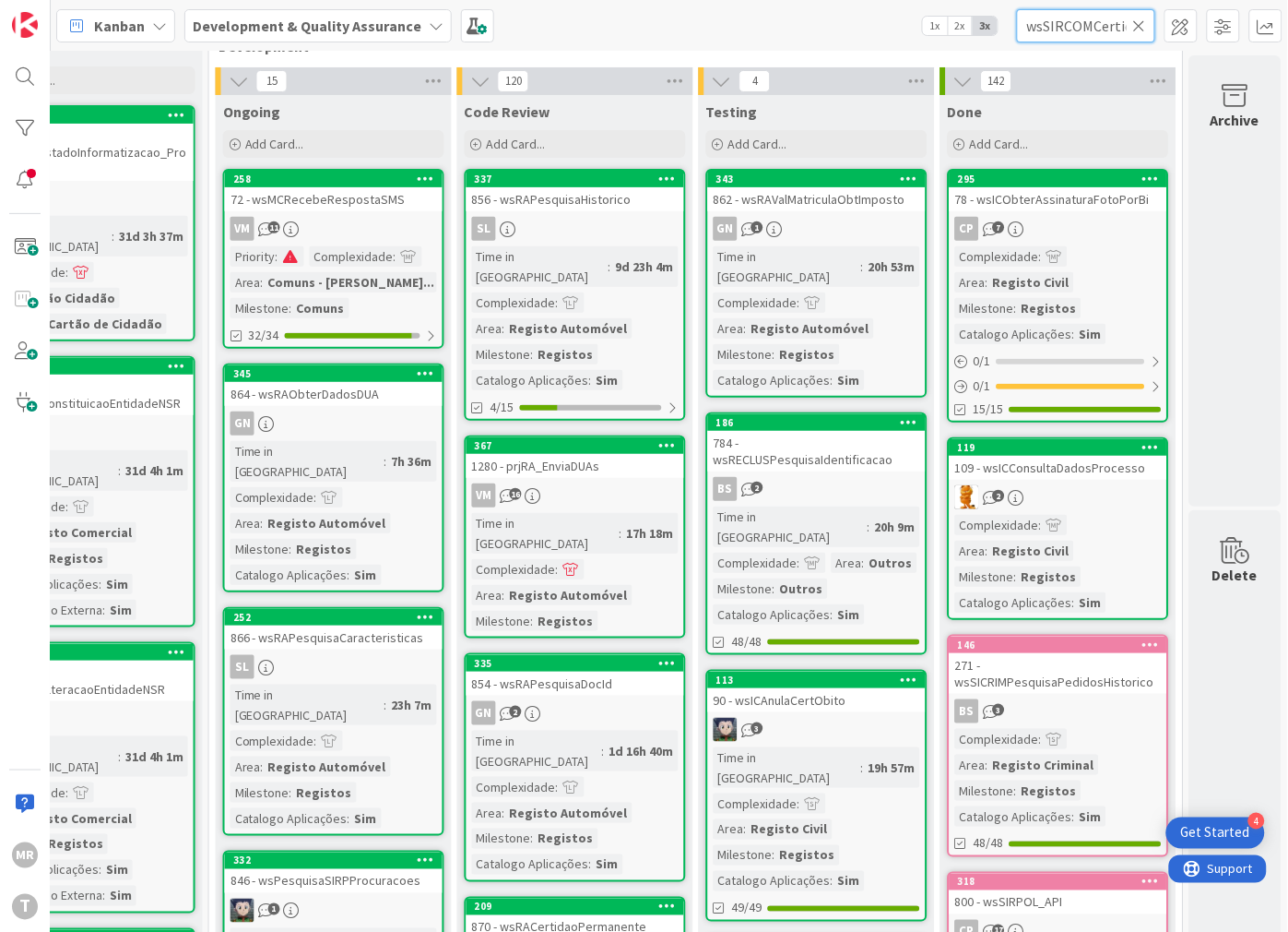
scroll to position [0, 139]
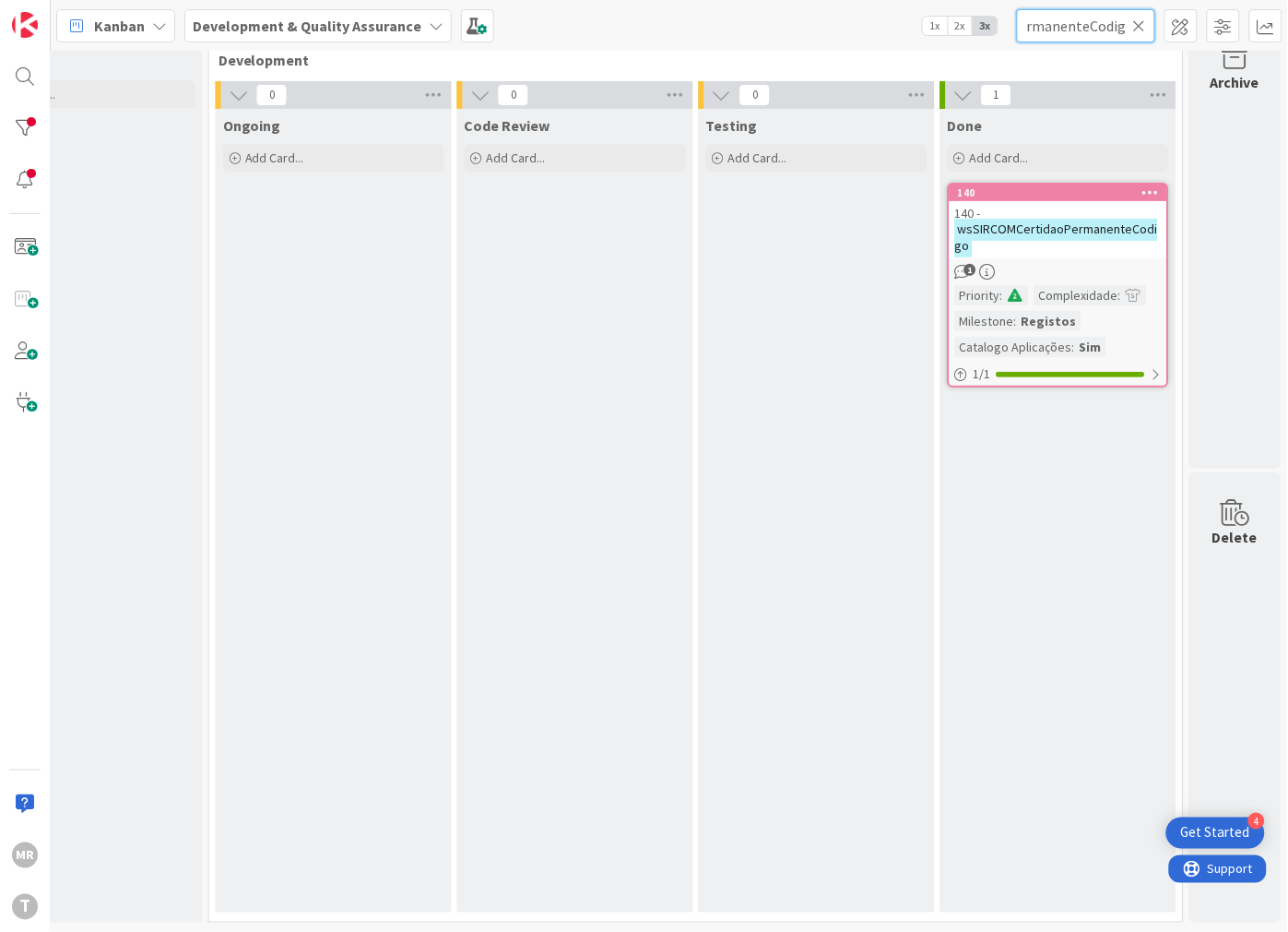
type input "wsSIRCOMCertidaoPermanenteCodigo"
drag, startPoint x: 1142, startPoint y: 25, endPoint x: 1128, endPoint y: 27, distance: 14.1
click at [1142, 25] on icon at bounding box center [1140, 26] width 13 height 17
click at [1116, 27] on input "text" at bounding box center [1086, 25] width 139 height 33
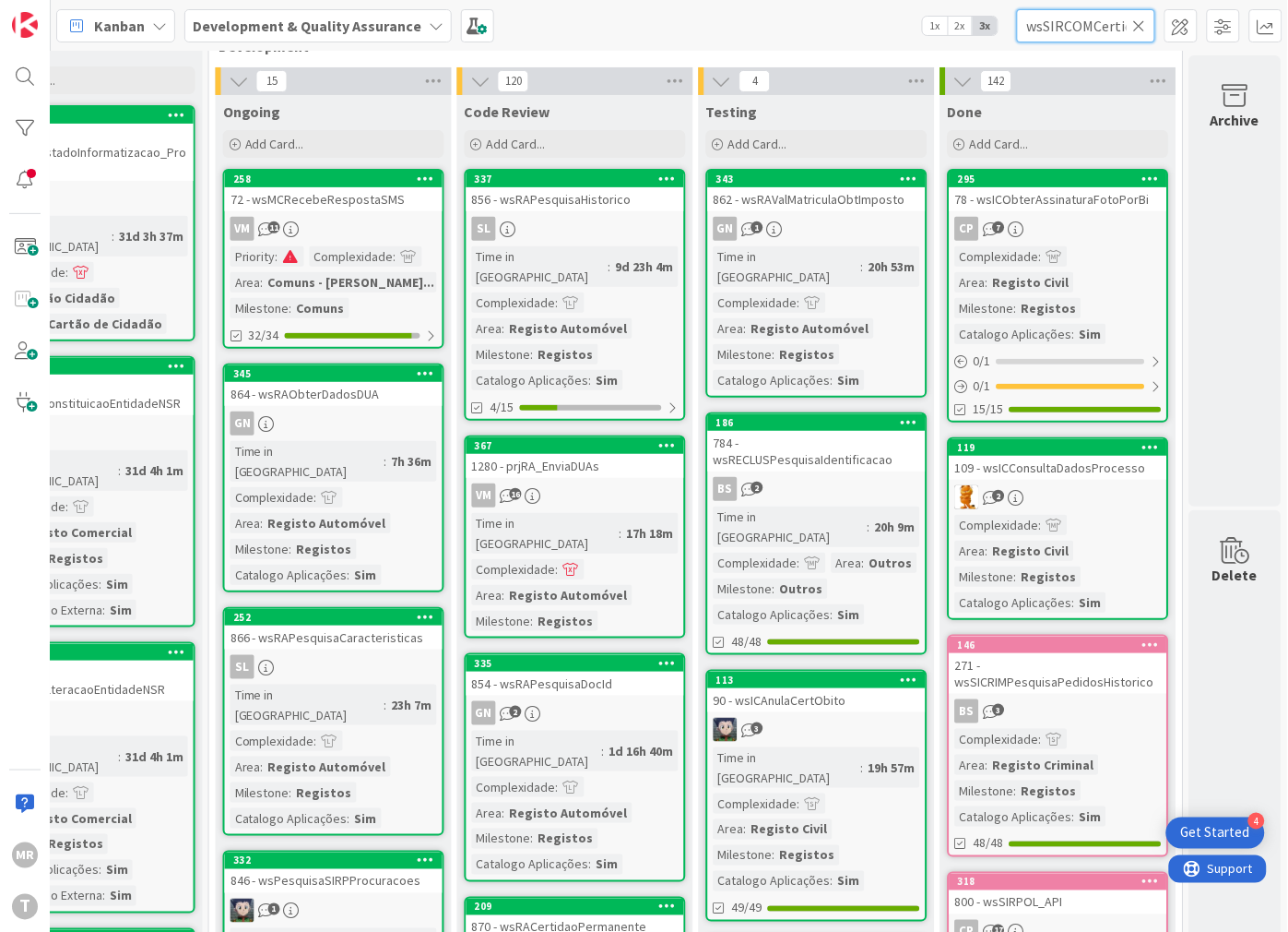
scroll to position [0, 157]
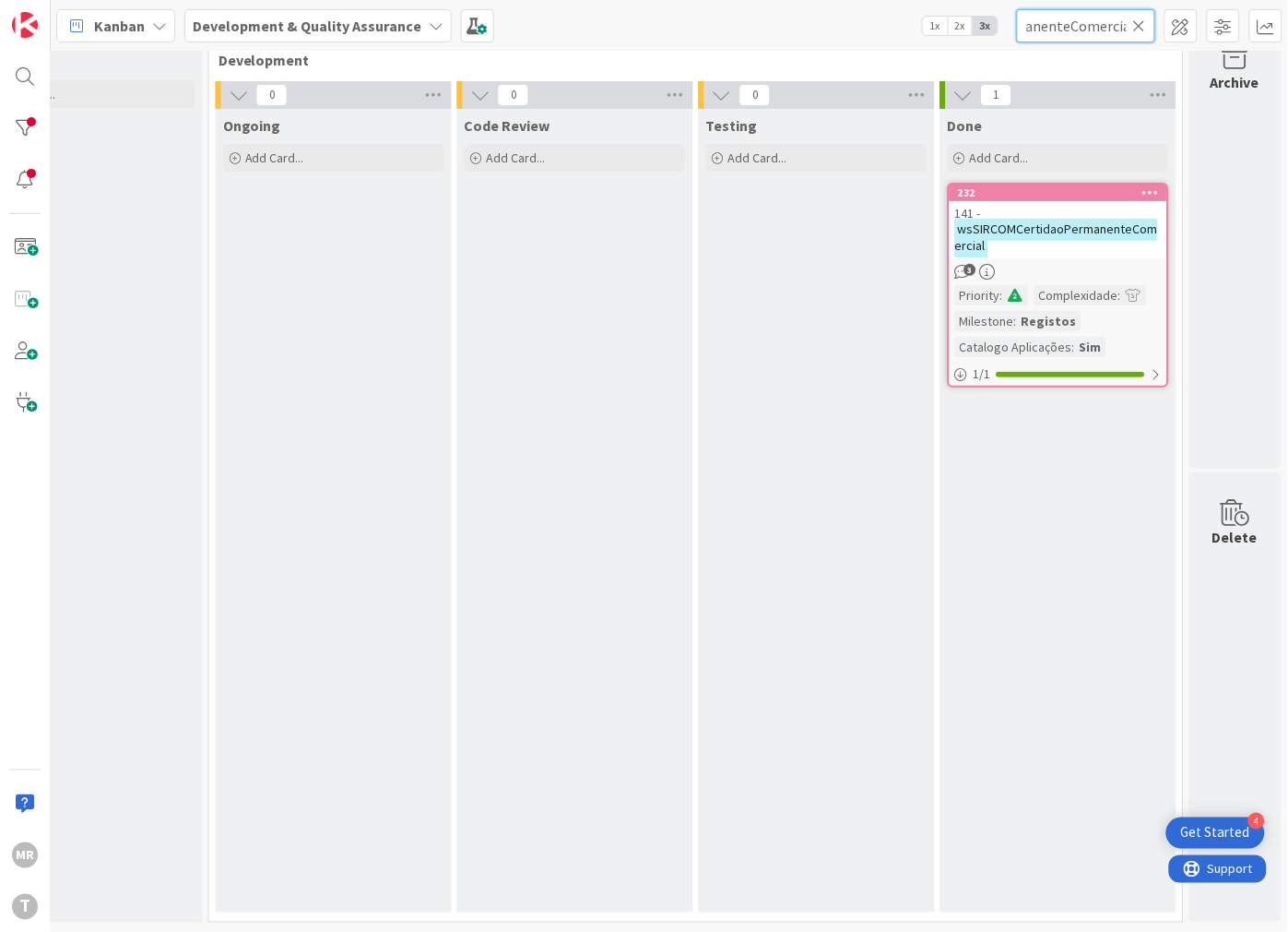
type input "wsSIRCOMCertidaoPermanenteComercial"
click at [1138, 21] on icon at bounding box center [1140, 26] width 13 height 17
click at [1109, 21] on input "text" at bounding box center [1086, 25] width 139 height 33
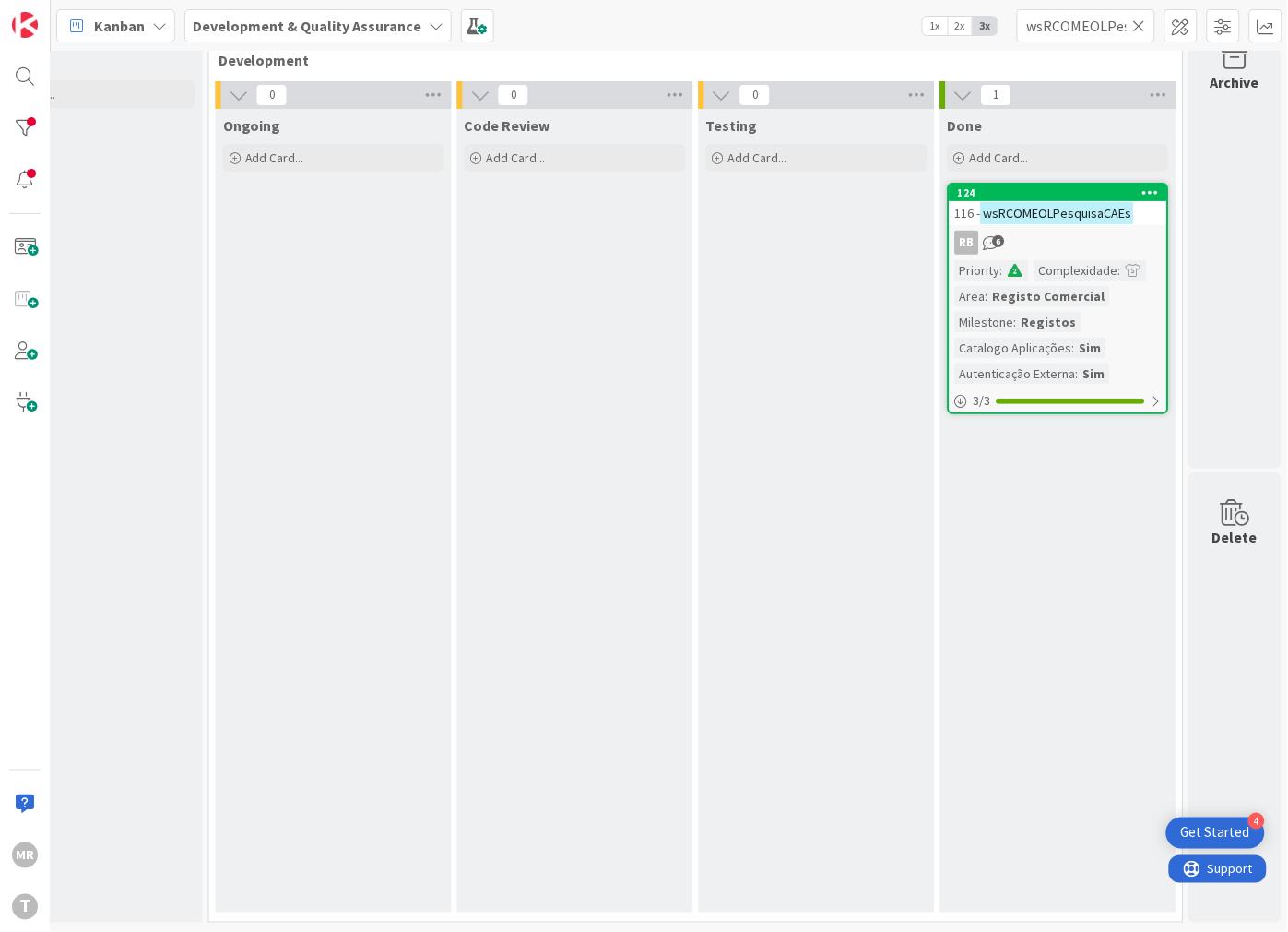
click at [1139, 29] on icon at bounding box center [1140, 26] width 13 height 17
click at [1106, 29] on input "text" at bounding box center [1086, 25] width 139 height 33
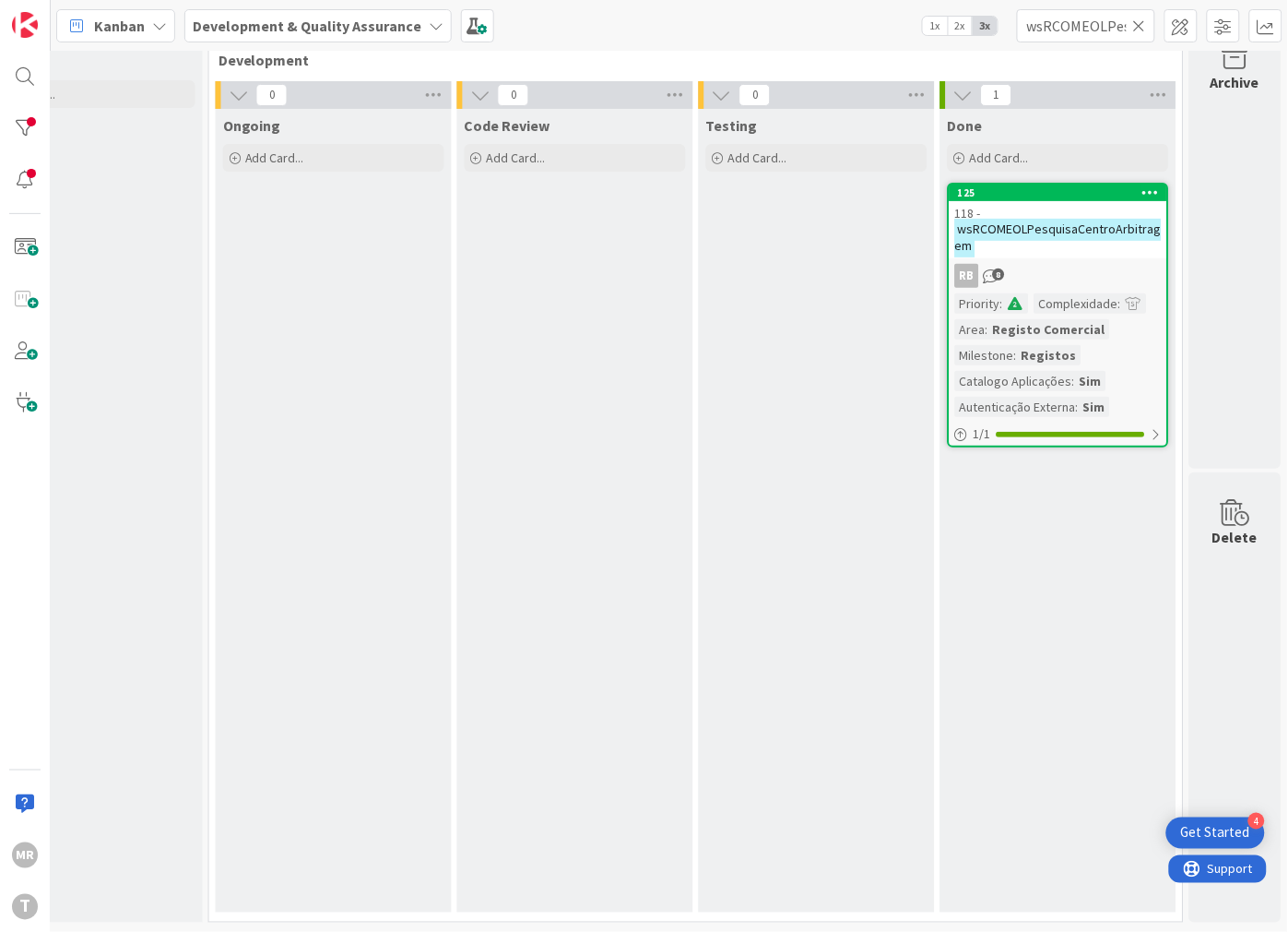
click at [1134, 23] on icon at bounding box center [1140, 26] width 13 height 17
click at [1125, 28] on input "text" at bounding box center [1086, 25] width 139 height 33
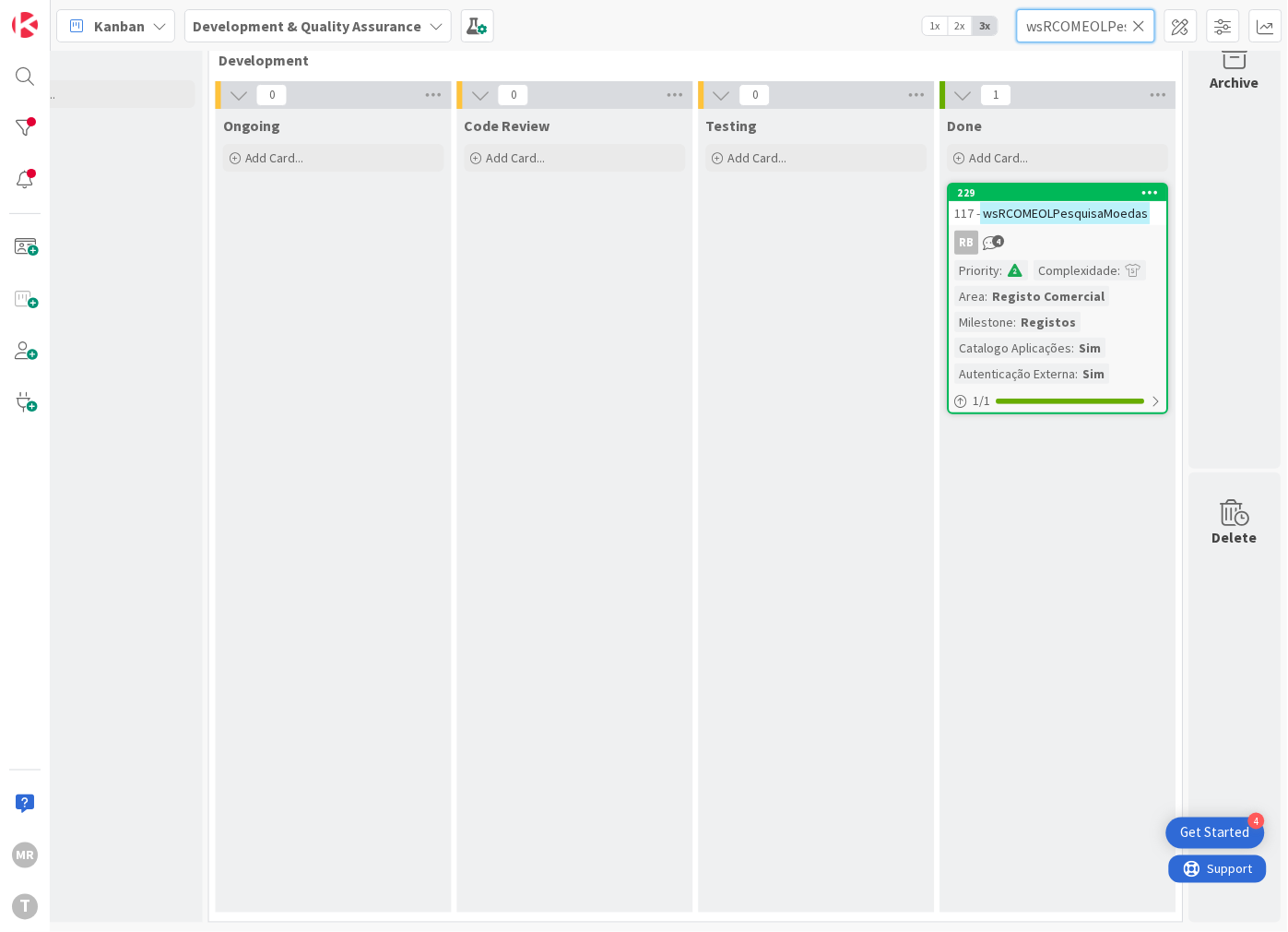
click at [1142, 33] on input "wsRCOMEOLPesquisaMoedas" at bounding box center [1086, 25] width 139 height 33
click at [1107, 25] on input "wsRCOMEOLPesquisaMoedas" at bounding box center [1086, 25] width 139 height 33
click at [1139, 25] on icon at bounding box center [1140, 26] width 13 height 17
click at [1123, 25] on input "text" at bounding box center [1086, 25] width 139 height 33
click at [1141, 31] on icon at bounding box center [1140, 26] width 13 height 17
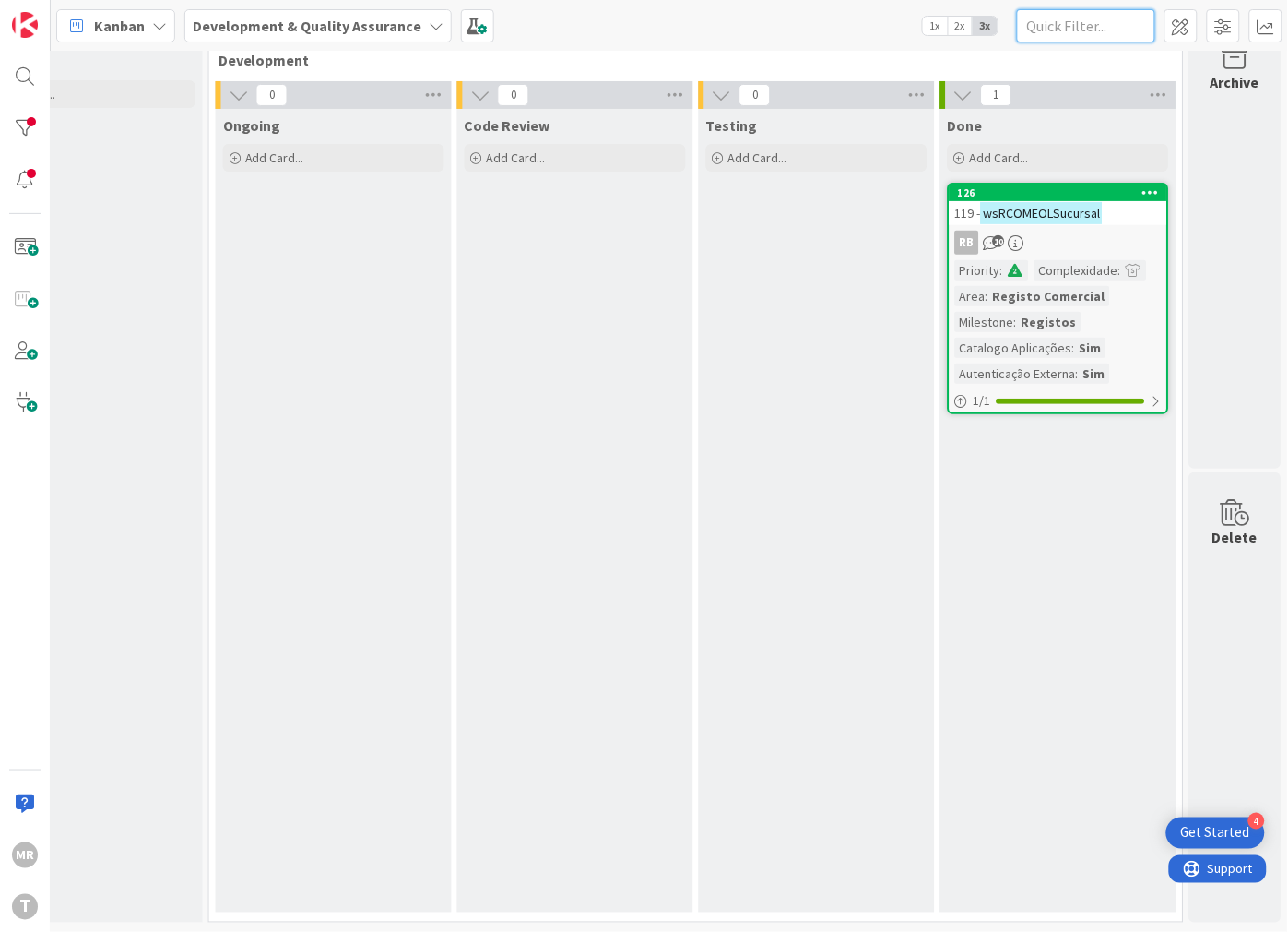
click at [1125, 25] on input "text" at bounding box center [1086, 25] width 139 height 33
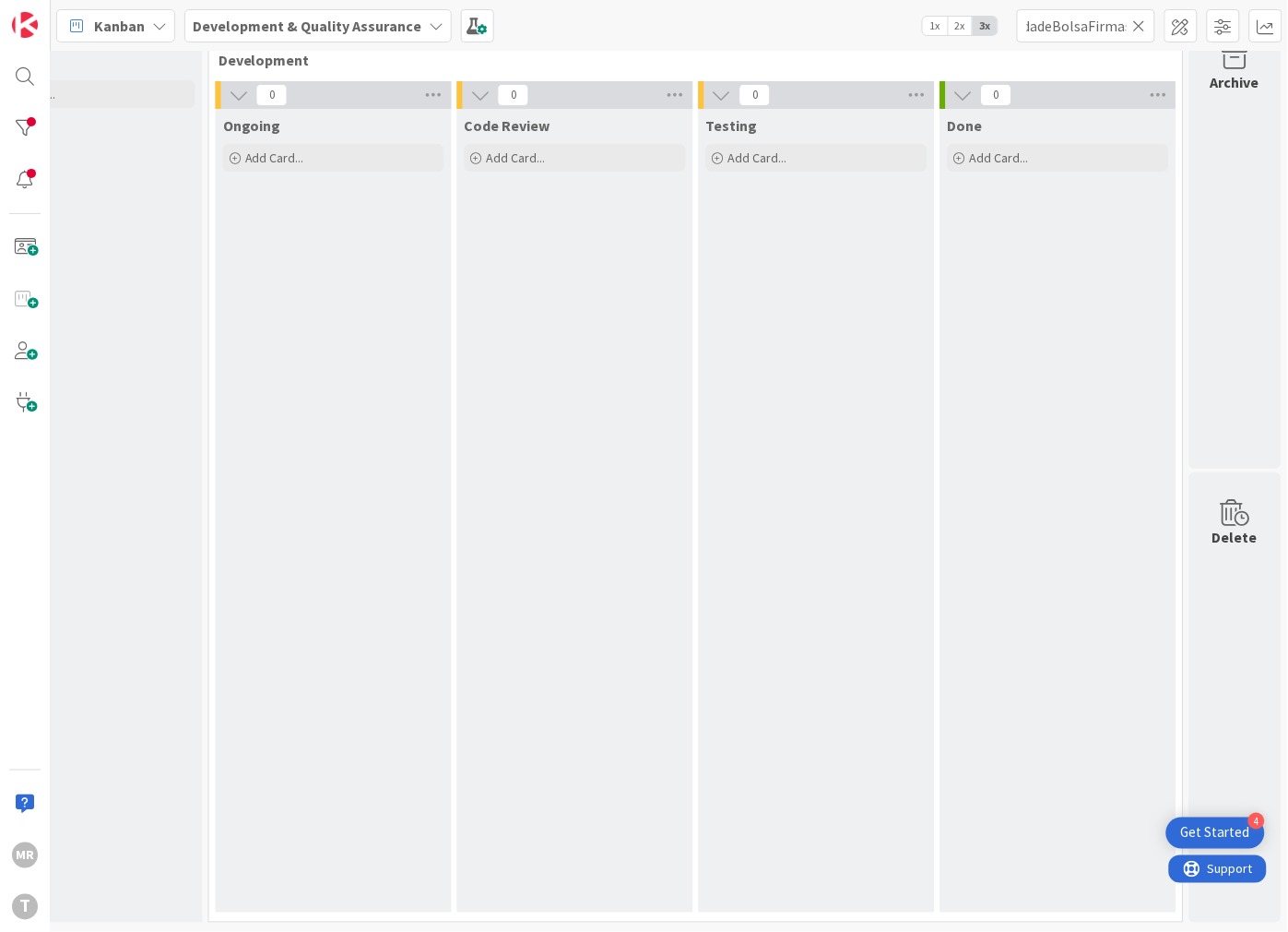
click at [1146, 25] on icon at bounding box center [1140, 26] width 13 height 17
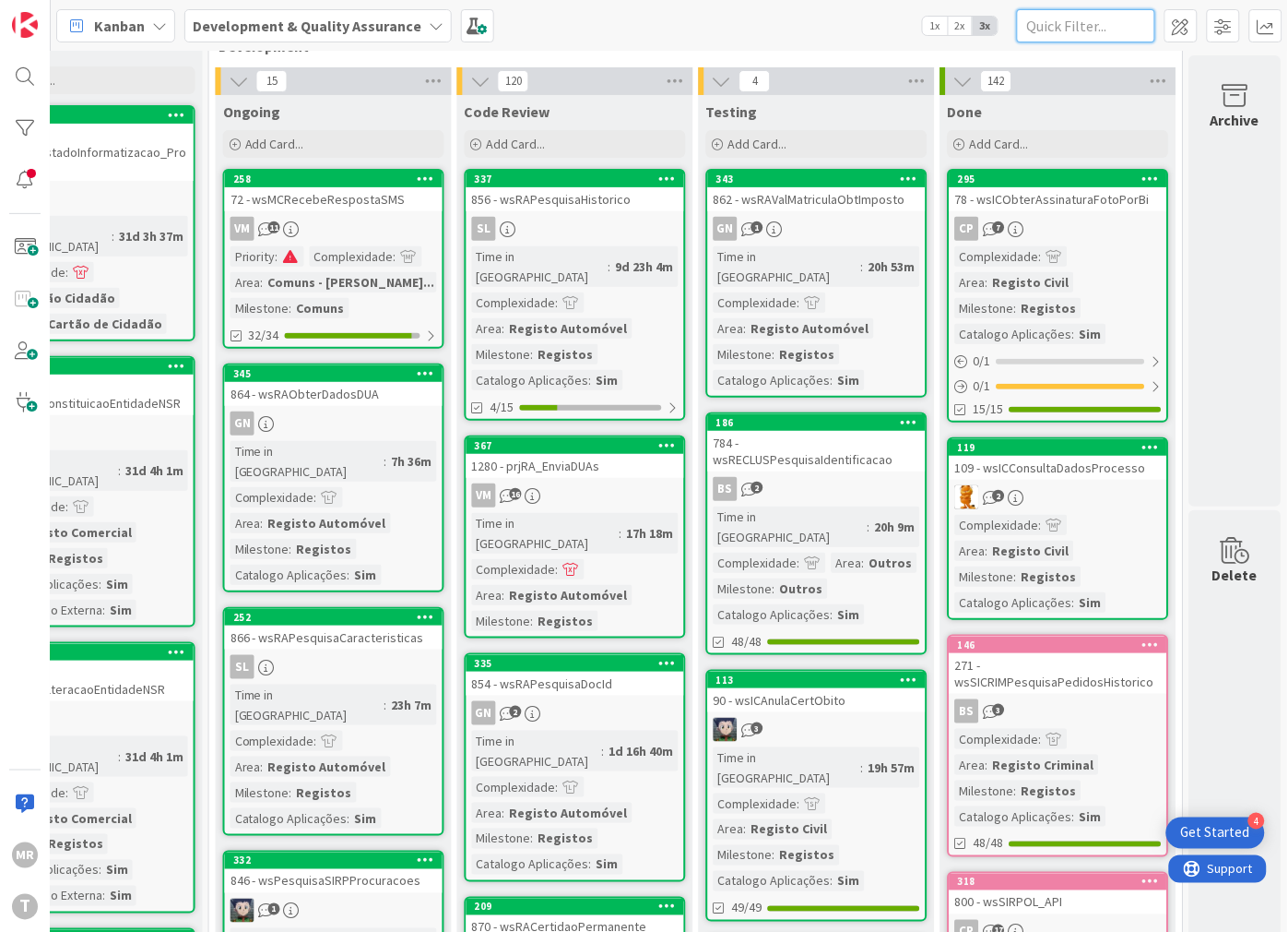
click at [1128, 27] on input "text" at bounding box center [1086, 25] width 139 height 33
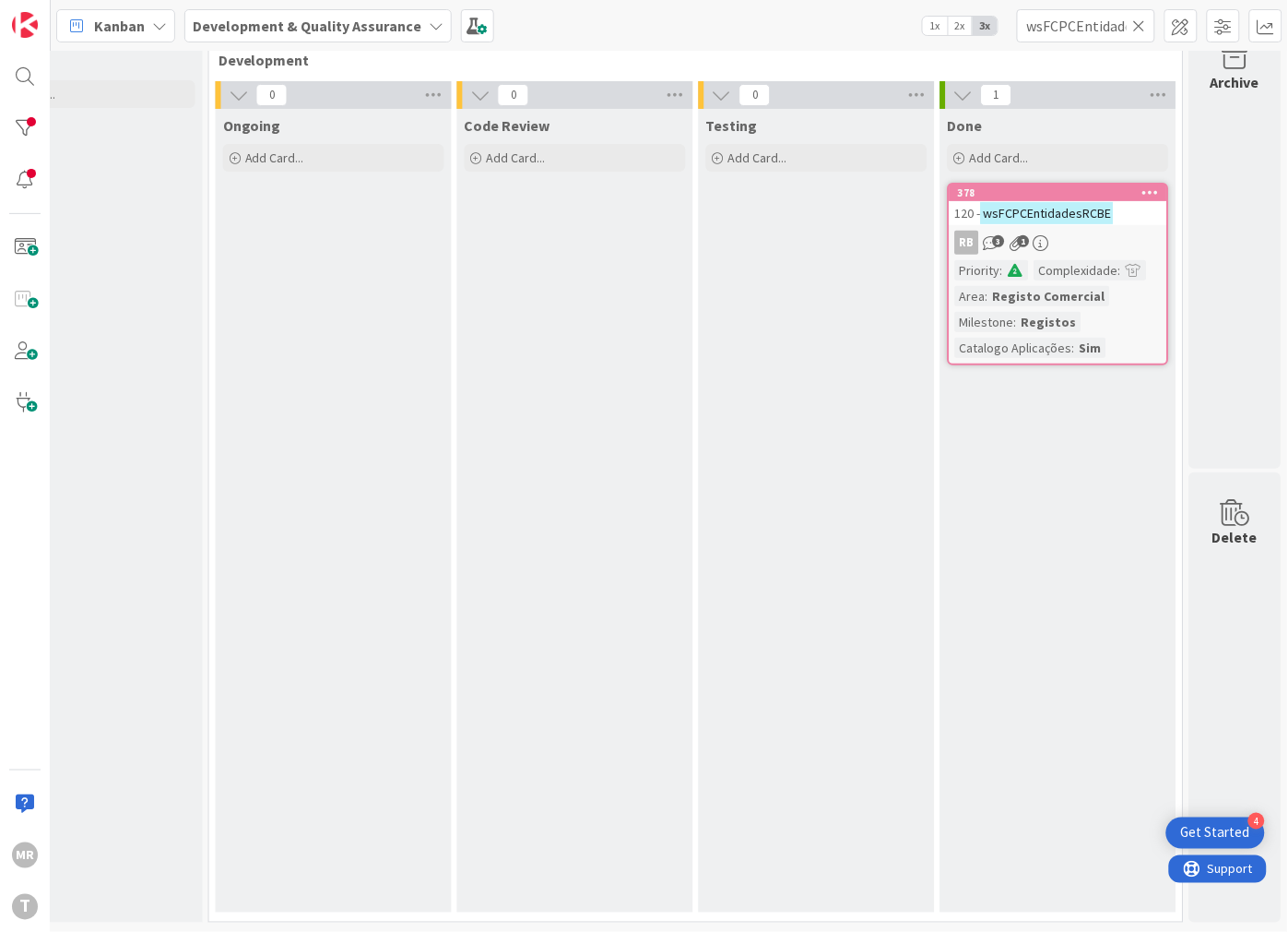
click at [1143, 24] on icon at bounding box center [1140, 26] width 13 height 17
click at [1116, 27] on input "text" at bounding box center [1086, 25] width 139 height 33
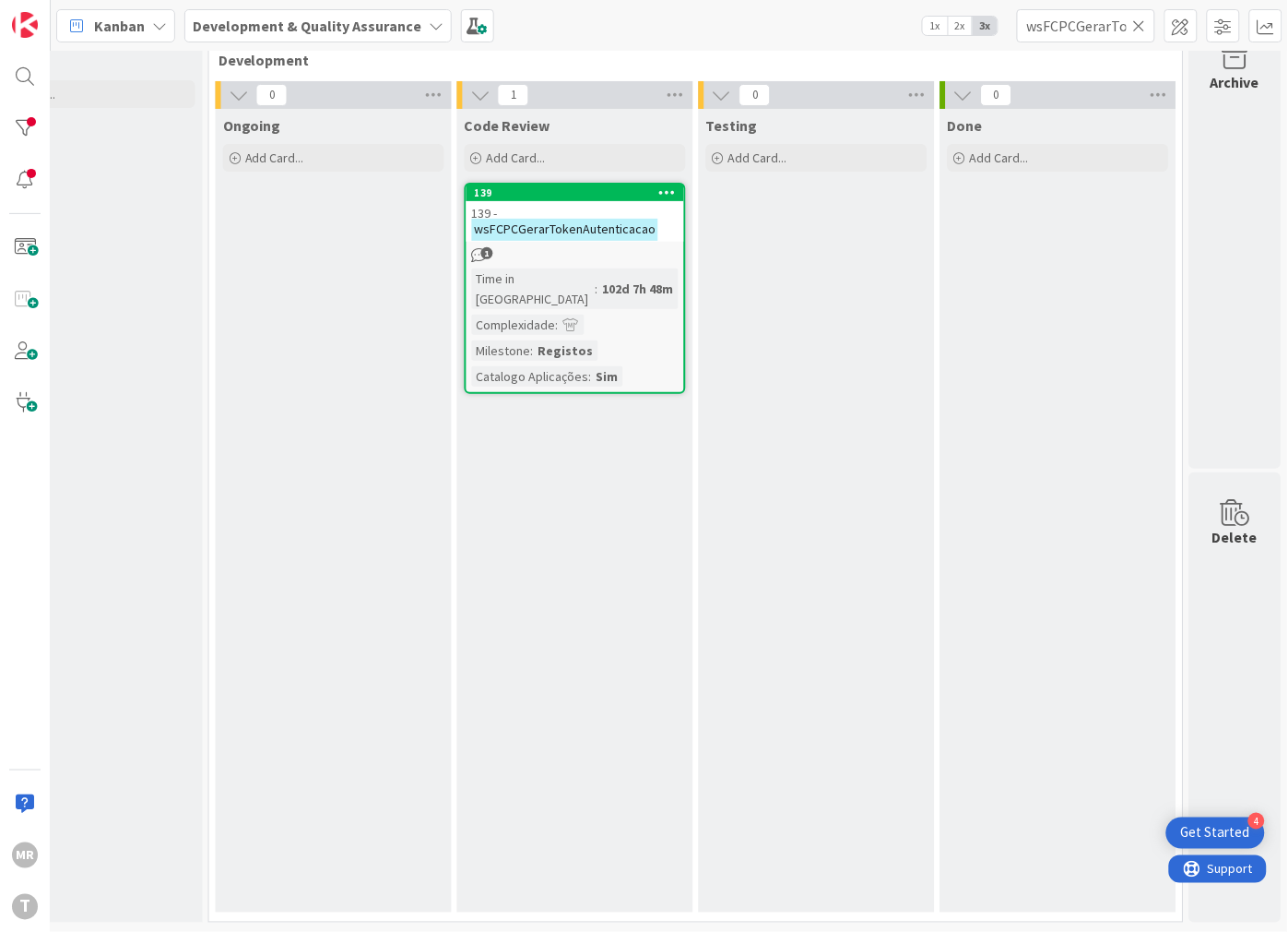
click at [1143, 29] on icon at bounding box center [1140, 26] width 13 height 17
click at [1113, 29] on input "text" at bounding box center [1086, 25] width 139 height 33
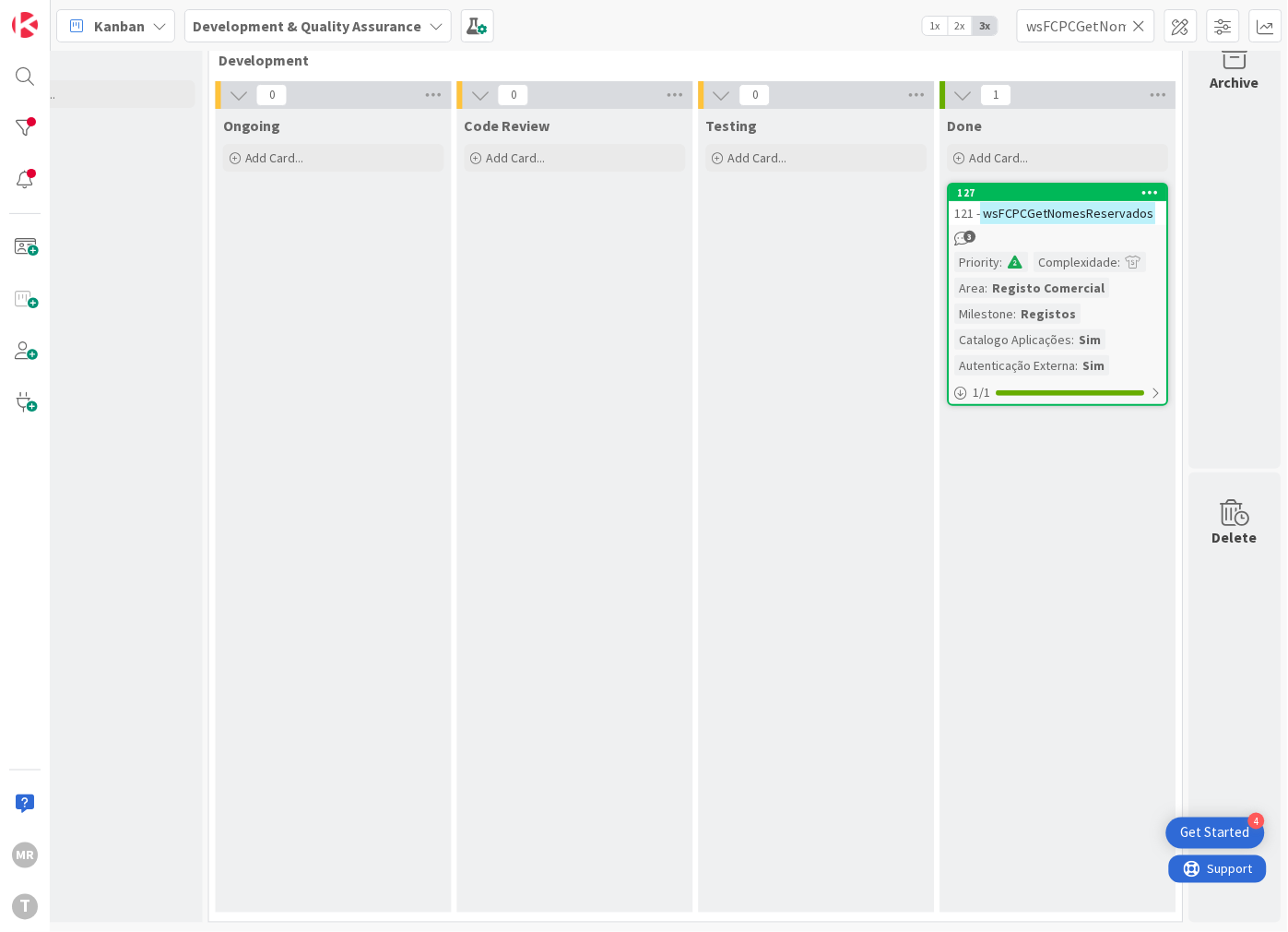
click at [1141, 28] on icon at bounding box center [1140, 26] width 13 height 17
click at [1112, 28] on input "text" at bounding box center [1086, 25] width 139 height 33
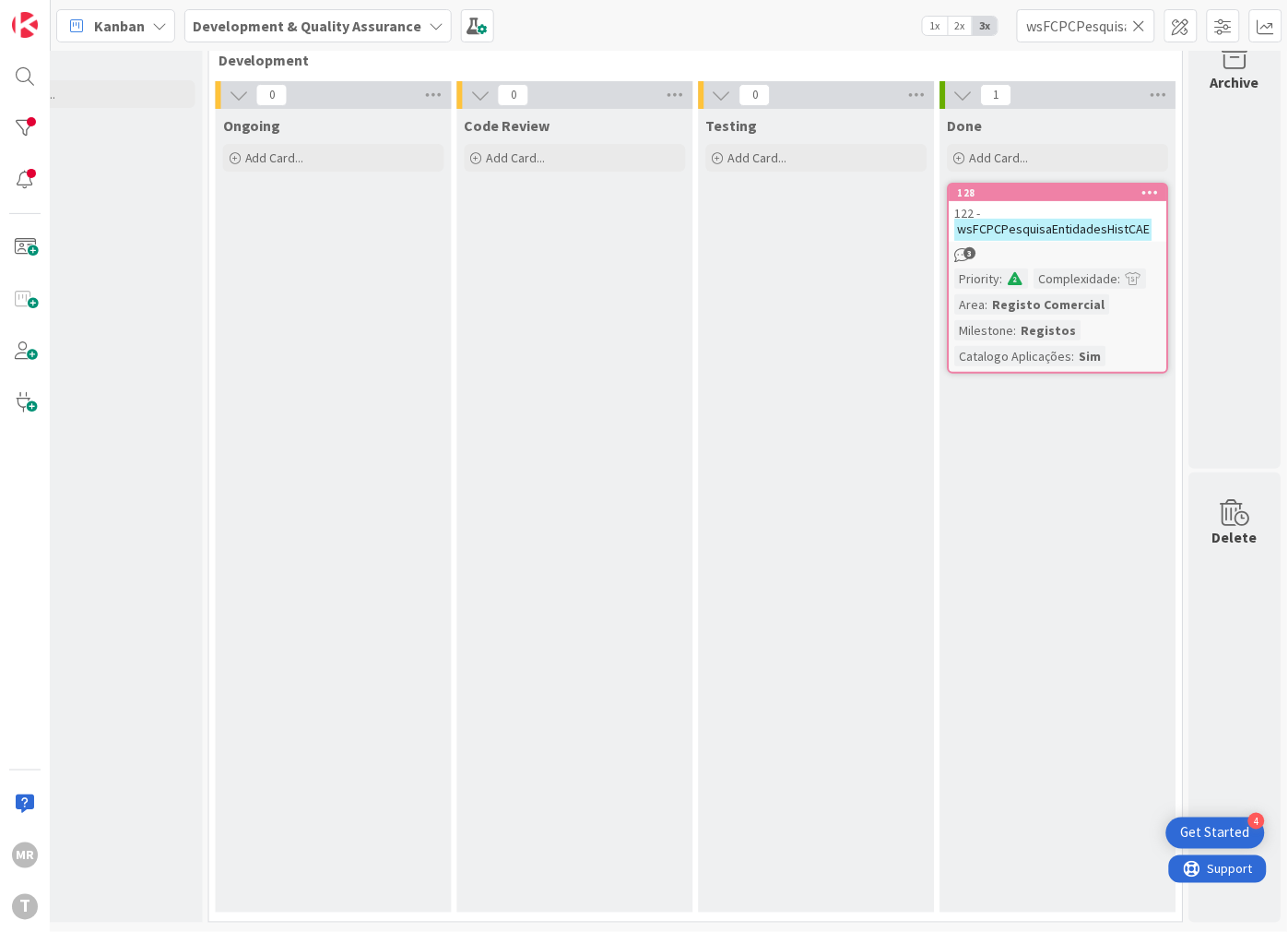
drag, startPoint x: 1142, startPoint y: 29, endPoint x: 1102, endPoint y: 29, distance: 40.0
click at [1142, 29] on icon at bounding box center [1140, 26] width 13 height 17
click at [1096, 29] on input "text" at bounding box center [1086, 25] width 139 height 33
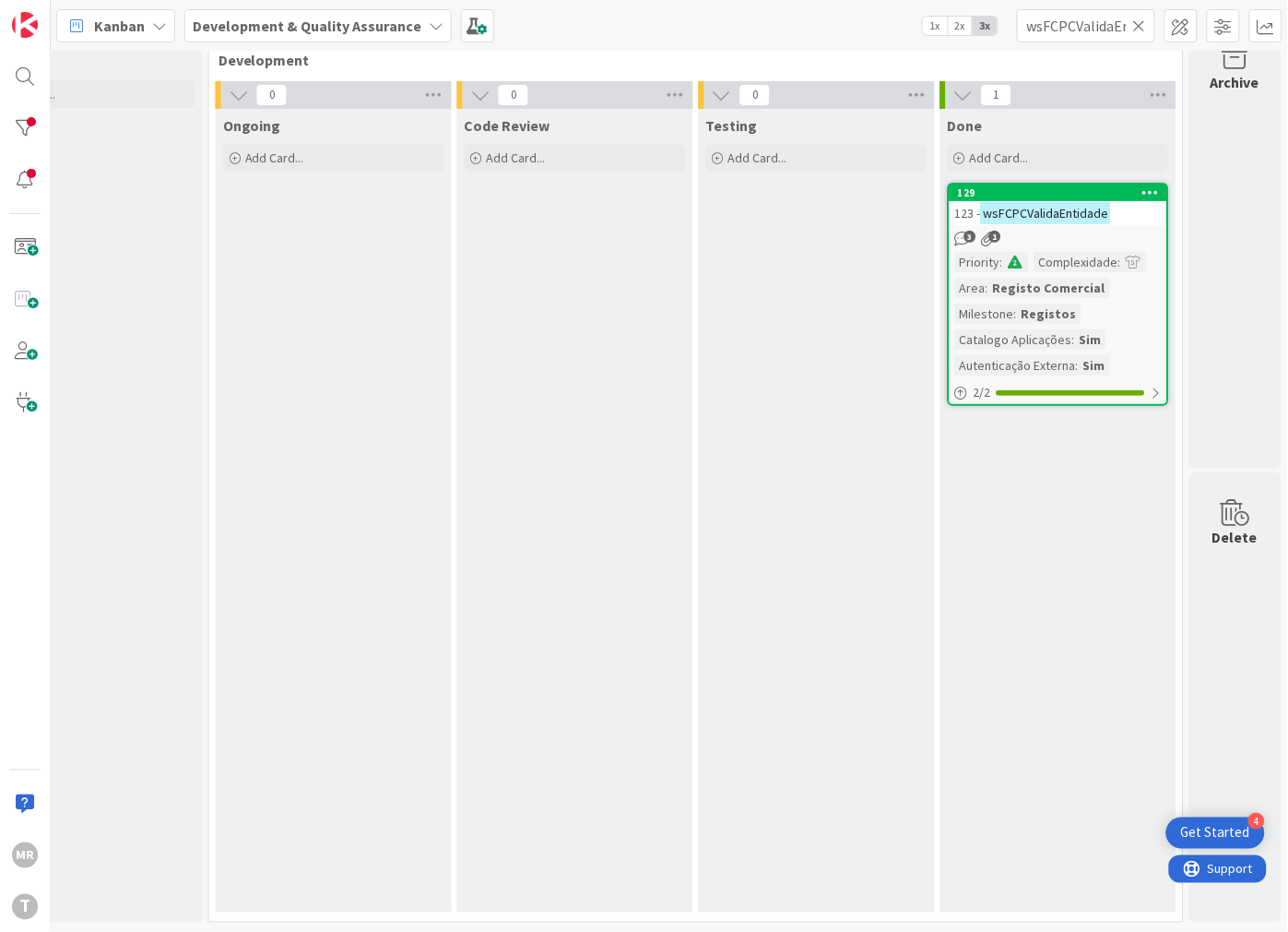
drag, startPoint x: 1141, startPoint y: 23, endPoint x: 1118, endPoint y: 23, distance: 23.0
click at [1141, 23] on icon at bounding box center [1140, 26] width 13 height 17
click at [1113, 23] on input "text" at bounding box center [1086, 25] width 139 height 33
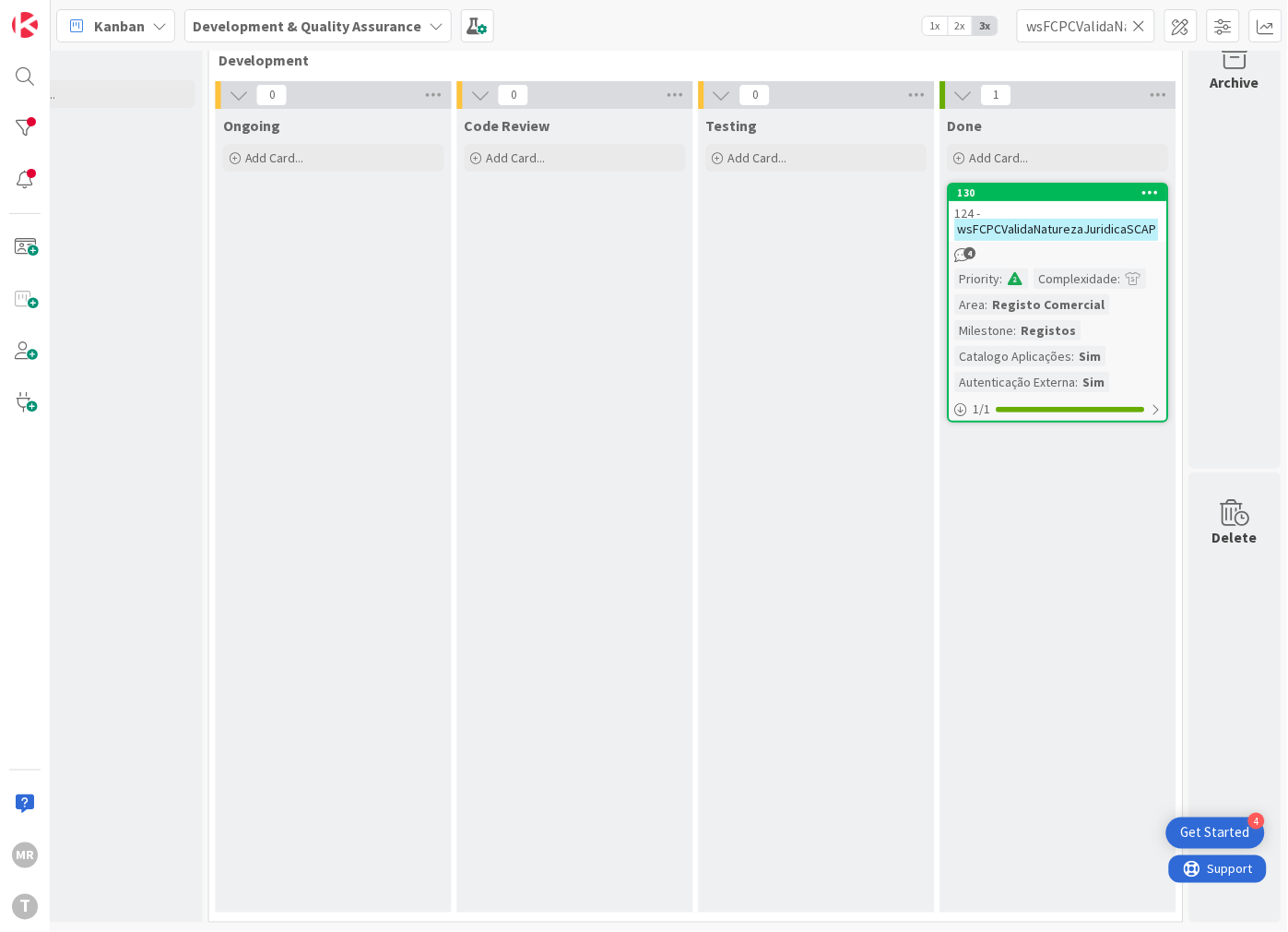
click at [1143, 21] on icon at bounding box center [1140, 26] width 13 height 17
click at [1123, 25] on input "text" at bounding box center [1086, 25] width 139 height 33
click at [1140, 33] on input "wsSIRCOMFusaoCisaoEnviarPedido" at bounding box center [1086, 25] width 139 height 33
click at [1132, 23] on input "wsSIRCOMFusaoCisaoEnviarPedido" at bounding box center [1086, 25] width 139 height 33
click at [1140, 23] on icon at bounding box center [1140, 26] width 13 height 17
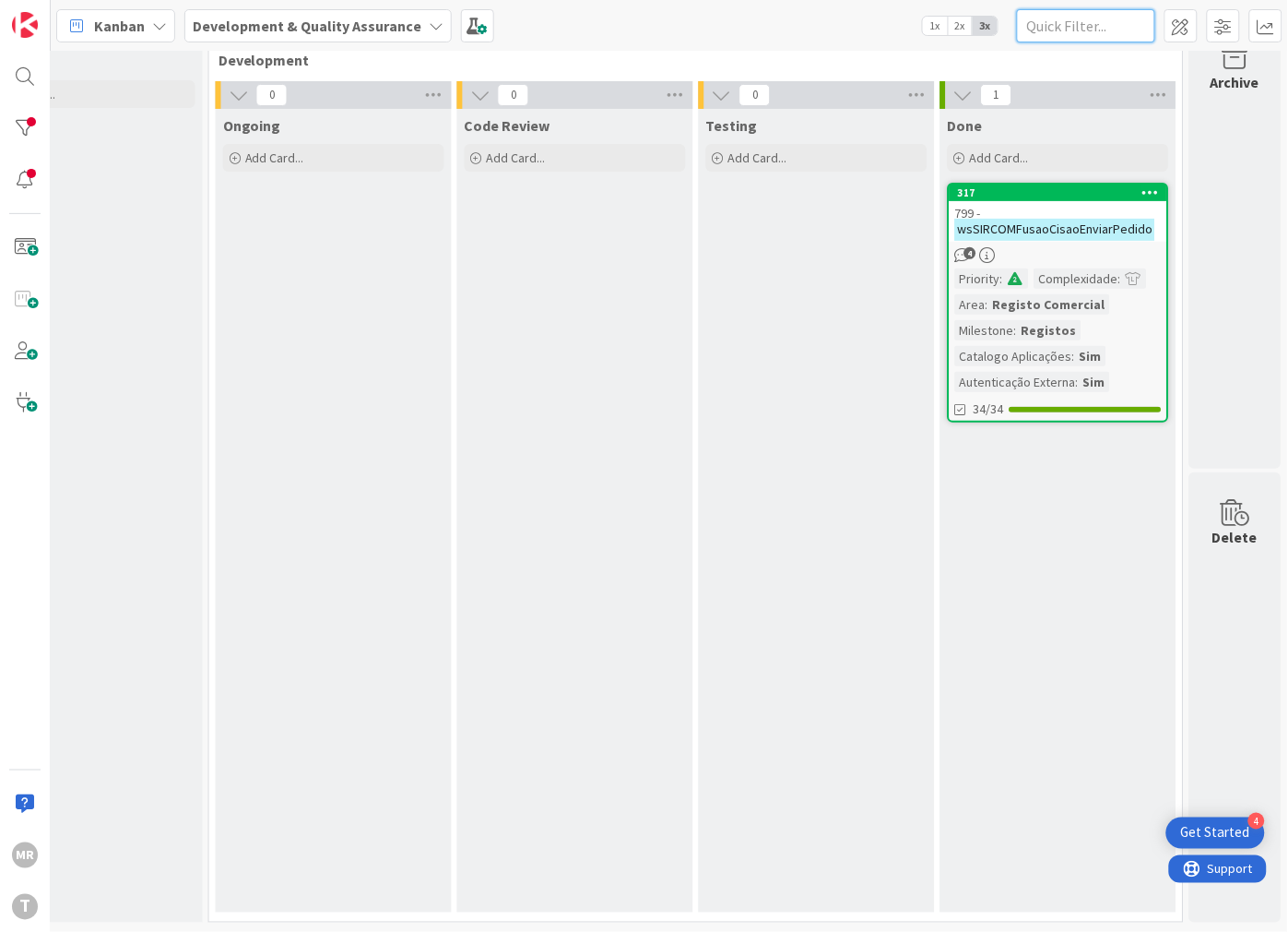
click at [1077, 24] on input "text" at bounding box center [1086, 25] width 139 height 33
click at [1137, 28] on icon at bounding box center [1140, 26] width 13 height 17
click at [1109, 34] on input "text" at bounding box center [1086, 25] width 139 height 33
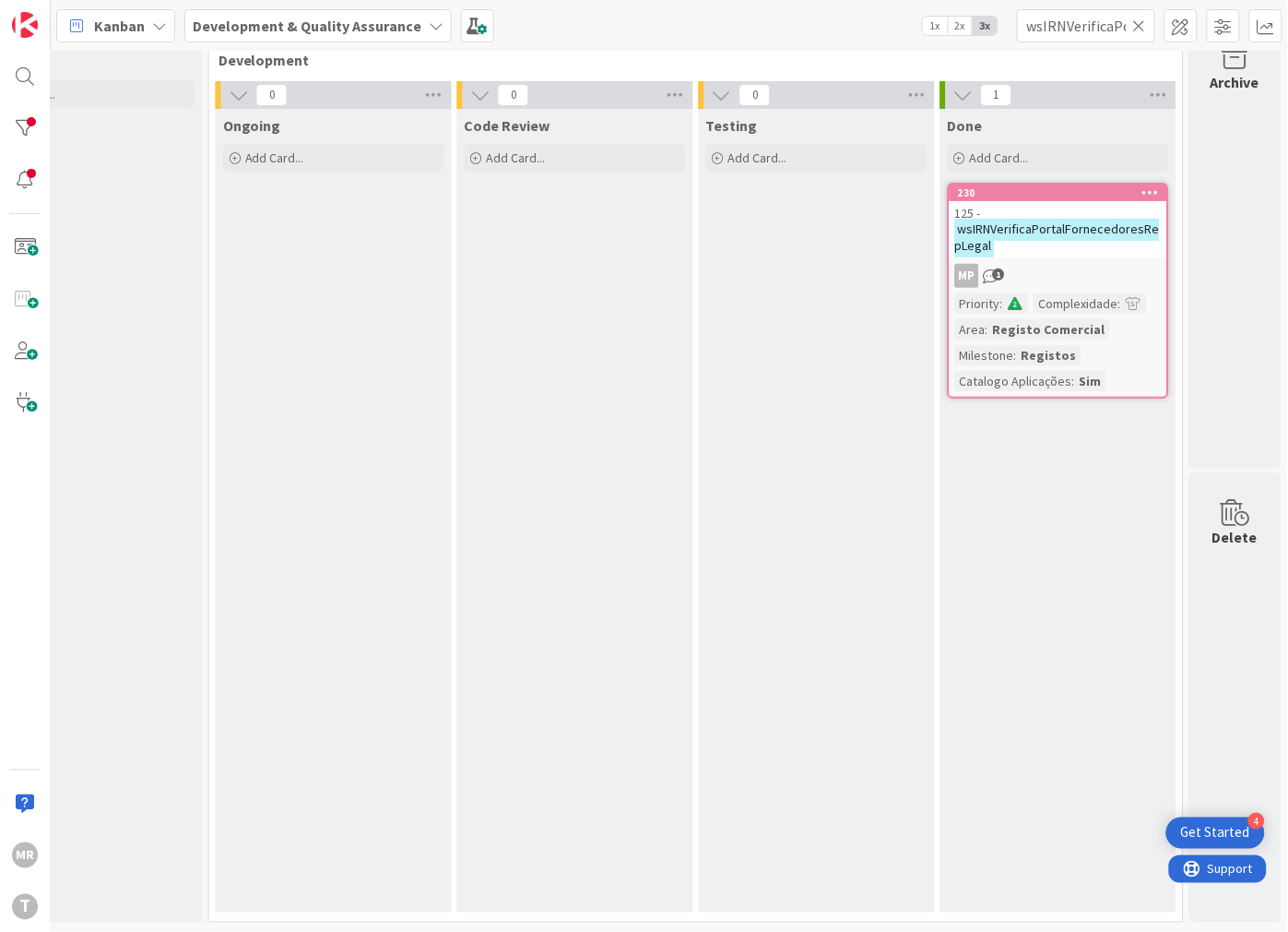
click at [1135, 21] on icon at bounding box center [1140, 26] width 13 height 17
click at [1100, 22] on input "text" at bounding box center [1086, 25] width 139 height 33
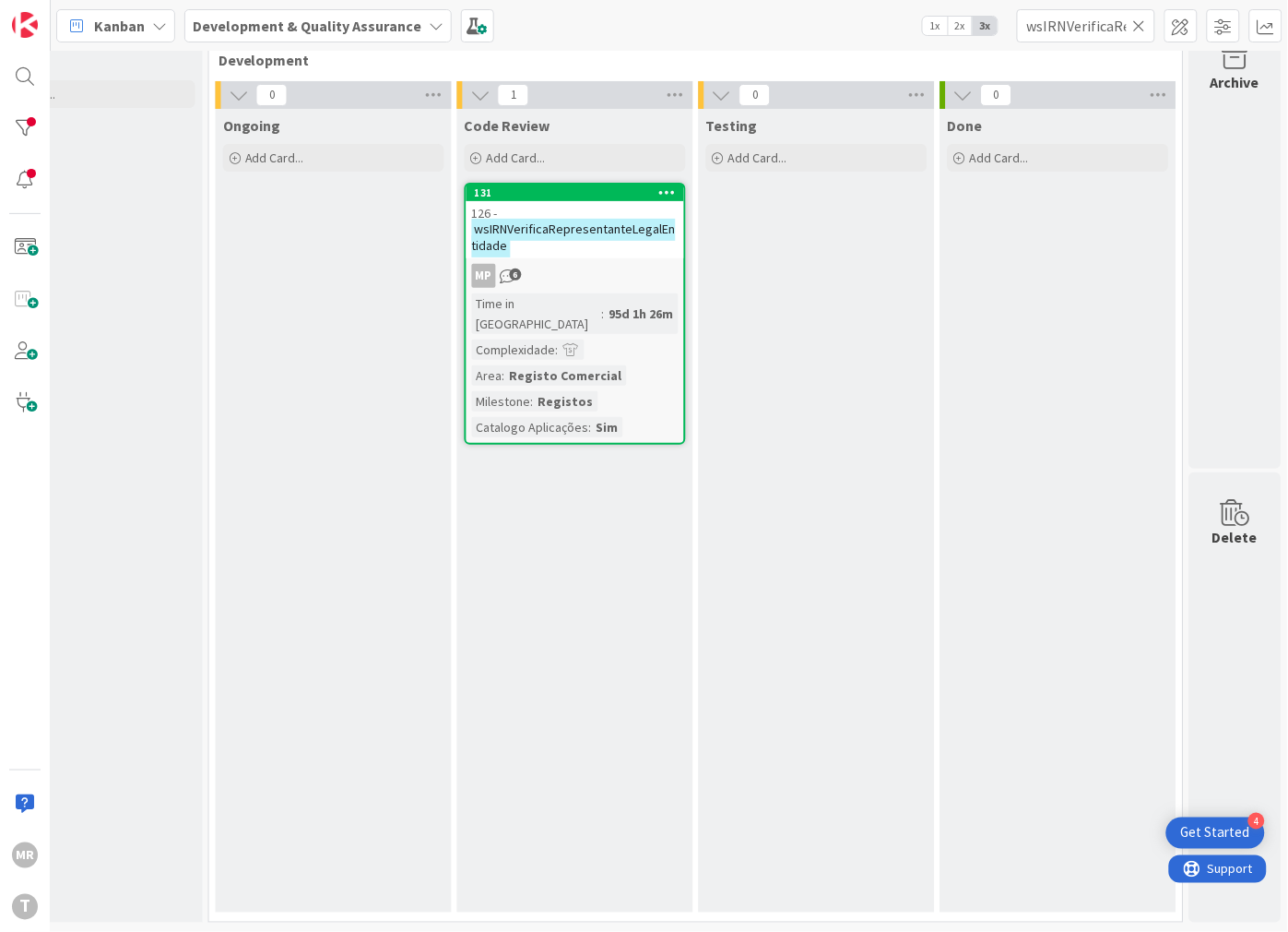
click at [1141, 25] on icon at bounding box center [1140, 26] width 13 height 17
click at [1067, 25] on input "text" at bounding box center [1086, 25] width 139 height 33
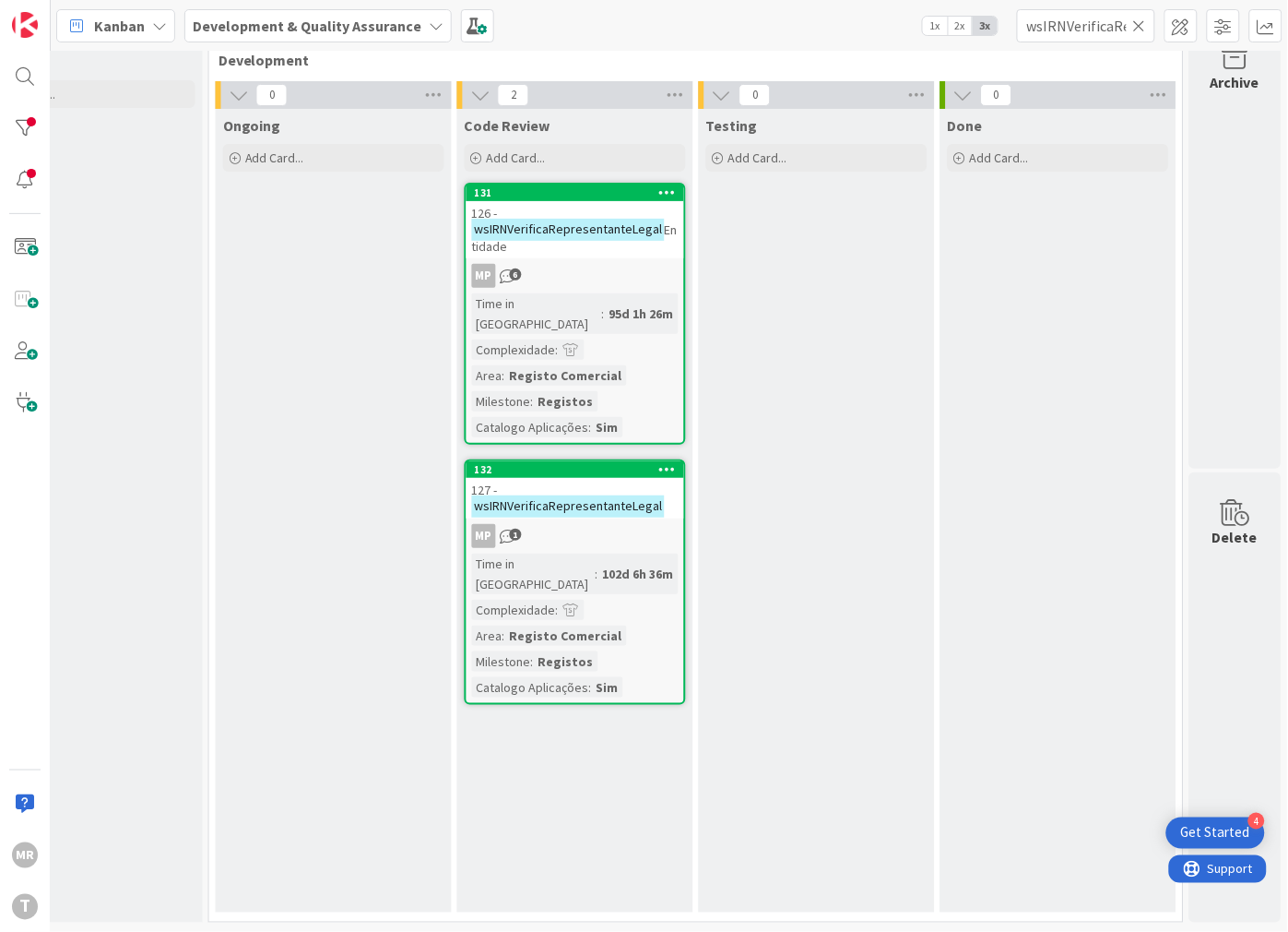
click at [1140, 21] on icon at bounding box center [1140, 26] width 13 height 17
click at [1113, 22] on input "text" at bounding box center [1086, 25] width 139 height 33
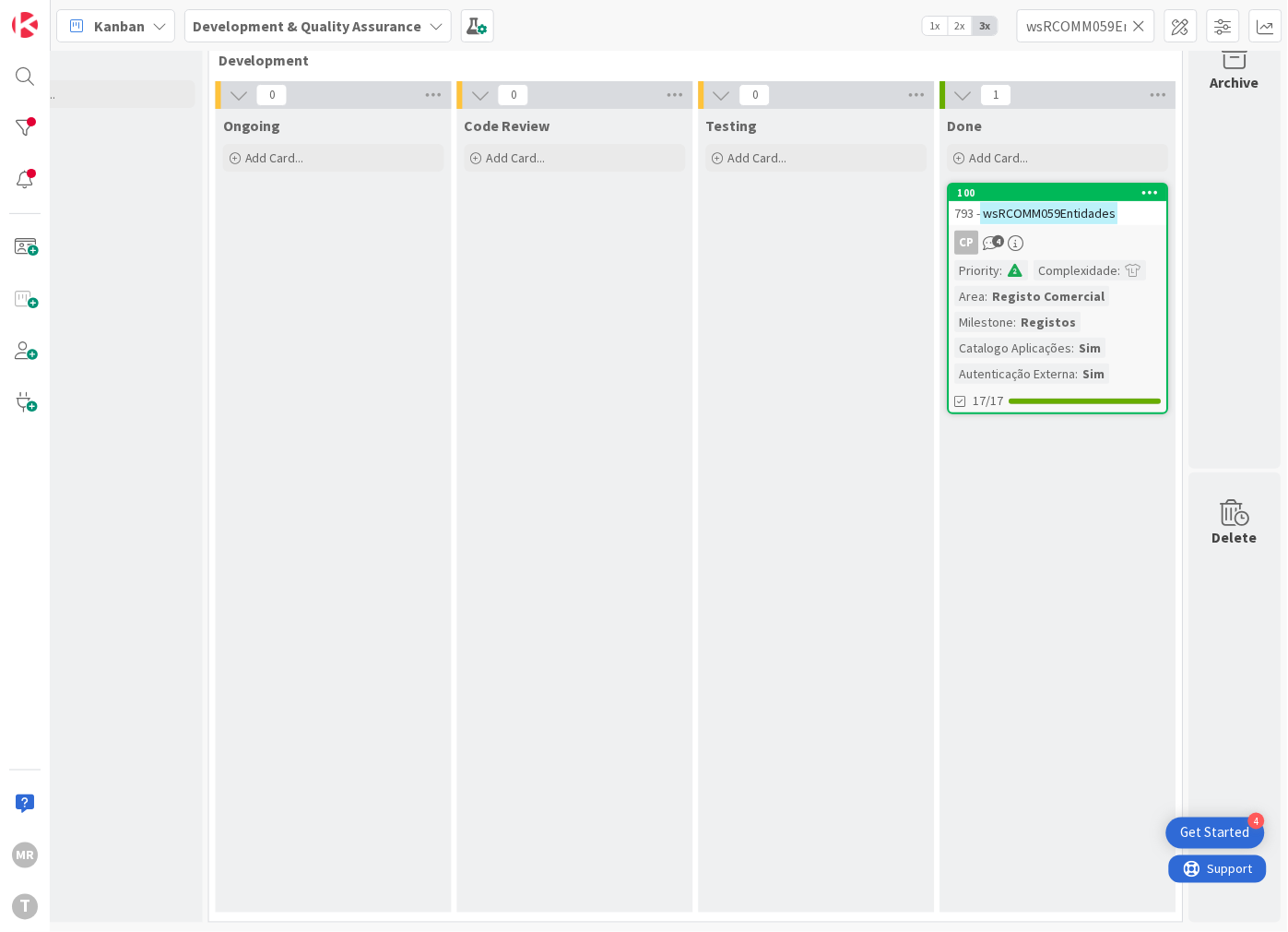
drag, startPoint x: 1140, startPoint y: 27, endPoint x: 1130, endPoint y: 28, distance: 10.0
click at [1140, 27] on icon at bounding box center [1140, 26] width 13 height 17
click at [1109, 28] on input "text" at bounding box center [1086, 25] width 139 height 33
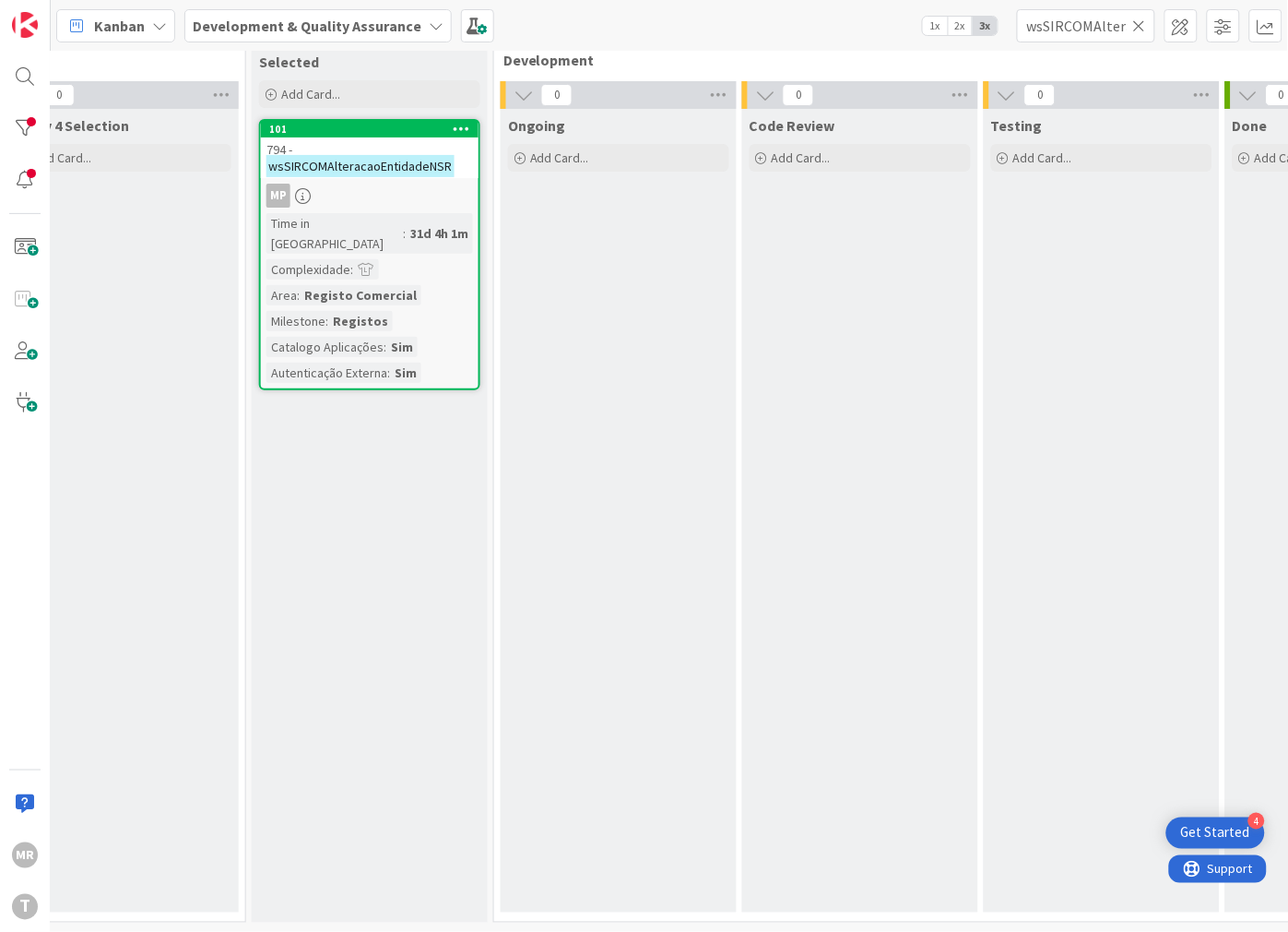
drag, startPoint x: 1140, startPoint y: 27, endPoint x: 1104, endPoint y: 25, distance: 36.1
click at [1140, 27] on icon at bounding box center [1140, 26] width 13 height 17
click at [1102, 25] on input "text" at bounding box center [1086, 25] width 139 height 33
click at [1141, 19] on icon at bounding box center [1140, 26] width 13 height 17
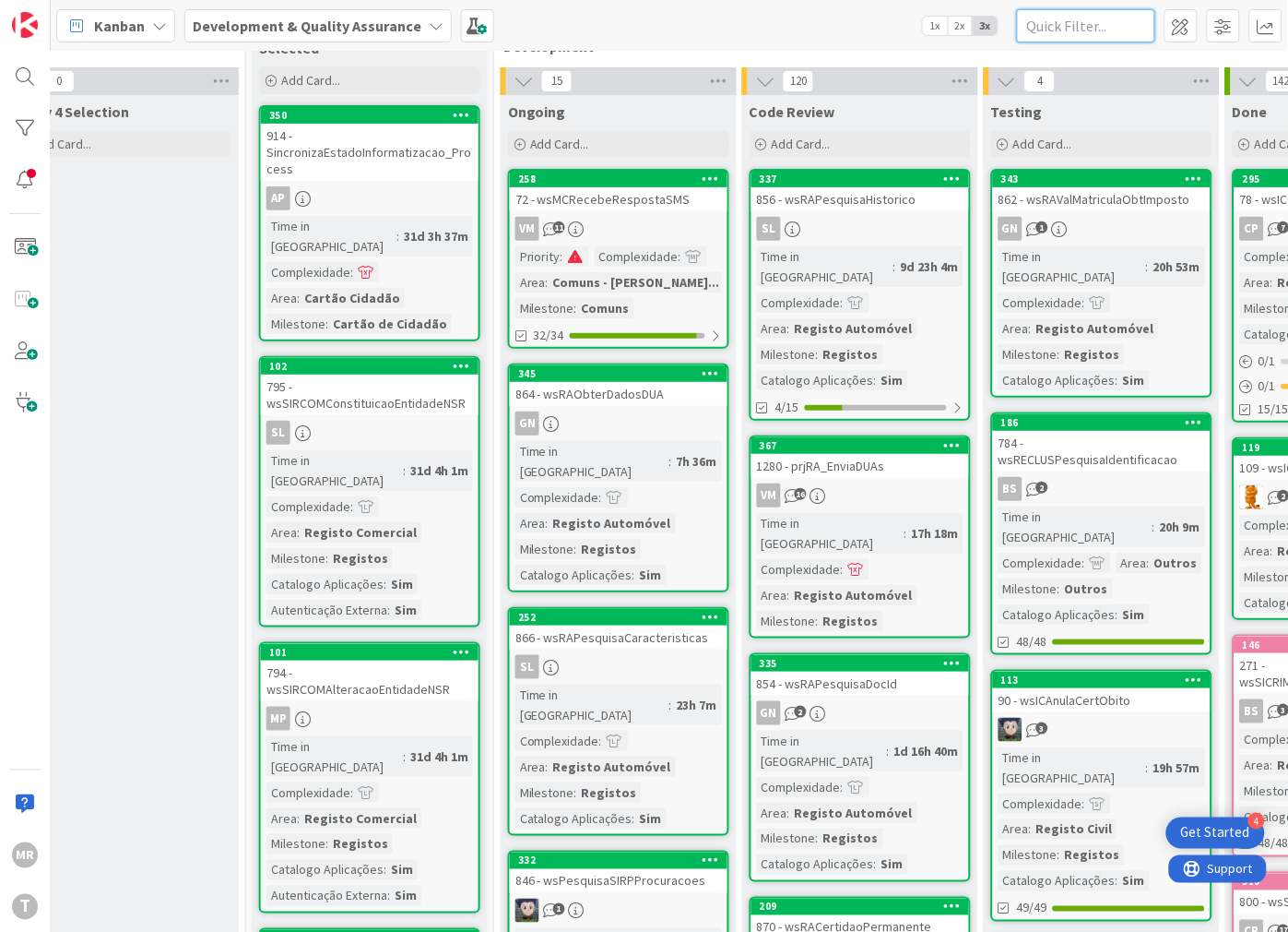
click at [1125, 24] on input "text" at bounding box center [1086, 25] width 139 height 33
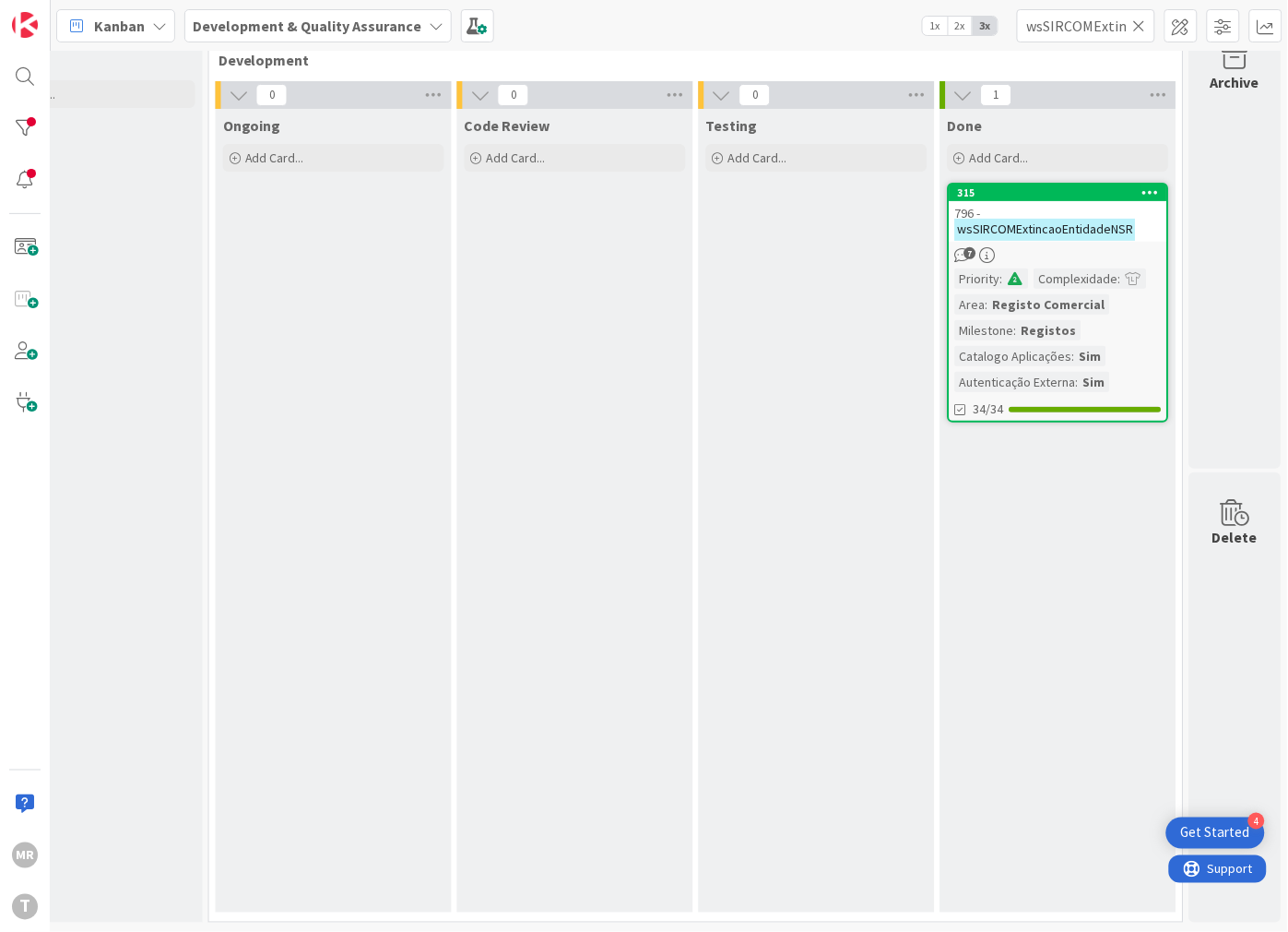
click at [1140, 19] on icon at bounding box center [1140, 26] width 13 height 17
click at [1120, 24] on input "text" at bounding box center [1086, 25] width 139 height 33
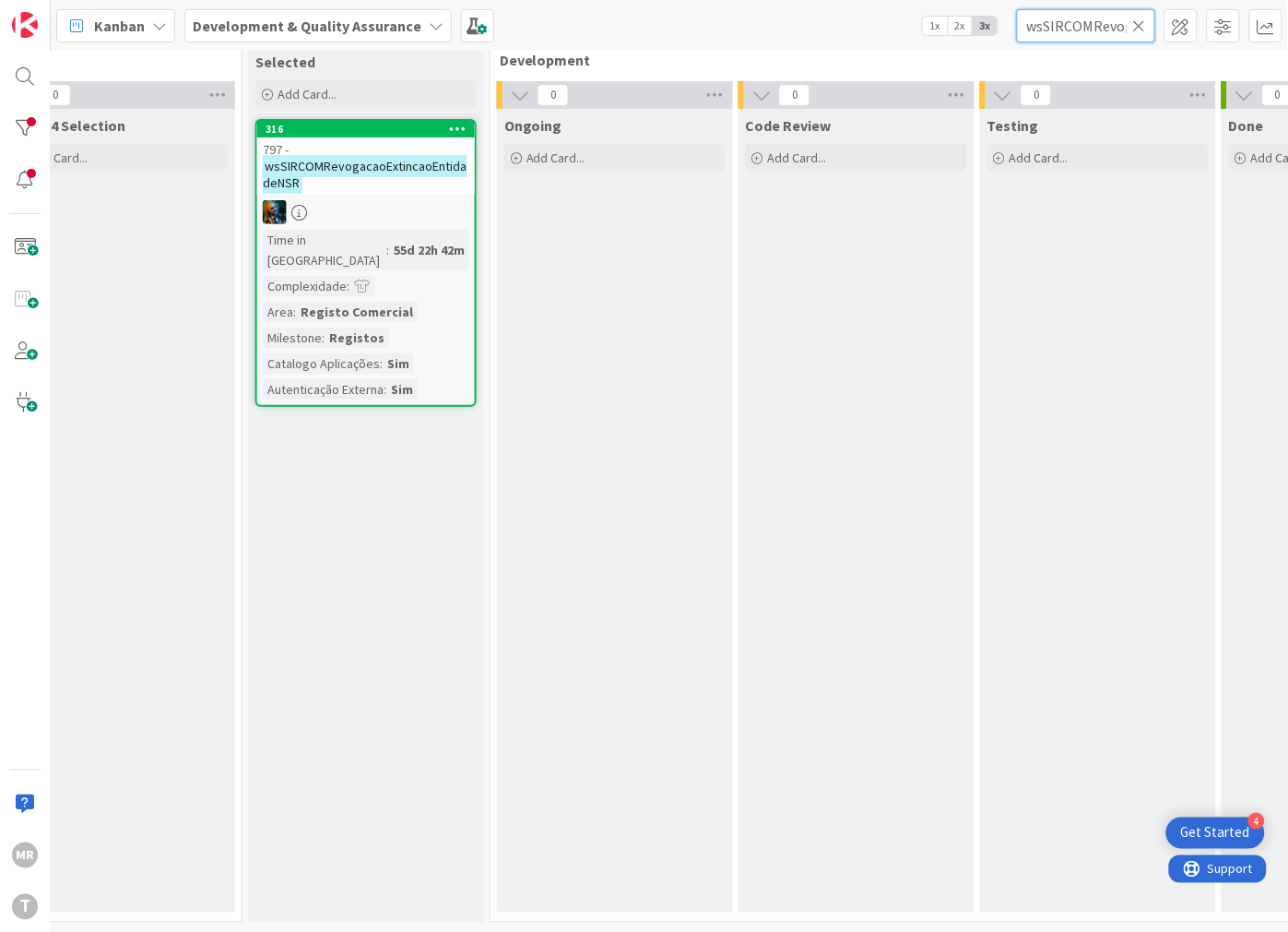
scroll to position [52, 320]
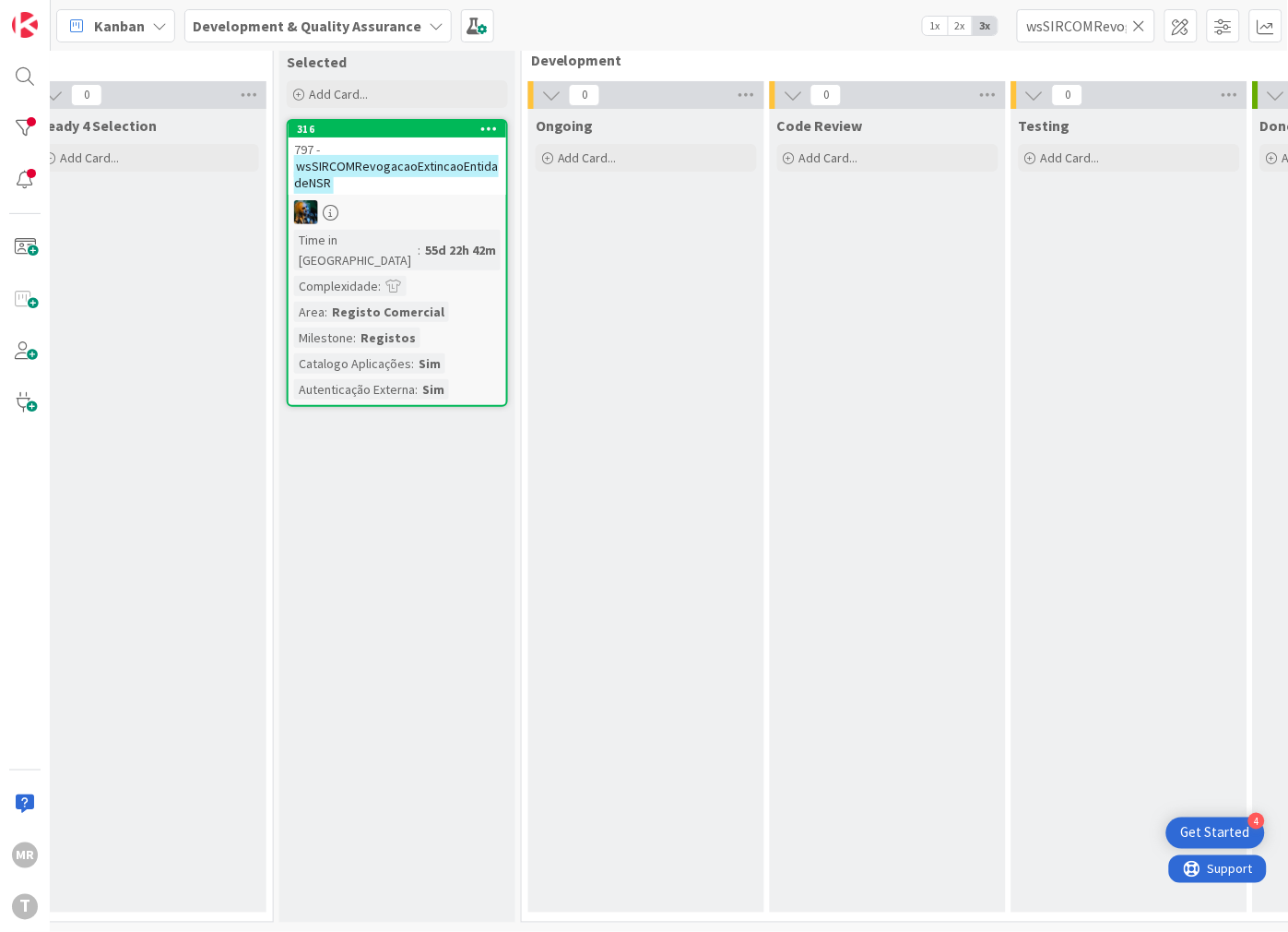
click at [1141, 21] on icon at bounding box center [1140, 26] width 13 height 17
click at [1104, 25] on input "text" at bounding box center [1086, 25] width 139 height 33
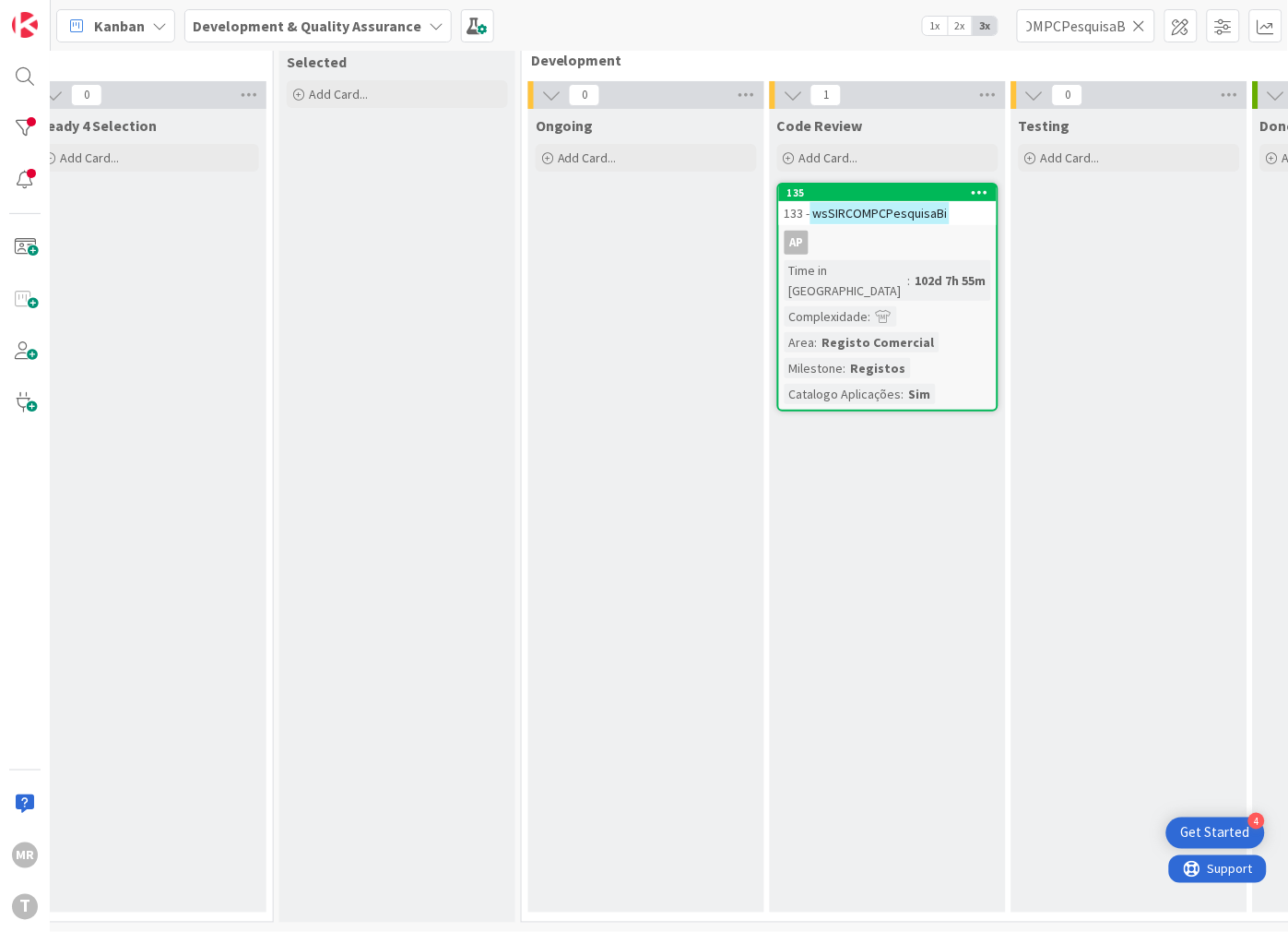
scroll to position [0, 0]
click at [1138, 25] on icon at bounding box center [1140, 26] width 13 height 17
click at [1123, 25] on input "text" at bounding box center [1086, 25] width 139 height 33
click at [1141, 23] on icon at bounding box center [1140, 26] width 13 height 17
click at [1122, 28] on input "text" at bounding box center [1086, 25] width 139 height 33
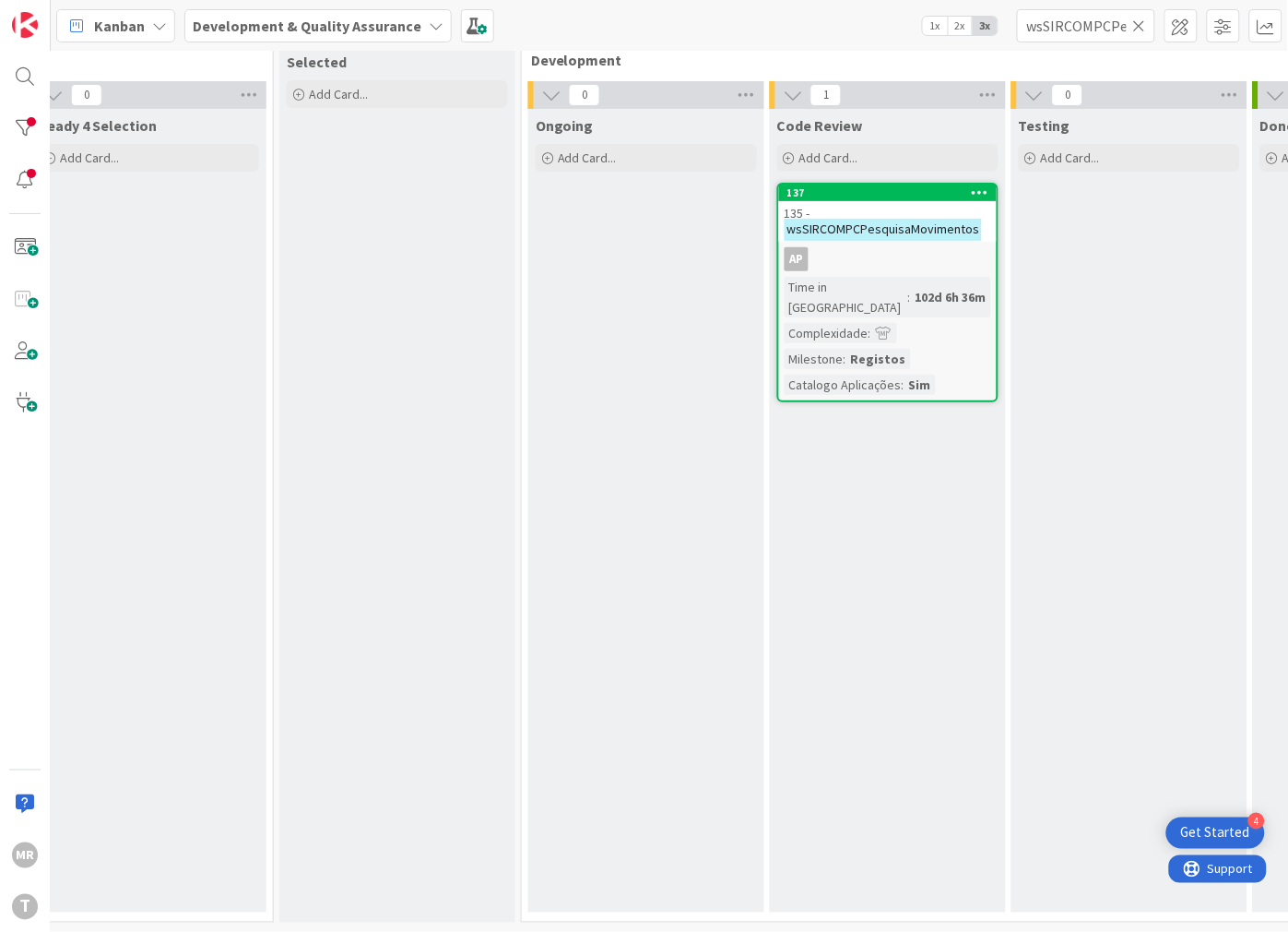
drag, startPoint x: 1141, startPoint y: 25, endPoint x: 1131, endPoint y: 28, distance: 10.4
click at [1141, 25] on icon at bounding box center [1140, 26] width 13 height 17
click at [1103, 31] on input "text" at bounding box center [1086, 25] width 139 height 33
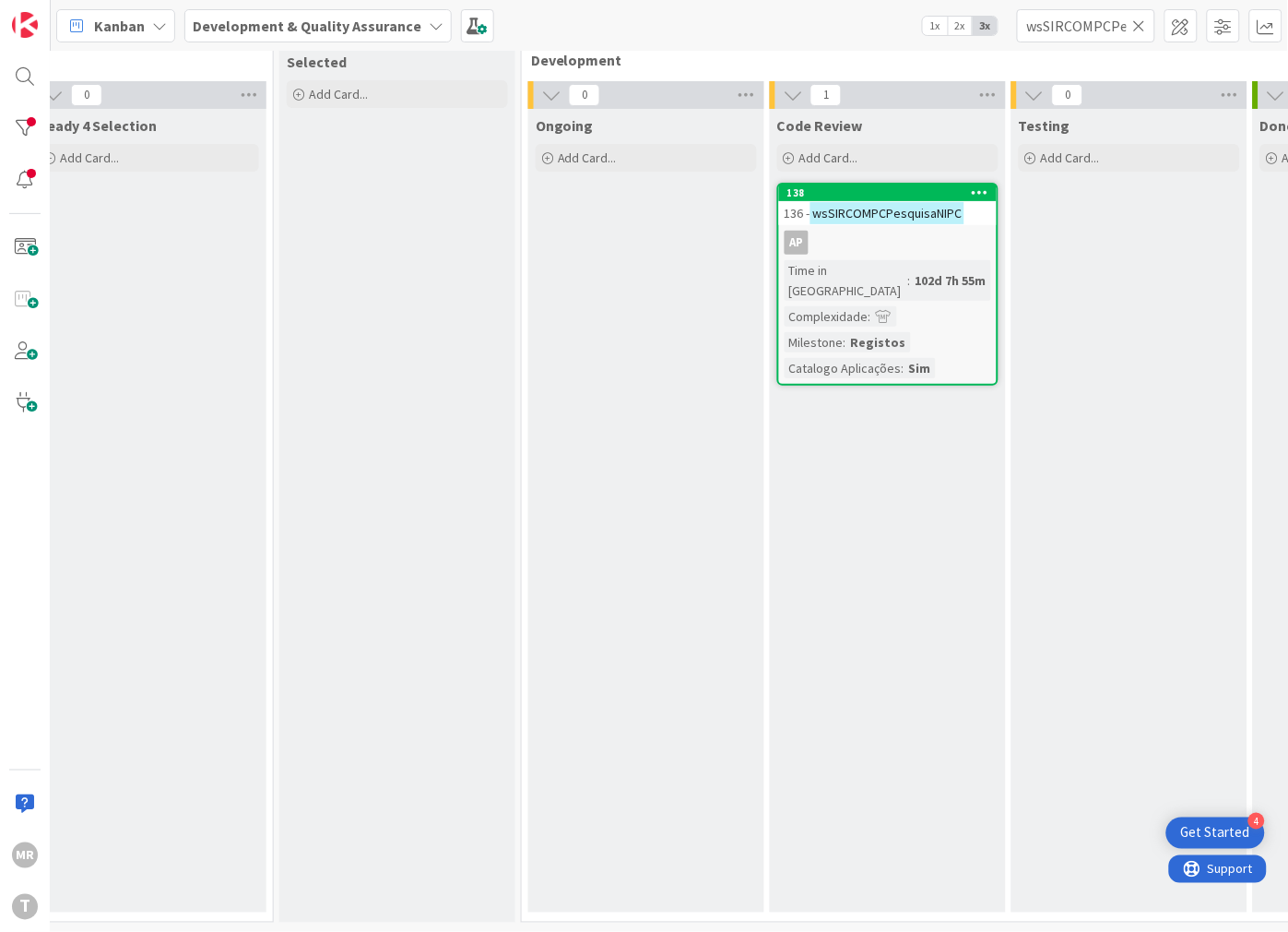
click at [1142, 25] on icon at bounding box center [1140, 26] width 13 height 17
click at [1112, 28] on input "text" at bounding box center [1086, 25] width 139 height 33
drag, startPoint x: 1137, startPoint y: 24, endPoint x: 1126, endPoint y: 27, distance: 11.4
click at [1137, 24] on icon at bounding box center [1140, 26] width 13 height 17
click at [1079, 28] on input "text" at bounding box center [1086, 25] width 139 height 33
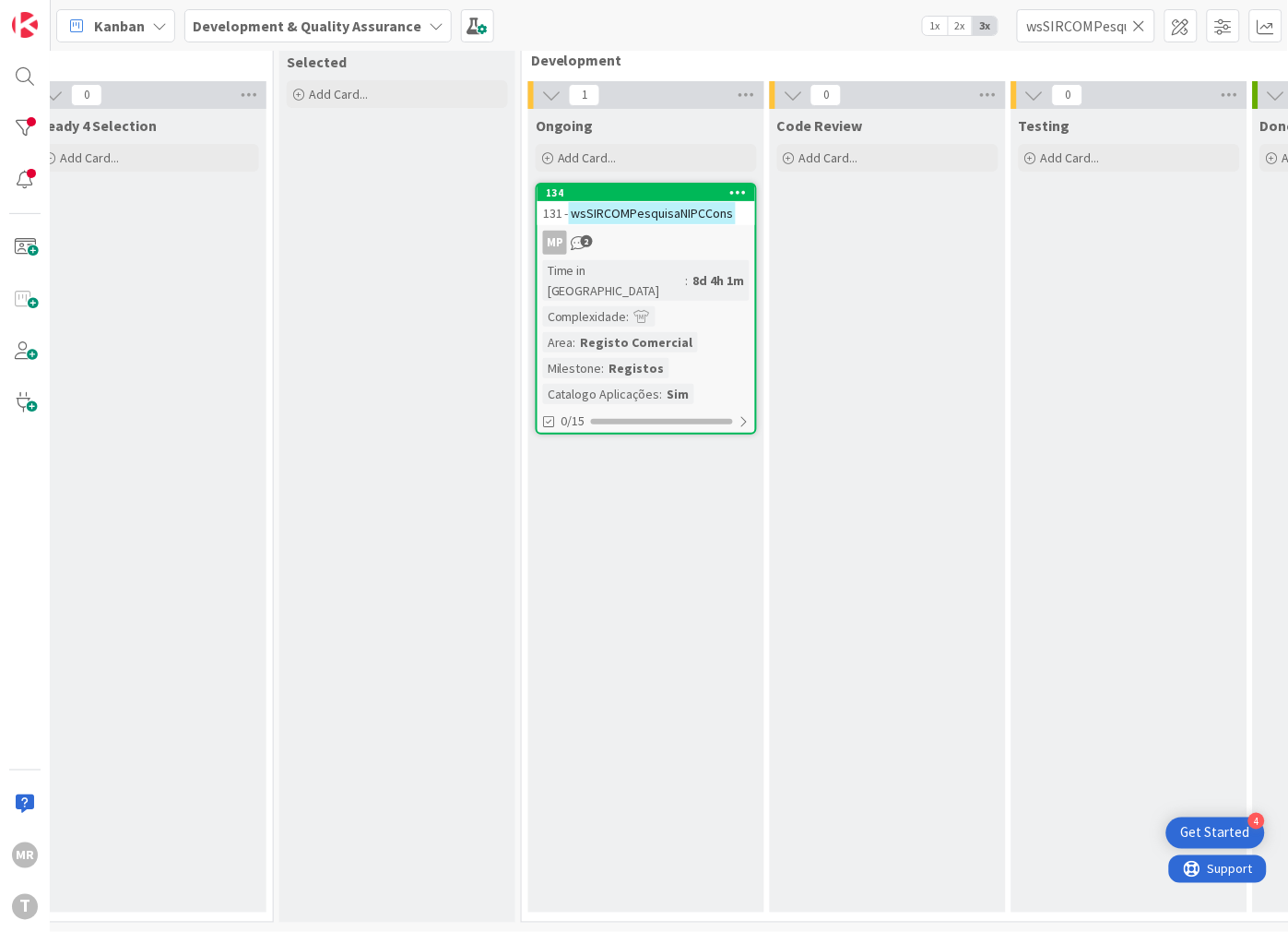
drag, startPoint x: 1140, startPoint y: 30, endPoint x: 1112, endPoint y: 28, distance: 28.1
click at [1140, 30] on icon at bounding box center [1140, 26] width 13 height 17
click at [1098, 24] on input "text" at bounding box center [1086, 25] width 139 height 33
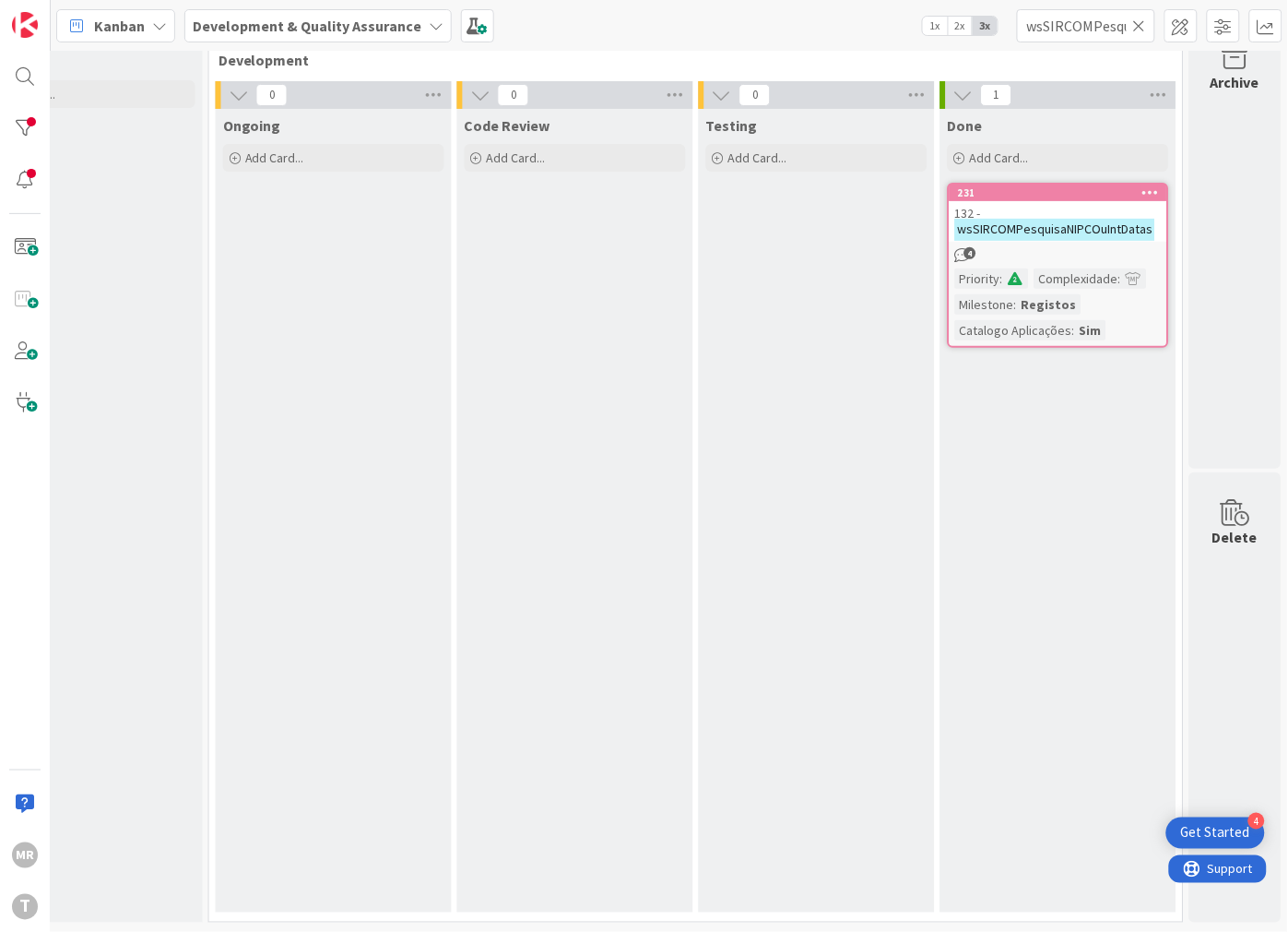
click at [1140, 28] on icon at bounding box center [1140, 26] width 13 height 17
click at [1098, 29] on input "text" at bounding box center [1086, 25] width 139 height 33
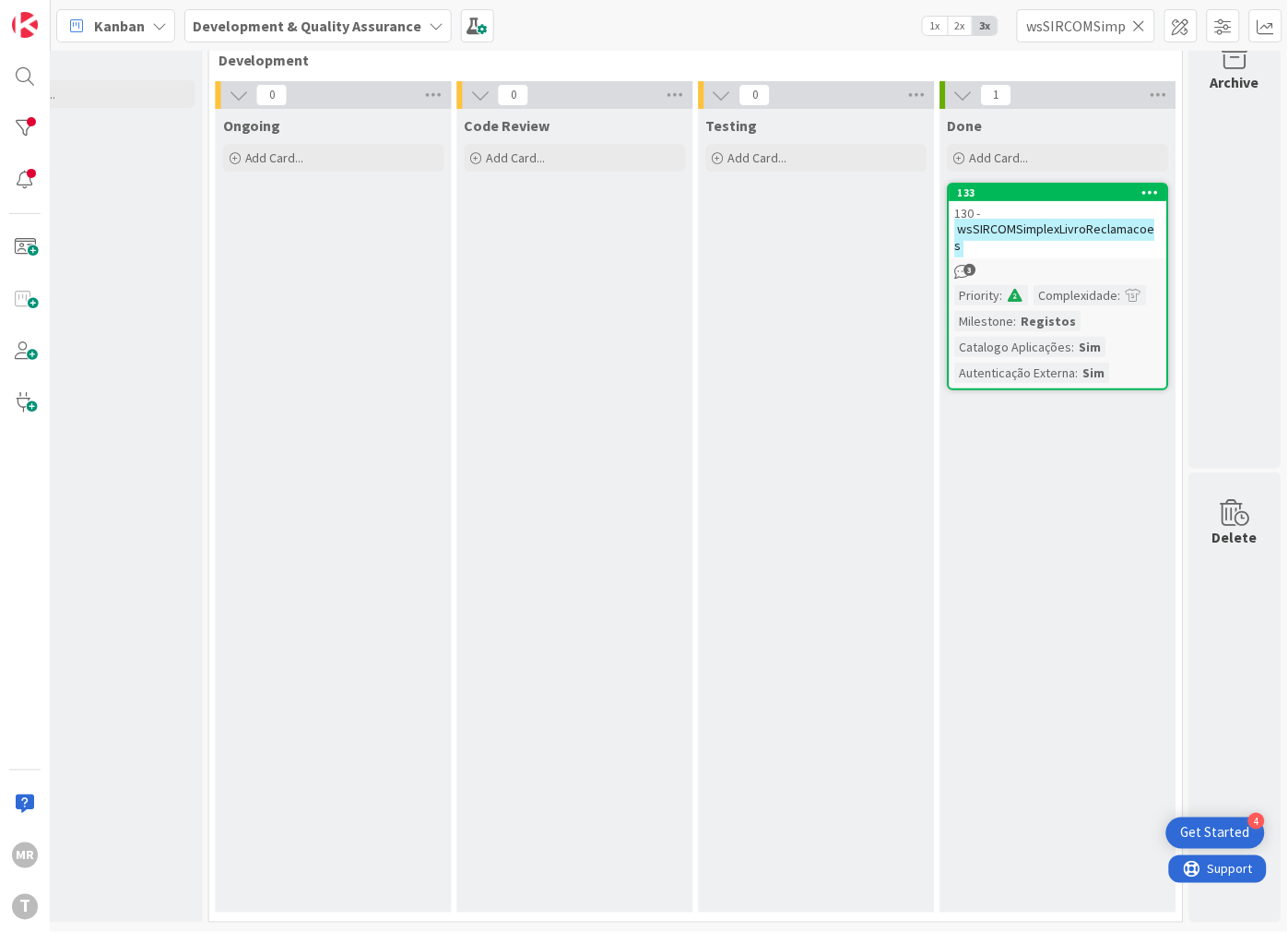
drag, startPoint x: 1136, startPoint y: 22, endPoint x: 1099, endPoint y: 23, distance: 37.0
click at [1136, 22] on icon at bounding box center [1140, 26] width 13 height 17
click at [1090, 22] on input "text" at bounding box center [1086, 25] width 139 height 33
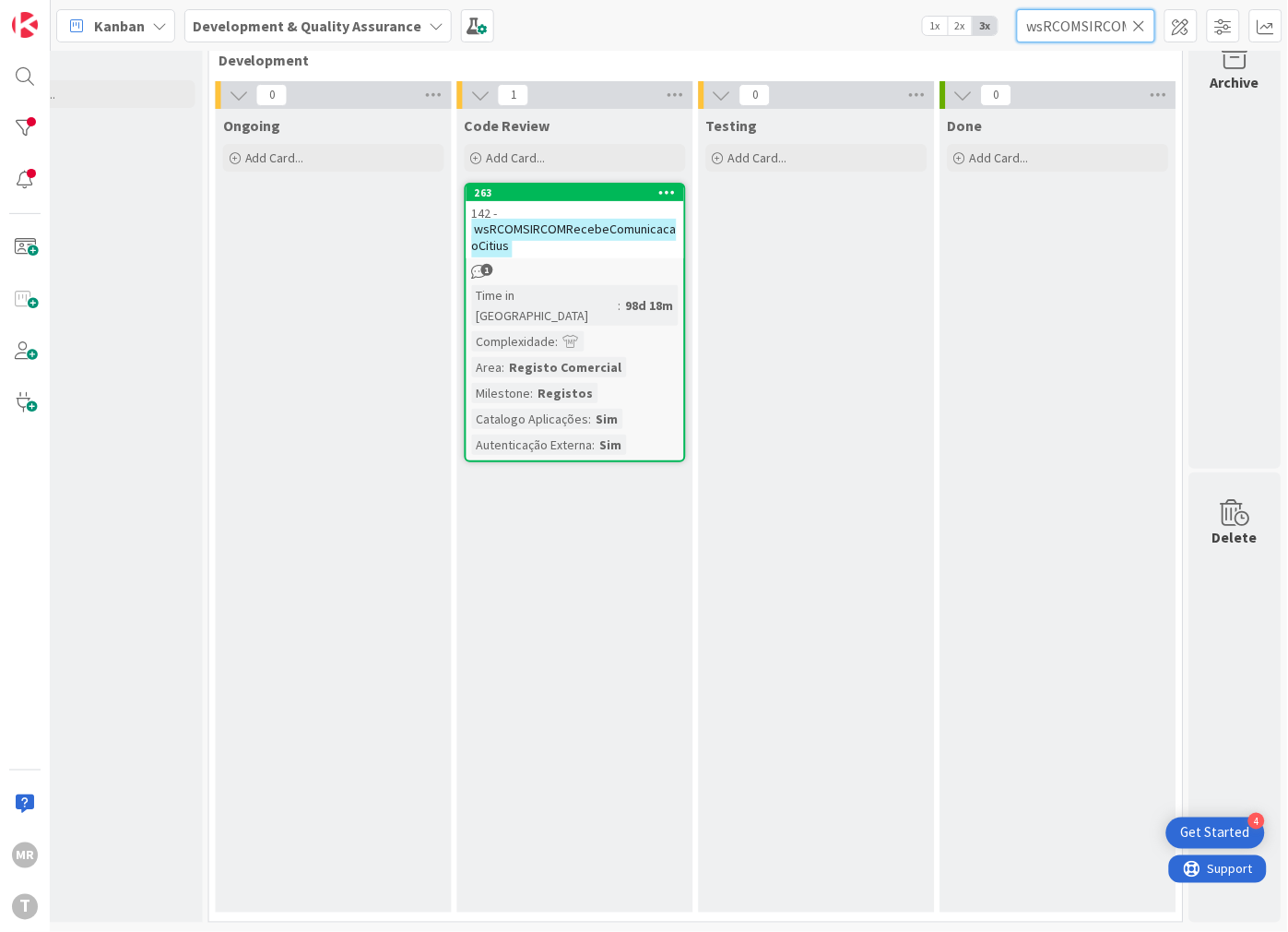
drag, startPoint x: 1141, startPoint y: 11, endPoint x: 1139, endPoint y: 21, distance: 10.2
click at [1141, 11] on input "wsRCOMSIRCOMRecebeComunicacaoCitius" at bounding box center [1086, 25] width 139 height 33
click at [1139, 22] on icon at bounding box center [1140, 26] width 13 height 17
click at [1106, 22] on input "text" at bounding box center [1086, 25] width 139 height 33
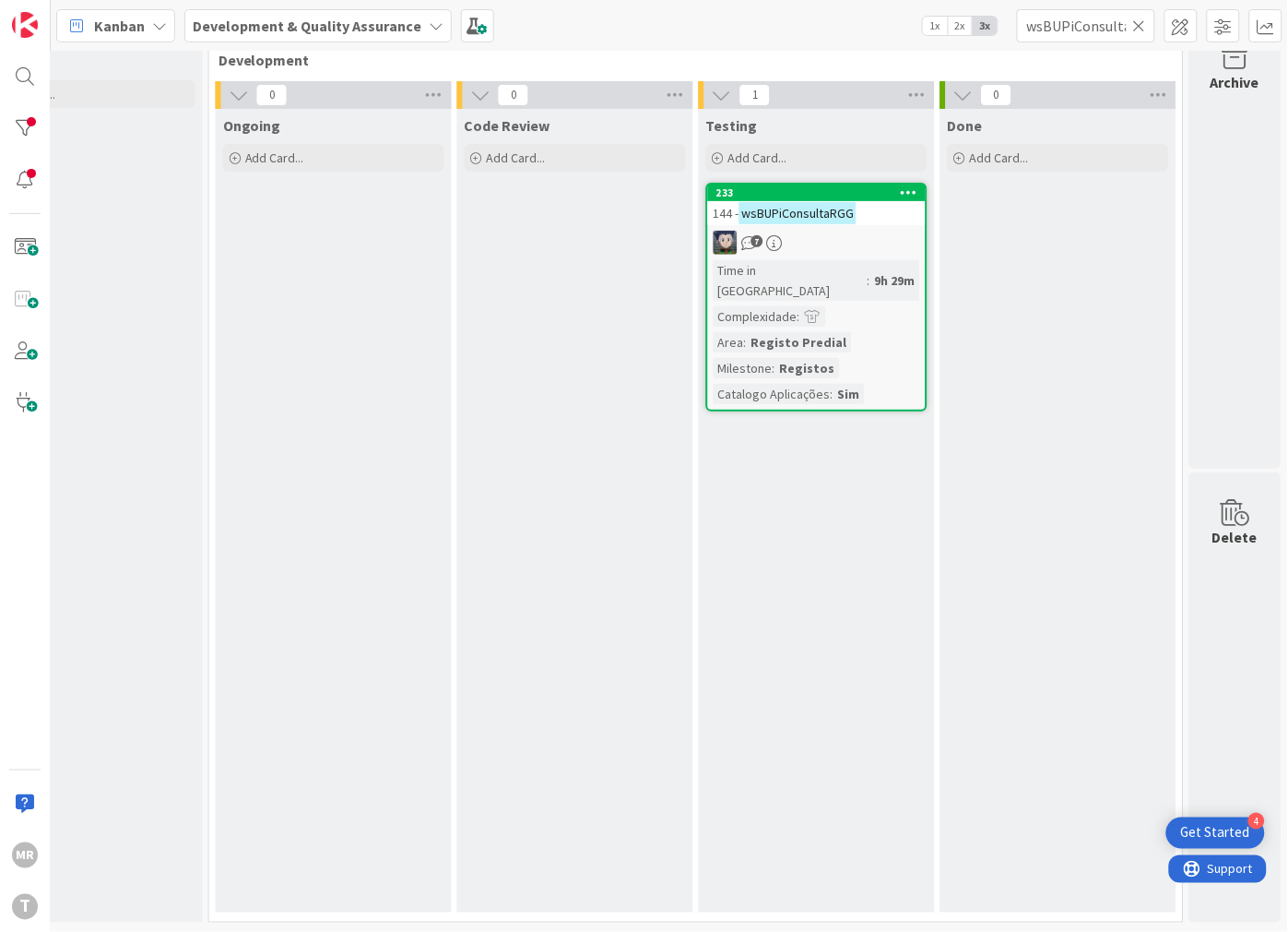
click at [1137, 21] on icon at bounding box center [1140, 26] width 13 height 17
click at [1131, 21] on input "text" at bounding box center [1086, 25] width 139 height 33
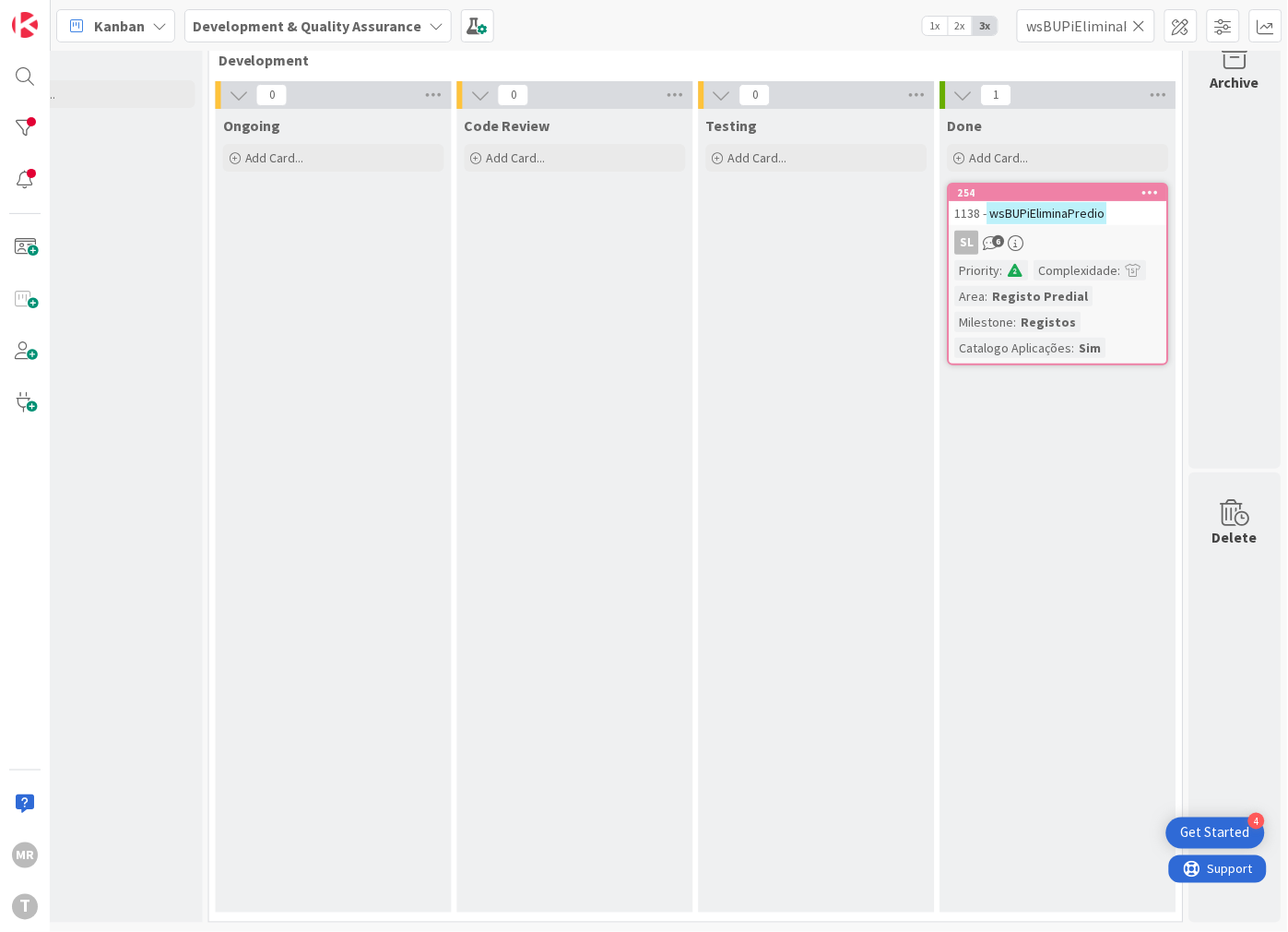
click at [1139, 18] on icon at bounding box center [1140, 26] width 13 height 17
click at [1118, 23] on input "text" at bounding box center [1086, 25] width 139 height 33
click at [1142, 19] on icon at bounding box center [1140, 26] width 13 height 17
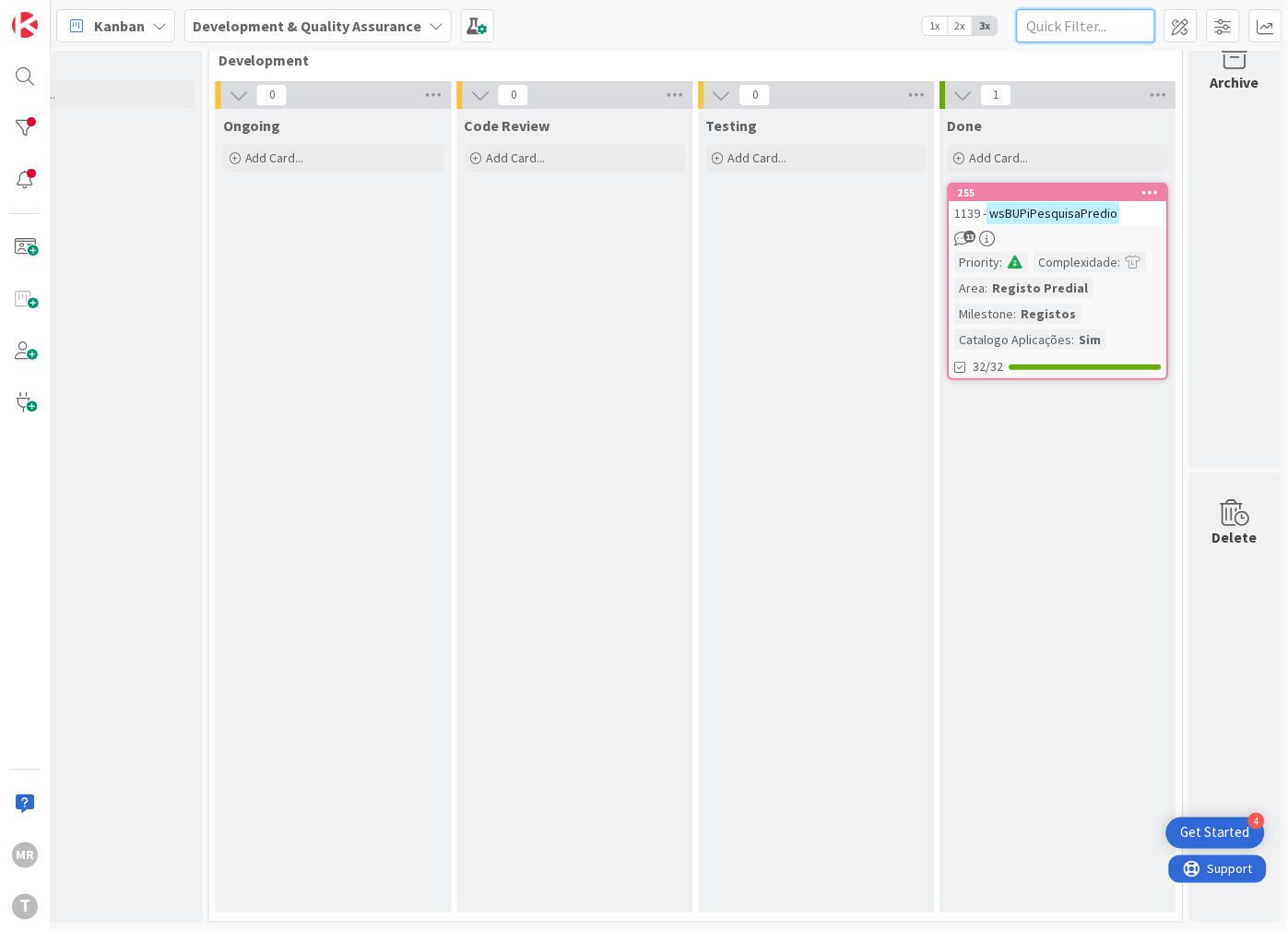
click at [1125, 25] on input "text" at bounding box center [1086, 25] width 139 height 33
click at [1146, 23] on icon at bounding box center [1140, 26] width 13 height 17
click at [1098, 24] on input "text" at bounding box center [1086, 25] width 139 height 33
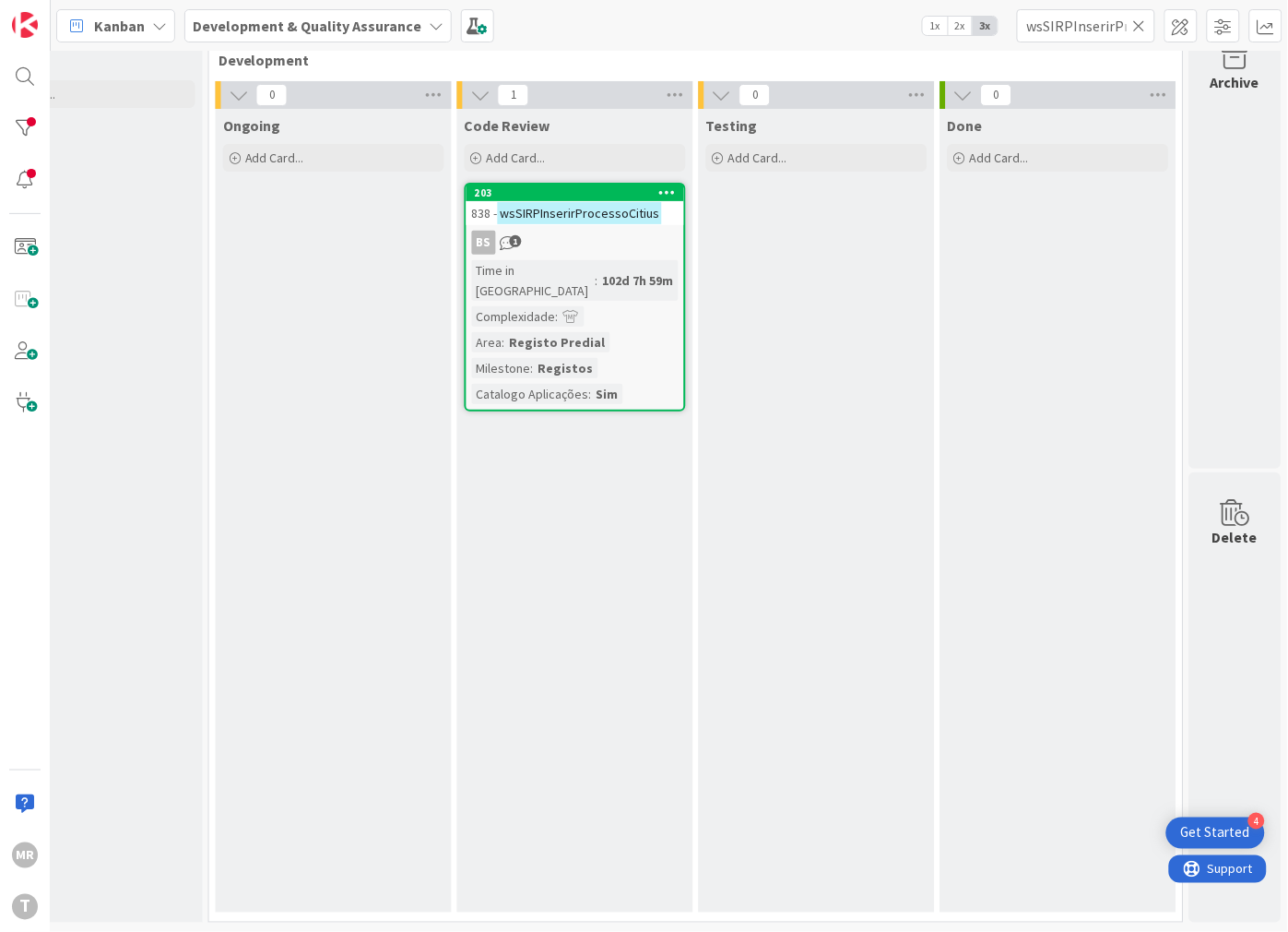
click at [1137, 25] on icon at bounding box center [1140, 26] width 13 height 17
click at [1113, 30] on input "text" at bounding box center [1086, 25] width 139 height 33
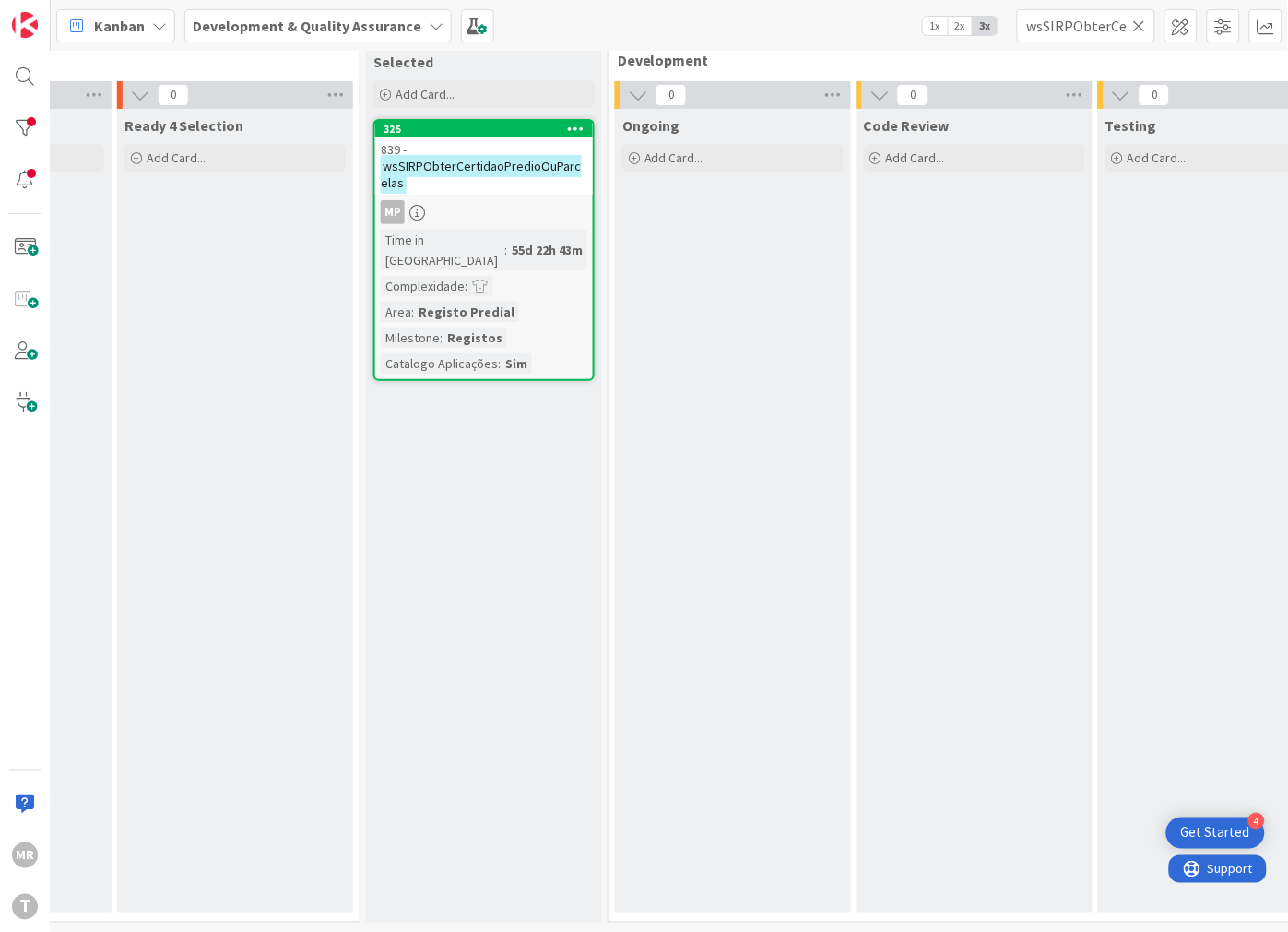
click at [1137, 18] on icon at bounding box center [1140, 26] width 13 height 17
click at [1117, 23] on input "text" at bounding box center [1086, 25] width 139 height 33
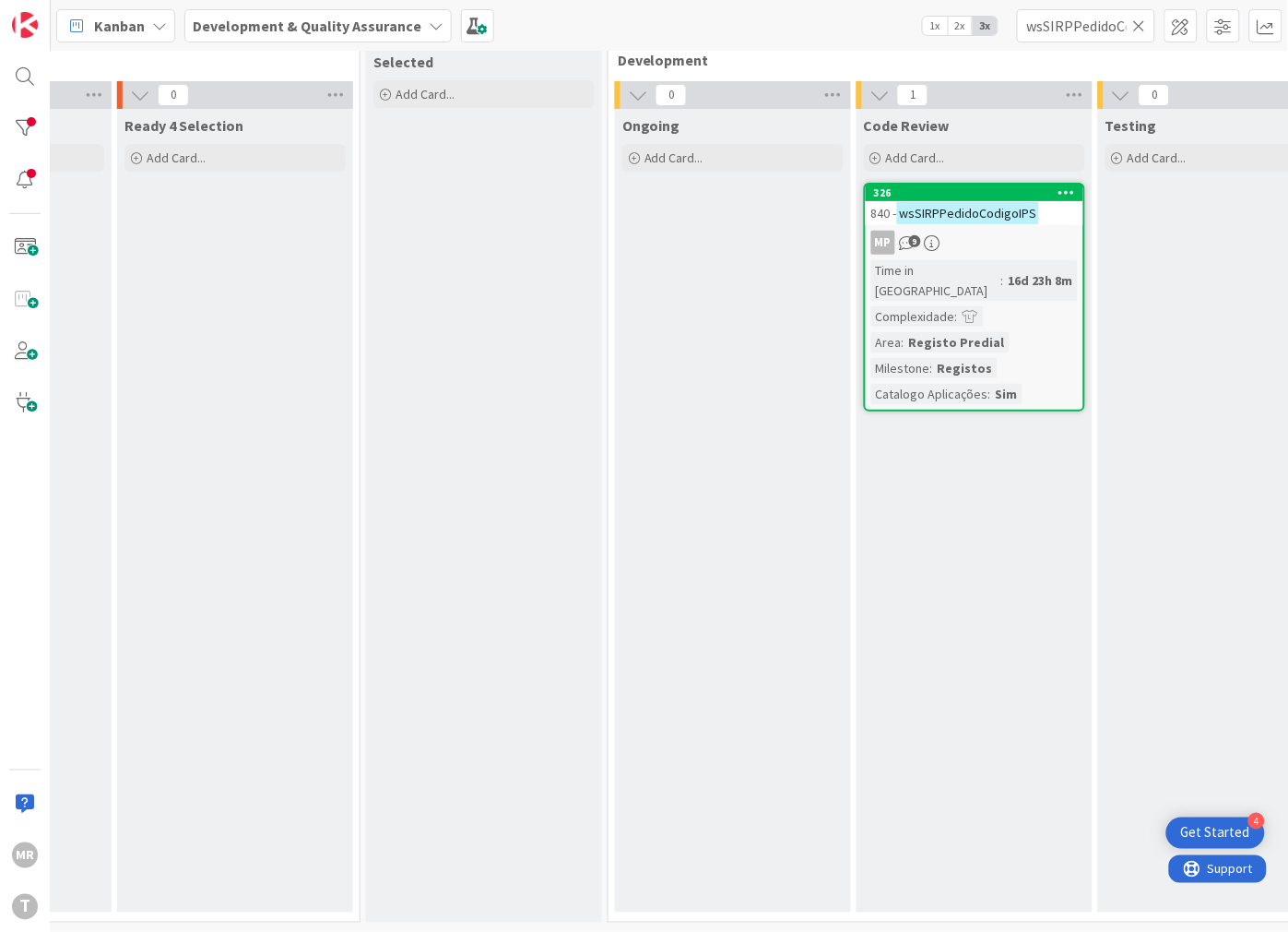
drag, startPoint x: 1138, startPoint y: 22, endPoint x: 1120, endPoint y: 25, distance: 18.2
click at [1138, 22] on icon at bounding box center [1140, 26] width 13 height 17
click at [1108, 27] on input "text" at bounding box center [1086, 25] width 139 height 33
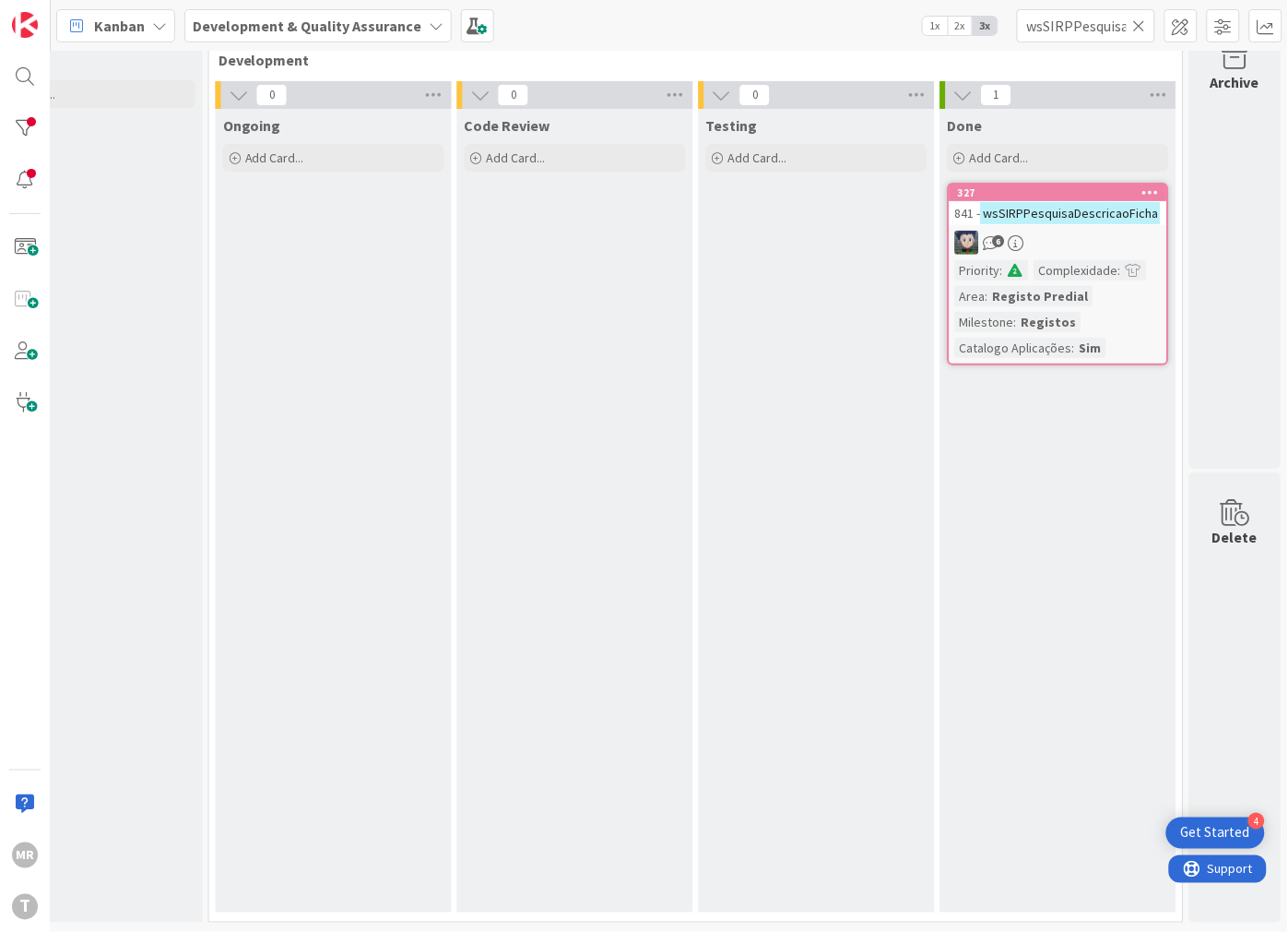
click at [1136, 23] on icon at bounding box center [1140, 26] width 13 height 17
click at [1102, 23] on input "text" at bounding box center [1086, 25] width 139 height 33
click at [1142, 21] on icon at bounding box center [1140, 26] width 13 height 17
click at [1131, 20] on input "text" at bounding box center [1086, 25] width 139 height 33
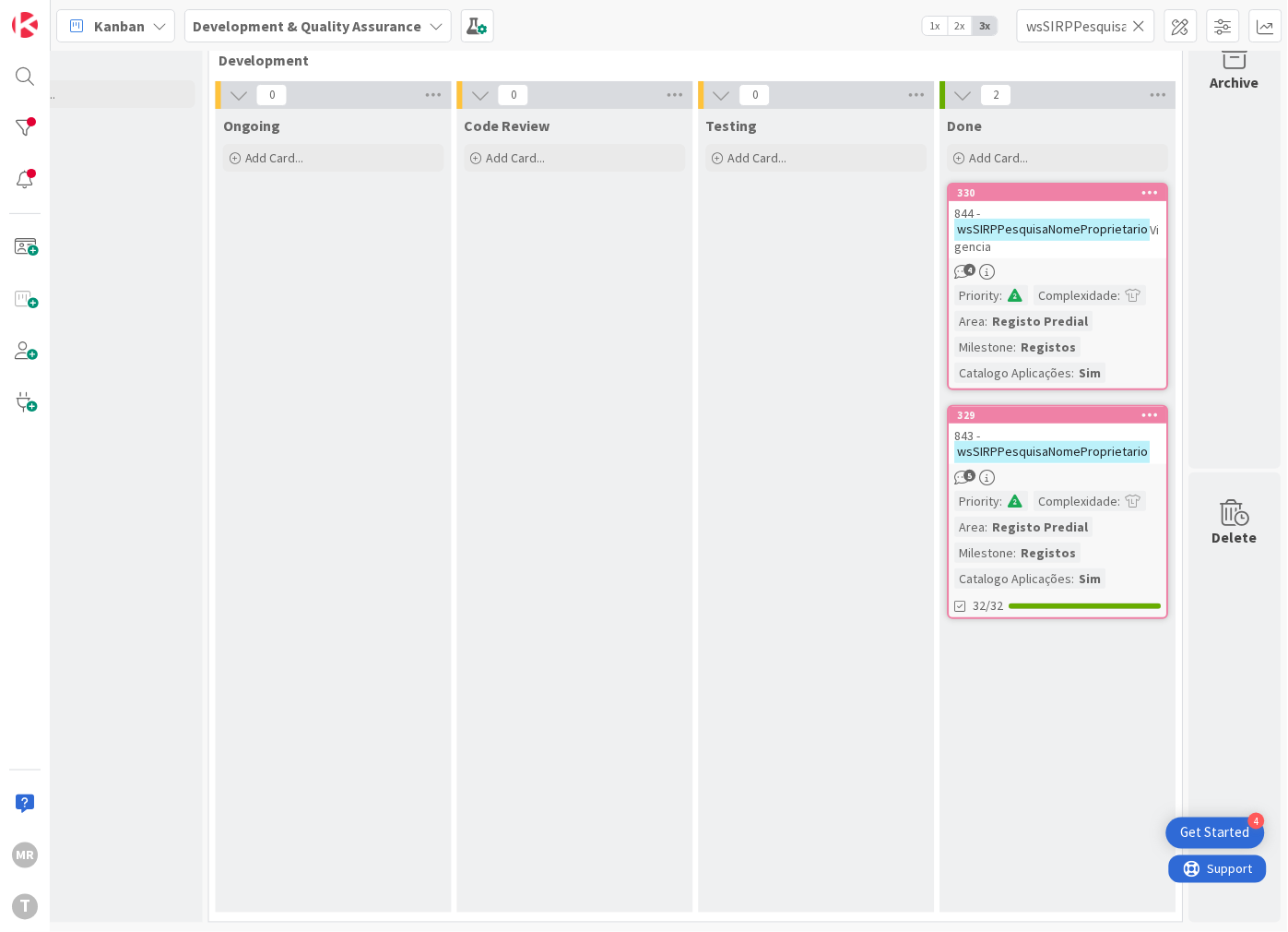
click at [1138, 24] on icon at bounding box center [1140, 26] width 13 height 17
click at [1114, 25] on input "text" at bounding box center [1086, 25] width 139 height 33
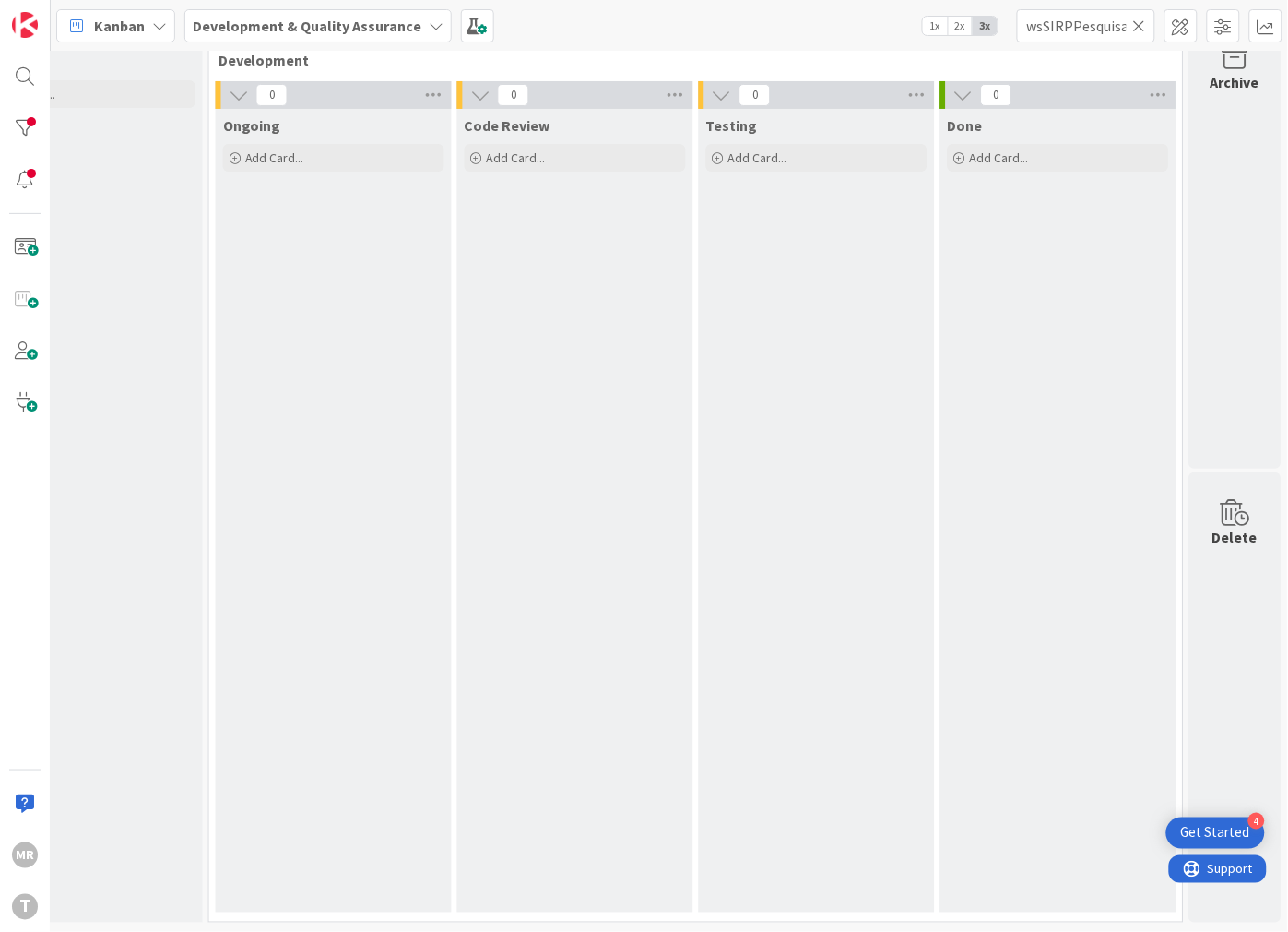
click at [1135, 21] on icon at bounding box center [1140, 26] width 13 height 17
click at [1115, 27] on input "text" at bounding box center [1086, 25] width 139 height 33
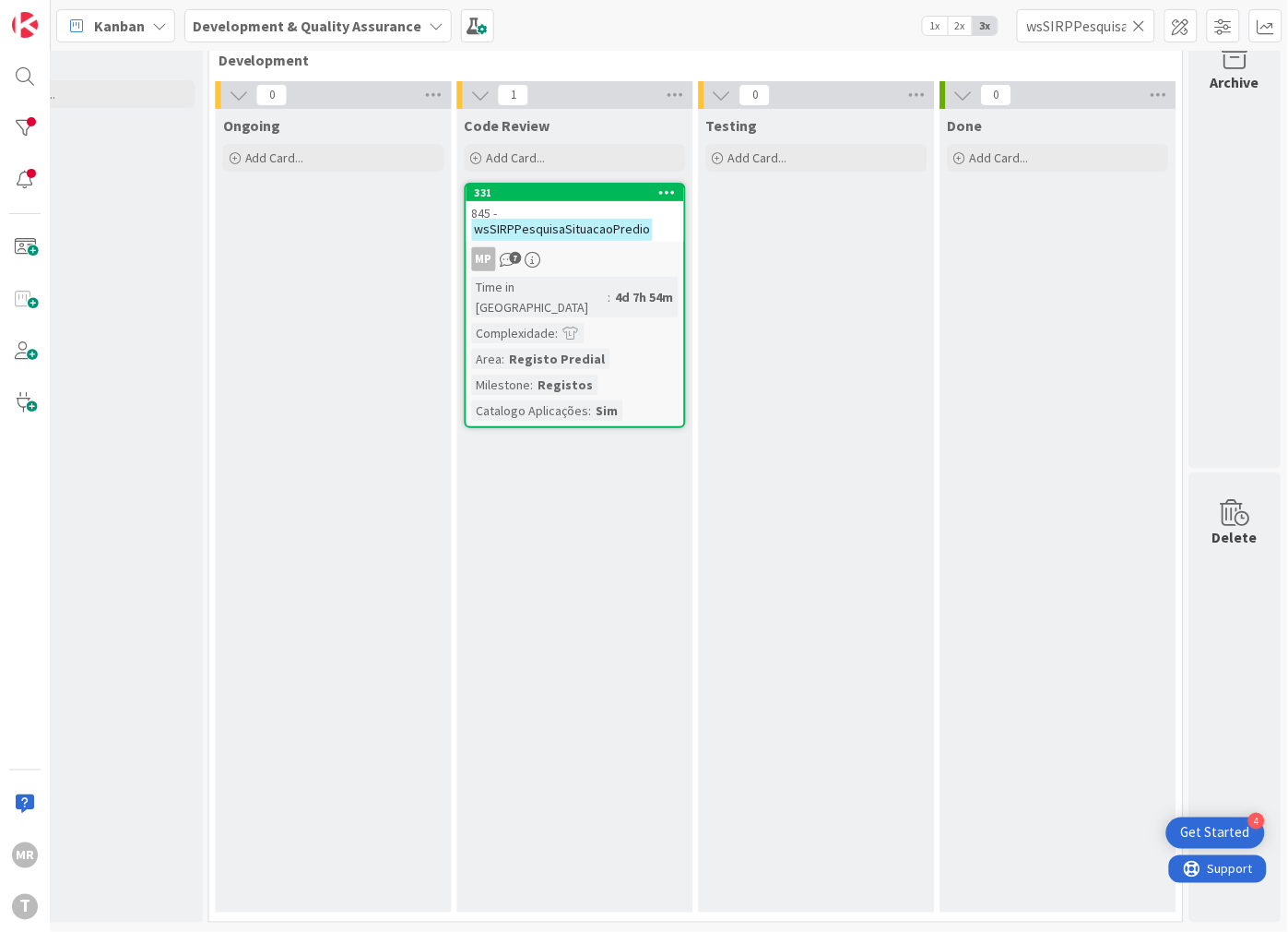
drag, startPoint x: 1137, startPoint y: 24, endPoint x: 1095, endPoint y: 24, distance: 42.0
click at [1137, 24] on icon at bounding box center [1140, 26] width 13 height 17
click at [1093, 24] on input "text" at bounding box center [1086, 25] width 139 height 33
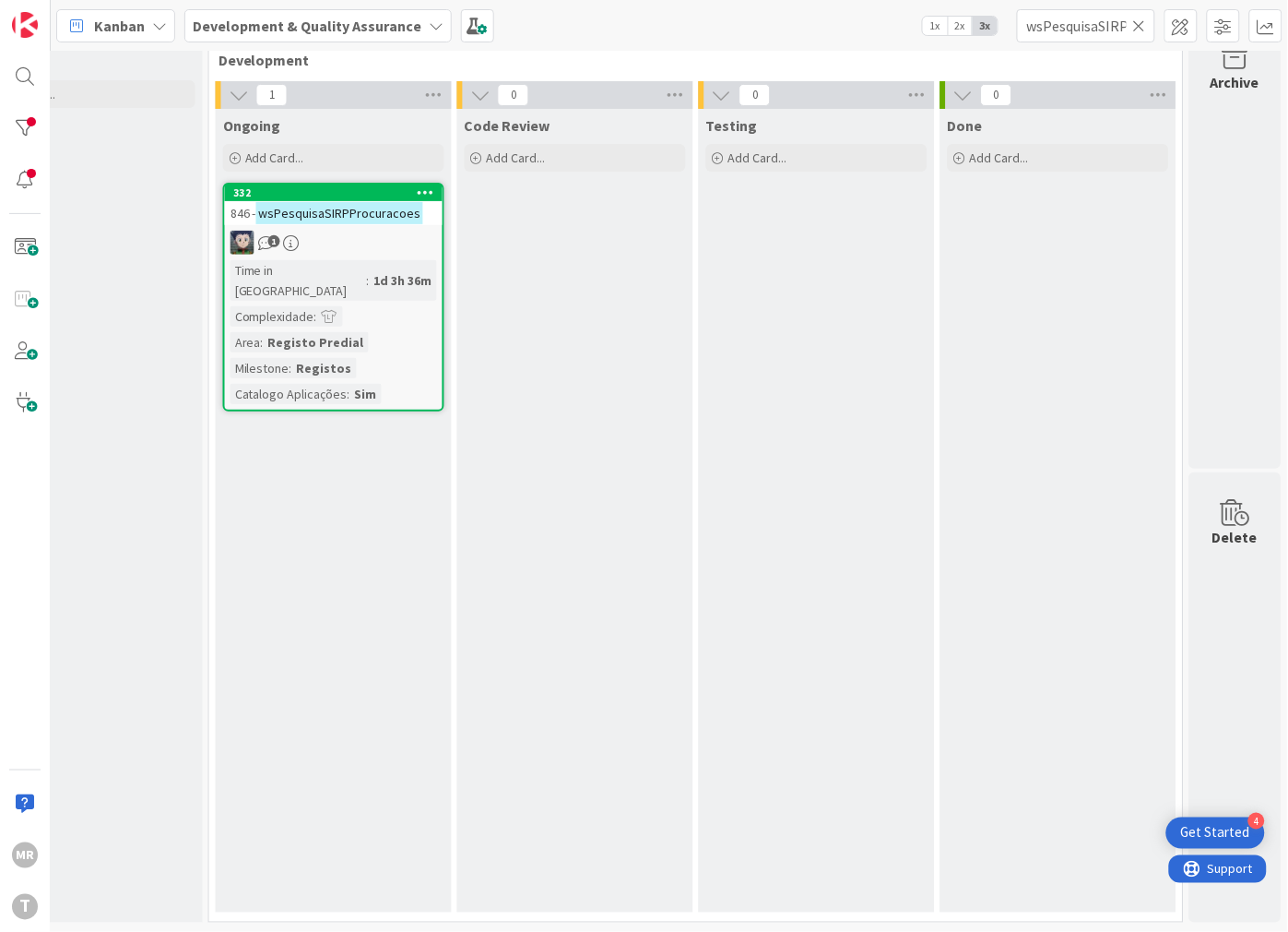
click at [1135, 19] on icon at bounding box center [1140, 26] width 13 height 17
click at [1131, 19] on input "text" at bounding box center [1086, 25] width 139 height 33
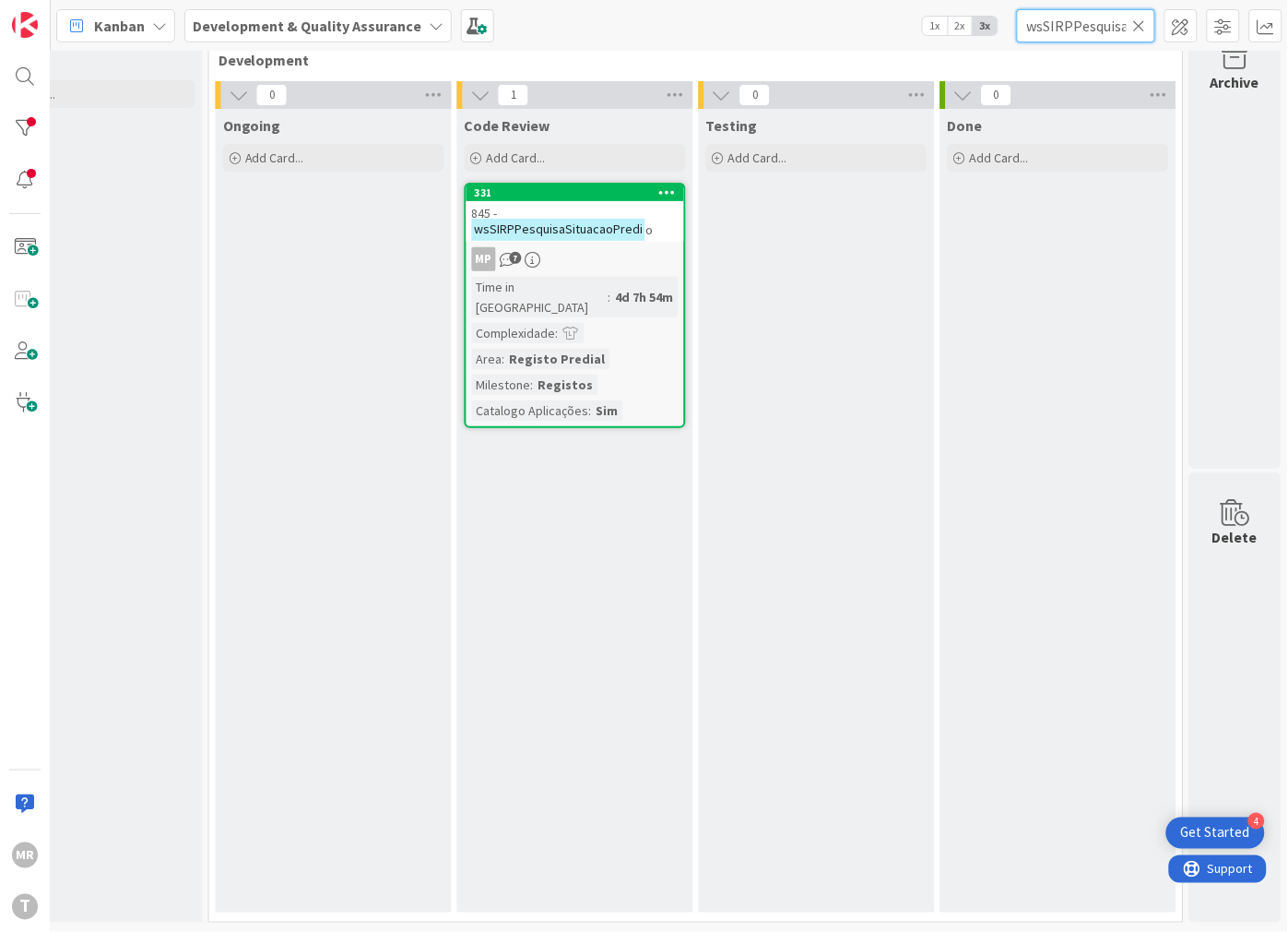
click at [1139, 37] on input "wsSIRPPesquisaSituacaoPredi" at bounding box center [1086, 25] width 139 height 33
click at [1144, 25] on icon at bounding box center [1140, 26] width 13 height 17
click at [1138, 25] on input "text" at bounding box center [1086, 25] width 139 height 33
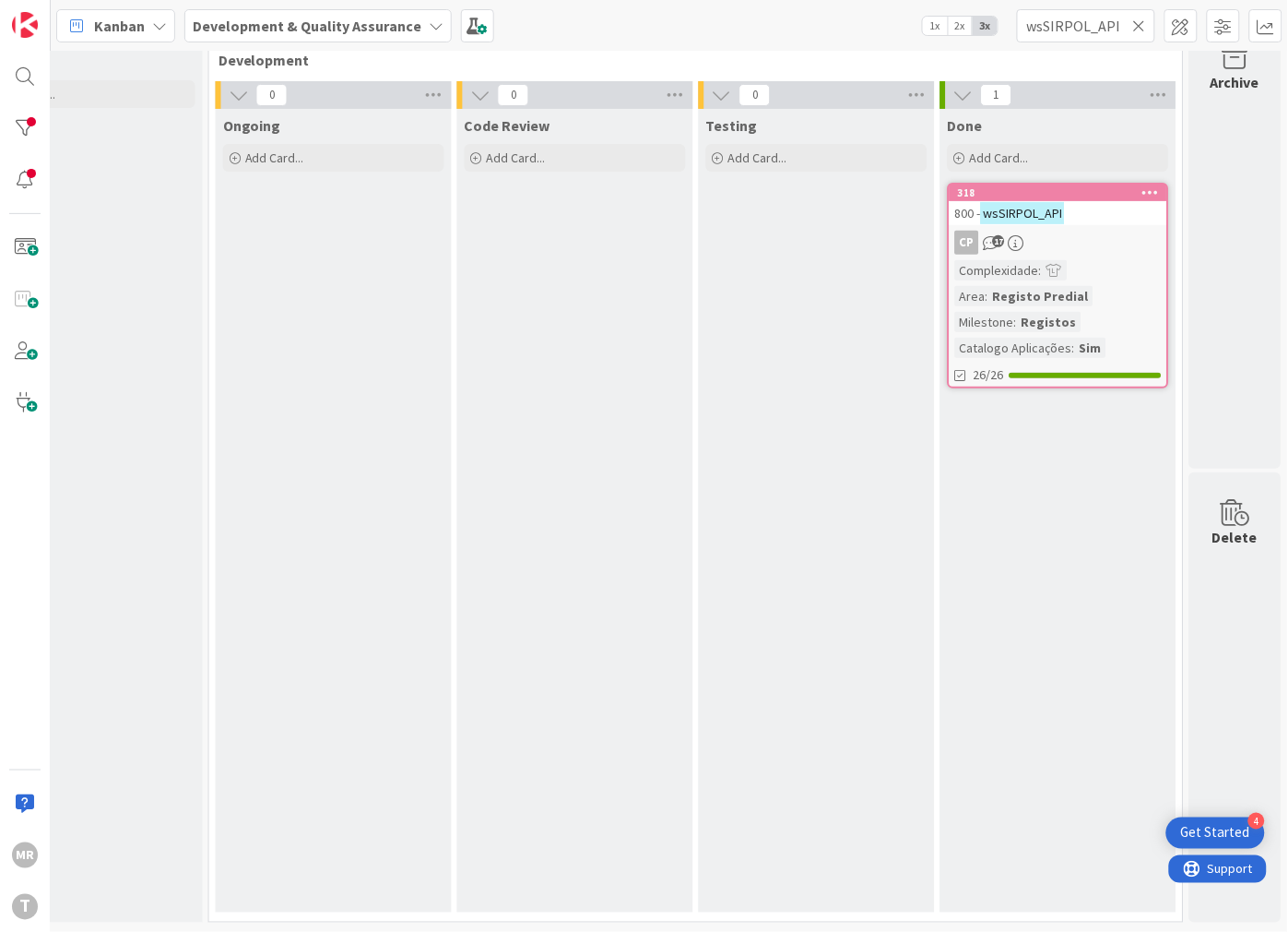
click at [1142, 25] on icon at bounding box center [1140, 26] width 13 height 17
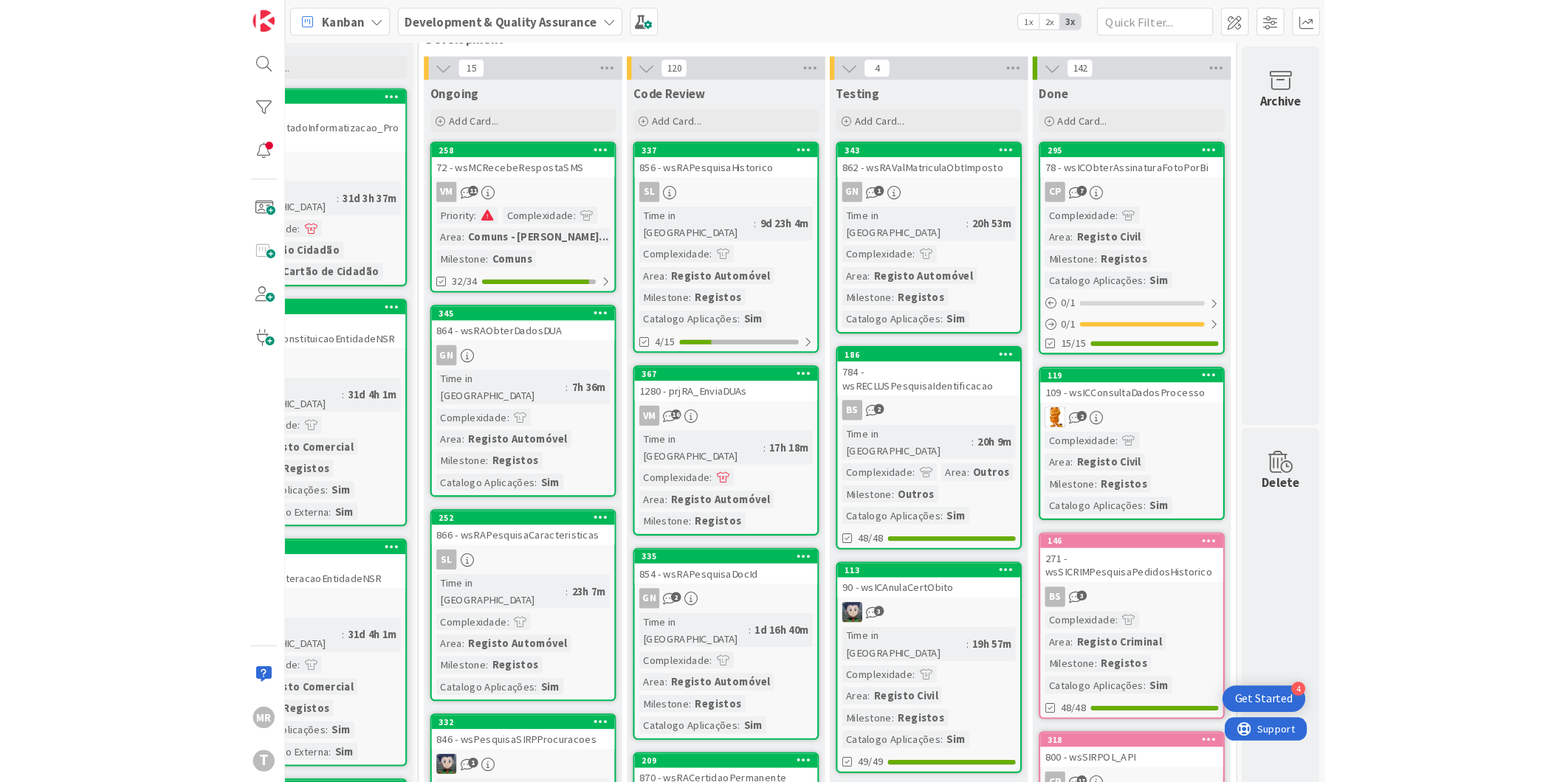
scroll to position [42, 0]
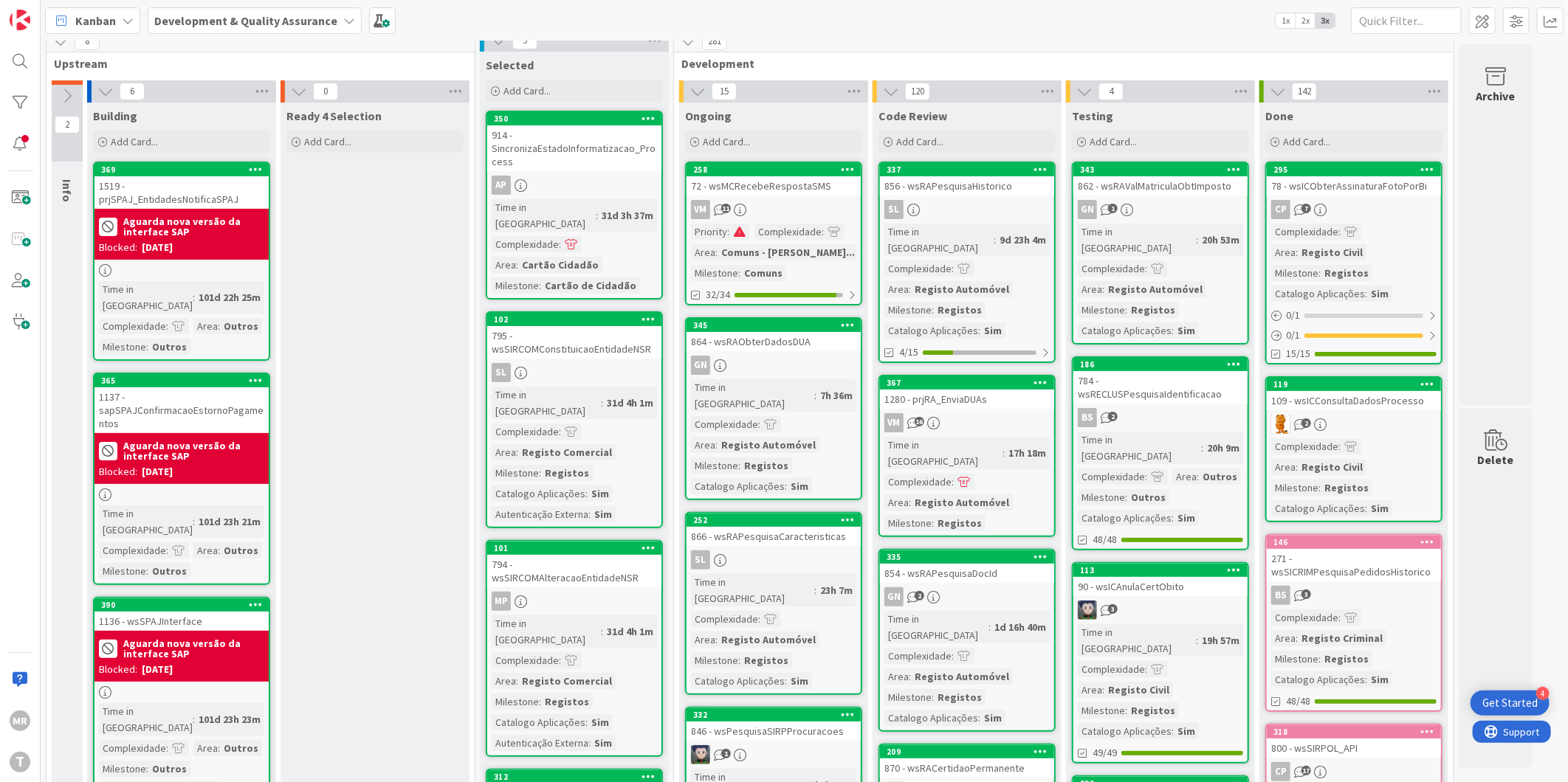
scroll to position [0, 0]
